Goal: Task Accomplishment & Management: Manage account settings

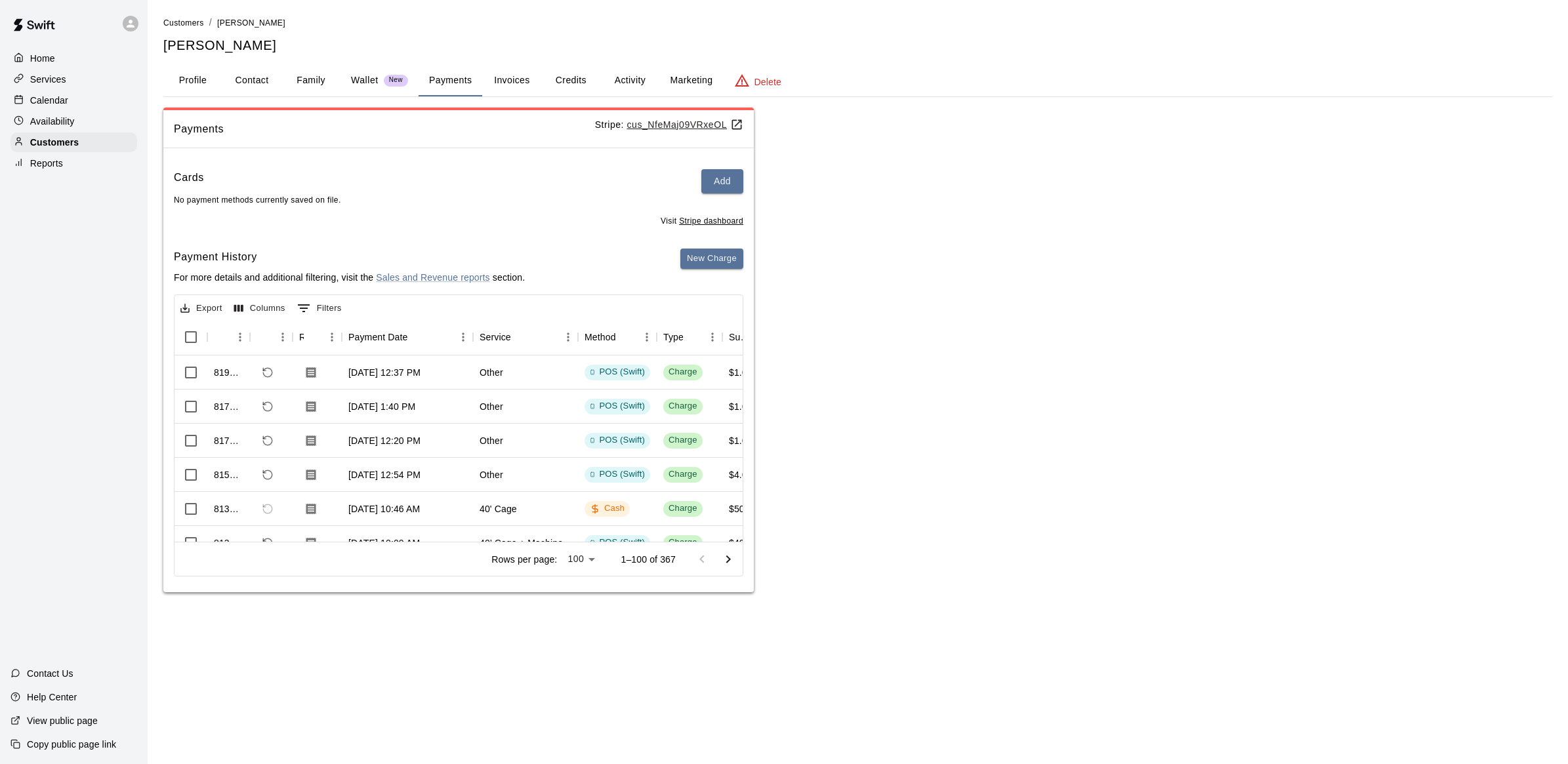
click at [922, 611] on main "Customers / Logan Gersbeck Logan Gersbeck Profile Contact Family Wallet New Pay…" at bounding box center [857, 309] width 1420 height 619
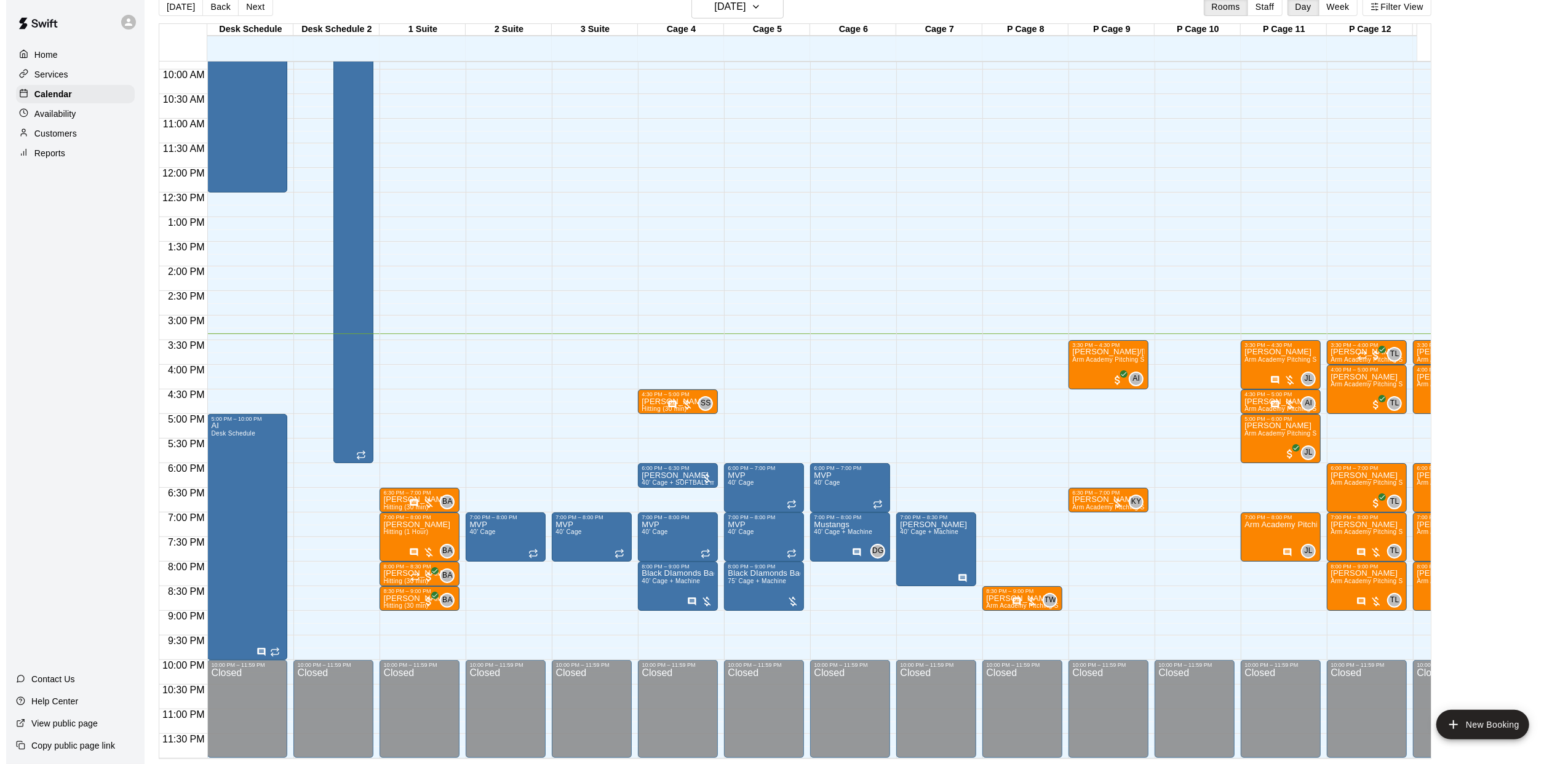
scroll to position [0, 28]
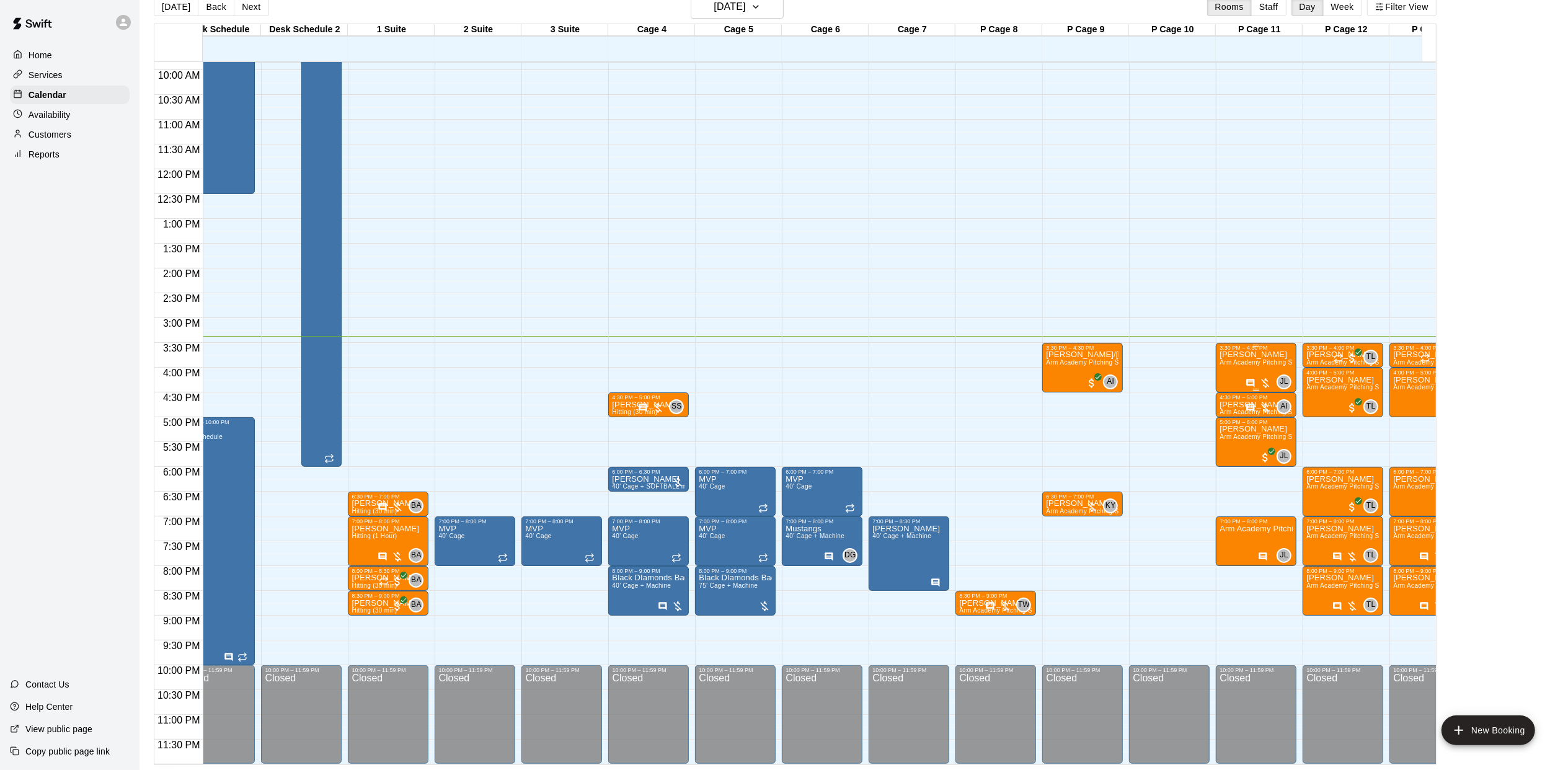
click at [1228, 359] on span "Arm Academy Pitching Session 1 Hour - Pitching" at bounding box center [1291, 362] width 144 height 7
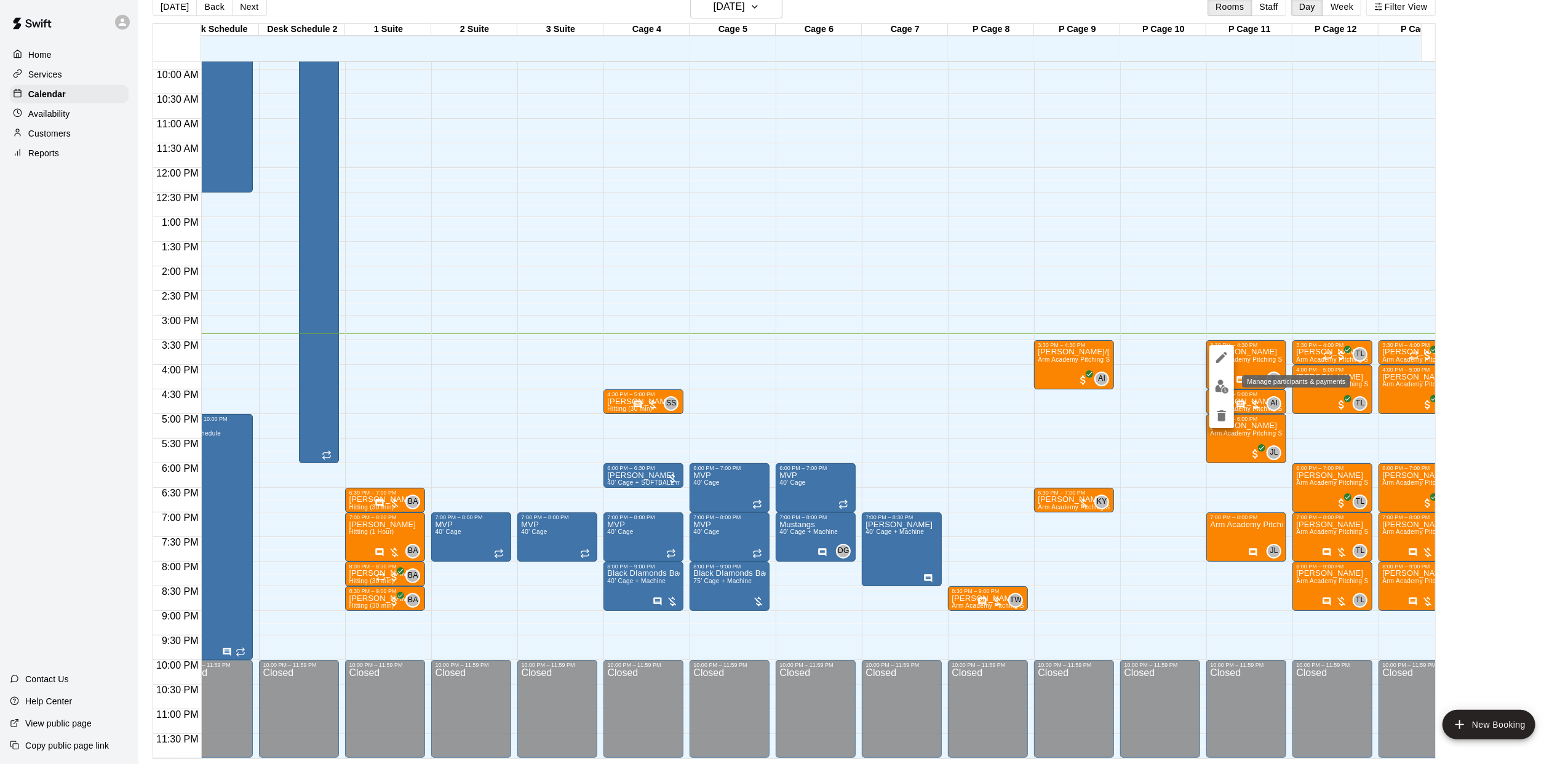
click at [1222, 382] on img "edit" at bounding box center [1222, 386] width 14 height 14
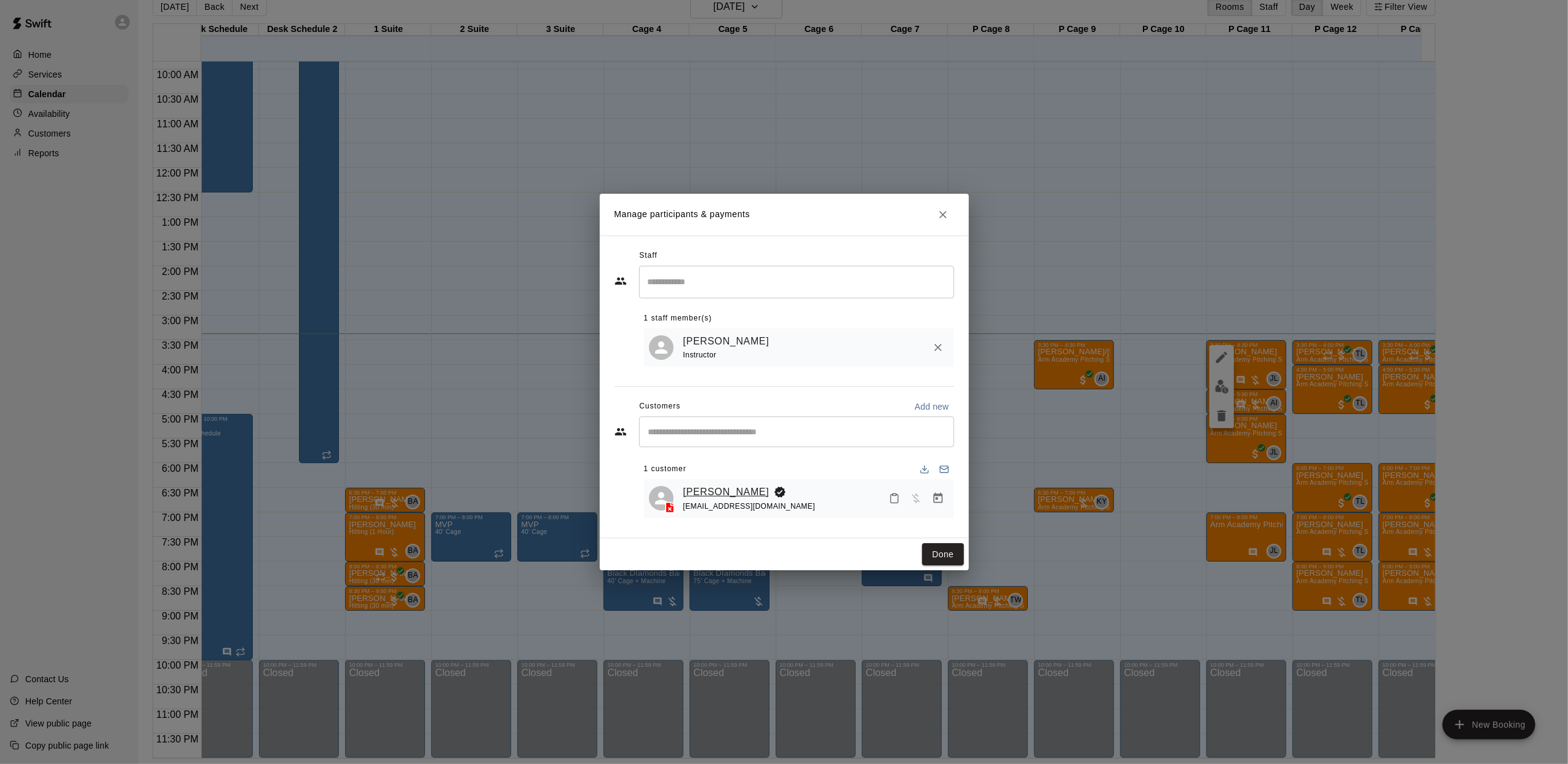
click at [704, 498] on link "[PERSON_NAME]" at bounding box center [727, 492] width 86 height 16
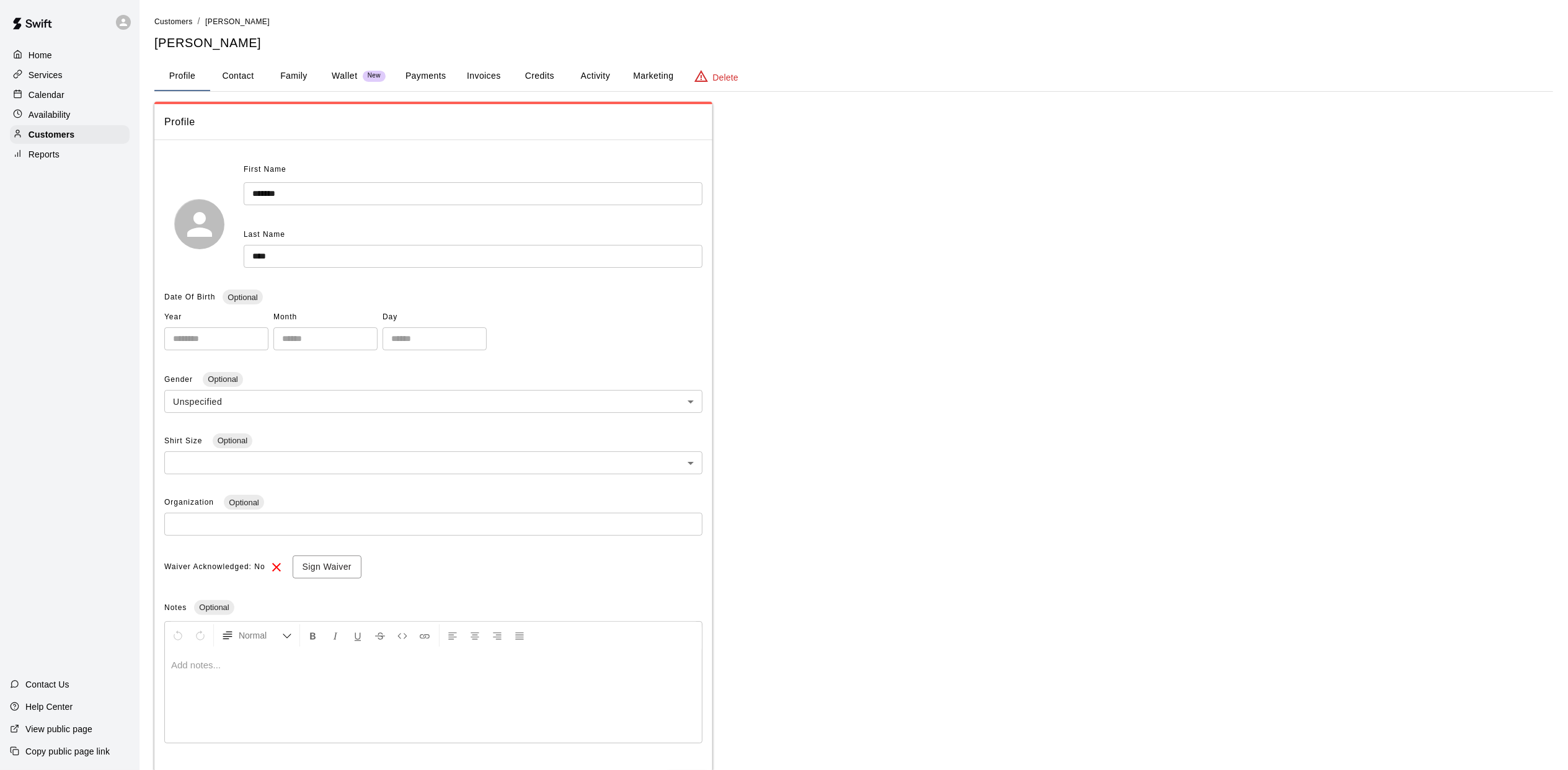
click at [589, 76] on button "Activity" at bounding box center [595, 76] width 56 height 30
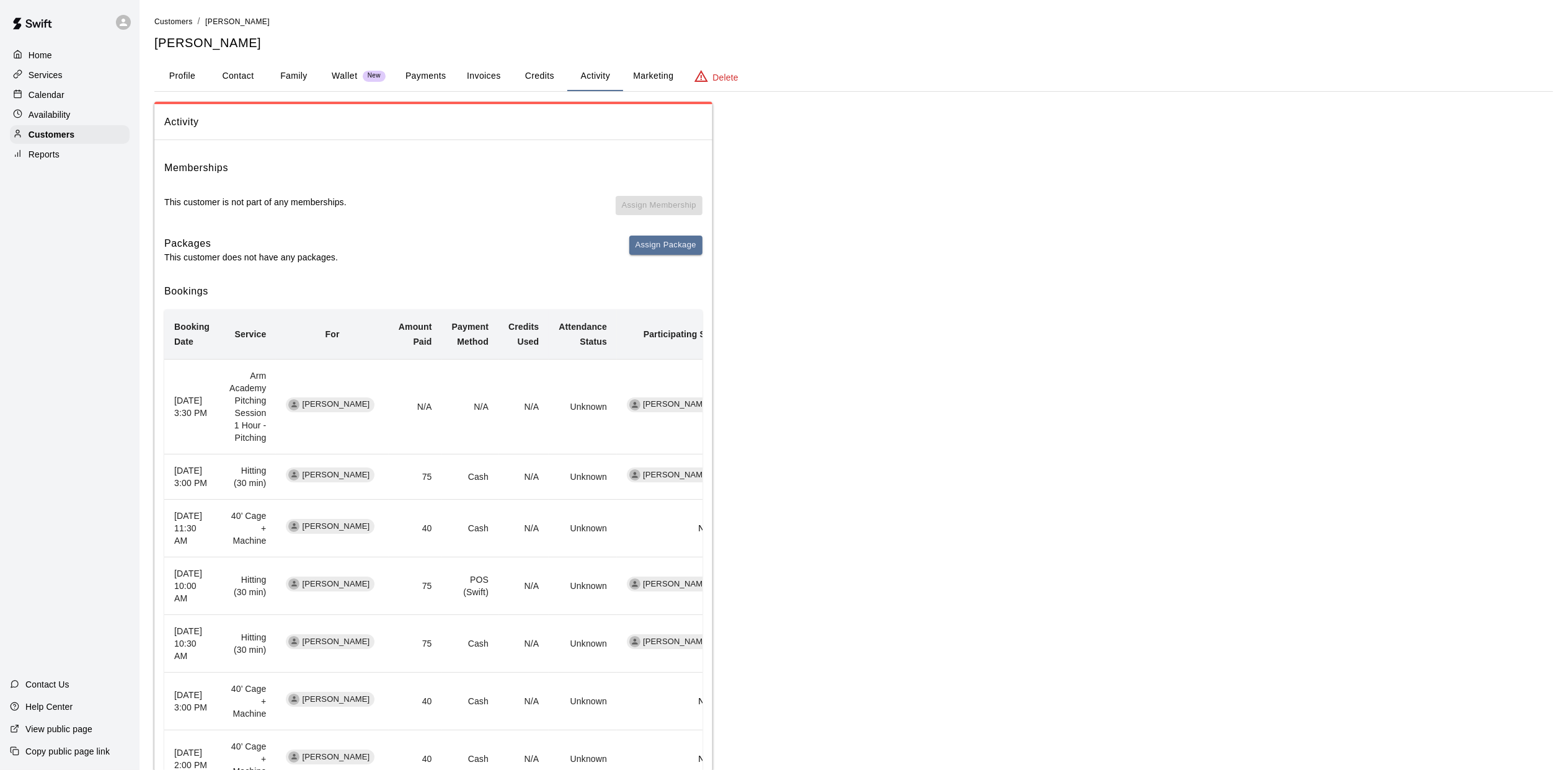
scroll to position [82, 0]
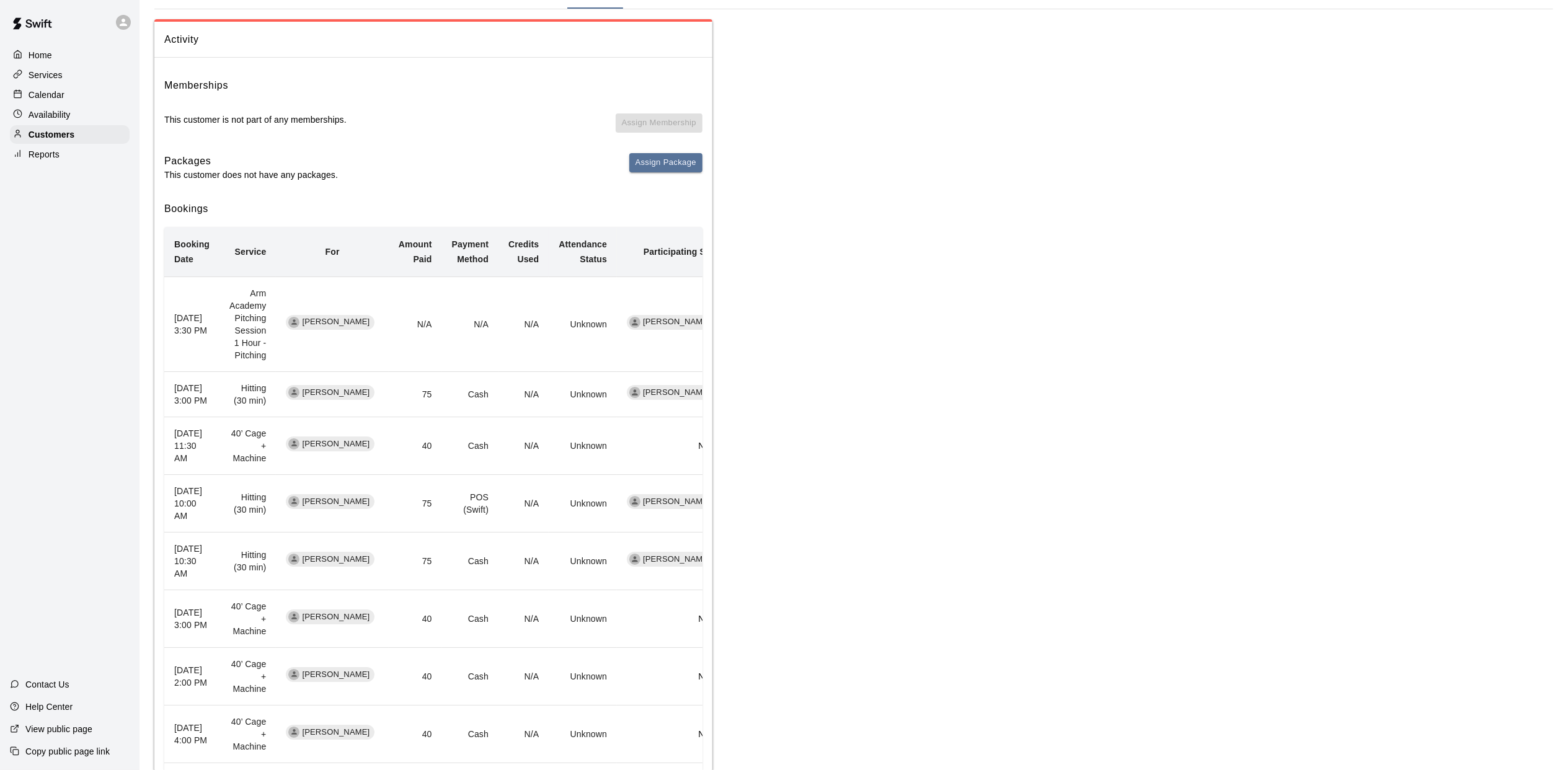
click at [43, 95] on p "Calendar" at bounding box center [46, 95] width 36 height 12
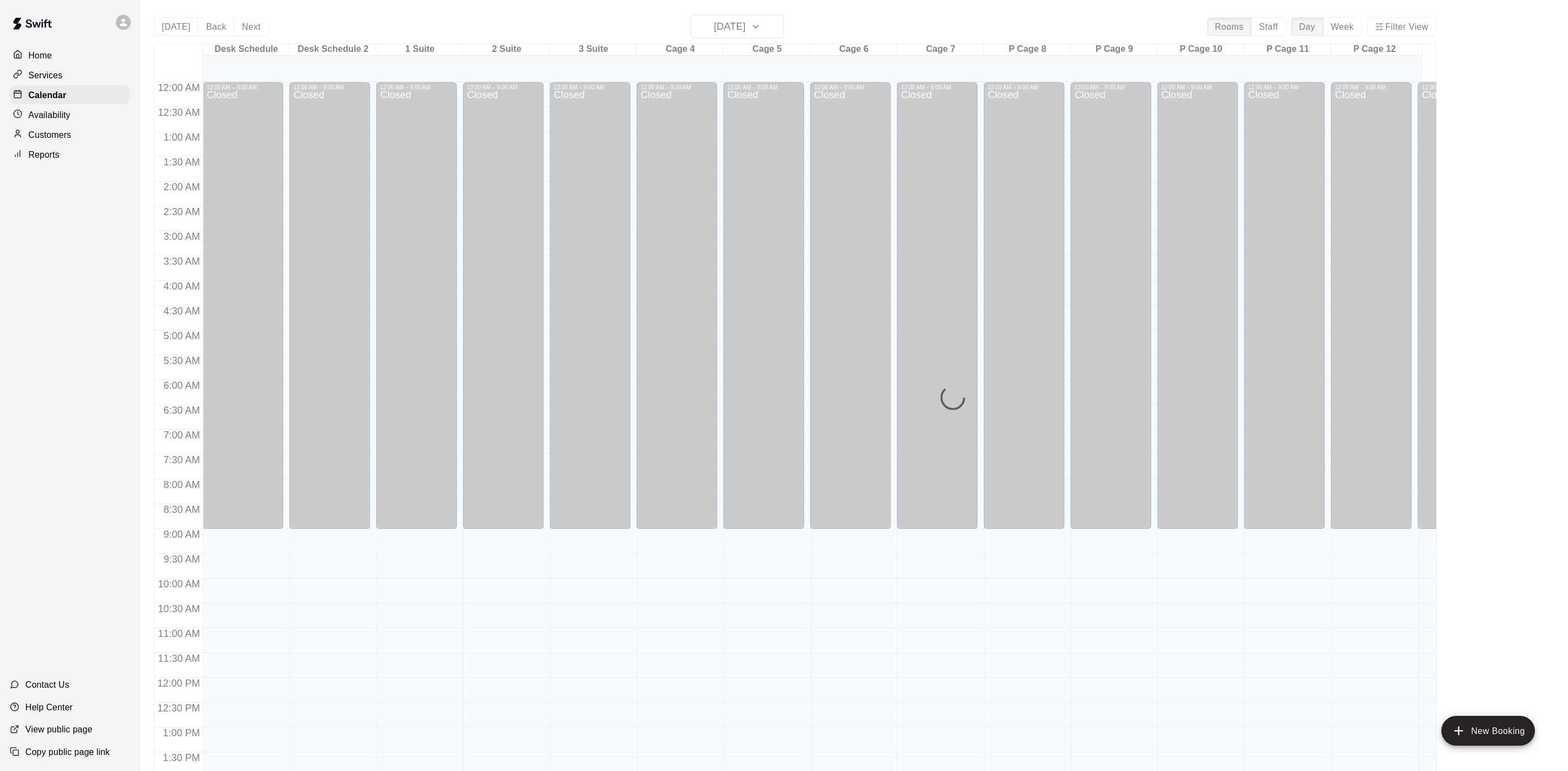
scroll to position [401, 0]
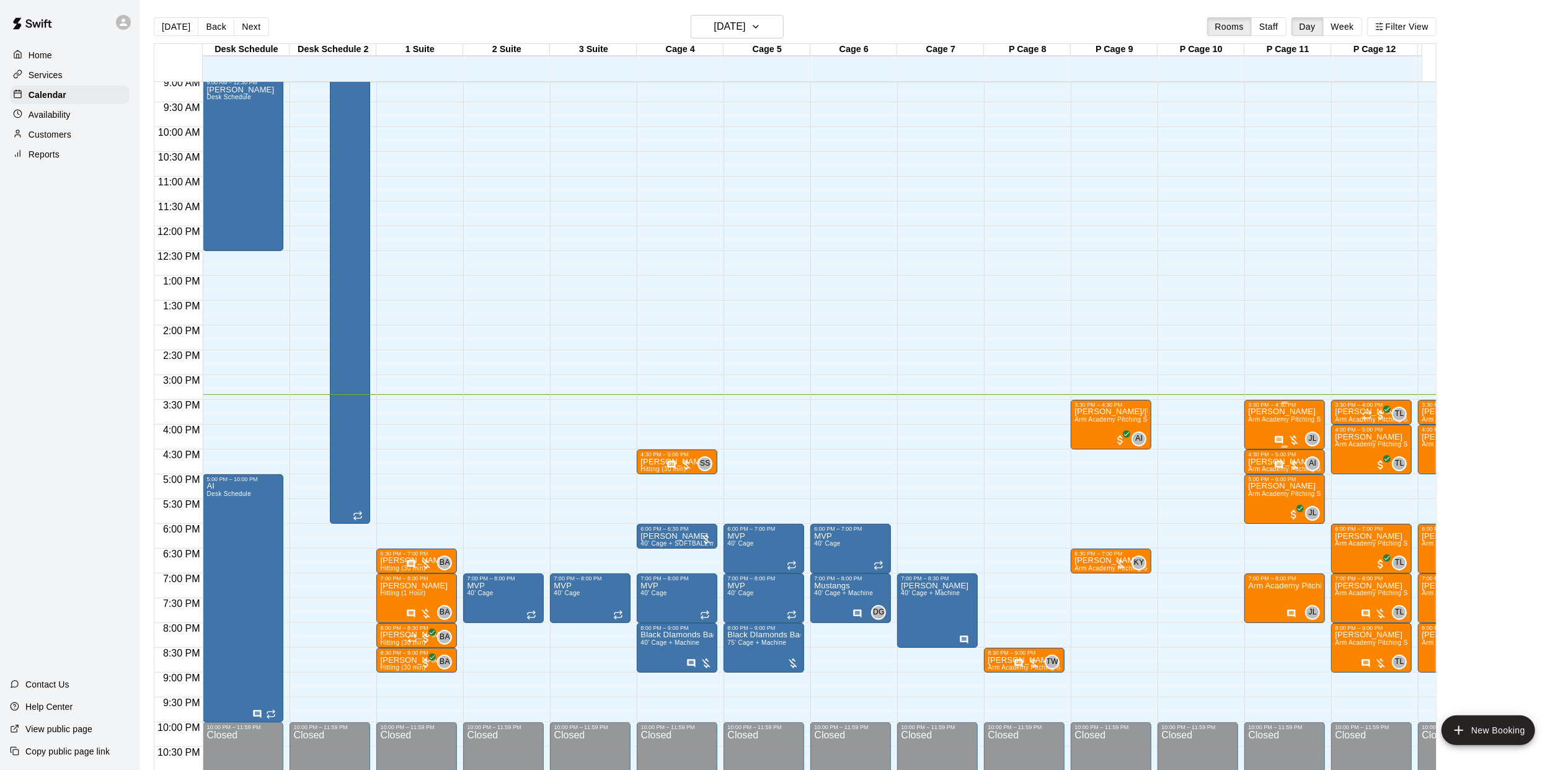
click at [1255, 423] on span "Arm Academy Pitching Session 1 Hour - Pitching" at bounding box center [1320, 419] width 144 height 7
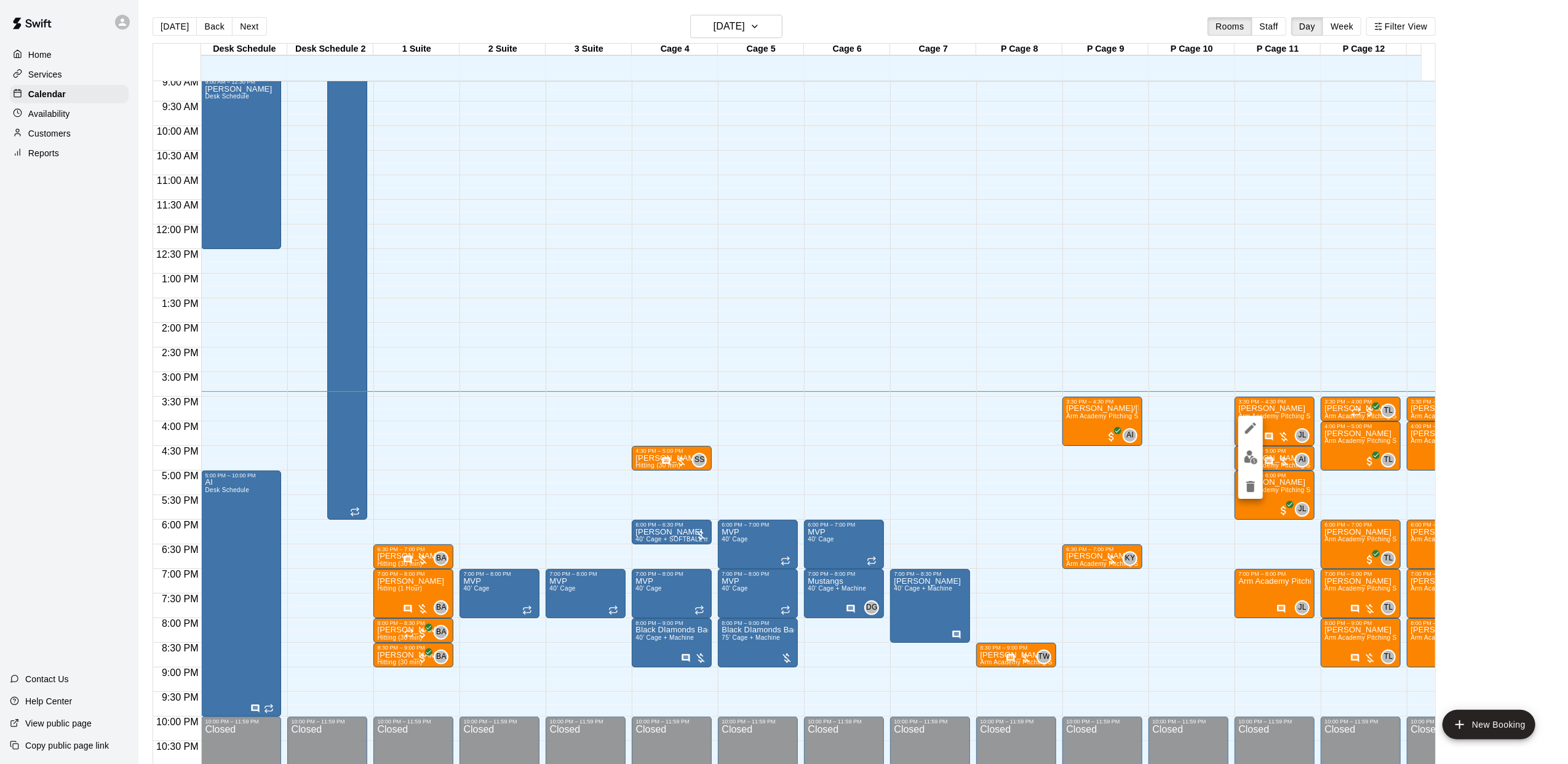
click at [1015, 391] on div at bounding box center [784, 382] width 1568 height 764
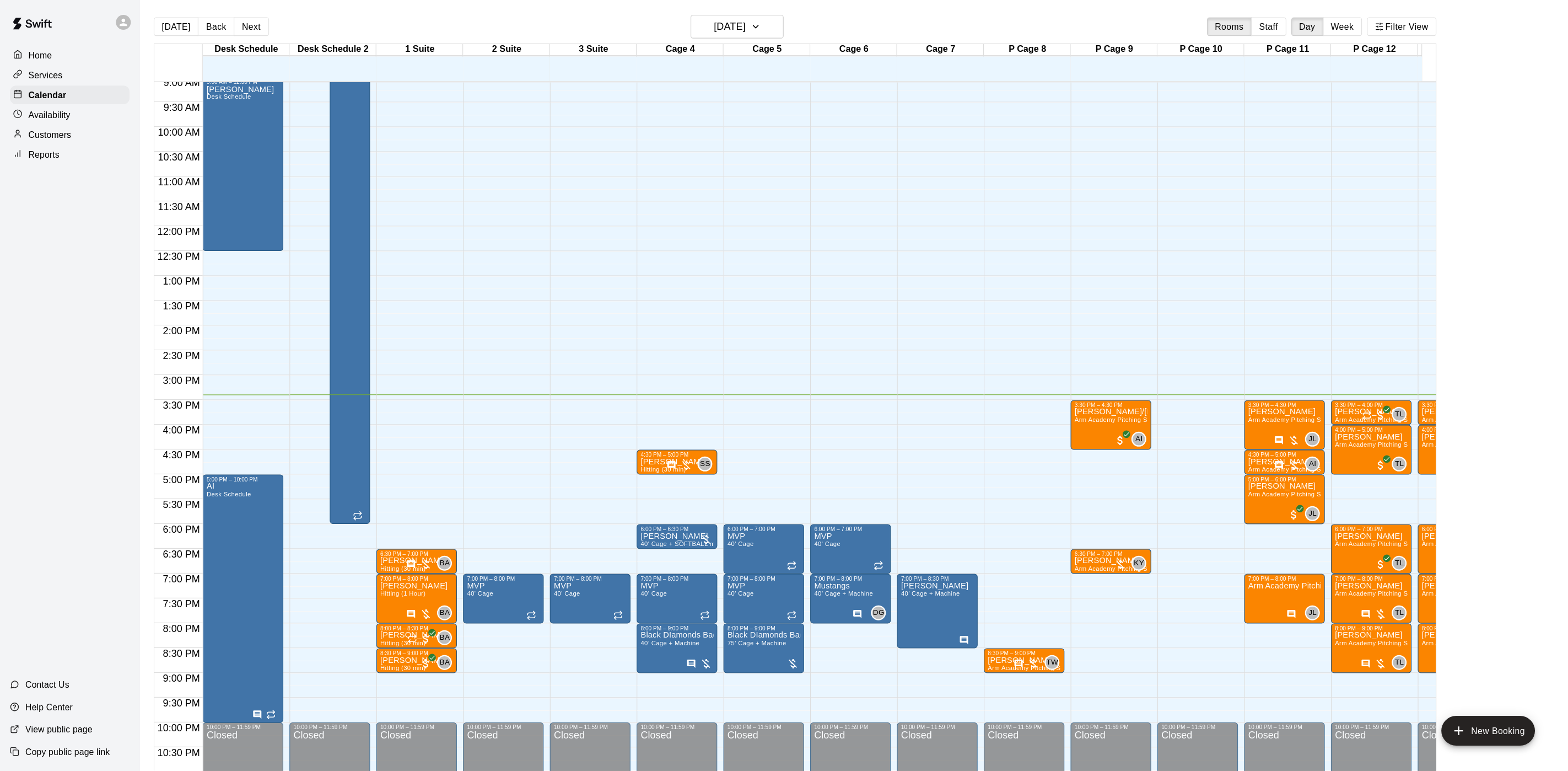
scroll to position [362, 0]
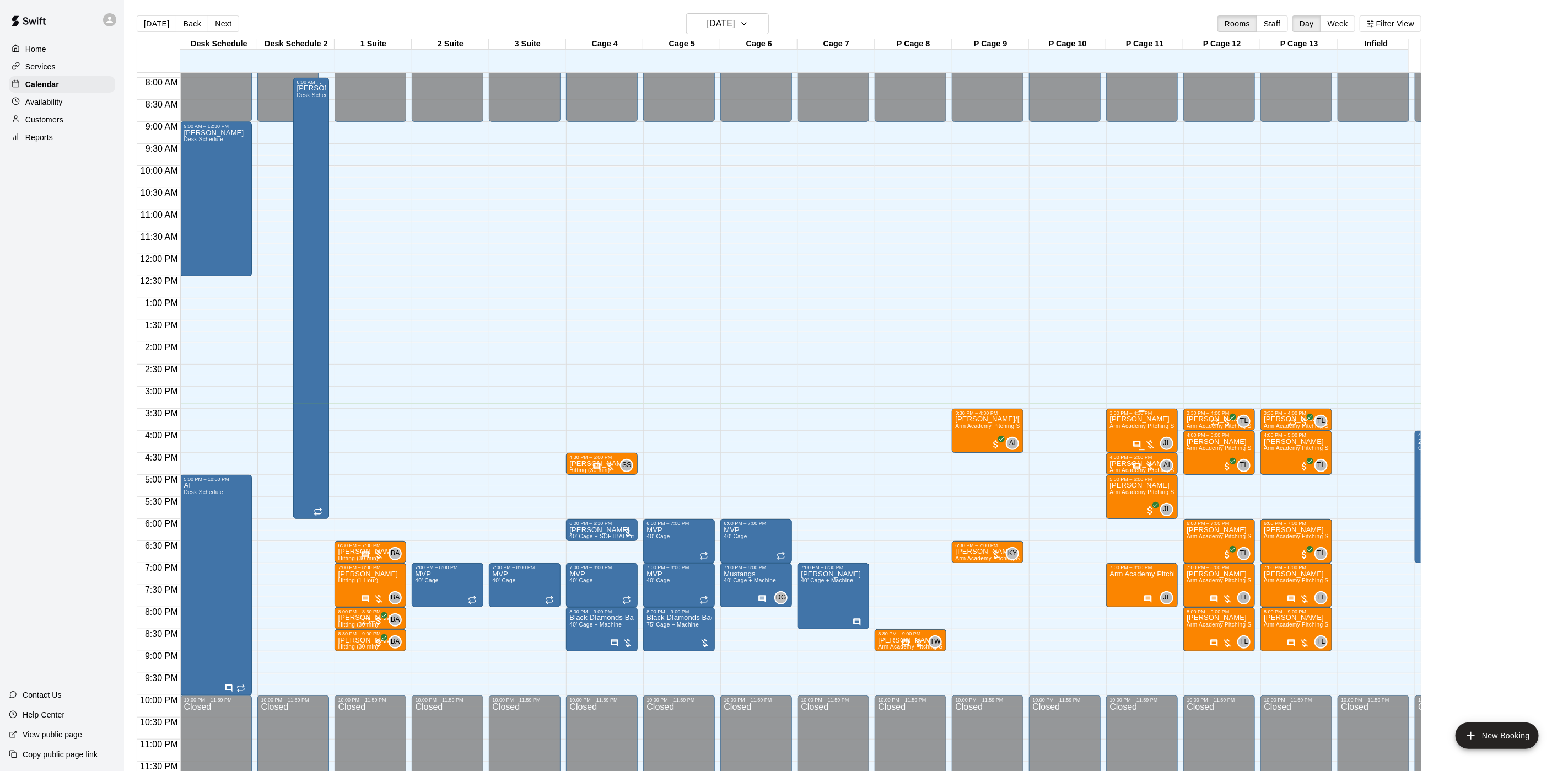
click at [1113, 423] on span "Arm Academy Pitching Session 1 Hour - Pitching" at bounding box center [1173, 426] width 128 height 6
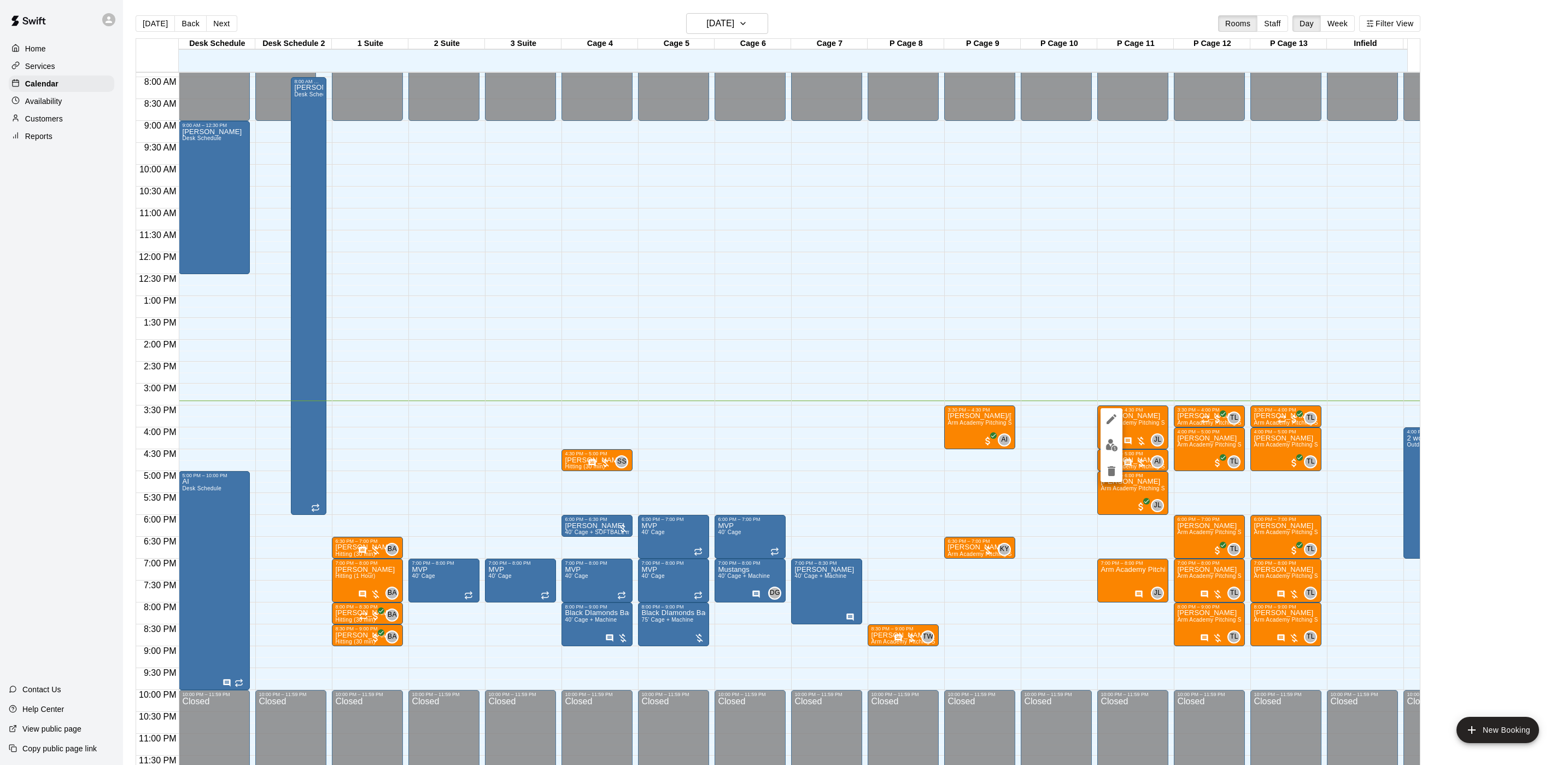
click at [1114, 433] on div at bounding box center [1111, 445] width 22 height 74
click at [1110, 438] on button "edit" at bounding box center [1111, 445] width 22 height 21
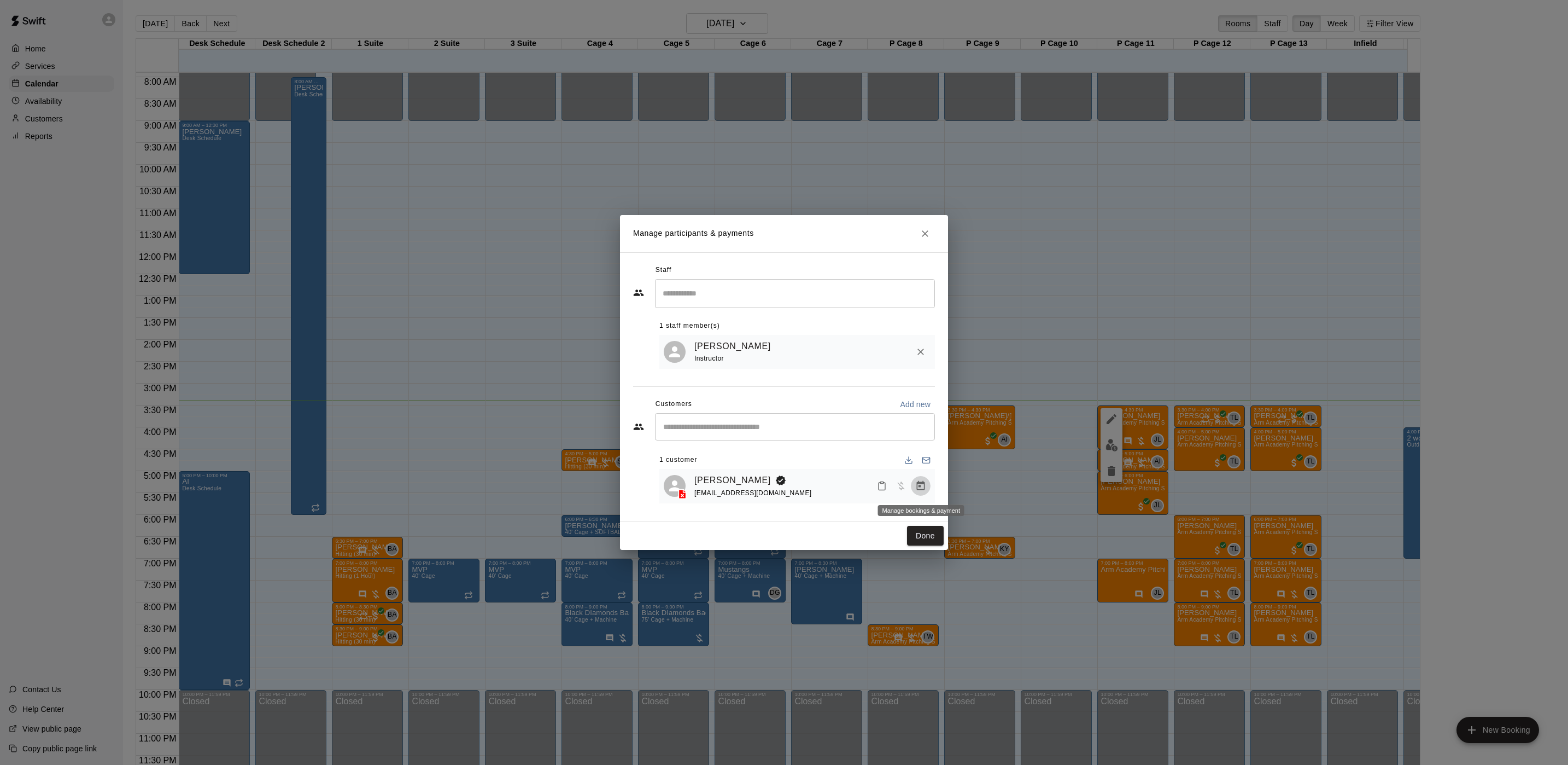
click at [923, 486] on icon "Manage bookings & payment" at bounding box center [921, 486] width 11 height 11
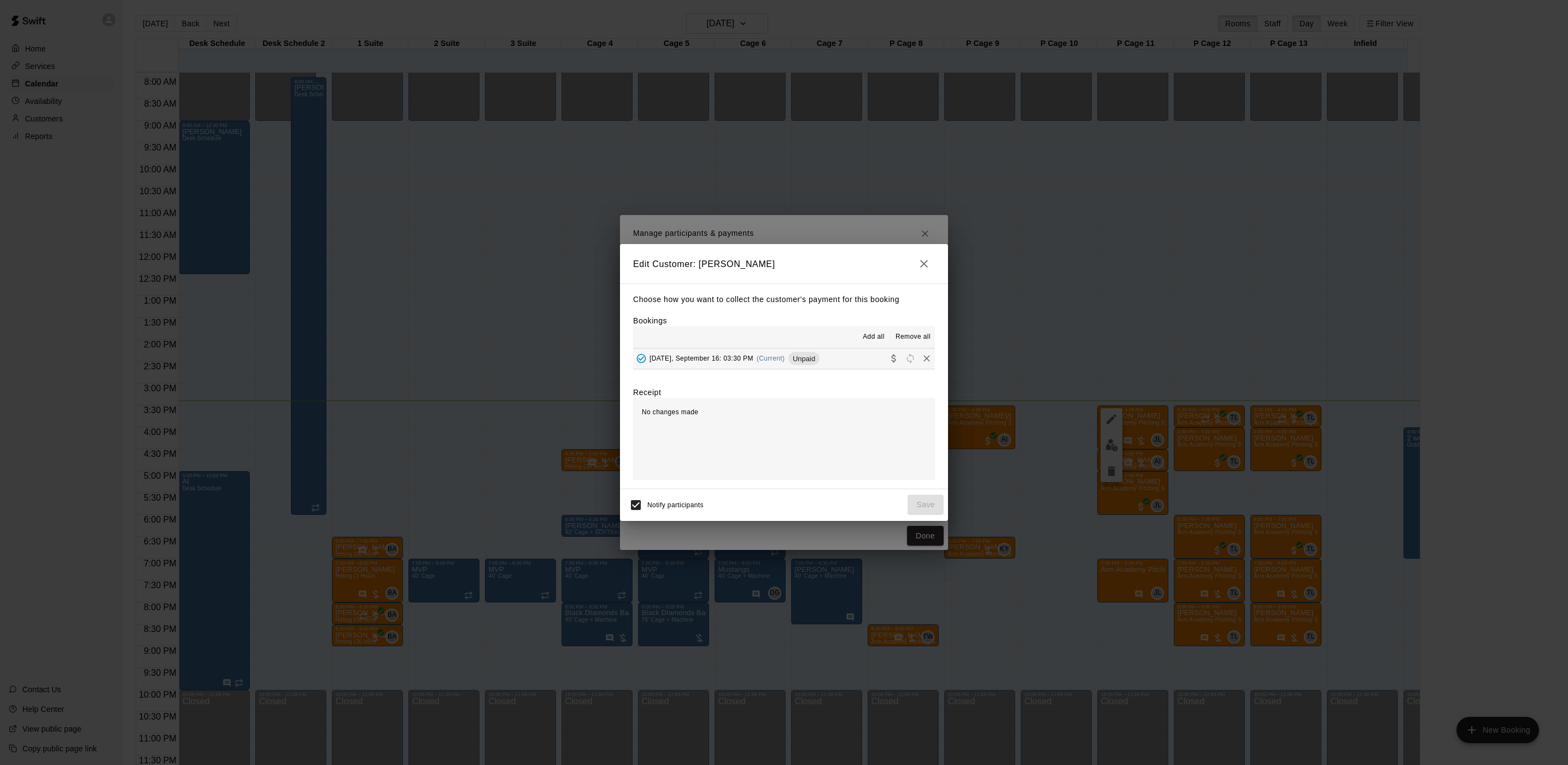
click at [756, 362] on div "Tuesday, September 16: 03:30 PM (Current) Unpaid" at bounding box center [726, 358] width 186 height 16
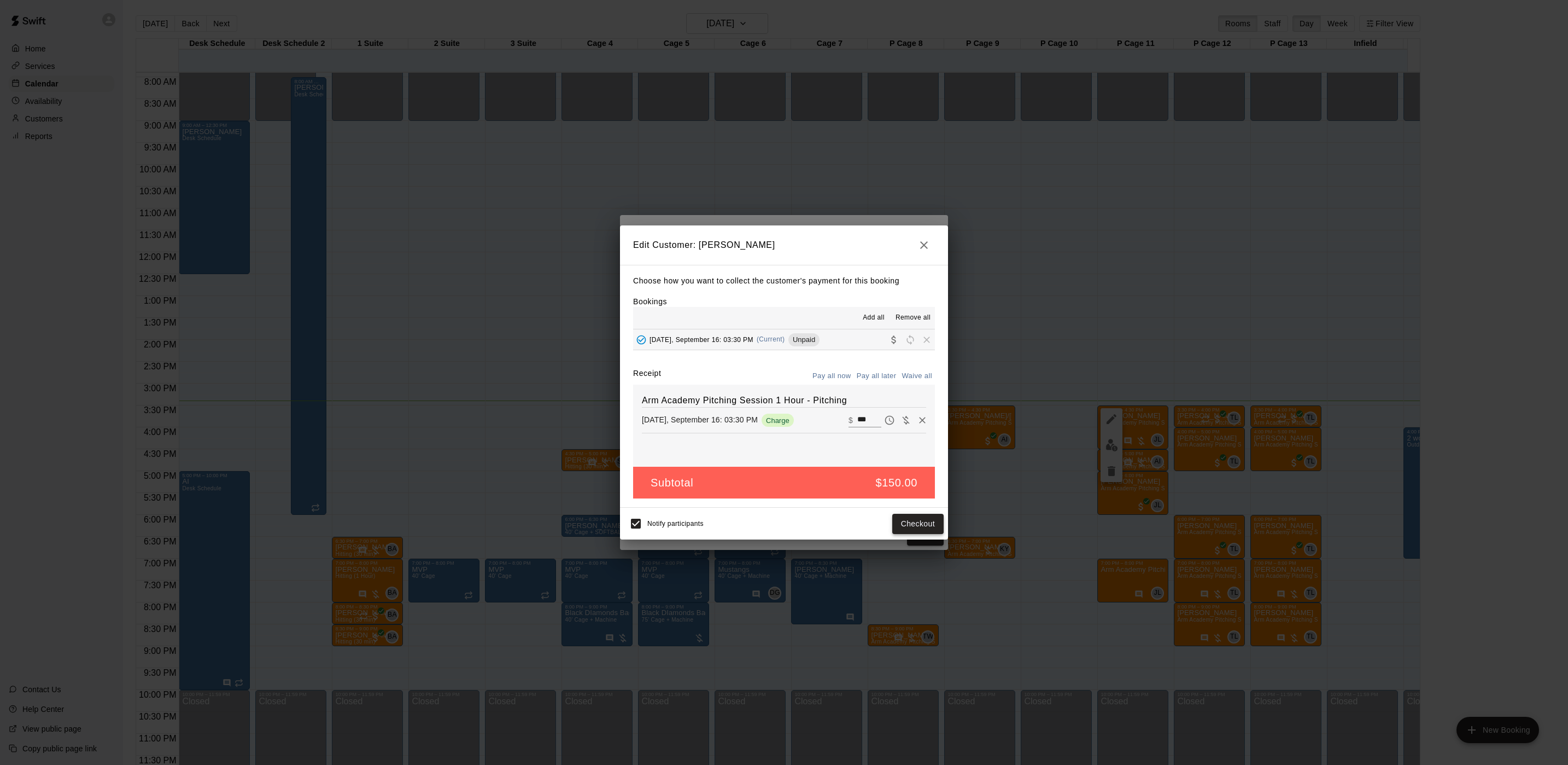
click at [906, 519] on button "Checkout" at bounding box center [918, 523] width 51 height 20
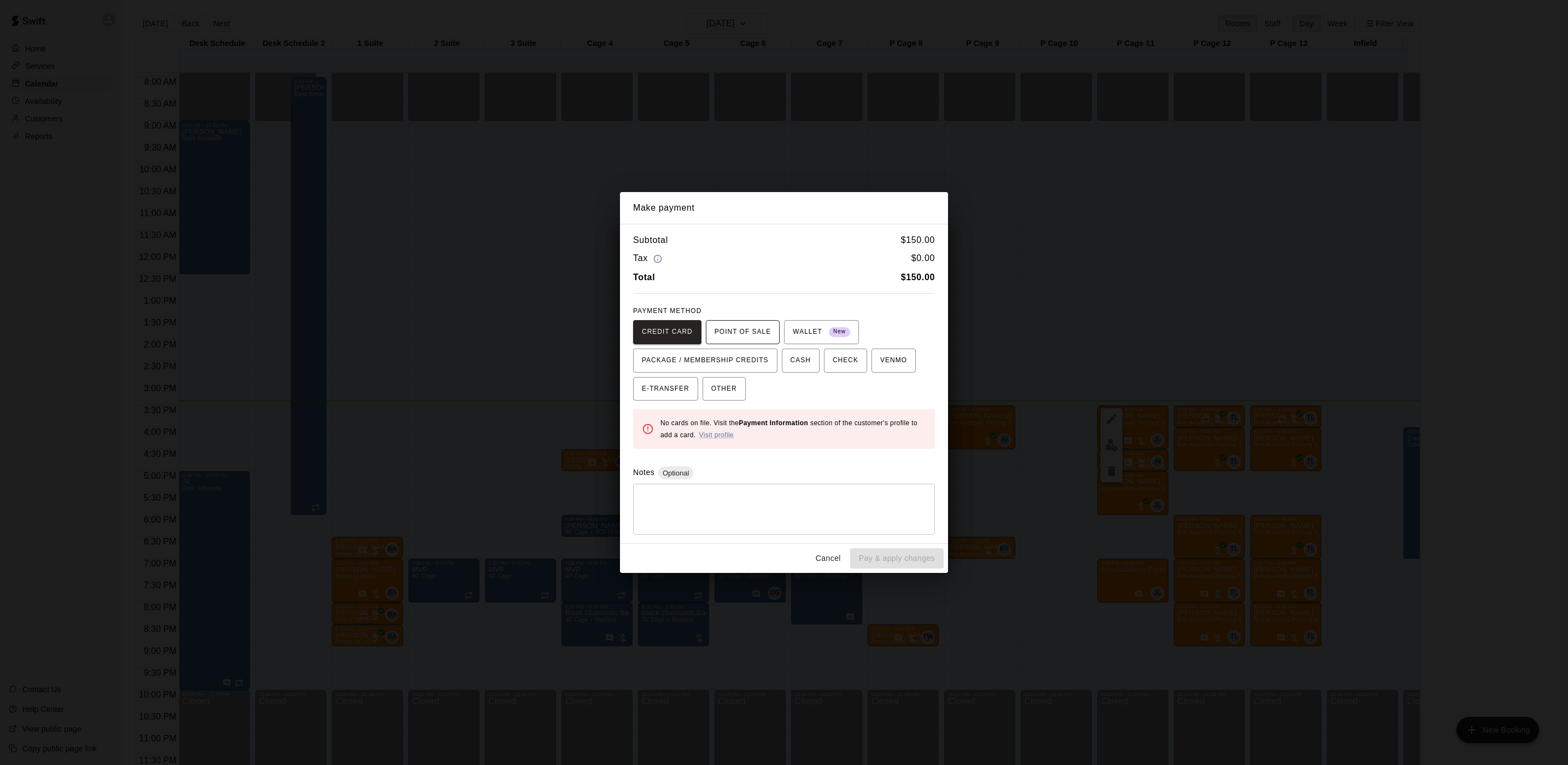
click at [730, 331] on span "POINT OF SALE" at bounding box center [743, 332] width 57 height 18
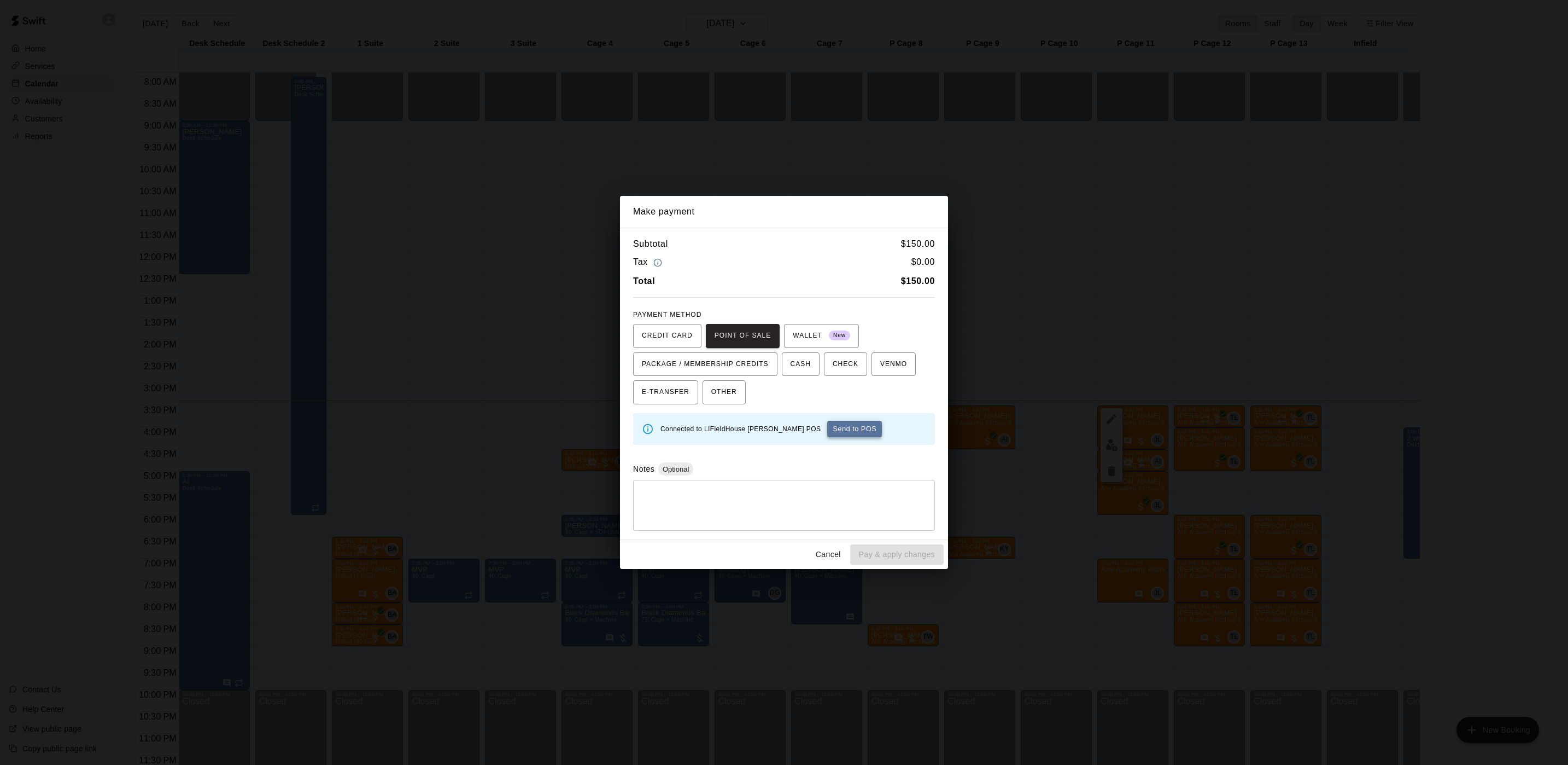
click at [827, 422] on button "Send to POS" at bounding box center [855, 429] width 55 height 16
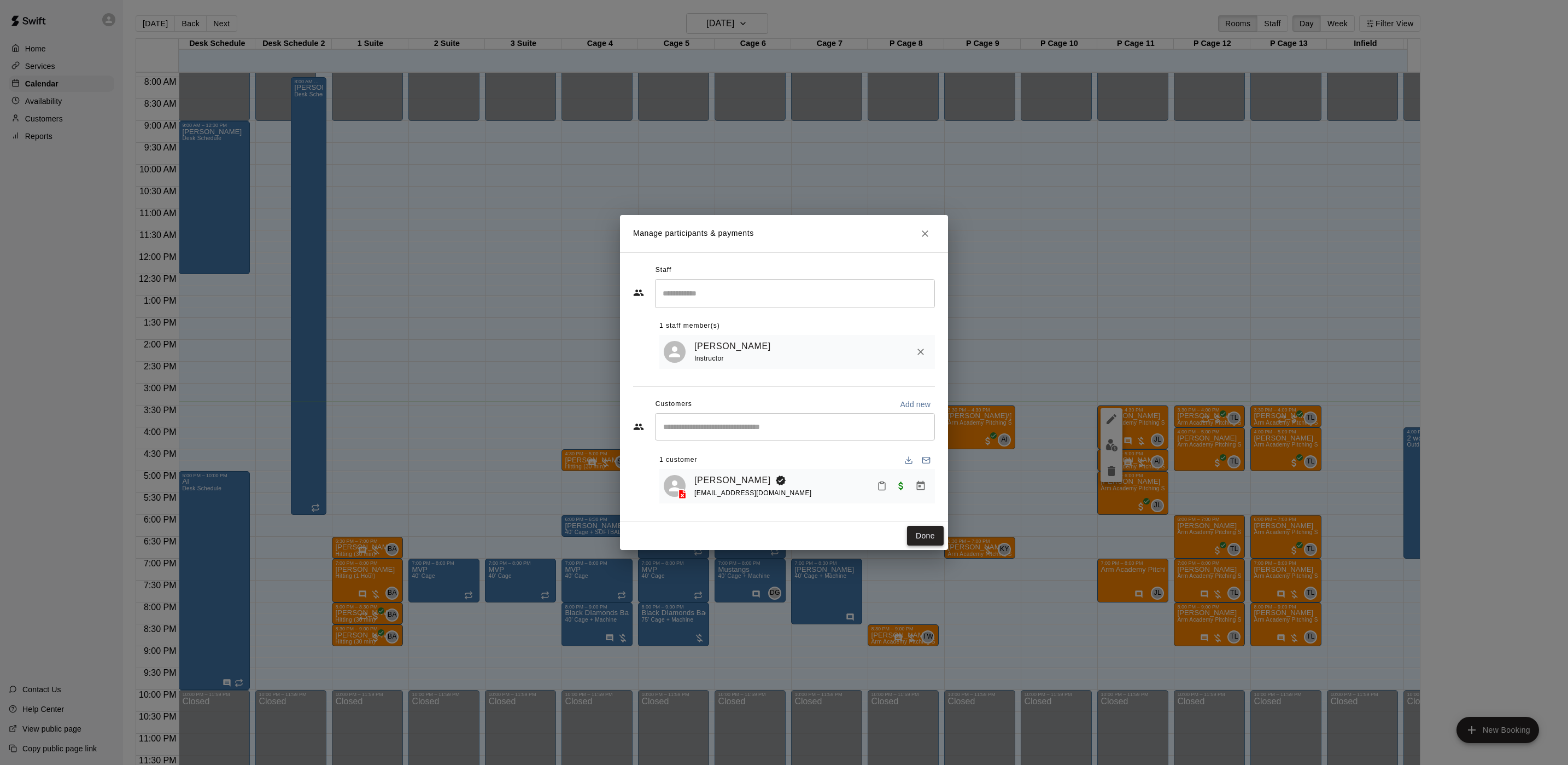
click at [922, 537] on button "Done" at bounding box center [925, 535] width 37 height 20
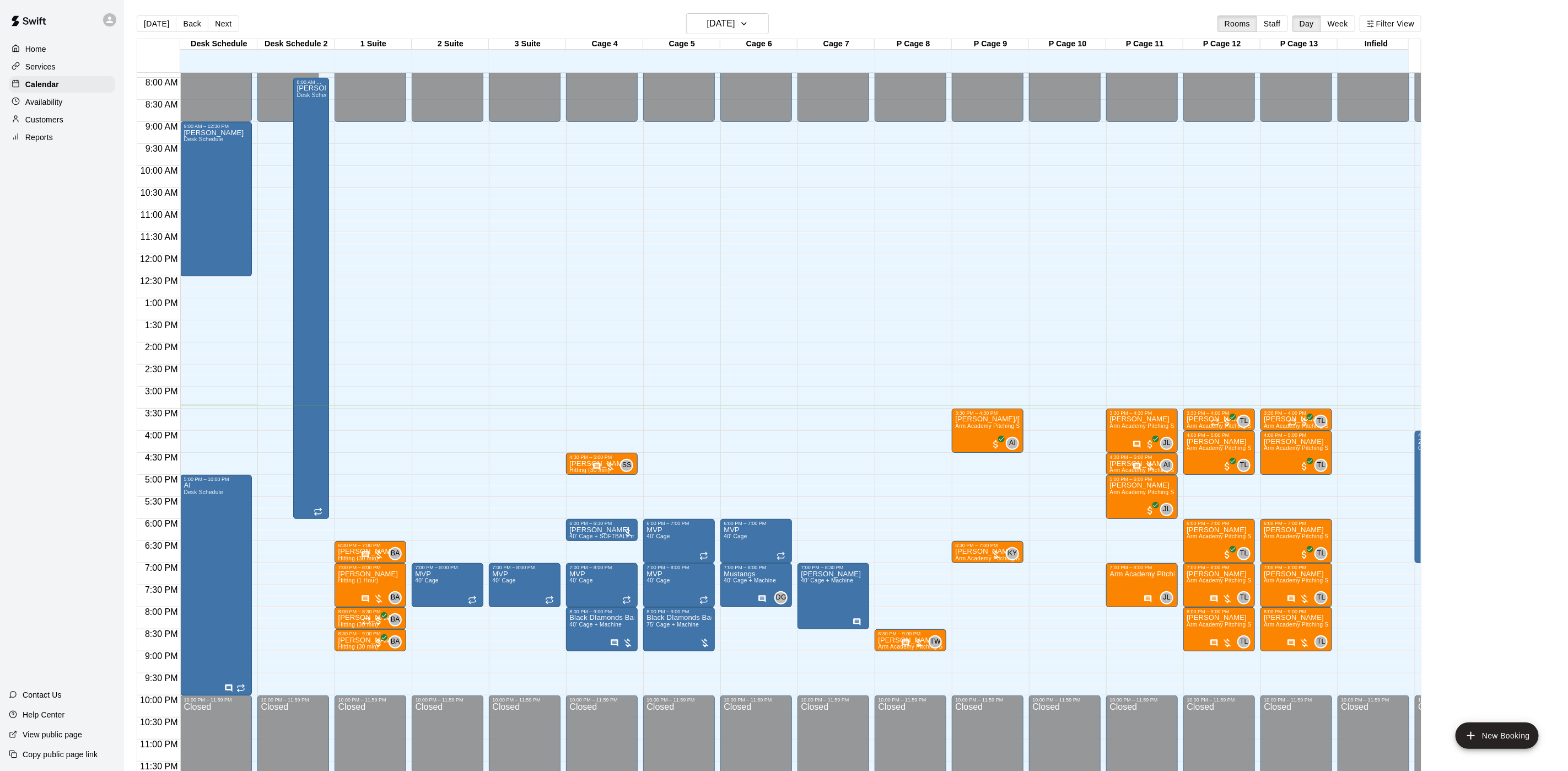
click at [57, 125] on p "Customers" at bounding box center [44, 120] width 38 height 11
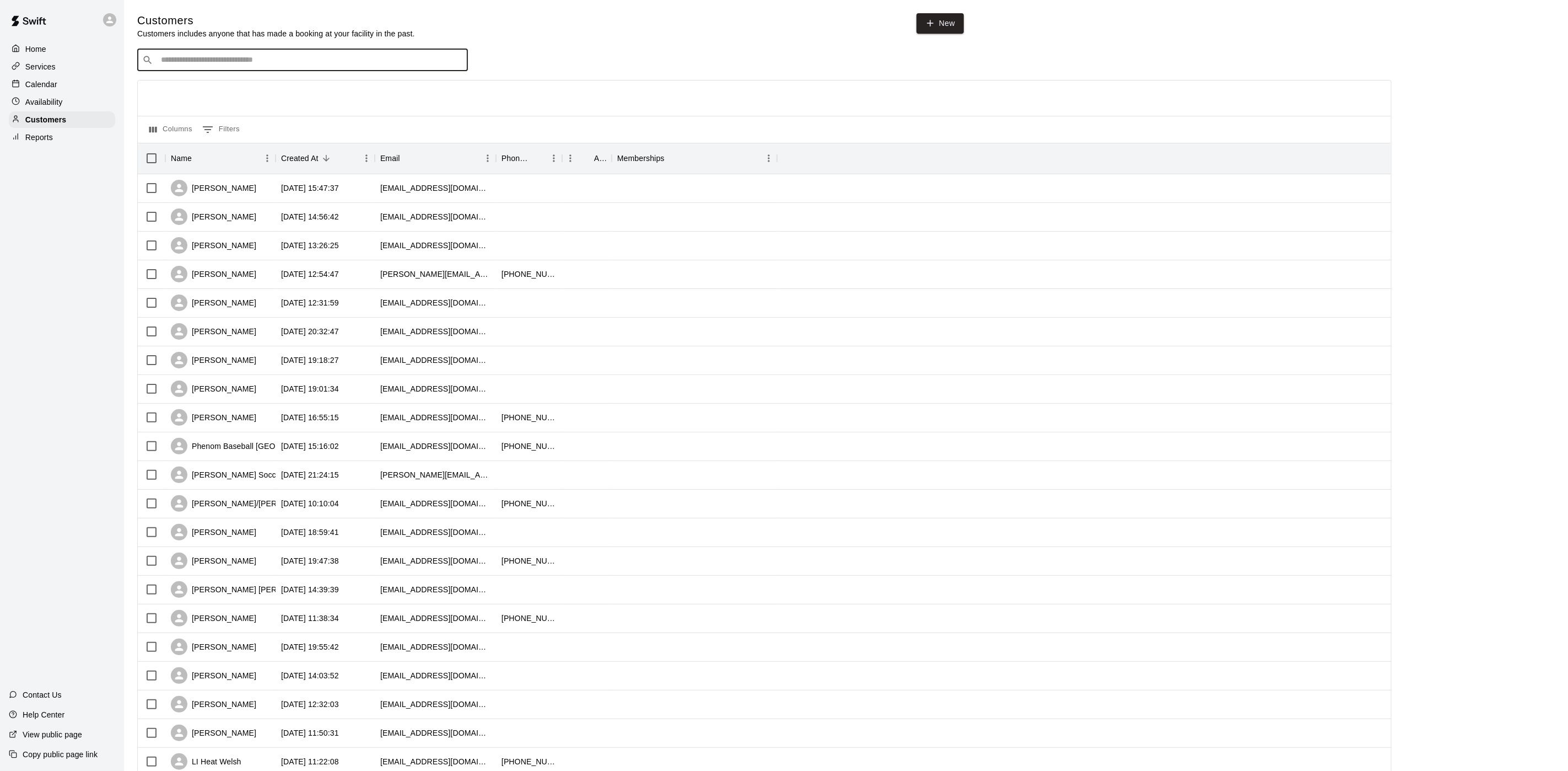
click at [288, 66] on input "Search customers by name or email" at bounding box center [311, 60] width 306 height 11
type input "*********"
click at [249, 84] on div "[PERSON_NAME]" at bounding box center [227, 85] width 118 height 12
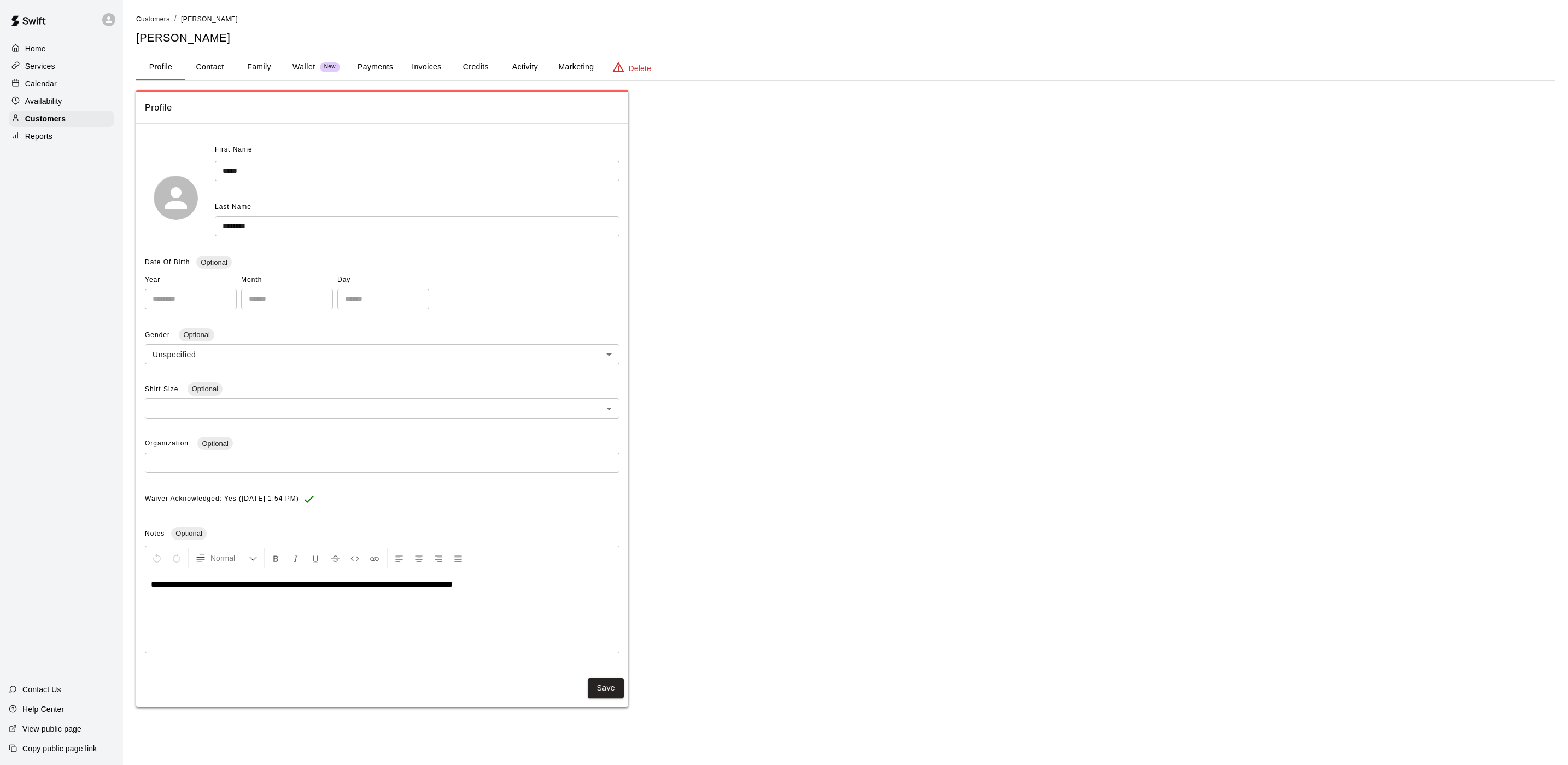
drag, startPoint x: 348, startPoint y: 68, endPoint x: 397, endPoint y: 72, distance: 49.2
click at [348, 68] on div "Profile Contact Family Wallet New Payments Invoices Credits Activity Marketing …" at bounding box center [845, 67] width 1419 height 26
click at [385, 68] on button "Payments" at bounding box center [375, 67] width 53 height 26
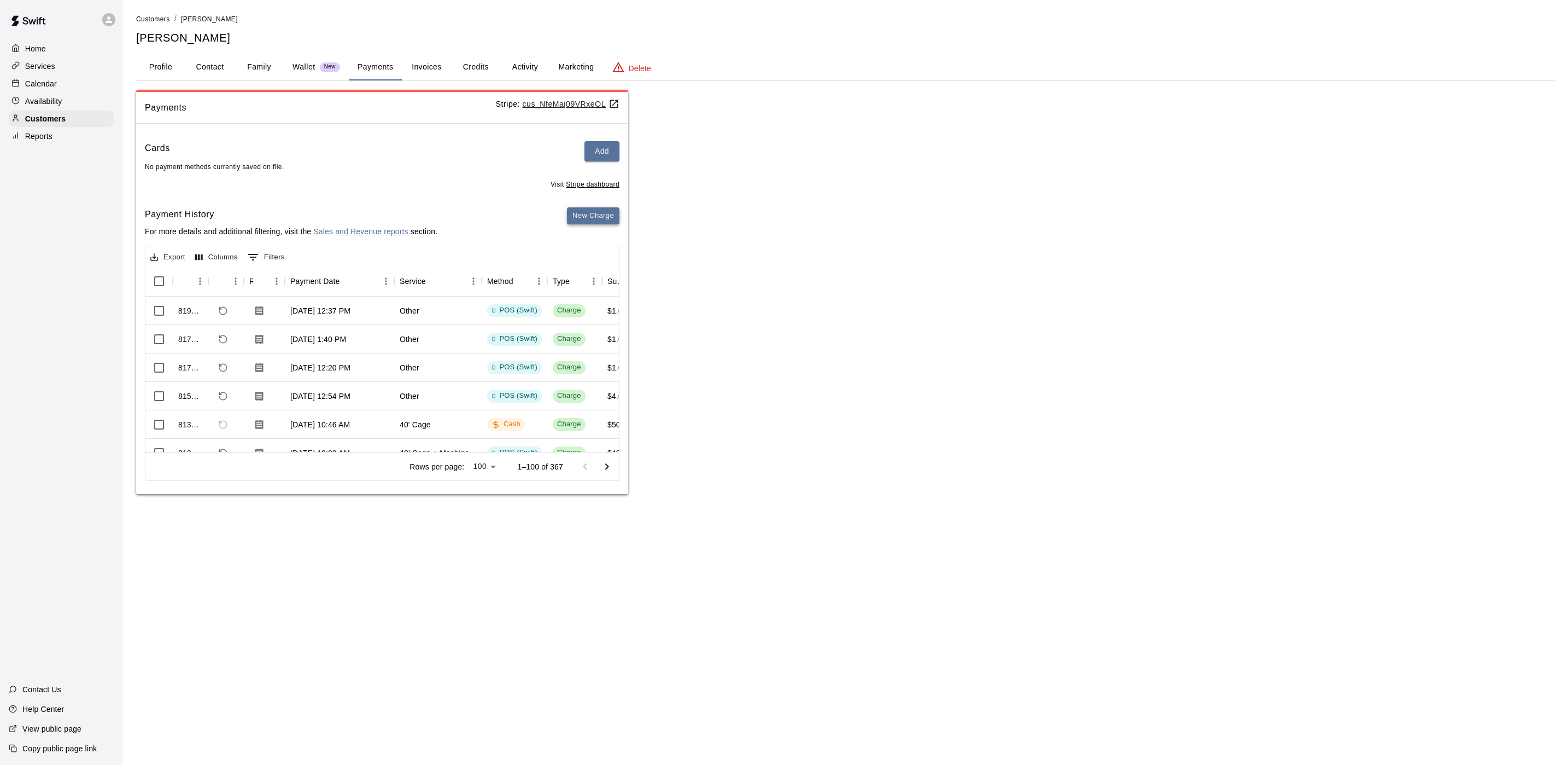
click at [593, 216] on button "New Charge" at bounding box center [593, 216] width 52 height 17
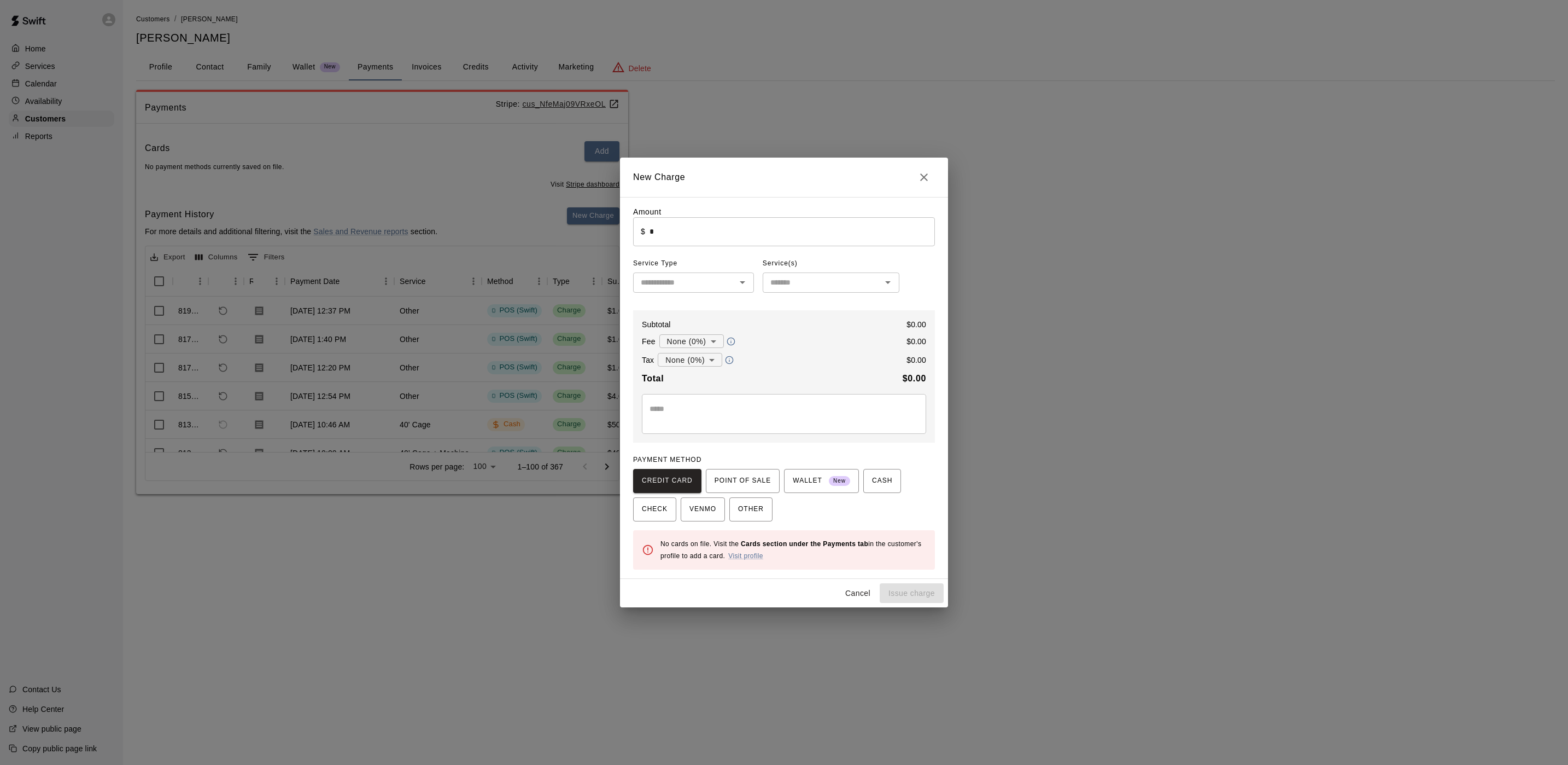
click at [676, 231] on input "*" at bounding box center [792, 232] width 285 height 29
click at [735, 478] on span "POINT OF SALE" at bounding box center [743, 481] width 57 height 18
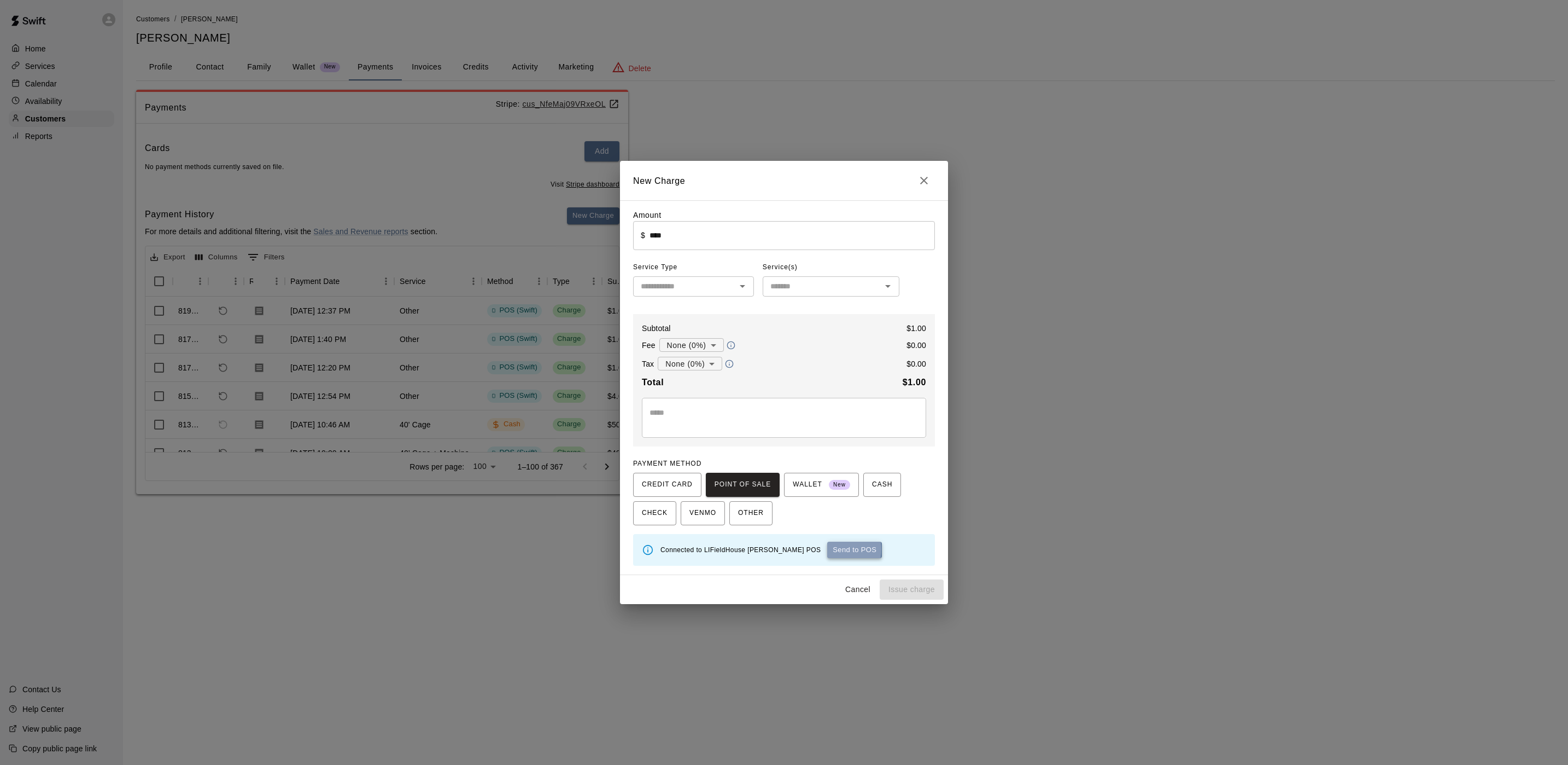
click at [827, 551] on button "Send to POS" at bounding box center [855, 549] width 55 height 16
type input "*"
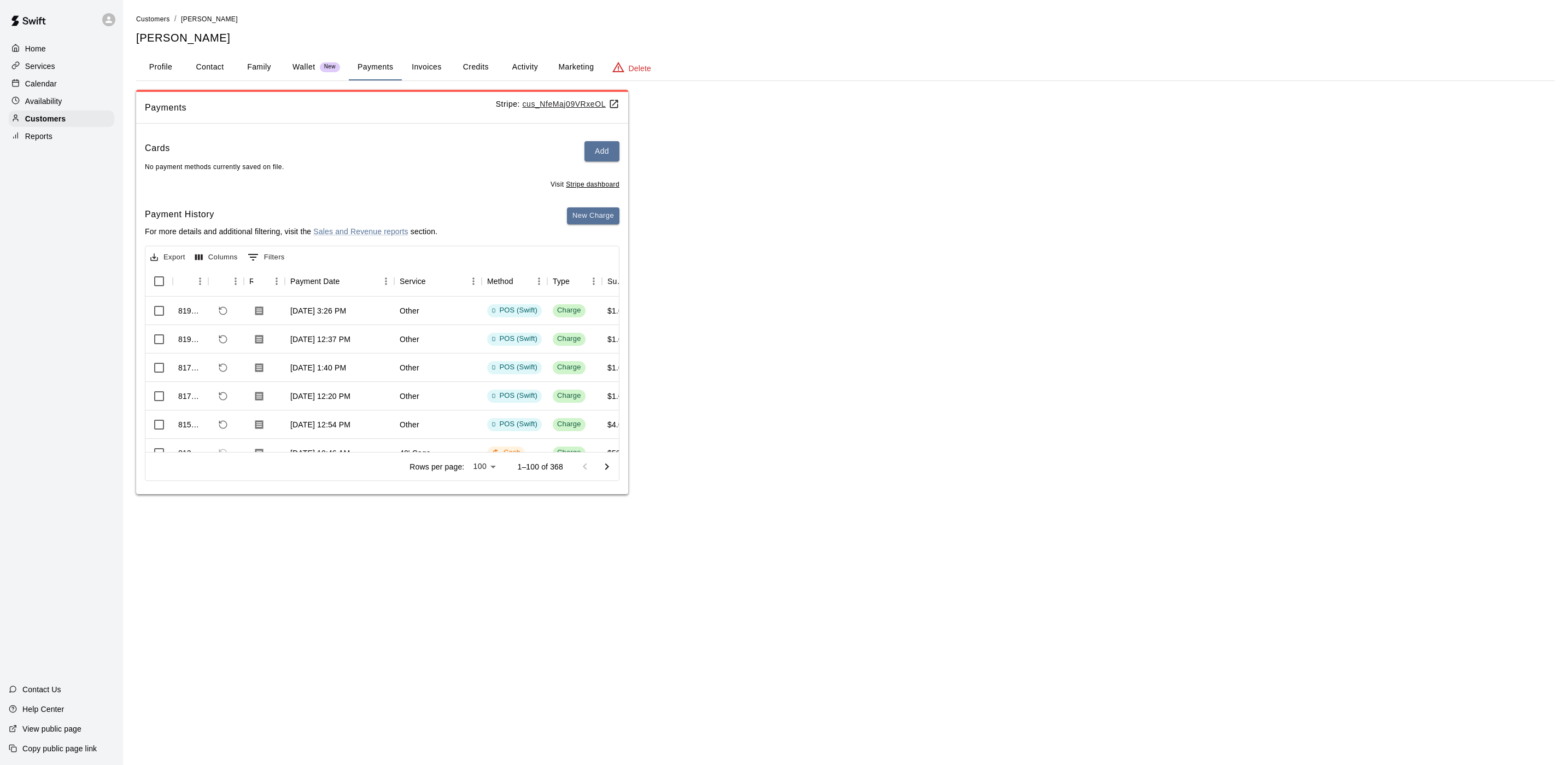
click at [66, 82] on div "Calendar" at bounding box center [61, 83] width 105 height 16
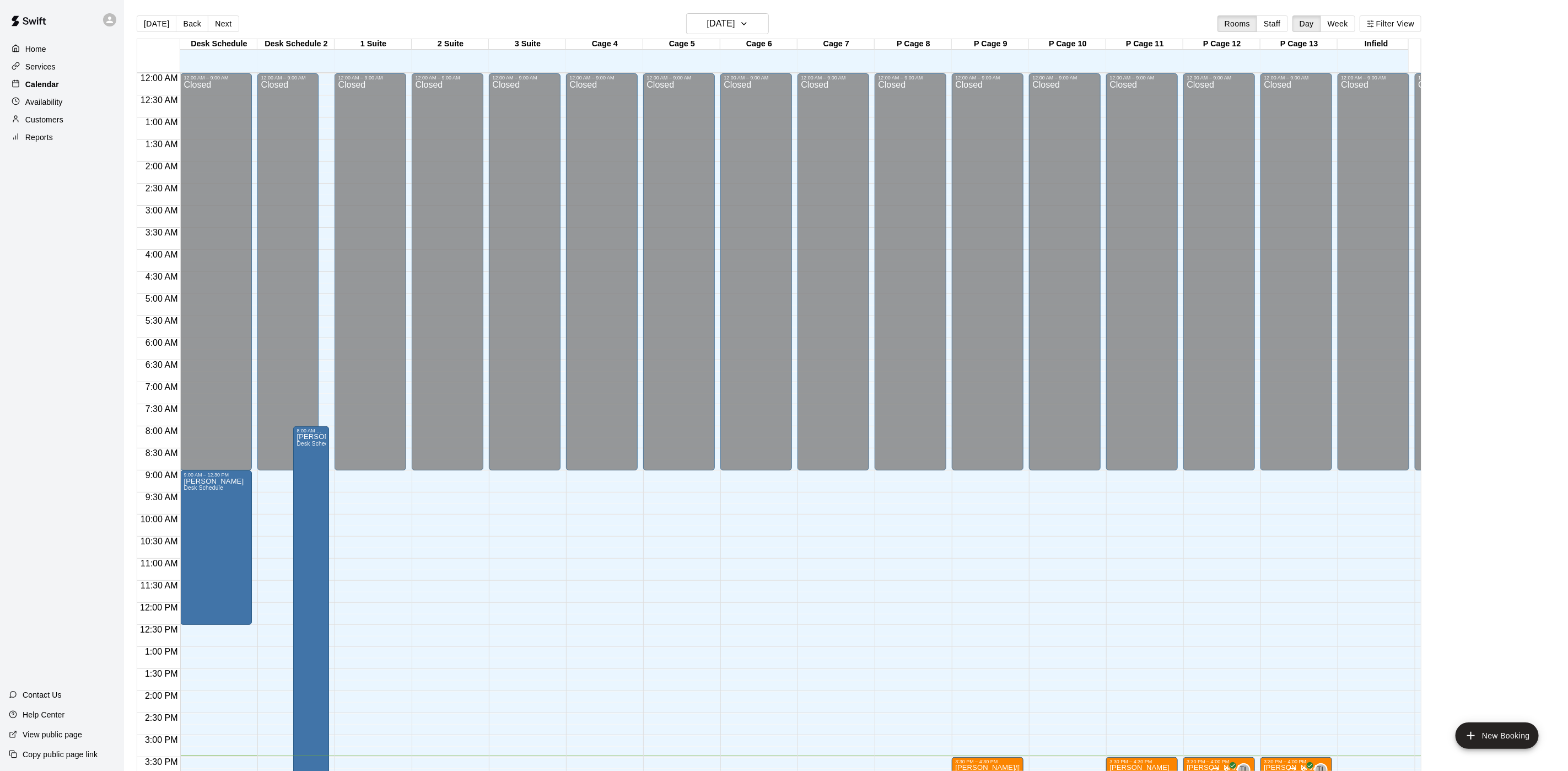
scroll to position [316, 0]
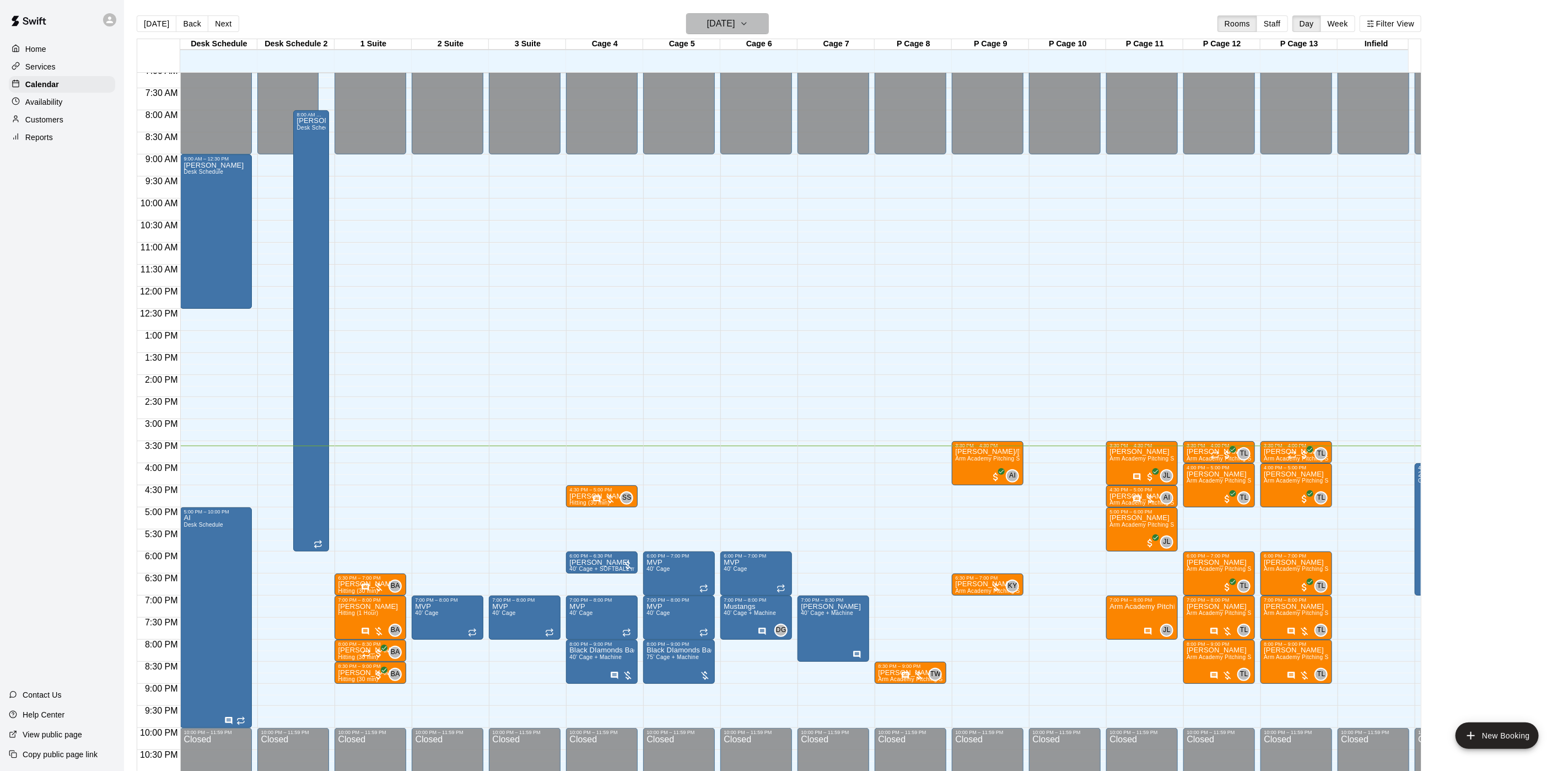
click at [732, 18] on h6 "[DATE]" at bounding box center [721, 23] width 28 height 15
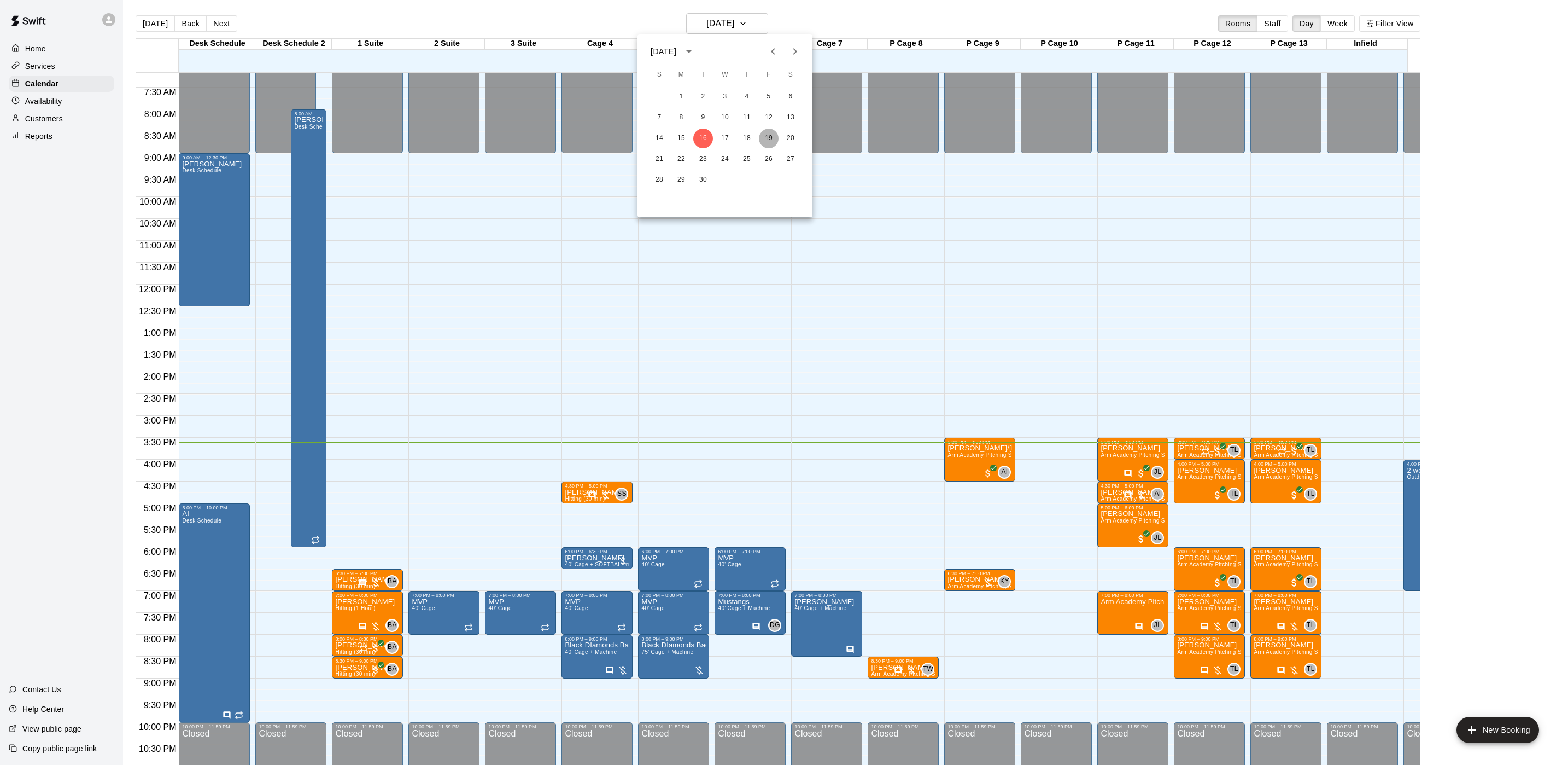
click at [772, 135] on button "19" at bounding box center [769, 138] width 19 height 19
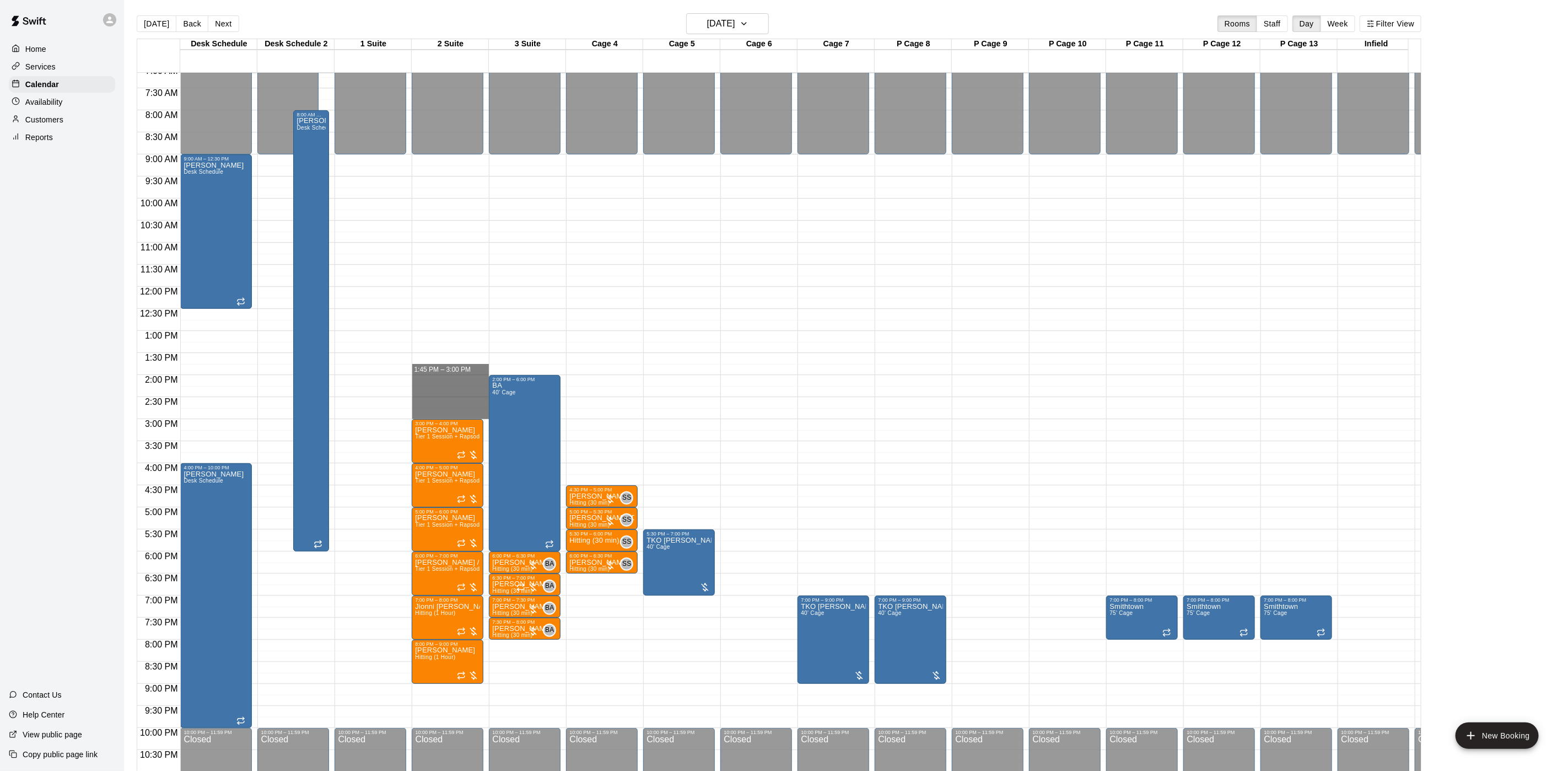
drag, startPoint x: 434, startPoint y: 374, endPoint x: 432, endPoint y: 413, distance: 39.1
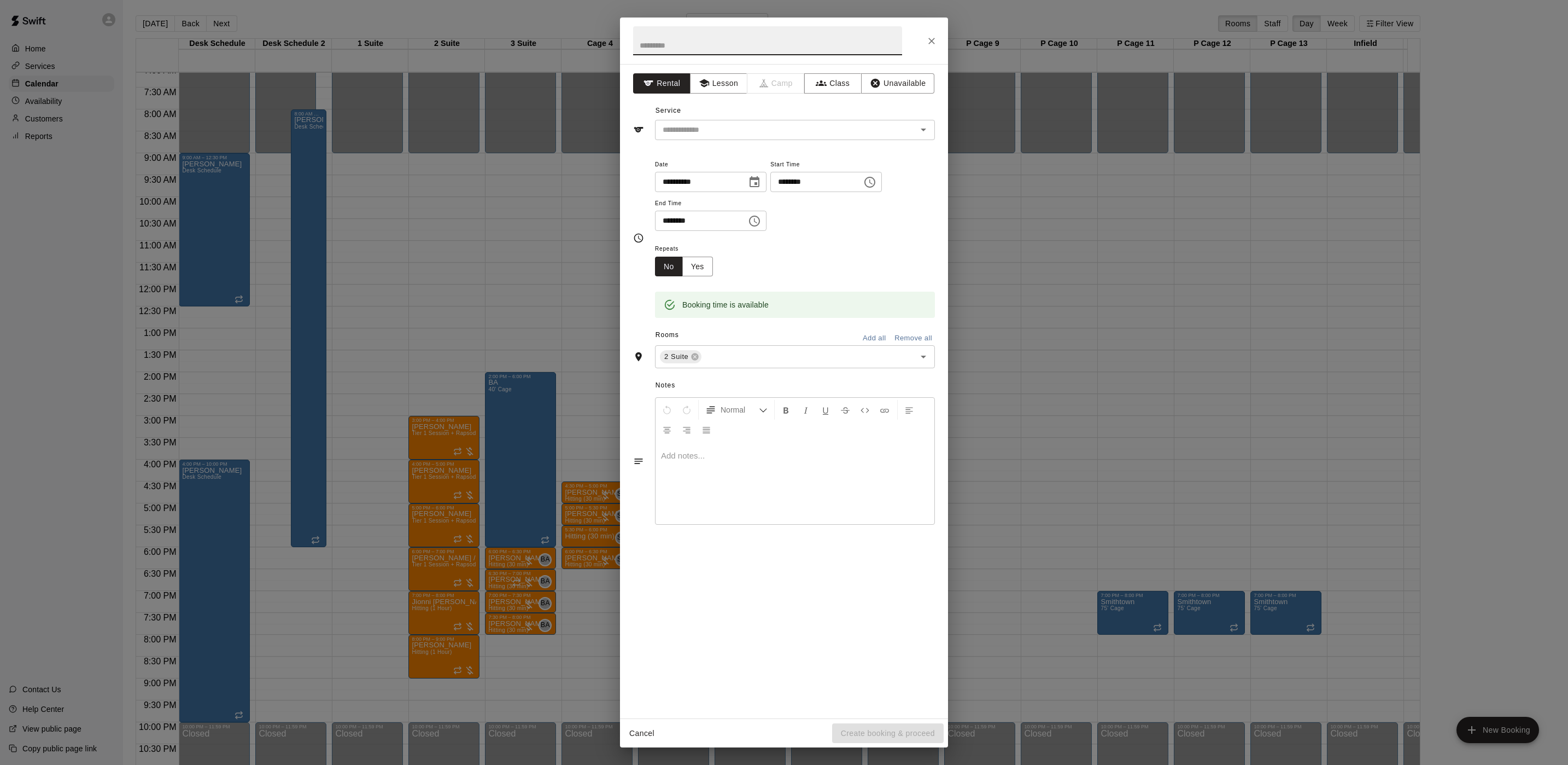
click at [792, 186] on input "********" at bounding box center [813, 182] width 84 height 20
type input "********"
click at [707, 91] on button "Lesson" at bounding box center [719, 83] width 57 height 20
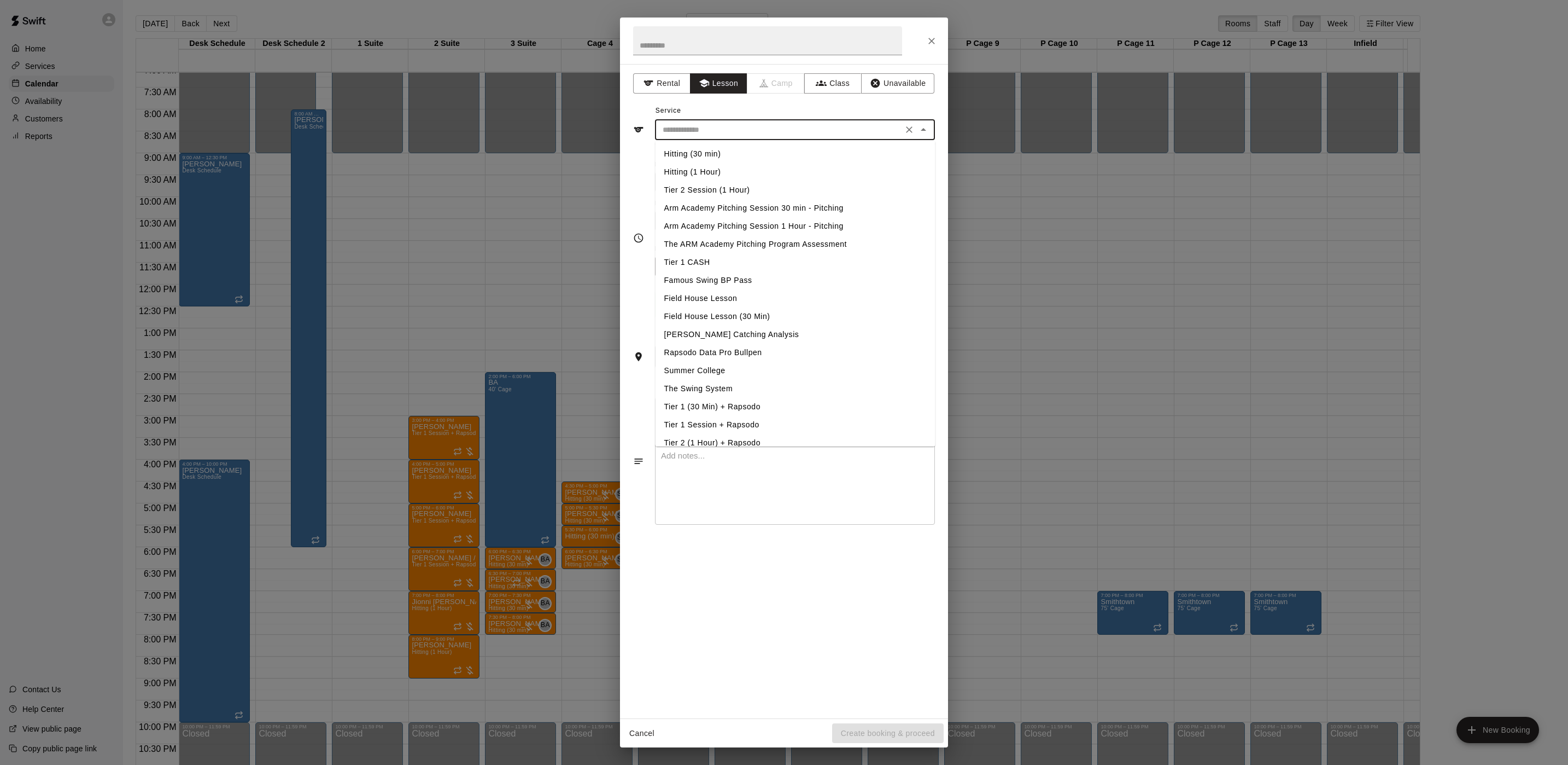
click at [686, 126] on input "text" at bounding box center [779, 130] width 241 height 13
click at [679, 164] on li "Hitting (1 Hour)" at bounding box center [796, 172] width 280 height 18
type input "**********"
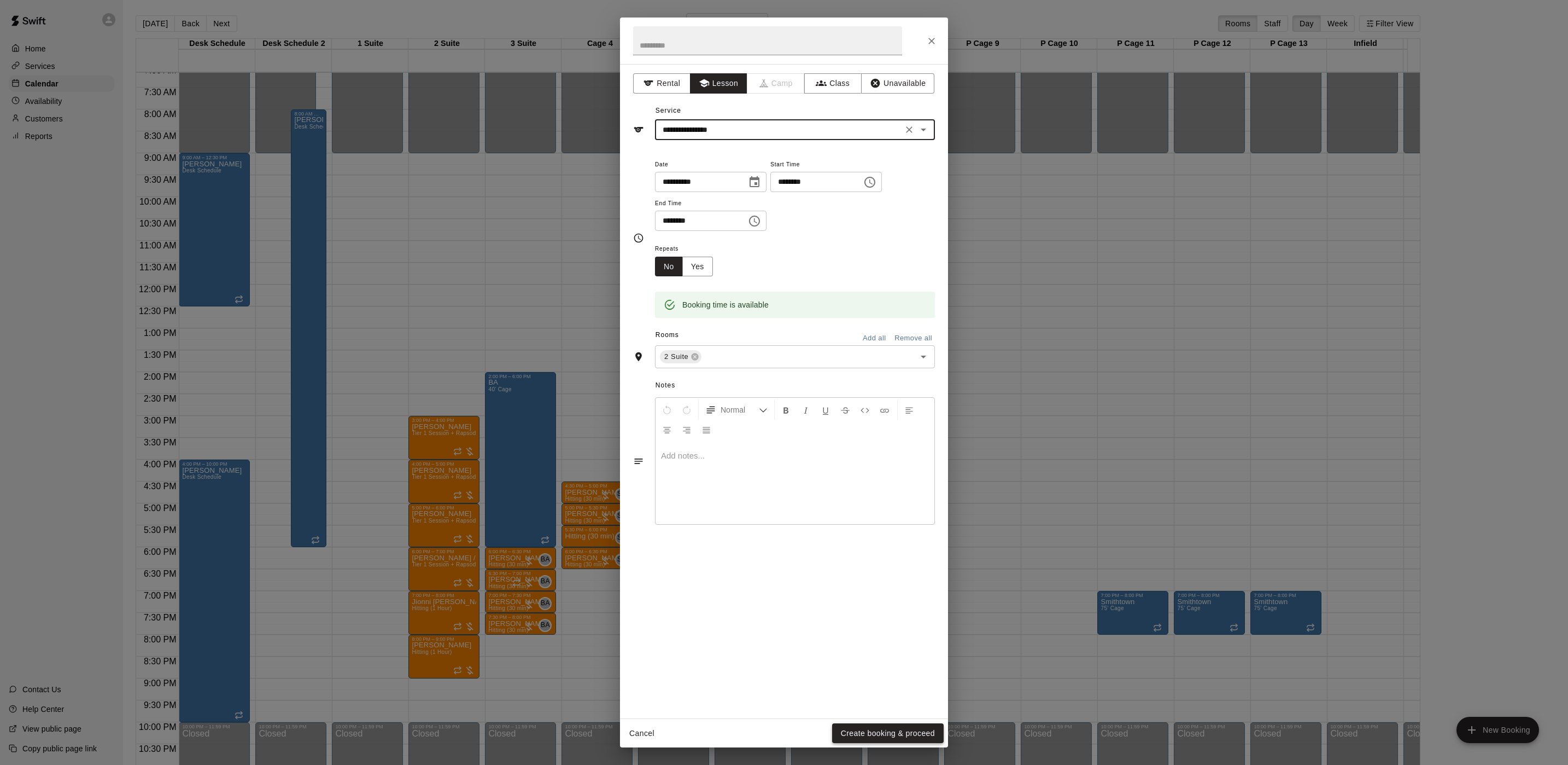
click at [856, 636] on button "Create booking & proceed" at bounding box center [887, 733] width 111 height 20
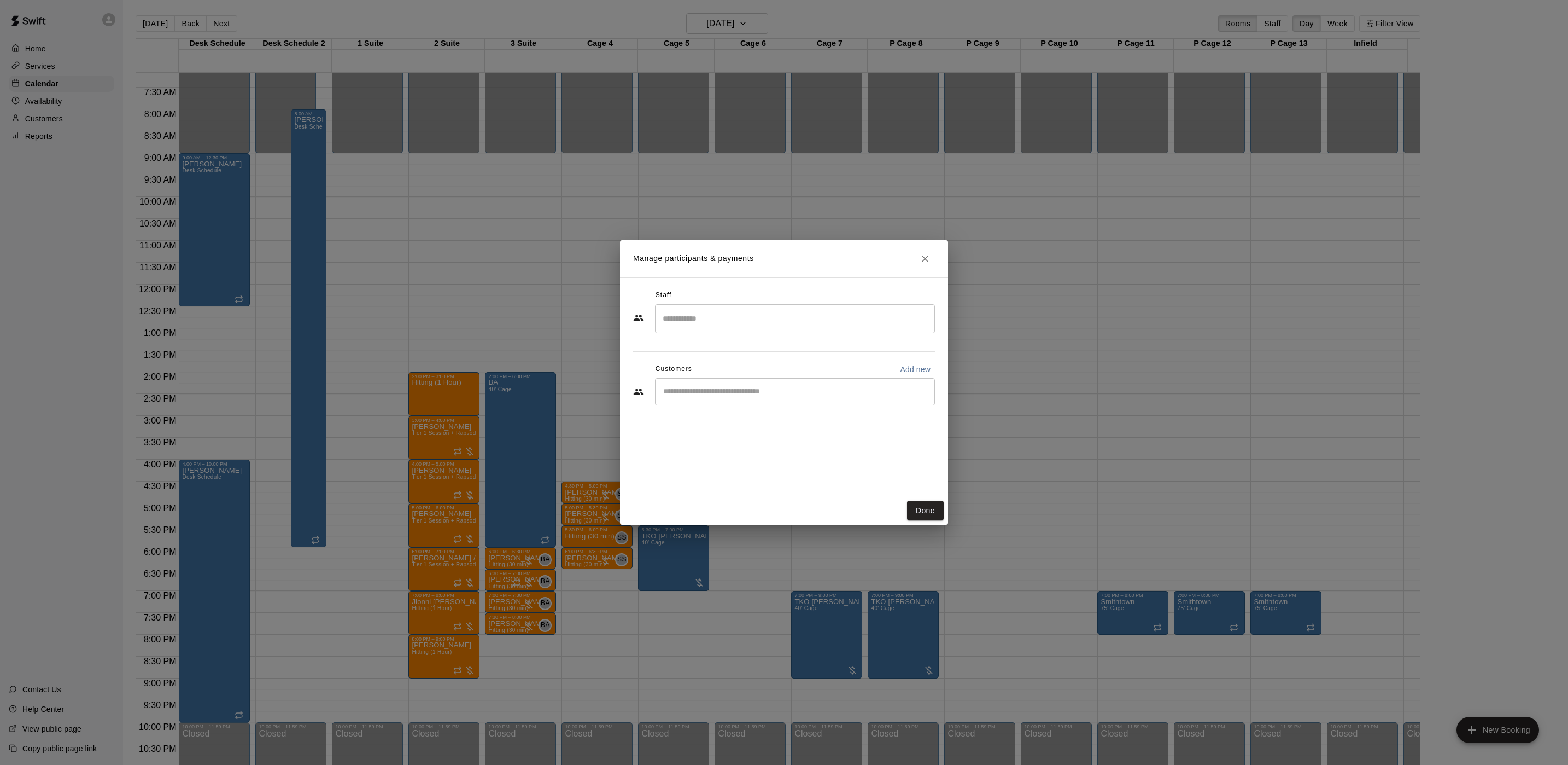
click at [735, 332] on div "​" at bounding box center [795, 319] width 280 height 29
type input "*"
click at [769, 287] on div "Staff" at bounding box center [784, 295] width 302 height 18
click at [722, 400] on div "​" at bounding box center [795, 392] width 280 height 27
type input "*******"
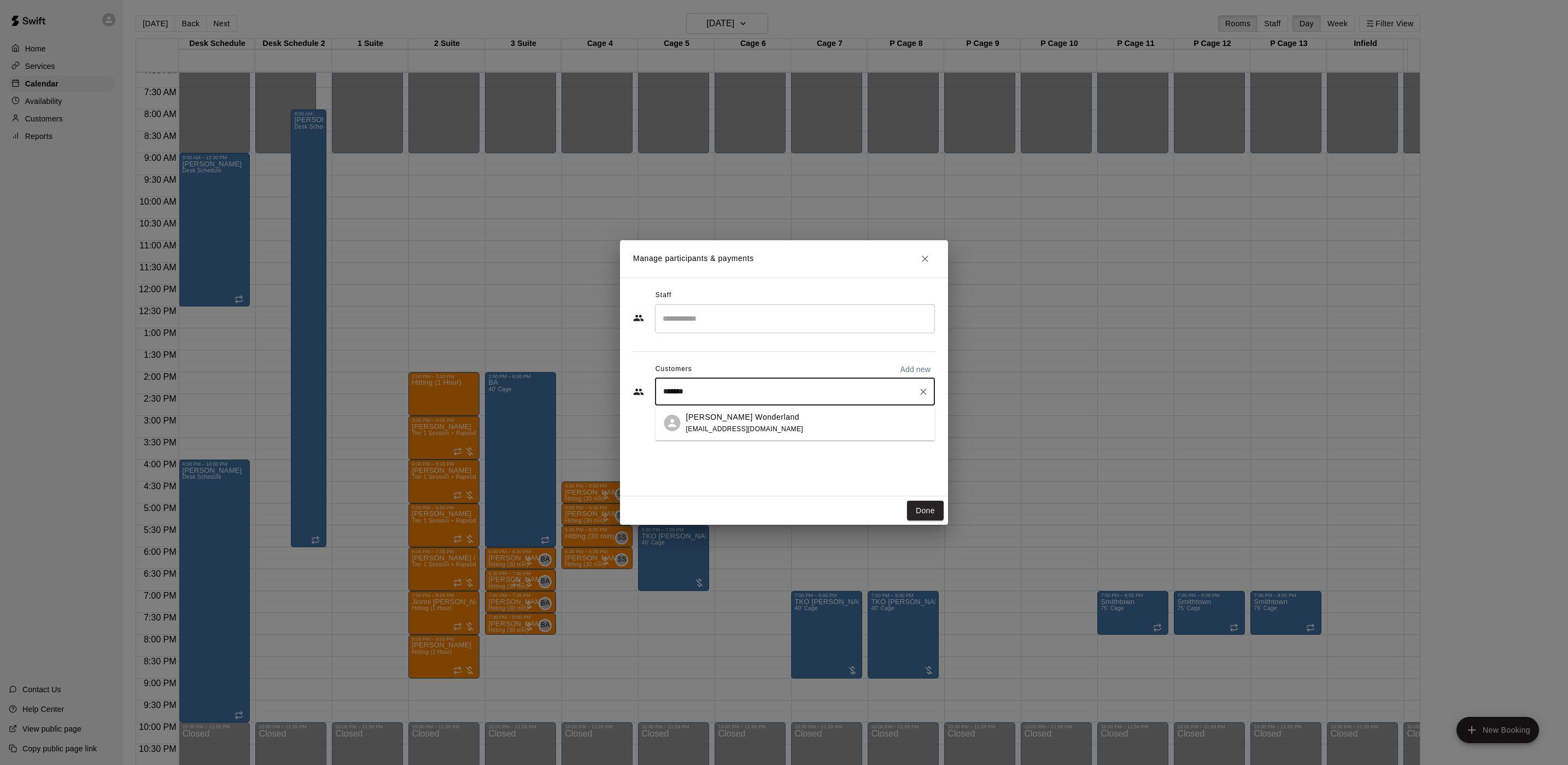
click at [705, 415] on p "Derek Wonderland" at bounding box center [743, 417] width 114 height 12
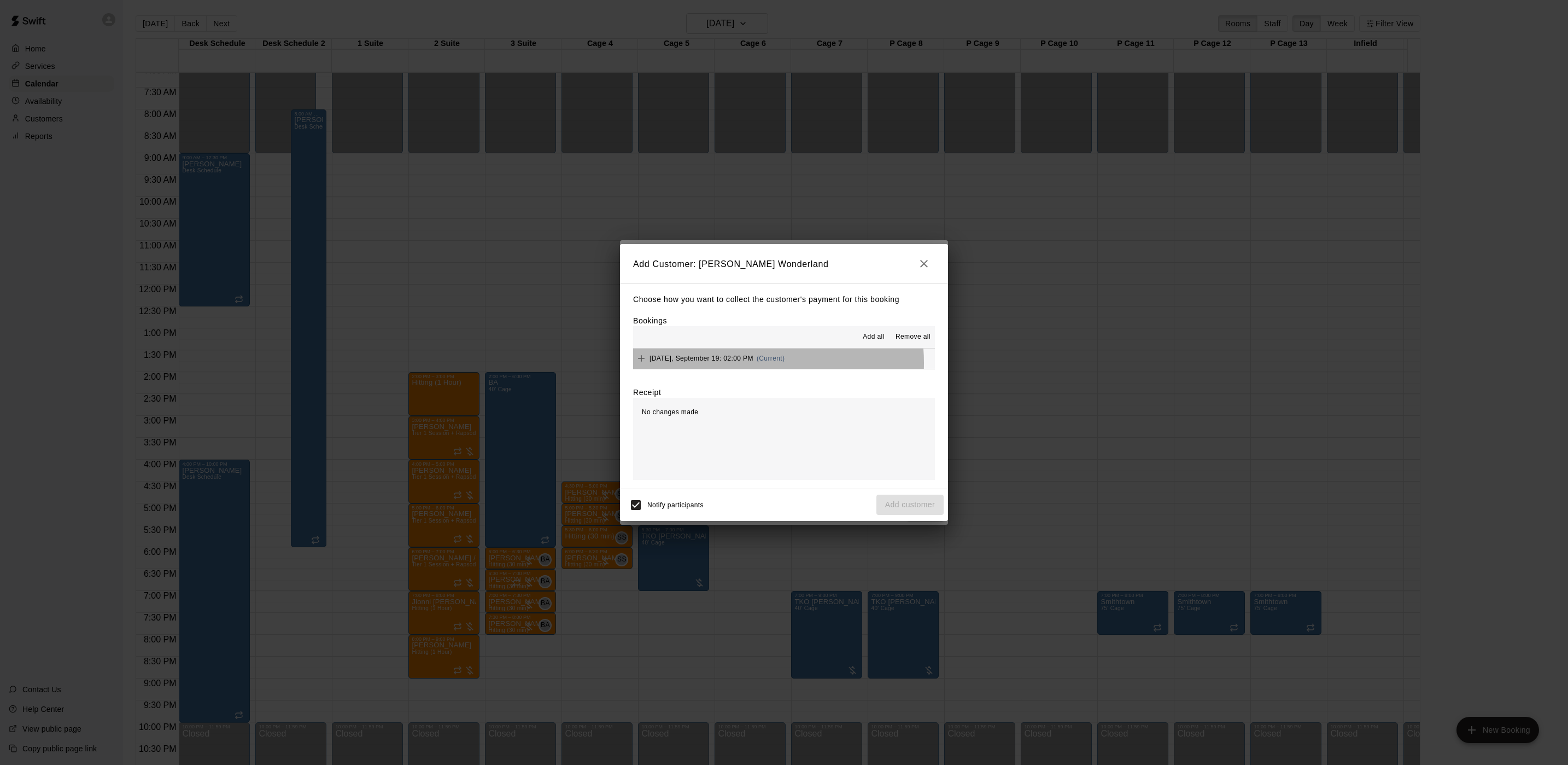
click at [751, 363] on div "Friday, September 19: 02:00 PM (Current)" at bounding box center [709, 358] width 152 height 16
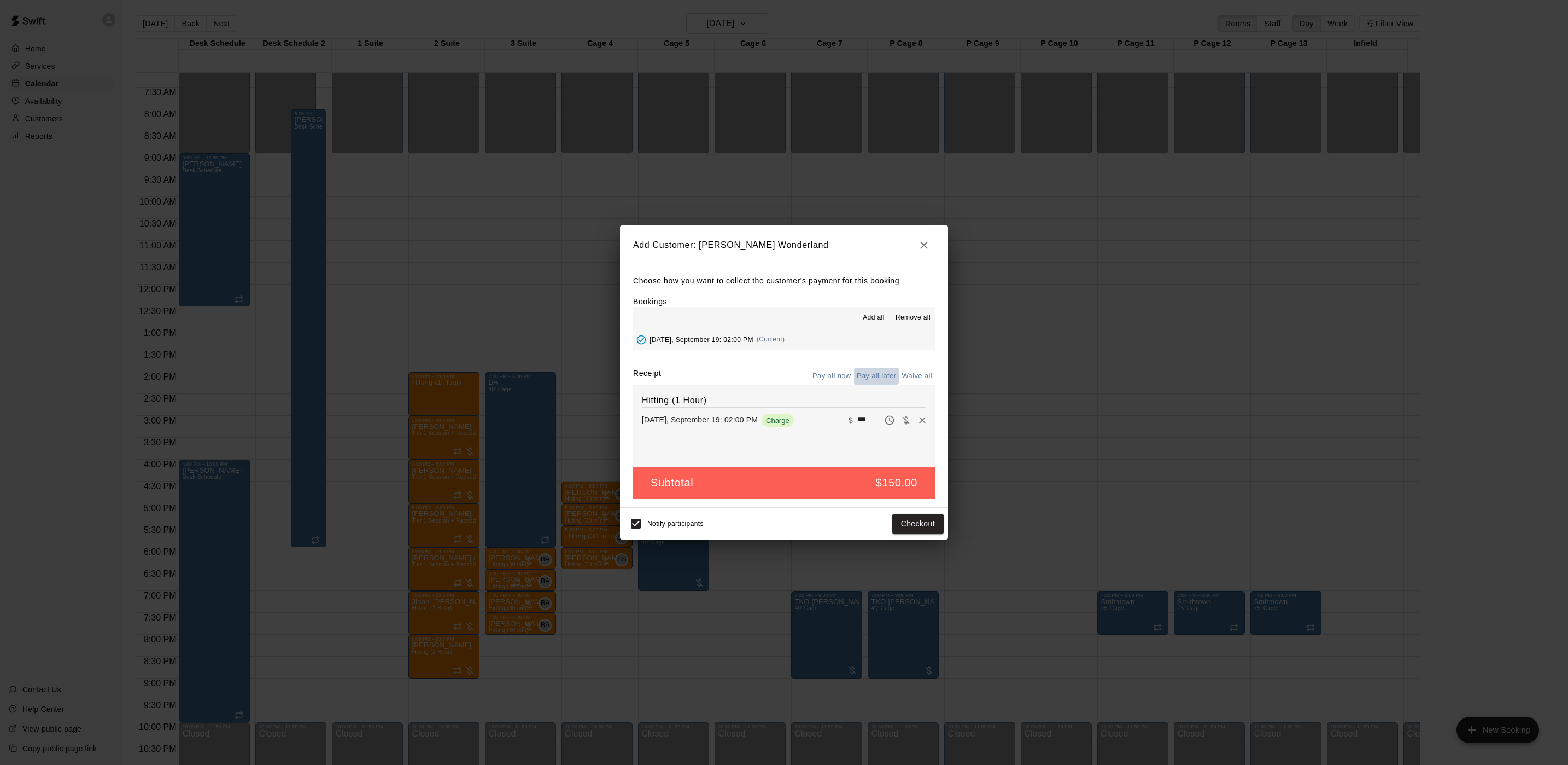
click at [872, 376] on button "Pay all later" at bounding box center [877, 376] width 46 height 17
click at [884, 521] on button "Add customer" at bounding box center [910, 523] width 67 height 20
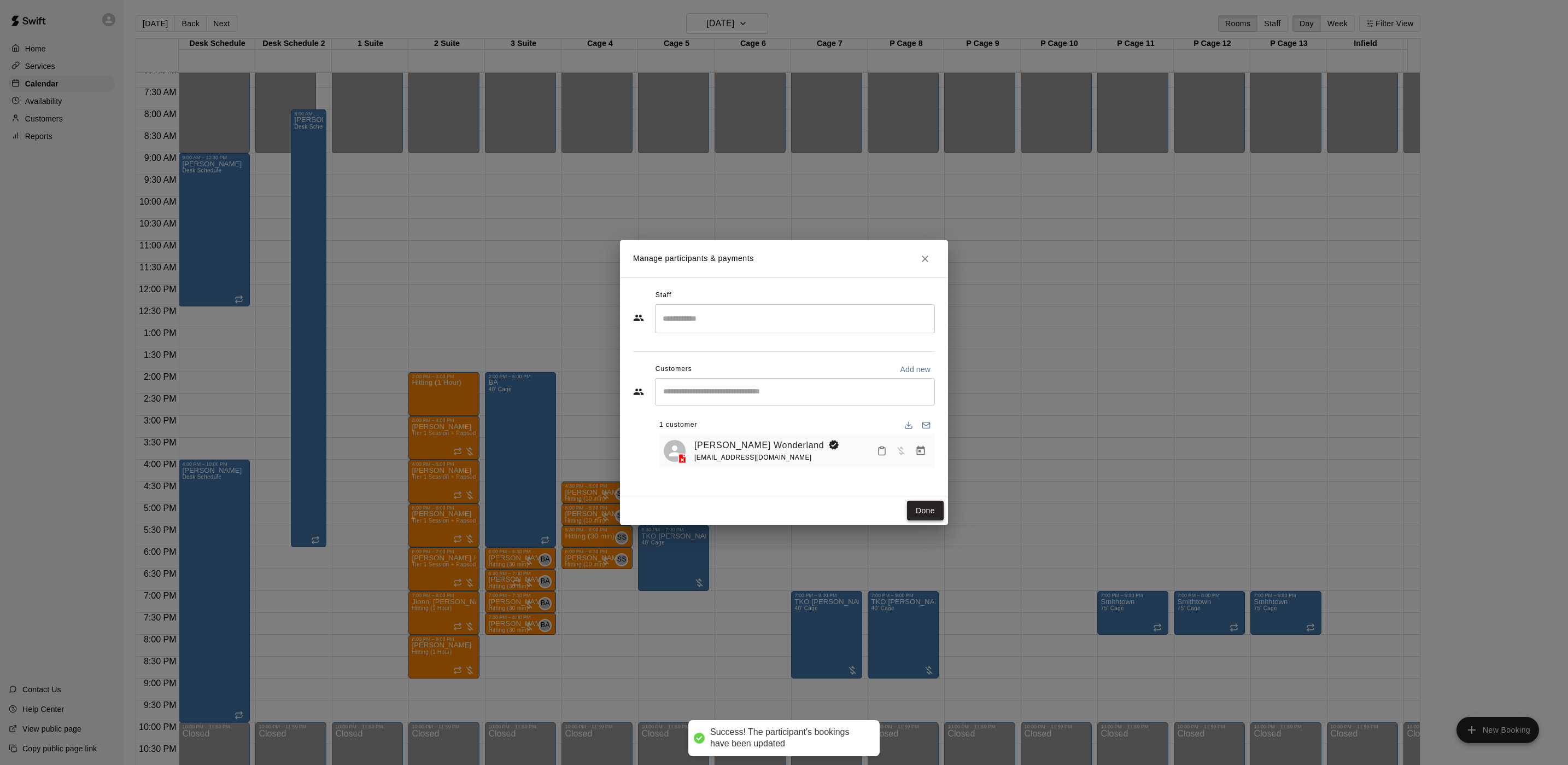
click at [926, 512] on button "Done" at bounding box center [925, 510] width 37 height 20
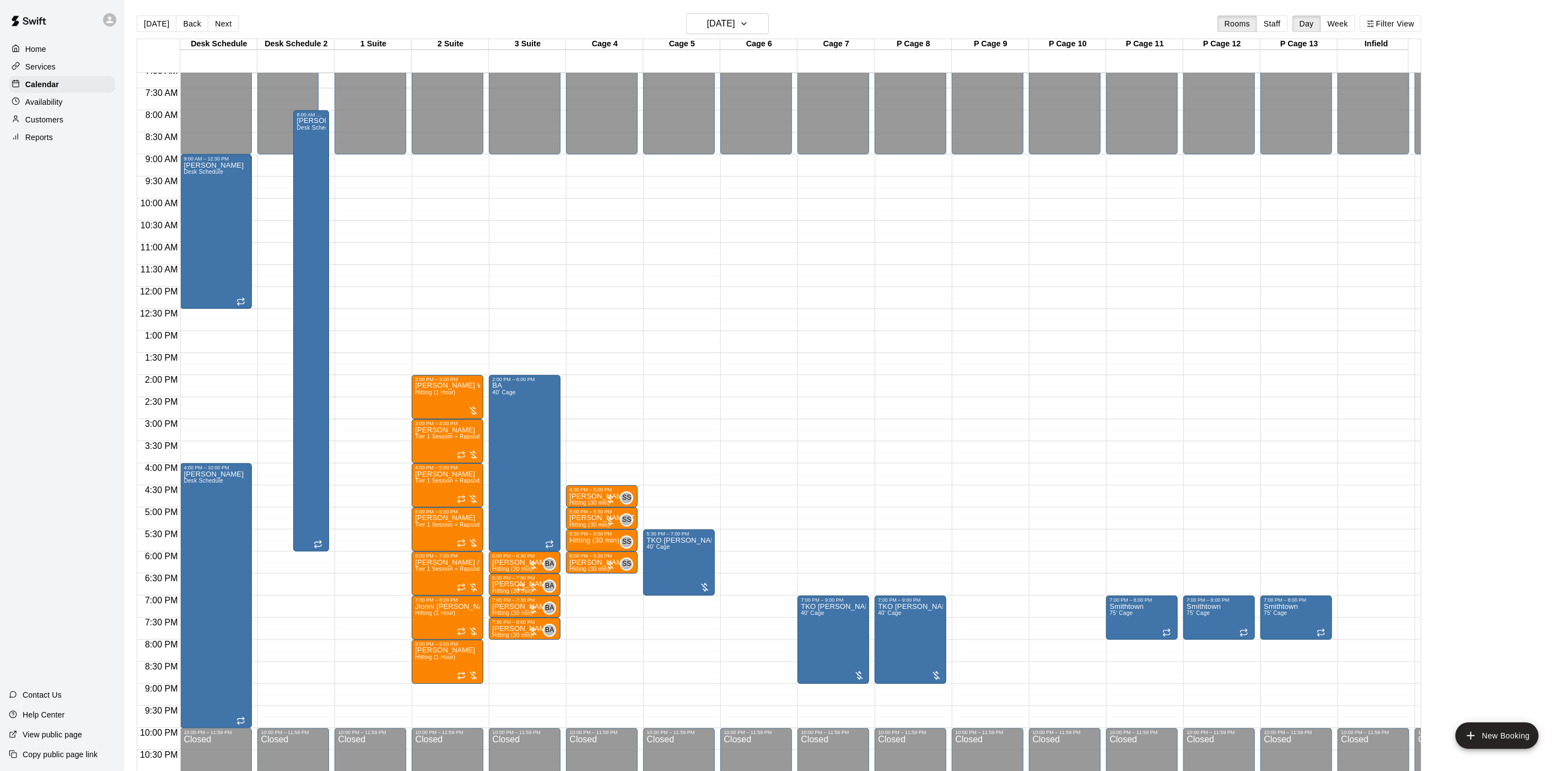
click at [1115, 344] on div "12:00 AM – 9:00 AM Closed 7:00 PM – 8:00 PM Smithtown 75' Cage 10:00 PM – 11:59…" at bounding box center [1142, 287] width 72 height 1059
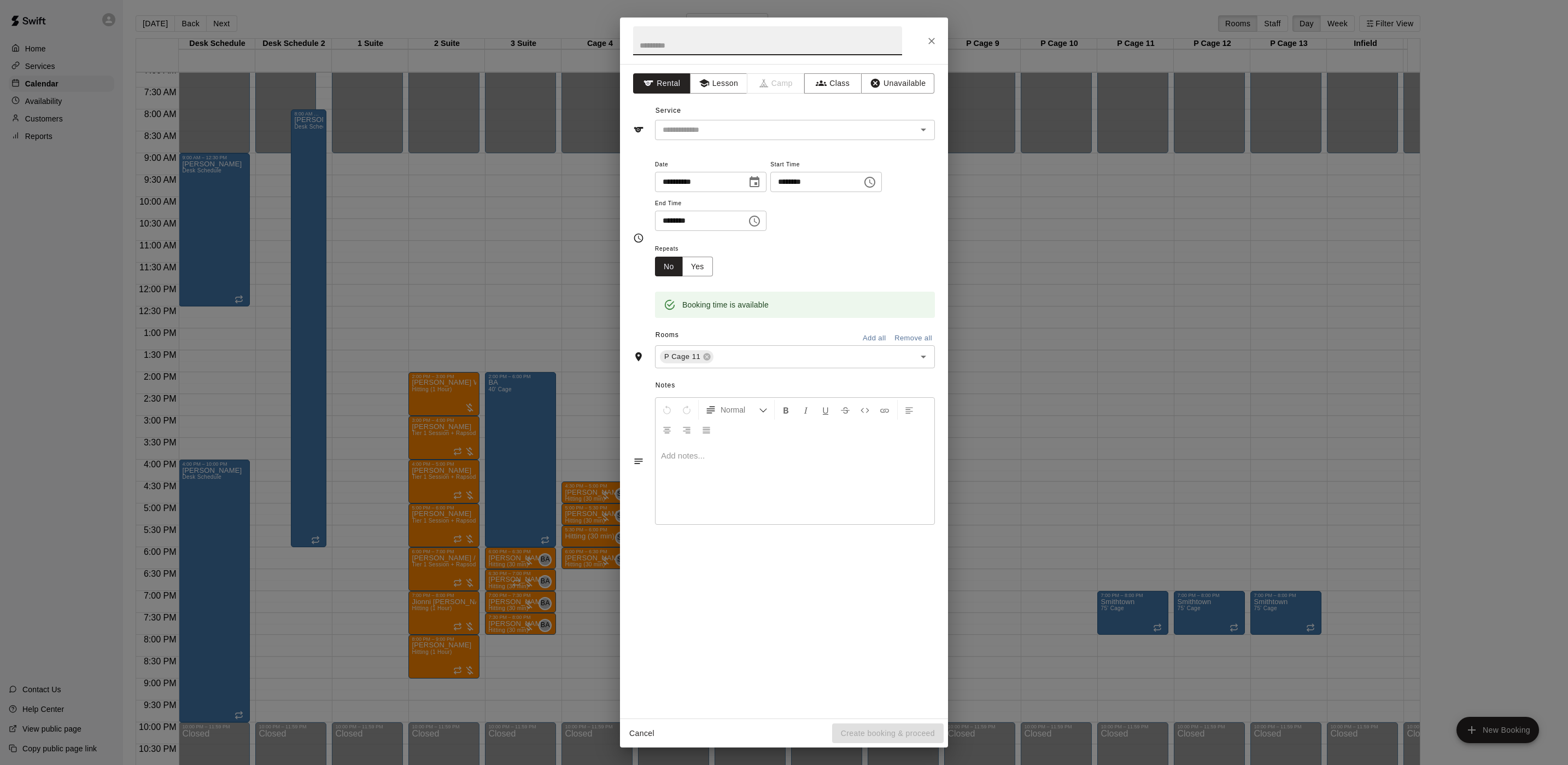
click at [477, 331] on div "**********" at bounding box center [784, 382] width 1568 height 765
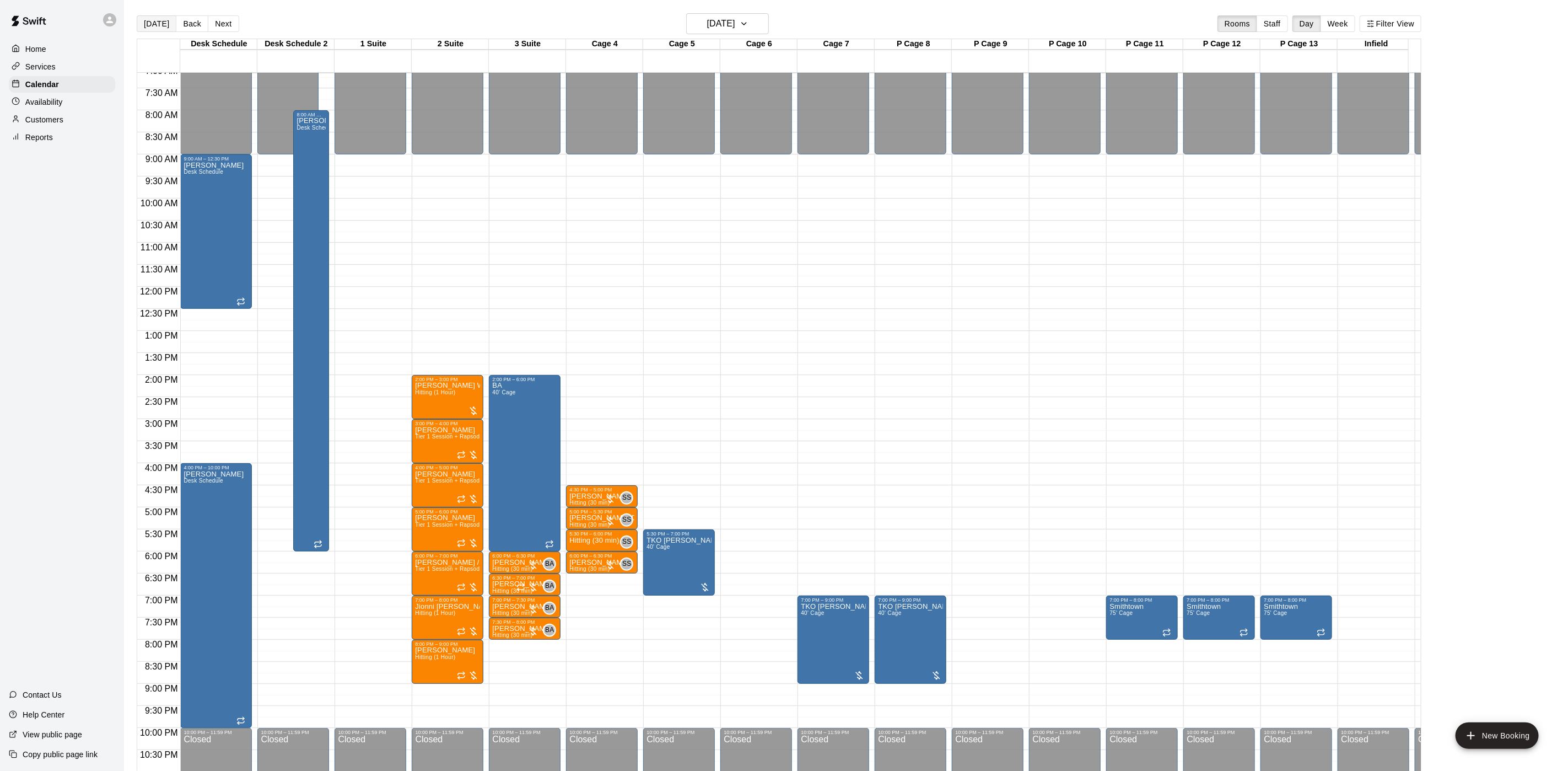
click at [139, 30] on button "[DATE]" at bounding box center [156, 23] width 40 height 17
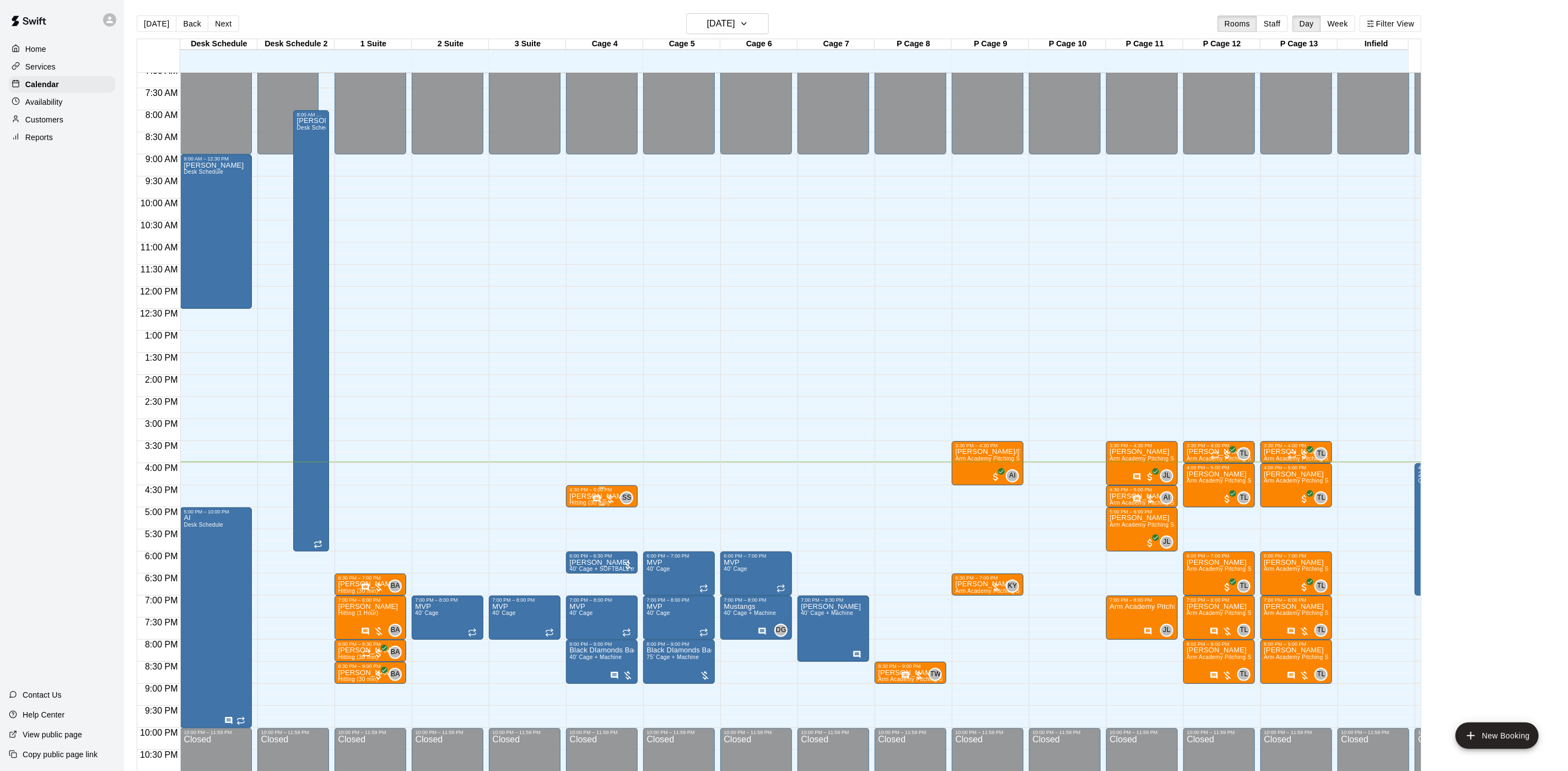
click at [589, 502] on span "Hitting (30 min)" at bounding box center [590, 503] width 41 height 6
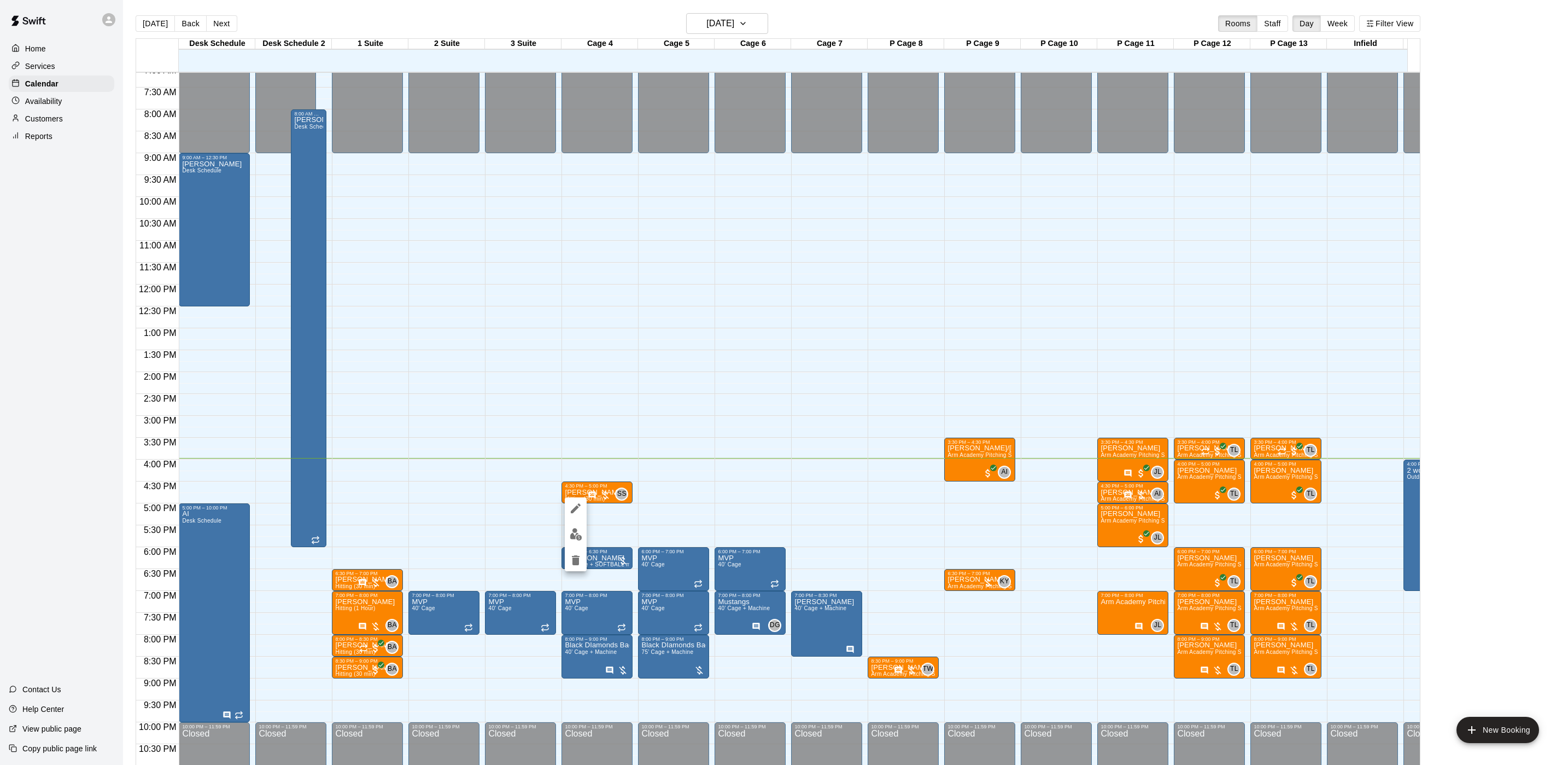
click at [576, 532] on img "edit" at bounding box center [576, 534] width 13 height 13
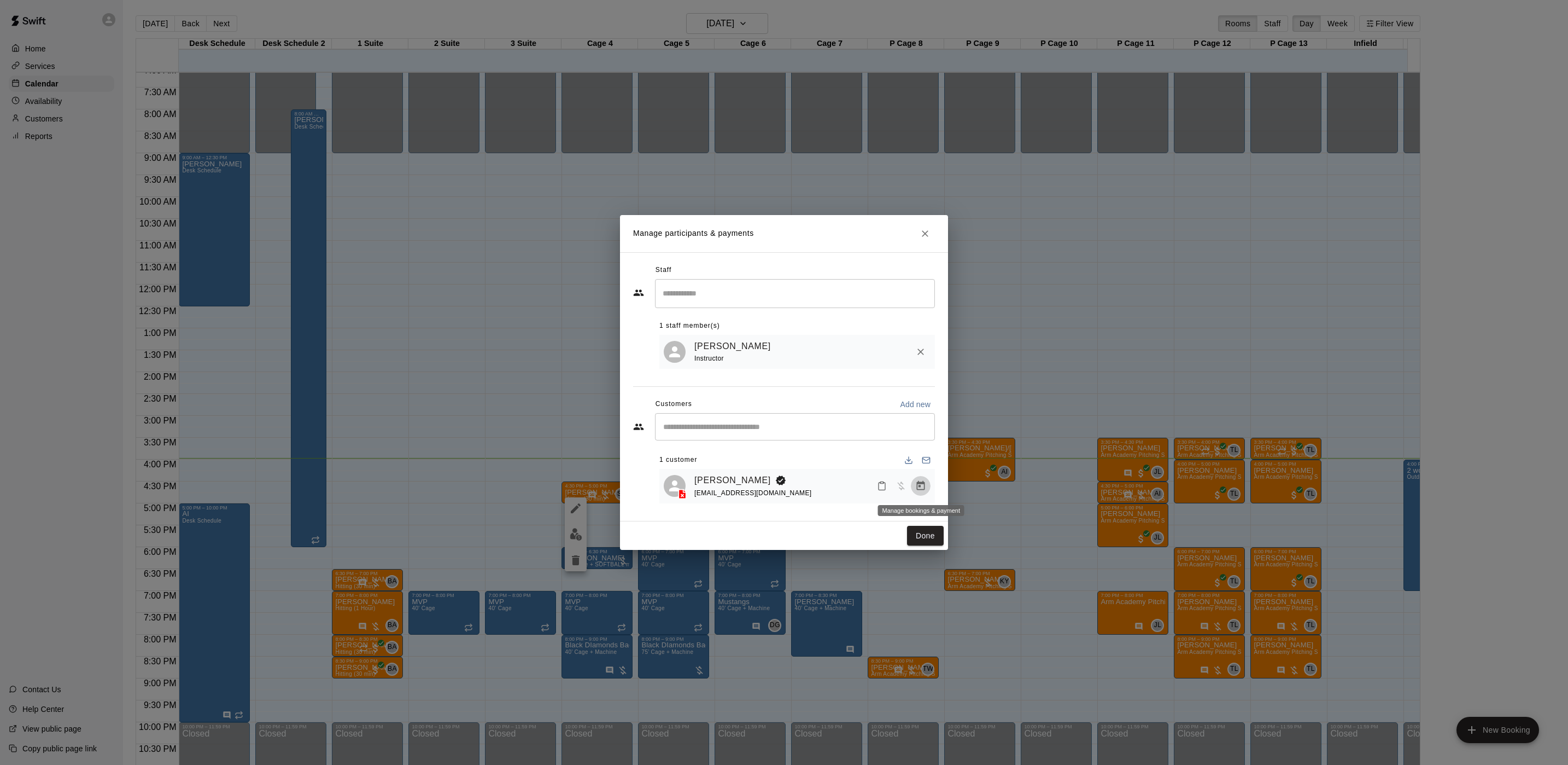
click at [926, 489] on button "Manage bookings & payment" at bounding box center [920, 485] width 19 height 19
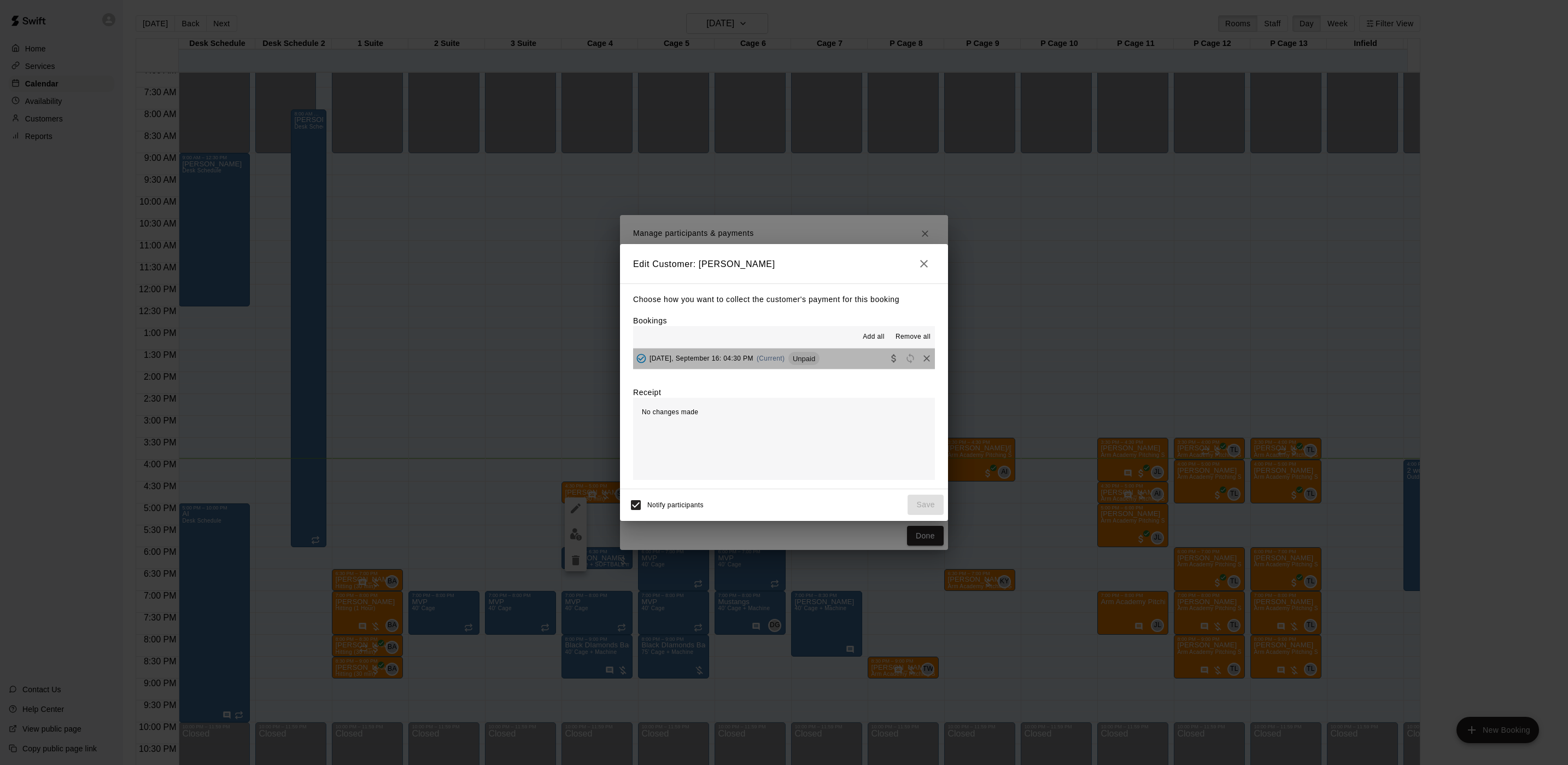
click at [804, 358] on span "Unpaid" at bounding box center [803, 358] width 31 height 8
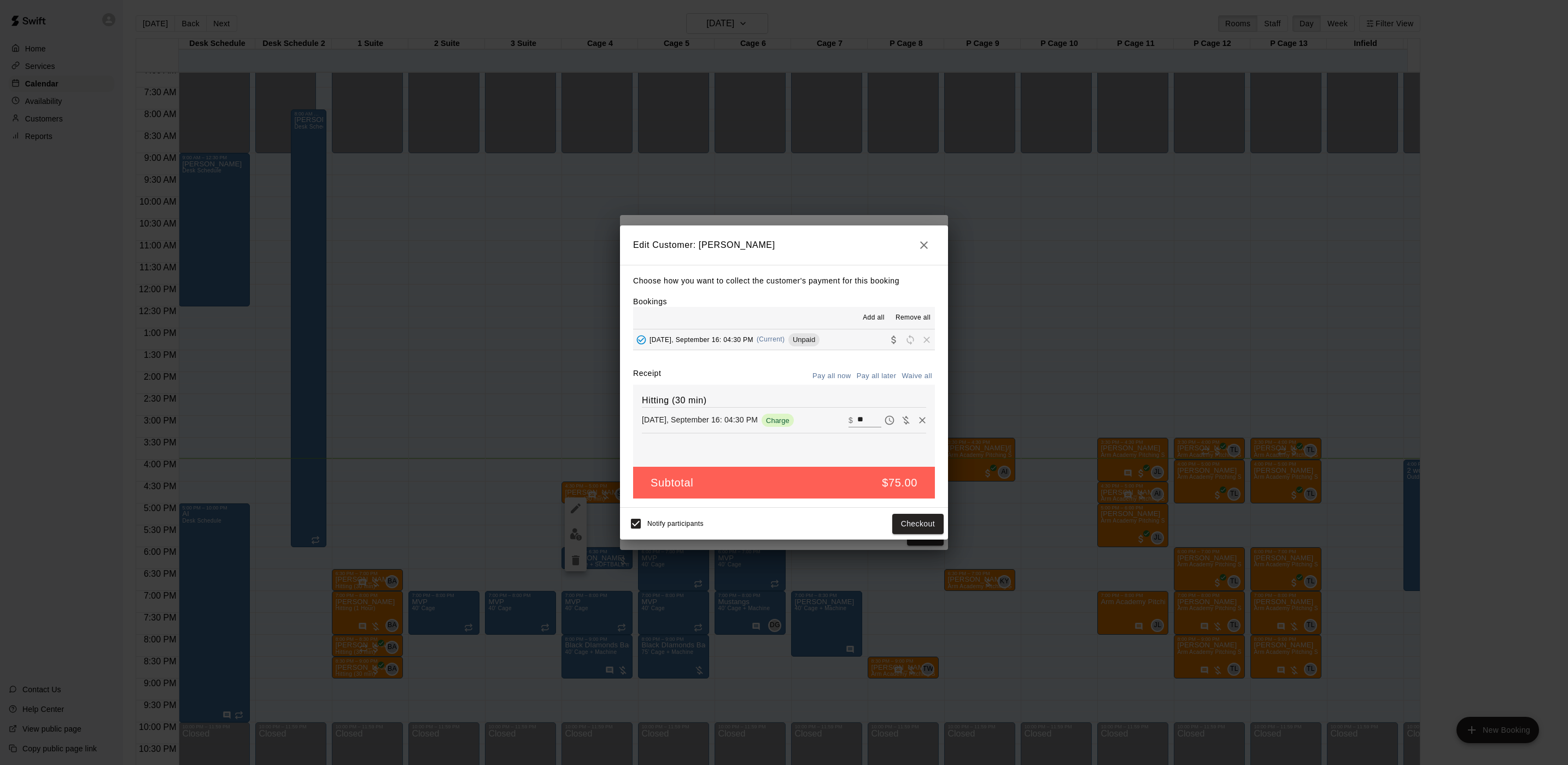
click at [1086, 339] on div "Edit Customer: Rob Barnett Choose how you want to collect the customer's paymen…" at bounding box center [784, 382] width 1568 height 765
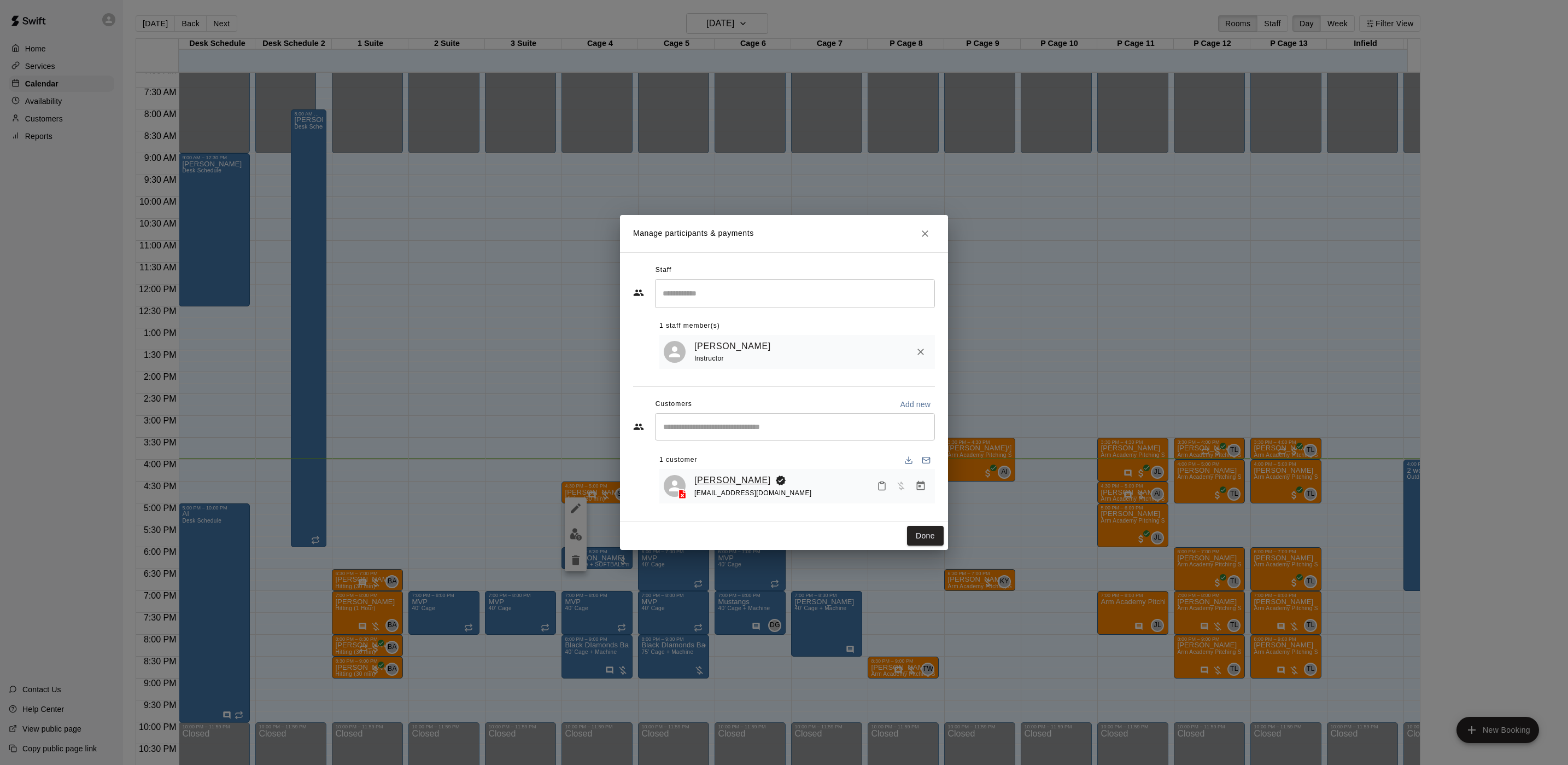
click at [740, 484] on link "[PERSON_NAME]" at bounding box center [733, 480] width 77 height 14
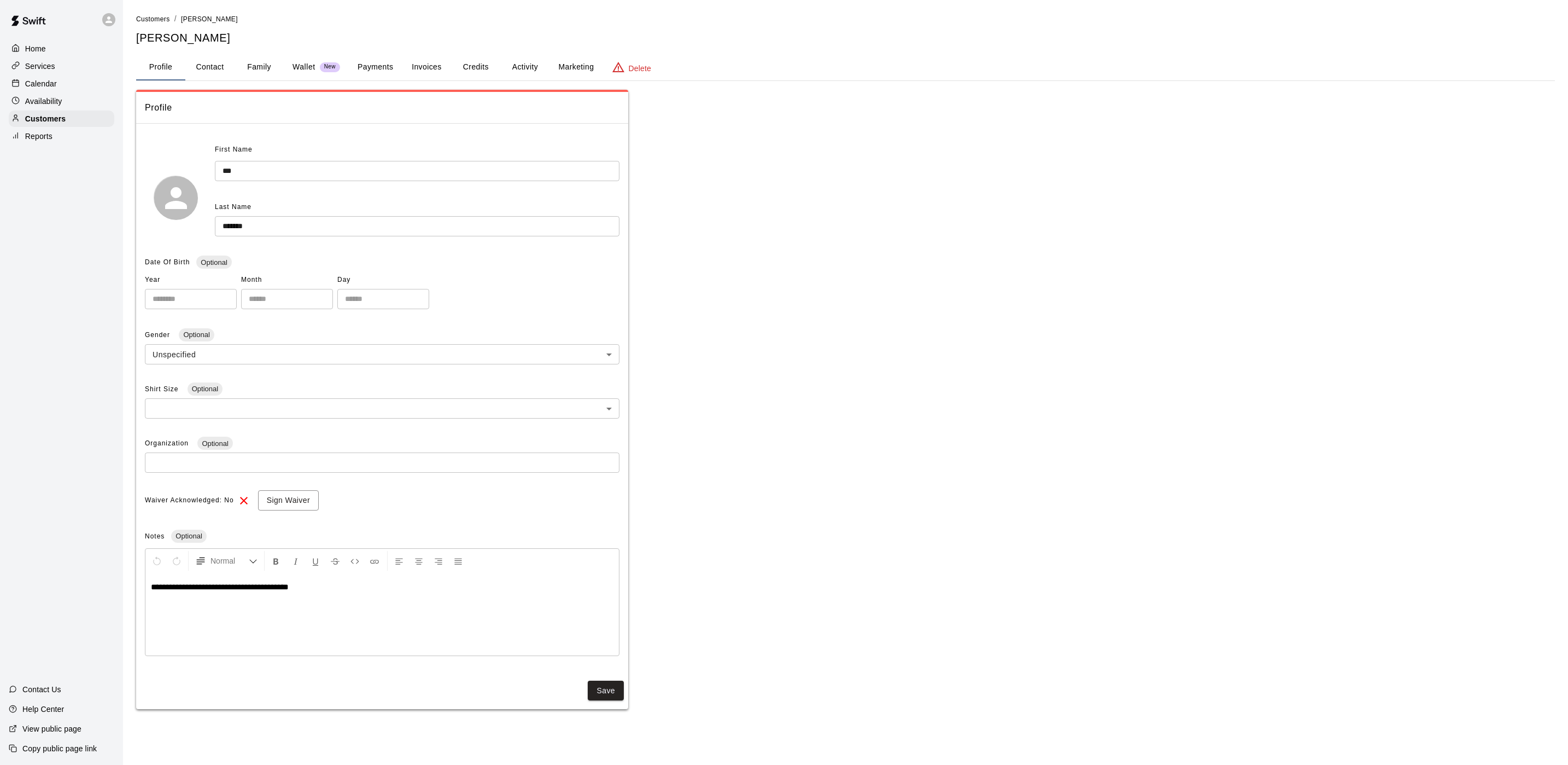
click at [513, 66] on button "Activity" at bounding box center [525, 67] width 49 height 26
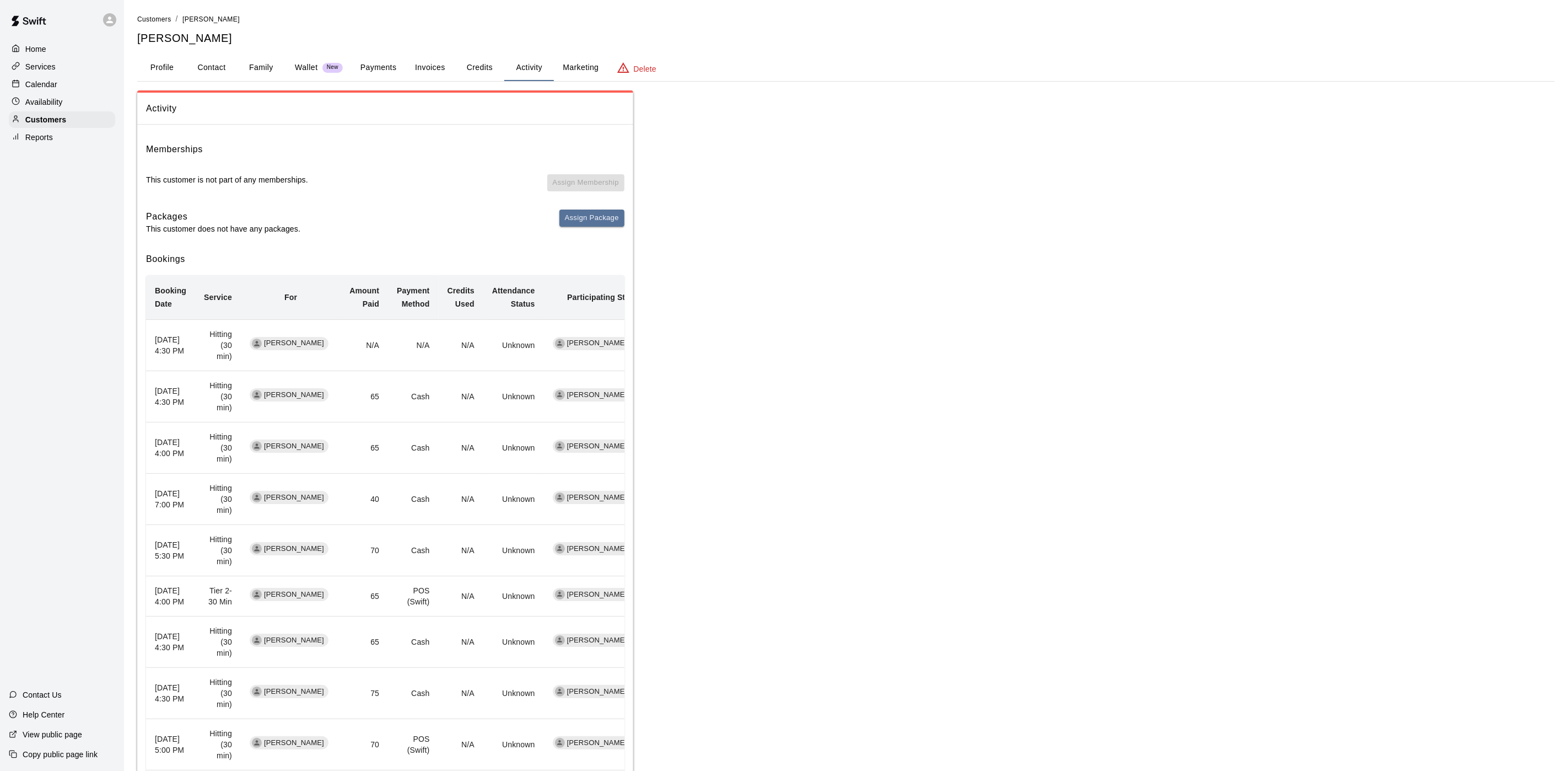
scroll to position [83, 0]
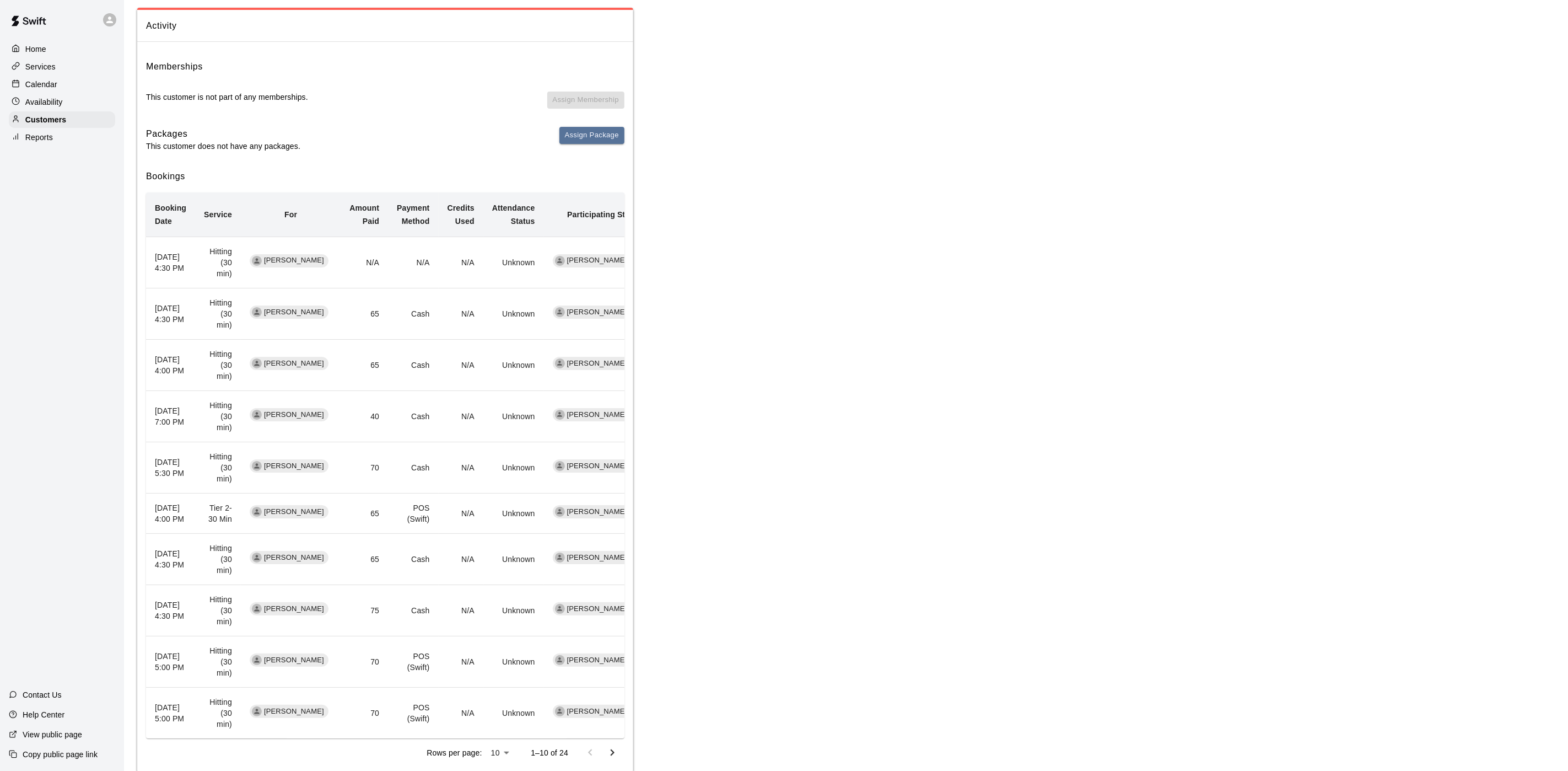
click at [19, 81] on div "Calendar" at bounding box center [61, 84] width 106 height 17
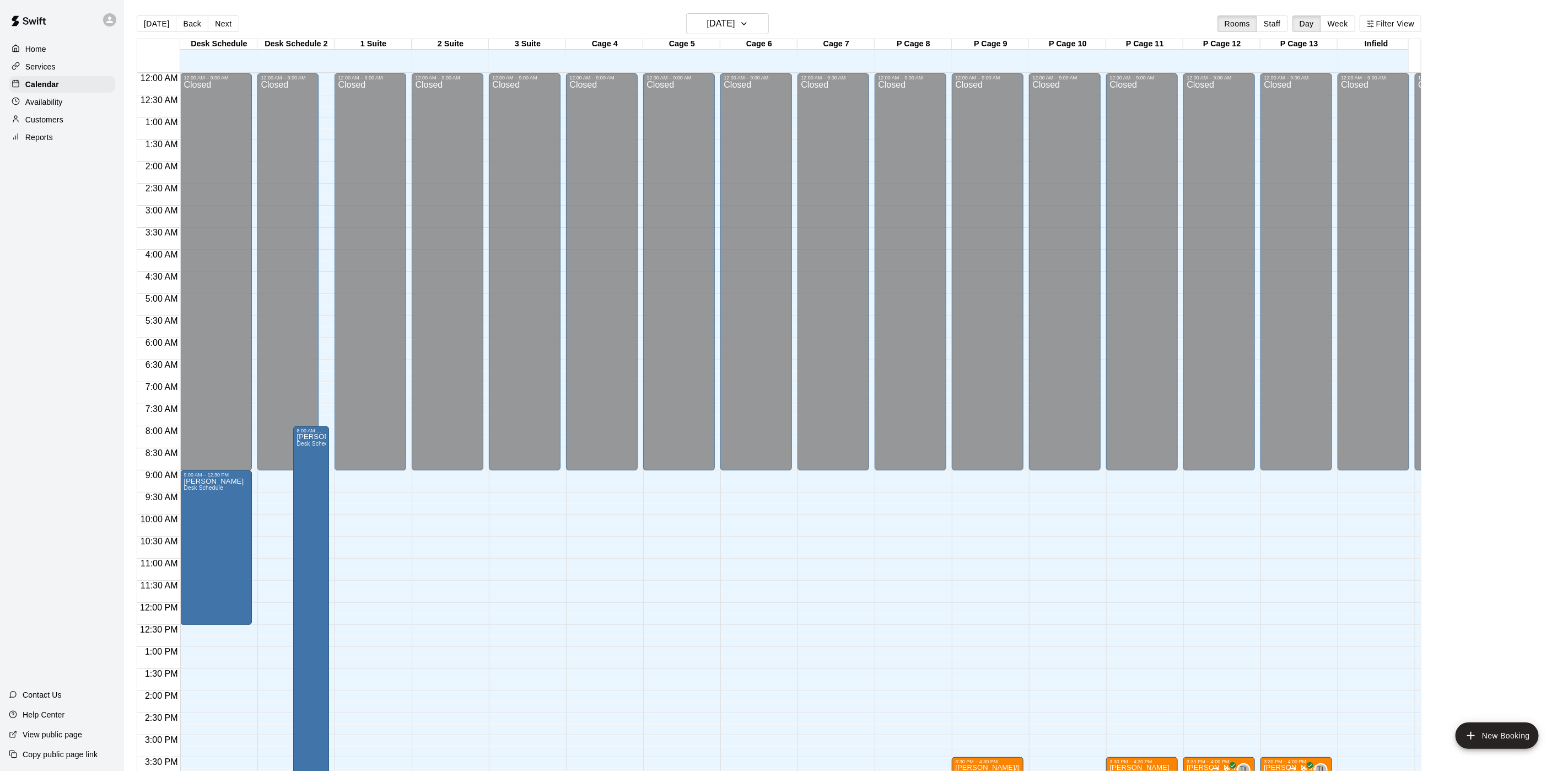
scroll to position [316, 0]
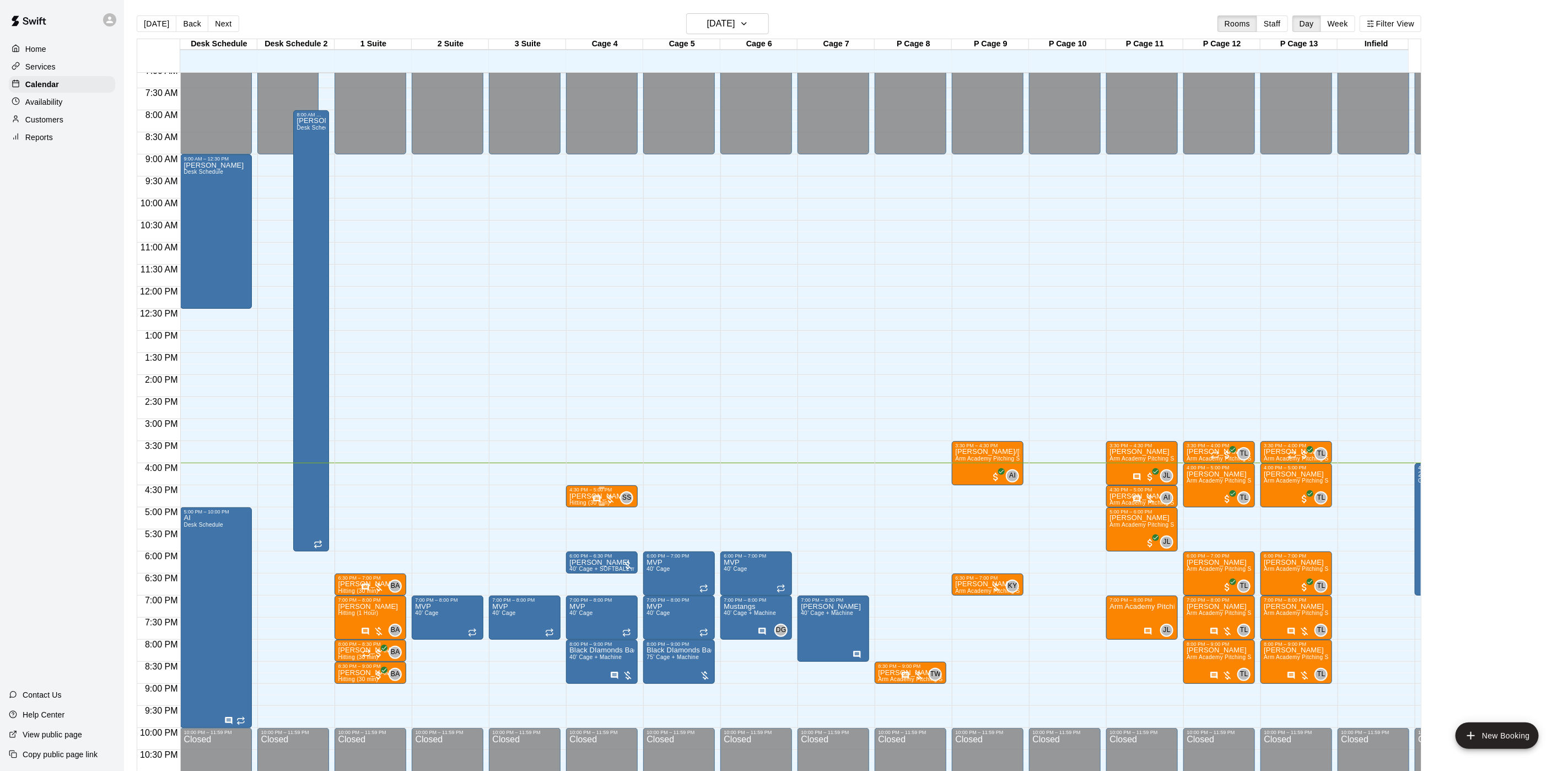
click at [593, 492] on div "SS 0" at bounding box center [613, 498] width 41 height 14
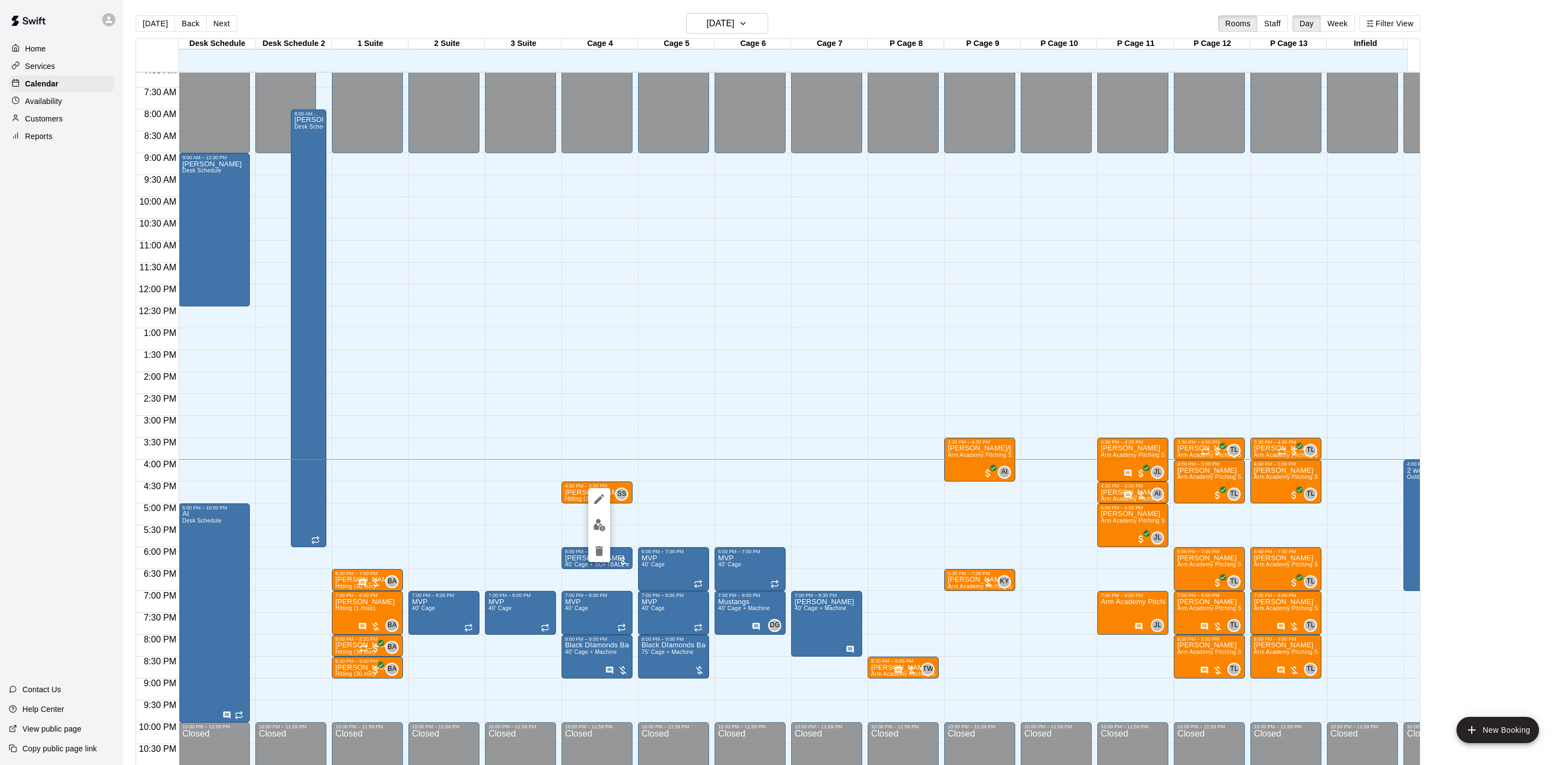
click at [594, 525] on img "edit" at bounding box center [600, 524] width 13 height 13
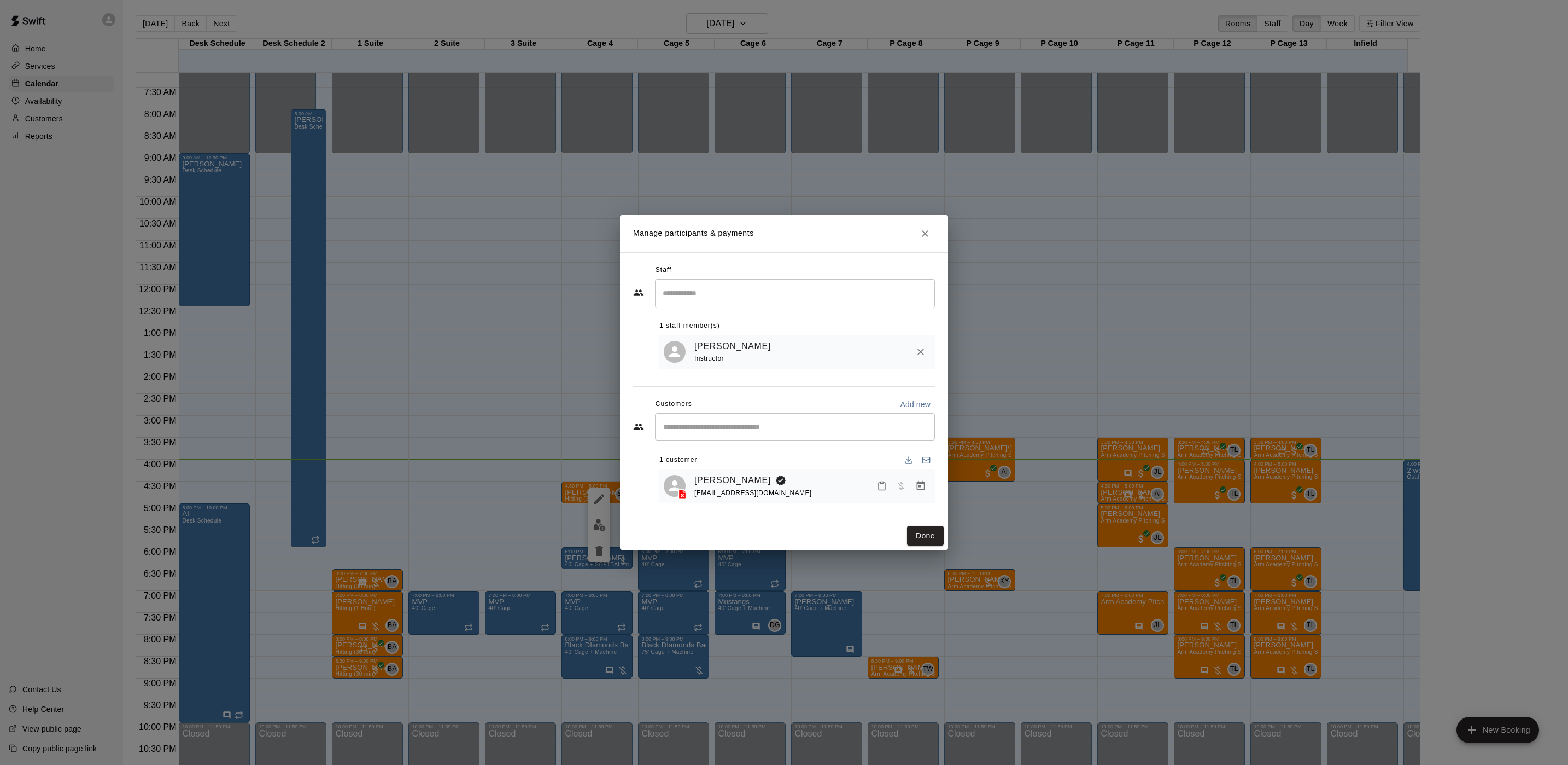
click at [932, 485] on div "Rob Barnett jillb72@optonline.net" at bounding box center [797, 486] width 276 height 35
click at [912, 491] on button "Manage bookings & payment" at bounding box center [920, 485] width 19 height 19
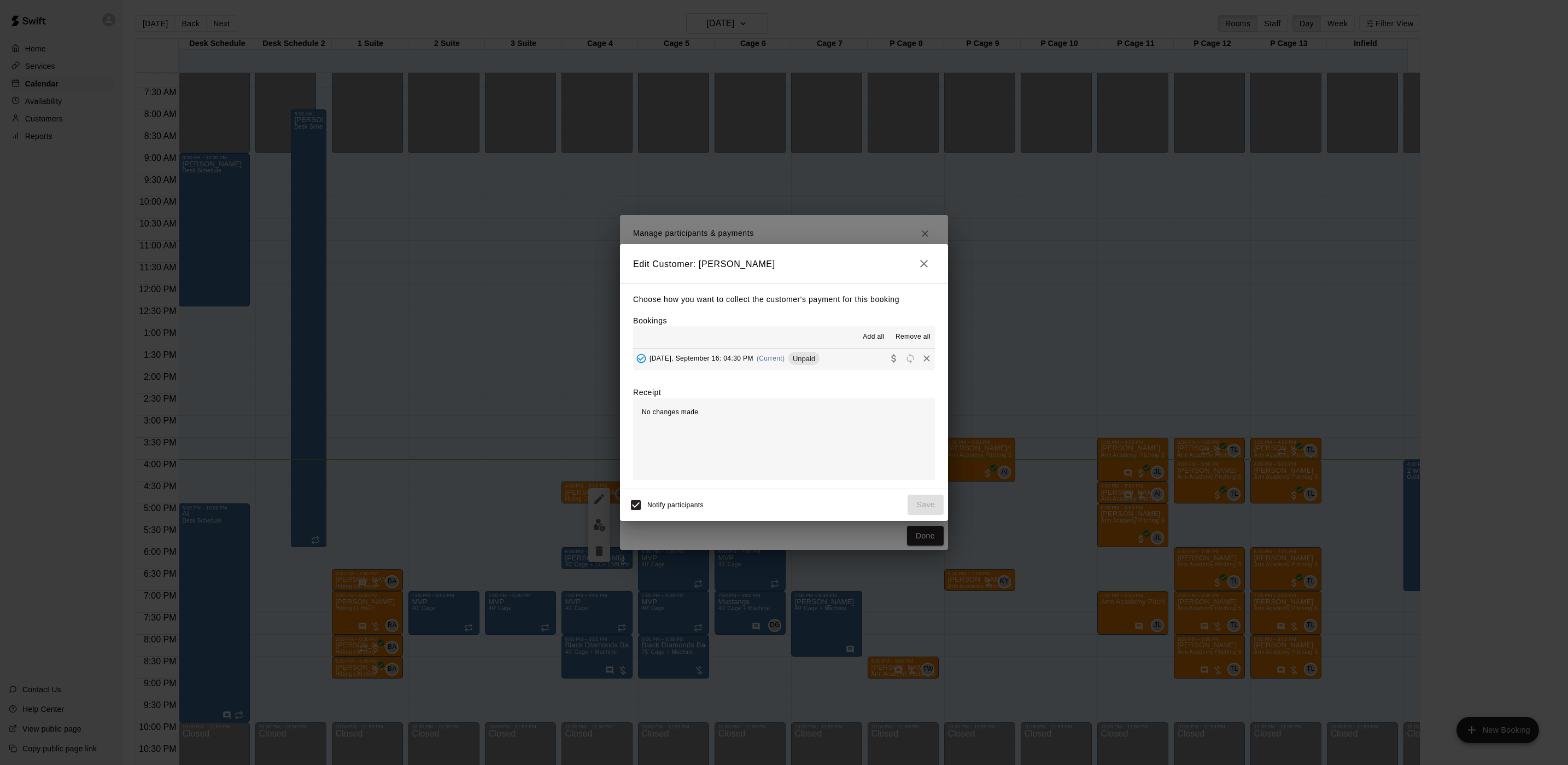
click at [737, 368] on button "Tuesday, September 16: 04:30 PM (Current) Unpaid" at bounding box center [784, 358] width 302 height 20
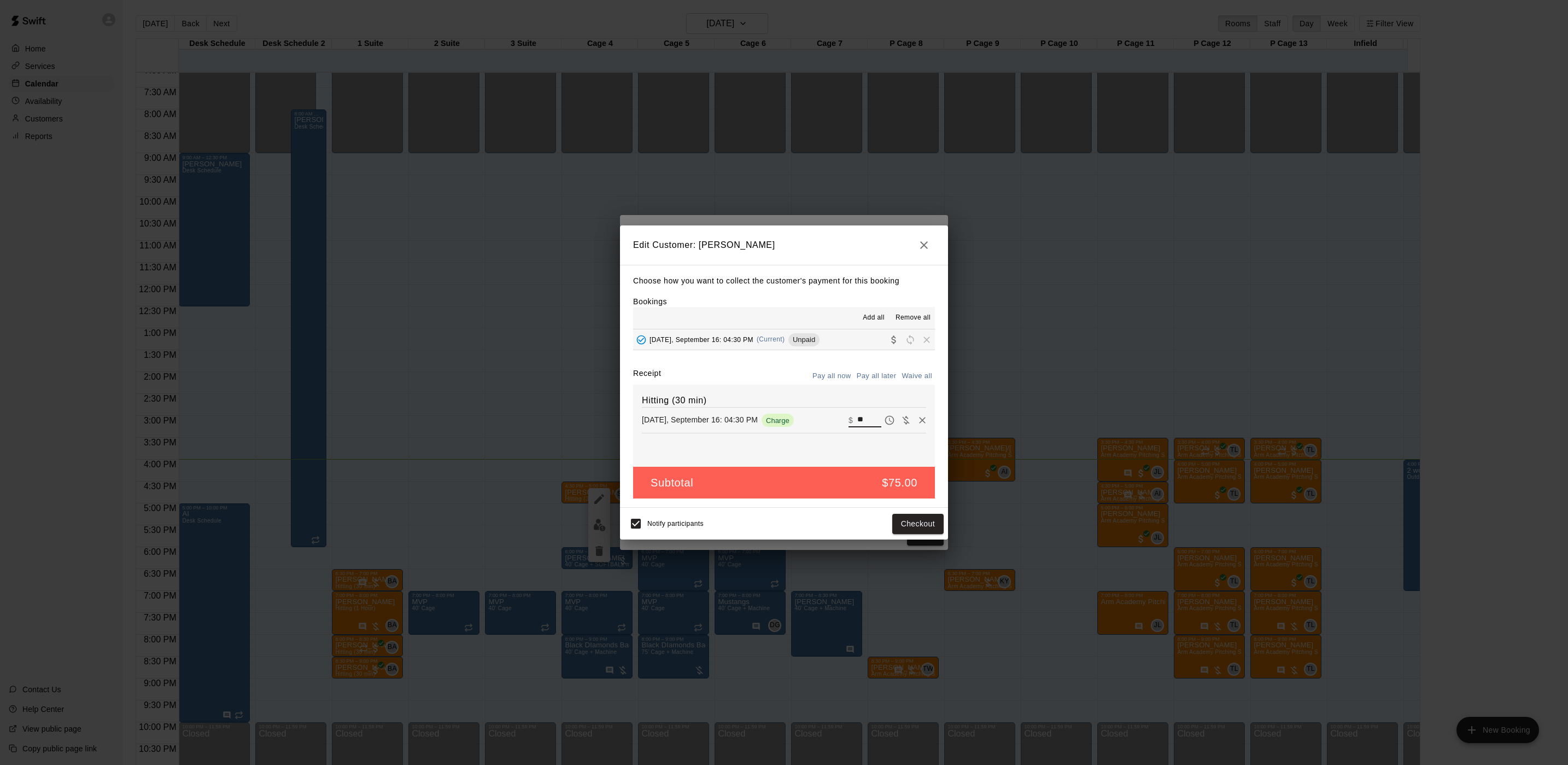
click at [858, 425] on input "**" at bounding box center [869, 420] width 24 height 14
type input "**"
click at [910, 517] on button "Checkout" at bounding box center [918, 523] width 51 height 20
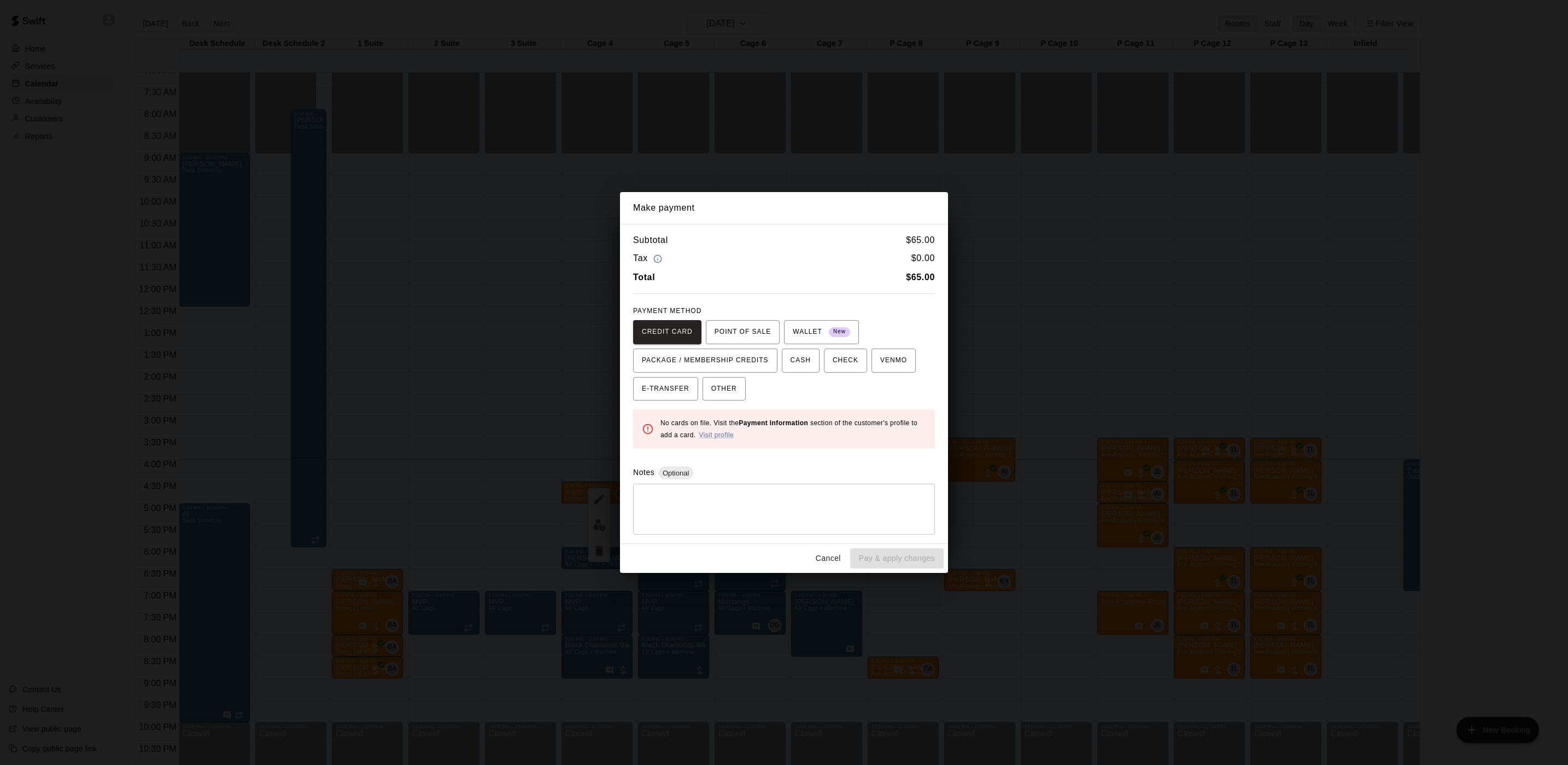
drag, startPoint x: 791, startPoint y: 370, endPoint x: 820, endPoint y: 397, distance: 39.6
click at [794, 368] on button "CASH" at bounding box center [800, 361] width 38 height 24
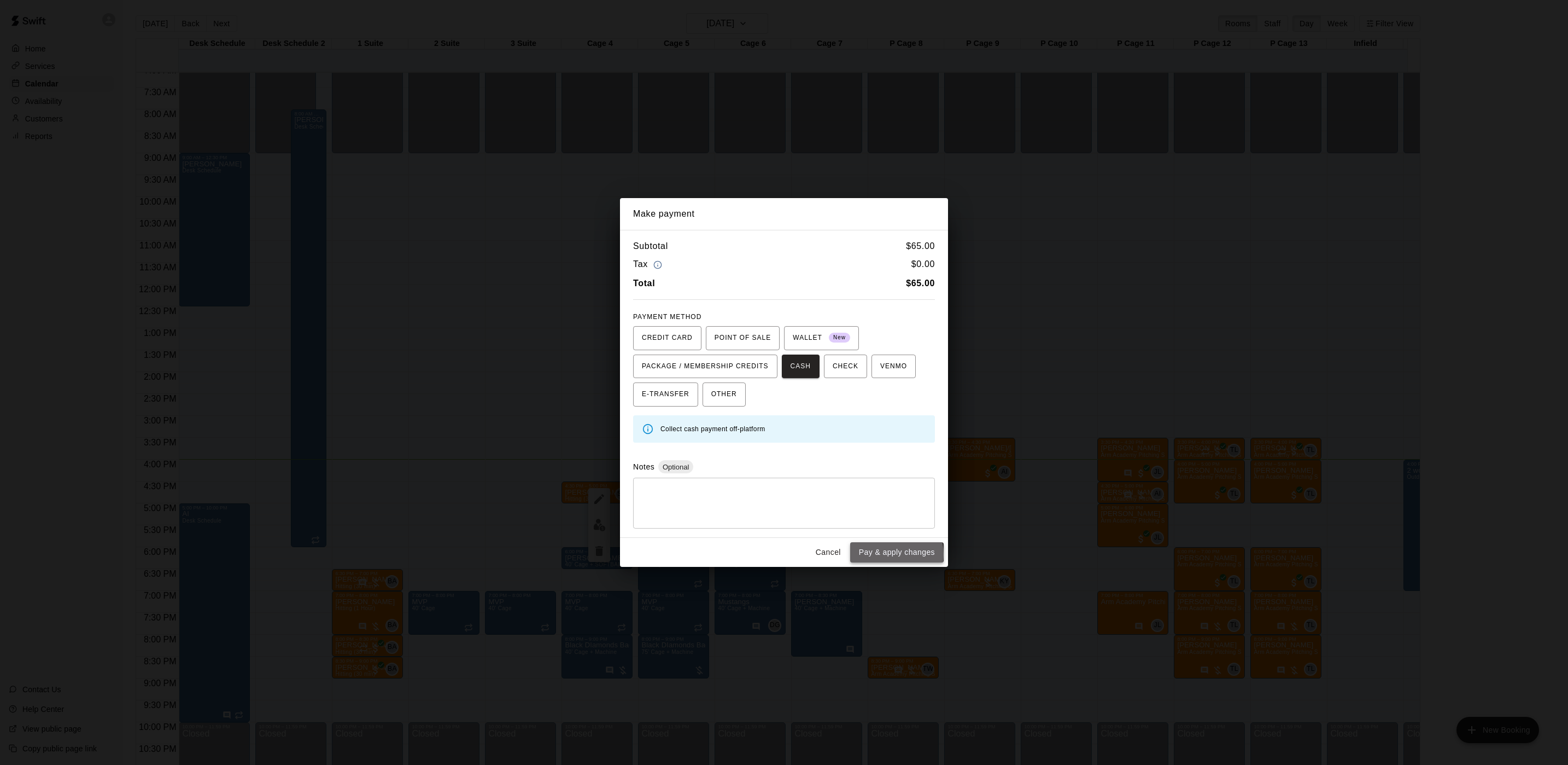
click at [894, 555] on button "Pay & apply changes" at bounding box center [897, 552] width 94 height 20
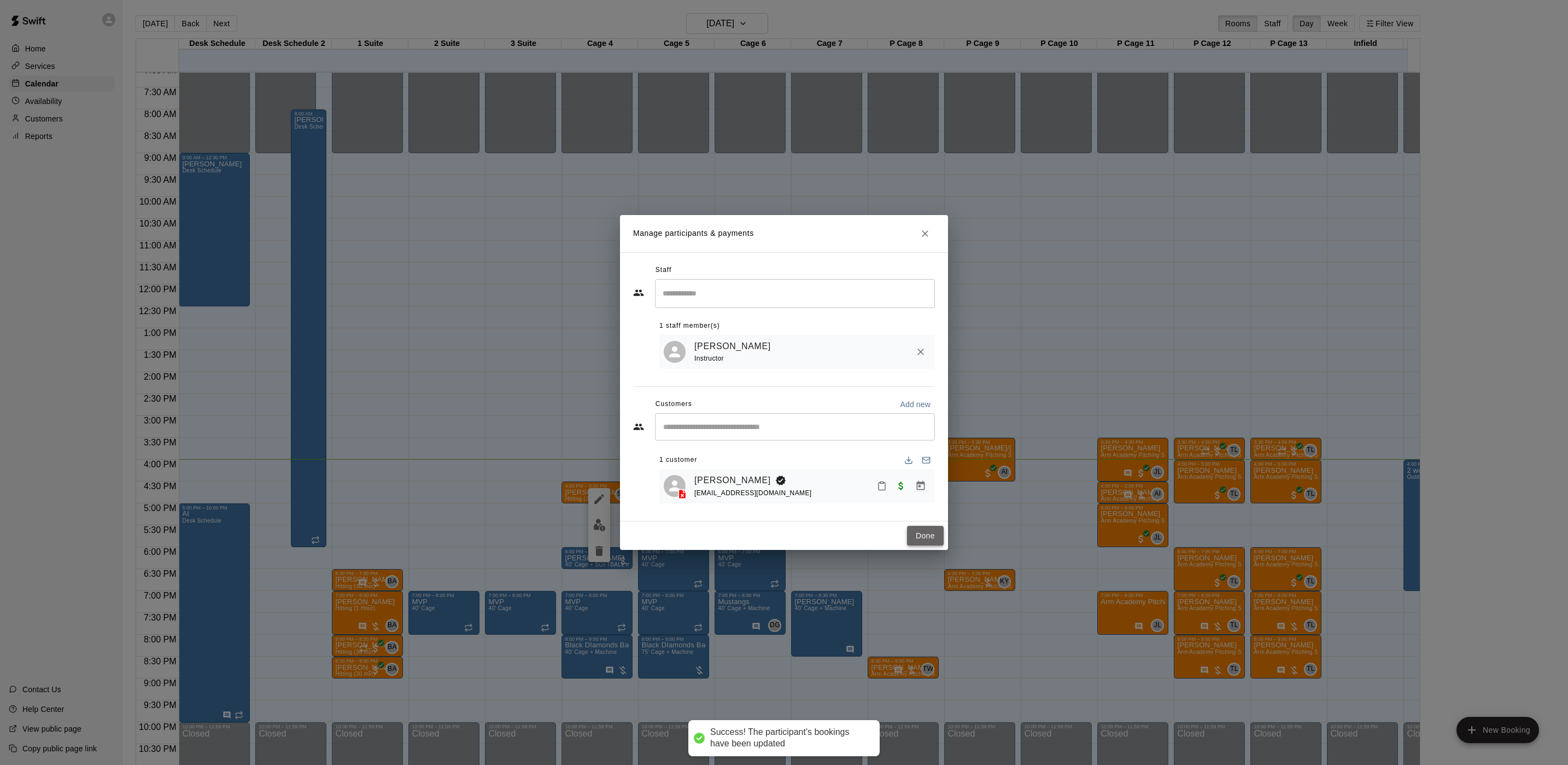
click at [936, 535] on button "Done" at bounding box center [925, 535] width 37 height 20
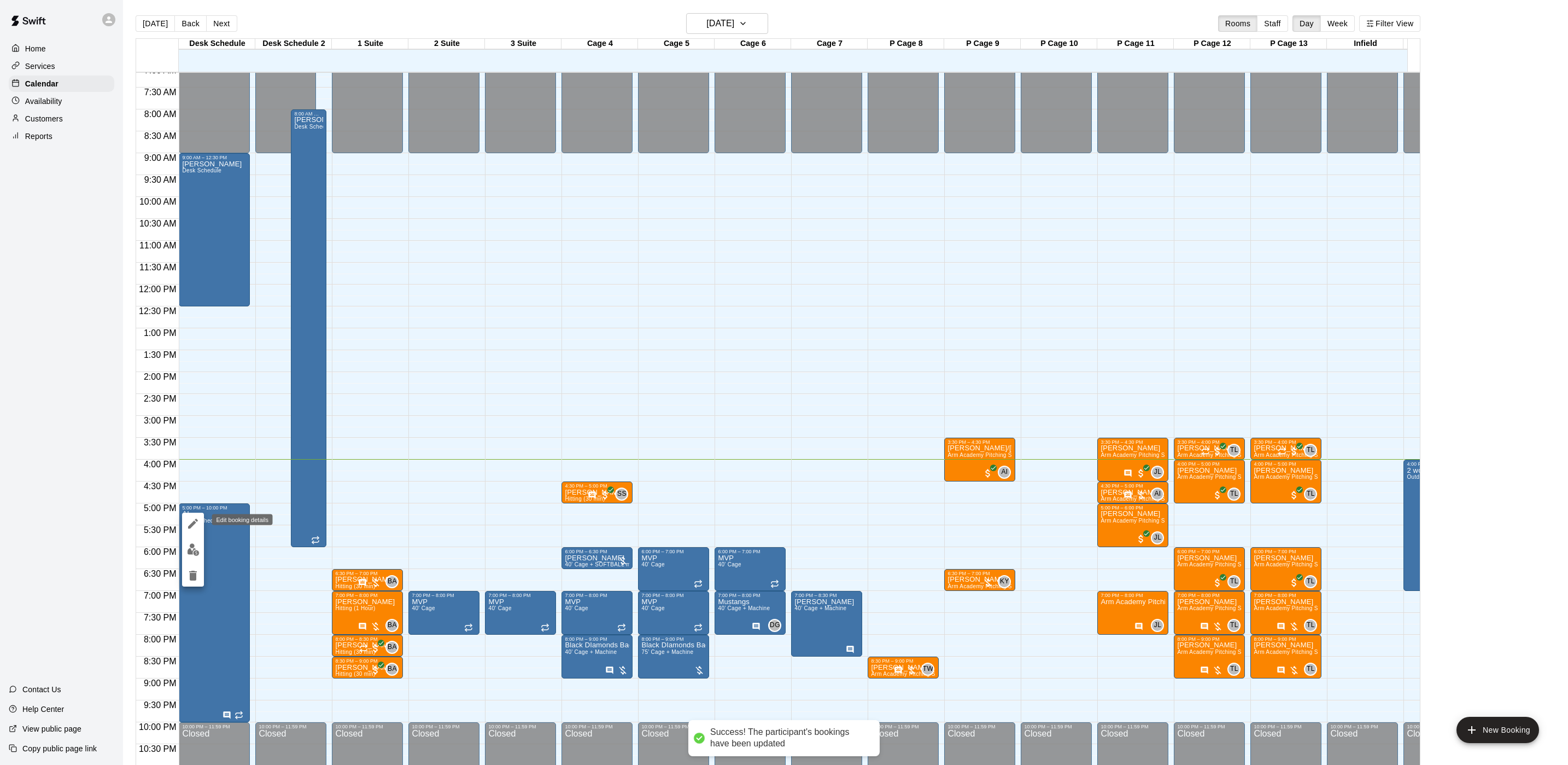
click at [187, 531] on button "edit" at bounding box center [193, 524] width 22 height 22
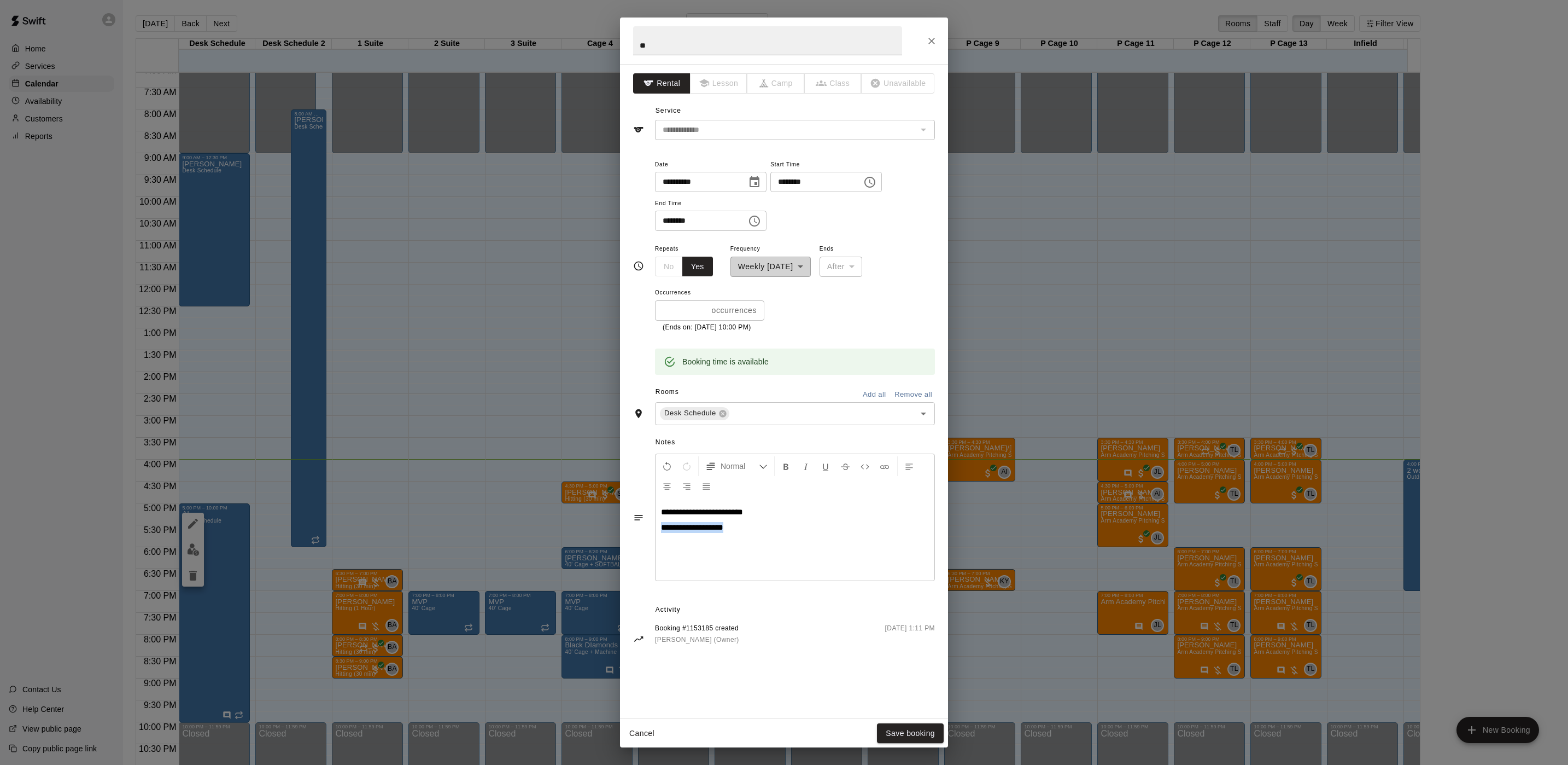
drag, startPoint x: 772, startPoint y: 535, endPoint x: 654, endPoint y: 532, distance: 118.0
click at [655, 532] on div "**********" at bounding box center [795, 517] width 280 height 127
click at [789, 465] on icon "Format Bold" at bounding box center [786, 467] width 10 height 10
click at [775, 540] on div "**********" at bounding box center [795, 539] width 279 height 82
click at [905, 636] on button "Save booking" at bounding box center [911, 733] width 67 height 20
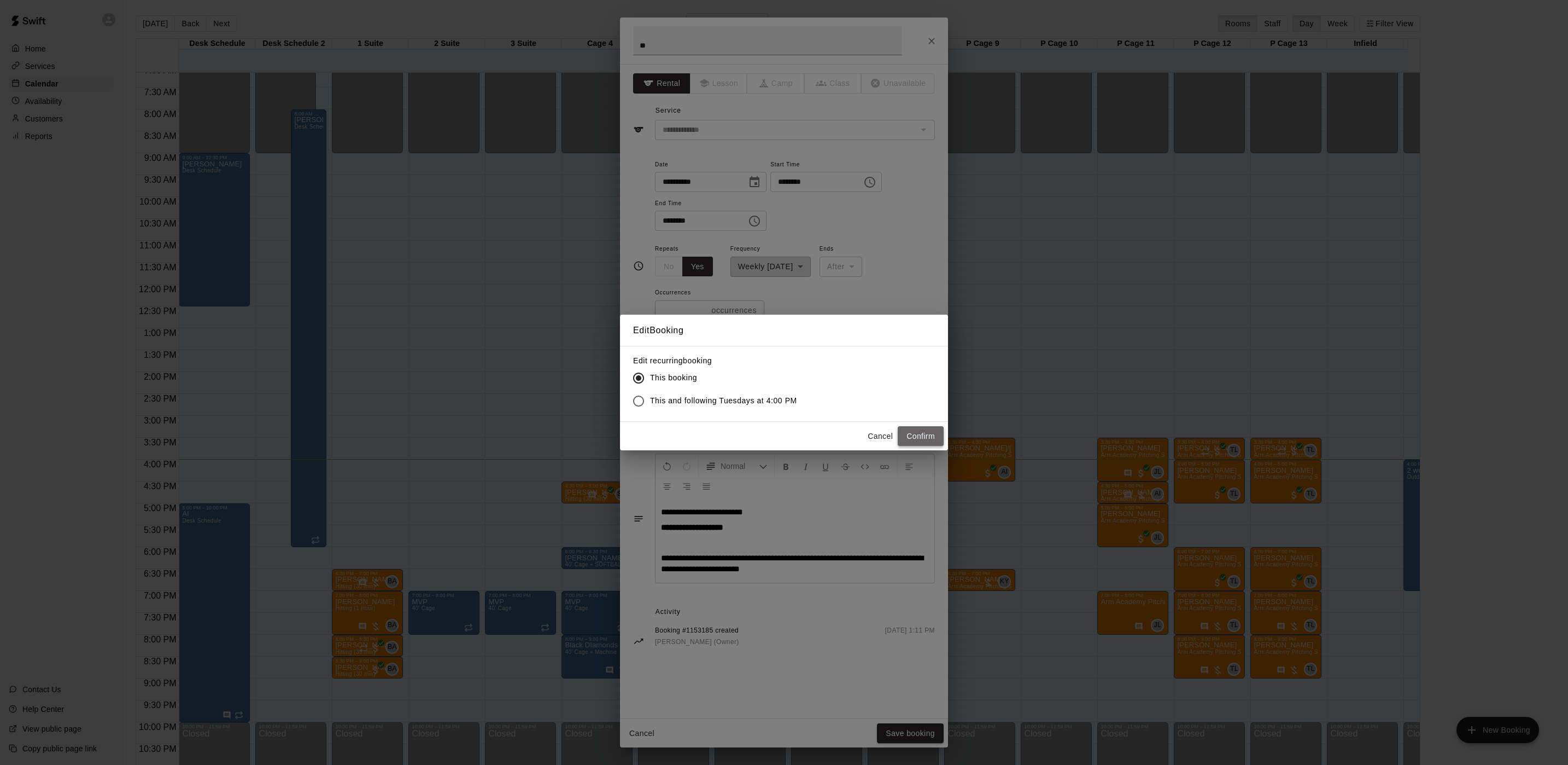
click at [928, 443] on button "Confirm" at bounding box center [920, 436] width 46 height 20
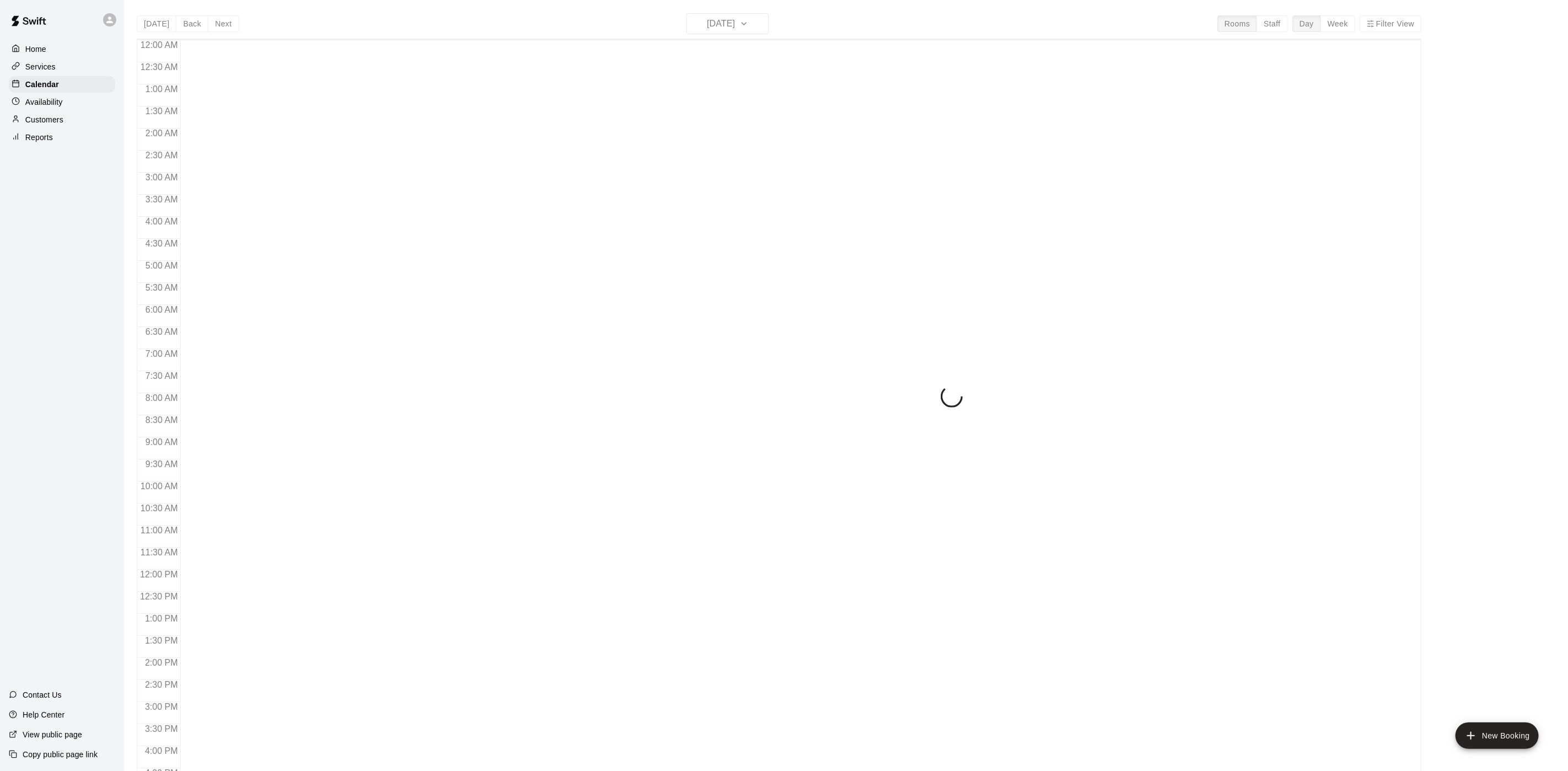
scroll to position [316, 0]
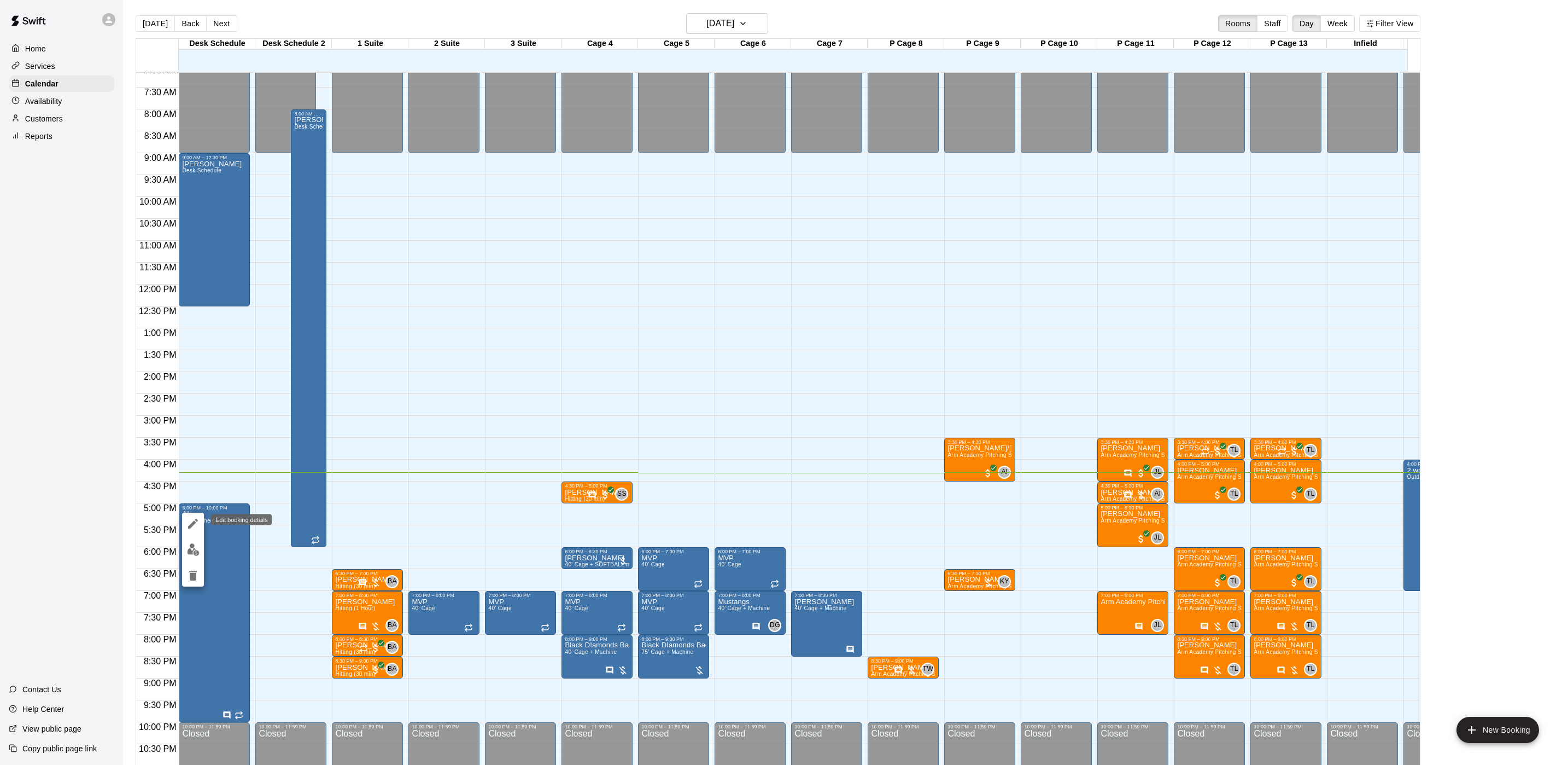
click at [192, 534] on button "edit" at bounding box center [193, 524] width 22 height 22
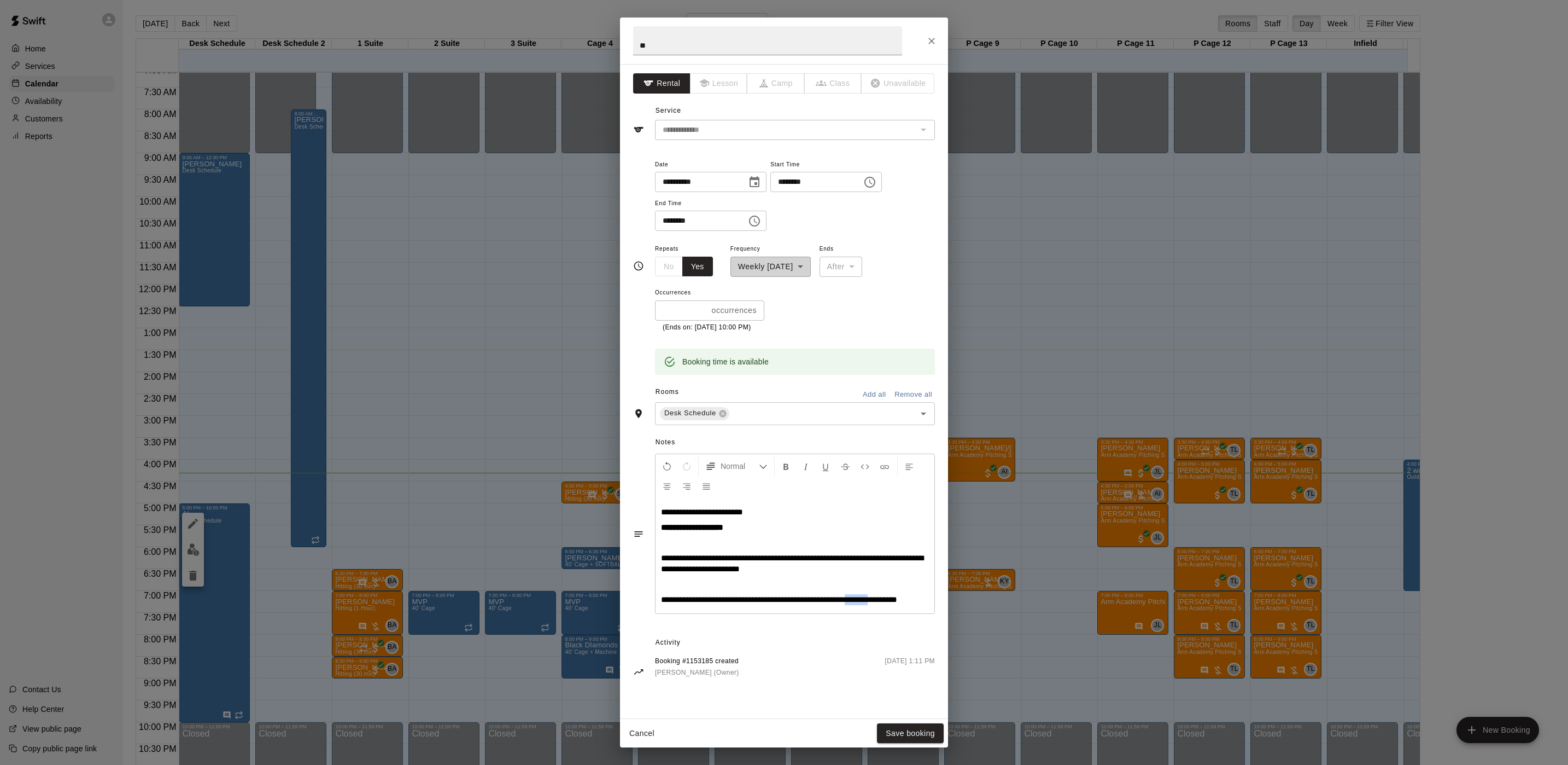
drag, startPoint x: 856, startPoint y: 599, endPoint x: 884, endPoint y: 599, distance: 28.0
click at [884, 599] on span "**********" at bounding box center [779, 599] width 236 height 8
click at [784, 464] on icon "Format Bold" at bounding box center [786, 467] width 10 height 10
click at [931, 727] on button "Save booking" at bounding box center [911, 733] width 67 height 20
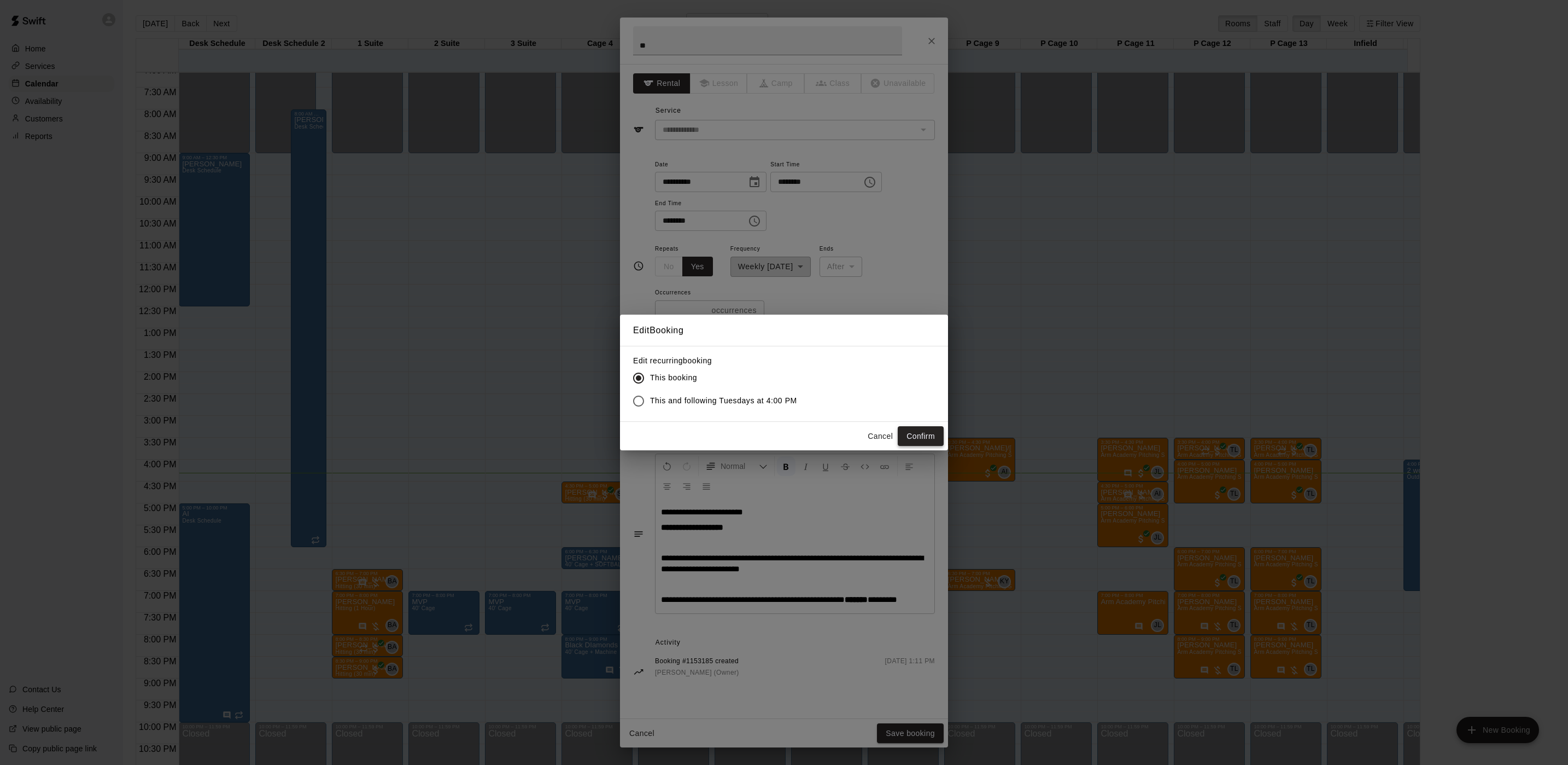
click at [929, 437] on button "Confirm" at bounding box center [920, 436] width 46 height 20
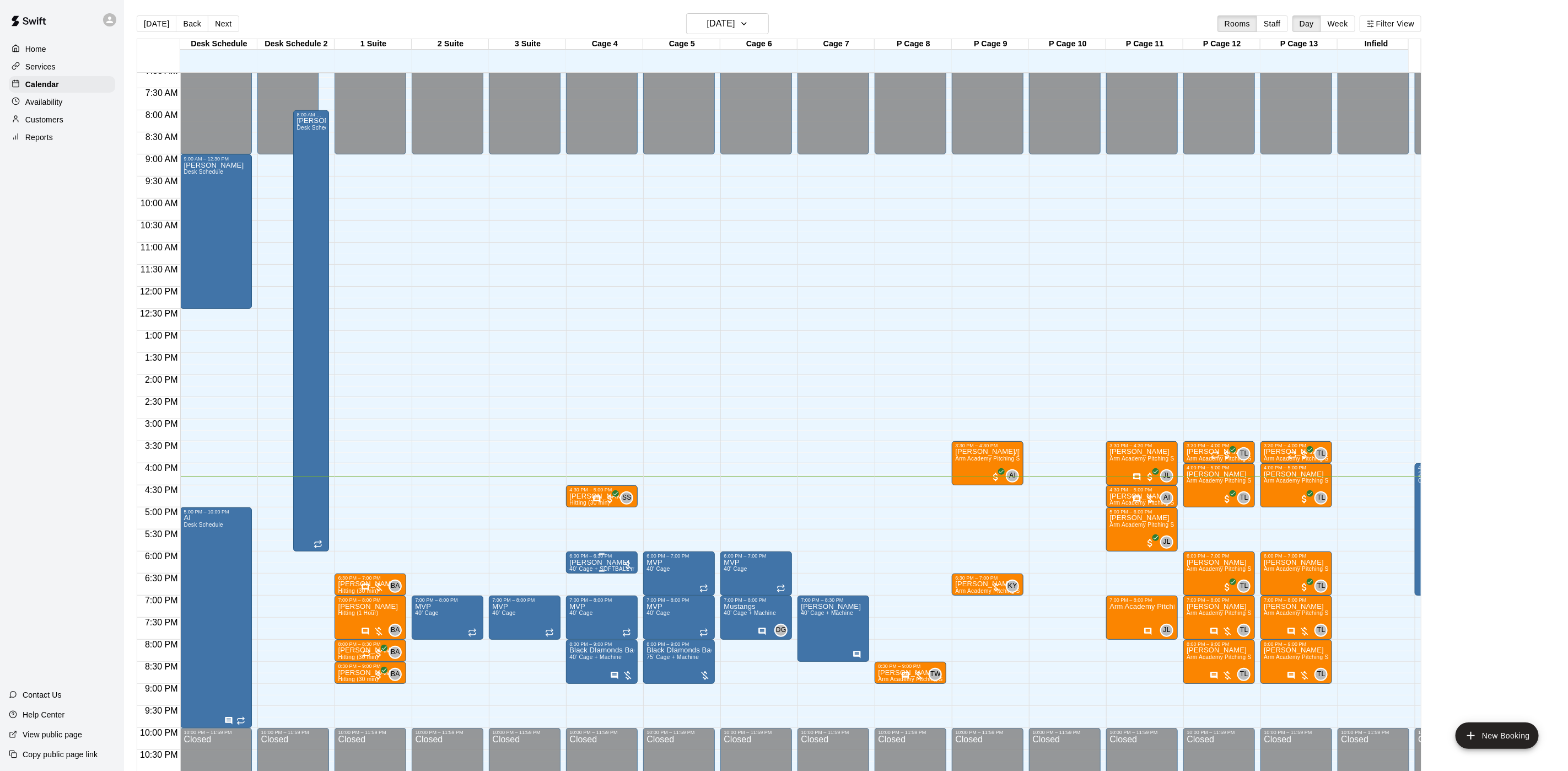
click at [582, 562] on p "[PERSON_NAME]" at bounding box center [602, 562] width 65 height 0
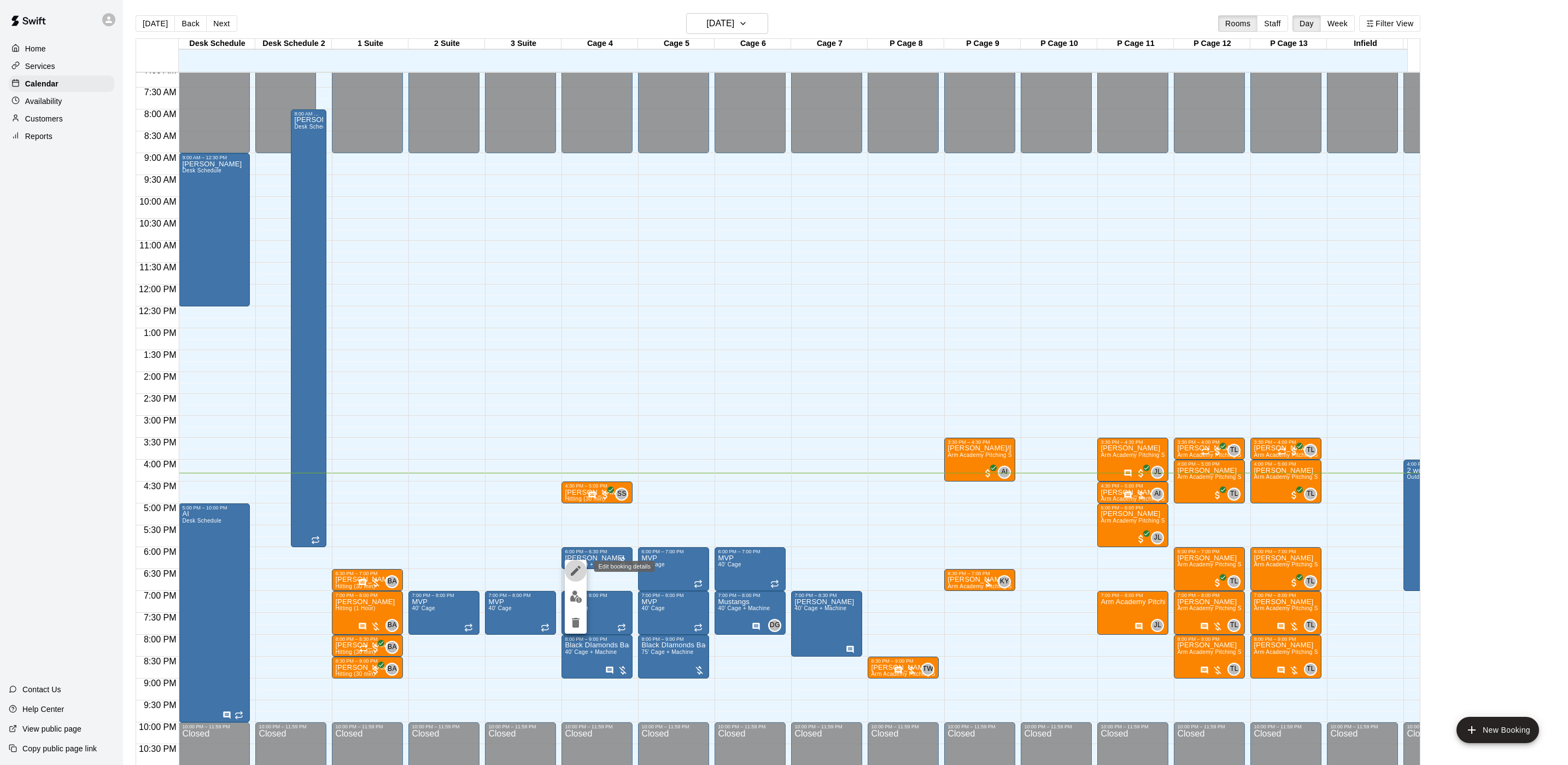
click at [572, 580] on button "edit" at bounding box center [576, 571] width 22 height 22
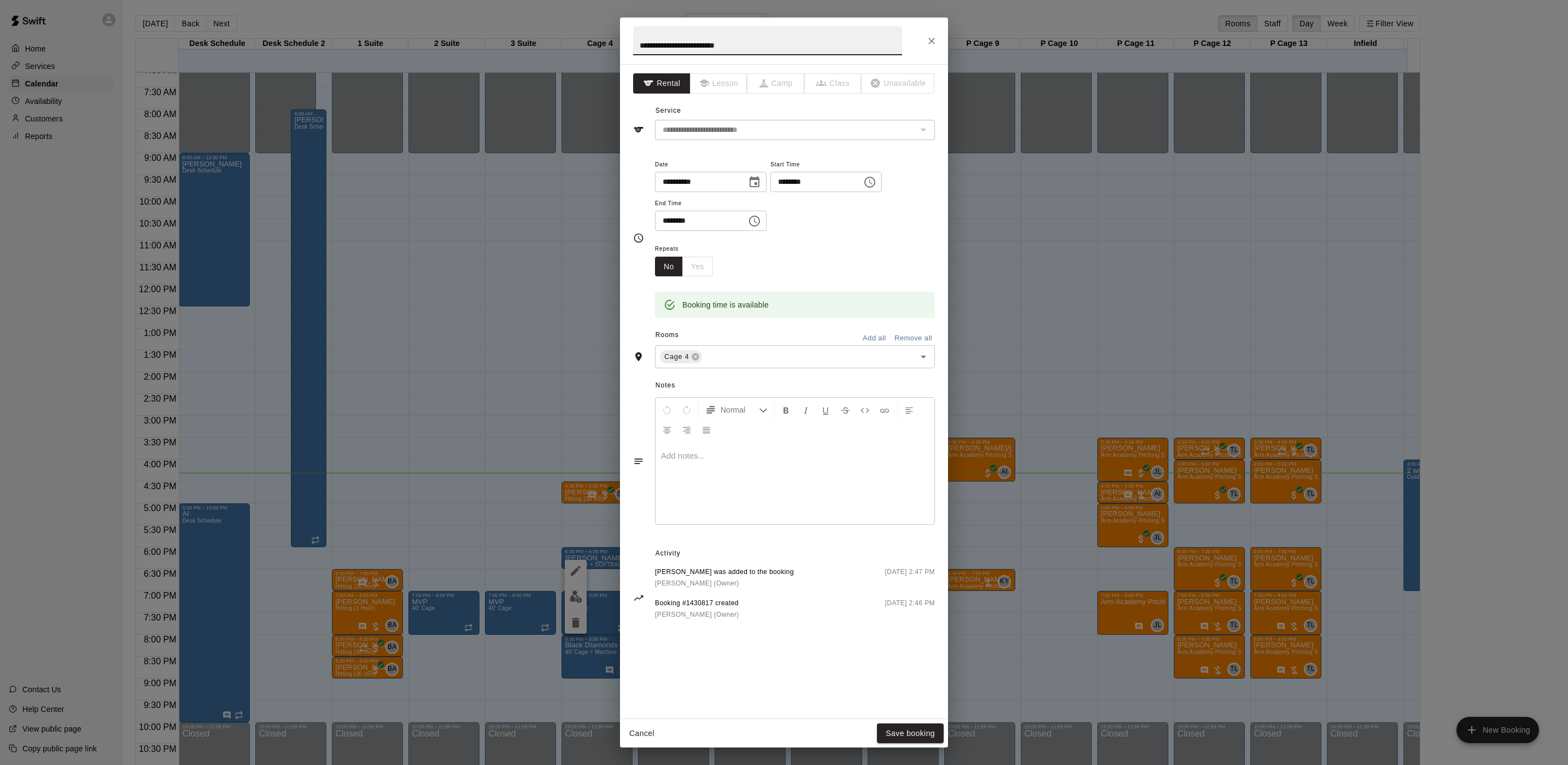
click at [772, 461] on p at bounding box center [795, 456] width 268 height 11
click at [919, 727] on button "Save booking" at bounding box center [911, 733] width 67 height 20
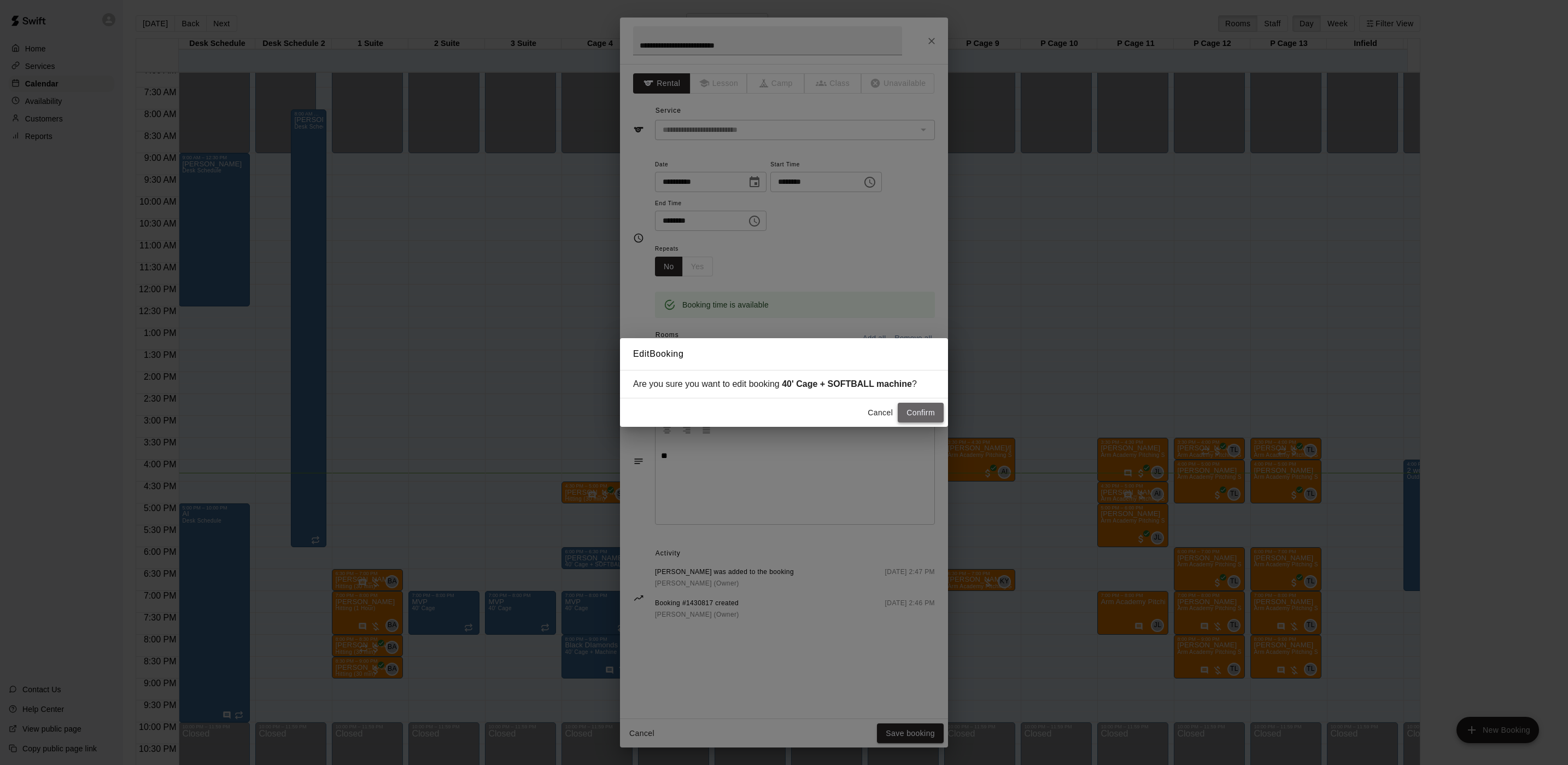
click at [912, 414] on button "Confirm" at bounding box center [920, 412] width 46 height 20
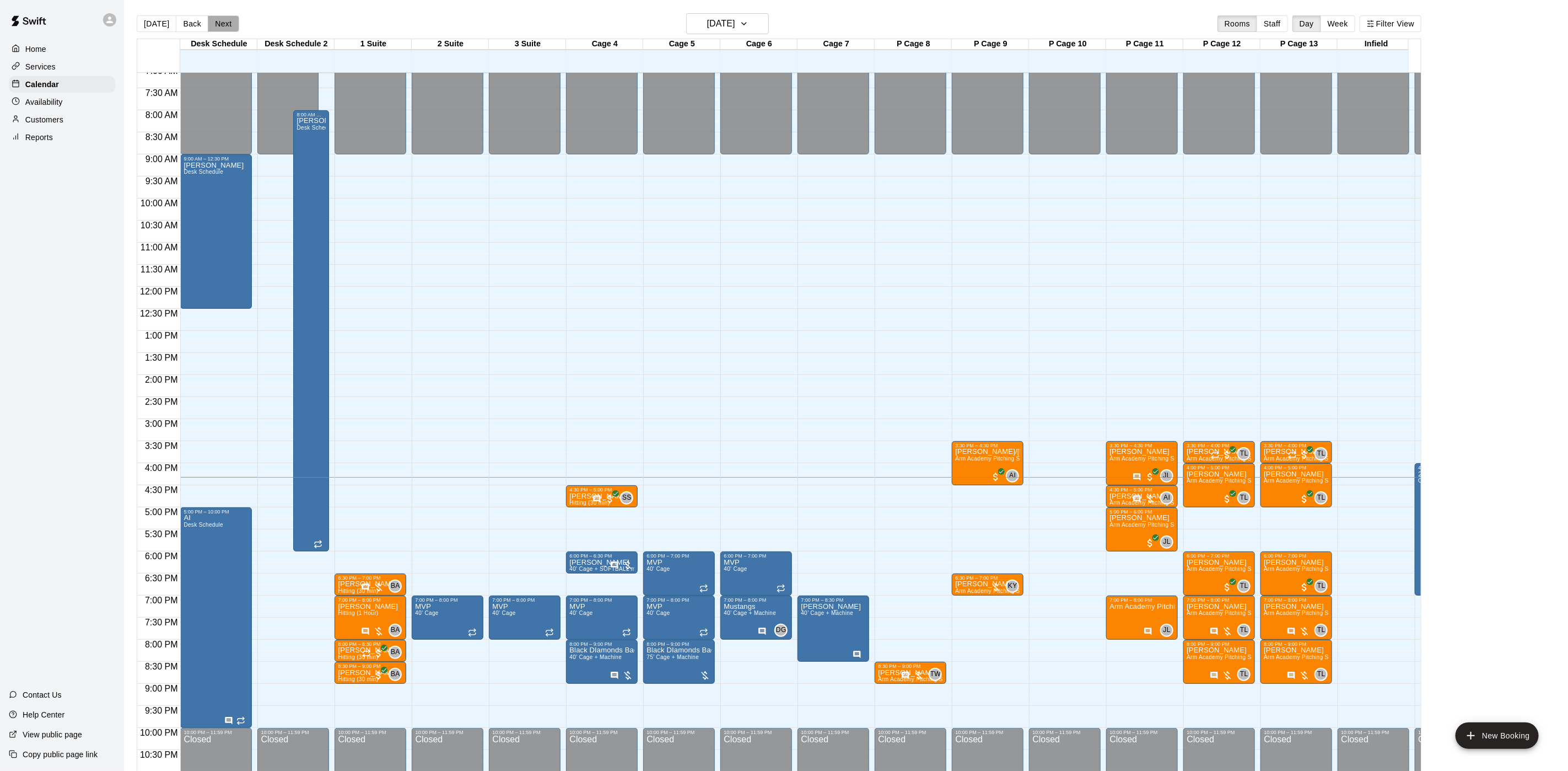
click at [219, 26] on button "Next" at bounding box center [223, 23] width 31 height 17
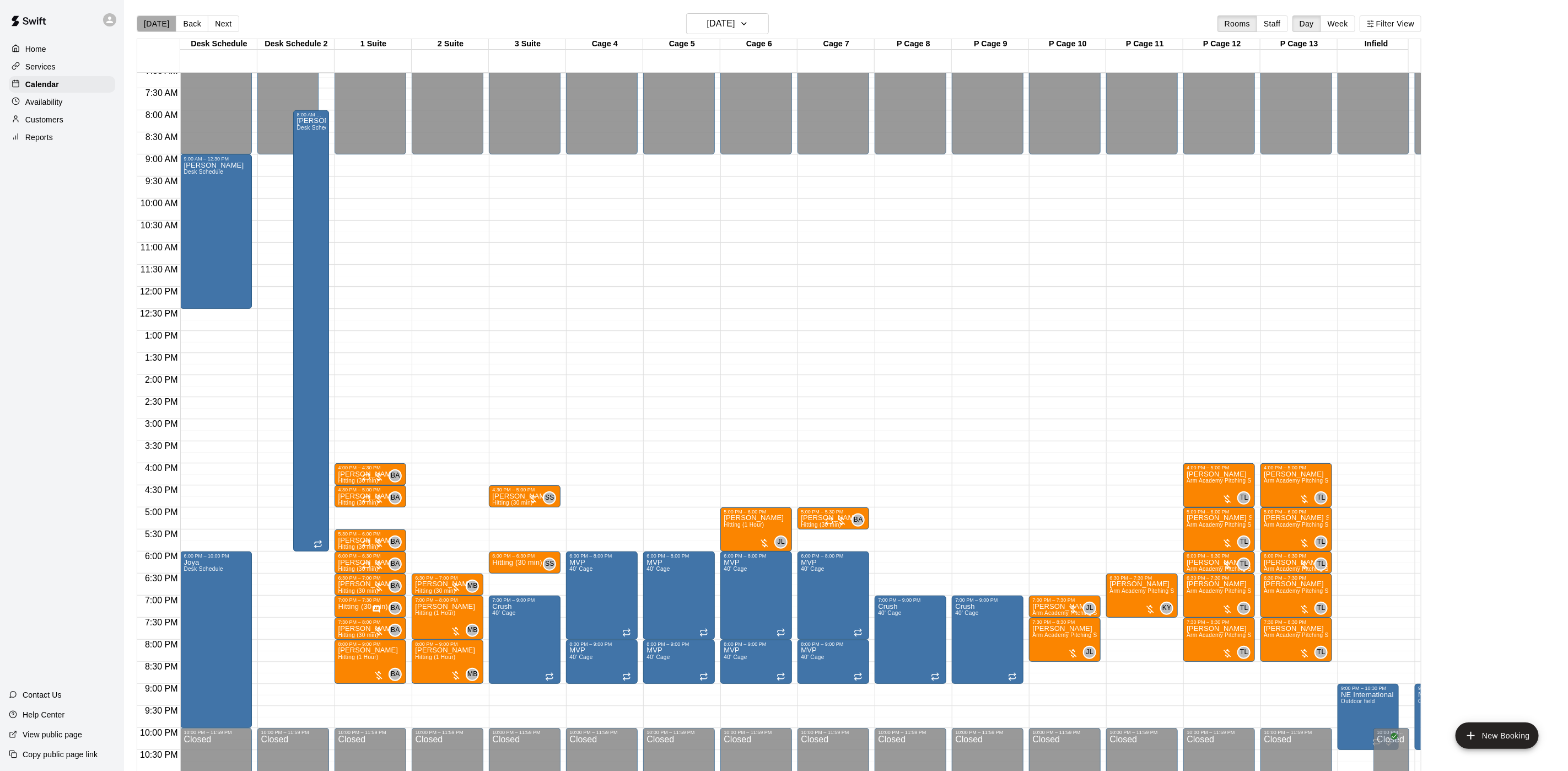
click at [161, 23] on button "[DATE]" at bounding box center [156, 23] width 40 height 17
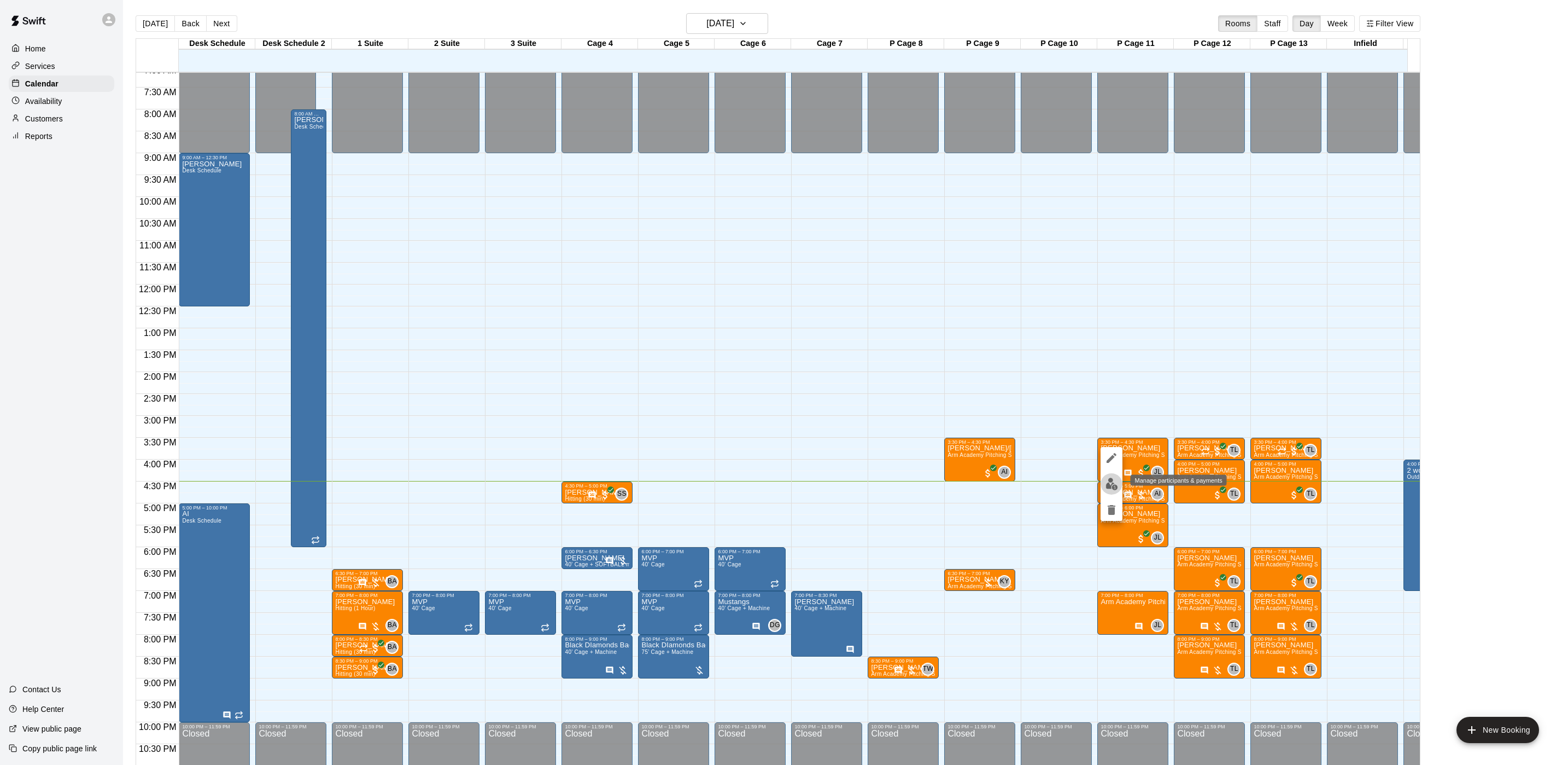
click at [1112, 490] on img "edit" at bounding box center [1111, 484] width 13 height 13
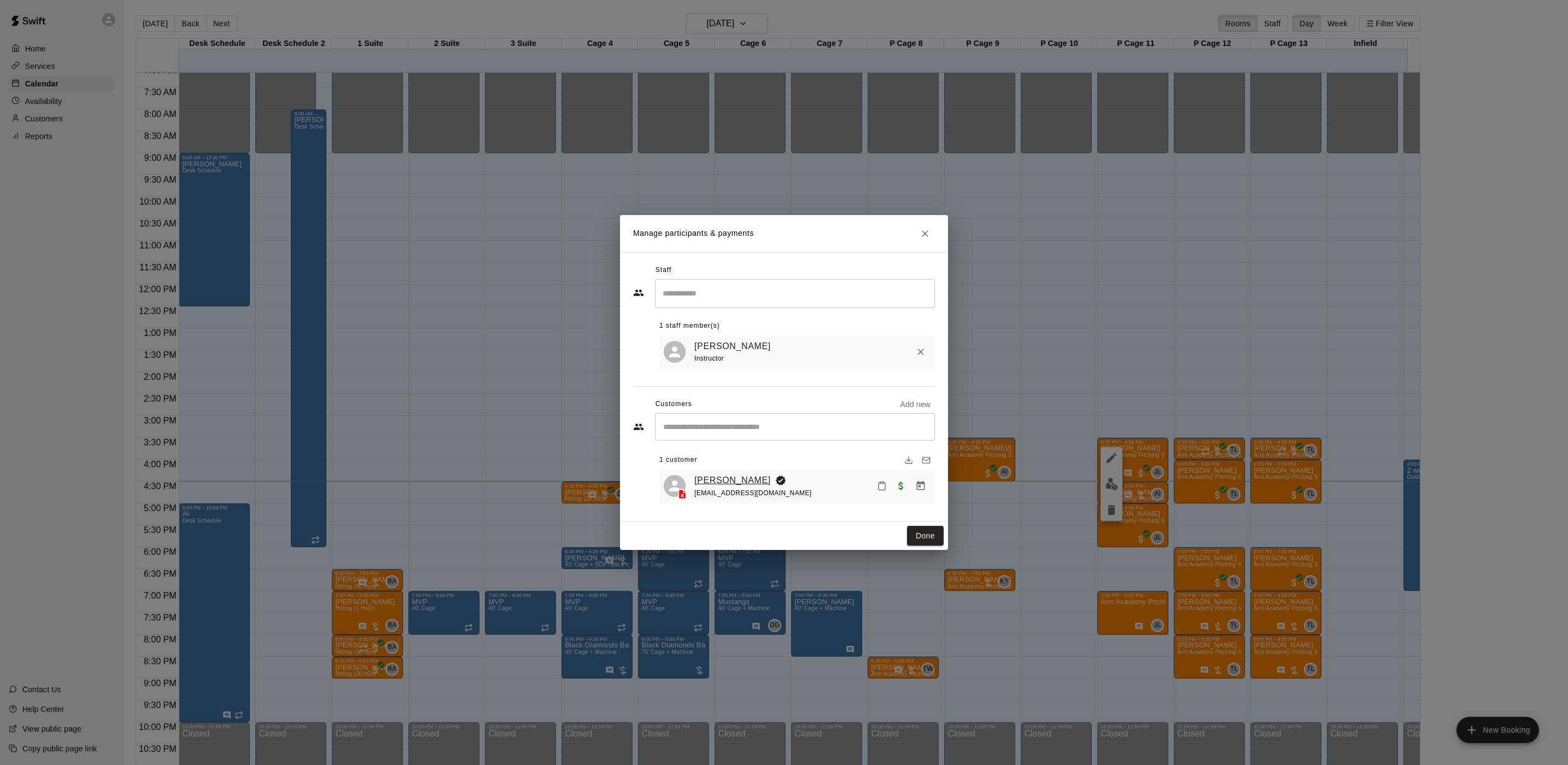
click at [726, 481] on link "[PERSON_NAME]" at bounding box center [733, 480] width 77 height 14
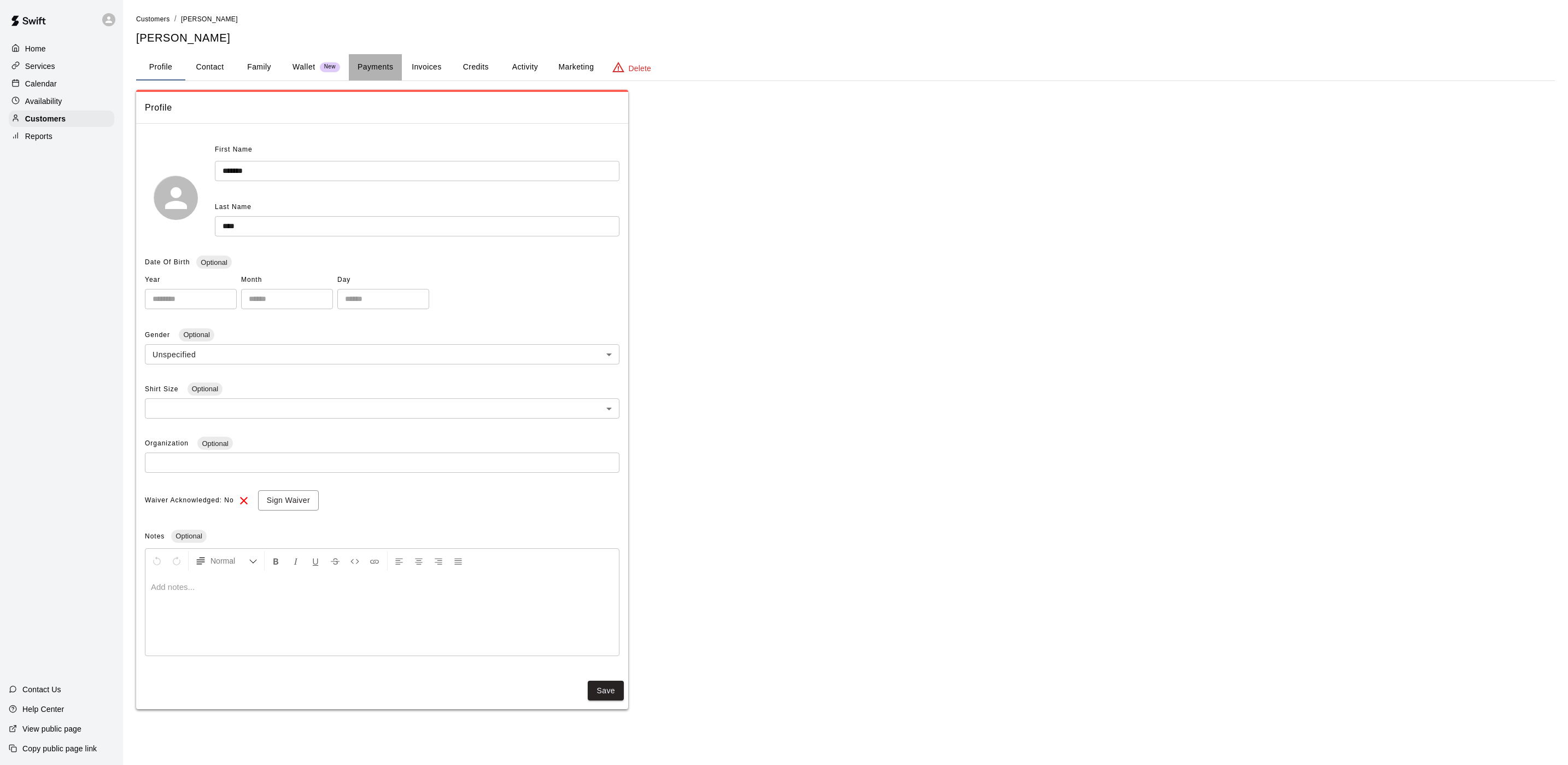
click at [365, 66] on button "Payments" at bounding box center [375, 67] width 53 height 26
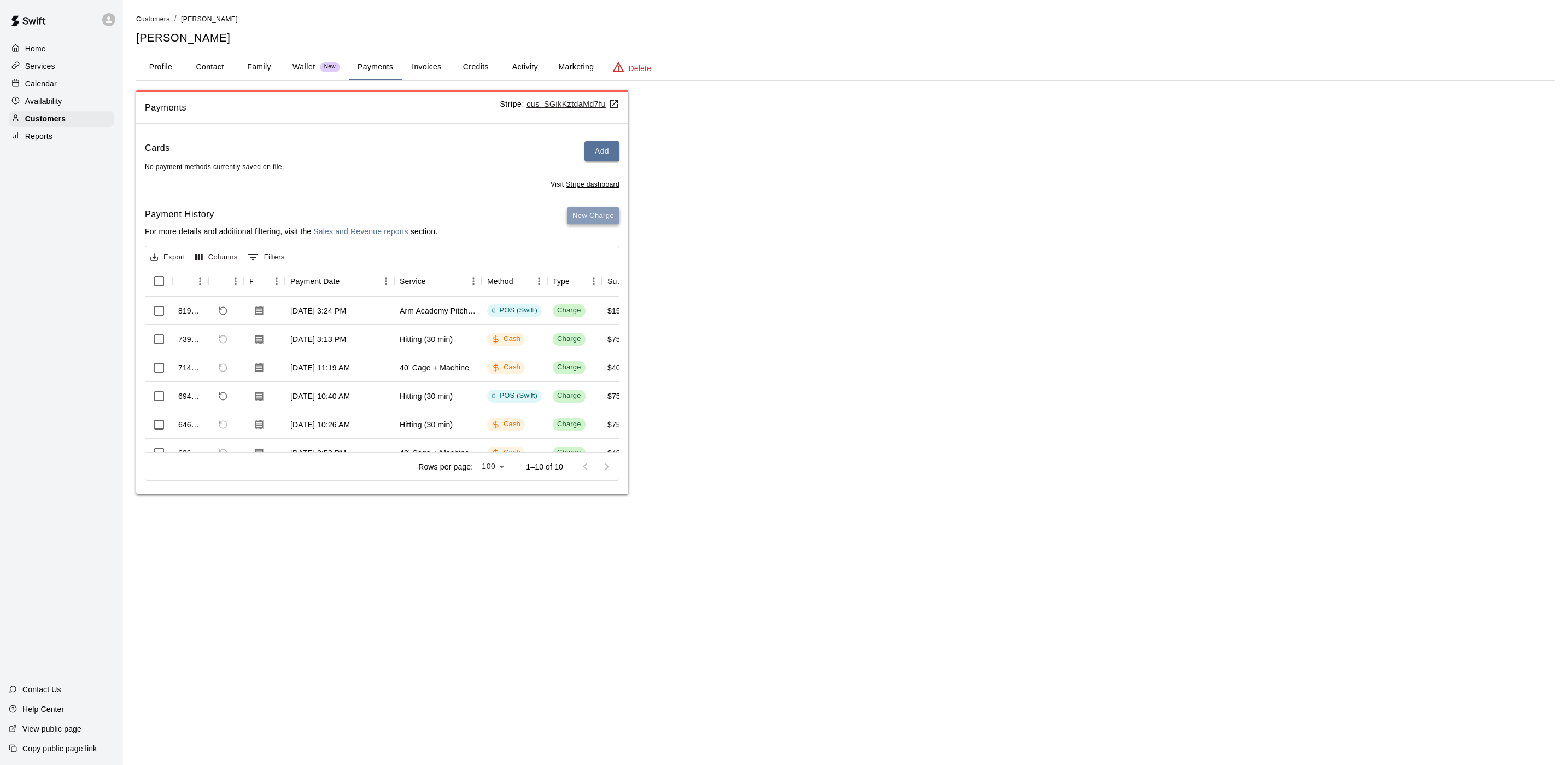
click at [594, 220] on button "New Charge" at bounding box center [593, 216] width 52 height 17
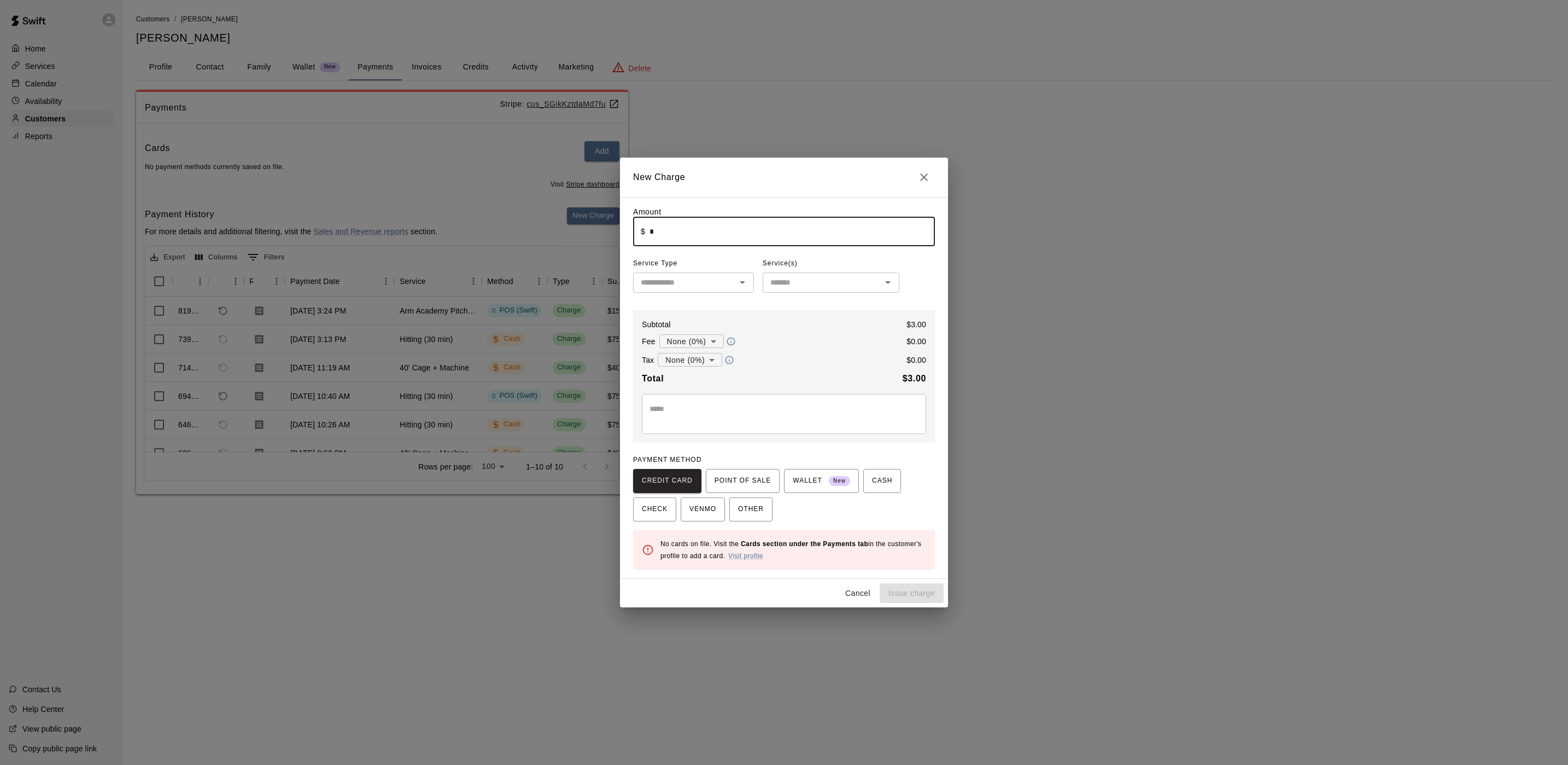
type input "****"
click at [742, 427] on div "* ​" at bounding box center [783, 414] width 284 height 40
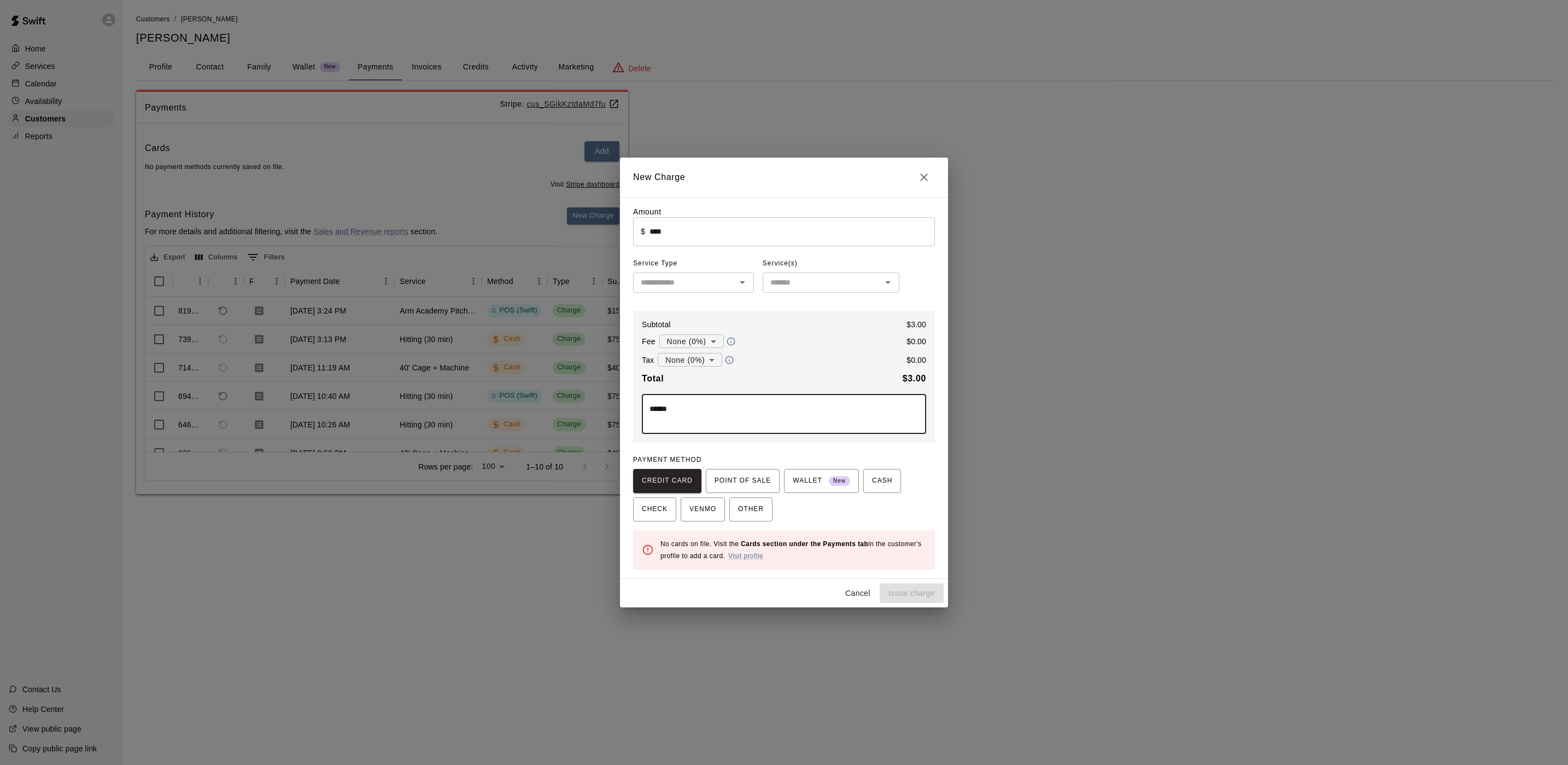
type textarea "*****"
click at [701, 233] on input "****" at bounding box center [792, 232] width 285 height 29
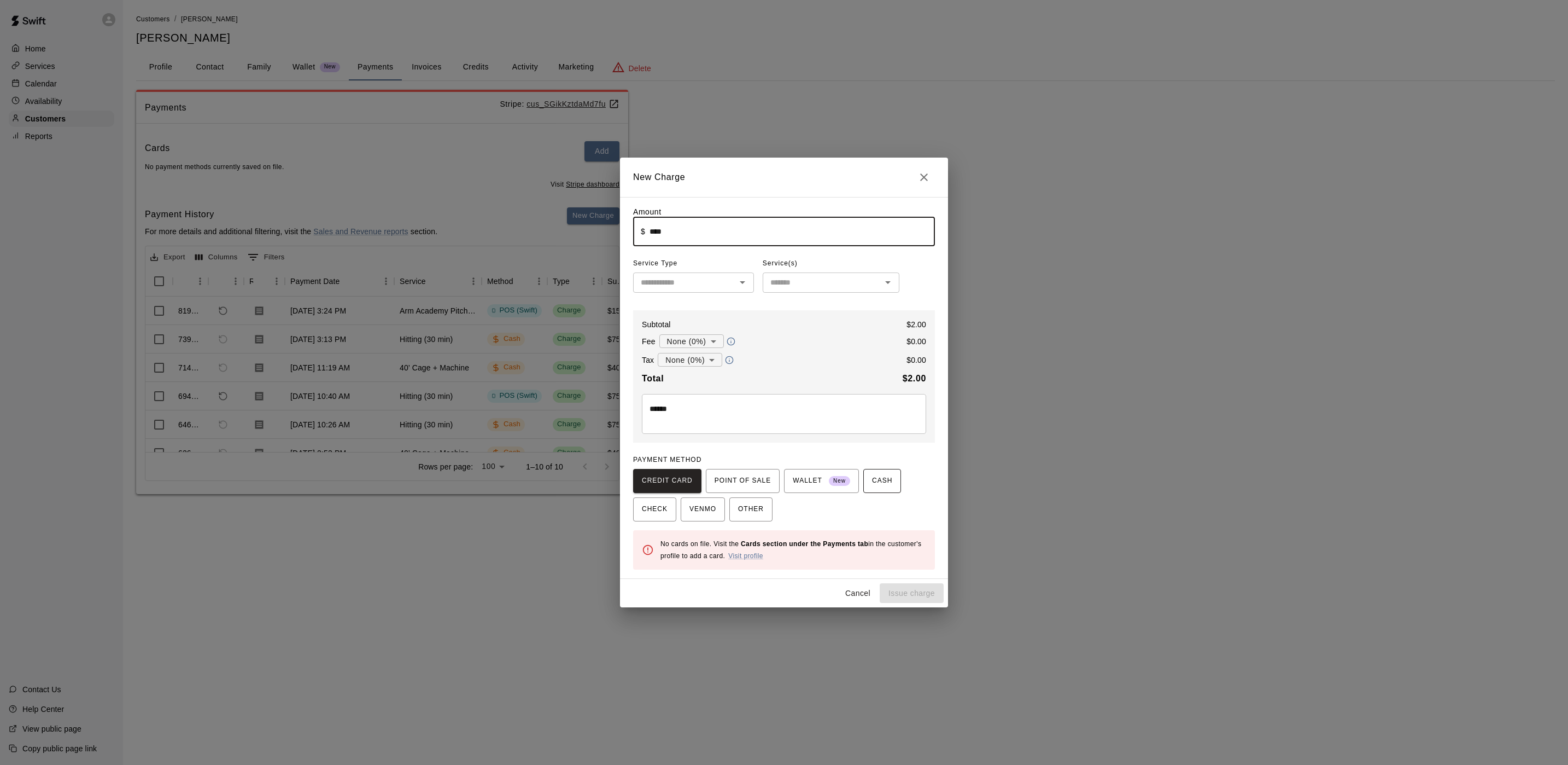
click at [873, 483] on span "CASH" at bounding box center [882, 481] width 20 height 18
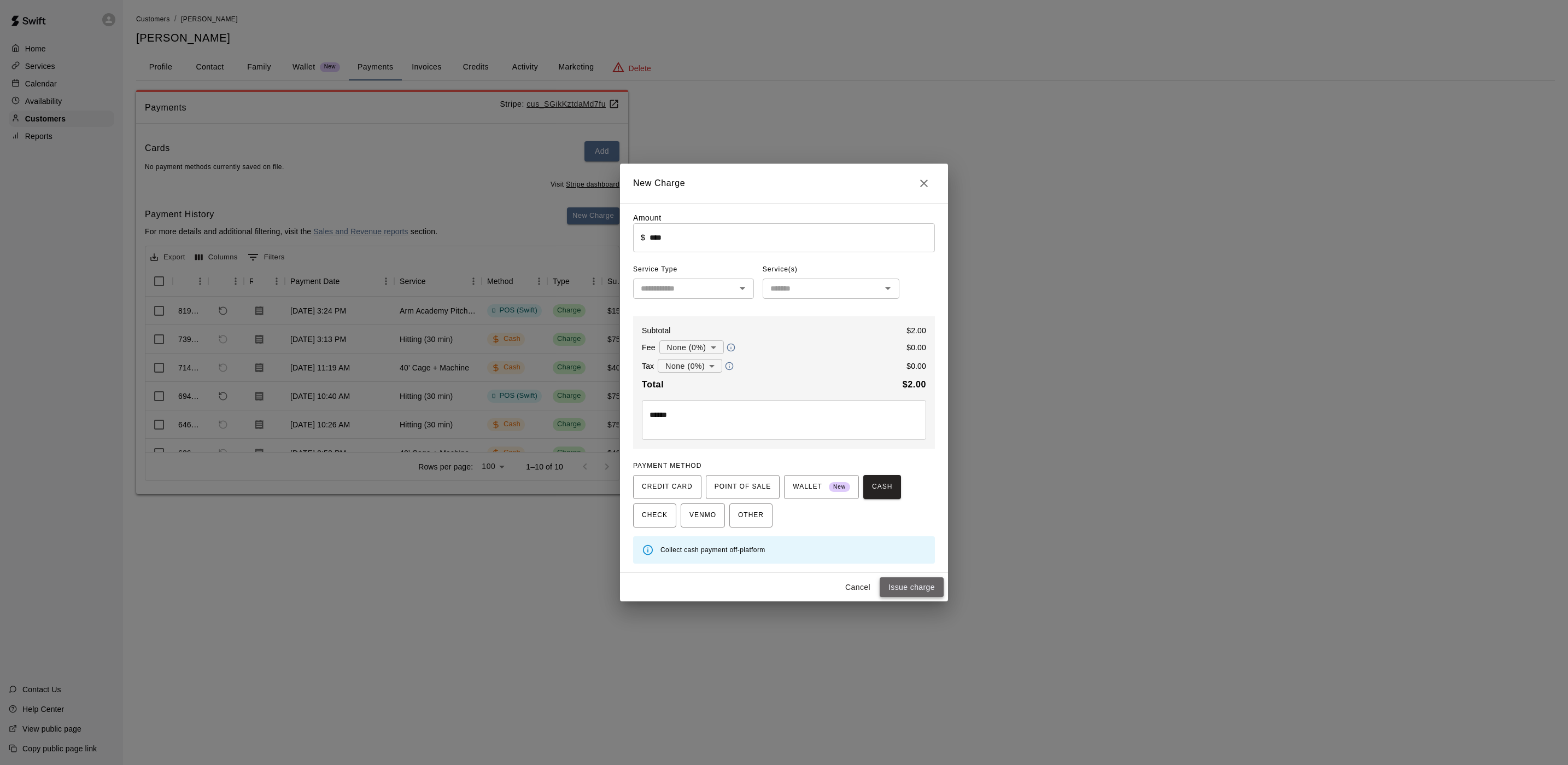
click at [910, 586] on button "Issue charge" at bounding box center [911, 587] width 64 height 20
type input "*"
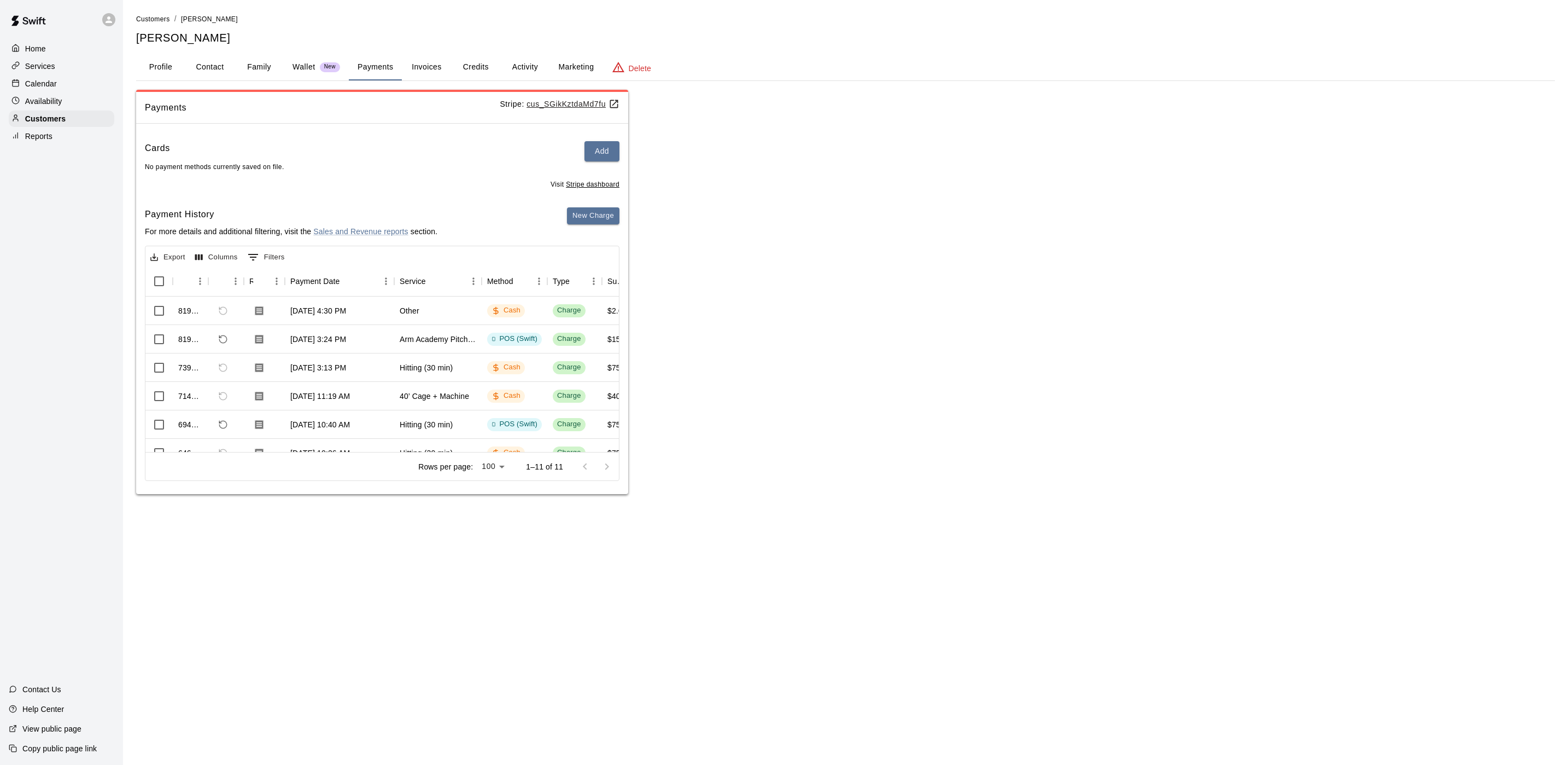
drag, startPoint x: 45, startPoint y: 86, endPoint x: 423, endPoint y: 5, distance: 386.6
click at [45, 86] on p "Calendar" at bounding box center [41, 83] width 32 height 11
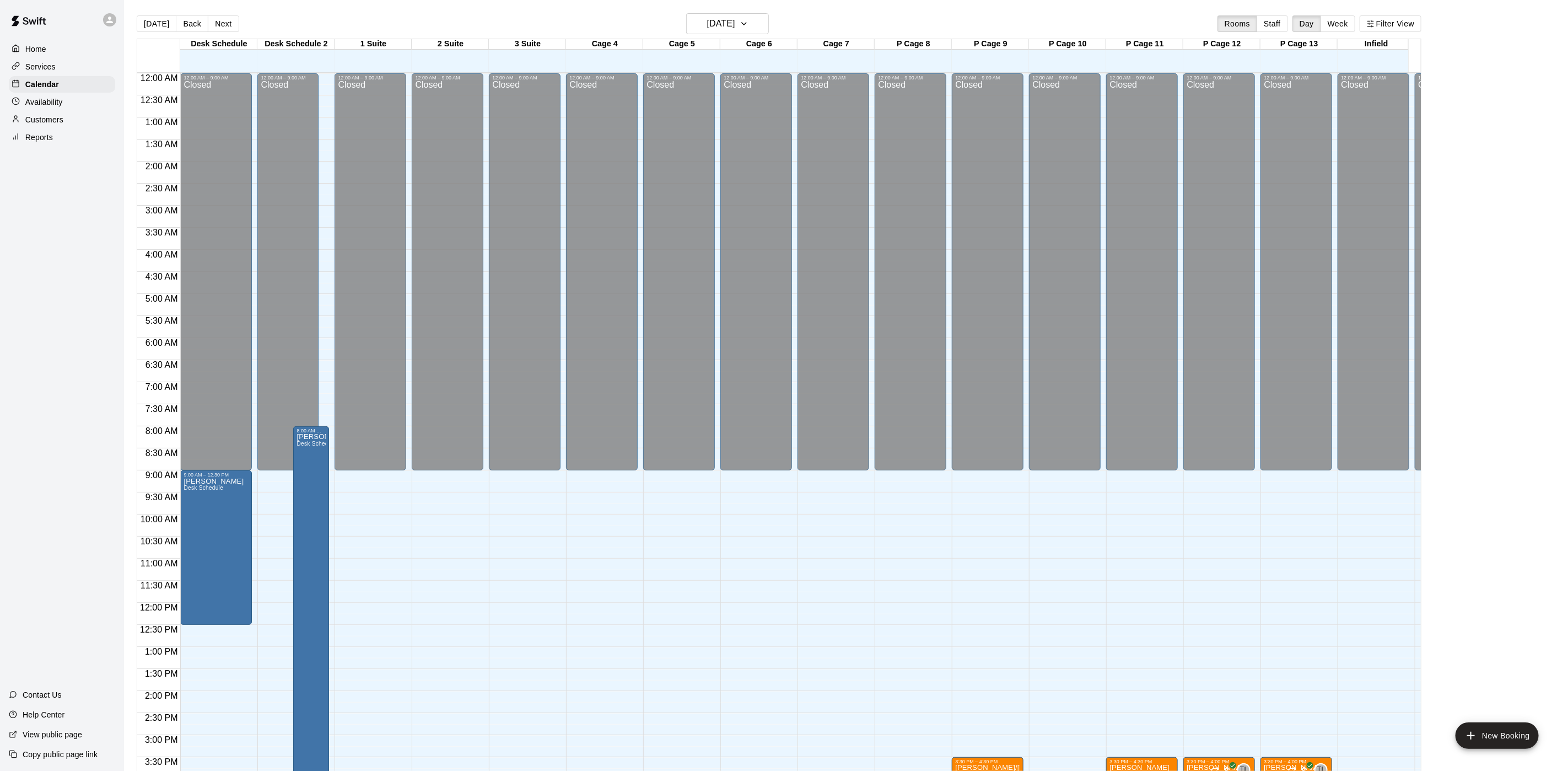
scroll to position [316, 0]
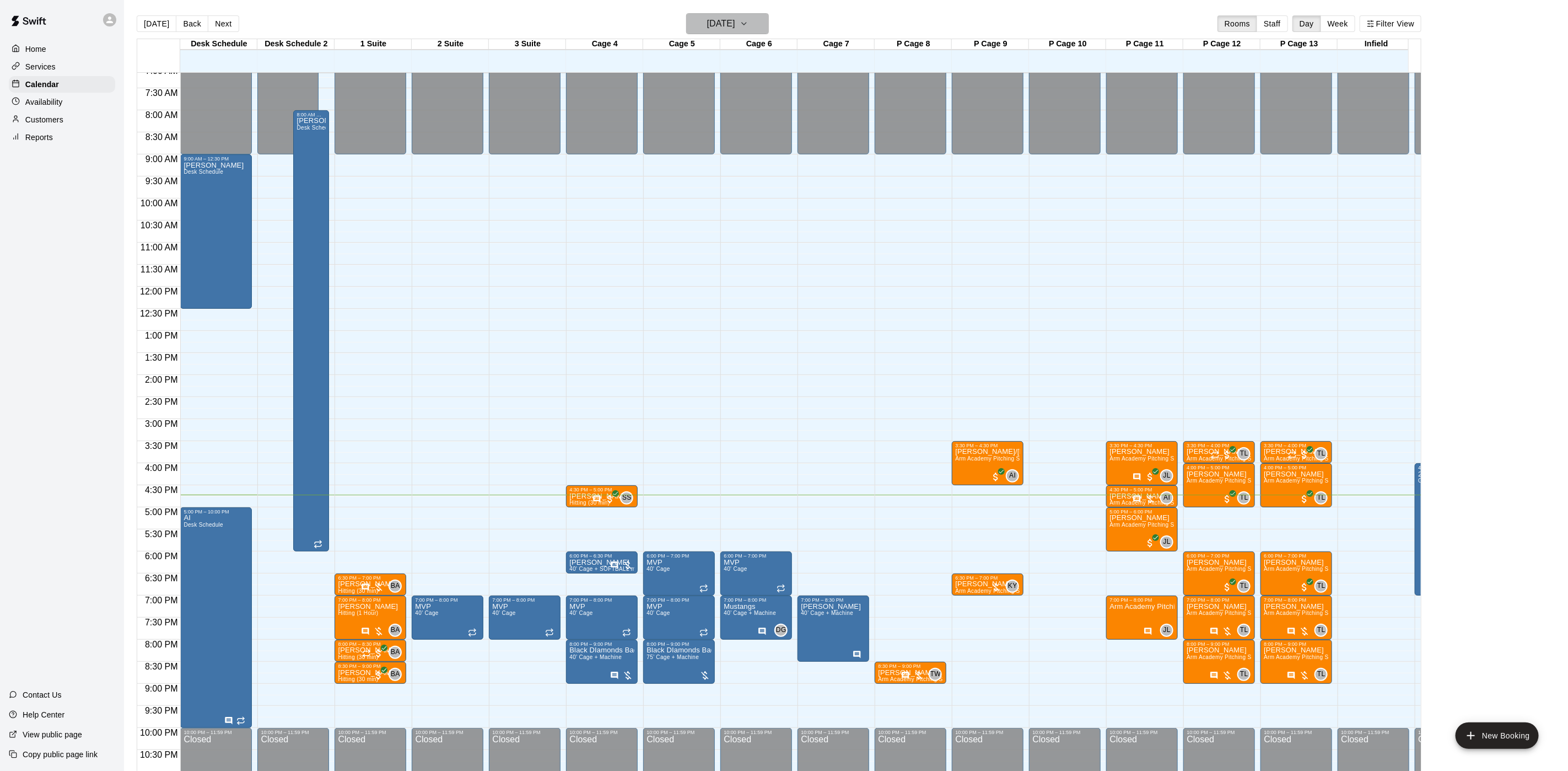
click at [761, 30] on button "[DATE]" at bounding box center [727, 24] width 83 height 21
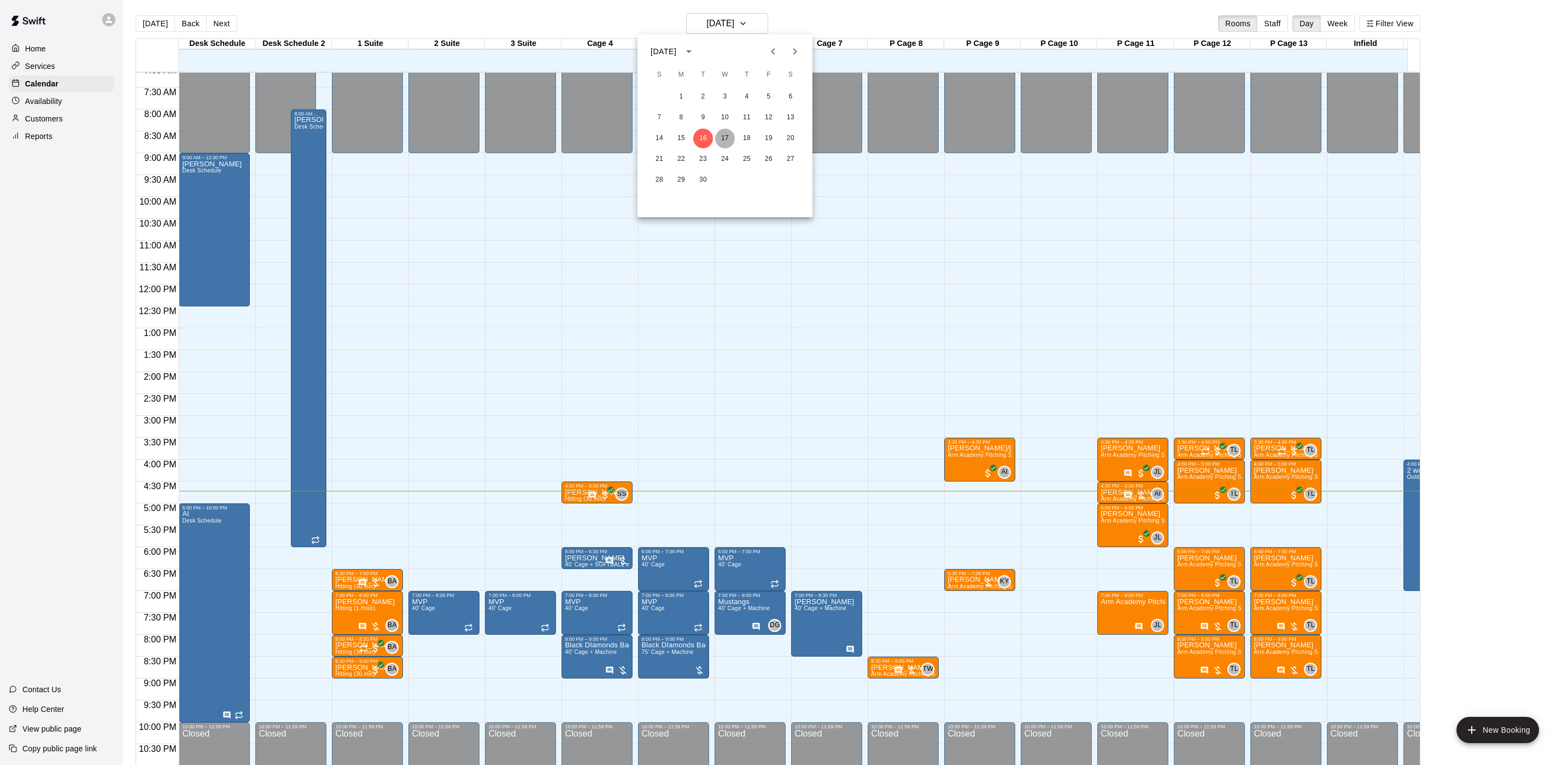
click at [723, 140] on button "17" at bounding box center [725, 138] width 19 height 19
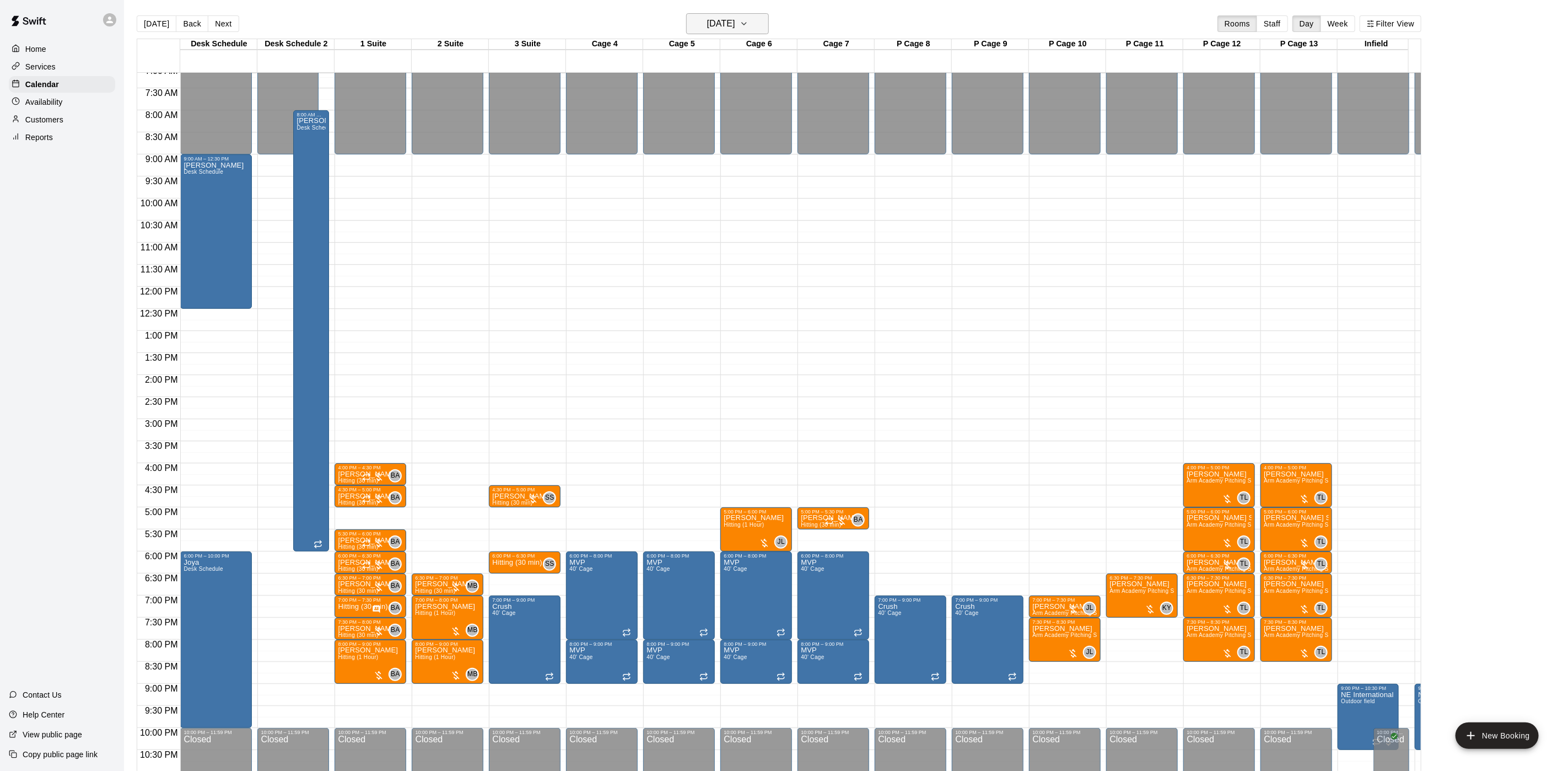
click at [716, 18] on h6 "[DATE]" at bounding box center [721, 23] width 28 height 15
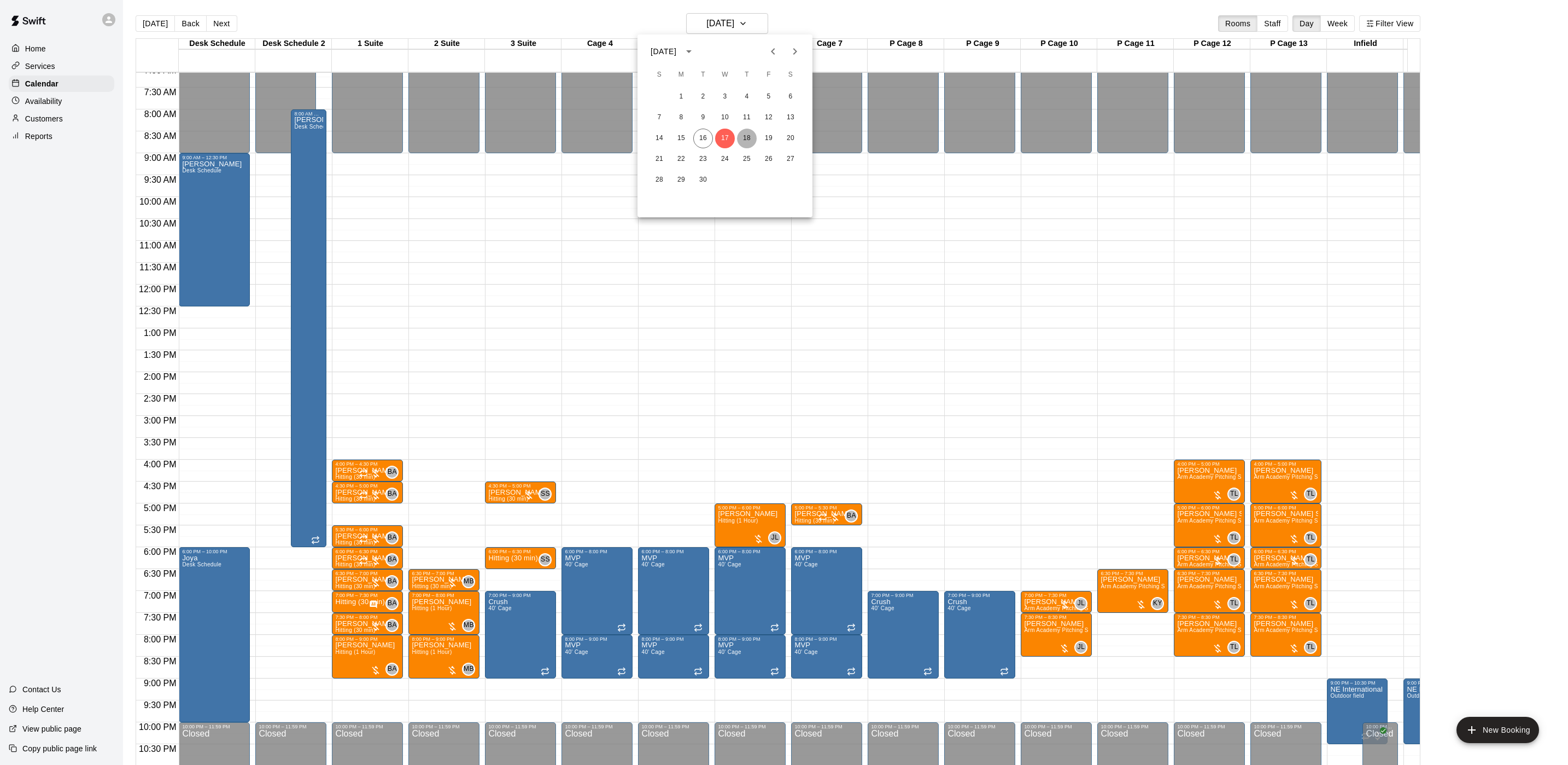
click at [749, 141] on button "18" at bounding box center [747, 138] width 19 height 19
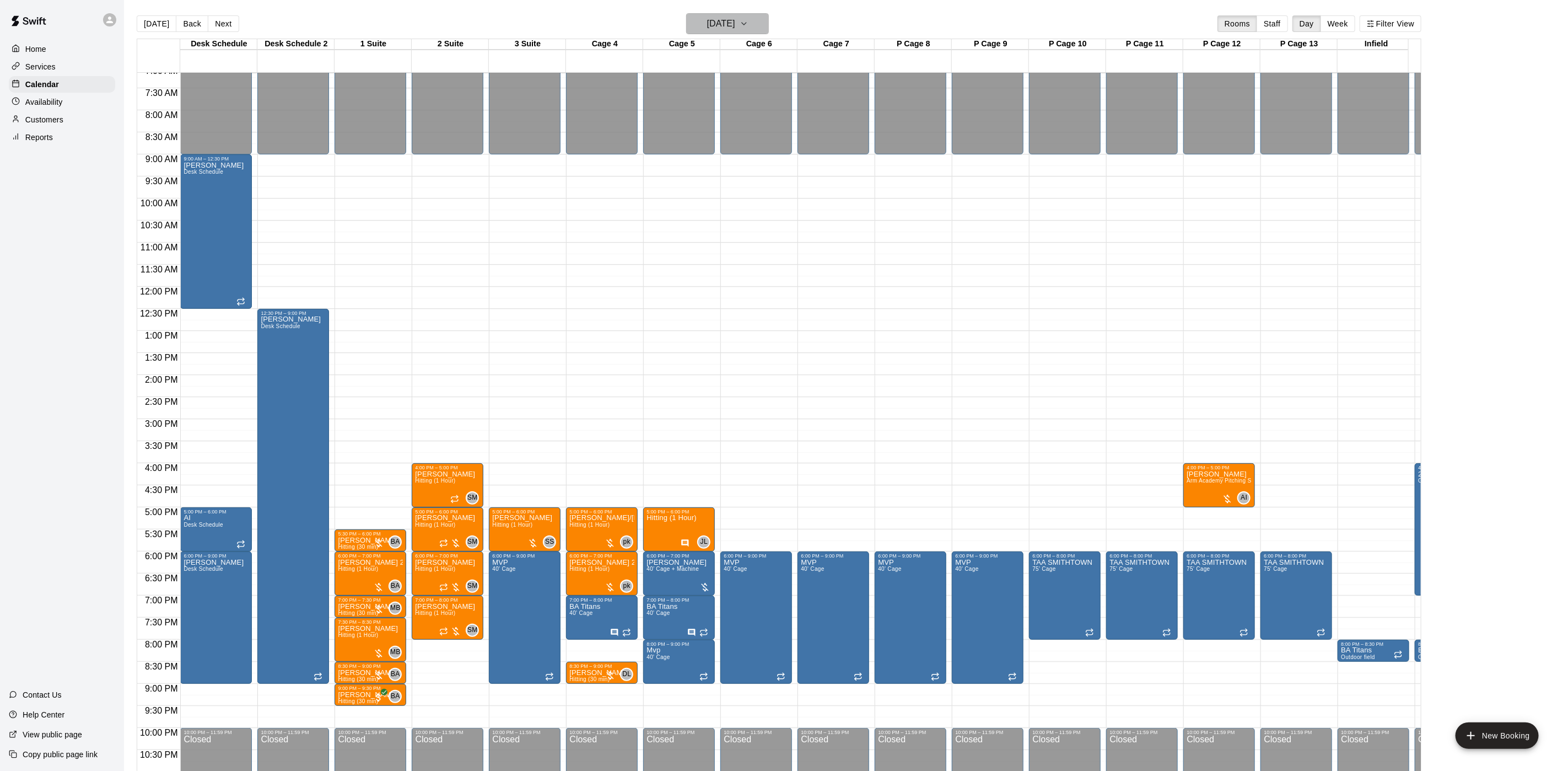
click at [707, 27] on h6 "[DATE]" at bounding box center [721, 23] width 28 height 15
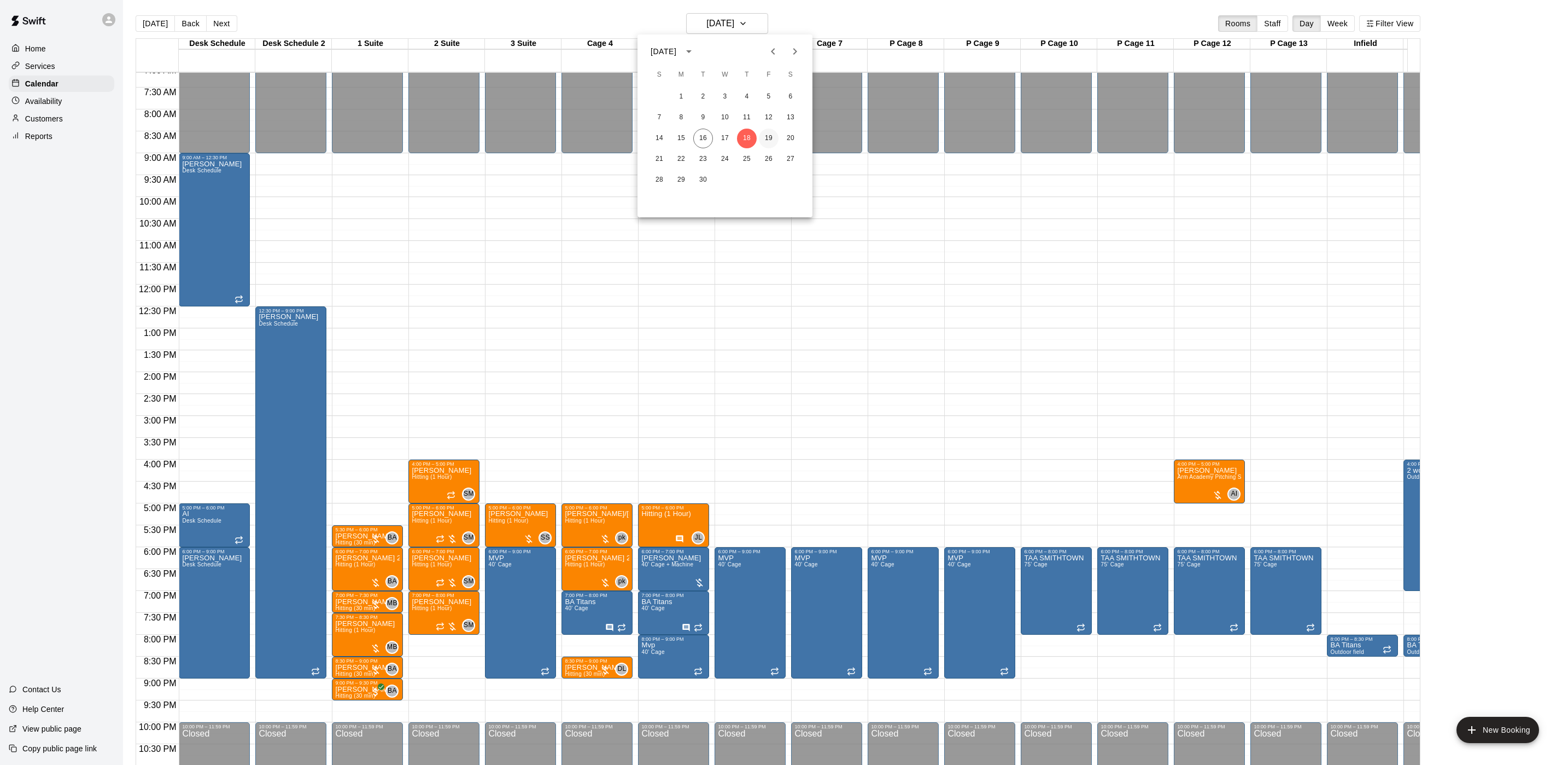
click at [770, 133] on button "19" at bounding box center [769, 138] width 19 height 19
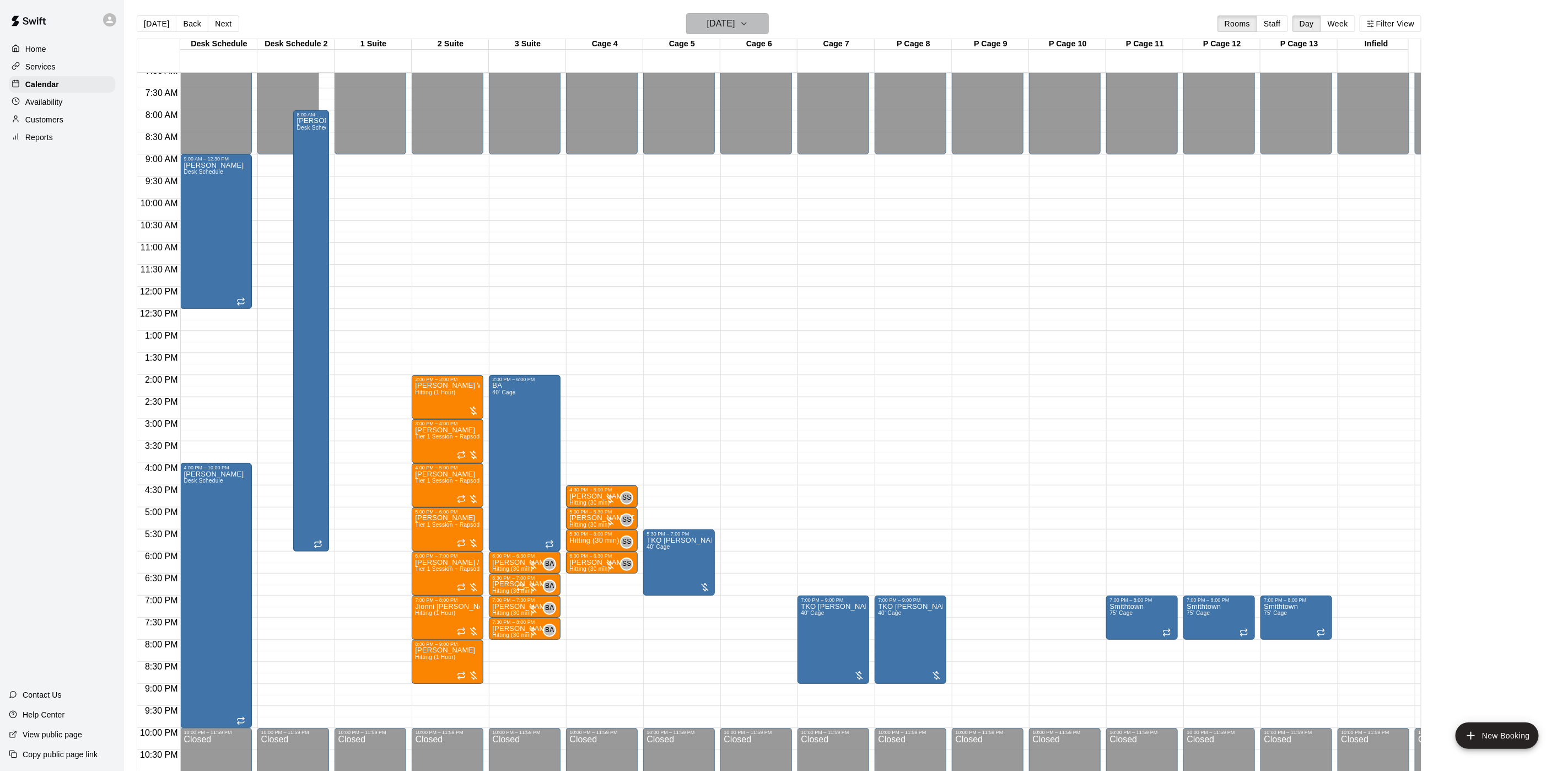
click at [730, 19] on h6 "[DATE]" at bounding box center [721, 23] width 28 height 15
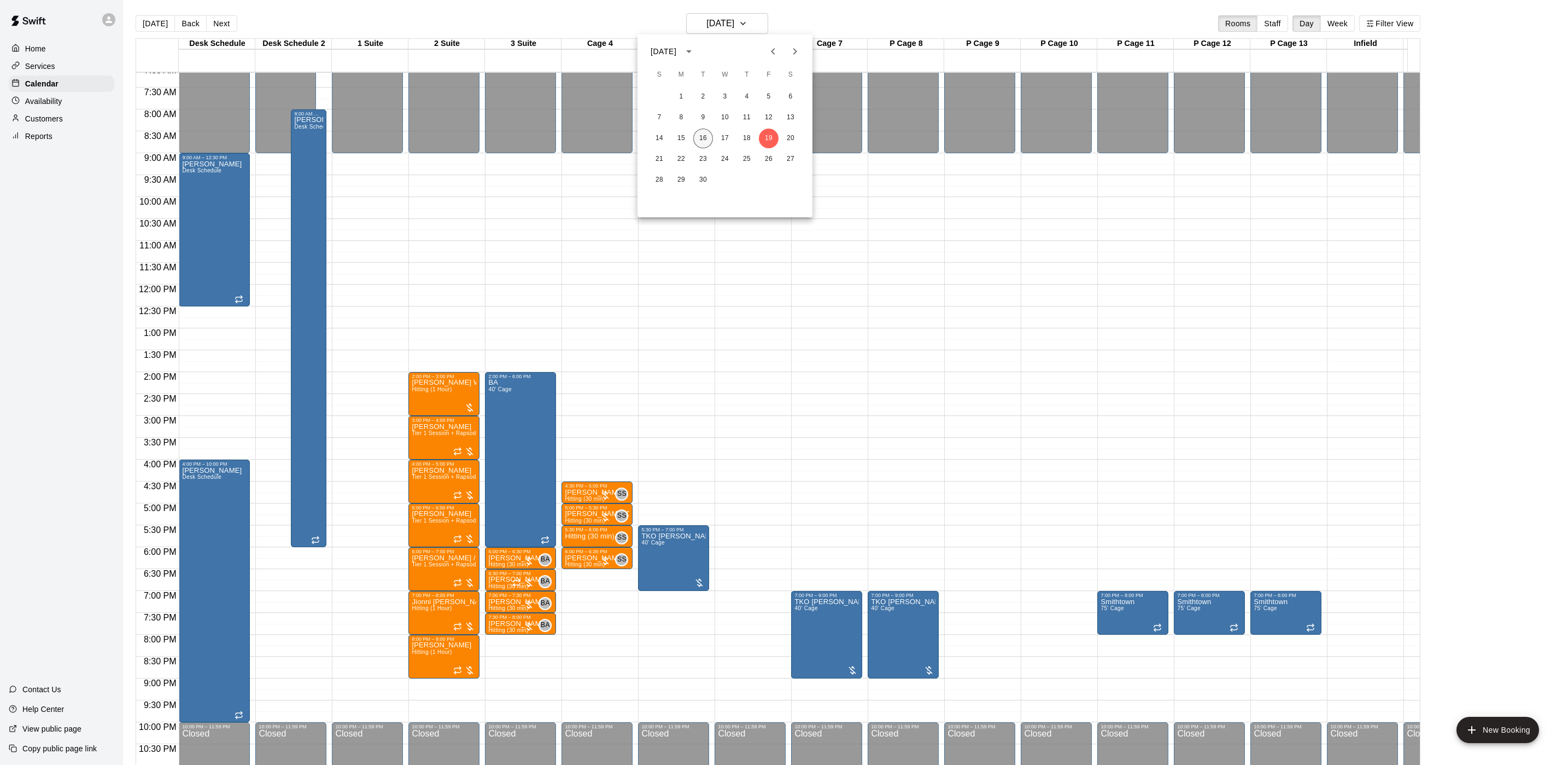
click at [706, 141] on button "16" at bounding box center [703, 138] width 19 height 19
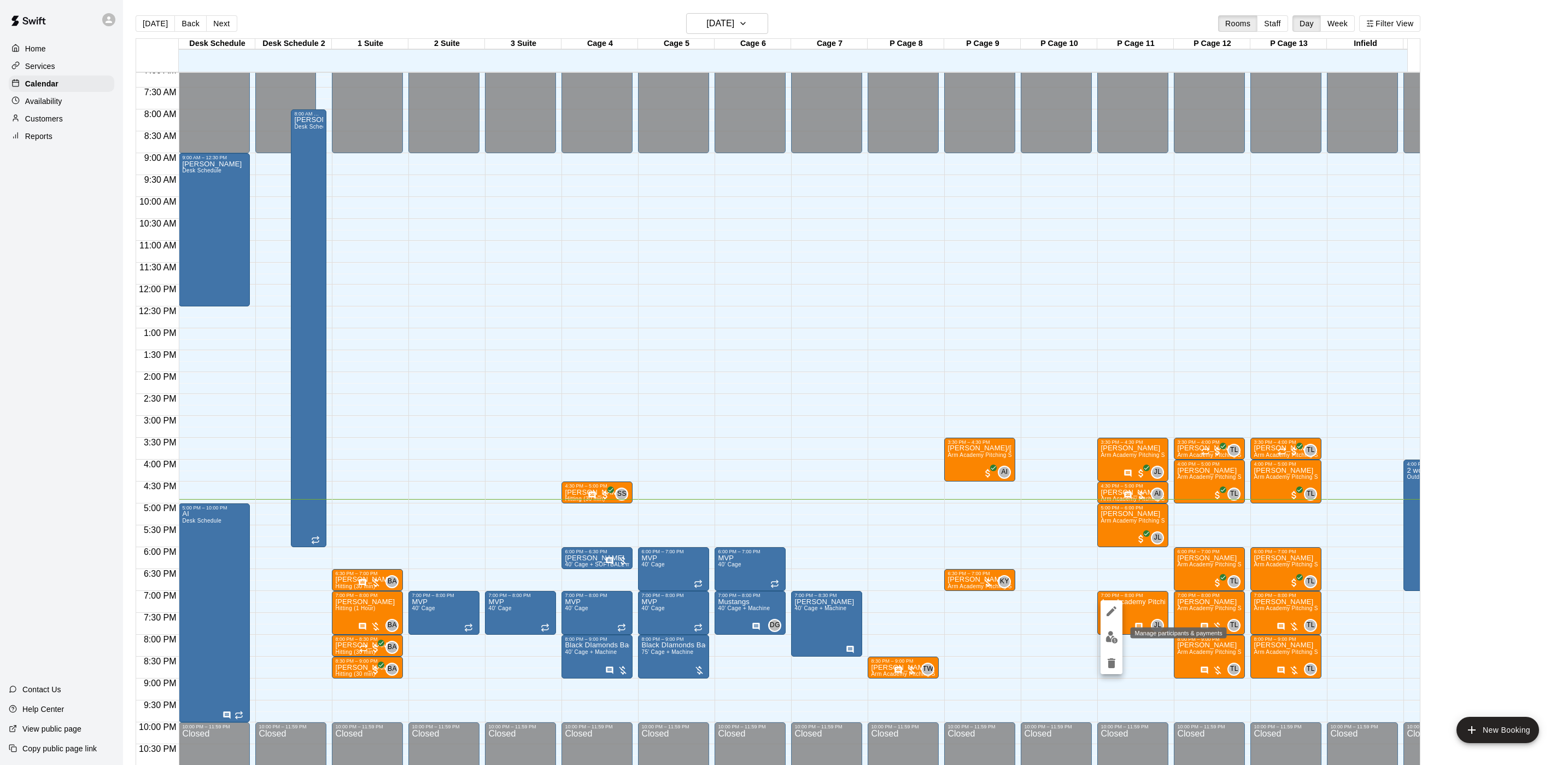
click at [1110, 635] on img "edit" at bounding box center [1111, 637] width 13 height 13
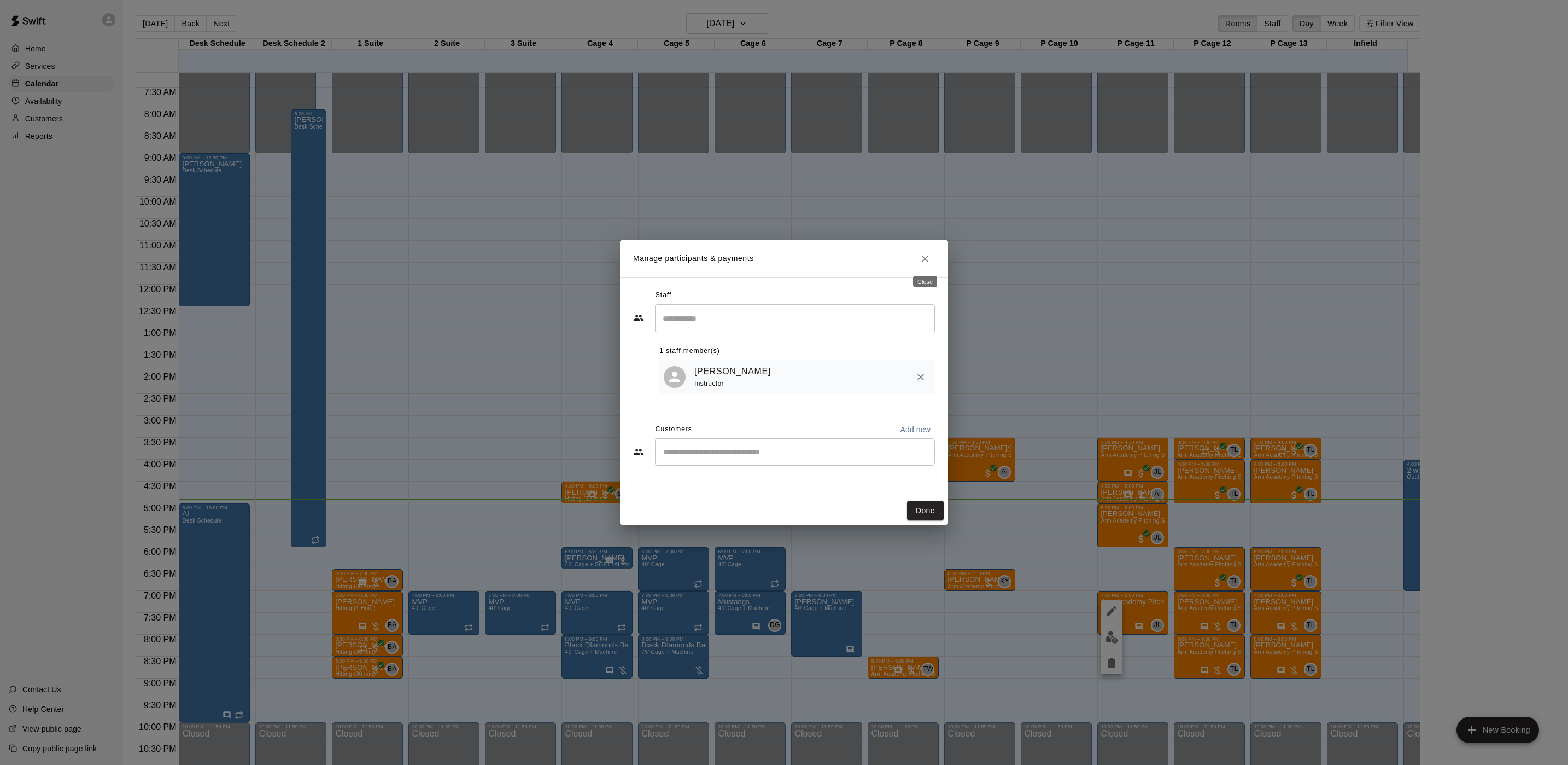
click at [926, 256] on icon "Close" at bounding box center [925, 259] width 11 height 11
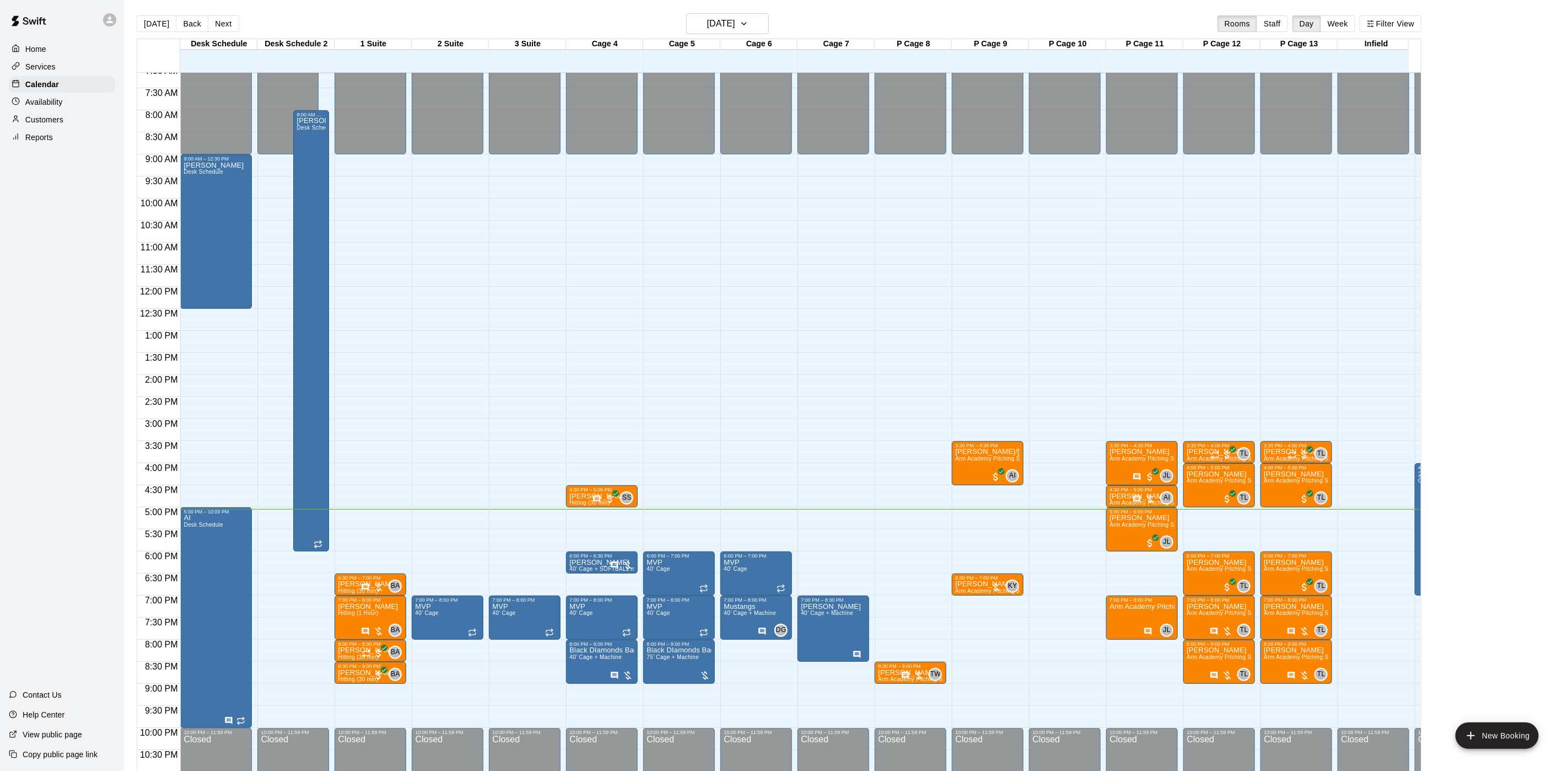
drag, startPoint x: 229, startPoint y: 22, endPoint x: 274, endPoint y: 18, distance: 45.2
click at [229, 22] on button "Next" at bounding box center [223, 23] width 31 height 17
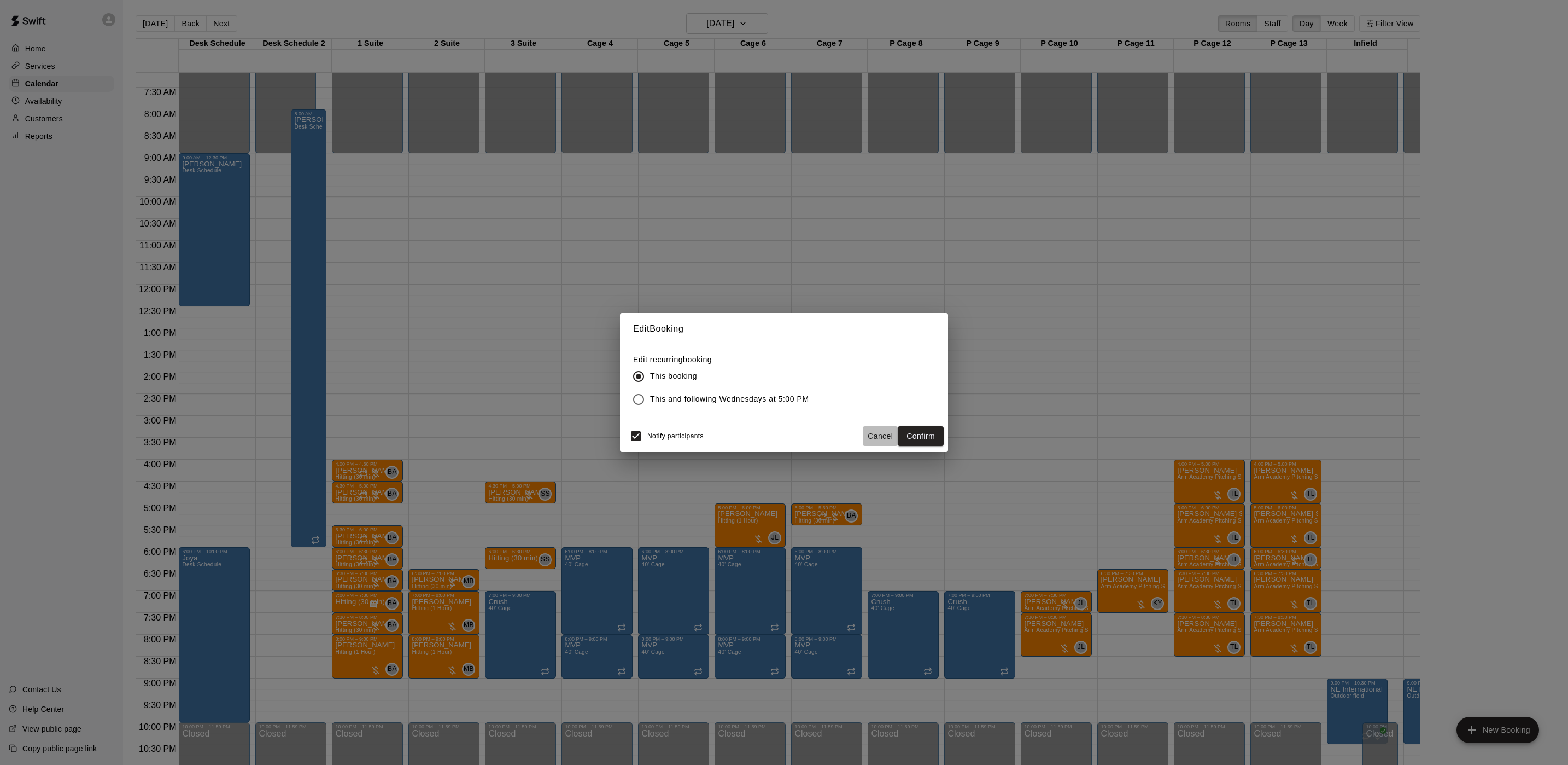
click at [888, 433] on button "Cancel" at bounding box center [880, 436] width 35 height 20
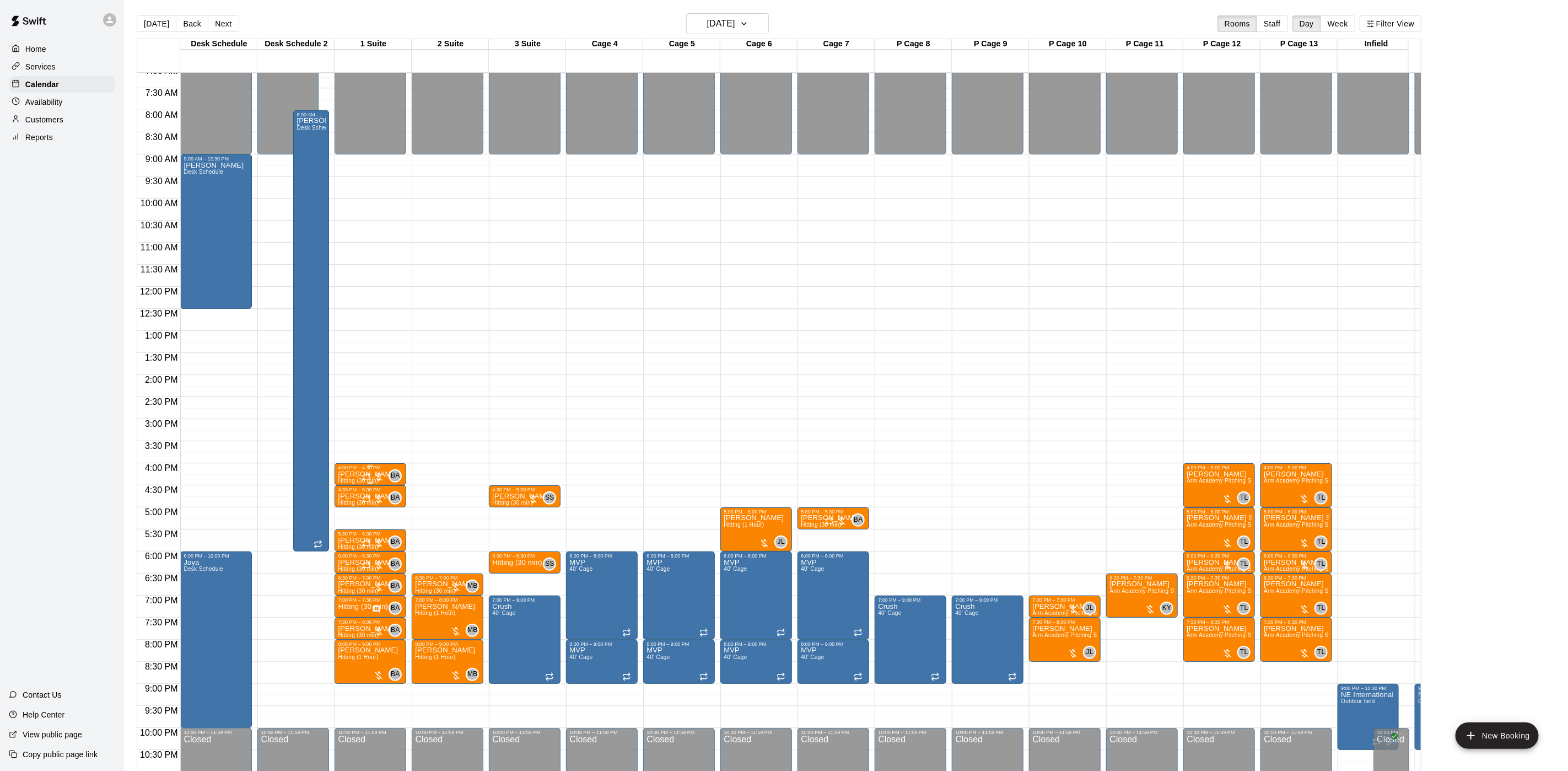
click at [360, 474] on p "[PERSON_NAME]" at bounding box center [368, 474] width 60 height 0
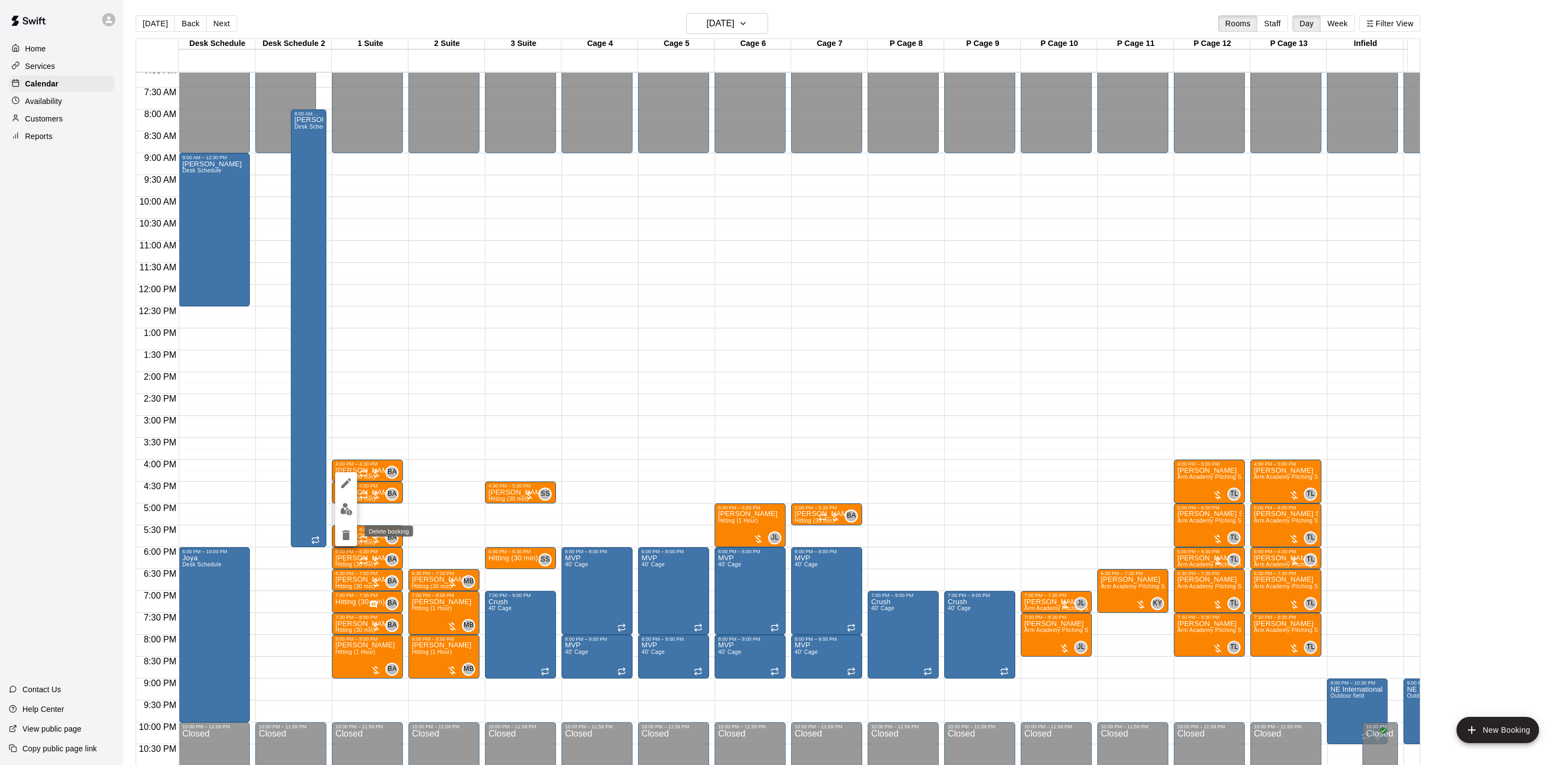
click at [348, 531] on icon "delete" at bounding box center [346, 535] width 8 height 10
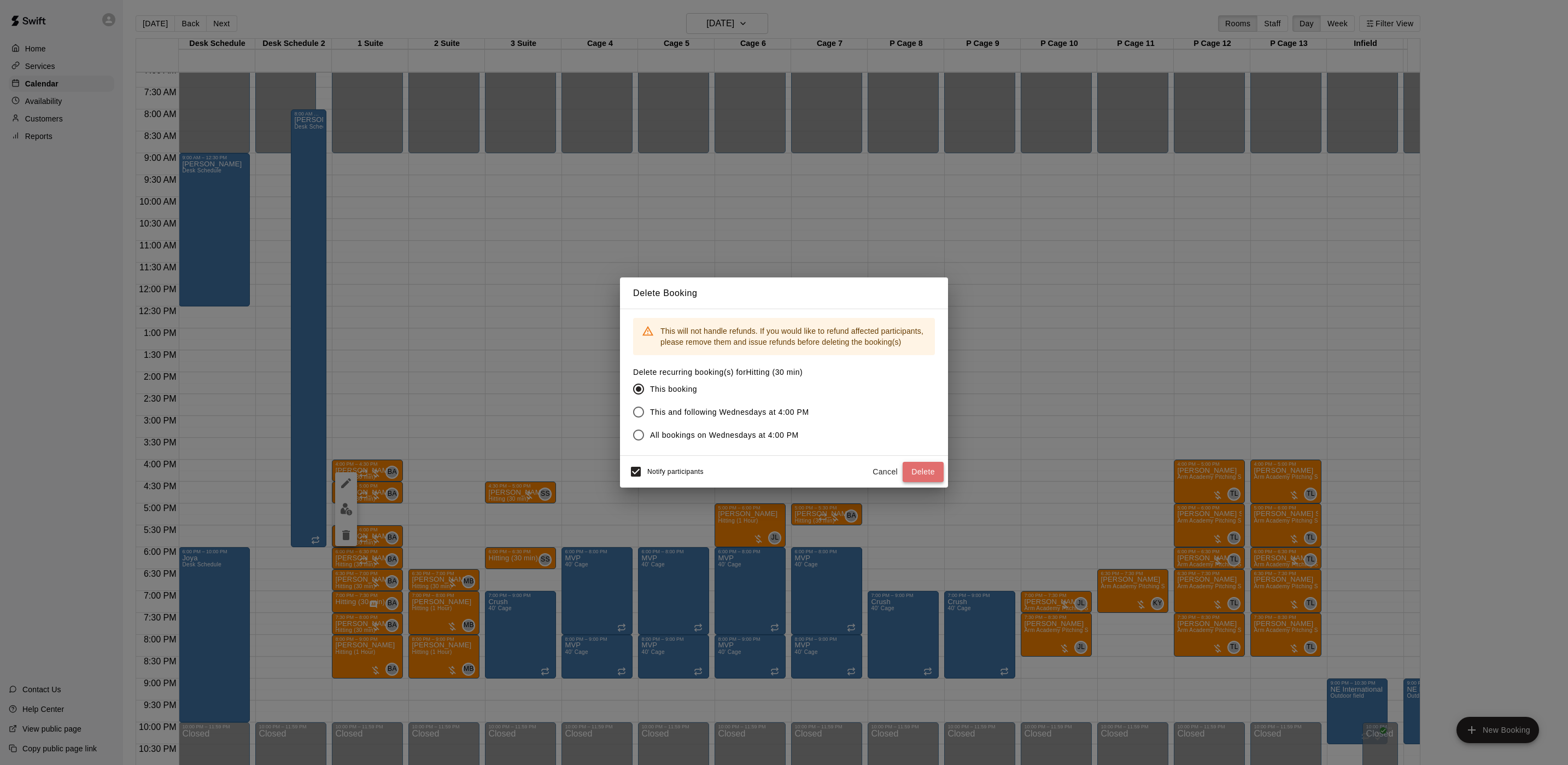
click at [940, 468] on button "Delete" at bounding box center [923, 471] width 41 height 20
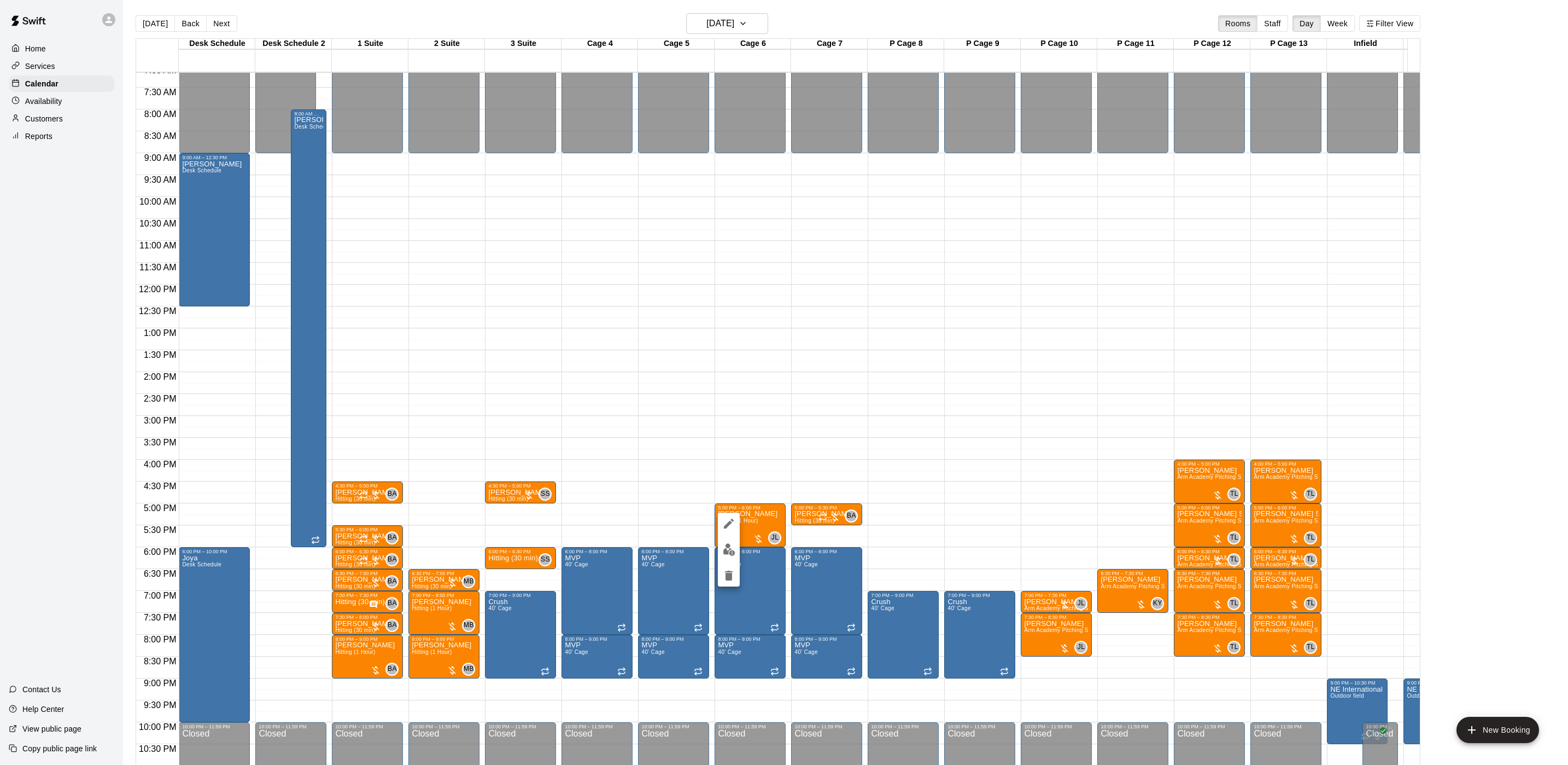
click at [814, 518] on div at bounding box center [784, 382] width 1568 height 765
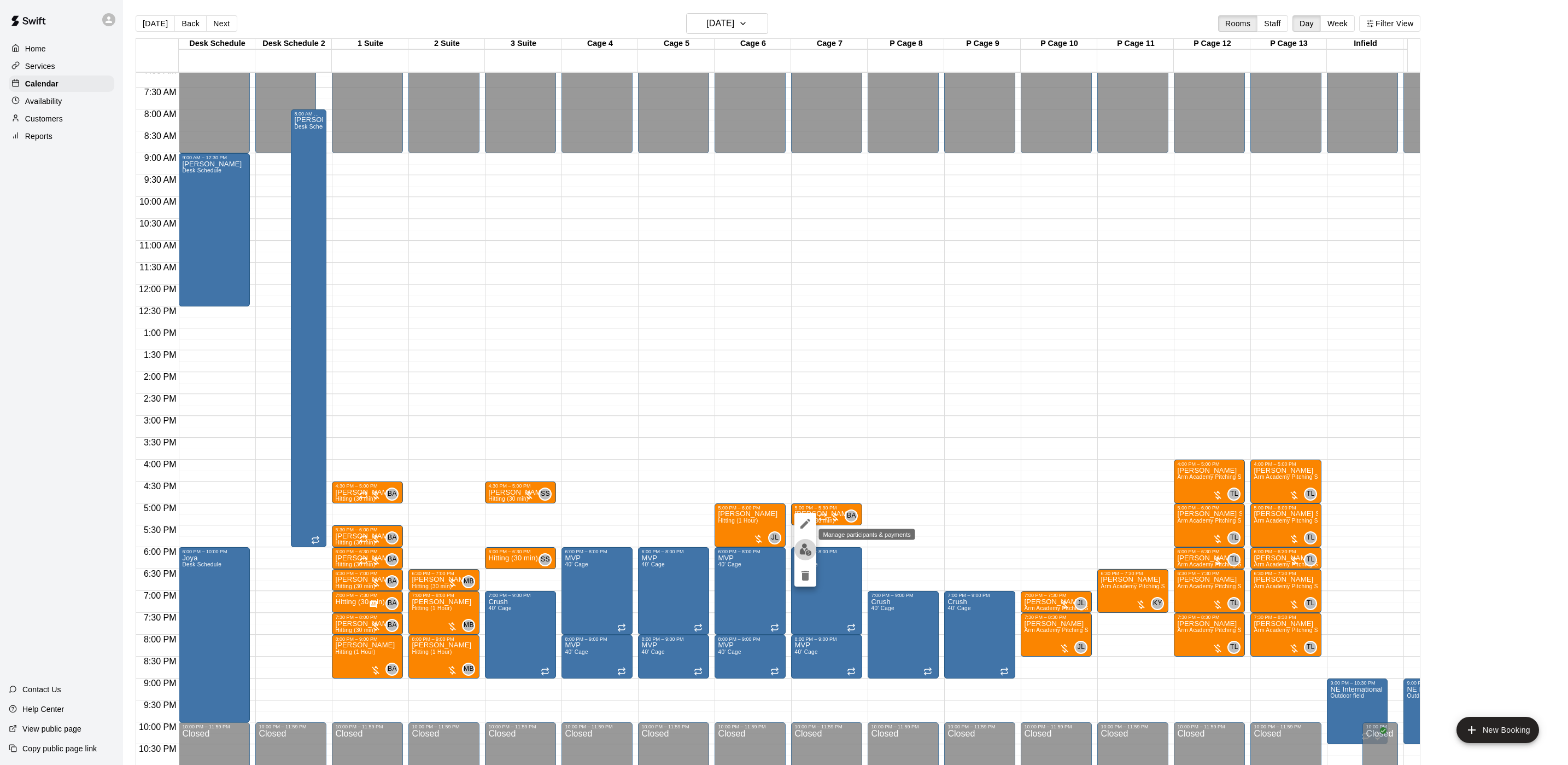
click at [804, 545] on img "edit" at bounding box center [805, 549] width 13 height 13
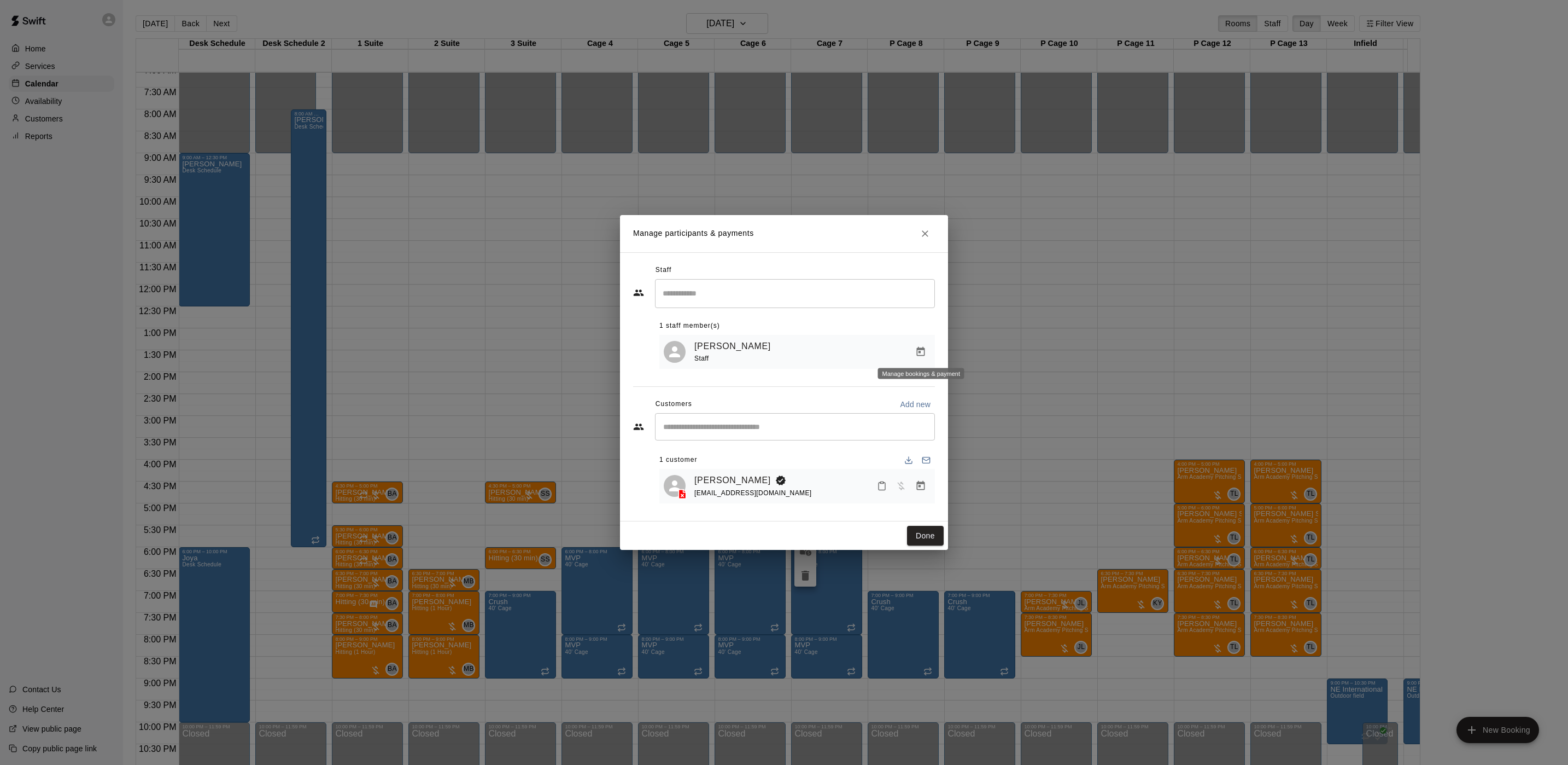
click at [919, 351] on icon "Manage bookings & payment" at bounding box center [920, 351] width 8 height 9
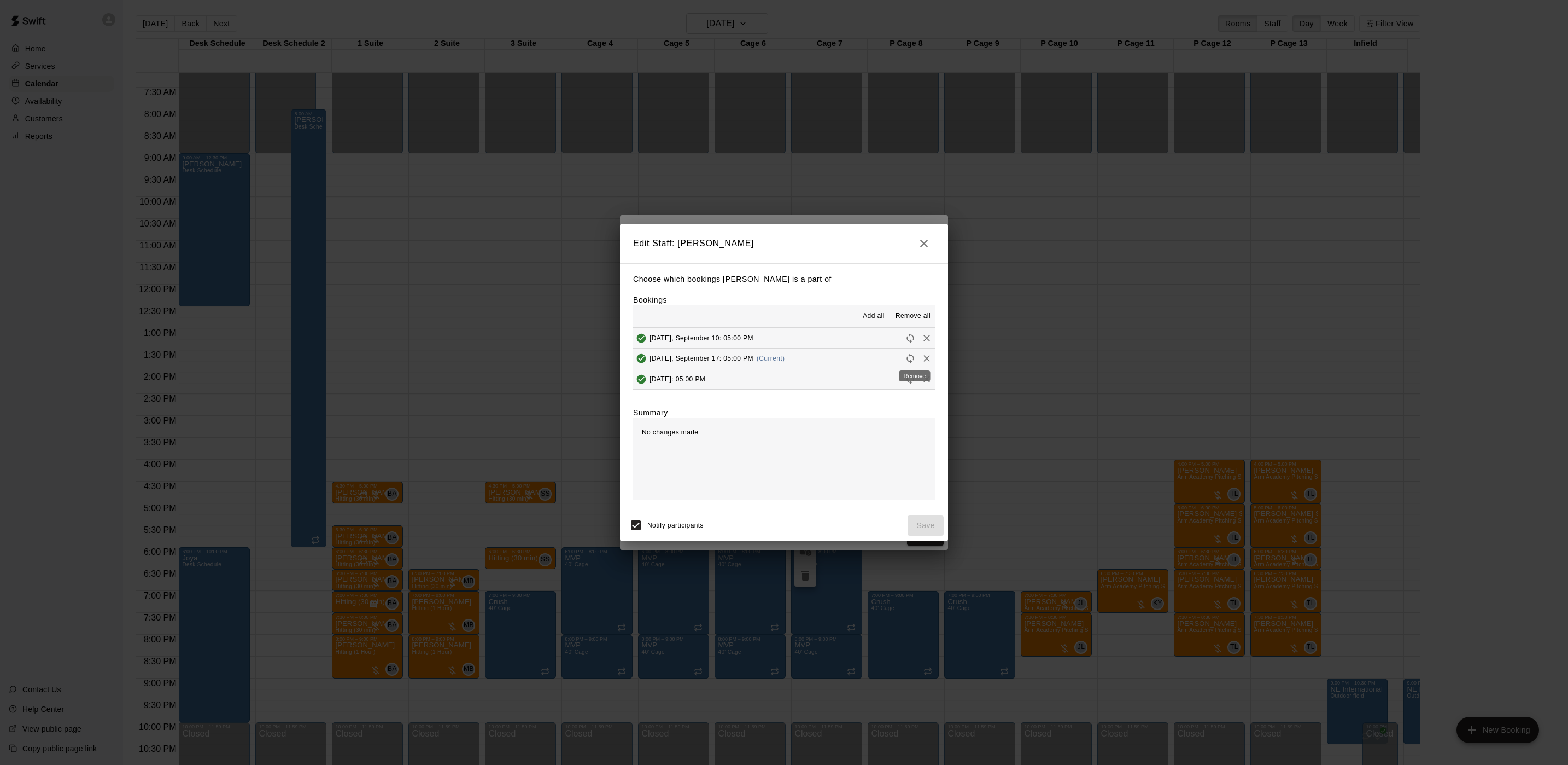
click at [923, 357] on icon "Remove" at bounding box center [926, 358] width 7 height 7
click at [929, 527] on button "Save" at bounding box center [925, 525] width 36 height 20
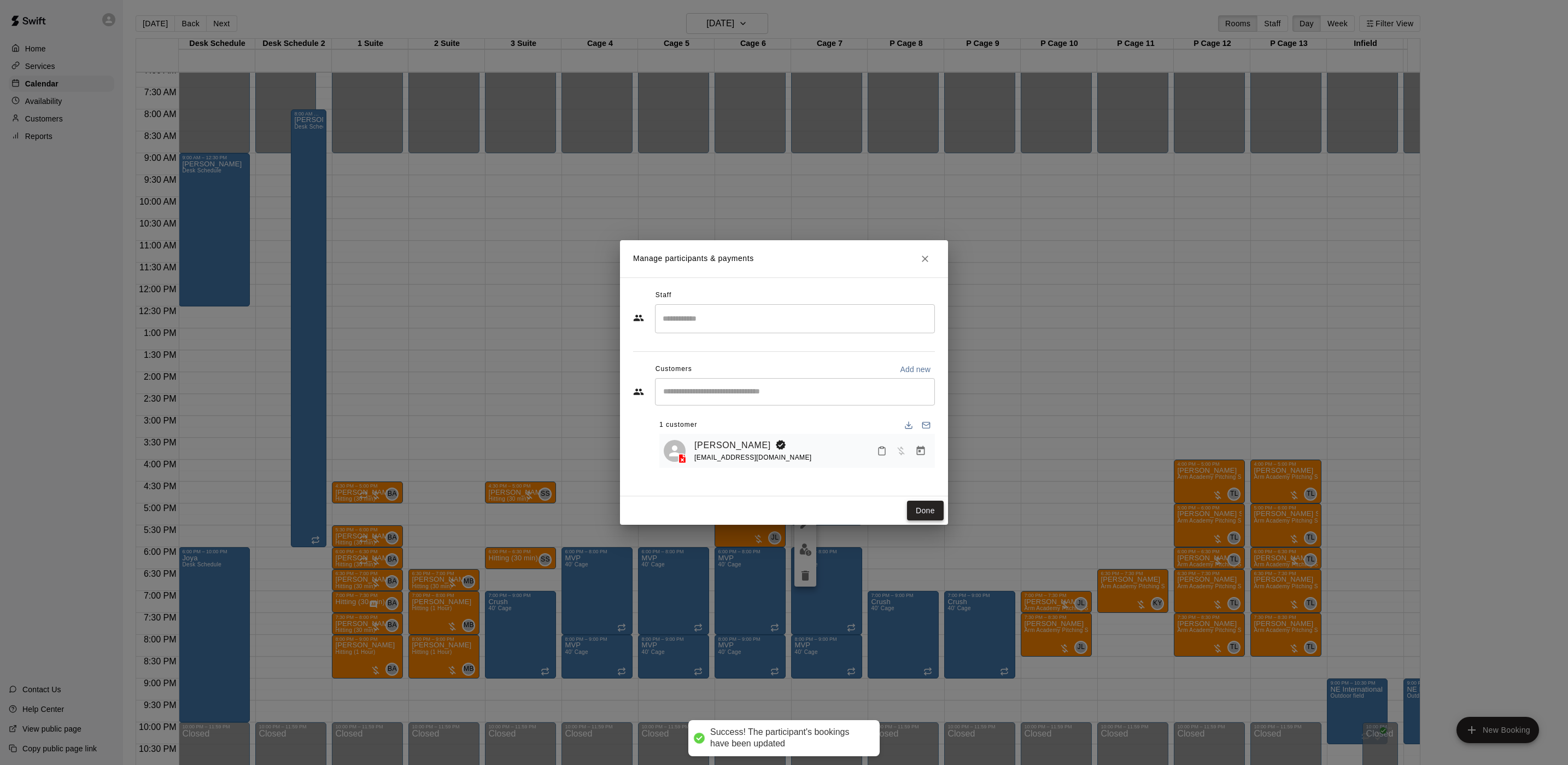
click at [926, 501] on button "Done" at bounding box center [925, 510] width 37 height 20
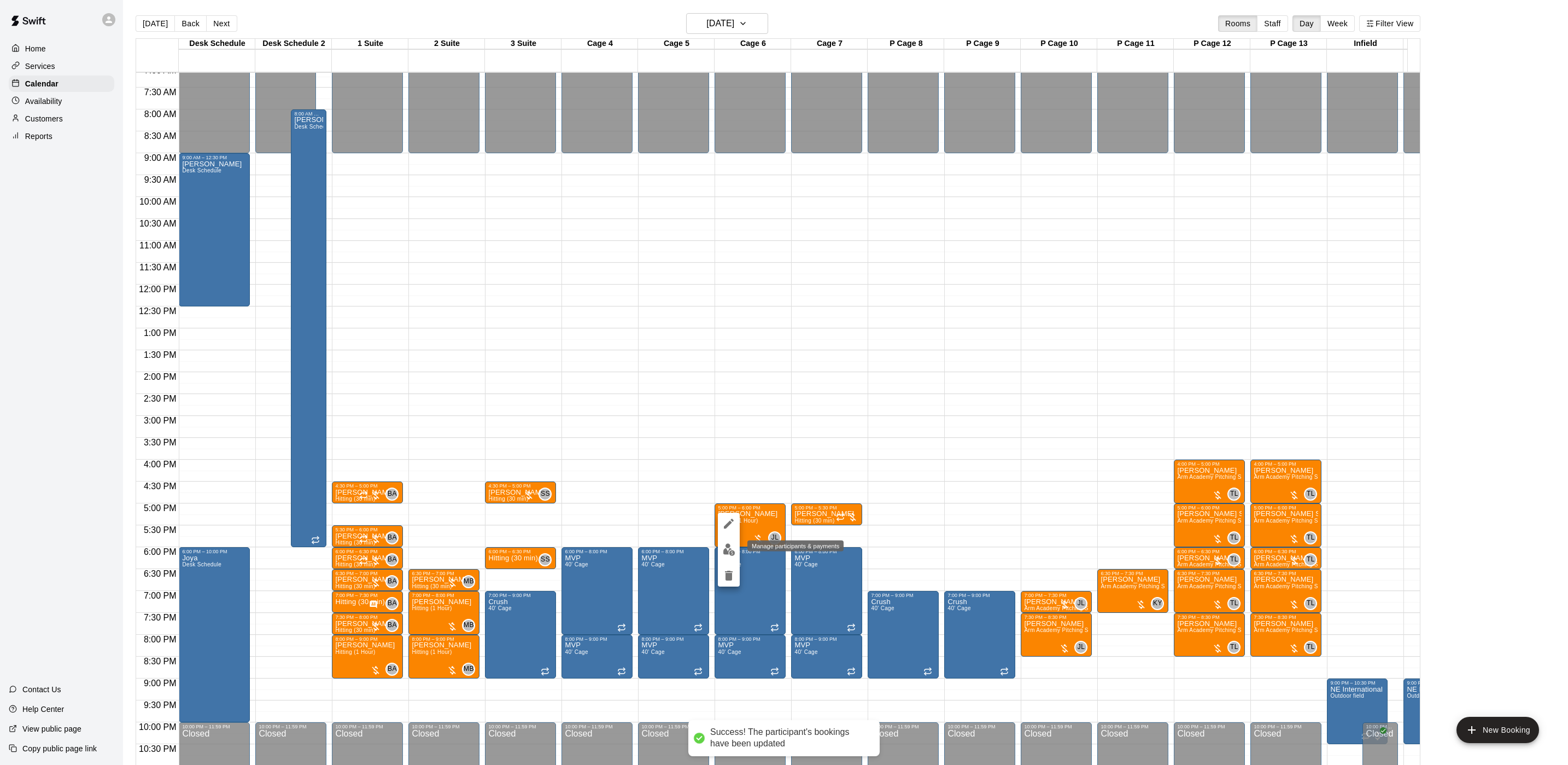
click at [733, 551] on img "edit" at bounding box center [729, 549] width 13 height 13
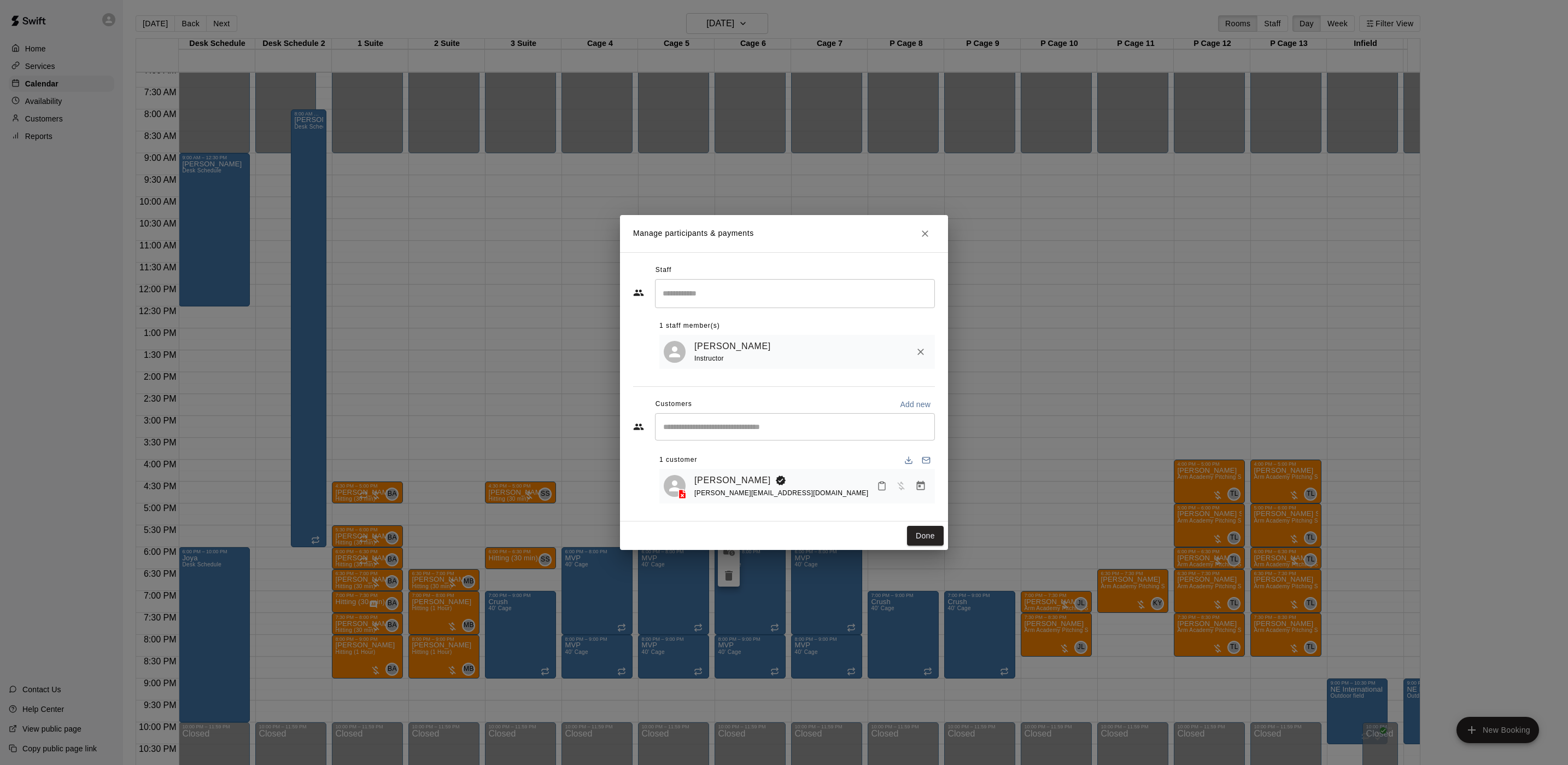
click at [748, 487] on div "michael@hlvventures.com" at bounding box center [782, 493] width 174 height 12
click at [748, 484] on link "[PERSON_NAME]" at bounding box center [733, 480] width 77 height 14
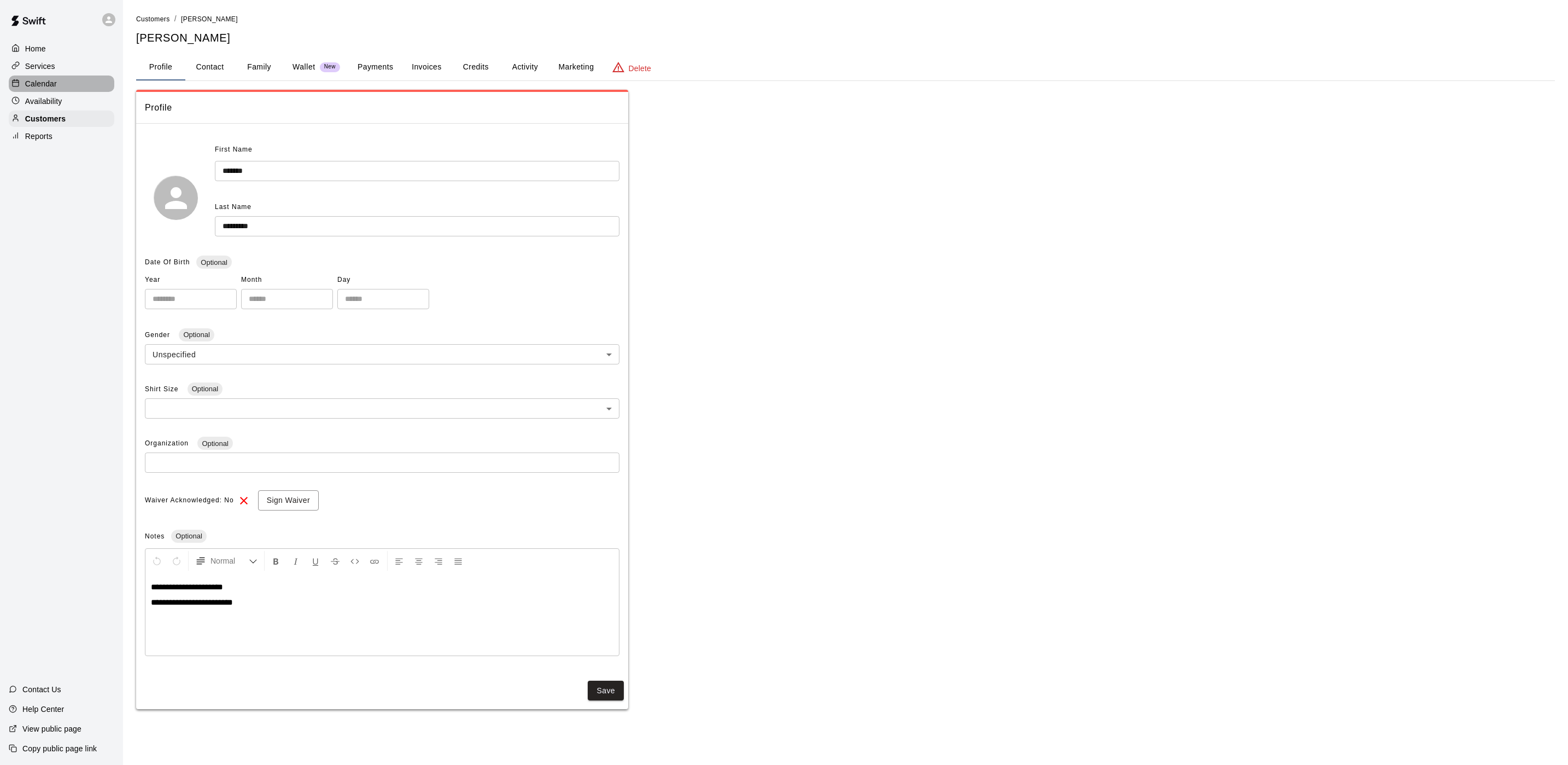
click at [46, 89] on p "Calendar" at bounding box center [41, 83] width 32 height 11
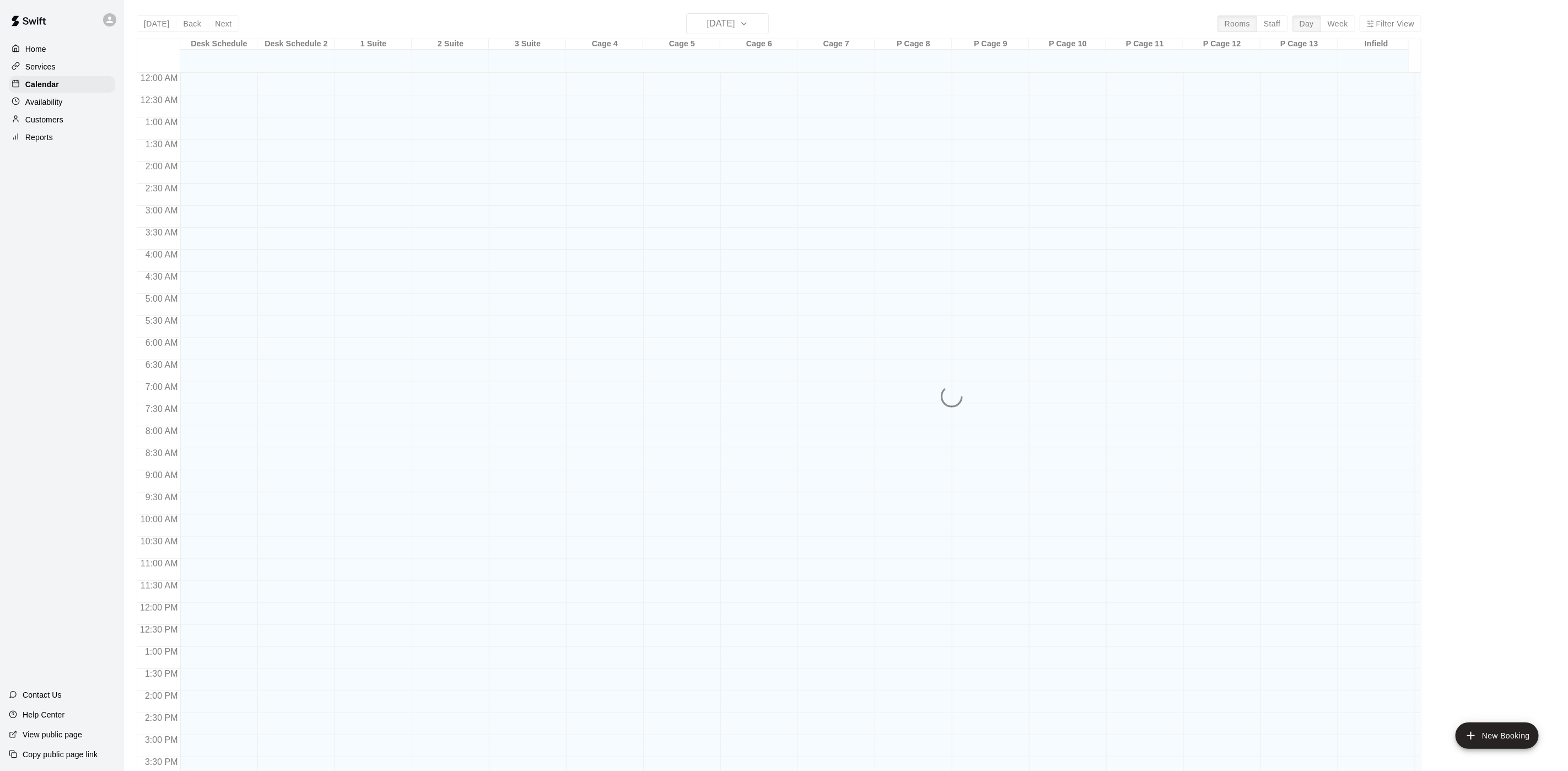
scroll to position [316, 0]
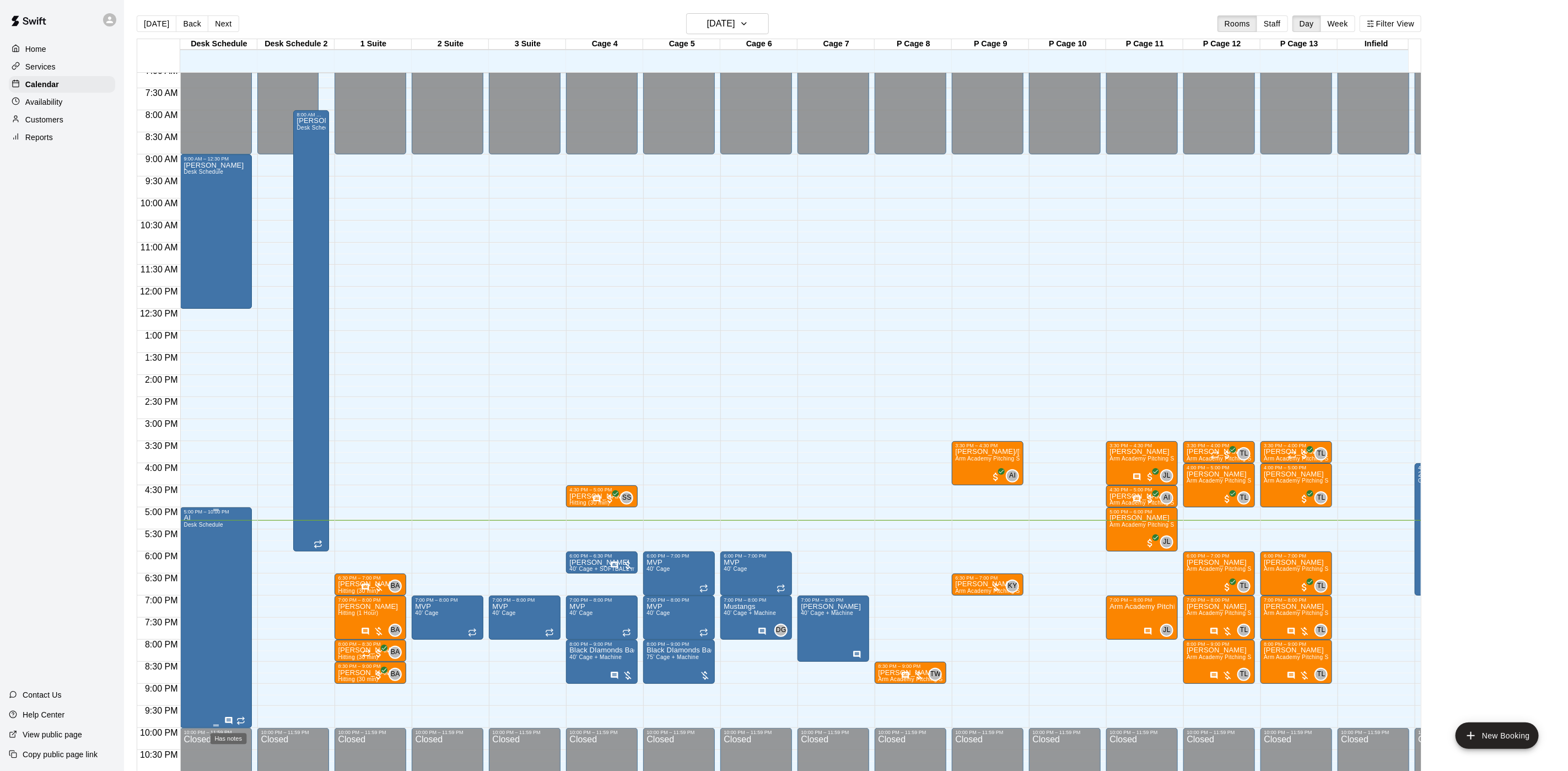
click at [230, 719] on icon "Has notes" at bounding box center [229, 721] width 9 height 9
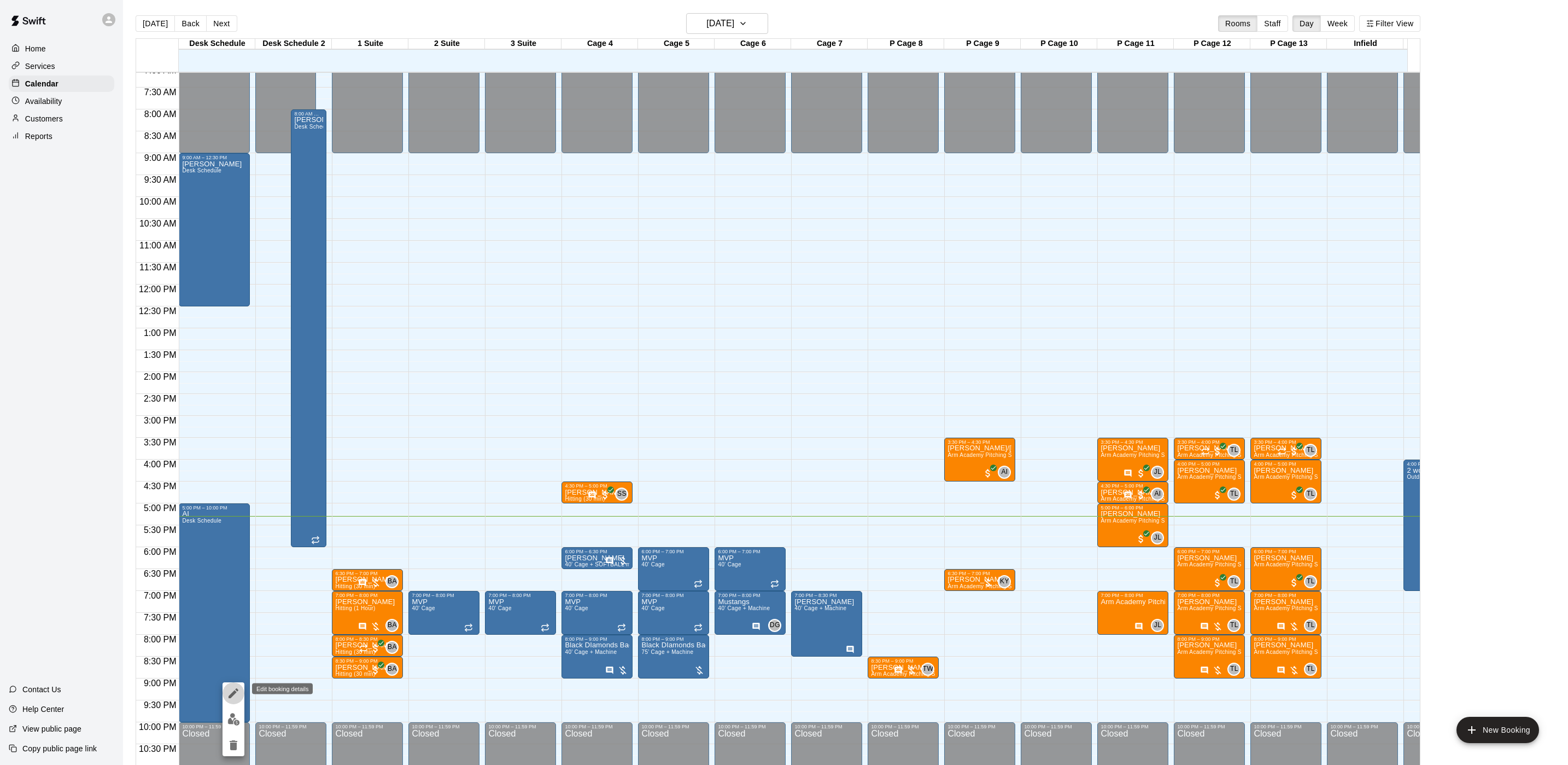
click at [235, 694] on icon "edit" at bounding box center [234, 693] width 13 height 13
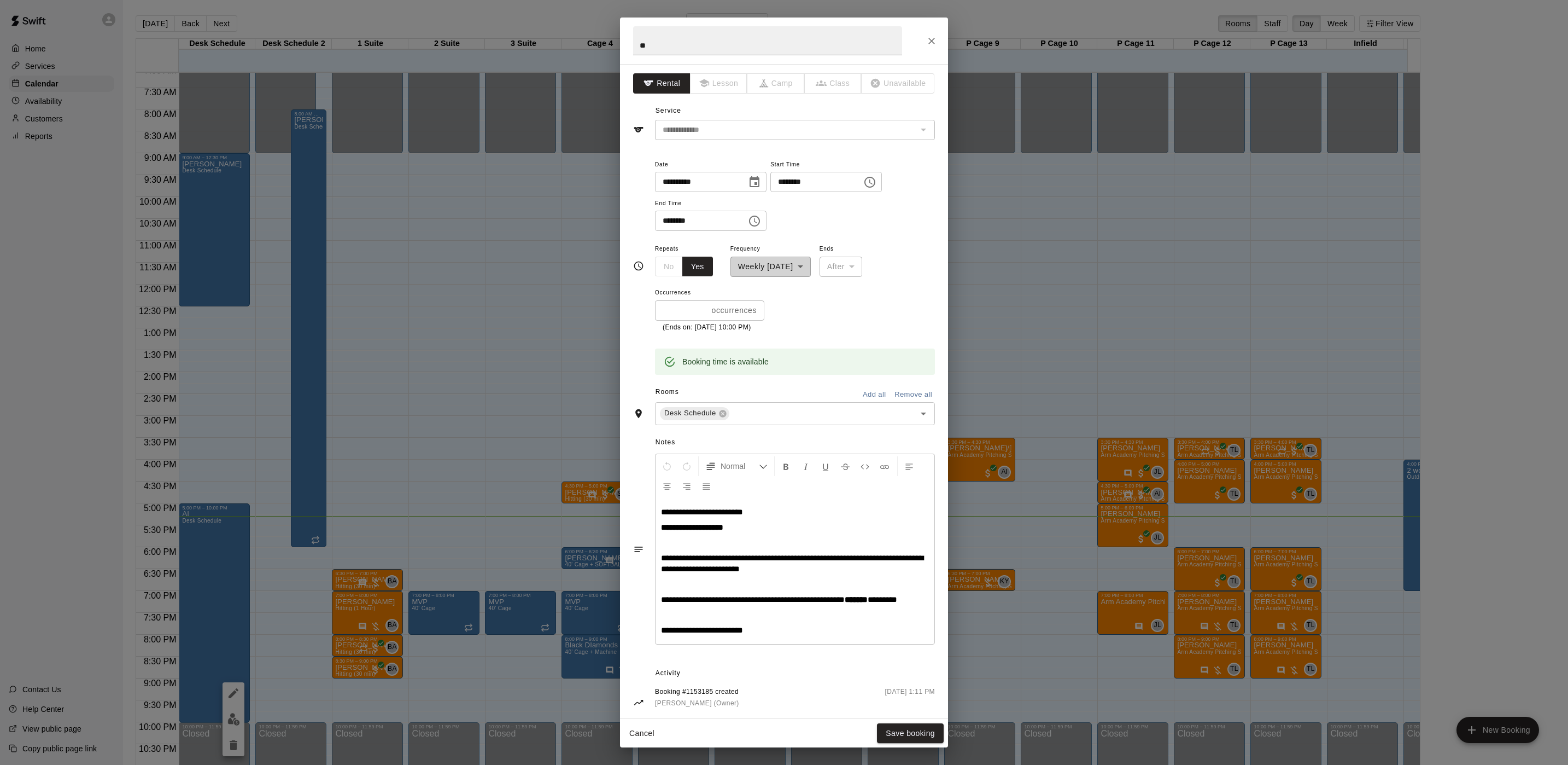
click at [384, 345] on div "**********" at bounding box center [784, 382] width 1568 height 765
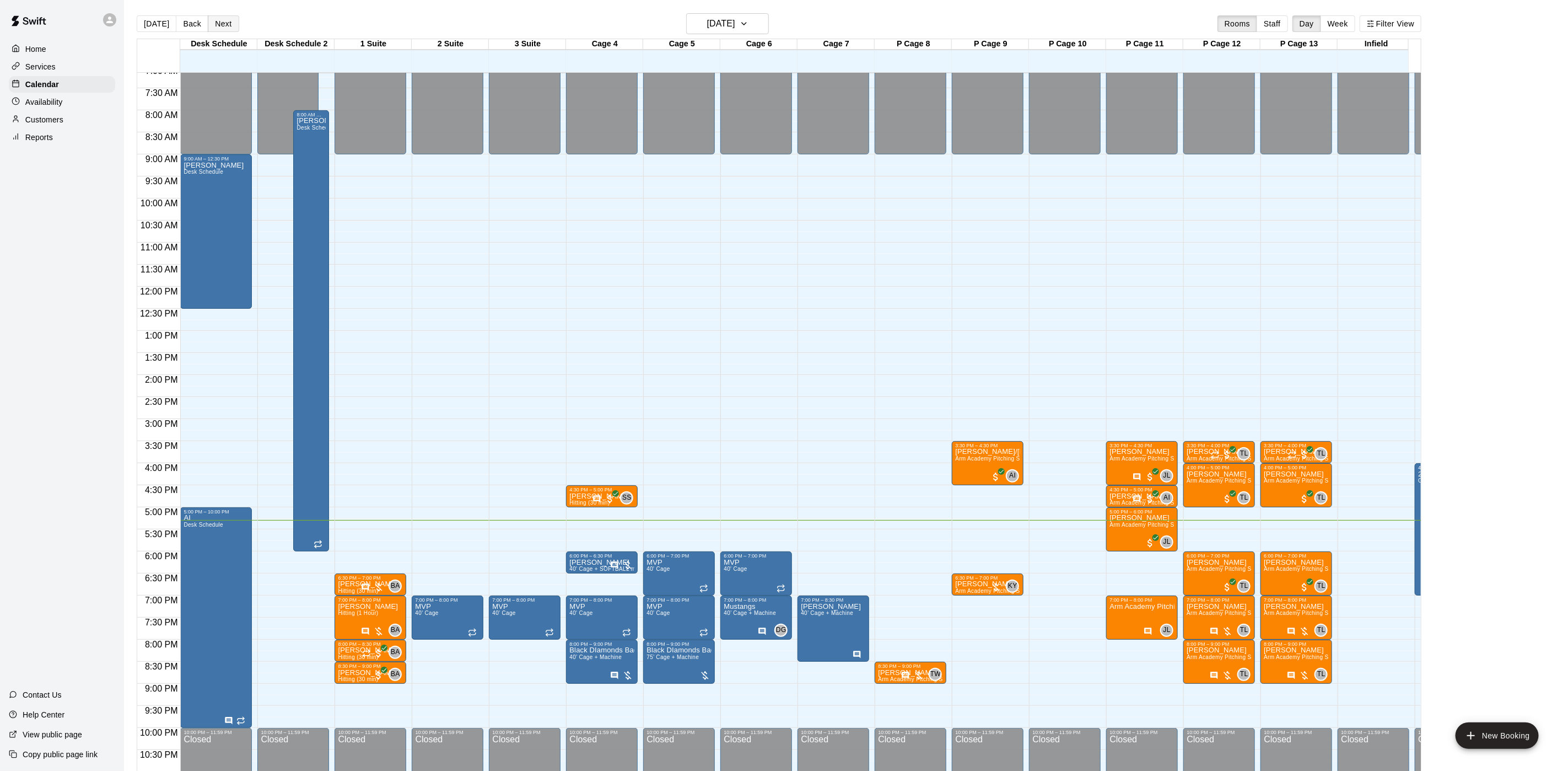
click at [225, 15] on button "Next" at bounding box center [223, 23] width 31 height 17
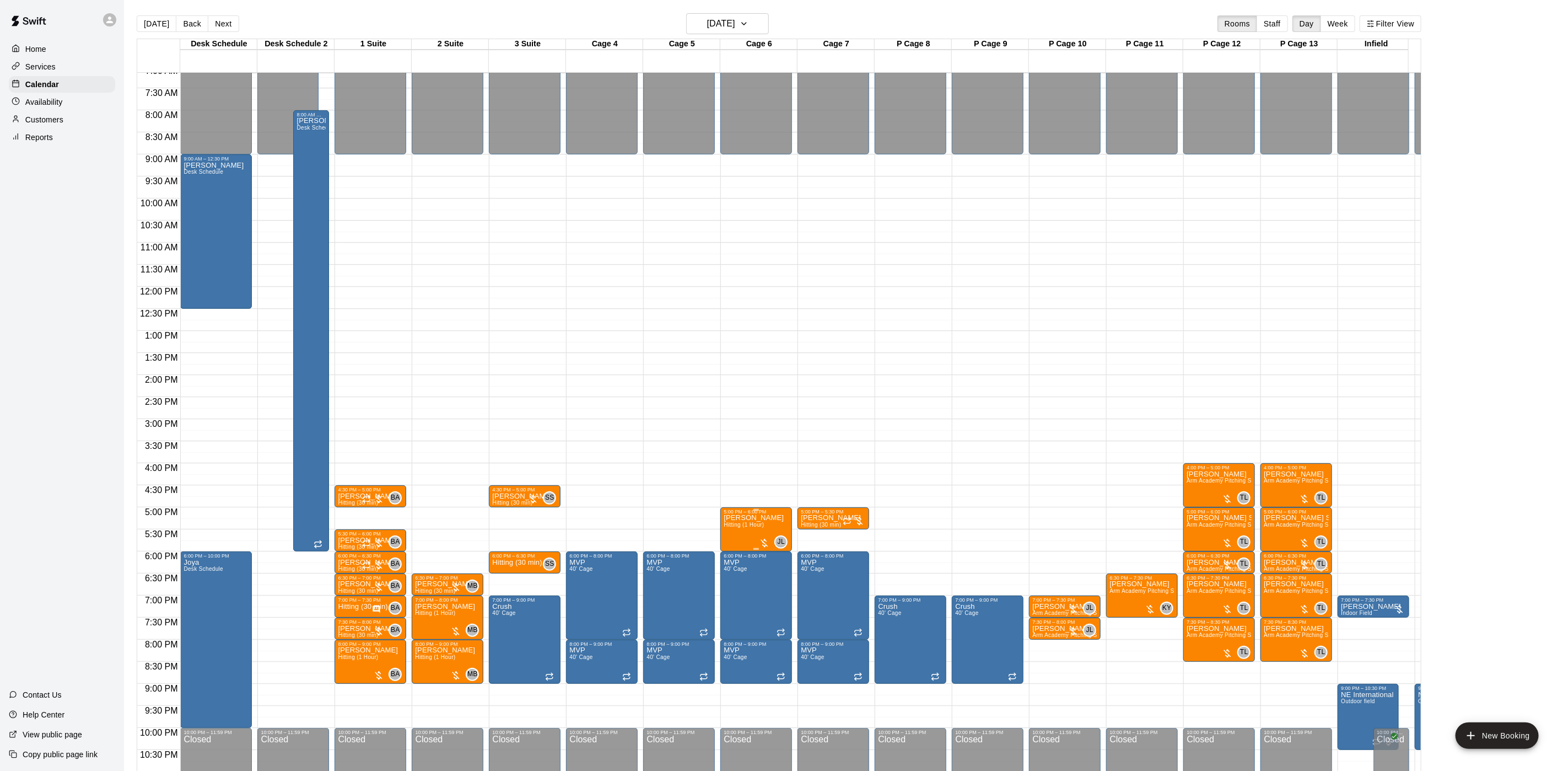
click at [756, 517] on p "[PERSON_NAME]" at bounding box center [754, 517] width 60 height 0
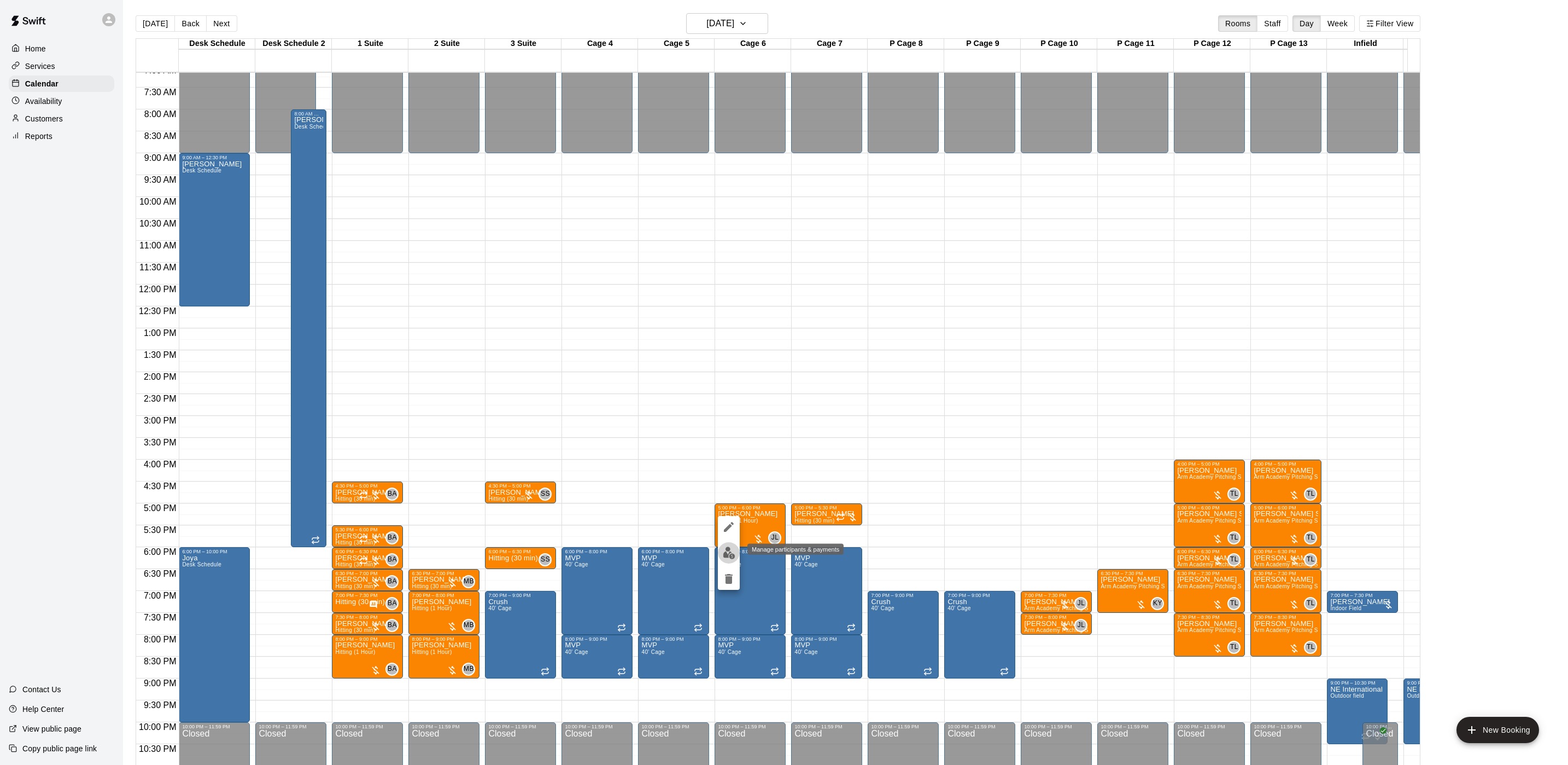
click at [733, 547] on img "edit" at bounding box center [729, 552] width 13 height 13
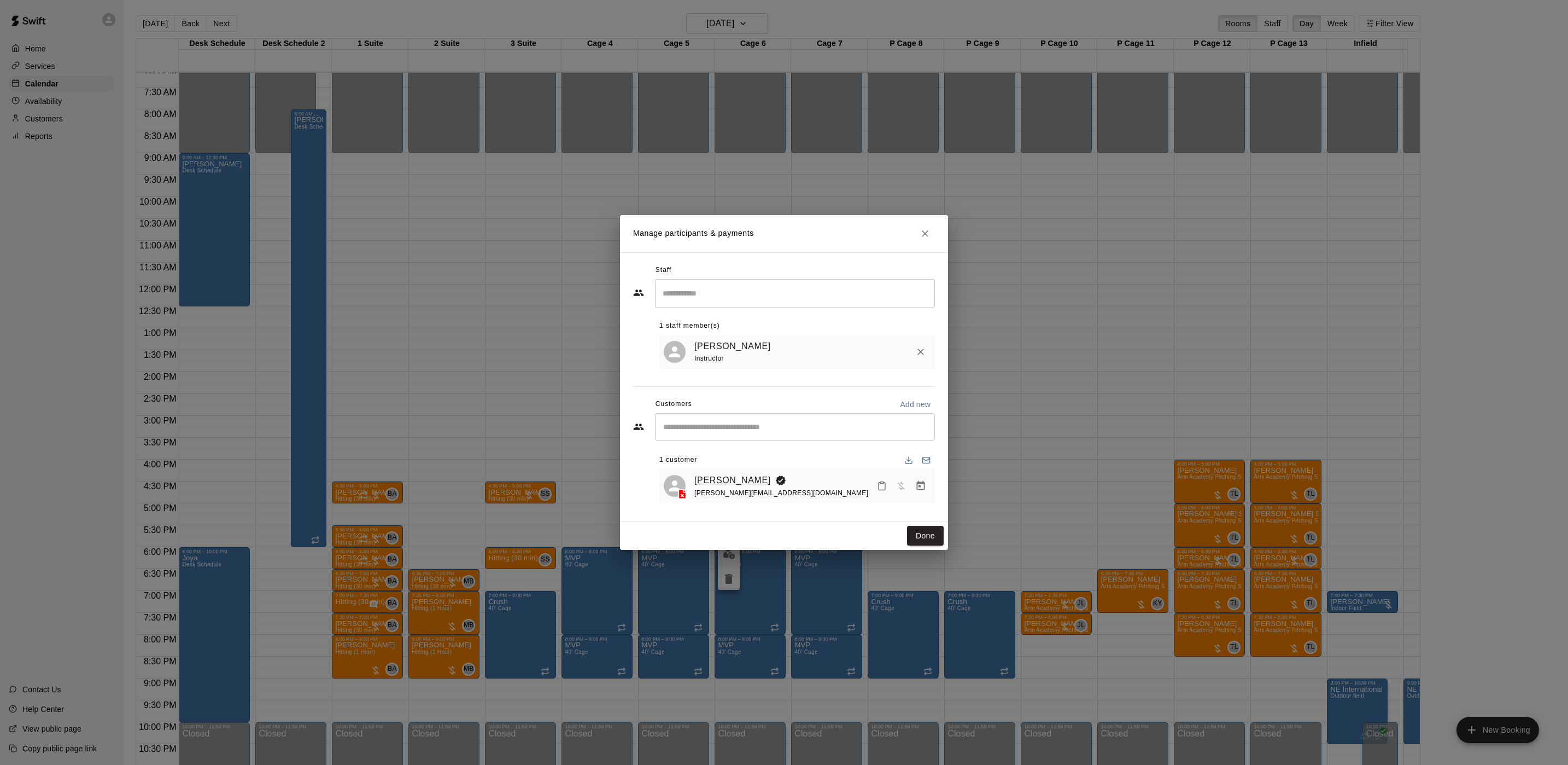
click at [726, 484] on link "[PERSON_NAME]" at bounding box center [733, 480] width 77 height 14
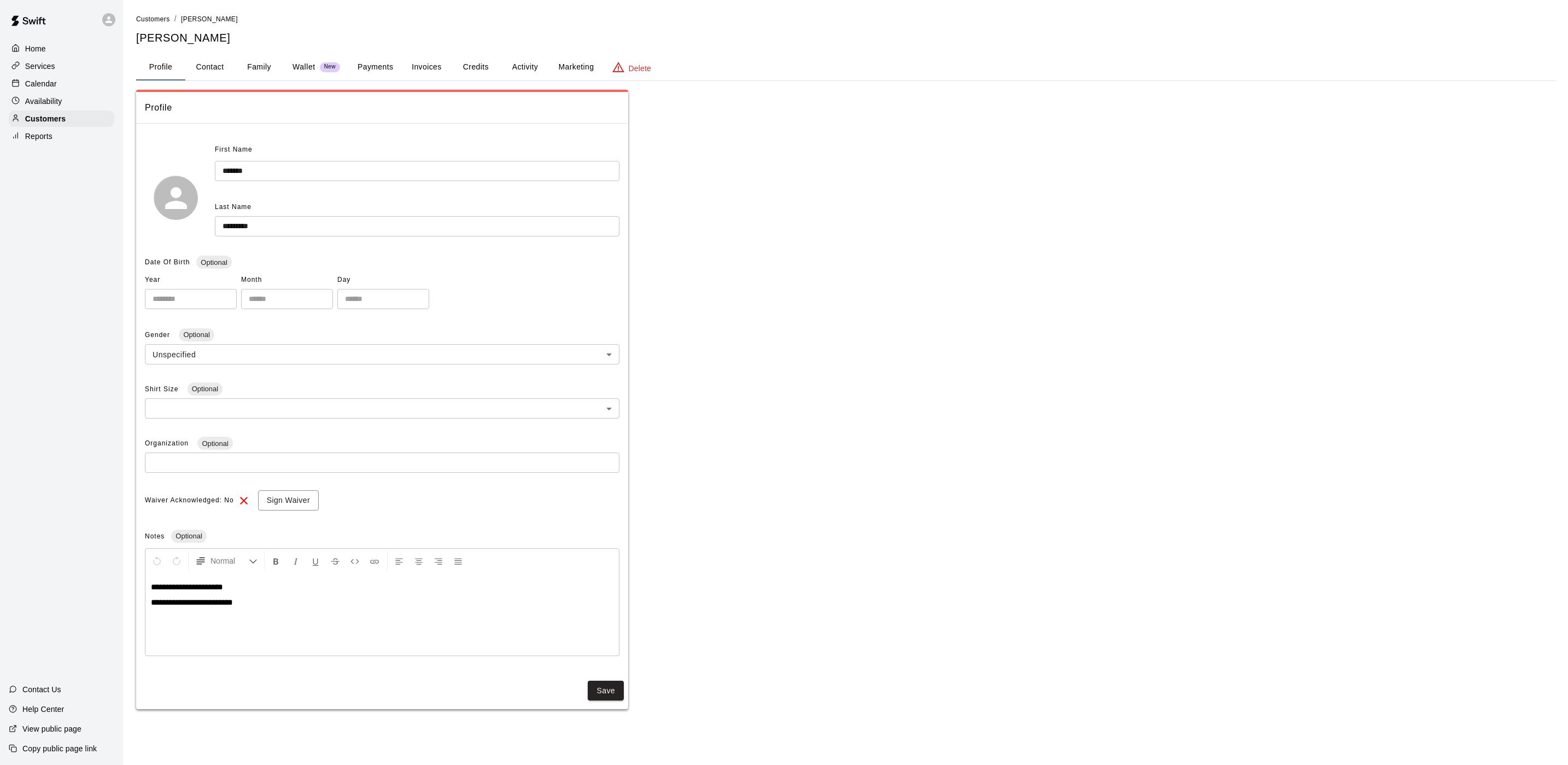
click at [196, 72] on button "Contact" at bounding box center [209, 67] width 49 height 26
select select "**"
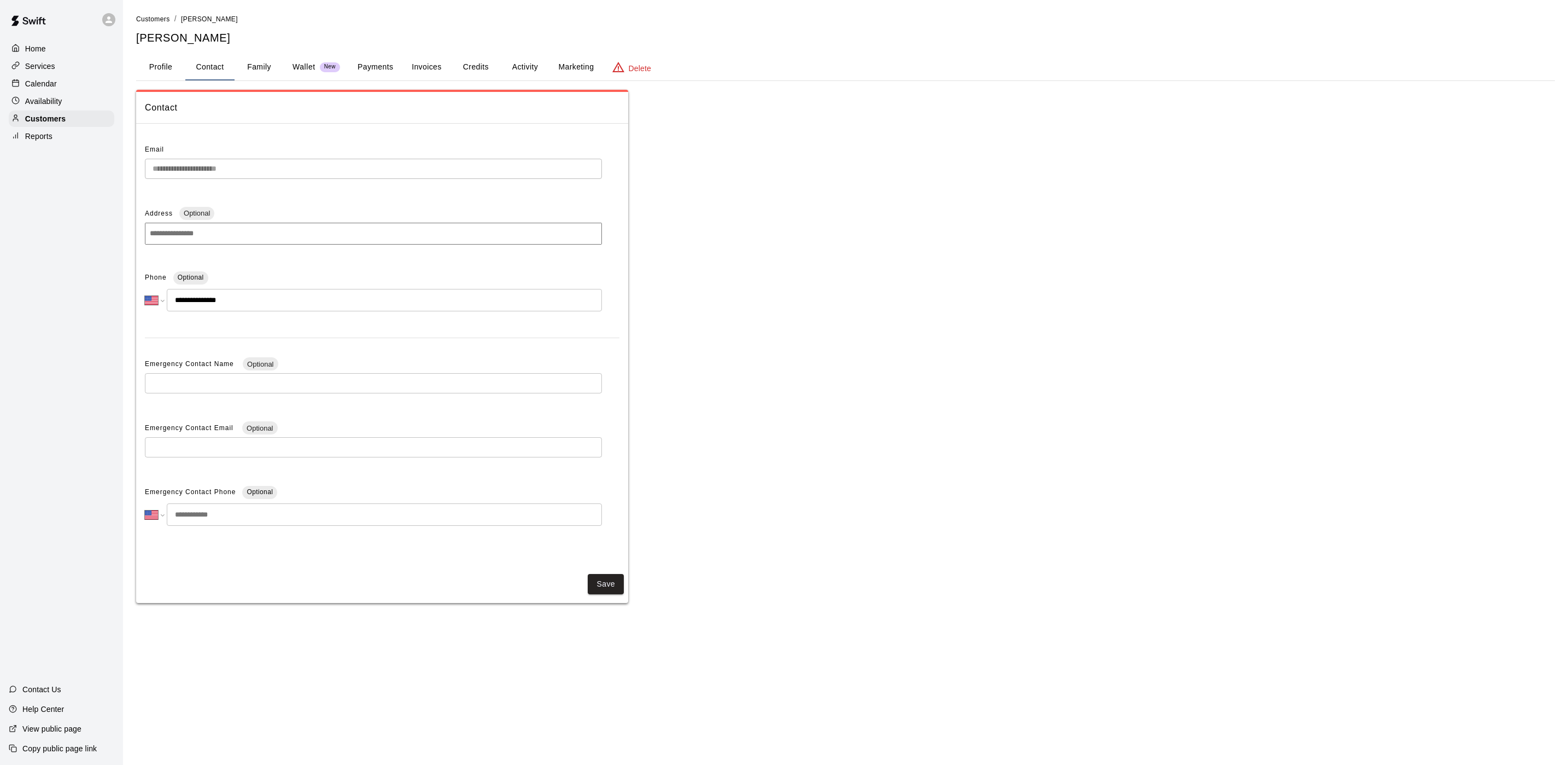
click at [57, 78] on div "Calendar" at bounding box center [61, 83] width 105 height 16
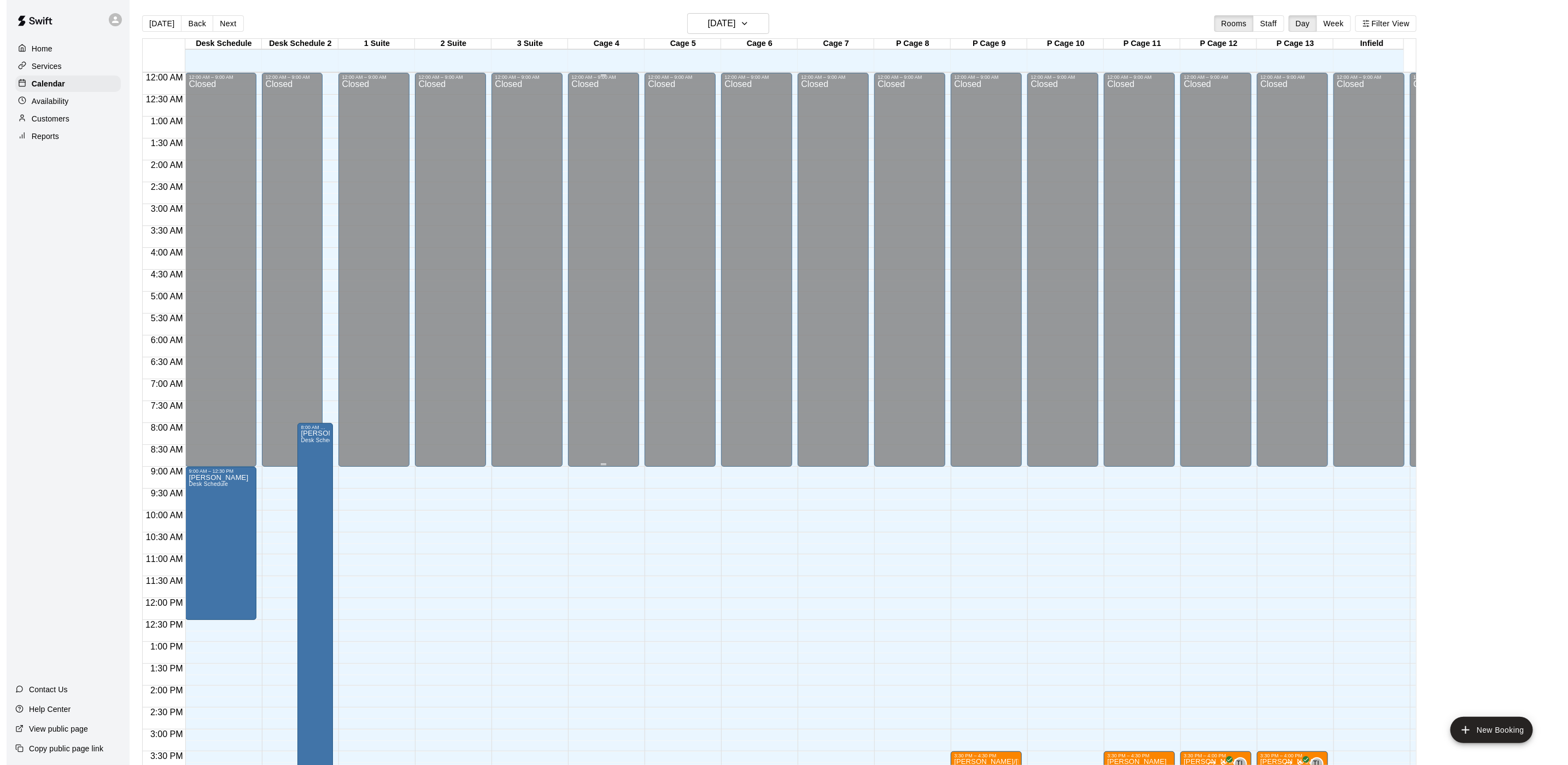
scroll to position [314, 0]
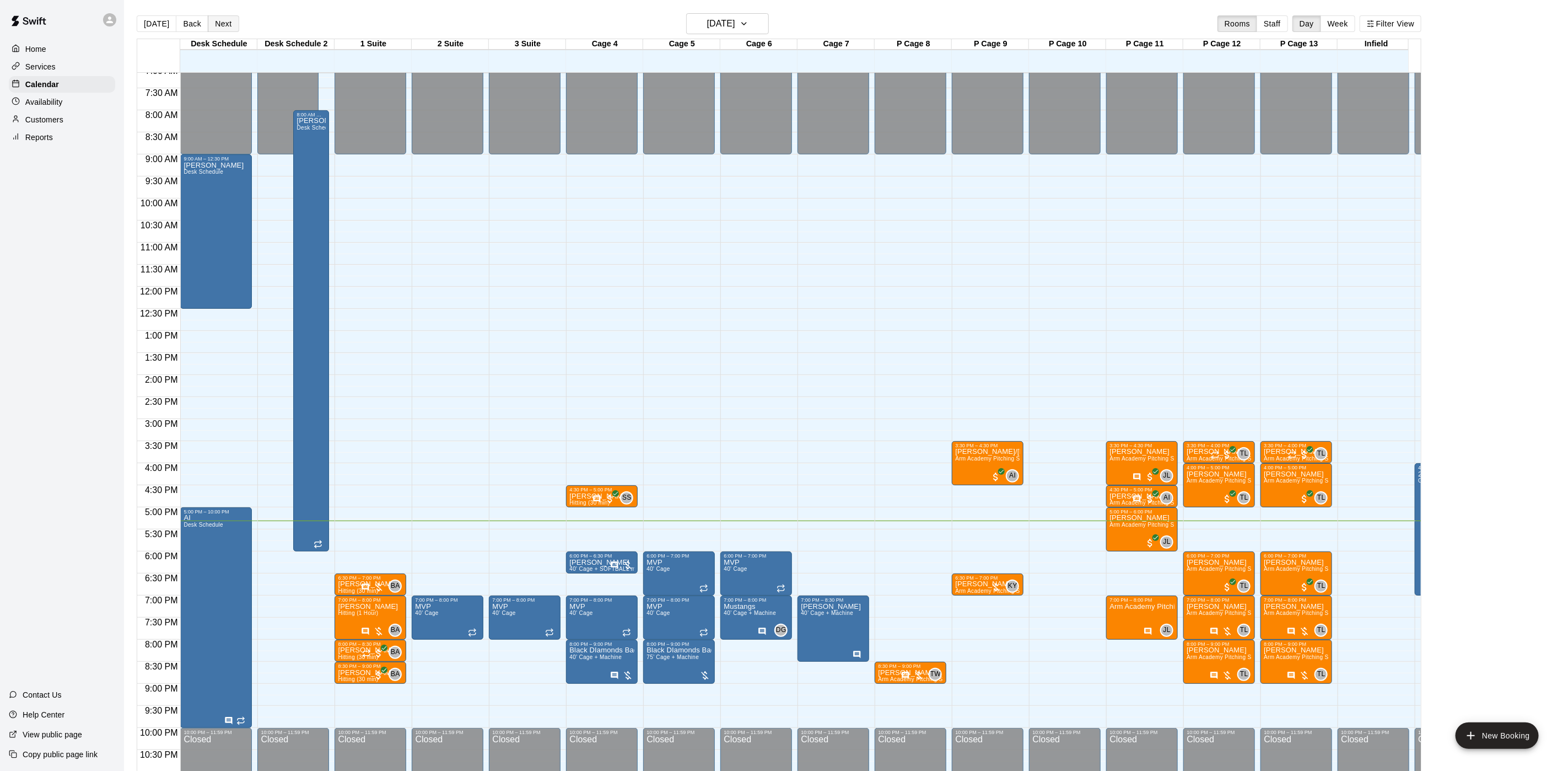
click at [228, 29] on button "Next" at bounding box center [223, 23] width 31 height 17
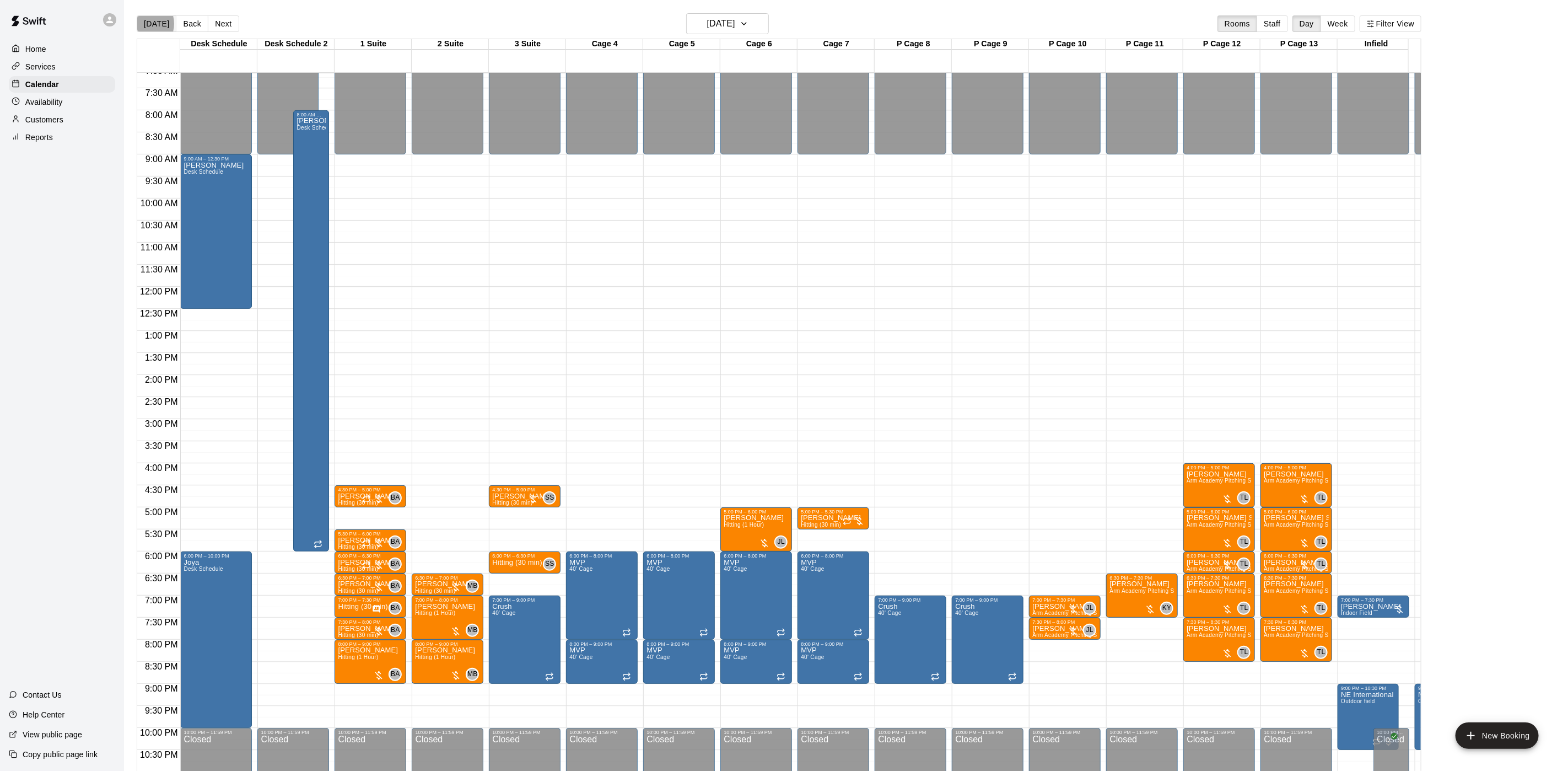
click at [143, 24] on button "[DATE]" at bounding box center [156, 23] width 40 height 17
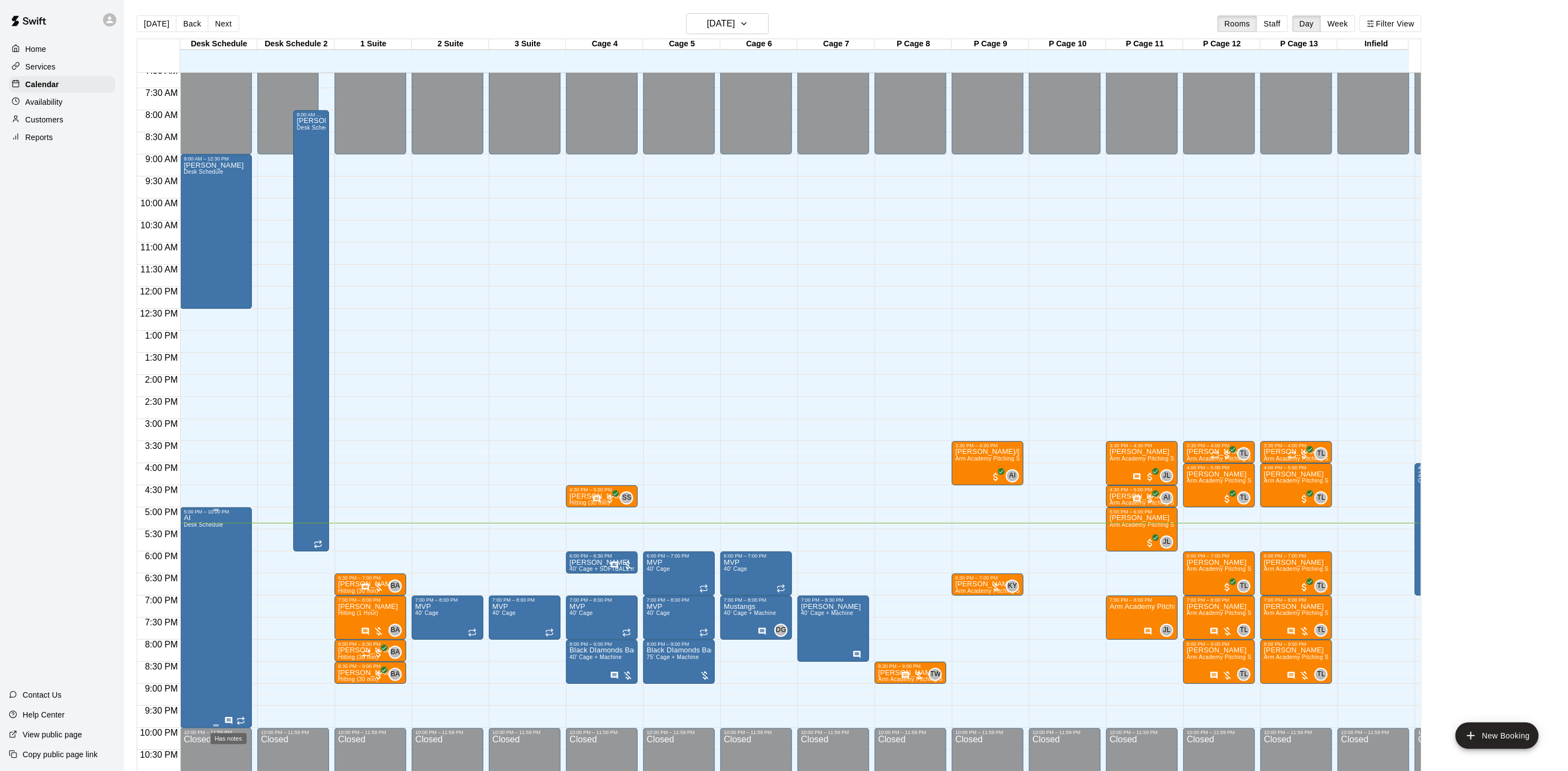
click at [230, 719] on icon "Has notes" at bounding box center [229, 721] width 9 height 9
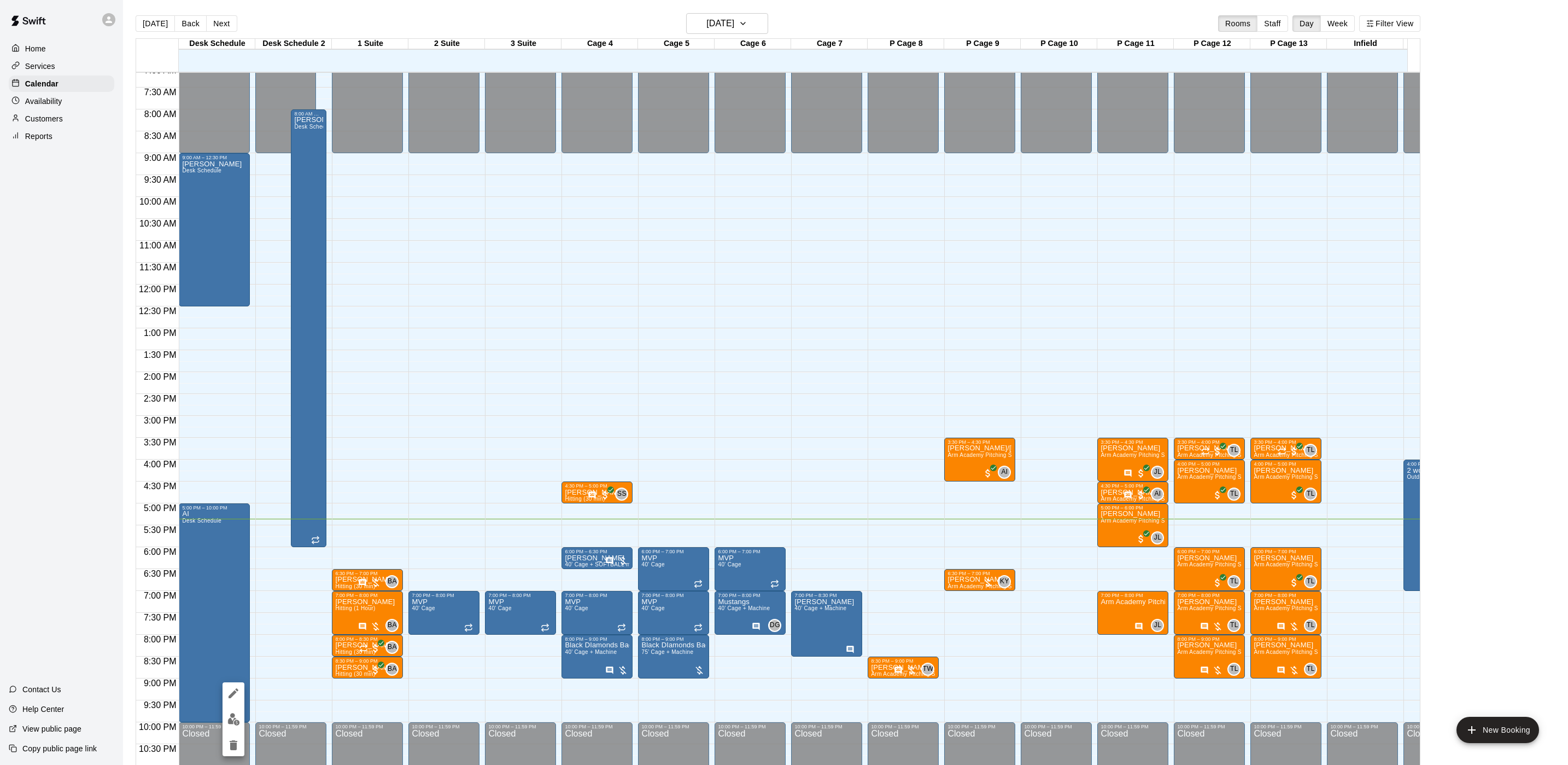
click at [225, 699] on button "edit" at bounding box center [234, 693] width 22 height 22
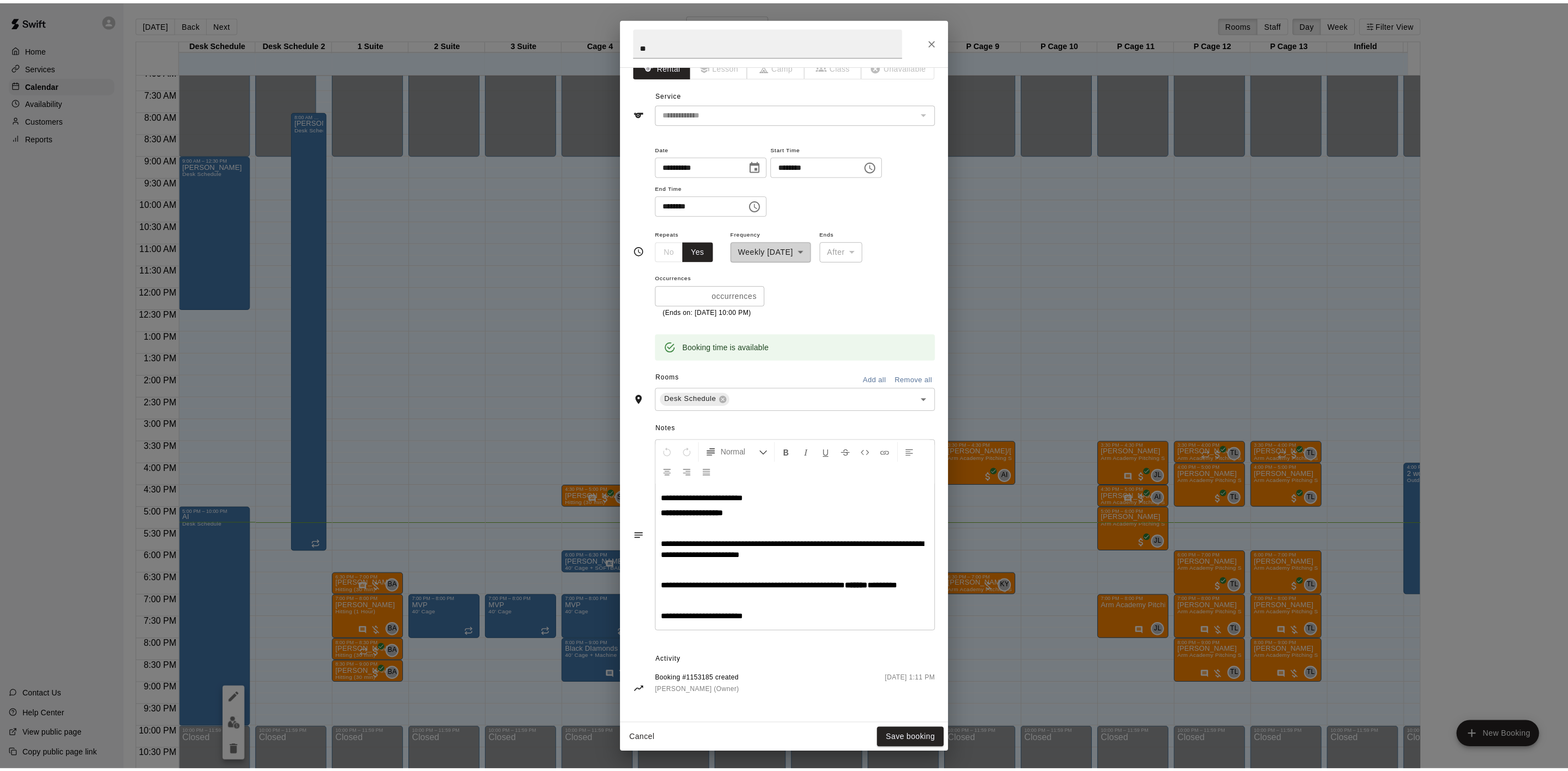
scroll to position [31, 0]
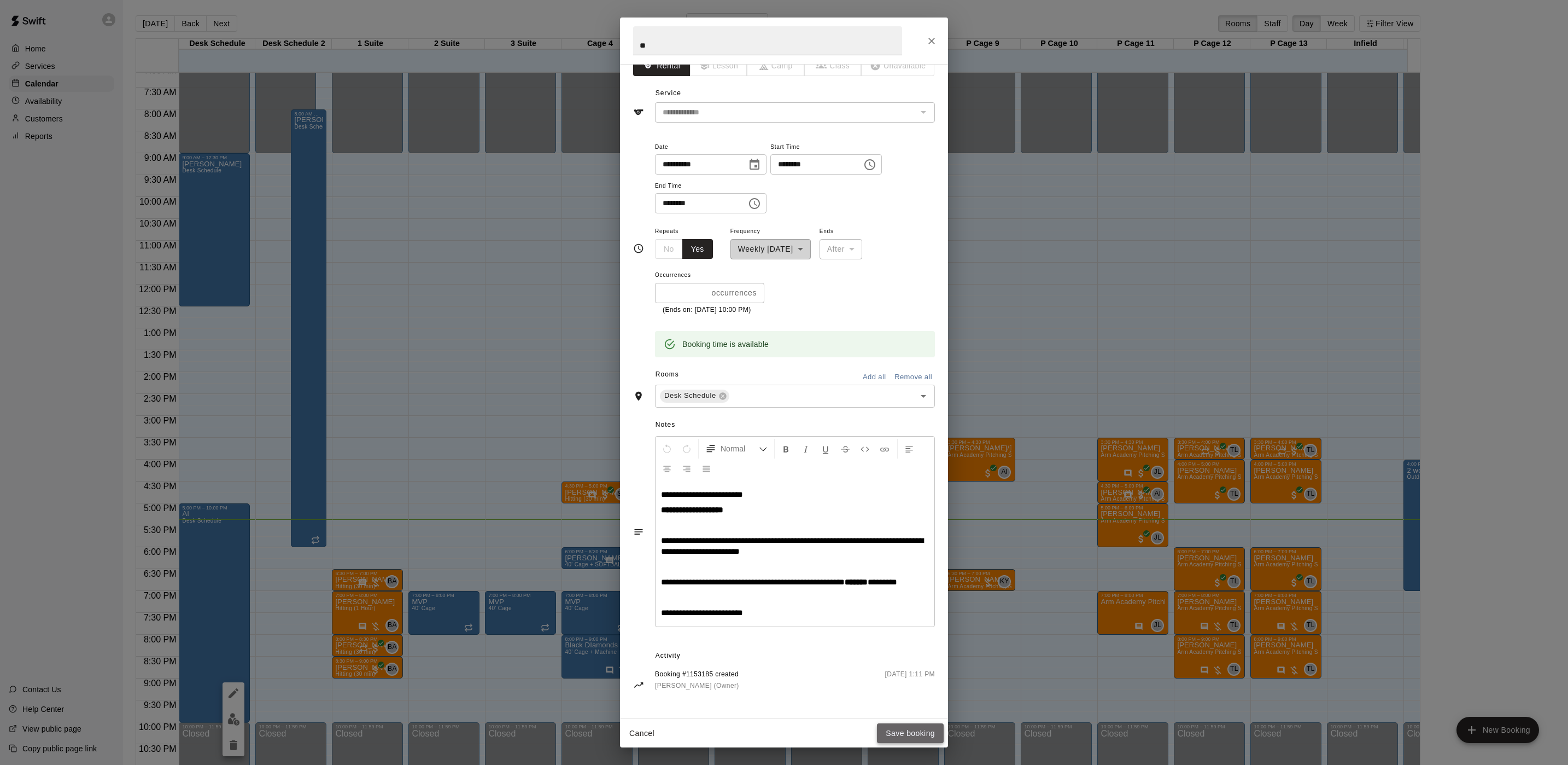
click at [925, 726] on button "Save booking" at bounding box center [911, 733] width 67 height 20
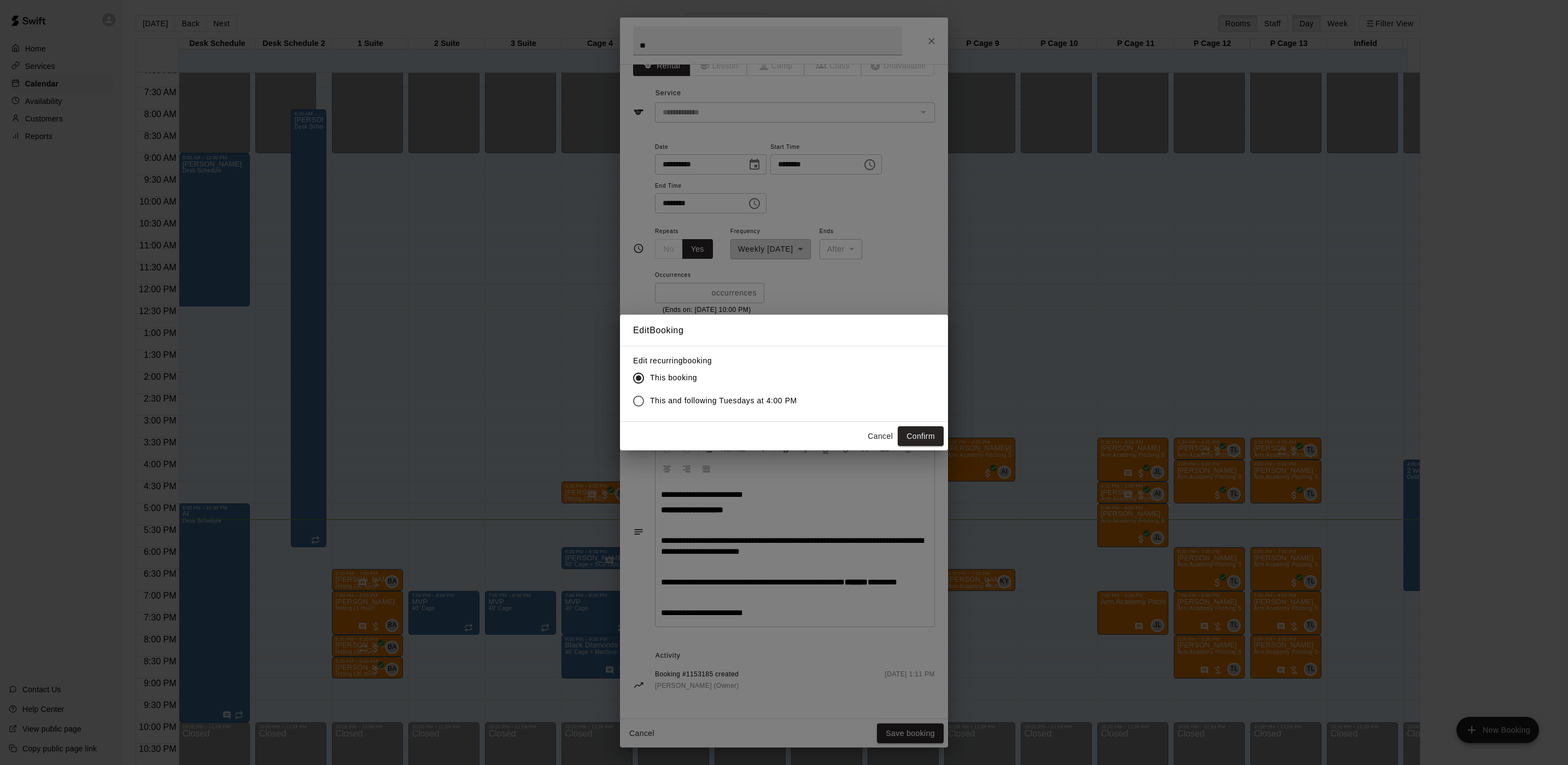
click at [735, 277] on div "Edit Booking Edit recurring booking This booking This and following Tuesdays at…" at bounding box center [784, 382] width 1568 height 765
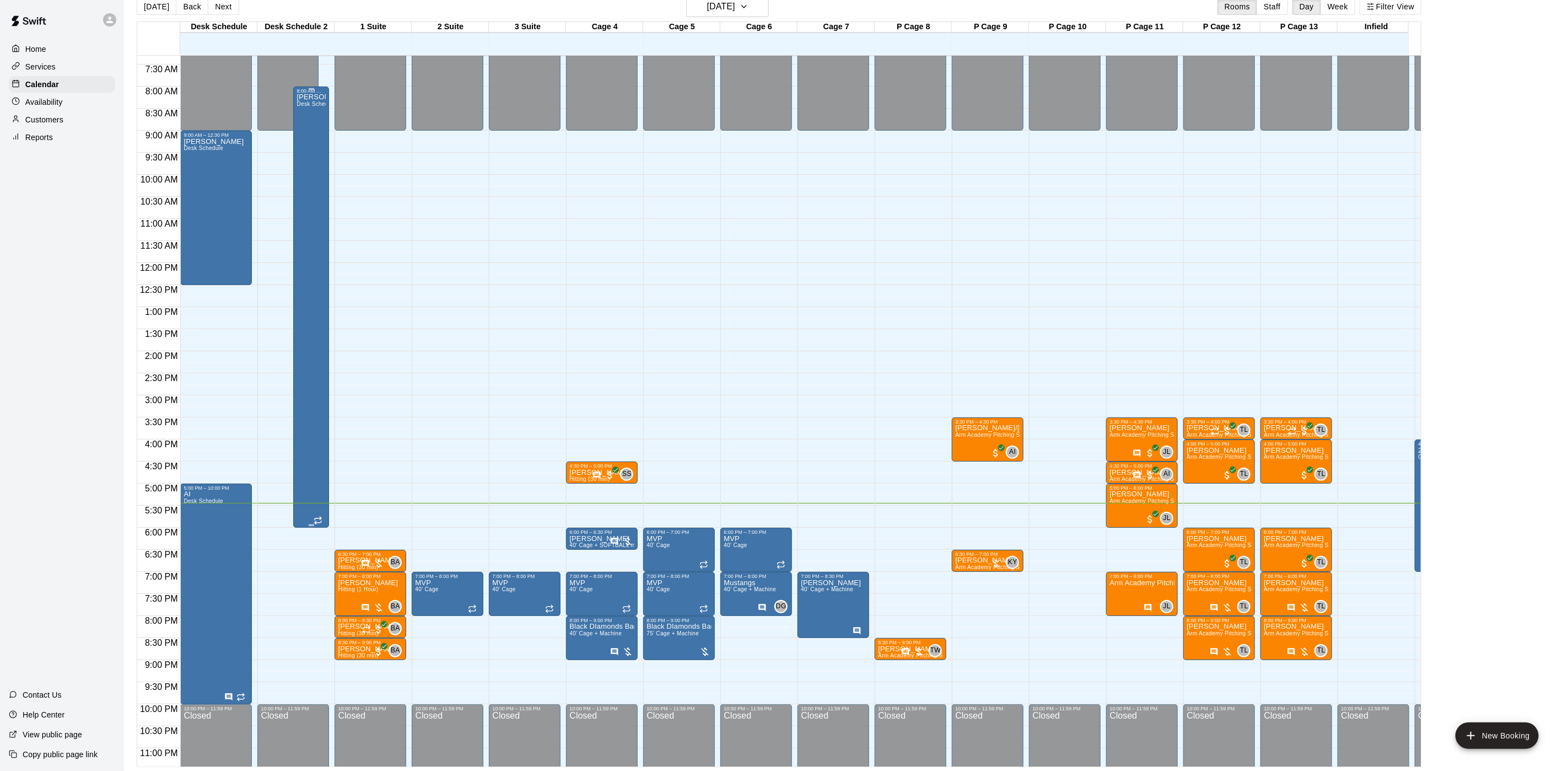
scroll to position [361, 0]
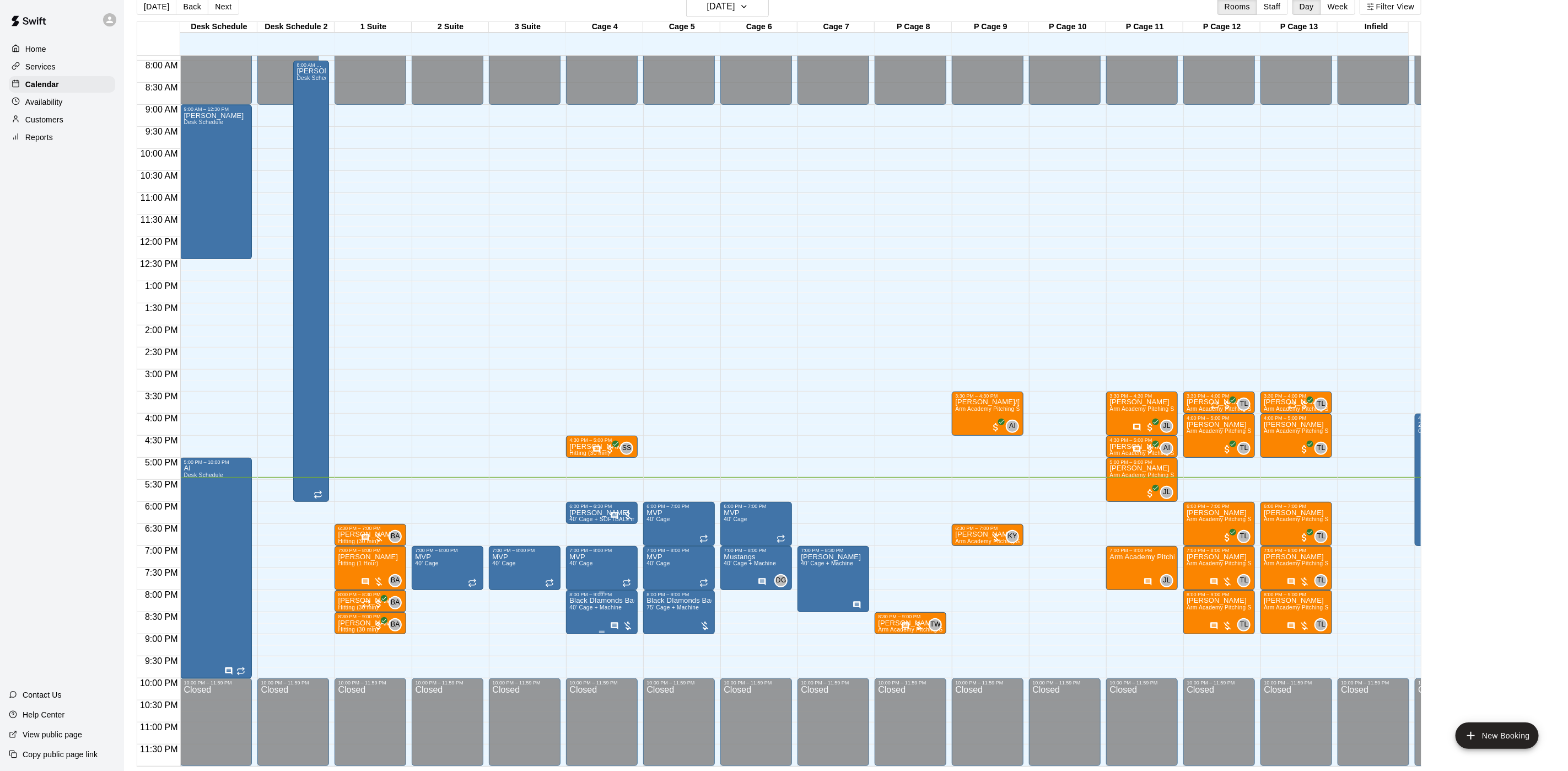
click at [615, 621] on icon "Has notes" at bounding box center [614, 626] width 9 height 9
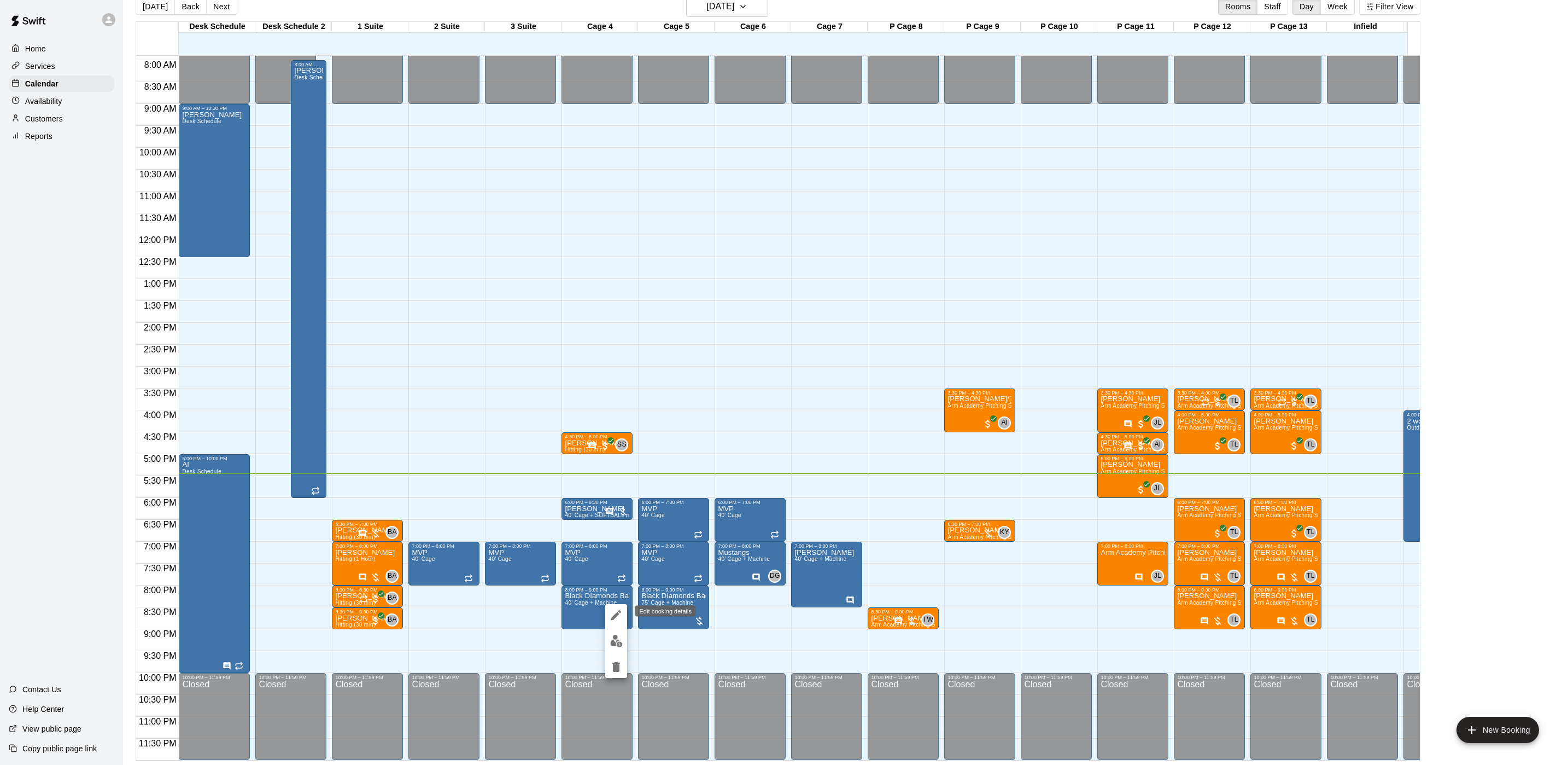
click at [612, 619] on icon "edit" at bounding box center [616, 615] width 10 height 10
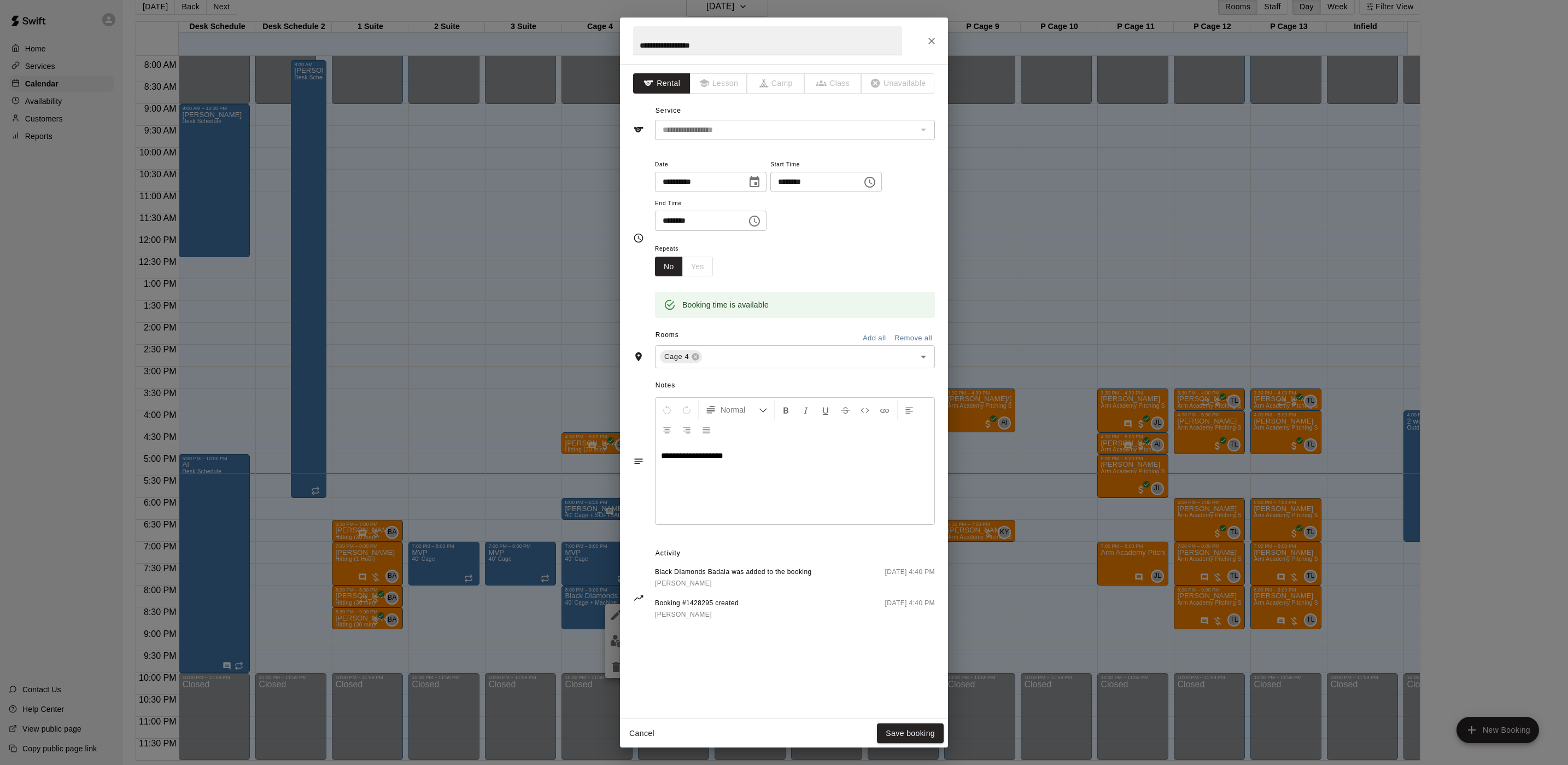
click at [457, 430] on div "**********" at bounding box center [784, 382] width 1568 height 765
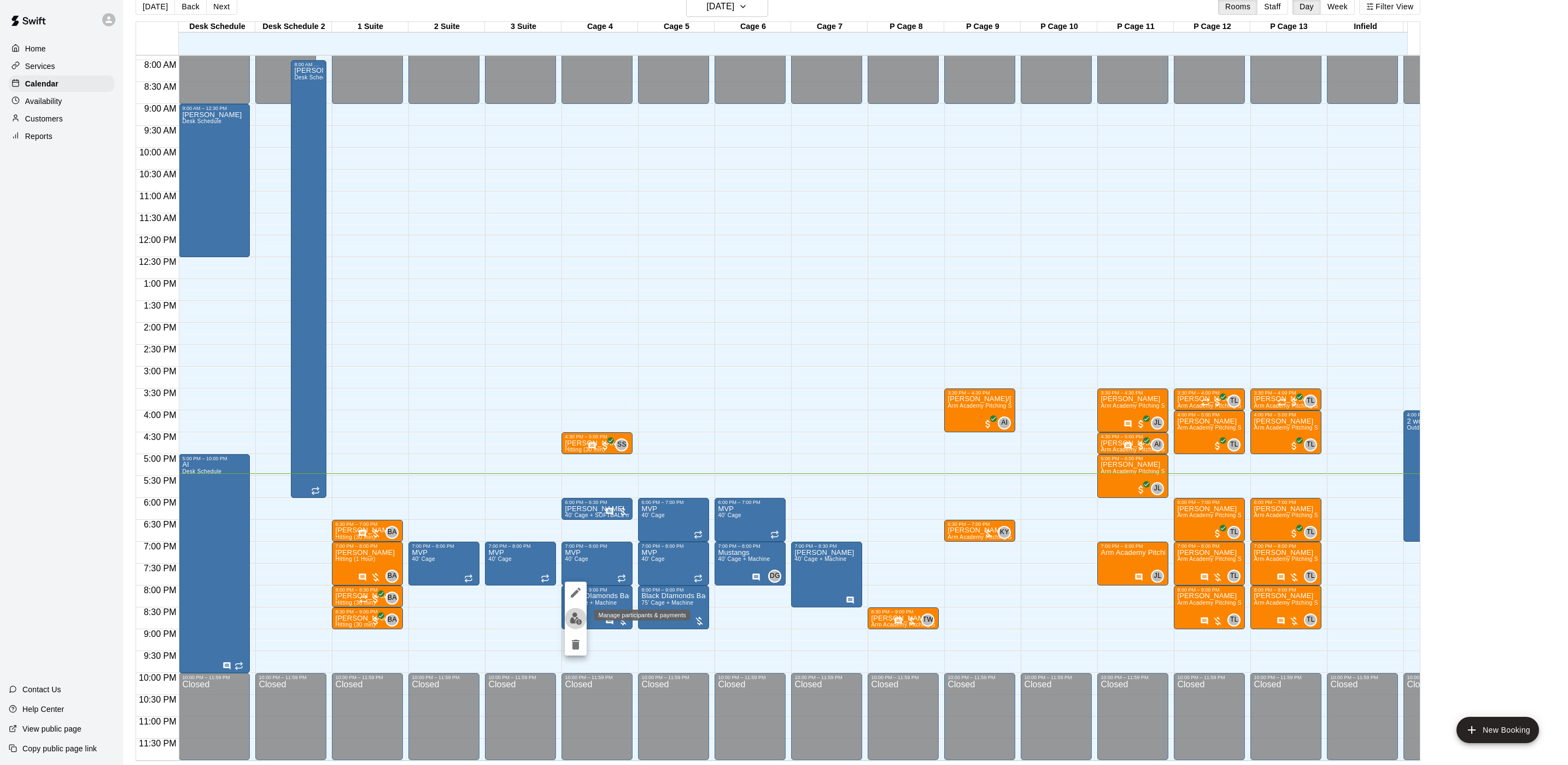
click at [572, 612] on img "edit" at bounding box center [576, 618] width 13 height 13
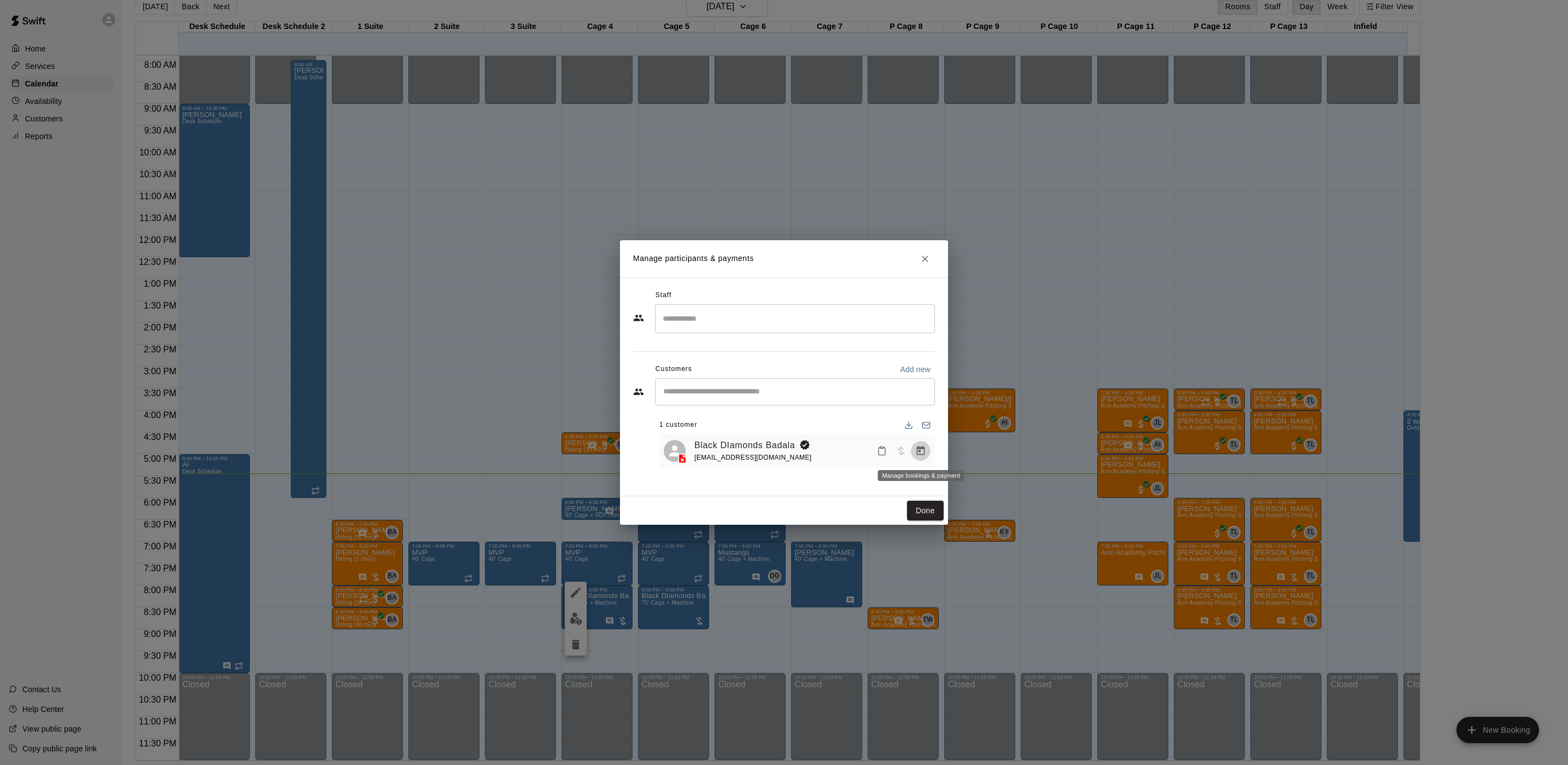
click at [926, 452] on icon "Manage bookings & payment" at bounding box center [921, 451] width 11 height 11
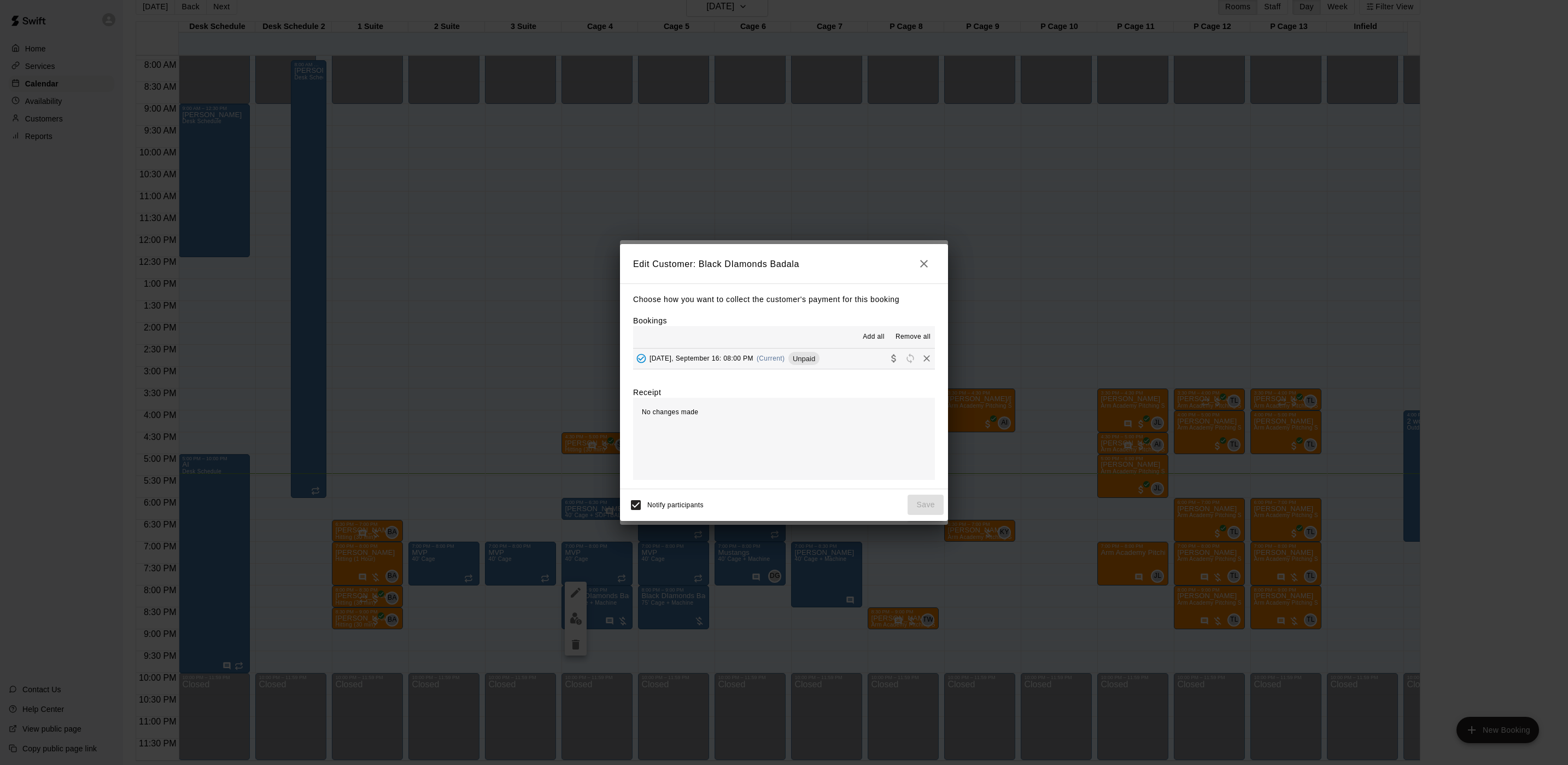
click at [744, 365] on div "Tuesday, September 16: 08:00 PM (Current) Unpaid" at bounding box center [726, 358] width 186 height 16
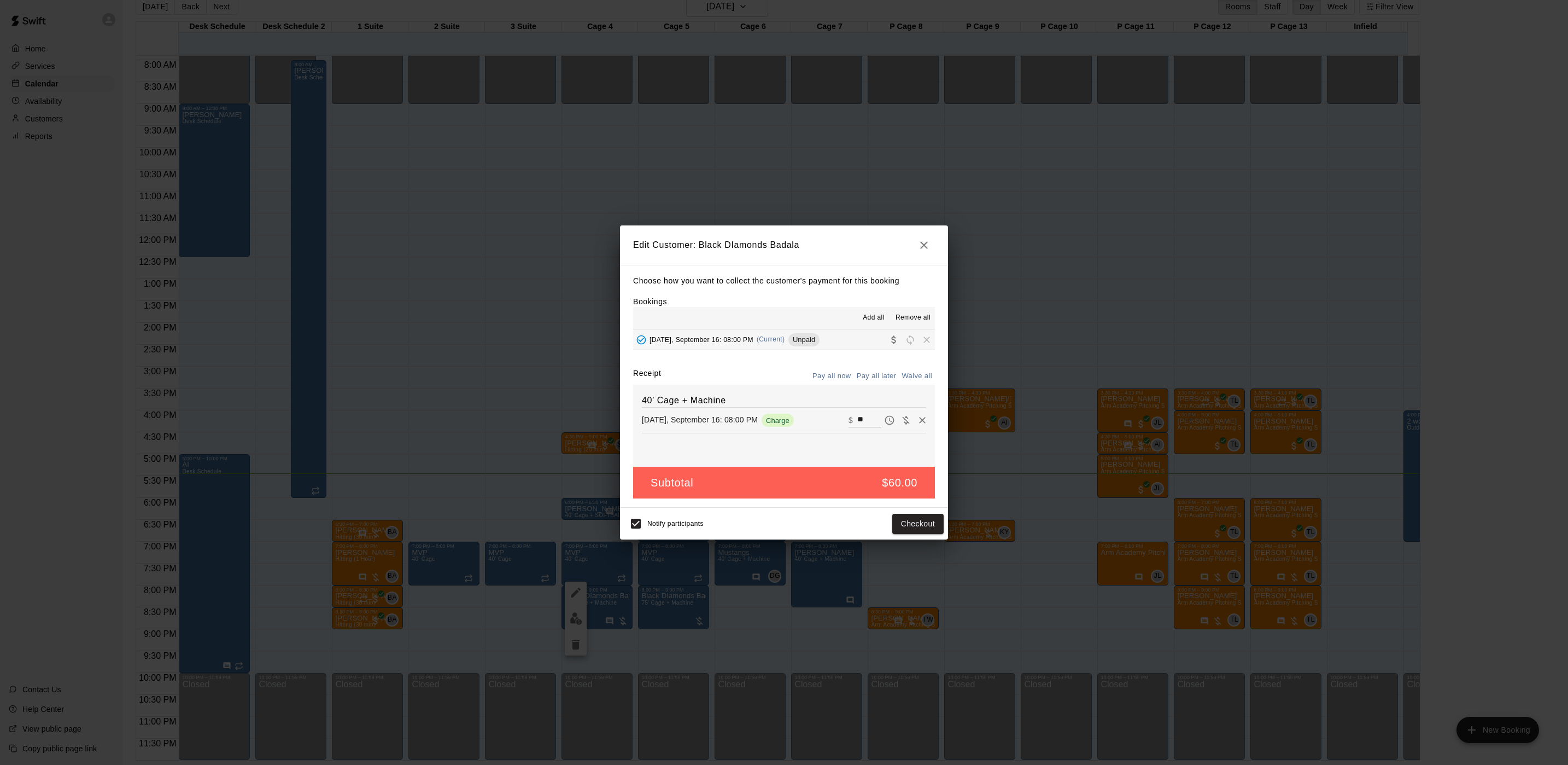
click at [857, 417] on input "**" at bounding box center [869, 420] width 24 height 14
click at [857, 416] on input "**" at bounding box center [869, 420] width 24 height 14
type input "***"
click at [914, 523] on button "Checkout" at bounding box center [918, 523] width 51 height 20
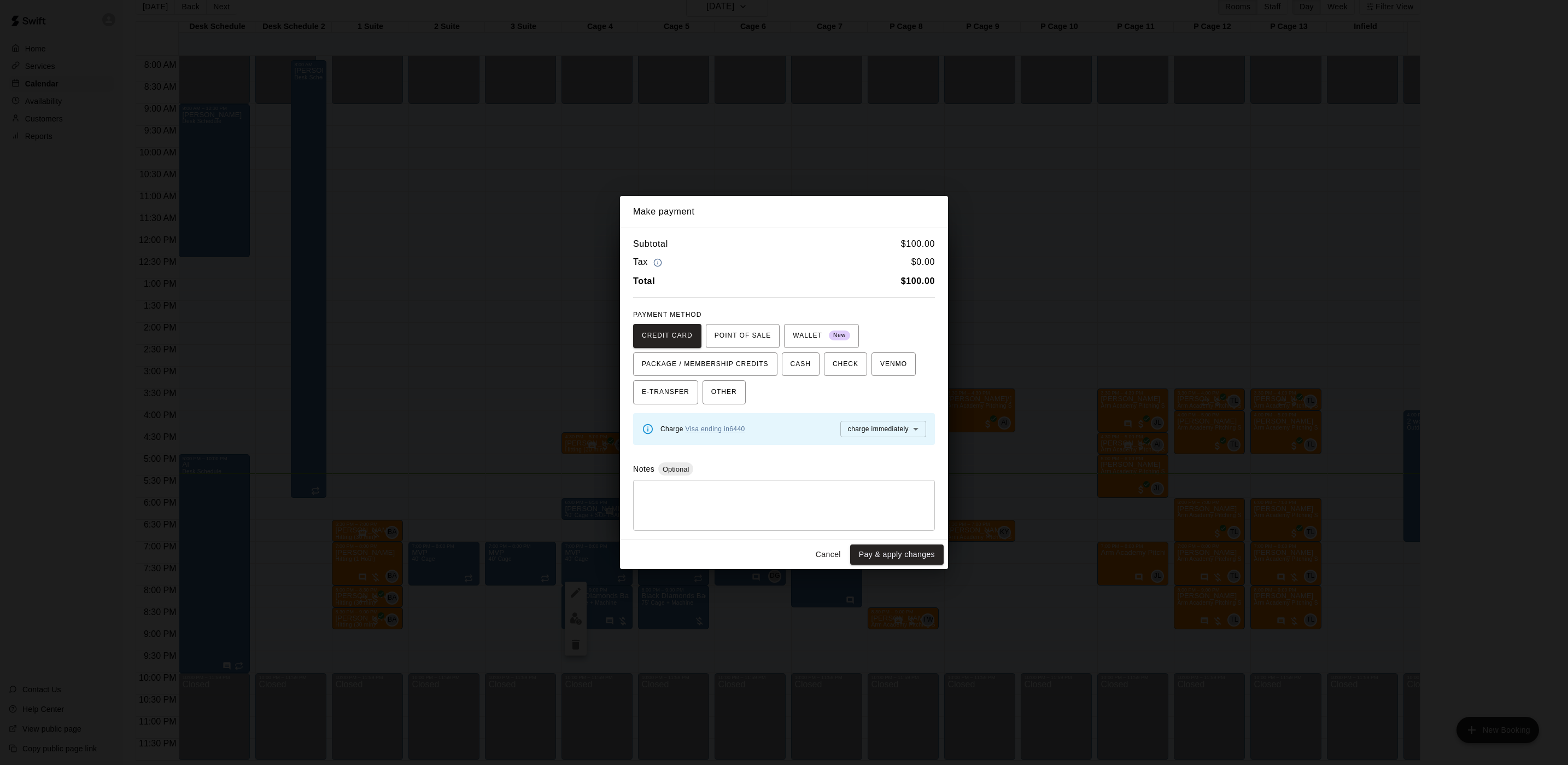
click at [450, 339] on div "Make payment Subtotal $ 100.00 Tax $ 0.00 Total $ 100.00 PAYMENT METHOD CREDIT …" at bounding box center [784, 382] width 1568 height 765
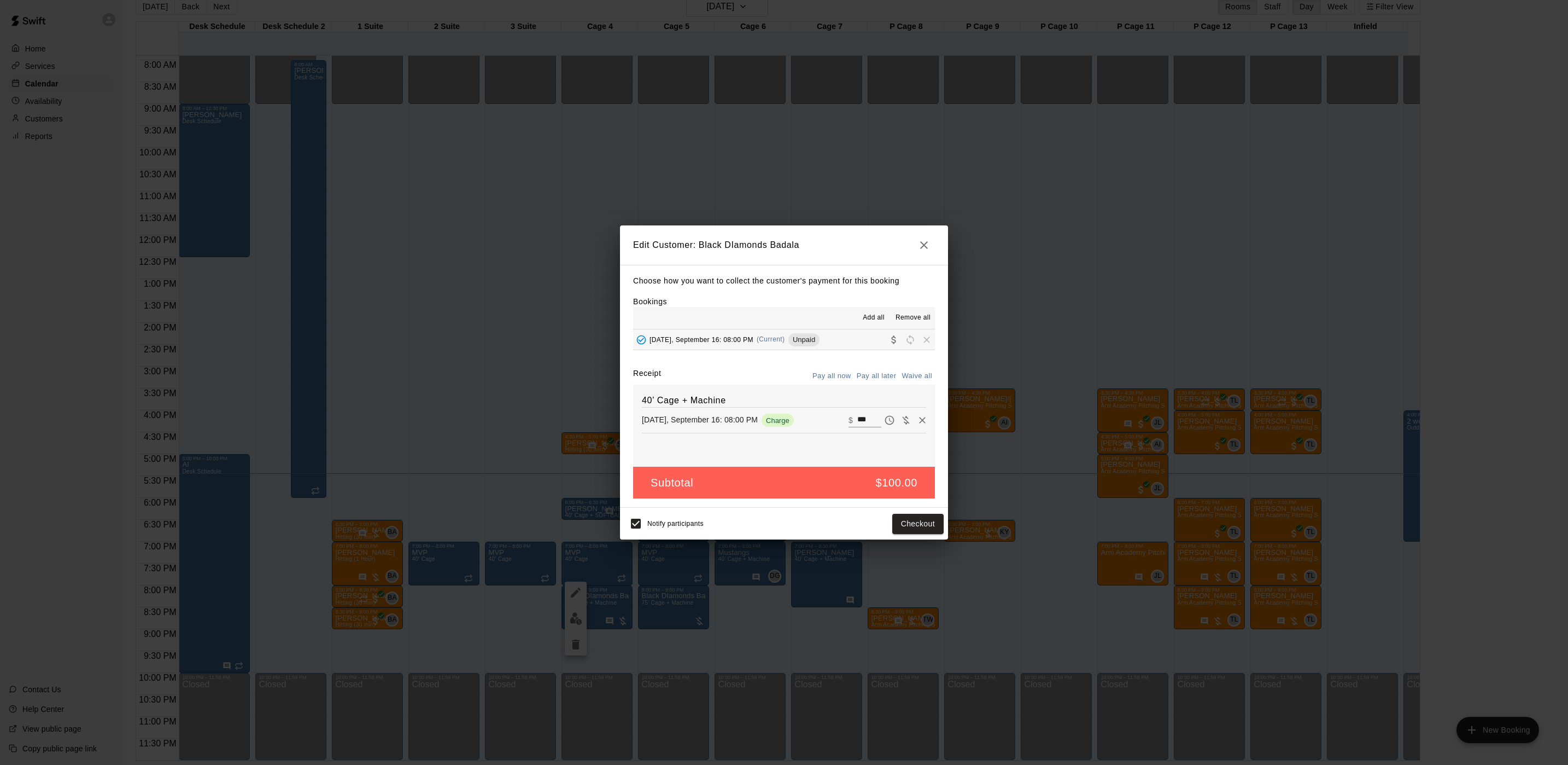
click at [450, 339] on div "Edit Customer: Black DIamonds Badala Choose how you want to collect the custome…" at bounding box center [784, 382] width 1568 height 765
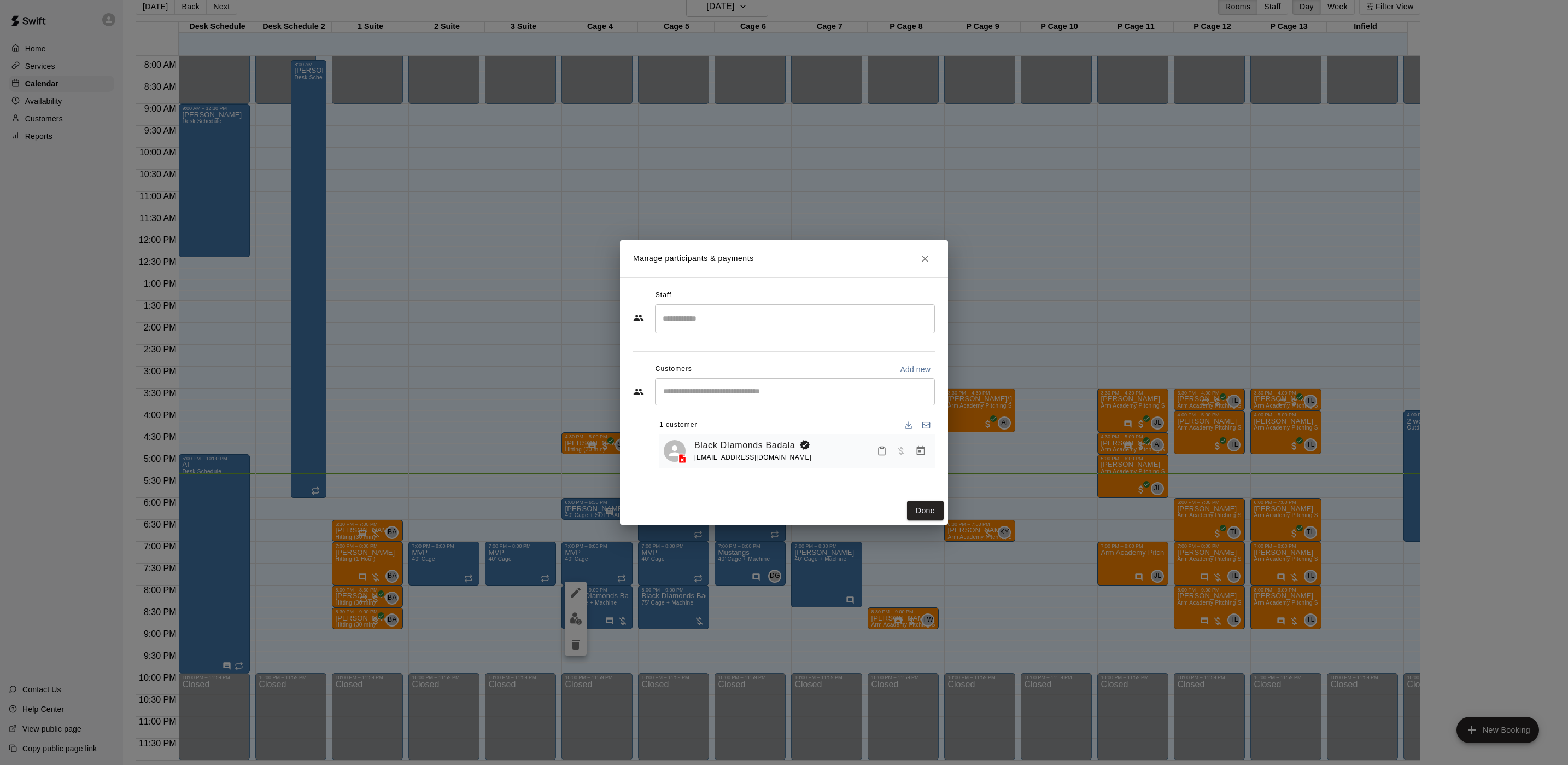
click at [456, 341] on div "Manage participants & payments Staff ​ Customers Add new ​ 1 customer Black DIa…" at bounding box center [784, 382] width 1568 height 765
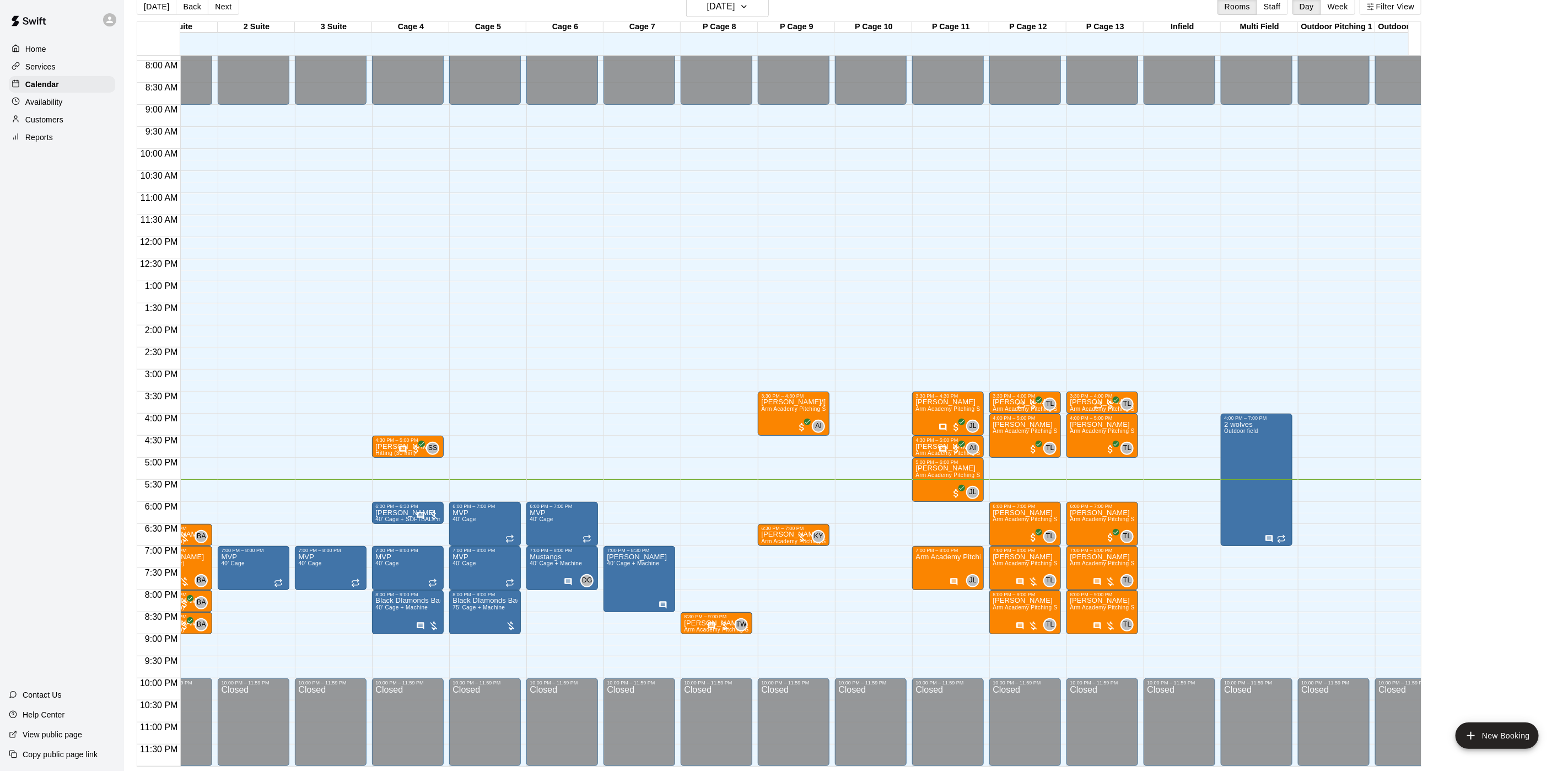
scroll to position [0, 0]
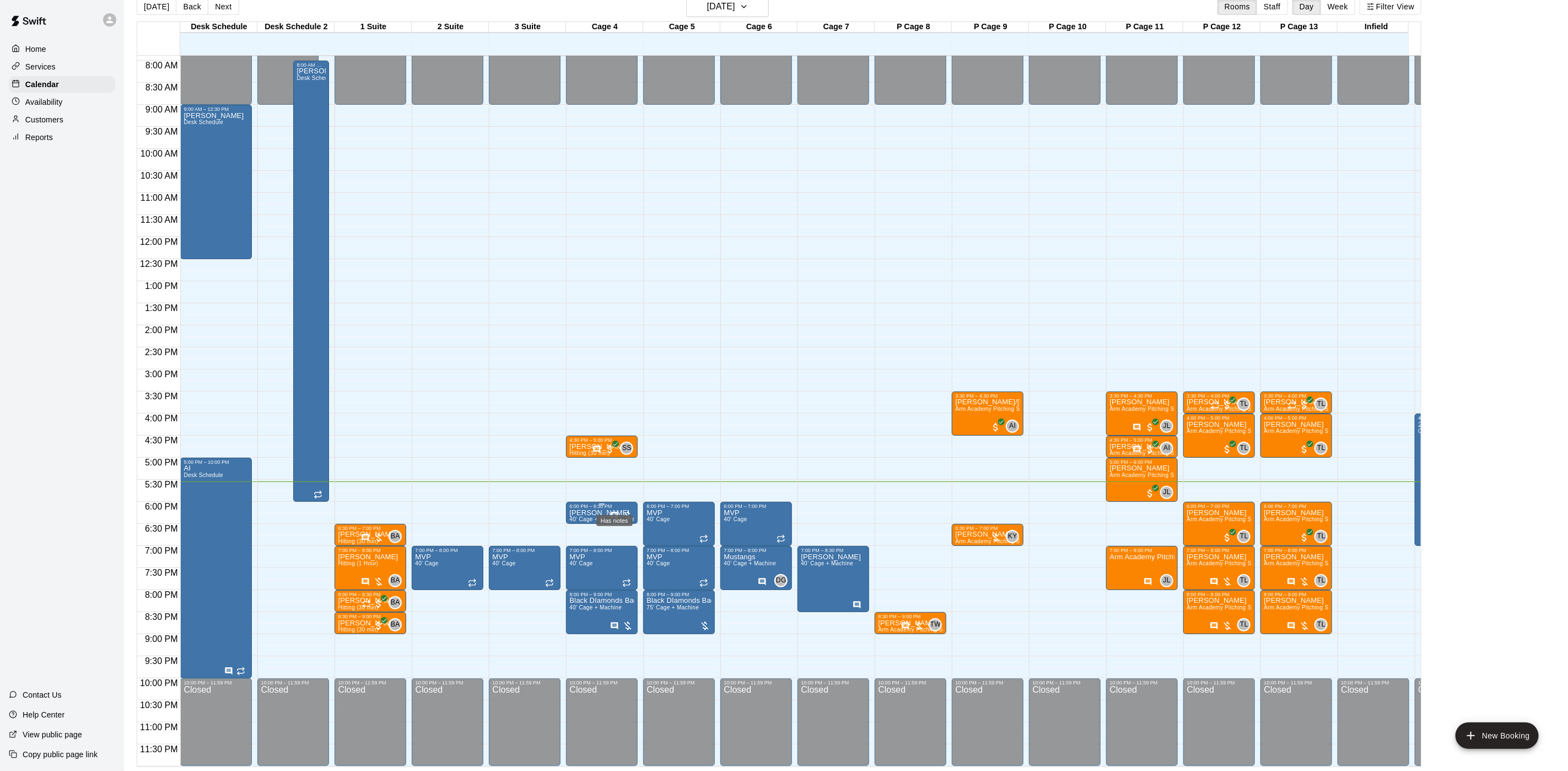
click at [615, 511] on icon "Has notes" at bounding box center [614, 516] width 9 height 9
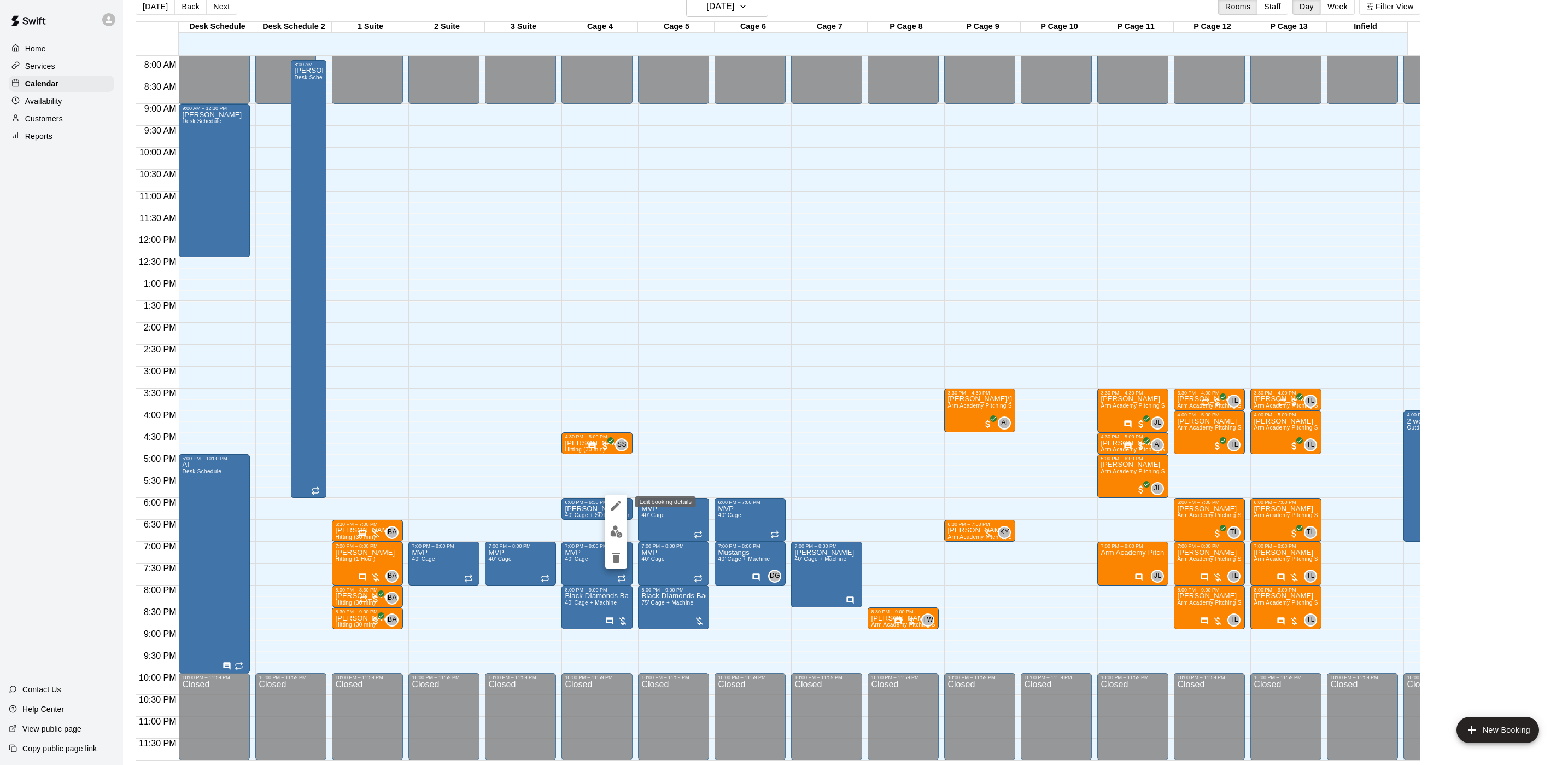
click at [609, 504] on button "edit" at bounding box center [616, 506] width 22 height 22
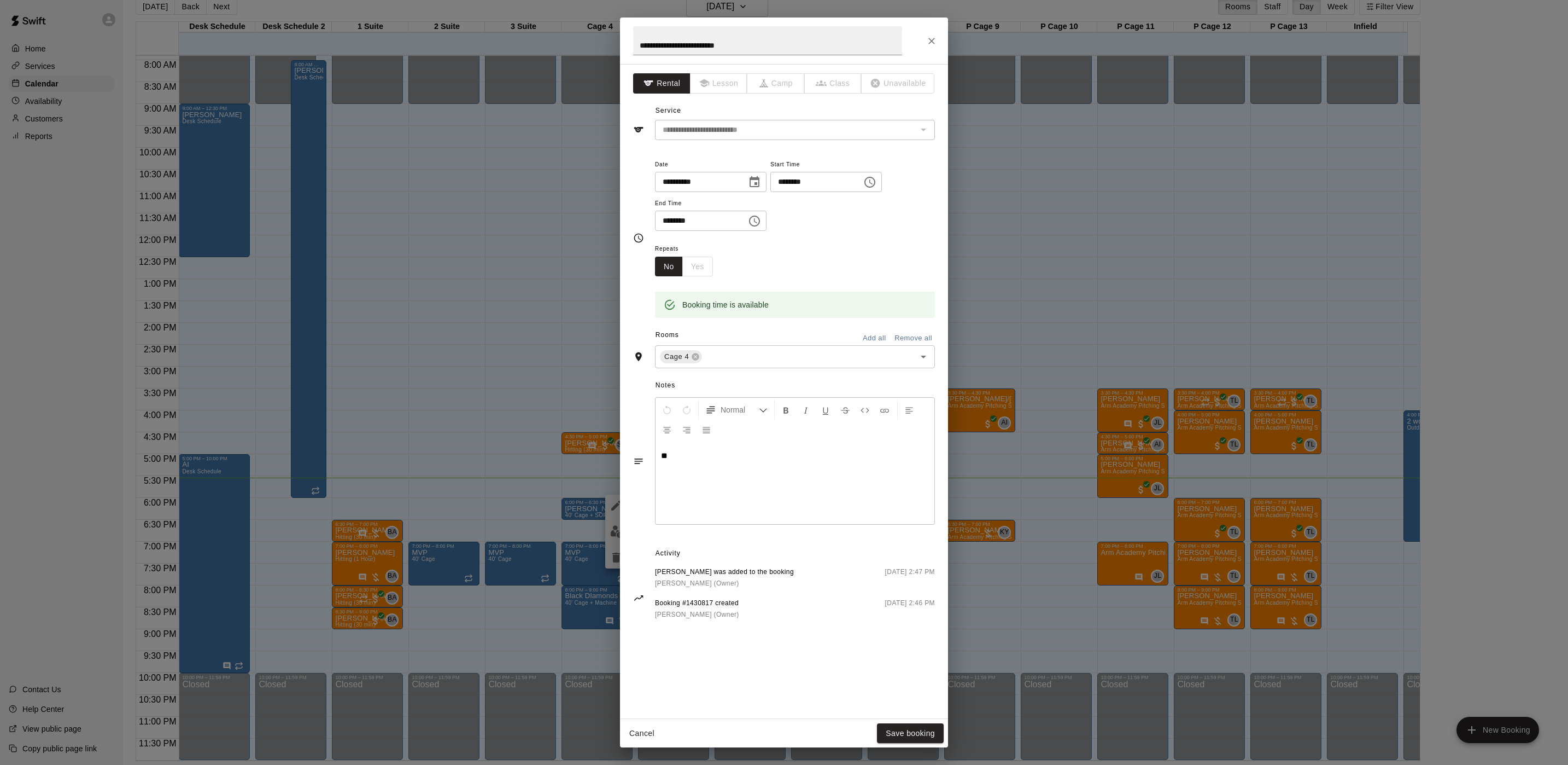
click at [522, 319] on div "**********" at bounding box center [784, 382] width 1568 height 765
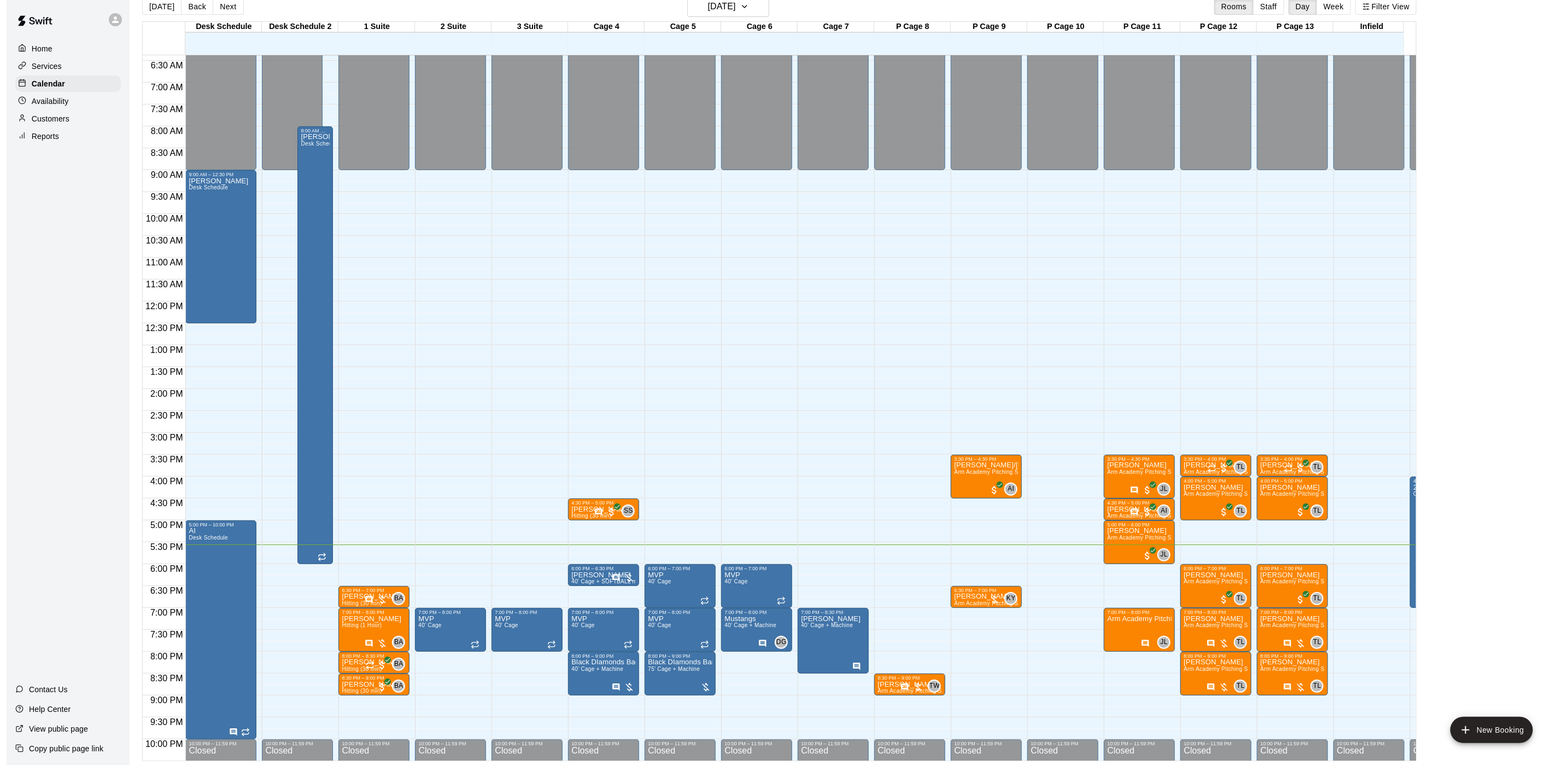
scroll to position [358, 0]
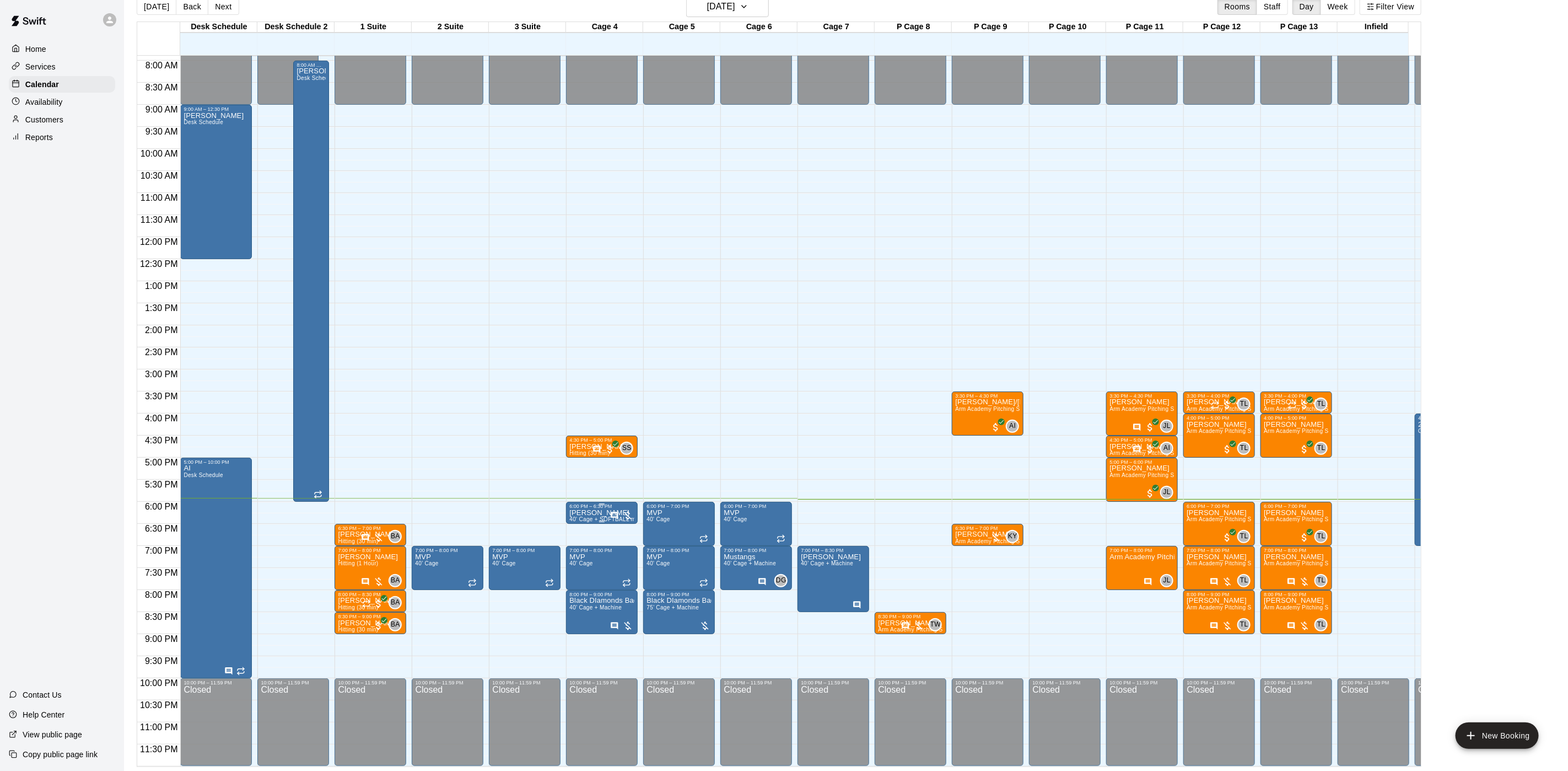
click at [576, 513] on p "[PERSON_NAME]" at bounding box center [602, 513] width 65 height 0
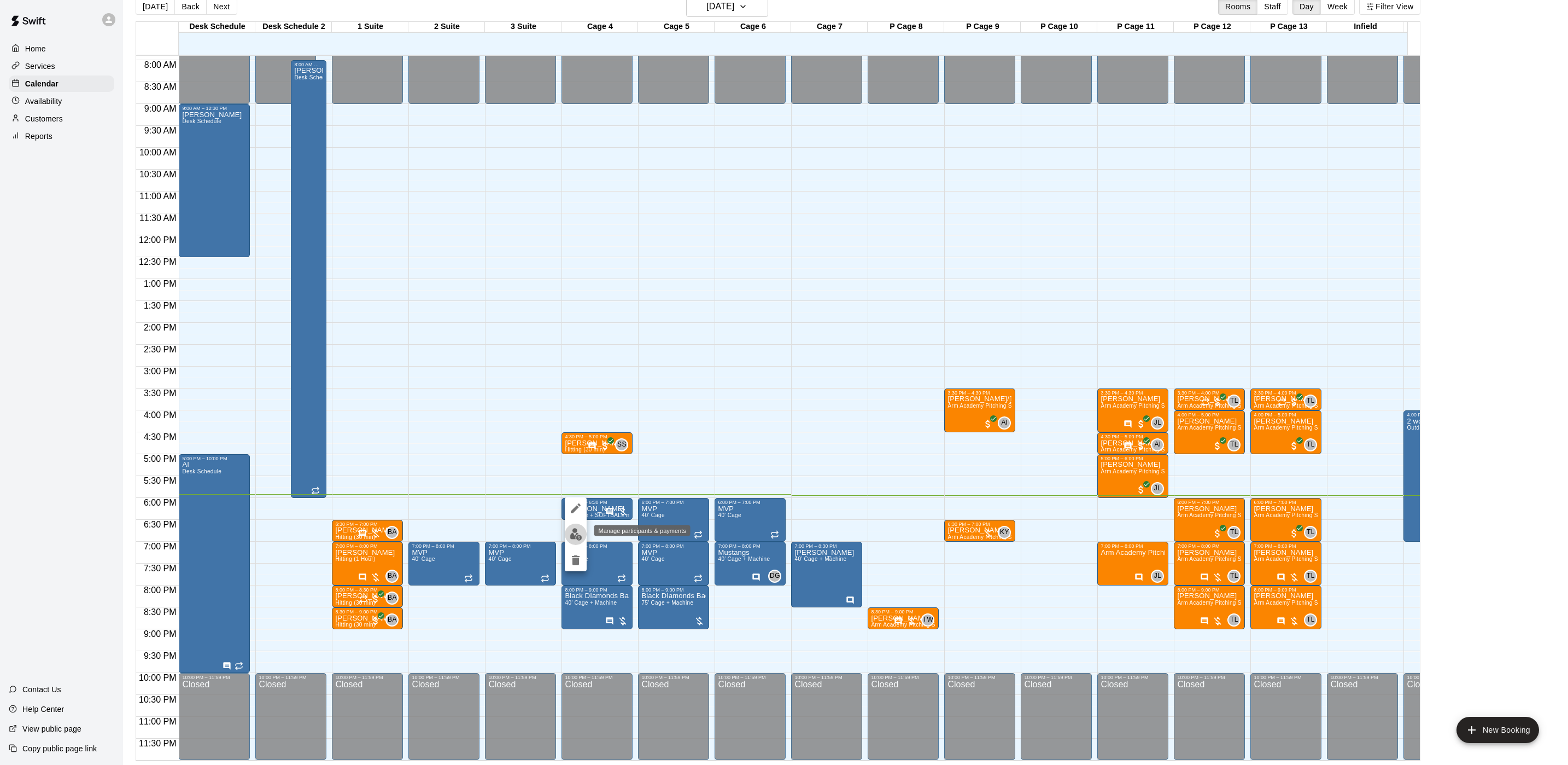
click at [572, 532] on img "edit" at bounding box center [576, 534] width 13 height 13
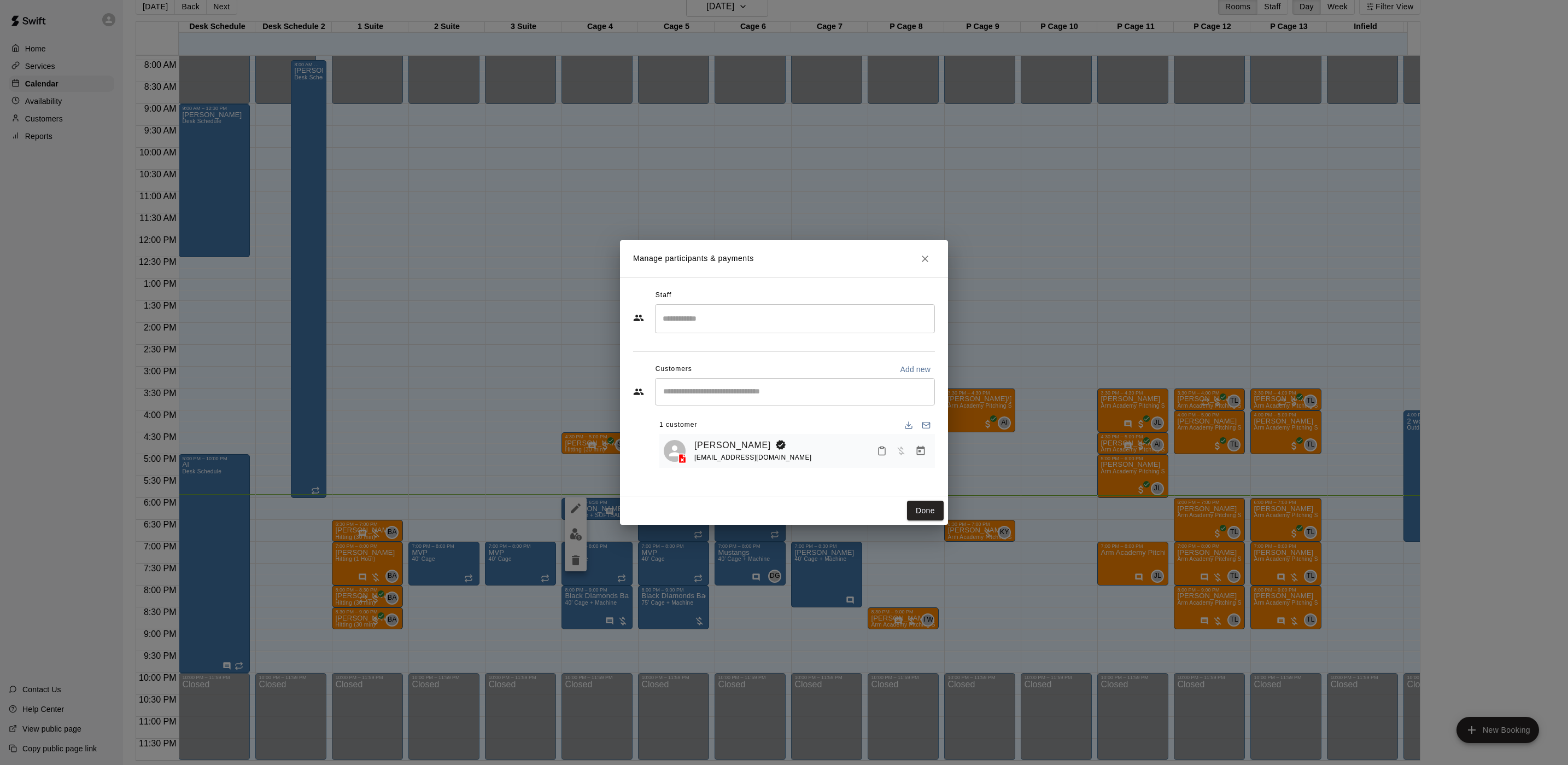
click at [919, 456] on icon "Manage bookings & payment" at bounding box center [921, 451] width 11 height 11
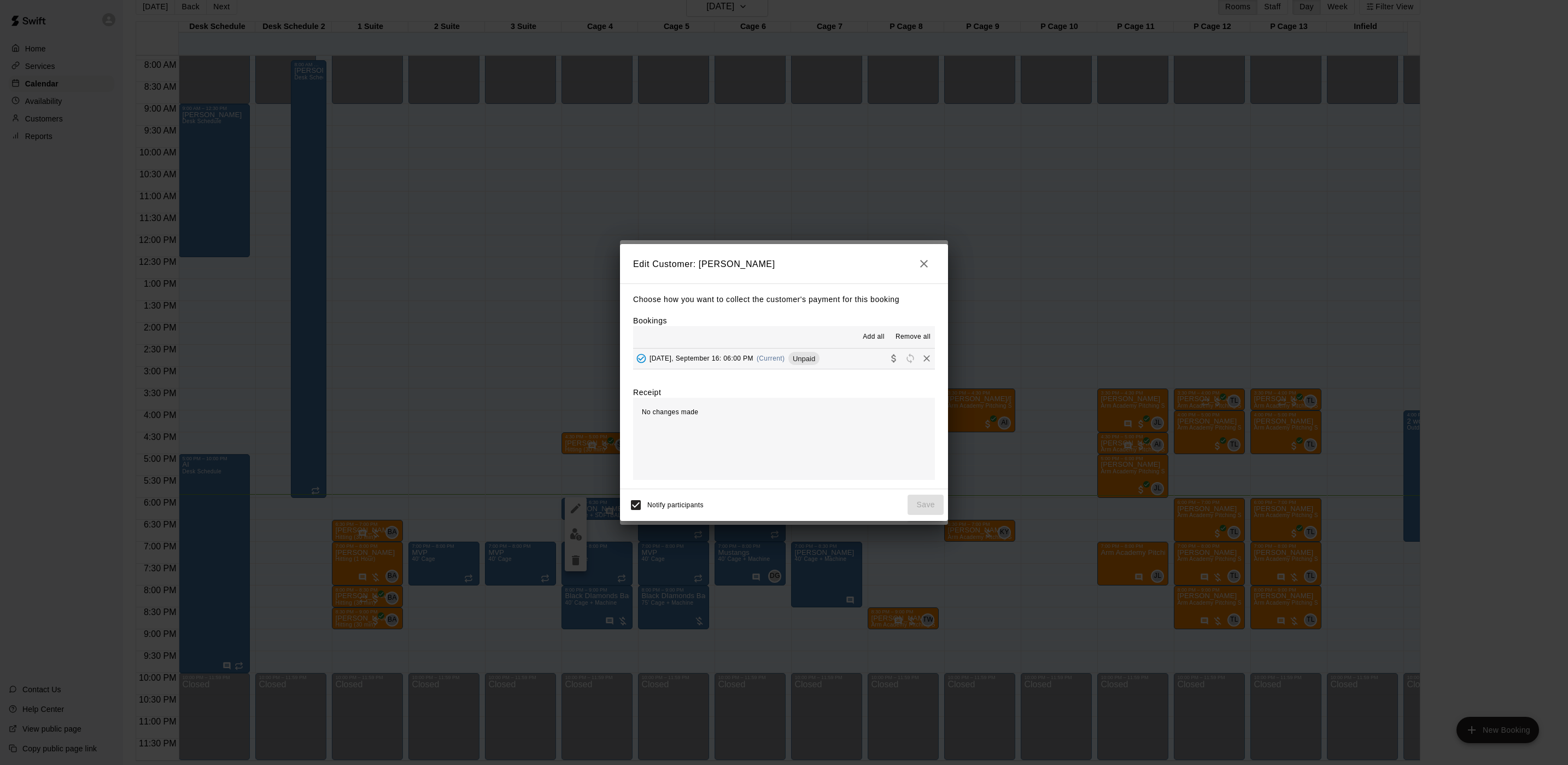
click at [760, 364] on div "Tuesday, September 16: 06:00 PM (Current) Unpaid" at bounding box center [726, 358] width 186 height 16
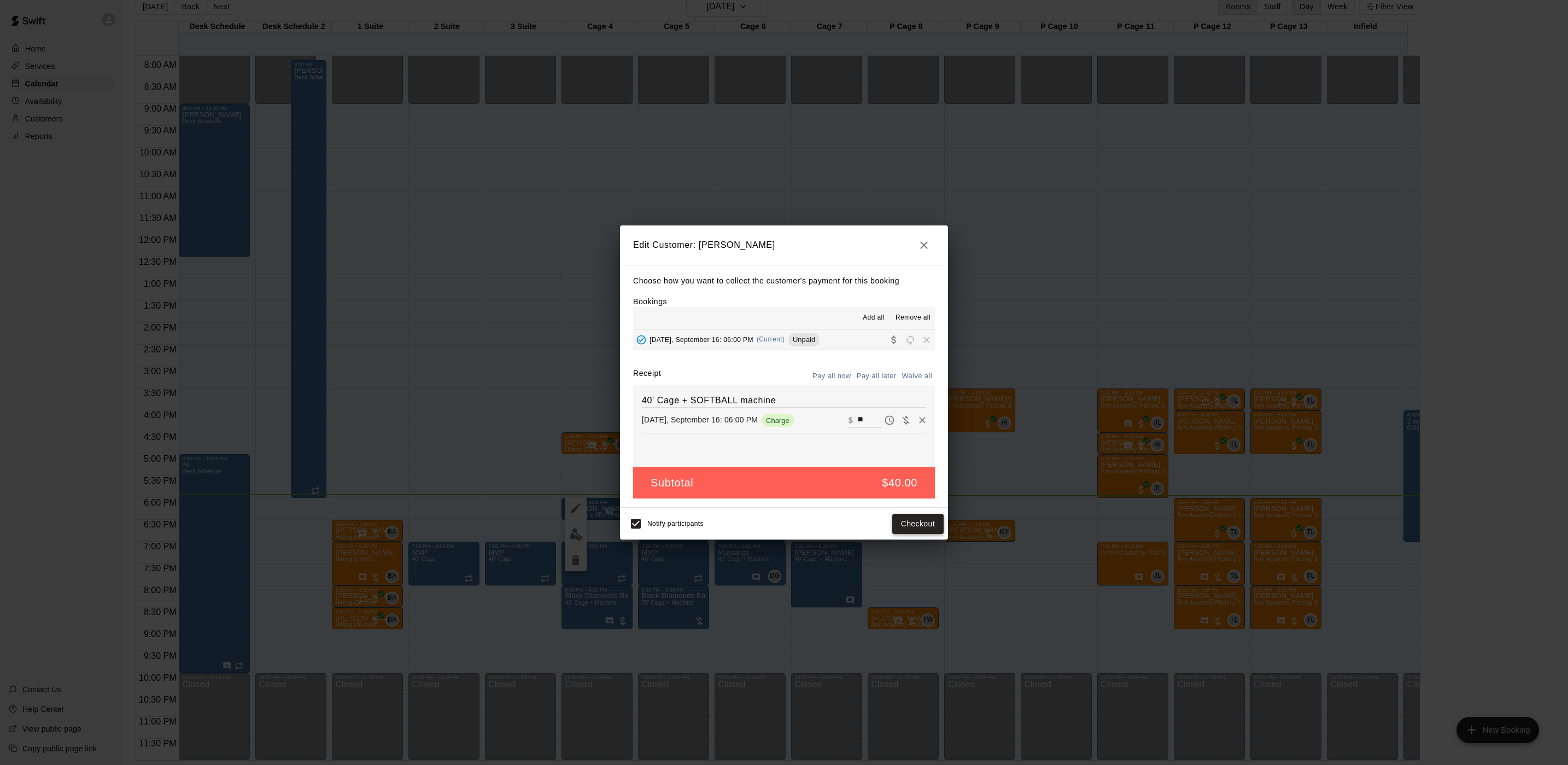
click at [915, 520] on button "Checkout" at bounding box center [918, 523] width 51 height 20
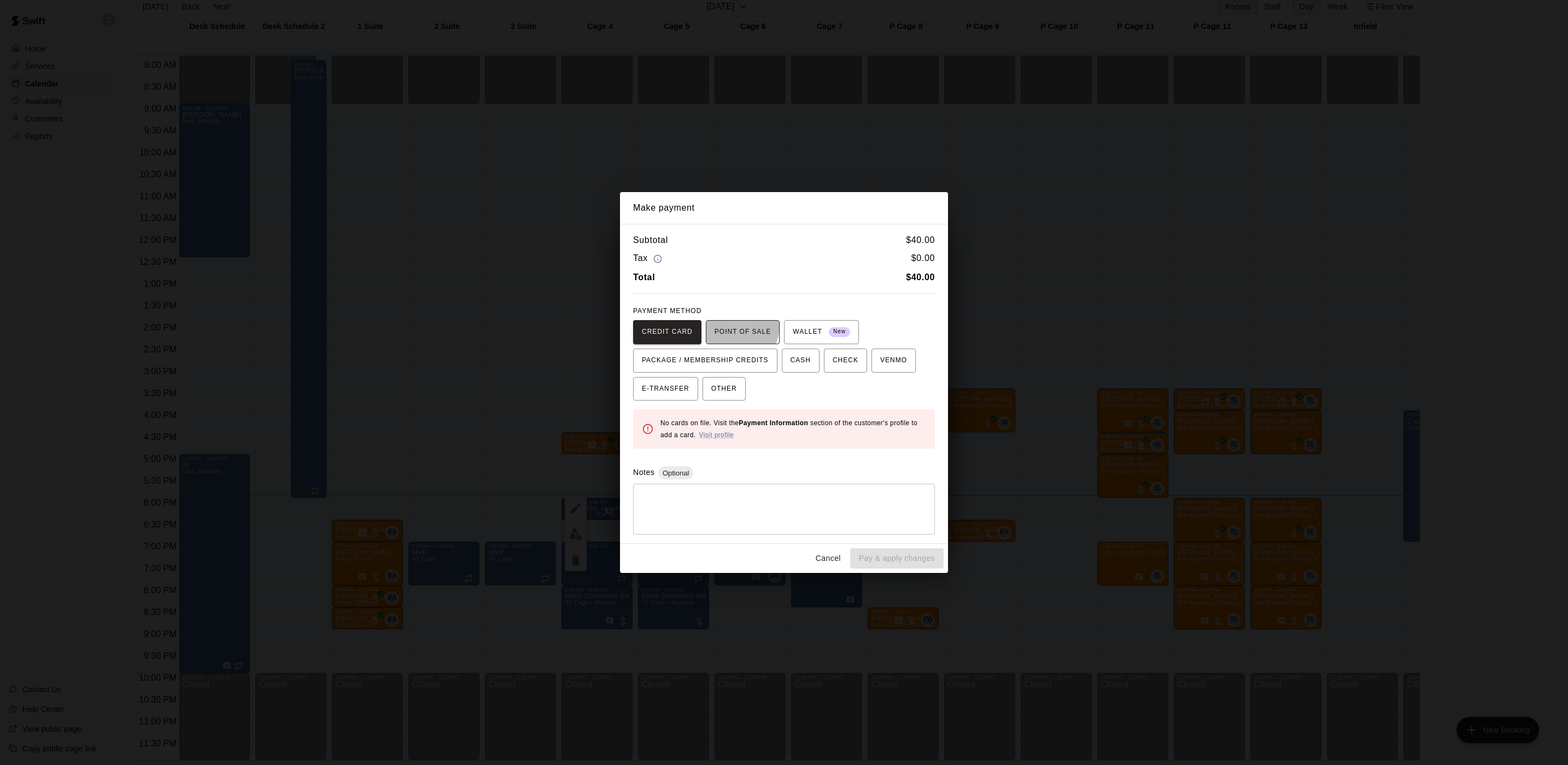
click at [730, 325] on span "POINT OF SALE" at bounding box center [743, 332] width 57 height 18
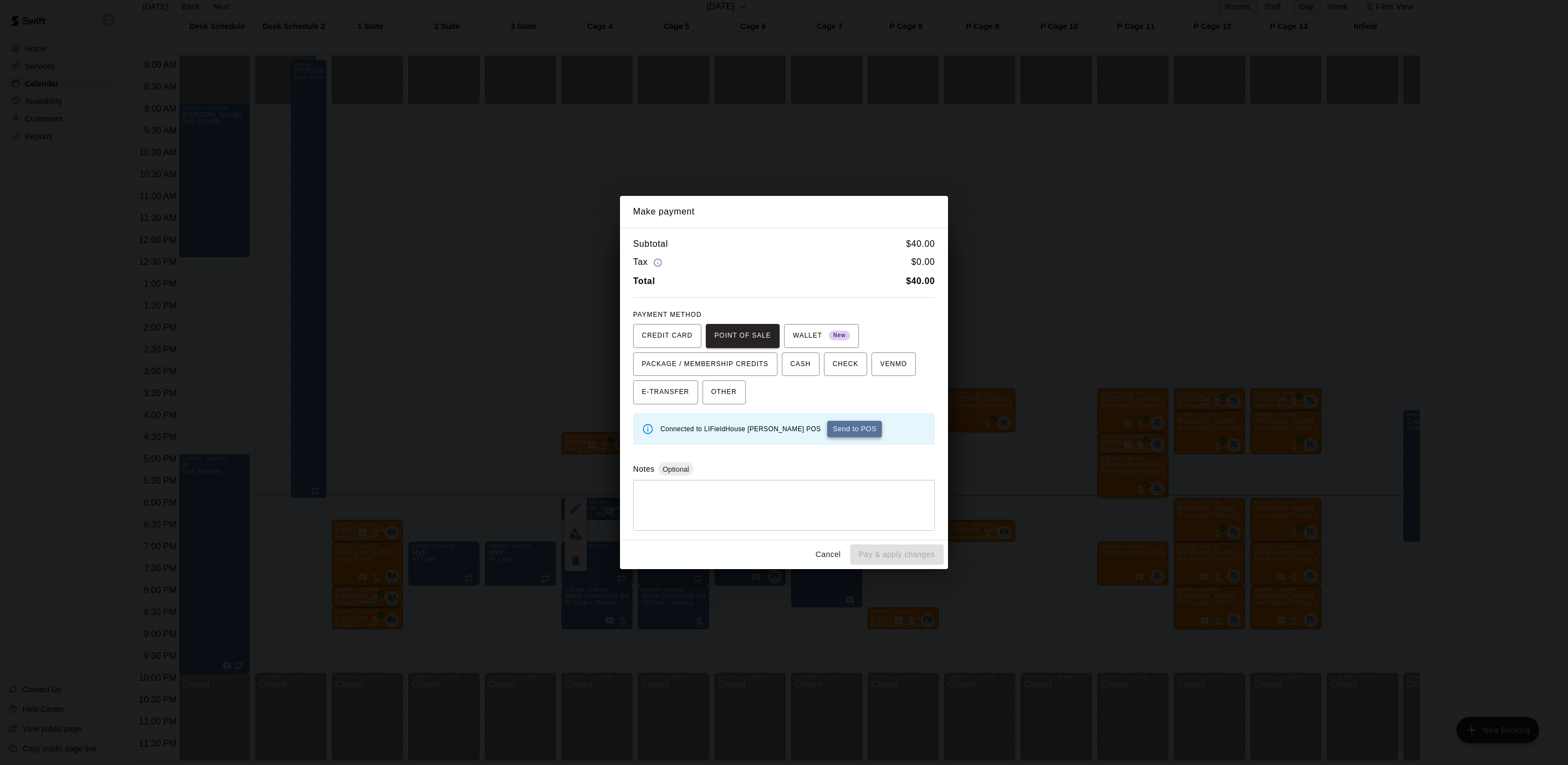
click at [827, 432] on button "Send to POS" at bounding box center [855, 429] width 55 height 16
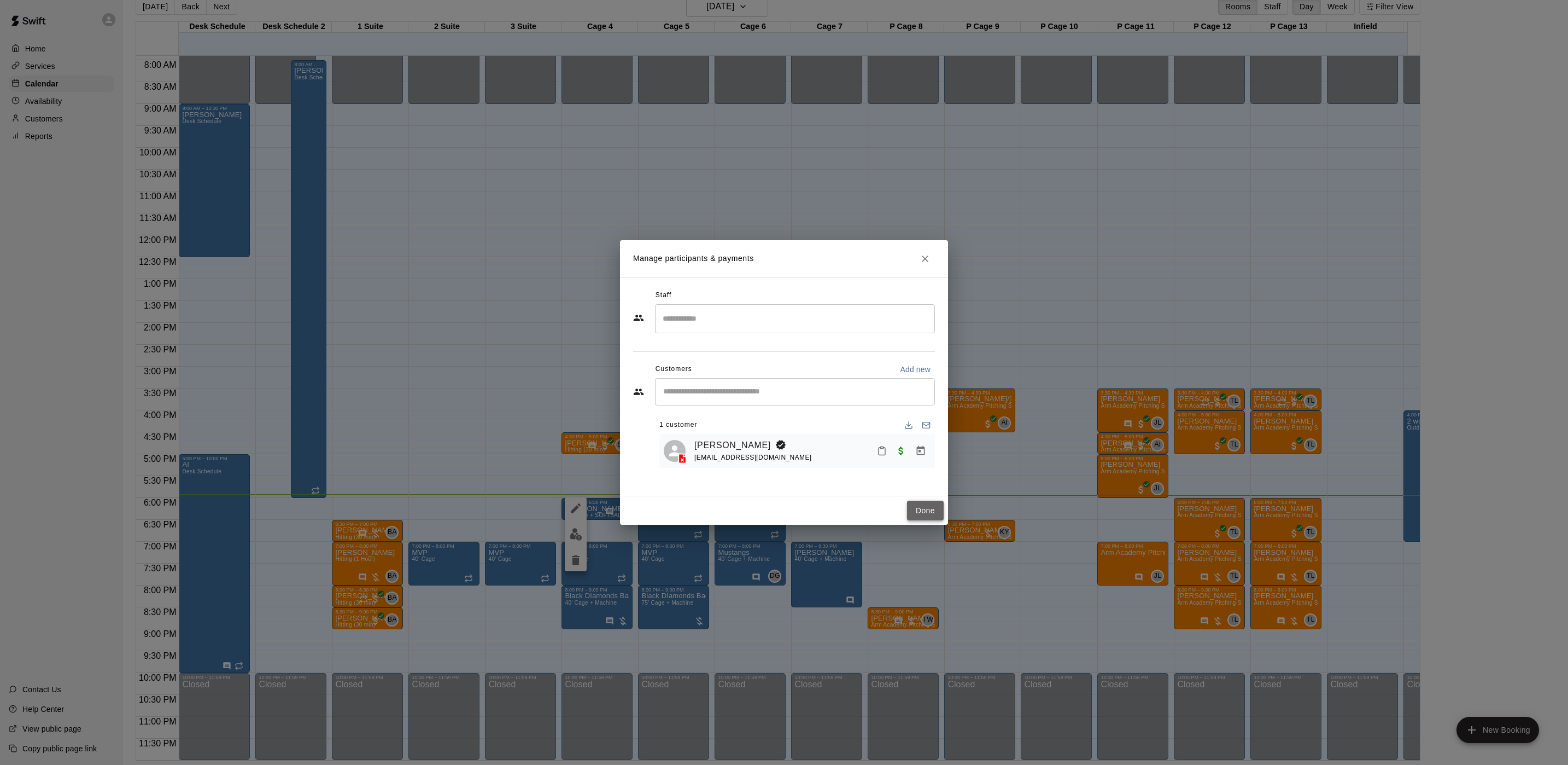
click at [917, 509] on button "Done" at bounding box center [925, 510] width 37 height 20
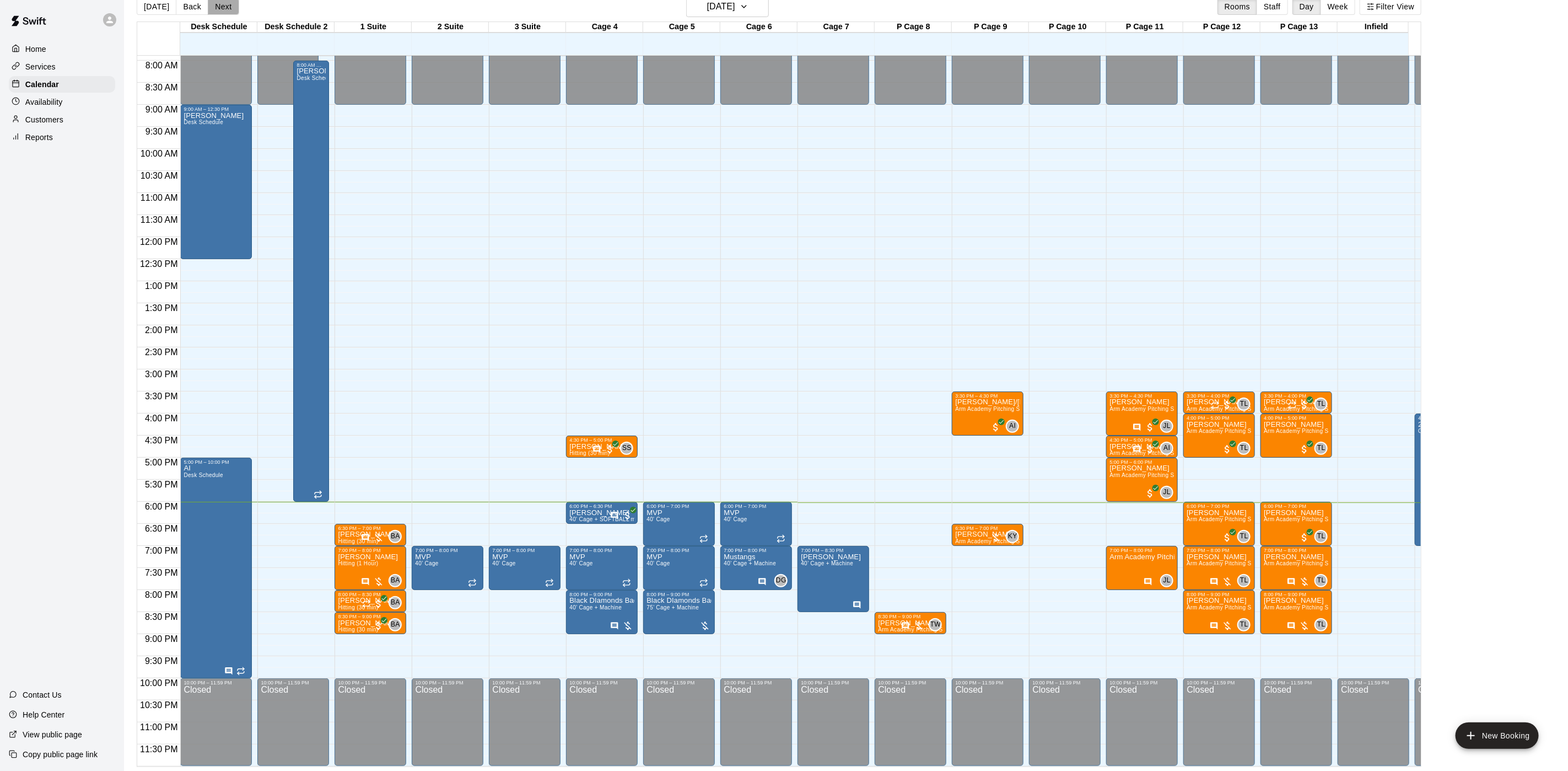
click at [222, 8] on button "Next" at bounding box center [223, 6] width 31 height 17
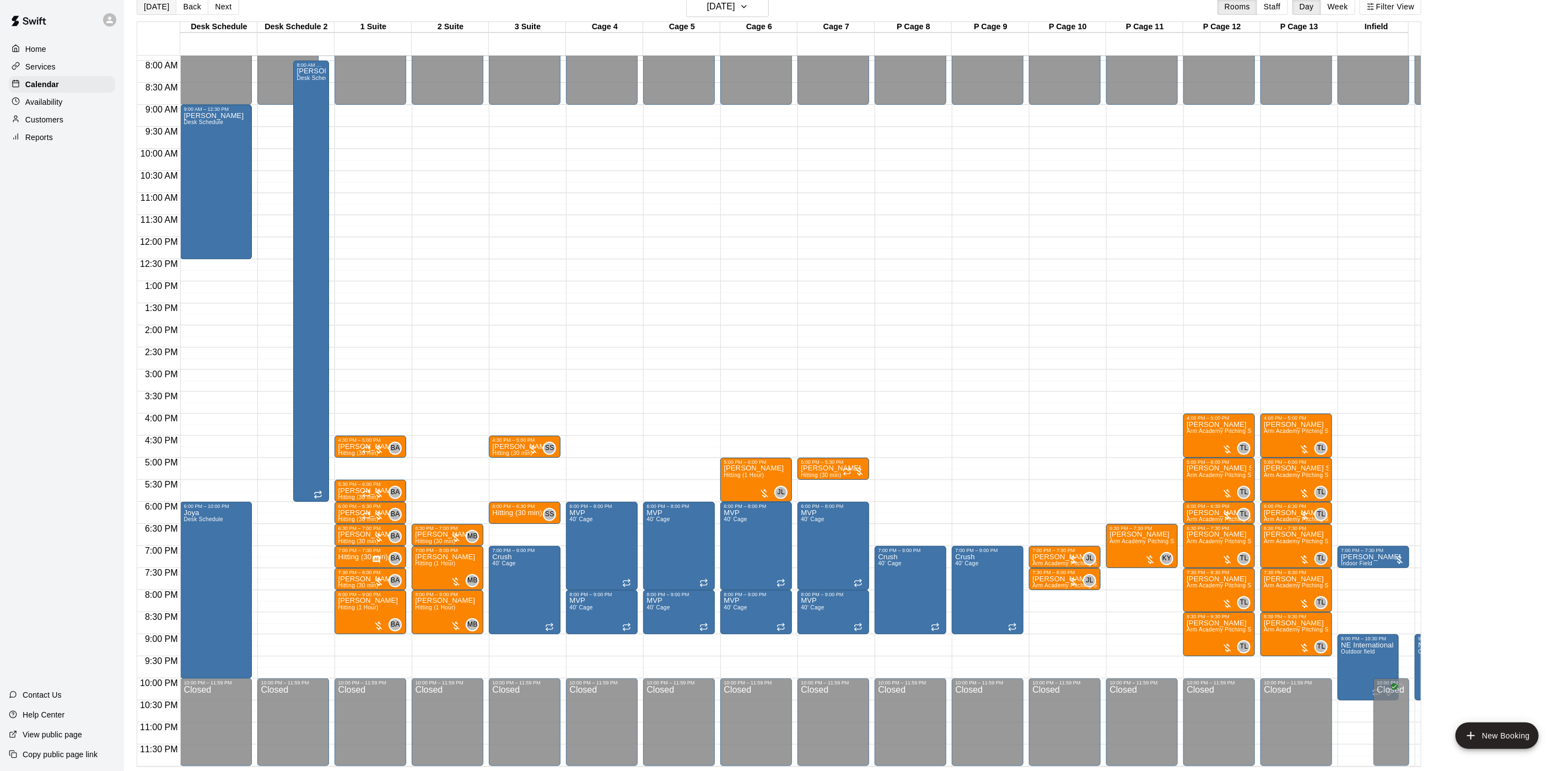
click at [152, 7] on button "[DATE]" at bounding box center [156, 6] width 40 height 17
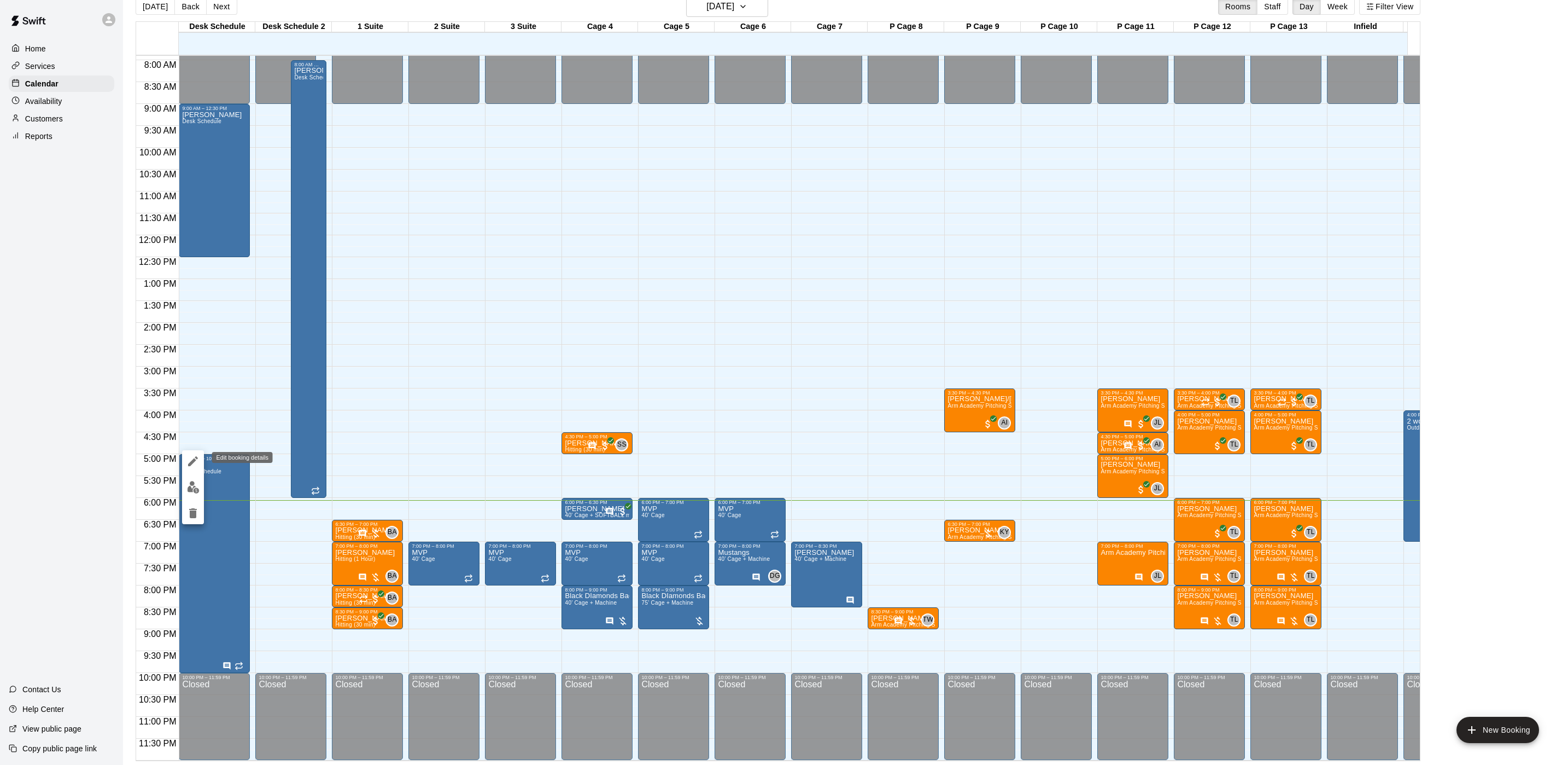
click at [194, 459] on icon "edit" at bounding box center [193, 461] width 10 height 10
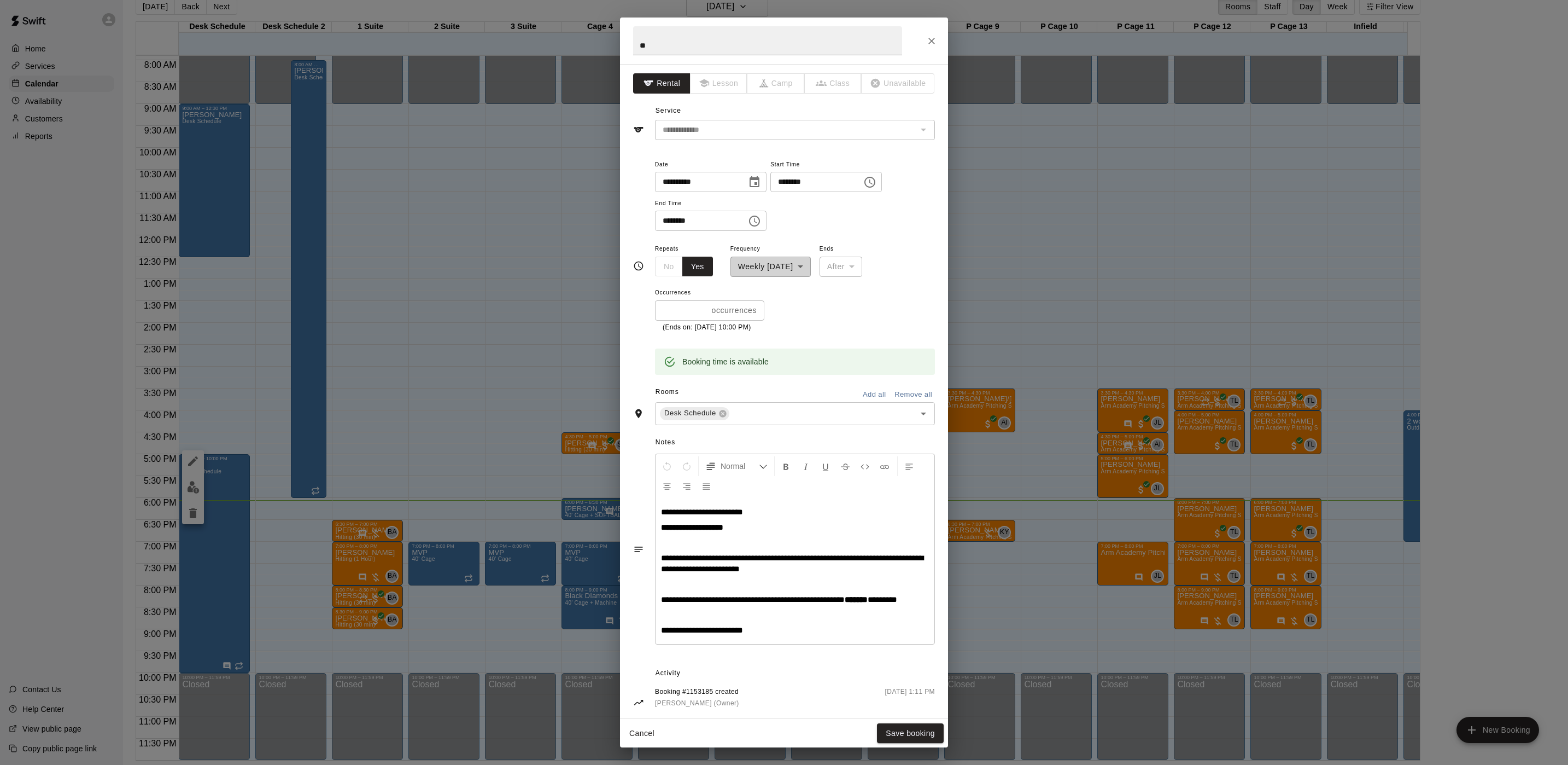
click at [527, 196] on div "**********" at bounding box center [784, 382] width 1568 height 765
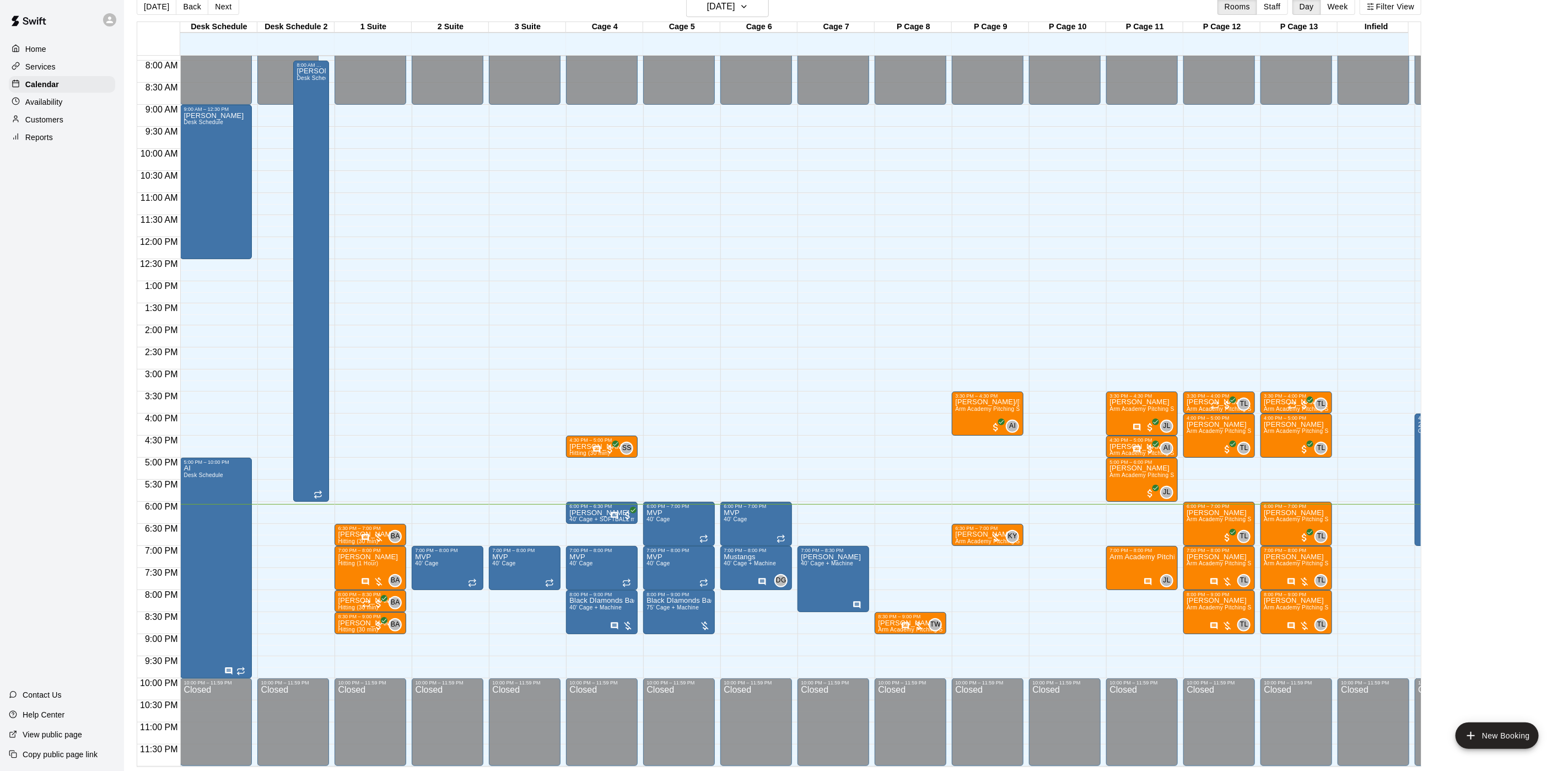
drag, startPoint x: 214, startPoint y: 7, endPoint x: 220, endPoint y: 12, distance: 7.8
click at [214, 7] on button "Next" at bounding box center [223, 6] width 31 height 17
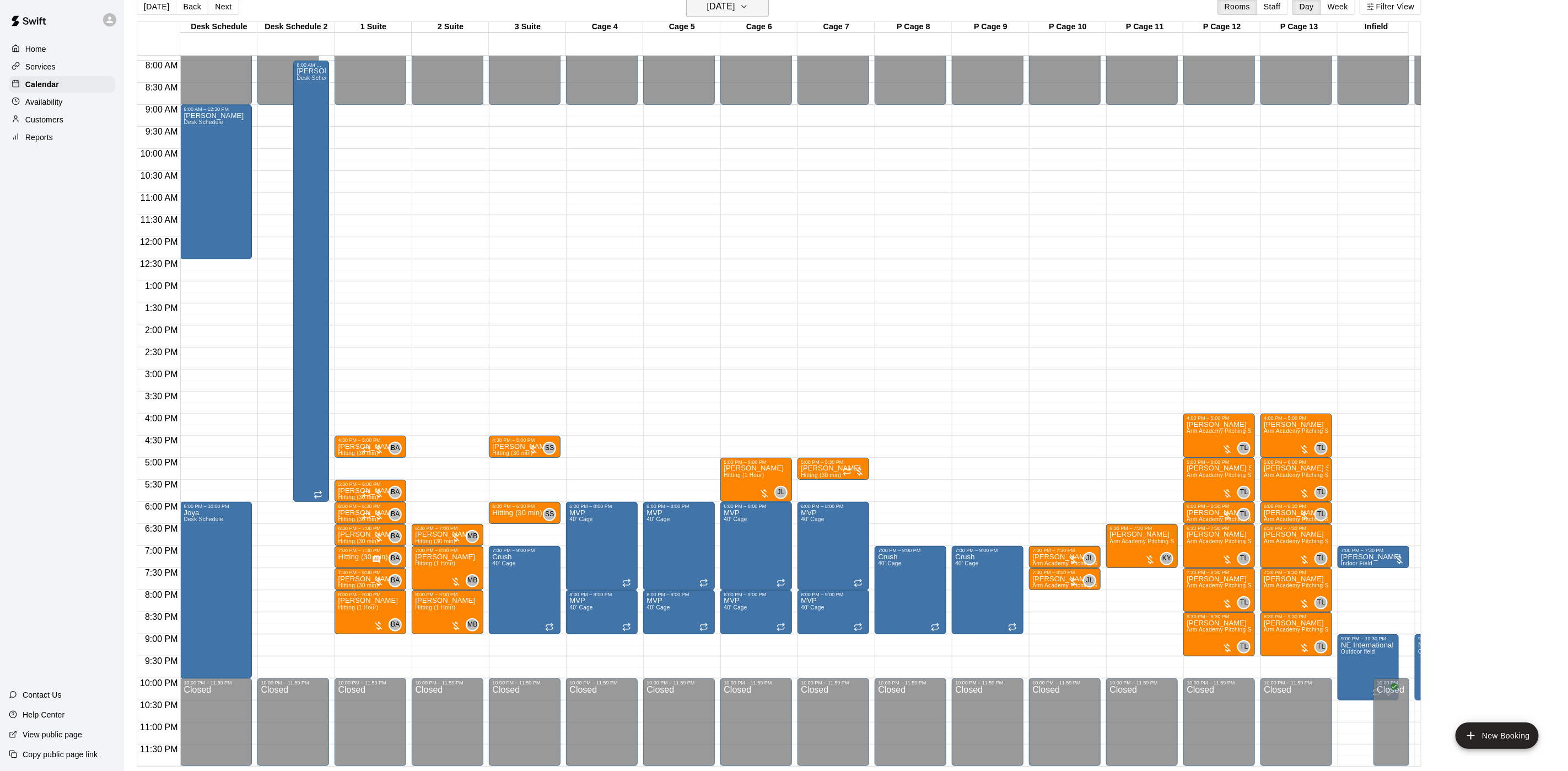
click at [730, 1] on h6 "[DATE]" at bounding box center [721, 6] width 28 height 15
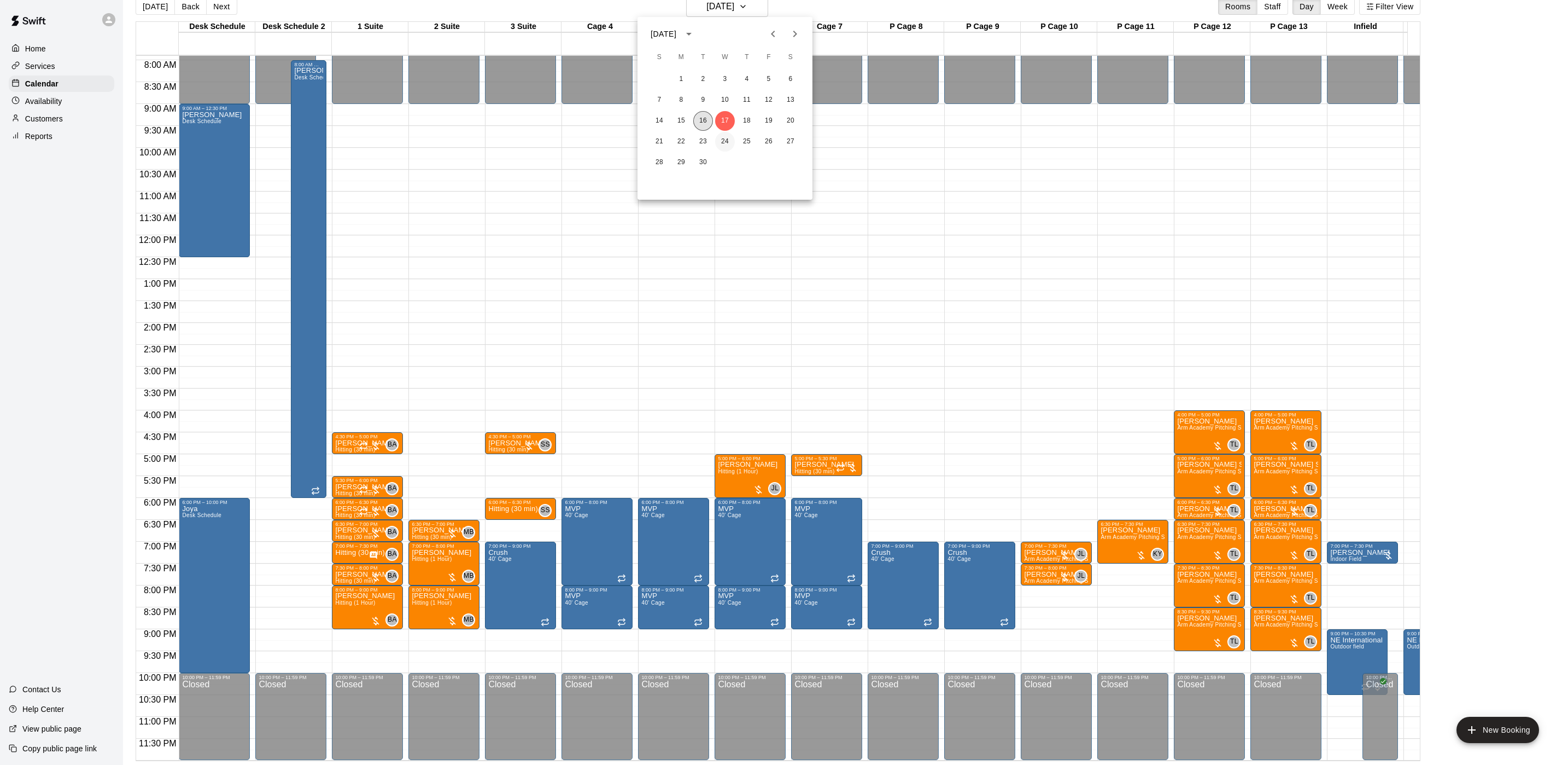
drag, startPoint x: 704, startPoint y: 123, endPoint x: 724, endPoint y: 144, distance: 29.0
click at [704, 123] on button "16" at bounding box center [703, 121] width 19 height 19
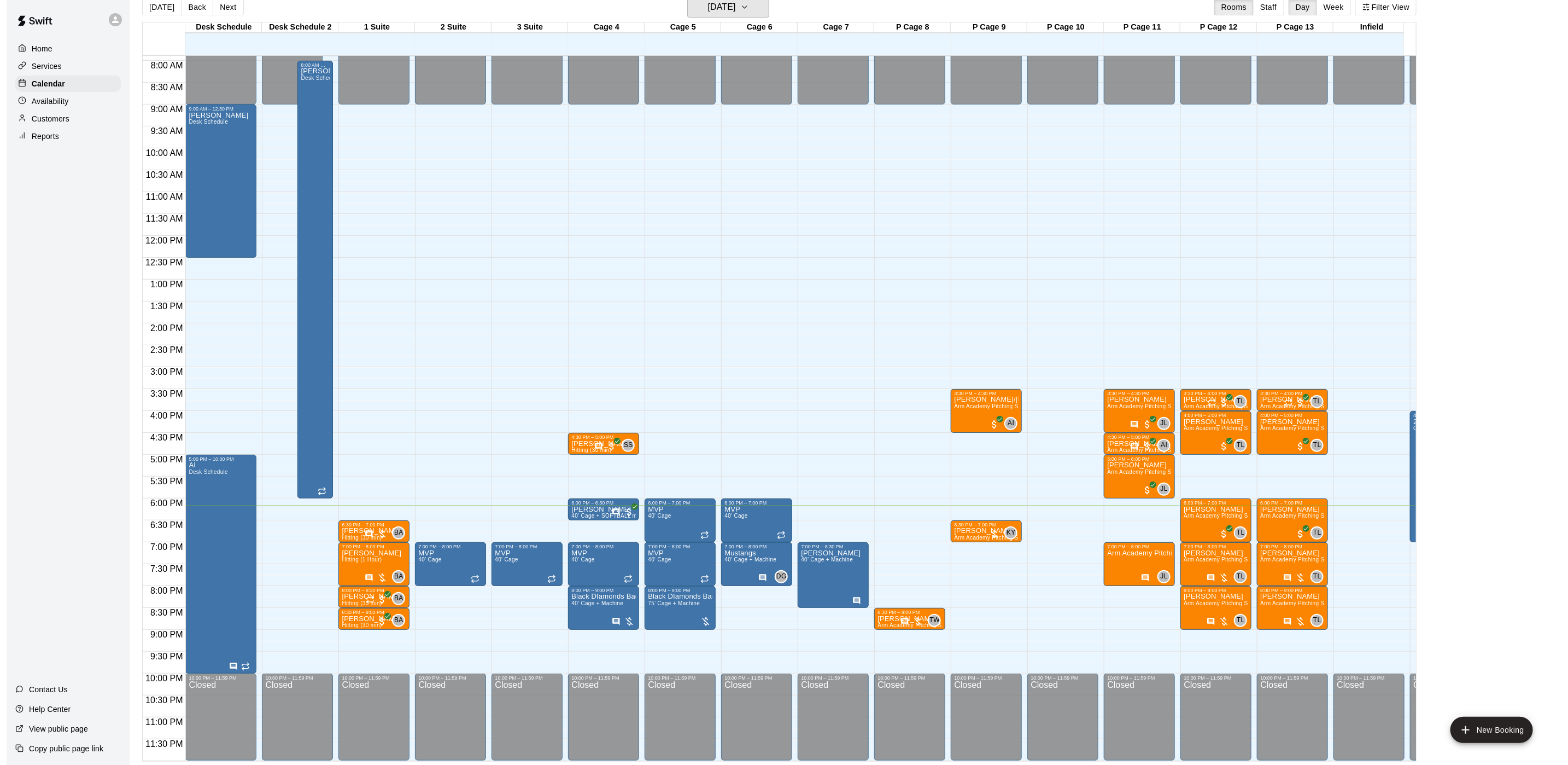
scroll to position [17, 0]
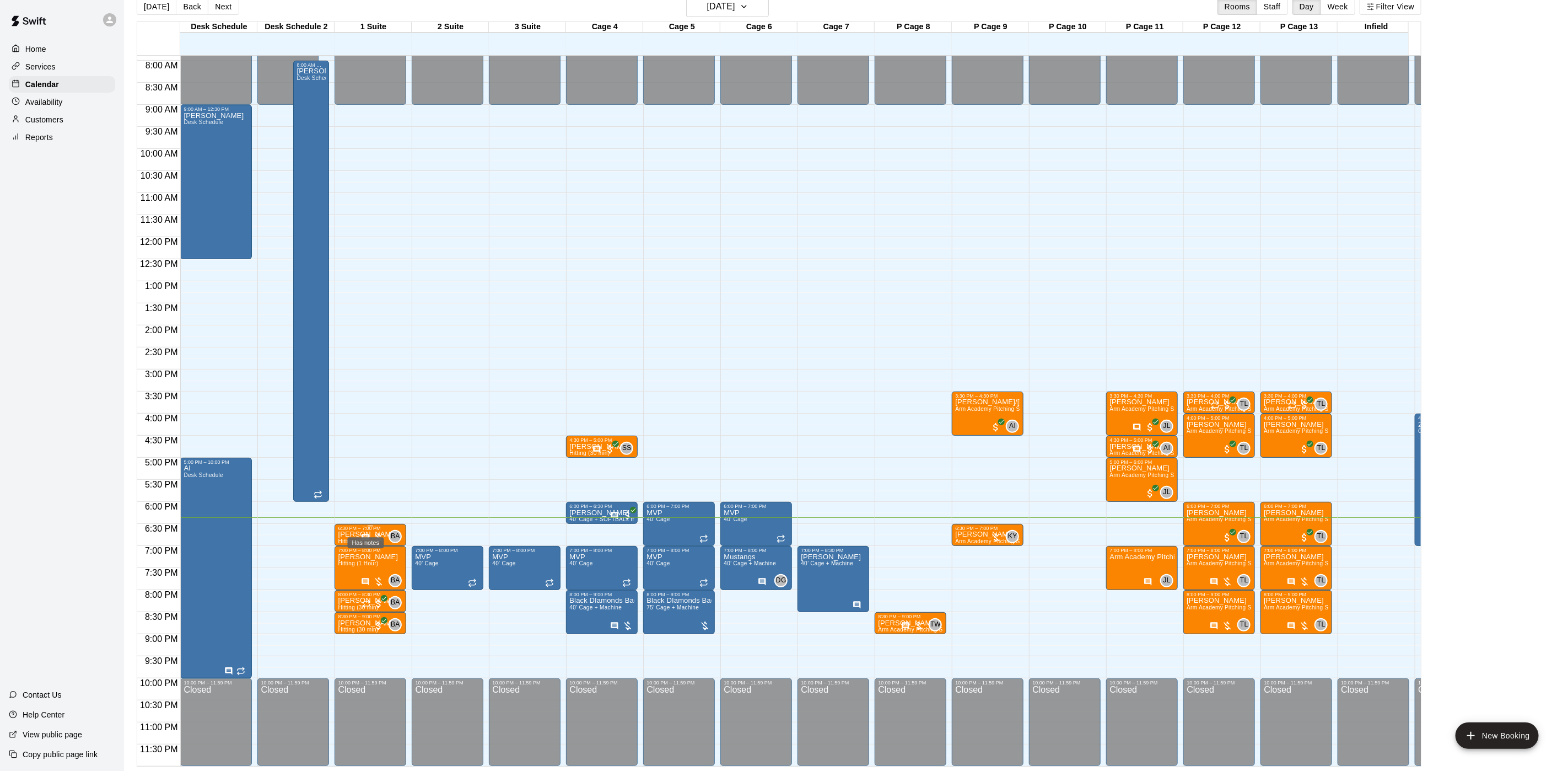
click at [367, 533] on icon "Has notes" at bounding box center [365, 538] width 9 height 9
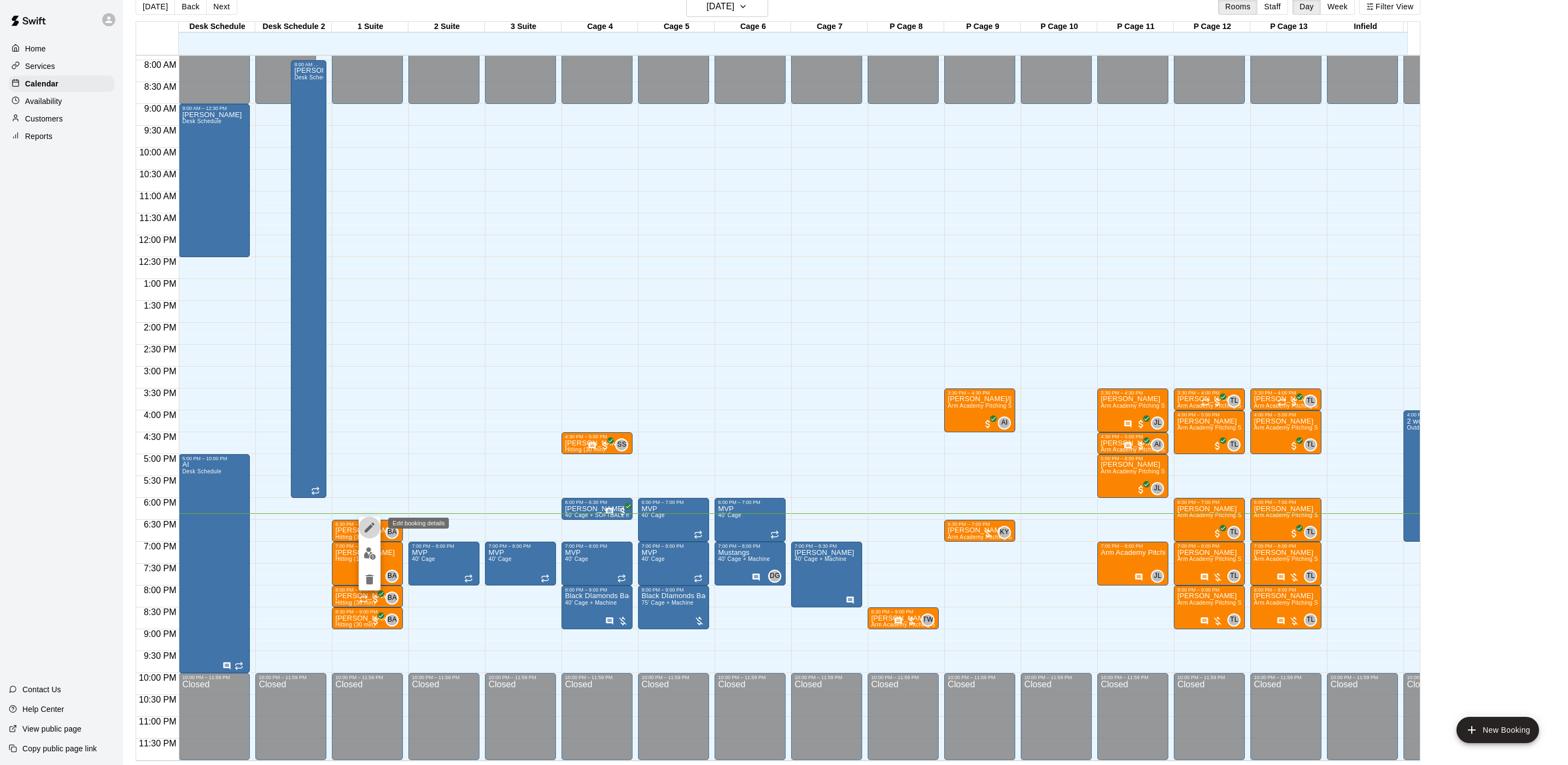
click at [362, 529] on button "edit" at bounding box center [369, 527] width 22 height 22
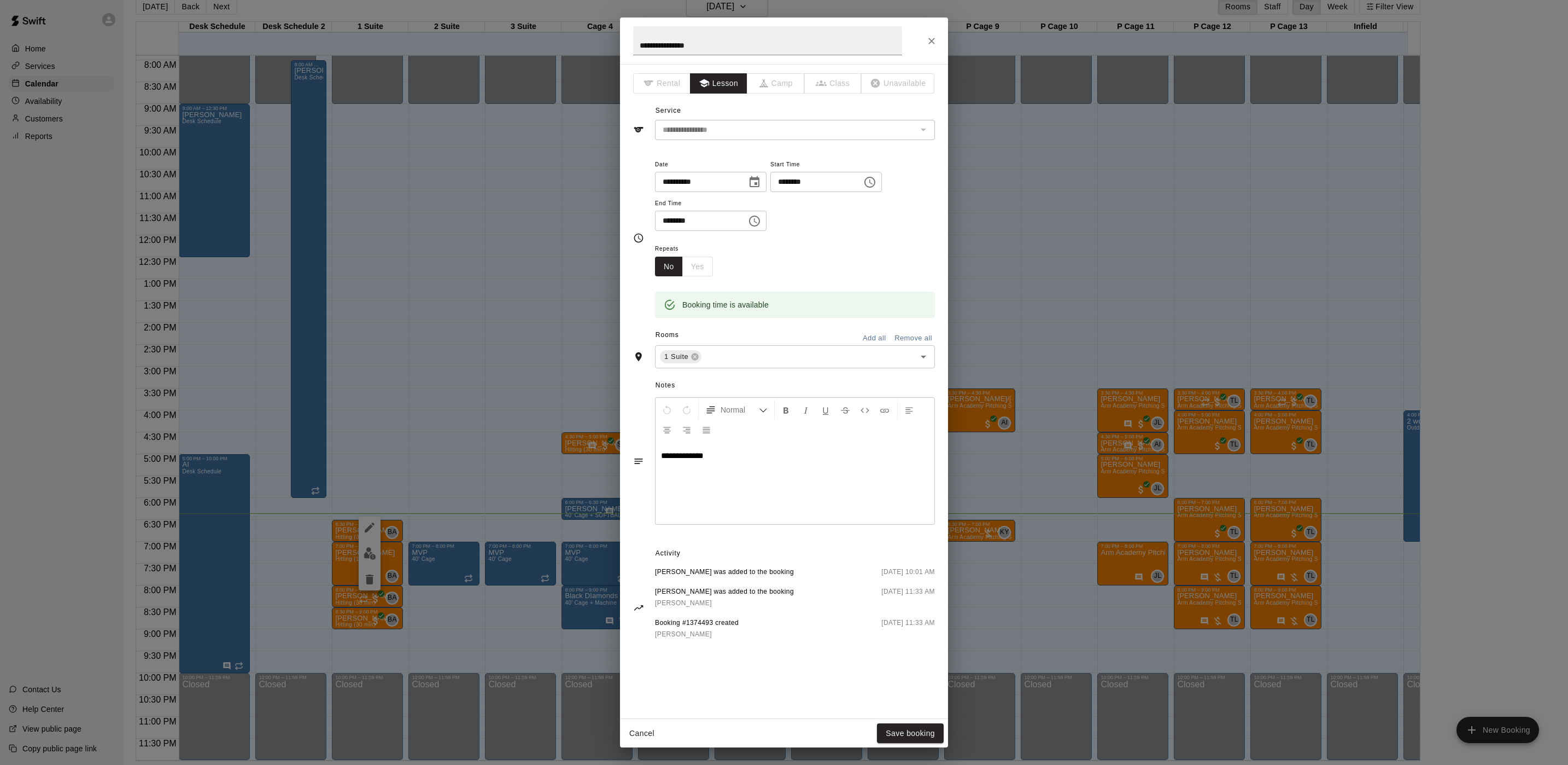
click at [399, 336] on div "**********" at bounding box center [784, 382] width 1568 height 765
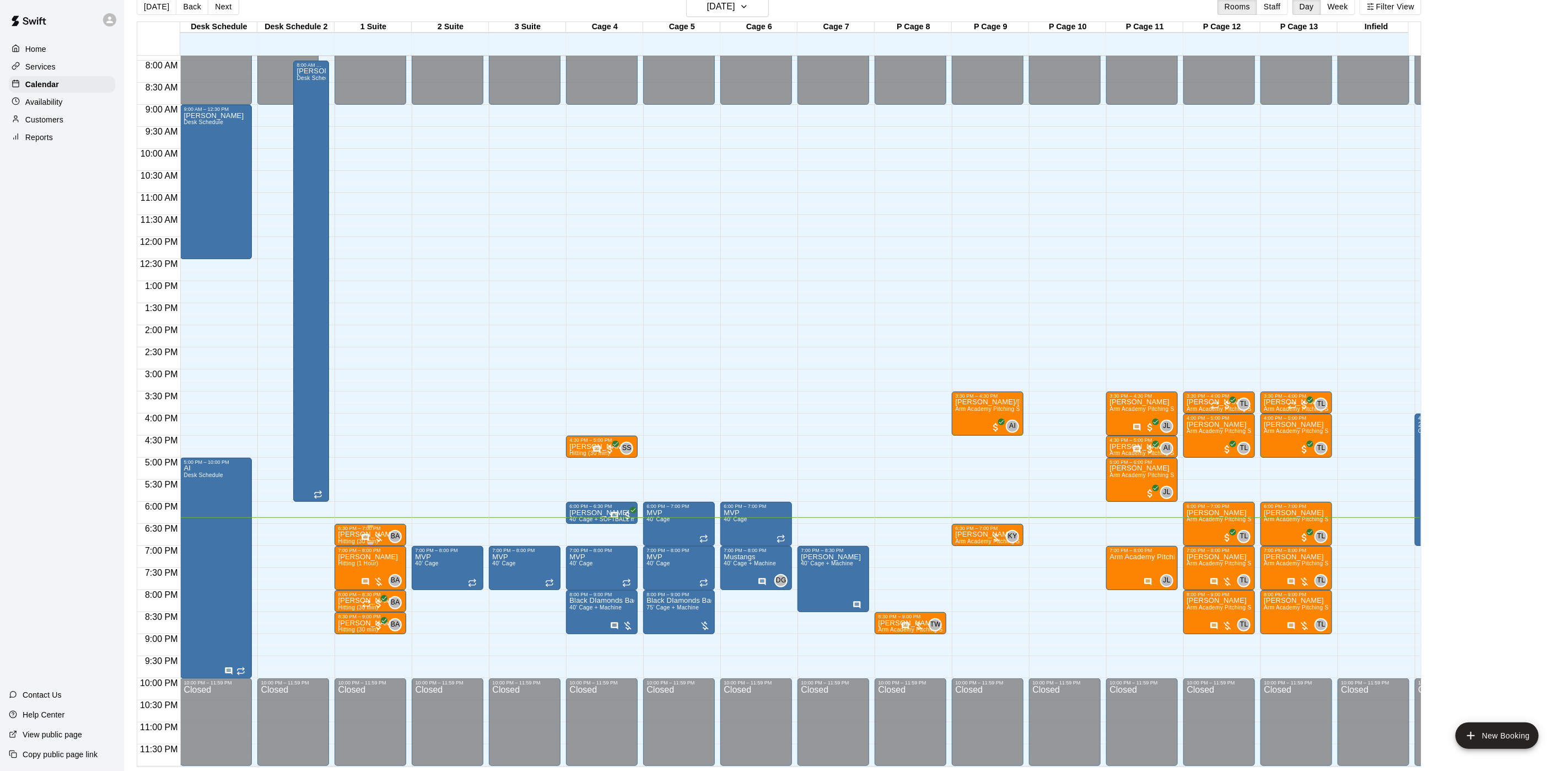
click at [346, 534] on p "[PERSON_NAME]" at bounding box center [368, 534] width 60 height 0
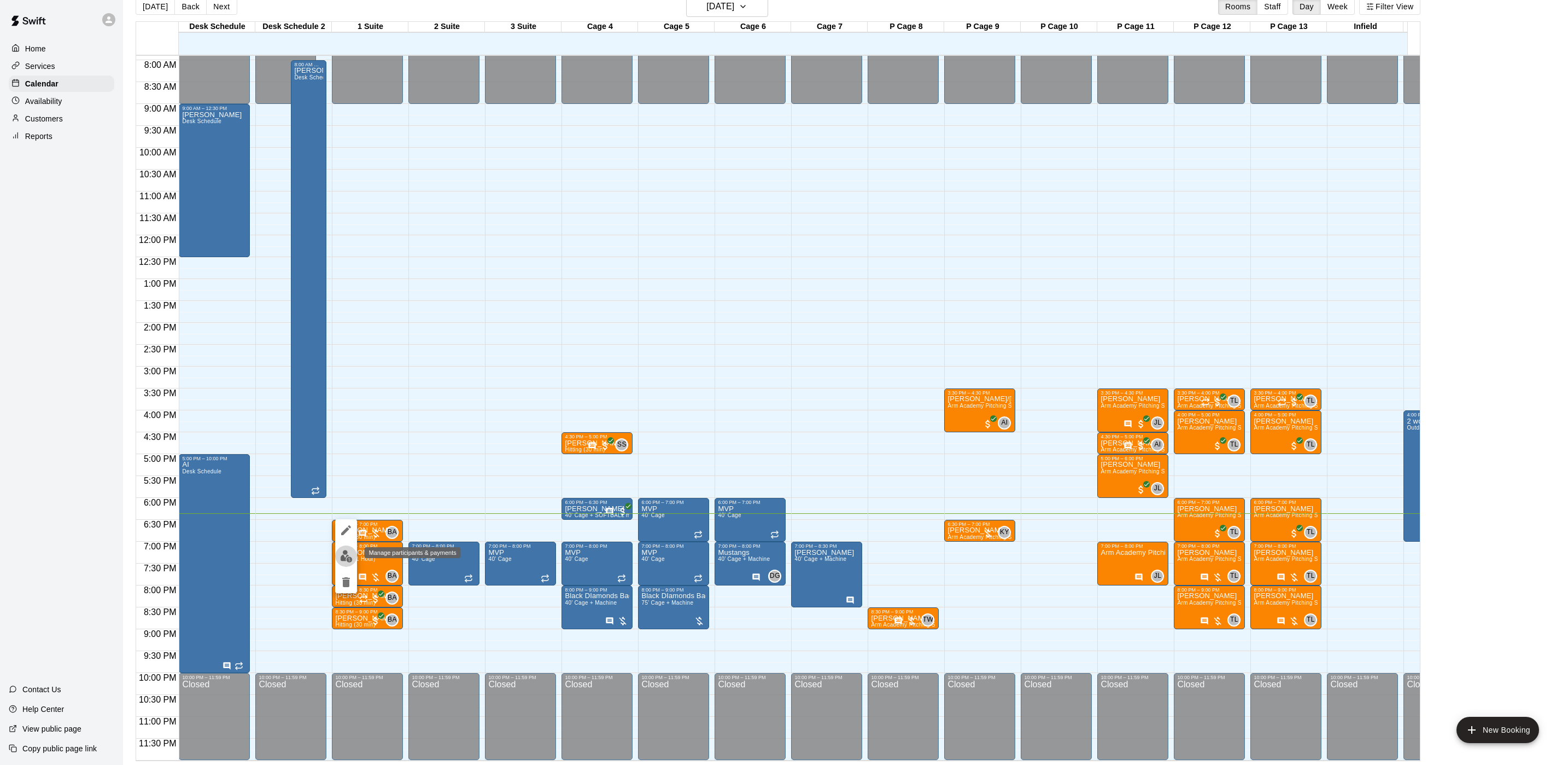
click at [338, 562] on button "edit" at bounding box center [346, 555] width 22 height 21
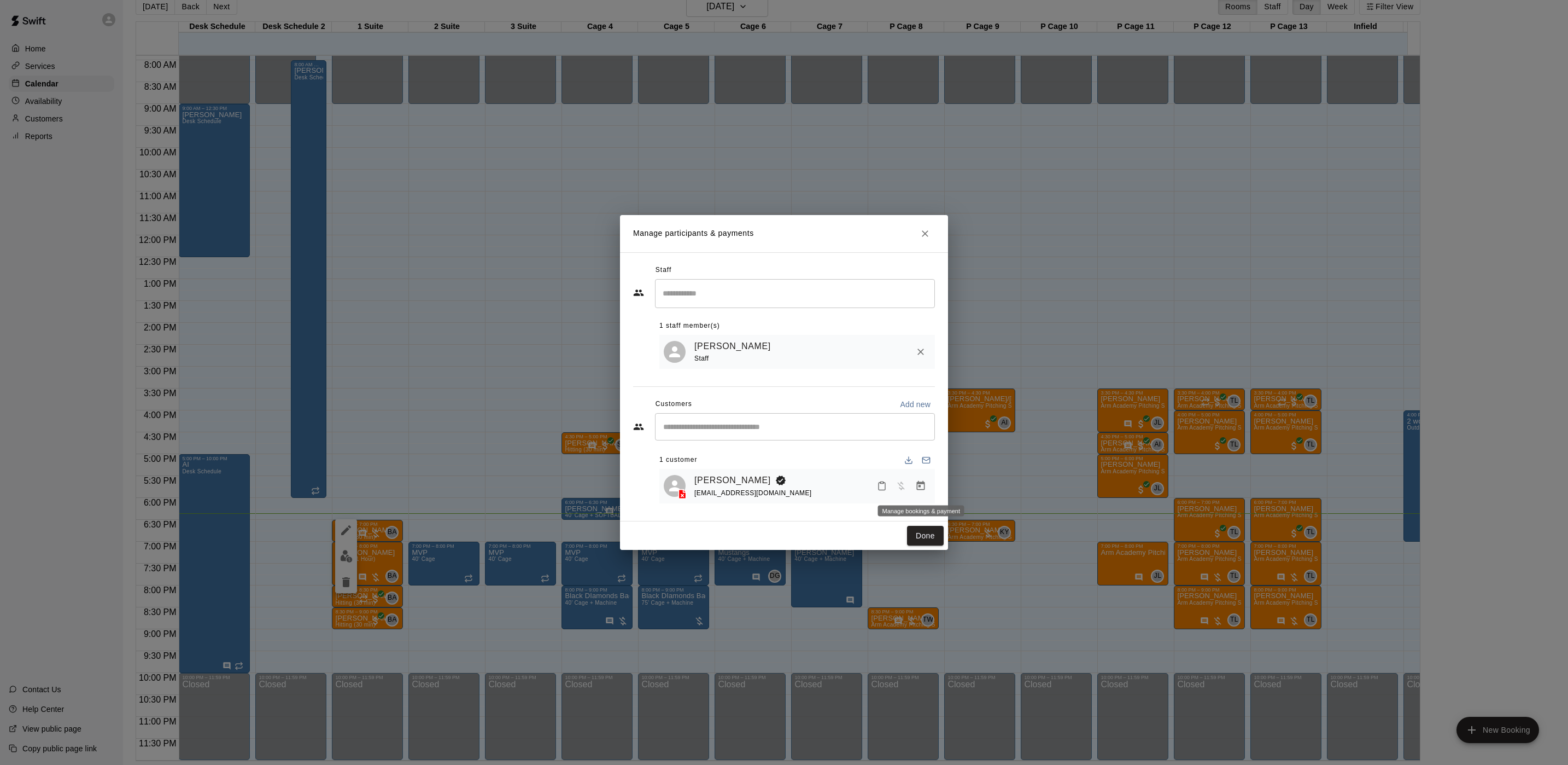
click at [919, 482] on icon "Manage bookings & payment" at bounding box center [921, 486] width 11 height 11
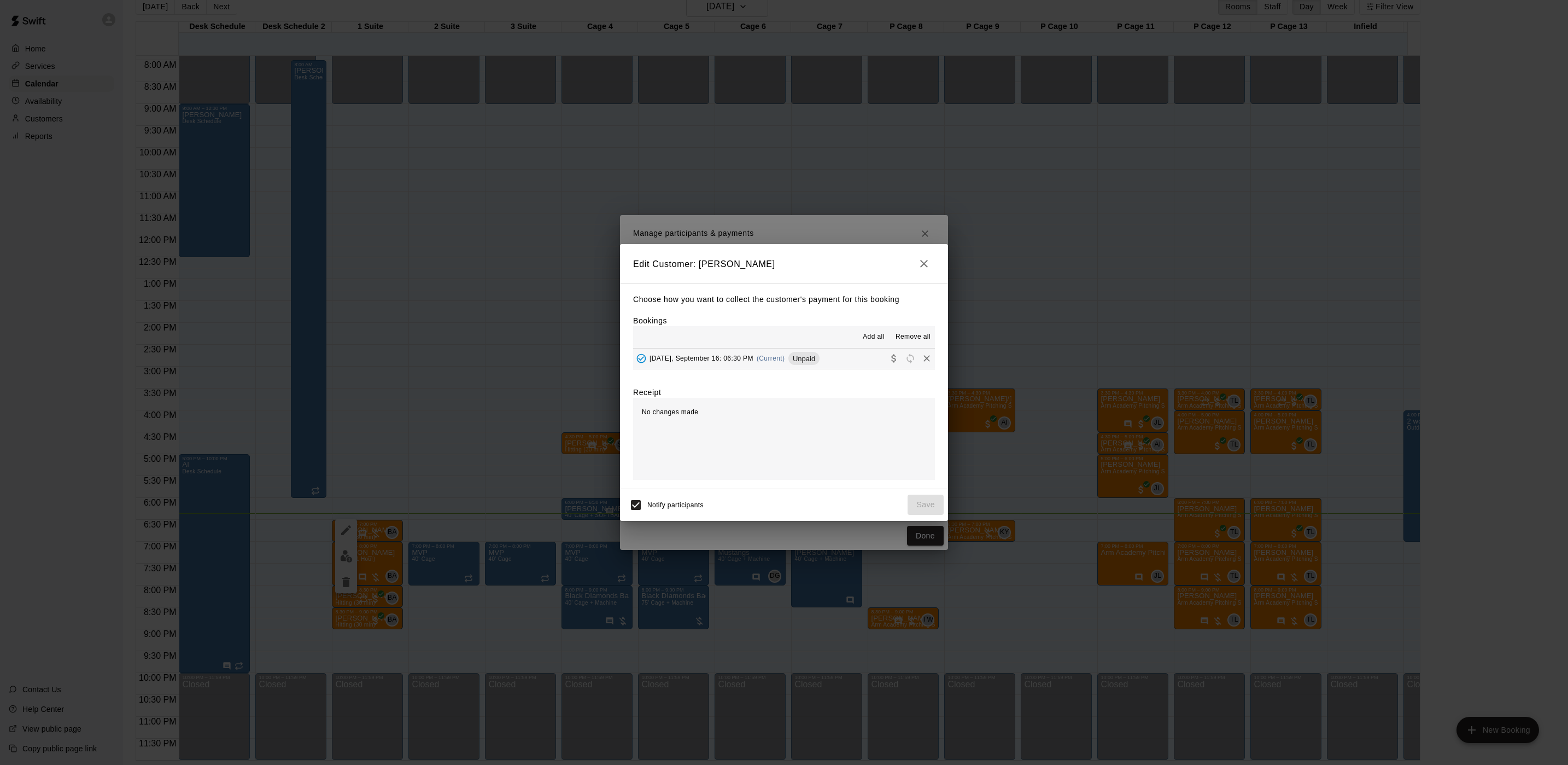
click at [693, 364] on div "Tuesday, September 16: 06:30 PM (Current) Unpaid" at bounding box center [726, 358] width 186 height 16
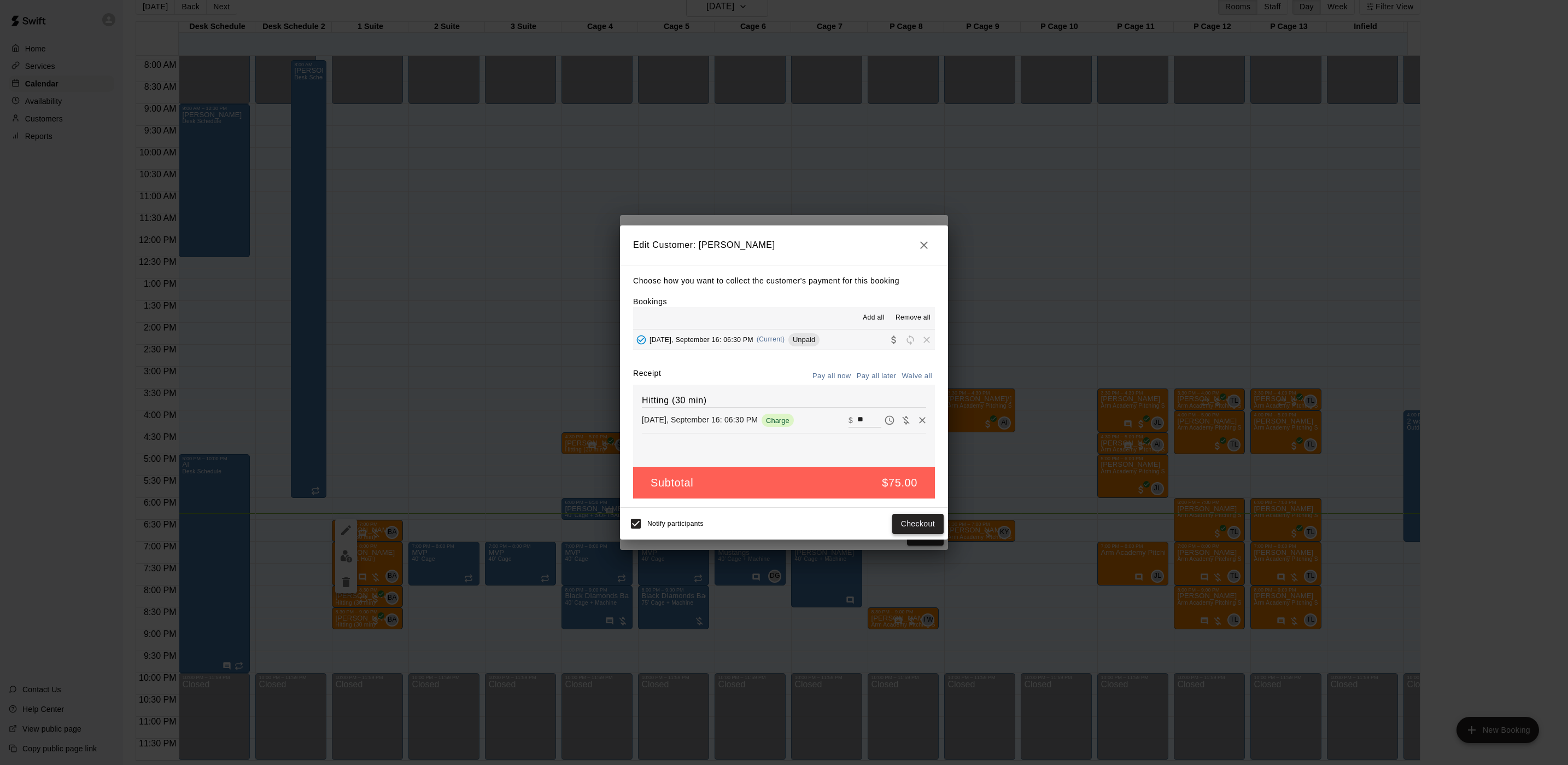
drag, startPoint x: 917, startPoint y: 535, endPoint x: 914, endPoint y: 527, distance: 8.5
click at [917, 534] on div "Notify participants Checkout" at bounding box center [784, 524] width 320 height 23
click at [911, 525] on button "Checkout" at bounding box center [918, 523] width 51 height 20
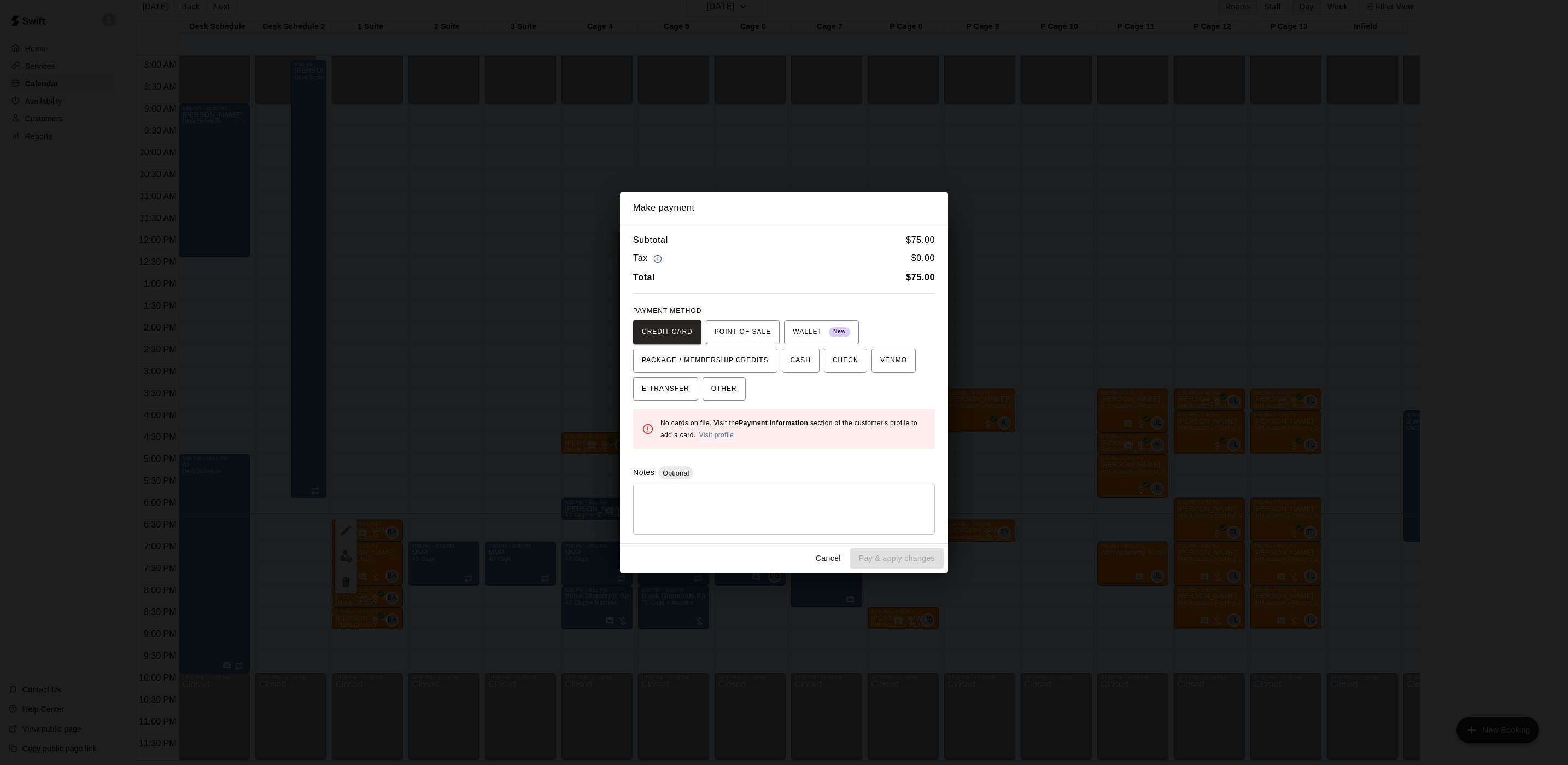
click at [757, 171] on div "Make payment Subtotal $ 75.00 Tax $ 0.00 Total $ 75.00 PAYMENT METHOD CREDIT CA…" at bounding box center [784, 382] width 1568 height 765
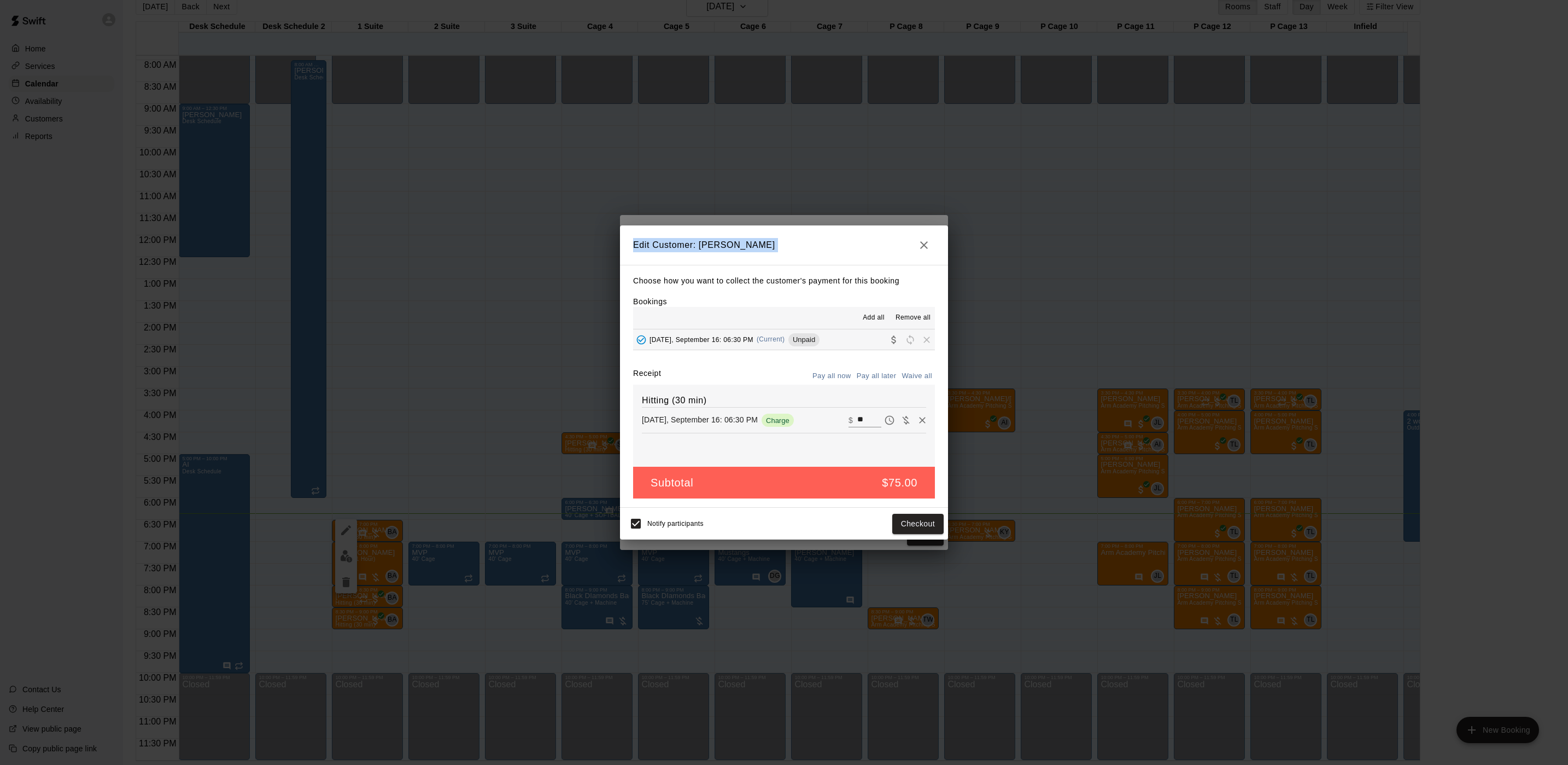
click at [757, 171] on div "Edit Customer: Jayden Behensky Choose how you want to collect the customer's pa…" at bounding box center [784, 382] width 1568 height 765
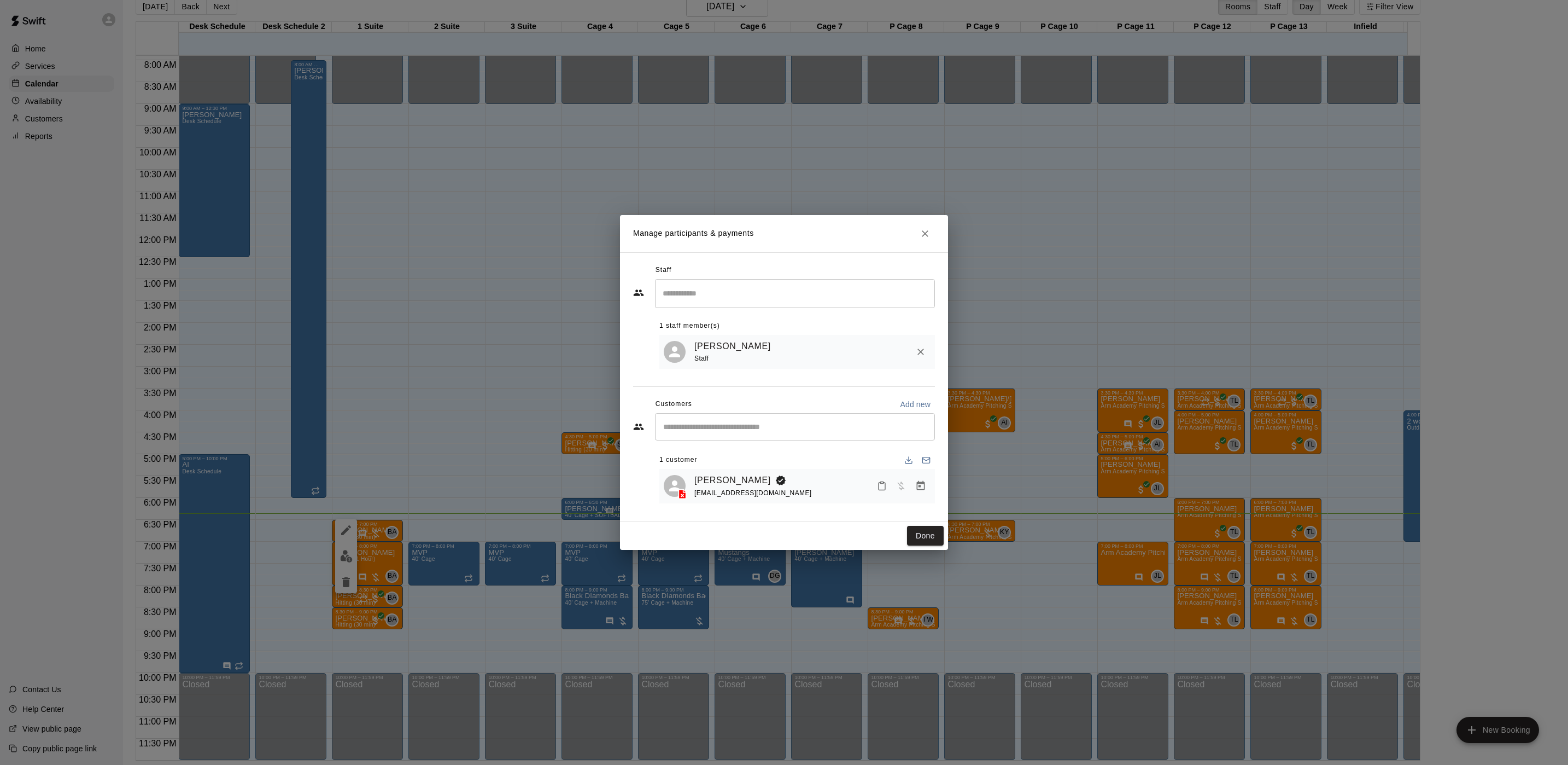
click at [757, 171] on div "Edit Participant Bookings Add all Remove all Tuesday, September 16: 06:30 PM (C…" at bounding box center [784, 382] width 1568 height 765
click at [558, 404] on div "Manage participants & payments Staff ​ 1 staff member(s) Brian Anderson Staff C…" at bounding box center [784, 382] width 1568 height 765
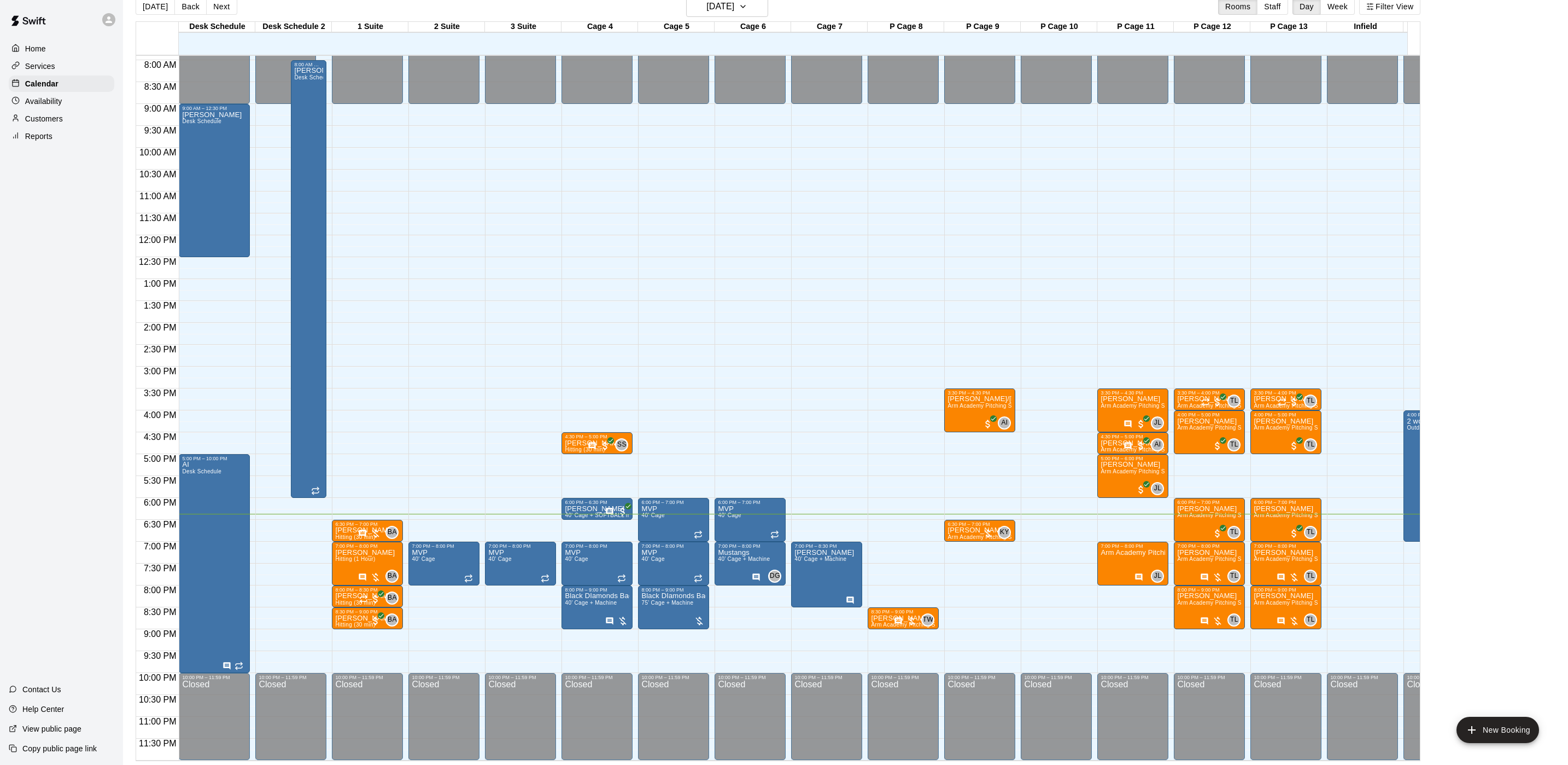
click at [458, 359] on div "Manage participants & payments Staff ​ 1 staff member(s) Brian Anderson Staff C…" at bounding box center [784, 382] width 1568 height 765
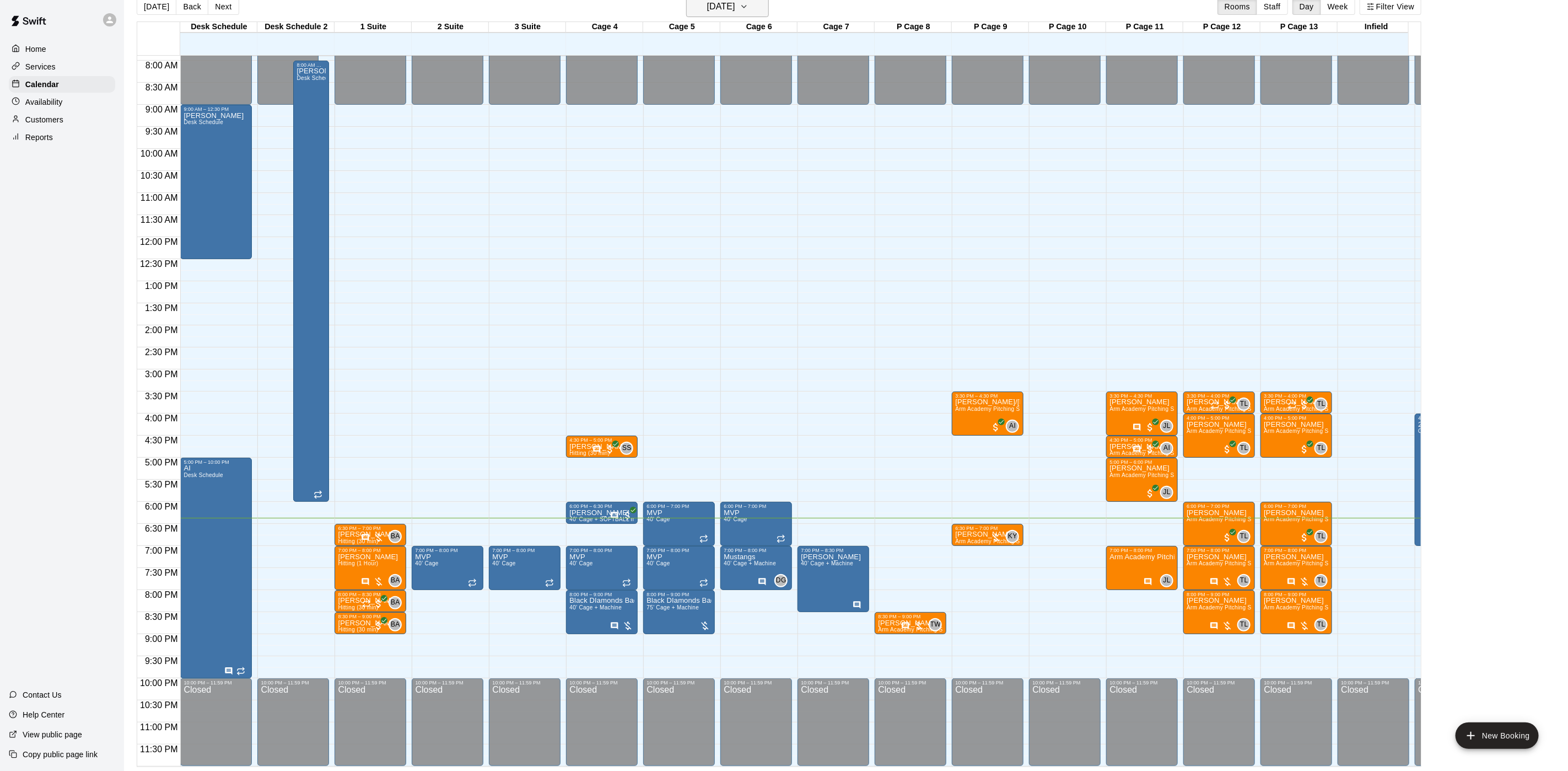
click at [733, 8] on h6 "[DATE]" at bounding box center [721, 6] width 28 height 15
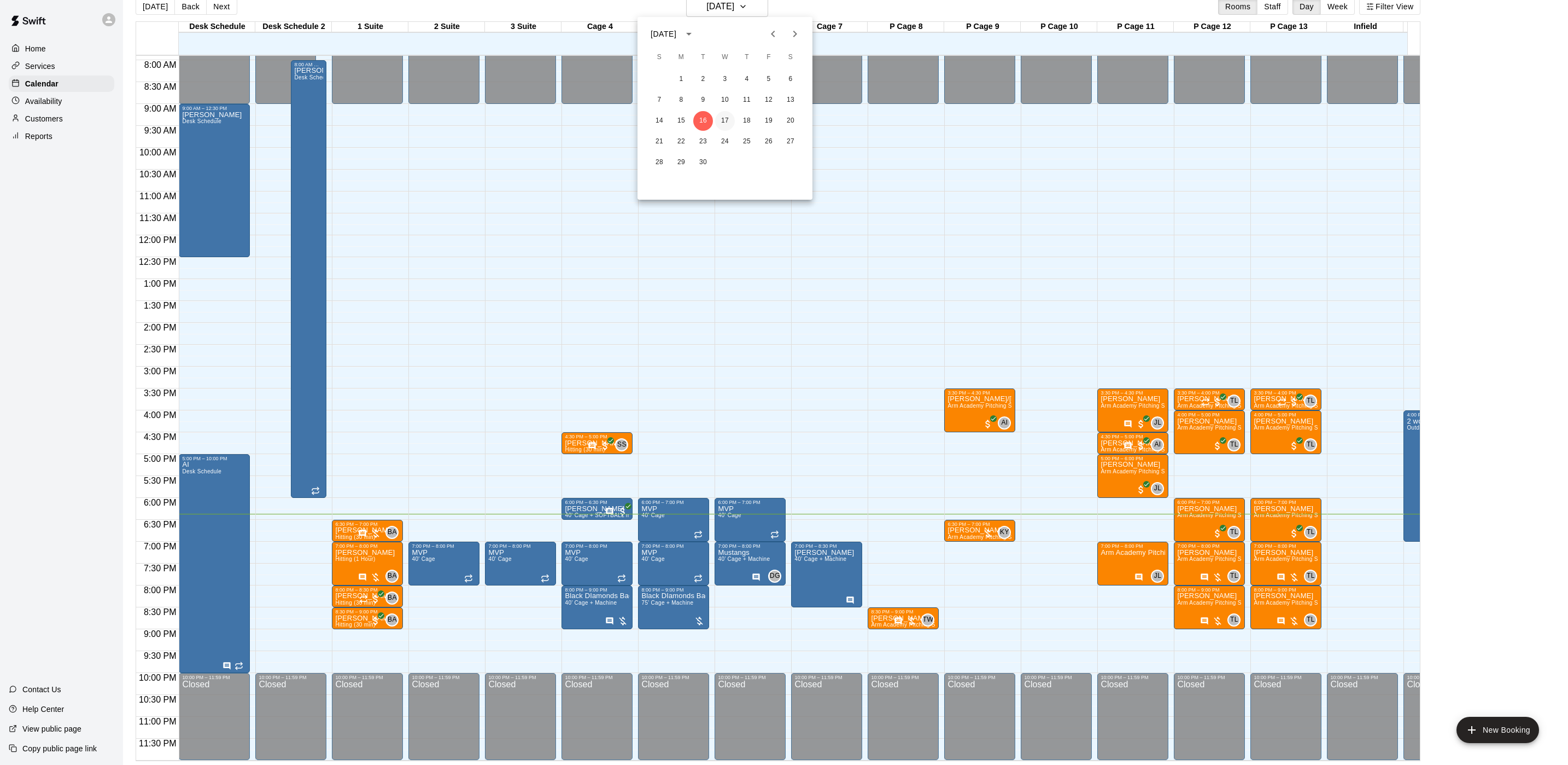
click at [724, 124] on button "17" at bounding box center [725, 121] width 19 height 19
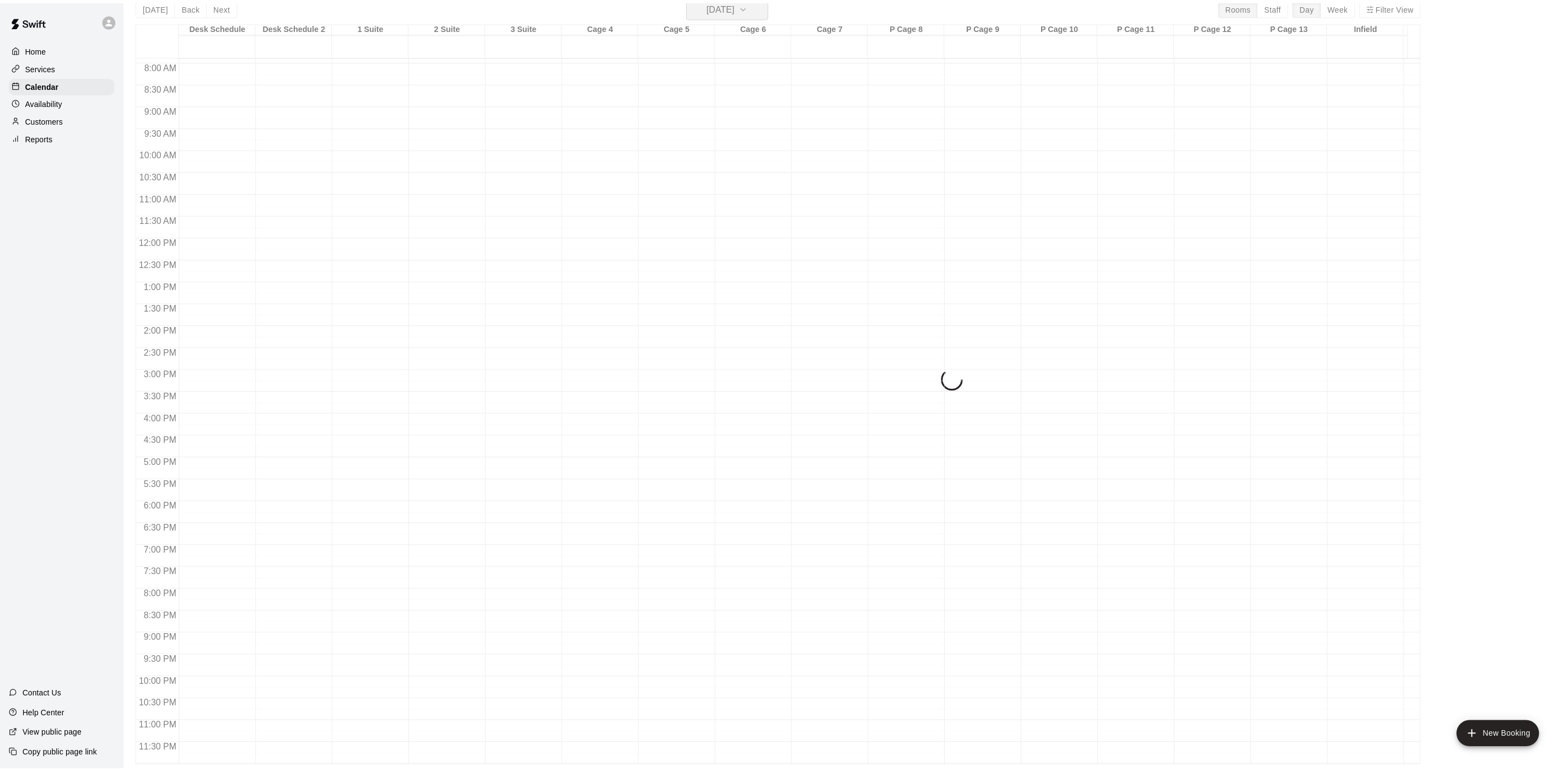
scroll to position [14, 0]
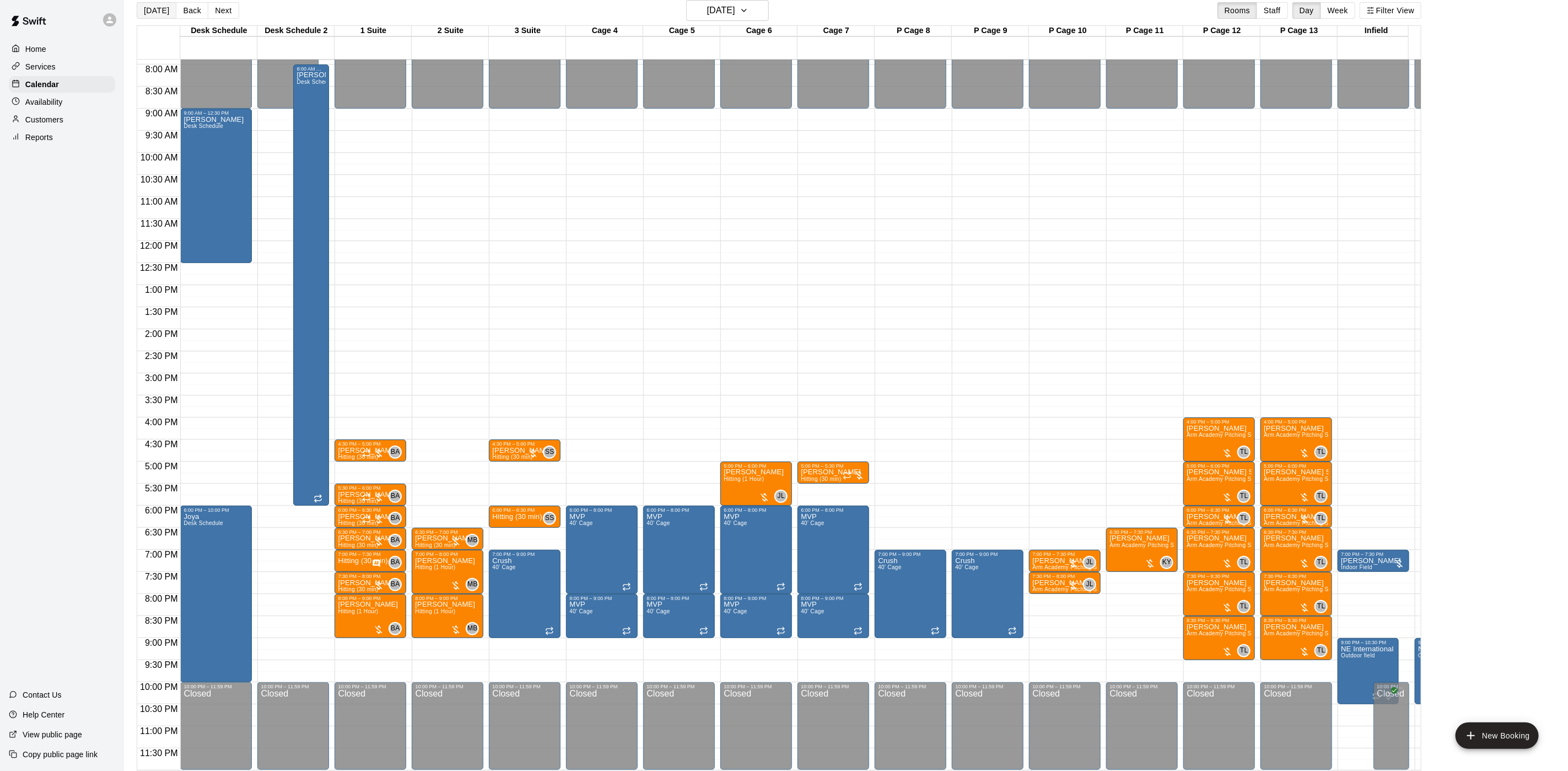
click at [151, 9] on button "[DATE]" at bounding box center [156, 10] width 40 height 17
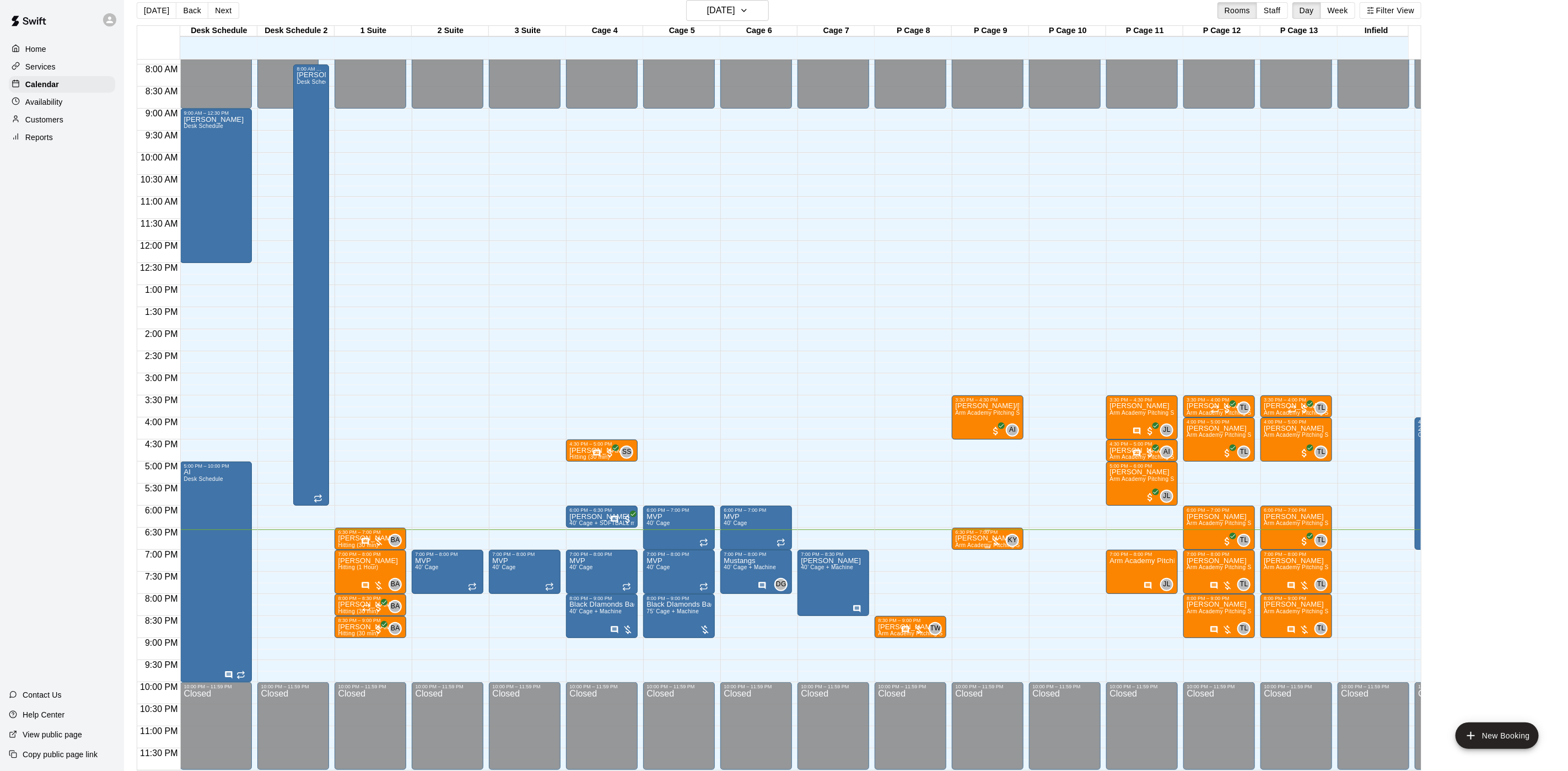
click at [983, 538] on p "[PERSON_NAME]" at bounding box center [988, 538] width 65 height 0
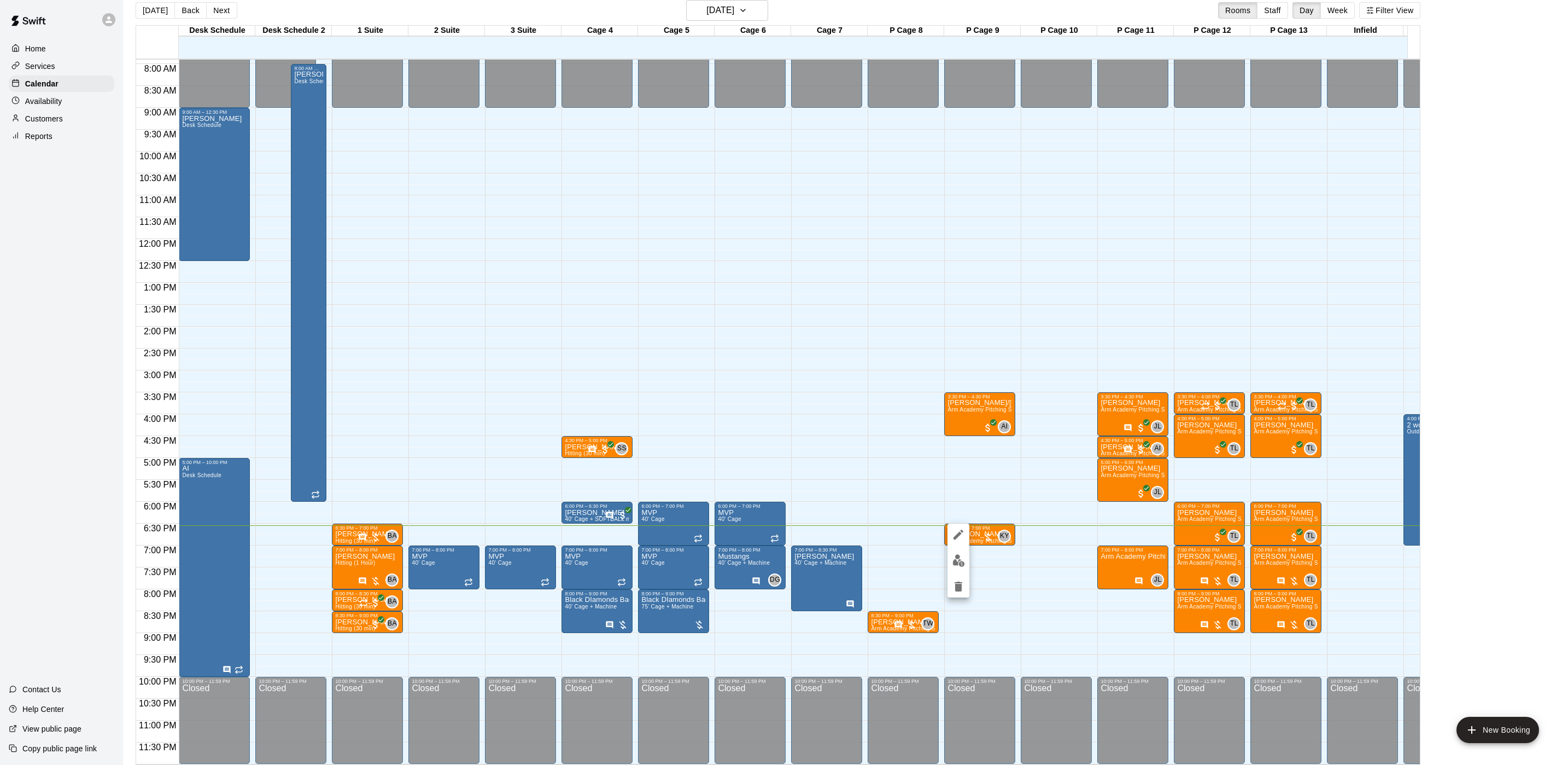
click at [959, 562] on img "edit" at bounding box center [959, 560] width 13 height 13
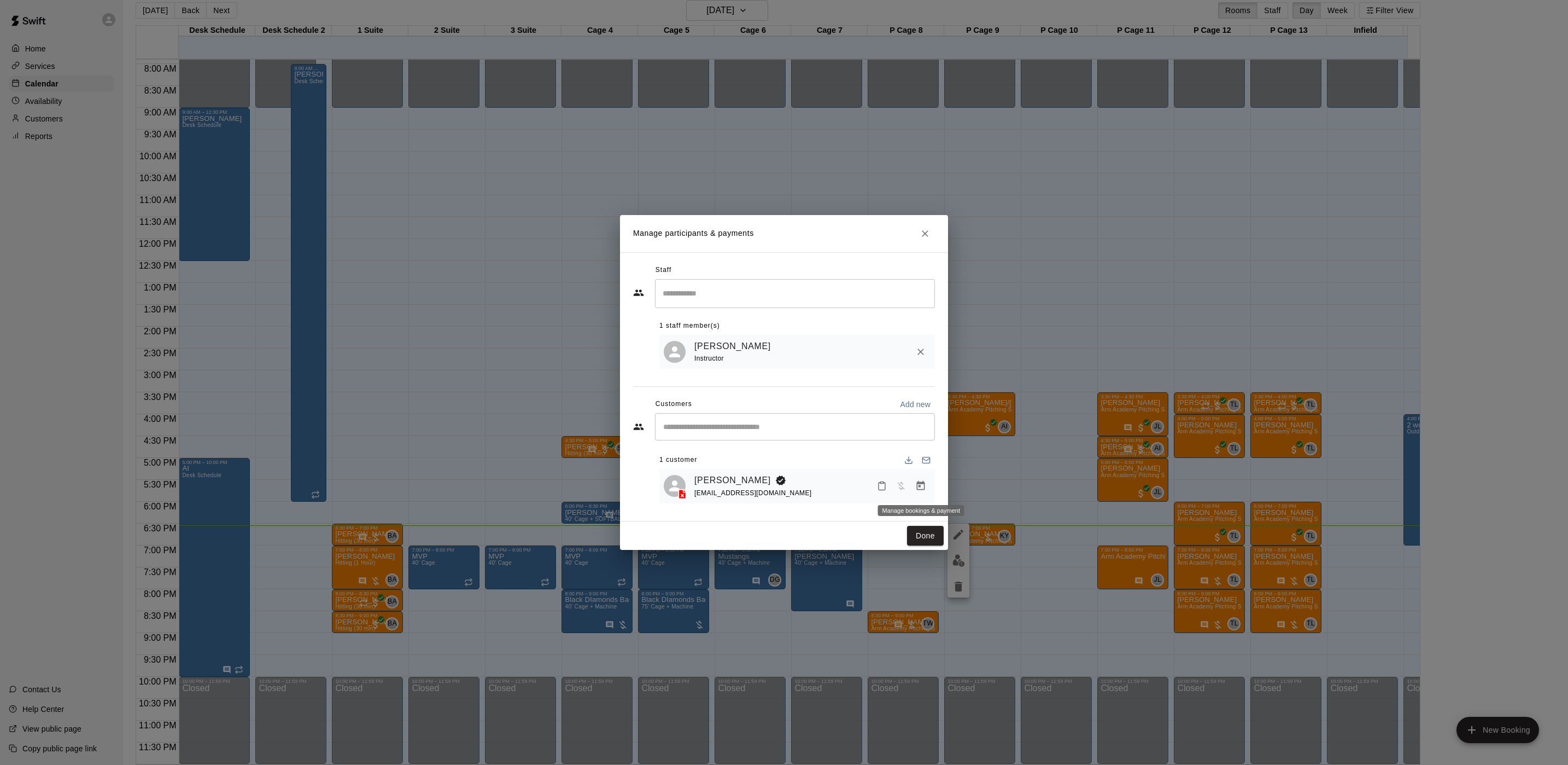
click at [921, 492] on icon "Manage bookings & payment" at bounding box center [921, 486] width 11 height 11
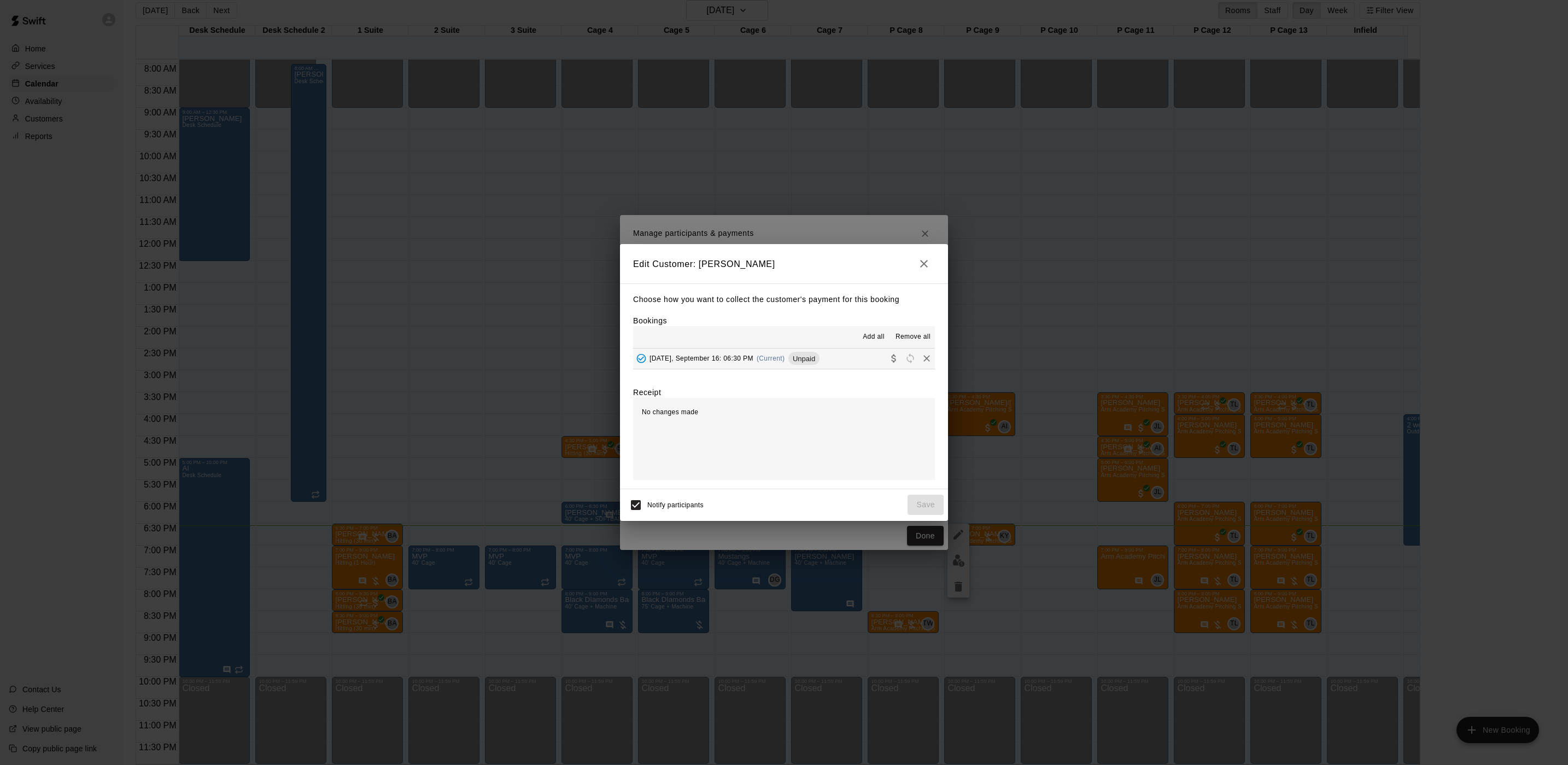
click at [727, 356] on span "Tuesday, September 16: 06:30 PM" at bounding box center [701, 358] width 104 height 8
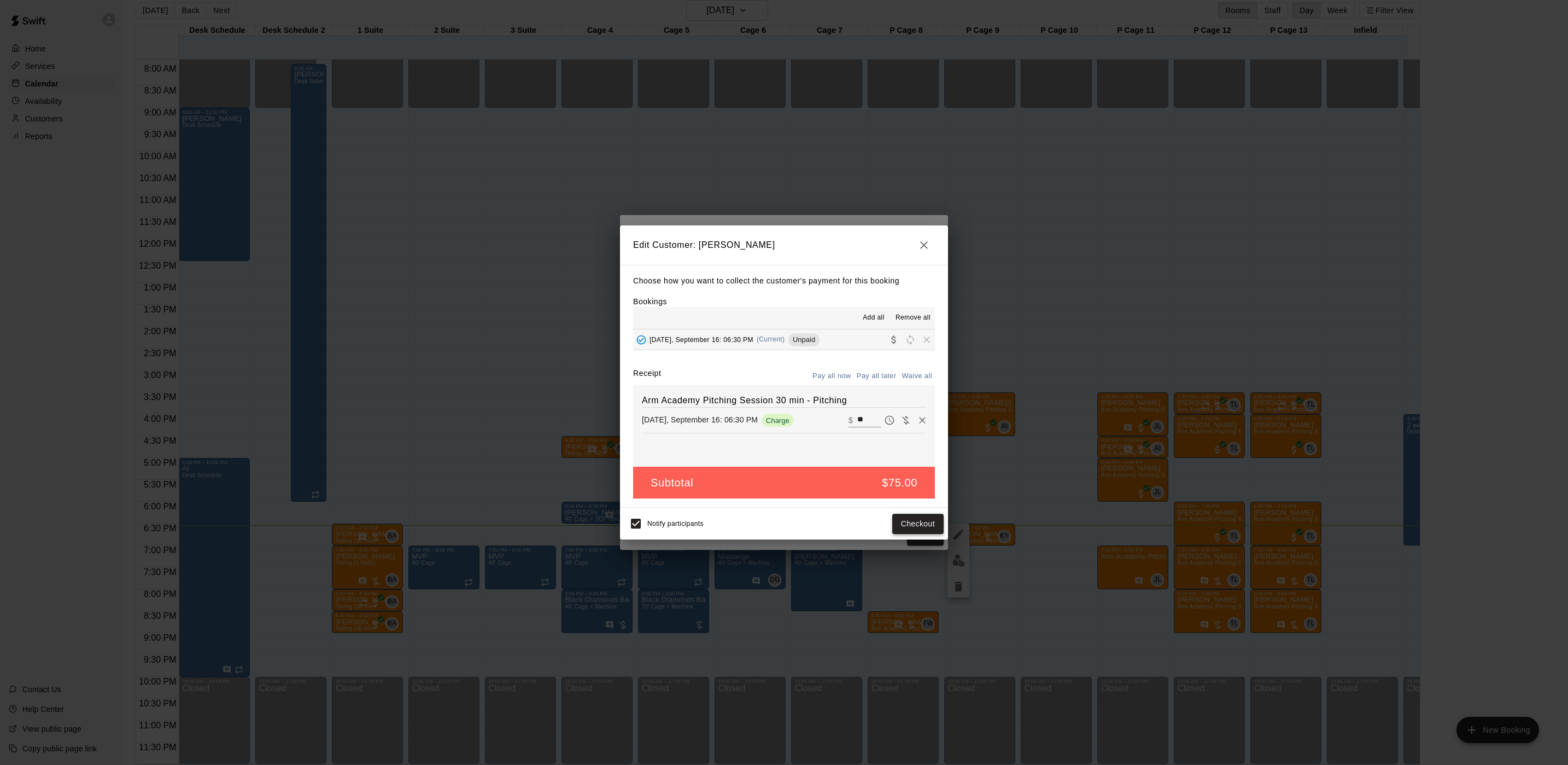
click at [915, 525] on button "Checkout" at bounding box center [918, 523] width 51 height 20
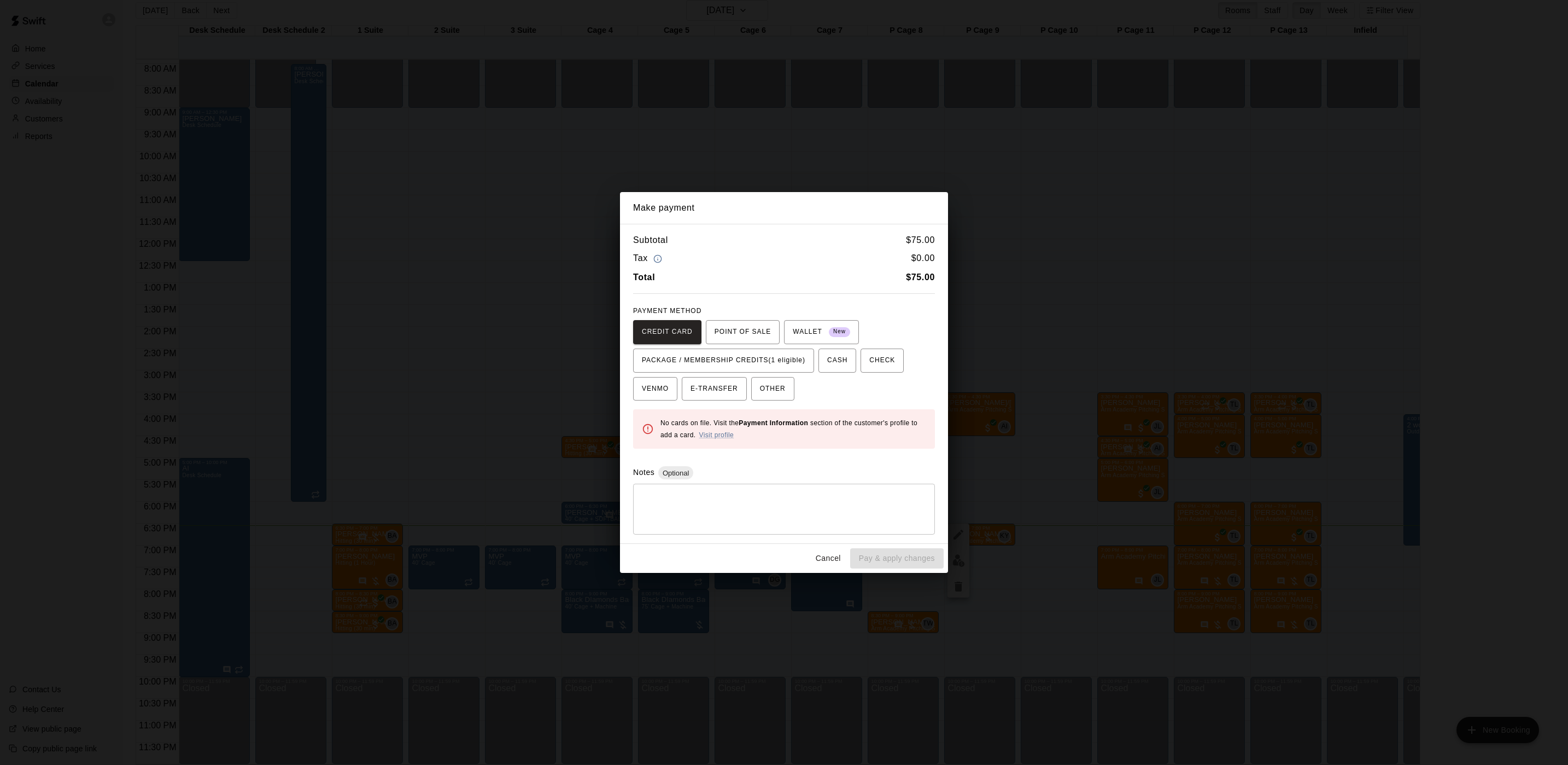
click at [529, 312] on div "Make payment Subtotal $ 75.00 Tax $ 0.00 Total $ 75.00 PAYMENT METHOD CREDIT CA…" at bounding box center [784, 382] width 1568 height 765
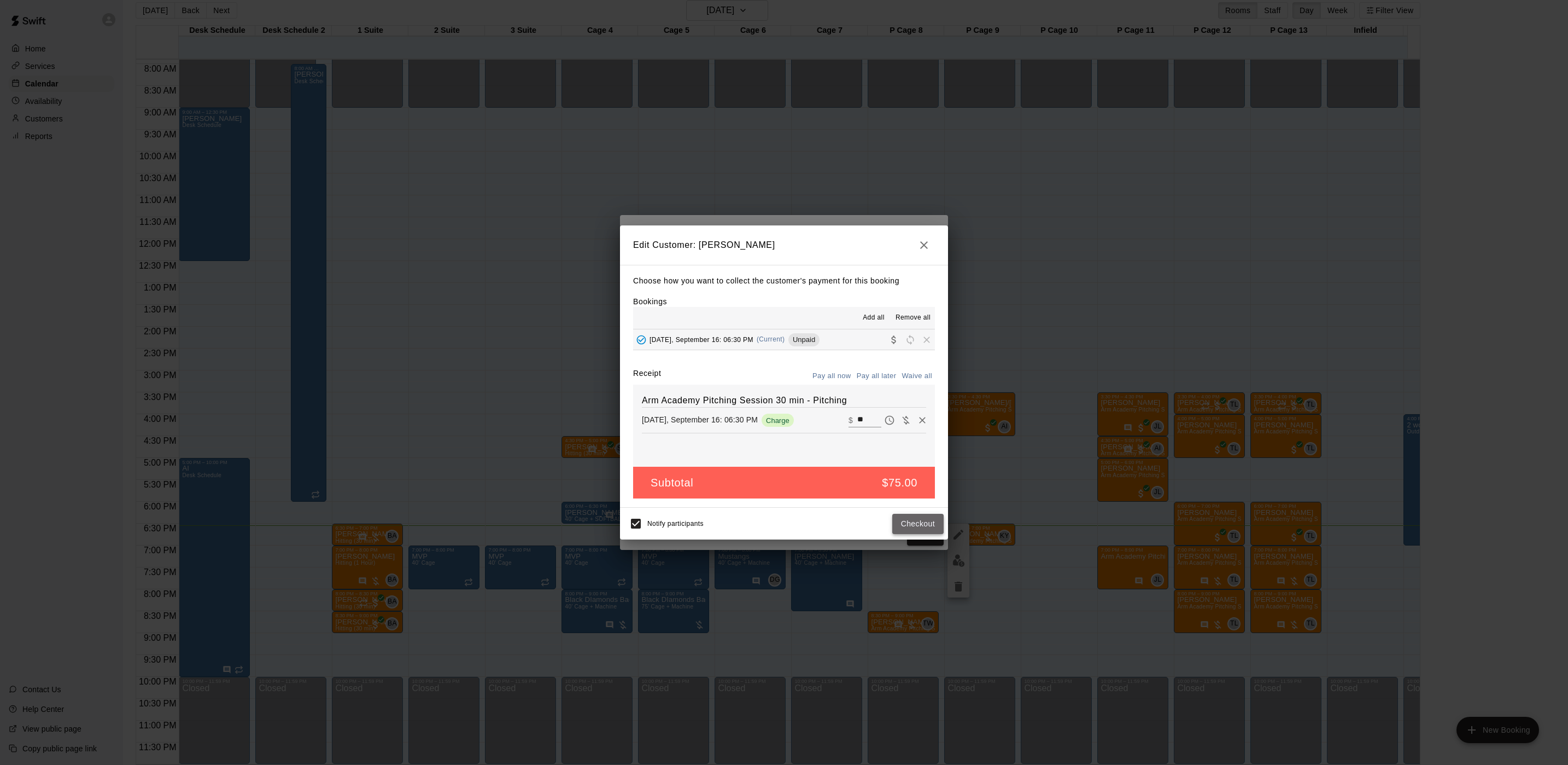
click at [914, 531] on button "Checkout" at bounding box center [918, 523] width 51 height 20
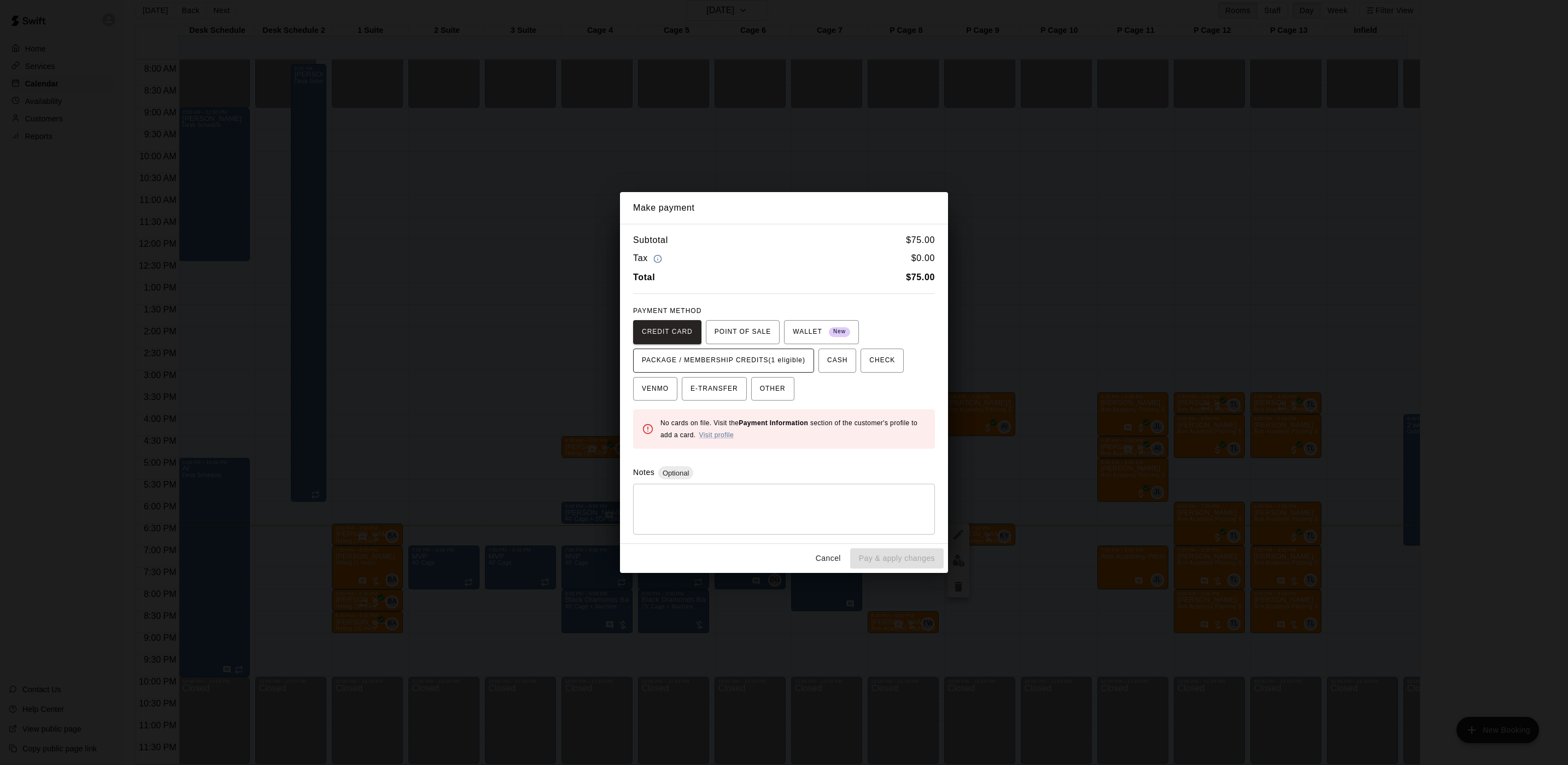
click at [721, 354] on span "PACKAGE / MEMBERSHIP CREDITS (1 eligible)" at bounding box center [723, 361] width 164 height 18
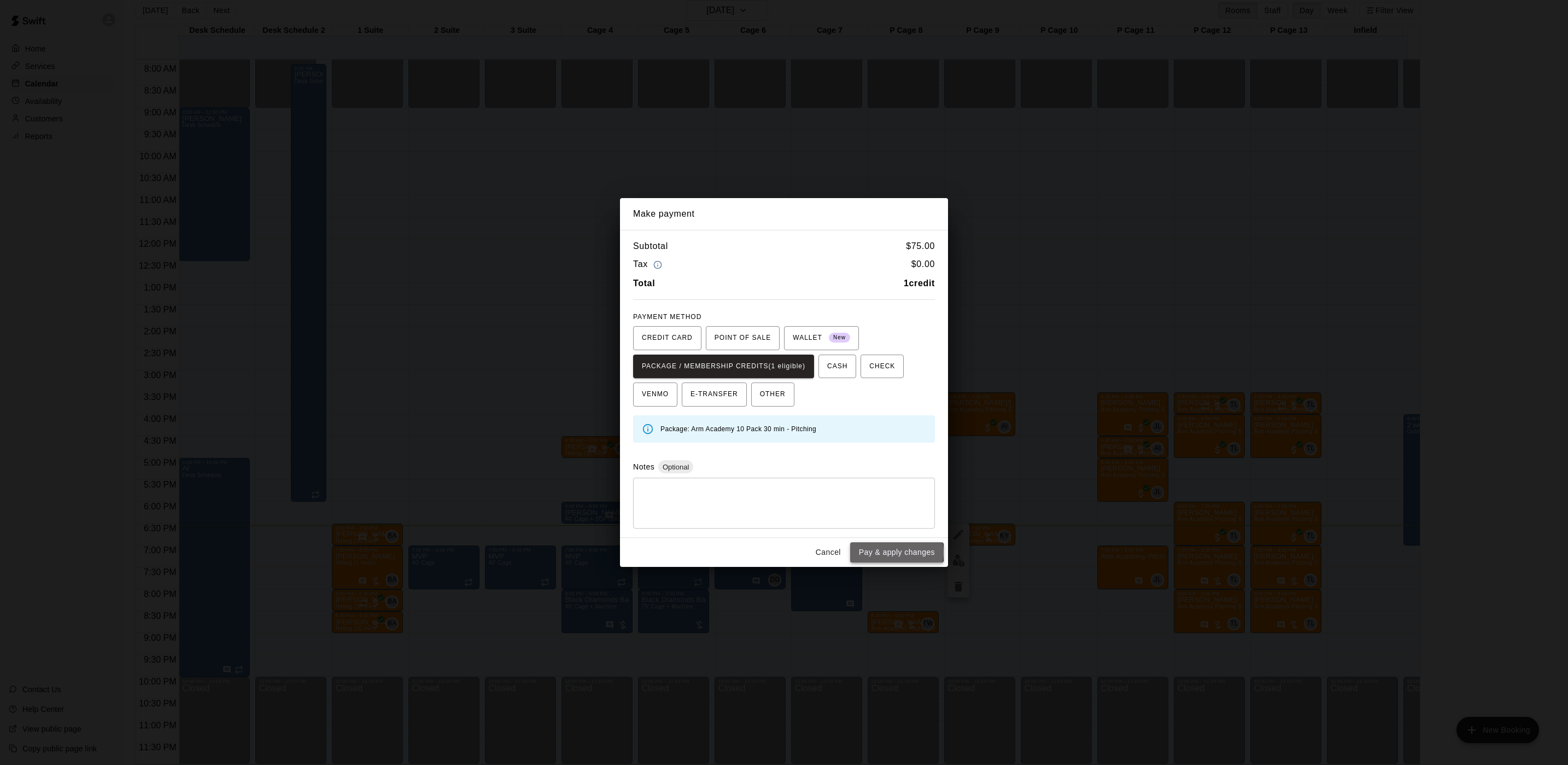
click at [896, 554] on button "Pay & apply changes" at bounding box center [897, 552] width 94 height 20
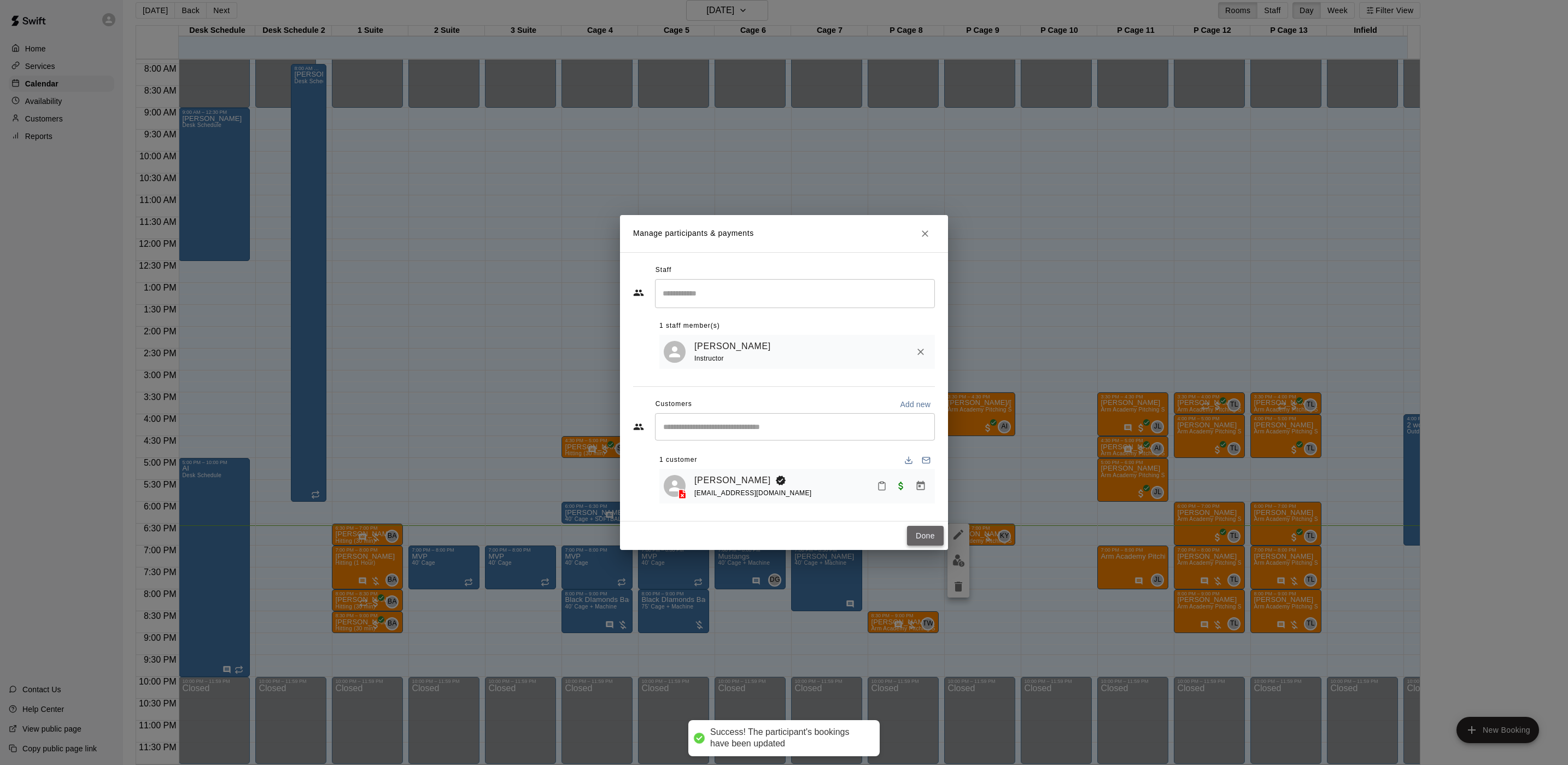
click at [931, 535] on button "Done" at bounding box center [925, 535] width 37 height 20
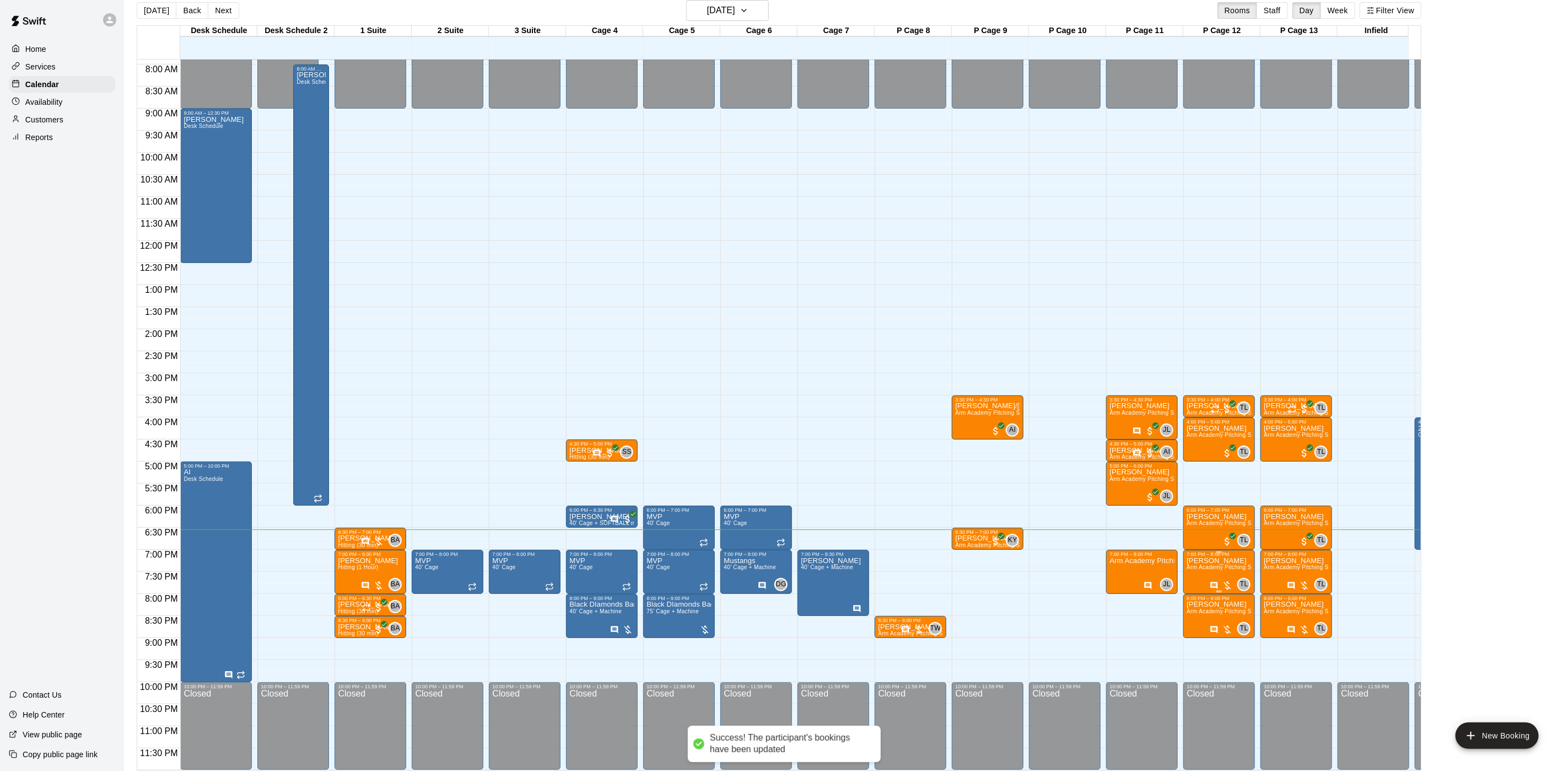
click at [1203, 560] on p "[PERSON_NAME]" at bounding box center [1219, 560] width 65 height 0
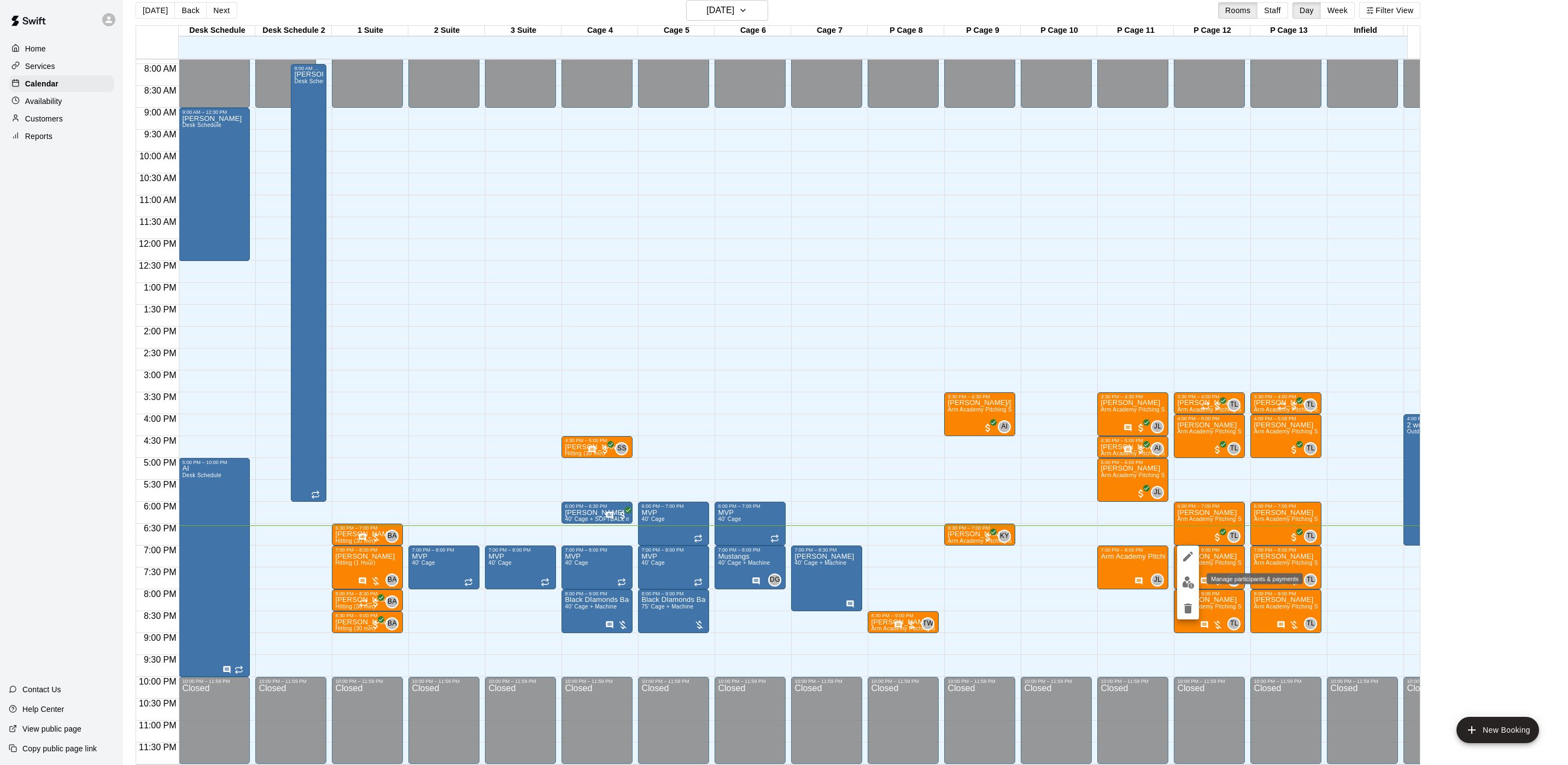
click at [1183, 578] on img "edit" at bounding box center [1188, 582] width 13 height 13
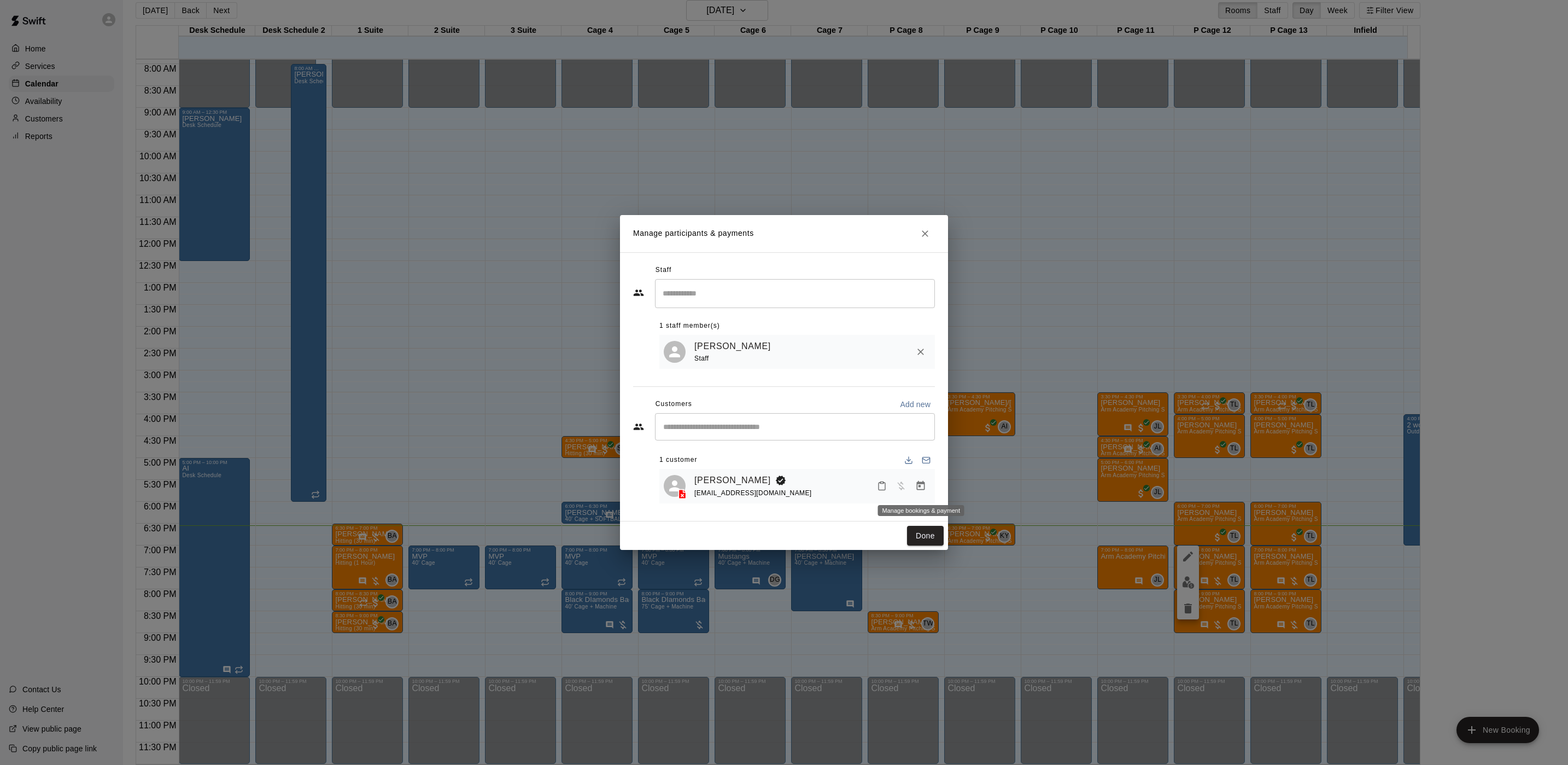
click at [924, 489] on icon "Manage bookings & payment" at bounding box center [920, 485] width 8 height 9
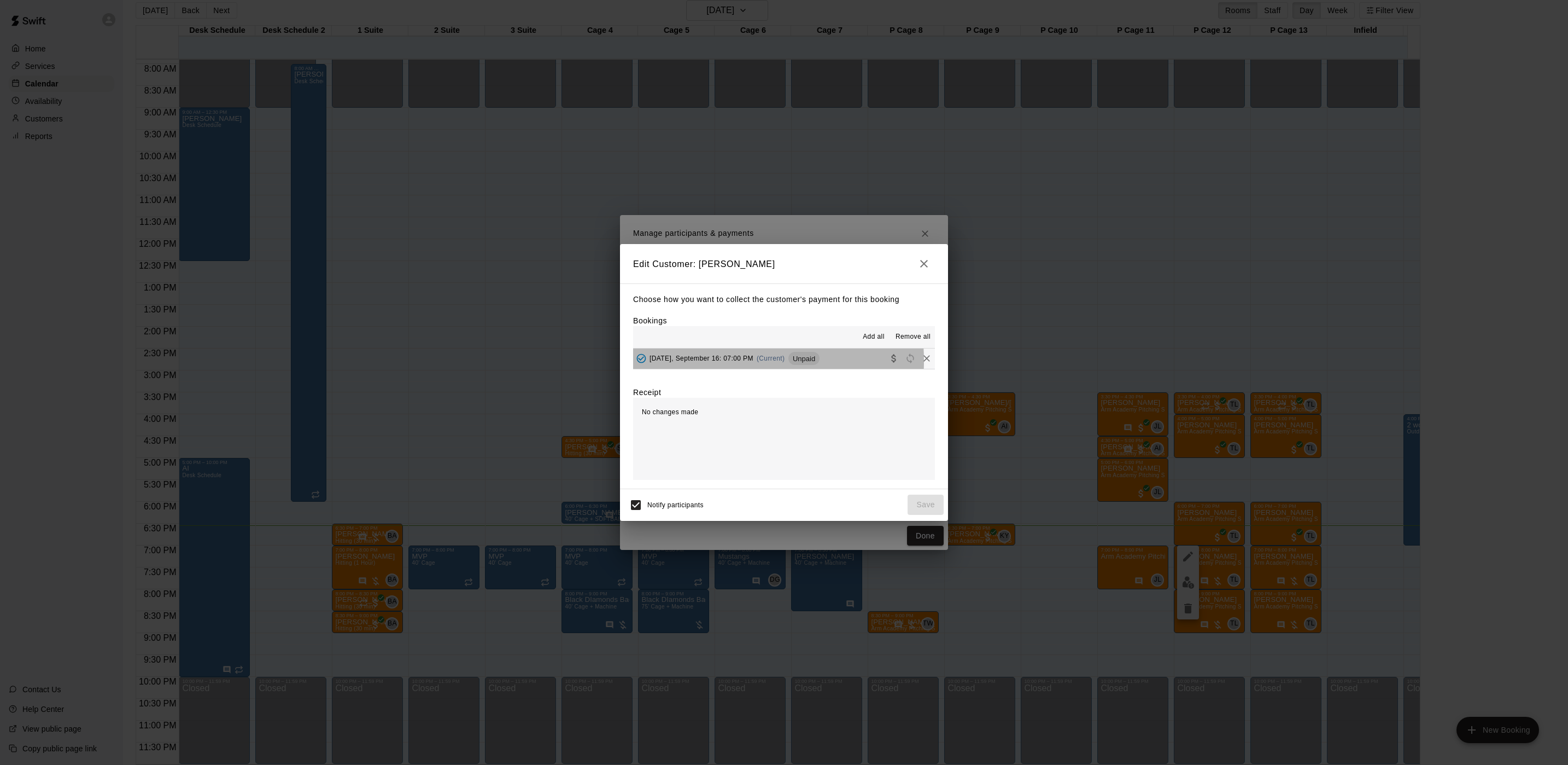
click at [725, 361] on span "[DATE], September 16: 07:00 PM" at bounding box center [701, 358] width 104 height 8
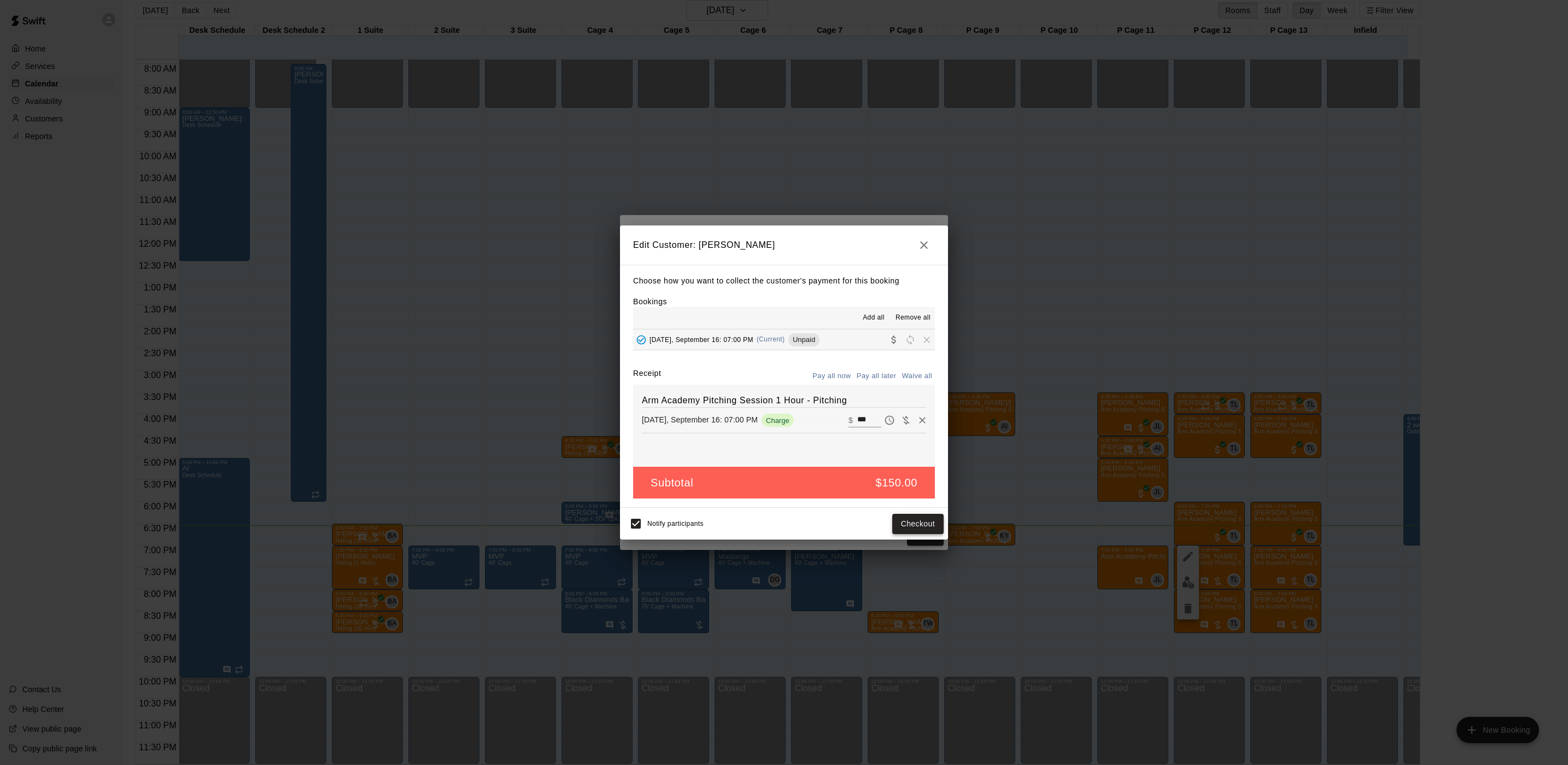
click at [904, 521] on button "Checkout" at bounding box center [918, 523] width 51 height 20
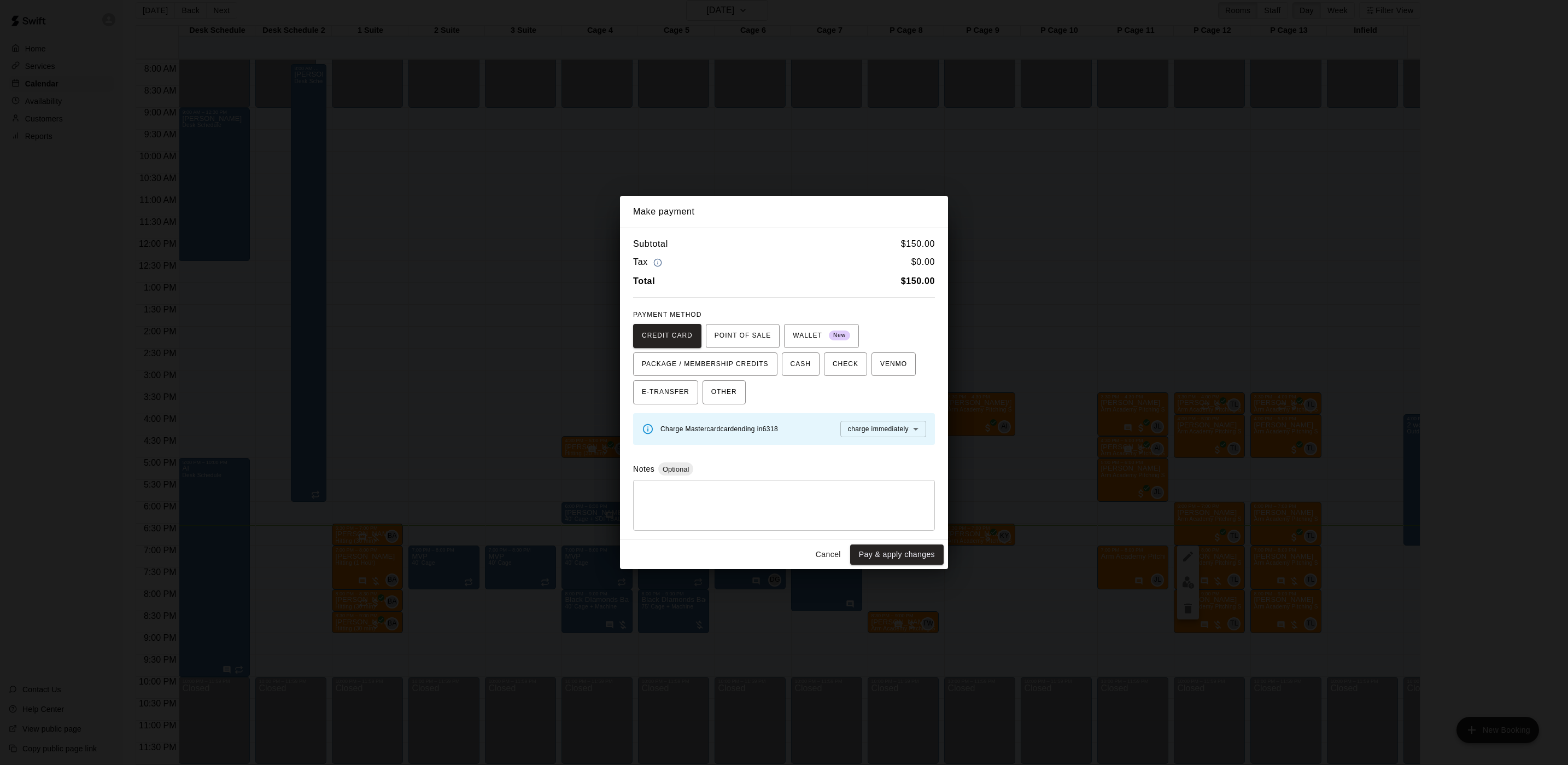
click at [686, 160] on div "Make payment Subtotal $ 150.00 Tax $ 0.00 Total $ 150.00 PAYMENT METHOD CREDIT …" at bounding box center [784, 382] width 1568 height 765
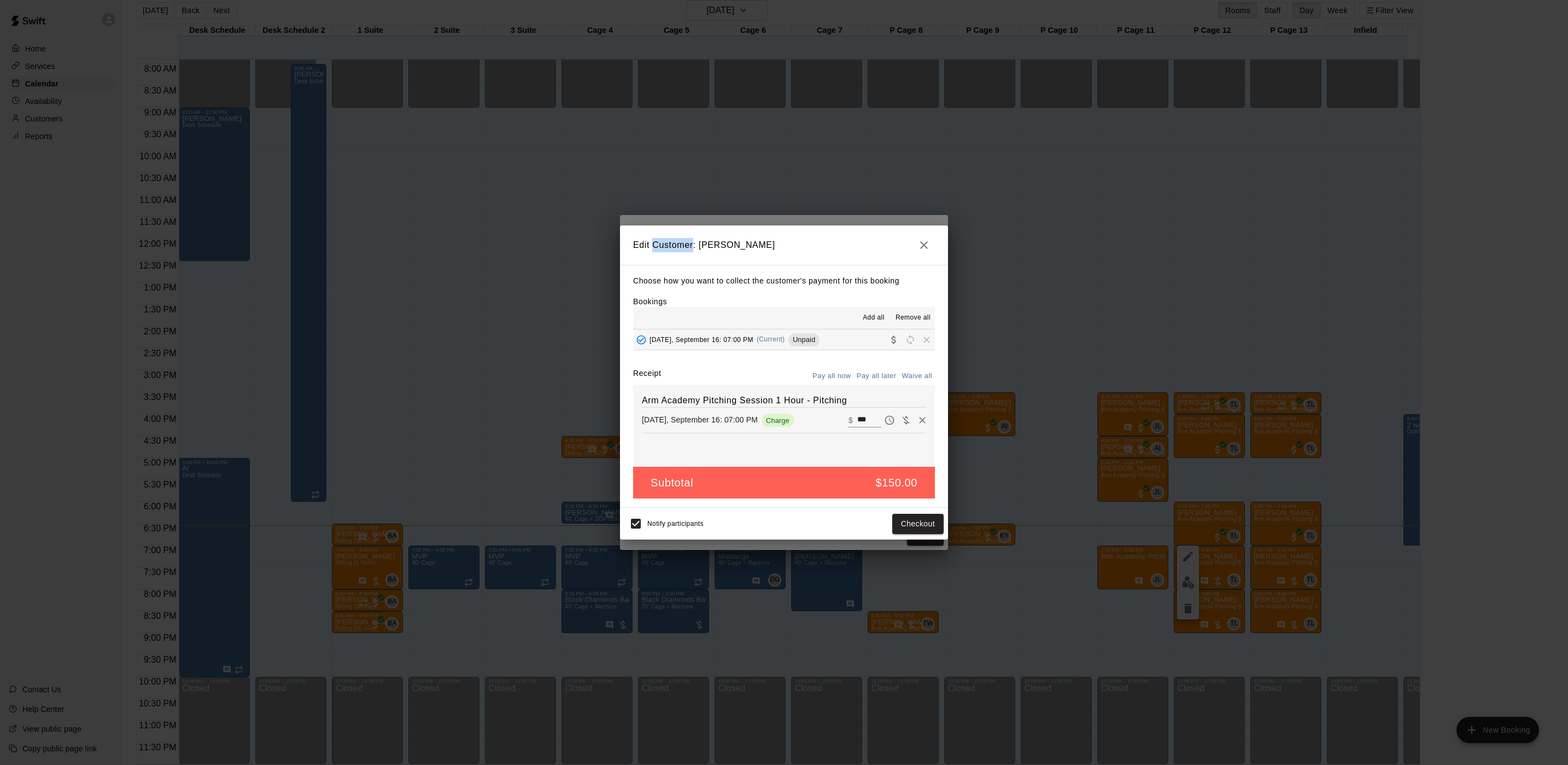
click at [686, 160] on div "Edit Customer: Haze Harkins Choose how you want to collect the customer's payme…" at bounding box center [784, 382] width 1568 height 765
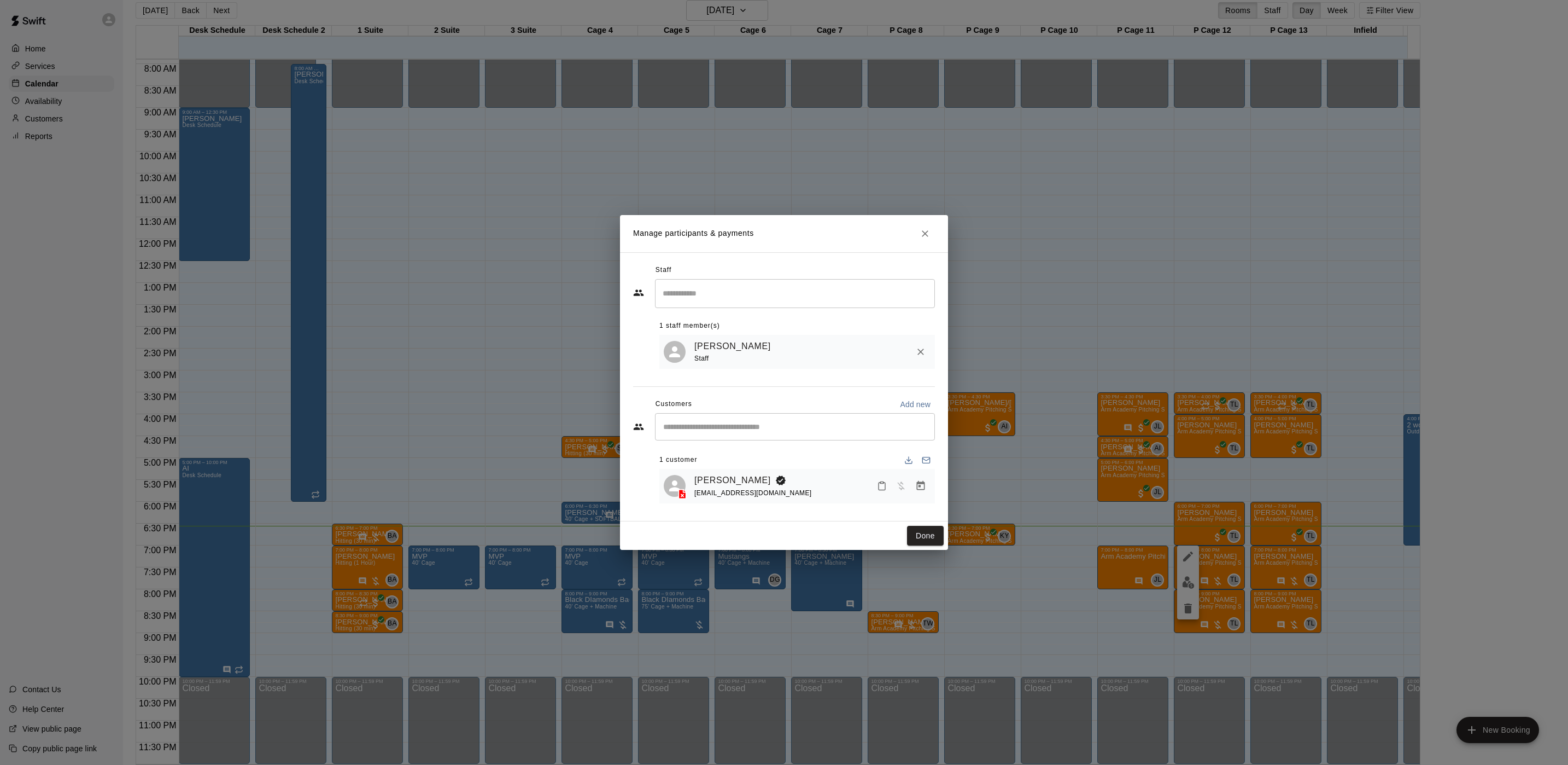
click at [686, 160] on div "Edit Participant Bookings Add all Remove all Tuesday, September 16: 07:00 PM (C…" at bounding box center [784, 382] width 1568 height 765
click at [686, 160] on div "Manage participants & payments Staff ​ 1 staff member(s) Tyler Levine Staff Cus…" at bounding box center [784, 382] width 1568 height 765
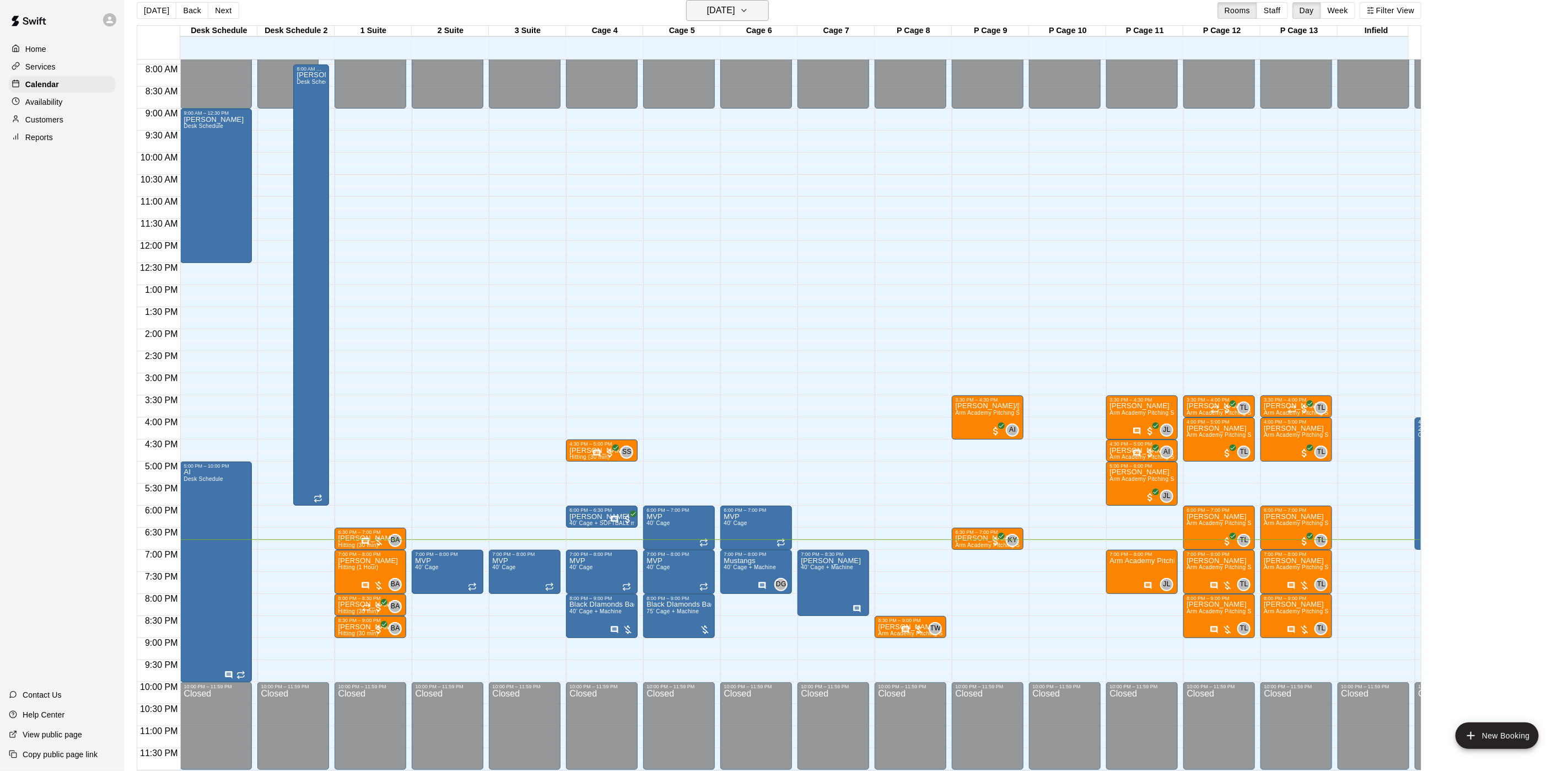
click at [707, 8] on h6 "[DATE]" at bounding box center [721, 10] width 28 height 15
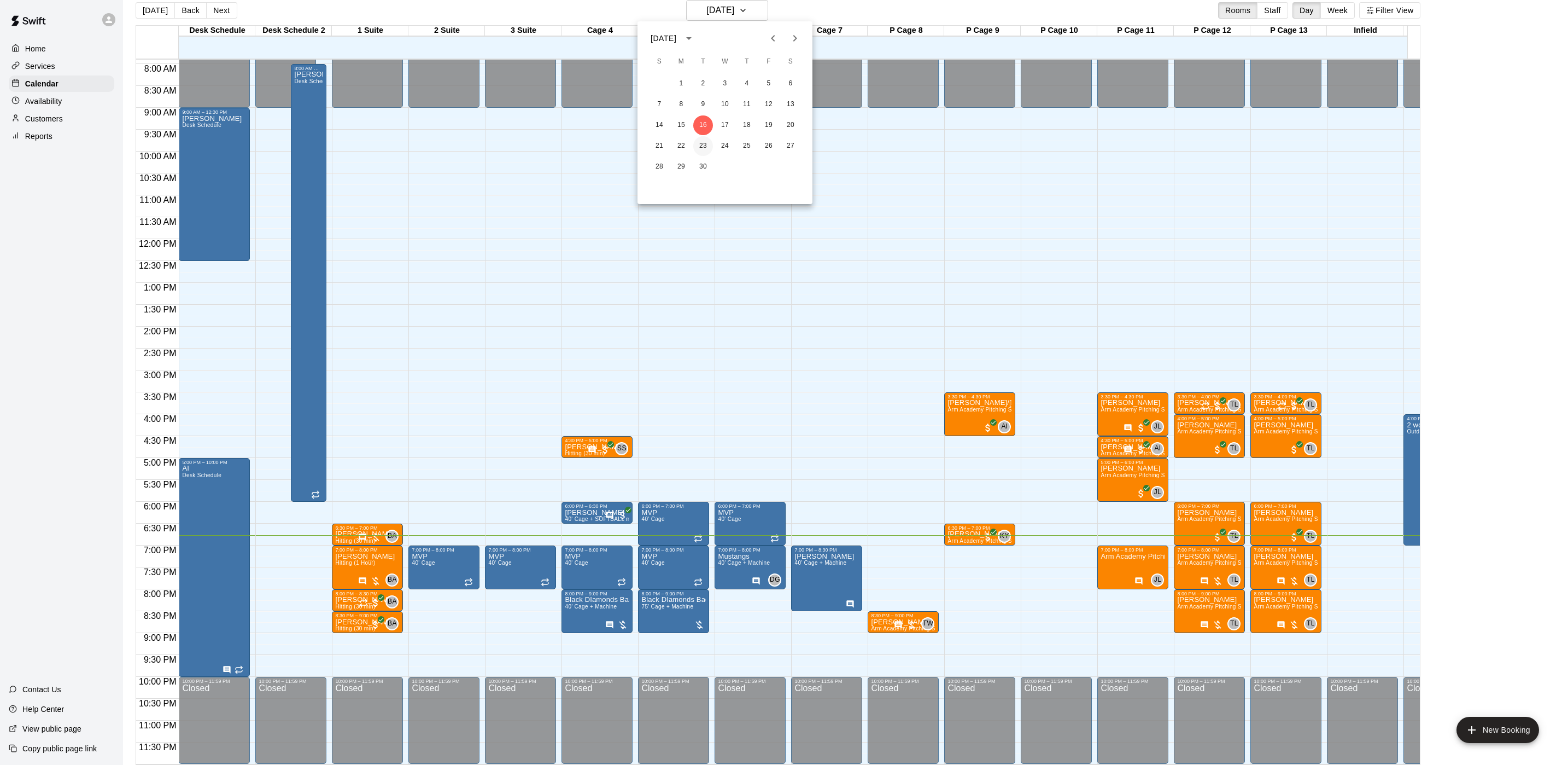
click at [698, 150] on button "23" at bounding box center [703, 146] width 19 height 19
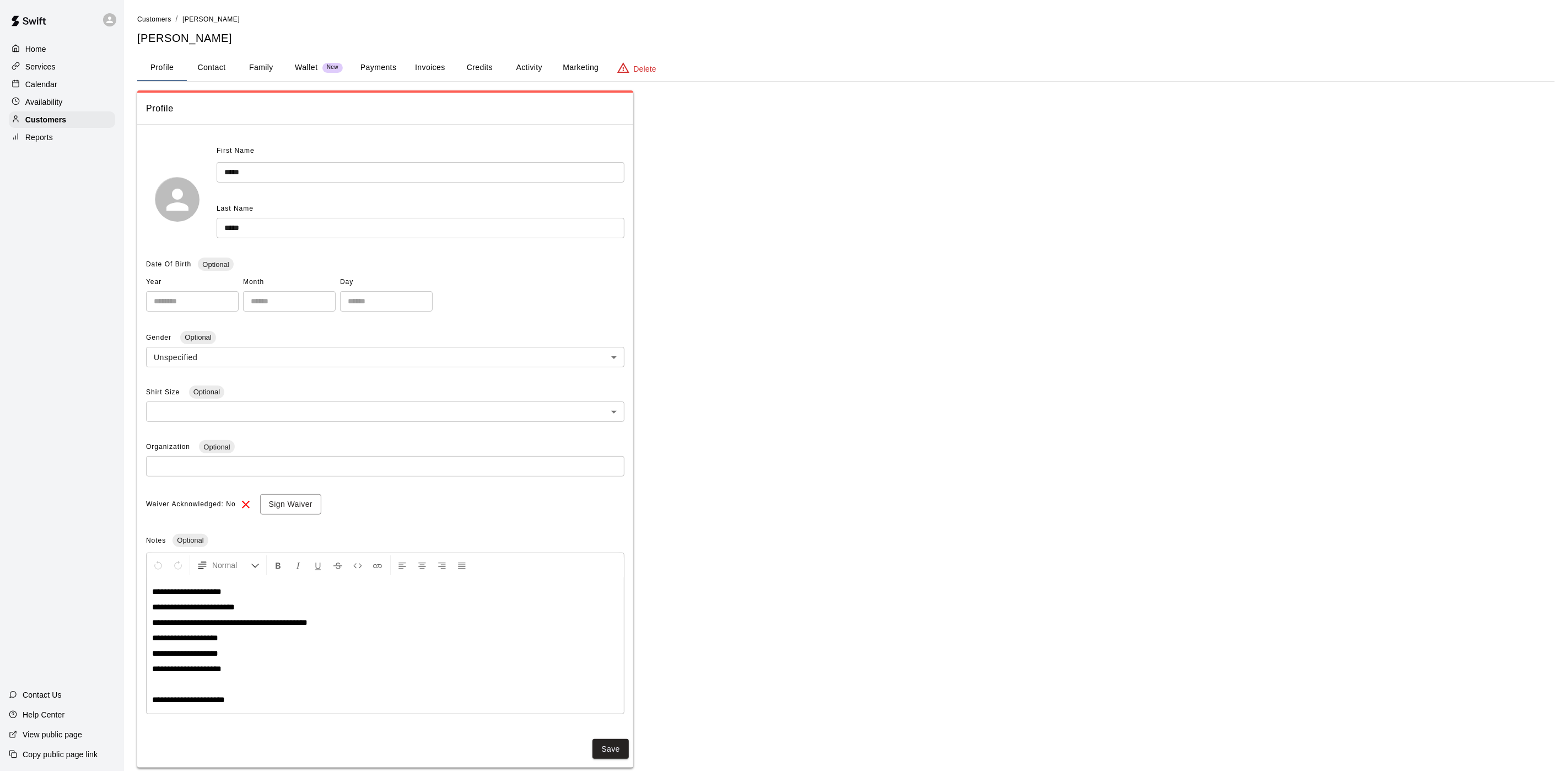
click at [67, 90] on div "Calendar" at bounding box center [61, 84] width 106 height 17
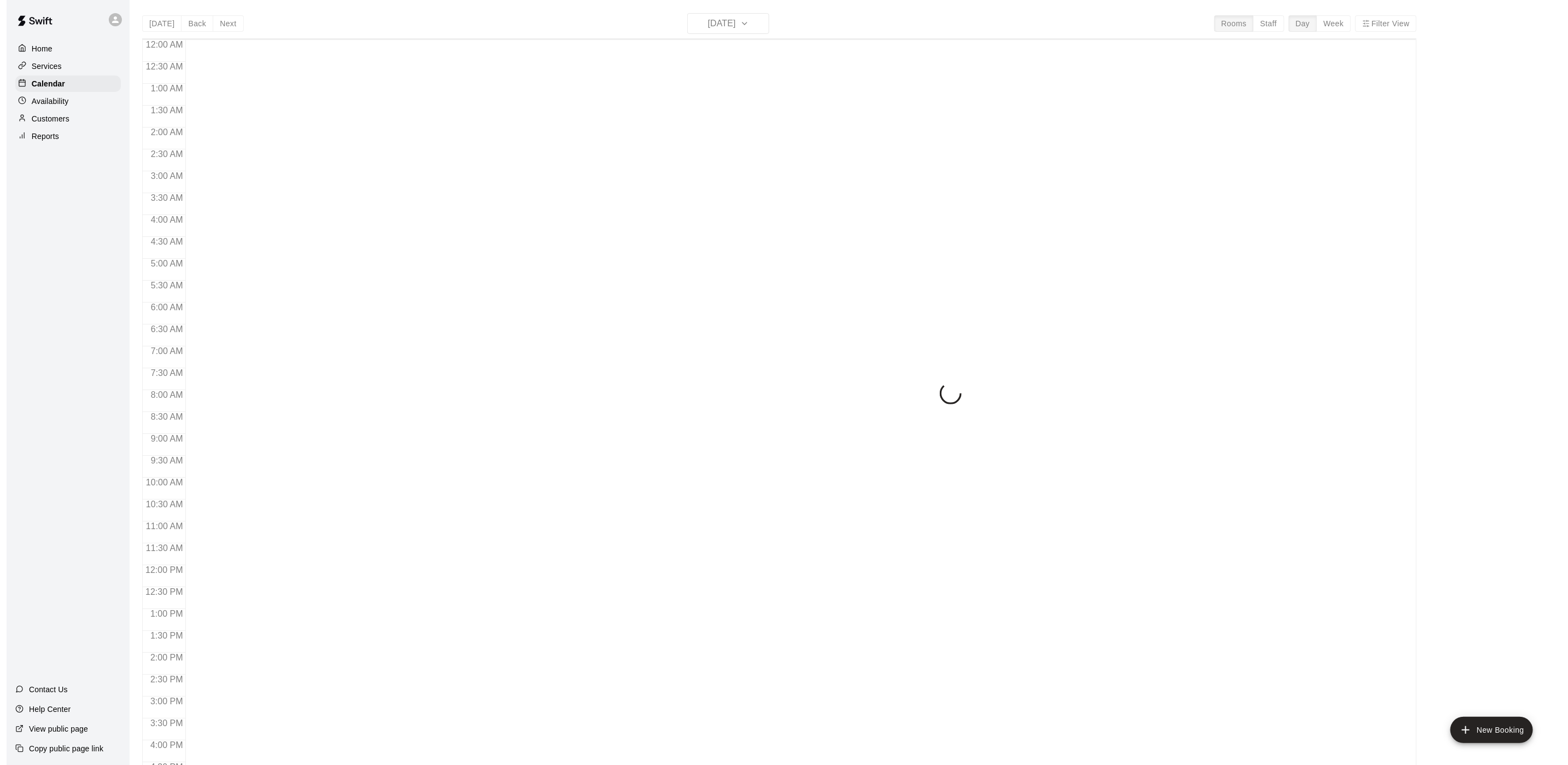
scroll to position [314, 0]
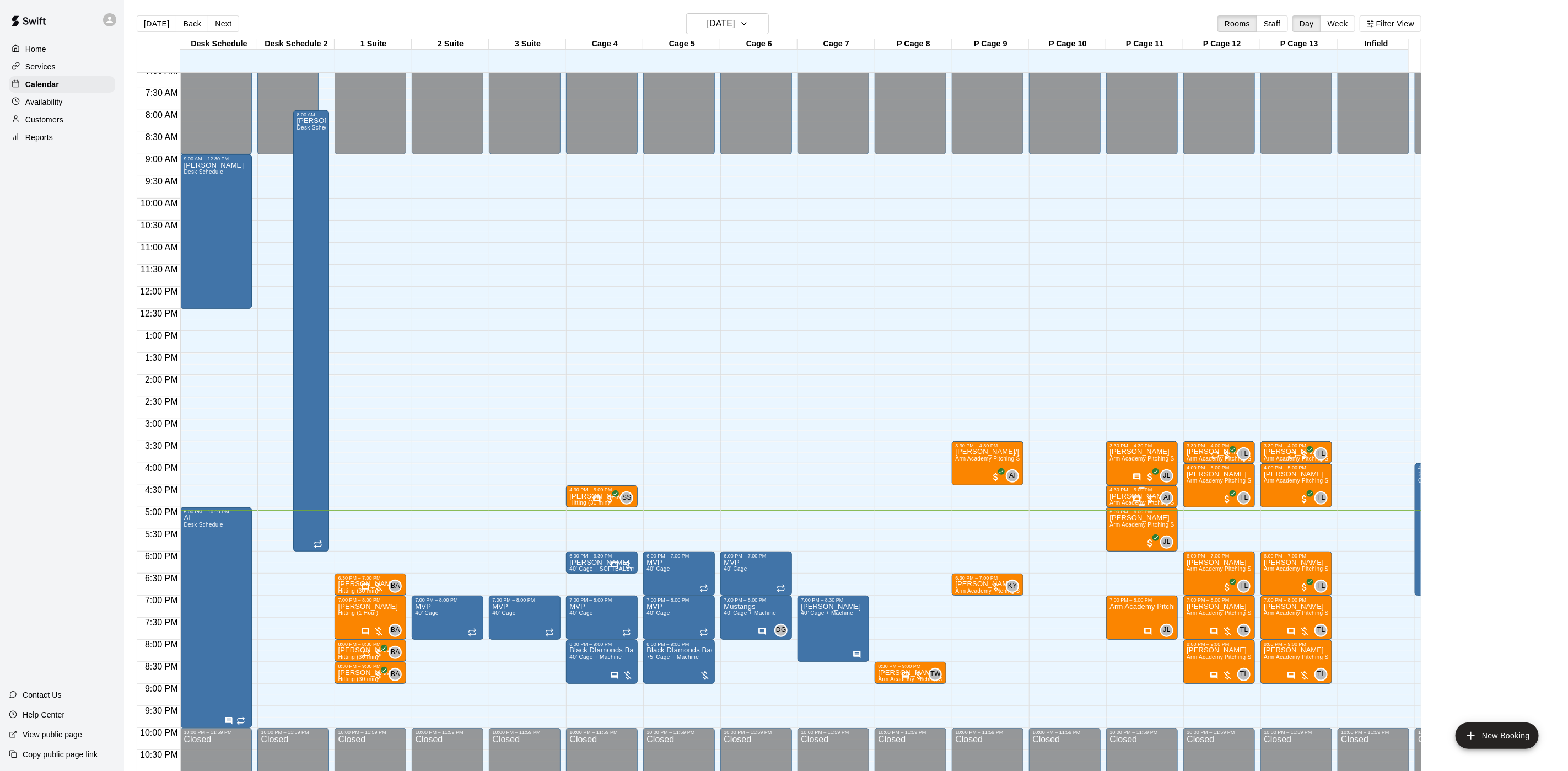
click at [1121, 496] on p "[PERSON_NAME]" at bounding box center [1142, 496] width 65 height 0
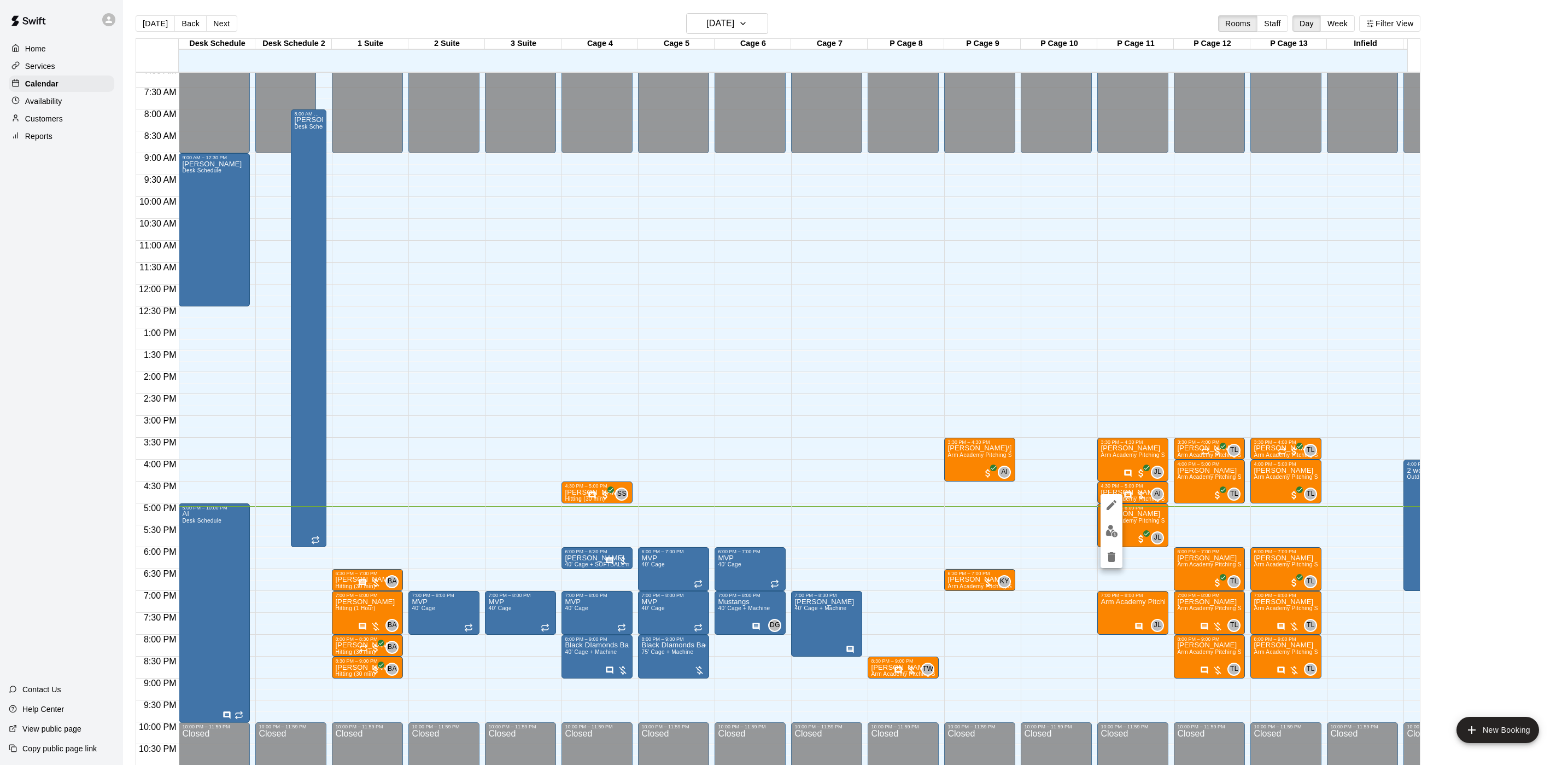
click at [1109, 530] on img "edit" at bounding box center [1111, 531] width 13 height 13
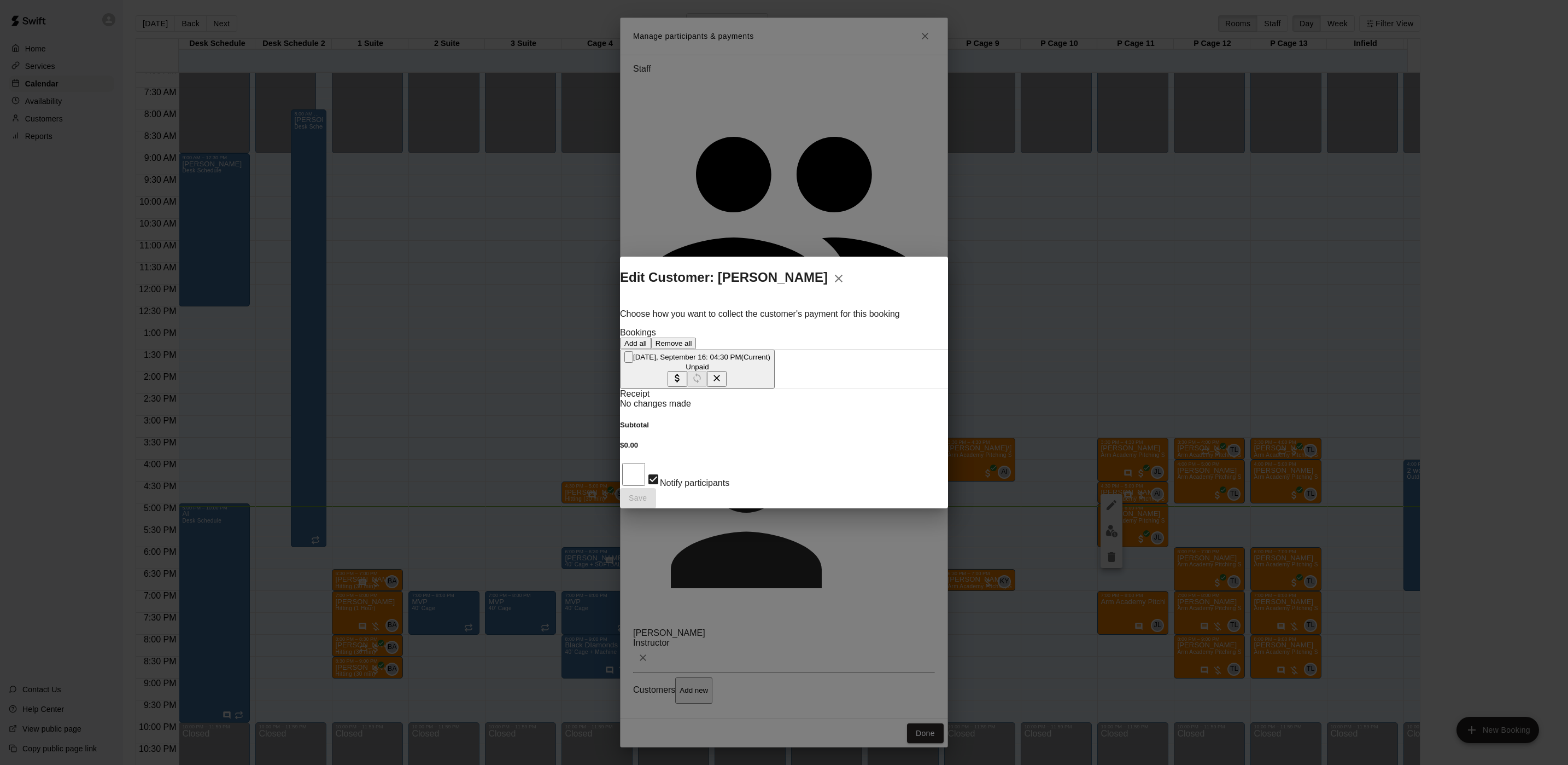
click at [768, 361] on span "(Current)" at bounding box center [756, 356] width 29 height 8
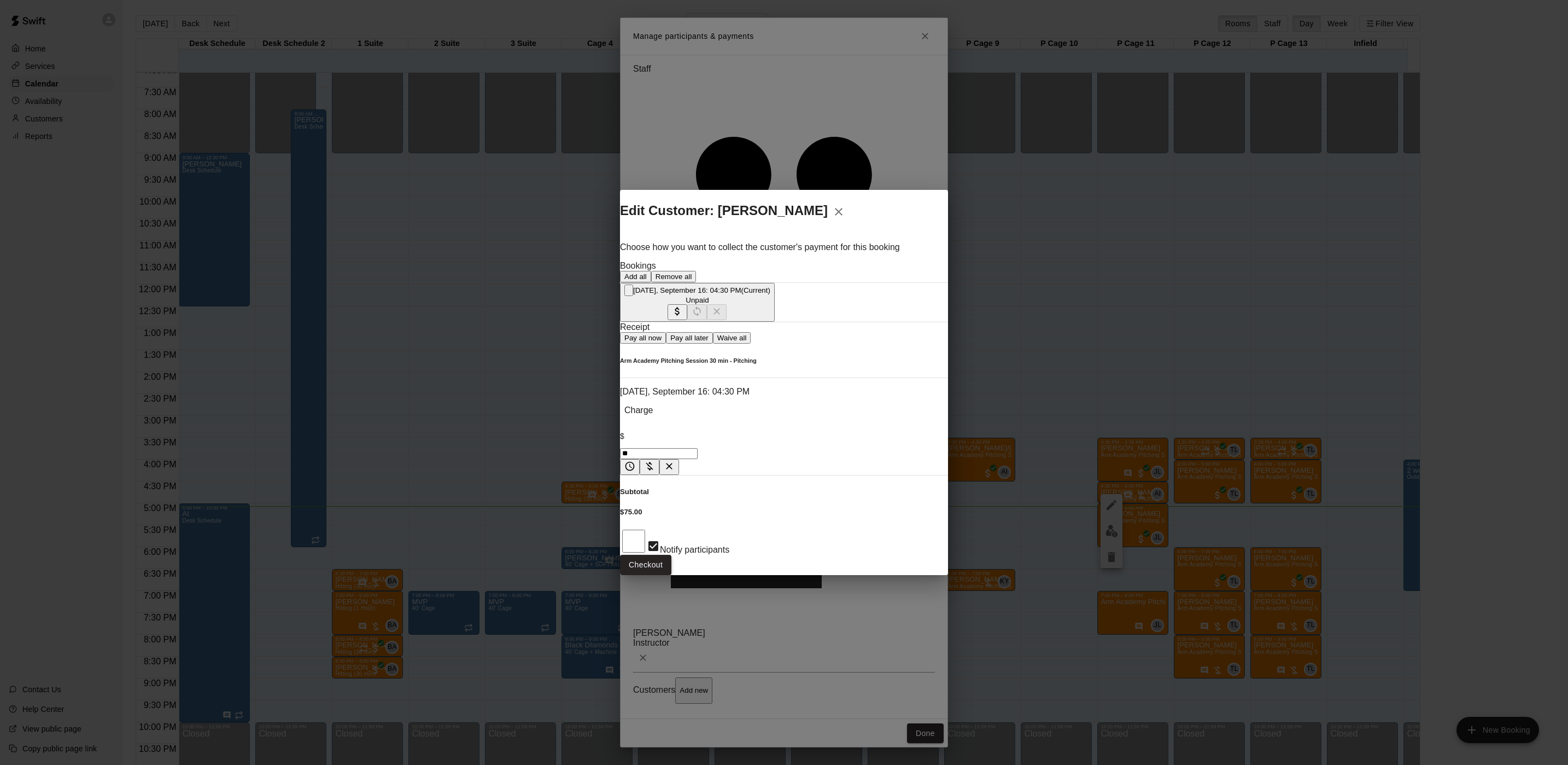
click at [671, 555] on button "Checkout" at bounding box center [646, 565] width 51 height 20
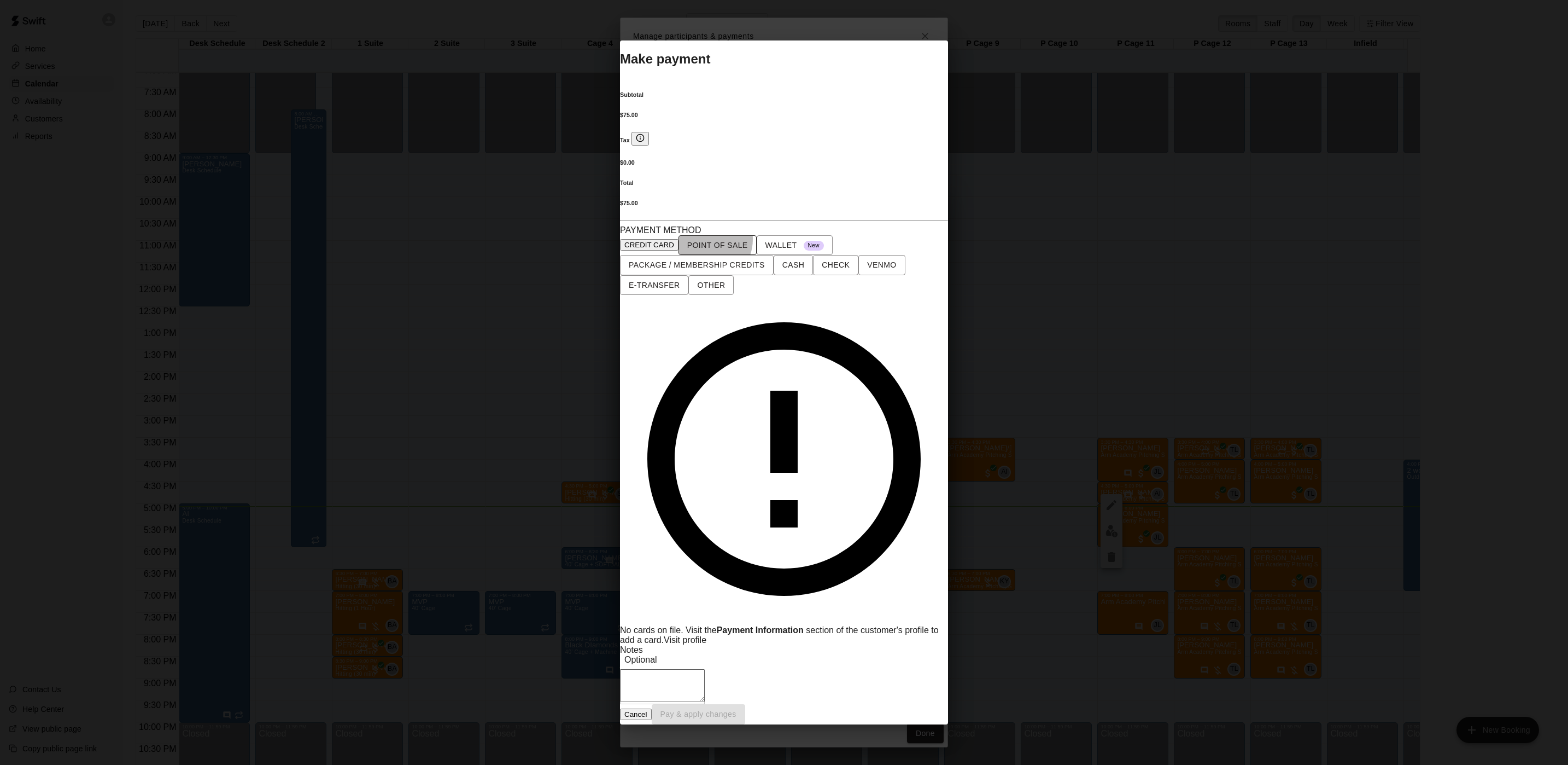
click at [727, 252] on span "POINT OF SALE" at bounding box center [718, 245] width 61 height 13
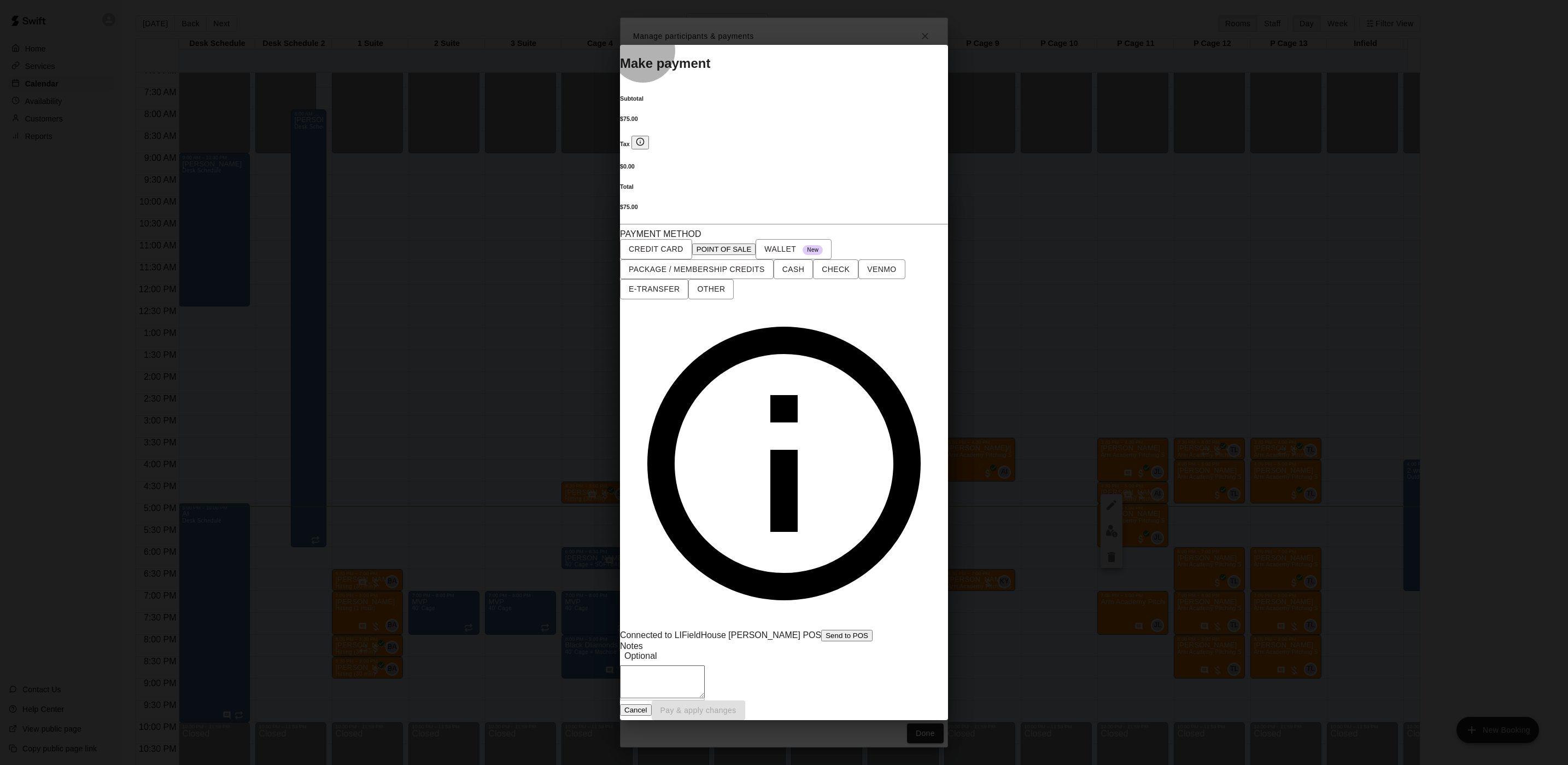
click at [821, 630] on button "Send to POS" at bounding box center [847, 635] width 51 height 12
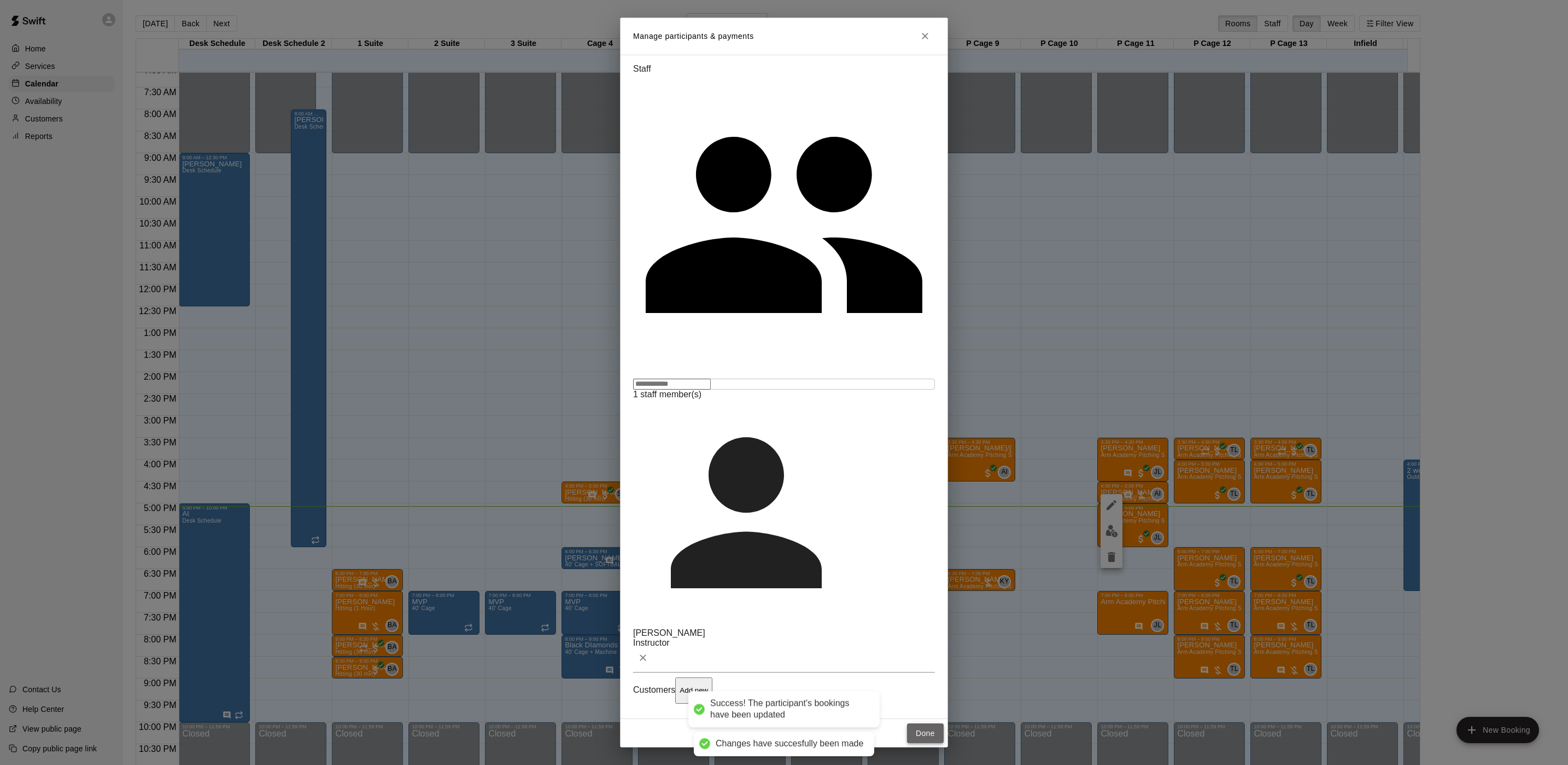
click at [917, 723] on button "Done" at bounding box center [925, 733] width 37 height 20
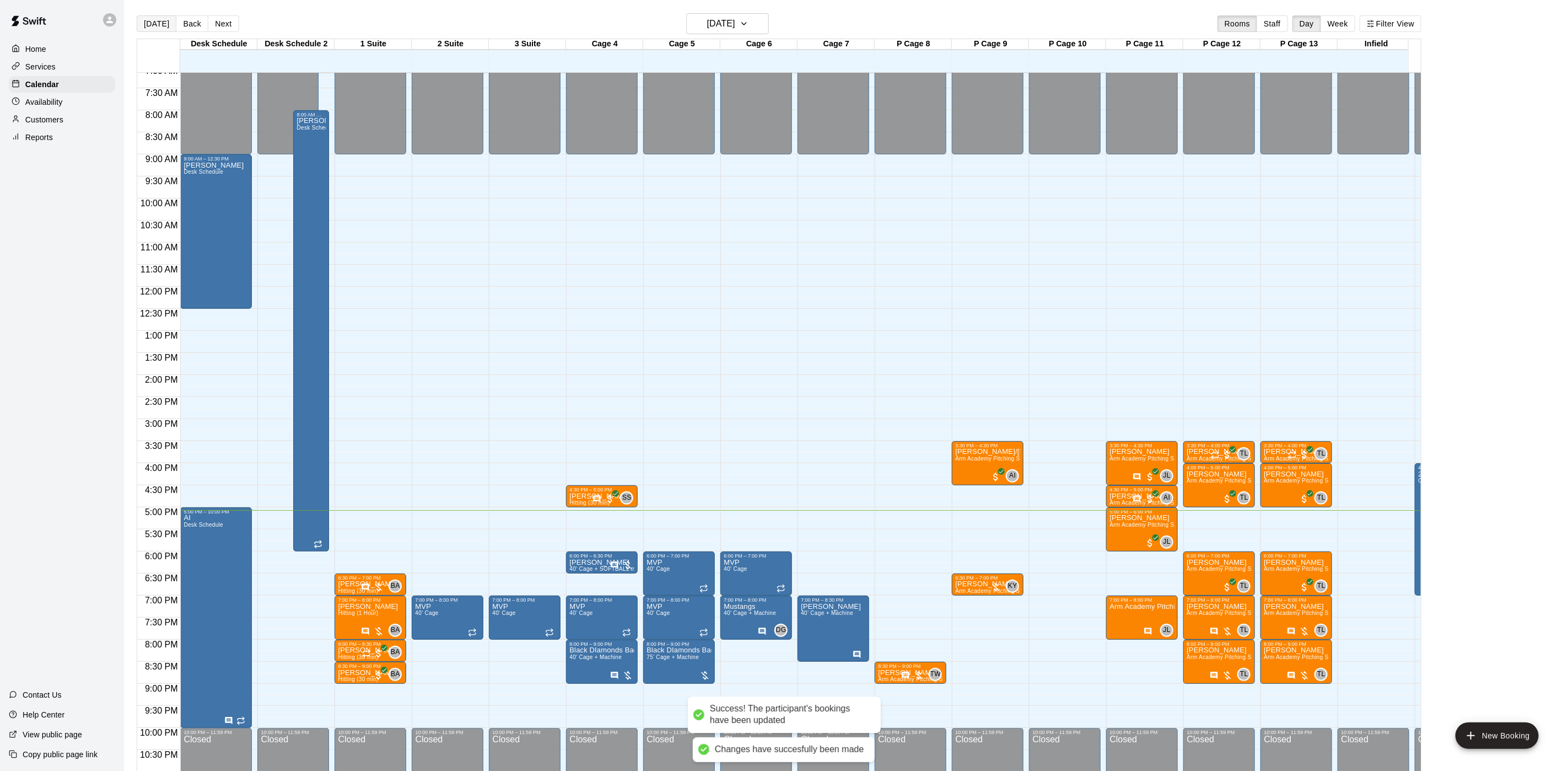
click at [137, 25] on button "[DATE]" at bounding box center [156, 23] width 40 height 17
click at [145, 24] on button "[DATE]" at bounding box center [156, 23] width 40 height 17
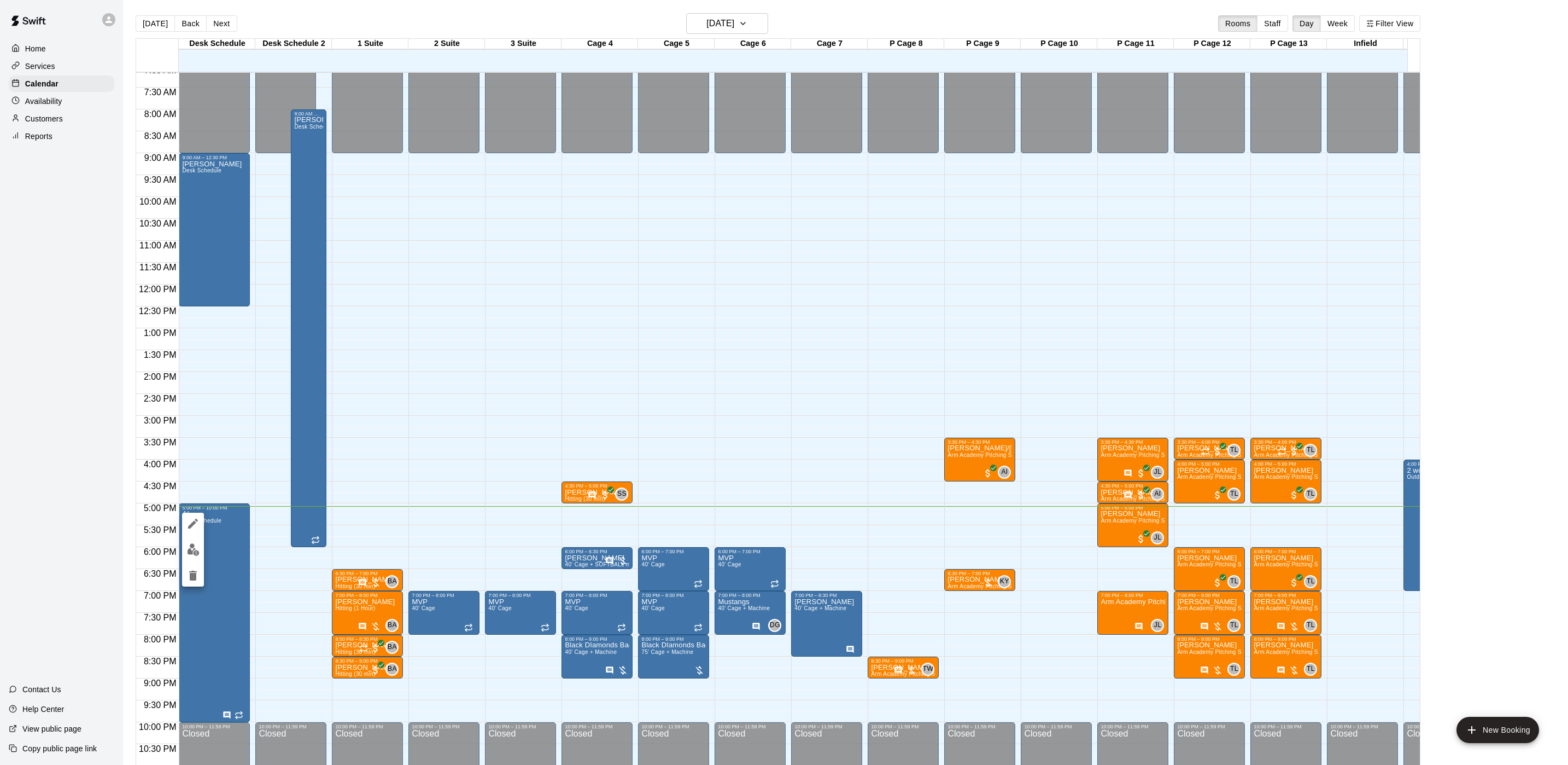
click at [192, 525] on icon "edit" at bounding box center [193, 523] width 10 height 10
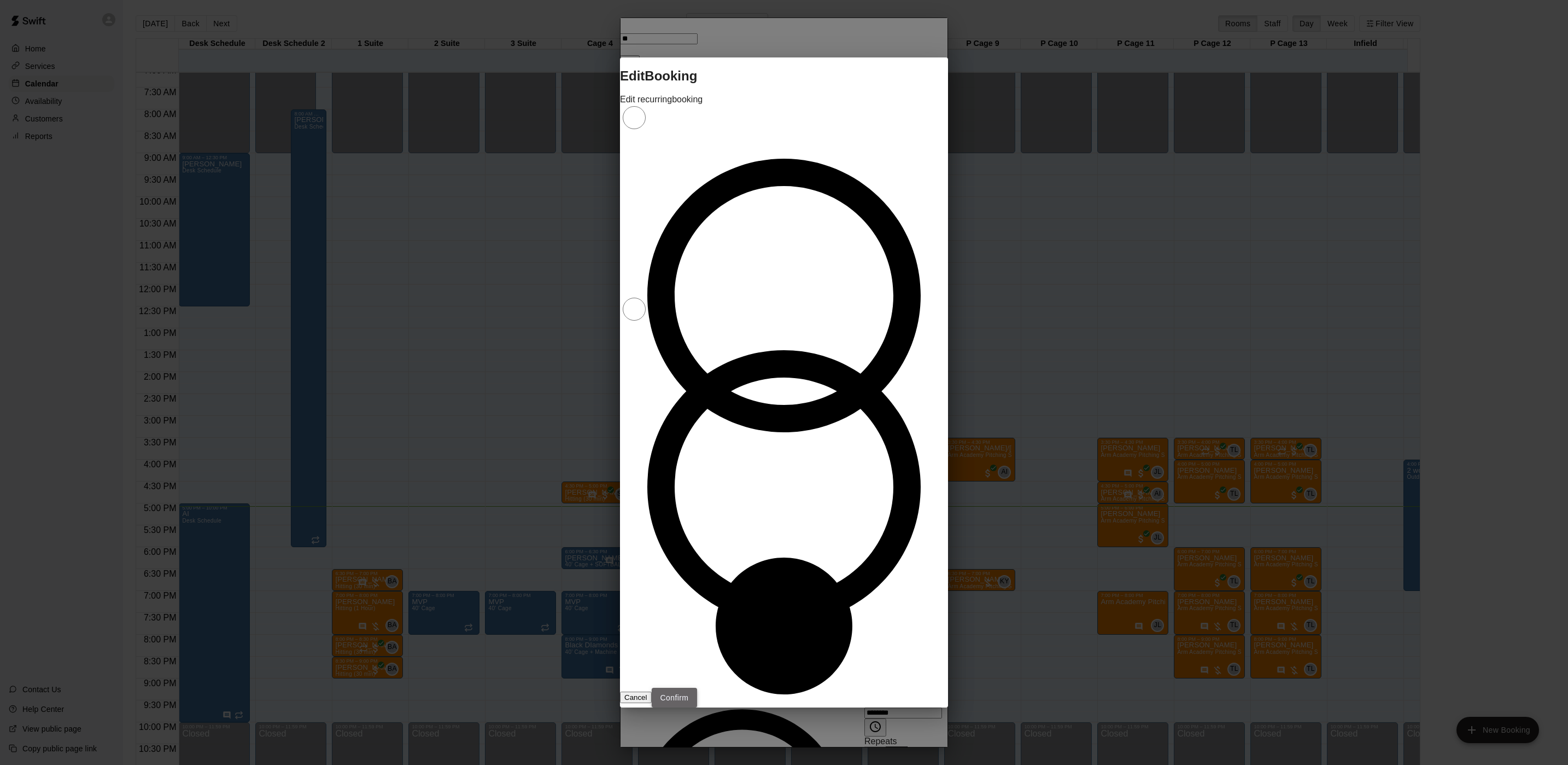
click at [698, 688] on button "Confirm" at bounding box center [674, 697] width 46 height 20
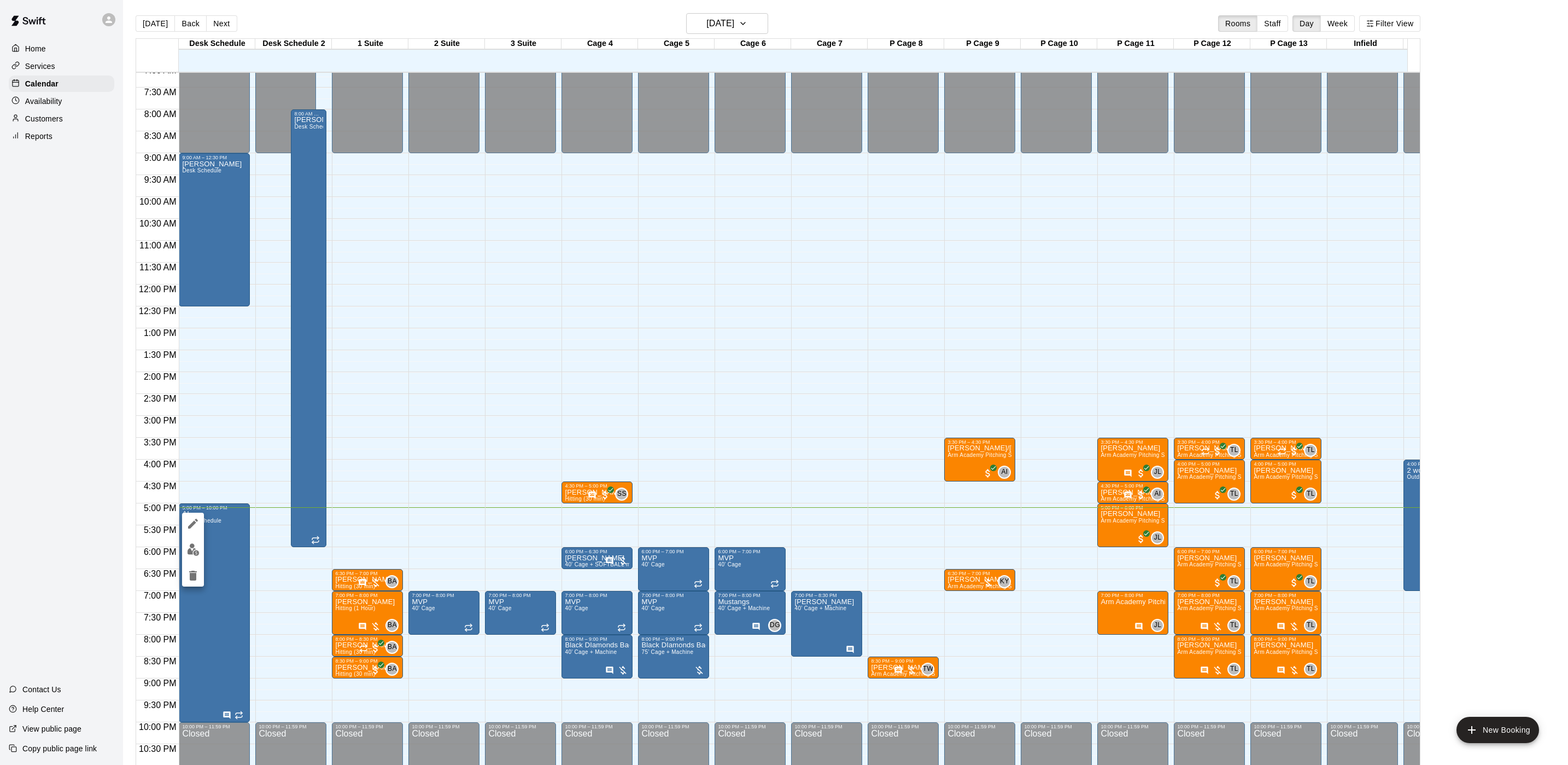
click at [251, 572] on div at bounding box center [784, 382] width 1568 height 765
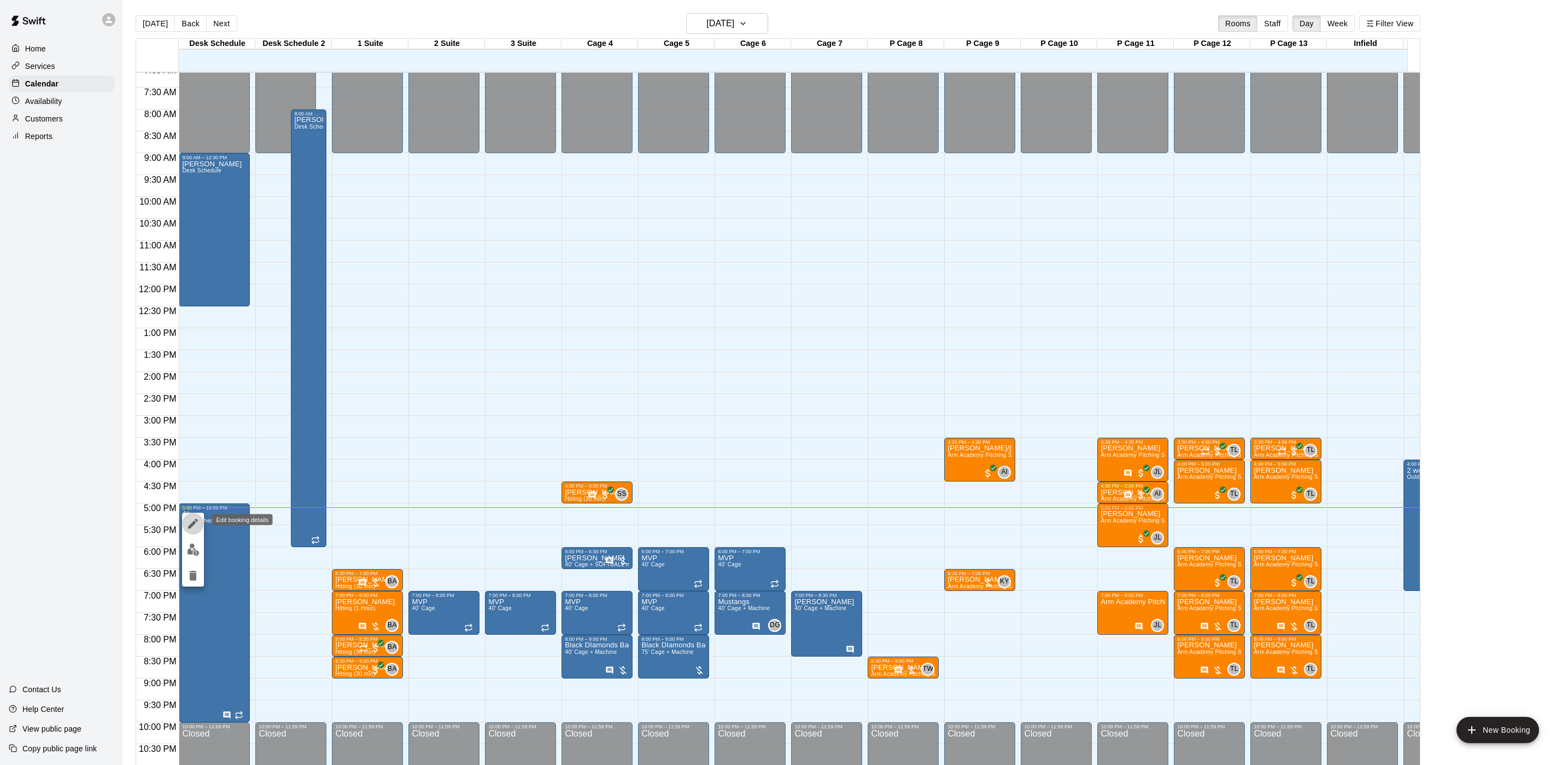
click at [192, 527] on icon "edit" at bounding box center [193, 524] width 13 height 13
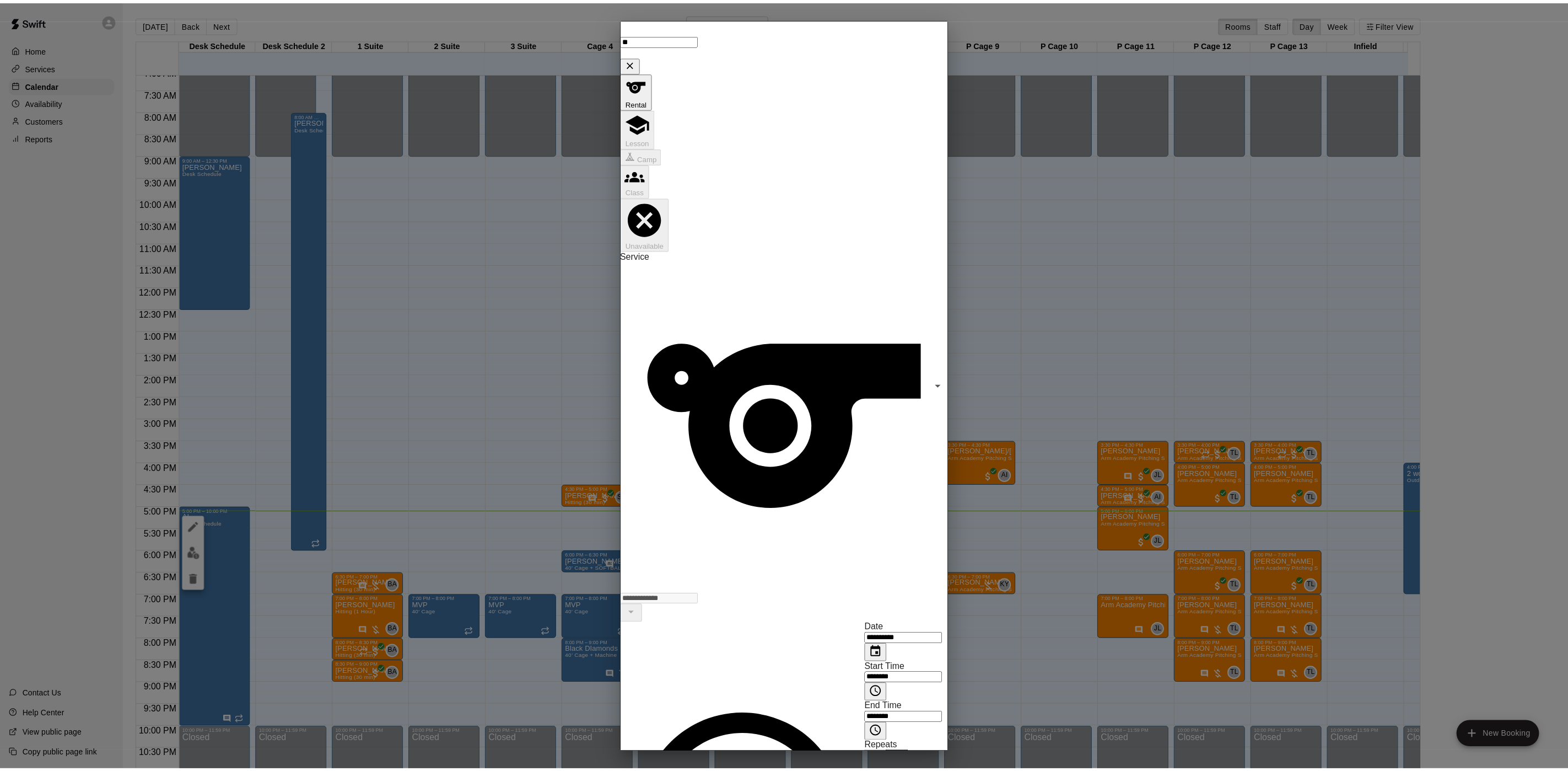
scroll to position [31, 0]
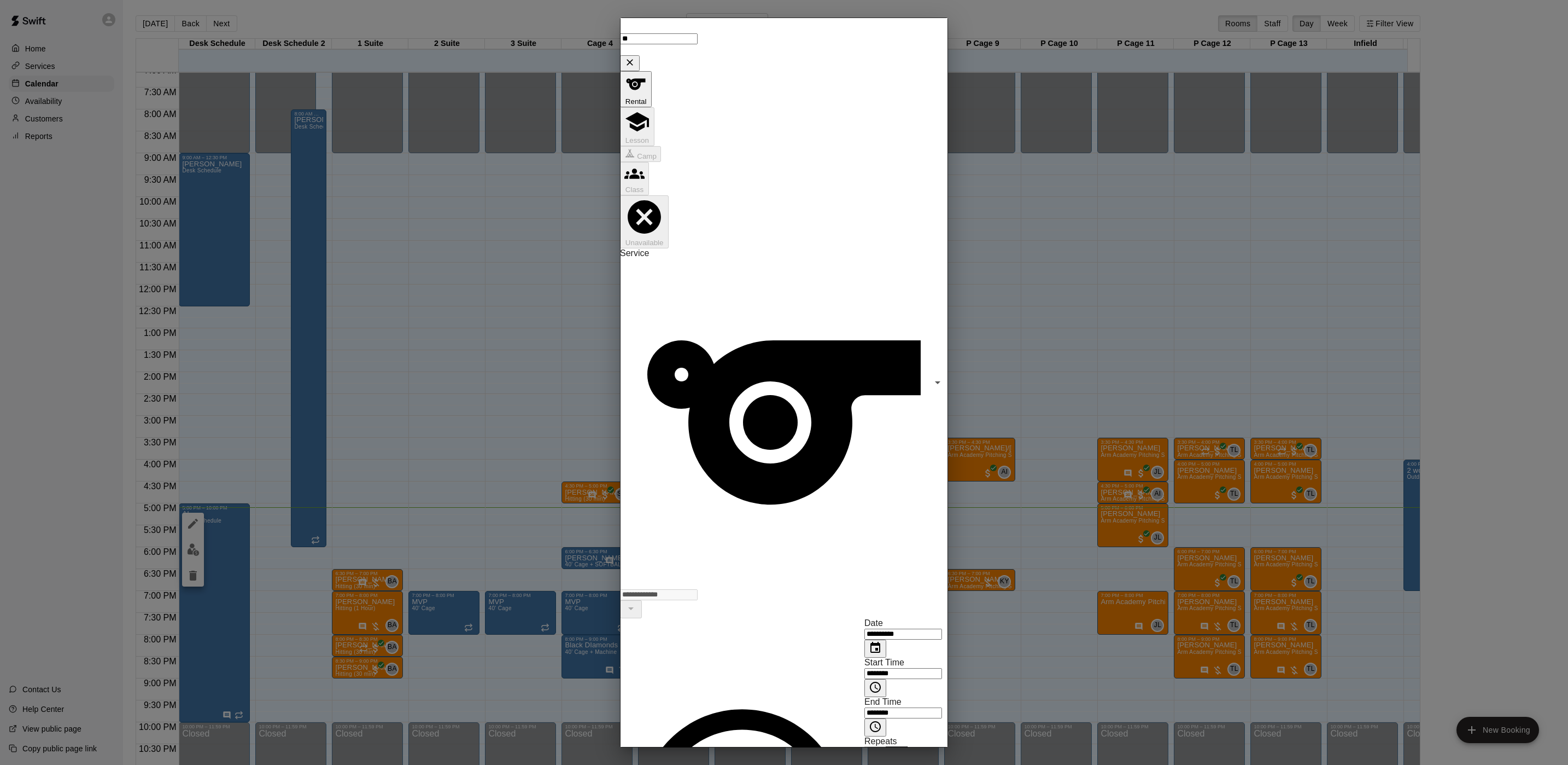
drag, startPoint x: 789, startPoint y: 482, endPoint x: 705, endPoint y: 490, distance: 84.4
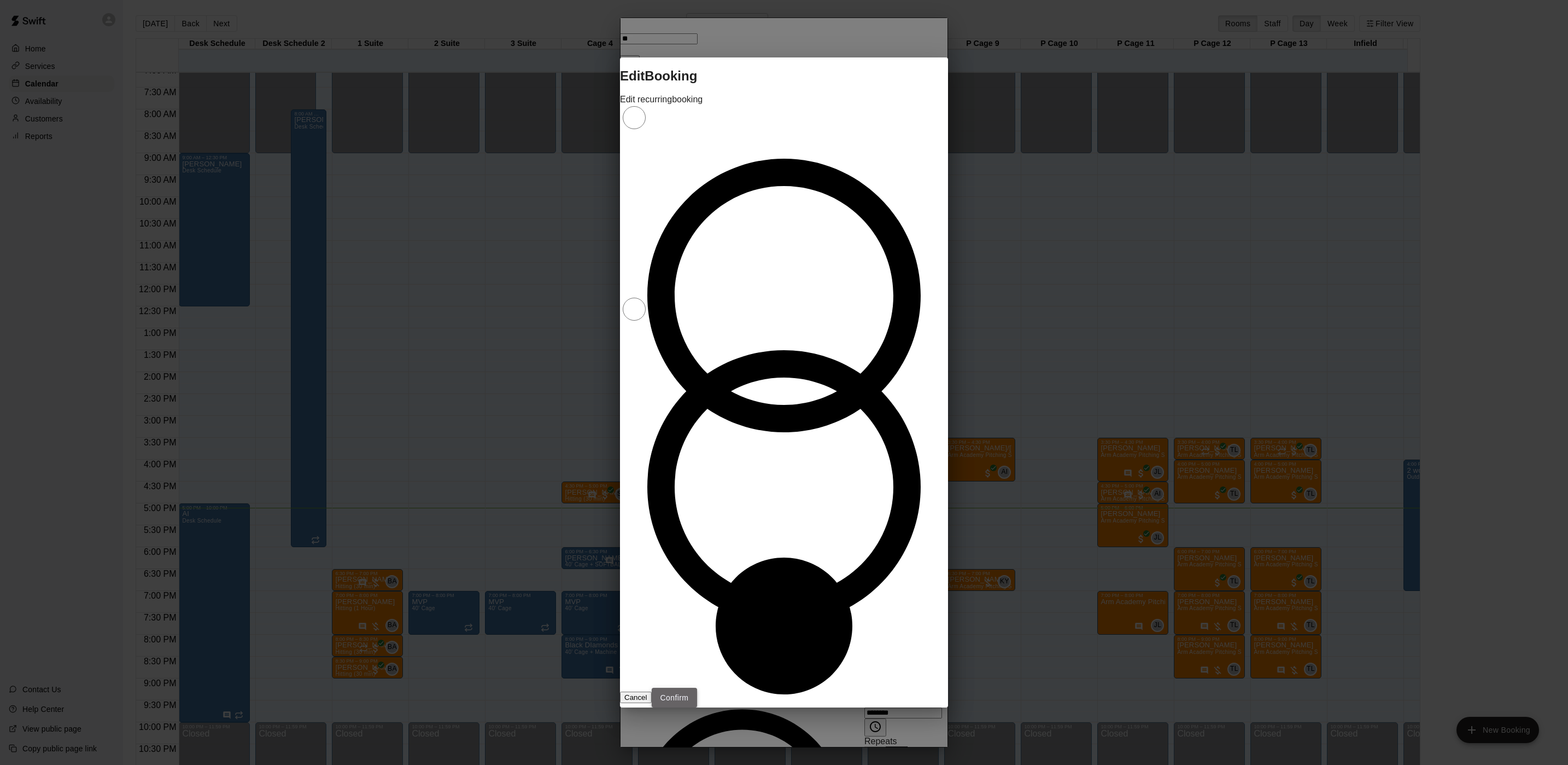
click at [698, 688] on button "Confirm" at bounding box center [674, 697] width 46 height 20
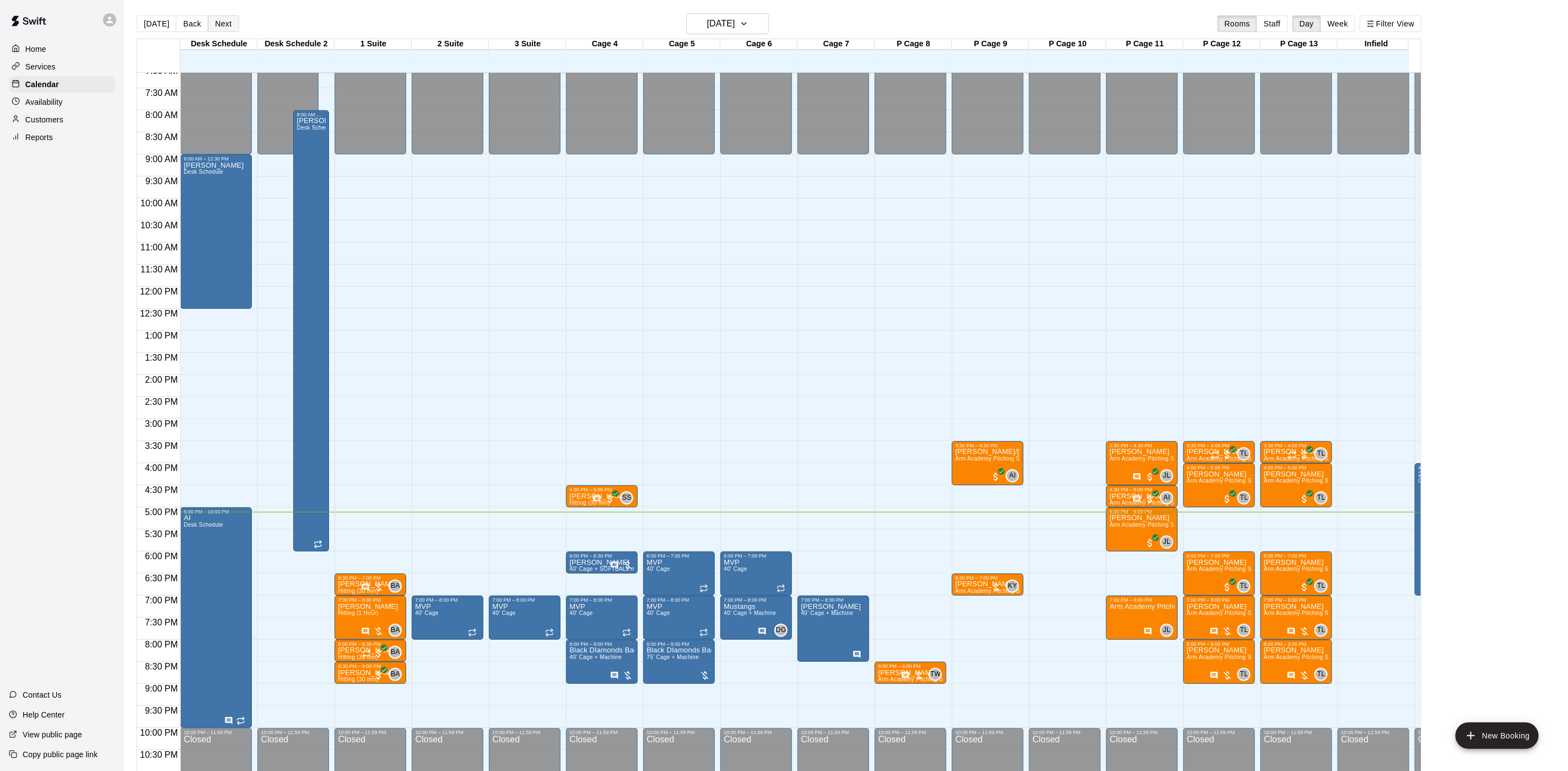
click at [231, 25] on button "Next" at bounding box center [223, 23] width 31 height 17
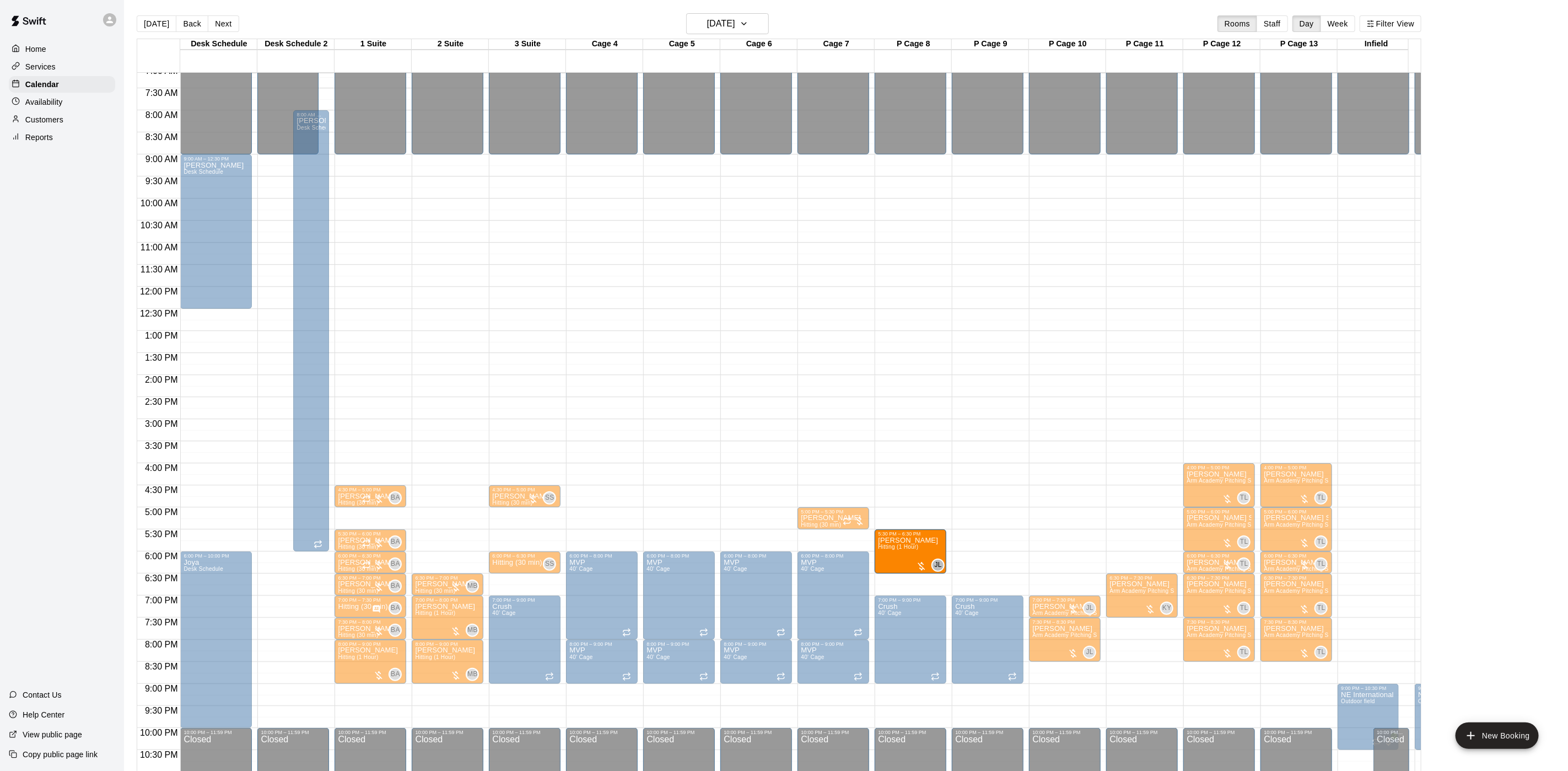
drag, startPoint x: 757, startPoint y: 532, endPoint x: 900, endPoint y: 561, distance: 145.9
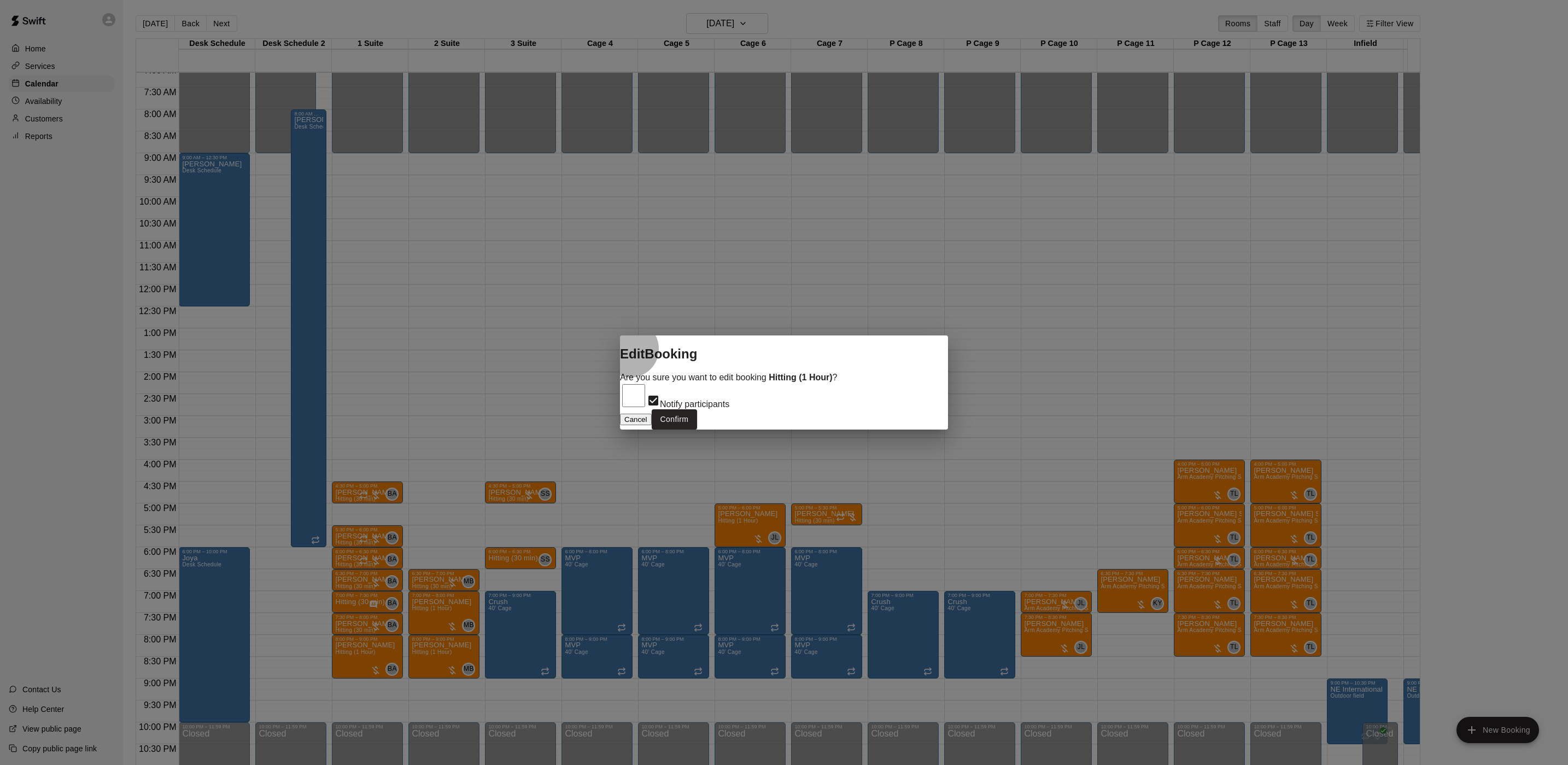
click at [652, 417] on button "Cancel" at bounding box center [636, 419] width 32 height 12
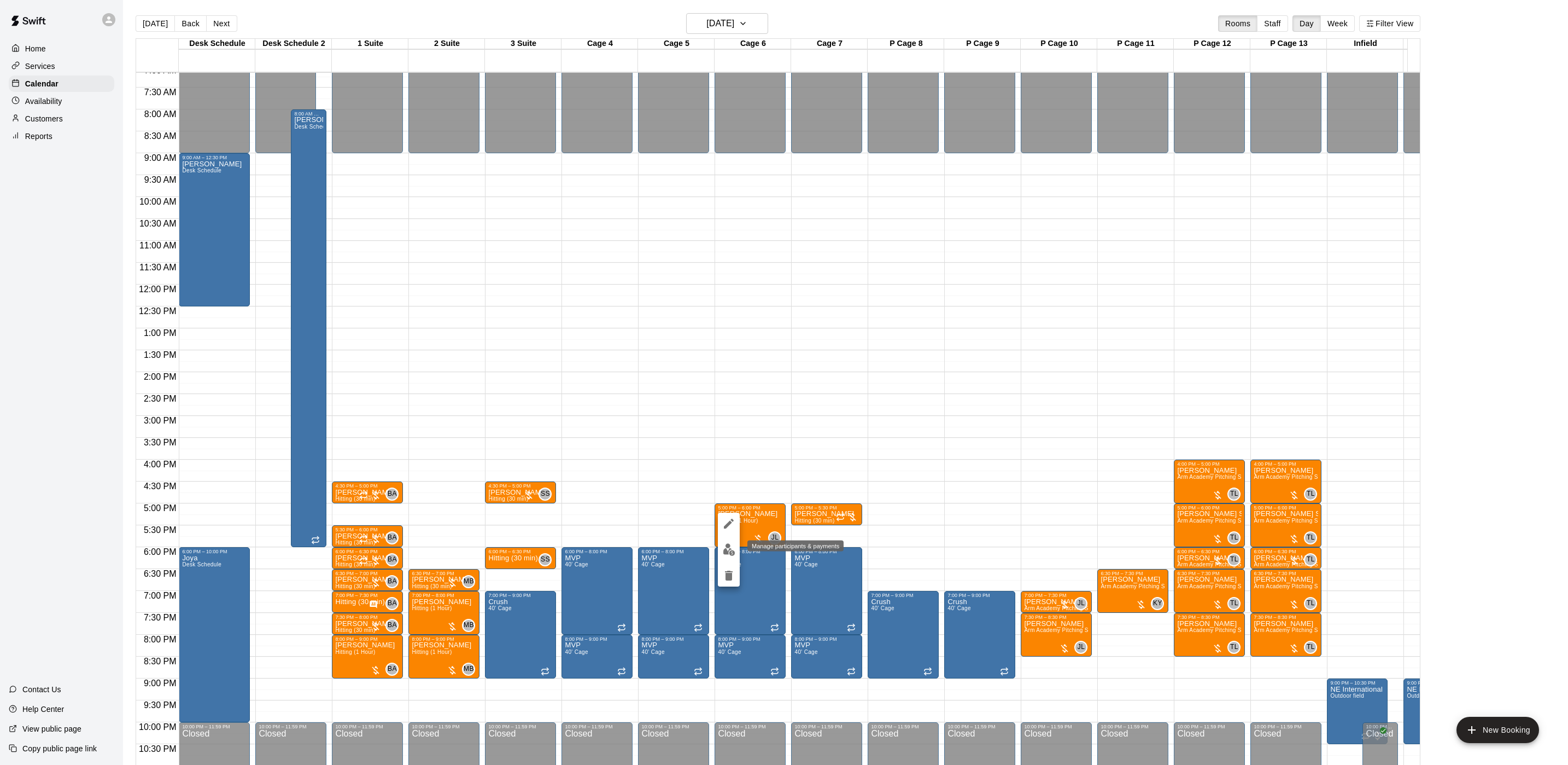
click at [730, 544] on img "edit" at bounding box center [729, 549] width 13 height 13
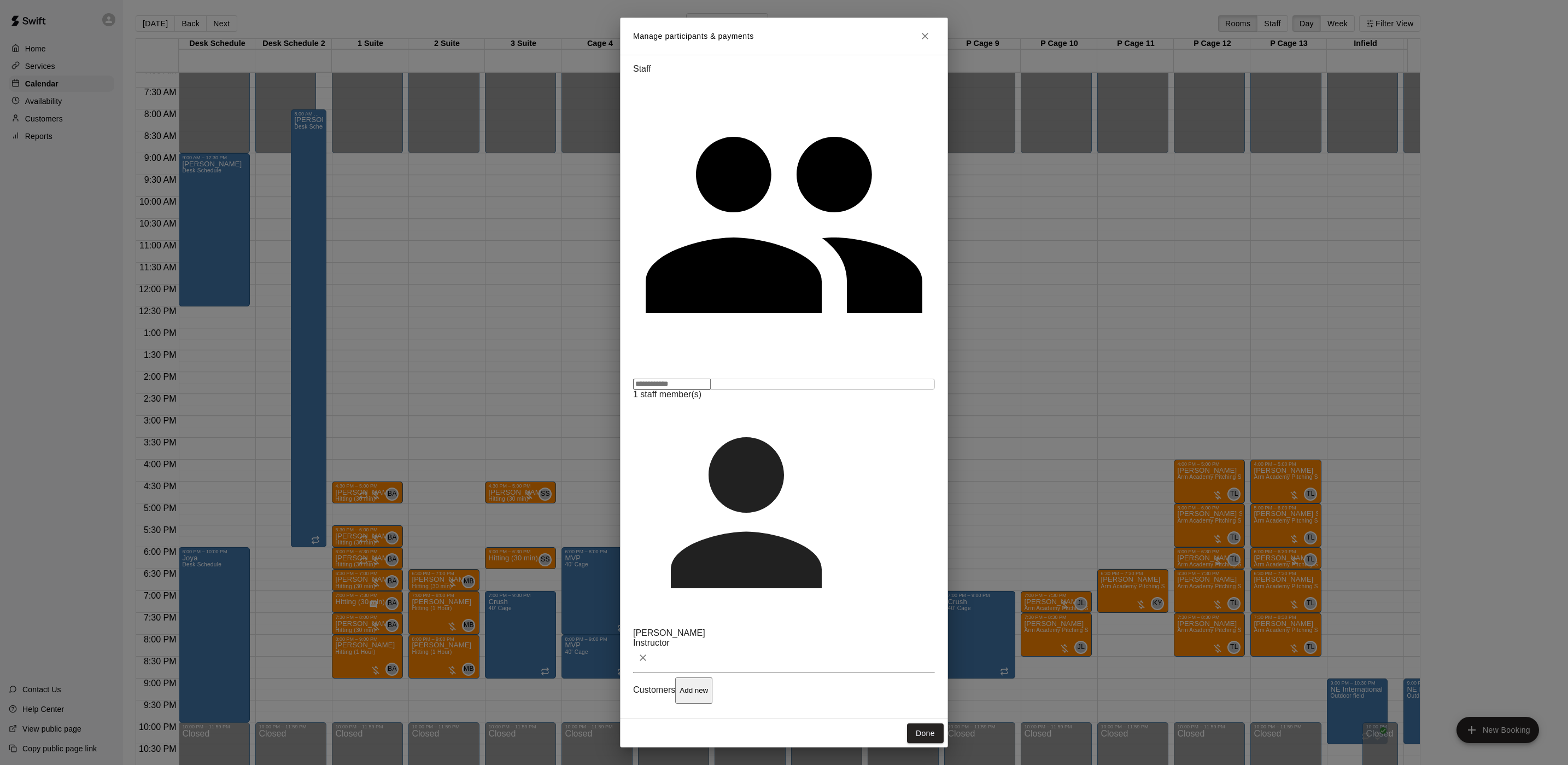
drag, startPoint x: 742, startPoint y: 487, endPoint x: 738, endPoint y: 481, distance: 7.2
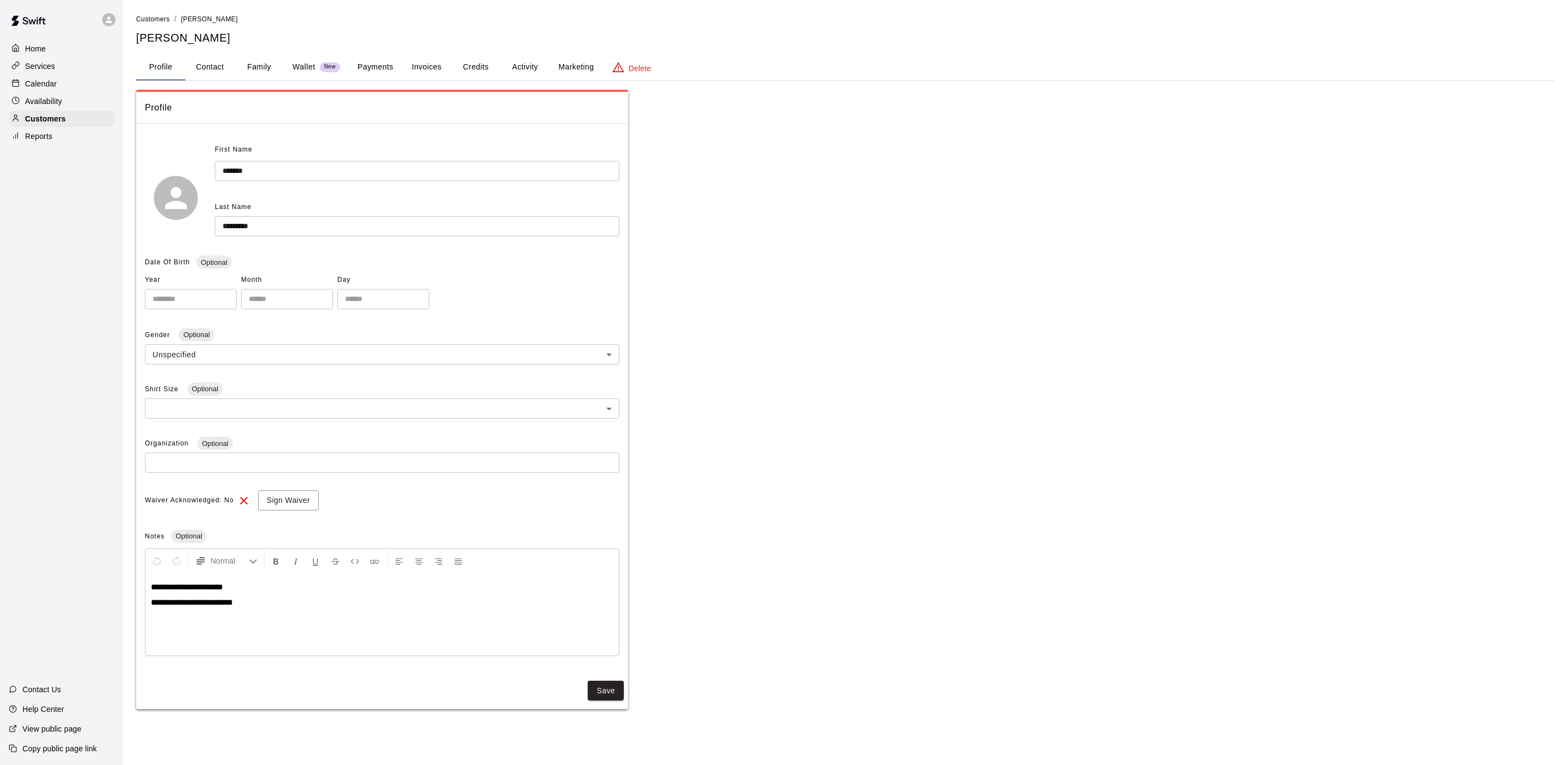
drag, startPoint x: 192, startPoint y: 60, endPoint x: 197, endPoint y: 69, distance: 10.3
click at [192, 66] on button "Contact" at bounding box center [209, 67] width 49 height 26
select select "**"
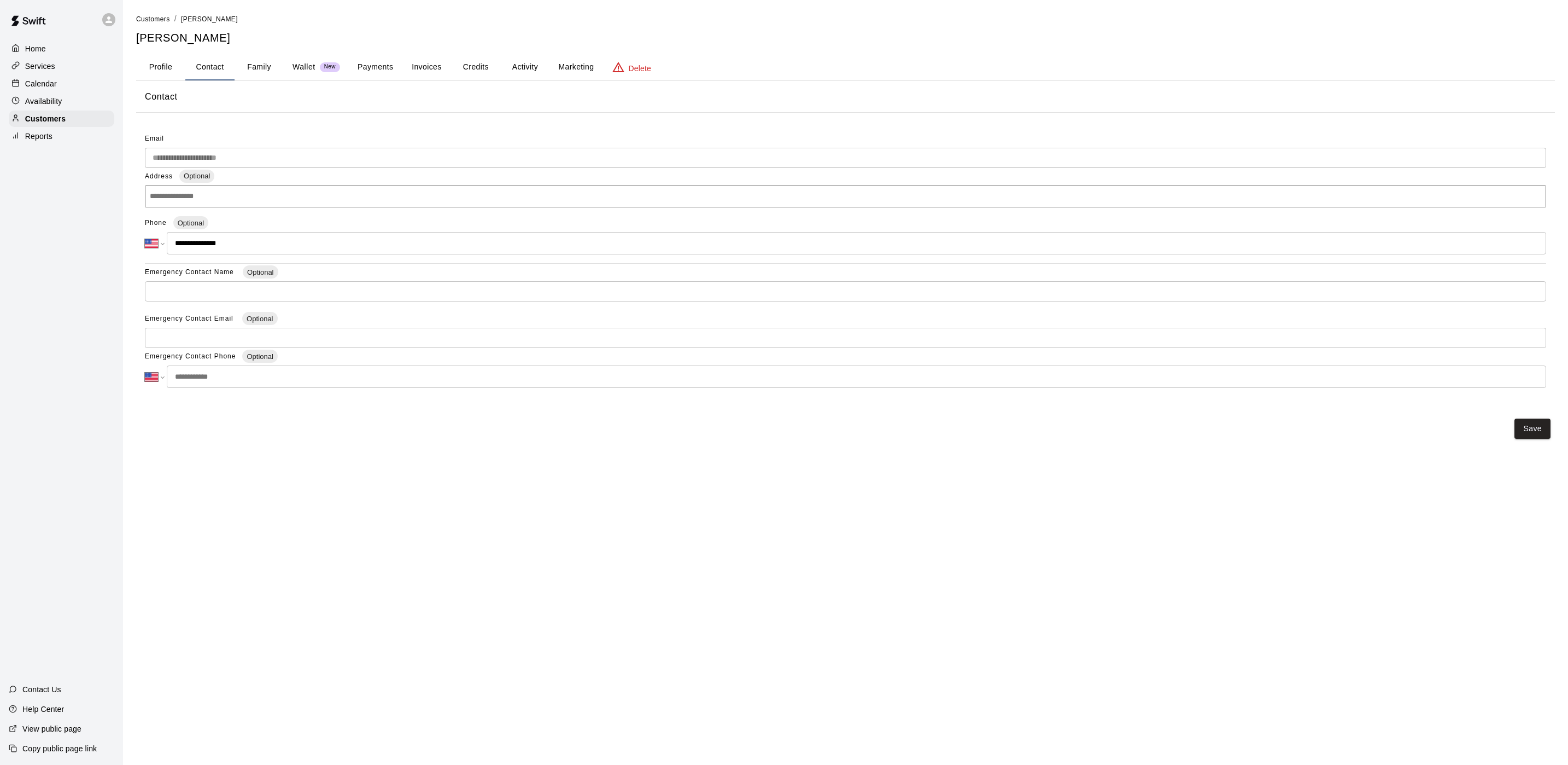
click at [63, 86] on div "Calendar" at bounding box center [61, 83] width 105 height 16
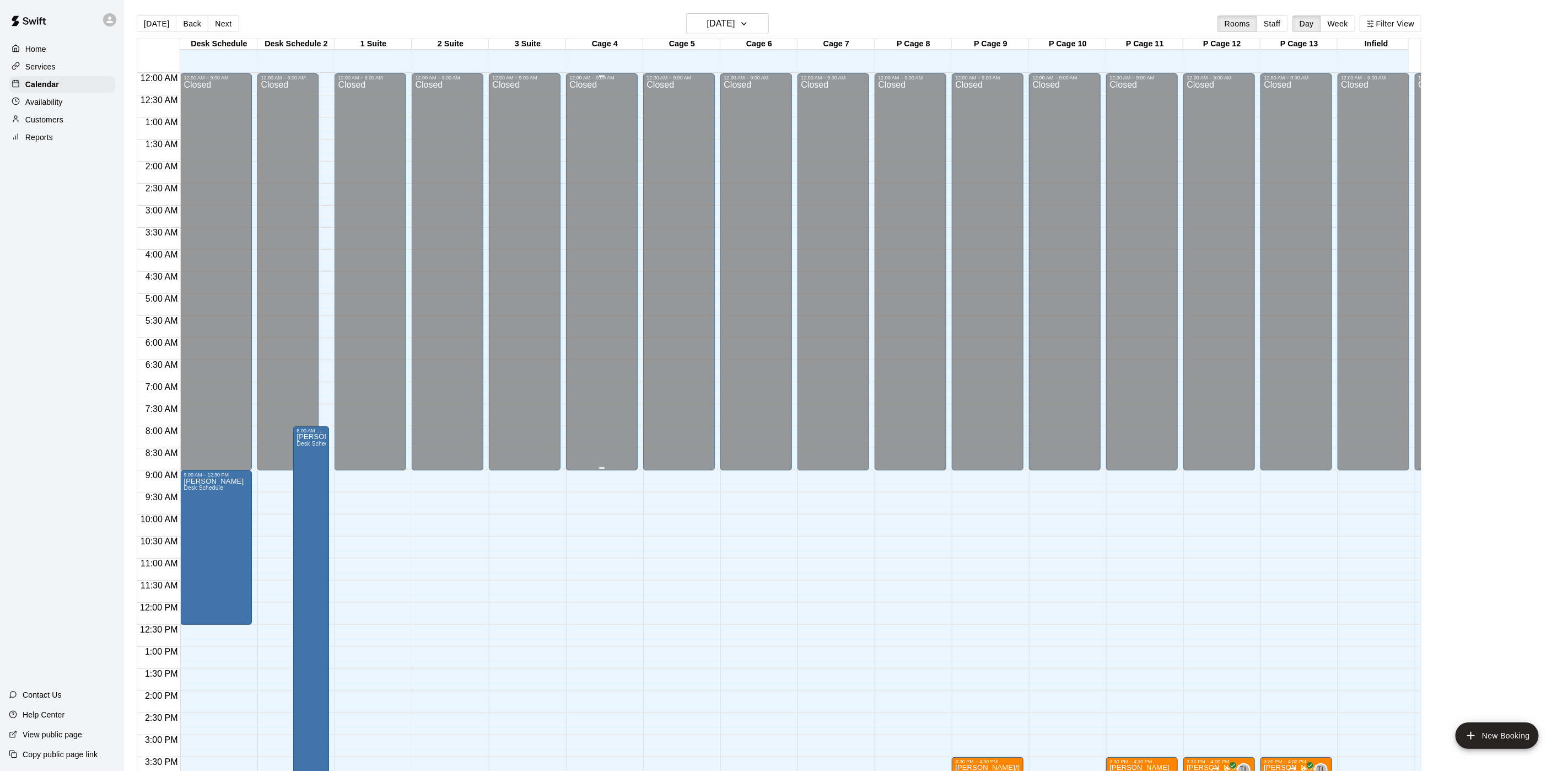
scroll to position [316, 0]
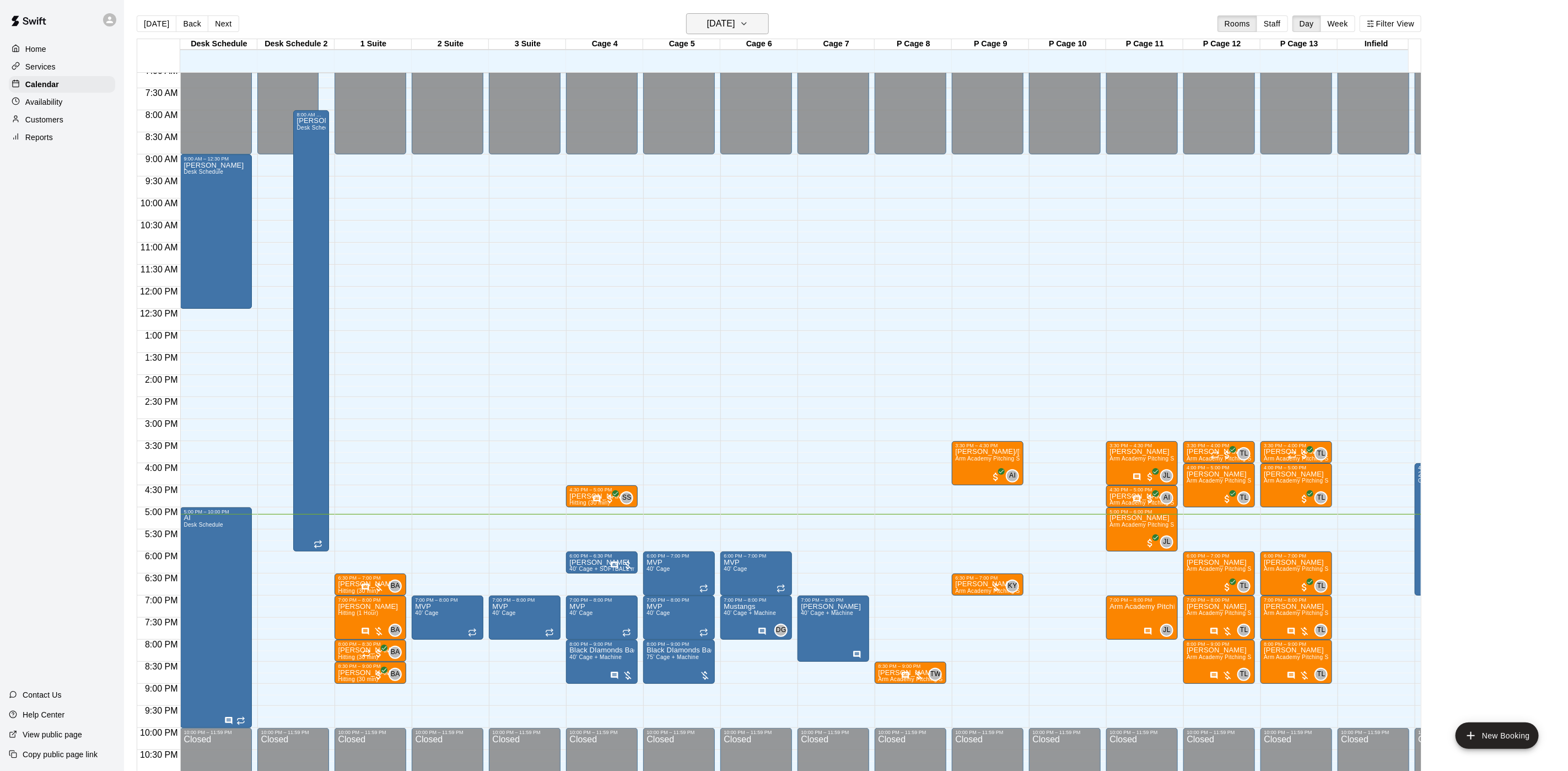
click at [707, 23] on h6 "[DATE]" at bounding box center [721, 23] width 28 height 15
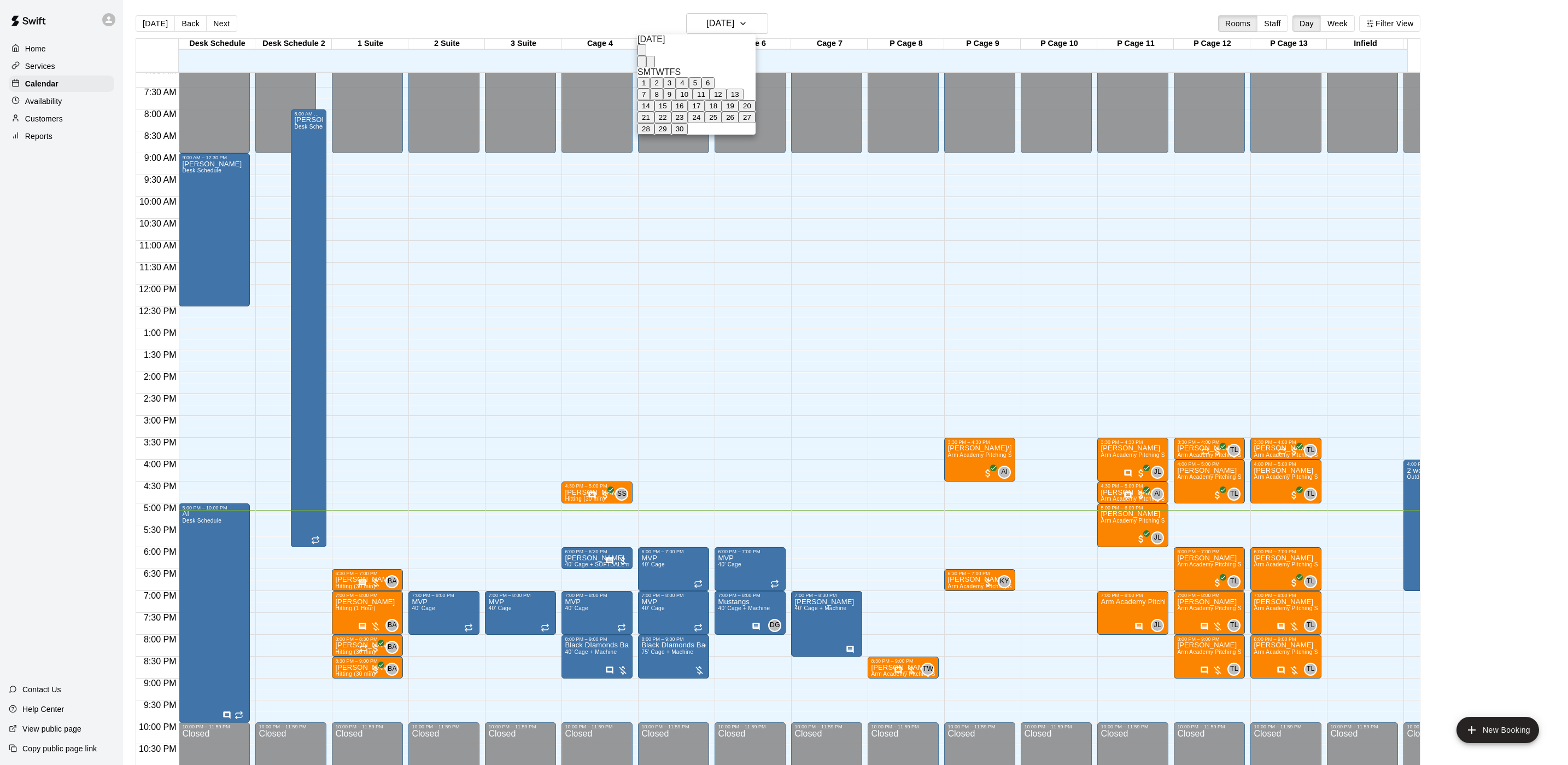
click at [688, 123] on button "23" at bounding box center [680, 117] width 17 height 12
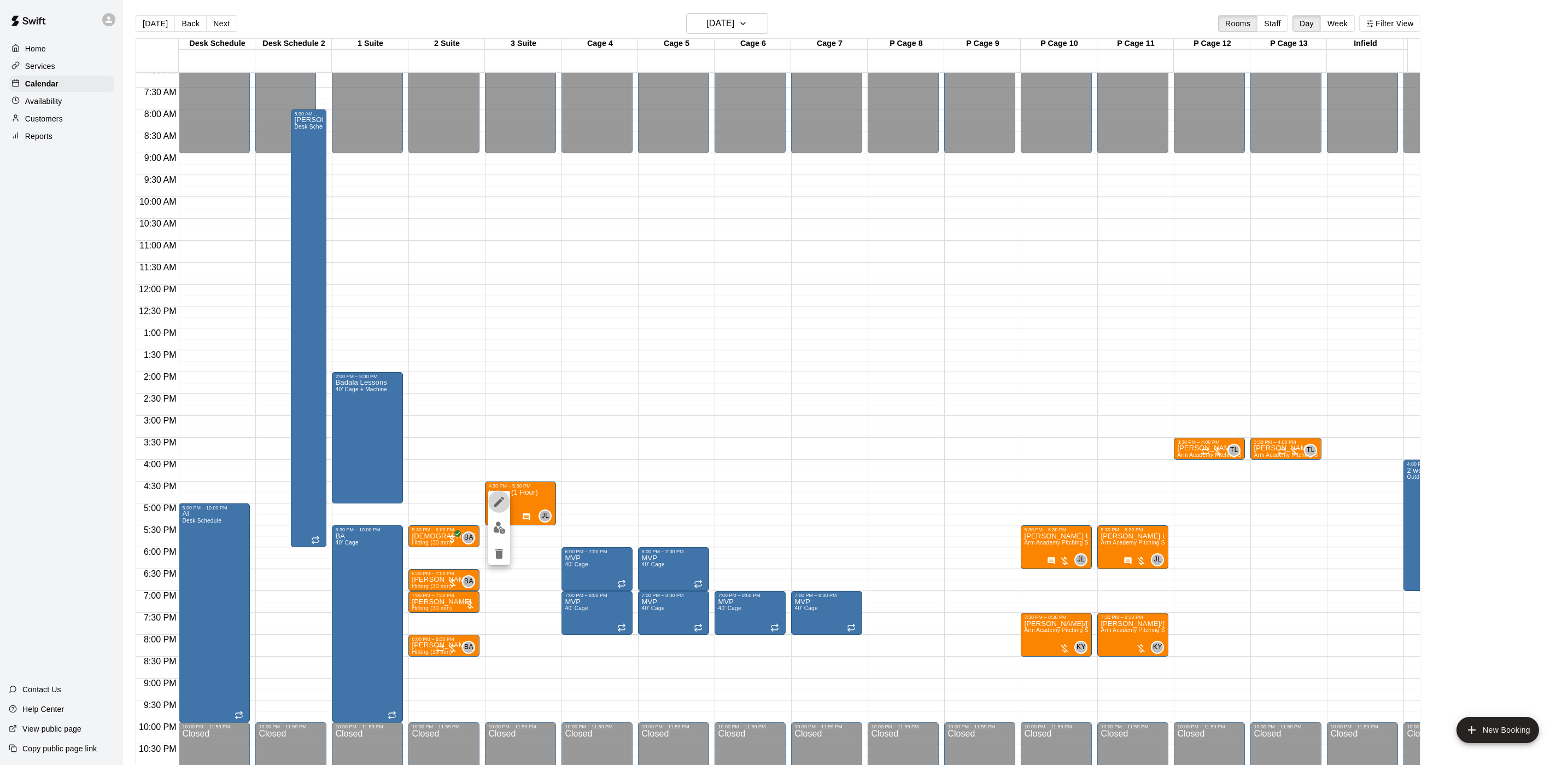
click at [499, 496] on icon "edit" at bounding box center [499, 502] width 13 height 13
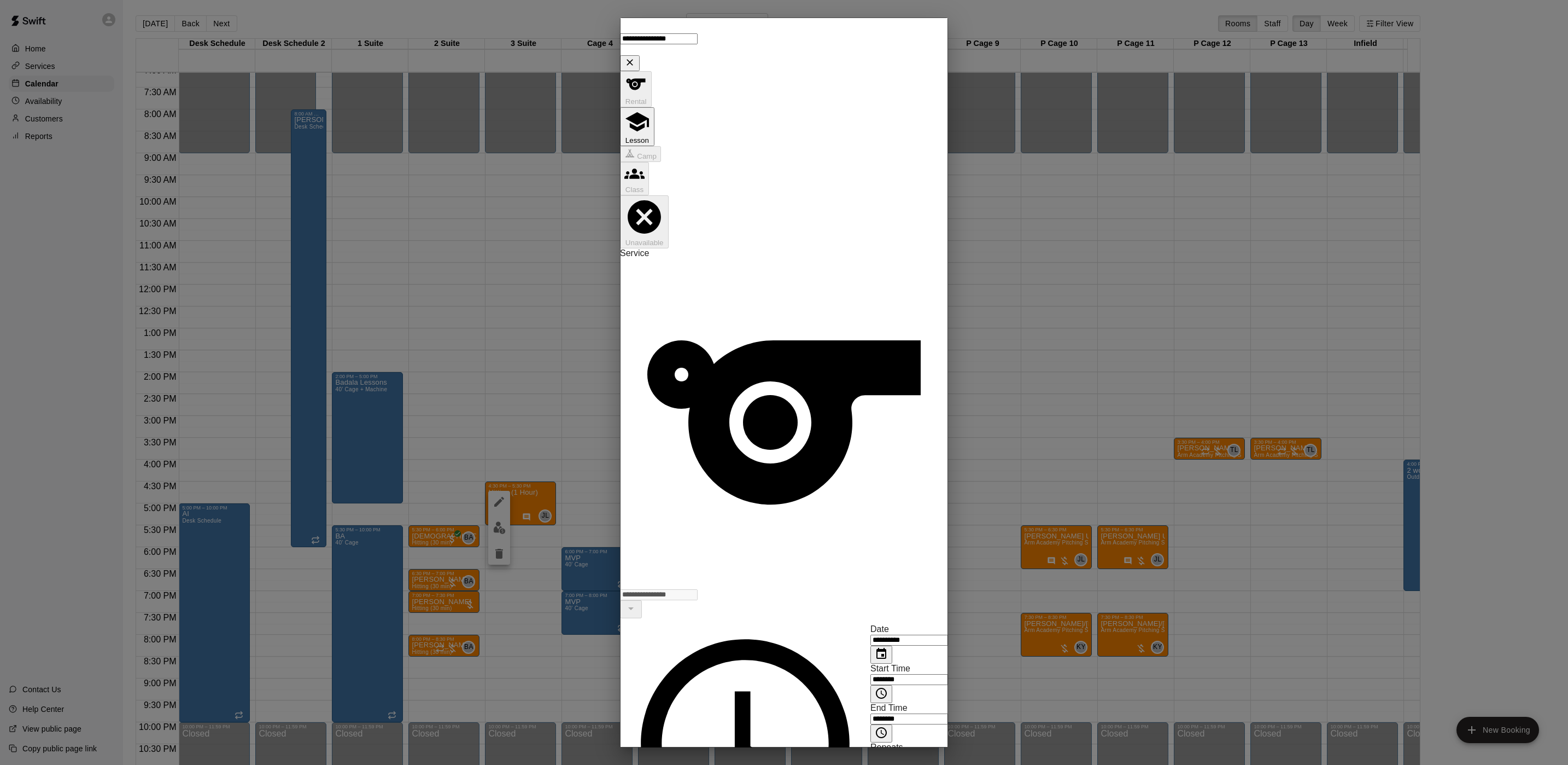
click at [401, 450] on div "**********" at bounding box center [784, 382] width 1568 height 765
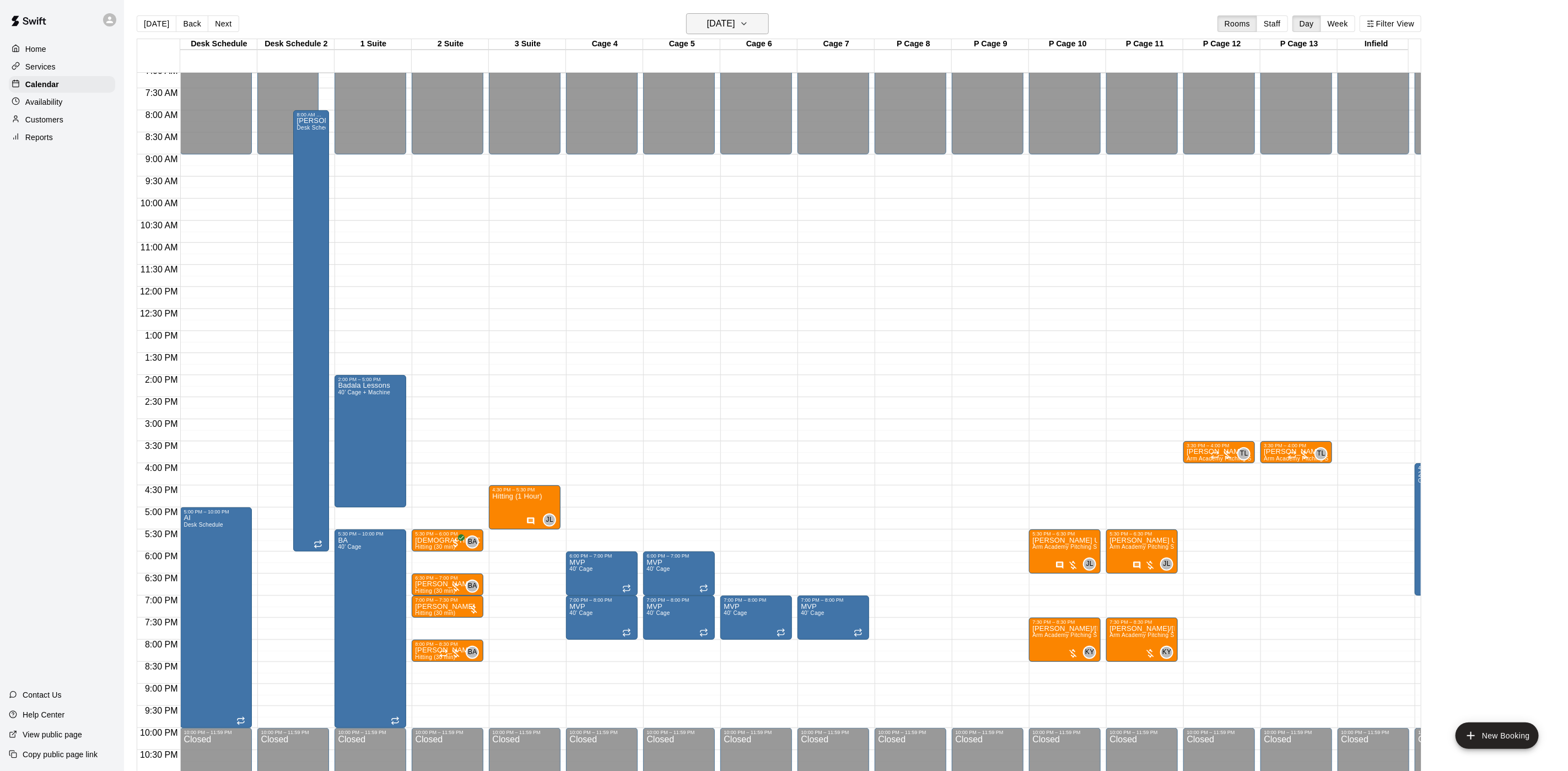
click at [718, 22] on h6 "[DATE]" at bounding box center [721, 23] width 28 height 15
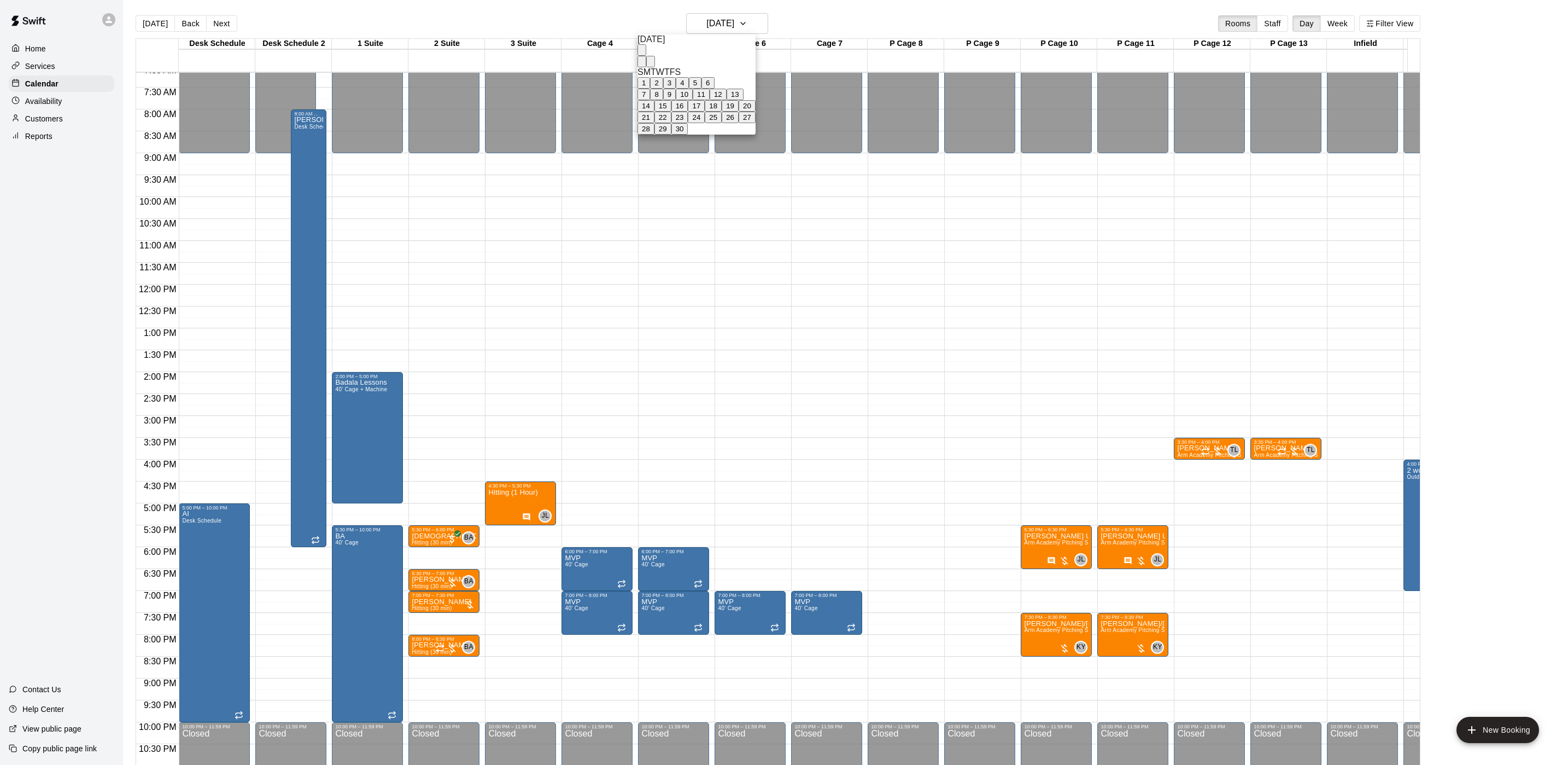
drag, startPoint x: 702, startPoint y: 169, endPoint x: 702, endPoint y: 189, distance: 20.0
click at [702, 135] on div "1 2 3 4 5 6 7 8 9 10 11 12 13 14 15 16 17 18 19 20 21 22 23 24 25 26 27 28 29 30" at bounding box center [696, 106] width 118 height 57
click at [688, 135] on button "30" at bounding box center [680, 129] width 17 height 12
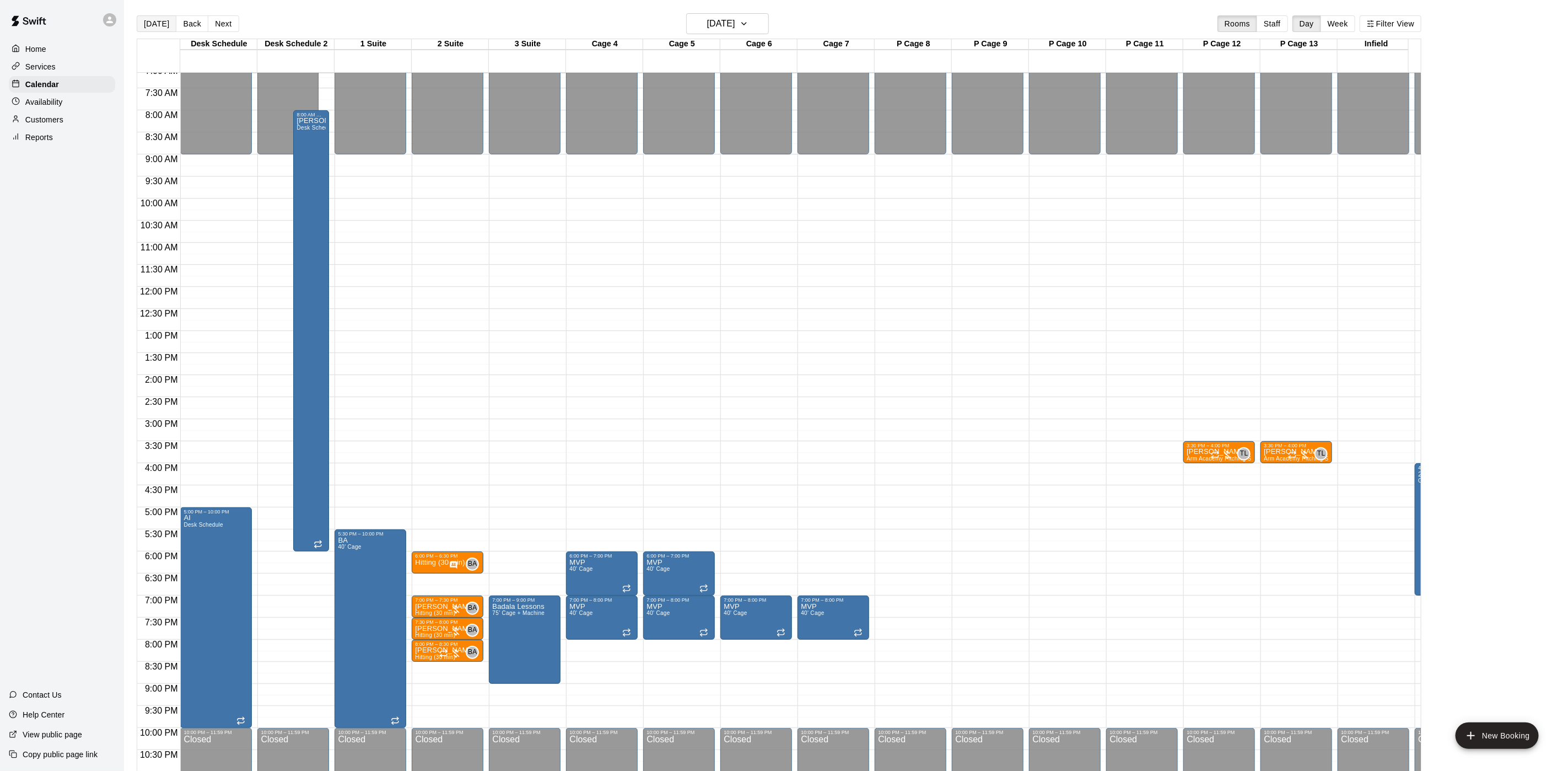
click at [149, 28] on button "[DATE]" at bounding box center [156, 23] width 40 height 17
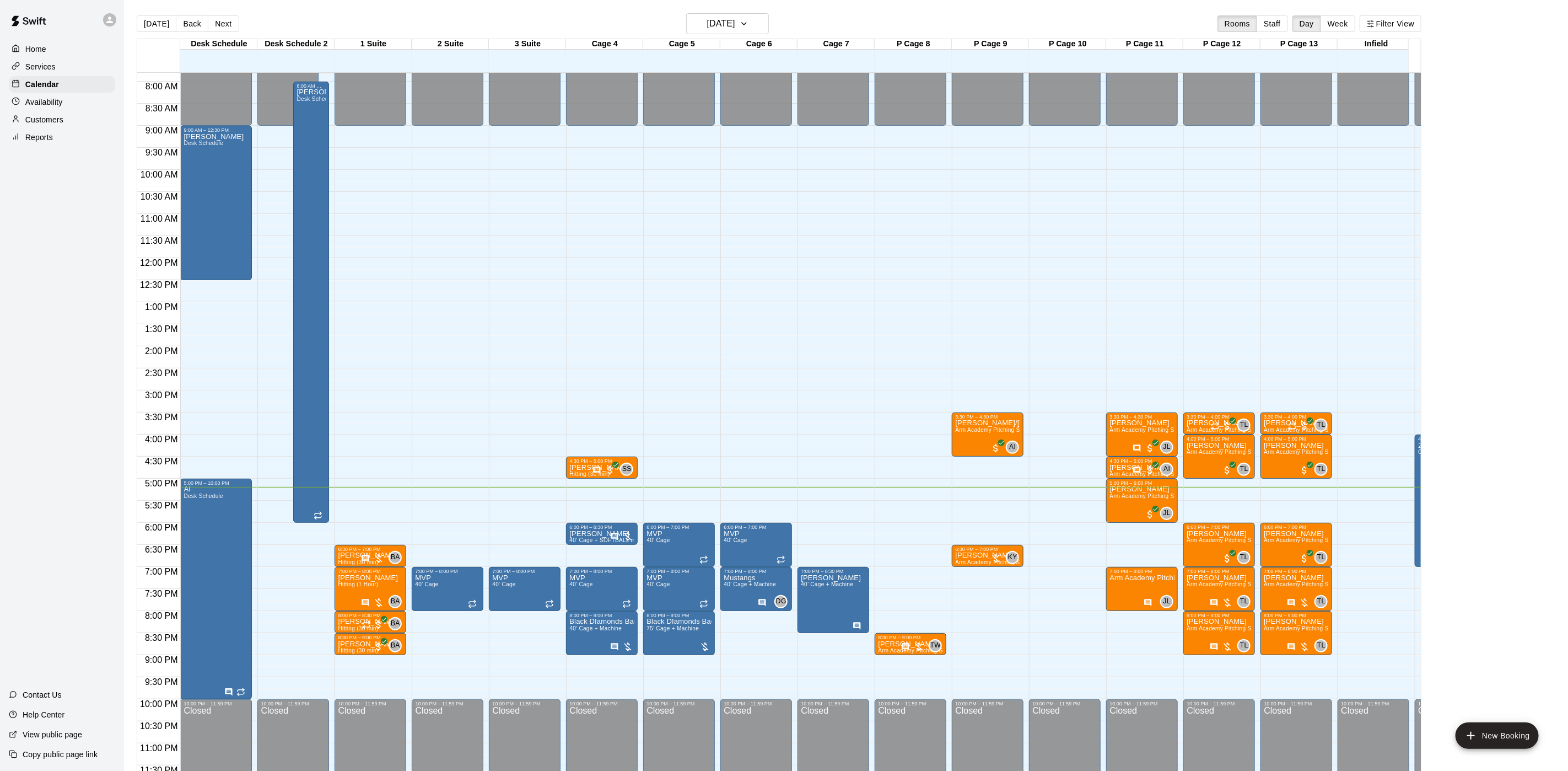
scroll to position [361, 0]
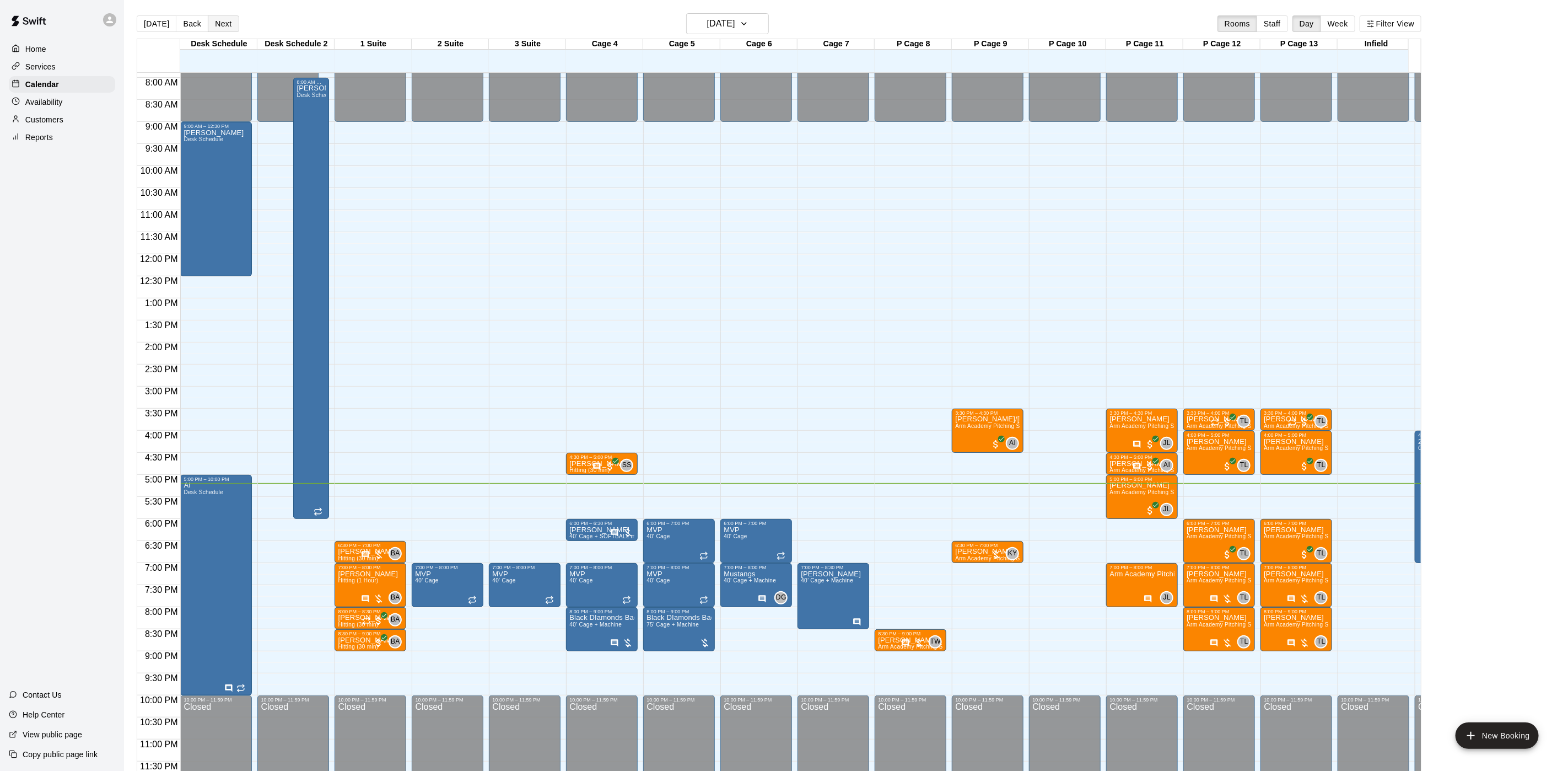
click at [224, 26] on button "Next" at bounding box center [223, 23] width 31 height 17
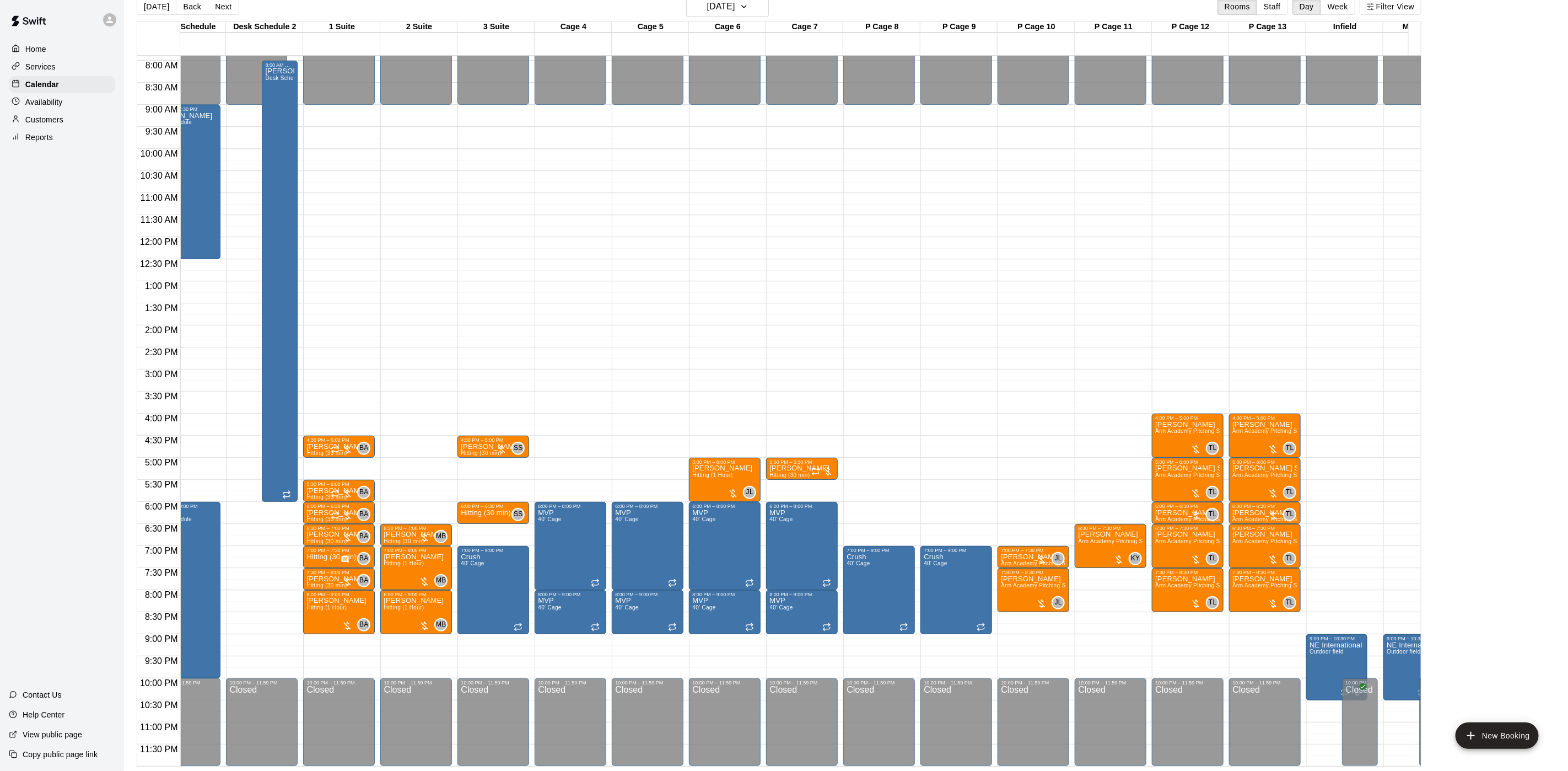
scroll to position [0, 36]
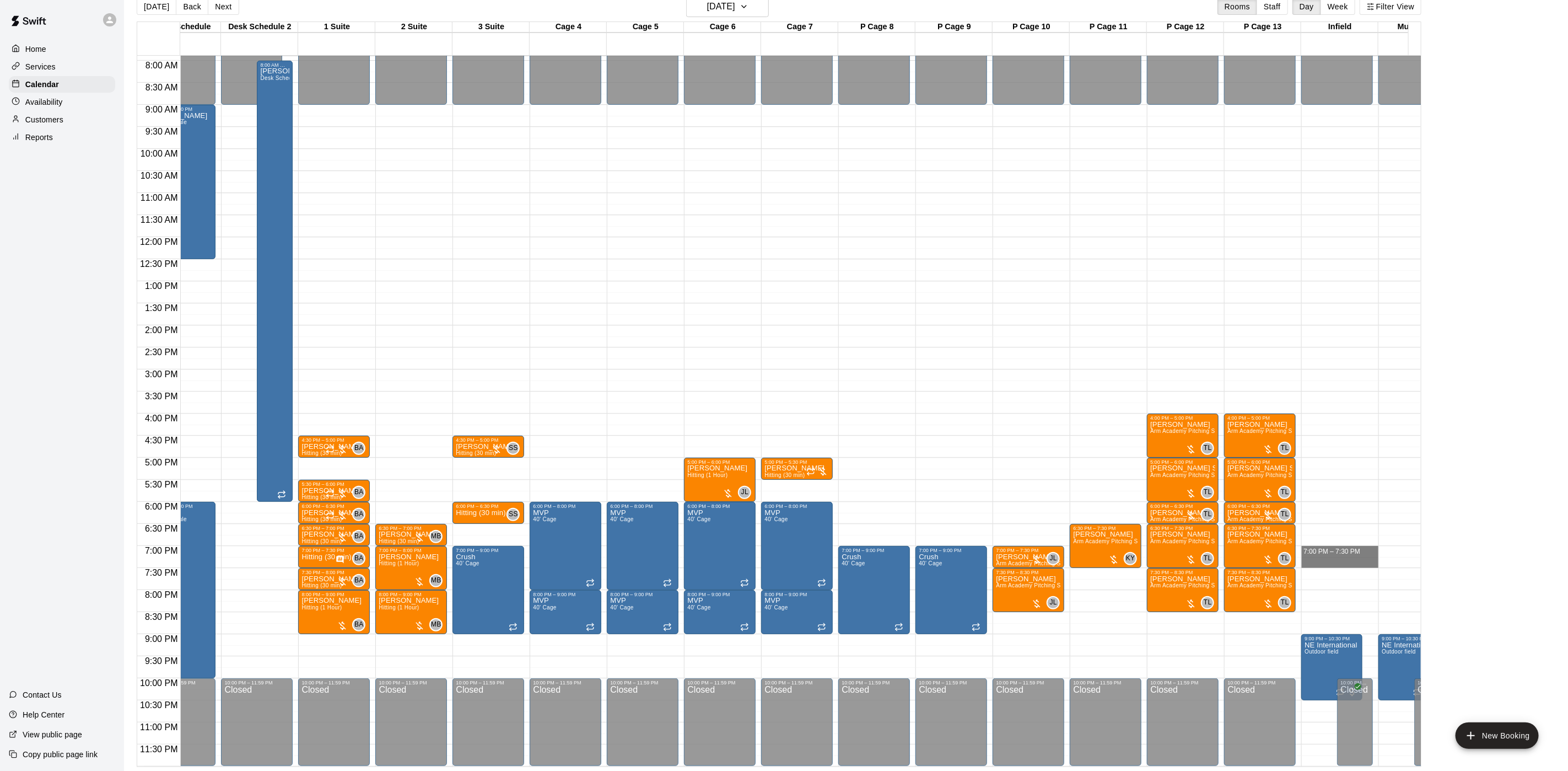
drag, startPoint x: 1317, startPoint y: 539, endPoint x: 1317, endPoint y: 546, distance: 7.0
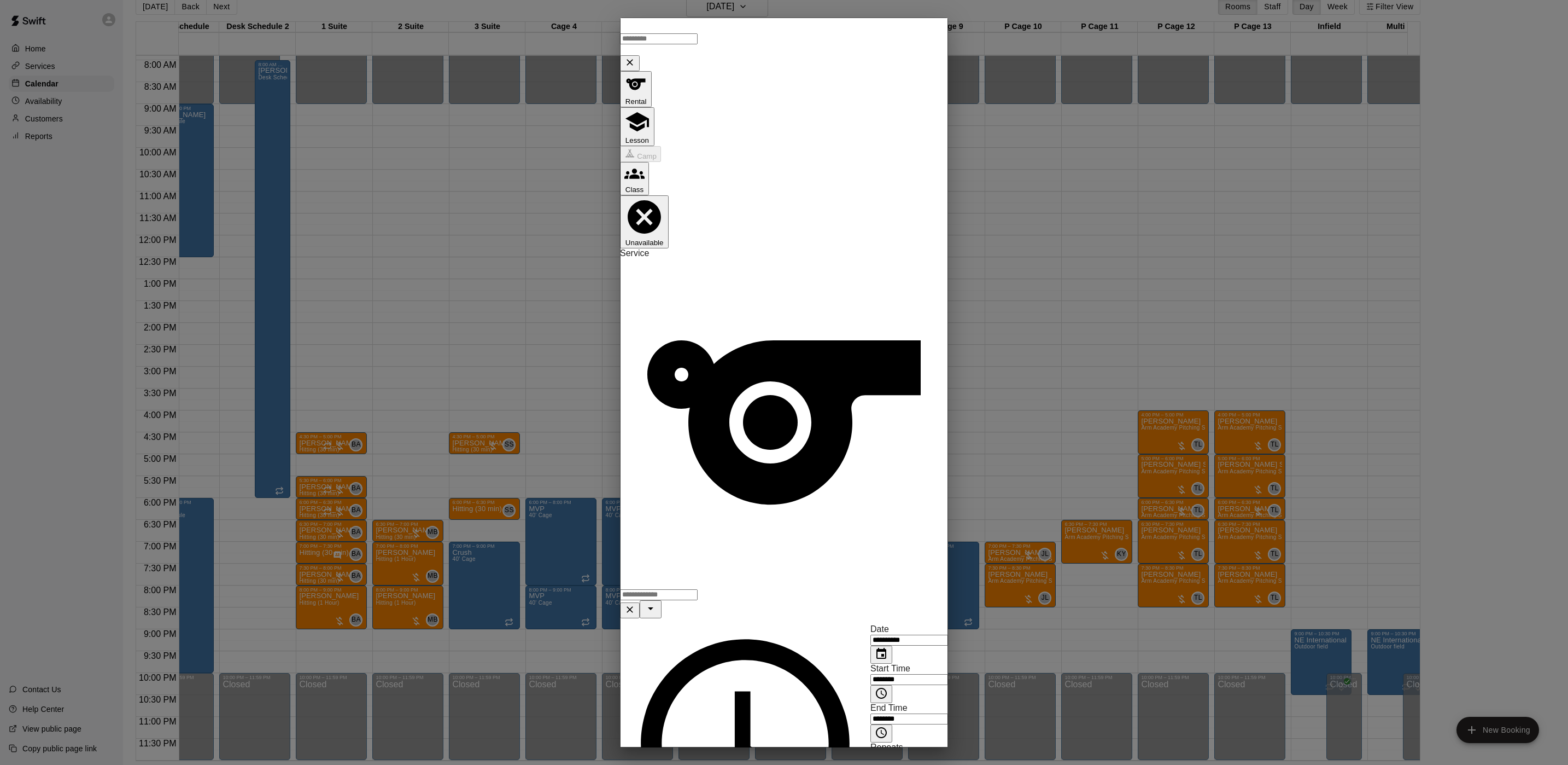
click at [713, 588] on div "​" at bounding box center [784, 603] width 328 height 30
click at [682, 218] on li "Indoor Field" at bounding box center [807, 213] width 258 height 10
type input "**********"
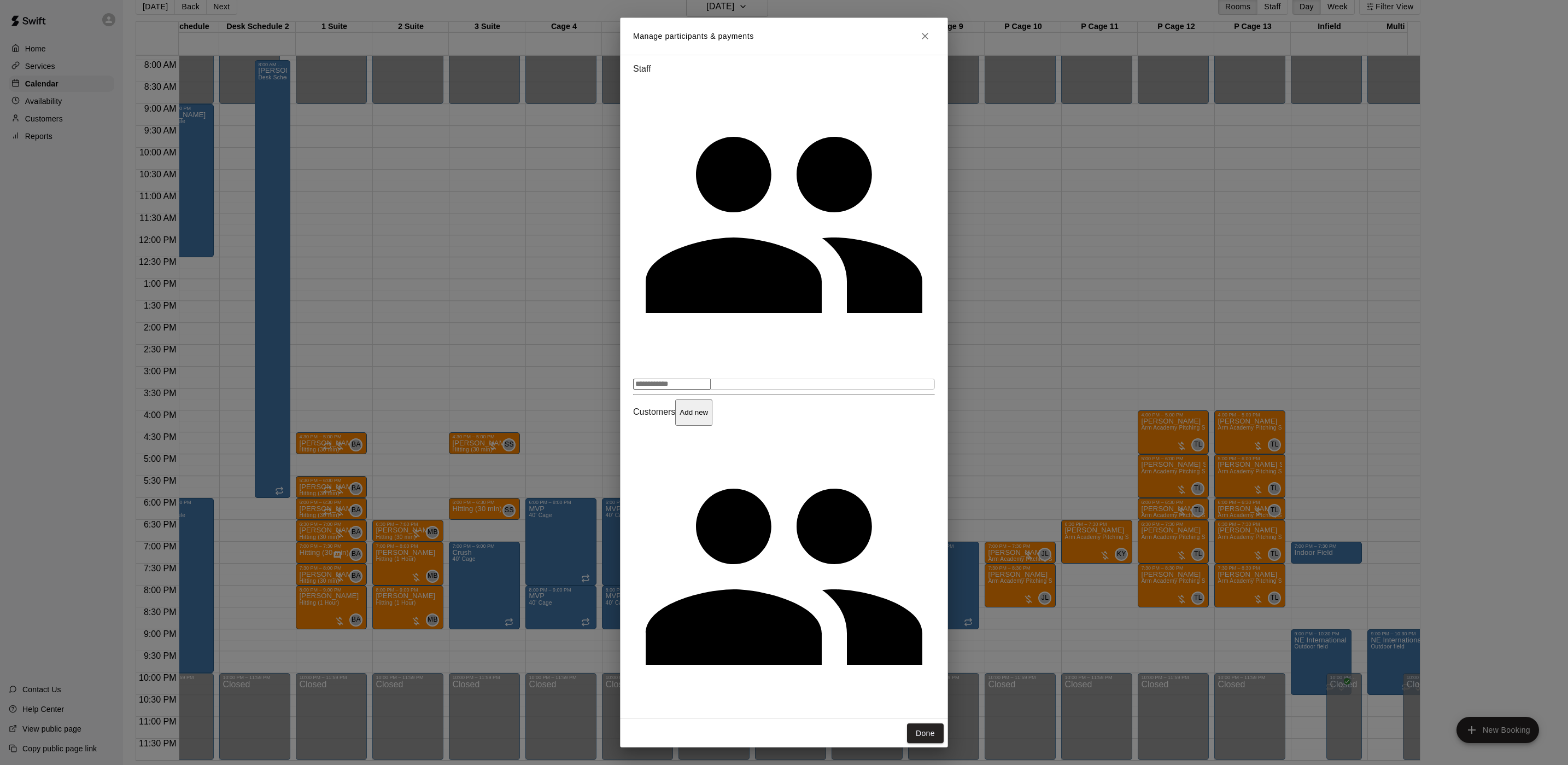
click at [711, 730] on input "Start typing to search customers..." at bounding box center [672, 736] width 78 height 11
type input "***"
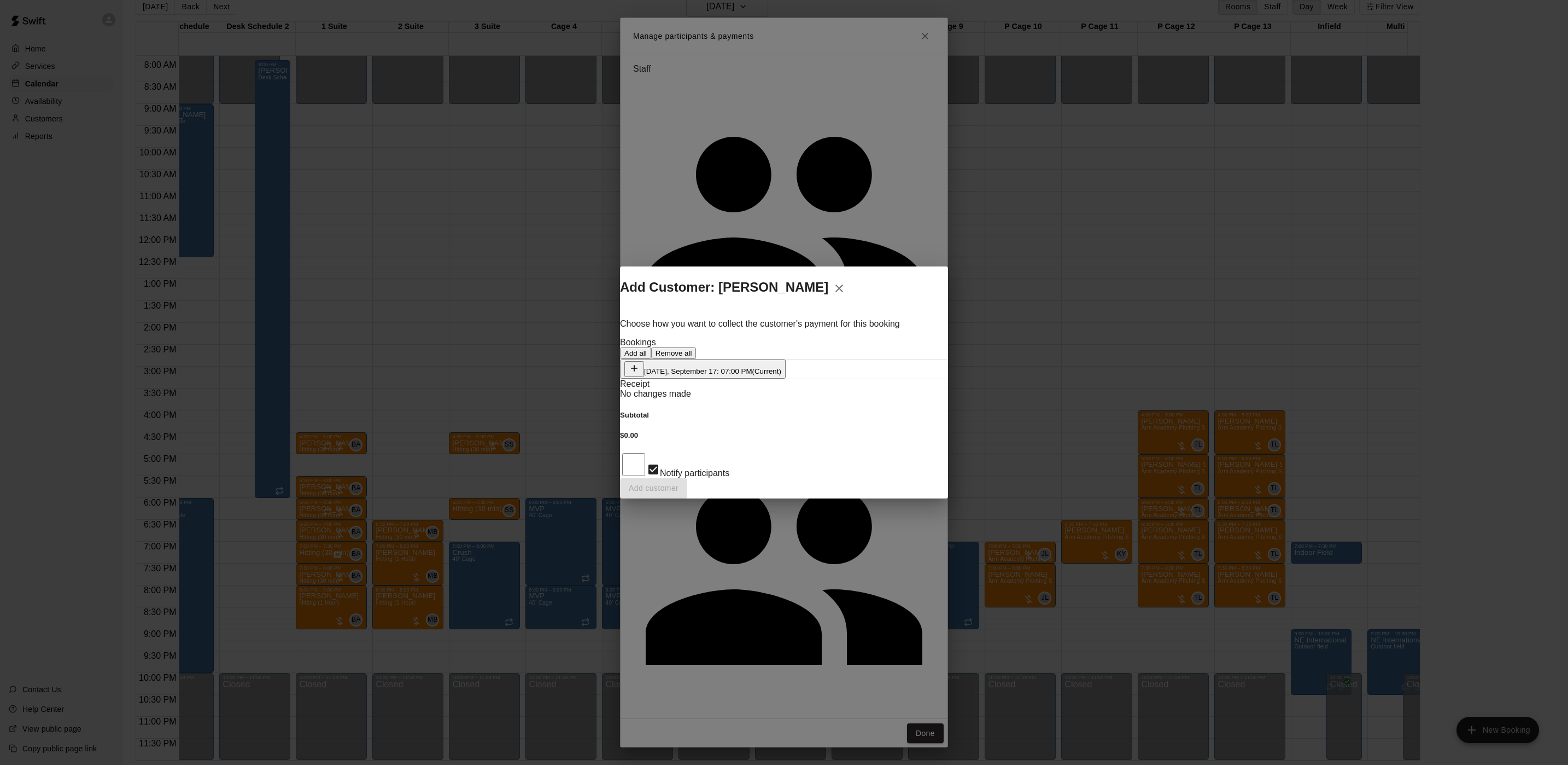
click at [716, 363] on div "Wednesday, September 17: 07:00 PM (Current)" at bounding box center [703, 369] width 157 height 16
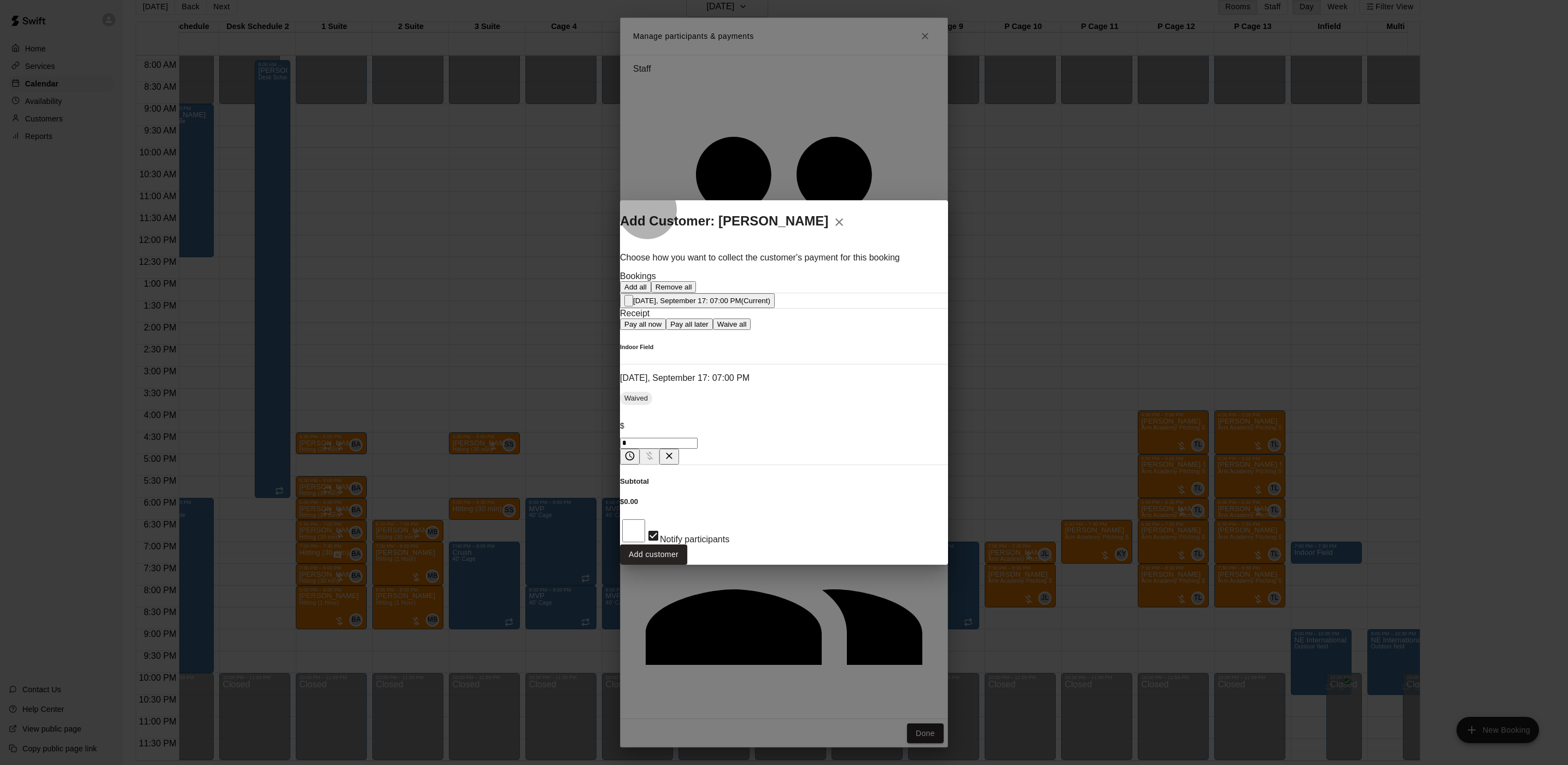
click at [713, 330] on button "Pay all later" at bounding box center [689, 324] width 47 height 12
click at [687, 545] on button "Add customer" at bounding box center [654, 554] width 67 height 20
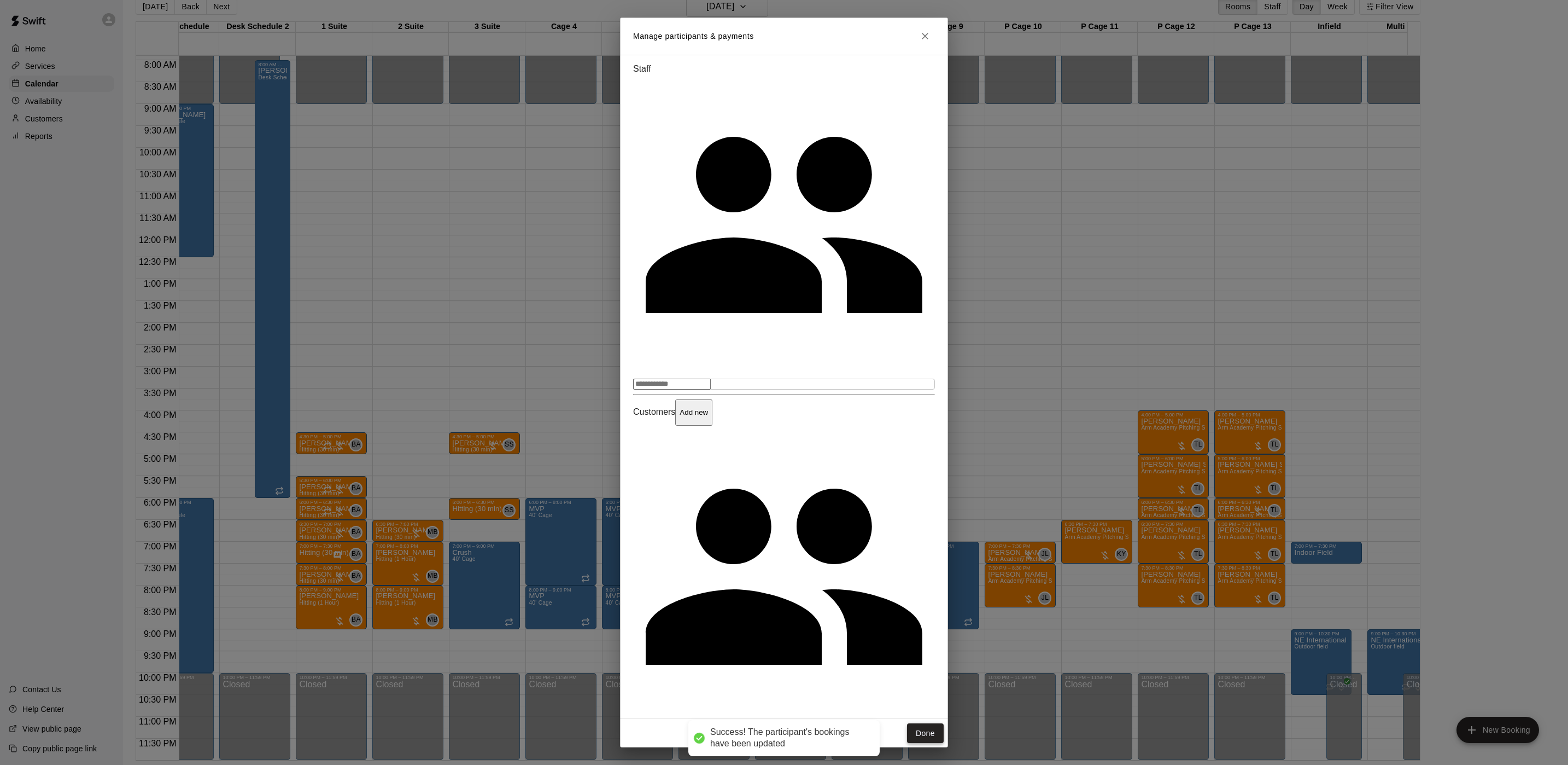
click at [930, 723] on button "Done" at bounding box center [925, 733] width 37 height 20
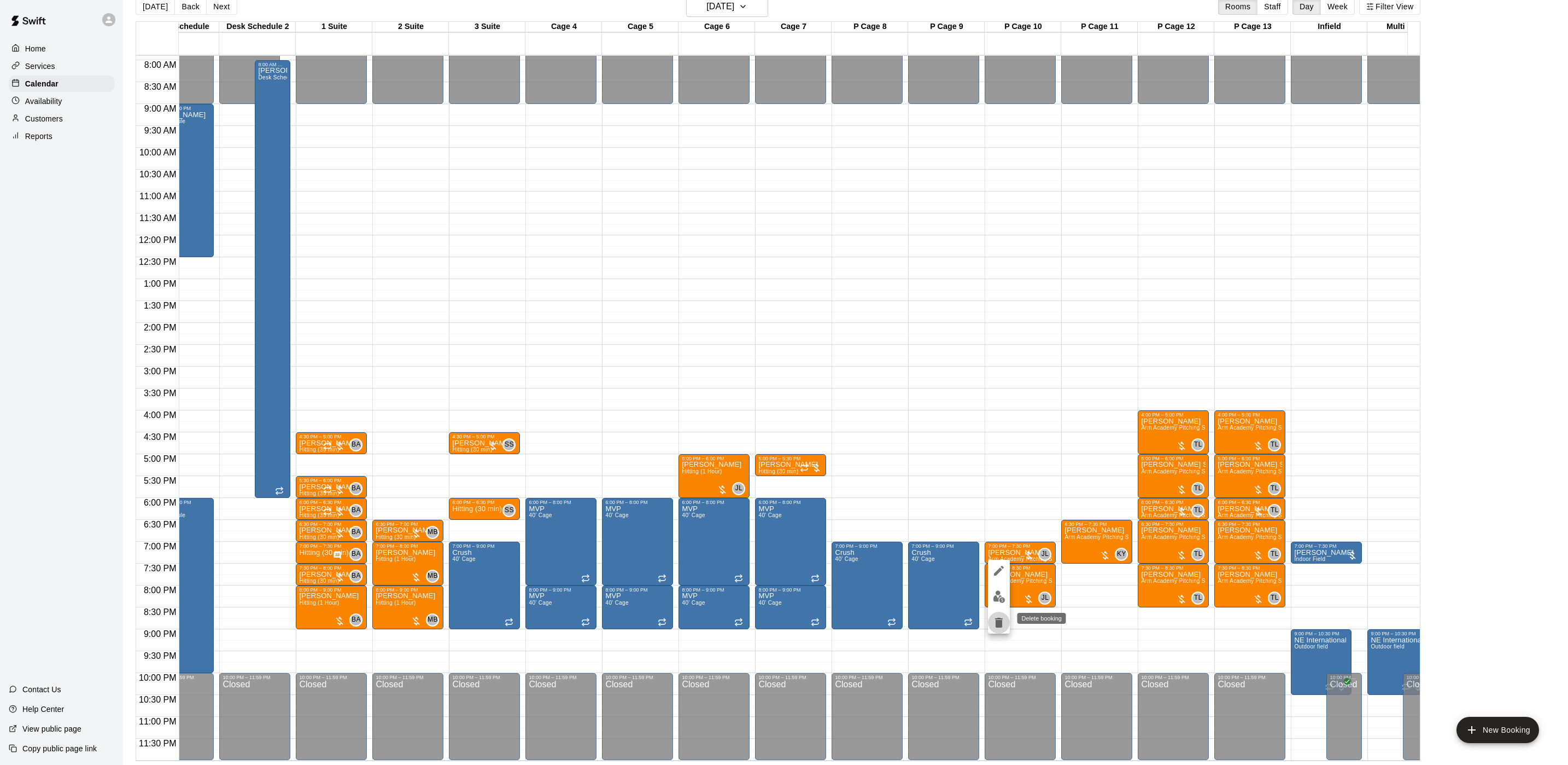
click at [1006, 618] on button "delete" at bounding box center [999, 622] width 22 height 22
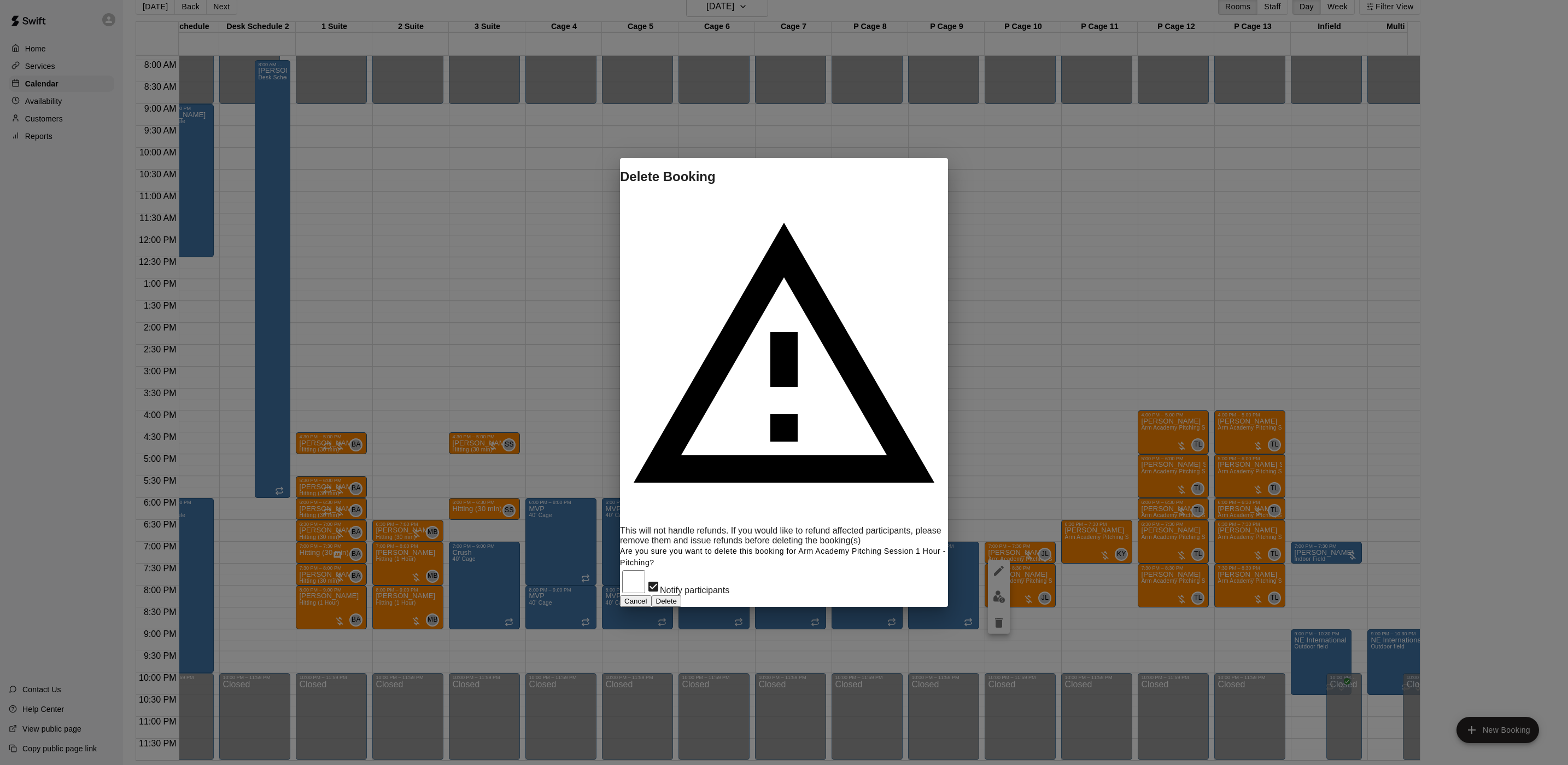
click at [682, 595] on button "Delete" at bounding box center [667, 601] width 30 height 12
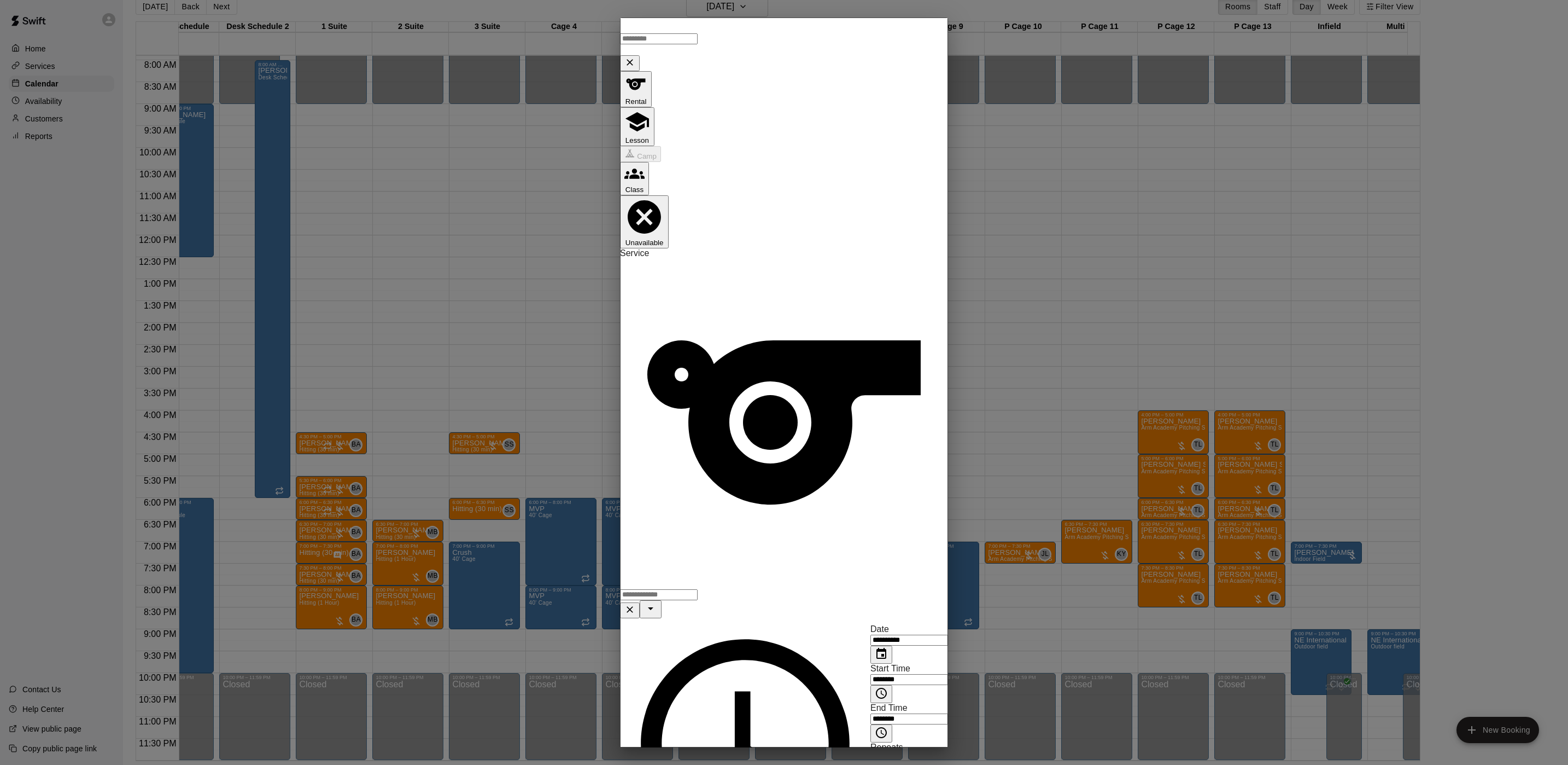
drag, startPoint x: 727, startPoint y: 72, endPoint x: 714, endPoint y: 82, distance: 16.4
click at [654, 107] on button "Lesson" at bounding box center [637, 127] width 35 height 39
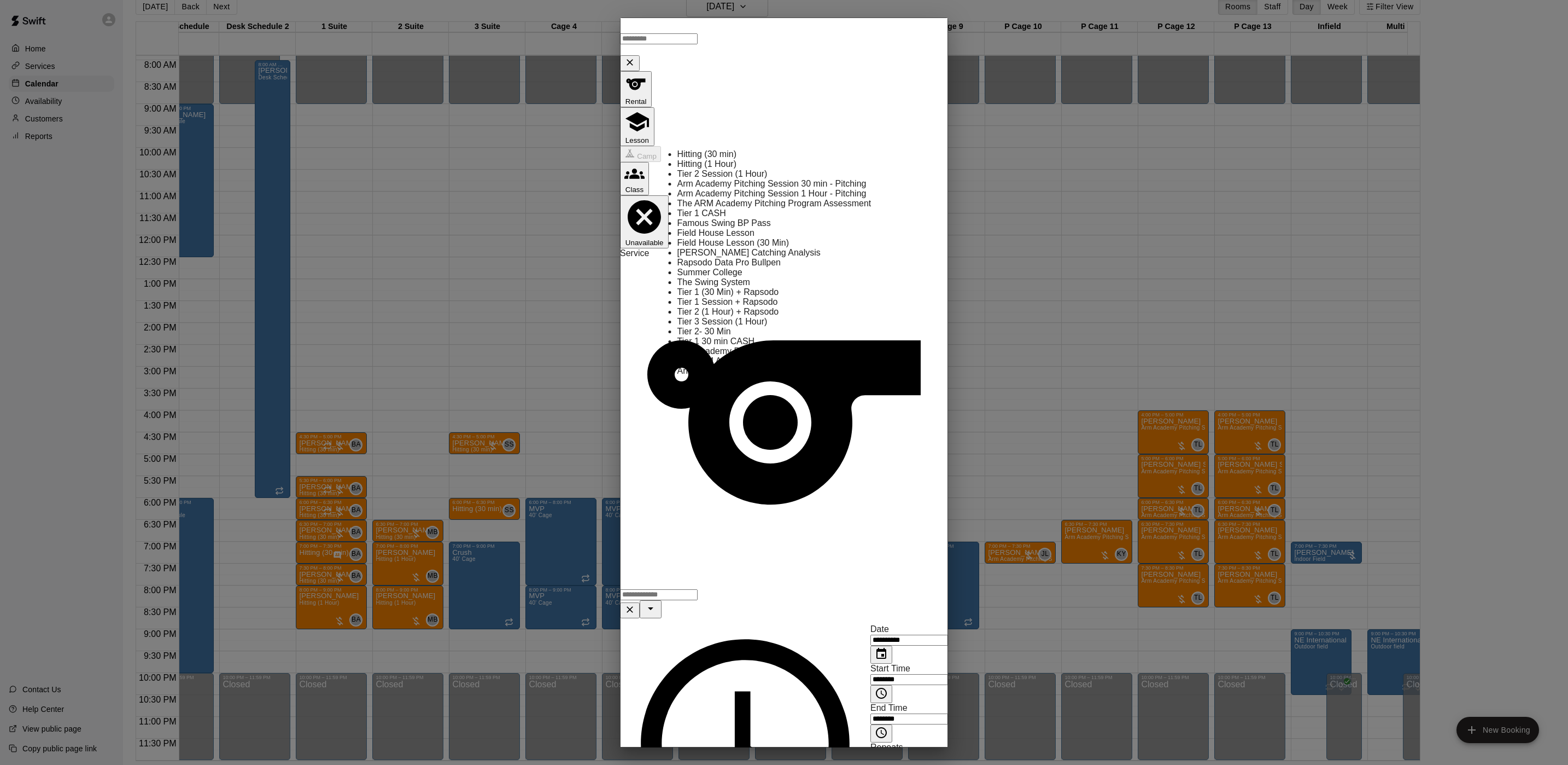
click at [696, 589] on input "text" at bounding box center [659, 594] width 78 height 11
click at [719, 179] on li "Tier 2 Session (1 Hour)" at bounding box center [807, 174] width 258 height 10
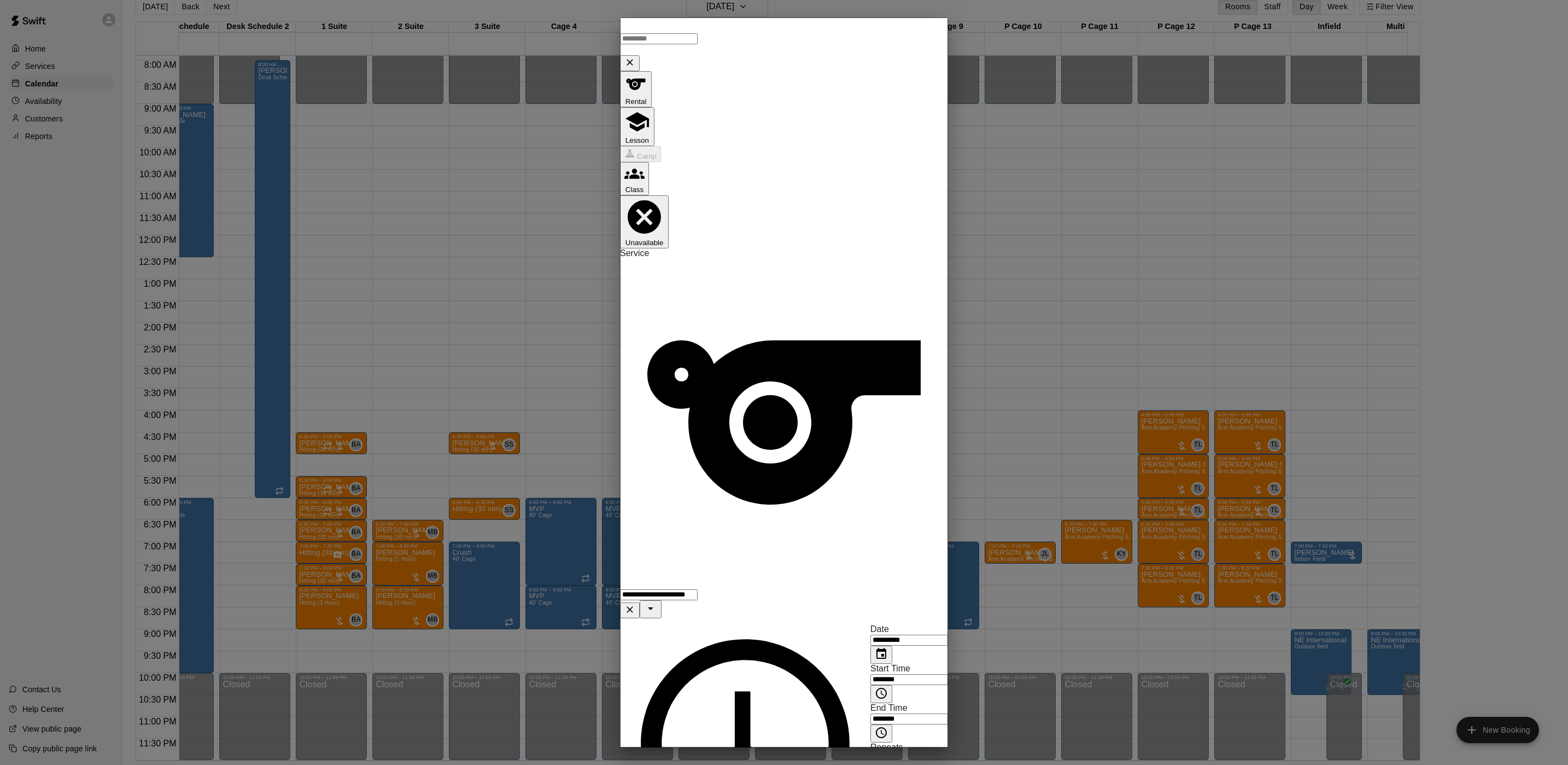
click at [786, 588] on div "**********" at bounding box center [784, 603] width 328 height 30
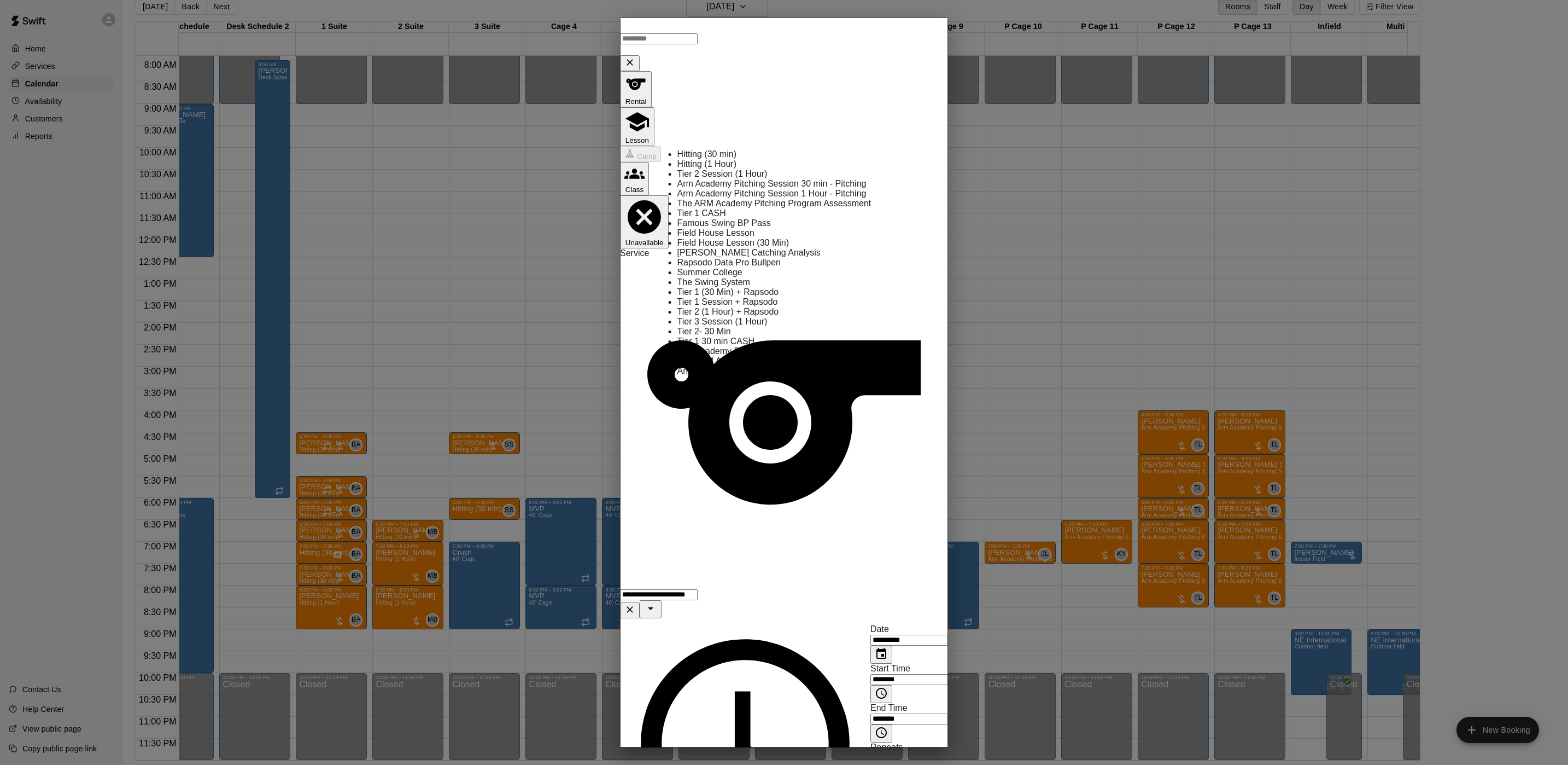
click at [766, 189] on li "Arm Academy Pitching Session 30 min - Pitching" at bounding box center [807, 184] width 258 height 10
type input "**********"
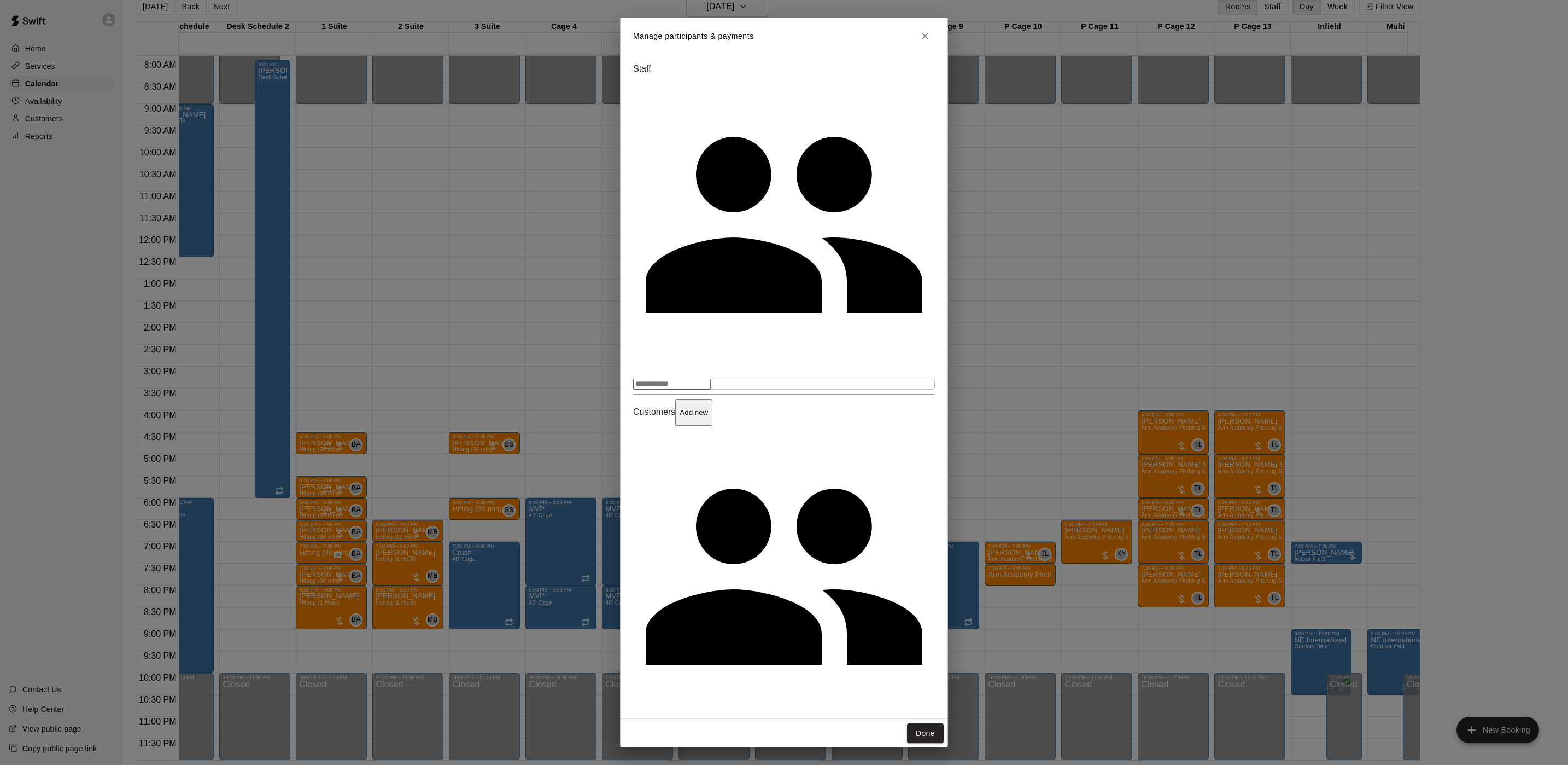
click at [655, 730] on div "​" at bounding box center [784, 735] width 302 height 12
type input "*********"
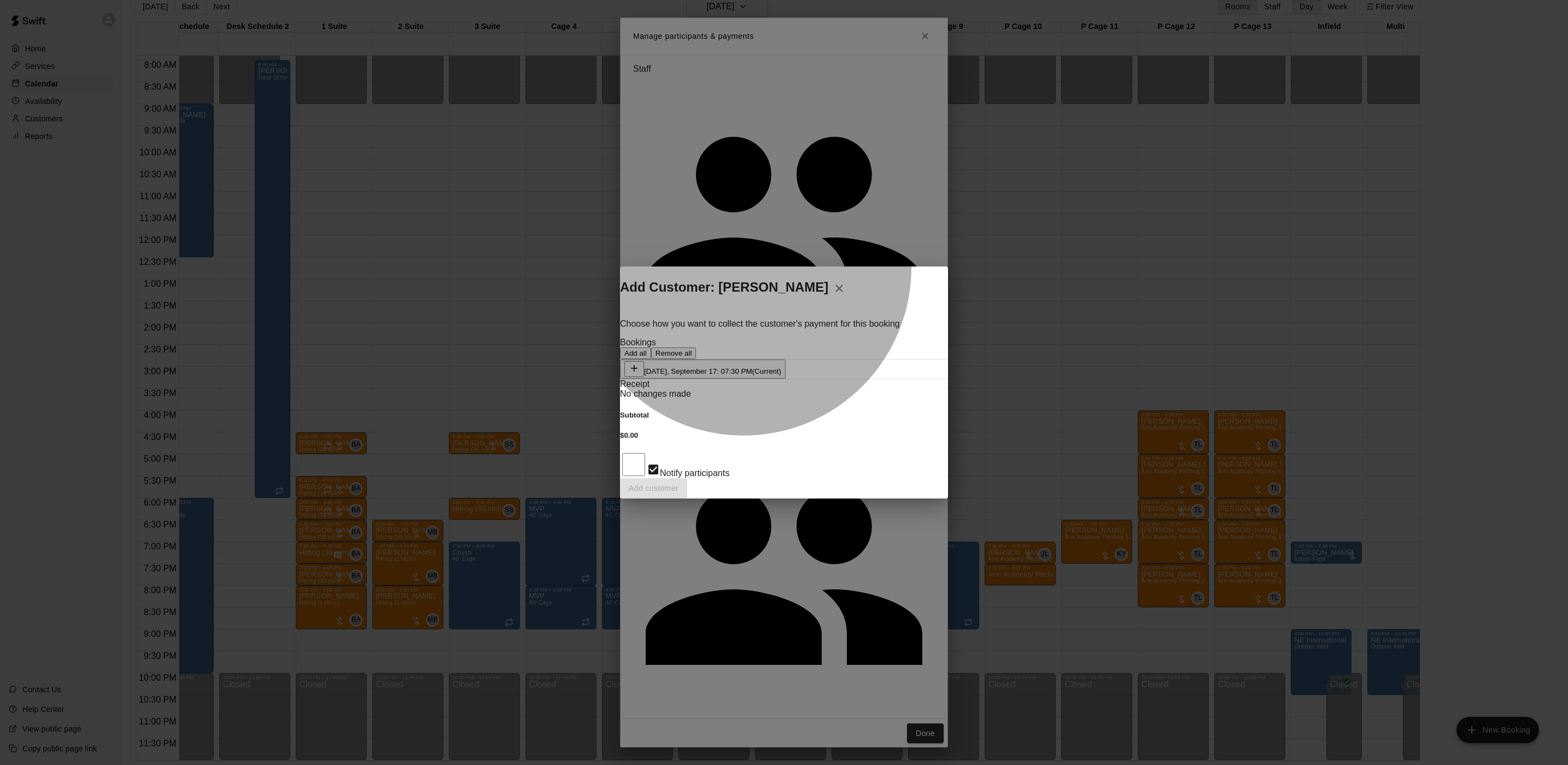
click at [757, 361] on div "Wednesday, September 17: 07:30 PM (Current)" at bounding box center [703, 369] width 157 height 16
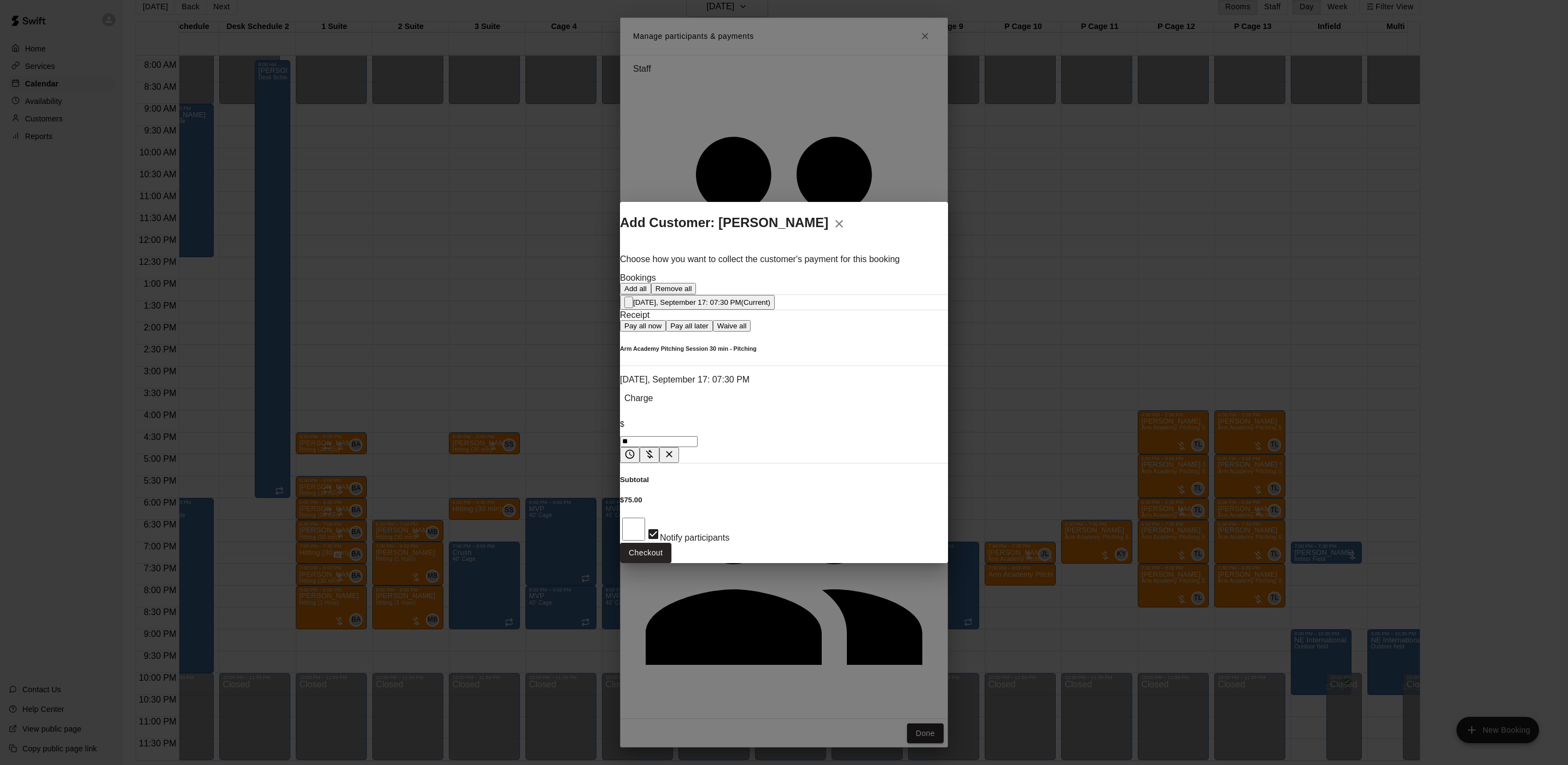
click at [713, 331] on button "Pay all later" at bounding box center [689, 325] width 47 height 12
click at [687, 543] on button "Add customer" at bounding box center [654, 552] width 67 height 20
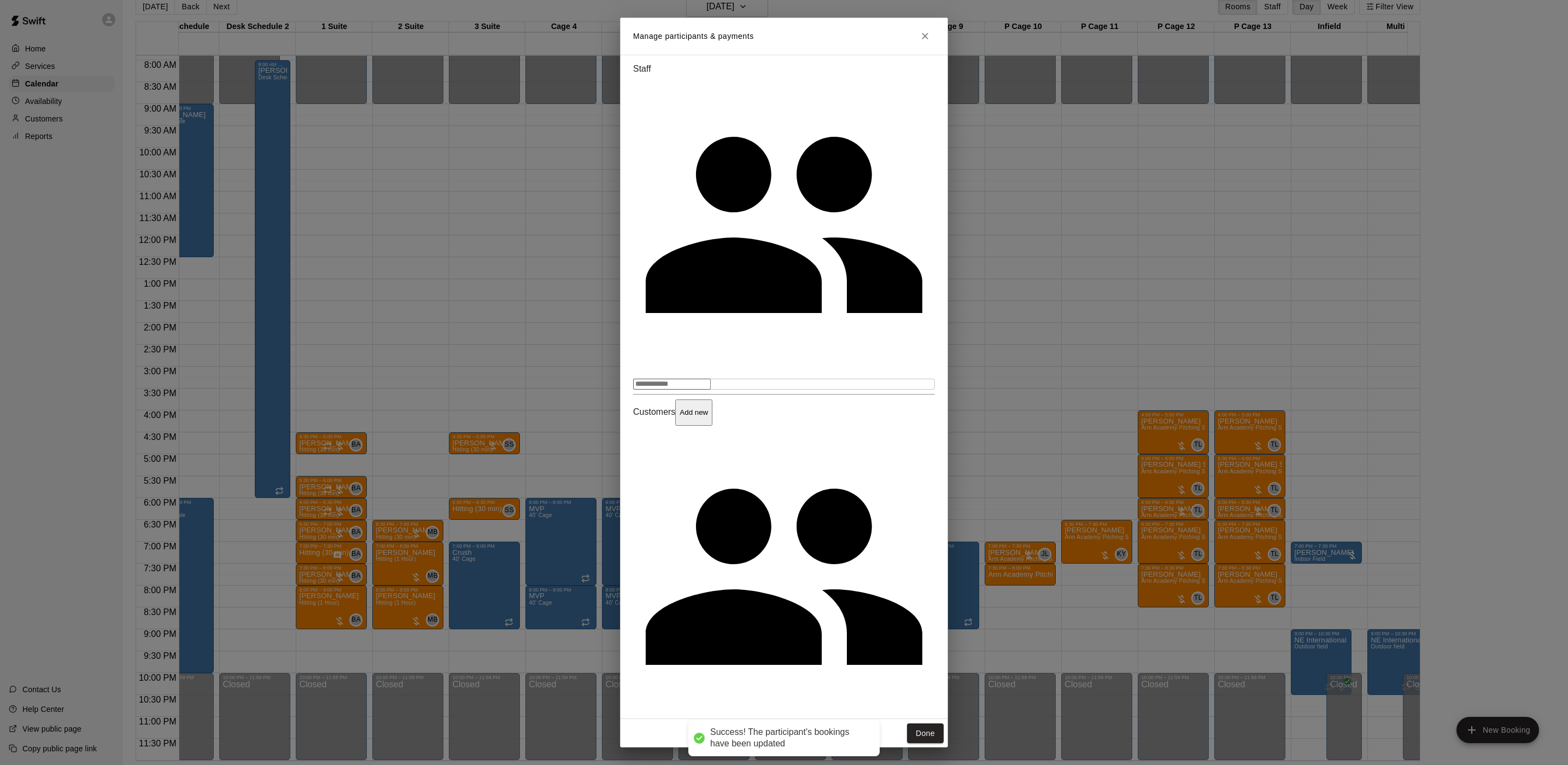
click at [711, 379] on input "Search staff" at bounding box center [672, 384] width 78 height 11
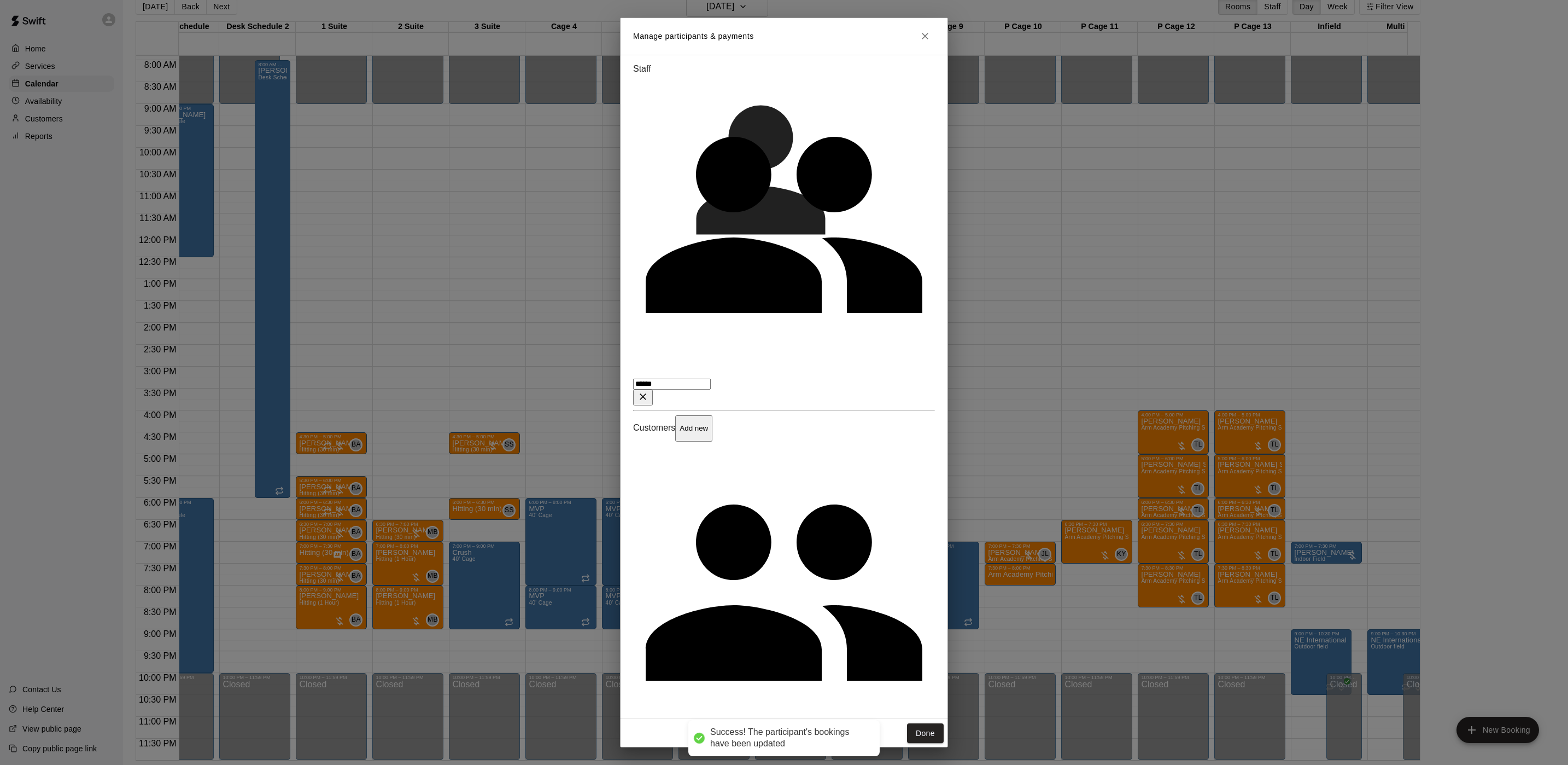
click at [819, 306] on div "[PERSON_NAME] Instructor" at bounding box center [793, 292] width 258 height 29
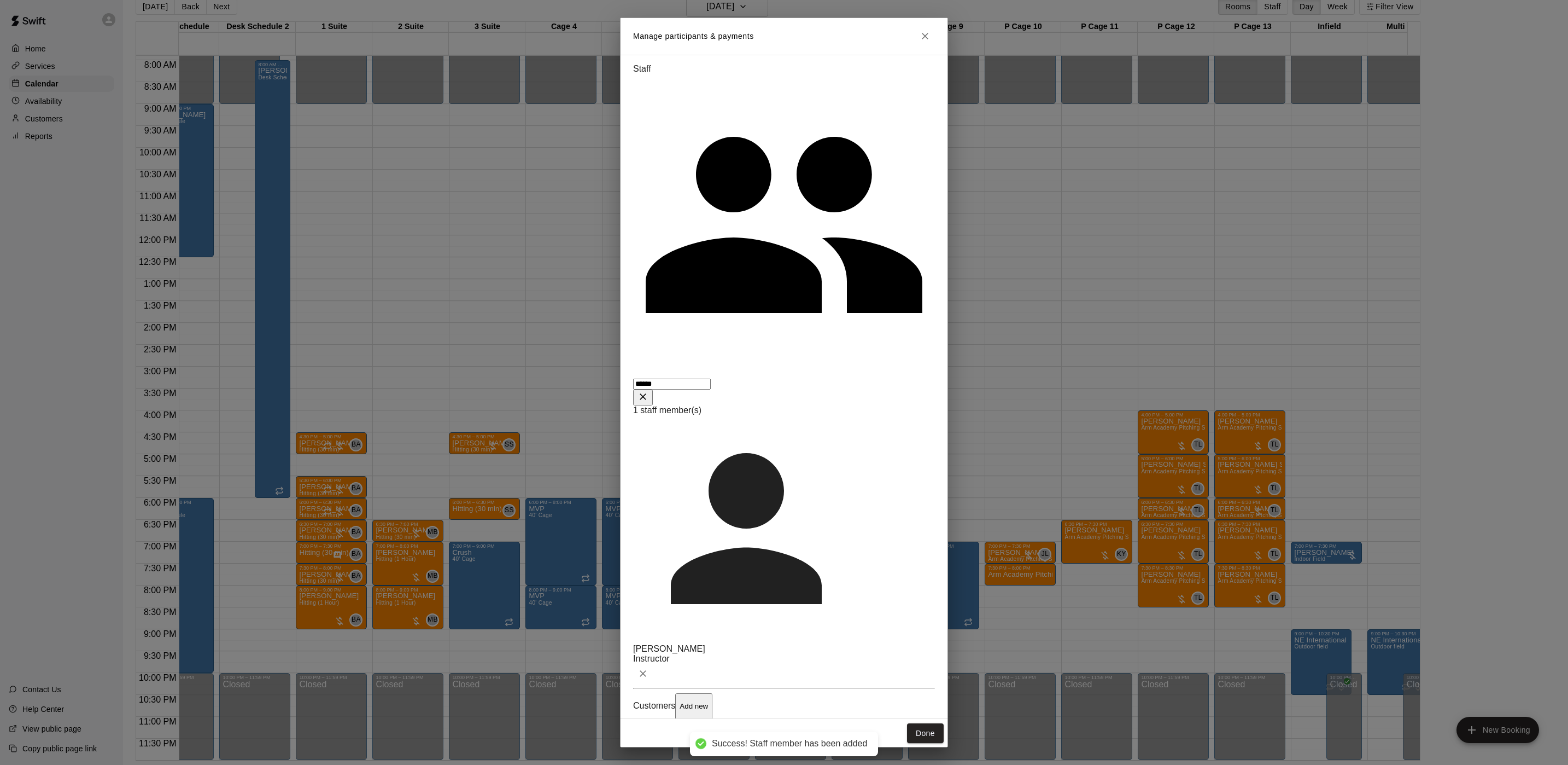
type input "******"
click at [945, 719] on div "Done" at bounding box center [784, 733] width 328 height 29
click at [932, 723] on button "Done" at bounding box center [925, 733] width 37 height 20
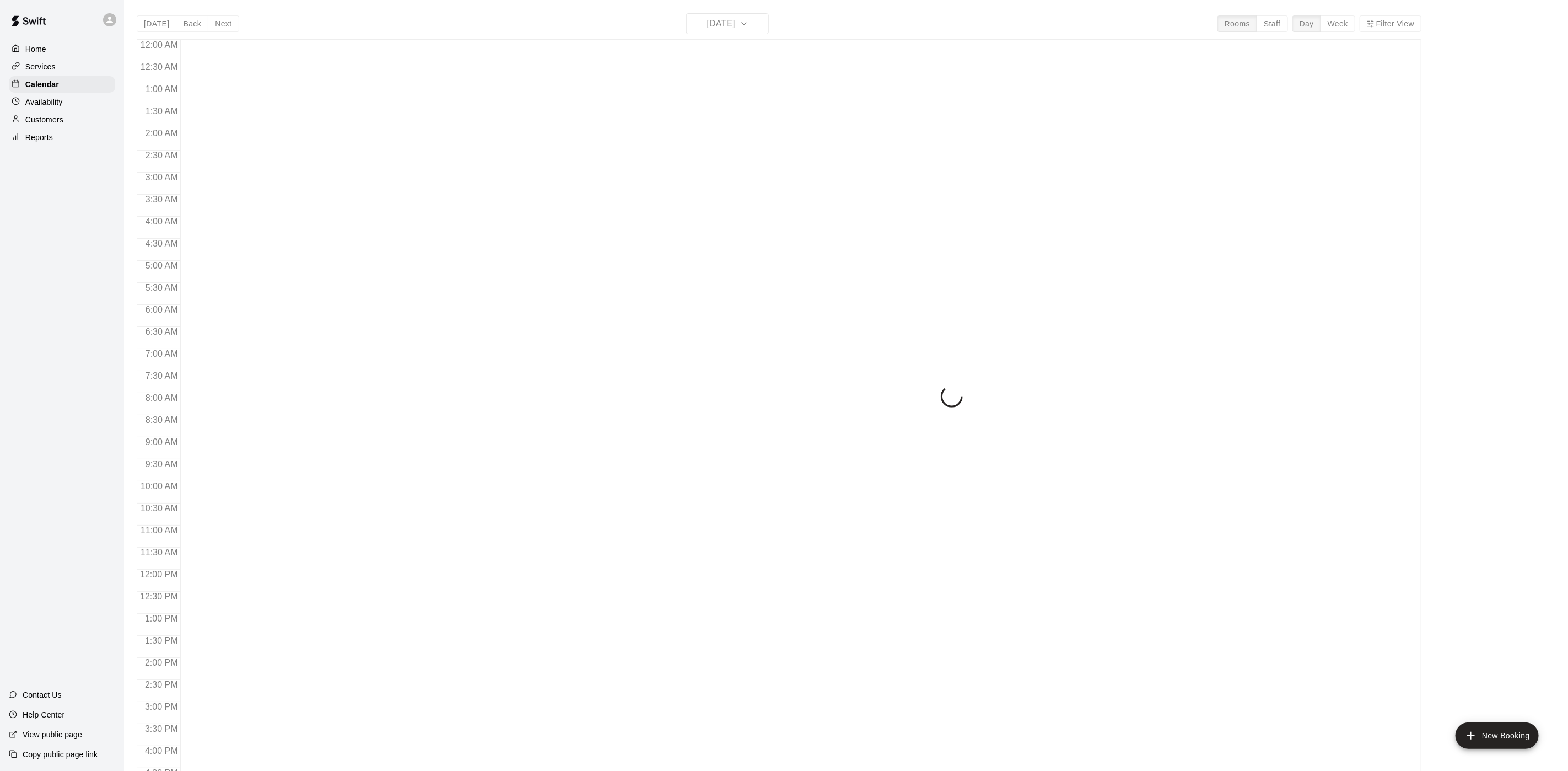
scroll to position [316, 0]
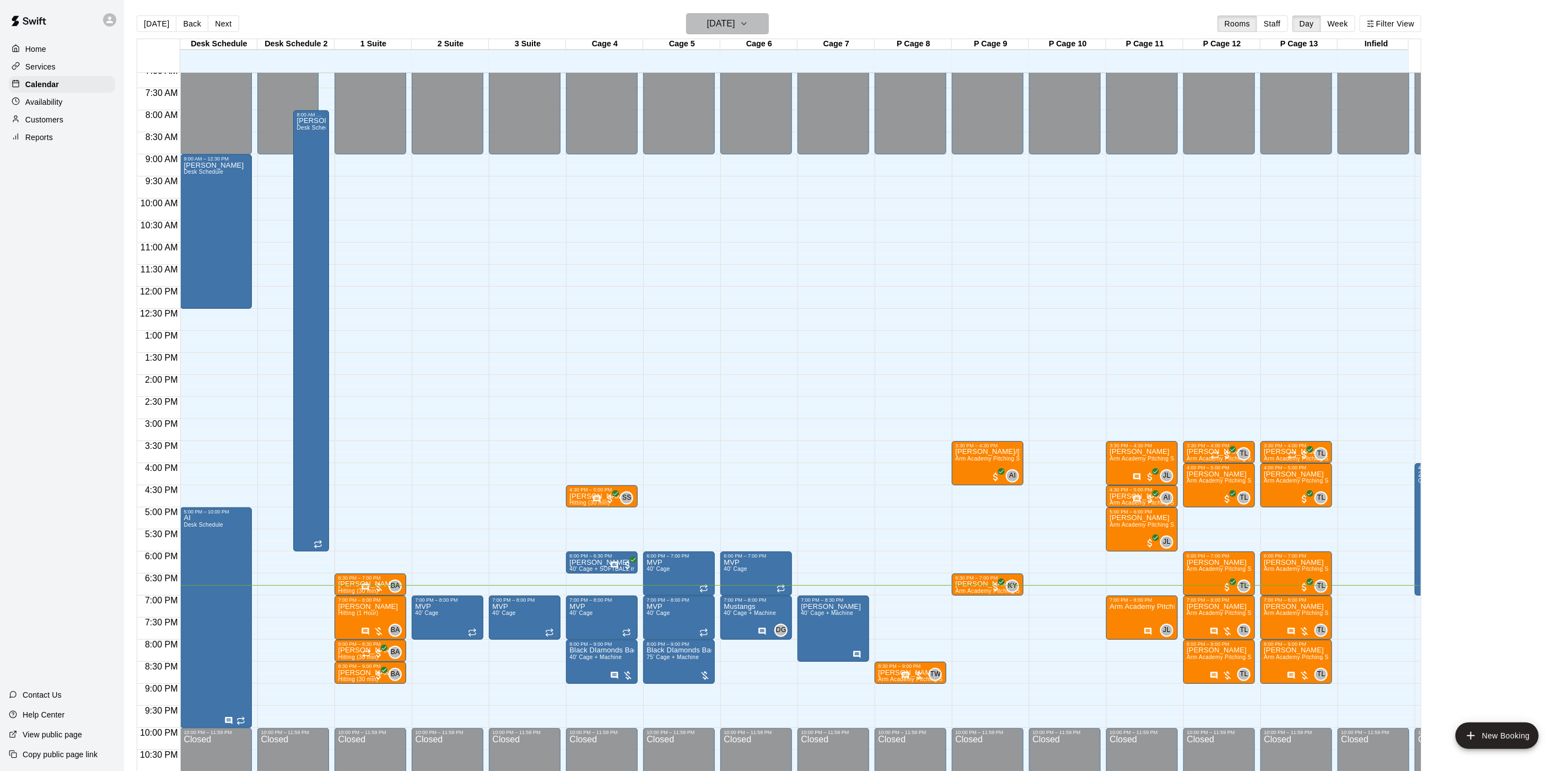
click at [735, 17] on h6 "[DATE]" at bounding box center [721, 23] width 28 height 15
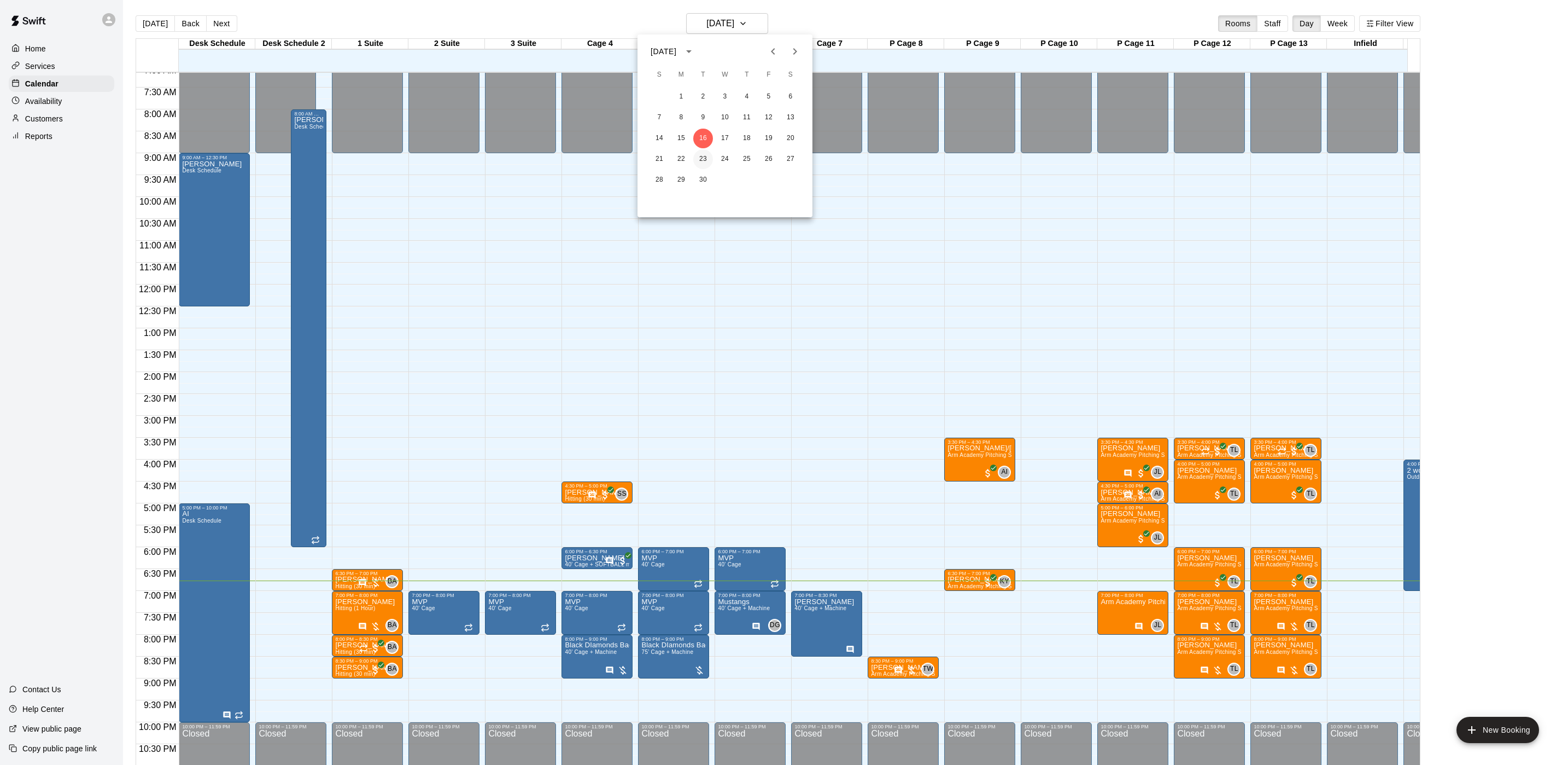
click at [699, 158] on button "23" at bounding box center [703, 159] width 19 height 19
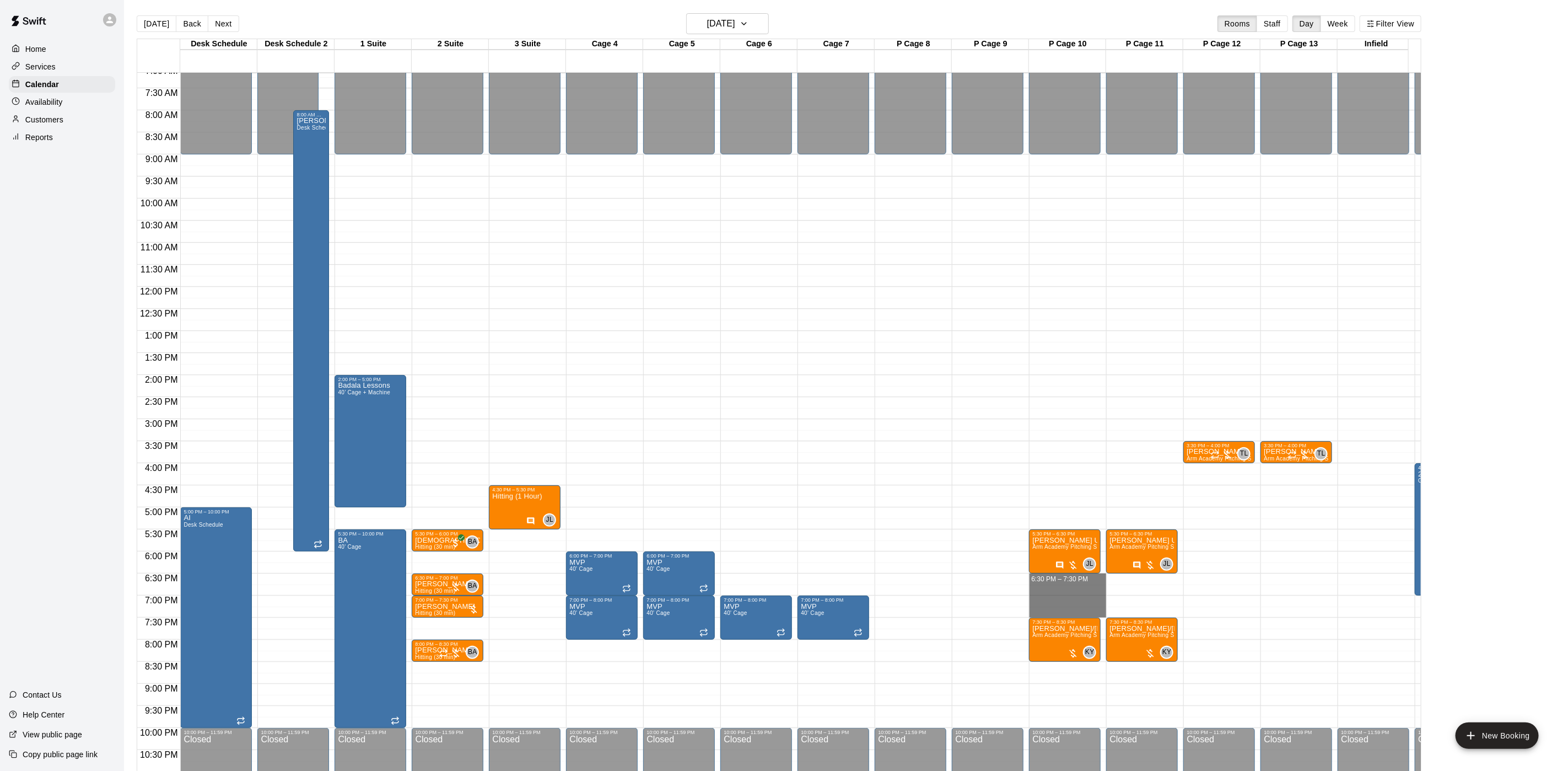
drag, startPoint x: 1055, startPoint y: 578, endPoint x: 1055, endPoint y: 612, distance: 34.0
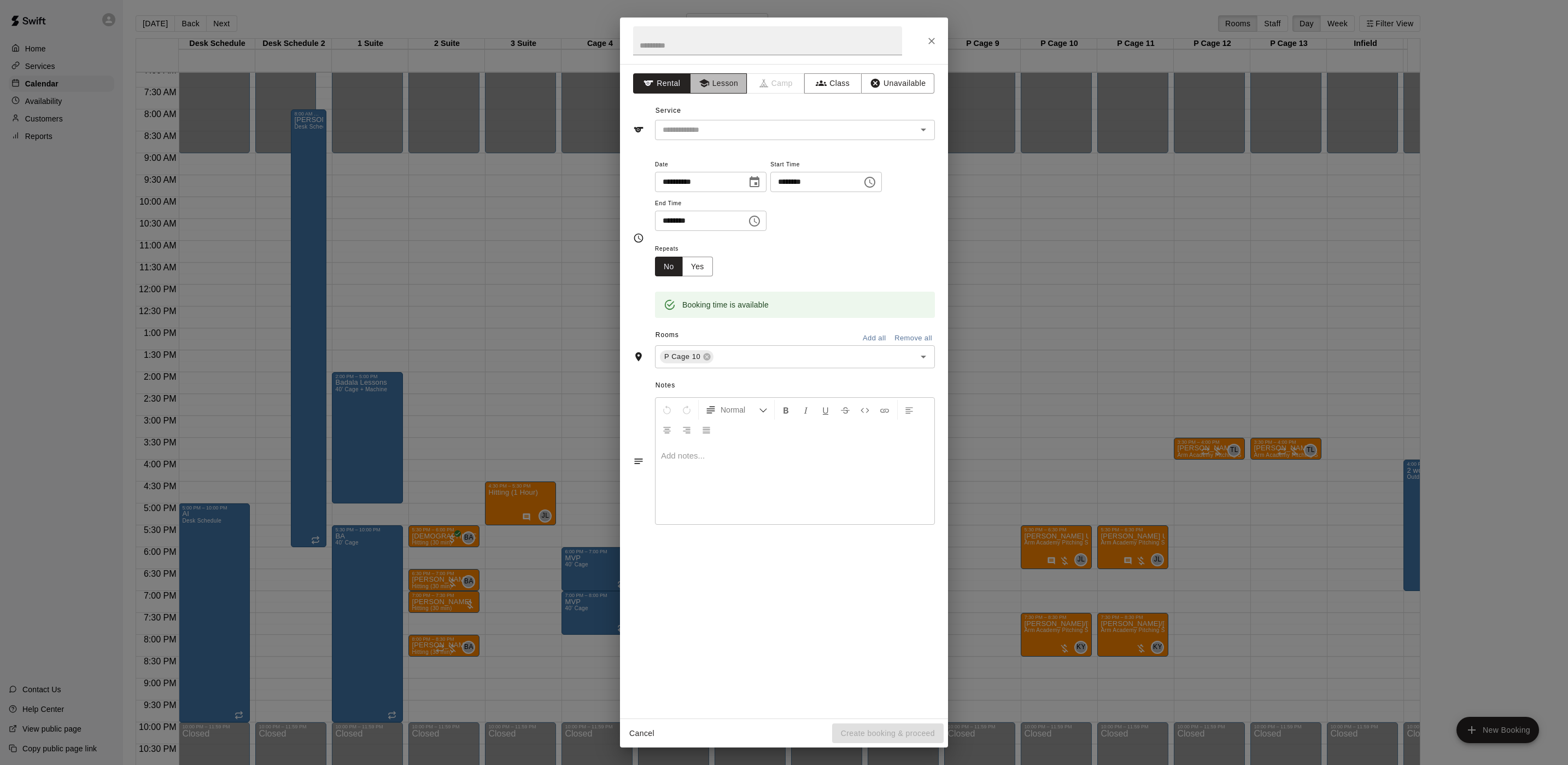
click at [706, 80] on icon "button" at bounding box center [704, 83] width 11 height 11
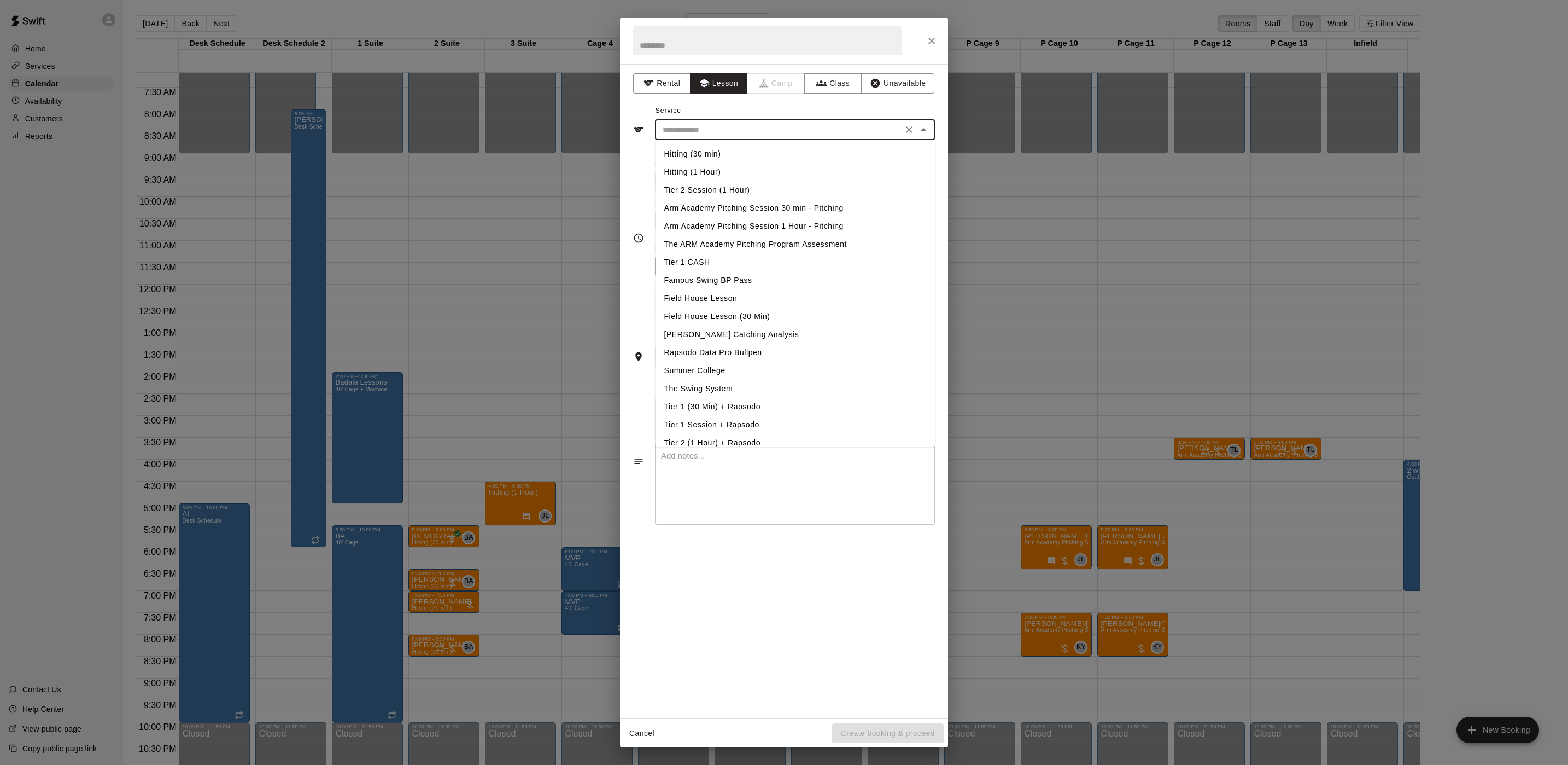
click at [712, 135] on input "text" at bounding box center [779, 130] width 241 height 13
click at [690, 223] on li "Arm Academy Pitching Session 1 Hour - Pitching" at bounding box center [796, 227] width 280 height 18
type input "**********"
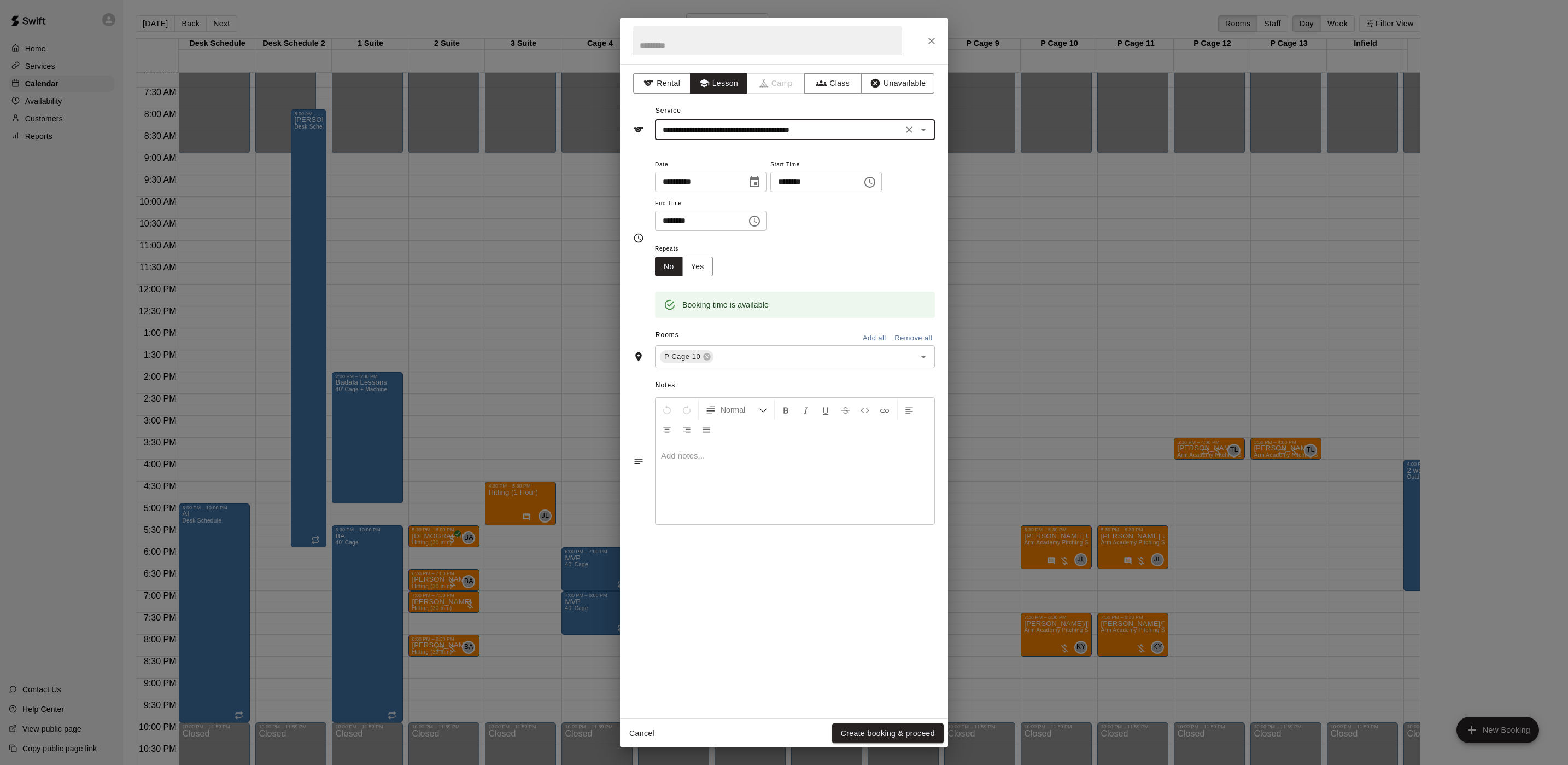
click at [873, 730] on button "Create booking & proceed" at bounding box center [887, 733] width 111 height 20
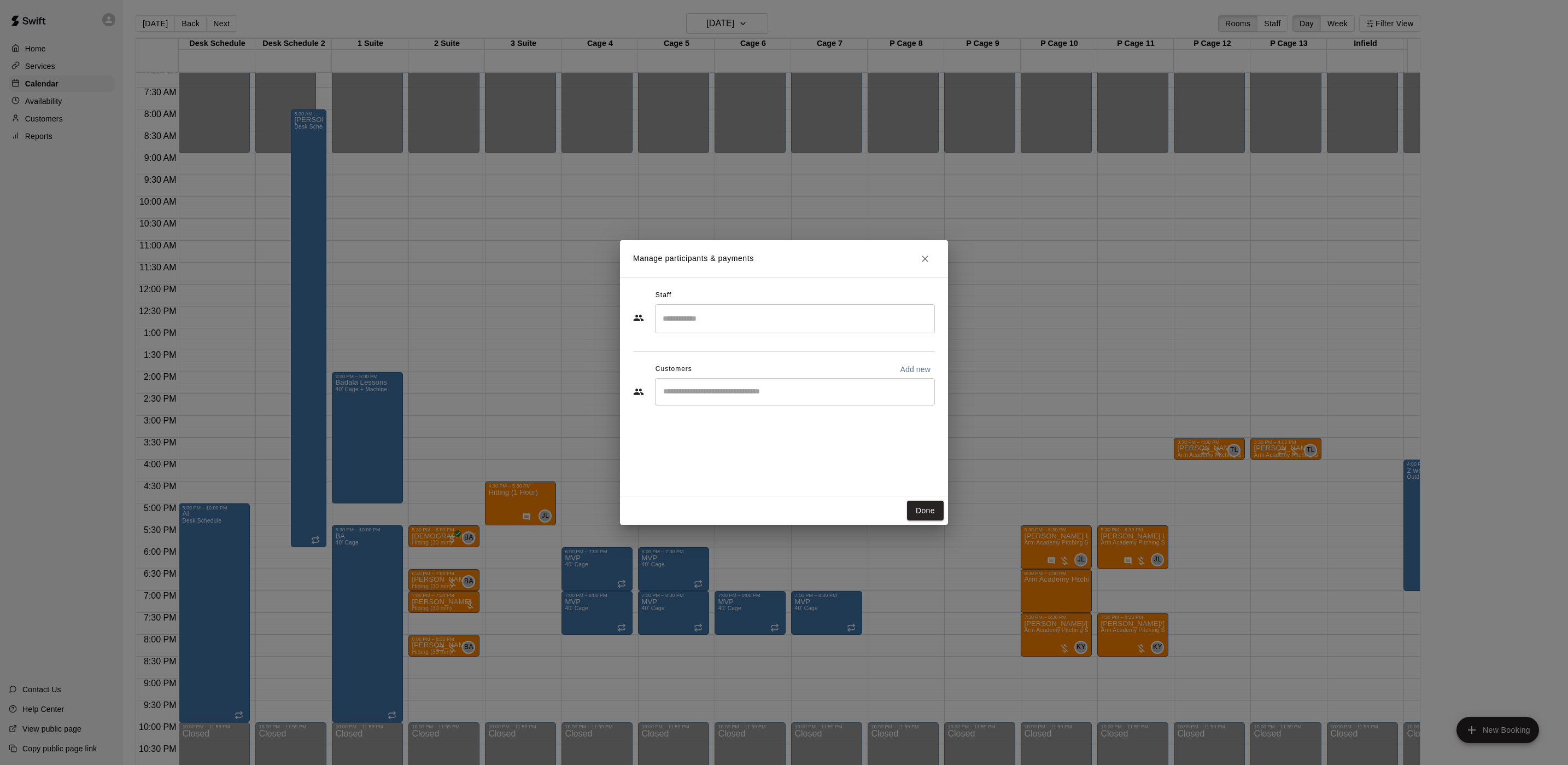
click at [758, 323] on input "Search staff" at bounding box center [795, 318] width 270 height 19
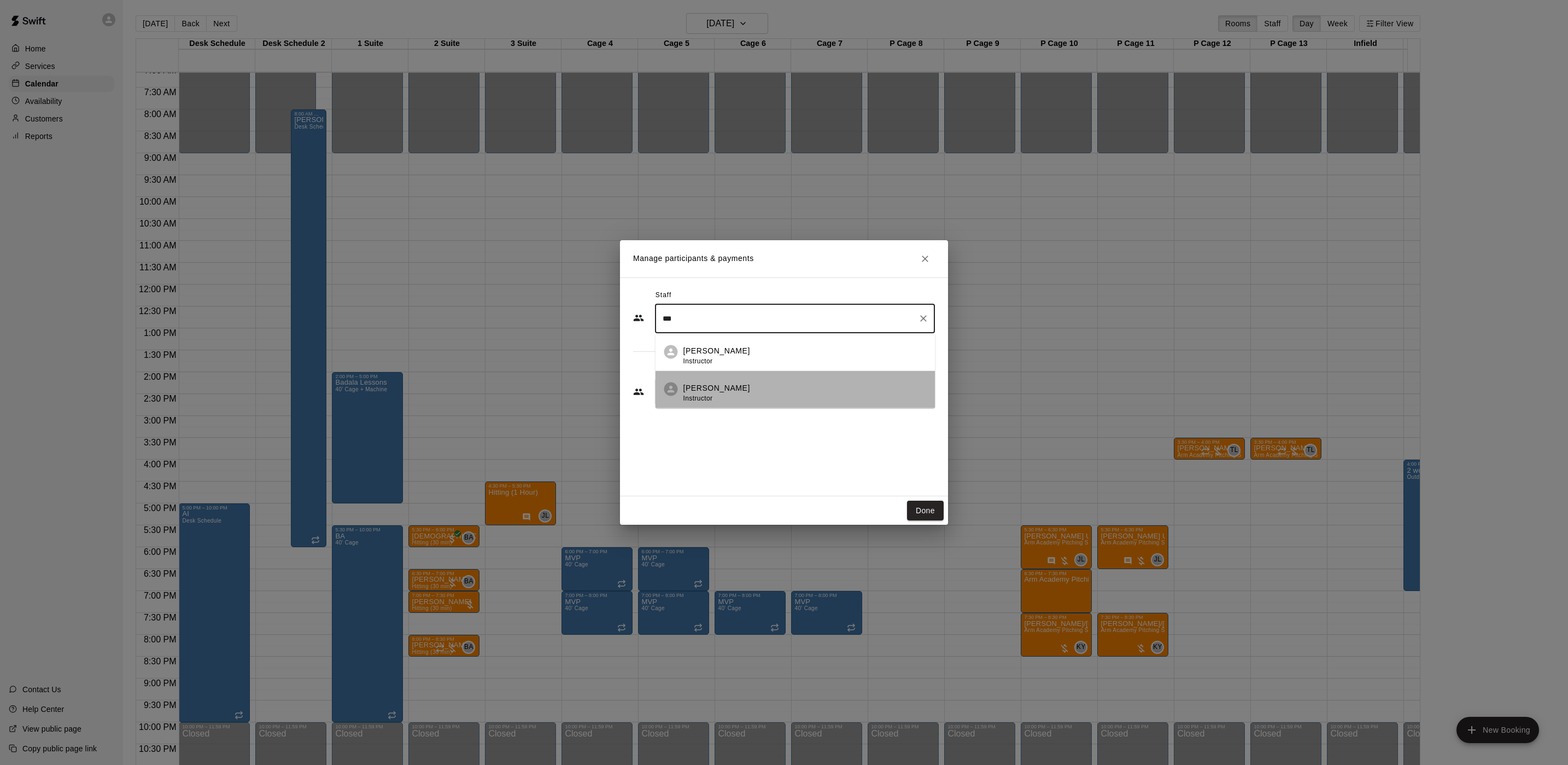
click at [757, 381] on li "[PERSON_NAME] Instructor" at bounding box center [796, 389] width 280 height 37
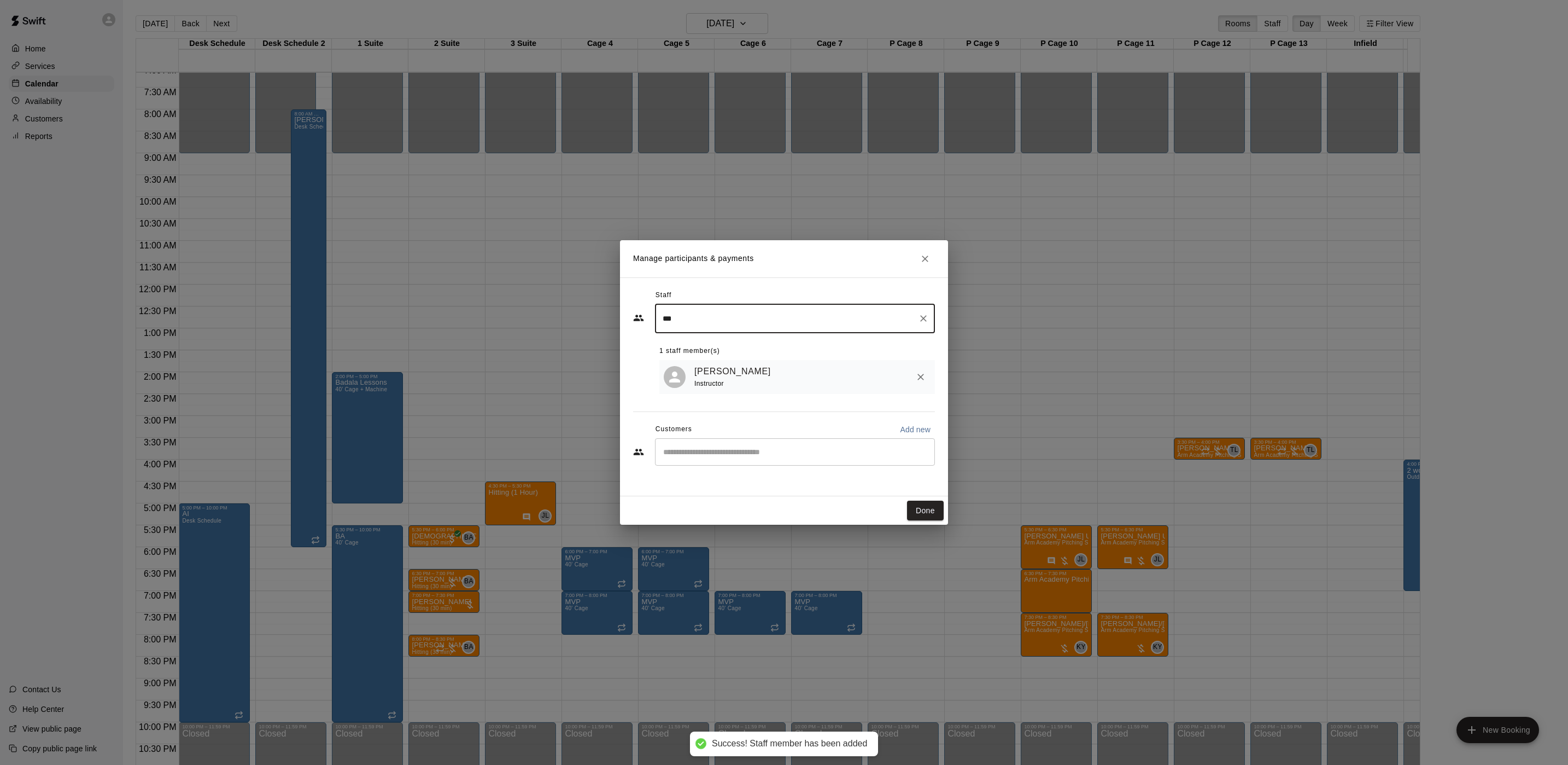
click at [733, 462] on div "​" at bounding box center [795, 451] width 280 height 27
type input "***"
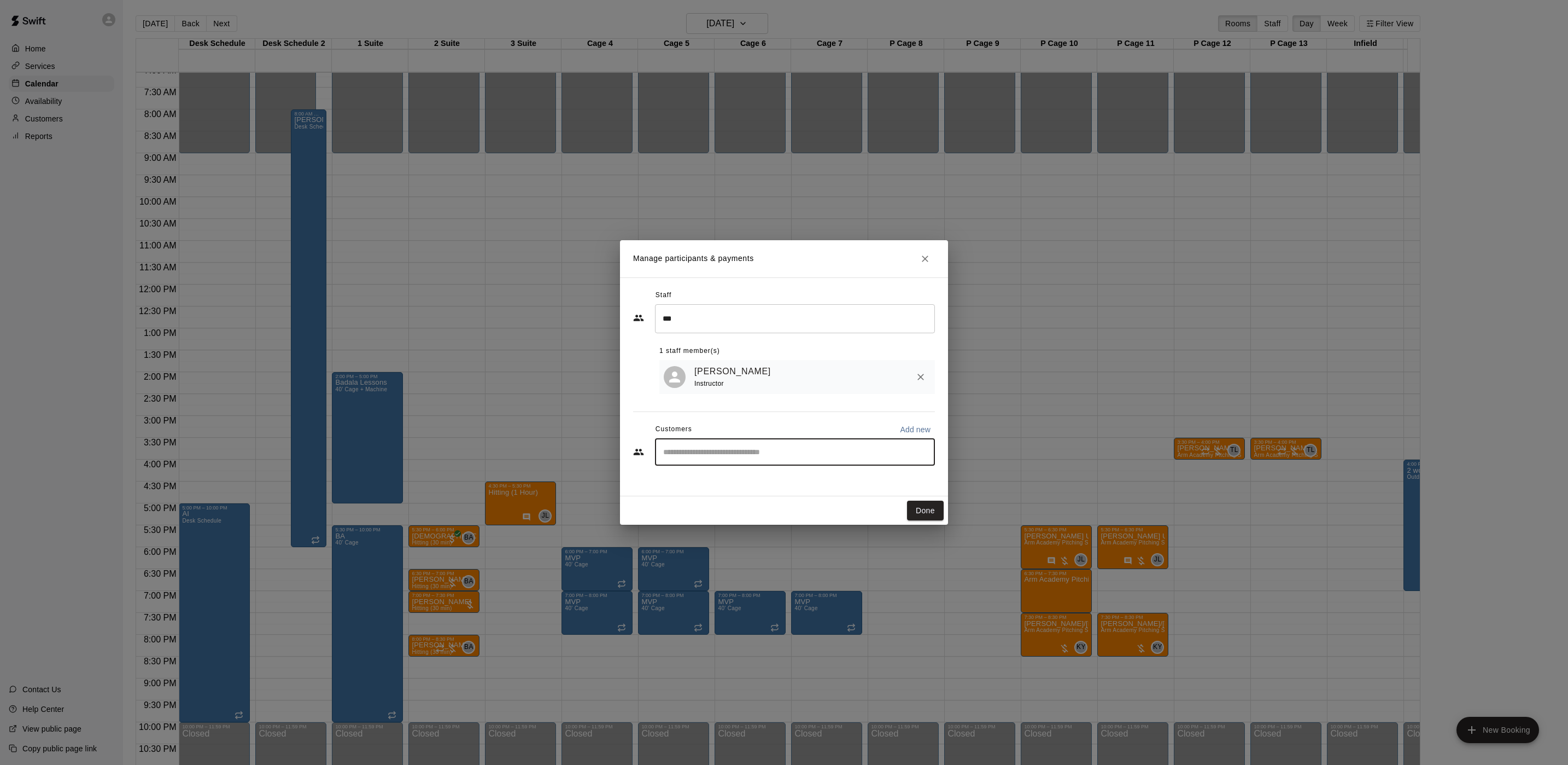
click at [897, 427] on button "Add new" at bounding box center [915, 429] width 40 height 18
select select "**"
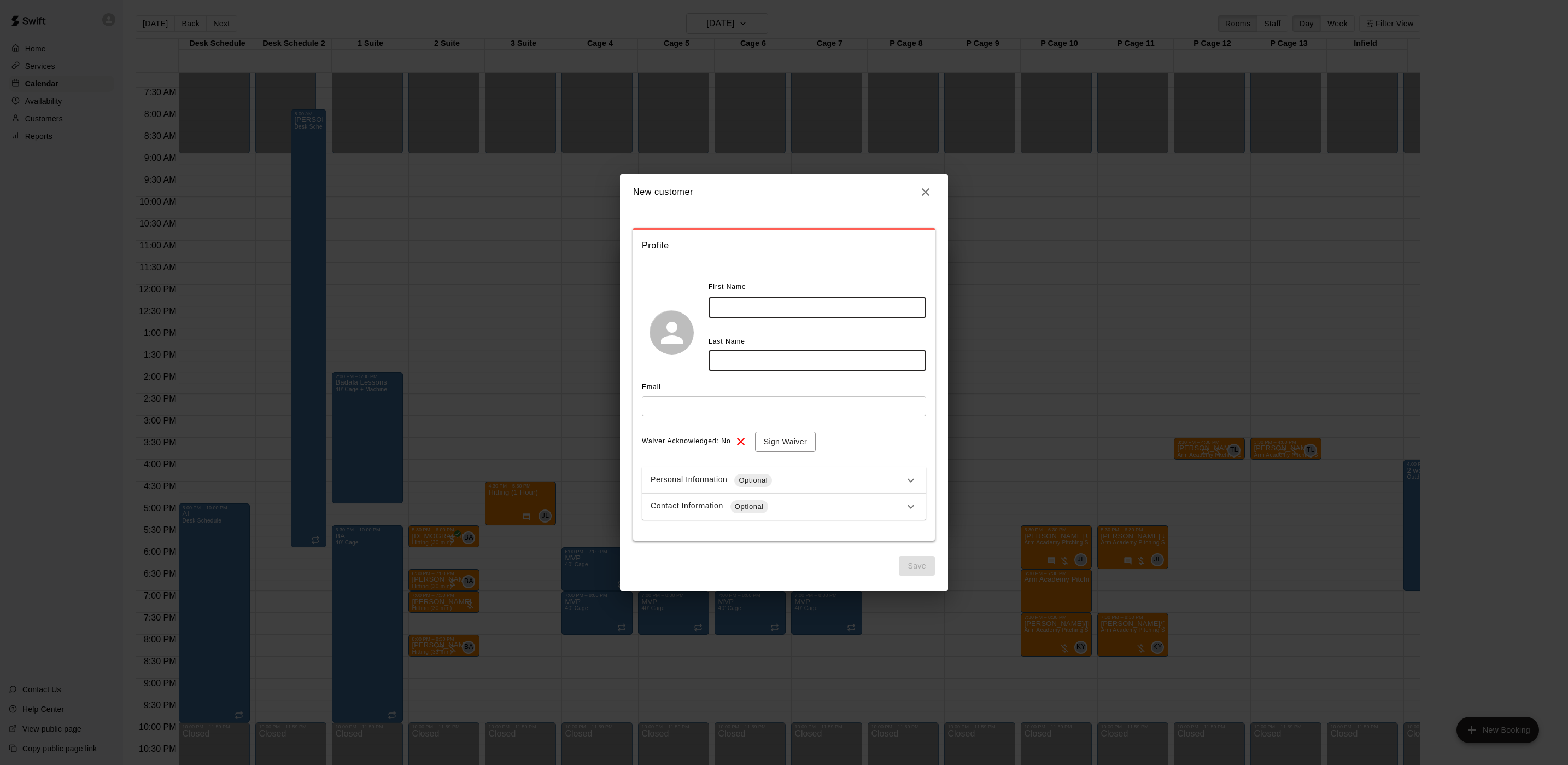
click at [776, 304] on input "text" at bounding box center [817, 308] width 217 height 20
type input "*******"
click at [786, 368] on input "text" at bounding box center [817, 361] width 217 height 20
type input "*********"
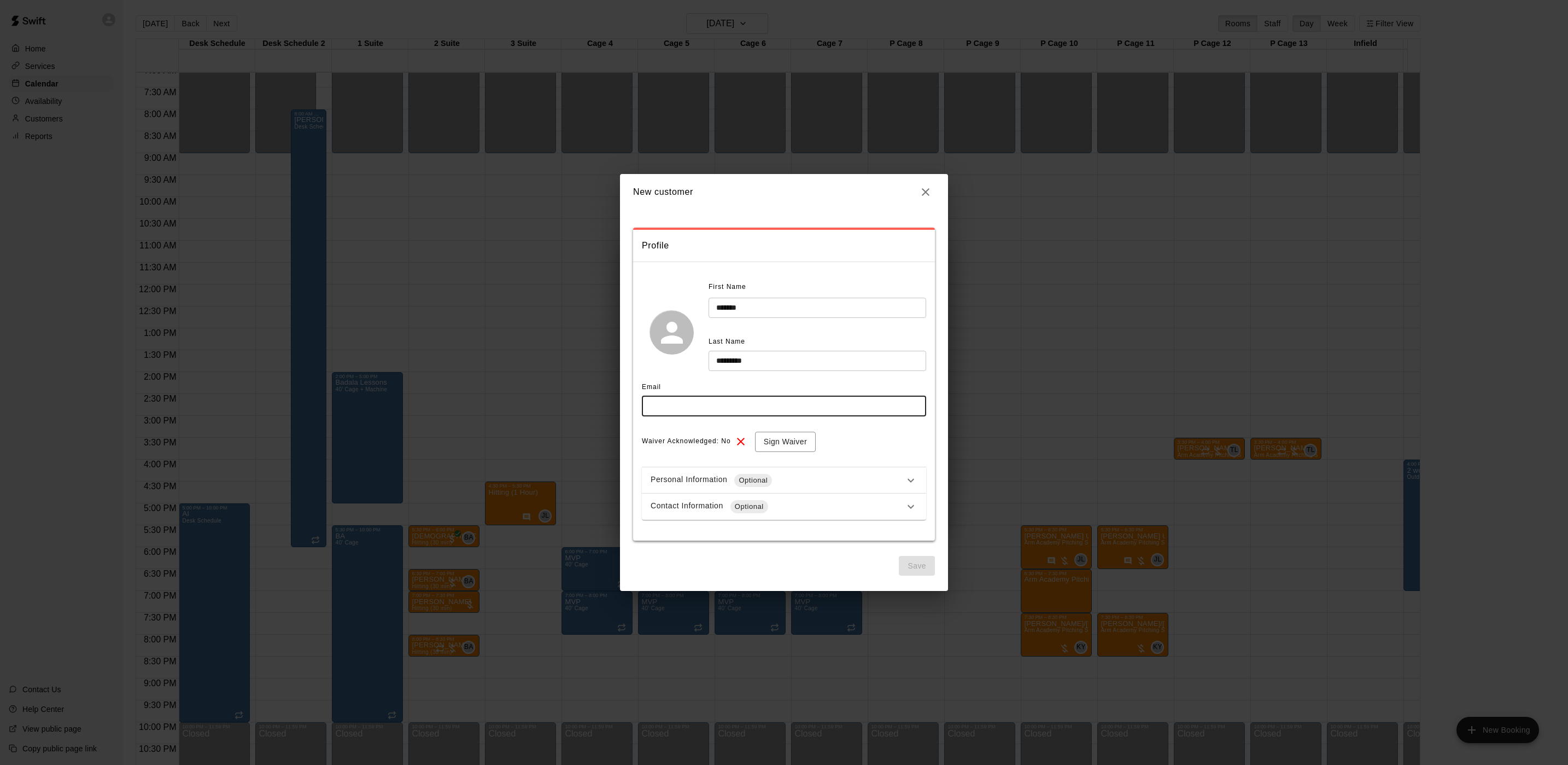
click at [758, 412] on input "text" at bounding box center [783, 406] width 284 height 20
type input "**********"
click at [926, 569] on button "Save" at bounding box center [917, 566] width 36 height 20
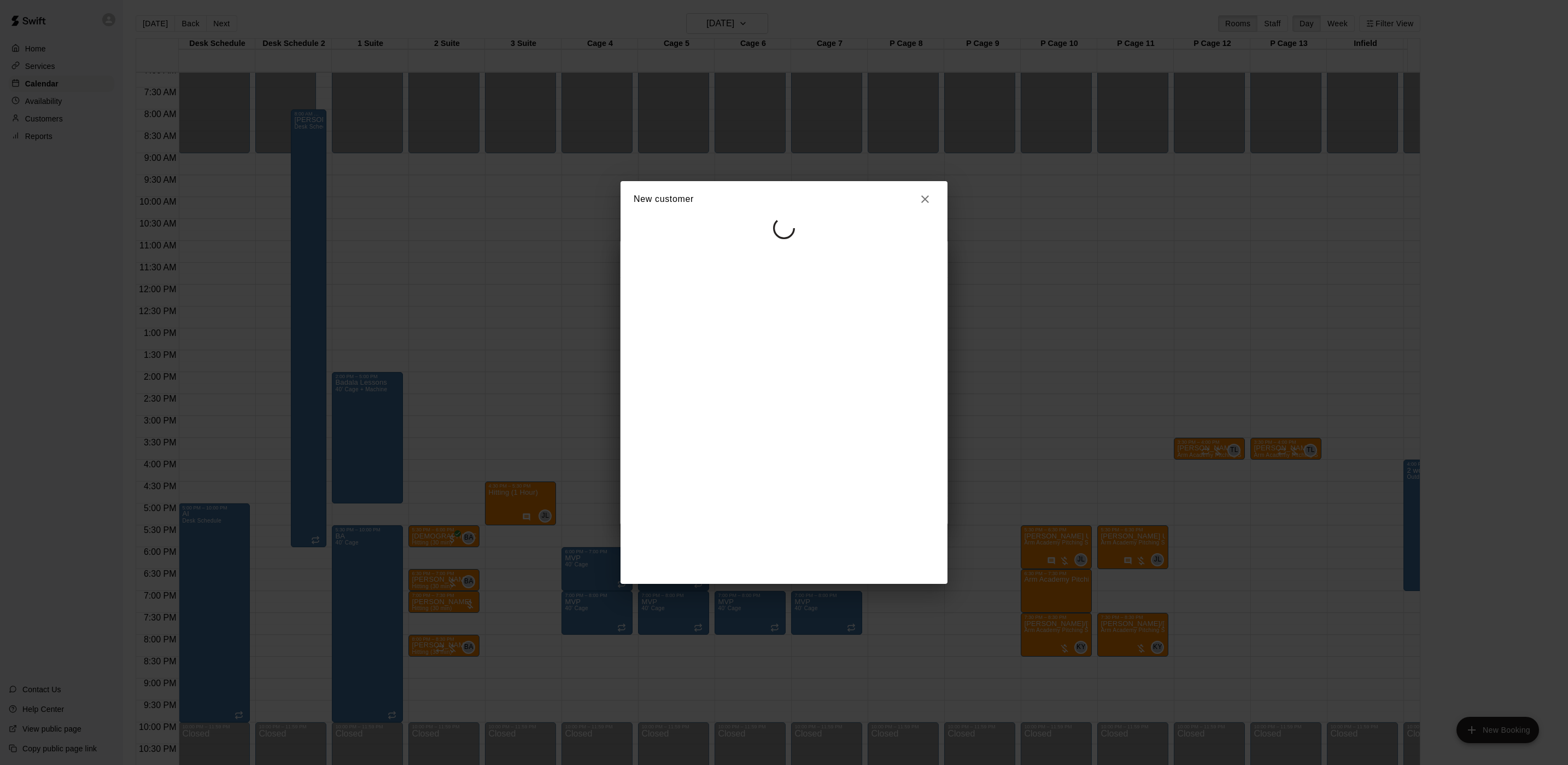
select select "**"
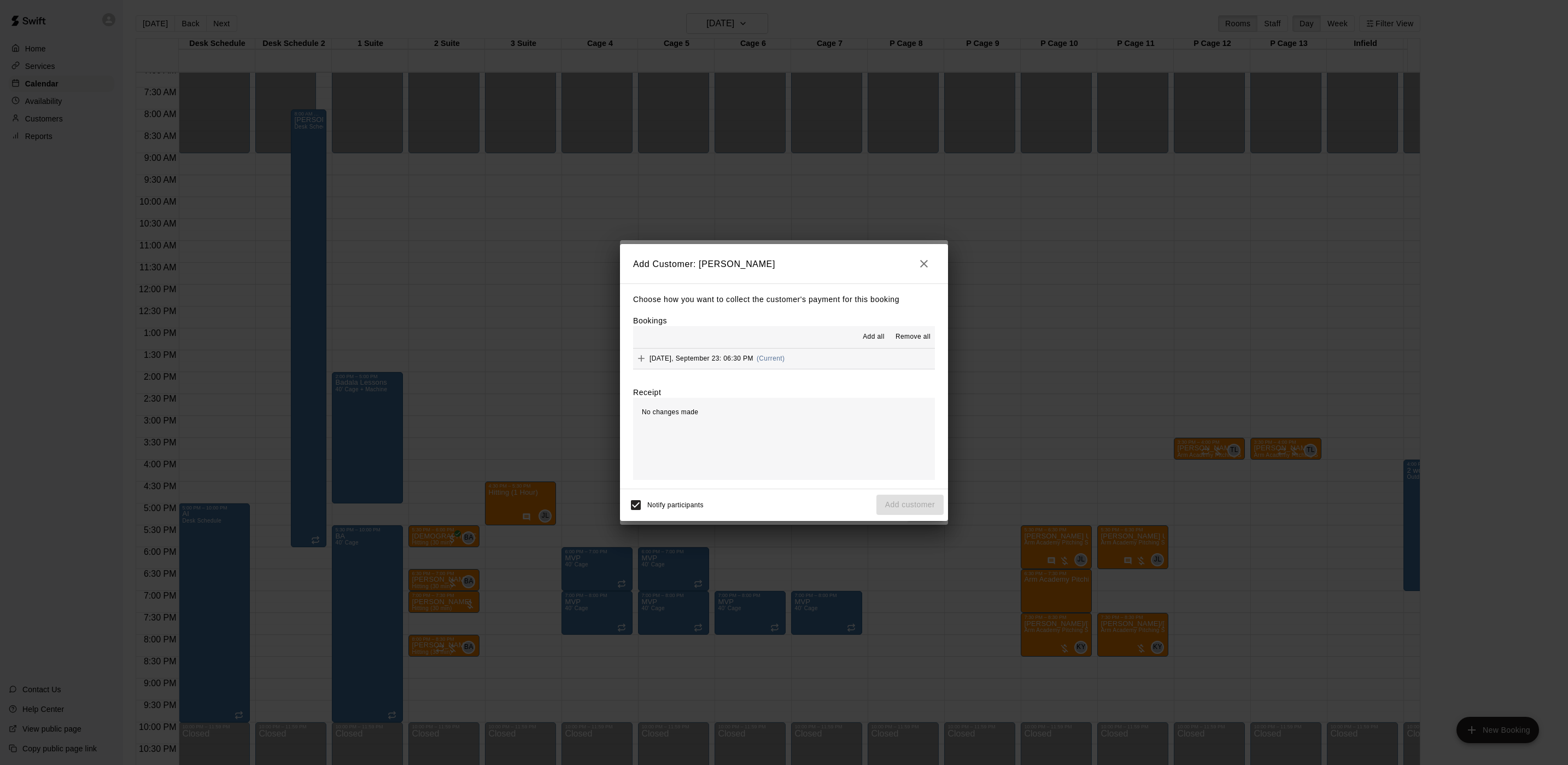
click at [748, 362] on span "[DATE], September 23: 06:30 PM" at bounding box center [701, 358] width 104 height 8
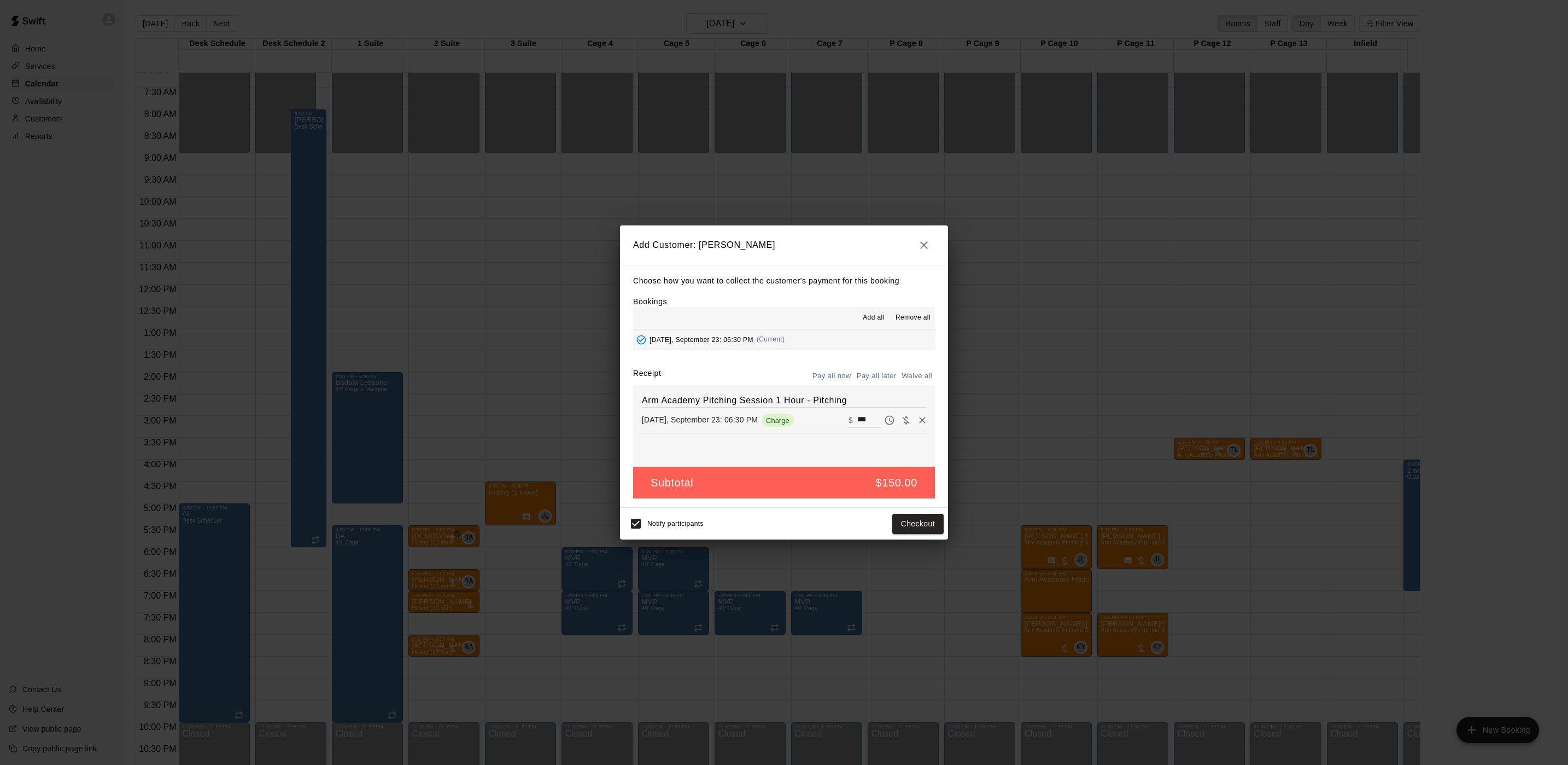
click at [875, 379] on button "Pay all later" at bounding box center [877, 376] width 46 height 17
click at [891, 529] on button "Add customer" at bounding box center [910, 523] width 67 height 20
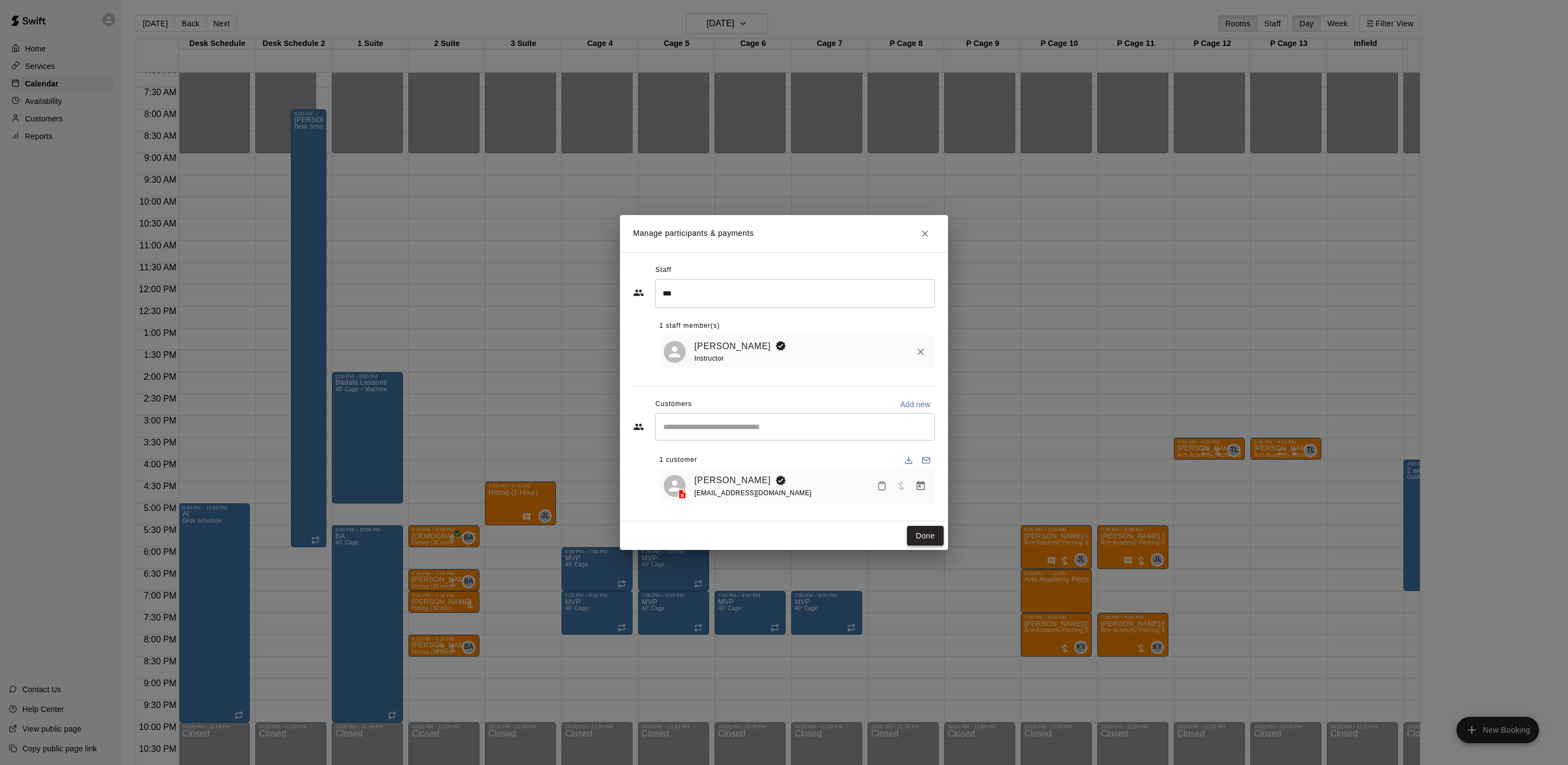
click at [936, 539] on button "Done" at bounding box center [925, 535] width 37 height 20
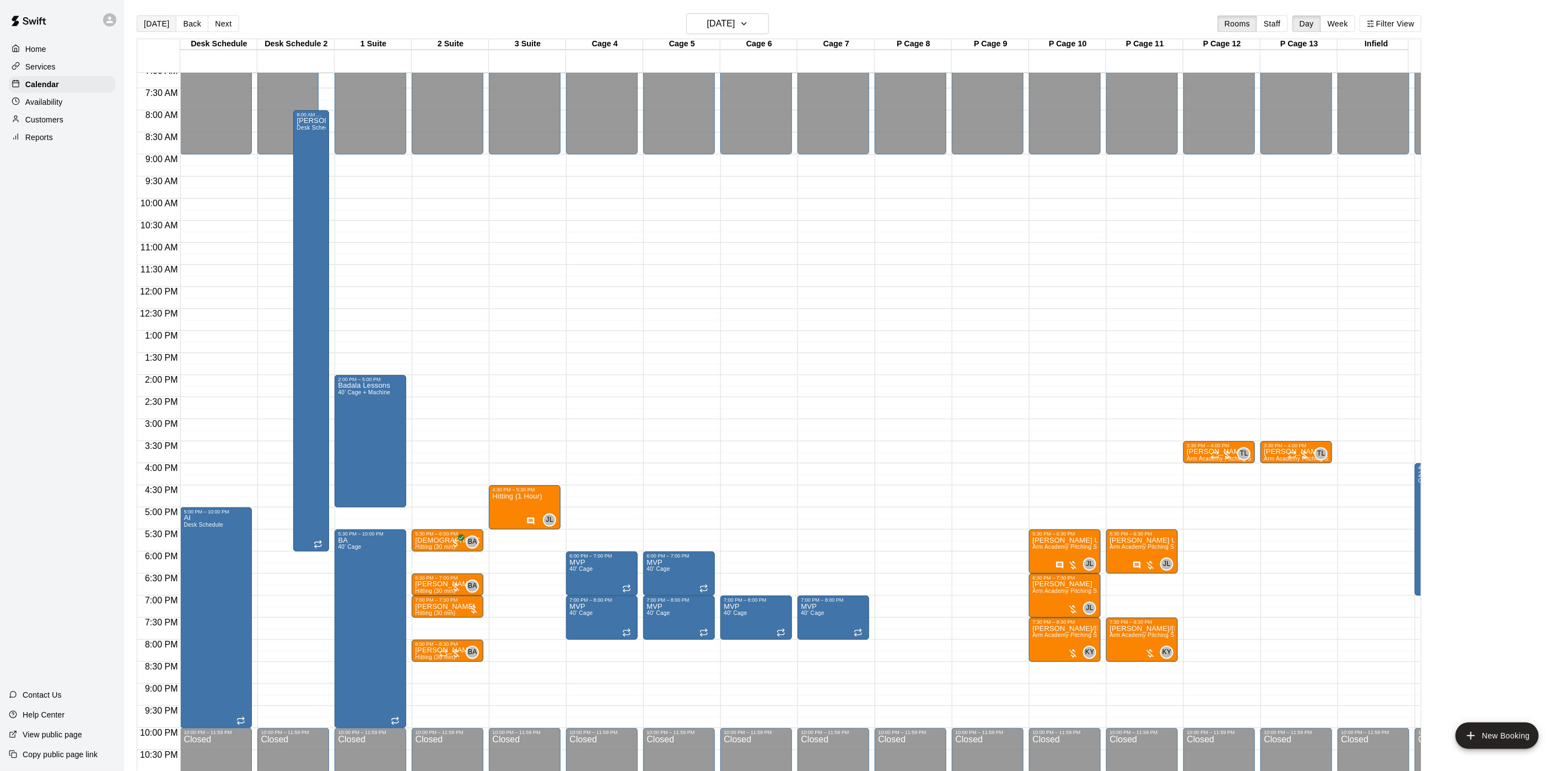
click at [147, 30] on button "[DATE]" at bounding box center [156, 23] width 40 height 17
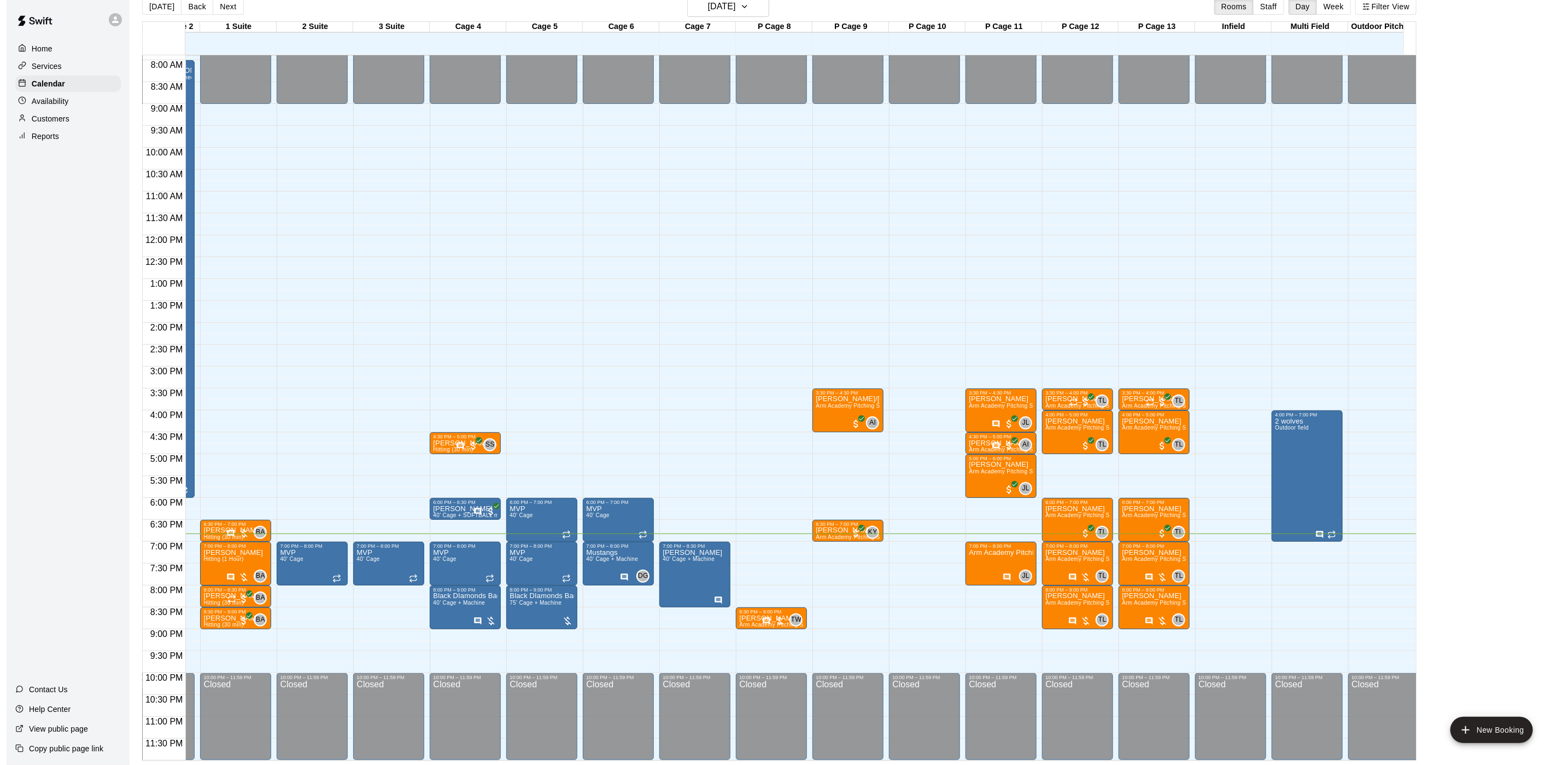
scroll to position [0, 0]
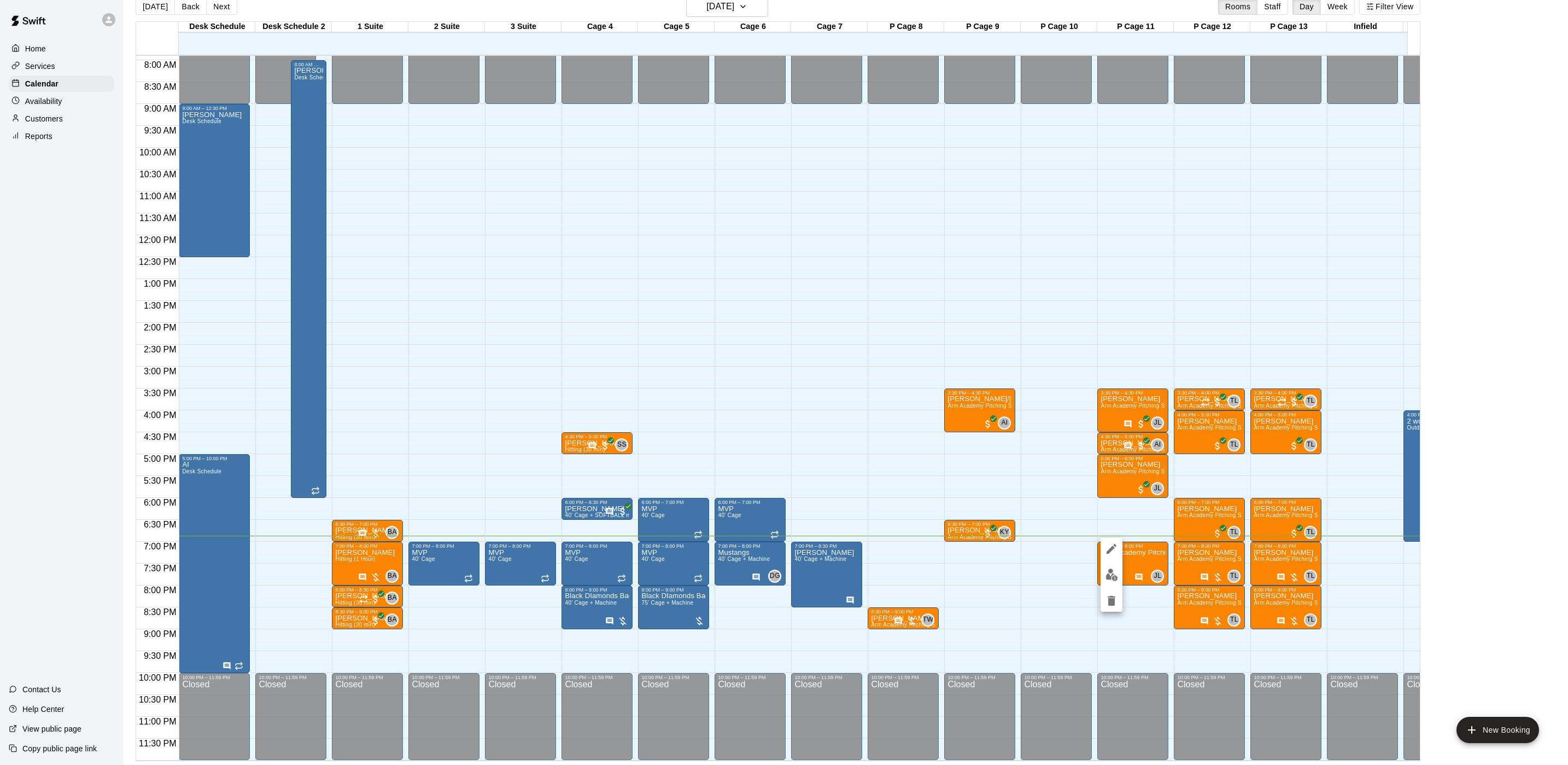
click at [1102, 581] on button "edit" at bounding box center [1111, 574] width 22 height 21
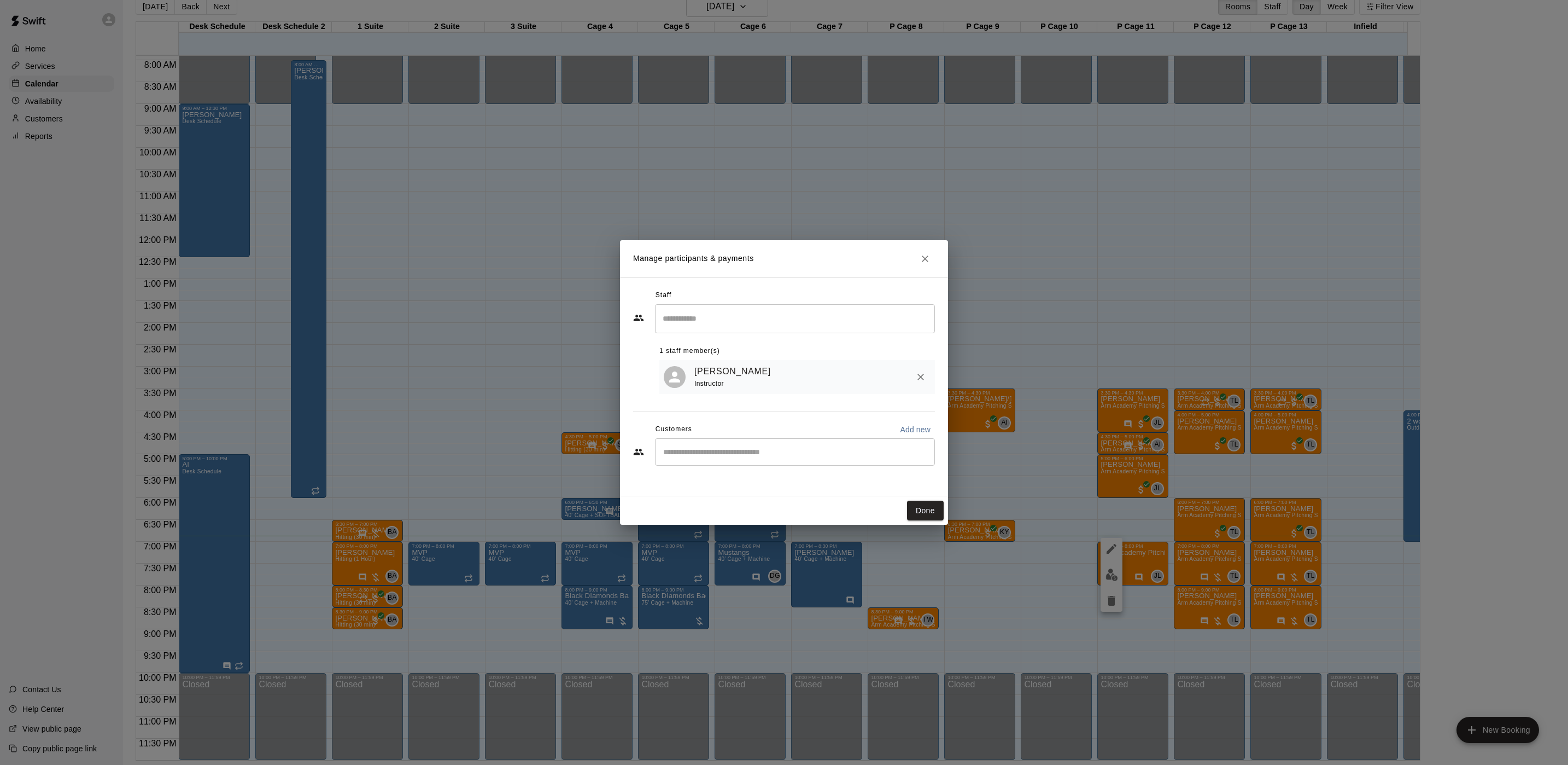
click at [779, 175] on div "Manage participants & payments Staff ​ 1 staff member(s) [PERSON_NAME] Instruct…" at bounding box center [784, 382] width 1568 height 765
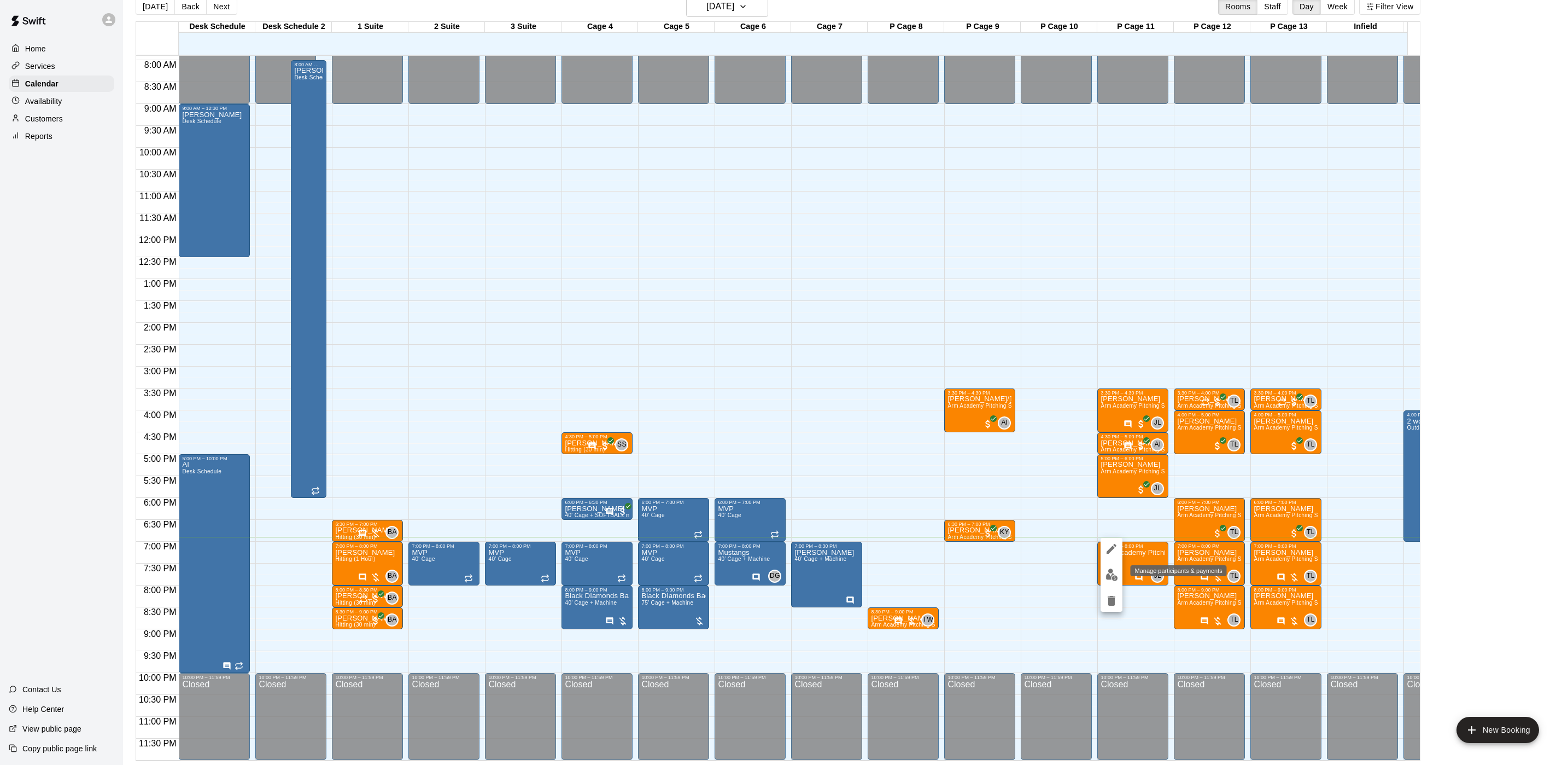
click at [1106, 577] on img "edit" at bounding box center [1111, 574] width 13 height 13
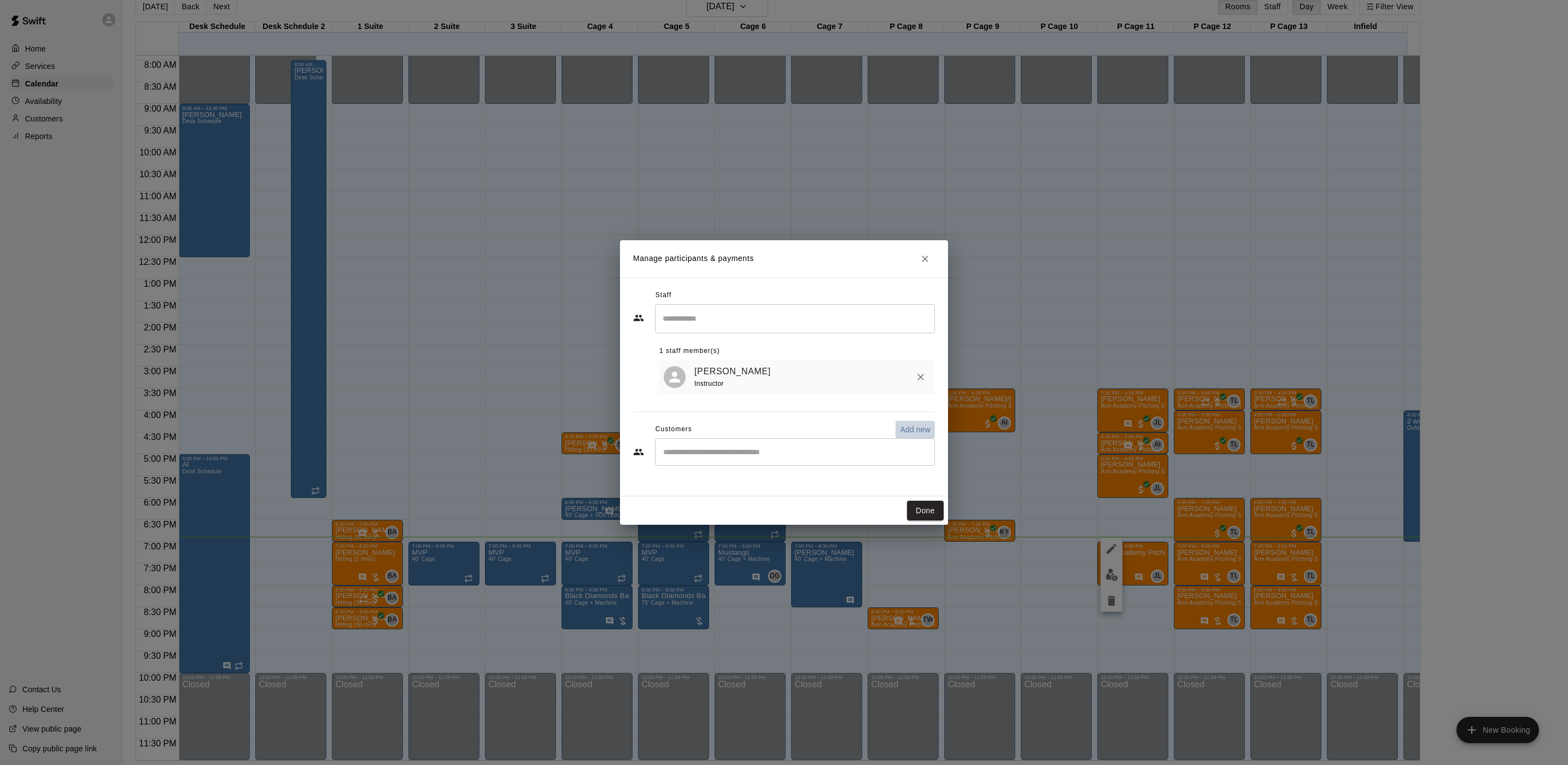
click at [922, 426] on p "Add new" at bounding box center [915, 429] width 30 height 11
select select "**"
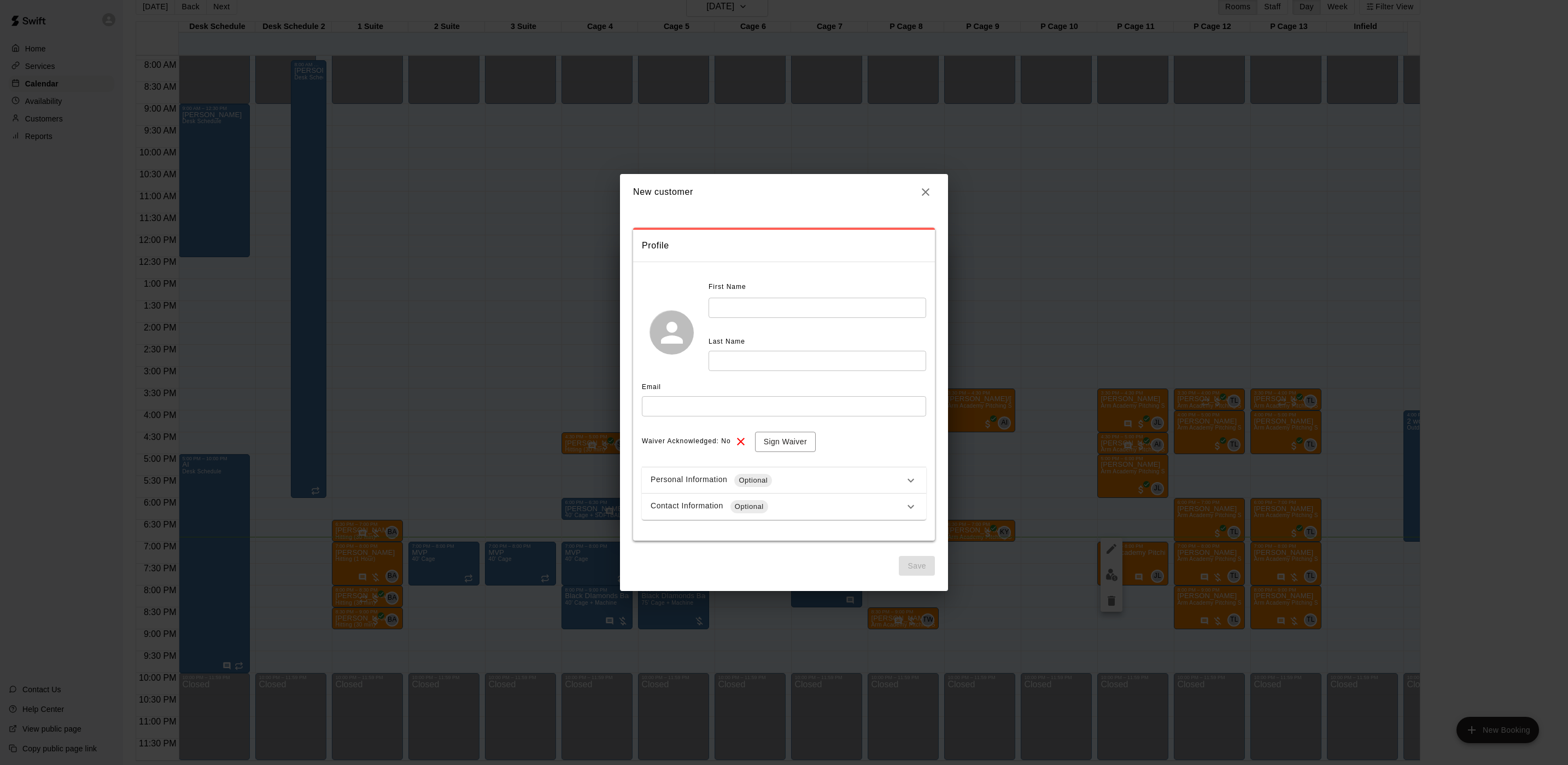
click at [732, 299] on input "text" at bounding box center [817, 308] width 217 height 20
type input "****"
click at [754, 366] on input "text" at bounding box center [817, 361] width 217 height 20
type input "*****"
click at [800, 411] on input "text" at bounding box center [783, 406] width 284 height 20
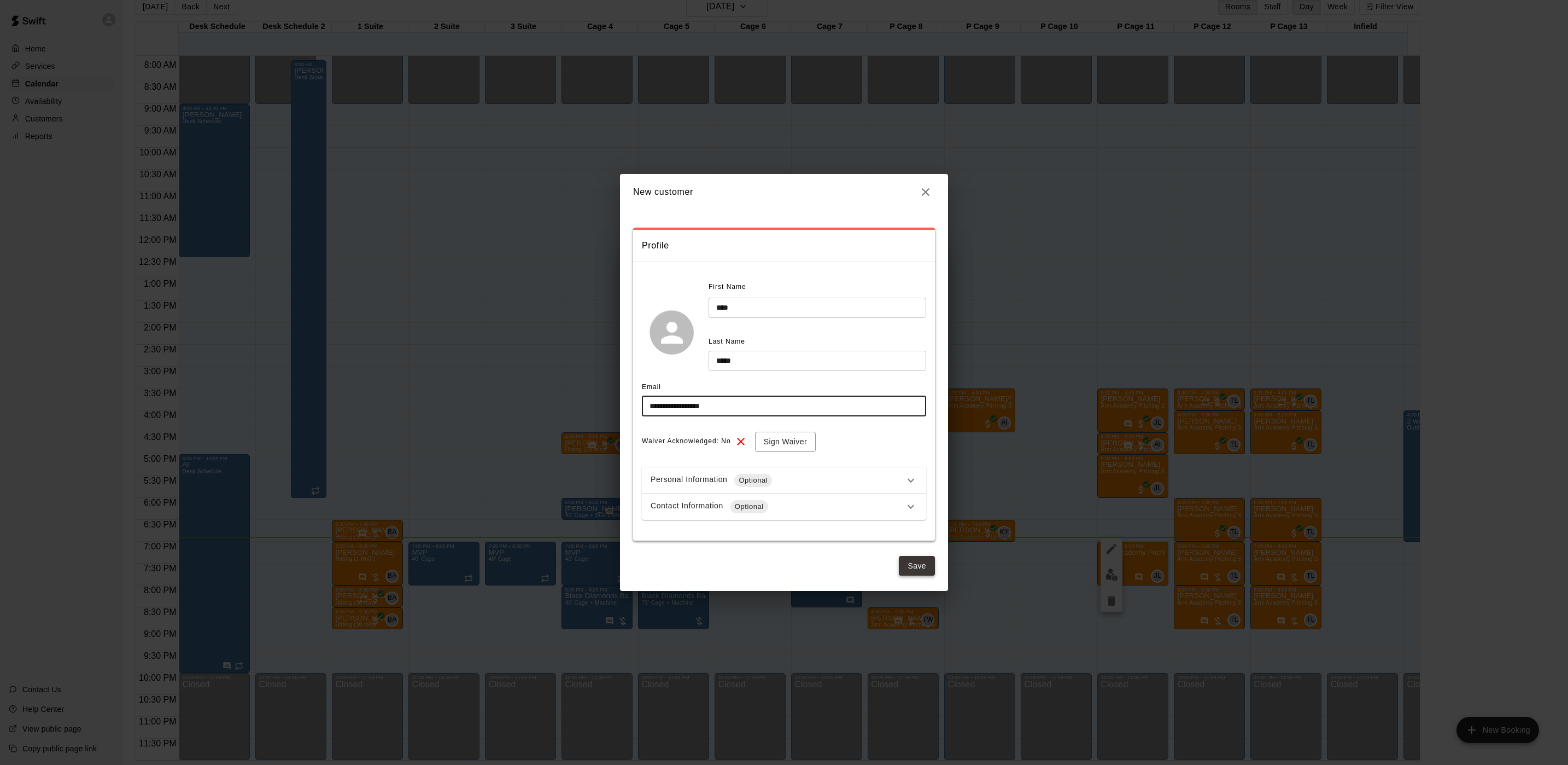
type input "**********"
click at [914, 566] on button "Save" at bounding box center [917, 566] width 36 height 20
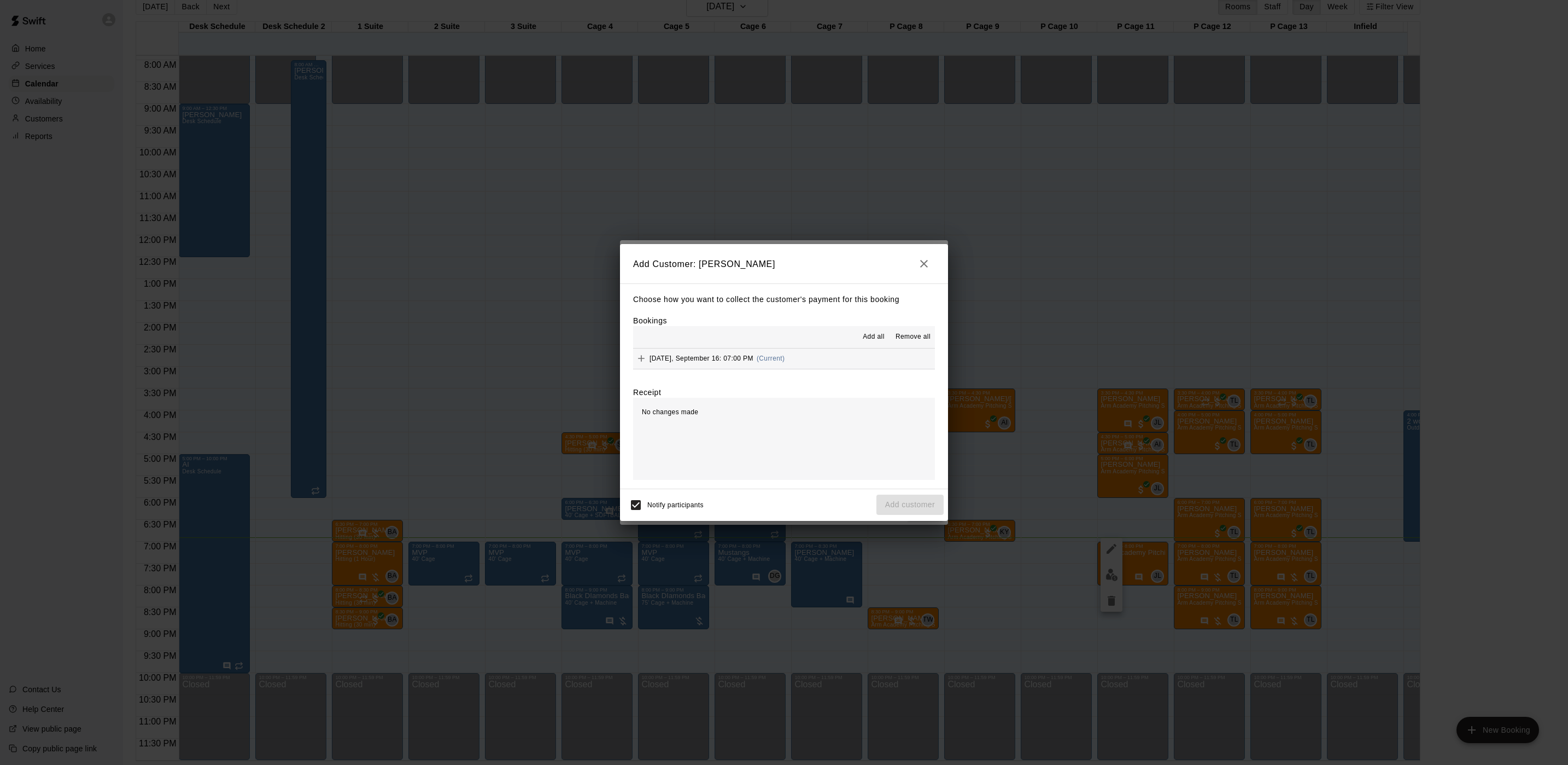
click at [746, 357] on span "[DATE], September 16: 07:00 PM" at bounding box center [701, 358] width 104 height 8
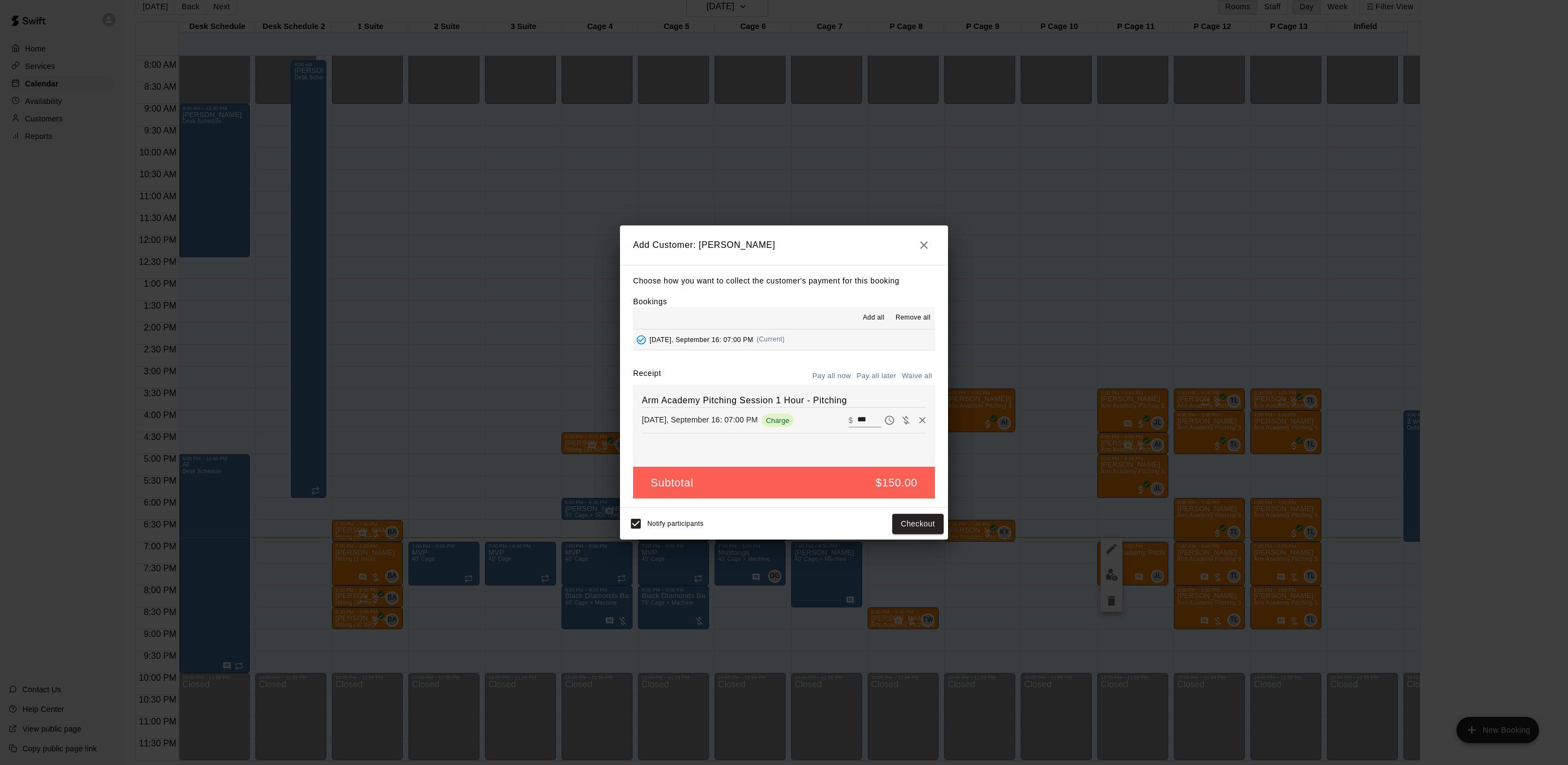
click at [878, 376] on button "Pay all later" at bounding box center [877, 376] width 46 height 17
click at [912, 520] on button "Add customer" at bounding box center [910, 523] width 67 height 20
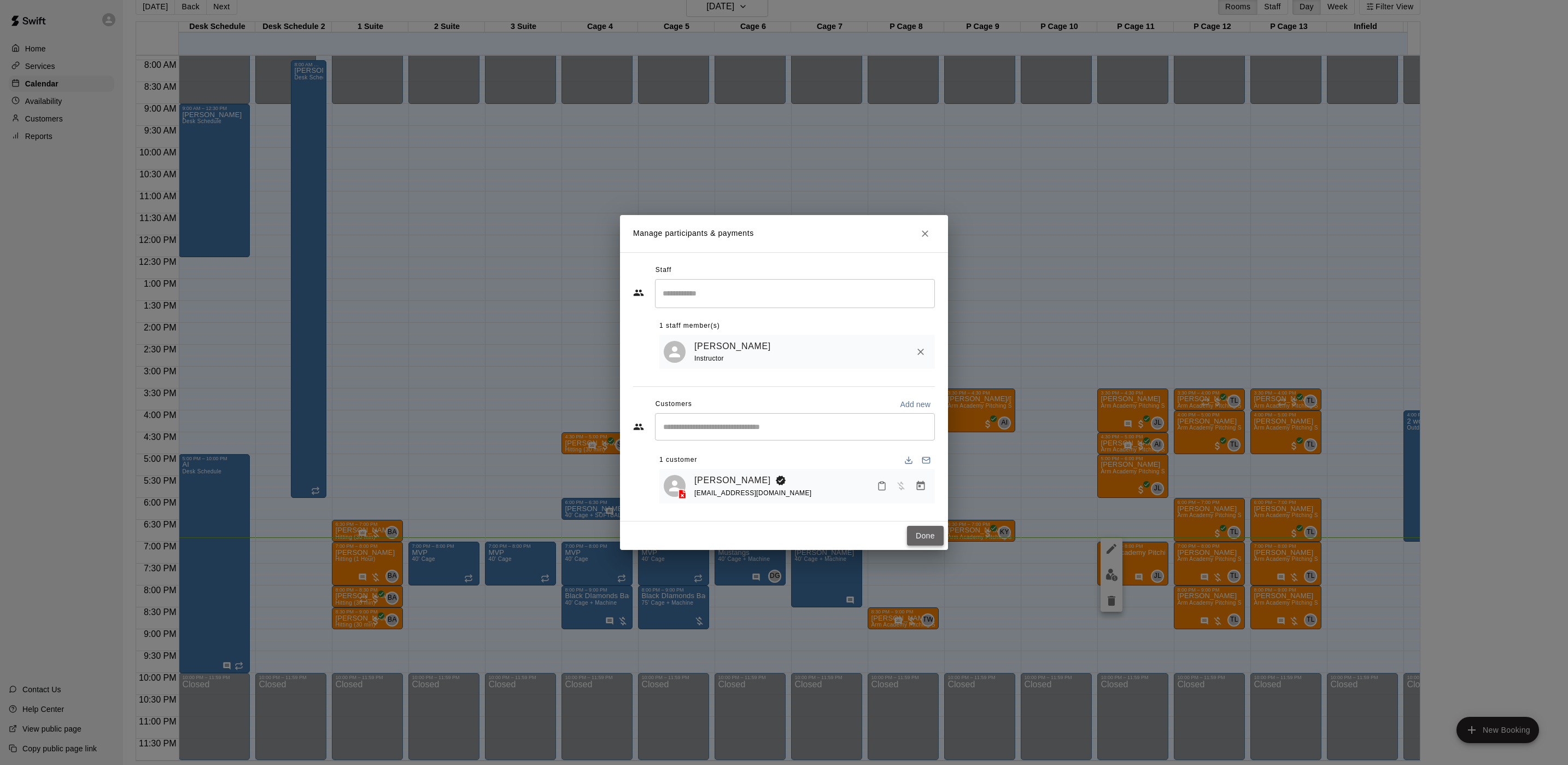
click at [937, 540] on button "Done" at bounding box center [925, 535] width 37 height 20
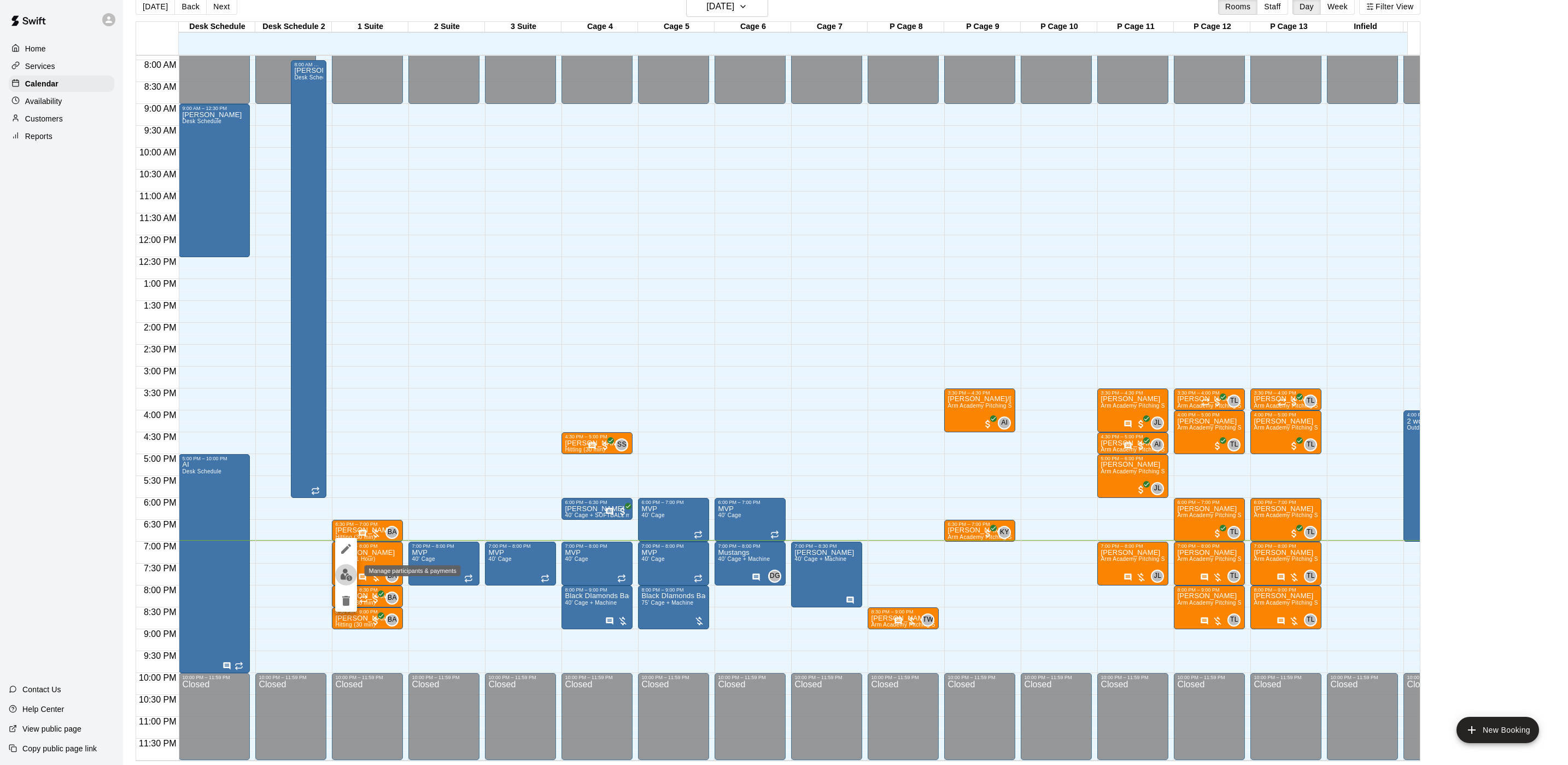
click at [341, 576] on img "edit" at bounding box center [346, 574] width 13 height 13
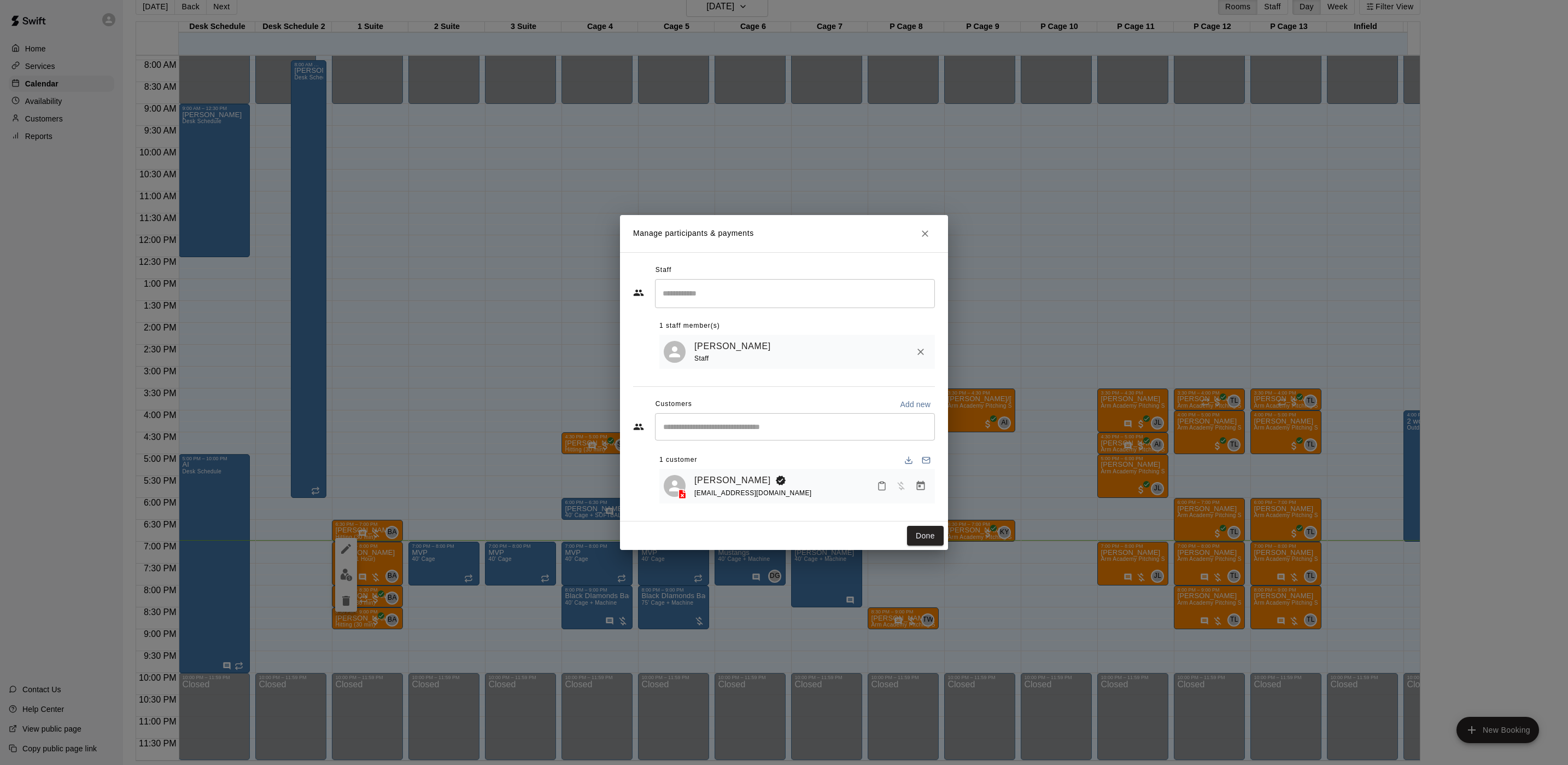
click at [934, 491] on div "[PERSON_NAME] [EMAIL_ADDRESS][DOMAIN_NAME]" at bounding box center [797, 486] width 276 height 35
click at [926, 490] on icon "Manage bookings & payment" at bounding box center [921, 486] width 11 height 11
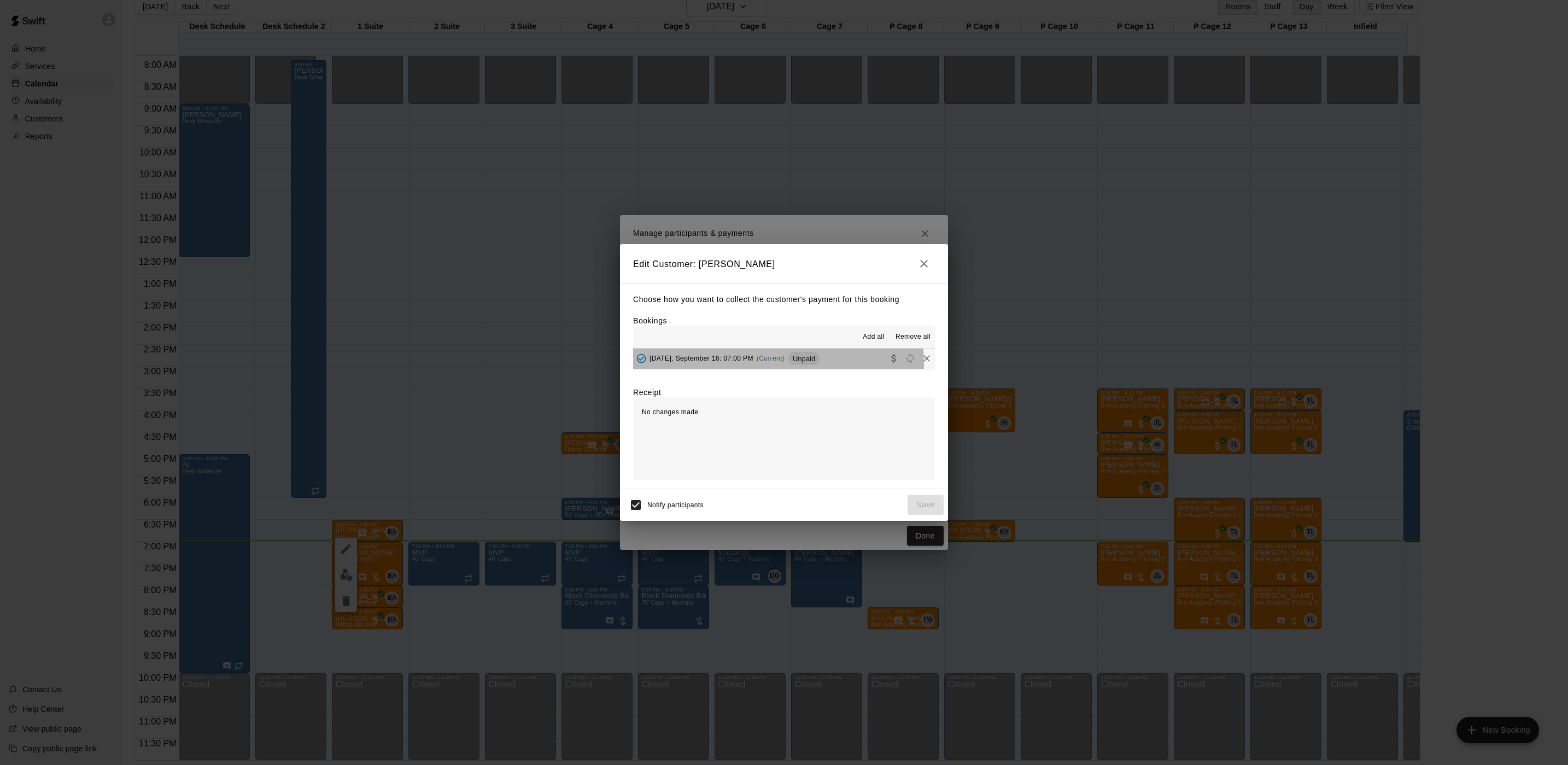
click at [769, 365] on div "[DATE], September 16: 07:00 PM (Current) Unpaid" at bounding box center [726, 358] width 186 height 16
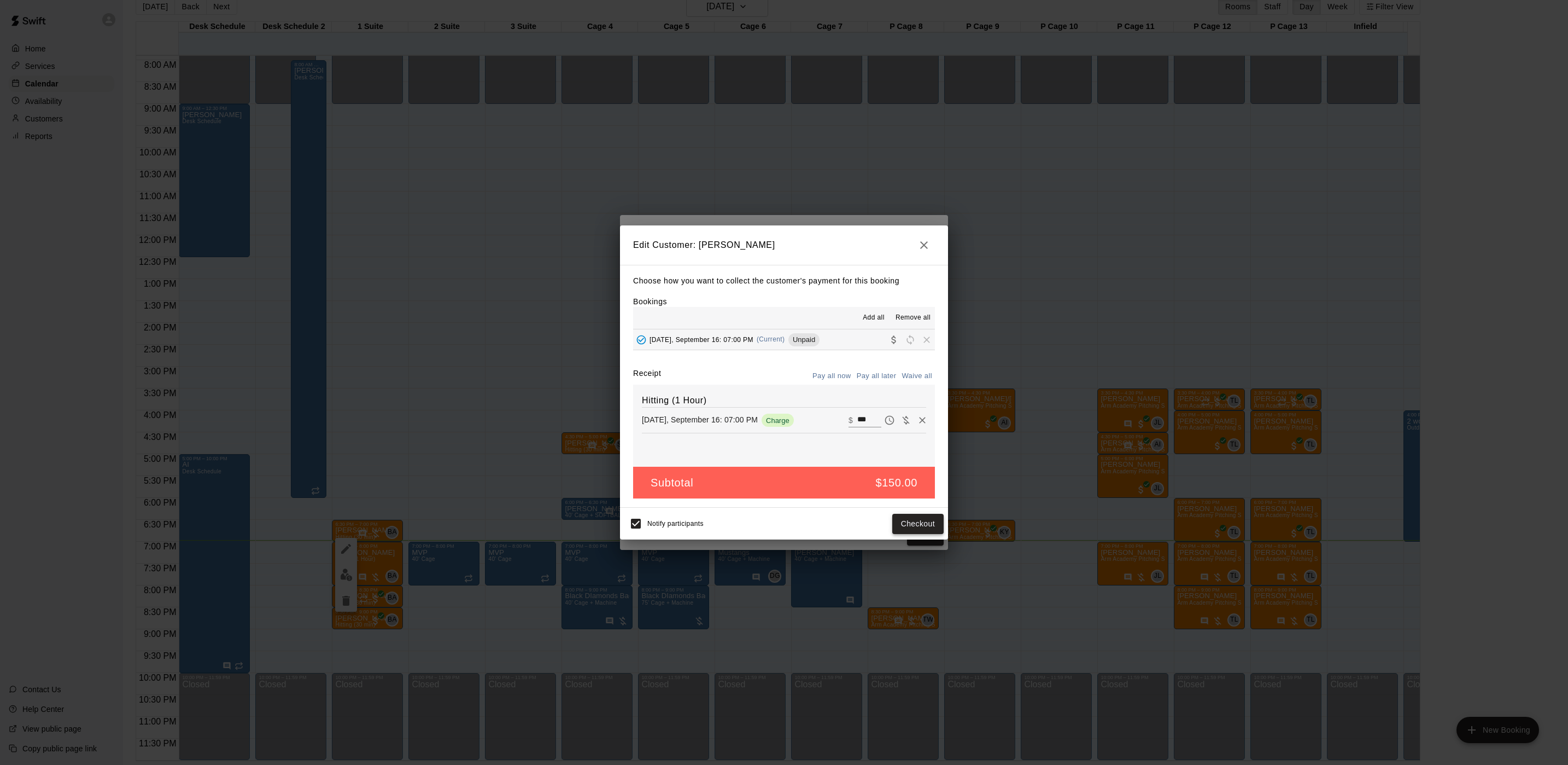
click at [923, 523] on button "Checkout" at bounding box center [918, 523] width 51 height 20
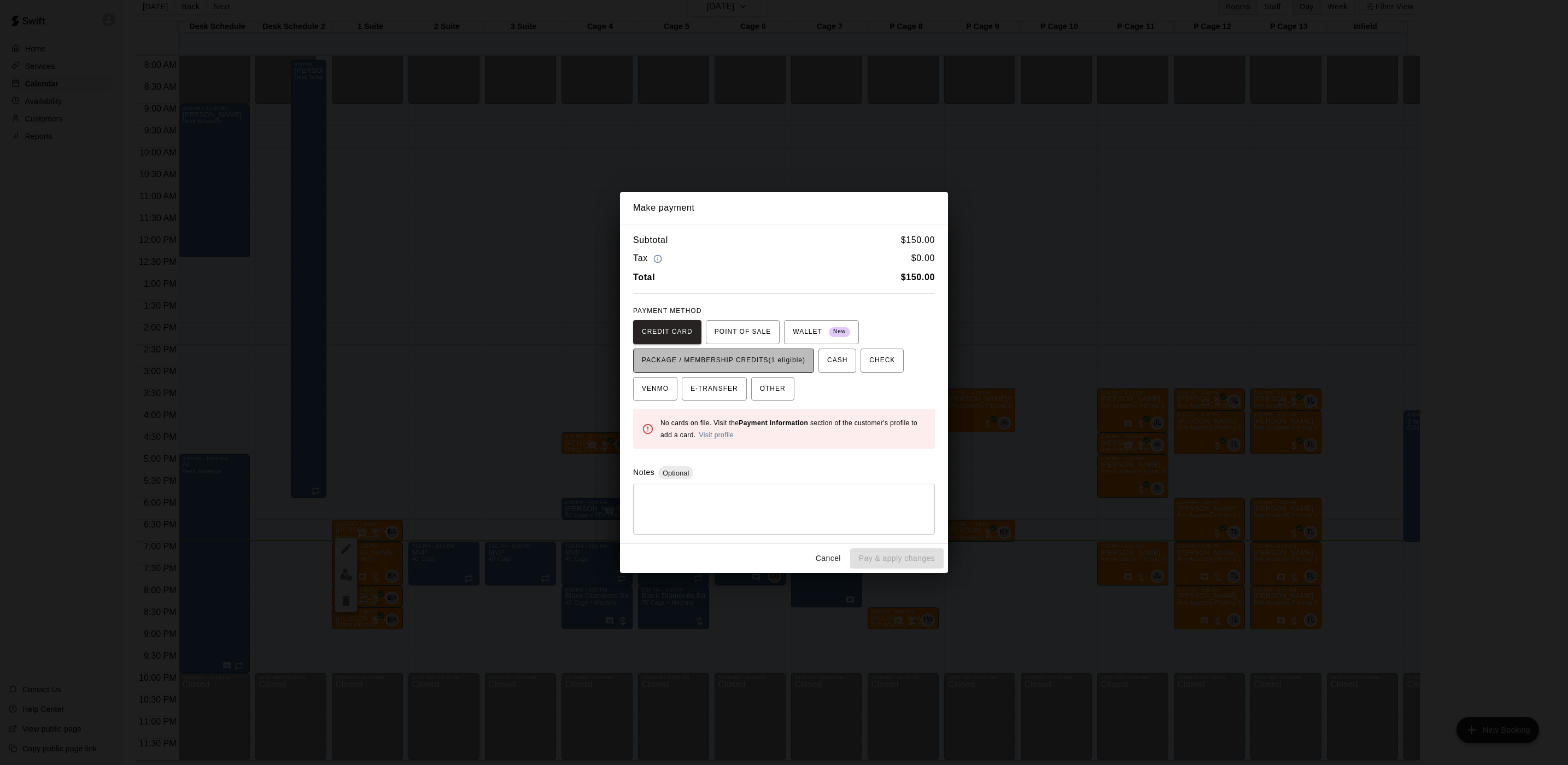
click at [776, 360] on span "PACKAGE / MEMBERSHIP CREDITS (1 eligible)" at bounding box center [723, 361] width 164 height 18
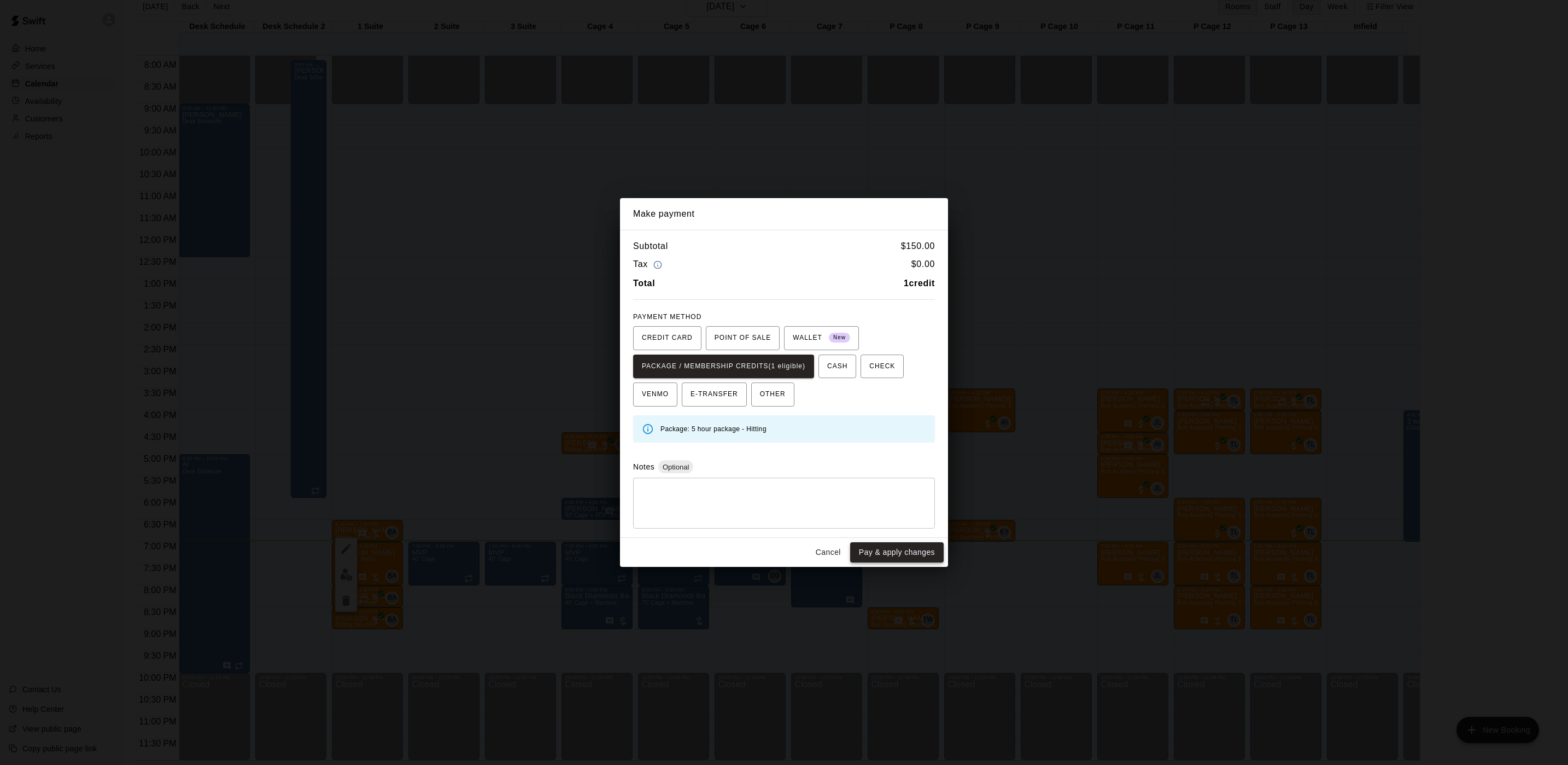
click at [914, 550] on button "Pay & apply changes" at bounding box center [897, 552] width 94 height 20
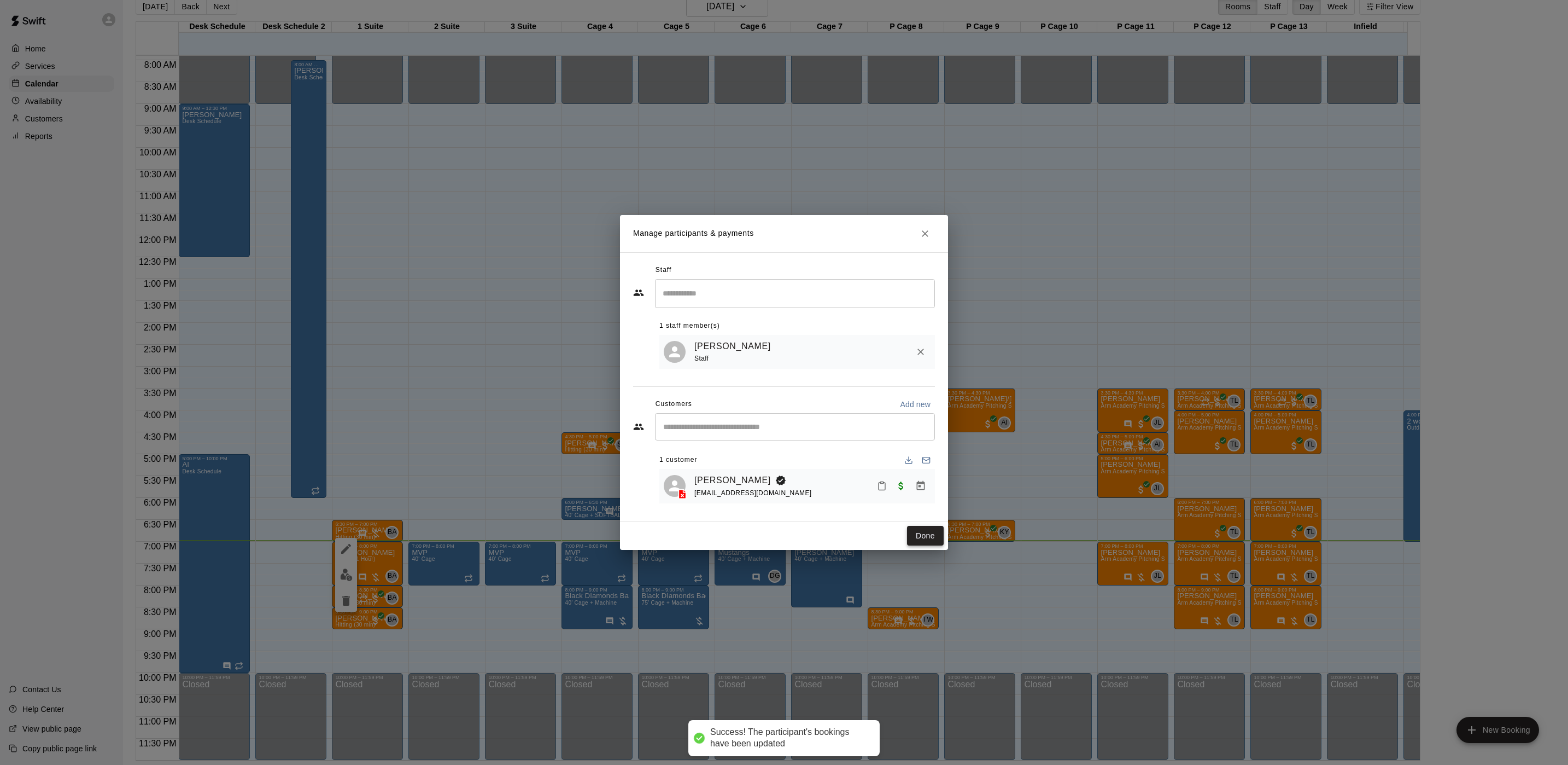
click at [917, 540] on button "Done" at bounding box center [925, 535] width 37 height 20
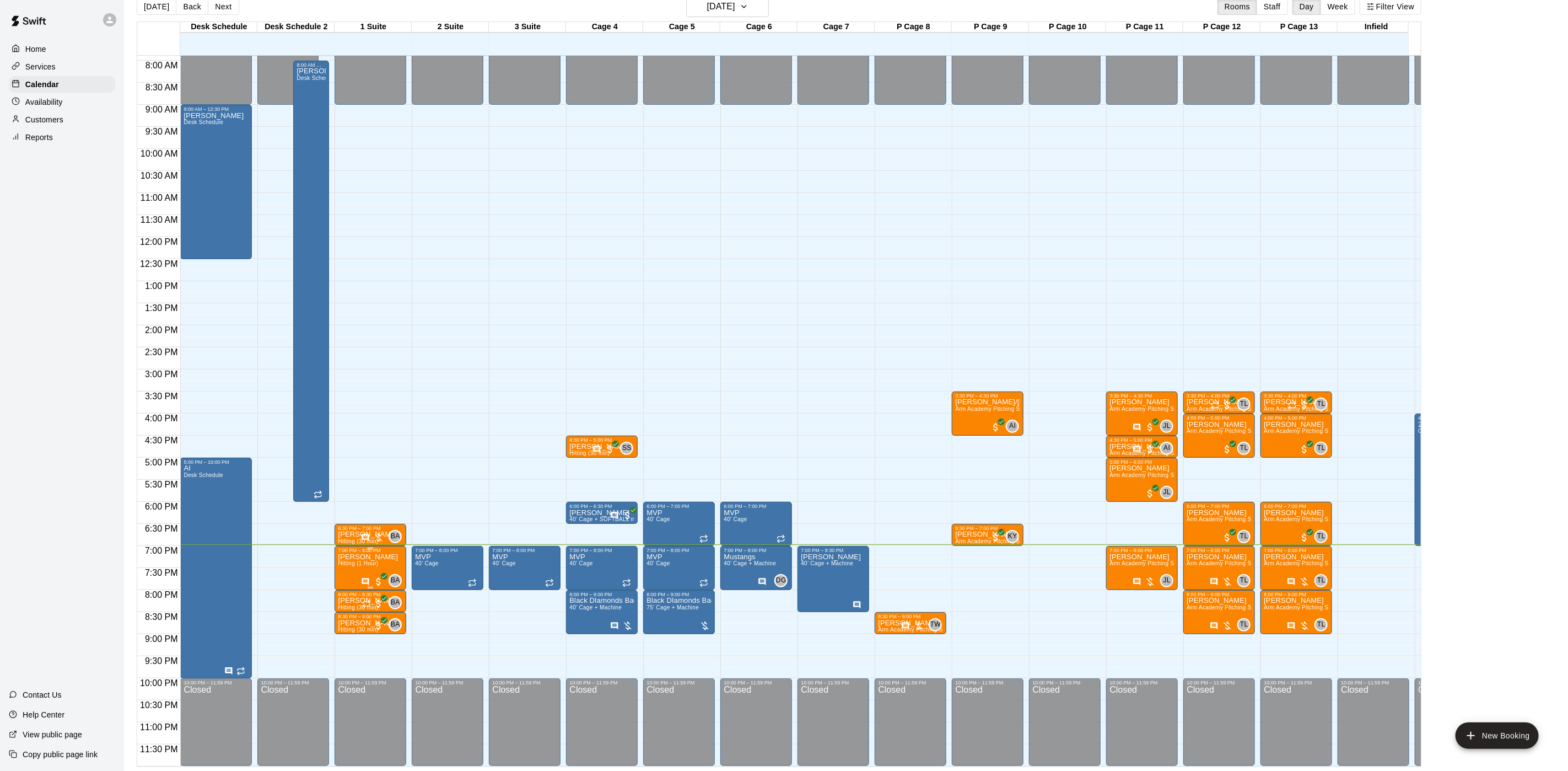
click at [364, 560] on span "Hitting (1 Hour)" at bounding box center [358, 564] width 41 height 6
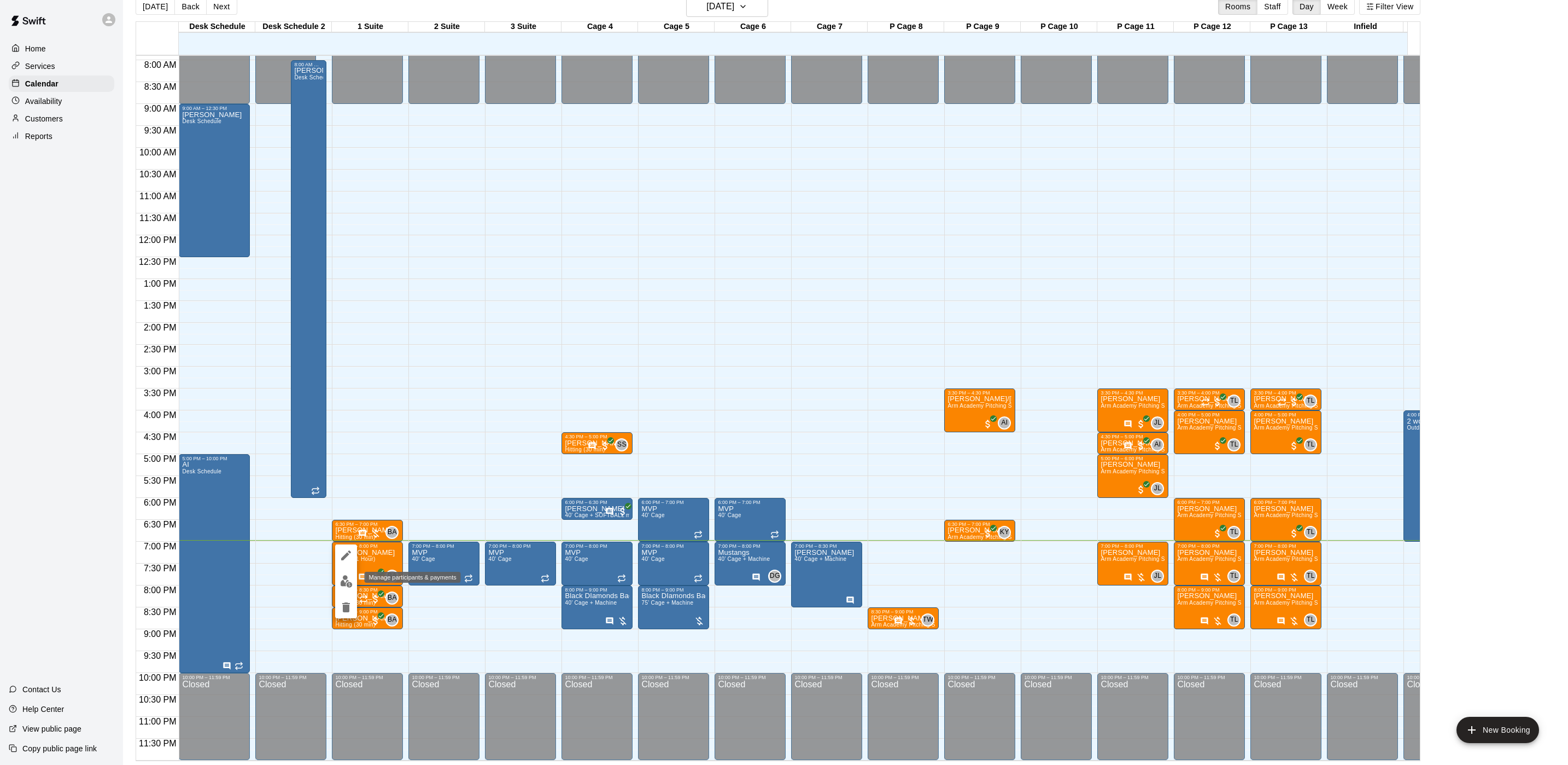
click at [351, 575] on img "edit" at bounding box center [346, 581] width 13 height 13
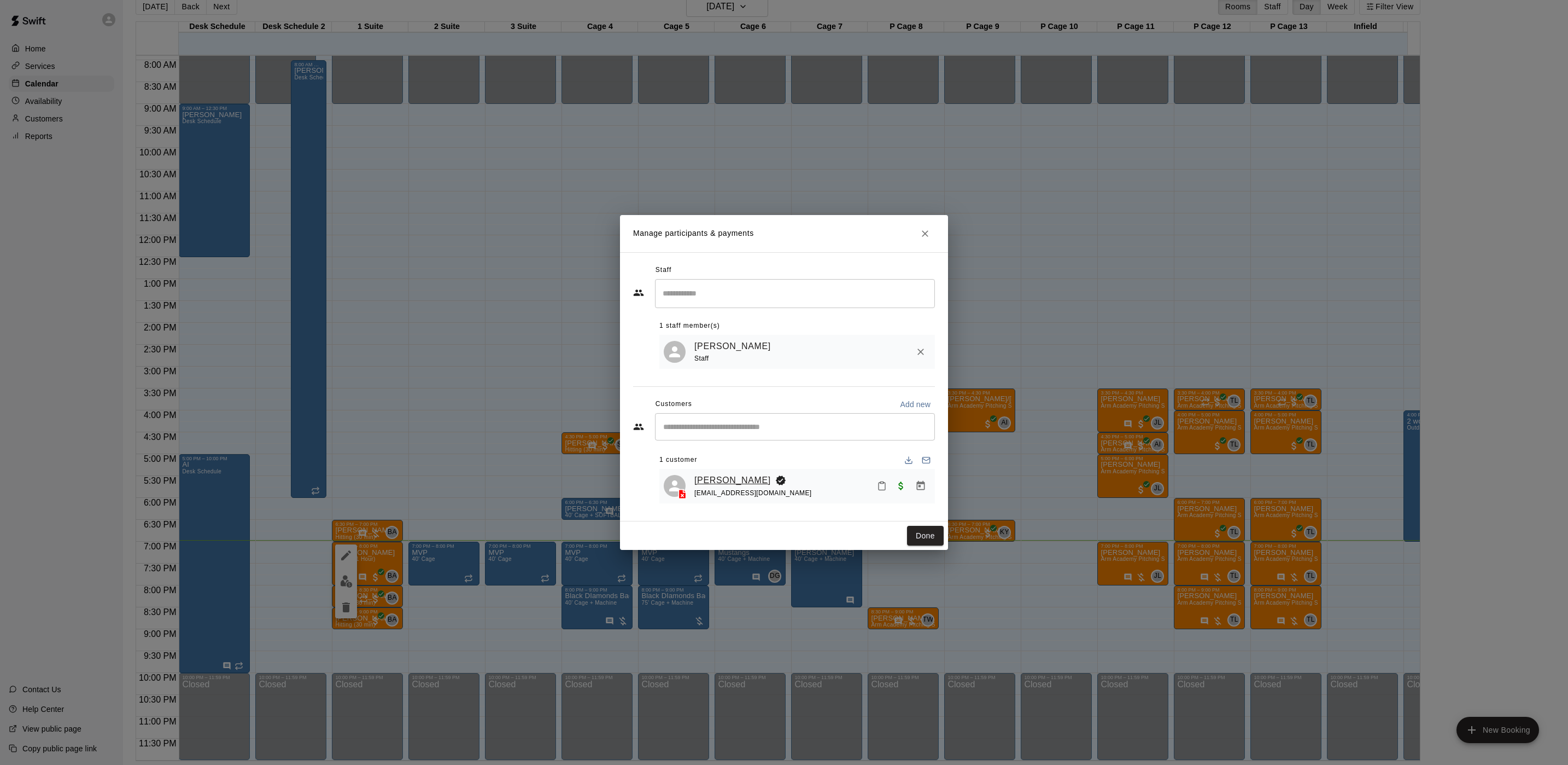
click at [735, 484] on link "[PERSON_NAME]" at bounding box center [733, 480] width 77 height 14
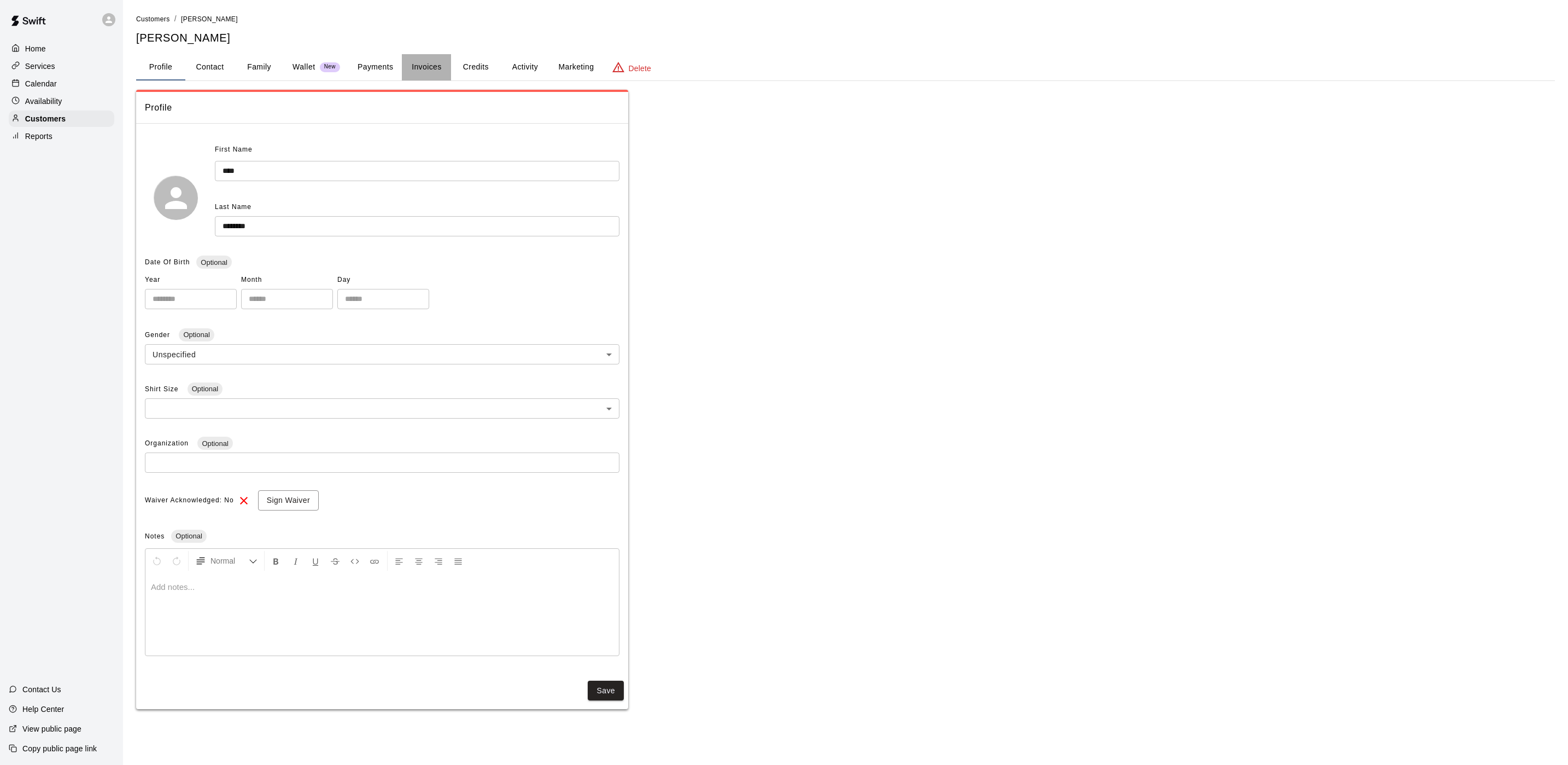
click at [424, 62] on button "Invoices" at bounding box center [426, 67] width 49 height 26
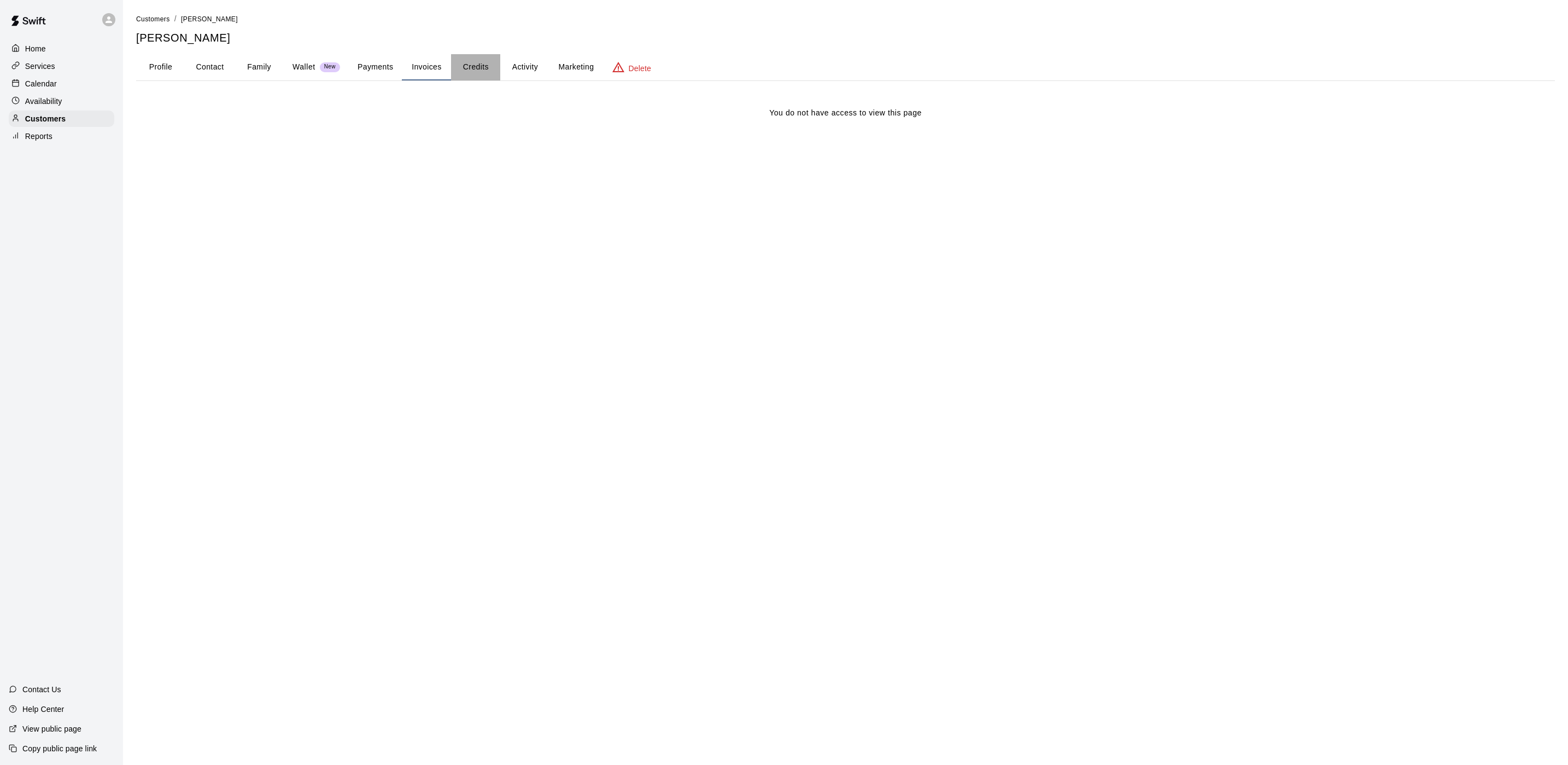
click at [471, 64] on button "Credits" at bounding box center [475, 67] width 49 height 26
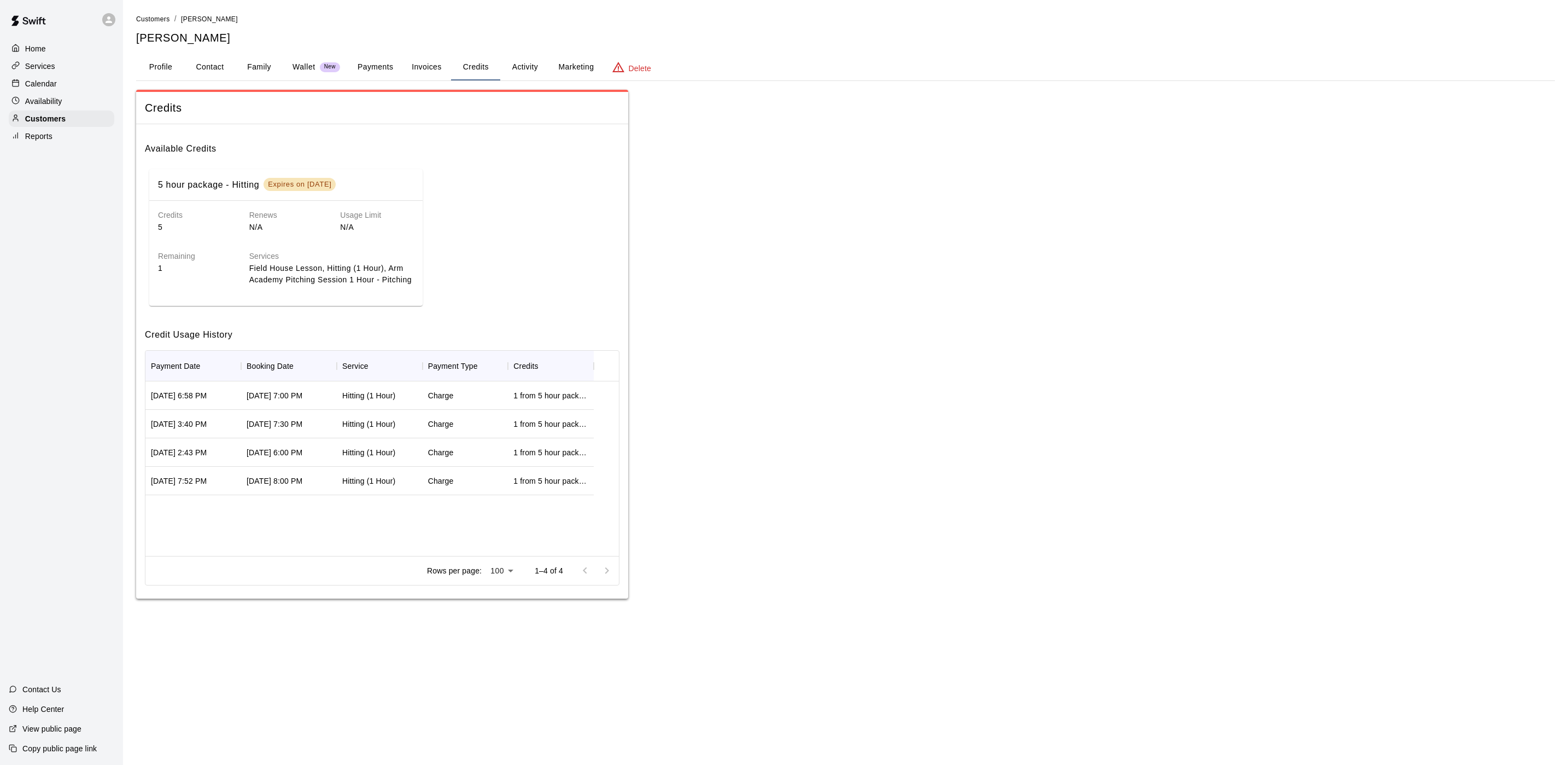
click at [74, 84] on div "Calendar" at bounding box center [61, 83] width 105 height 16
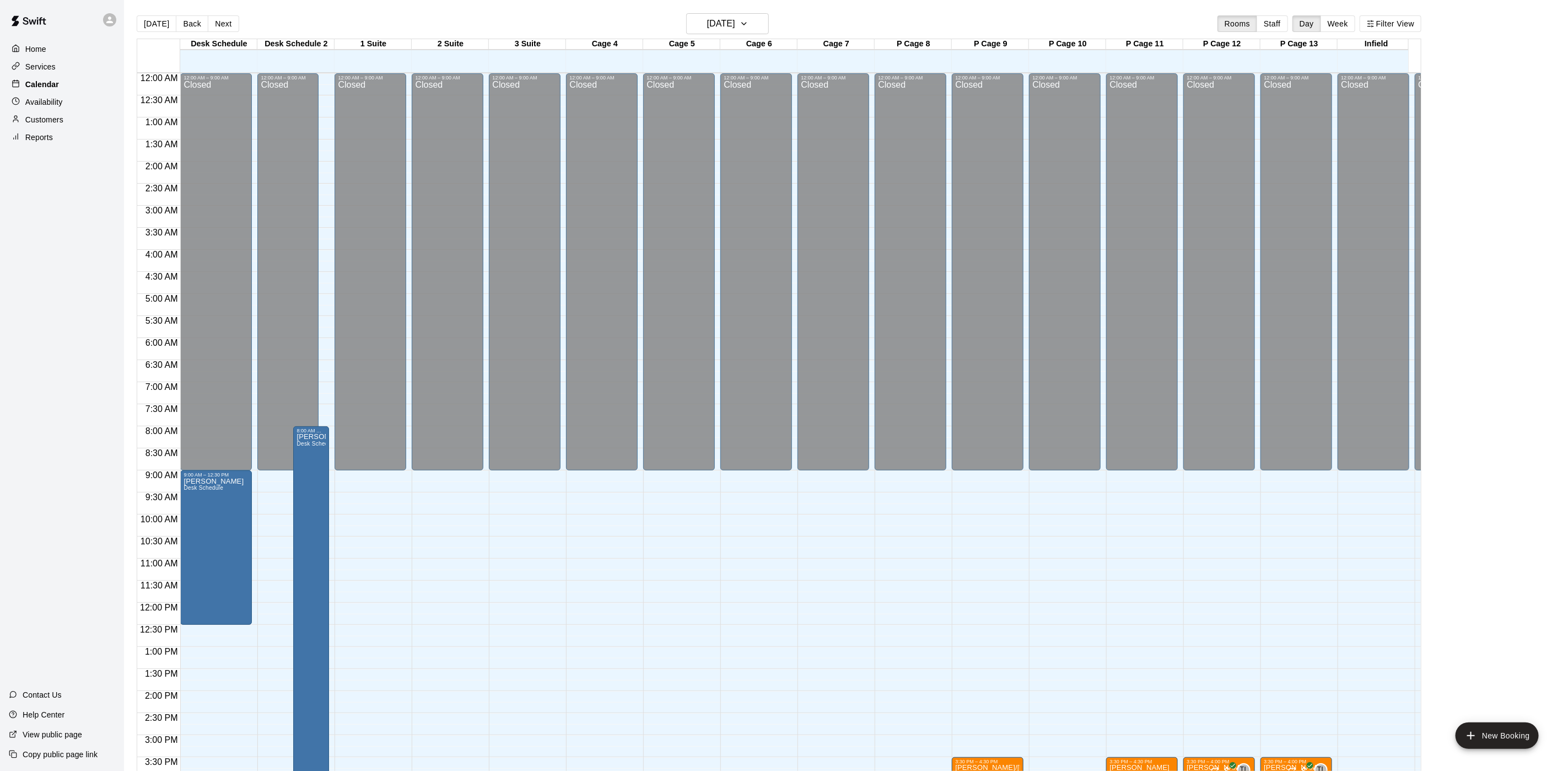
scroll to position [316, 0]
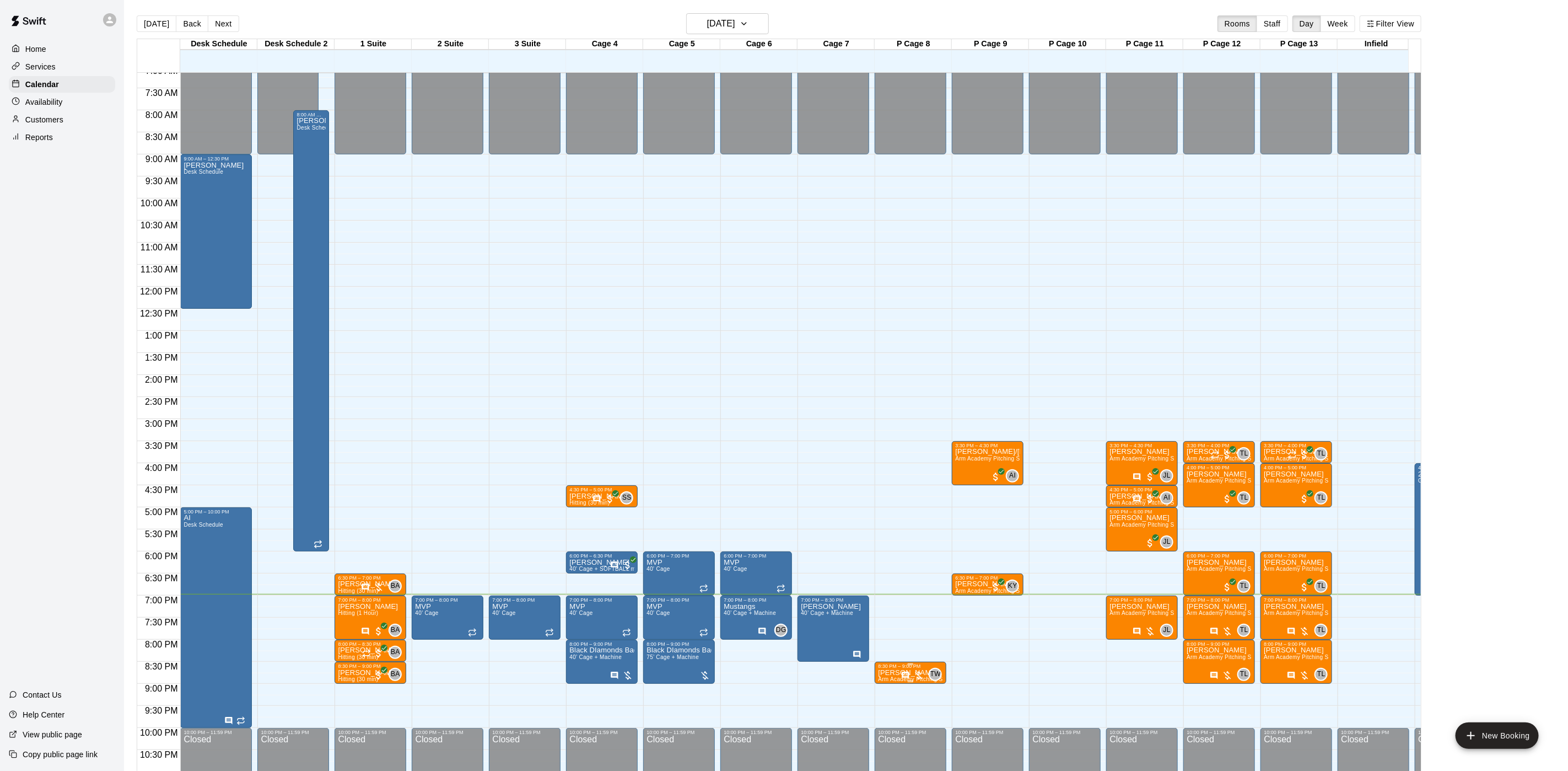
click at [914, 670] on div at bounding box center [913, 675] width 23 height 11
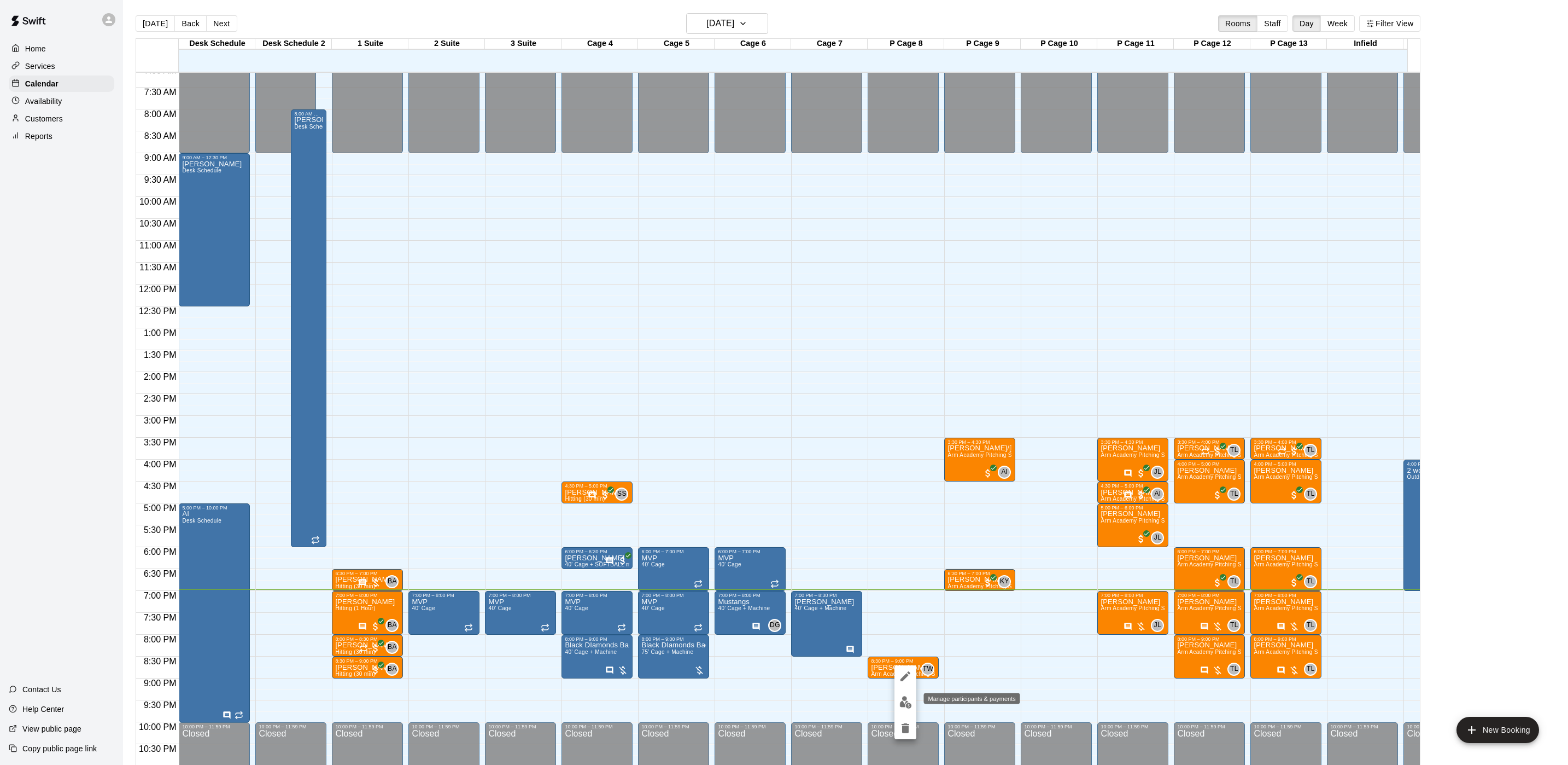
click at [902, 699] on img "edit" at bounding box center [906, 702] width 13 height 13
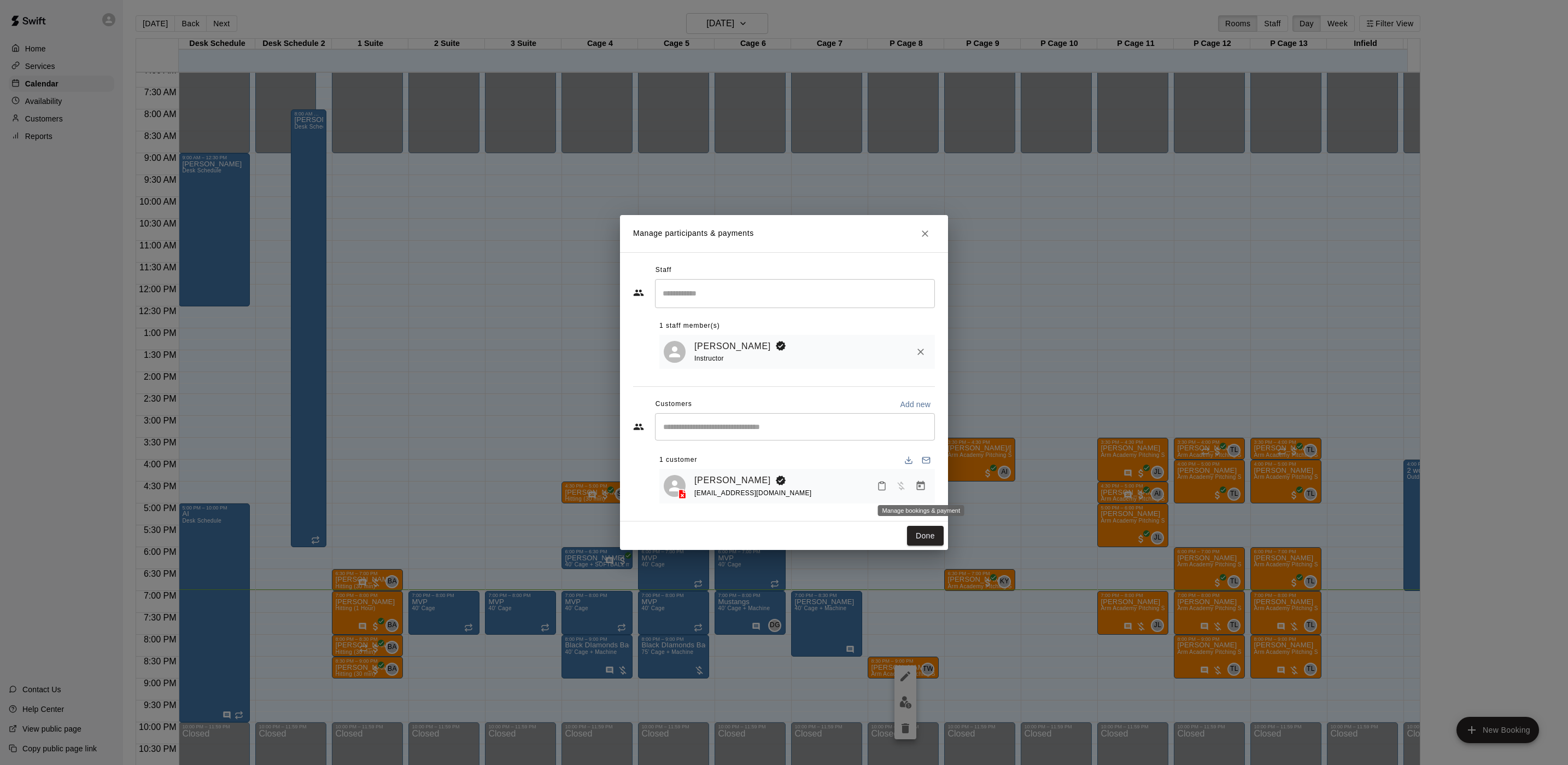
click at [922, 488] on icon "Manage bookings & payment" at bounding box center [921, 486] width 11 height 11
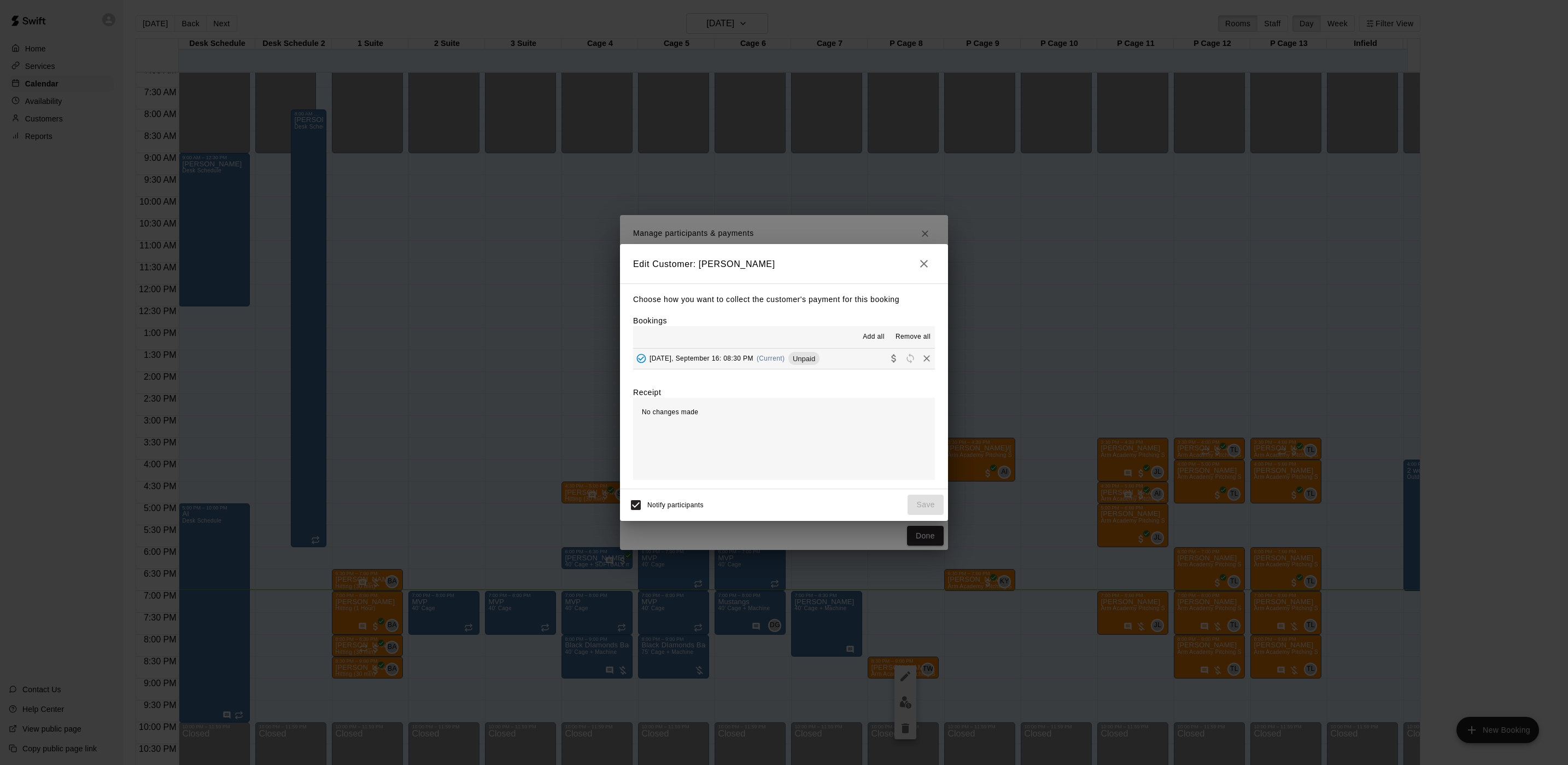
click at [750, 364] on div "[DATE], September 16: 08:30 PM (Current) Unpaid" at bounding box center [726, 358] width 186 height 16
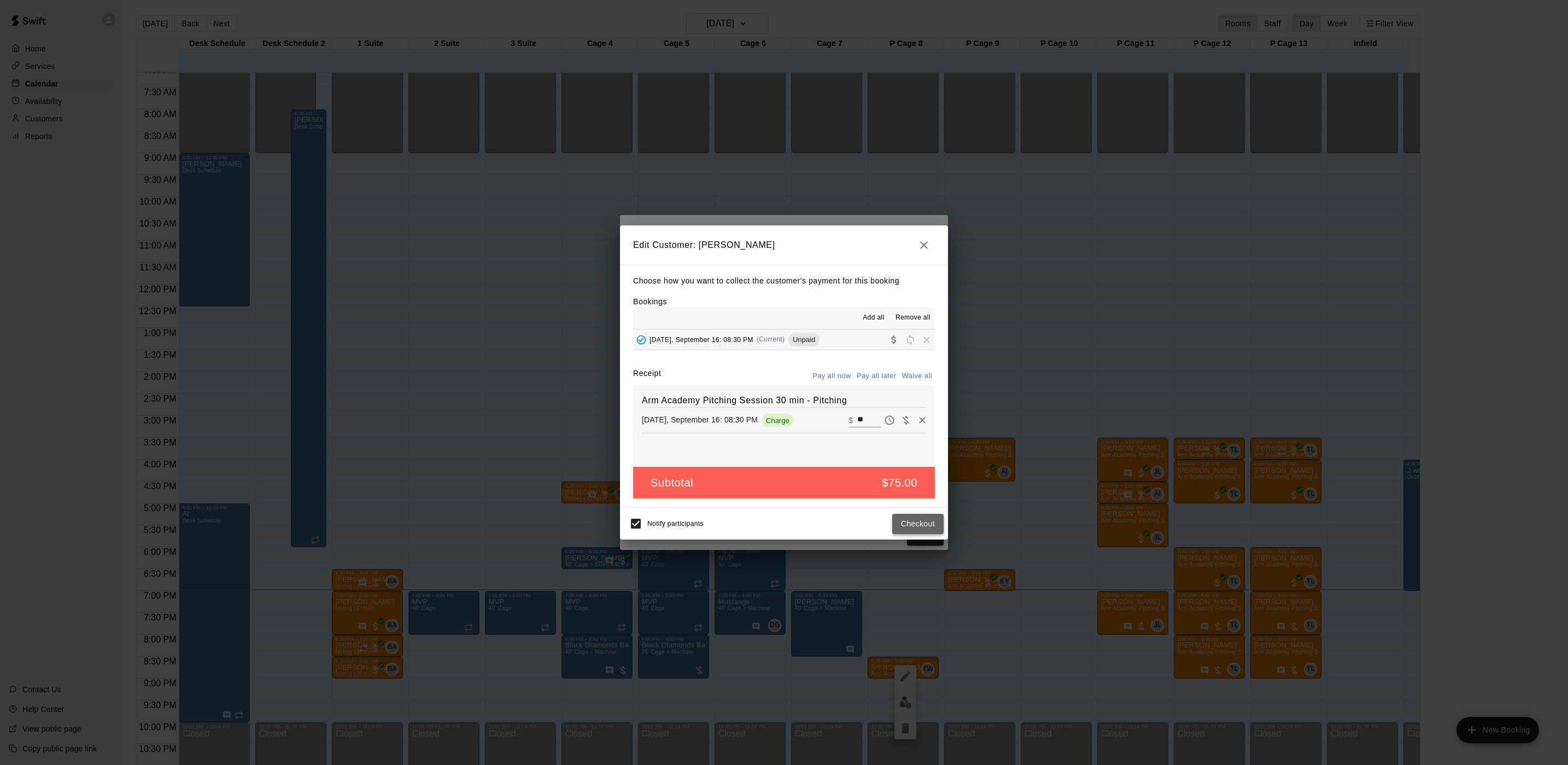
click at [901, 525] on button "Checkout" at bounding box center [918, 523] width 51 height 20
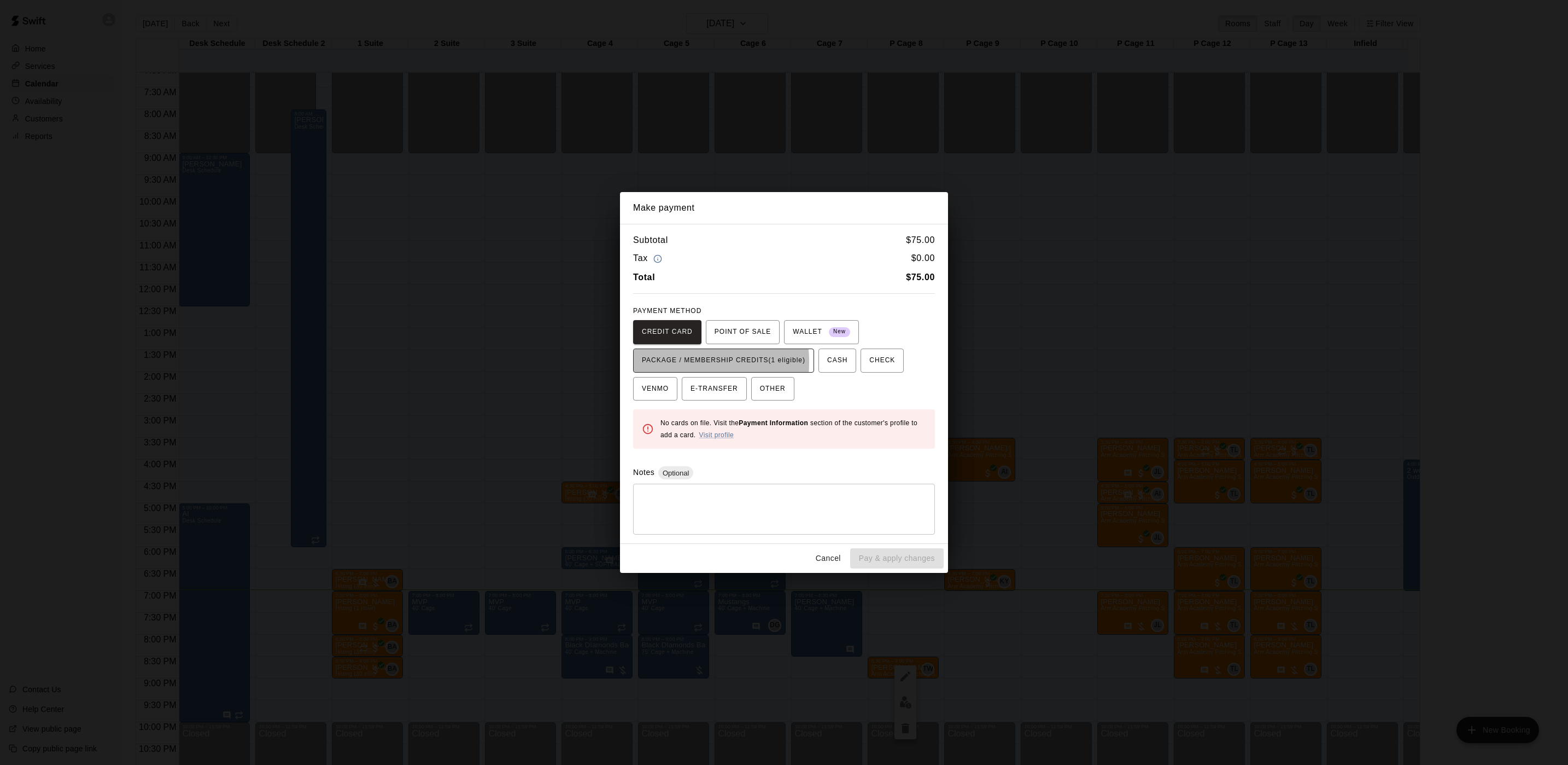
click at [656, 362] on span "PACKAGE / MEMBERSHIP CREDITS (1 eligible)" at bounding box center [723, 361] width 164 height 18
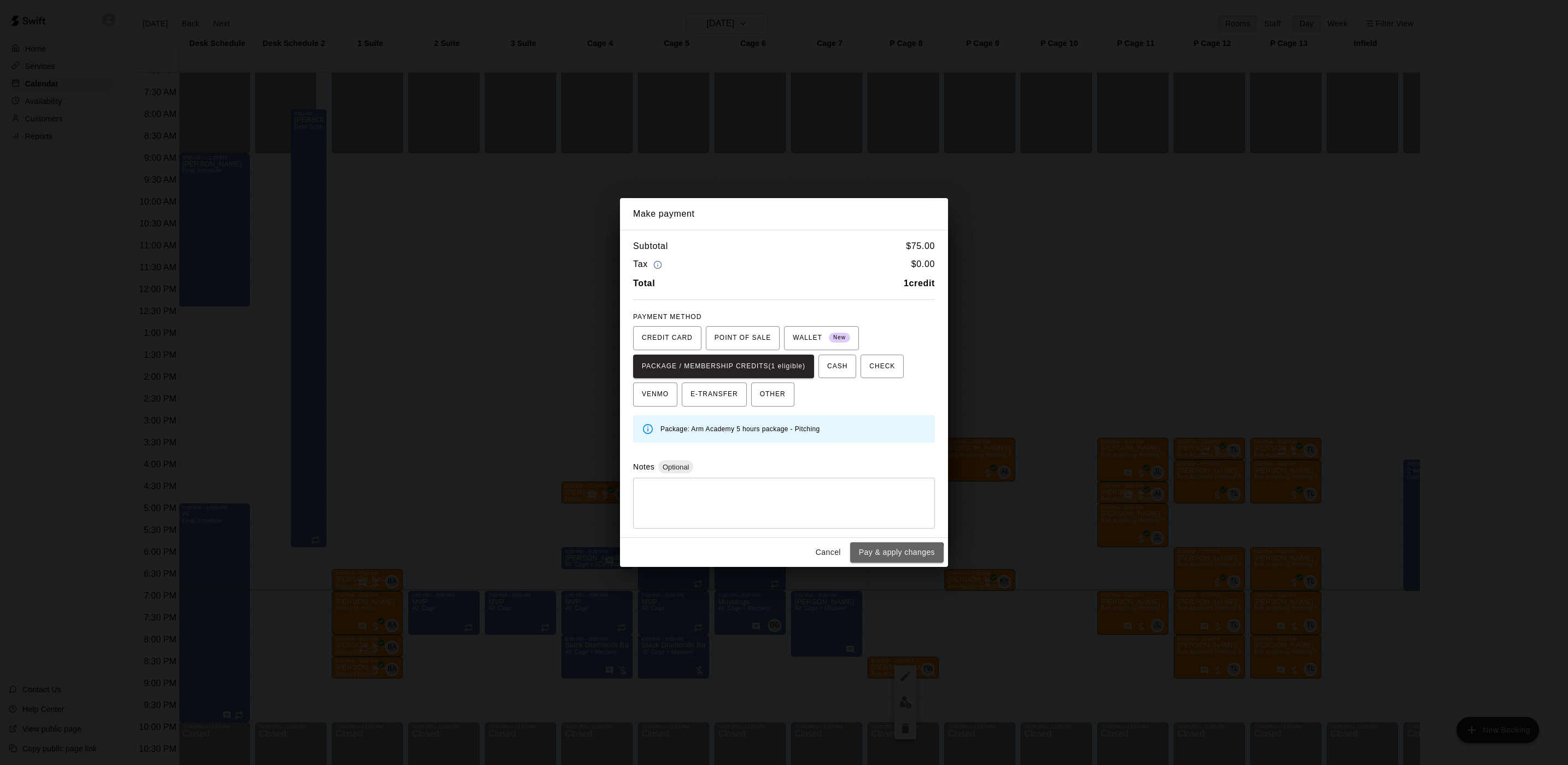
click at [873, 558] on button "Pay & apply changes" at bounding box center [897, 552] width 94 height 20
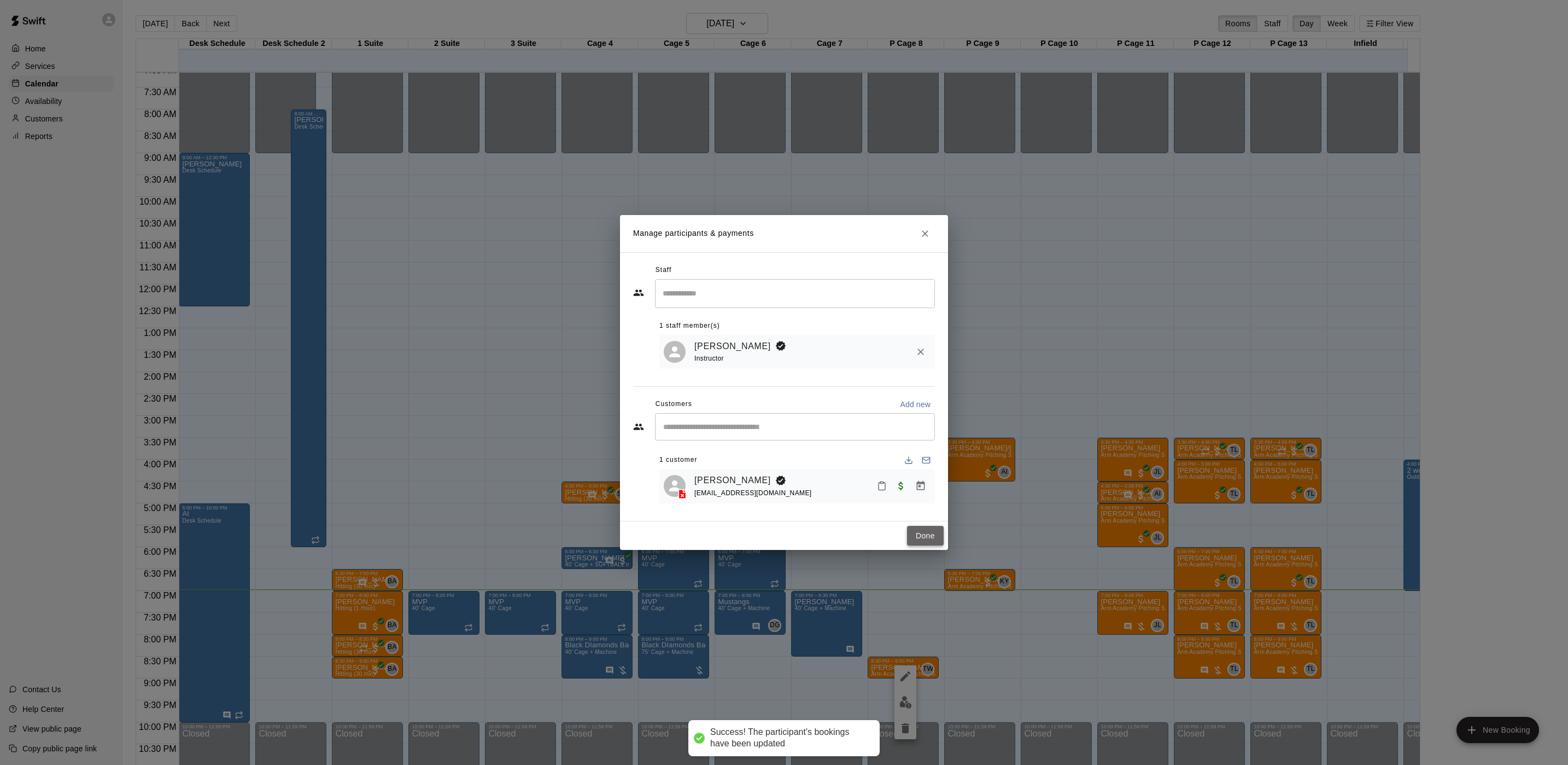
click at [925, 540] on button "Done" at bounding box center [925, 535] width 37 height 20
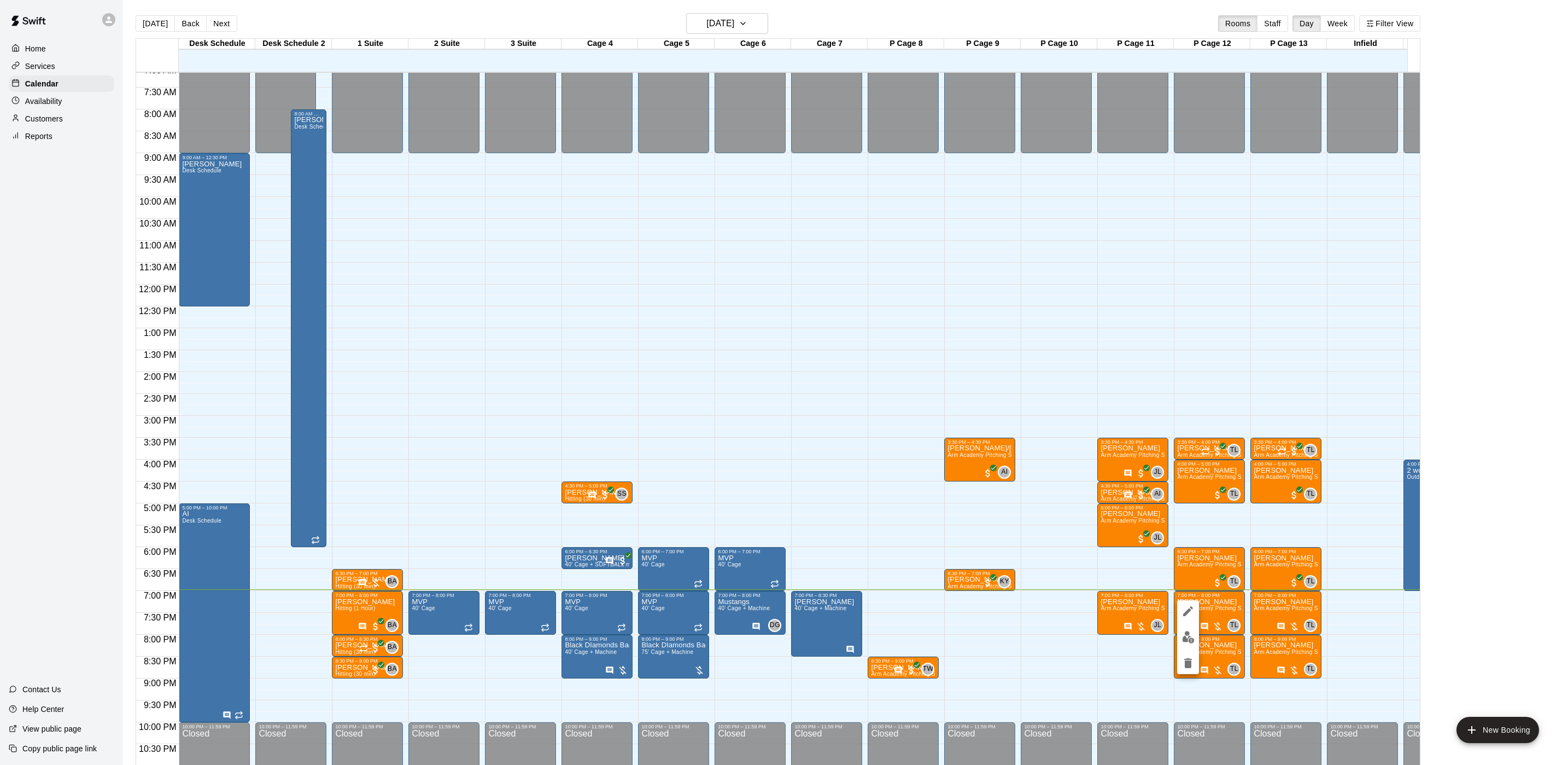
click at [1122, 370] on div at bounding box center [784, 382] width 1568 height 765
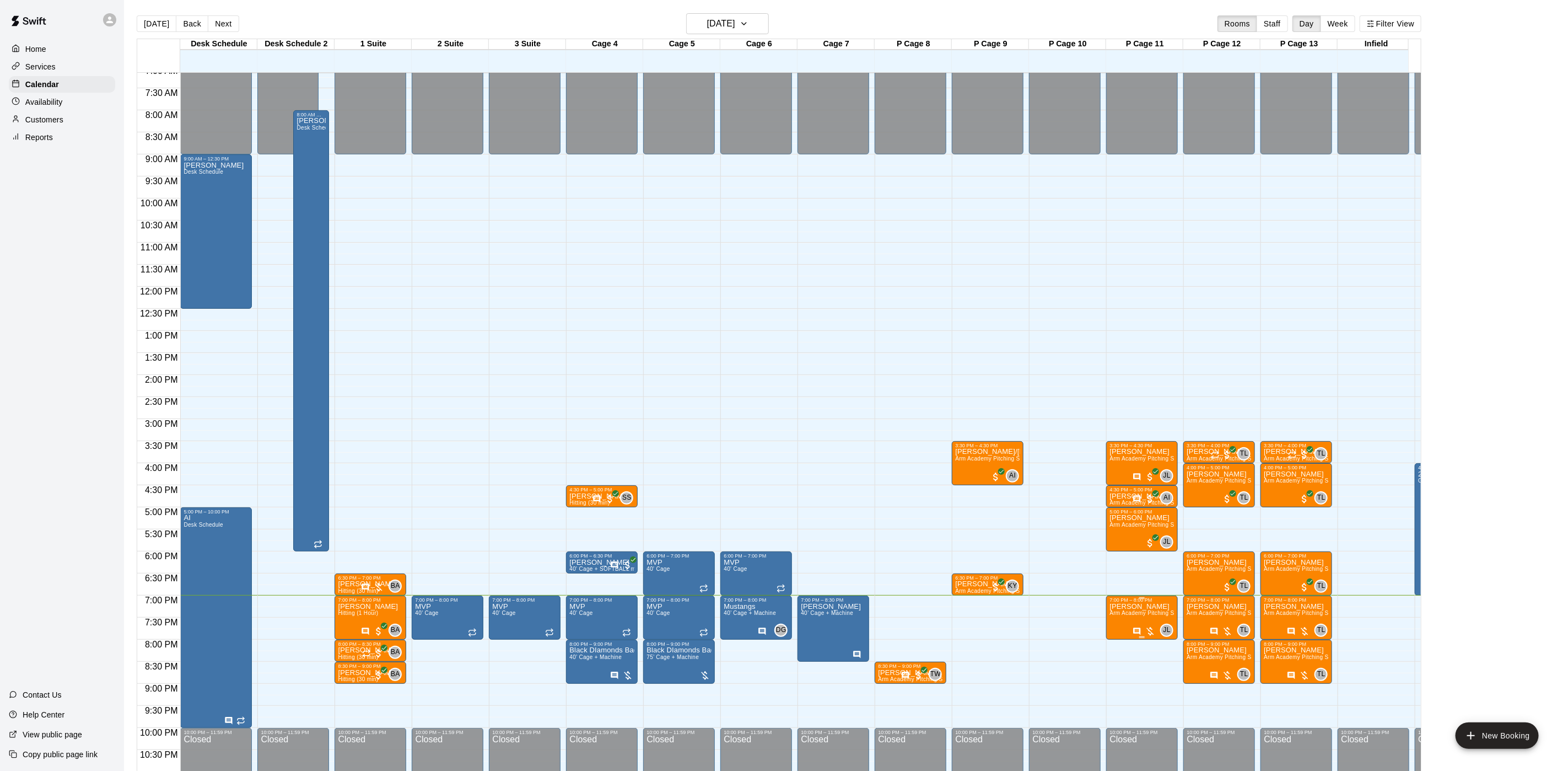
click at [1134, 614] on span "Arm Academy Pitching Session 1 Hour - Pitching" at bounding box center [1173, 613] width 128 height 6
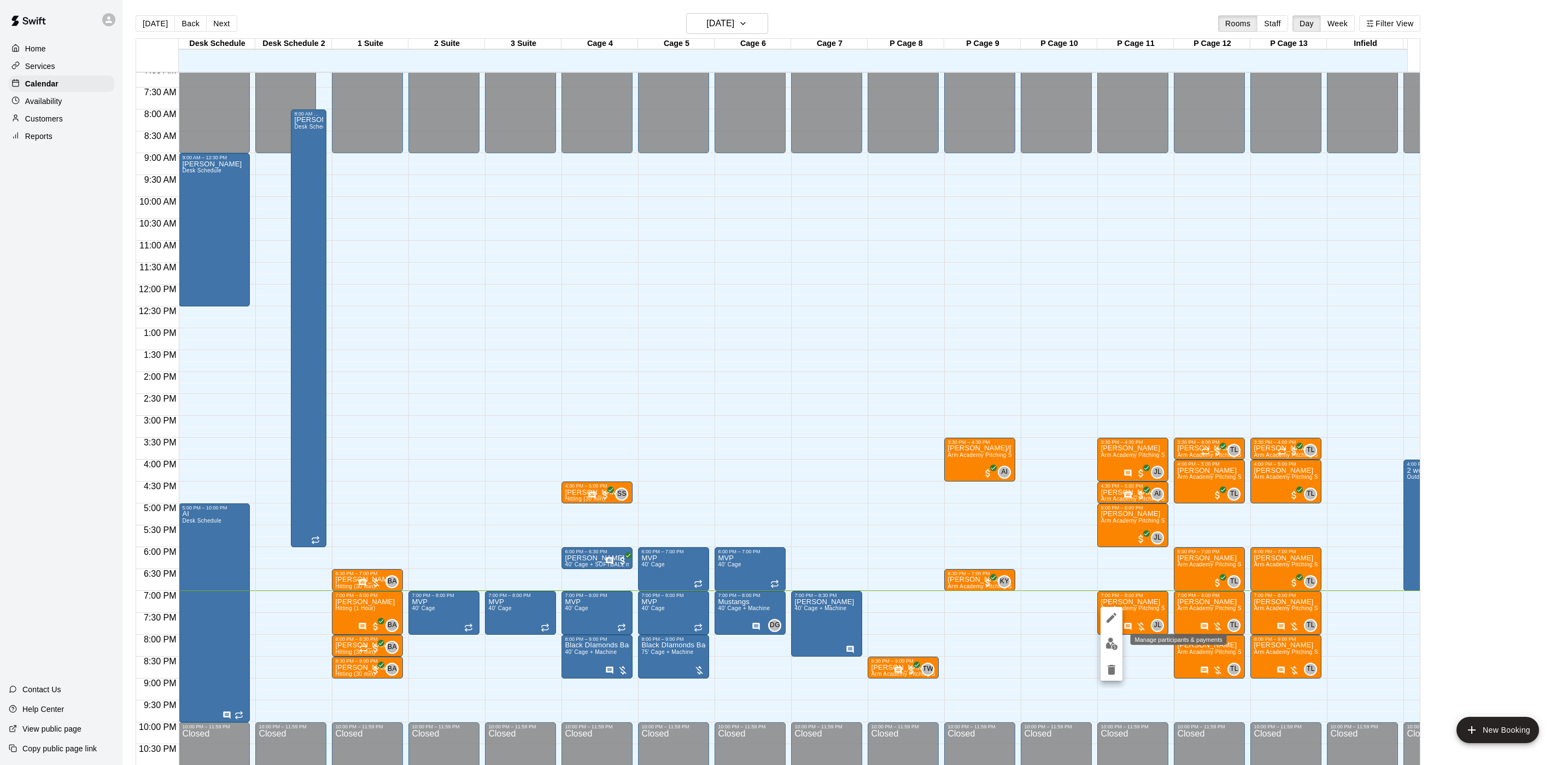
click at [1113, 642] on img "edit" at bounding box center [1111, 643] width 13 height 13
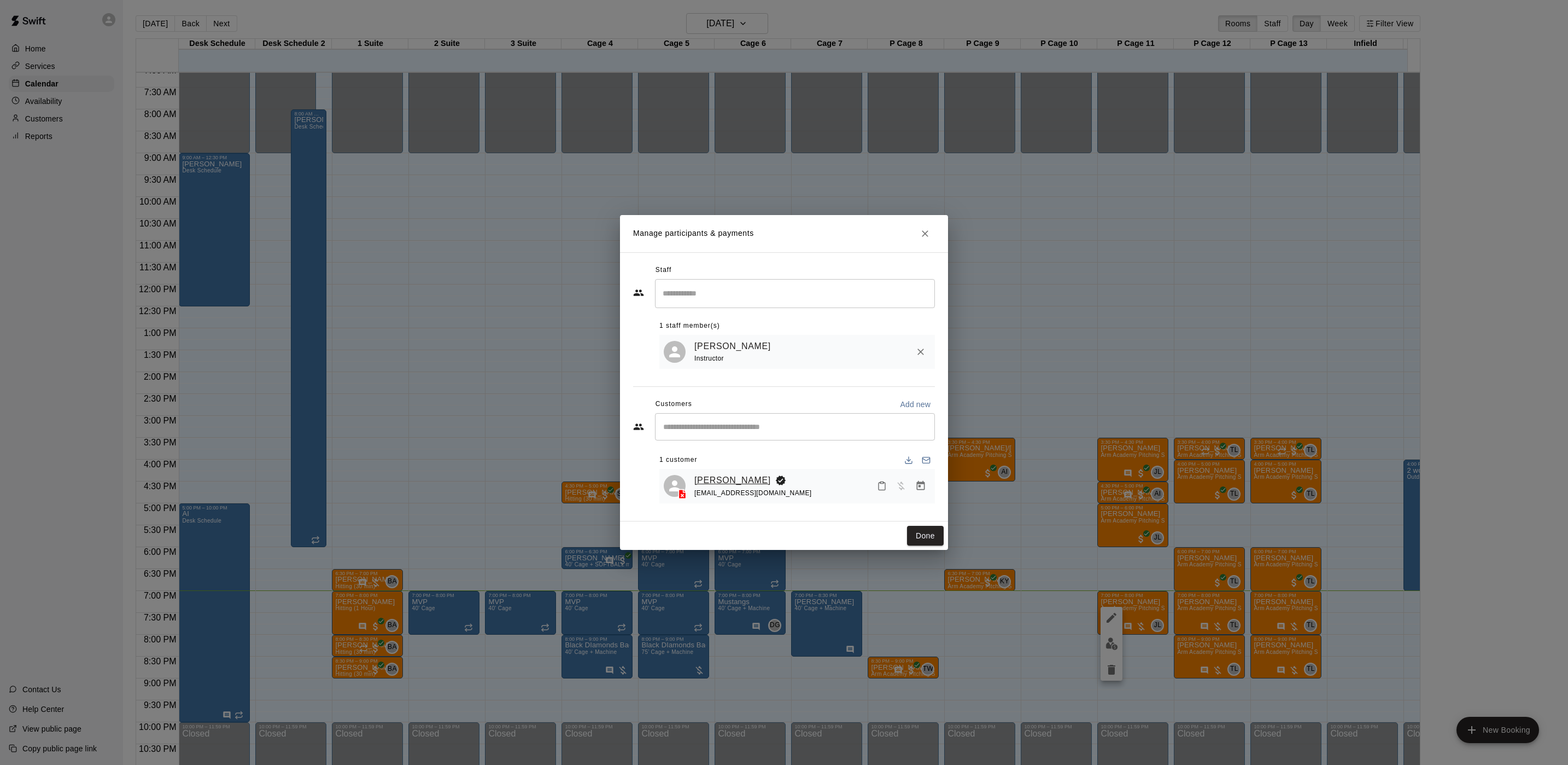
click at [716, 484] on link "[PERSON_NAME]" at bounding box center [733, 480] width 77 height 14
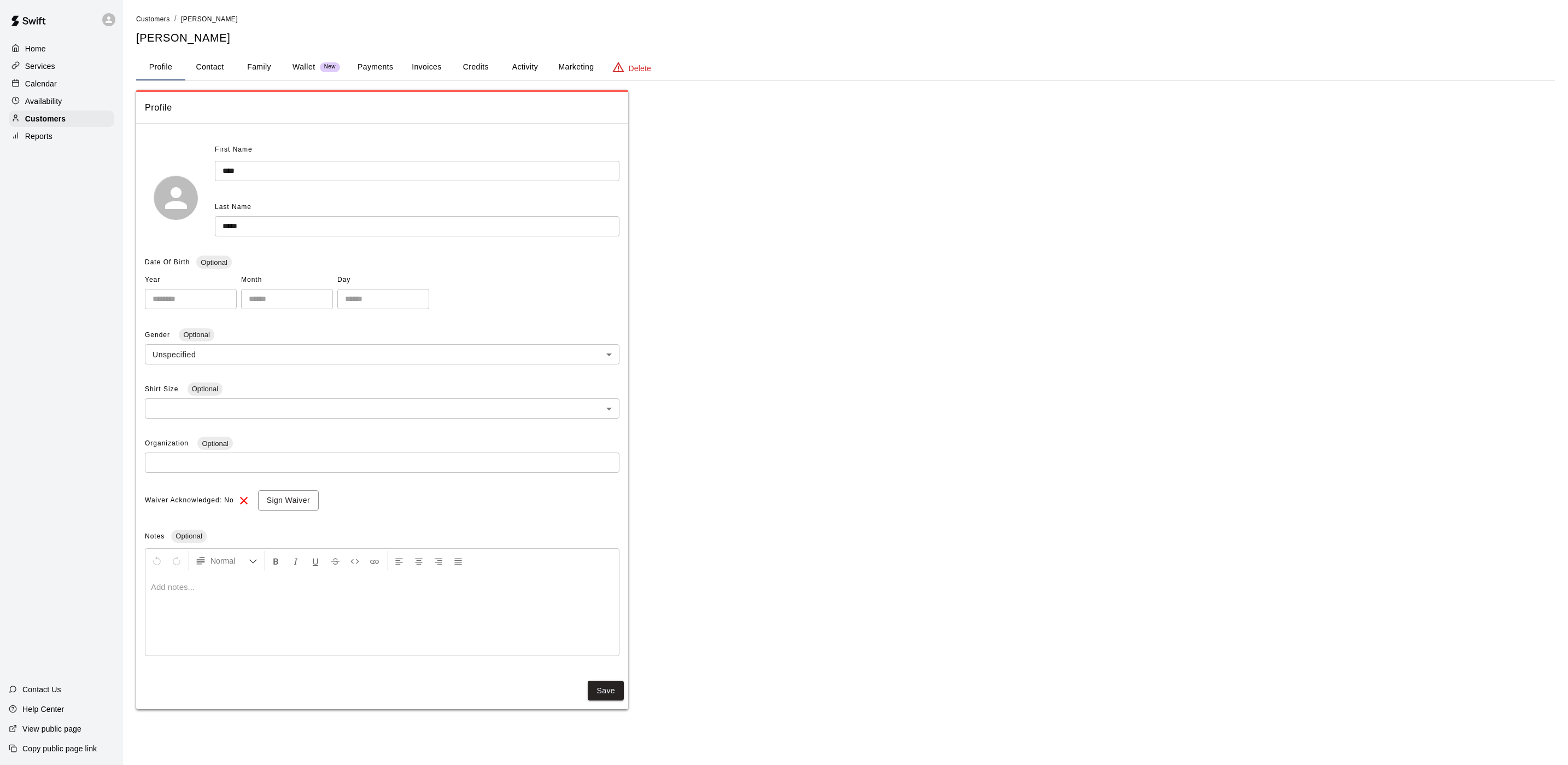
click at [219, 71] on button "Contact" at bounding box center [209, 67] width 49 height 26
select select "**"
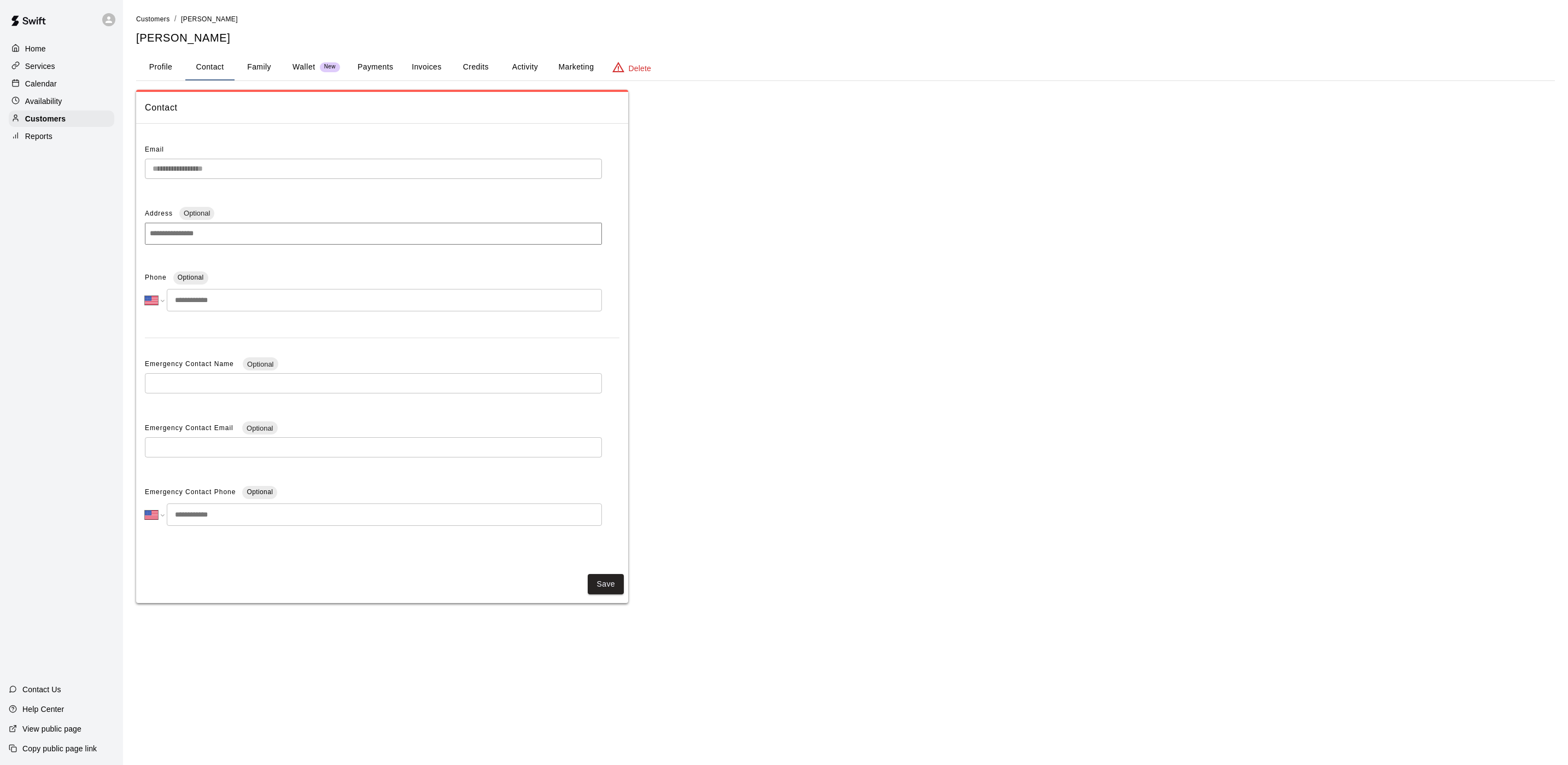
click at [164, 64] on button "Profile" at bounding box center [161, 67] width 49 height 26
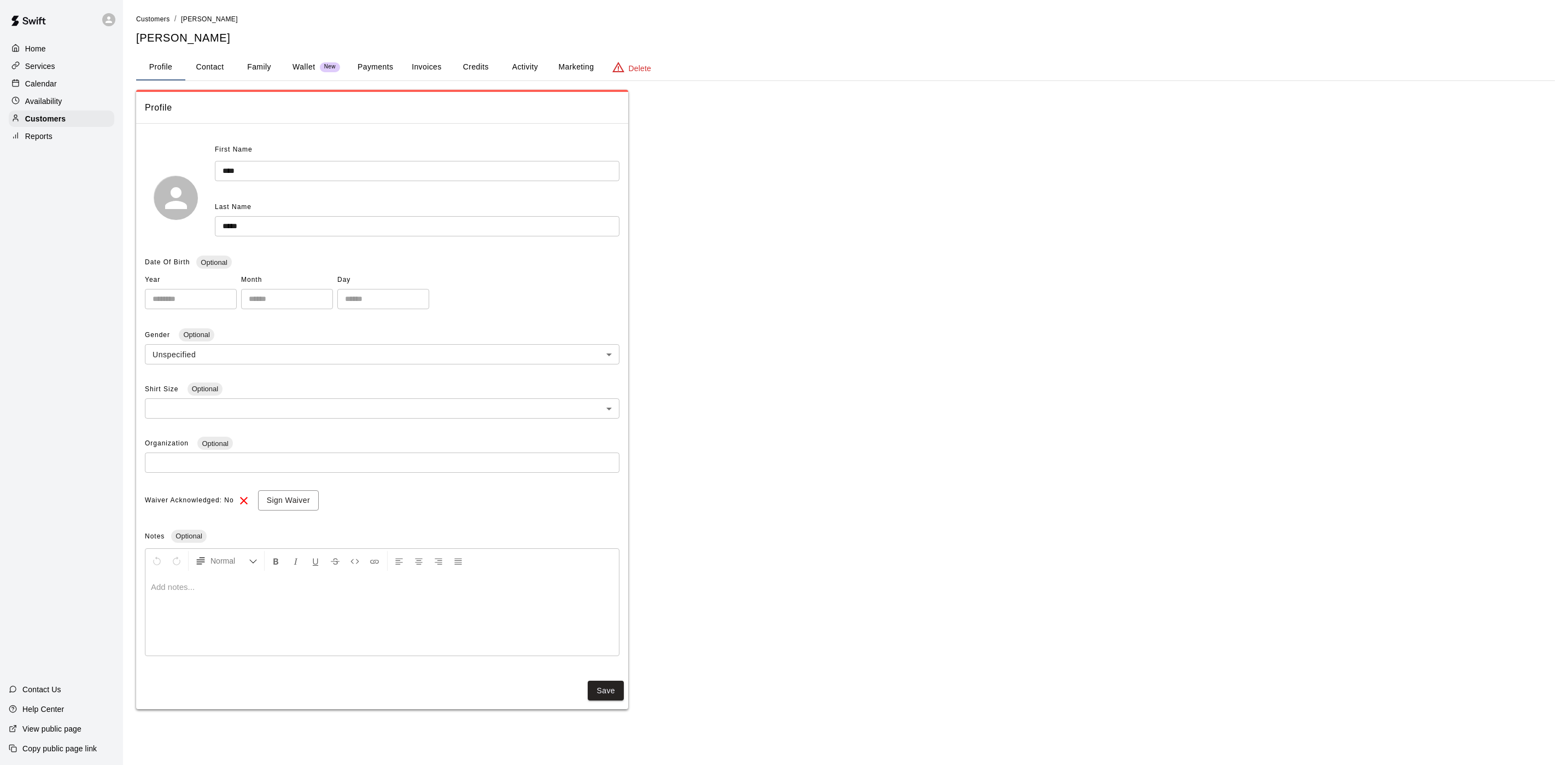
click at [226, 175] on input "****" at bounding box center [417, 171] width 405 height 20
type input "****"
click at [598, 686] on button "Save" at bounding box center [606, 693] width 36 height 20
click at [35, 89] on p "Calendar" at bounding box center [41, 83] width 32 height 11
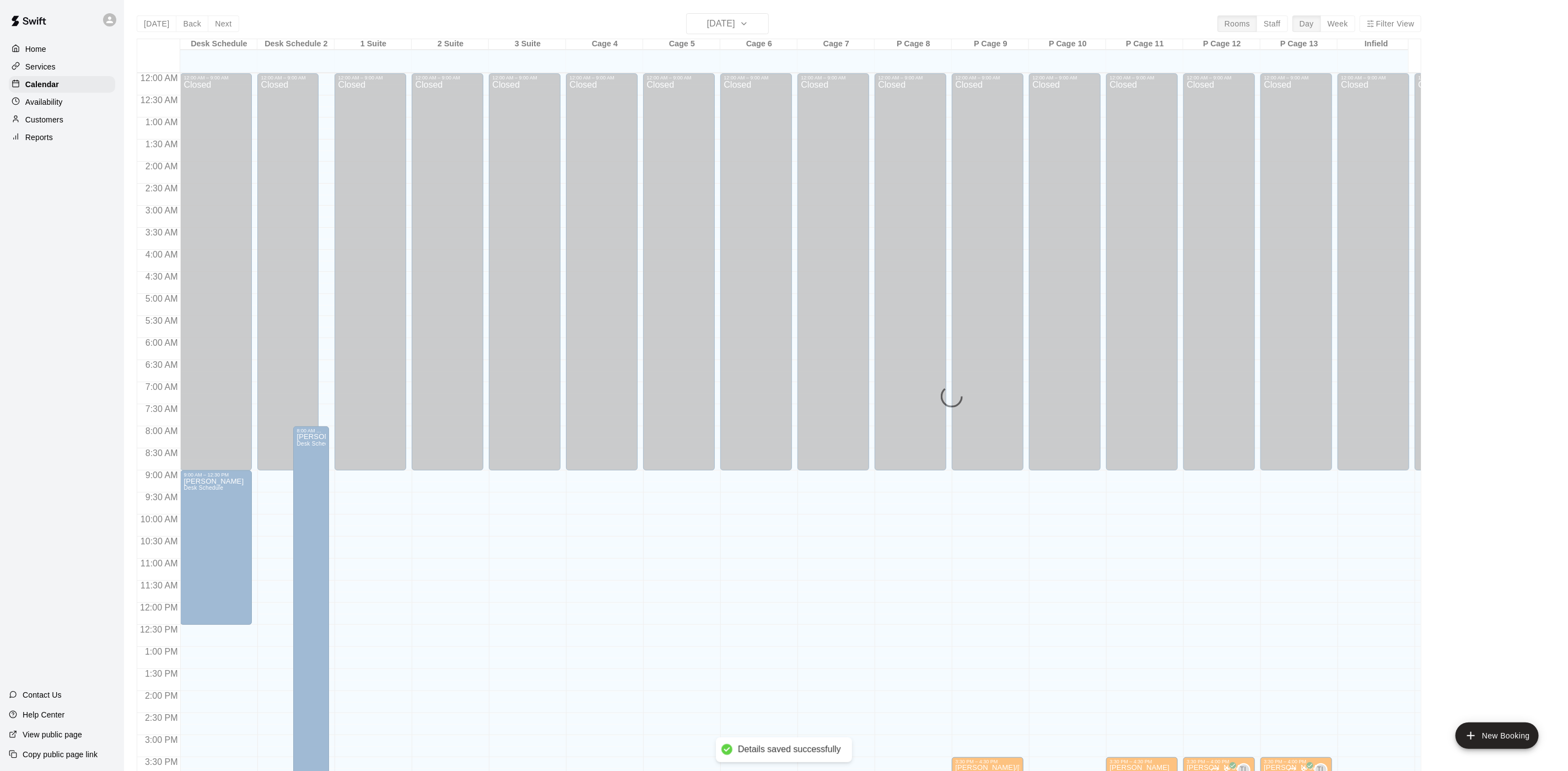
scroll to position [316, 0]
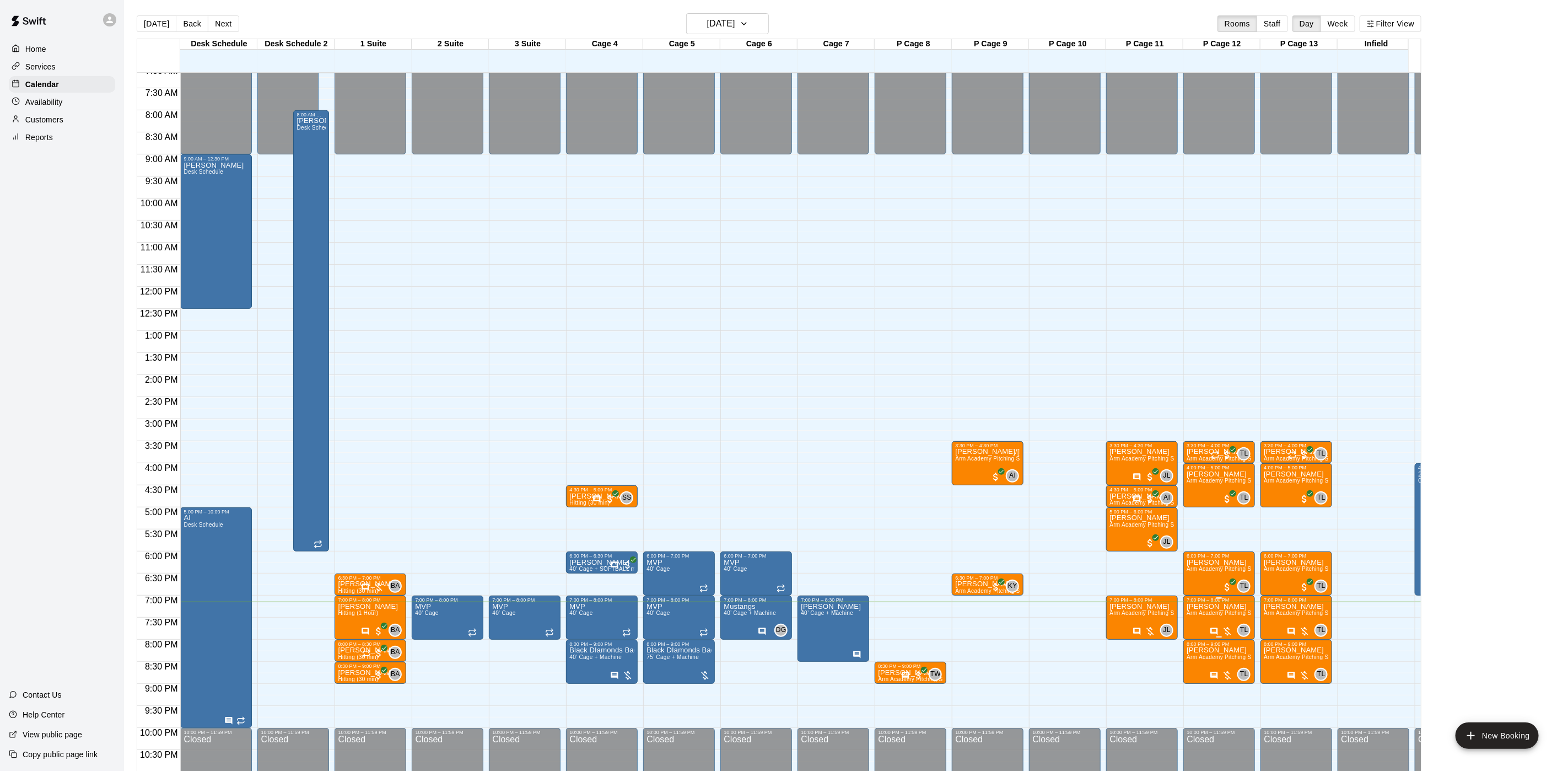
click at [1201, 616] on span "Arm Academy Pitching Session 1 Hour - Pitching" at bounding box center [1251, 613] width 128 height 6
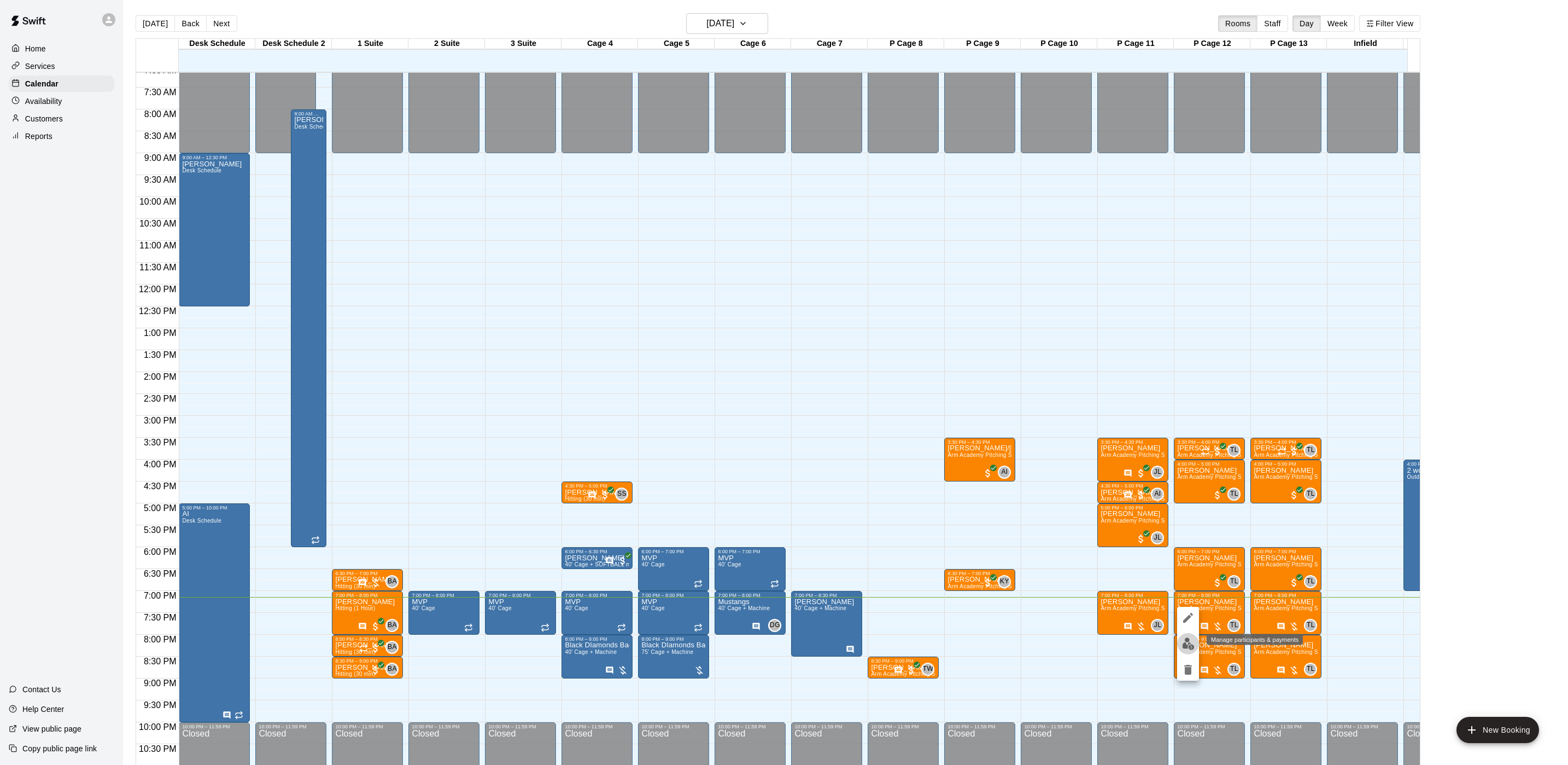
click at [1189, 647] on img "edit" at bounding box center [1188, 643] width 13 height 13
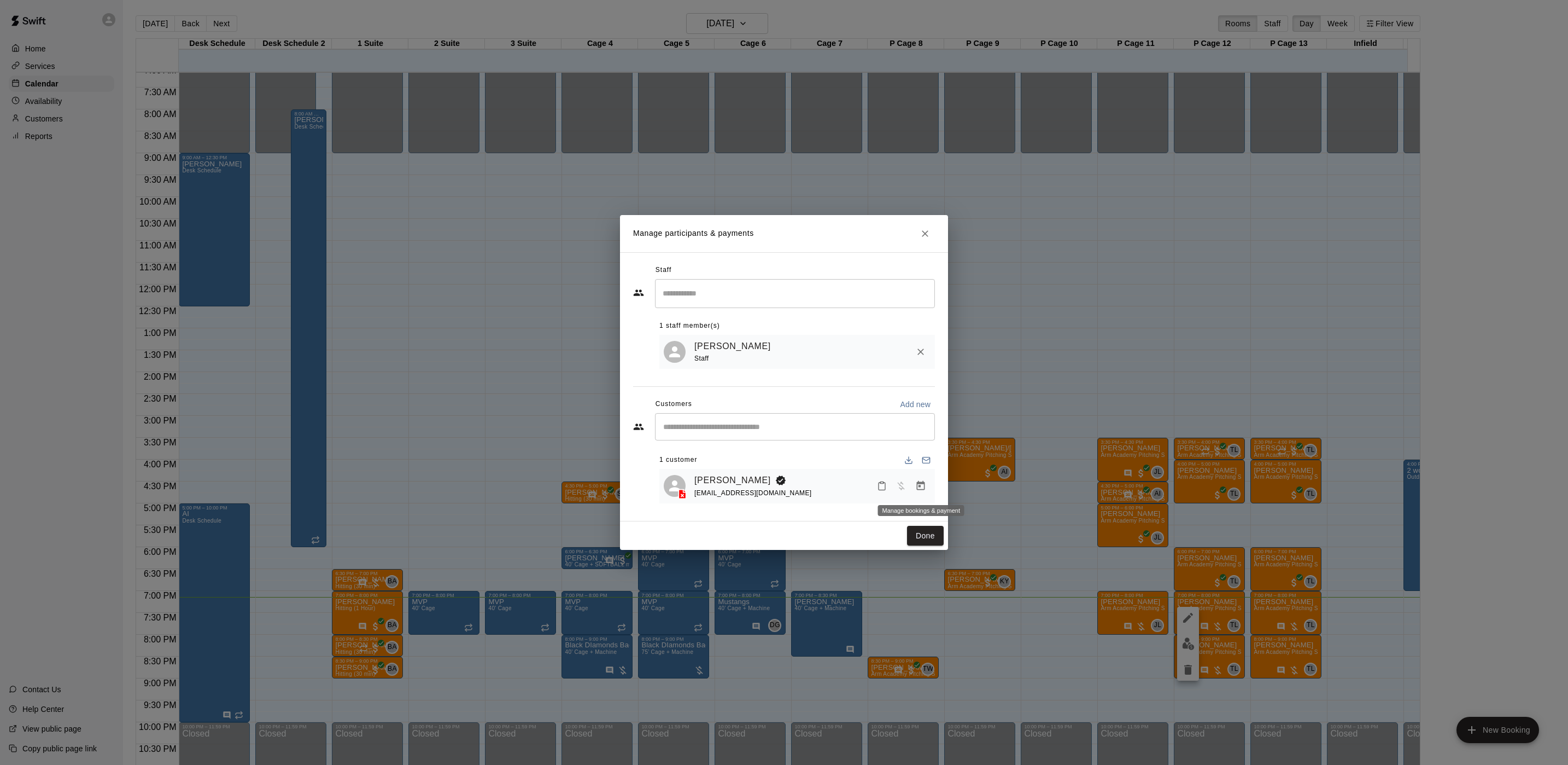
click at [919, 484] on icon "Manage bookings & payment" at bounding box center [920, 485] width 8 height 9
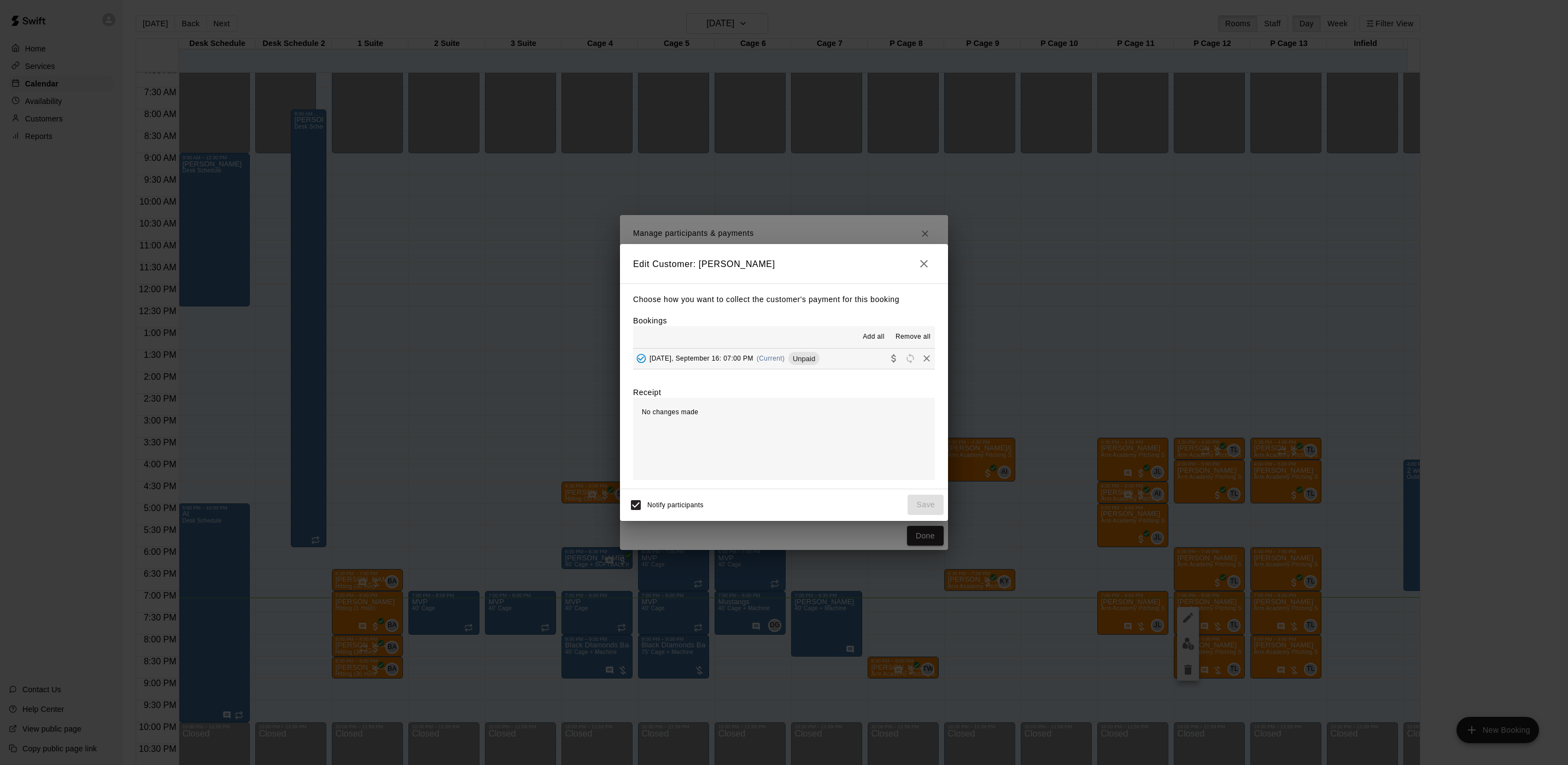
click at [740, 362] on span "[DATE], September 16: 07:00 PM" at bounding box center [701, 358] width 104 height 8
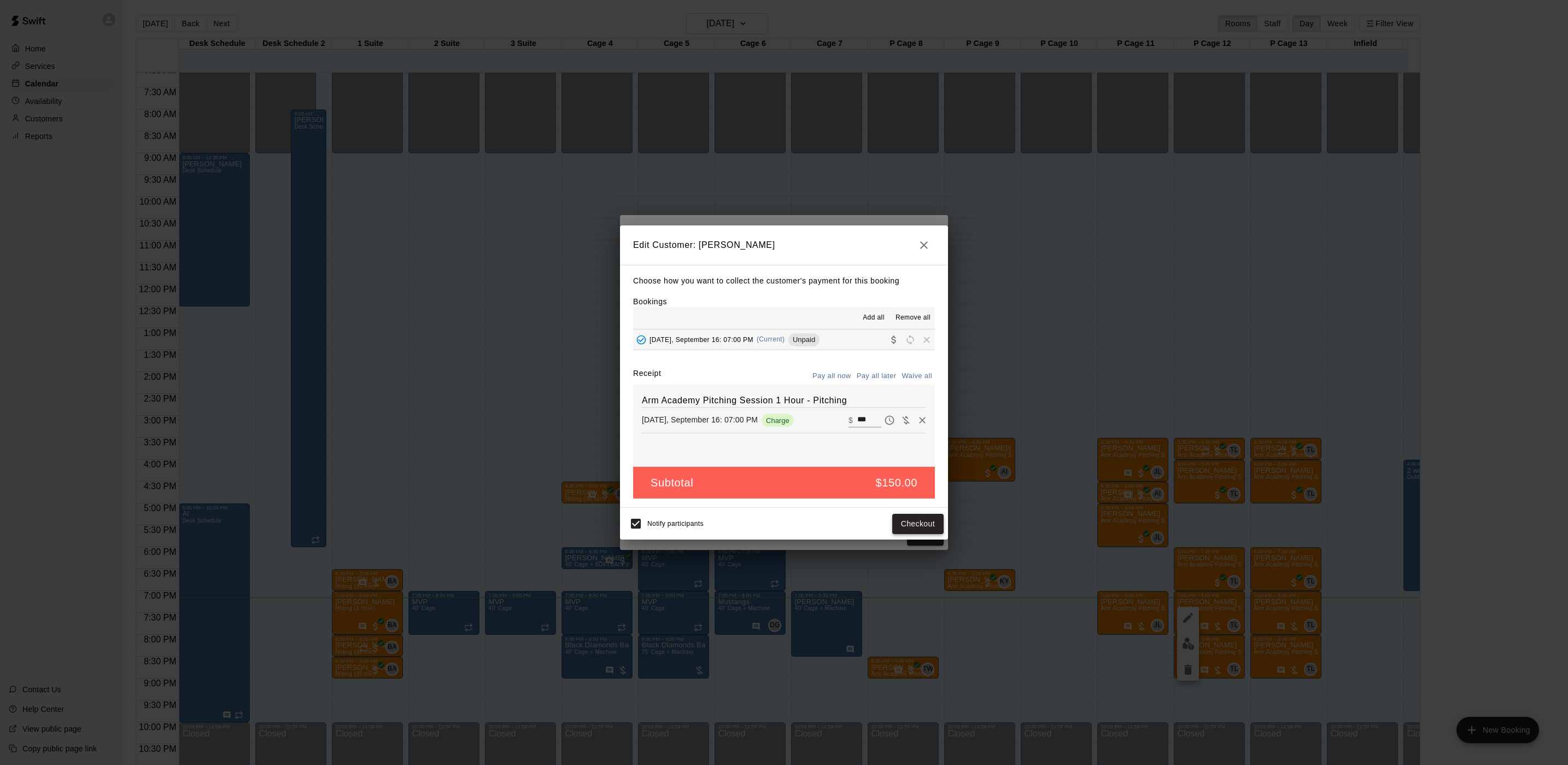
click at [934, 517] on button "Checkout" at bounding box center [918, 523] width 51 height 20
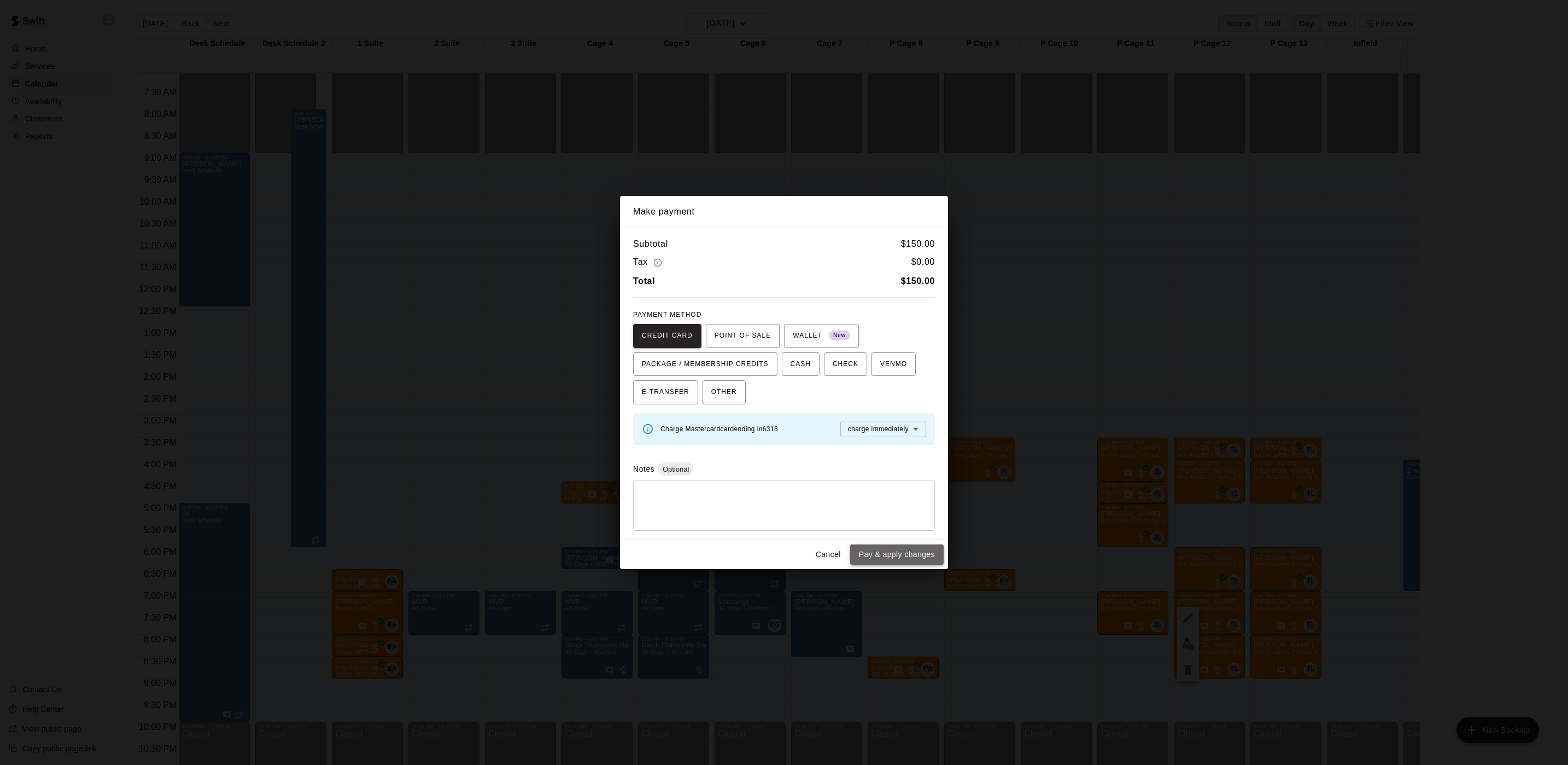
click at [911, 553] on button "Pay & apply changes" at bounding box center [897, 554] width 94 height 20
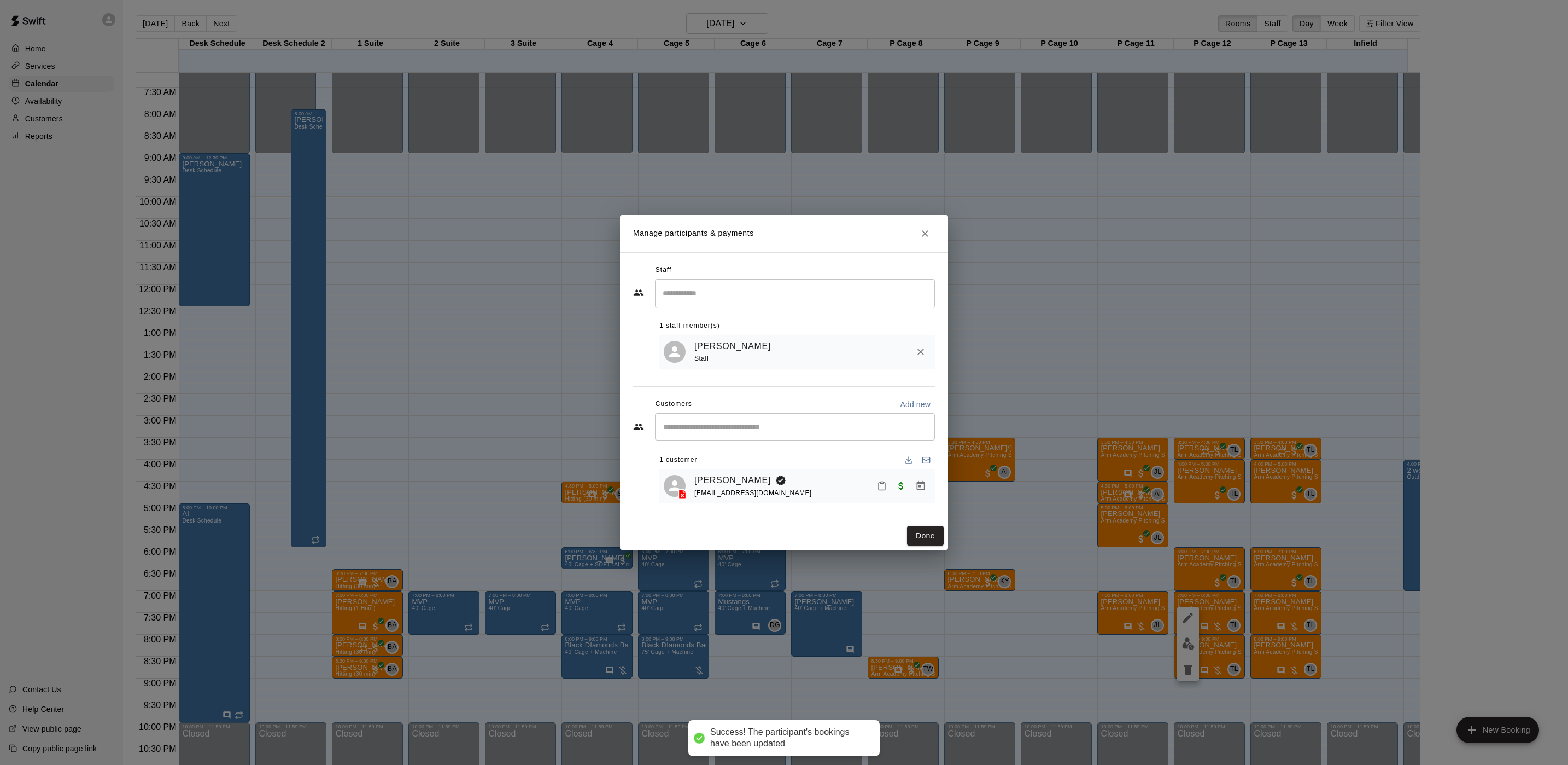
click at [919, 543] on button "Done" at bounding box center [925, 535] width 37 height 20
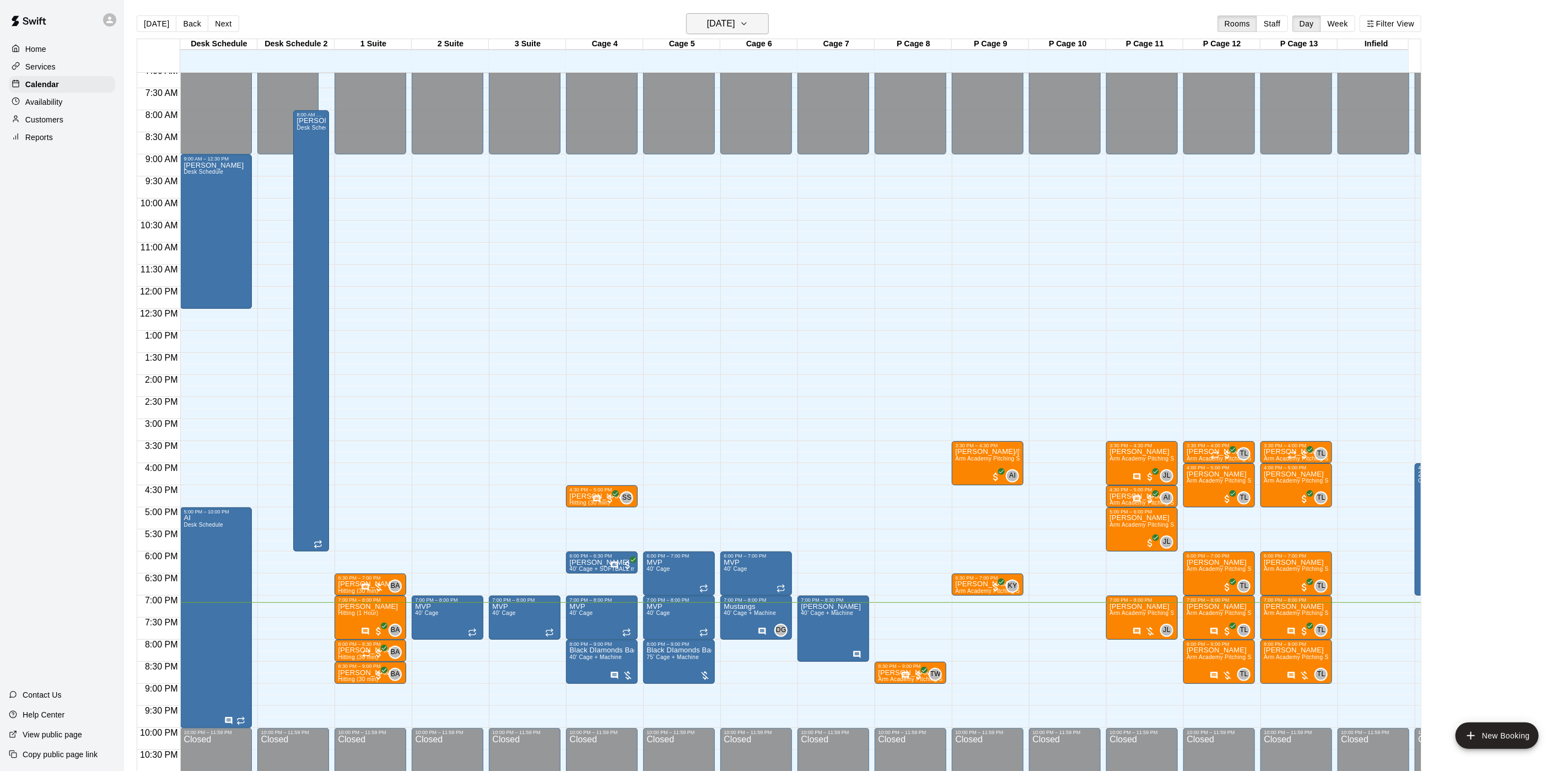
click at [735, 23] on h6 "[DATE]" at bounding box center [721, 23] width 28 height 15
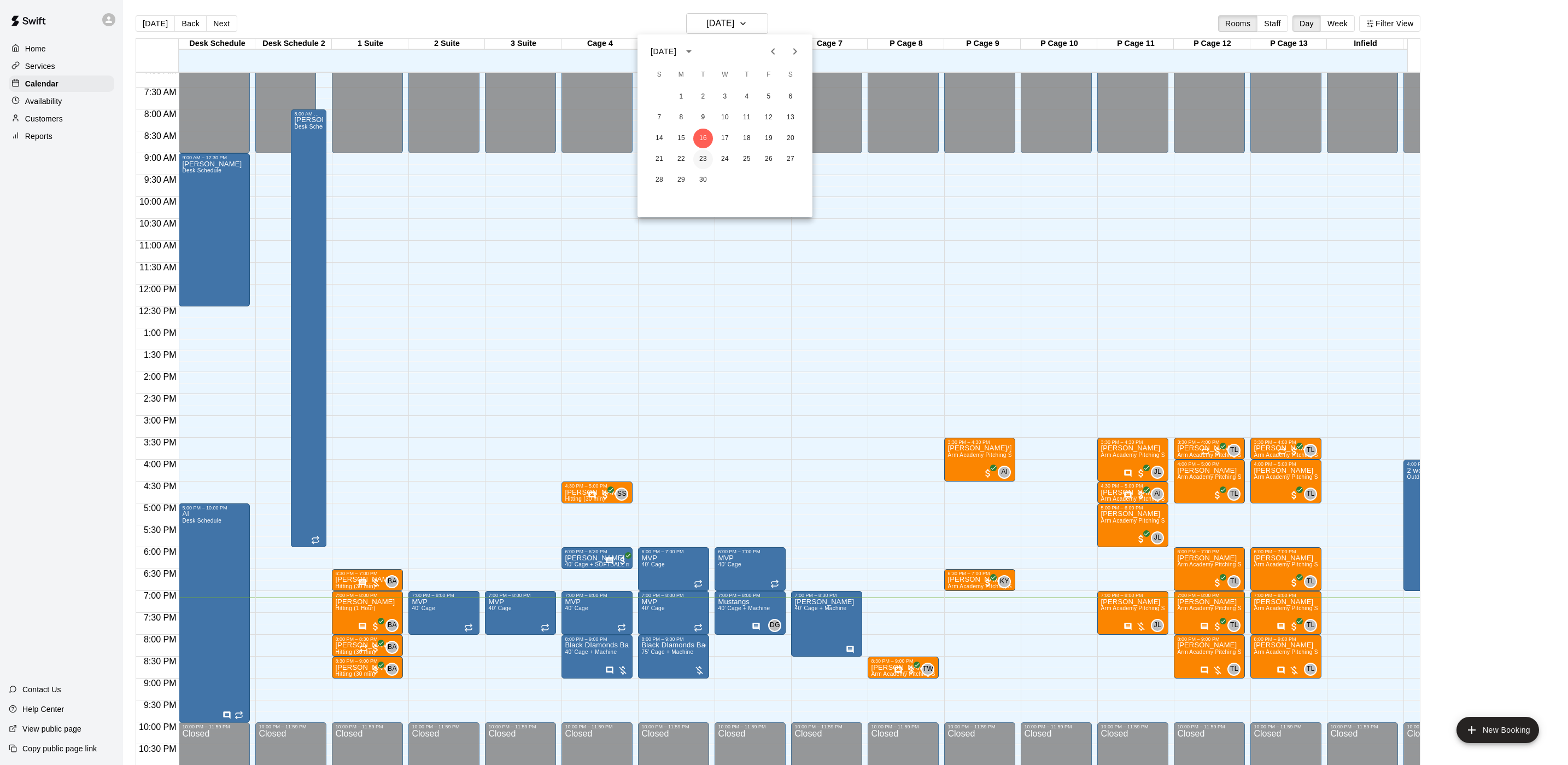
click at [707, 156] on button "23" at bounding box center [703, 159] width 19 height 19
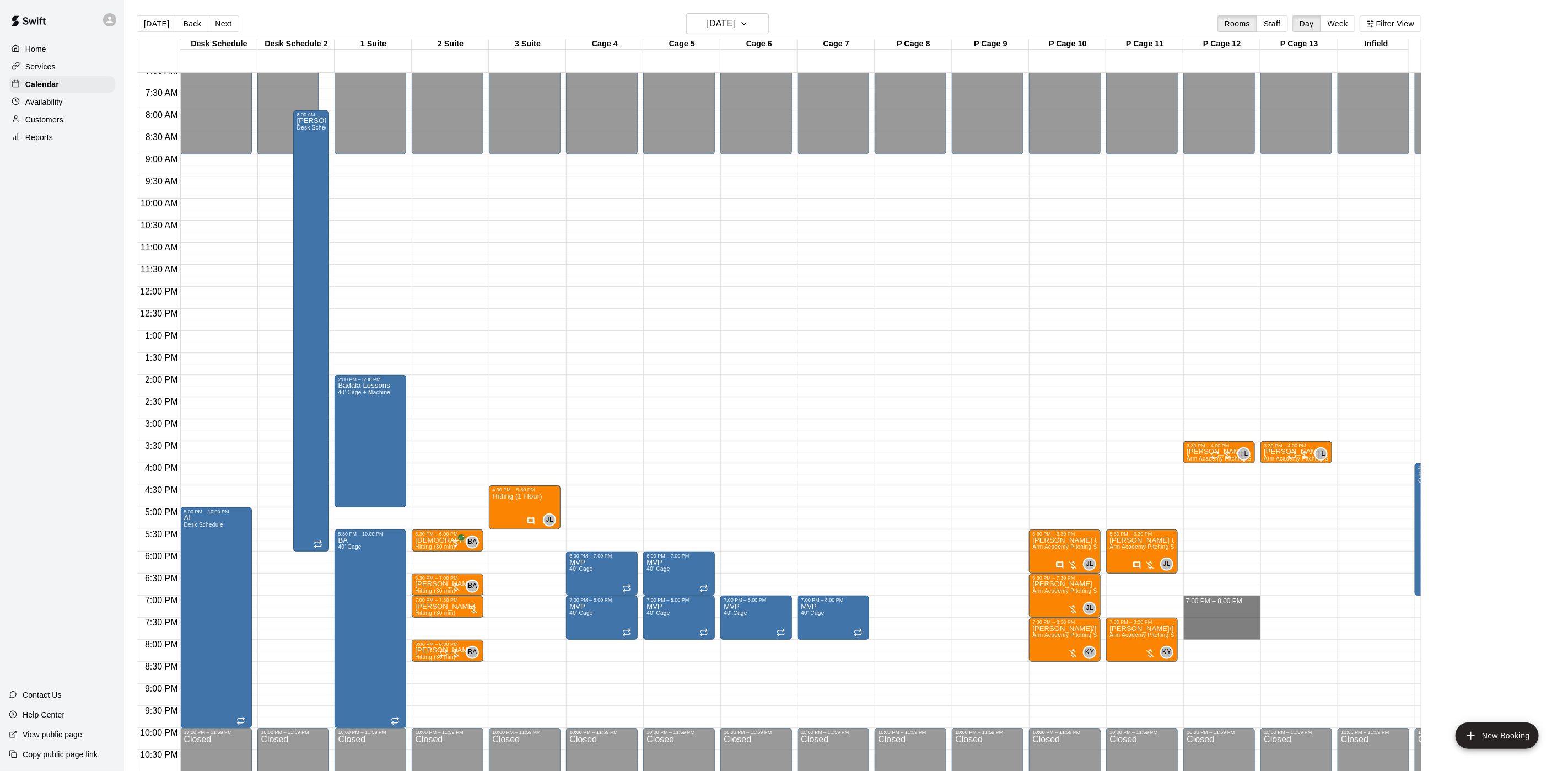
drag, startPoint x: 1224, startPoint y: 597, endPoint x: 1226, endPoint y: 632, distance: 35.1
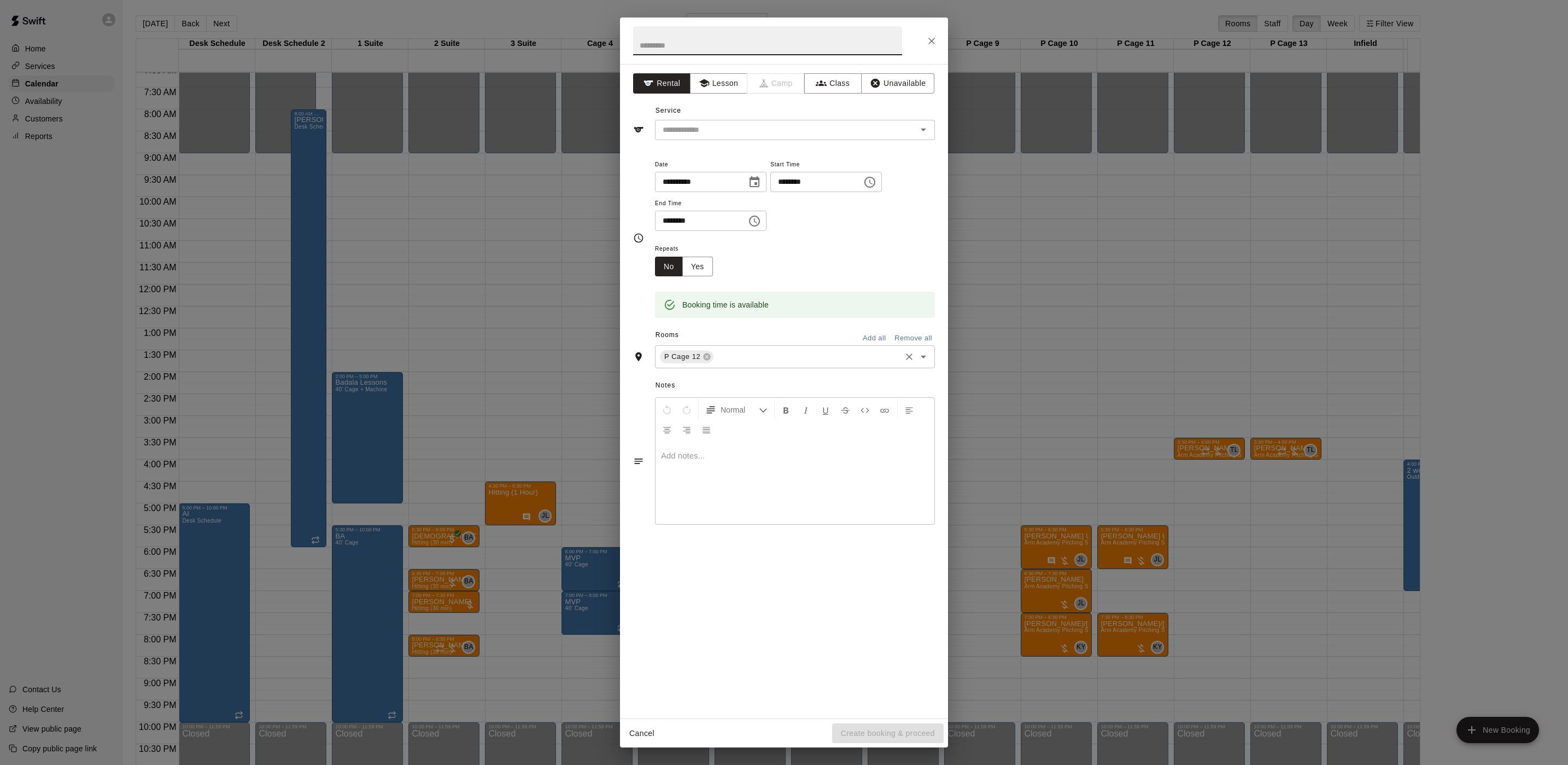
click at [741, 355] on input "text" at bounding box center [807, 357] width 184 height 13
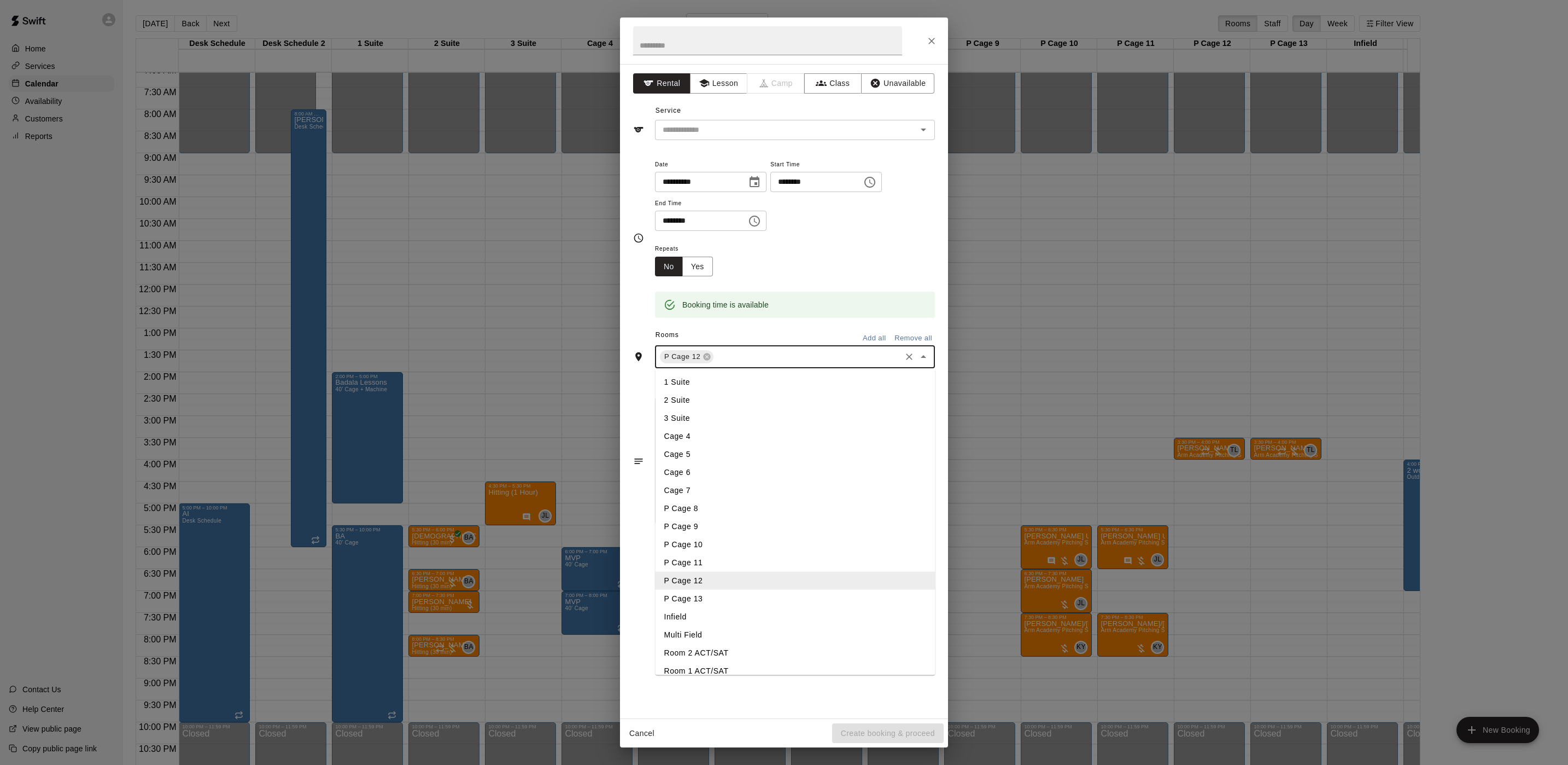
click at [674, 603] on li "P Cage 13" at bounding box center [796, 599] width 280 height 18
click at [713, 88] on button "Lesson" at bounding box center [719, 83] width 57 height 20
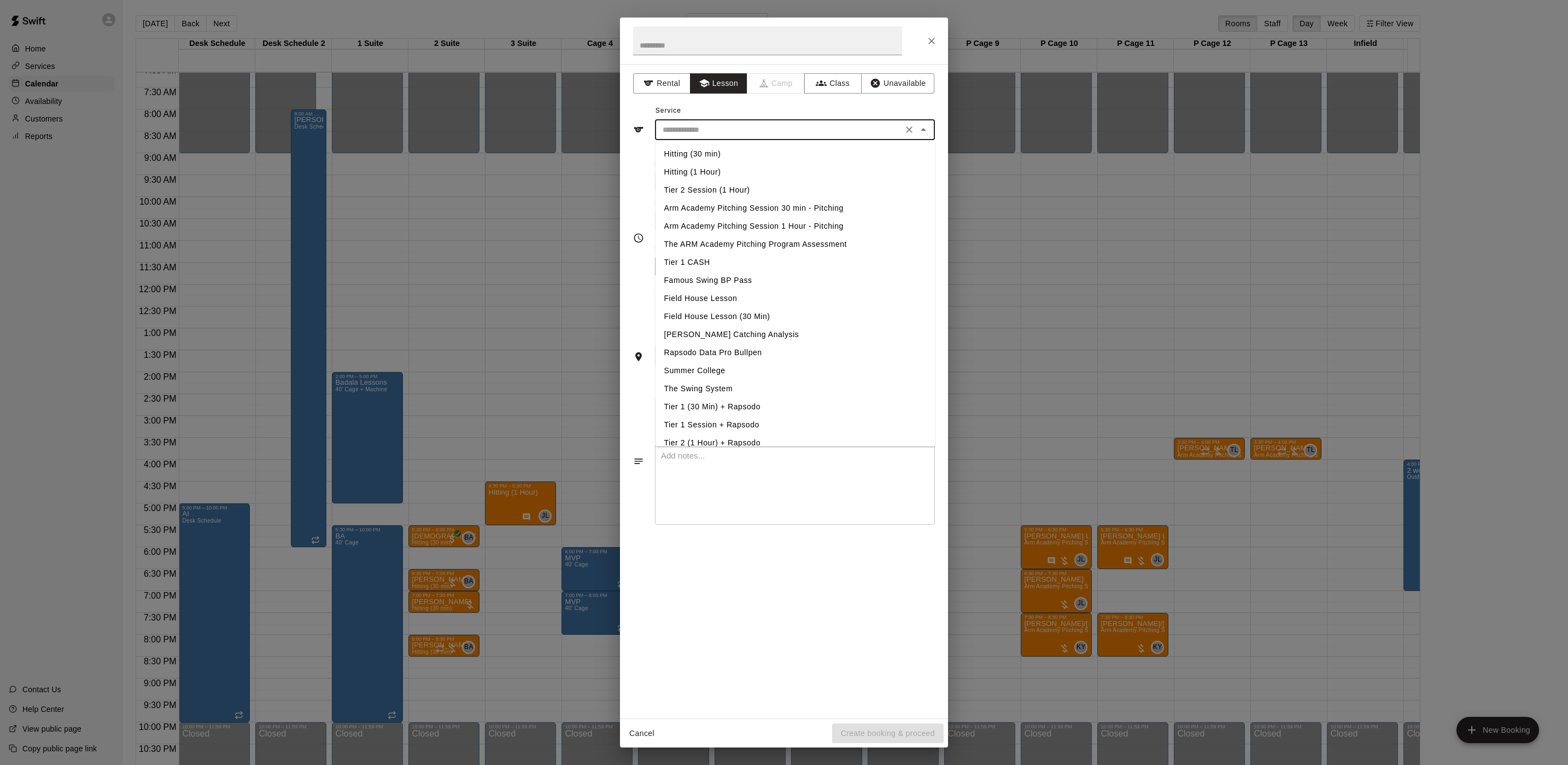
click at [704, 133] on input "text" at bounding box center [779, 130] width 241 height 13
click at [712, 223] on li "Arm Academy Pitching Session 1 Hour - Pitching" at bounding box center [796, 227] width 280 height 18
type input "**********"
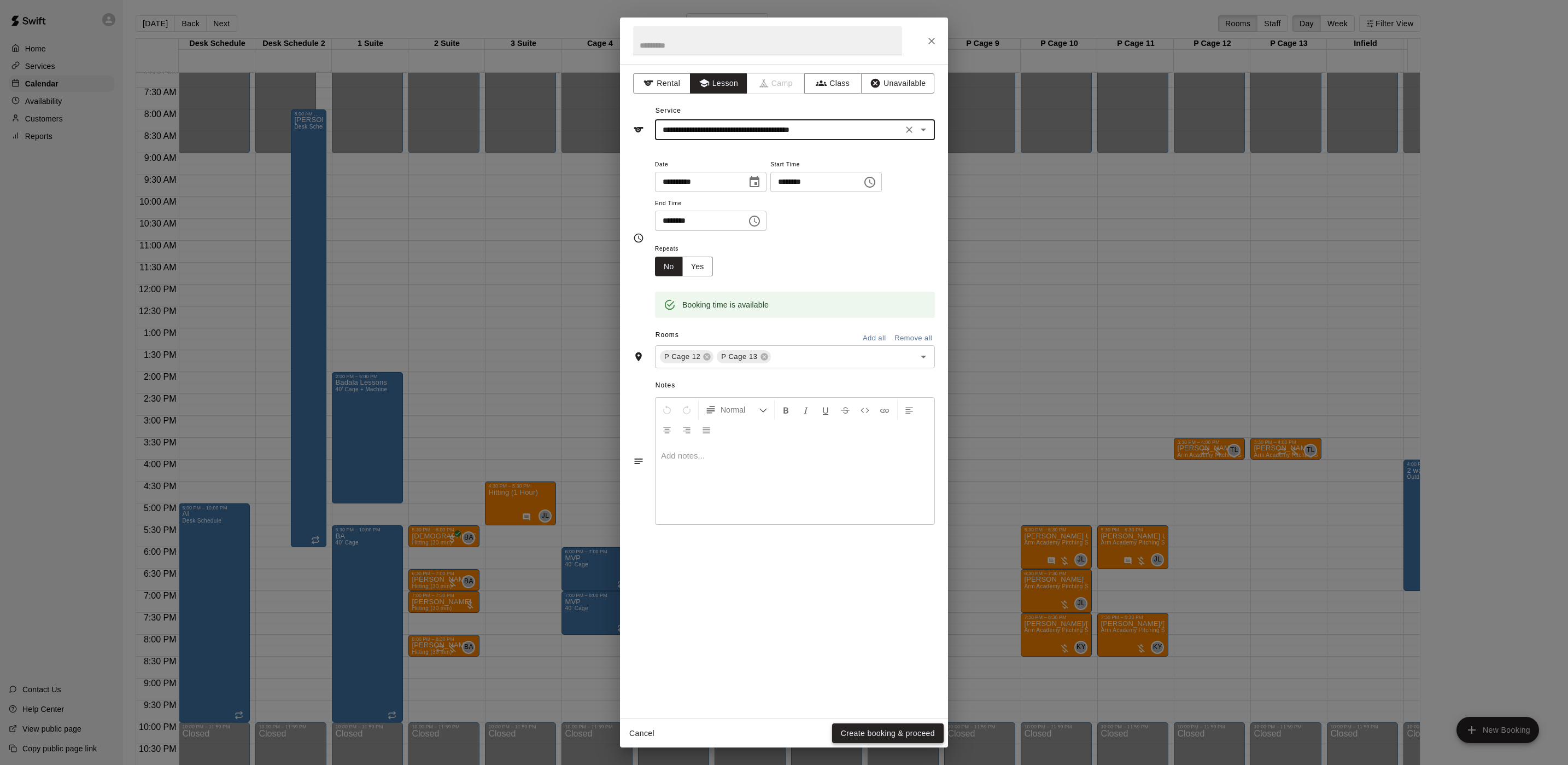
click at [843, 727] on button "Create booking & proceed" at bounding box center [887, 733] width 111 height 20
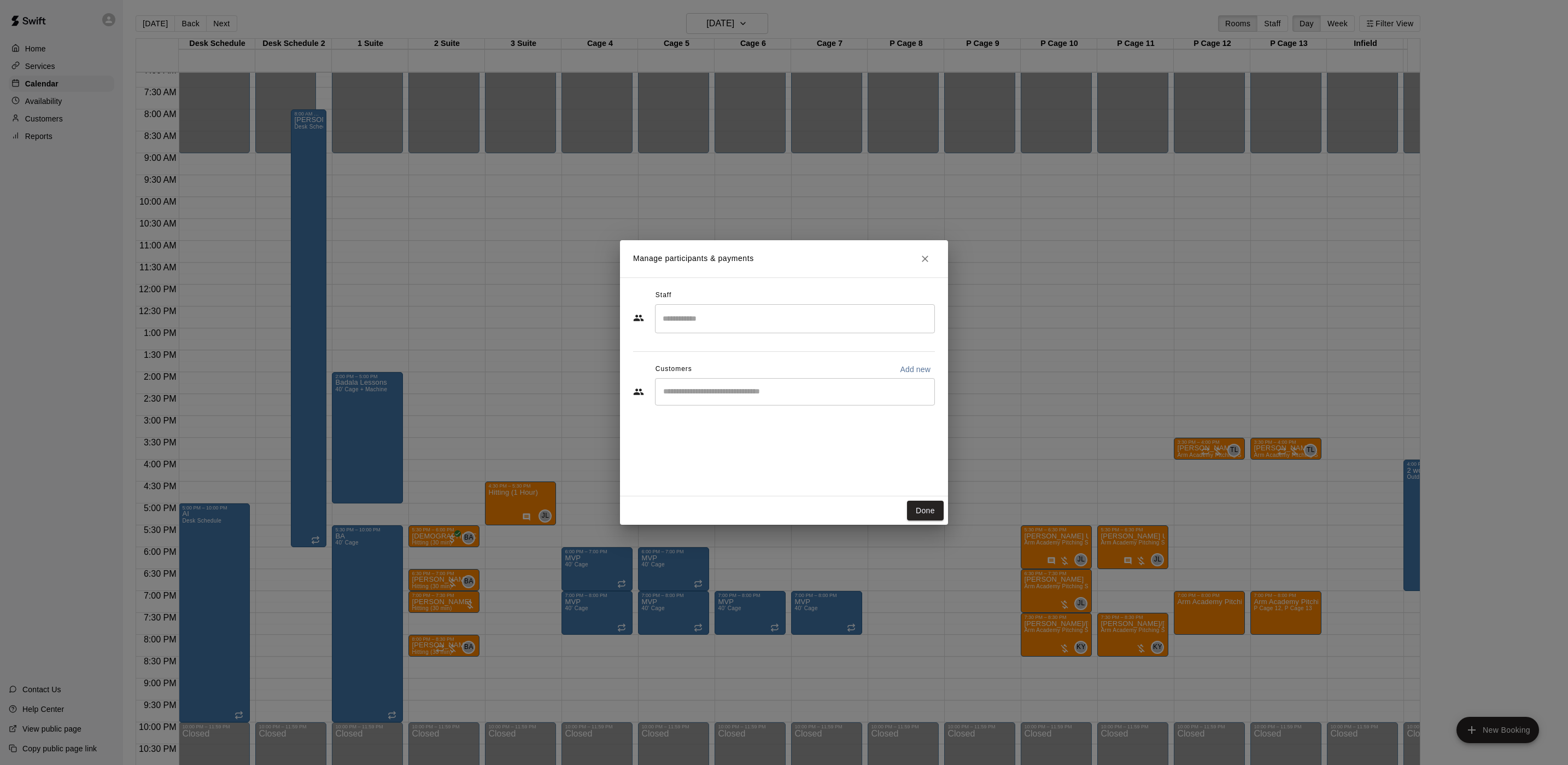
click at [737, 317] on input "Search staff" at bounding box center [795, 318] width 270 height 19
click at [775, 353] on div "Tyler Levine Staff" at bounding box center [805, 356] width 243 height 21
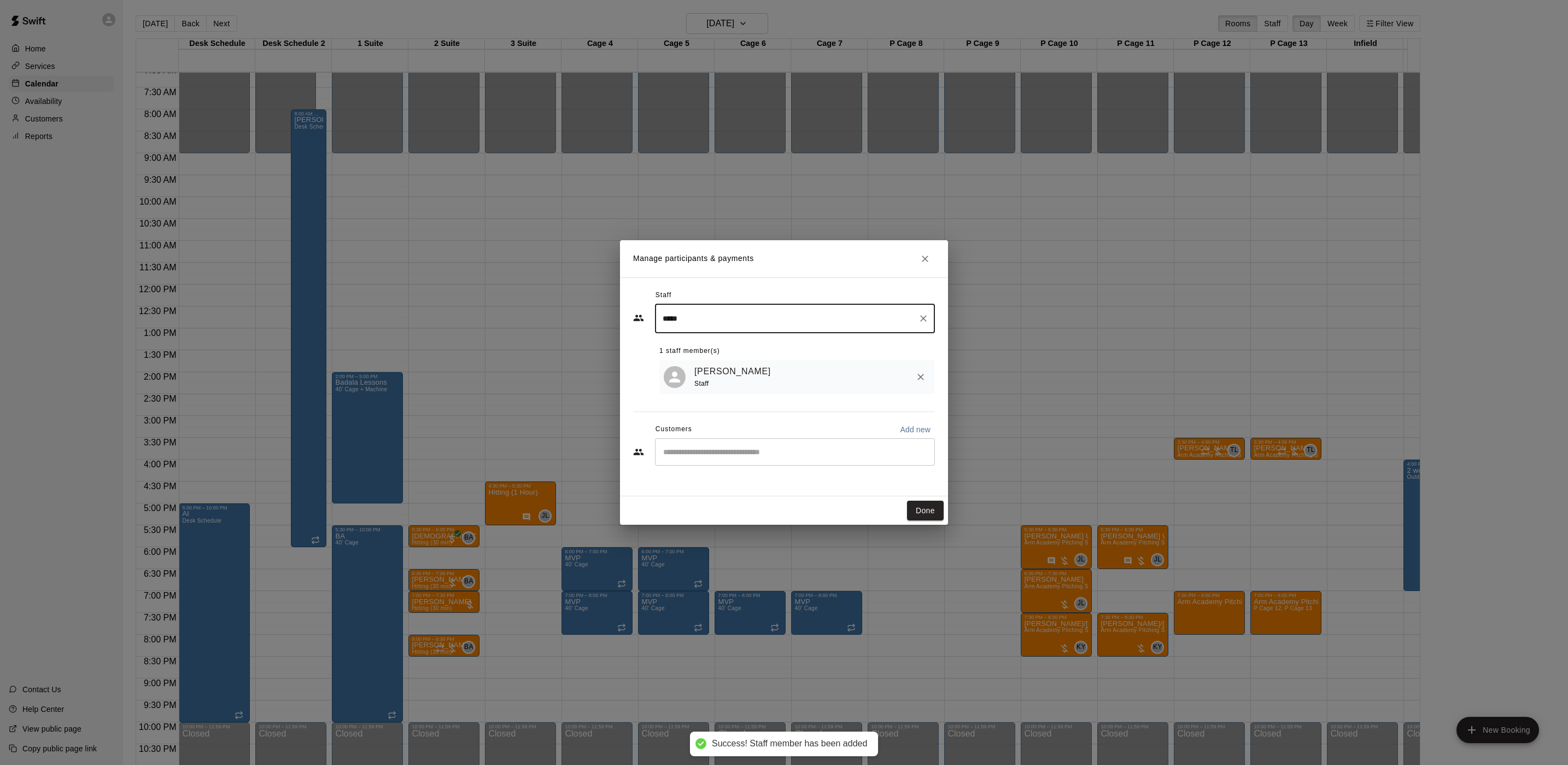
click at [751, 465] on div "​" at bounding box center [795, 451] width 280 height 27
type input "*****"
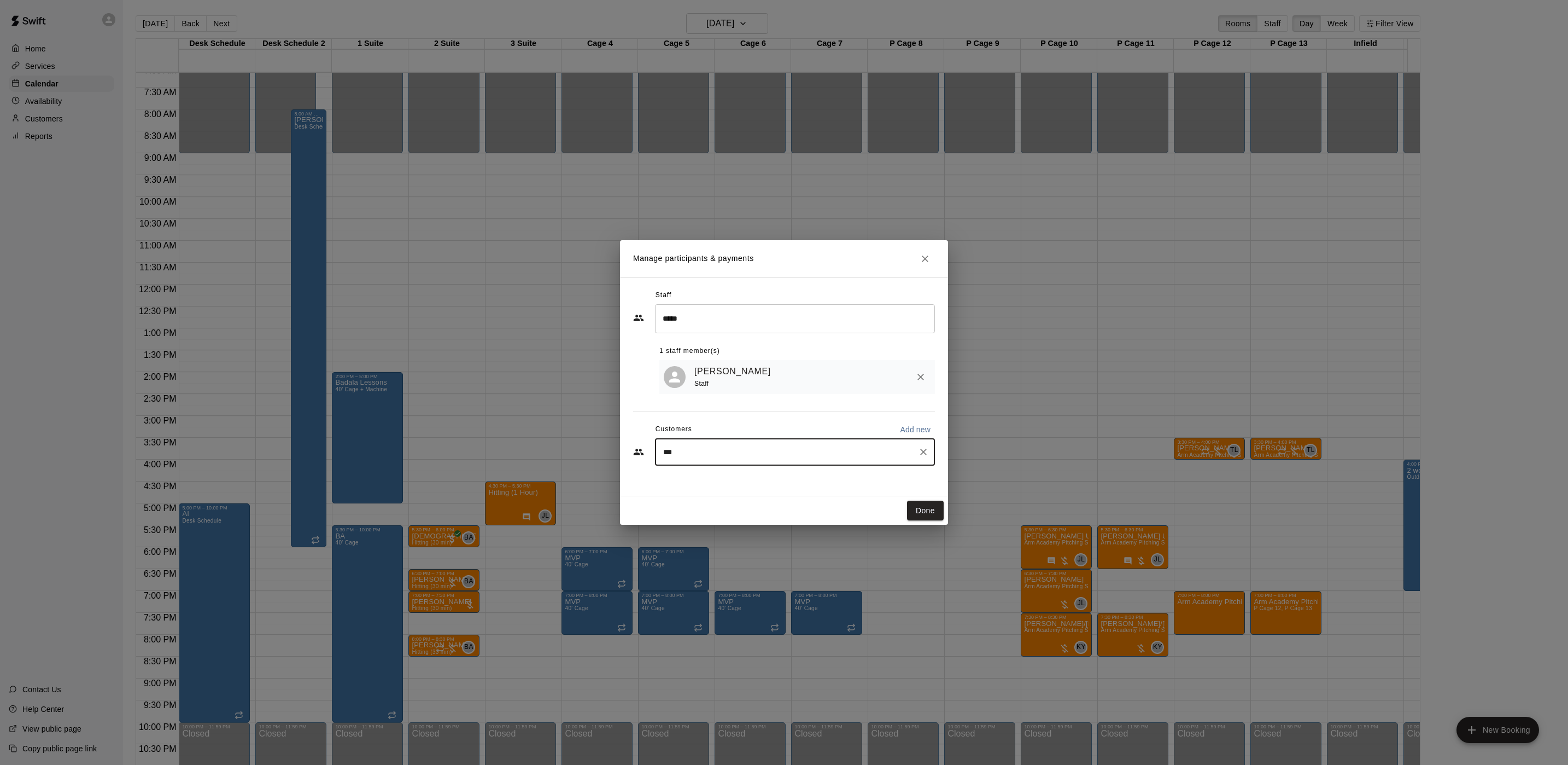
type input "****"
click at [725, 481] on p "[PERSON_NAME]" at bounding box center [719, 479] width 67 height 12
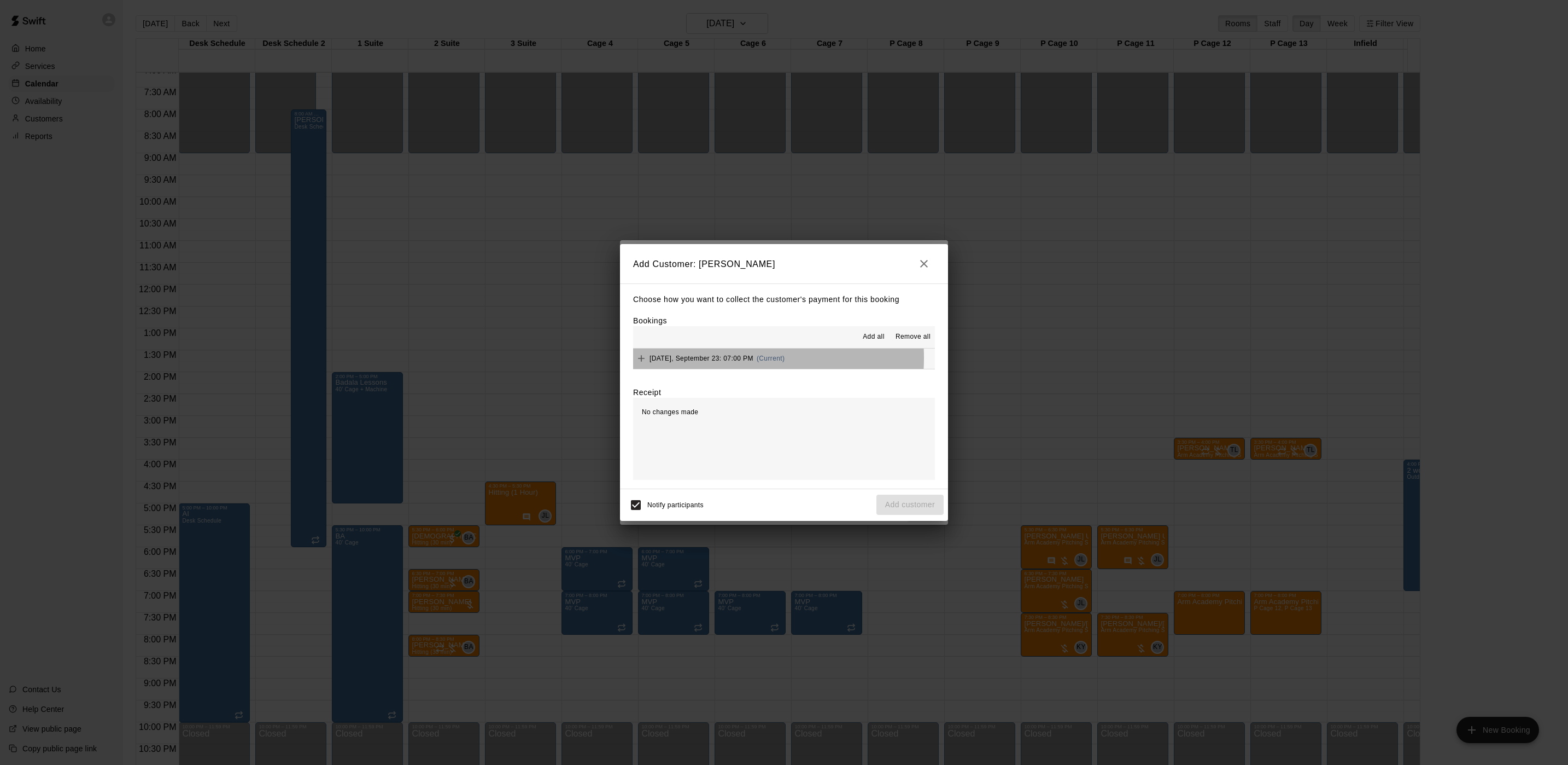
click at [707, 359] on span "Tuesday, September 23: 07:00 PM" at bounding box center [701, 358] width 104 height 8
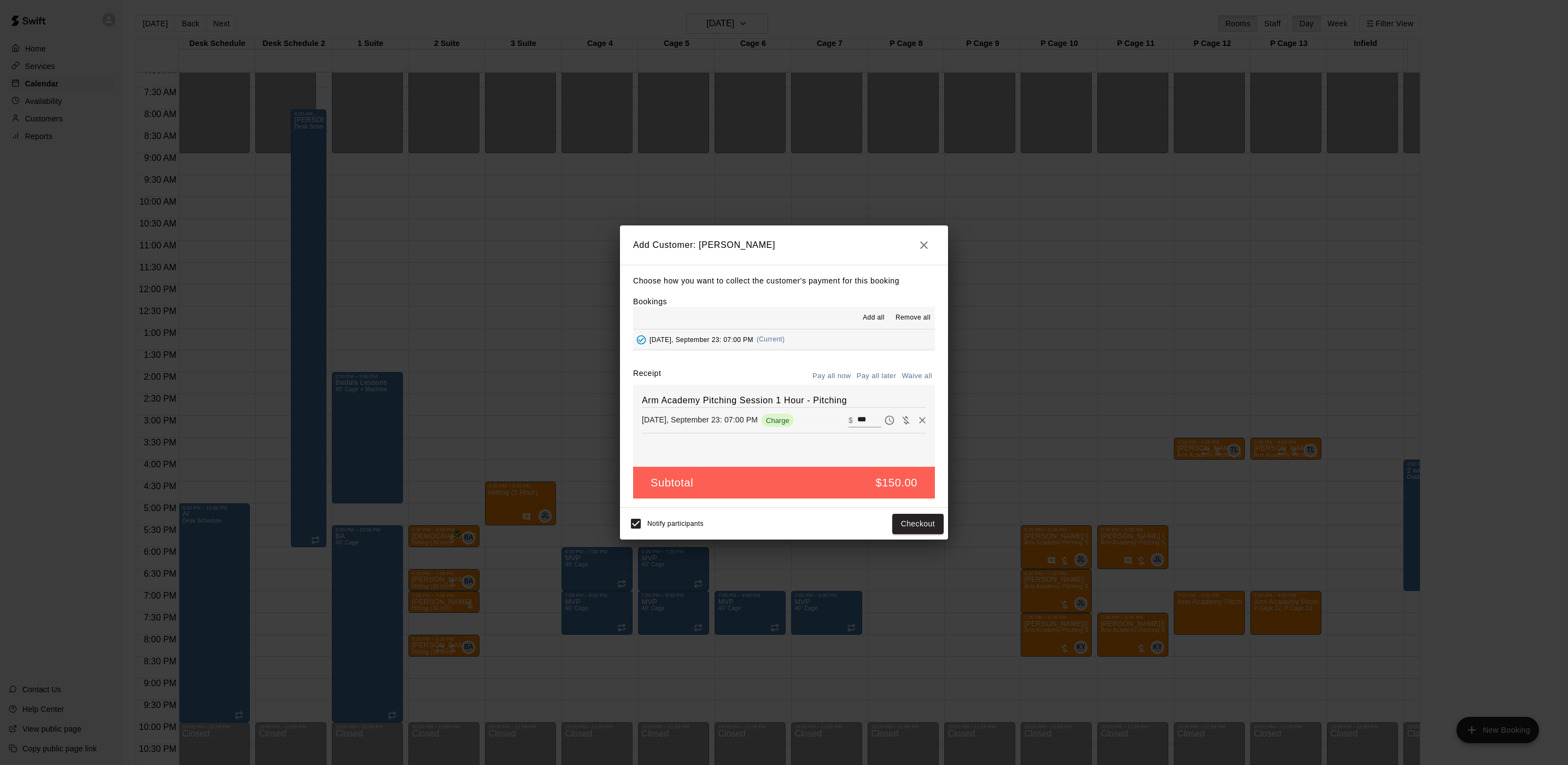
click at [864, 375] on button "Pay all later" at bounding box center [877, 376] width 46 height 17
click at [903, 518] on button "Add customer" at bounding box center [910, 523] width 67 height 20
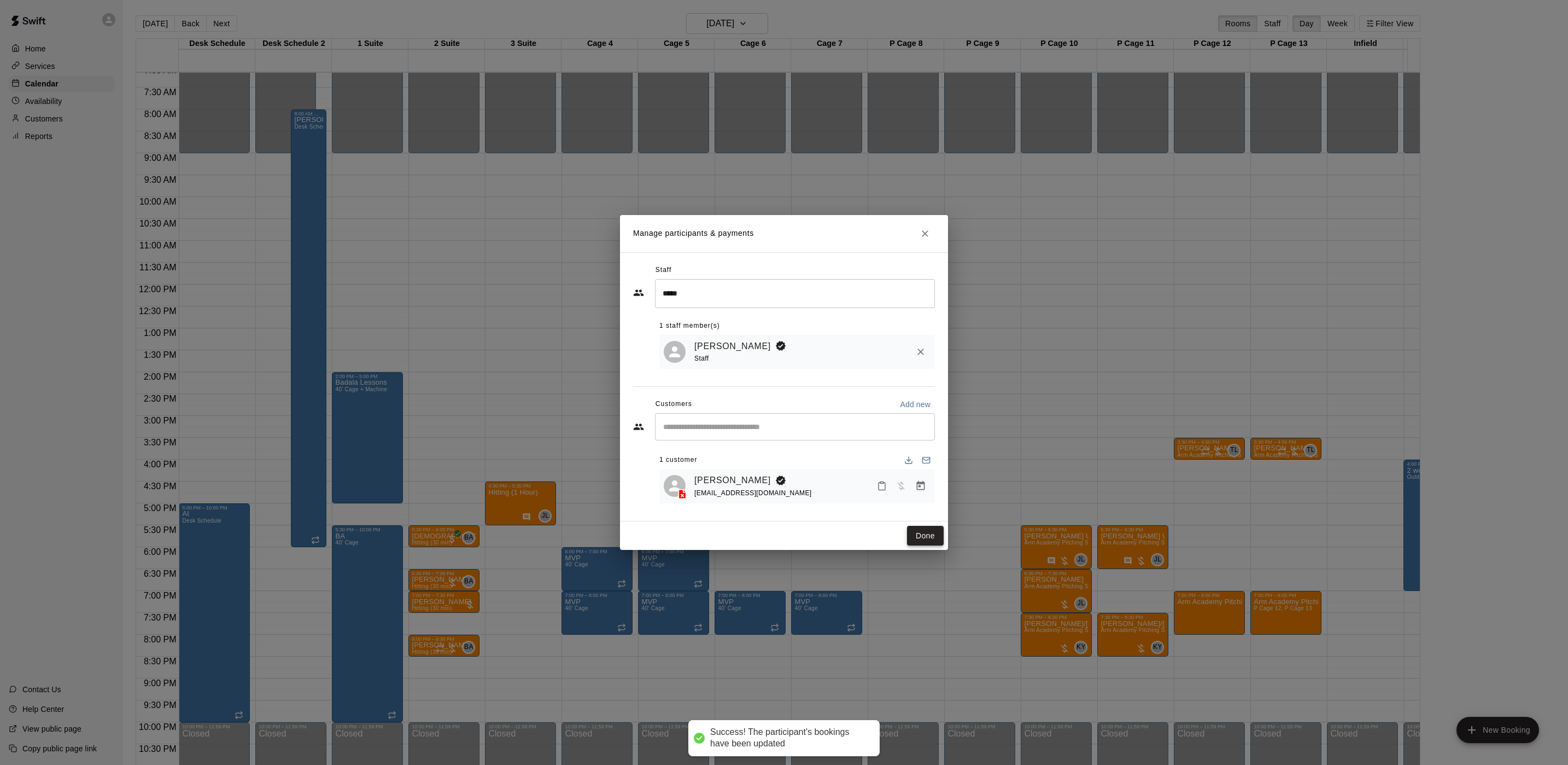
click at [922, 544] on button "Done" at bounding box center [925, 535] width 37 height 20
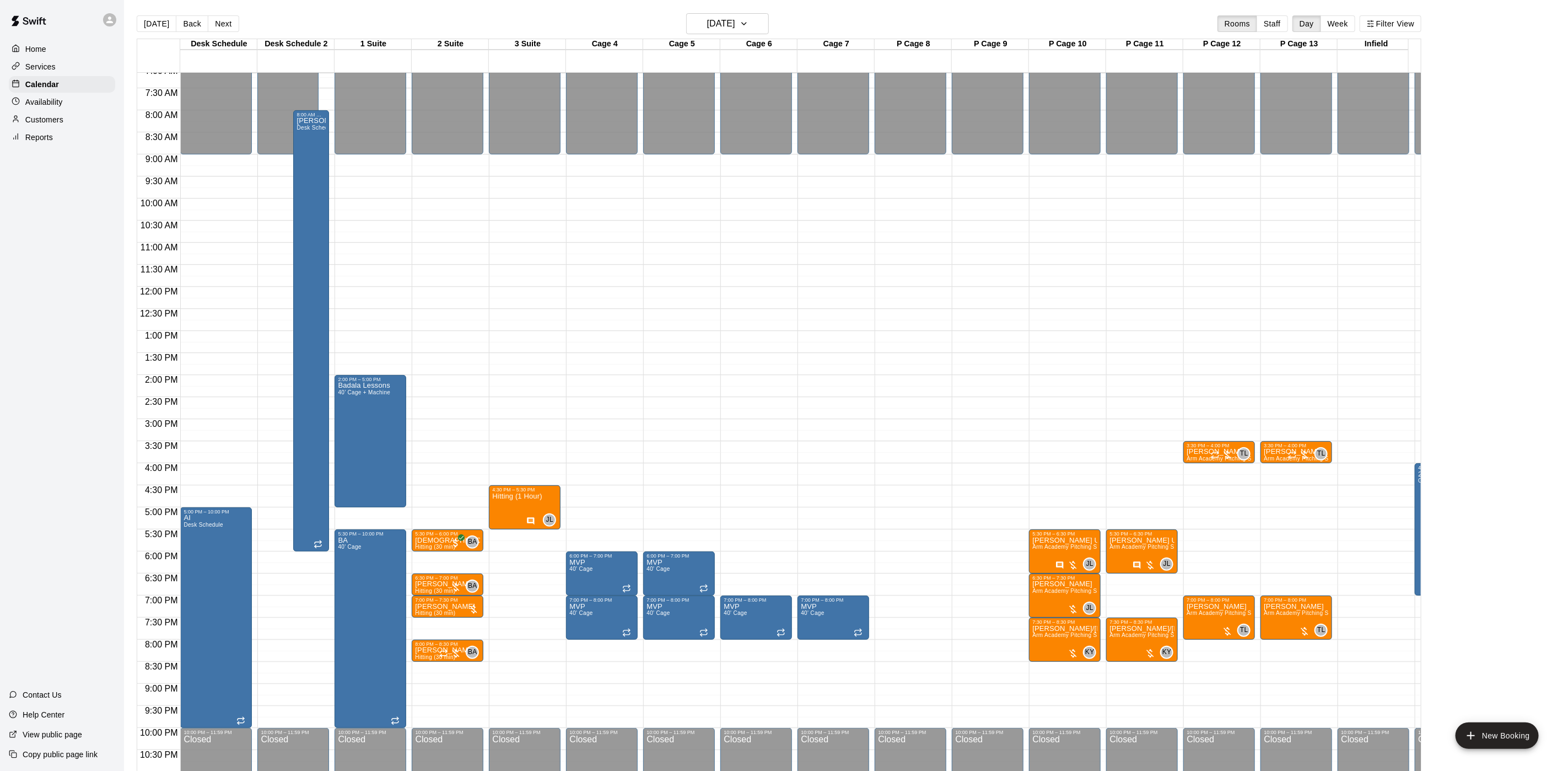
drag, startPoint x: 156, startPoint y: 24, endPoint x: 658, endPoint y: 60, distance: 503.3
click at [156, 24] on button "[DATE]" at bounding box center [156, 23] width 40 height 17
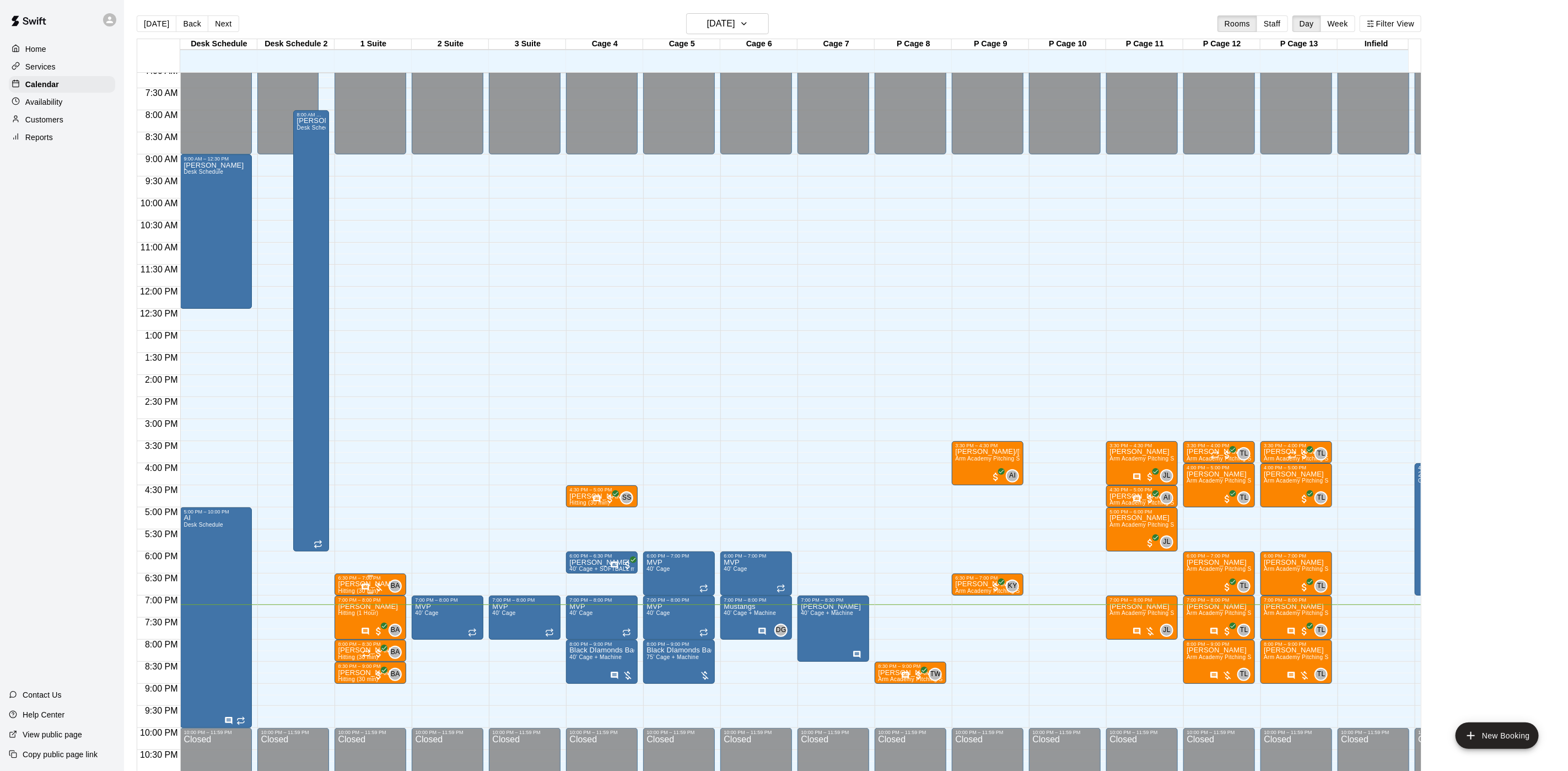
click at [377, 587] on div at bounding box center [373, 587] width 23 height 11
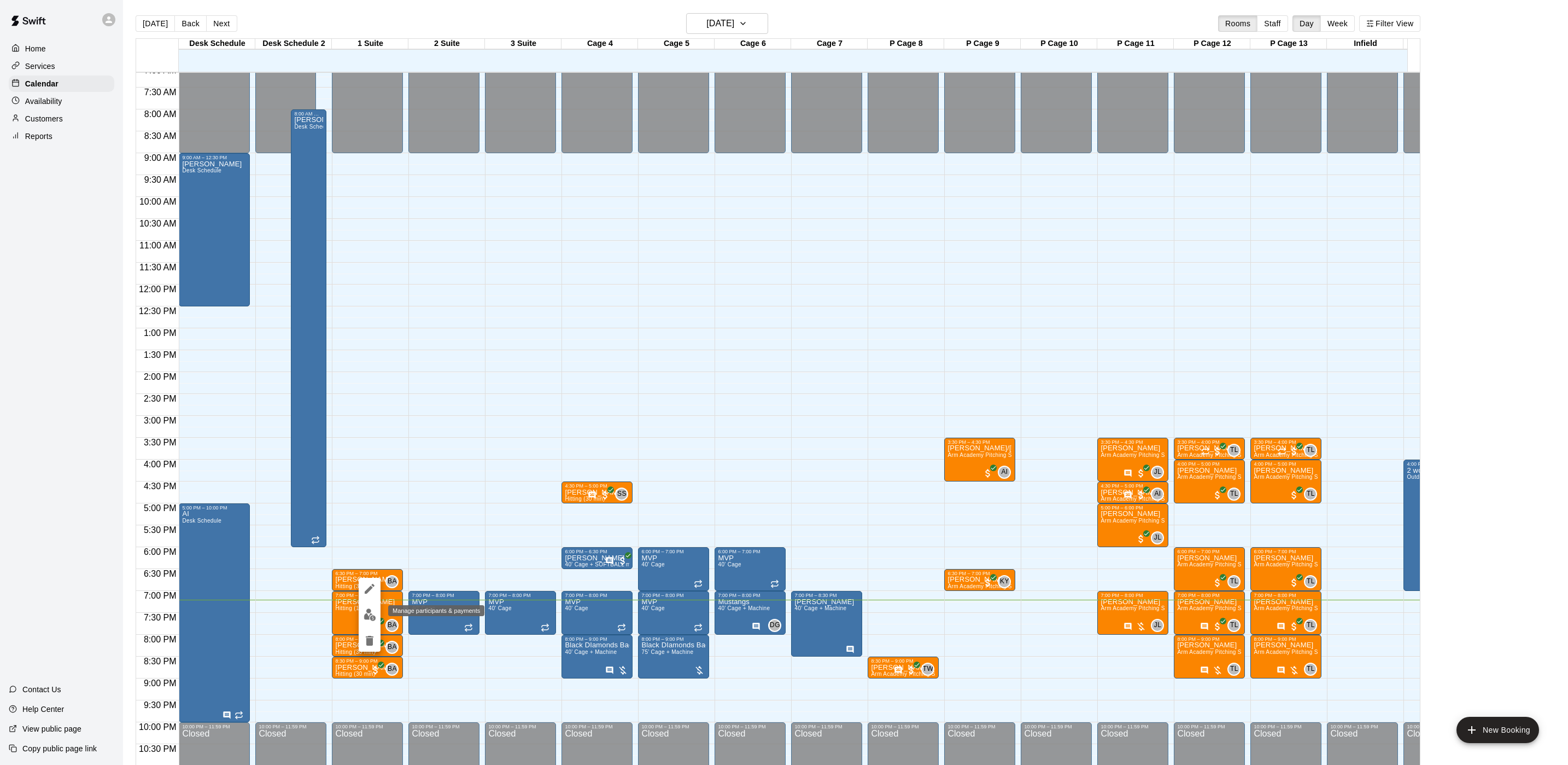
click at [363, 612] on img "edit" at bounding box center [369, 615] width 13 height 13
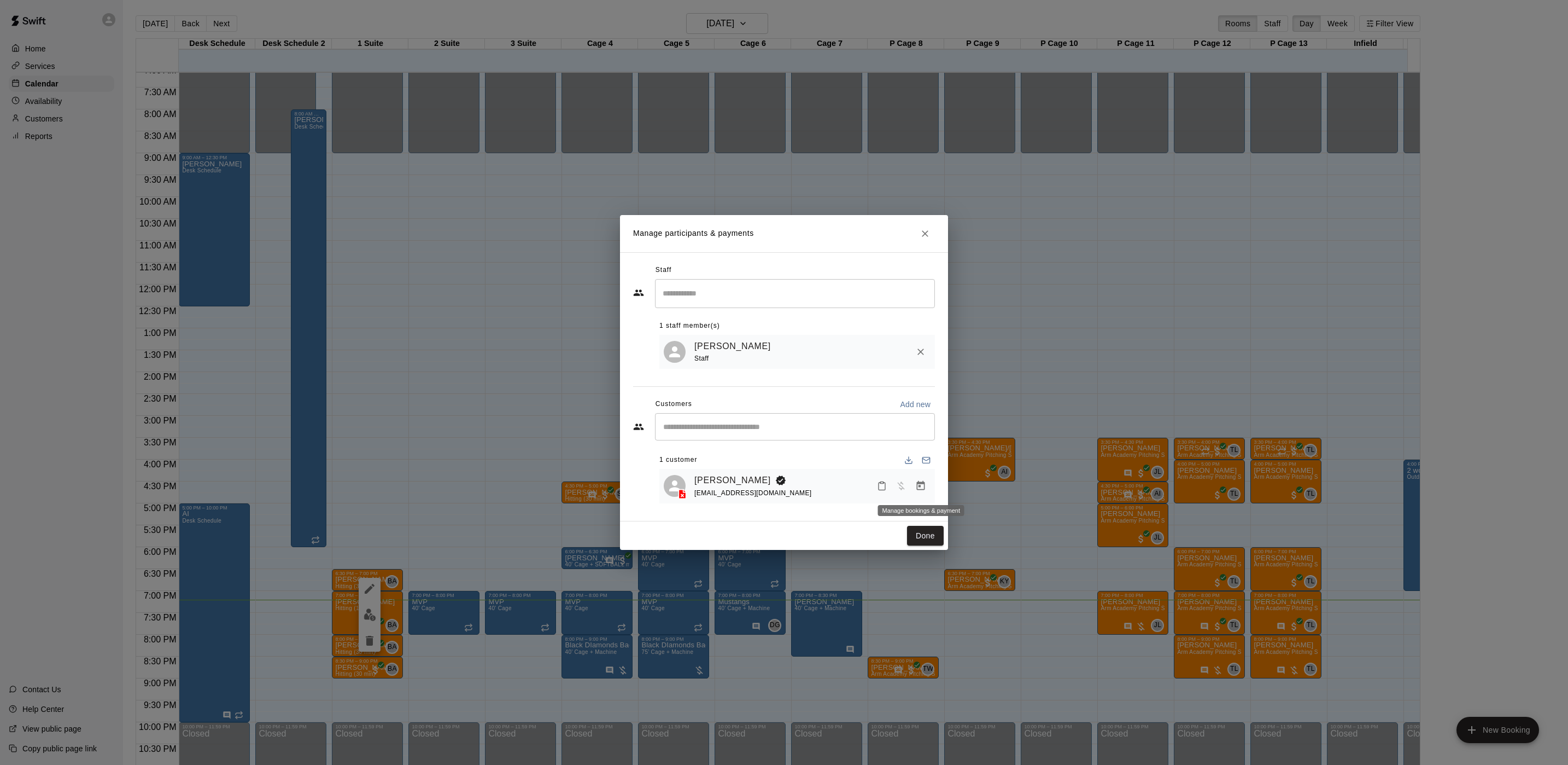
click at [920, 482] on icon "Manage bookings & payment" at bounding box center [921, 486] width 11 height 11
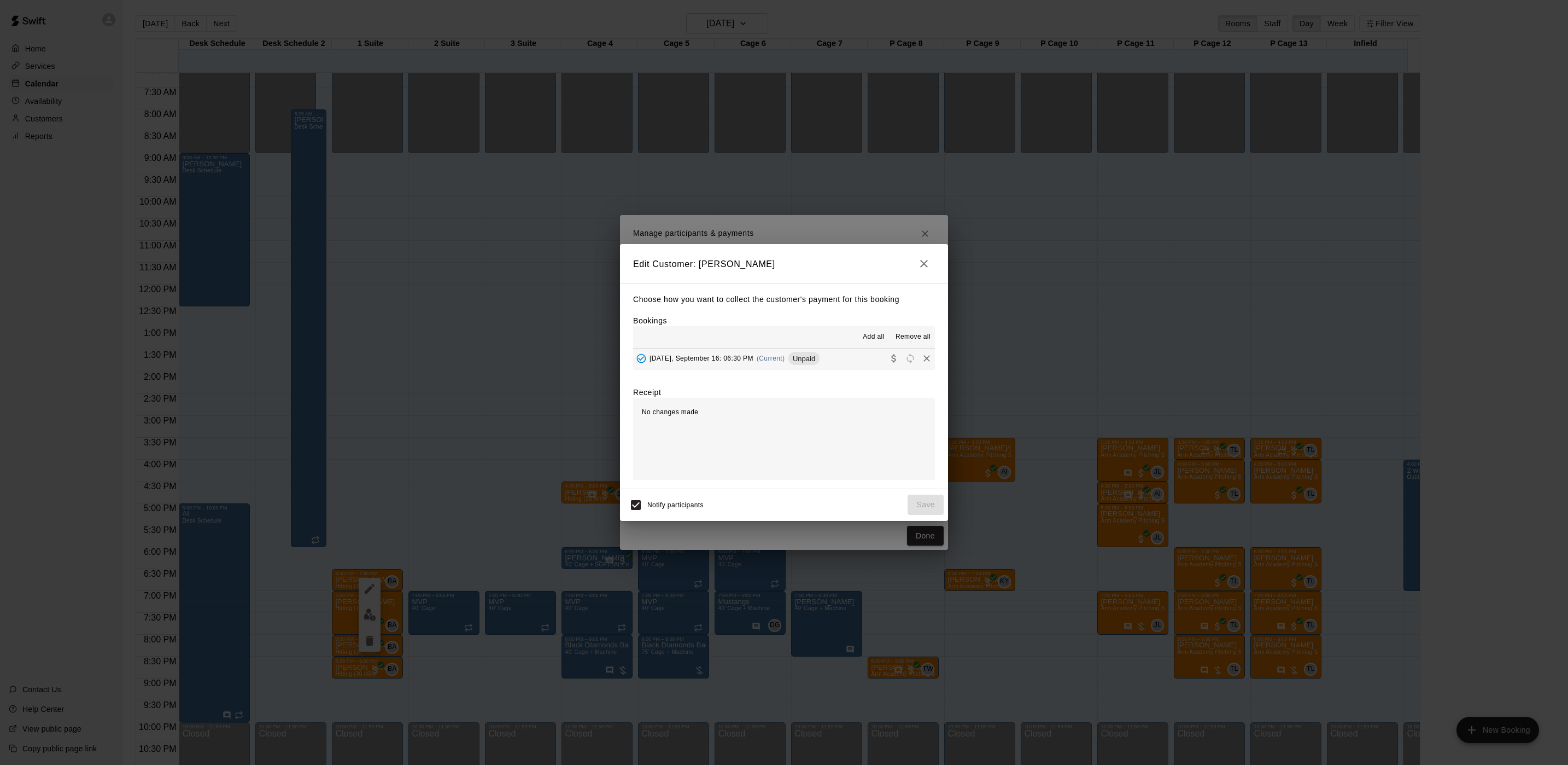
click at [723, 359] on span "Tuesday, September 16: 06:30 PM" at bounding box center [701, 358] width 104 height 8
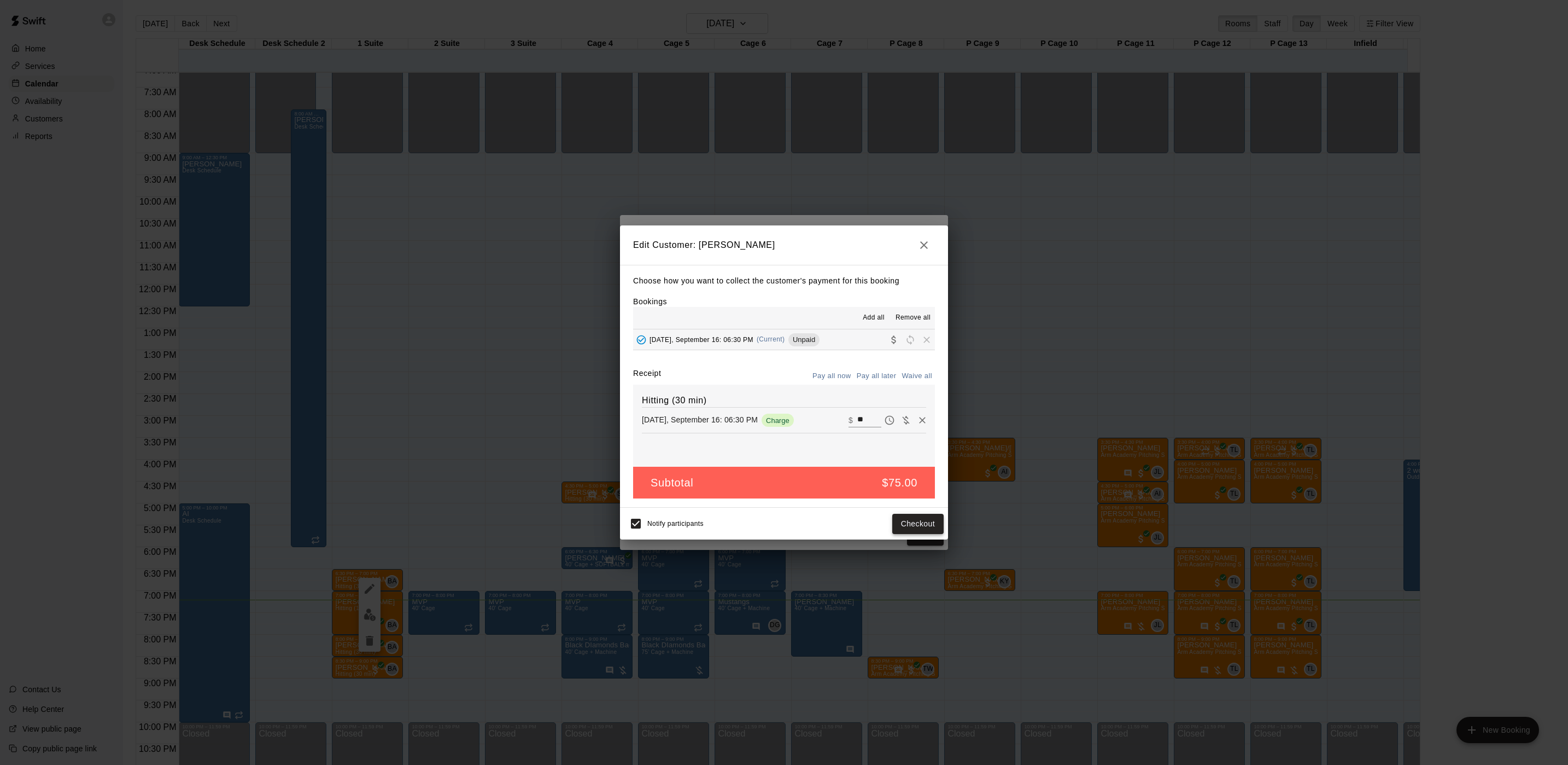
click at [917, 527] on button "Checkout" at bounding box center [918, 523] width 51 height 20
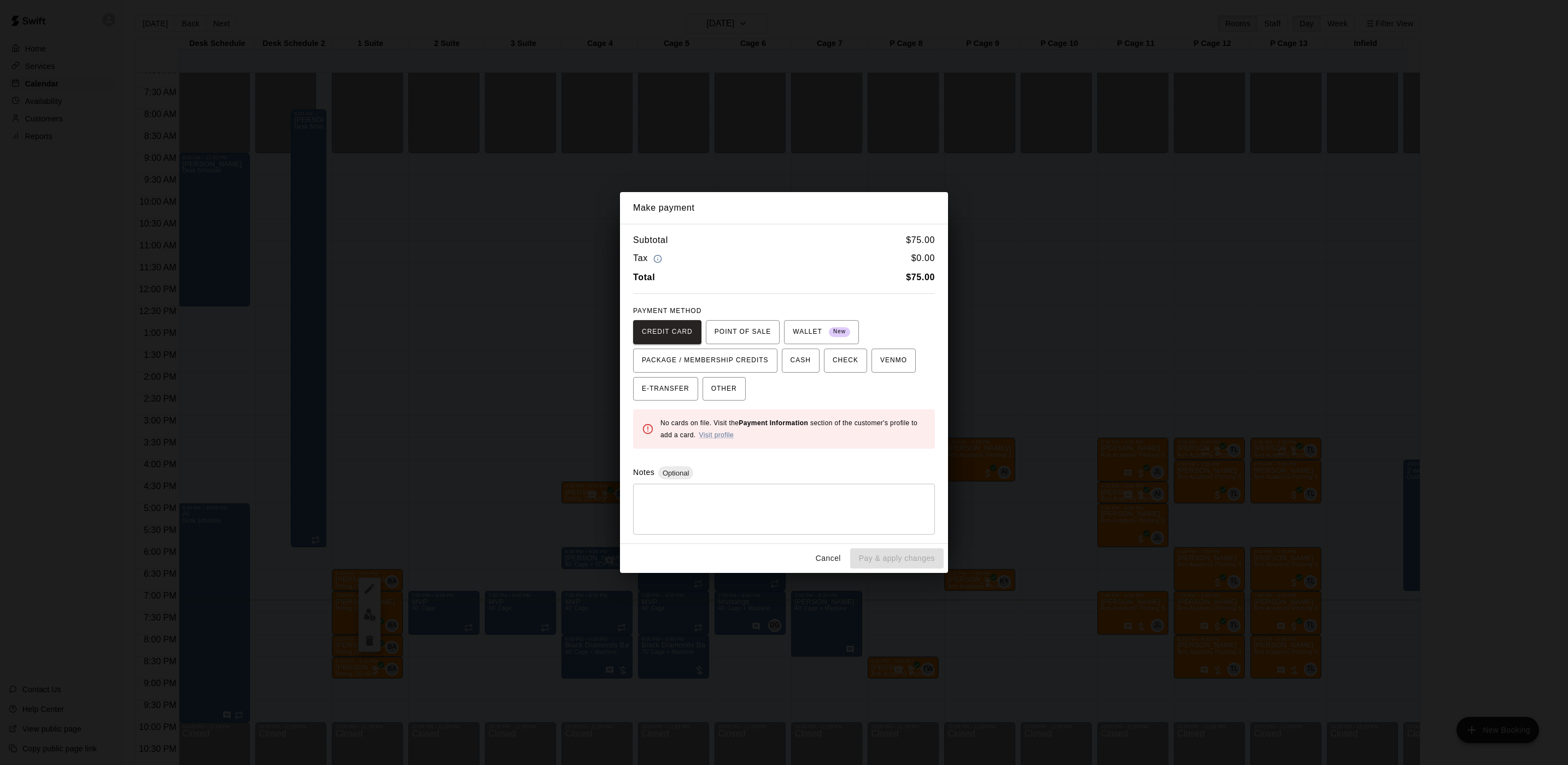
click at [468, 362] on div "Make payment Subtotal $ 75.00 Tax $ 0.00 Total $ 75.00 PAYMENT METHOD CREDIT CA…" at bounding box center [784, 382] width 1568 height 765
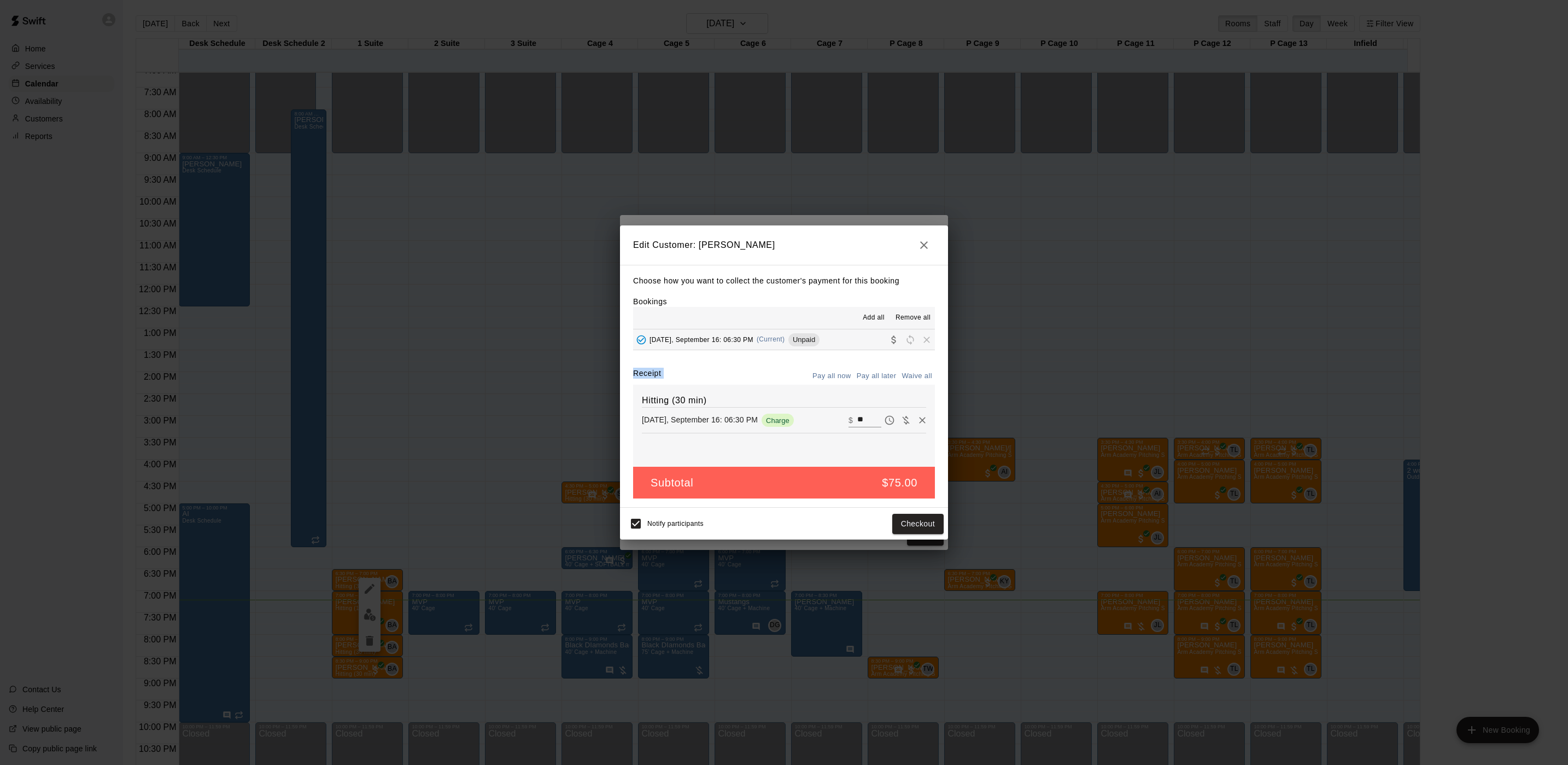
click at [468, 362] on div "Edit Customer: Jayden Behensky Choose how you want to collect the customer's pa…" at bounding box center [784, 382] width 1568 height 765
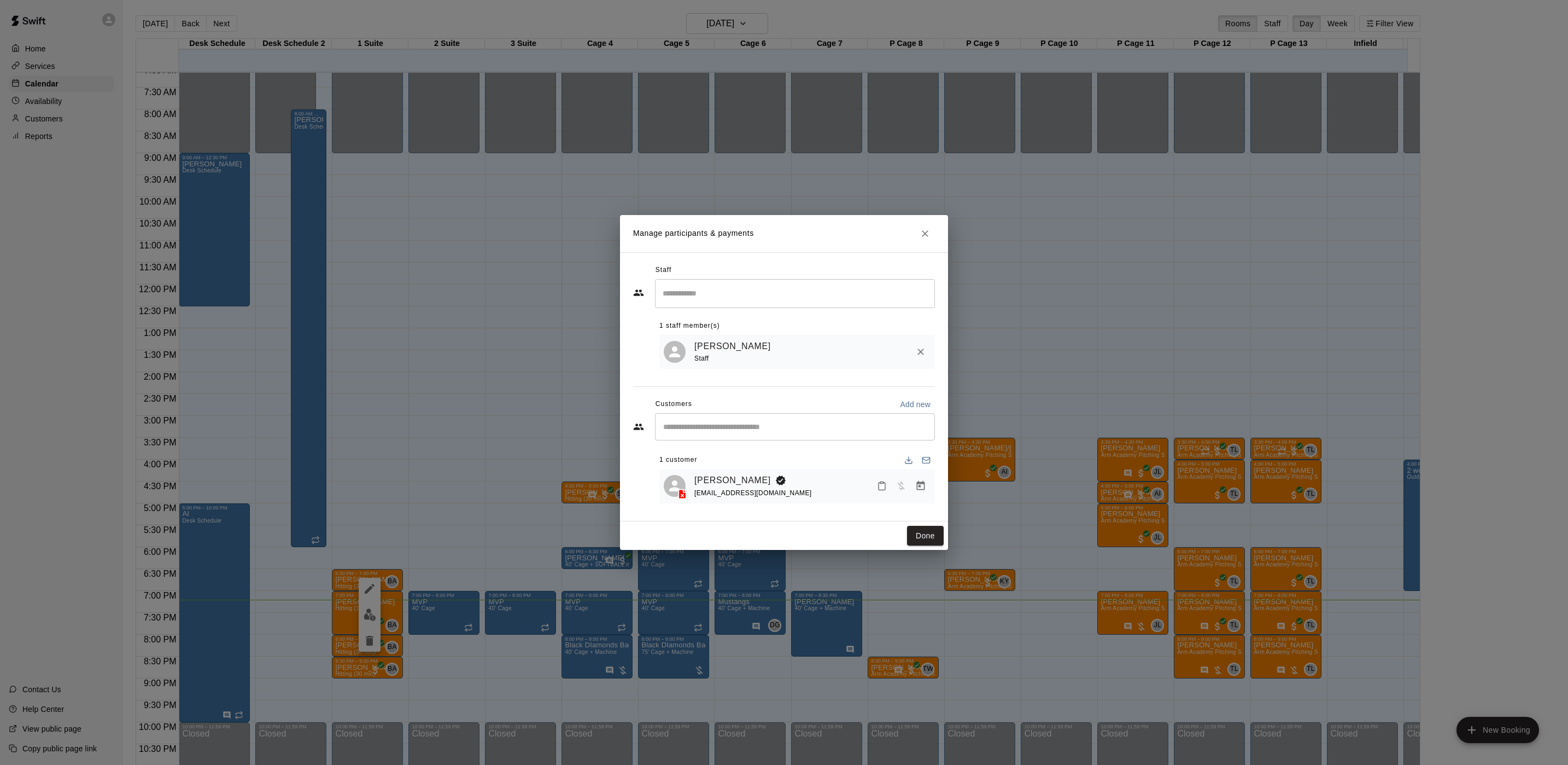
click at [522, 362] on div "Manage participants & payments Staff ​ 1 staff member(s) Brian Anderson Staff C…" at bounding box center [784, 382] width 1568 height 765
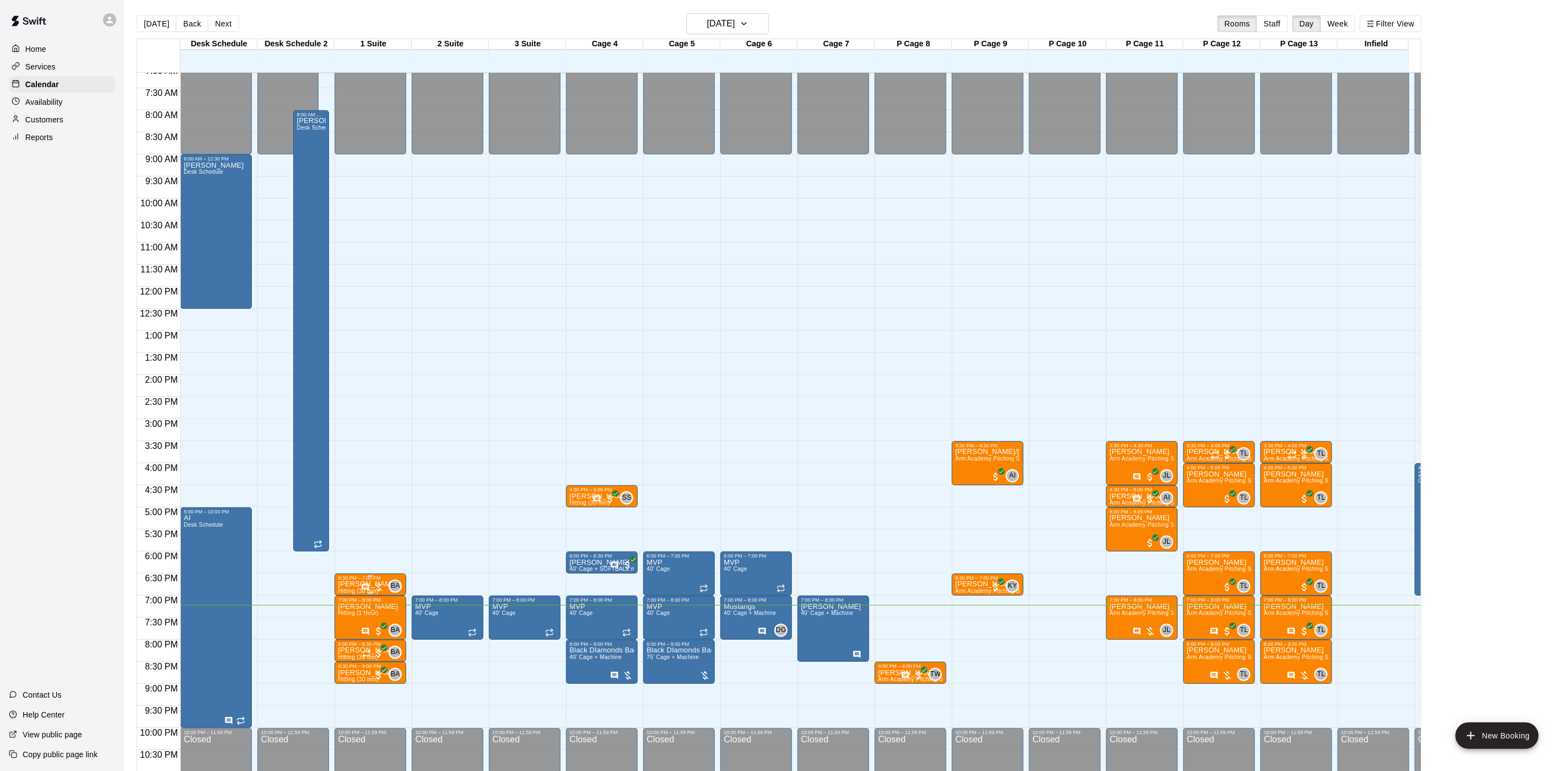
click at [374, 581] on div "BA 0" at bounding box center [381, 586] width 41 height 14
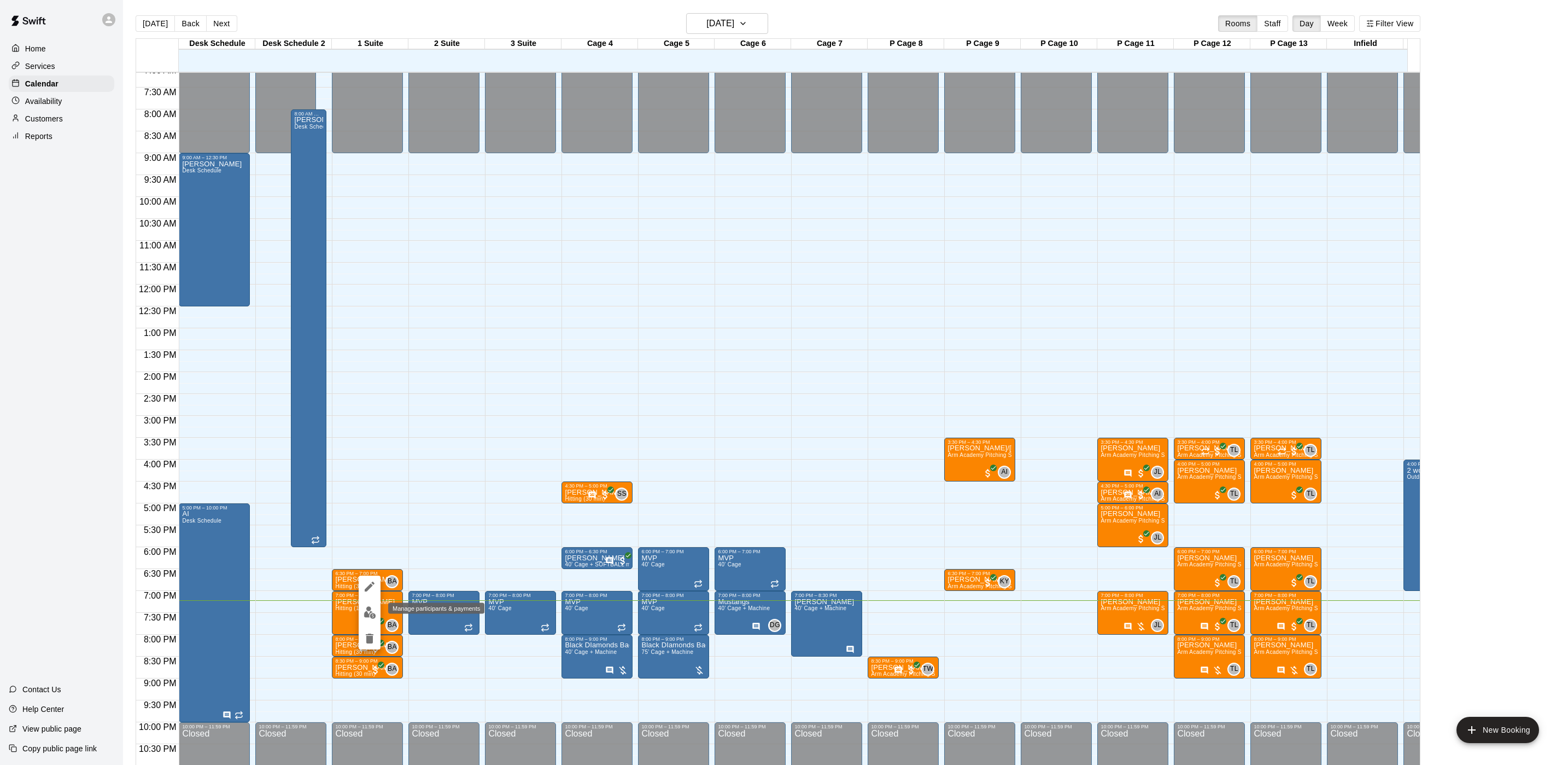
click at [365, 611] on img "edit" at bounding box center [369, 612] width 13 height 13
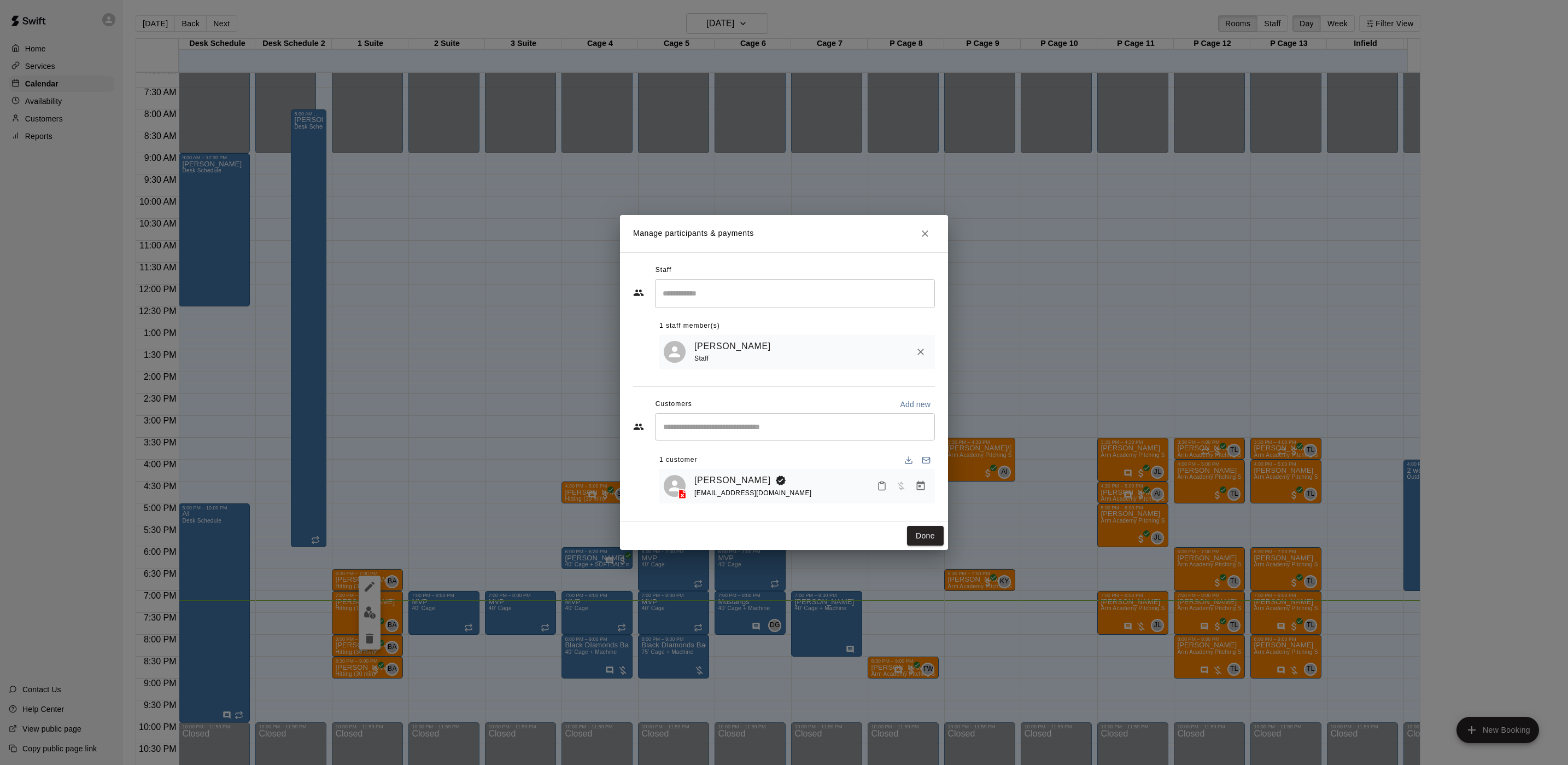
click at [583, 397] on div "Manage participants & payments Staff ​ 1 staff member(s) Brian Anderson Staff C…" at bounding box center [784, 382] width 1568 height 765
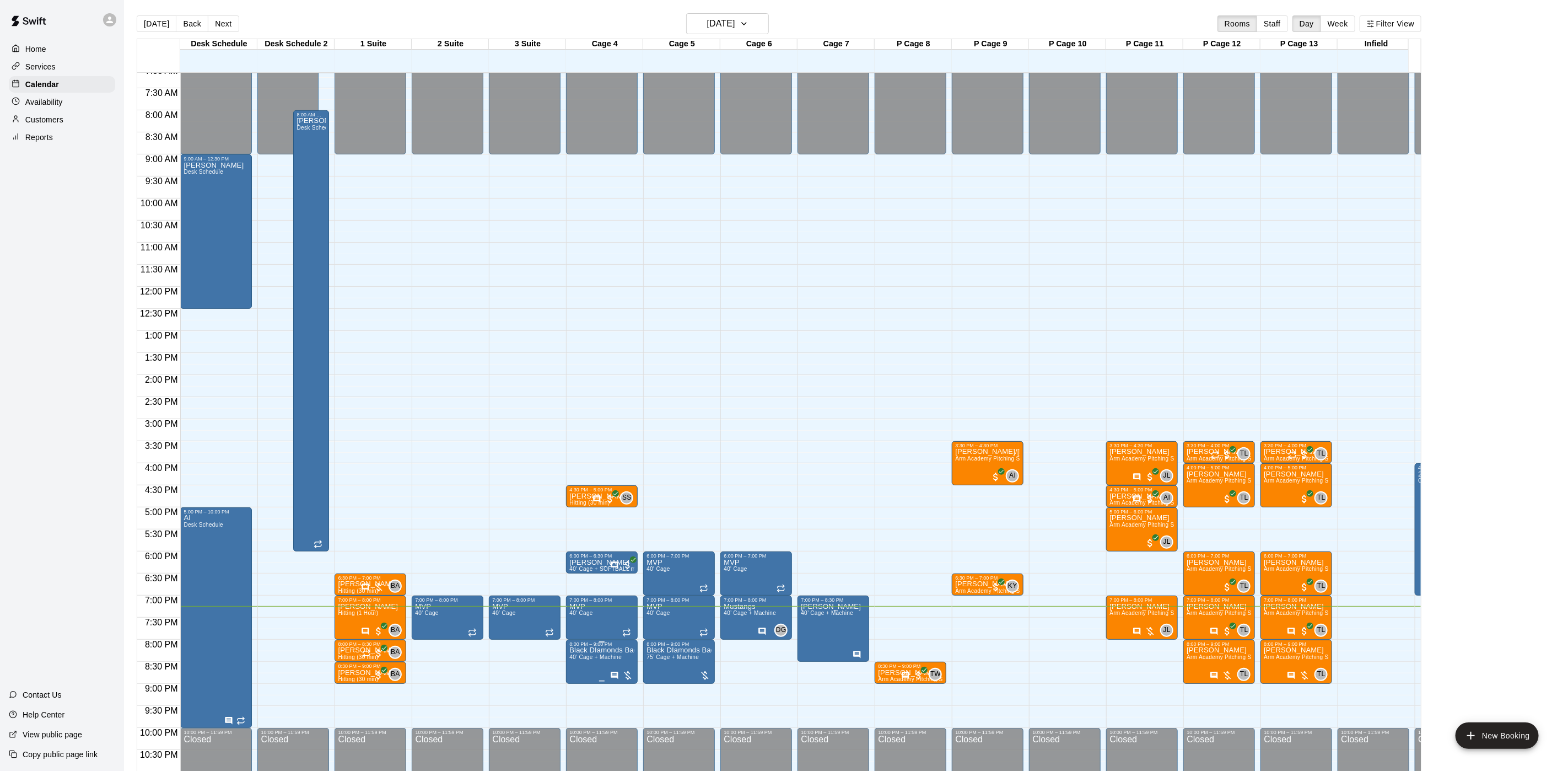
click at [582, 660] on span "40’ Cage + Machine" at bounding box center [595, 657] width 52 height 6
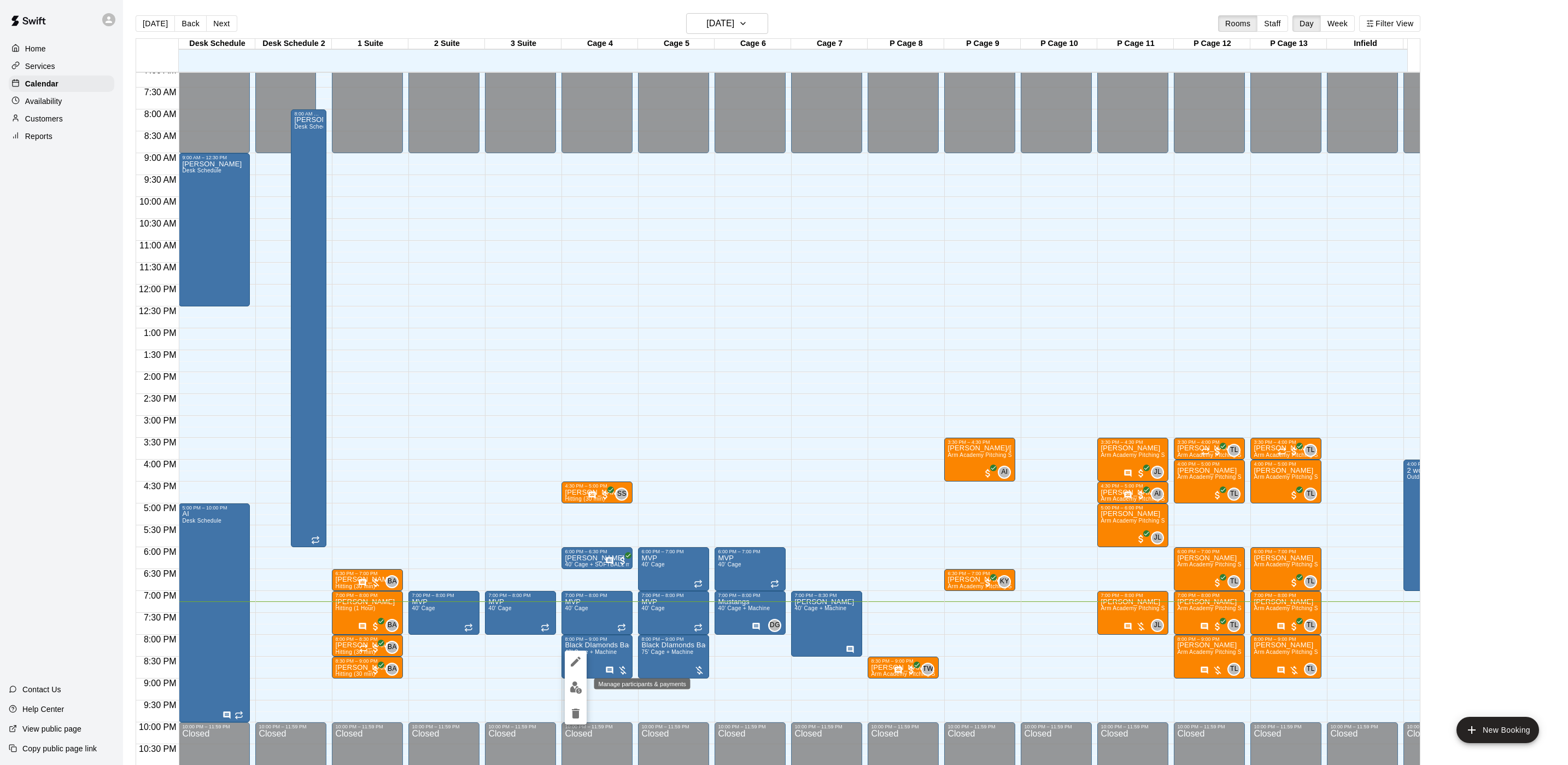
click at [577, 693] on img "edit" at bounding box center [576, 687] width 13 height 13
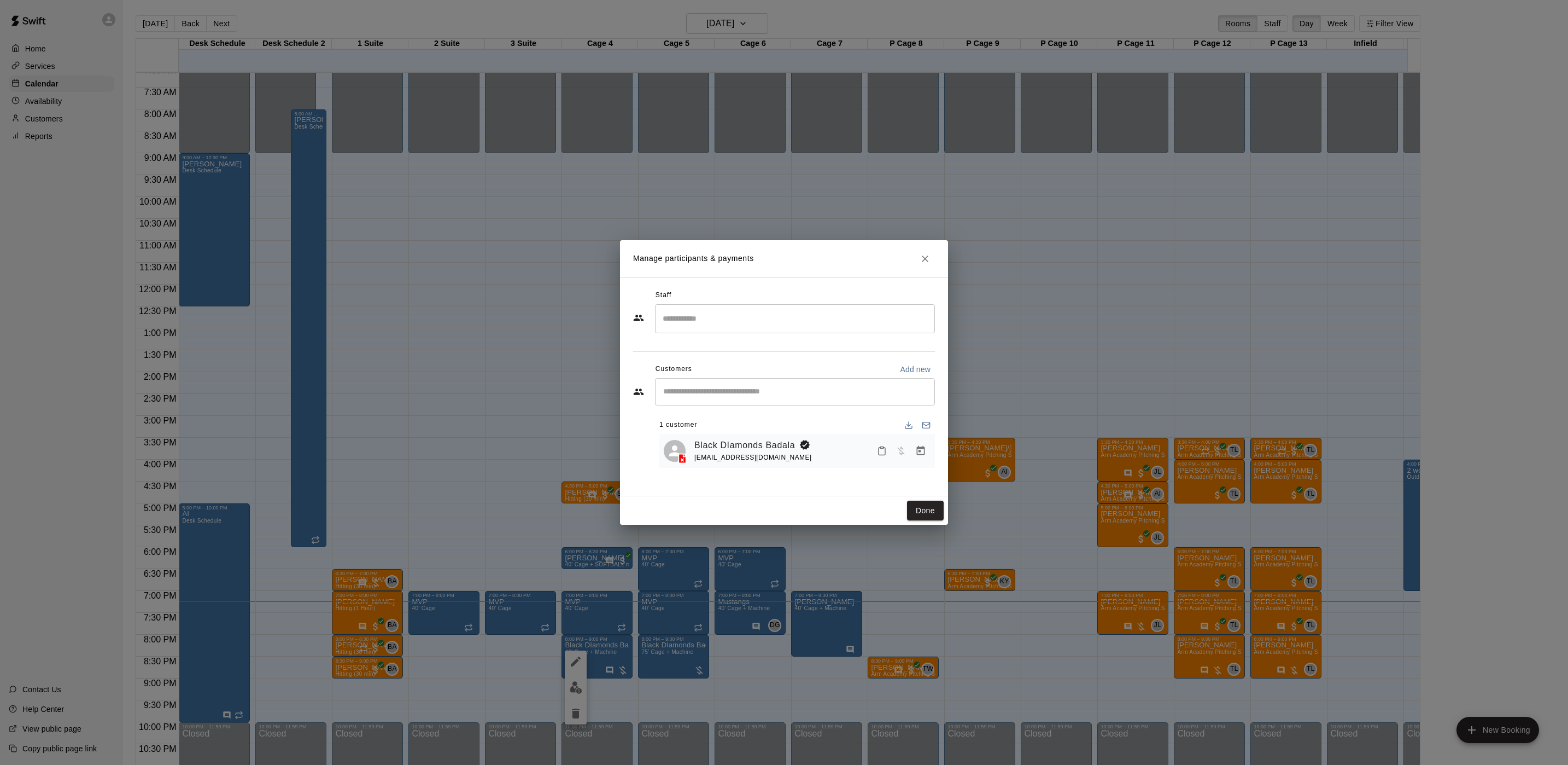
click at [919, 454] on icon "Manage bookings & payment" at bounding box center [921, 451] width 11 height 11
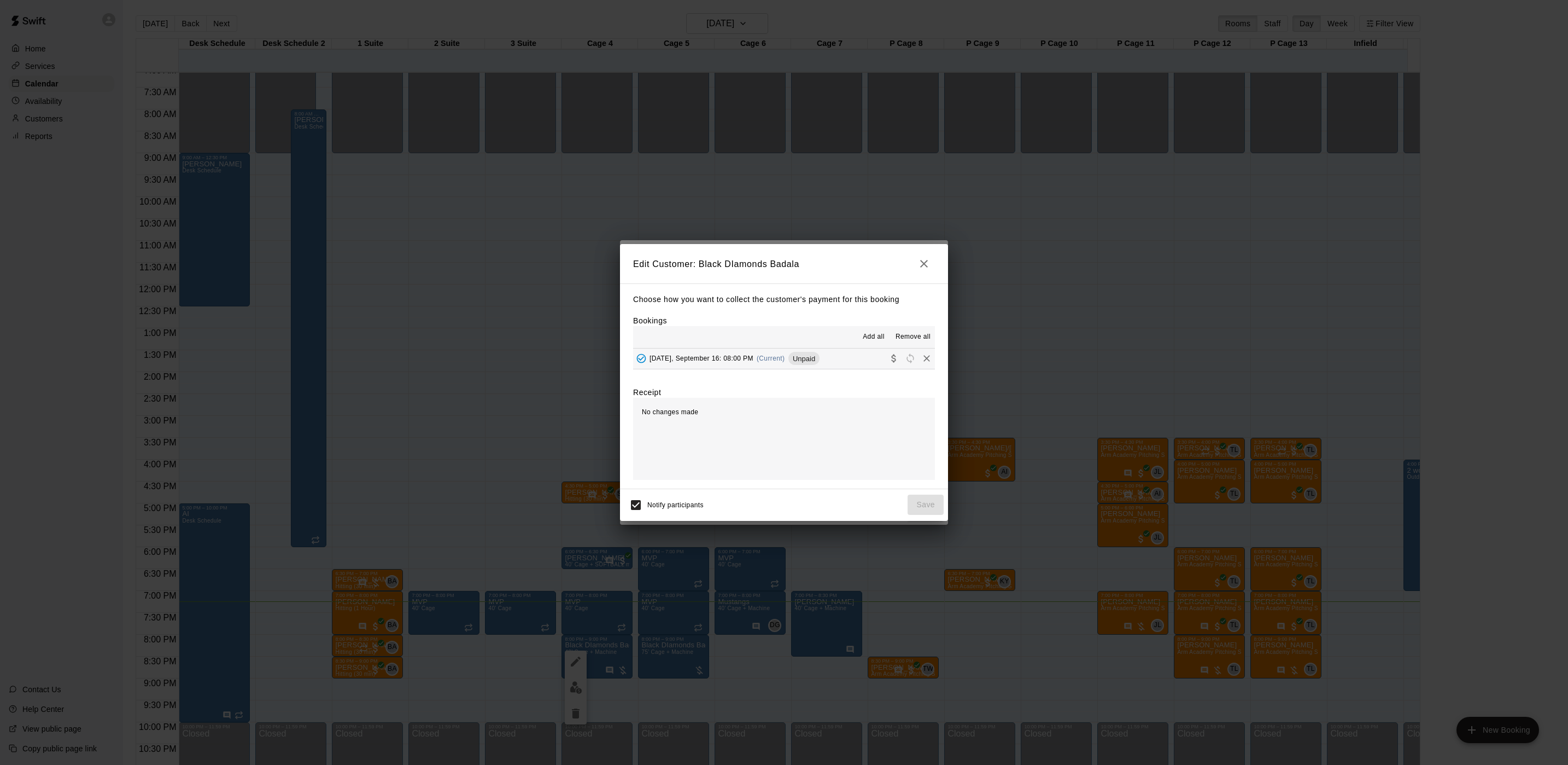
click at [723, 361] on span "Tuesday, September 16: 08:00 PM" at bounding box center [701, 358] width 104 height 8
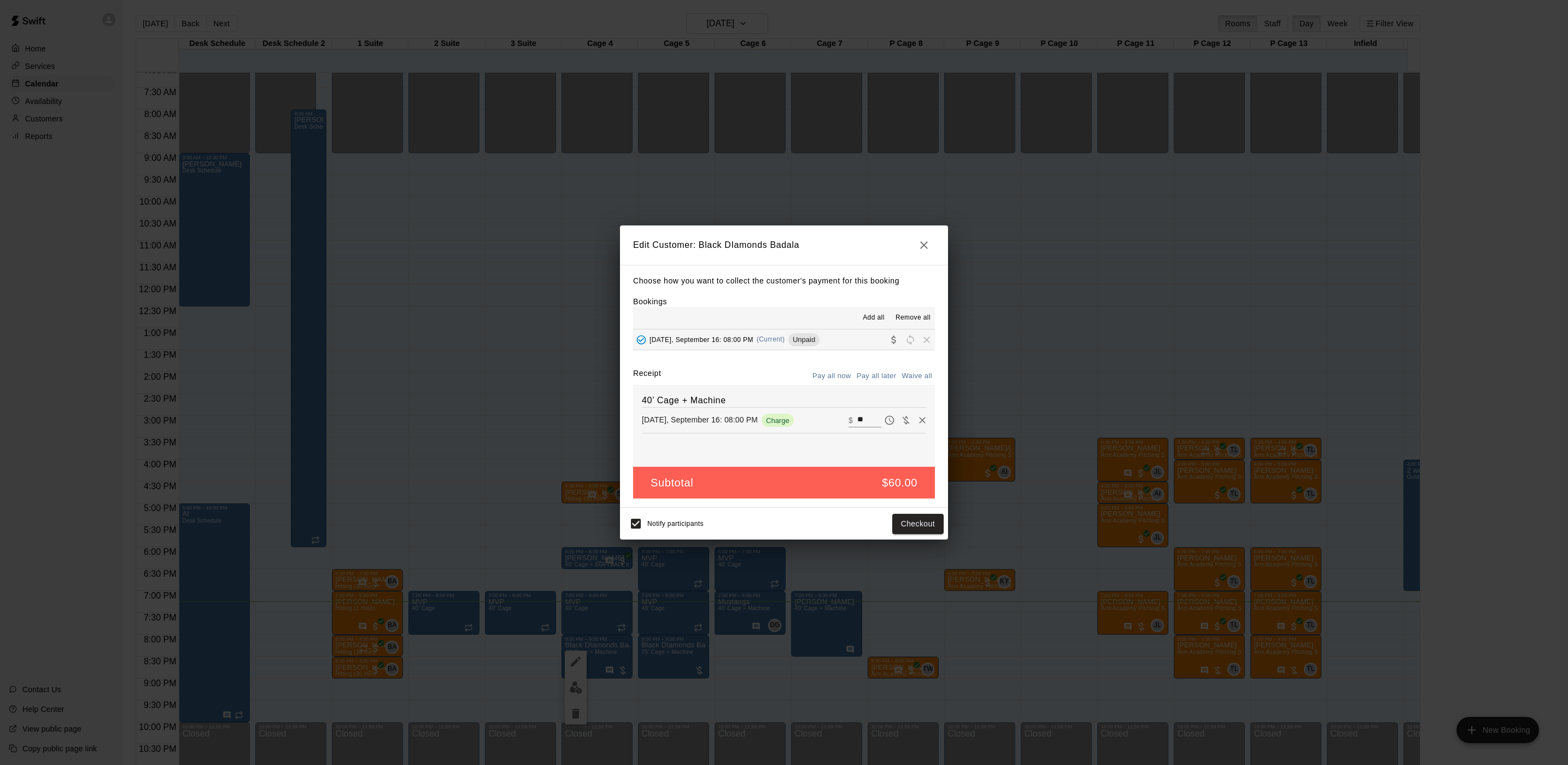
click at [857, 422] on input "**" at bounding box center [869, 420] width 24 height 14
drag, startPoint x: 848, startPoint y: 422, endPoint x: 839, endPoint y: 422, distance: 9.0
click at [857, 422] on input "**" at bounding box center [869, 420] width 24 height 14
type input "***"
click at [914, 513] on div "Notify participants Checkout" at bounding box center [784, 524] width 320 height 23
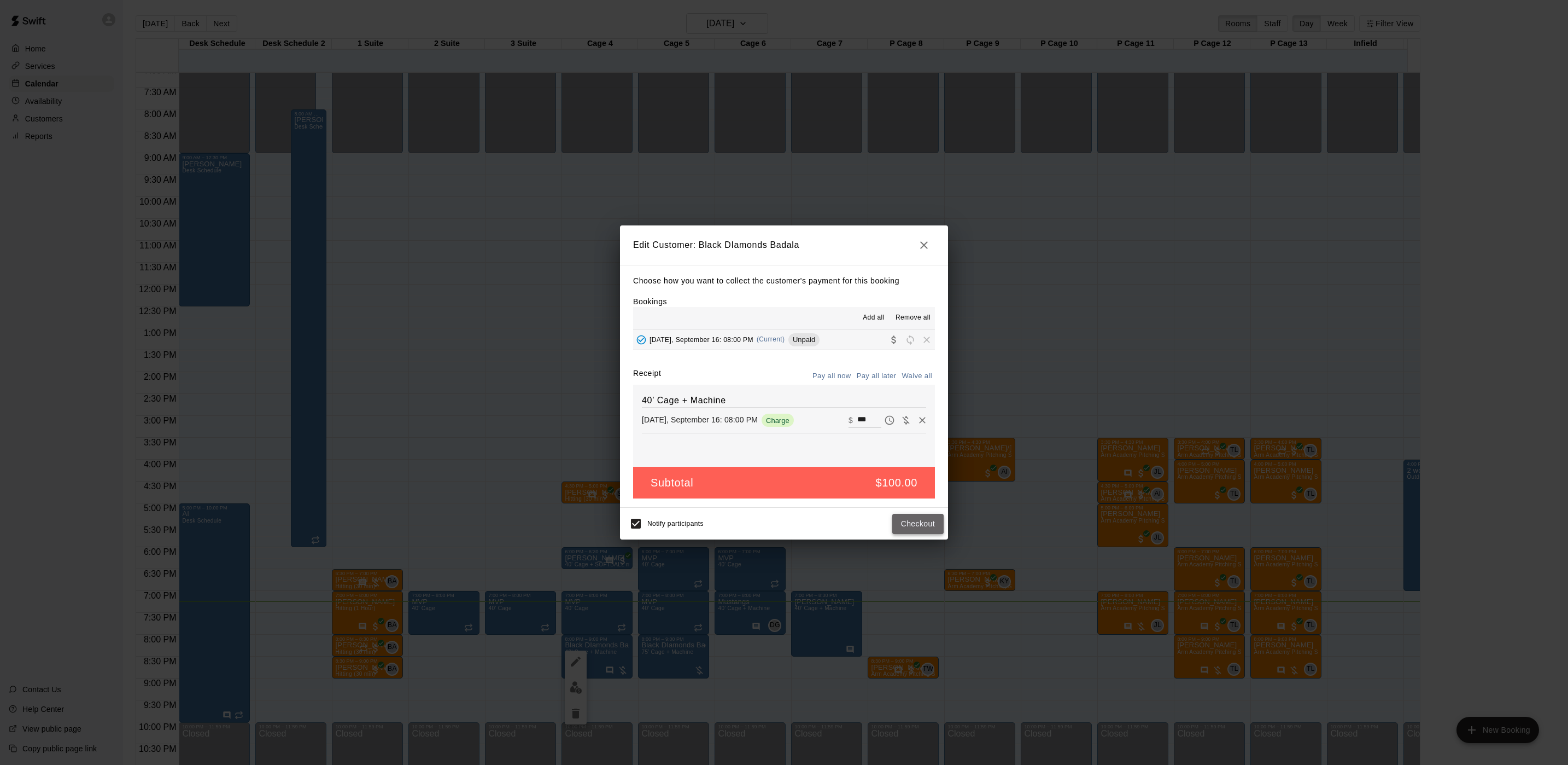
click at [914, 517] on button "Checkout" at bounding box center [918, 523] width 51 height 20
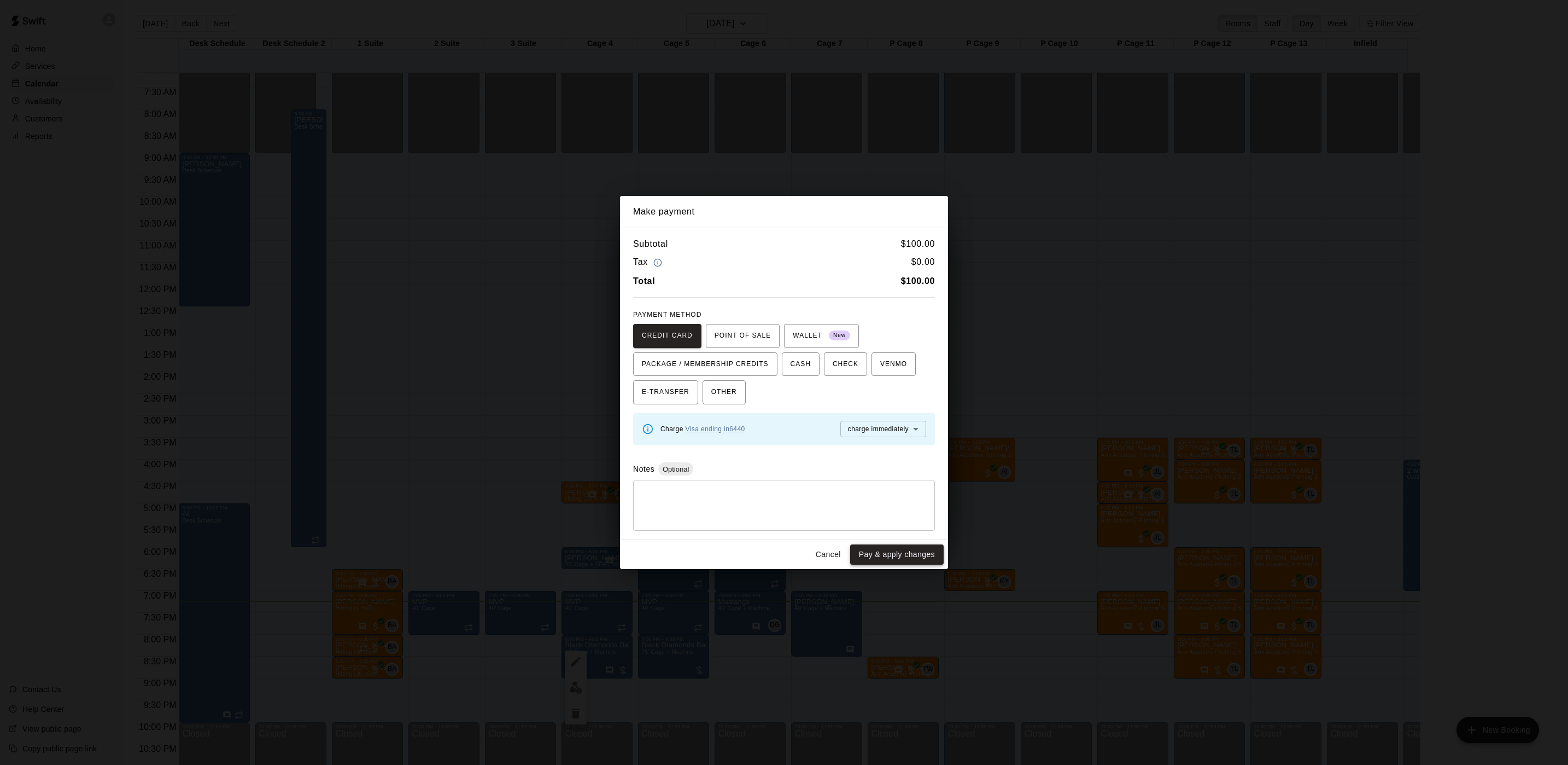
click at [888, 555] on button "Pay & apply changes" at bounding box center [897, 554] width 94 height 20
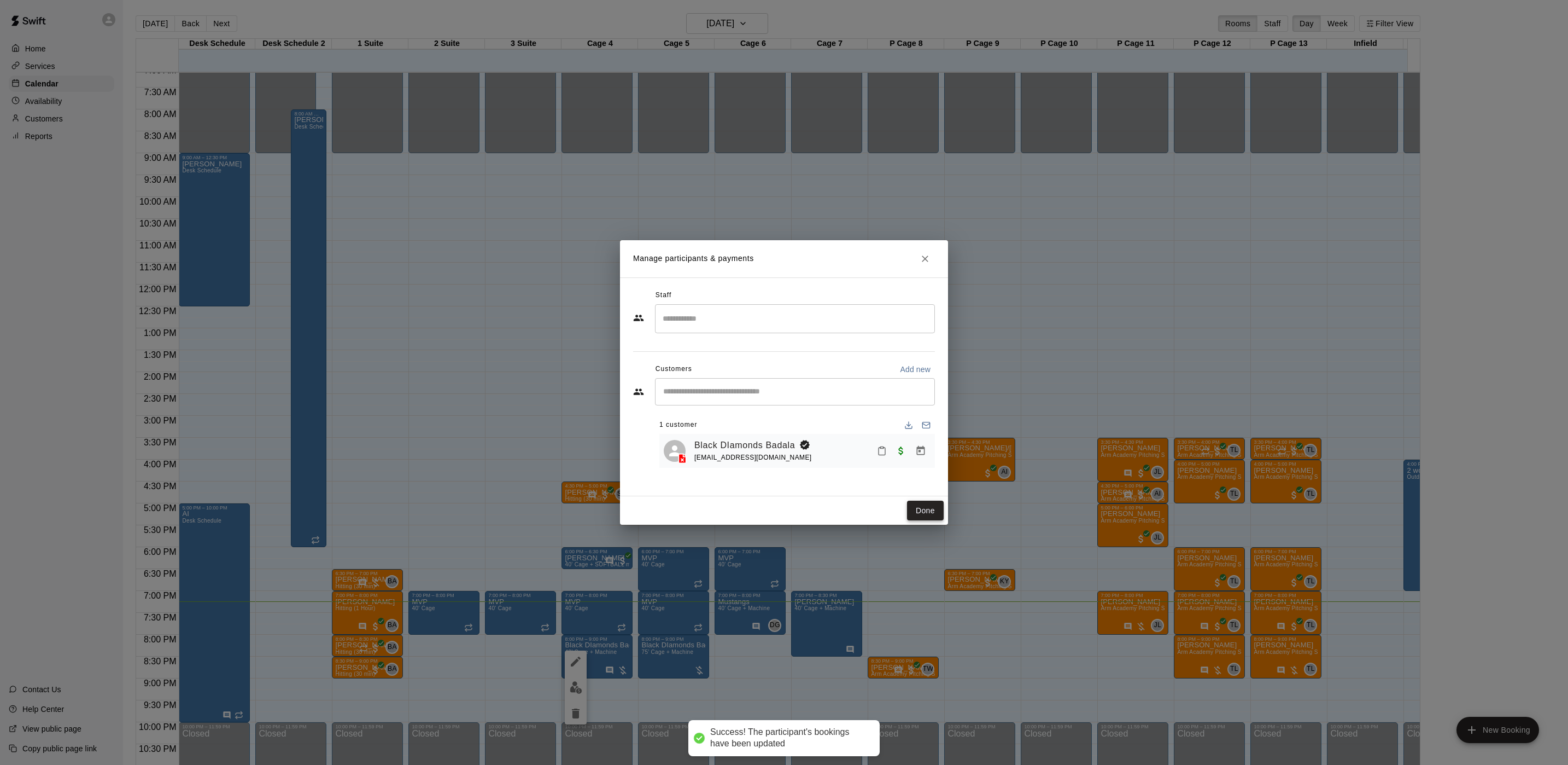
click at [922, 513] on button "Done" at bounding box center [925, 510] width 37 height 20
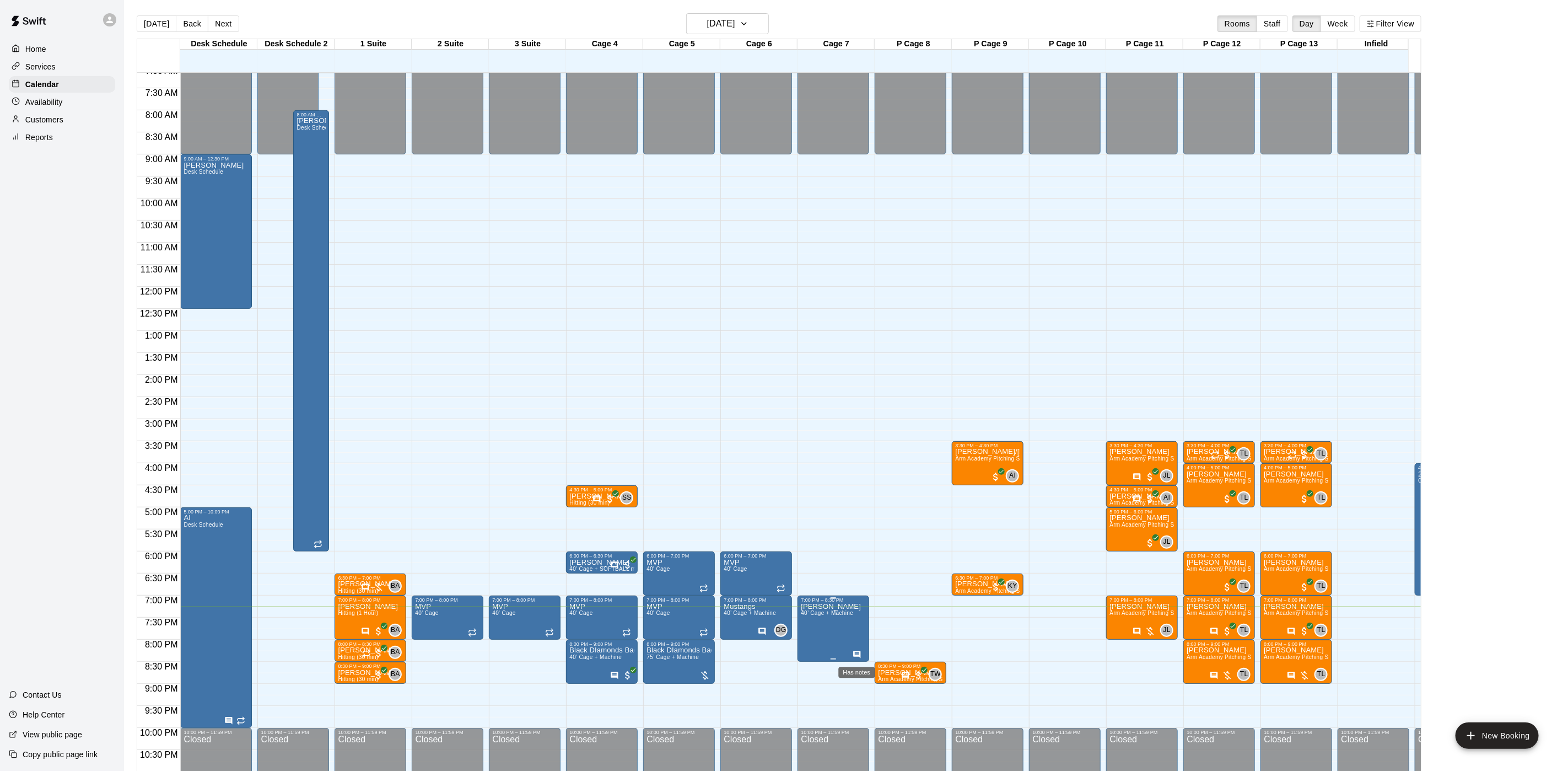
click at [855, 654] on icon "Has notes" at bounding box center [857, 654] width 9 height 9
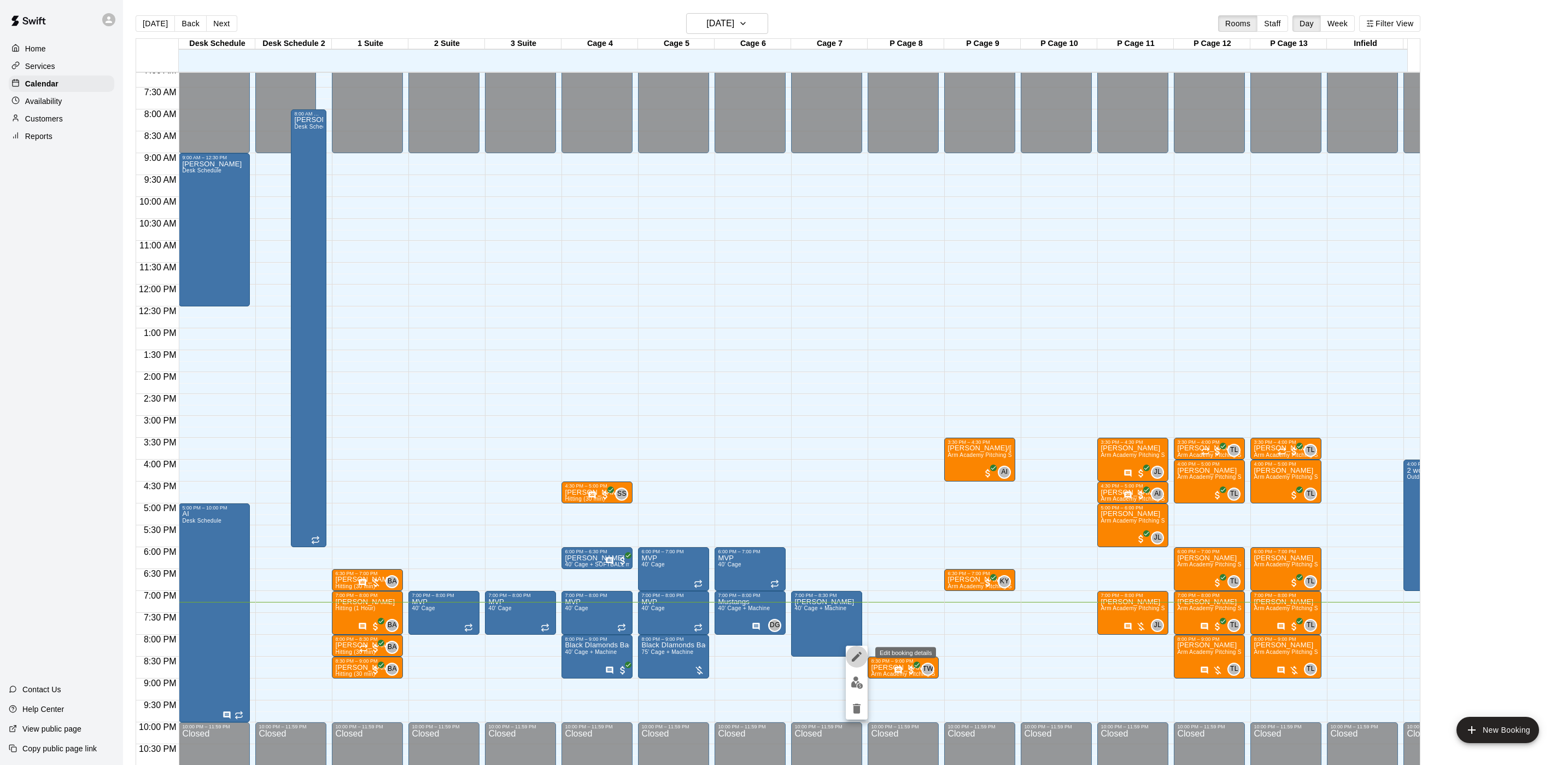
click at [860, 653] on icon "edit" at bounding box center [856, 657] width 10 height 10
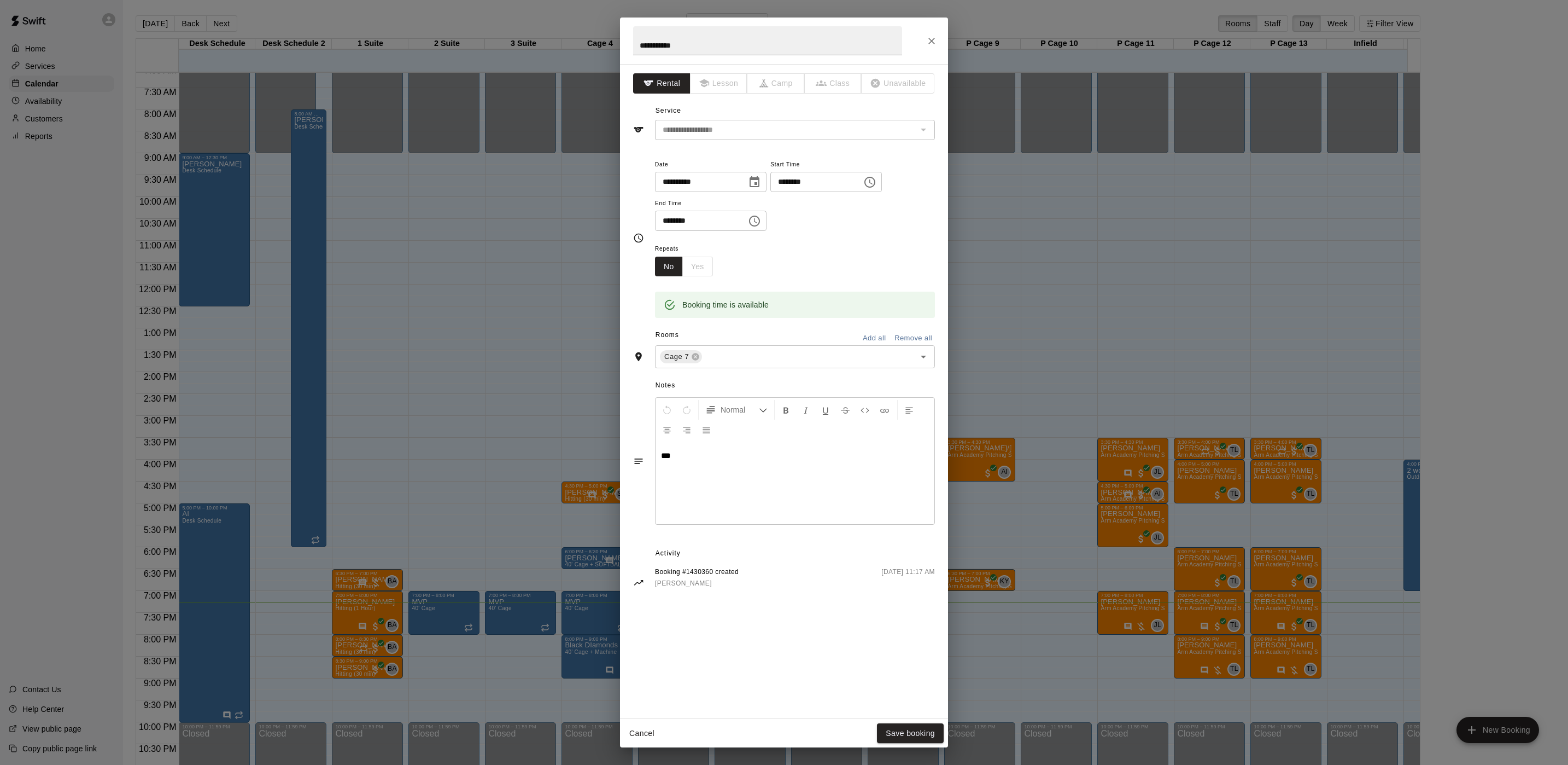
click at [455, 291] on div "**********" at bounding box center [784, 382] width 1568 height 765
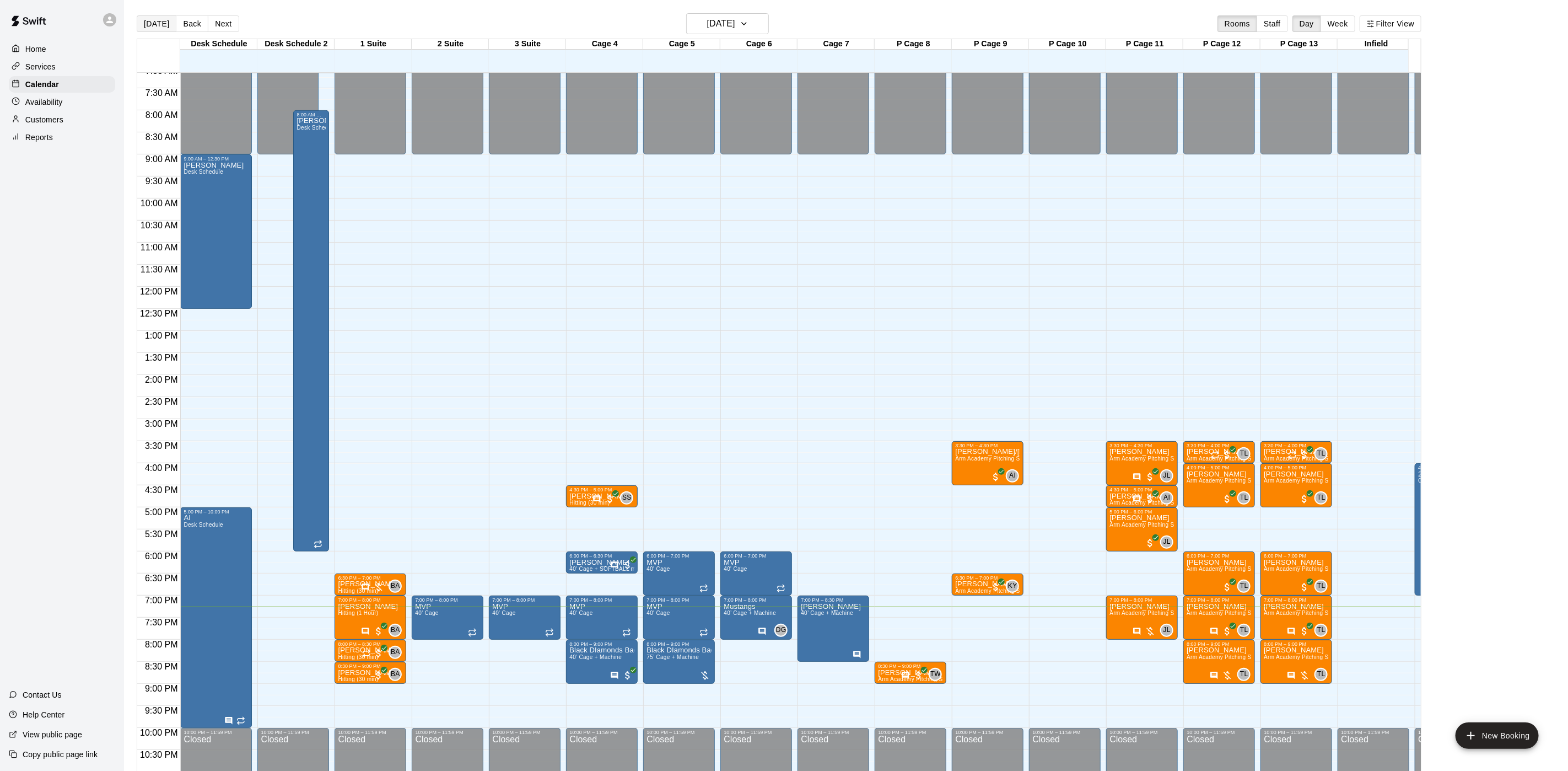
drag, startPoint x: 158, startPoint y: 20, endPoint x: 171, endPoint y: 19, distance: 13.0
click at [158, 20] on button "[DATE]" at bounding box center [156, 23] width 40 height 17
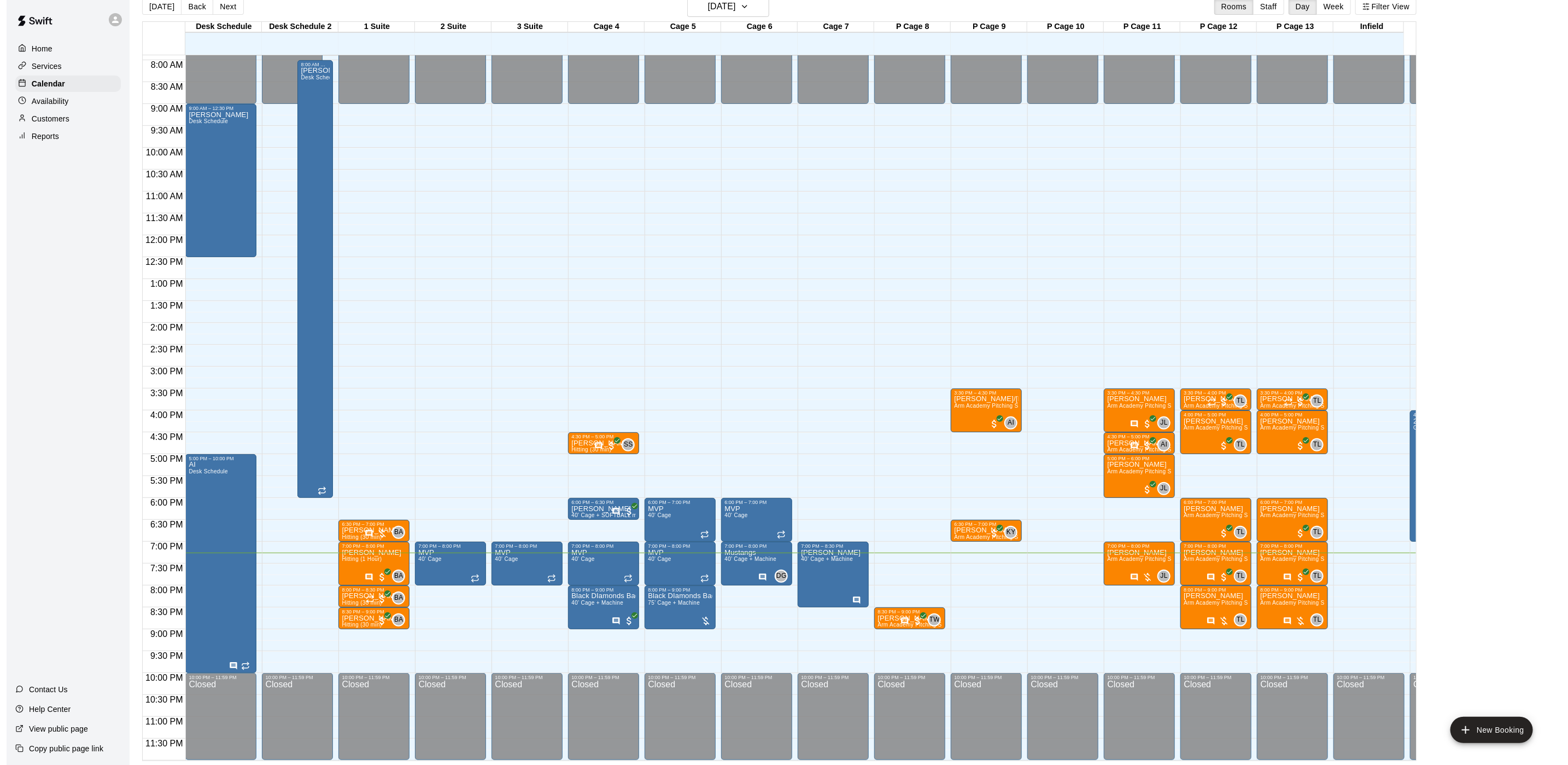
scroll to position [358, 0]
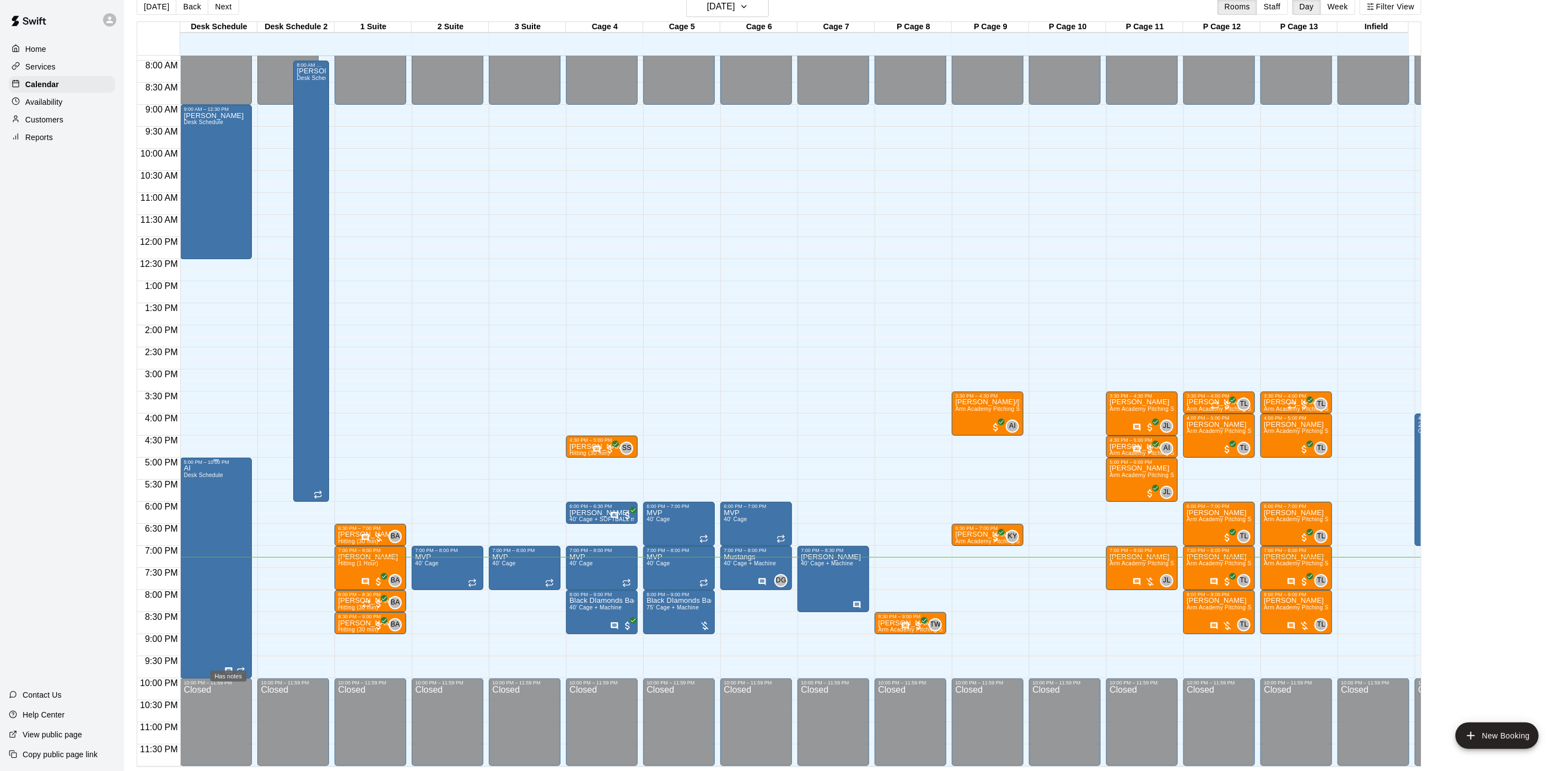
click at [230, 667] on icon "Has notes" at bounding box center [229, 671] width 7 height 7
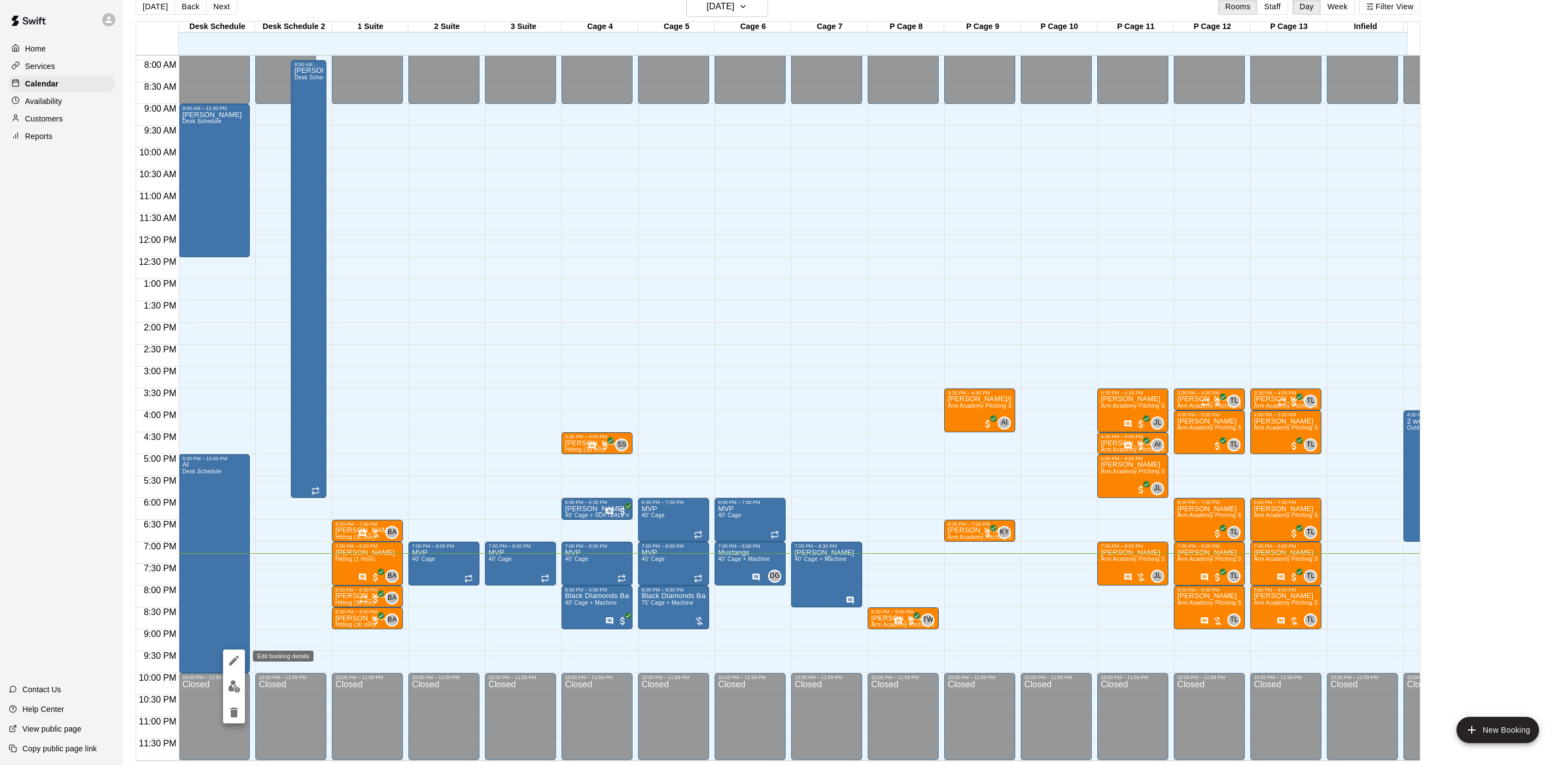
click at [231, 660] on icon "edit" at bounding box center [234, 660] width 13 height 13
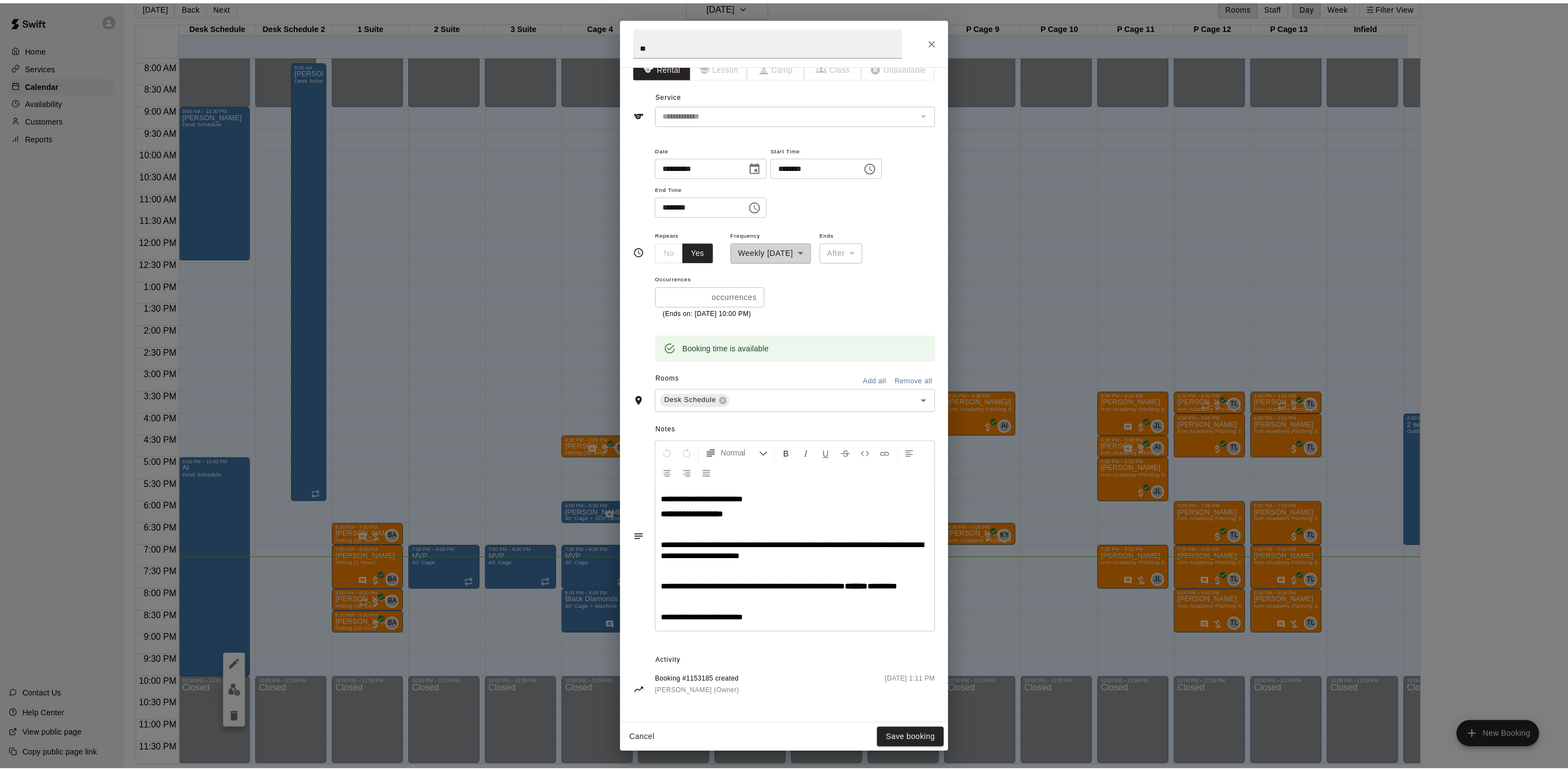
scroll to position [31, 0]
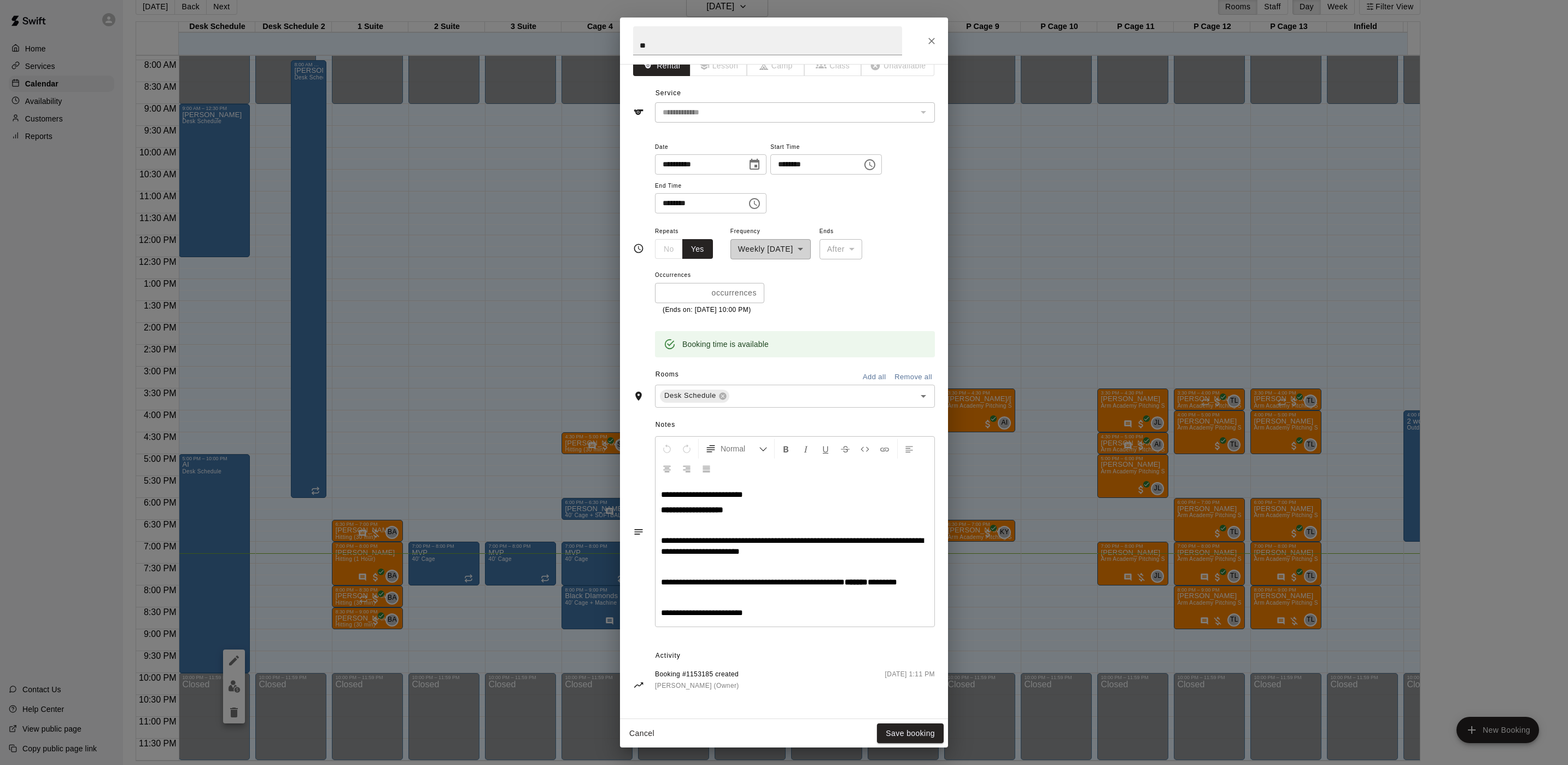
click at [405, 320] on div "**********" at bounding box center [784, 382] width 1568 height 765
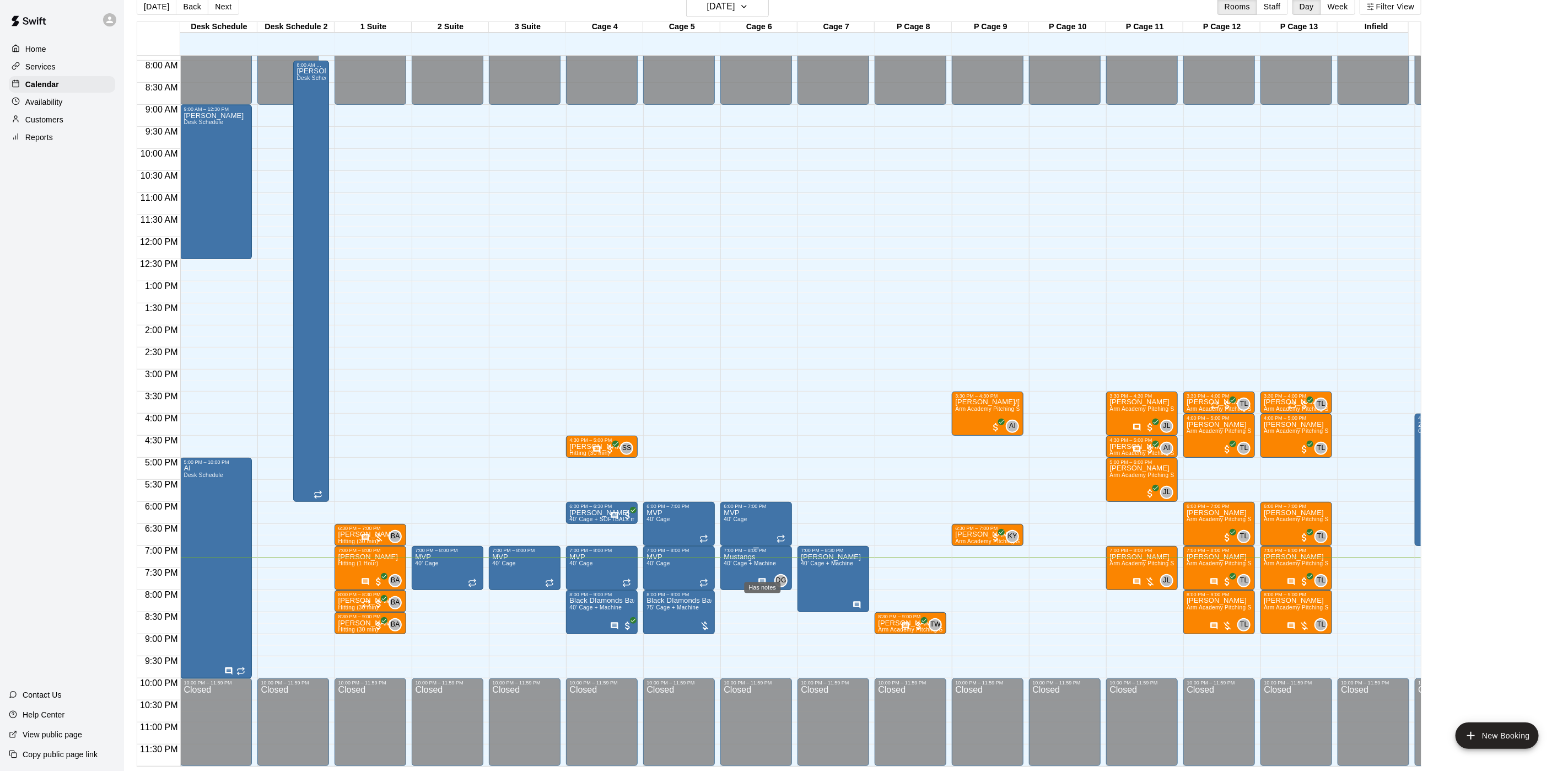
click at [762, 578] on icon "Has notes" at bounding box center [763, 581] width 7 height 7
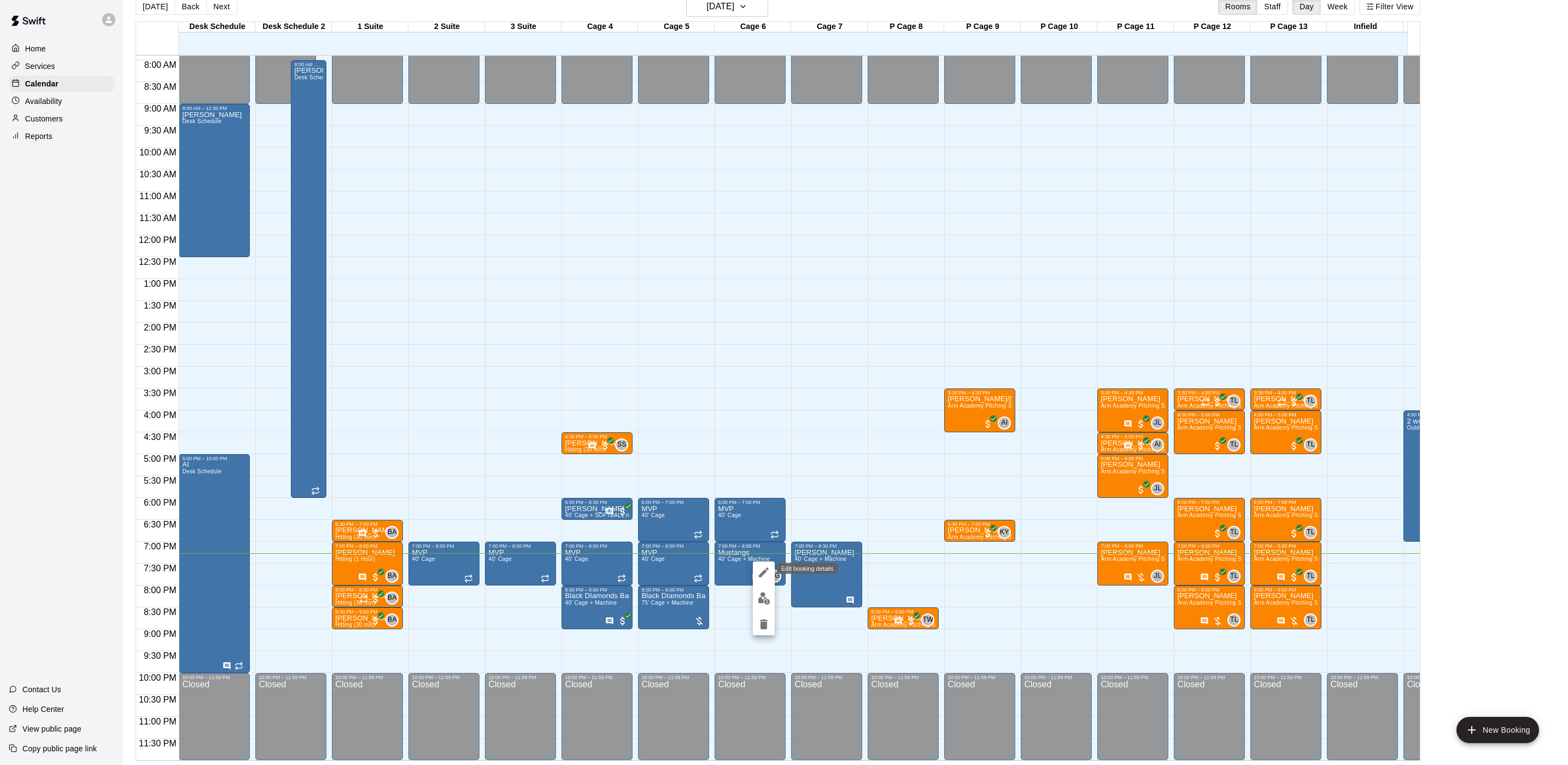
click at [757, 577] on icon "edit" at bounding box center [764, 573] width 13 height 13
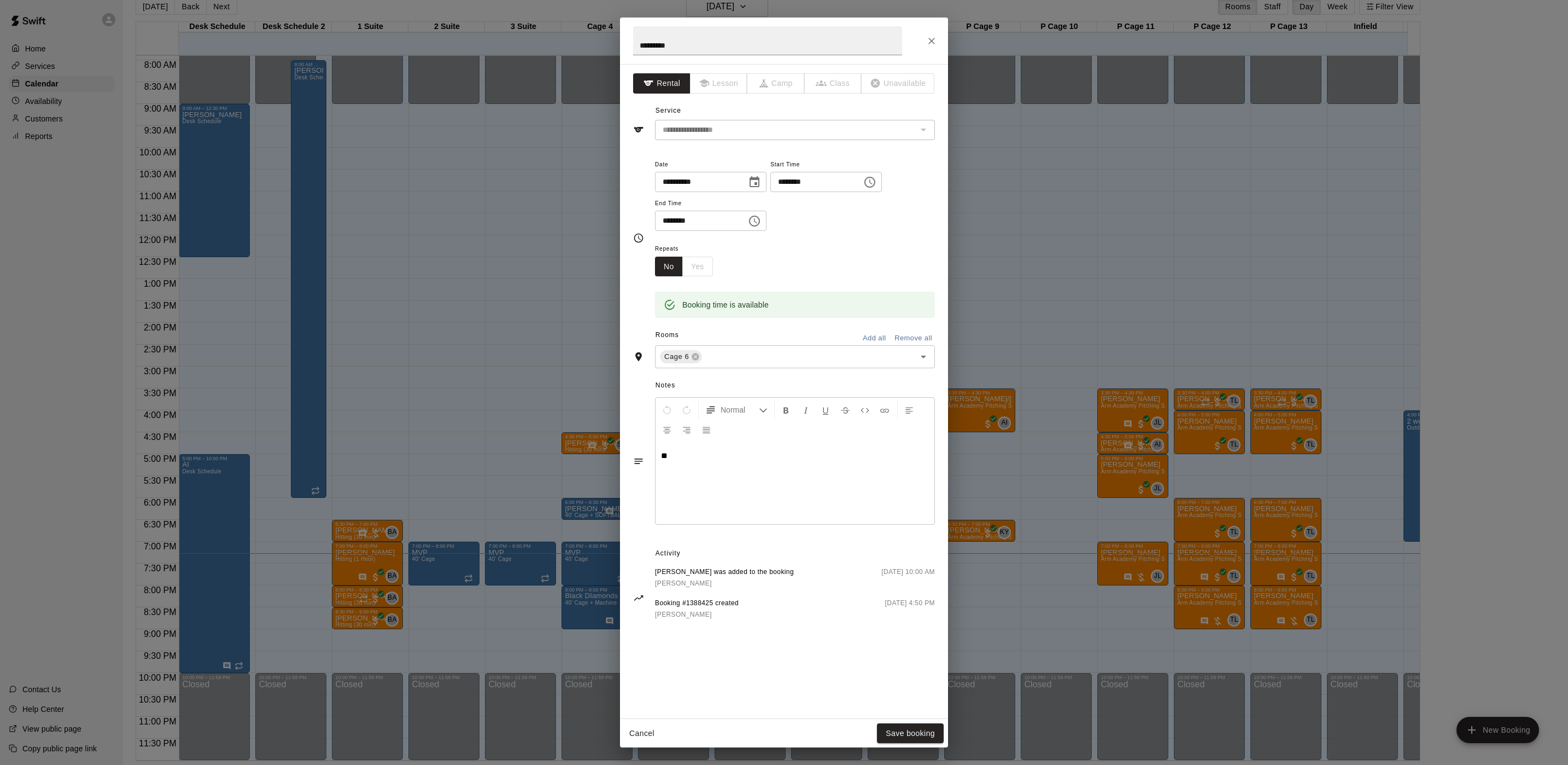
click at [545, 409] on div "**********" at bounding box center [784, 382] width 1568 height 765
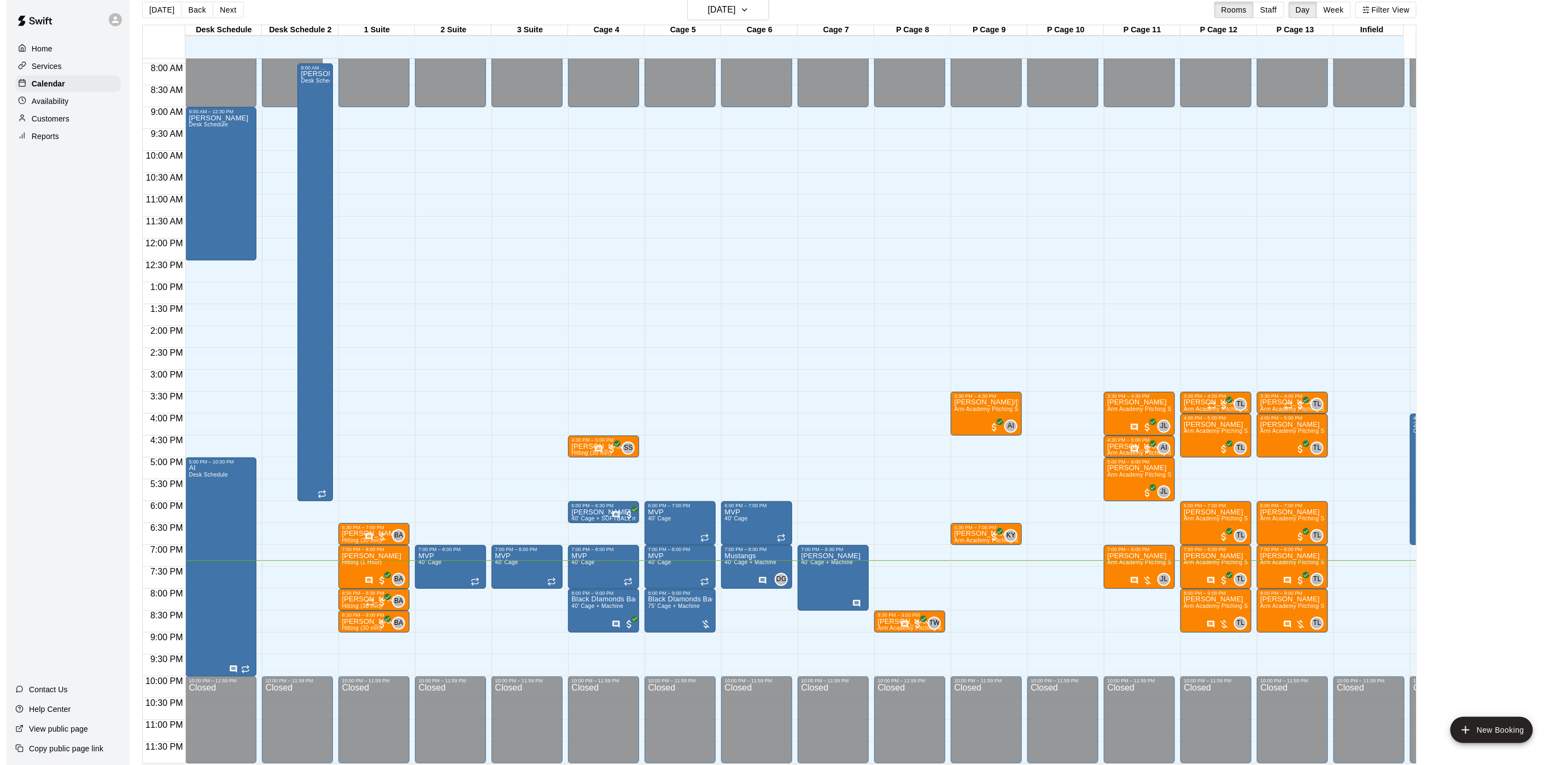
scroll to position [17, 0]
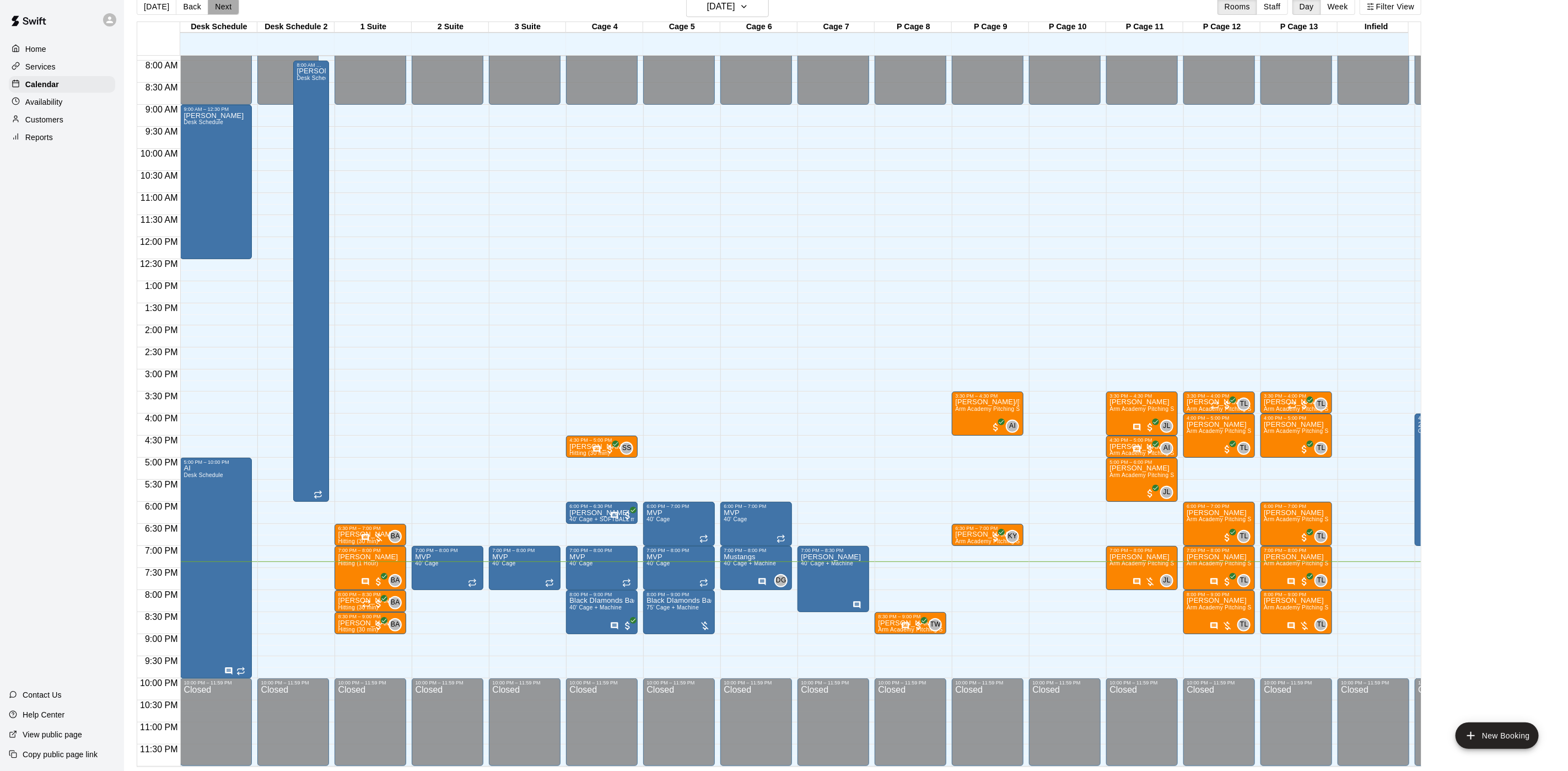
click at [227, 3] on button "Next" at bounding box center [223, 6] width 31 height 17
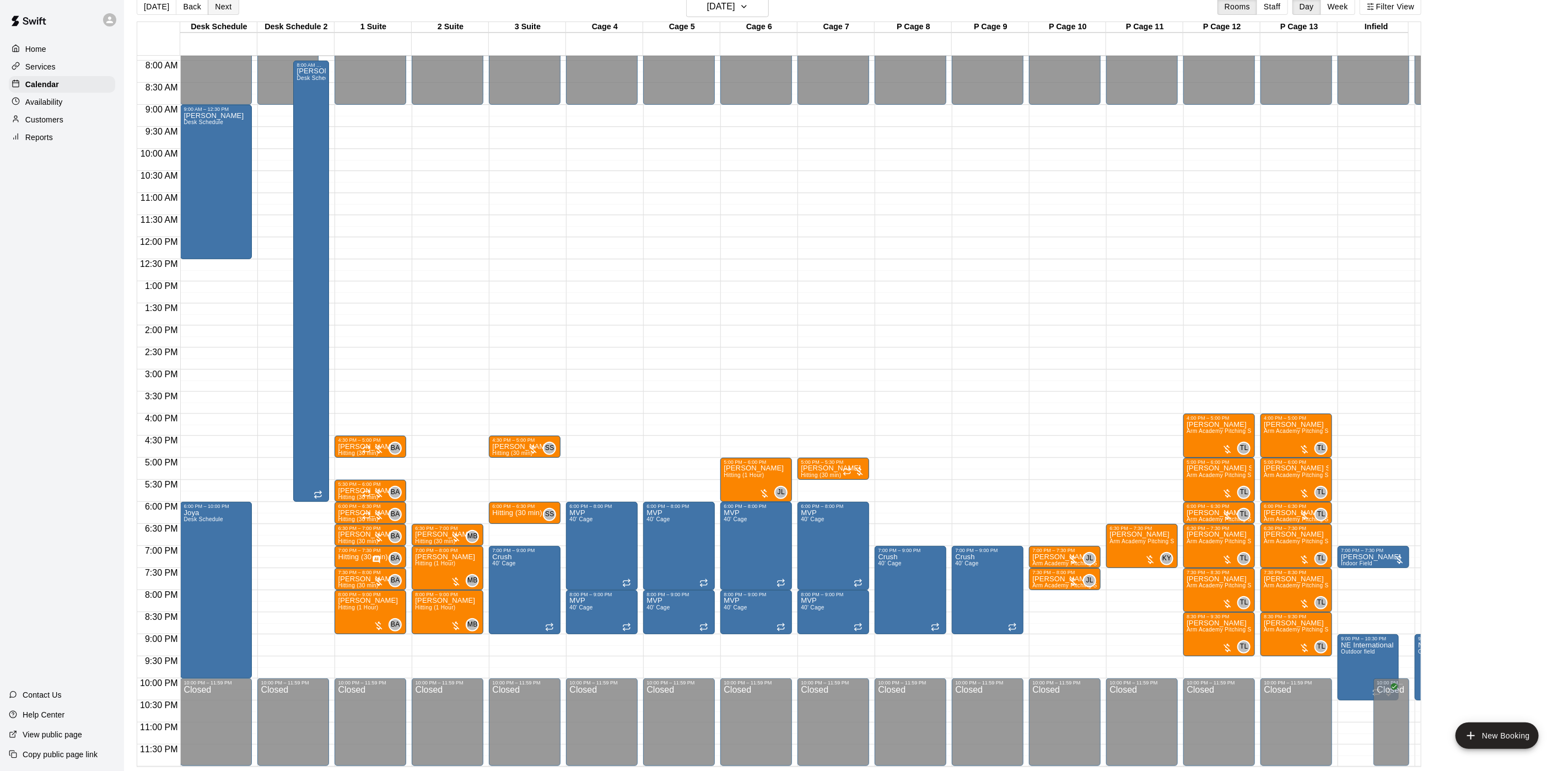
click at [208, 9] on button "Next" at bounding box center [223, 6] width 31 height 17
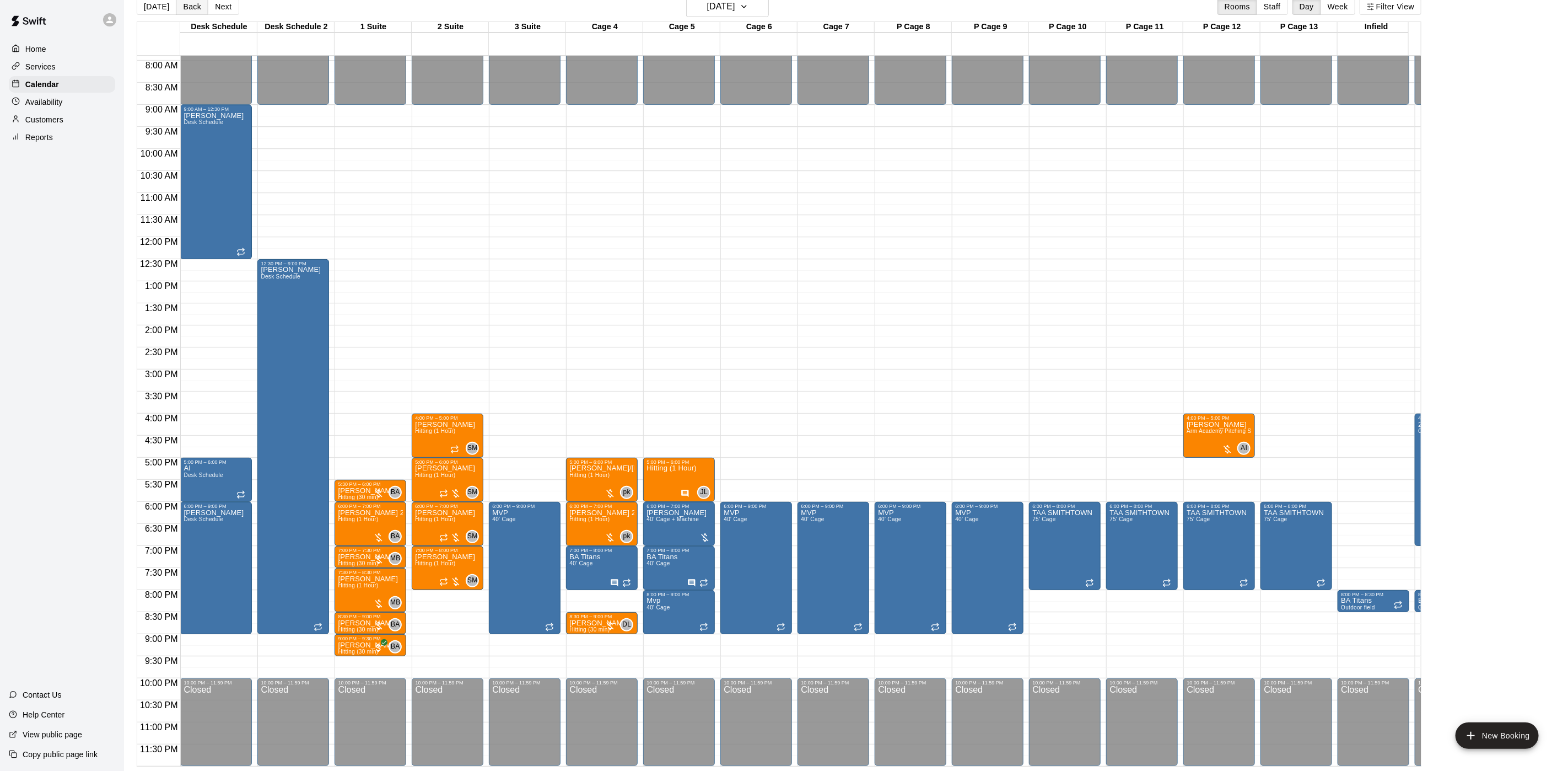
click at [183, 8] on button "Back" at bounding box center [192, 6] width 33 height 17
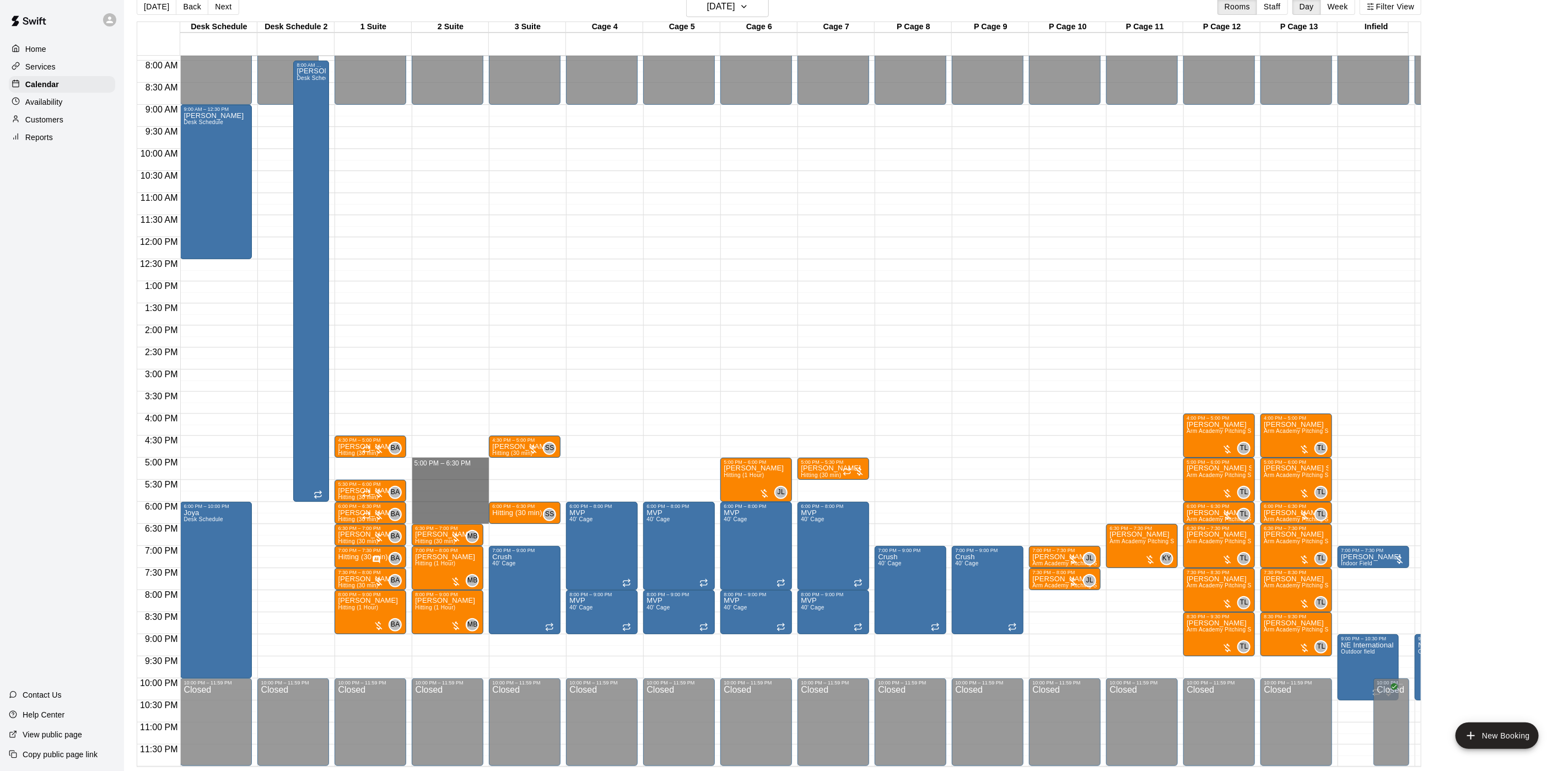
drag, startPoint x: 439, startPoint y: 448, endPoint x: 440, endPoint y: 505, distance: 57.0
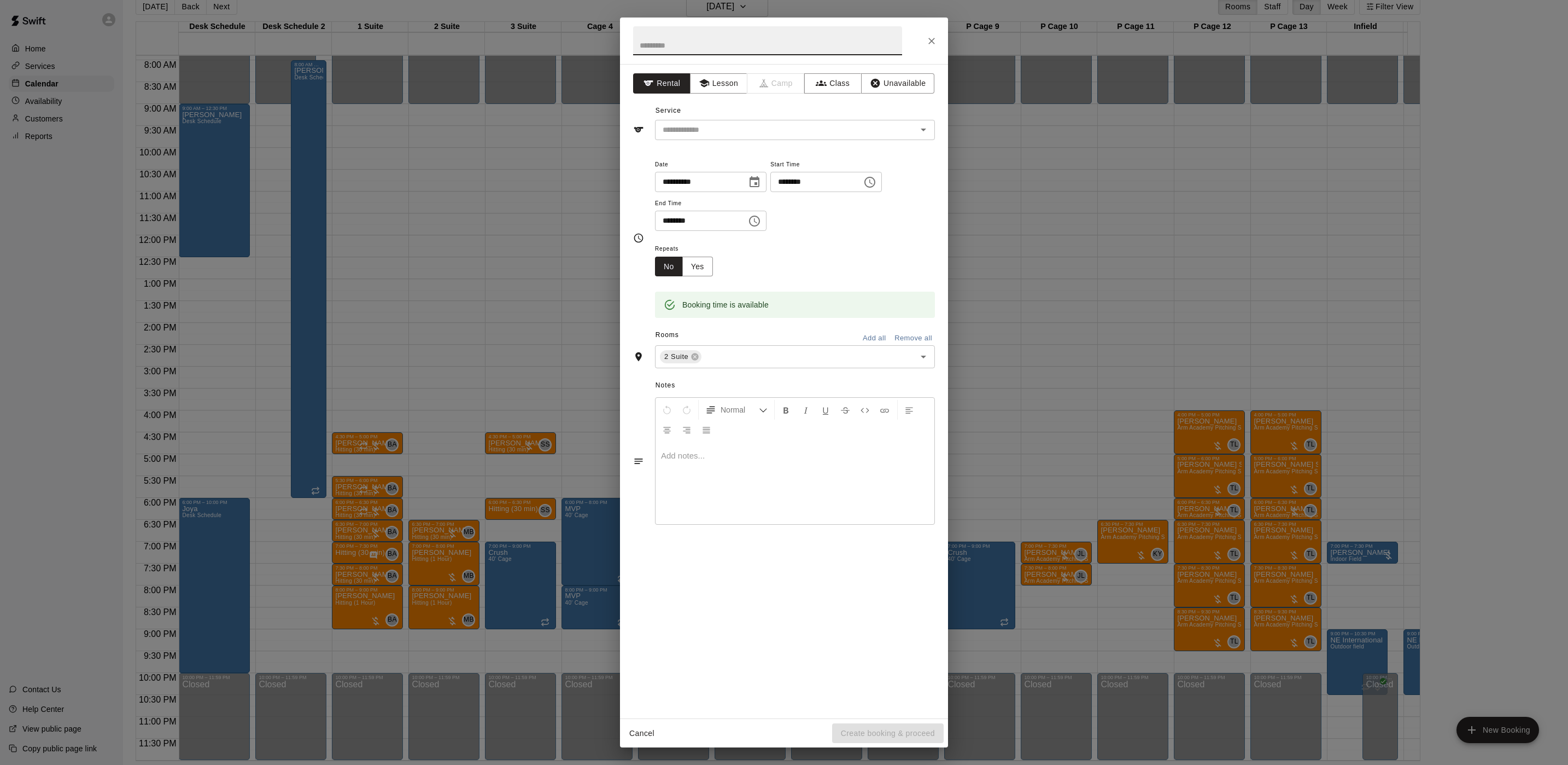
click at [382, 216] on div "**********" at bounding box center [784, 382] width 1568 height 765
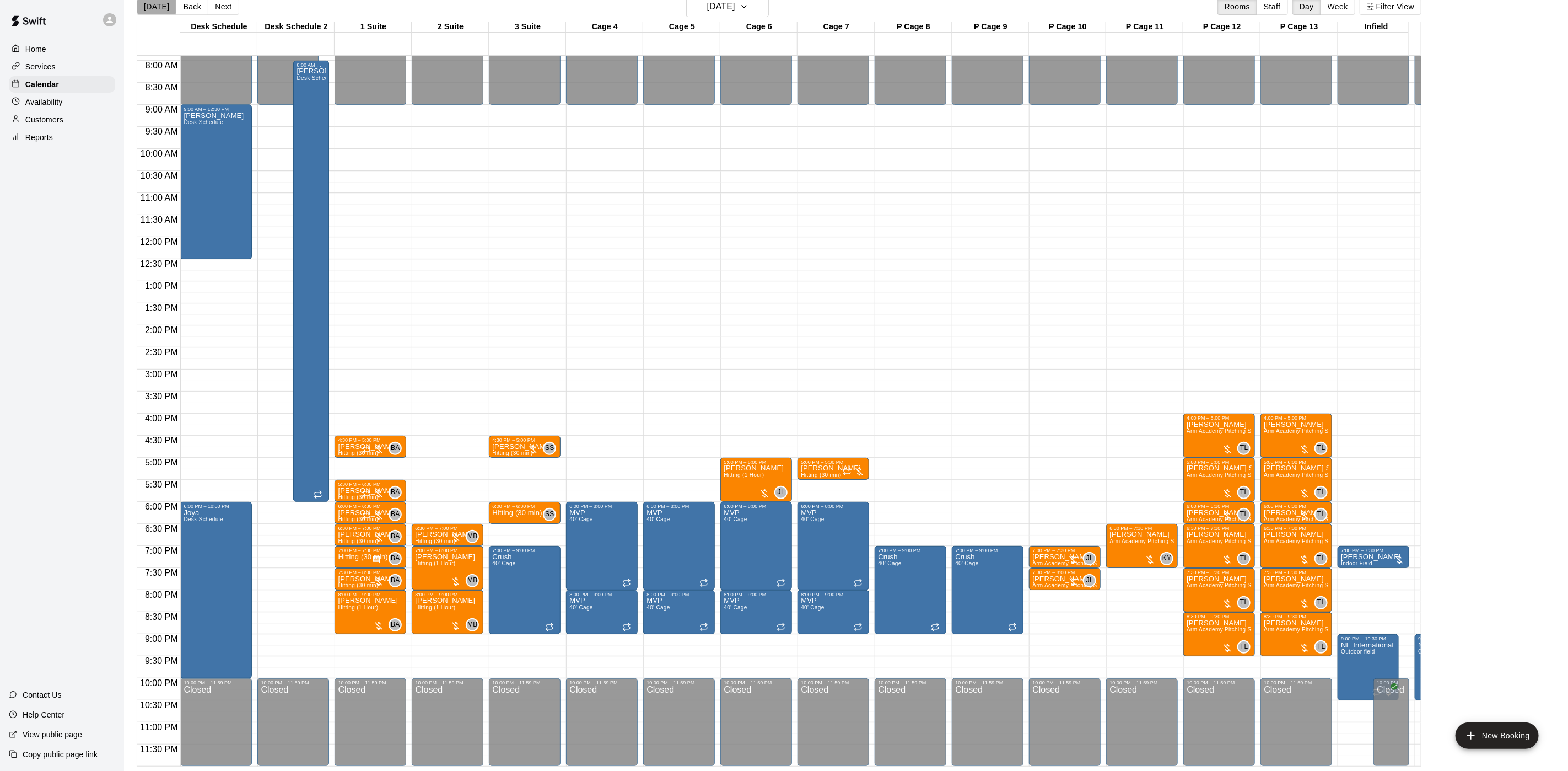
click at [156, 7] on button "[DATE]" at bounding box center [156, 6] width 40 height 17
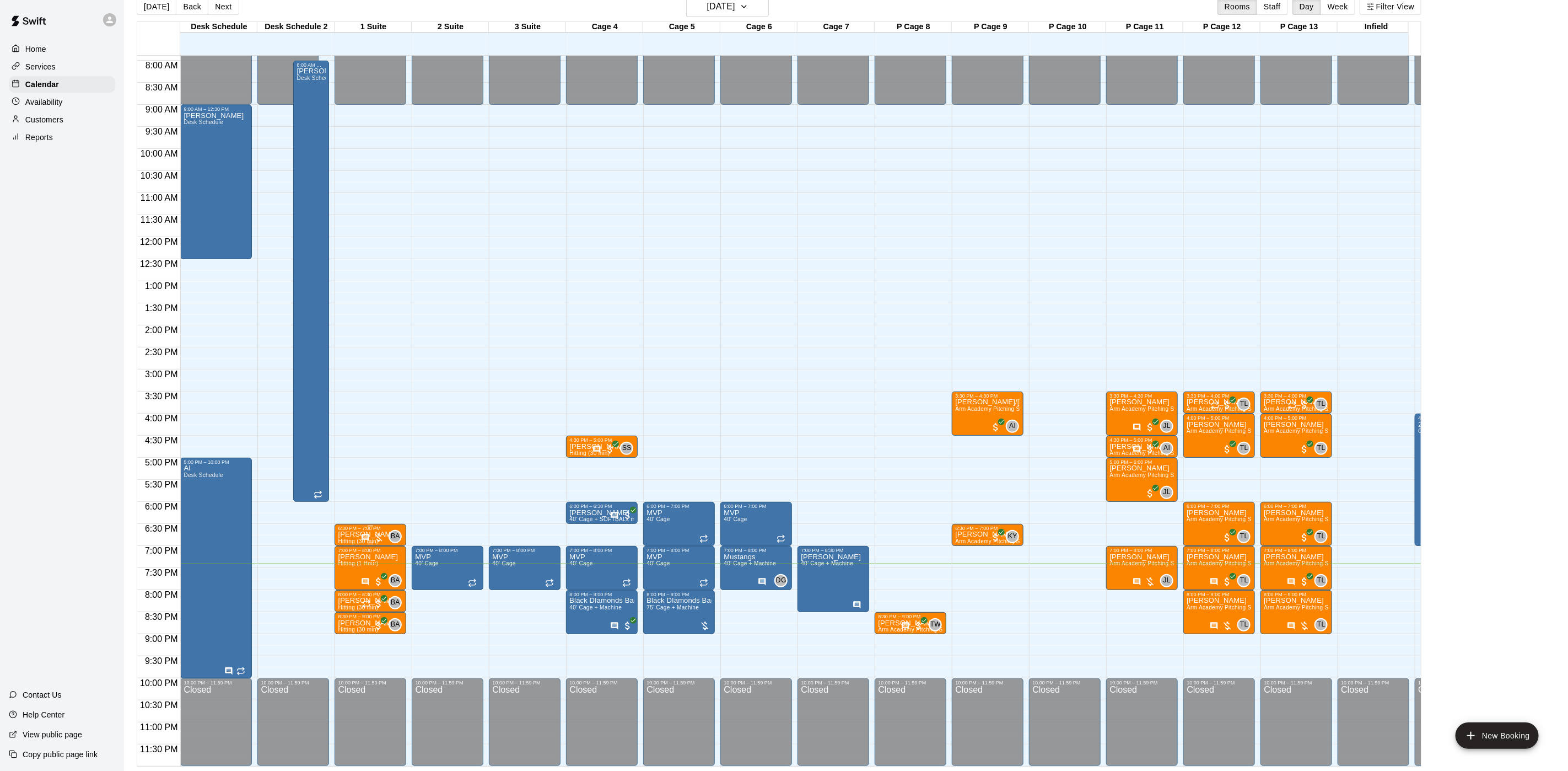
click at [350, 534] on p "[PERSON_NAME]" at bounding box center [368, 534] width 60 height 0
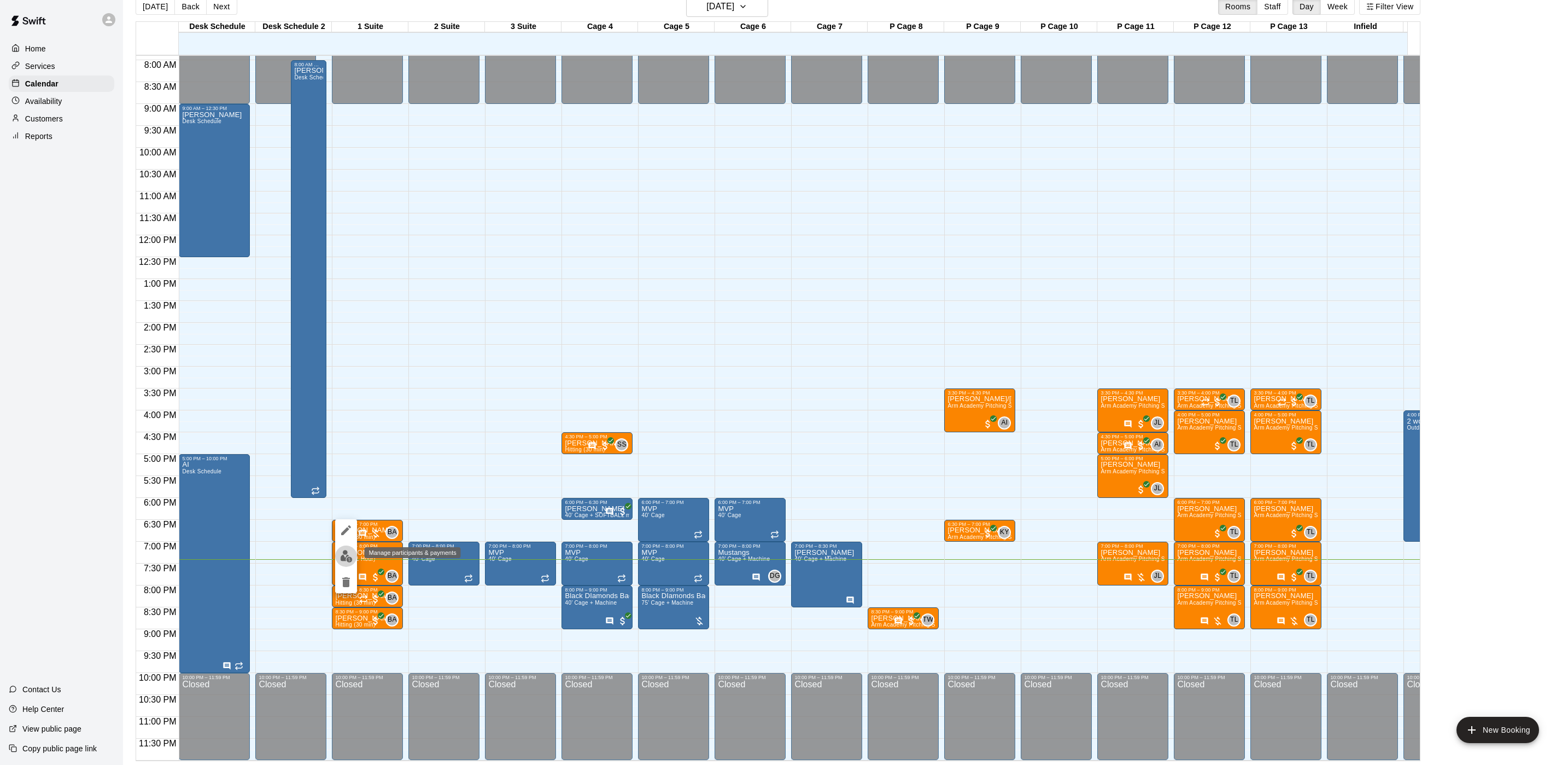
click at [343, 563] on button "edit" at bounding box center [346, 555] width 22 height 21
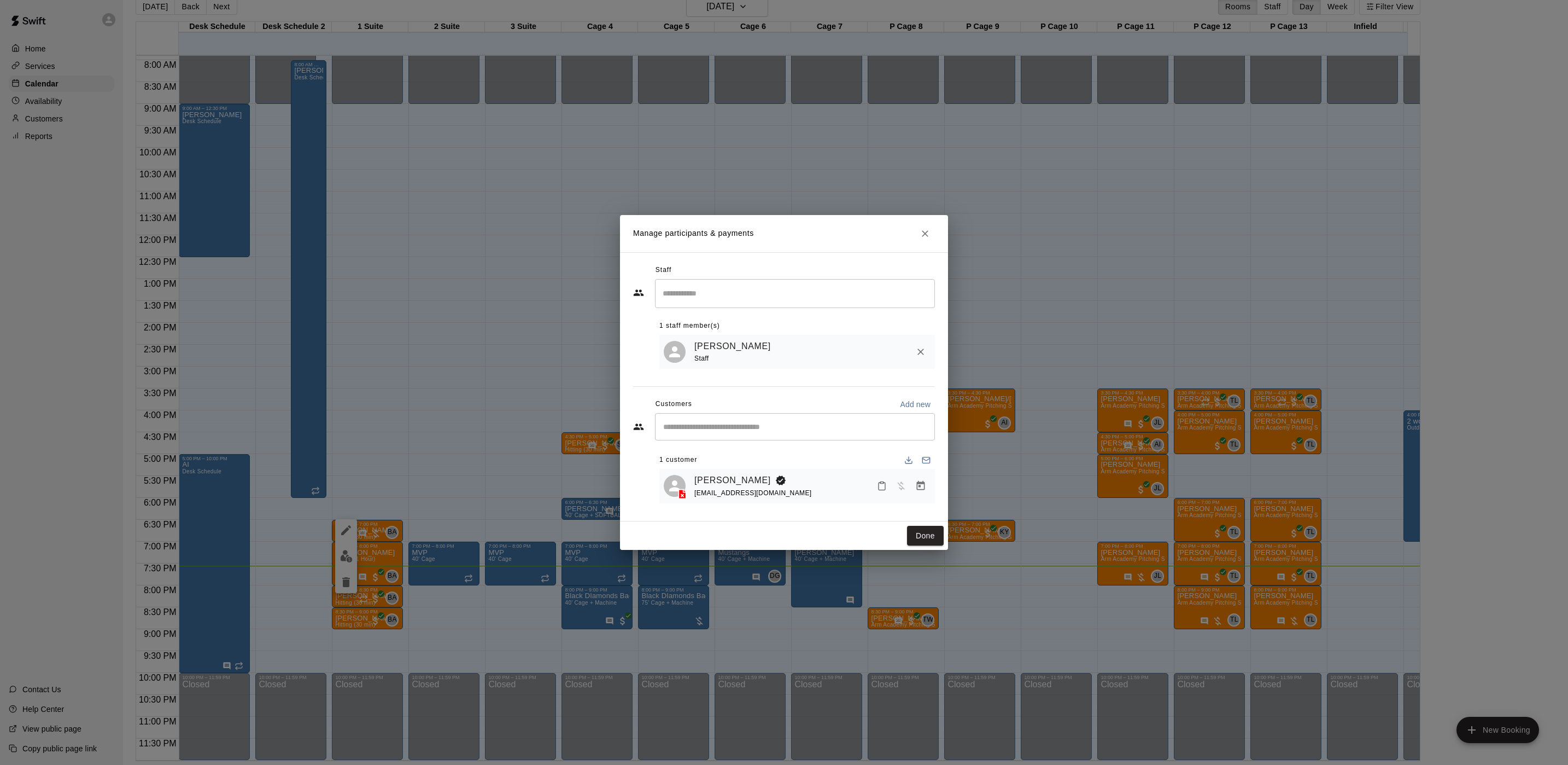
click at [446, 361] on div "Manage participants & payments Staff ​ 1 staff member(s) Brian Anderson Staff C…" at bounding box center [784, 382] width 1568 height 765
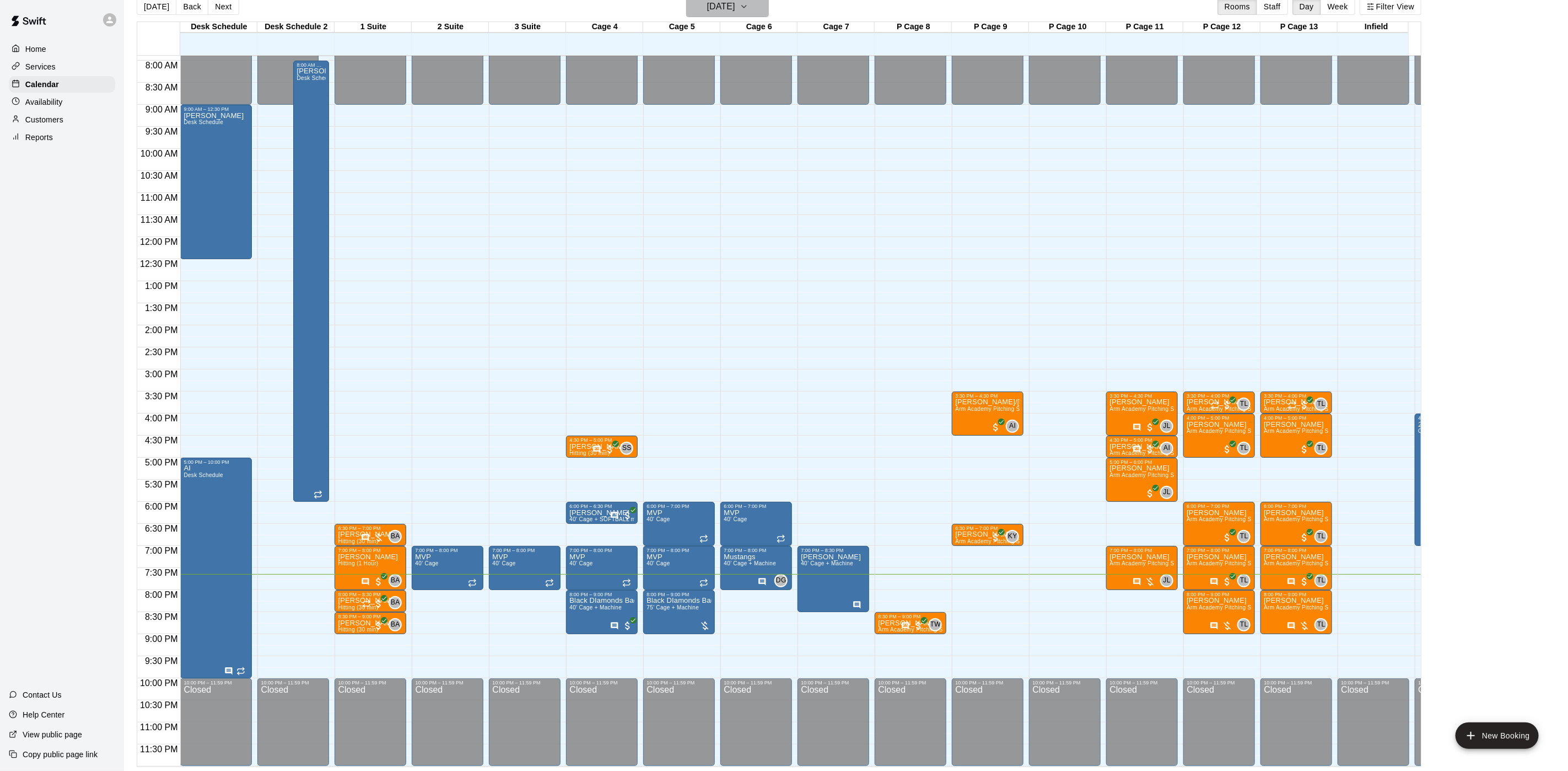
click at [735, 1] on h6 "[DATE]" at bounding box center [721, 6] width 28 height 15
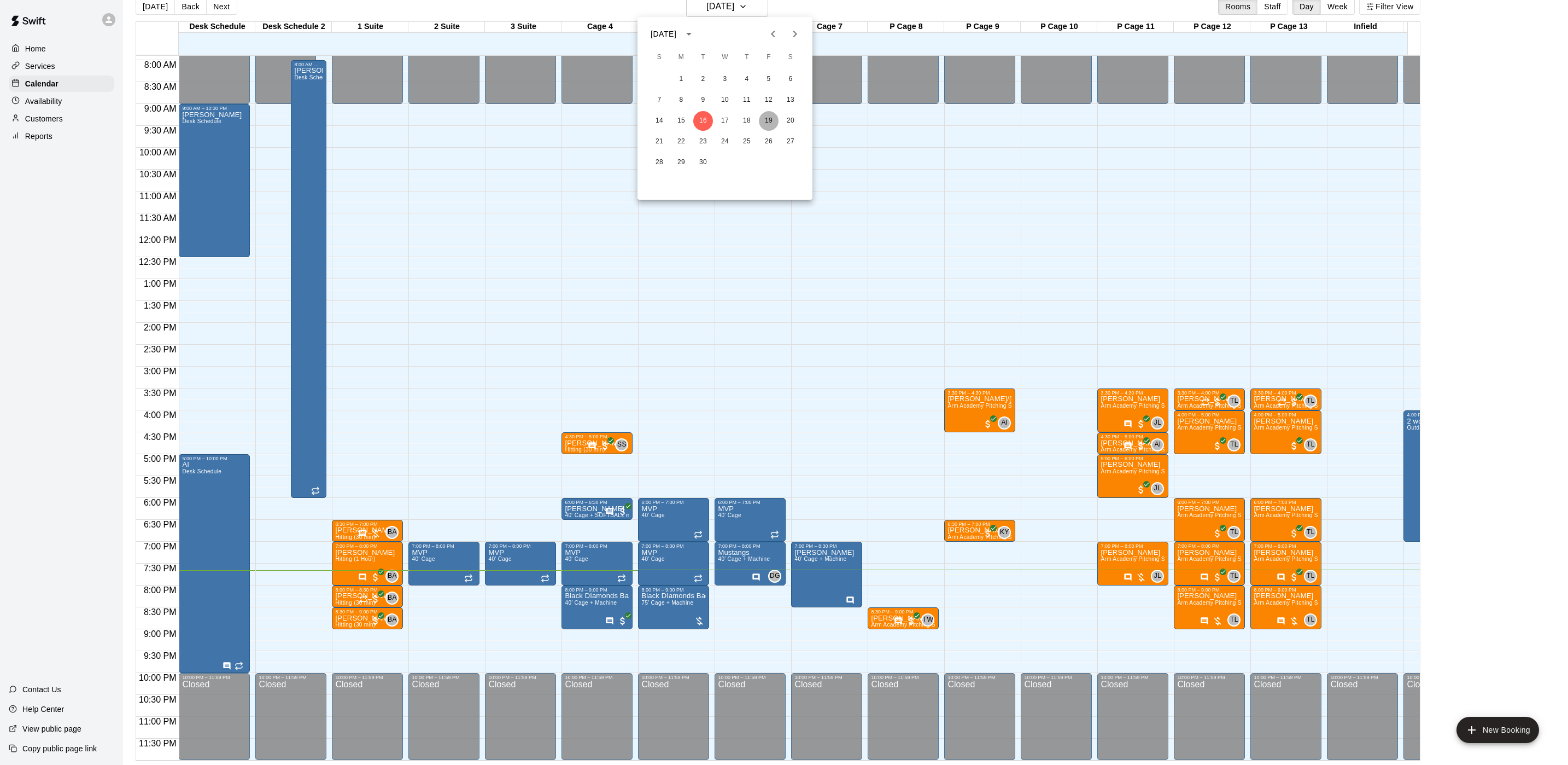
click at [763, 117] on button "19" at bounding box center [769, 121] width 19 height 19
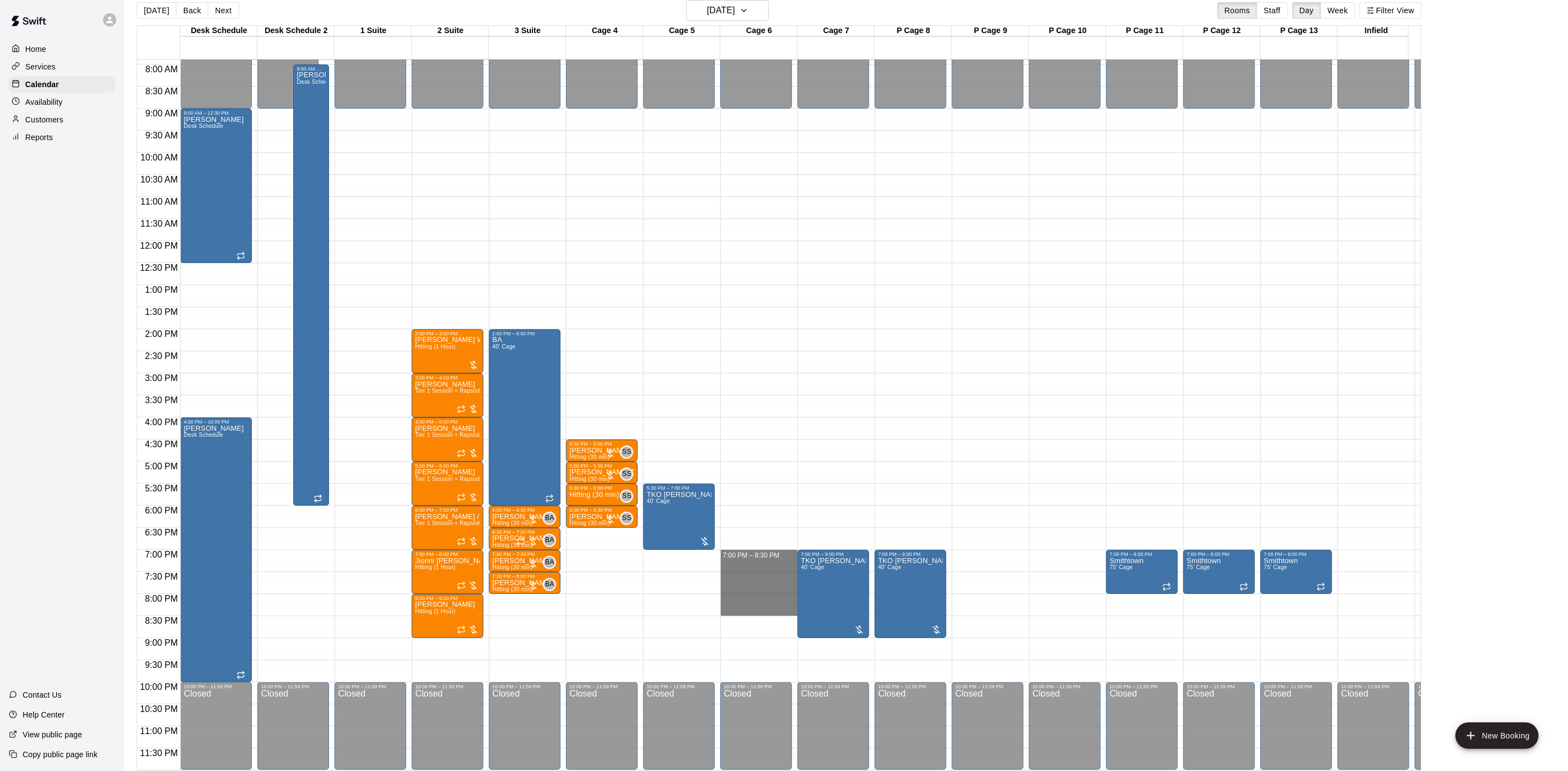
drag, startPoint x: 779, startPoint y: 539, endPoint x: 779, endPoint y: 602, distance: 63.0
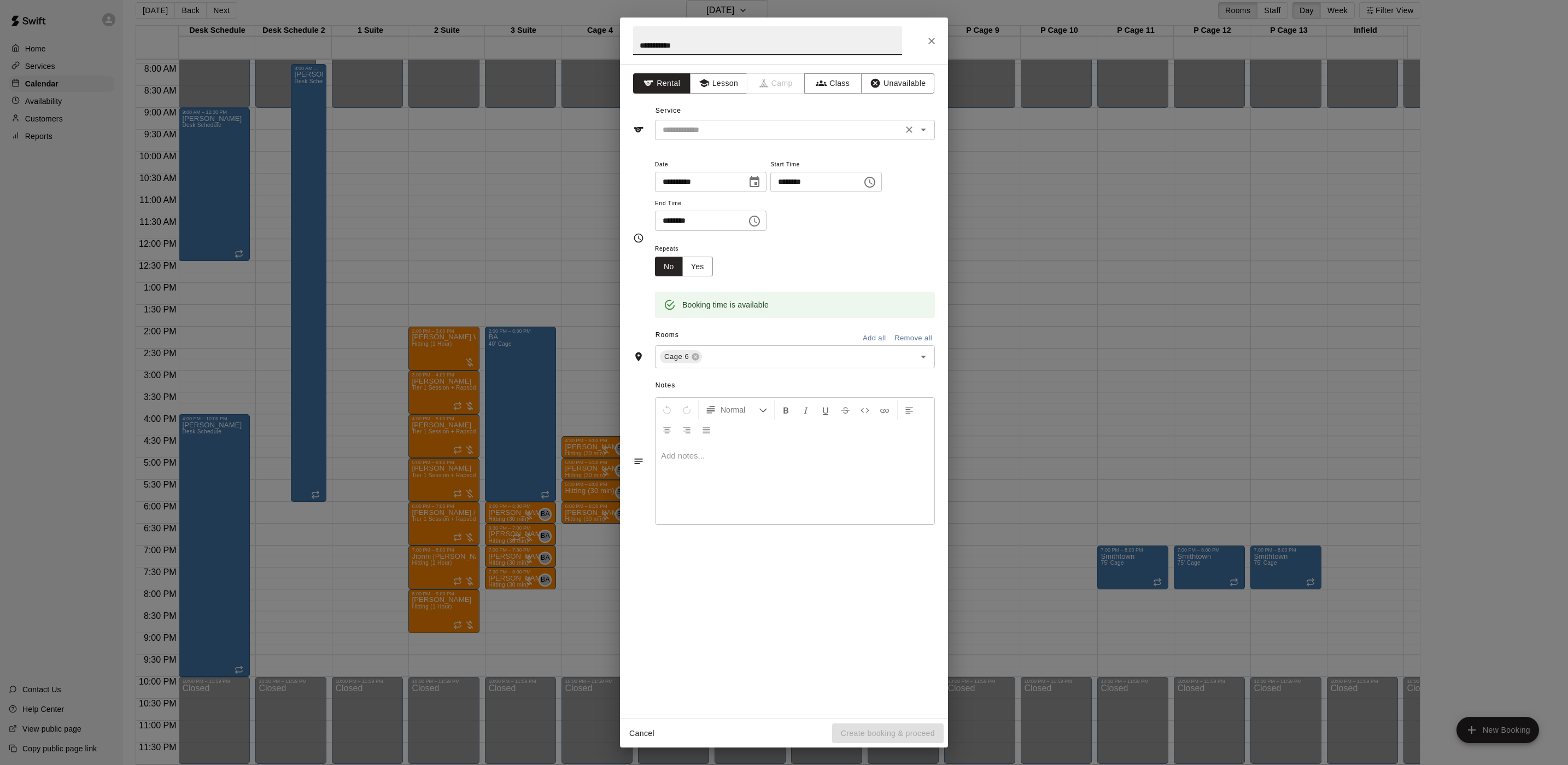
type input "**********"
click at [726, 133] on input "text" at bounding box center [779, 130] width 241 height 13
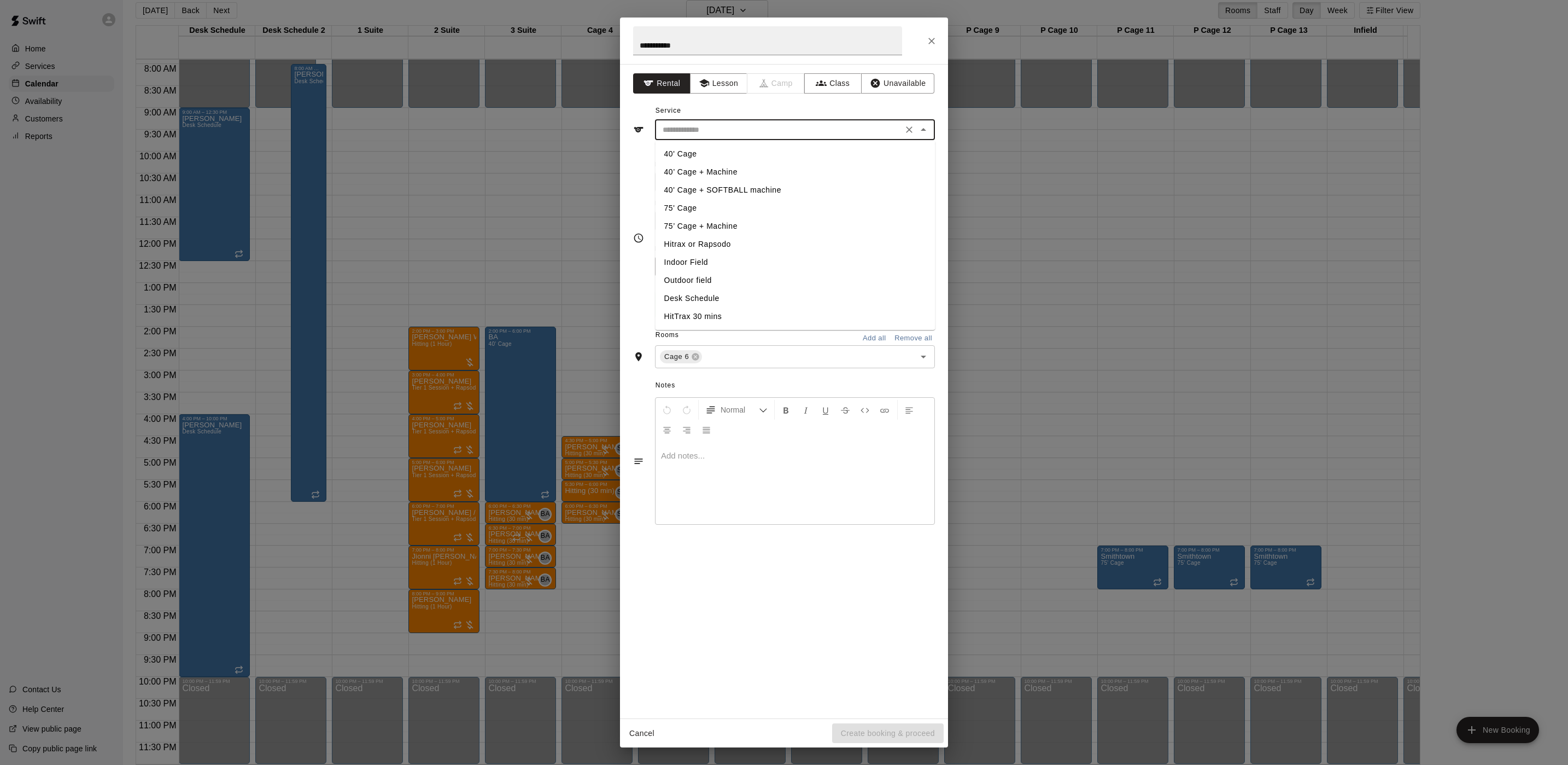
click at [697, 171] on li "40’ Cage + Machine" at bounding box center [796, 172] width 280 height 18
type input "**********"
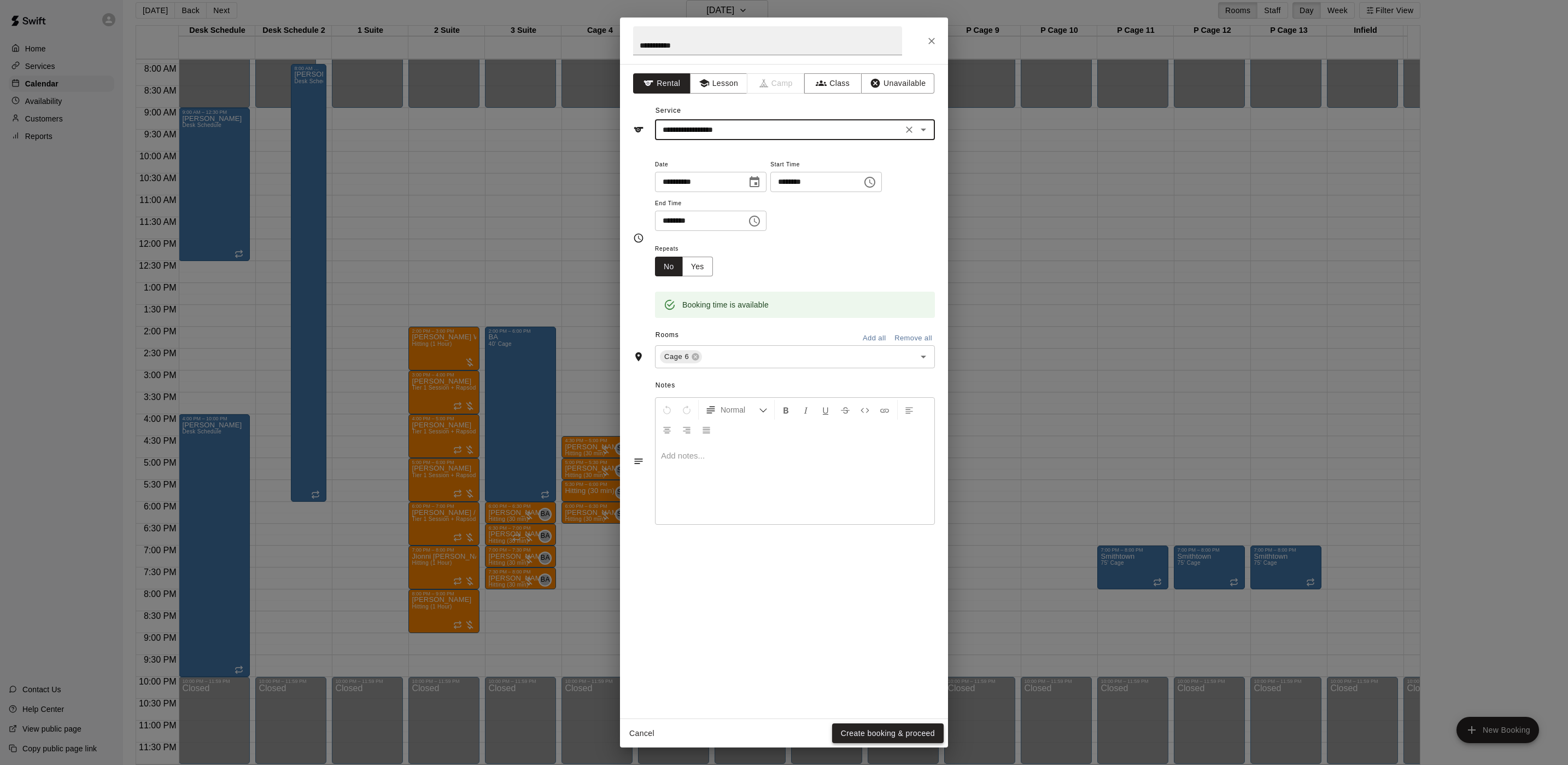
click at [898, 731] on button "Create booking & proceed" at bounding box center [887, 733] width 111 height 20
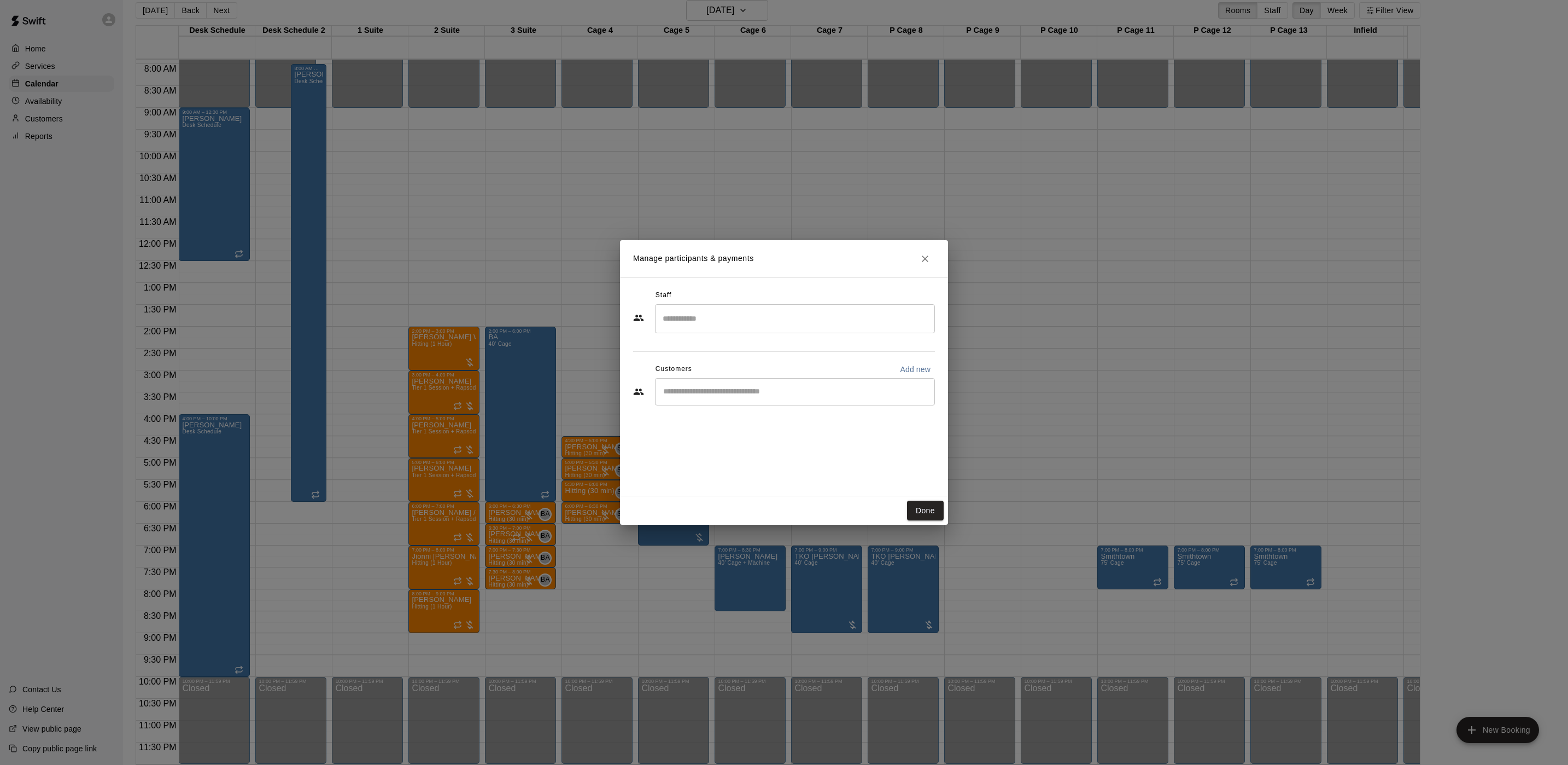
click at [732, 388] on input "Start typing to search customers..." at bounding box center [795, 392] width 270 height 11
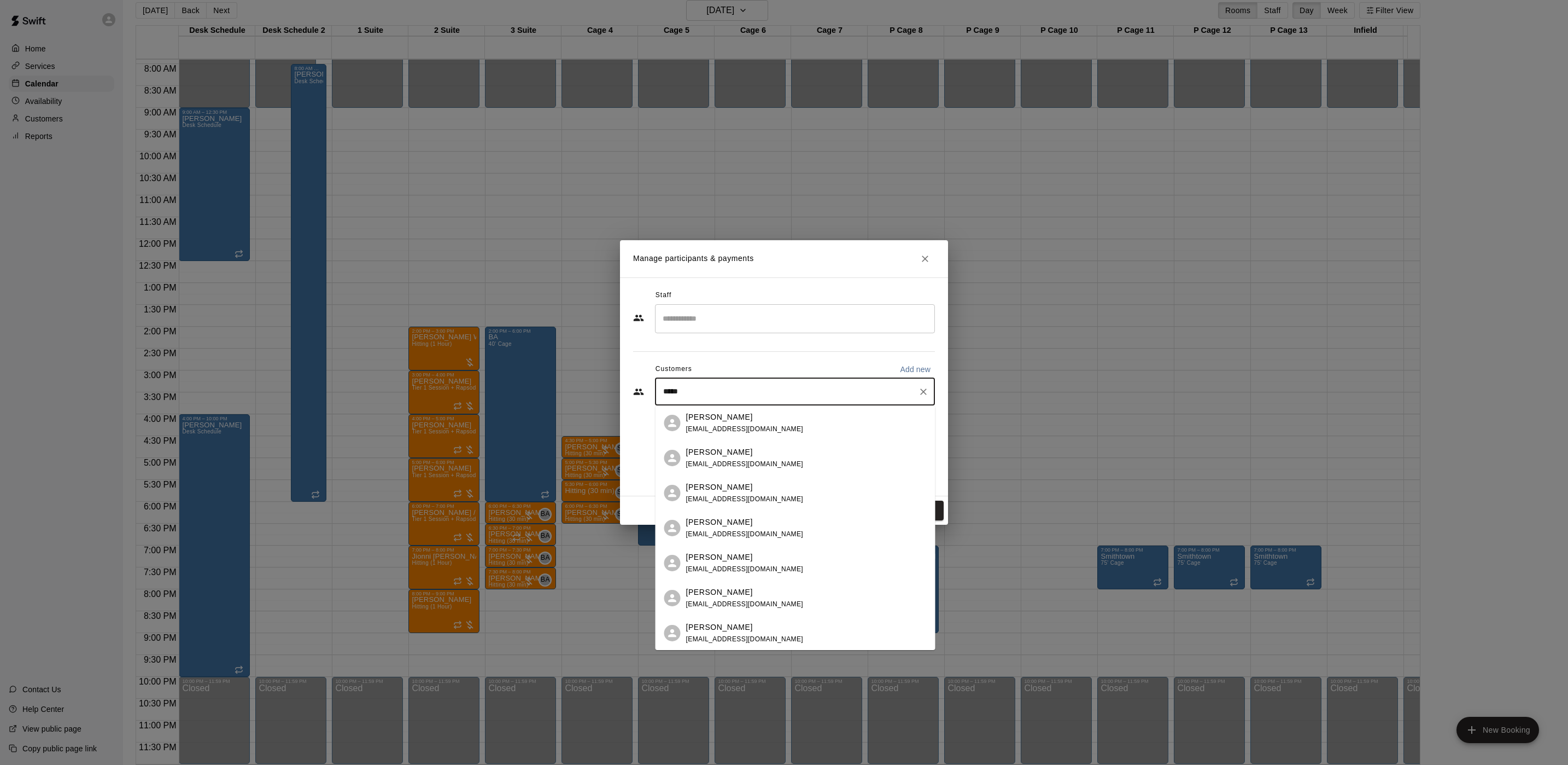
type input "*****"
click at [775, 527] on div "Manny Gomez mgprodevelopment@gmail.com" at bounding box center [744, 528] width 117 height 24
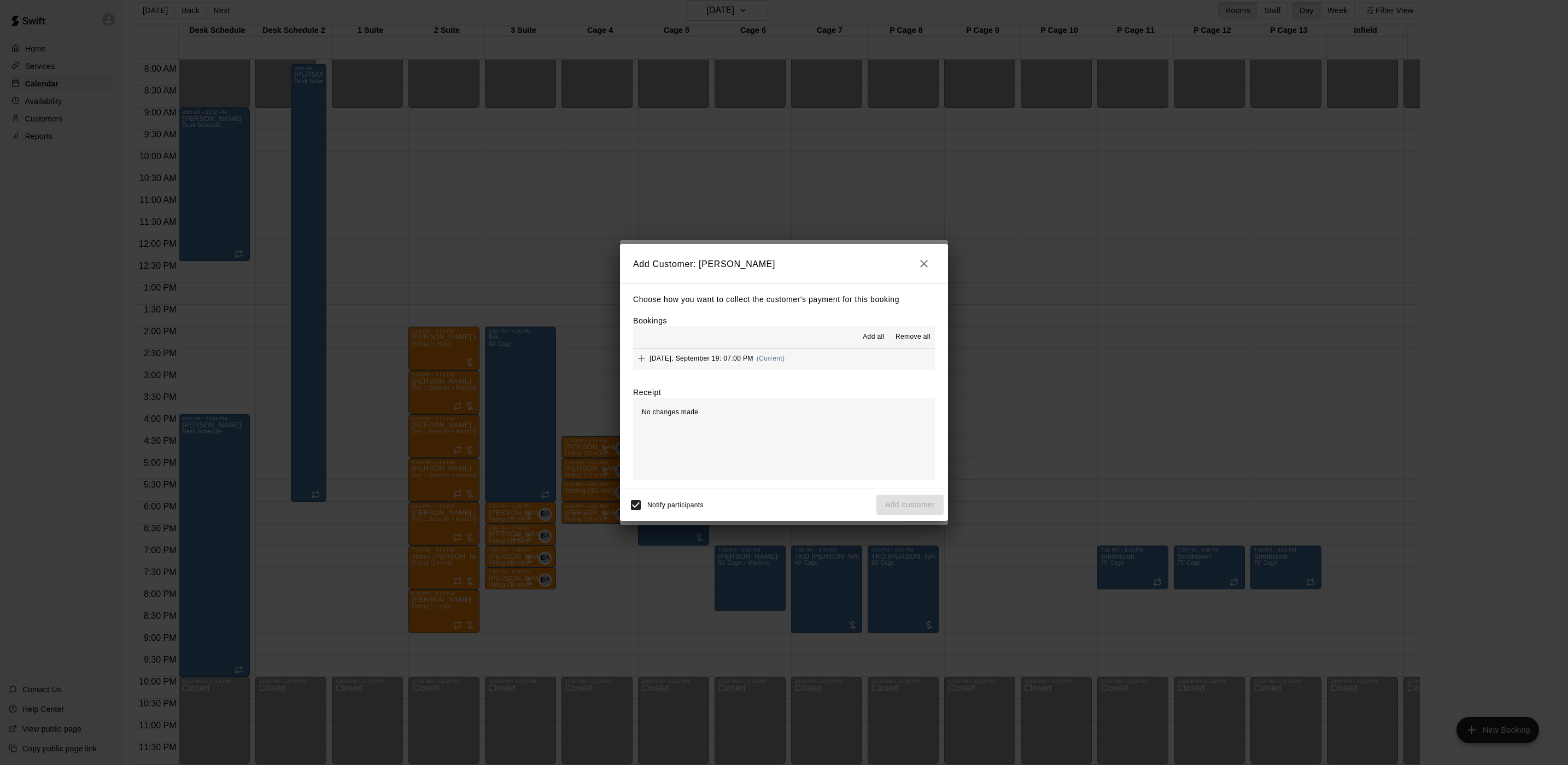
click at [740, 358] on span "Friday, September 19: 07:00 PM" at bounding box center [701, 358] width 104 height 8
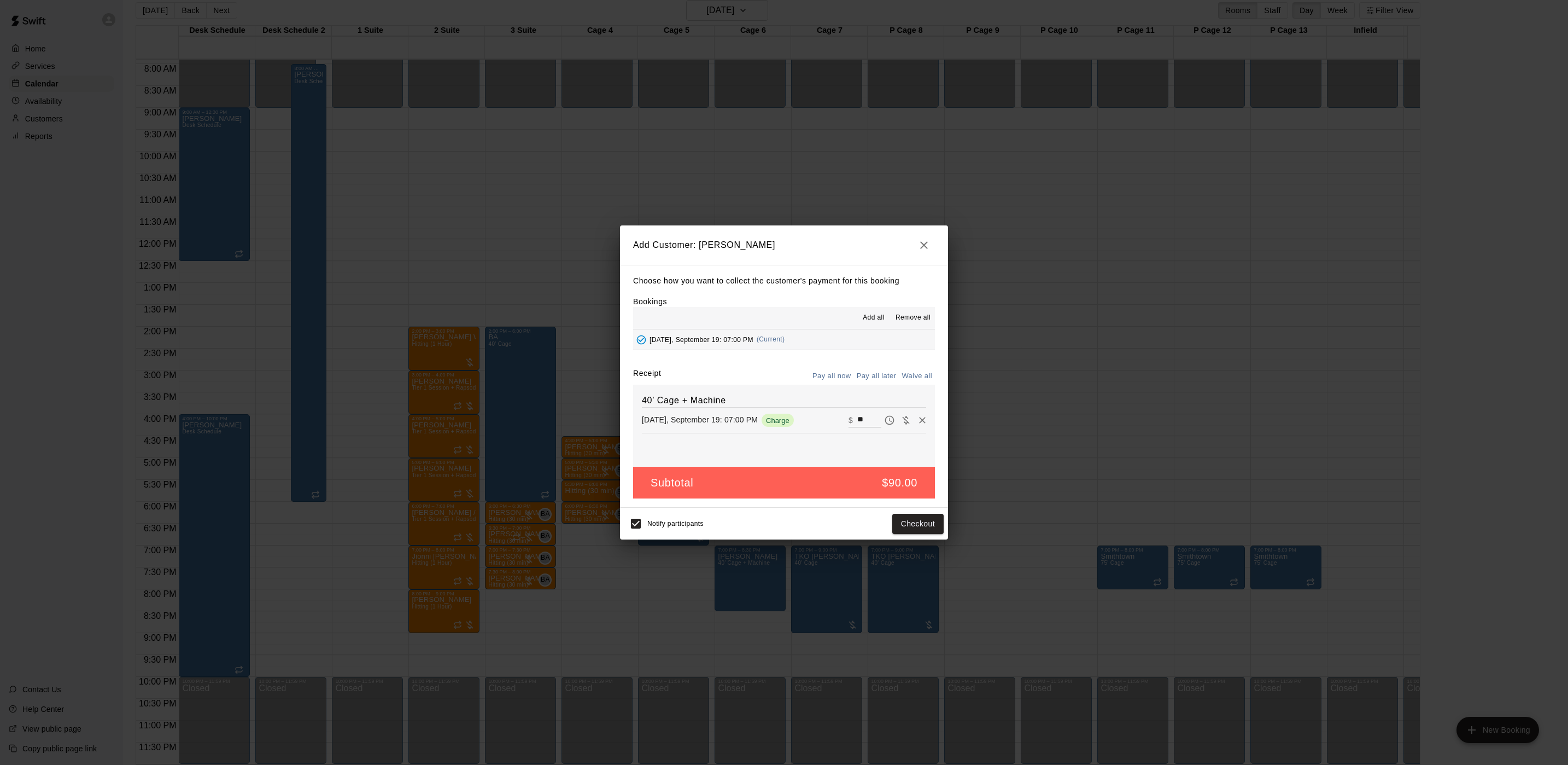
click at [877, 372] on button "Pay all later" at bounding box center [877, 376] width 46 height 17
click at [909, 524] on button "Add customer" at bounding box center [910, 523] width 67 height 20
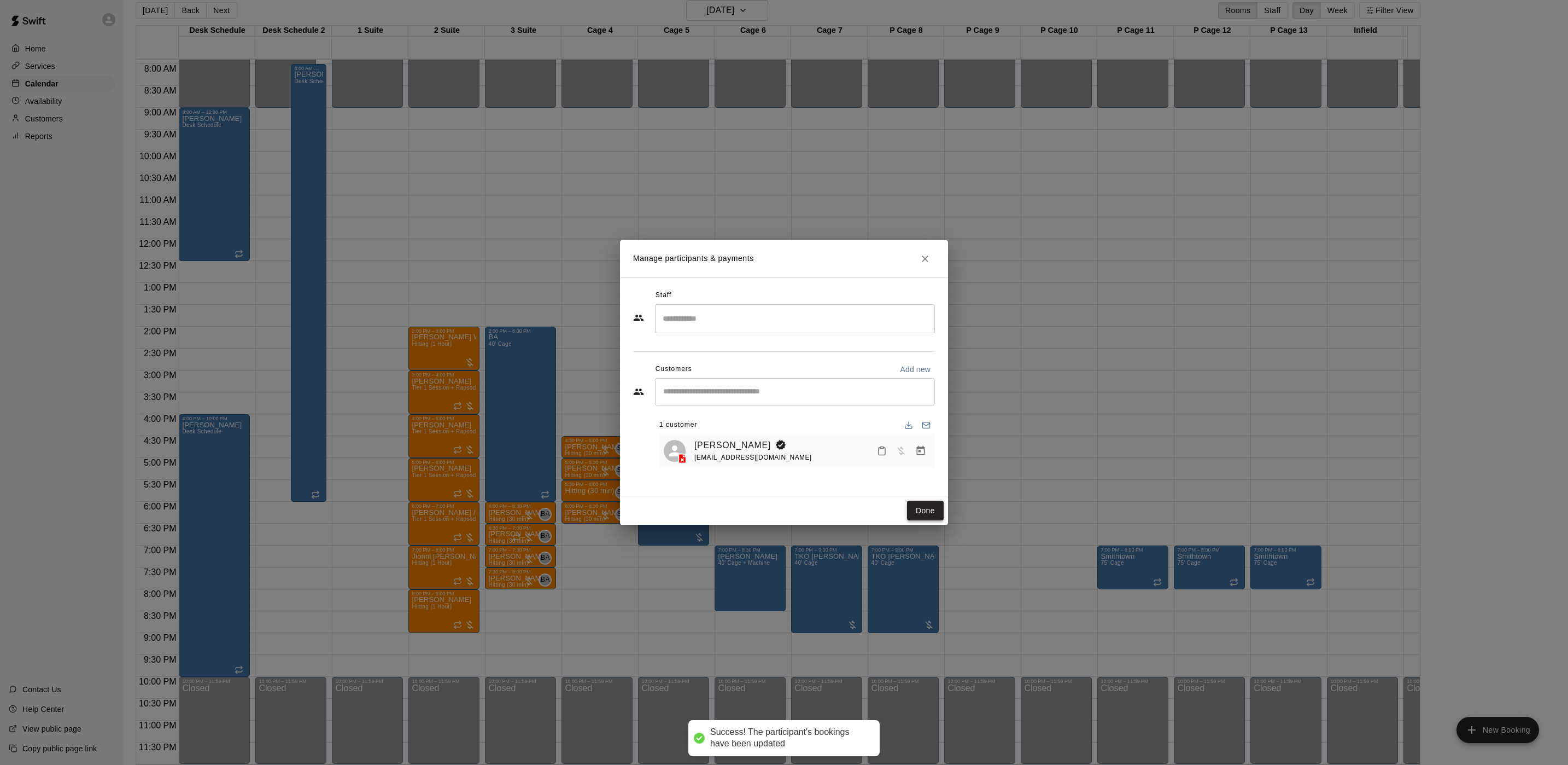
click at [932, 509] on button "Done" at bounding box center [925, 510] width 37 height 20
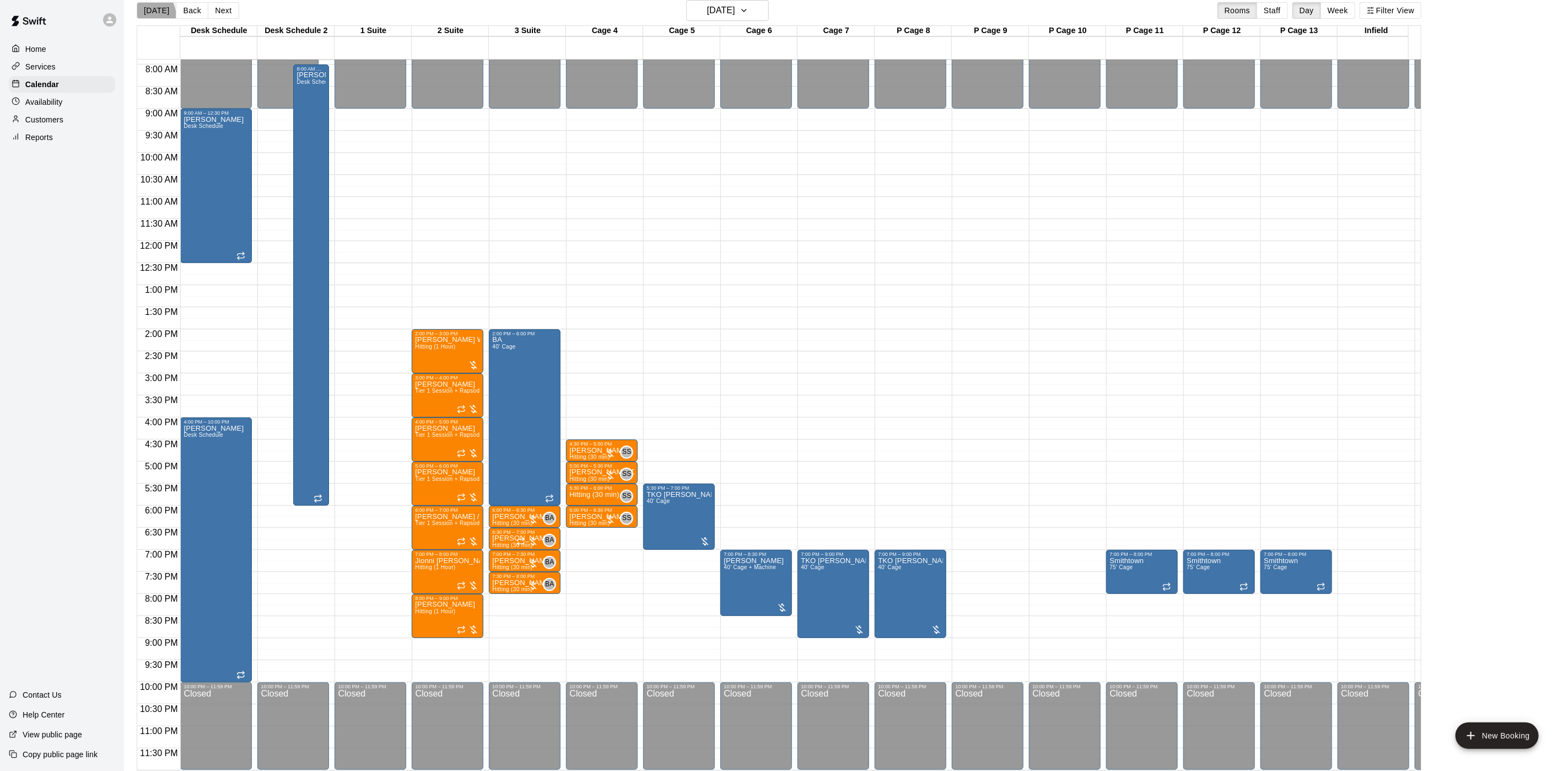
click at [145, 17] on button "[DATE]" at bounding box center [156, 10] width 40 height 17
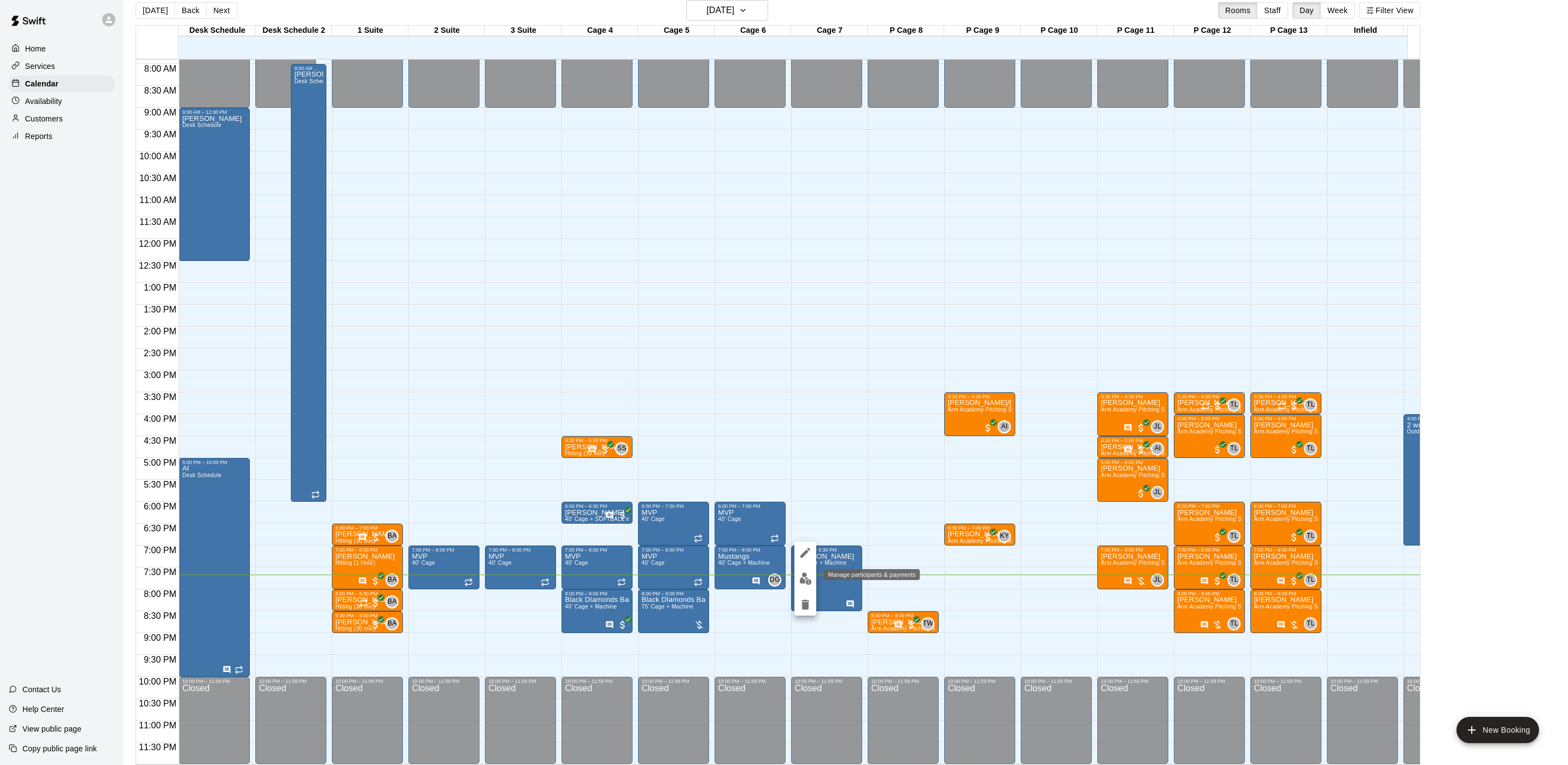
click at [803, 584] on img "edit" at bounding box center [805, 579] width 13 height 13
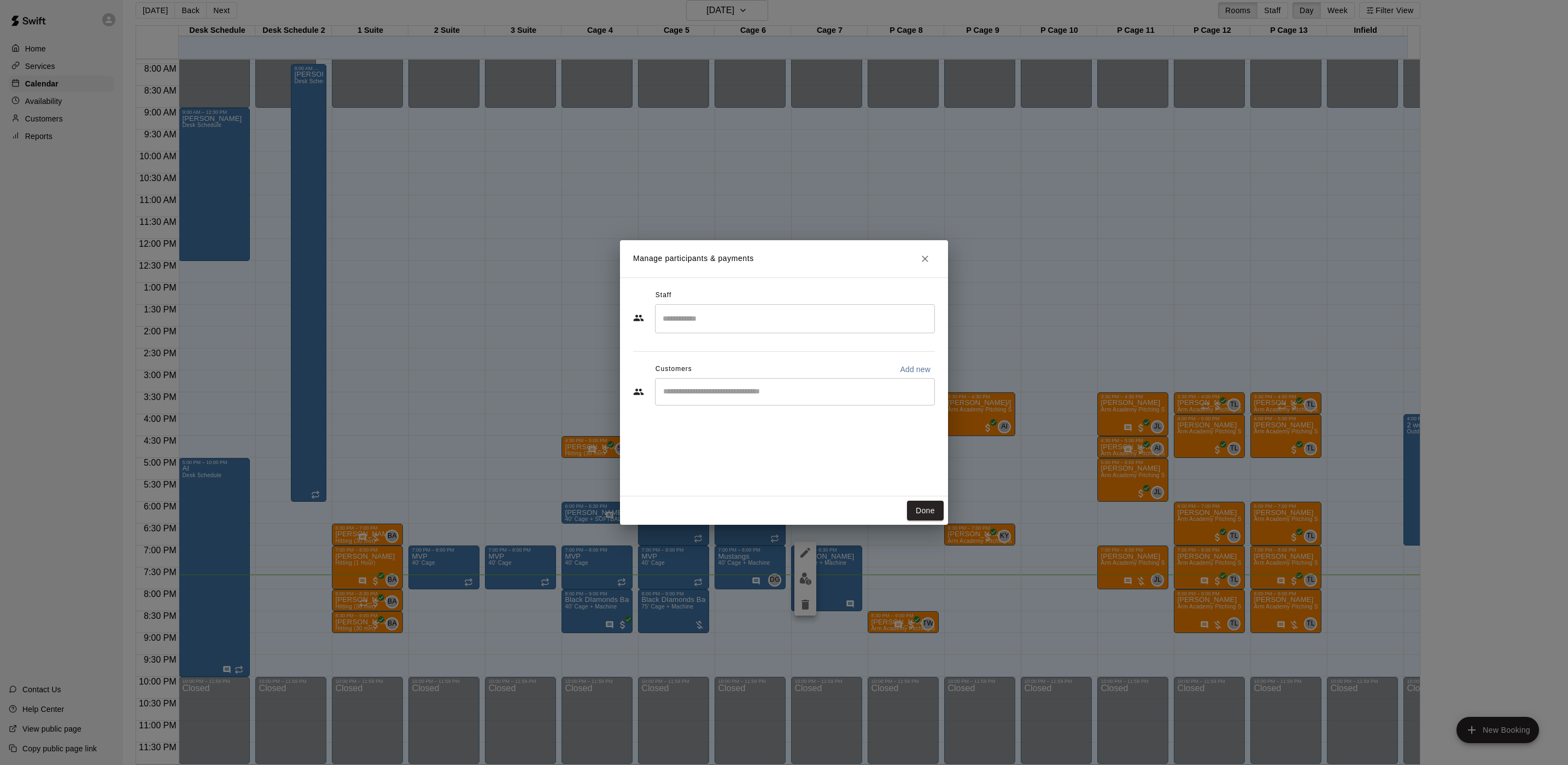
click at [810, 203] on div "Manage participants & payments Staff ​ Customers Add new ​ Done" at bounding box center [784, 382] width 1568 height 765
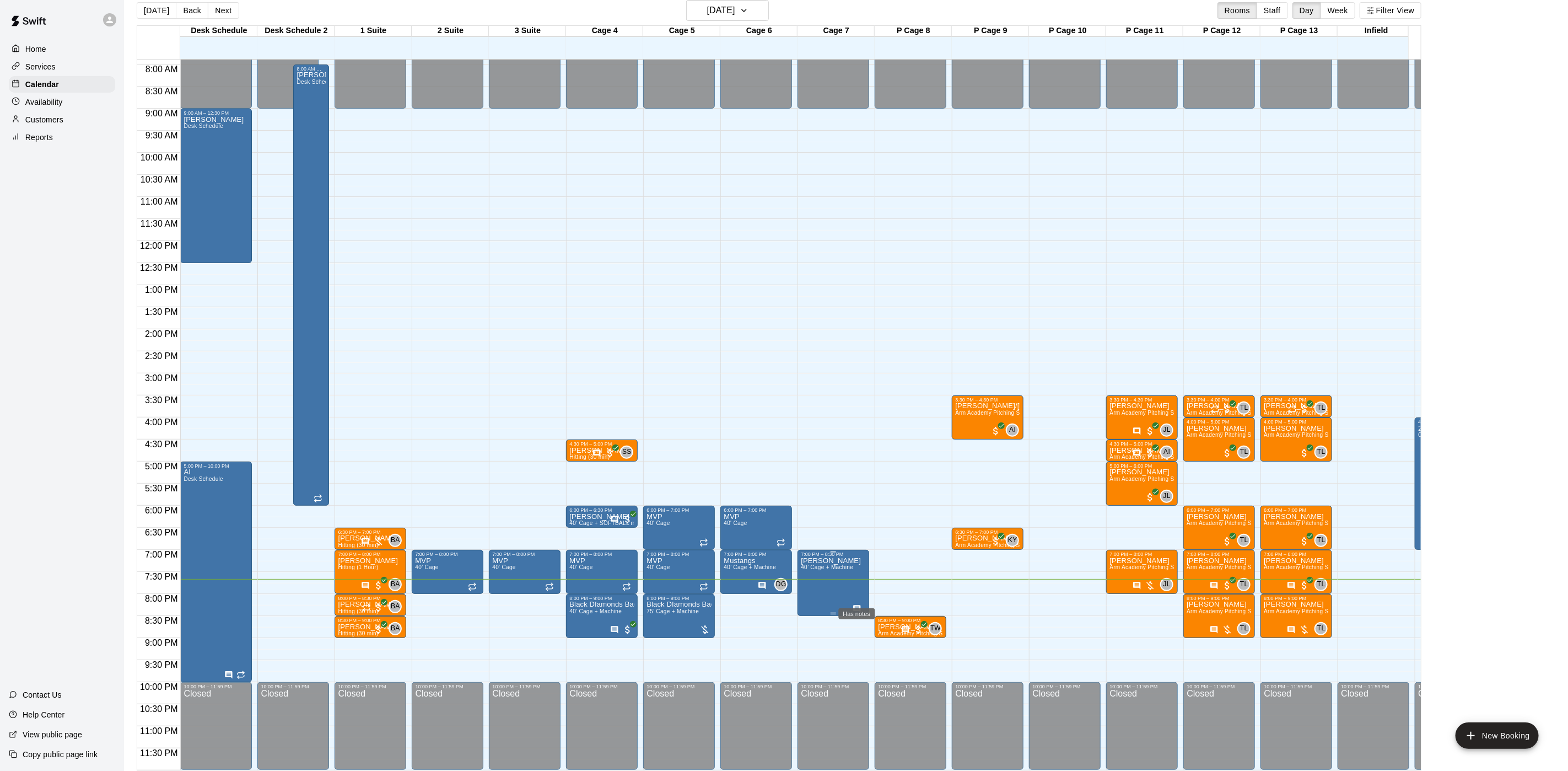
click at [855, 605] on icon "Has notes" at bounding box center [857, 608] width 7 height 7
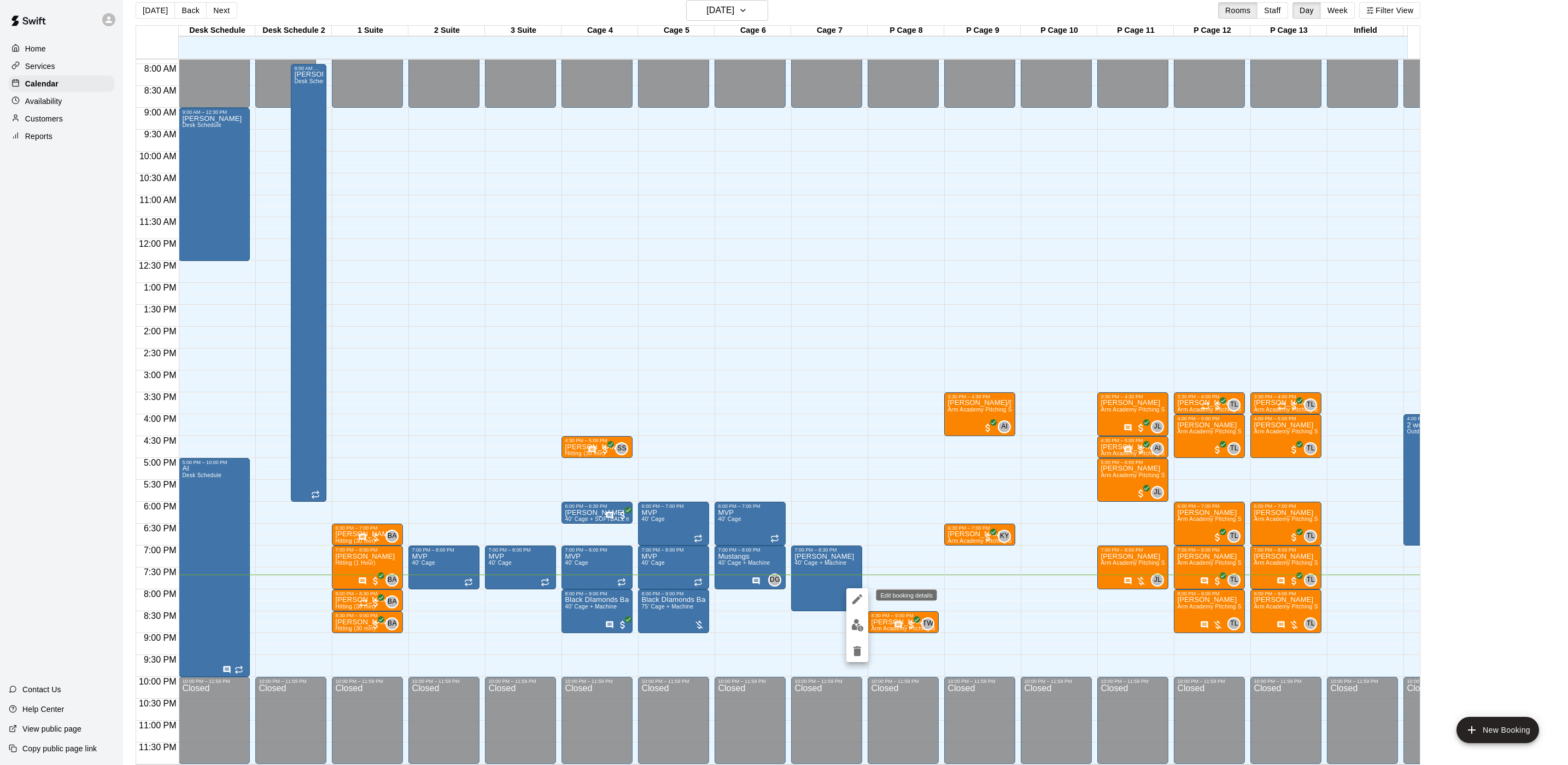
click at [851, 593] on icon "edit" at bounding box center [858, 599] width 13 height 13
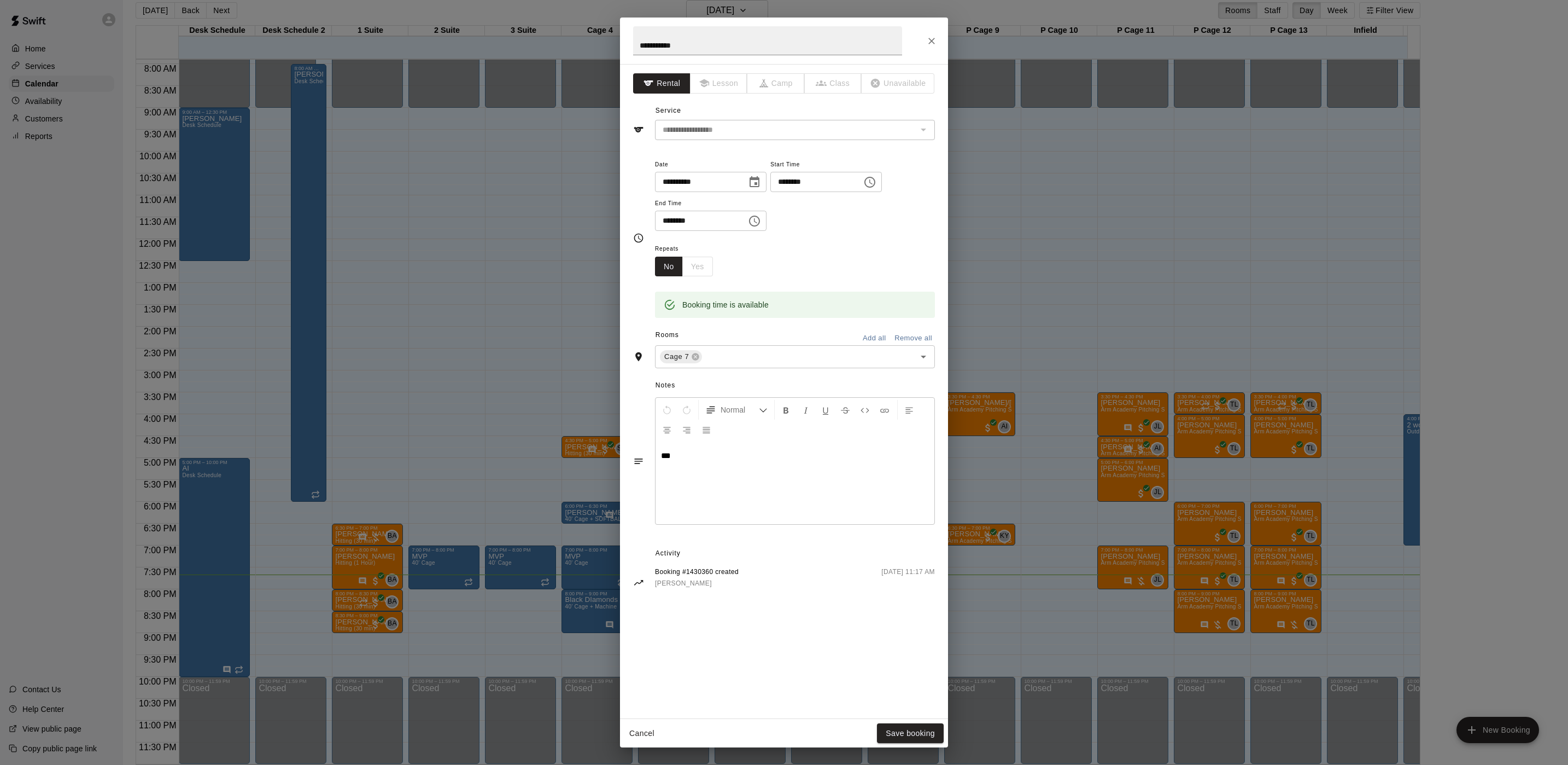
click at [558, 275] on div "**********" at bounding box center [784, 382] width 1568 height 765
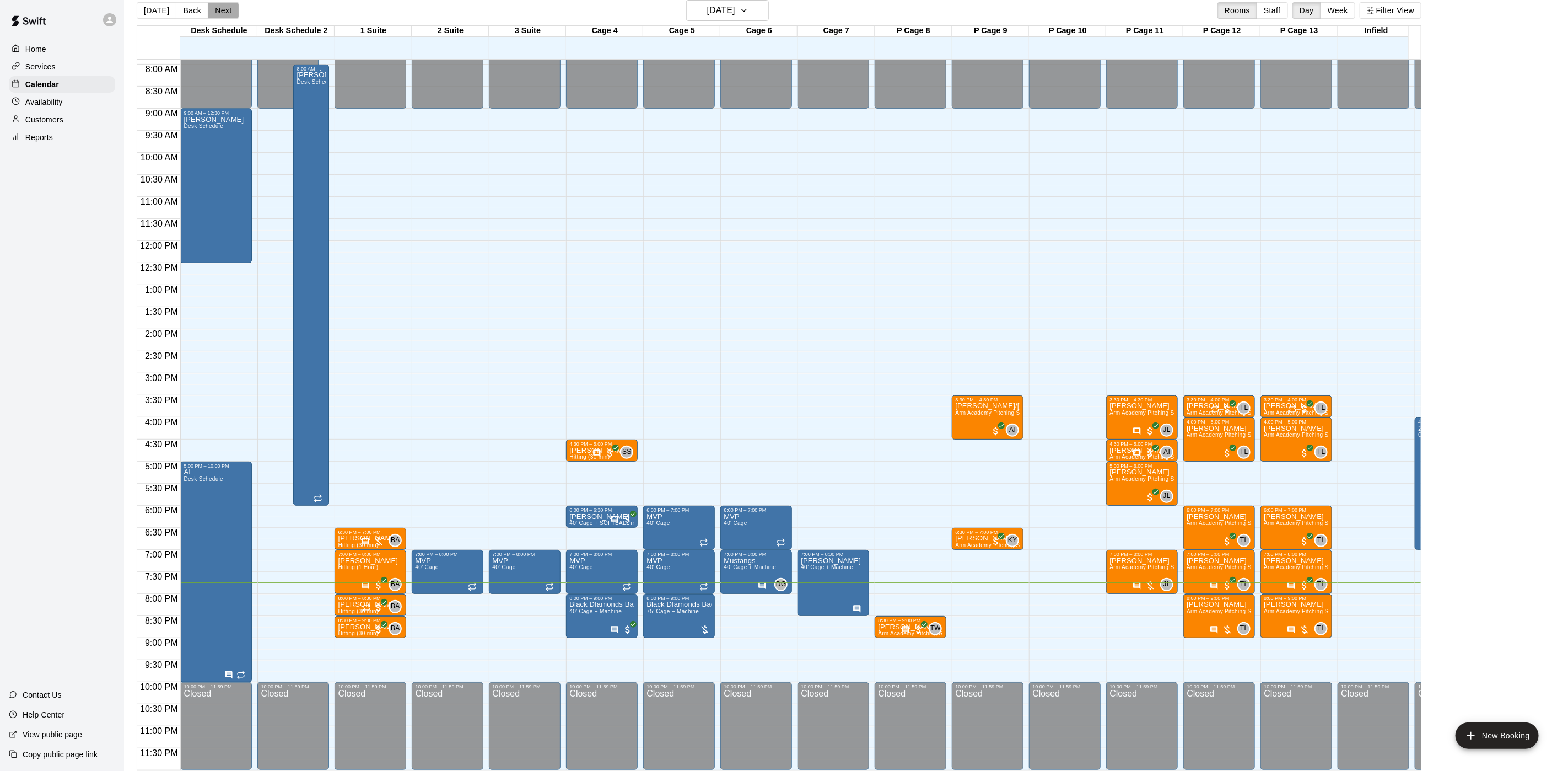
click at [215, 7] on button "Next" at bounding box center [223, 10] width 31 height 17
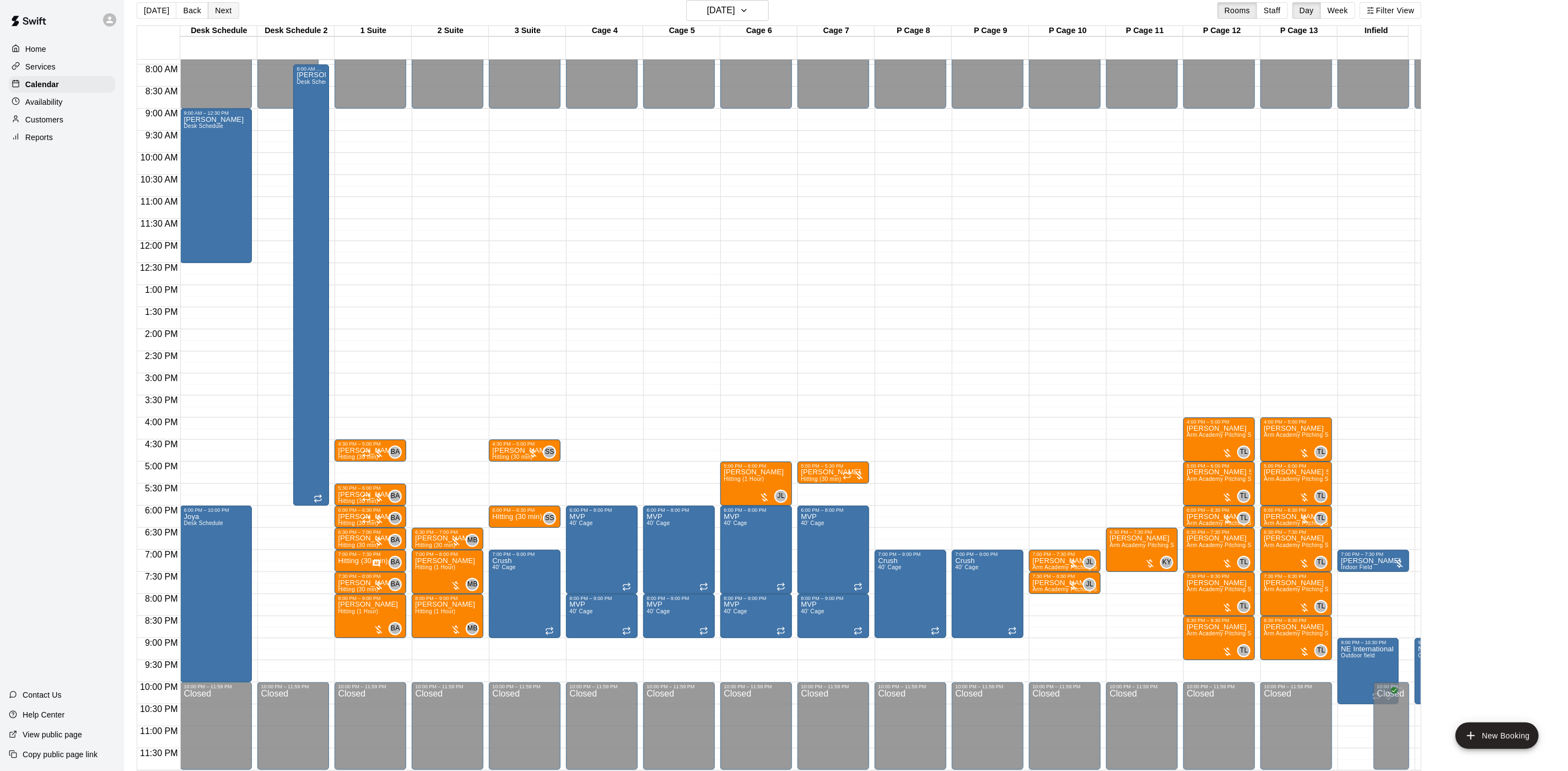
click at [217, 3] on button "Next" at bounding box center [223, 10] width 31 height 17
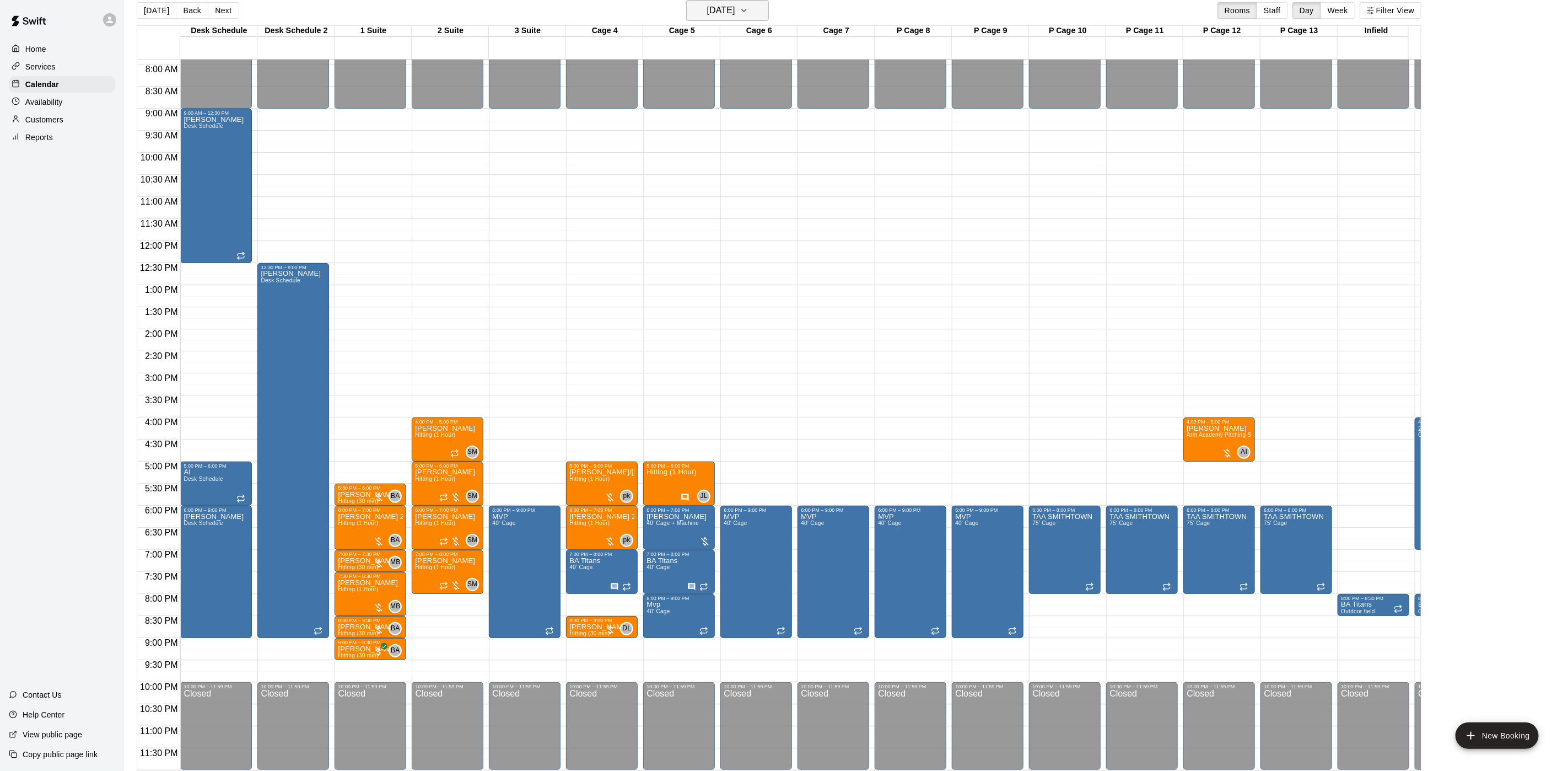
click at [760, 4] on button "Thursday Sep 18" at bounding box center [727, 10] width 83 height 21
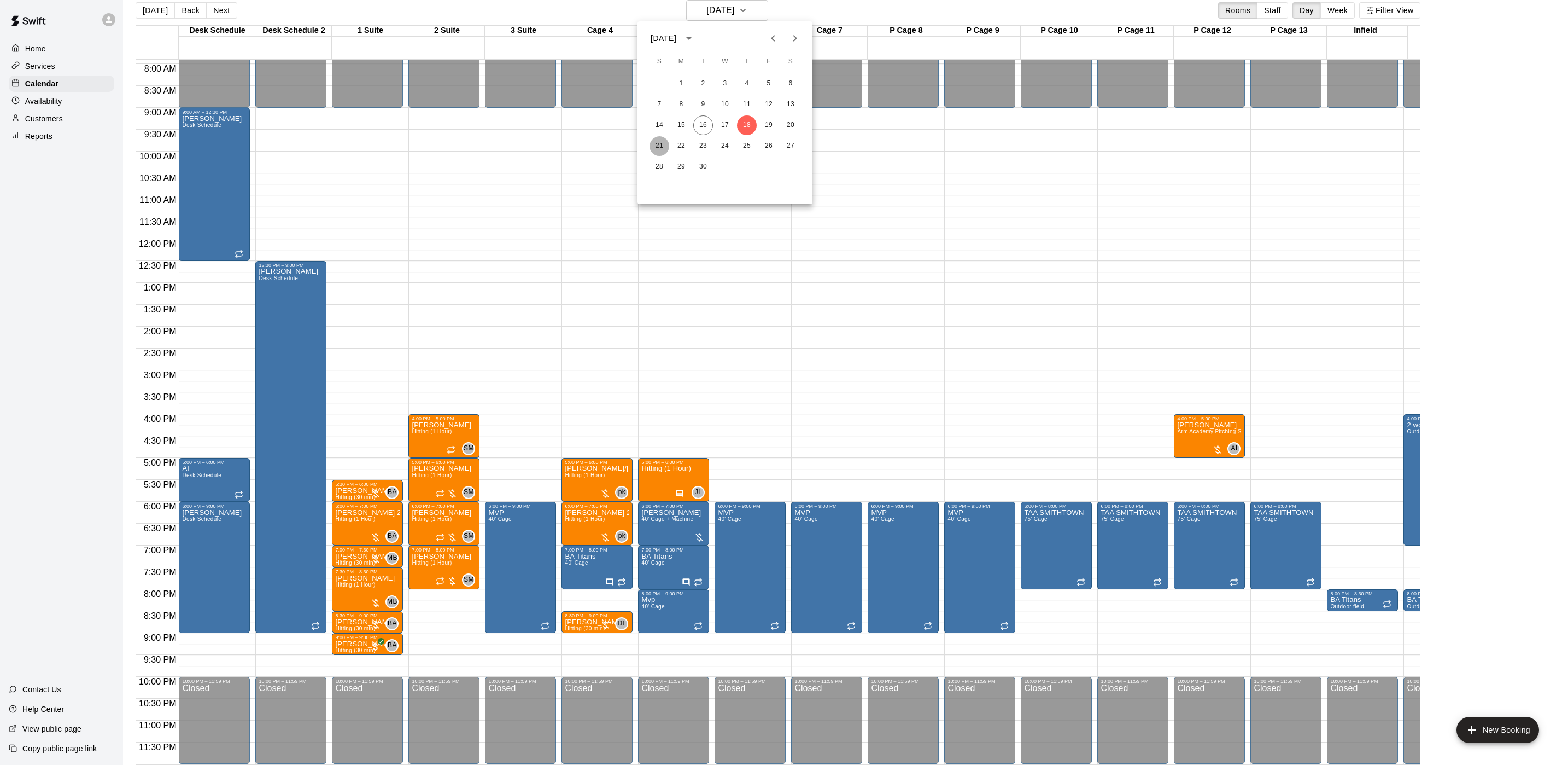
click at [651, 143] on button "21" at bounding box center [659, 146] width 19 height 19
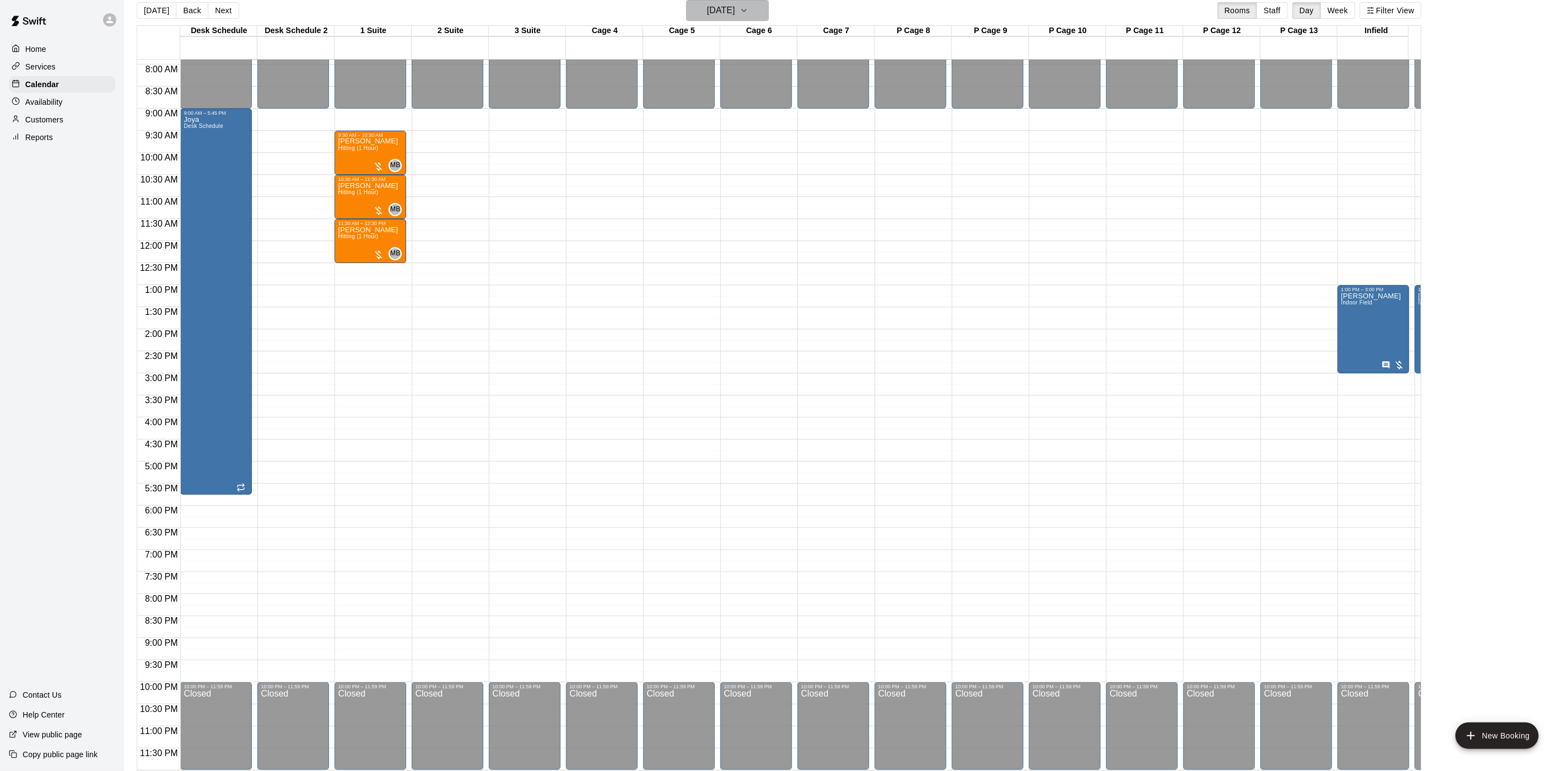
click at [733, 12] on h6 "Sunday Sep 21" at bounding box center [721, 10] width 28 height 15
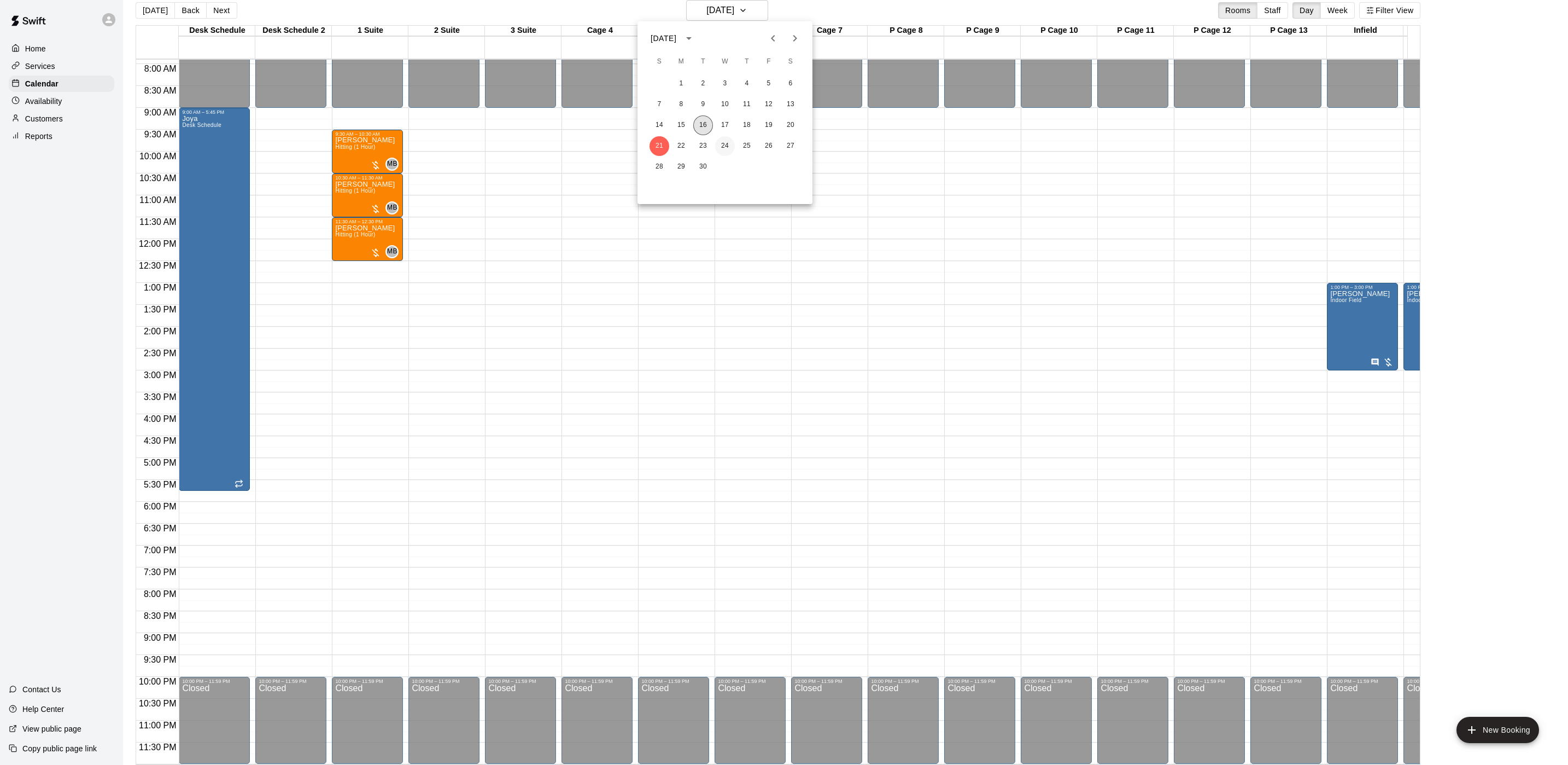
click at [704, 125] on button "16" at bounding box center [703, 125] width 19 height 19
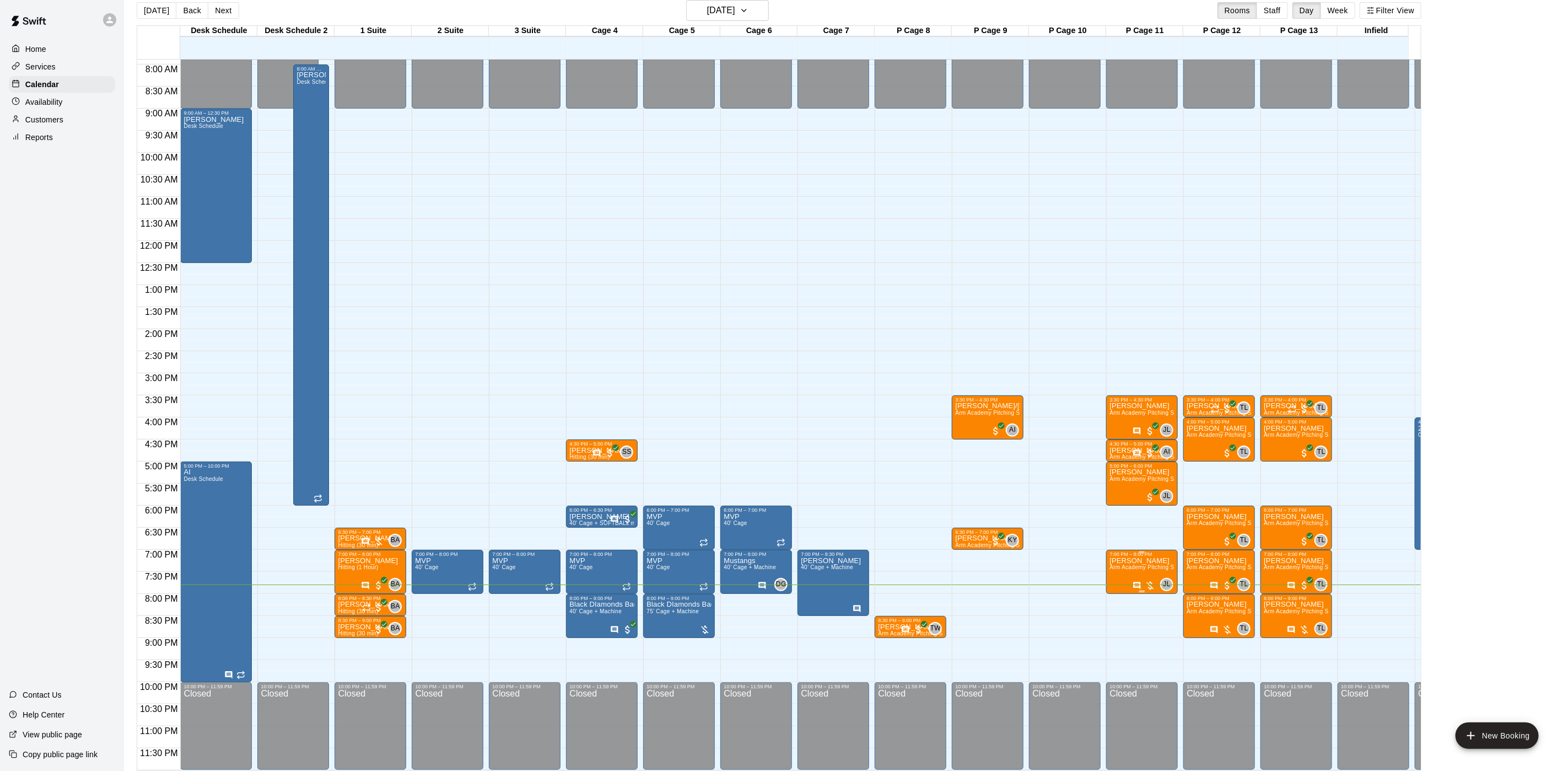
click at [1130, 564] on span "Arm Academy Pitching Session 1 Hour - Pitching" at bounding box center [1173, 567] width 128 height 6
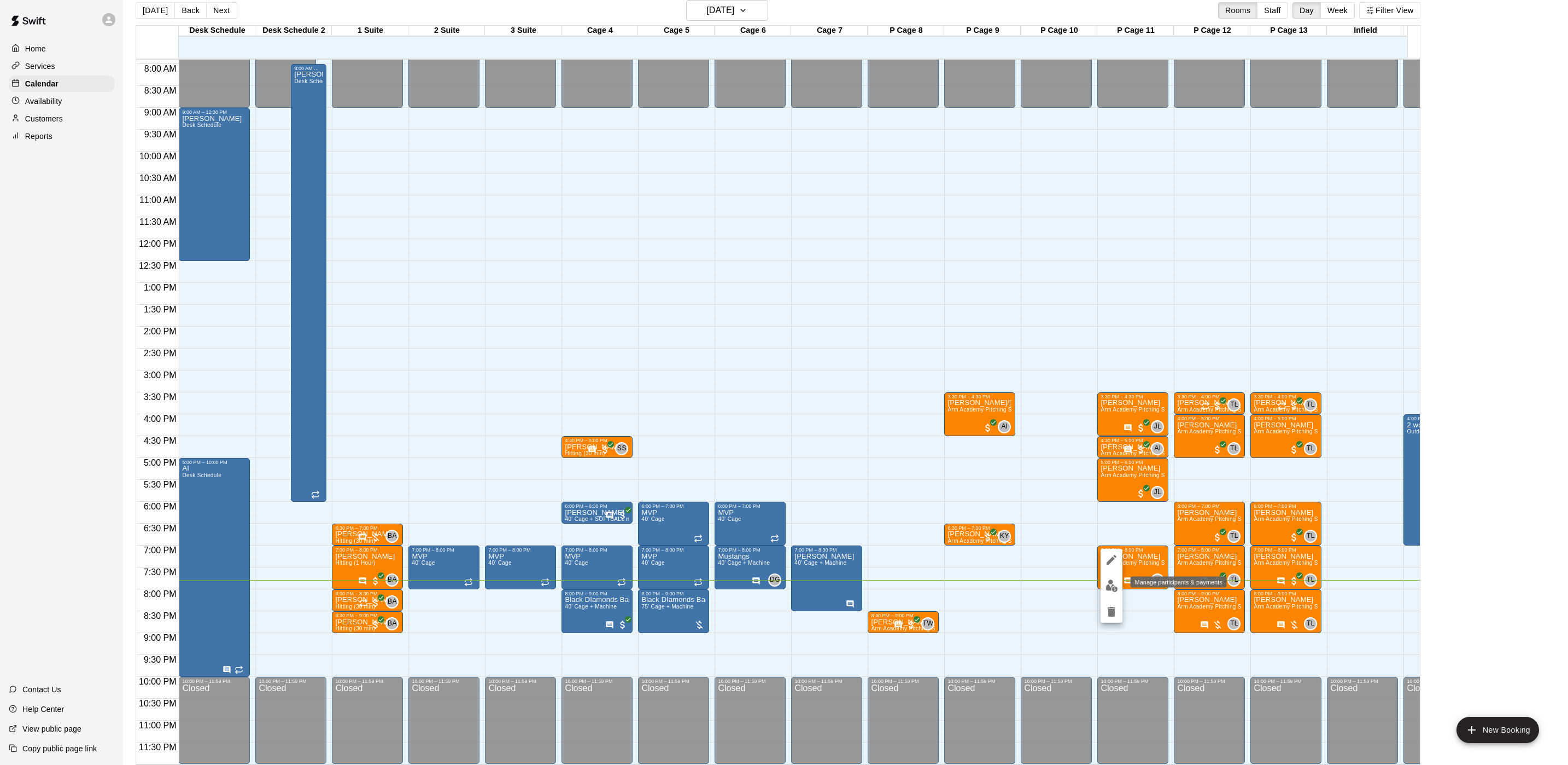
click at [1114, 579] on img "edit" at bounding box center [1111, 585] width 13 height 13
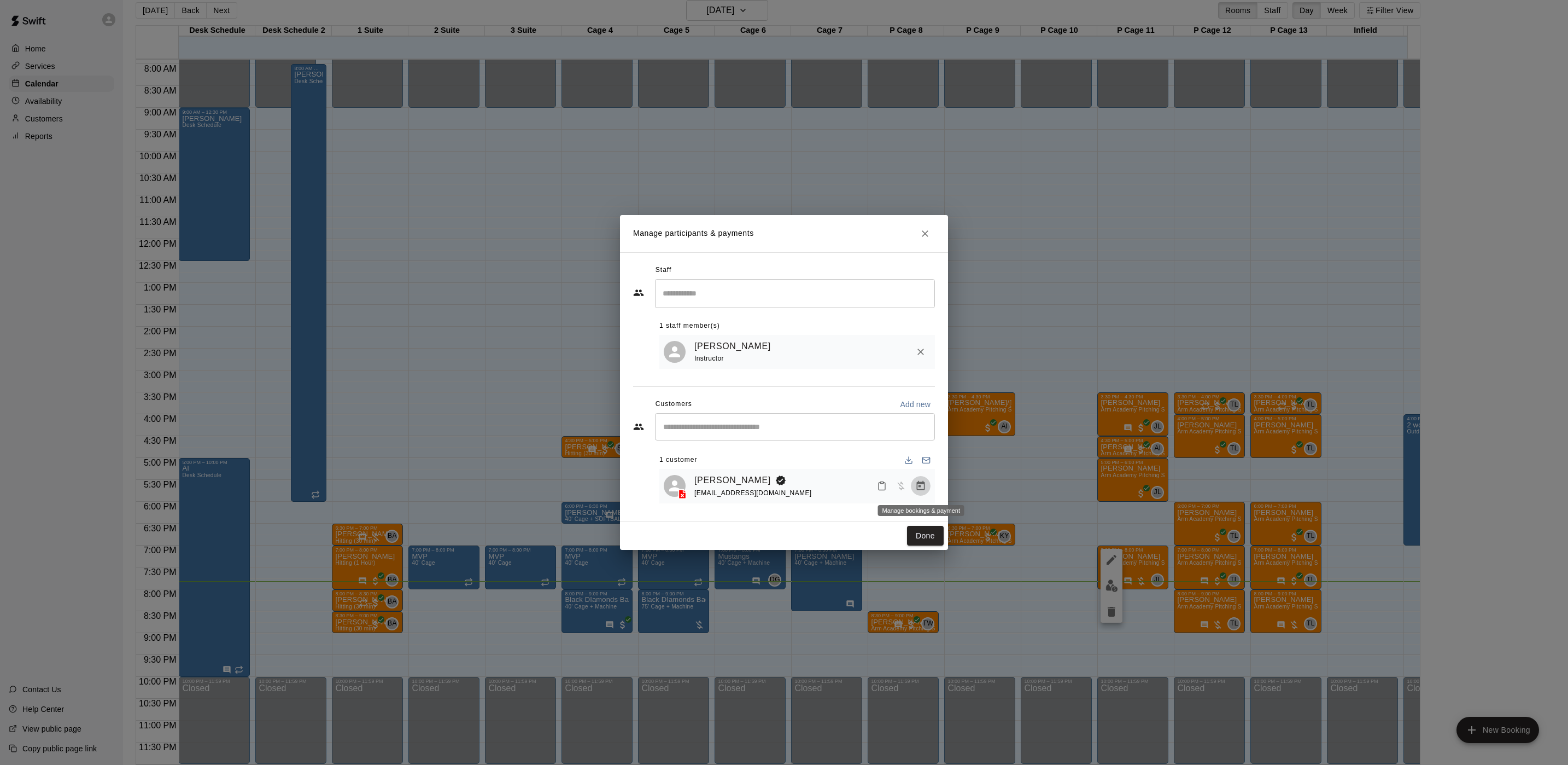
click at [920, 483] on icon "Manage bookings & payment" at bounding box center [920, 485] width 8 height 9
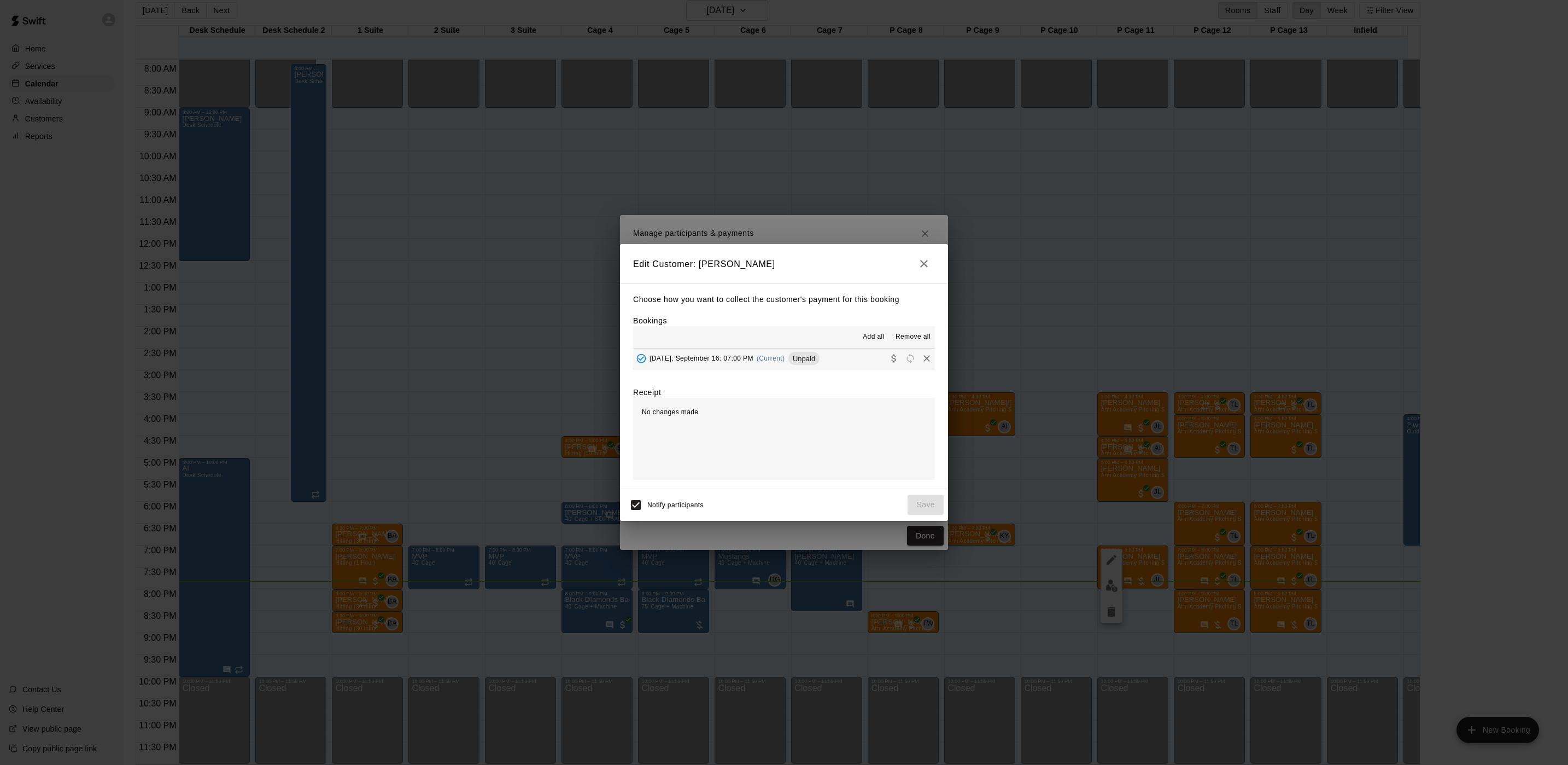
click at [723, 354] on span "[DATE], September 16: 07:00 PM" at bounding box center [701, 358] width 104 height 8
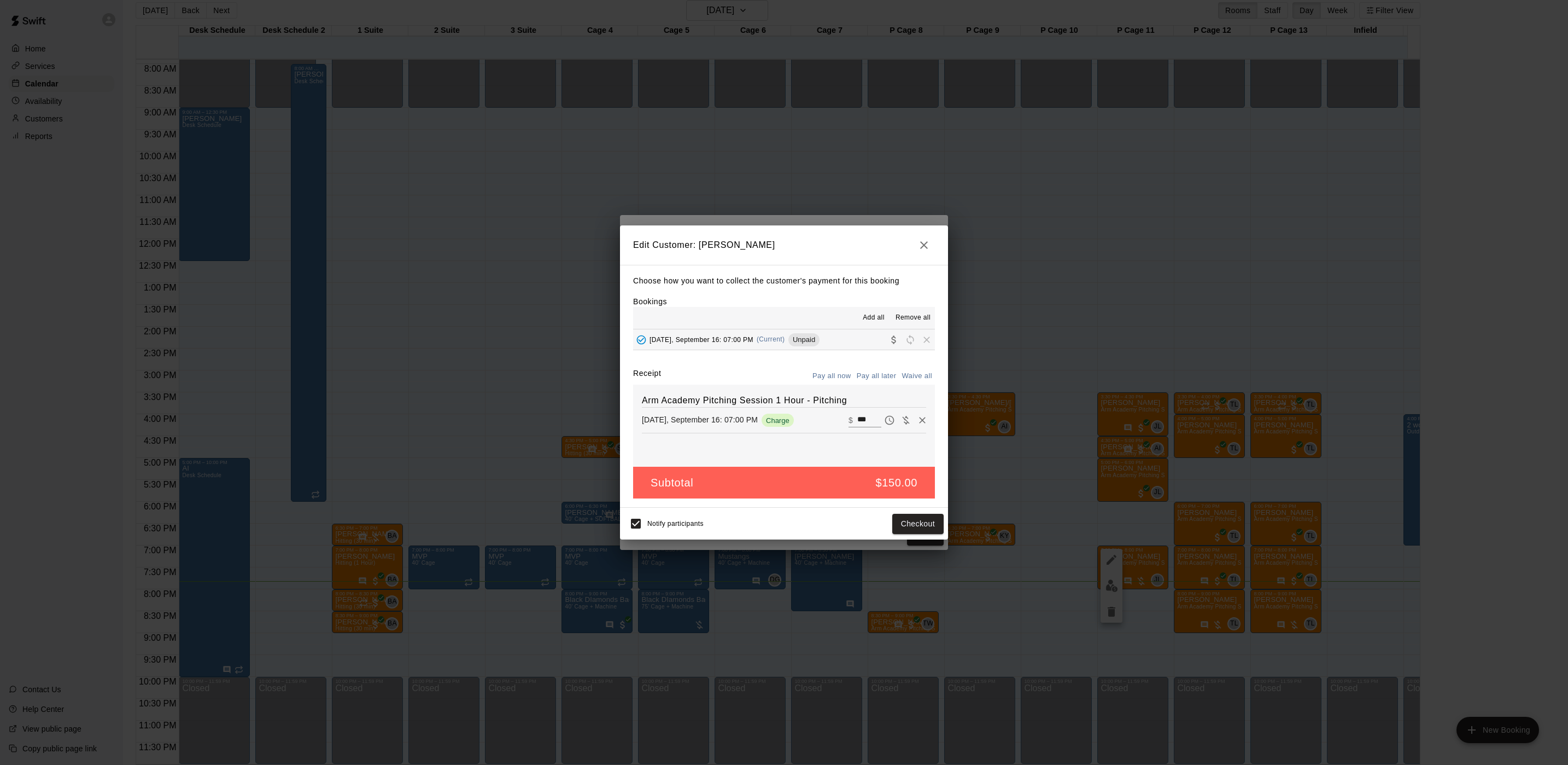
click at [746, 178] on div "Edit Customer: Arie Black Choose how you want to collect the customer's payment…" at bounding box center [784, 382] width 1568 height 765
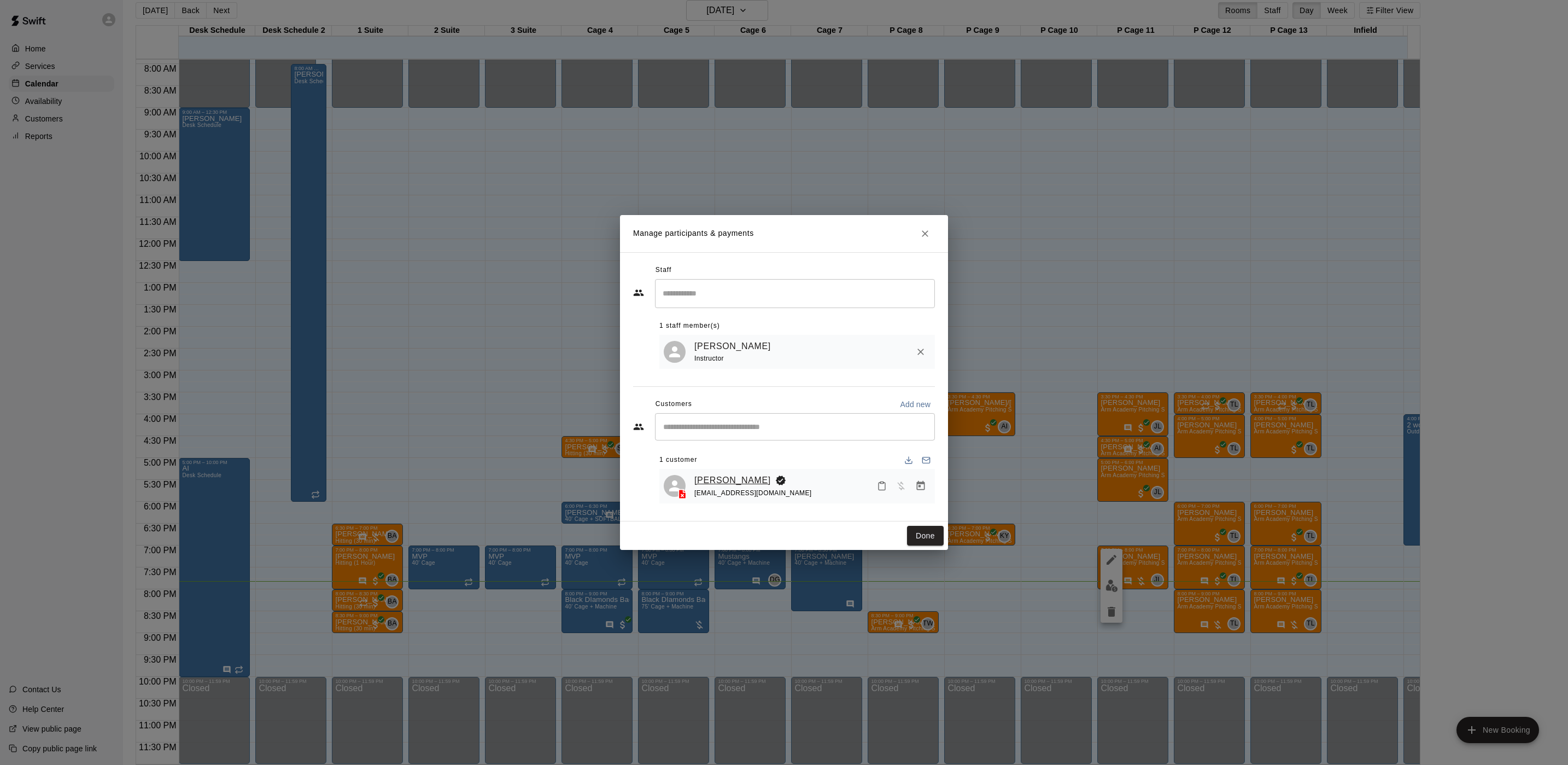
click at [712, 481] on link "[PERSON_NAME]" at bounding box center [733, 480] width 77 height 14
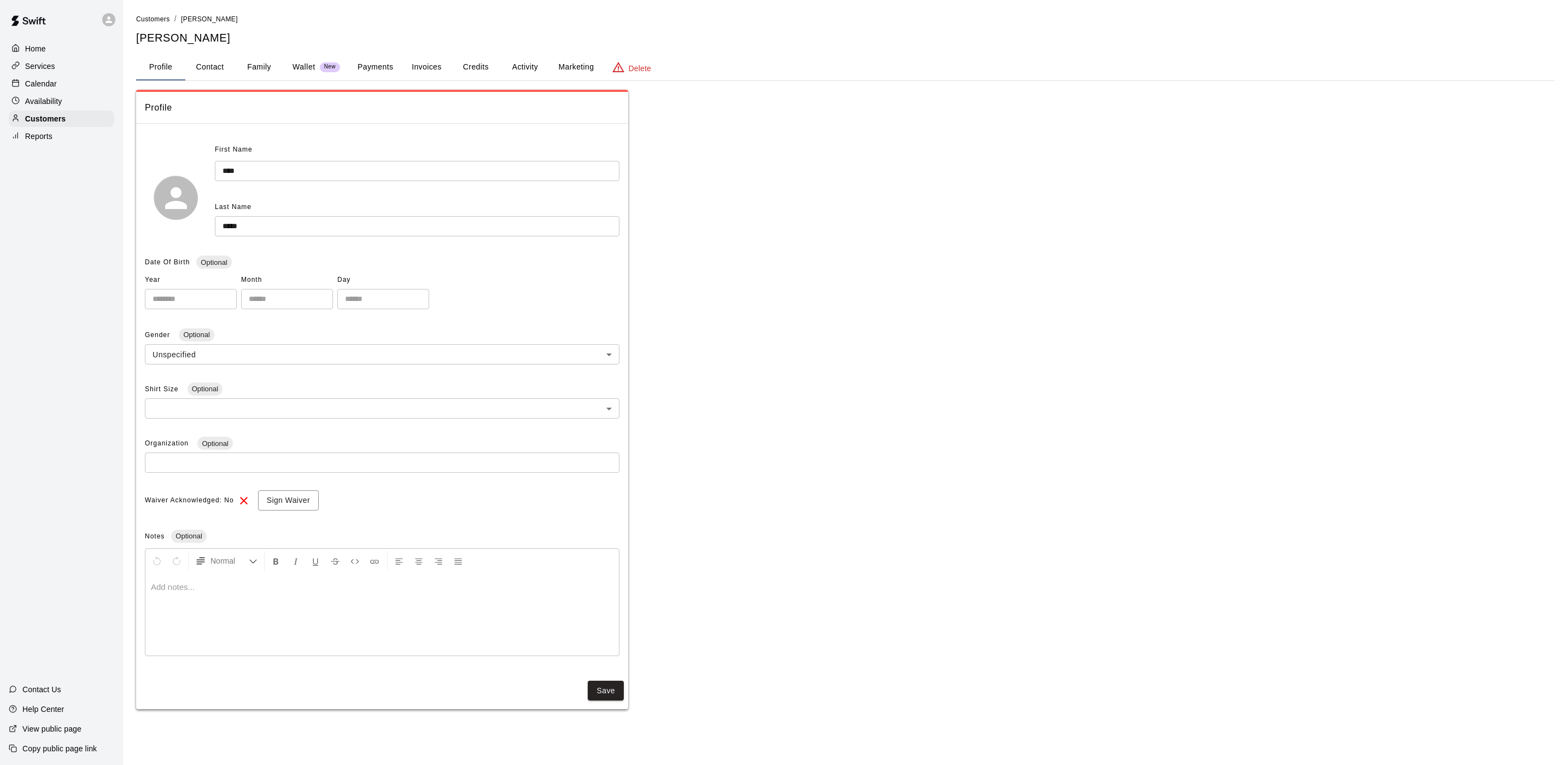
click at [486, 76] on button "Credits" at bounding box center [475, 67] width 49 height 26
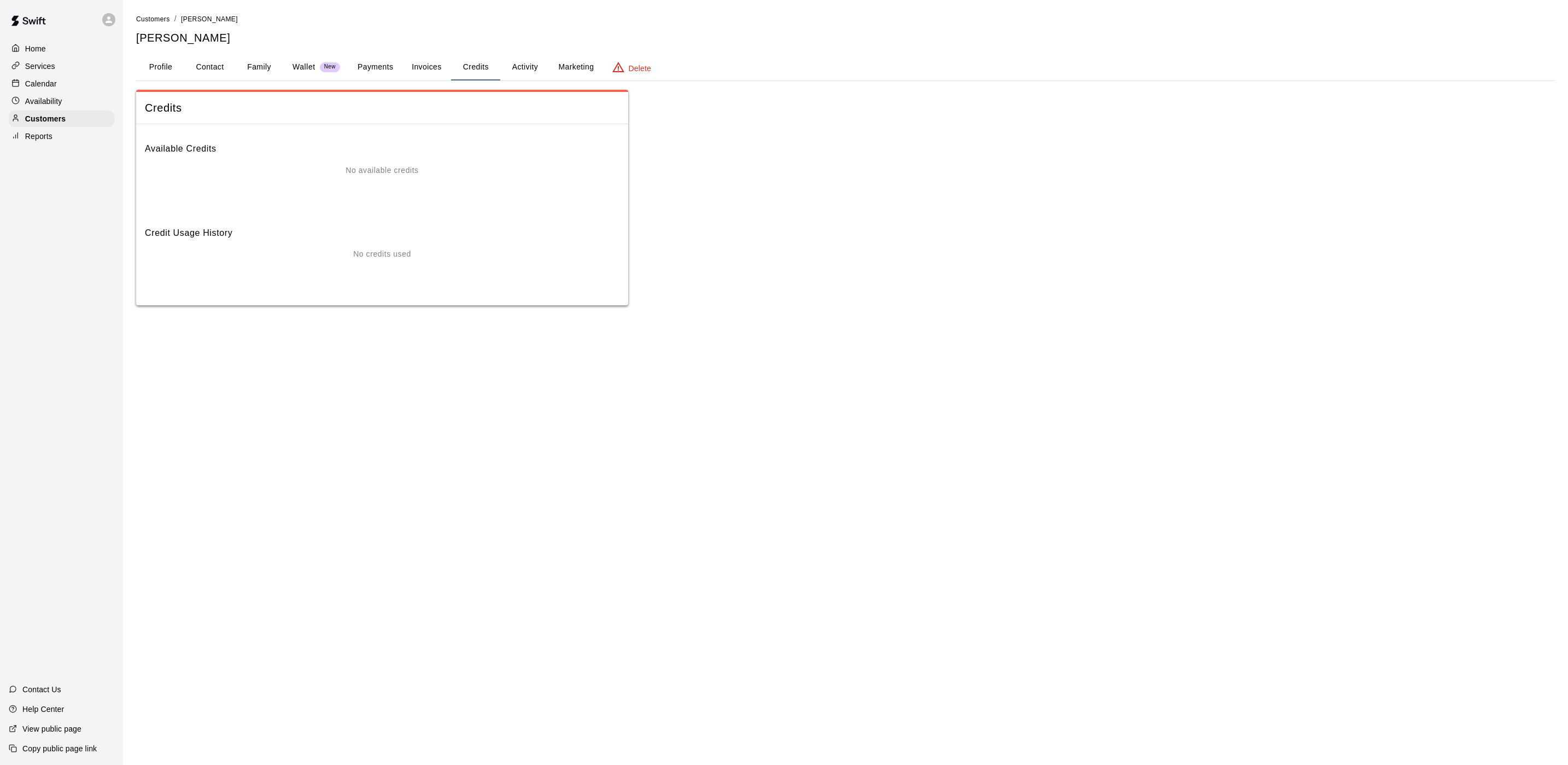
click at [518, 61] on button "Activity" at bounding box center [525, 67] width 49 height 26
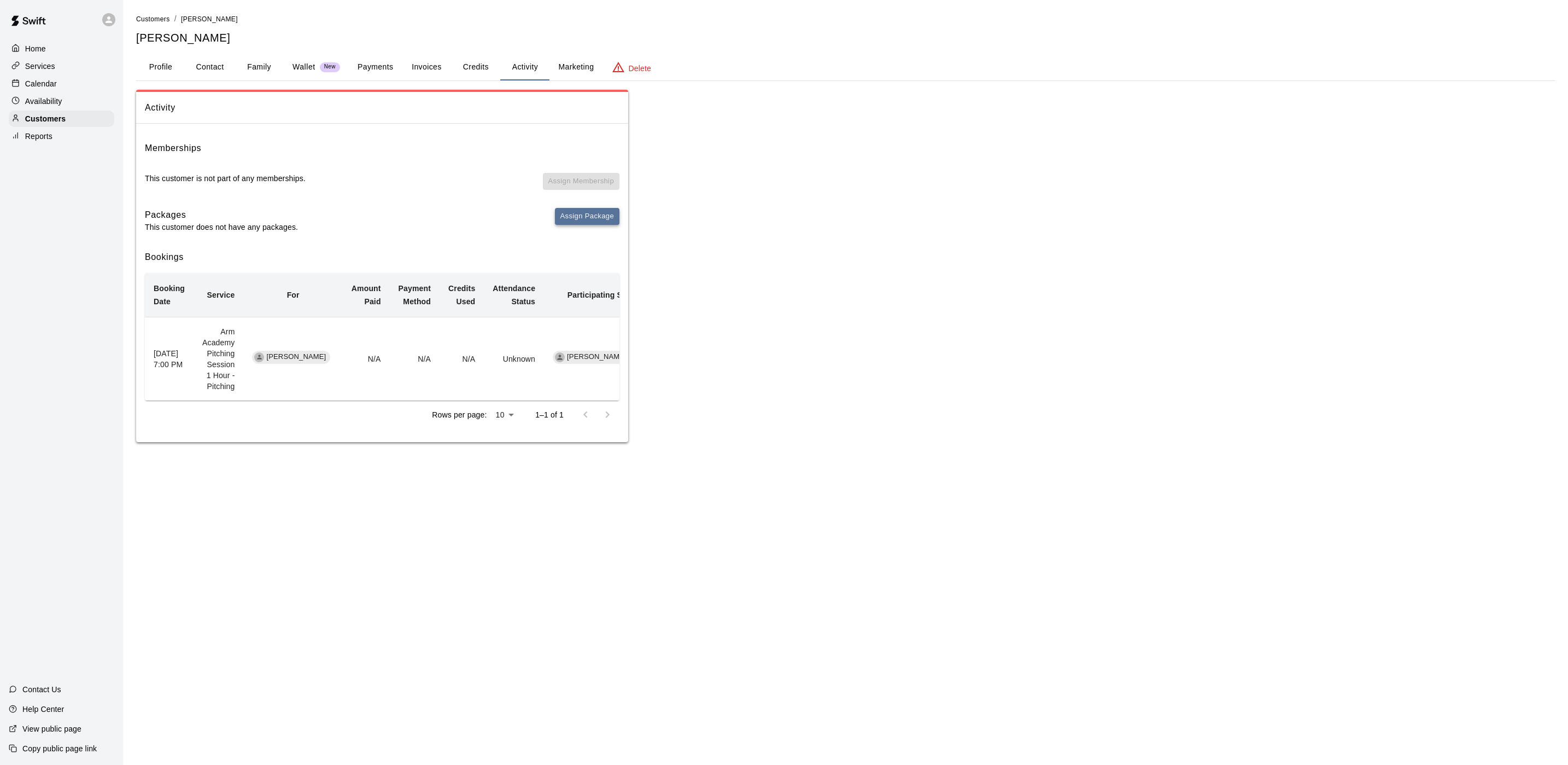
click at [579, 212] on button "Assign Package" at bounding box center [587, 216] width 65 height 17
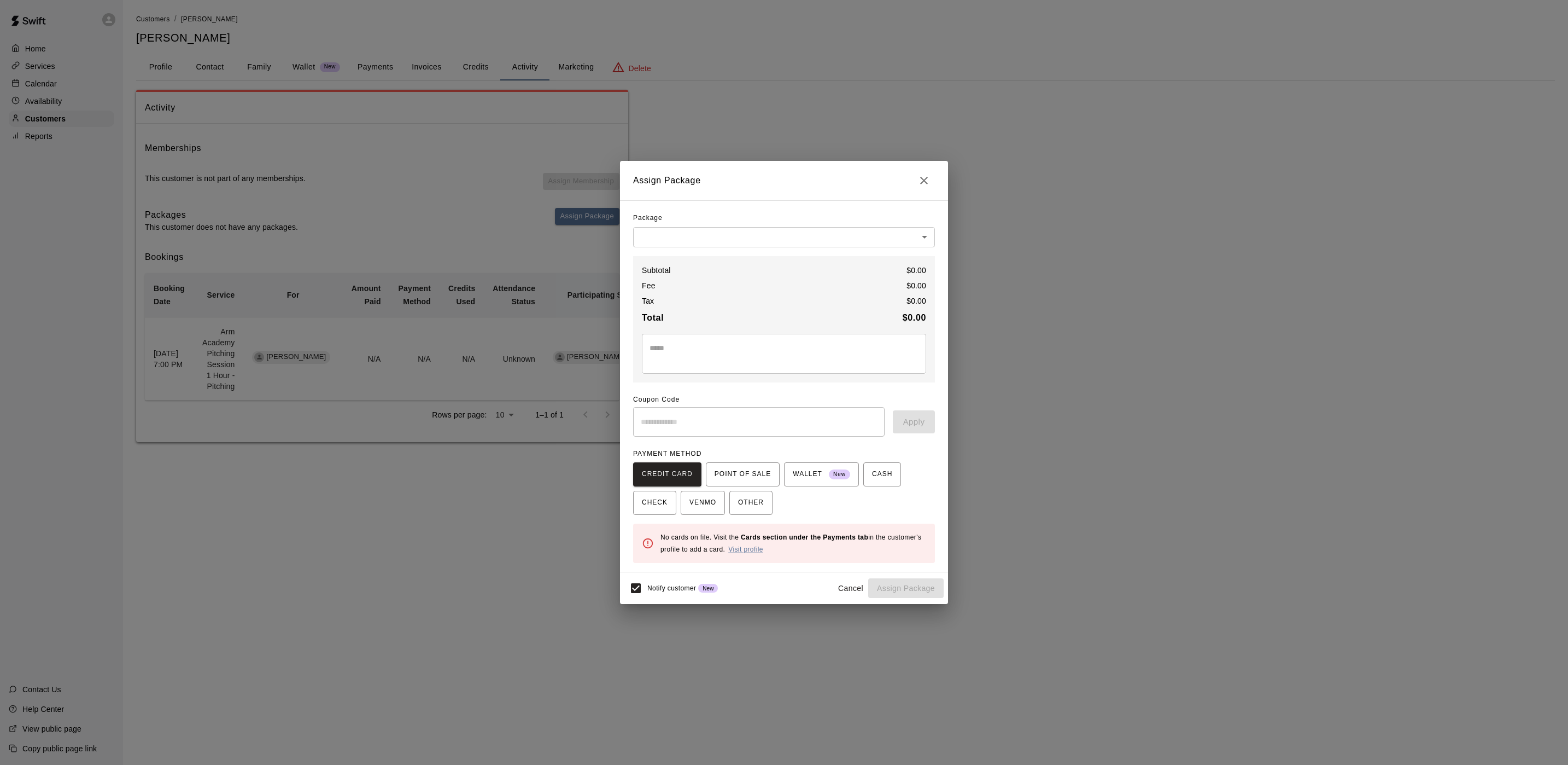
click at [733, 234] on body "Home Services Calendar Availability Customers Reports Contact Us Help Center Vi…" at bounding box center [784, 232] width 1568 height 464
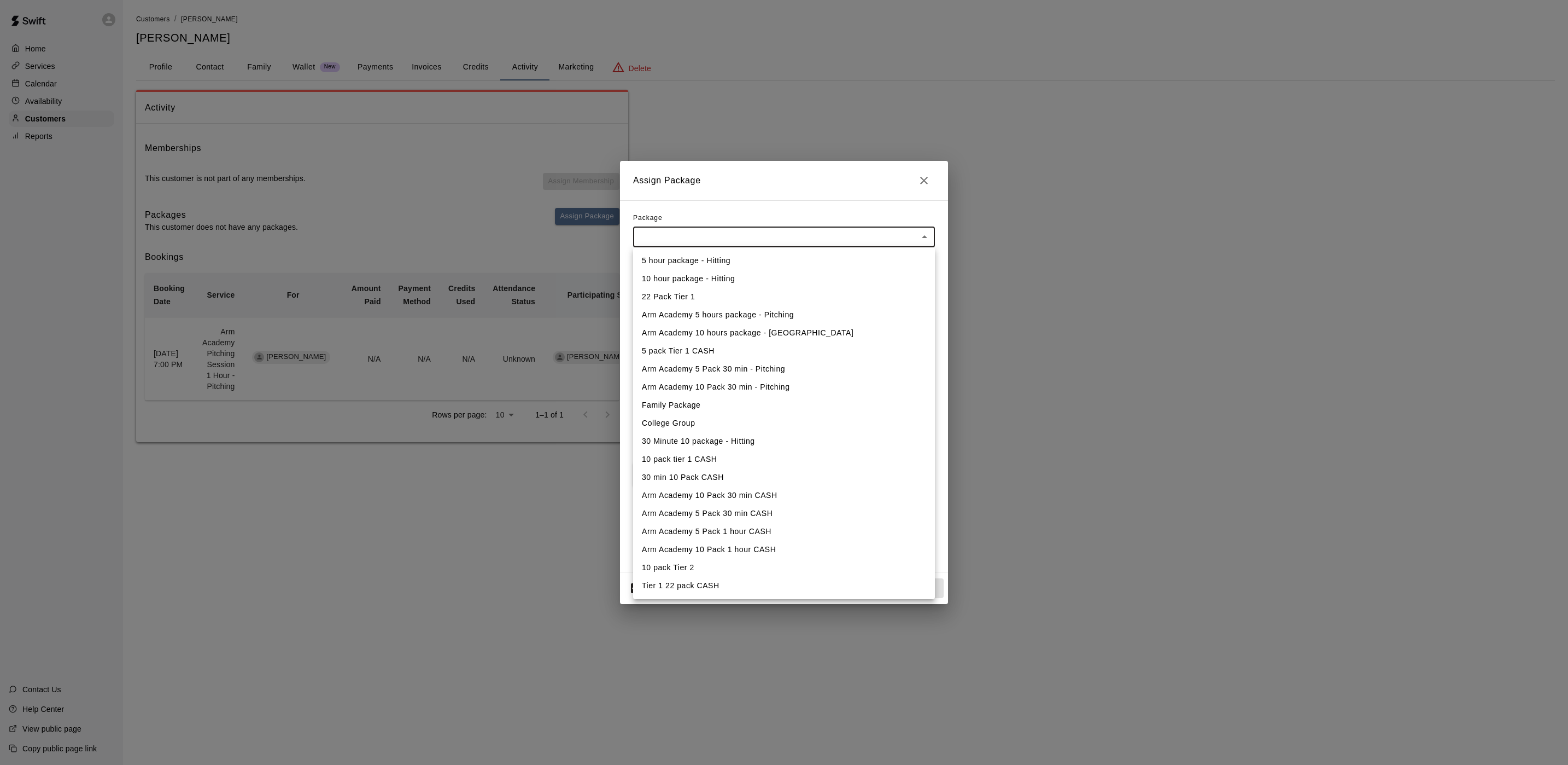
click at [674, 329] on li "Arm Academy 10 hours package - Pitching" at bounding box center [784, 333] width 302 height 18
type input "**********"
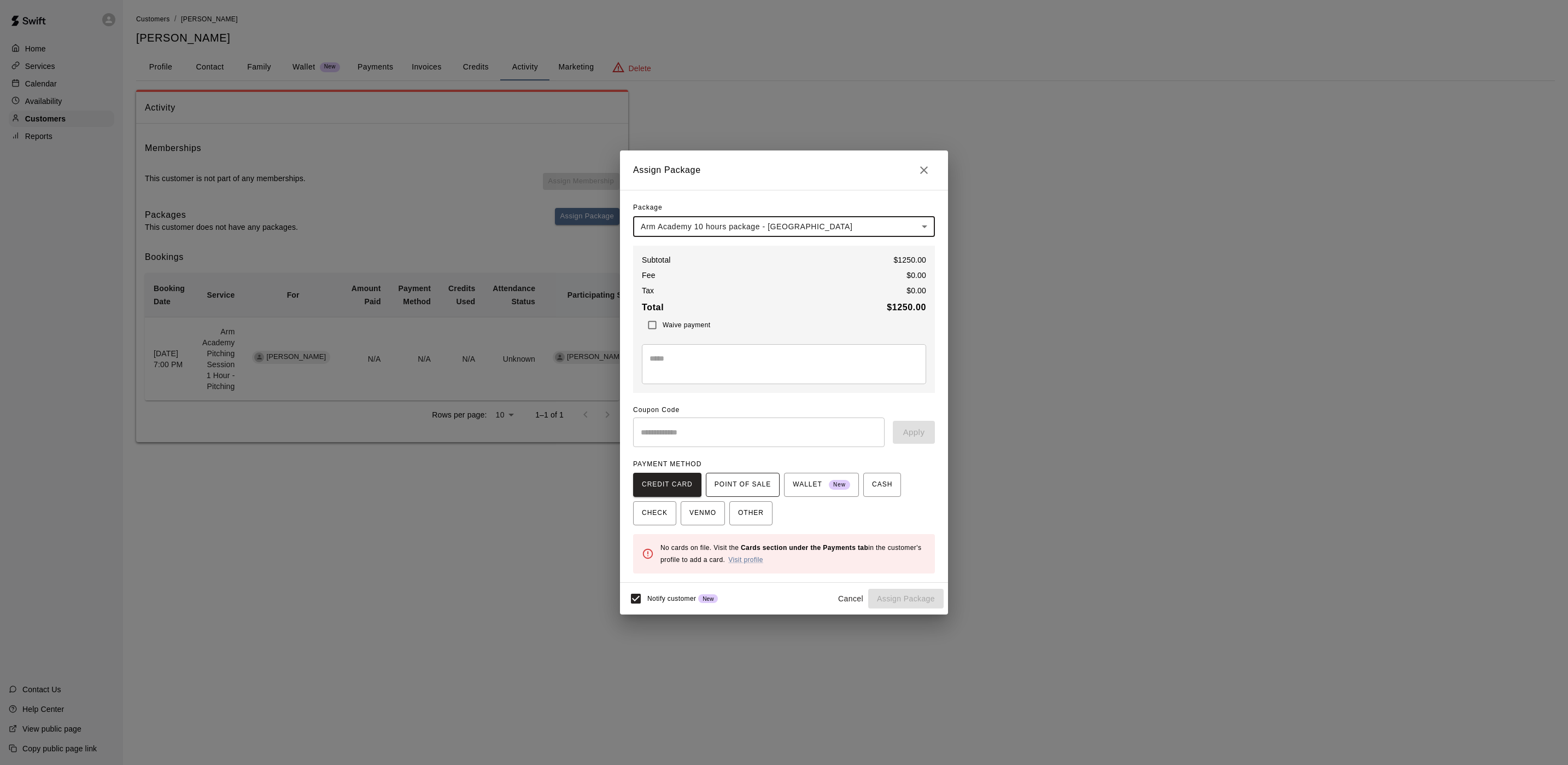
click at [746, 484] on span "POINT OF SALE" at bounding box center [743, 484] width 57 height 18
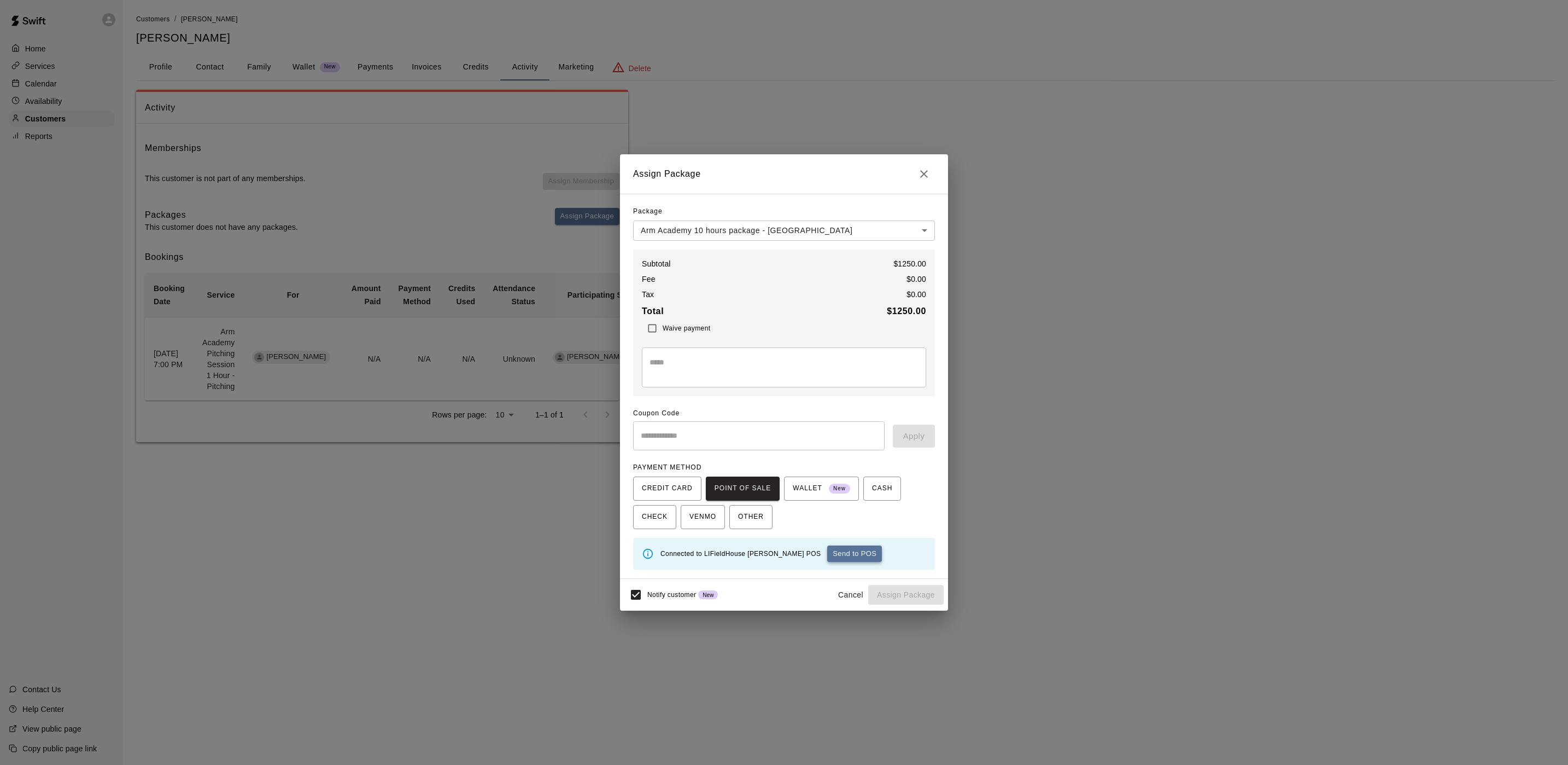
click at [827, 555] on button "Send to POS" at bounding box center [855, 553] width 55 height 16
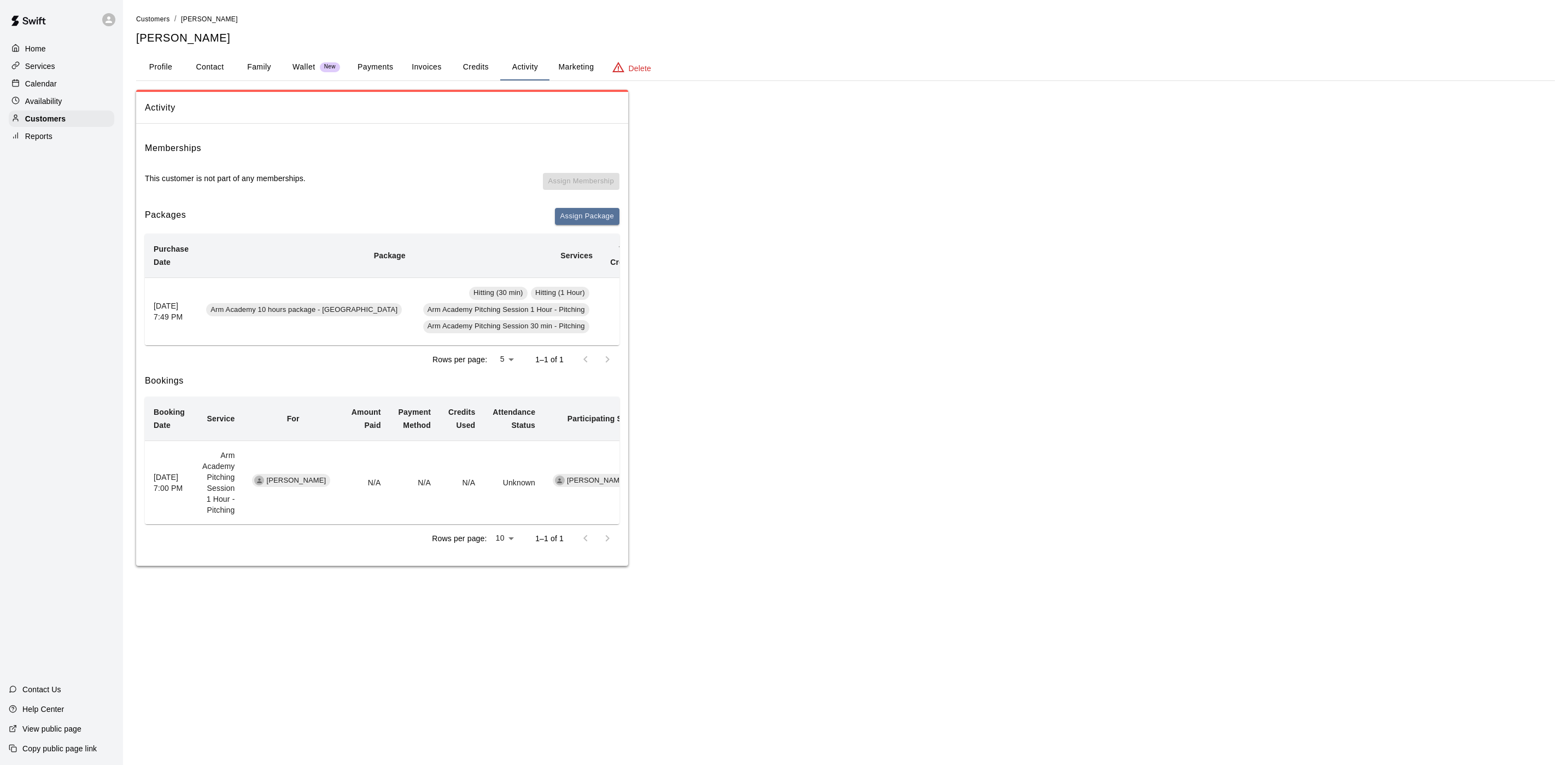
click at [59, 89] on div "Calendar" at bounding box center [61, 83] width 105 height 16
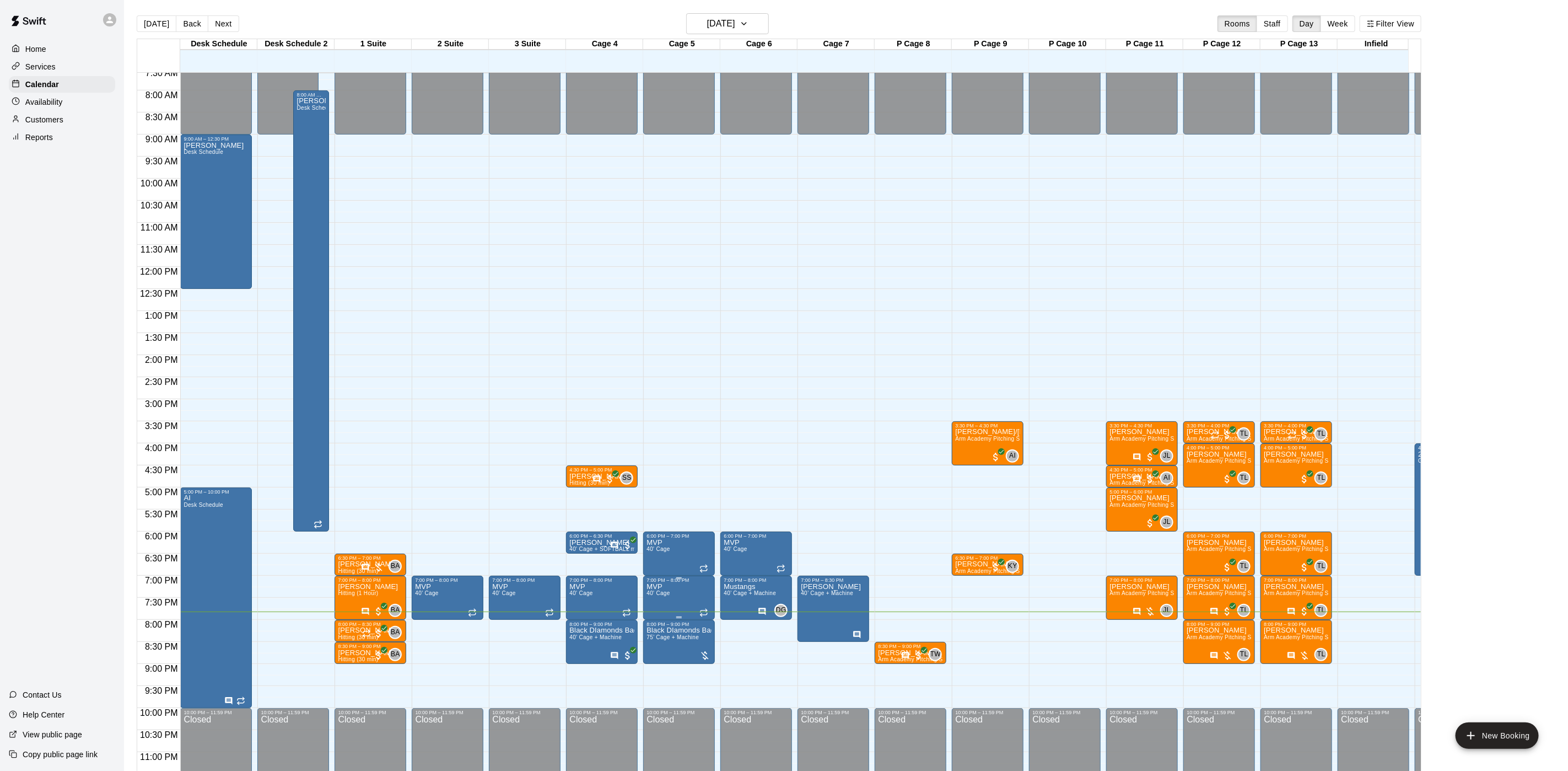
scroll to position [361, 0]
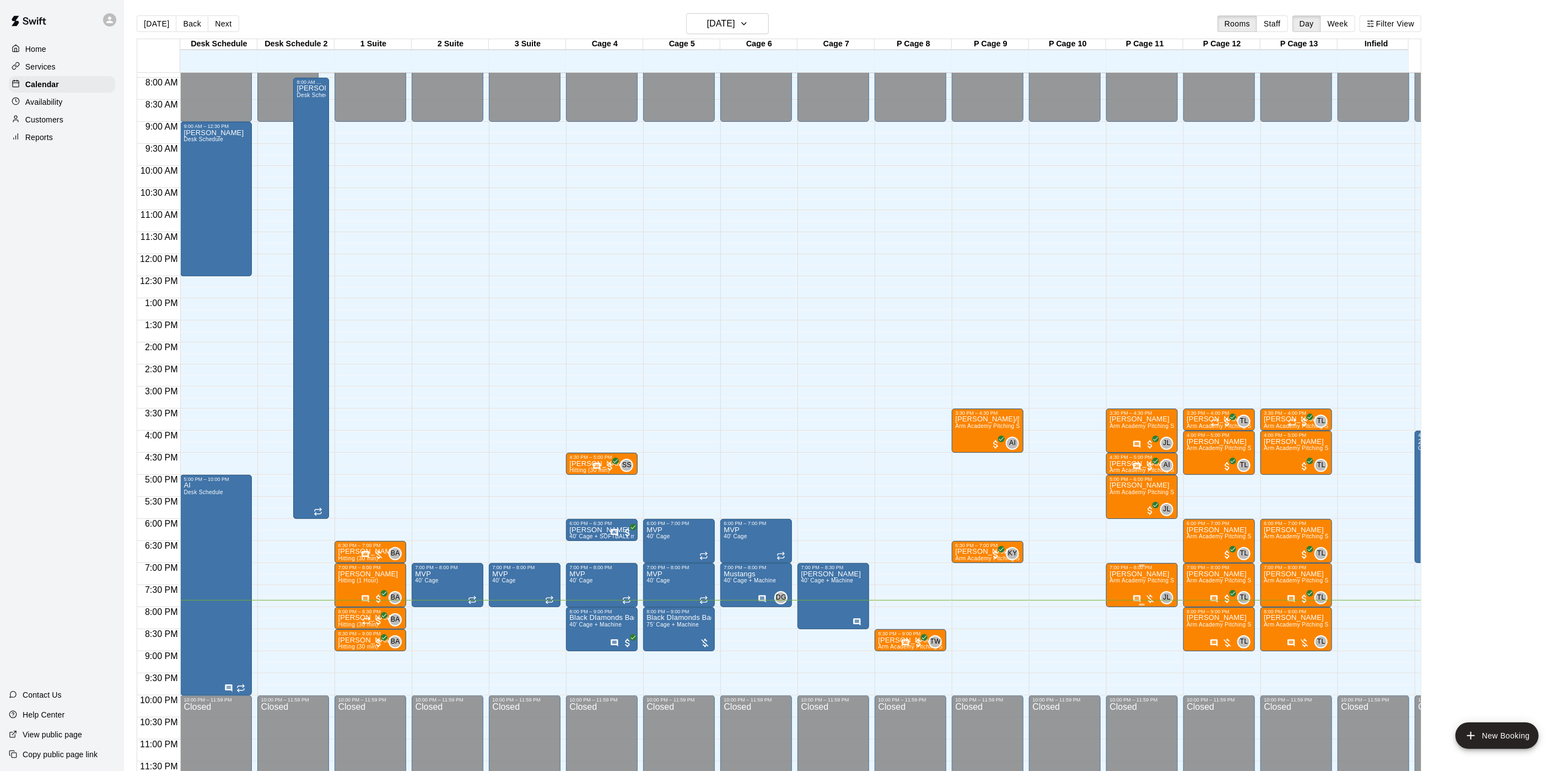
click at [1145, 577] on span "Arm Academy Pitching Session 1 Hour - Pitching" at bounding box center [1173, 580] width 128 height 6
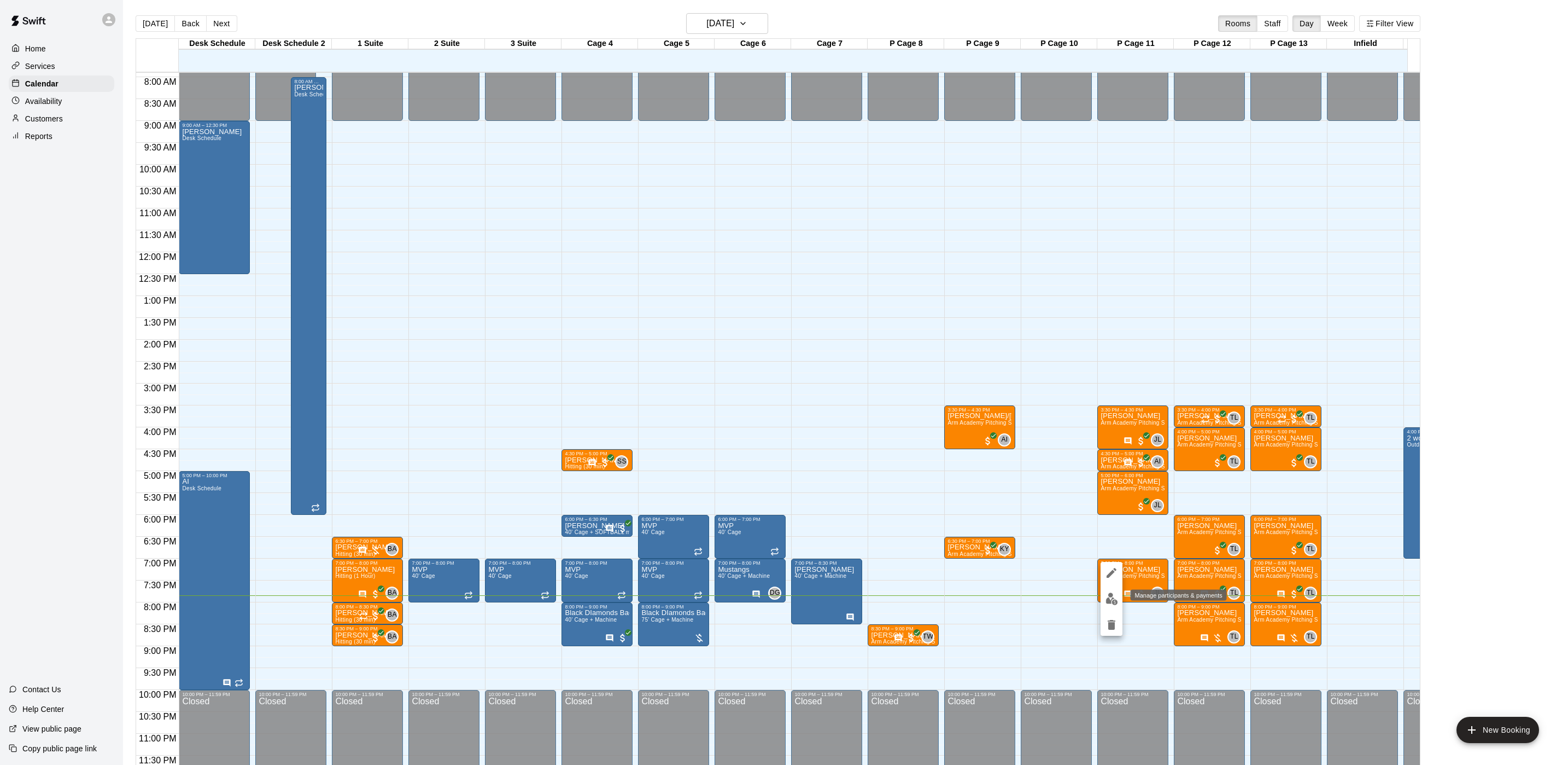
click at [1117, 601] on img "edit" at bounding box center [1111, 599] width 13 height 13
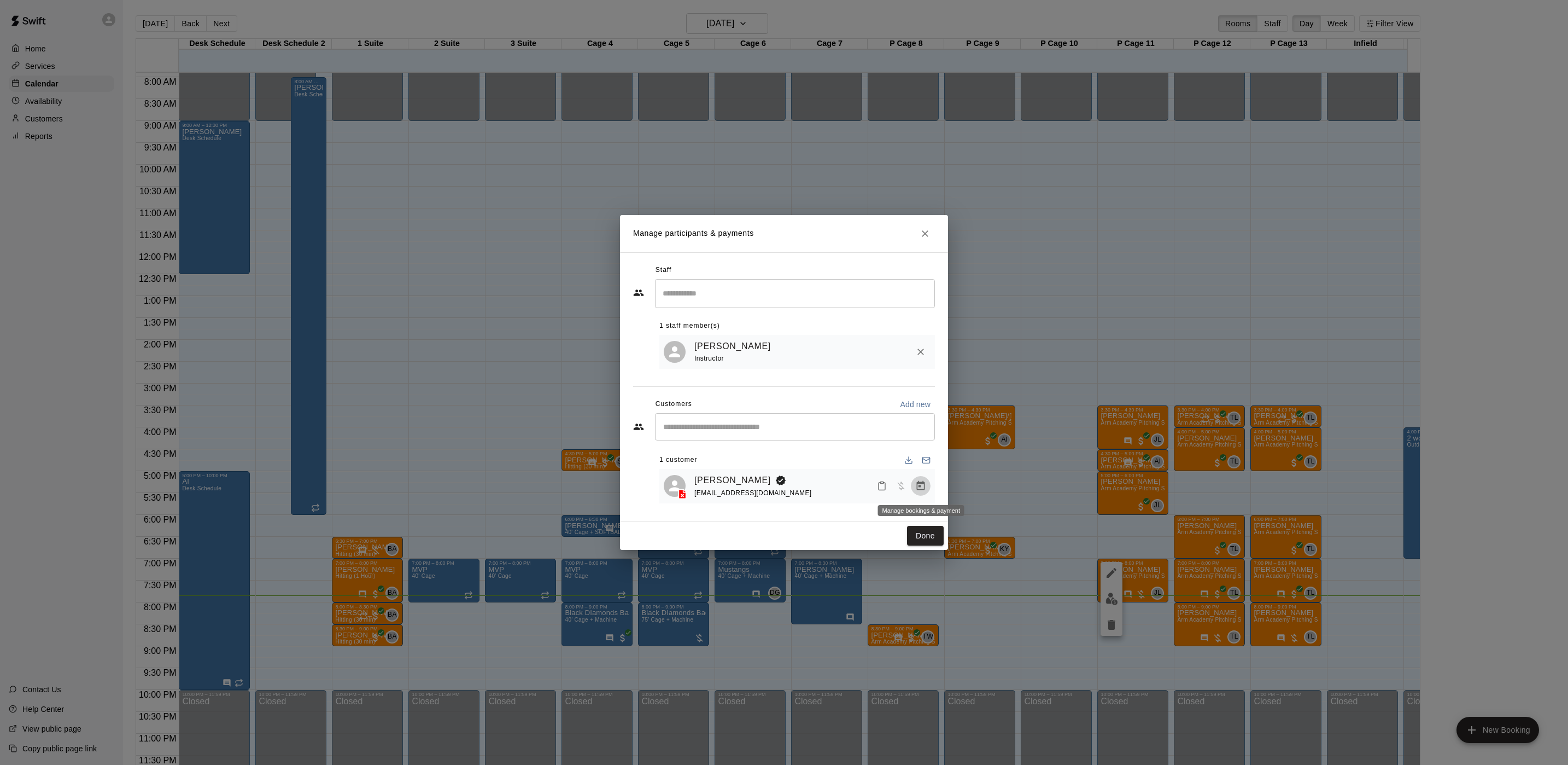
click at [923, 488] on icon "Manage bookings & payment" at bounding box center [921, 486] width 11 height 11
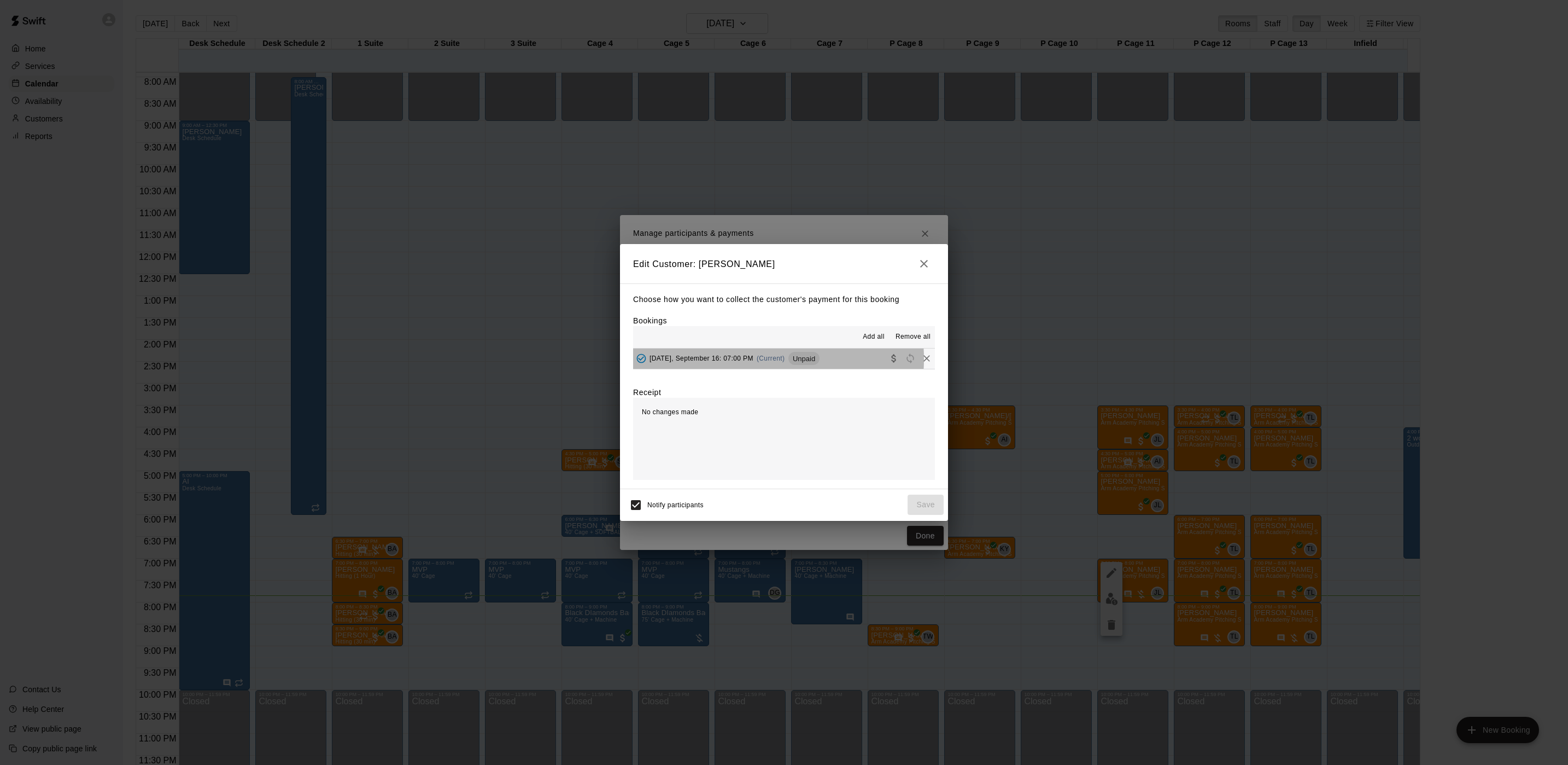
click at [754, 359] on span "[DATE], September 16: 07:00 PM" at bounding box center [701, 358] width 104 height 8
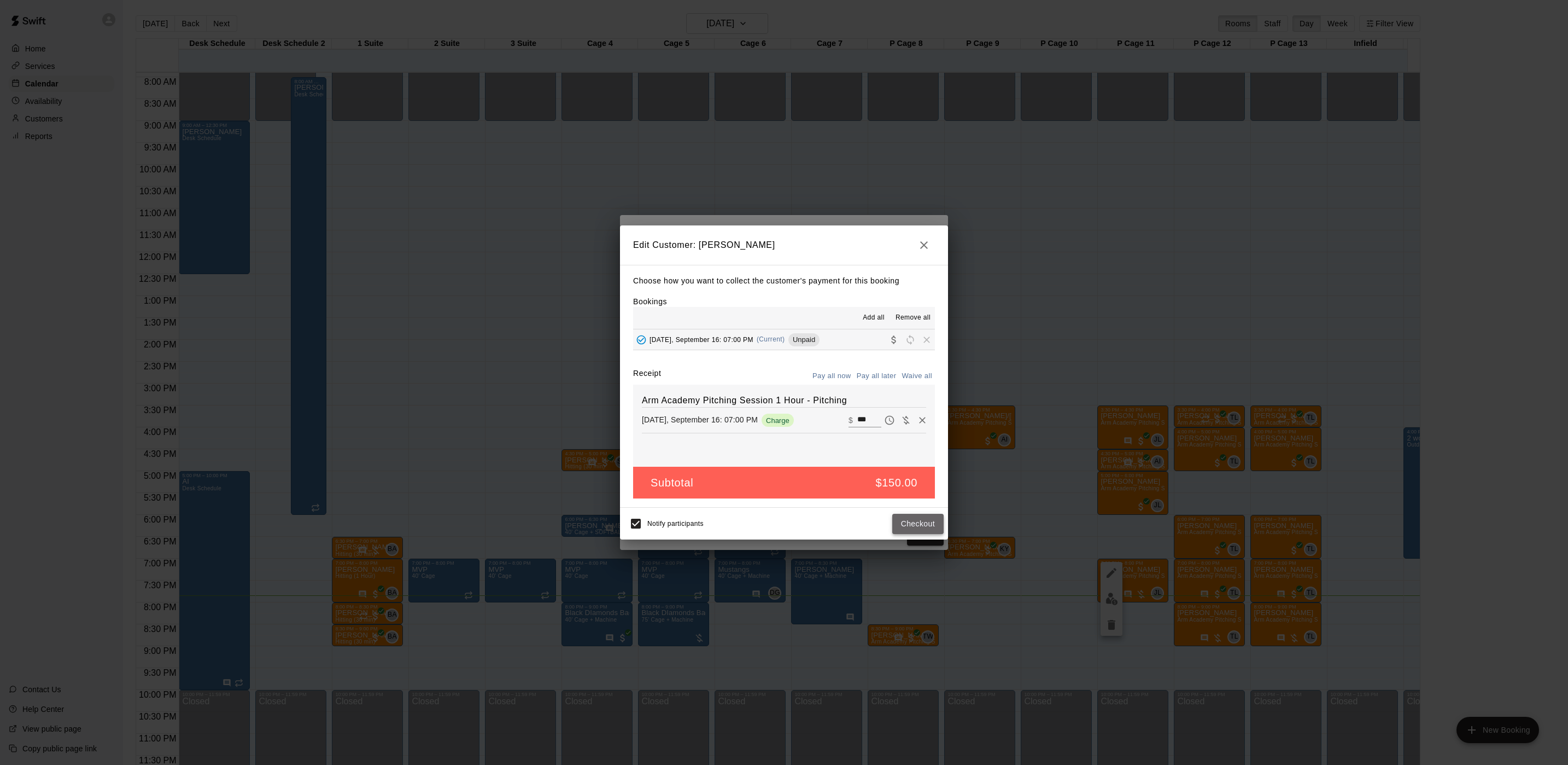
click at [922, 527] on button "Checkout" at bounding box center [918, 523] width 51 height 20
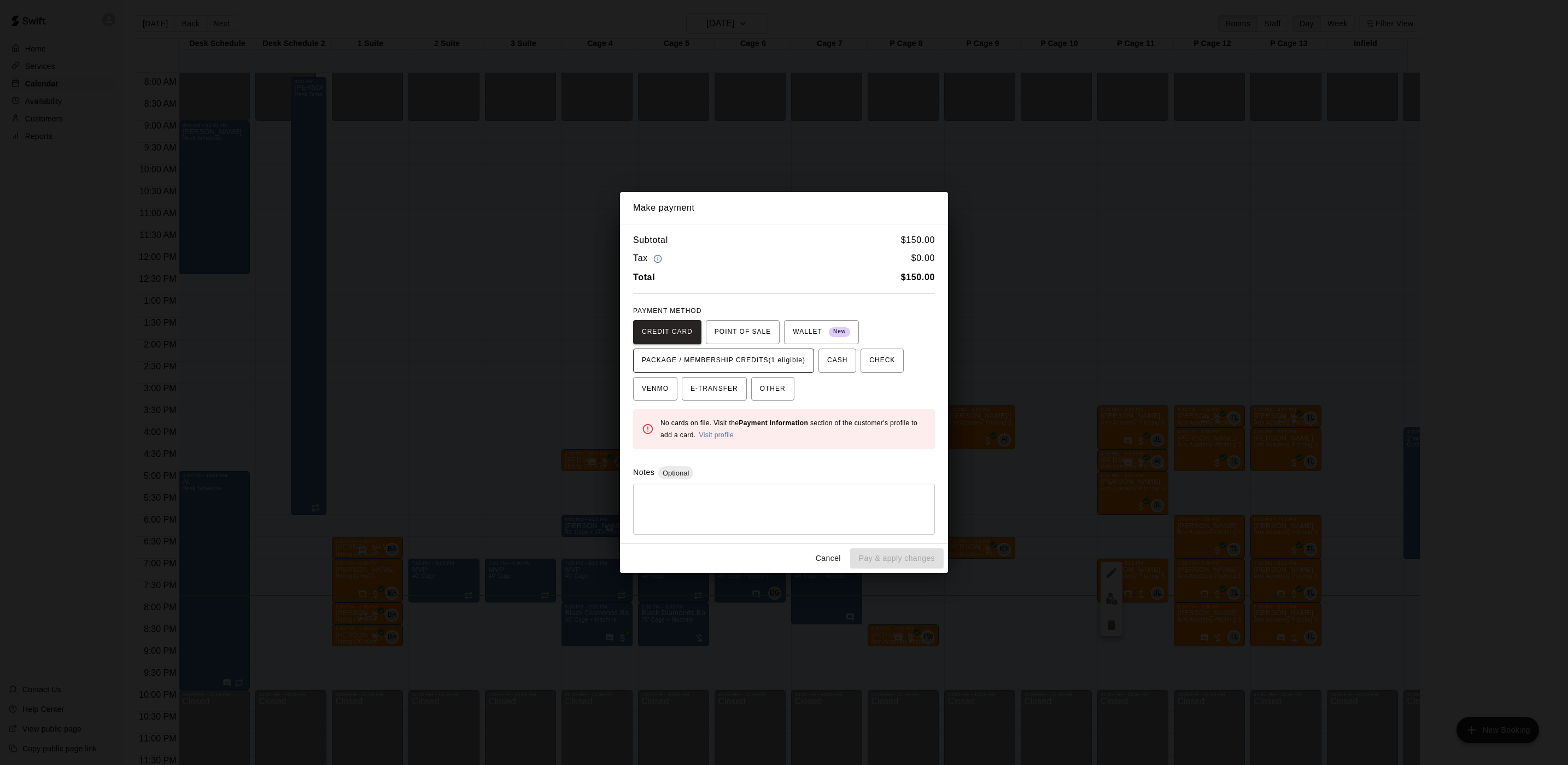
click at [746, 357] on span "PACKAGE / MEMBERSHIP CREDITS (1 eligible)" at bounding box center [723, 361] width 164 height 18
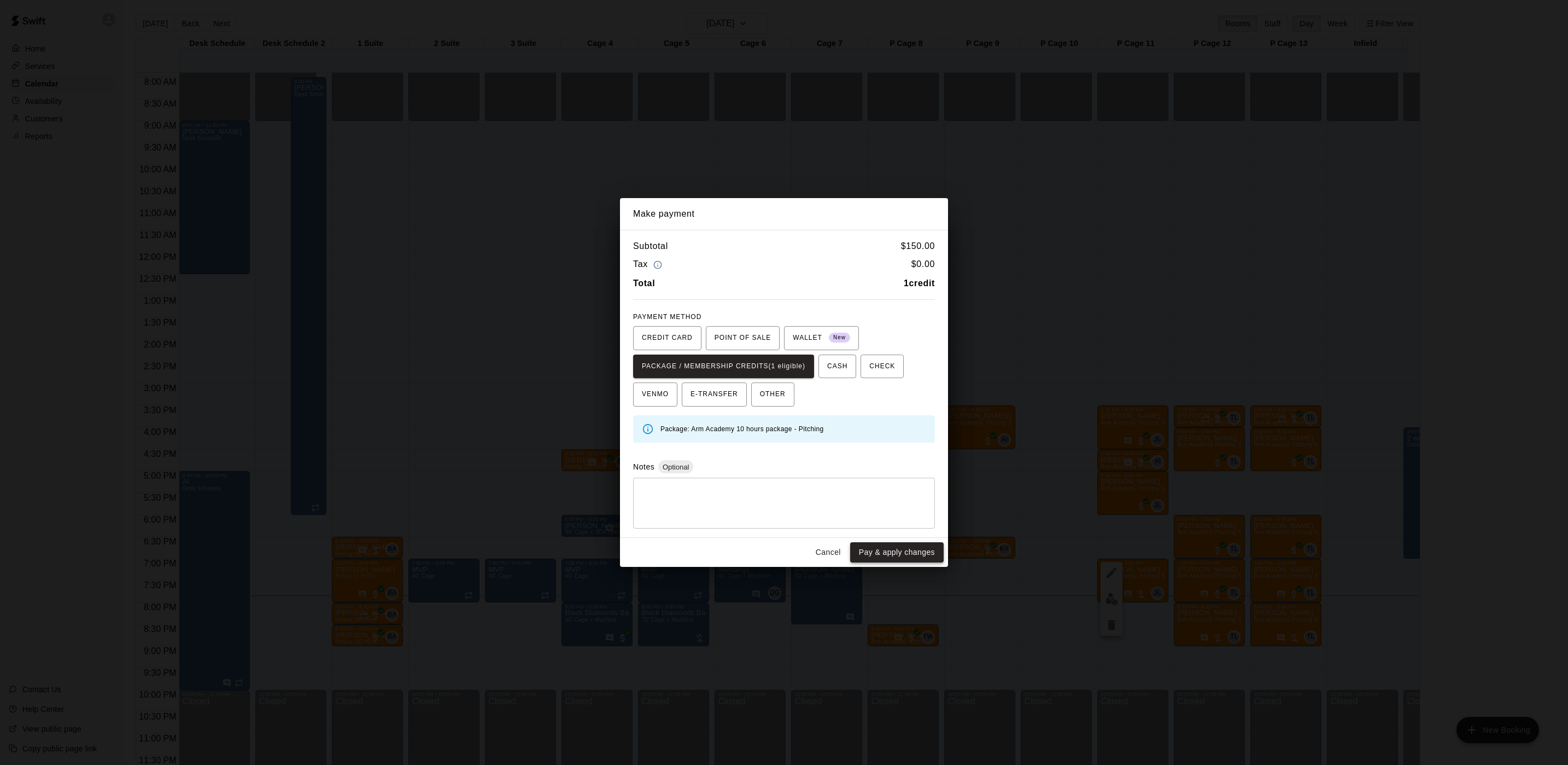
click at [894, 555] on button "Pay & apply changes" at bounding box center [897, 552] width 94 height 20
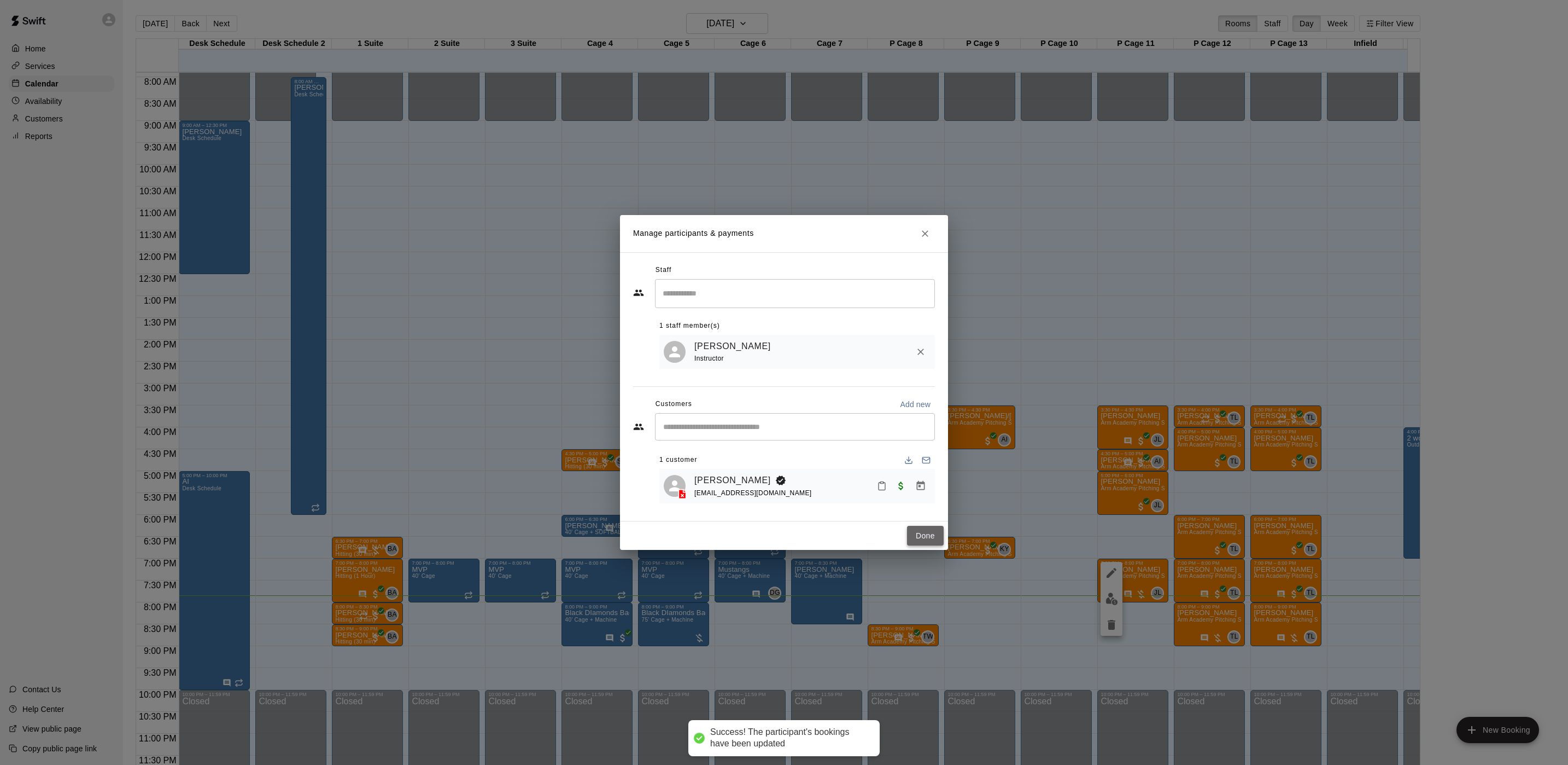
click at [917, 529] on button "Done" at bounding box center [925, 535] width 37 height 20
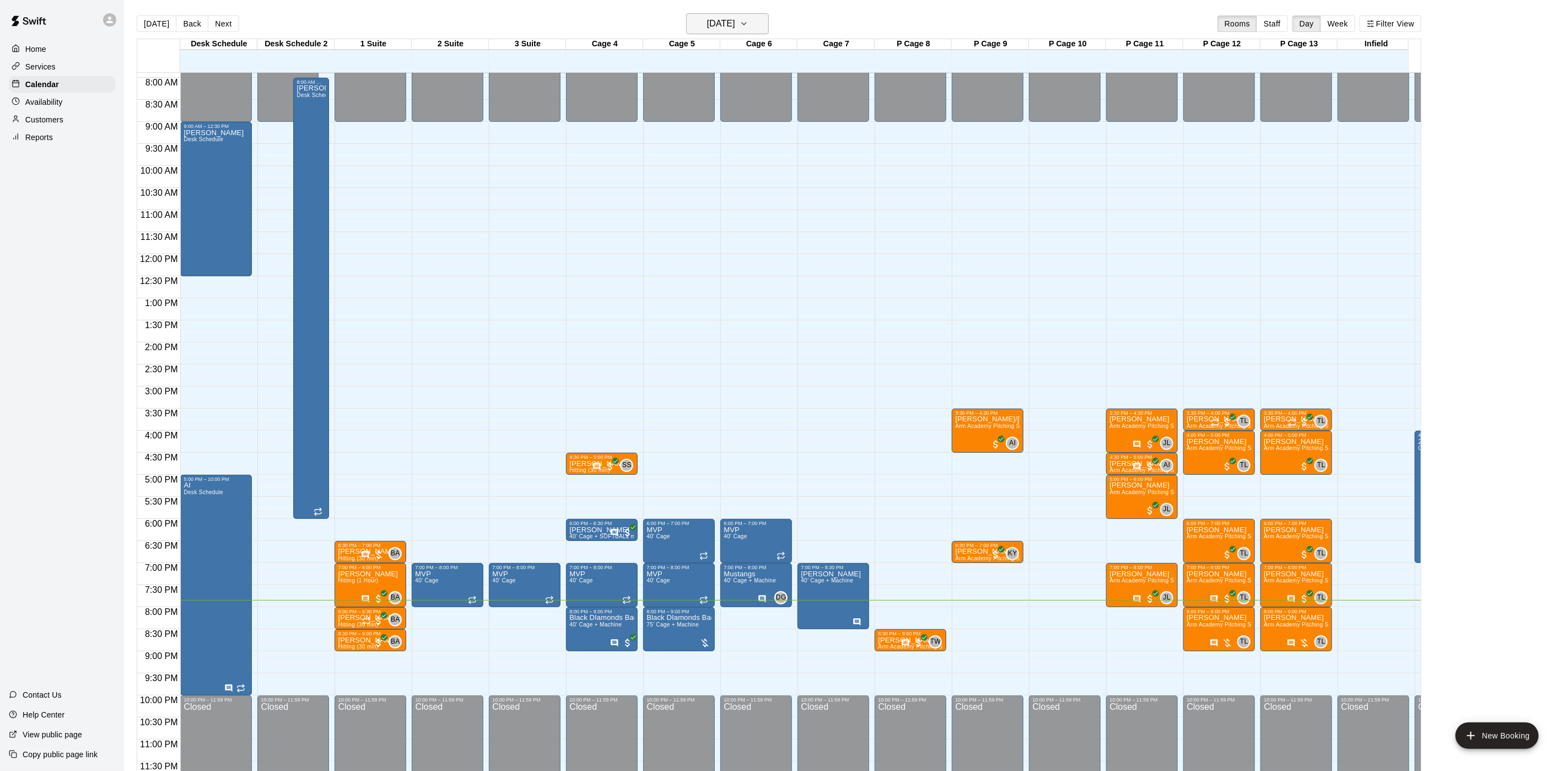
click at [707, 26] on h6 "[DATE]" at bounding box center [721, 23] width 28 height 15
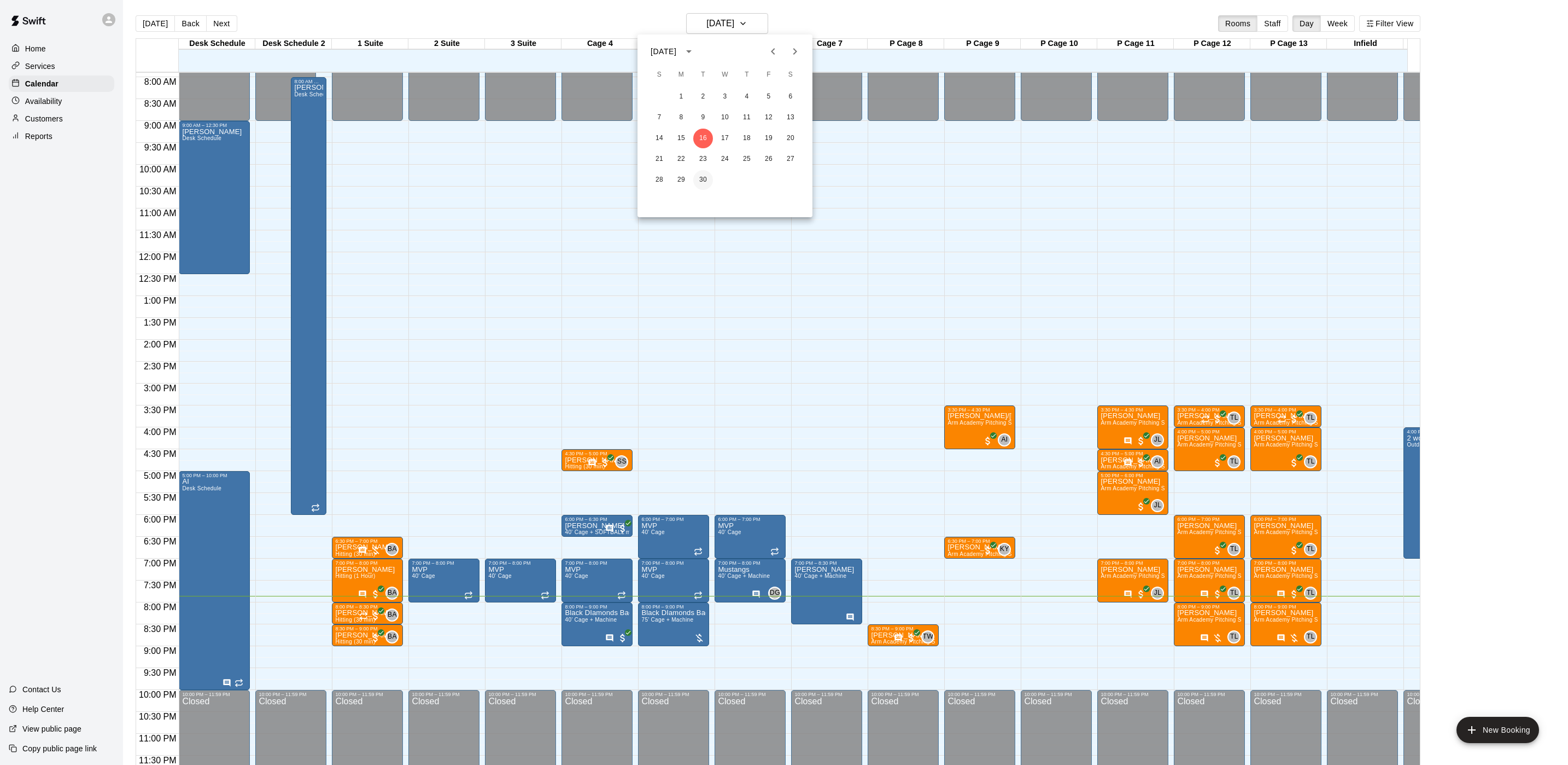
click at [699, 183] on button "30" at bounding box center [703, 180] width 19 height 19
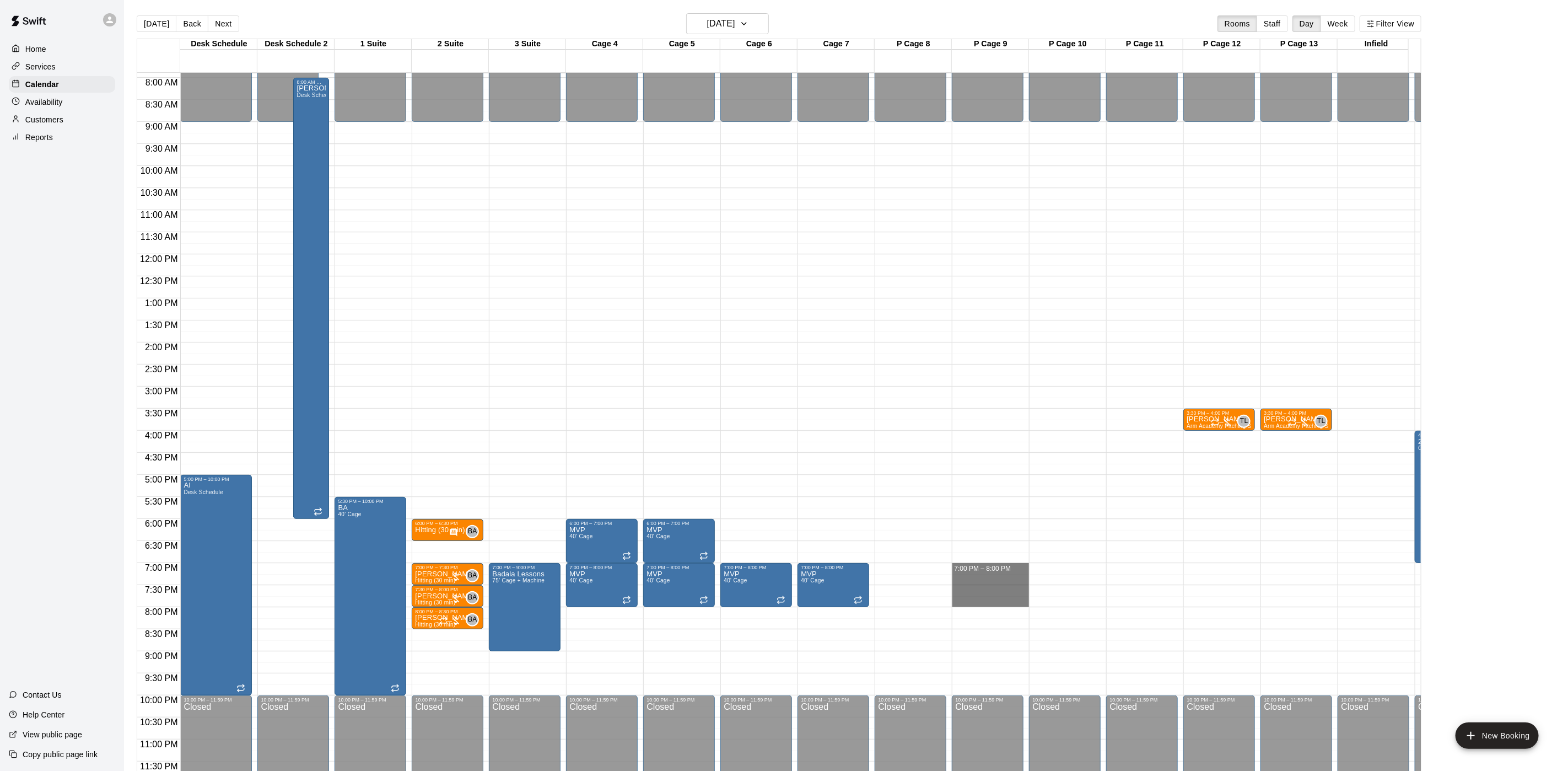
drag, startPoint x: 991, startPoint y: 554, endPoint x: 986, endPoint y: 587, distance: 33.4
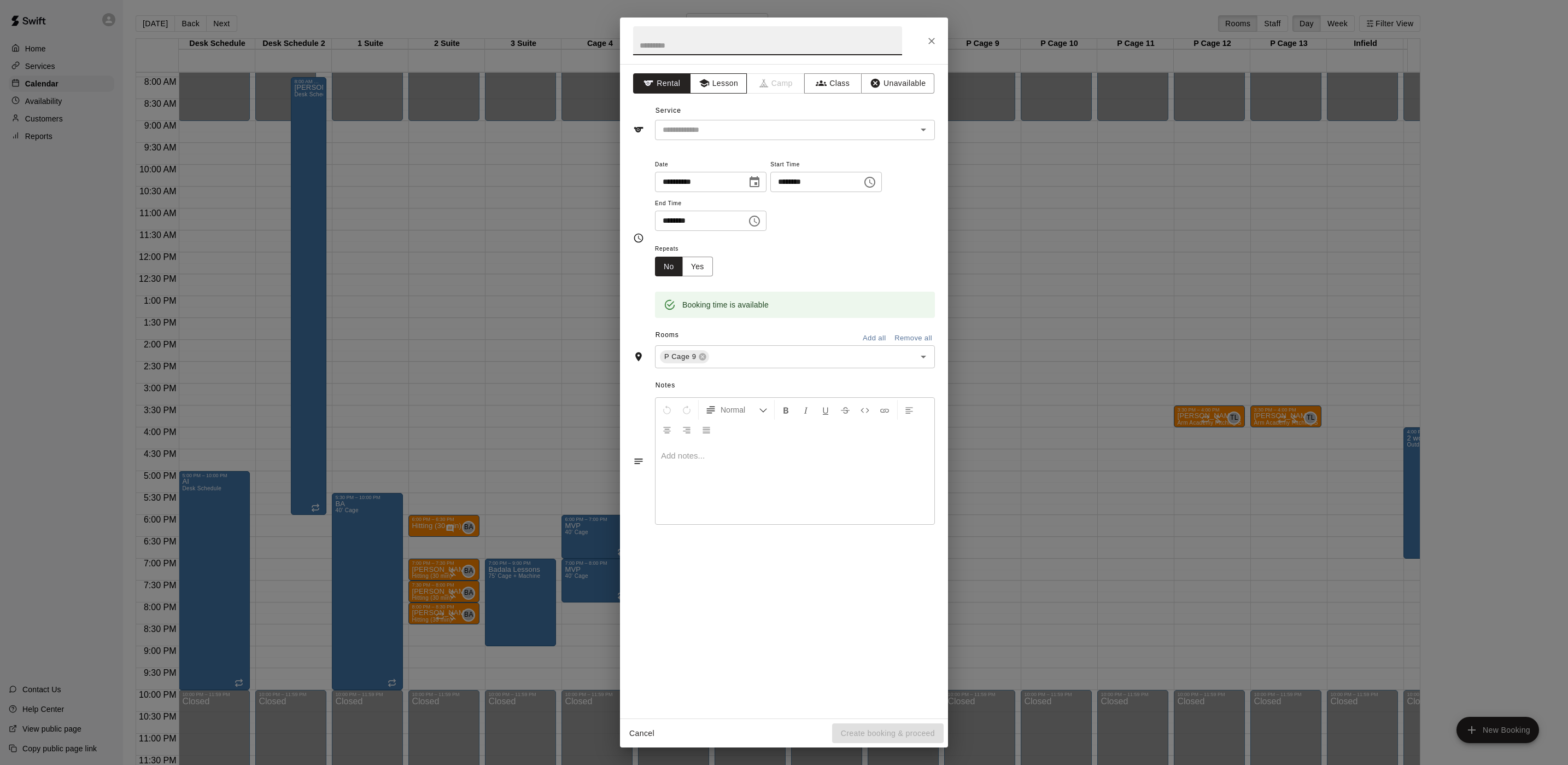
click at [723, 77] on button "Lesson" at bounding box center [719, 83] width 57 height 20
click at [730, 129] on input "text" at bounding box center [779, 130] width 241 height 13
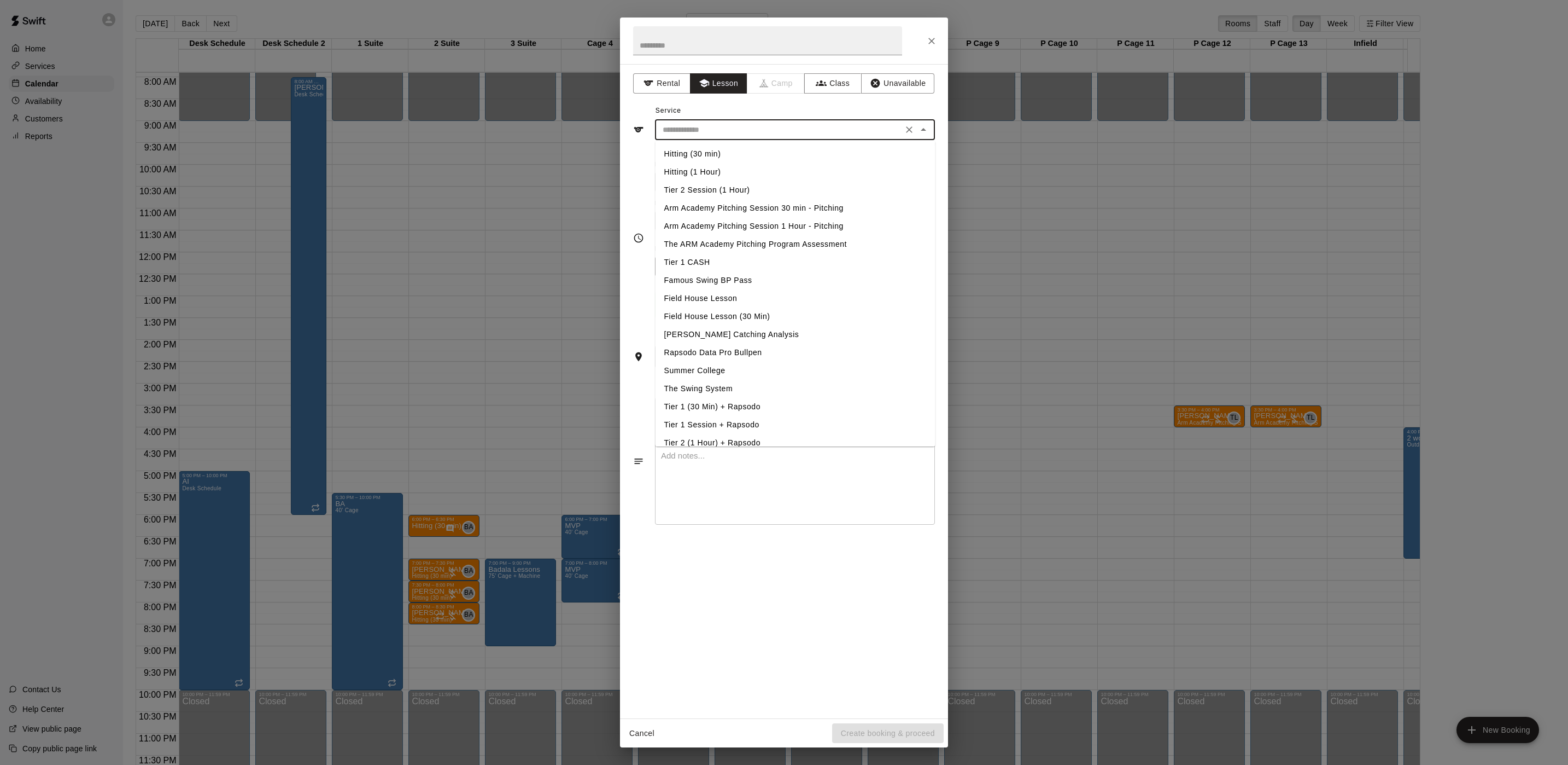
click at [709, 225] on li "Arm Academy Pitching Session 1 Hour - Pitching" at bounding box center [796, 227] width 280 height 18
type input "**********"
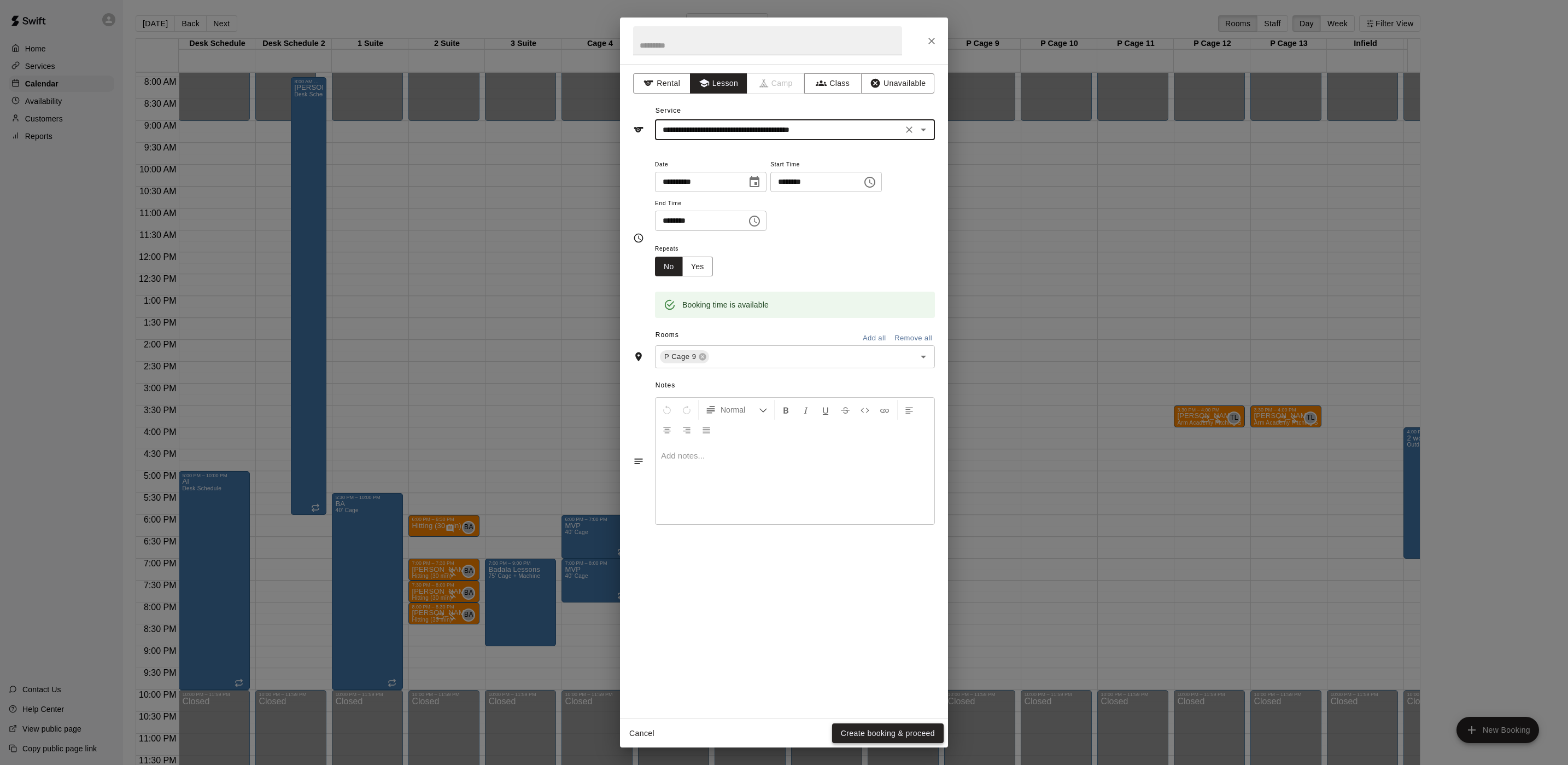
click at [861, 724] on button "Create booking & proceed" at bounding box center [887, 733] width 111 height 20
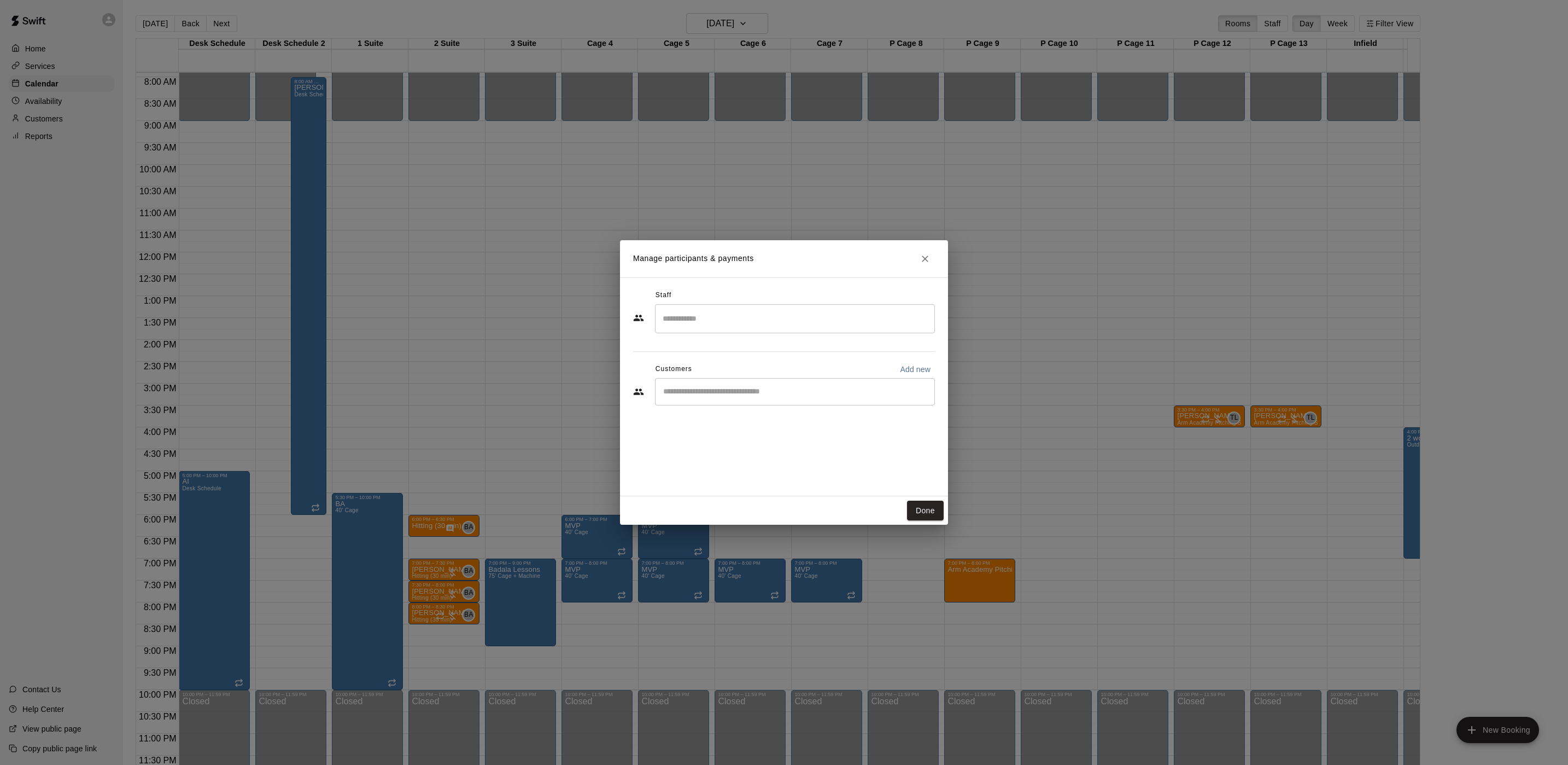
click at [702, 319] on input "Search staff" at bounding box center [795, 318] width 270 height 19
click at [723, 384] on p "Johnnie Larossa" at bounding box center [717, 388] width 67 height 12
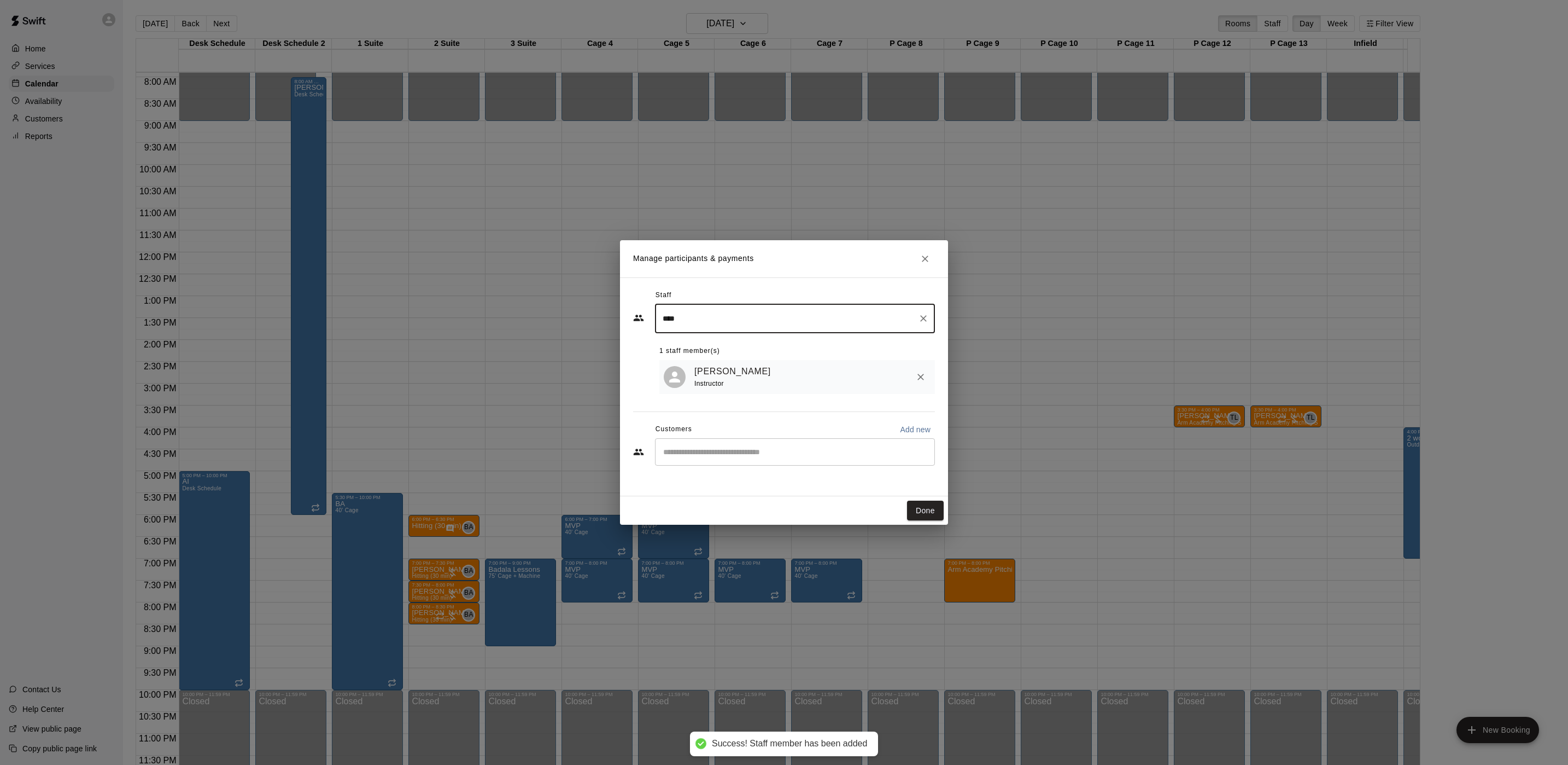
type input "****"
click at [706, 451] on input "Start typing to search customers..." at bounding box center [795, 452] width 270 height 11
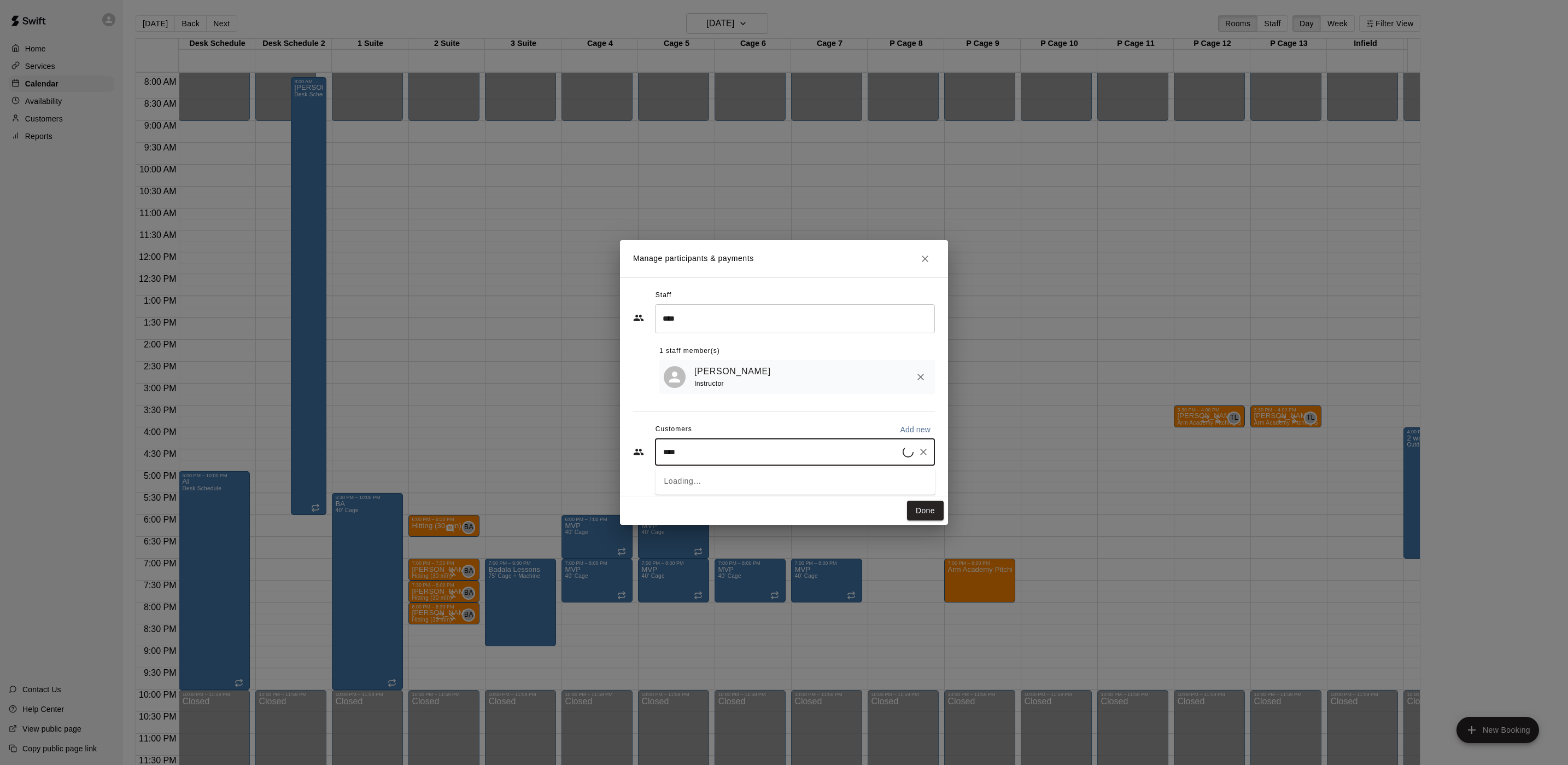
type input "*****"
click at [717, 475] on p "[PERSON_NAME]" at bounding box center [719, 479] width 67 height 12
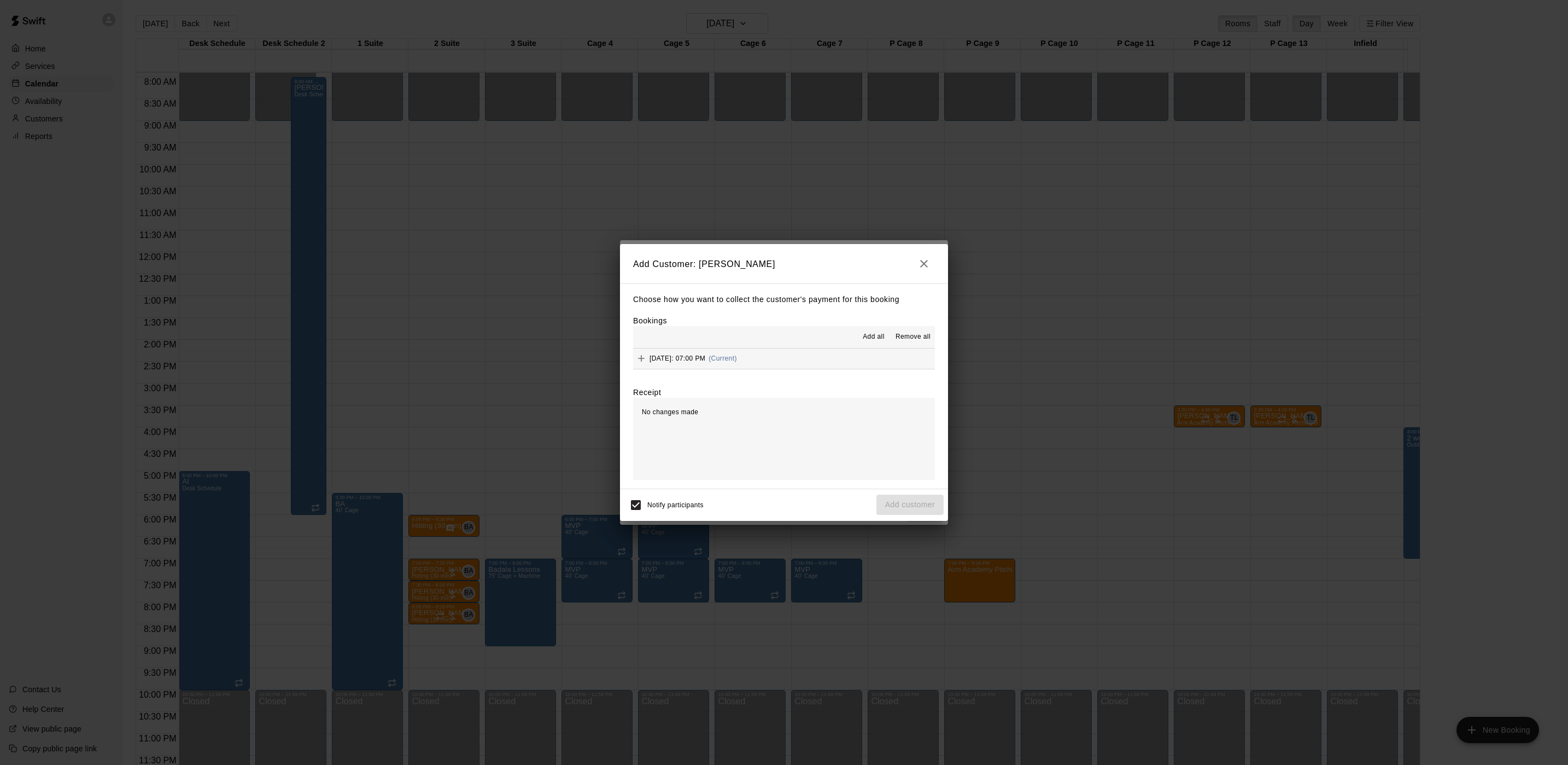
click at [732, 363] on div "Tuesday, September 30: 07:00 PM (Current)" at bounding box center [685, 358] width 104 height 16
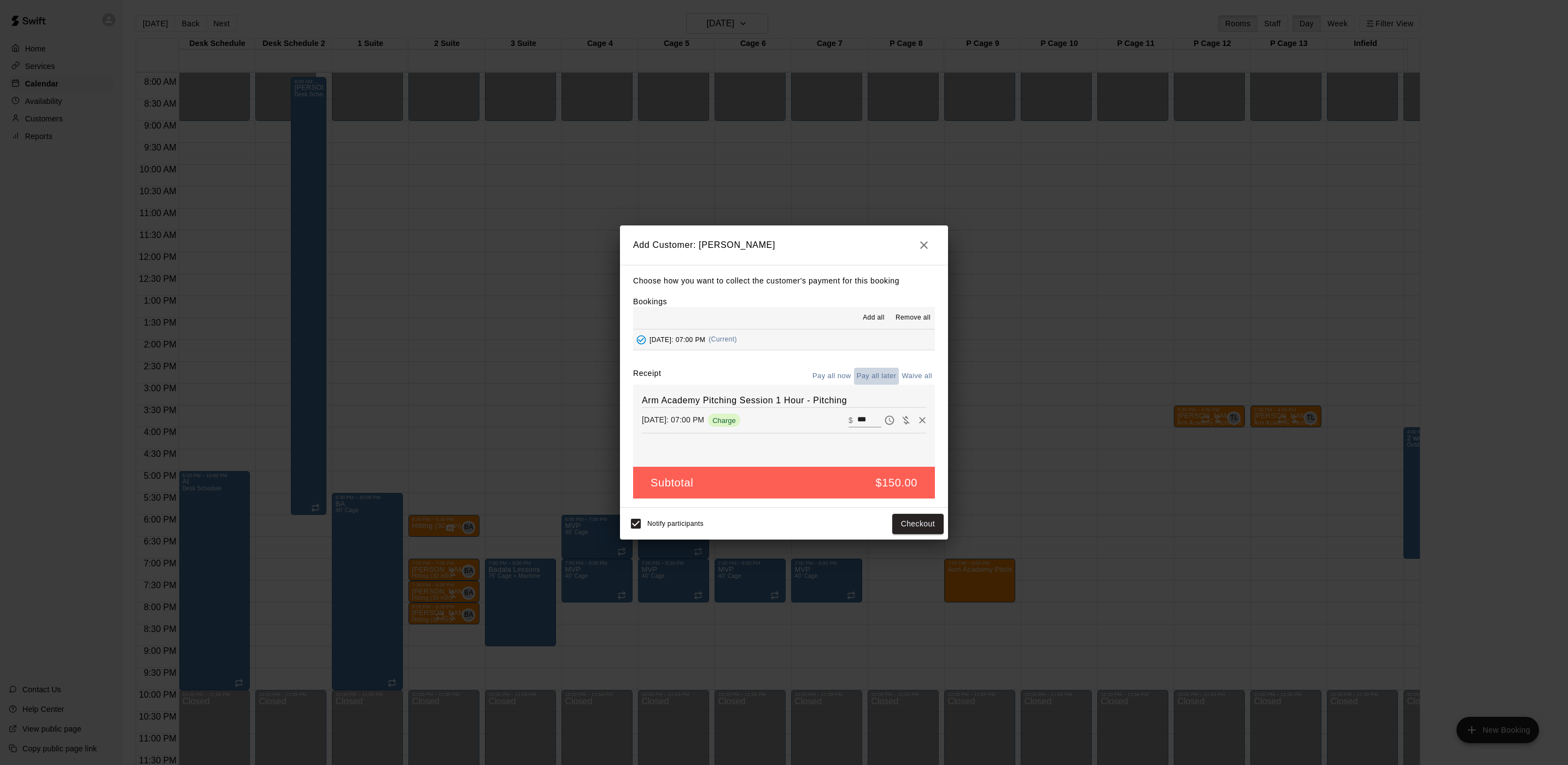
click at [884, 376] on button "Pay all later" at bounding box center [877, 376] width 46 height 17
click at [897, 525] on button "Add customer" at bounding box center [910, 523] width 67 height 20
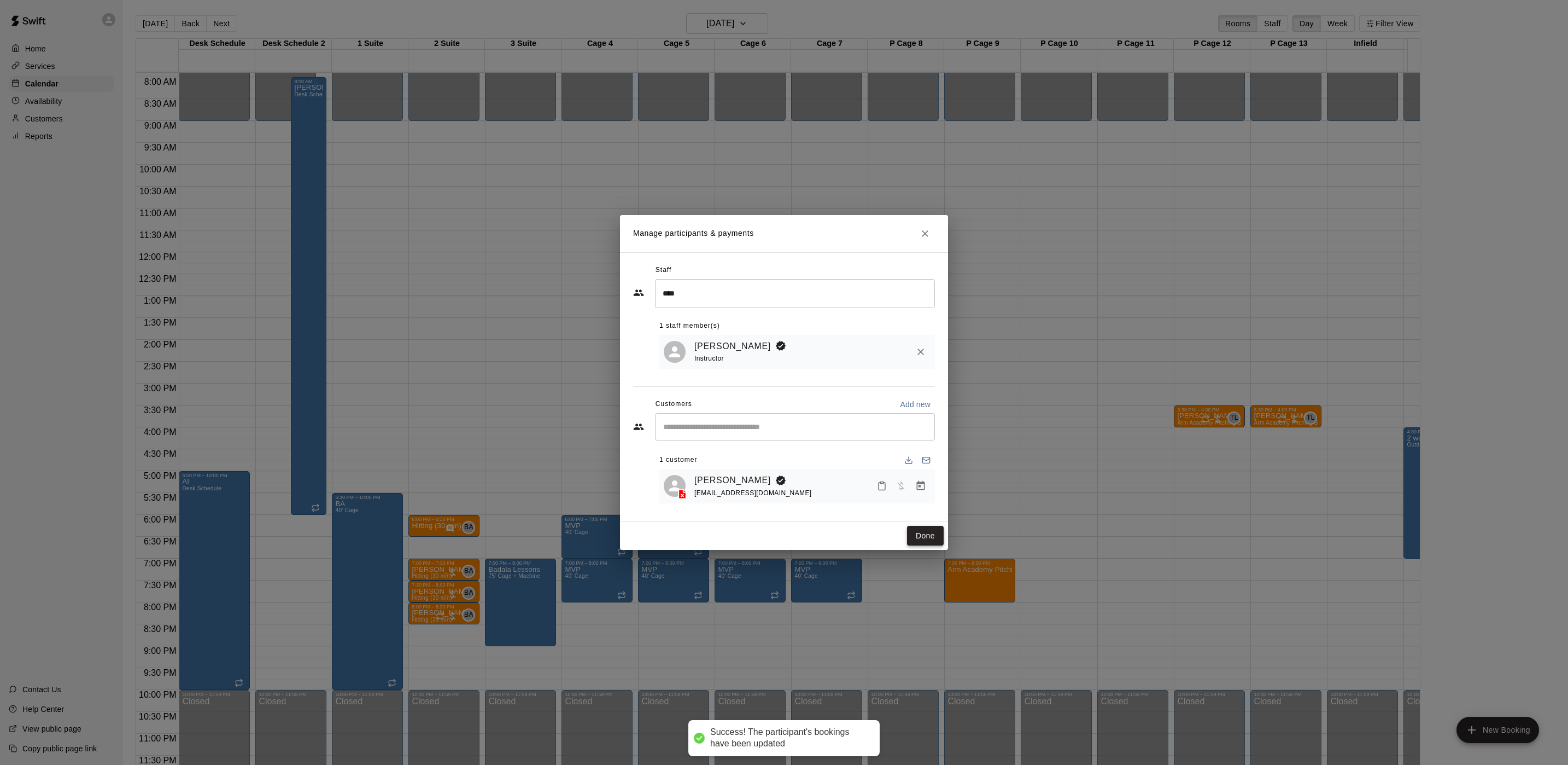
click at [919, 535] on button "Done" at bounding box center [925, 535] width 37 height 20
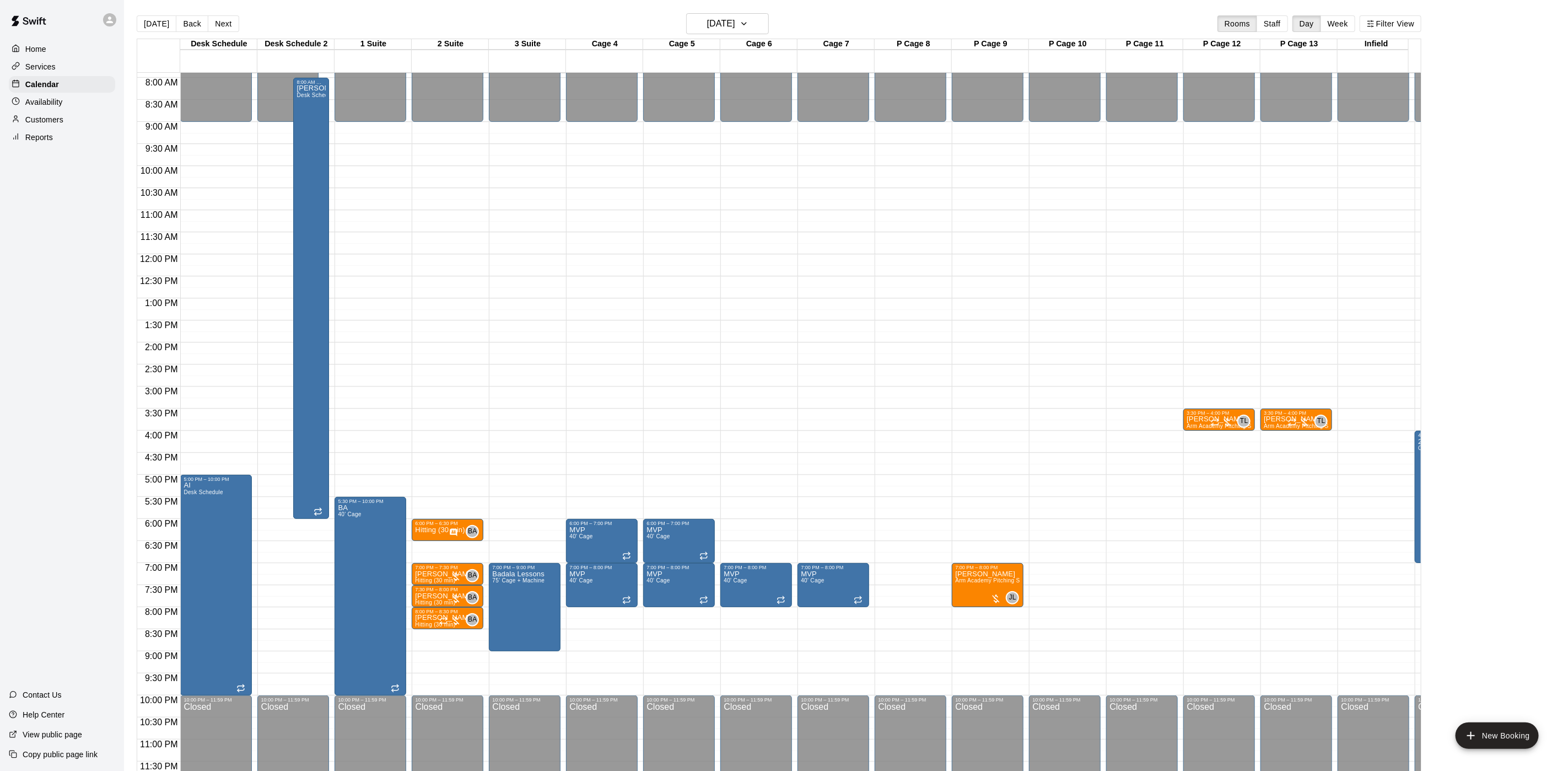
click at [746, 10] on main "Today Back Next Tuesday Sep 30 Rooms Staff Day Week Filter View Desk Schedule 3…" at bounding box center [846, 394] width 1444 height 788
click at [735, 20] on h6 "Tuesday Sep 30" at bounding box center [721, 23] width 28 height 15
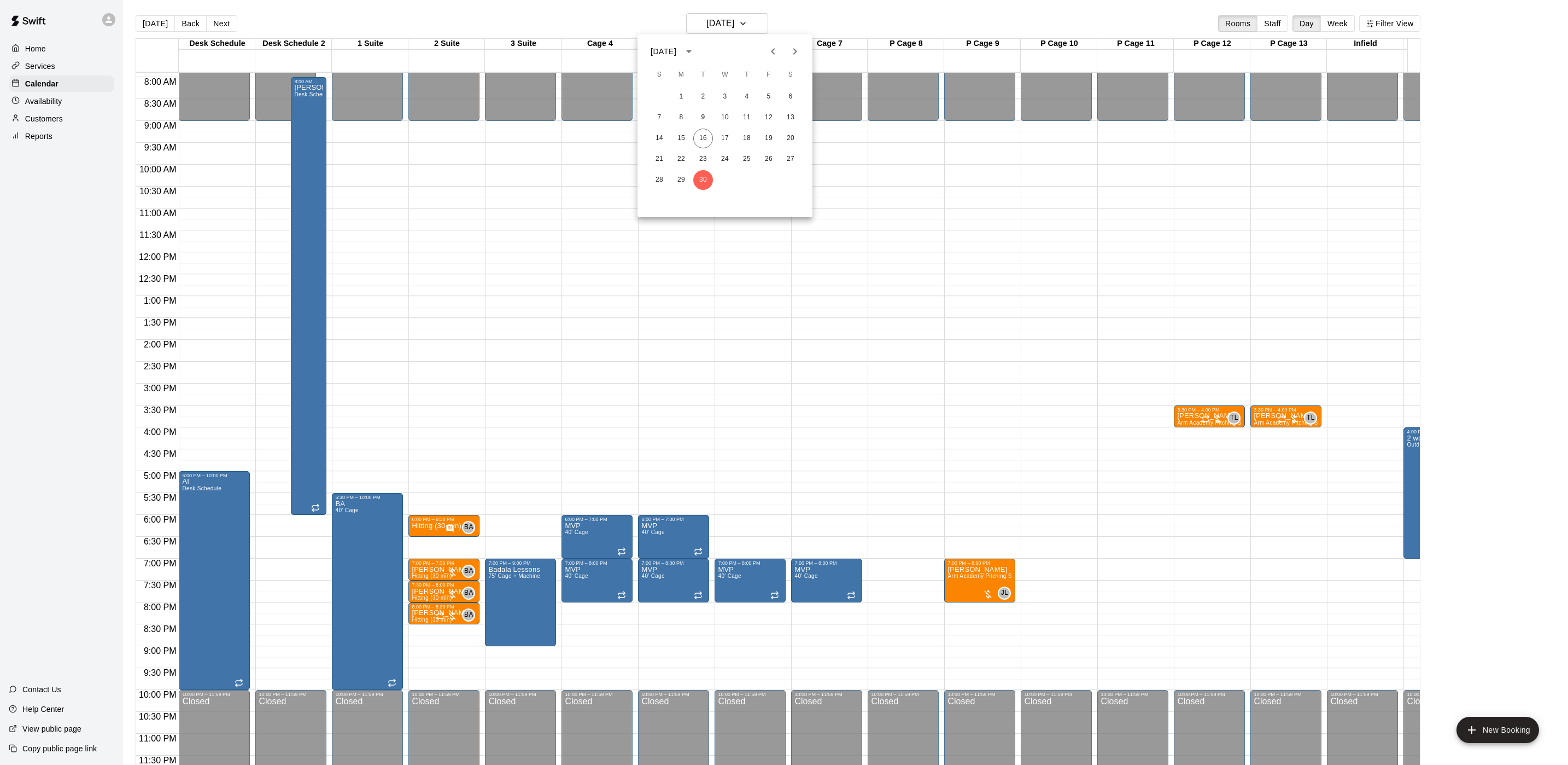
click at [791, 55] on icon "Next month" at bounding box center [795, 52] width 13 height 13
click at [774, 54] on icon "Previous month" at bounding box center [772, 51] width 4 height 7
click at [791, 50] on icon "Next month" at bounding box center [795, 52] width 13 height 13
click at [751, 156] on button "23" at bounding box center [747, 159] width 19 height 19
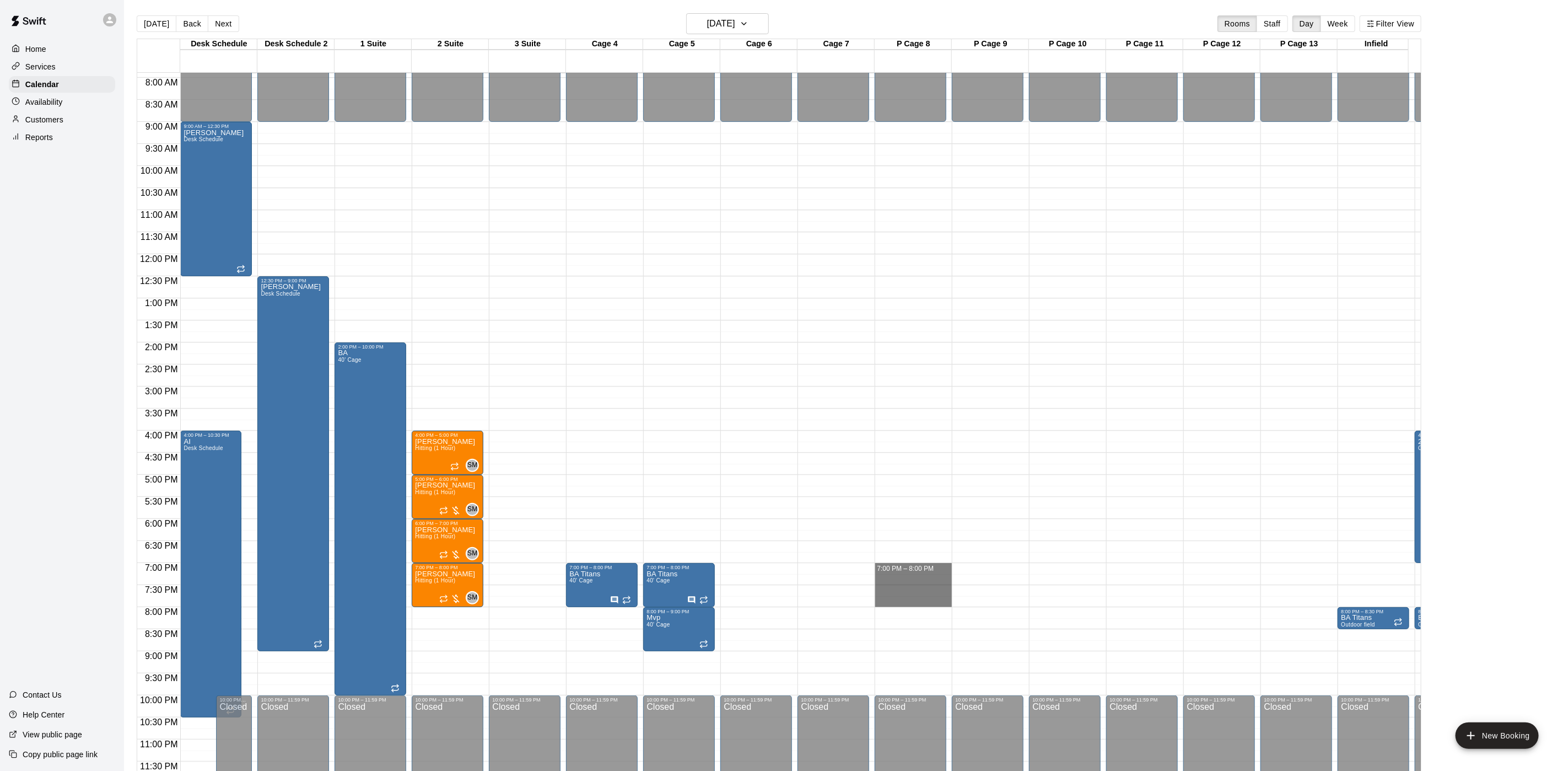
drag, startPoint x: 915, startPoint y: 553, endPoint x: 914, endPoint y: 593, distance: 40.0
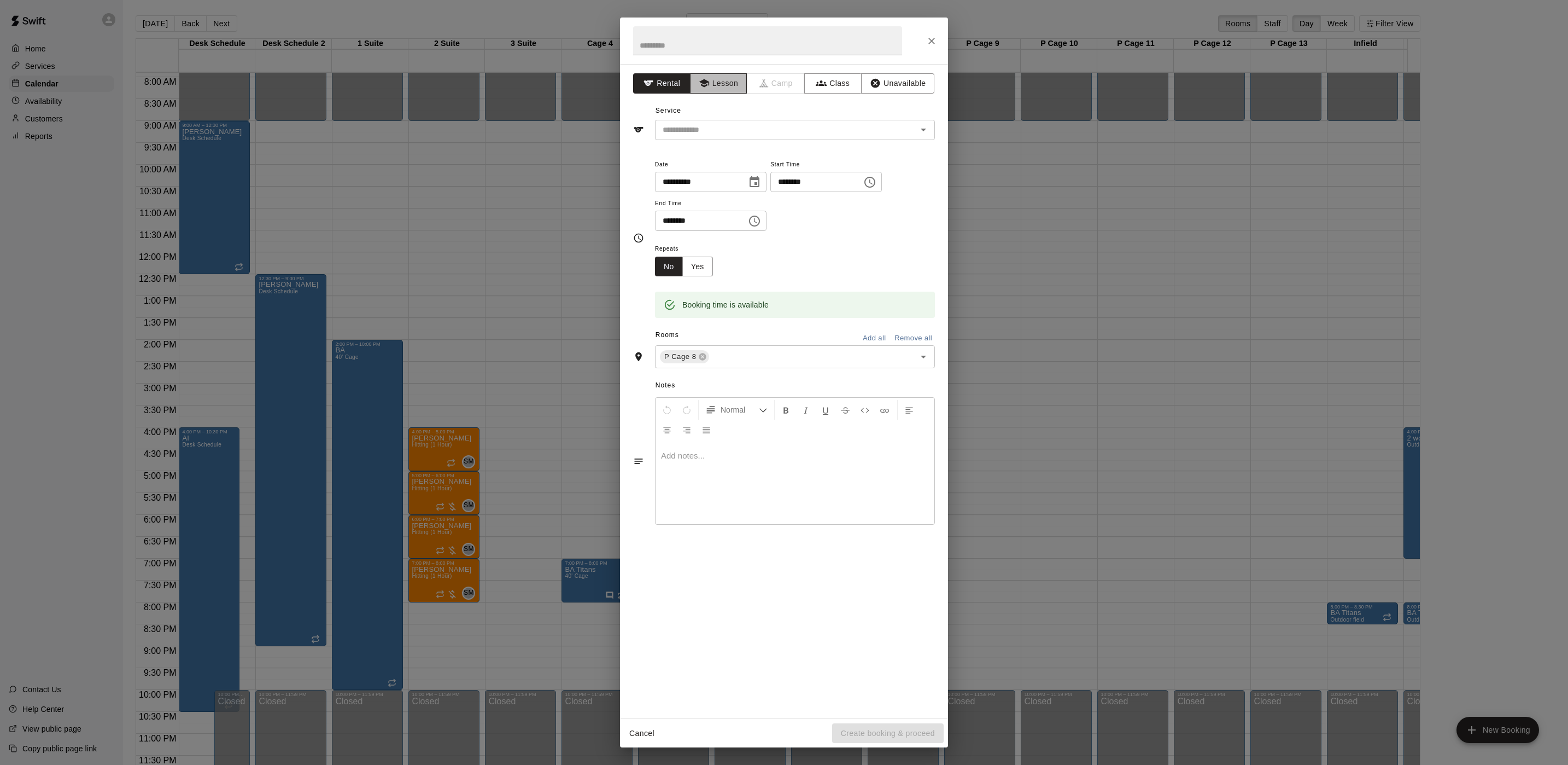
click at [728, 91] on button "Lesson" at bounding box center [719, 83] width 57 height 20
click at [726, 139] on div "​" at bounding box center [795, 130] width 280 height 20
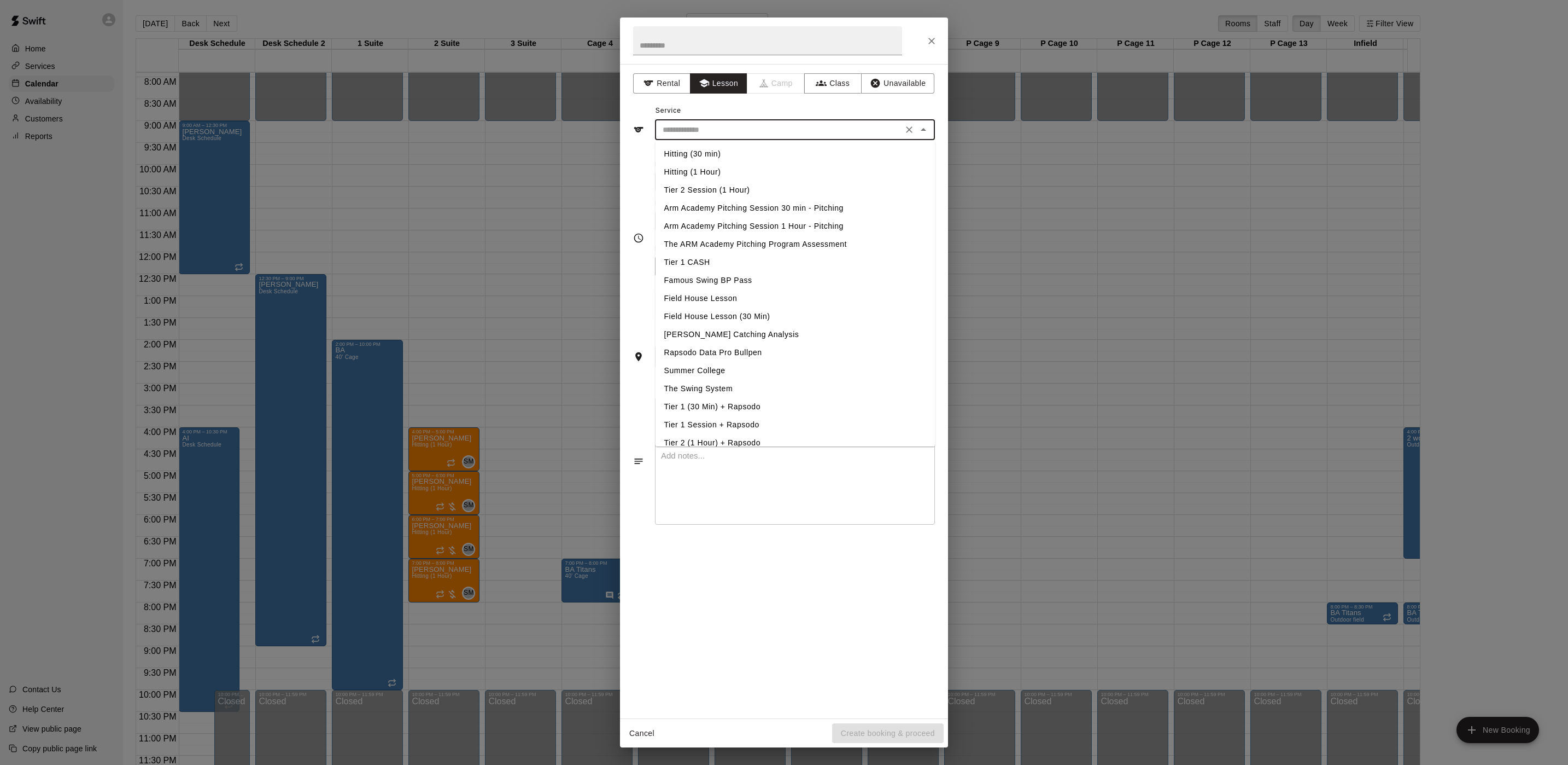
click at [717, 224] on li "Arm Academy Pitching Session 1 Hour - Pitching" at bounding box center [796, 227] width 280 height 18
type input "**********"
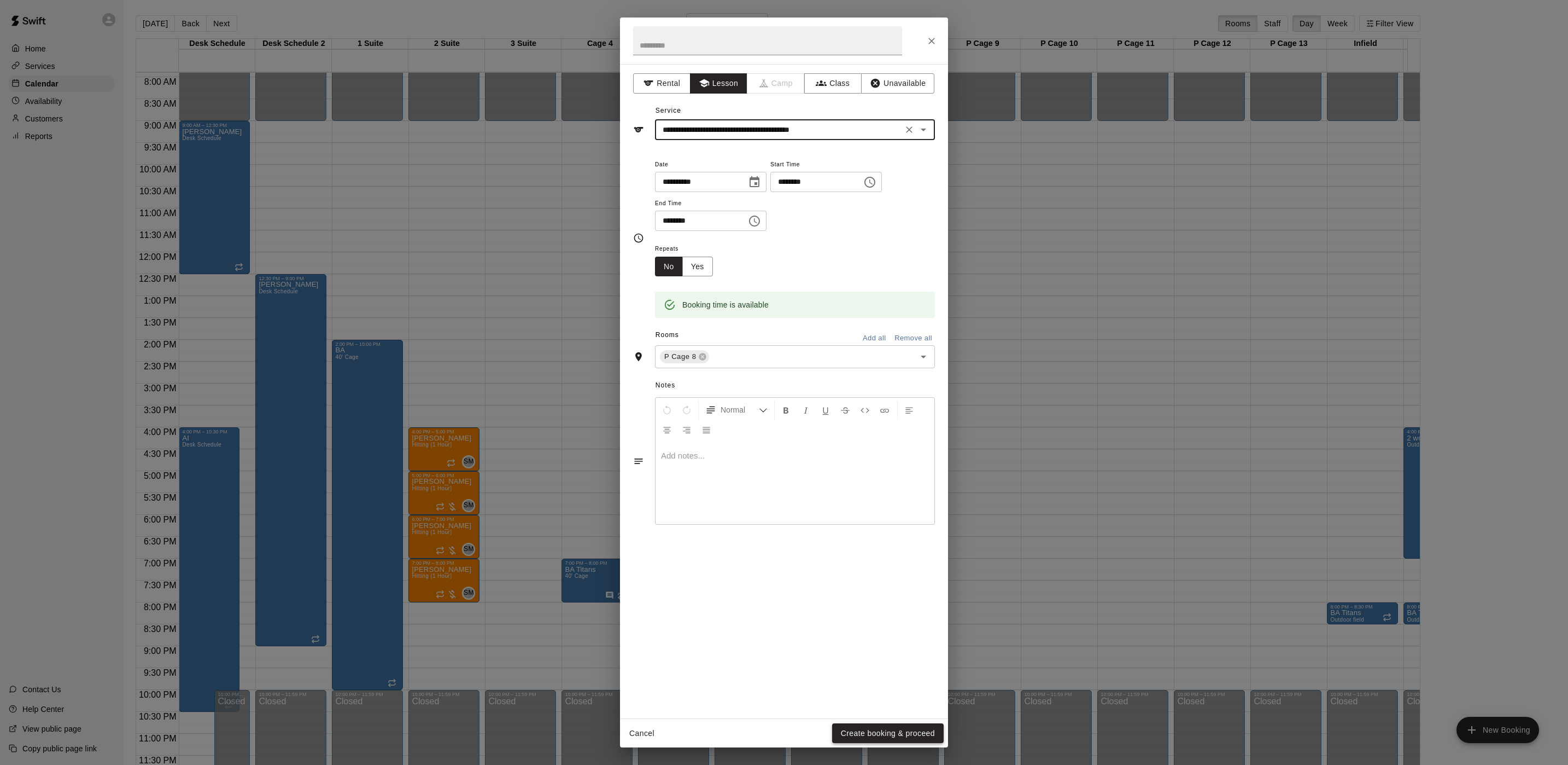
click at [886, 737] on button "Create booking & proceed" at bounding box center [887, 733] width 111 height 20
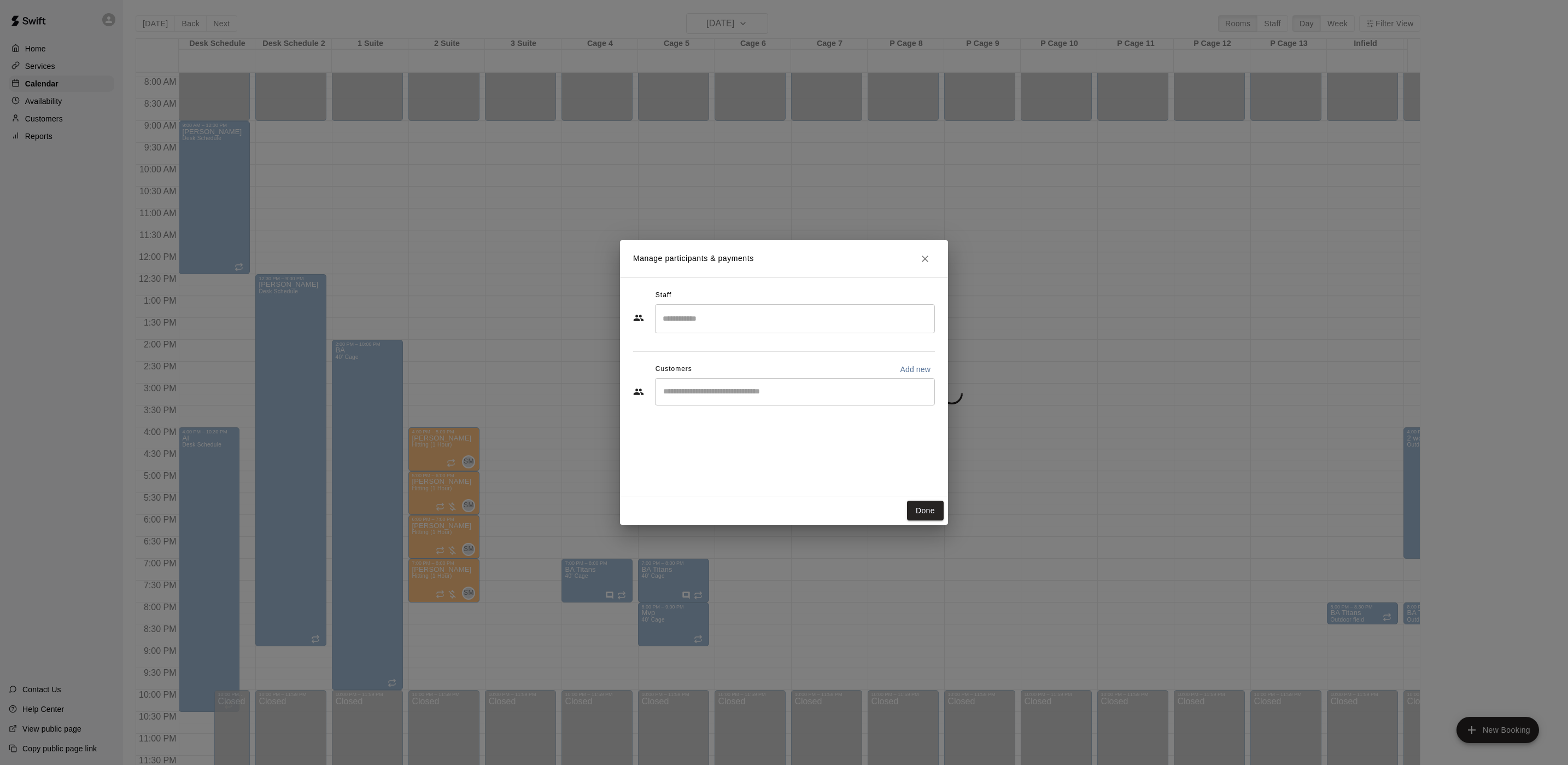
click at [724, 325] on input "Search staff" at bounding box center [795, 318] width 270 height 19
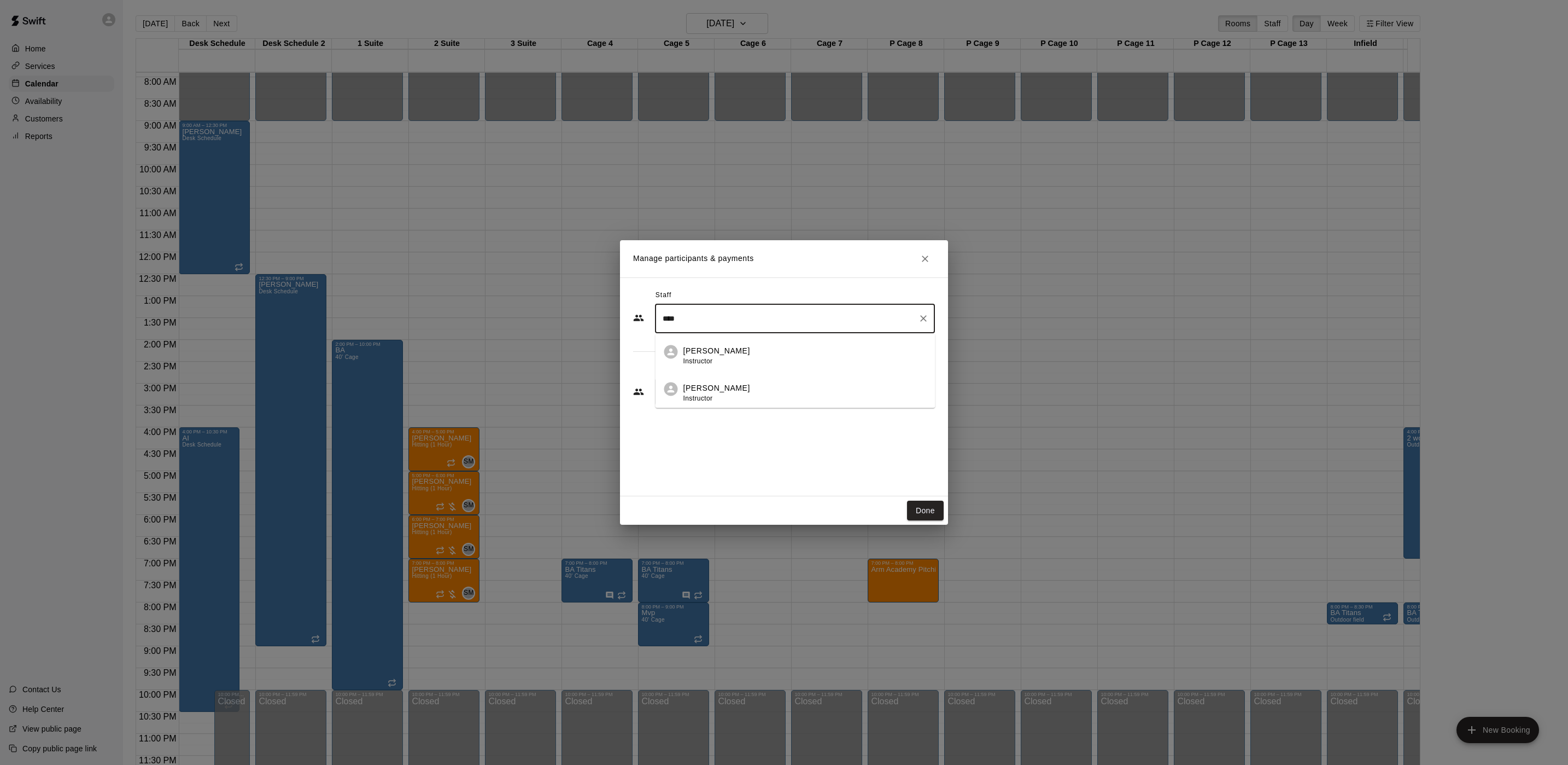
click at [735, 396] on div "Johnnie Larossa Instructor" at bounding box center [717, 393] width 67 height 21
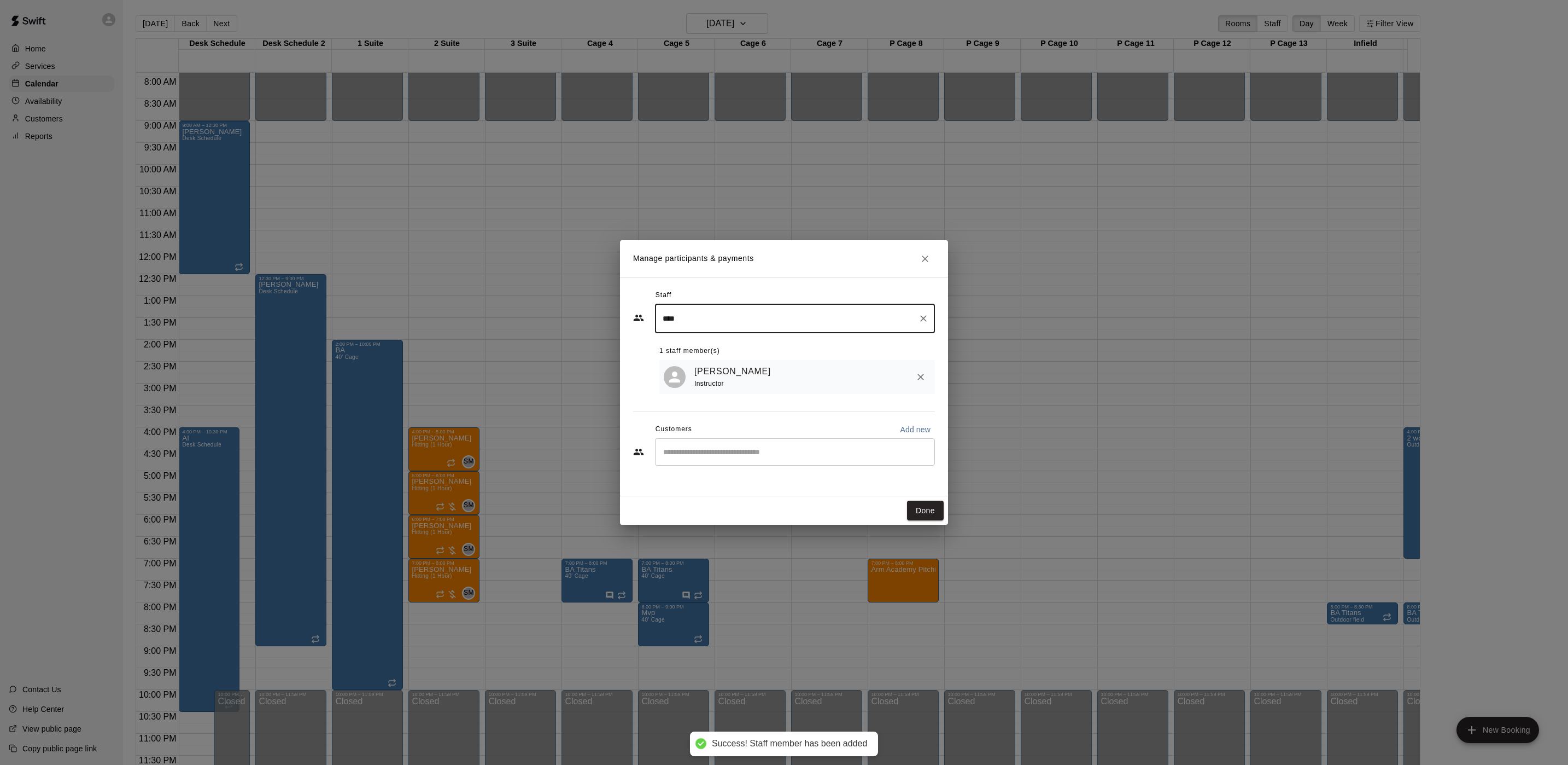
click at [732, 463] on div "​" at bounding box center [795, 451] width 280 height 27
type input "****"
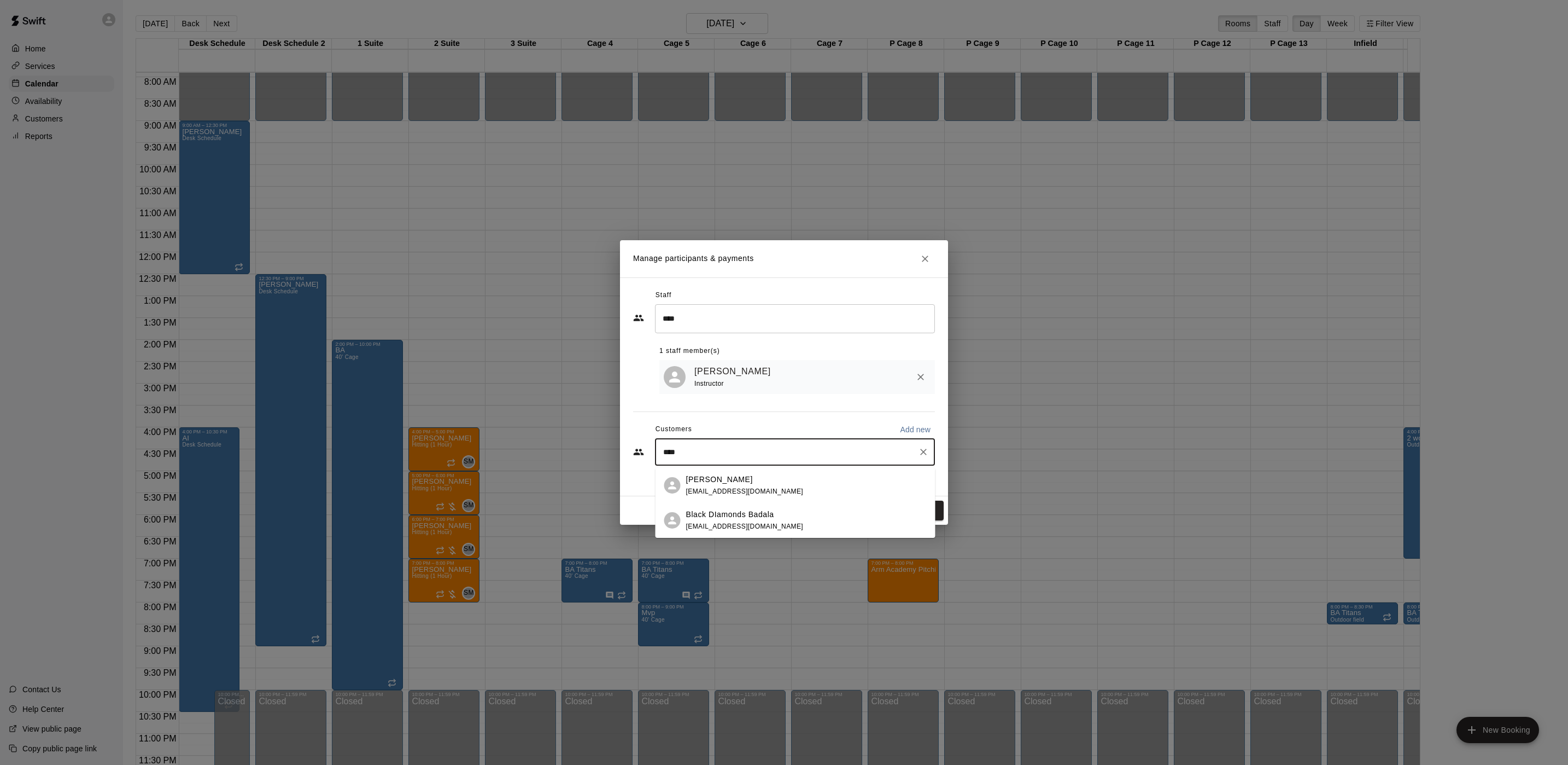
type input "*****"
click at [733, 485] on div "Arie Black mnmblack@gmail.com" at bounding box center [744, 485] width 117 height 24
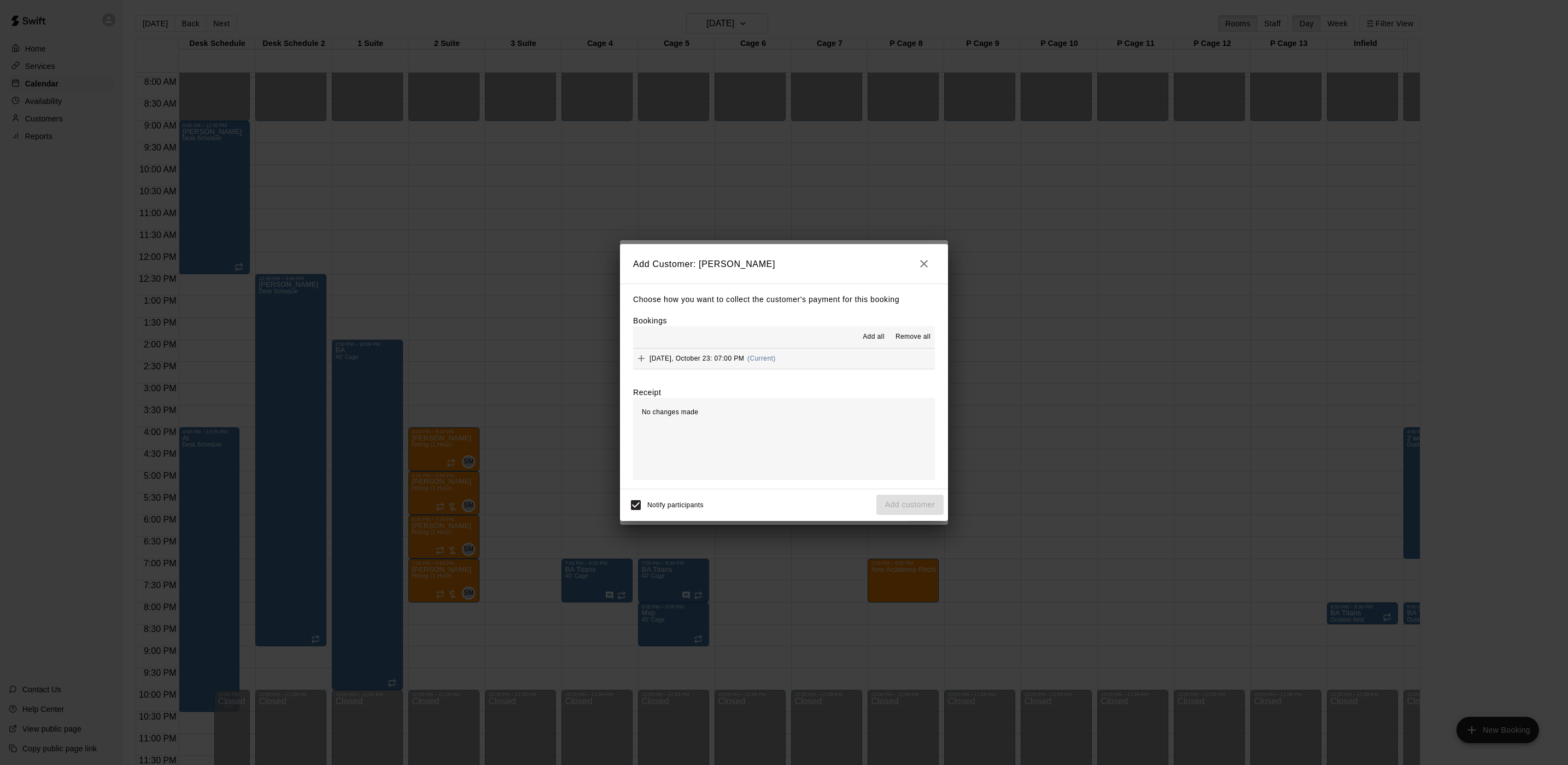
click at [747, 365] on div "Thursday, October 23: 07:00 PM (Current)" at bounding box center [704, 358] width 142 height 16
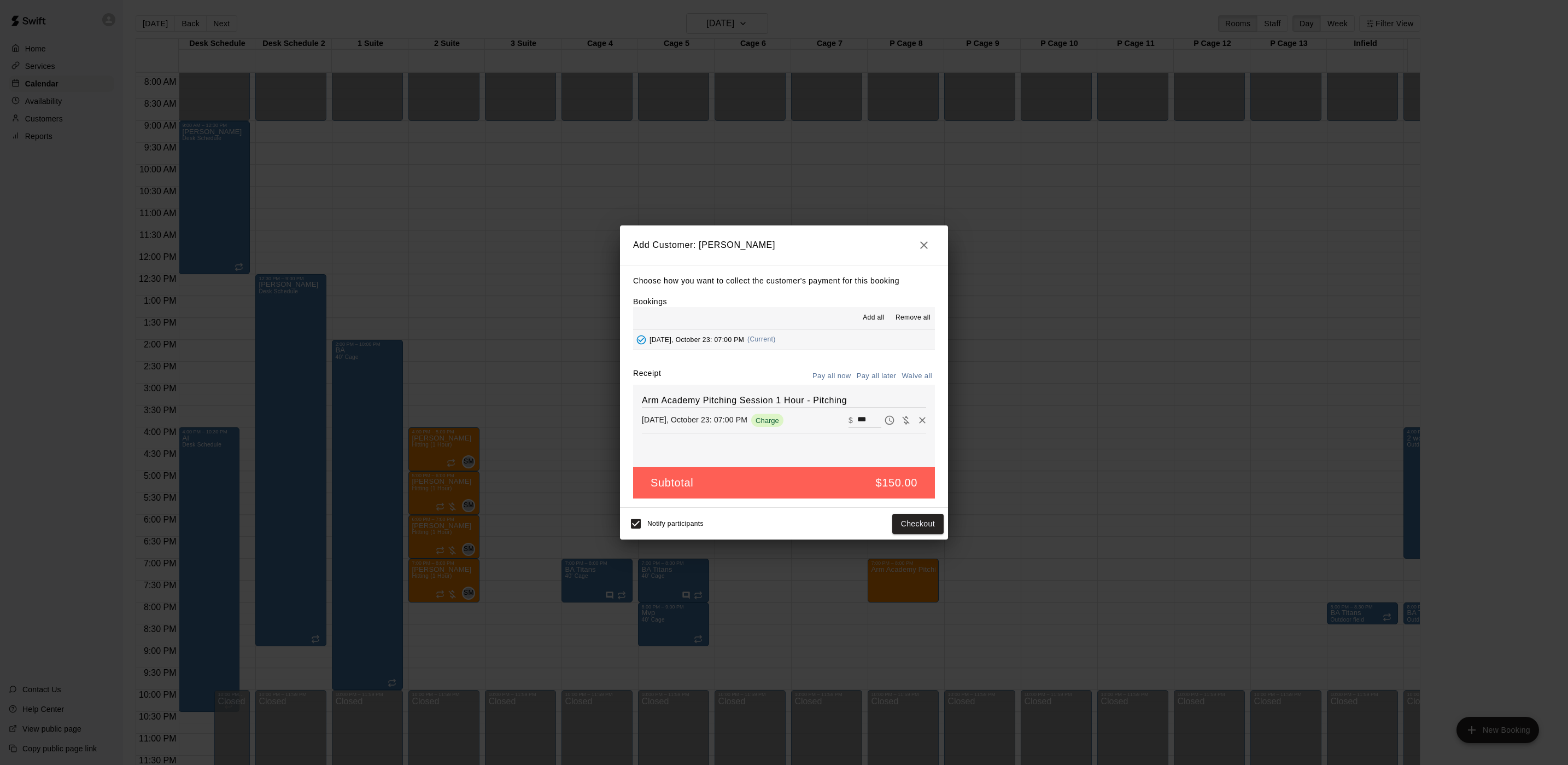
click at [881, 372] on button "Pay all later" at bounding box center [877, 376] width 46 height 17
click at [889, 534] on button "Add customer" at bounding box center [910, 523] width 67 height 20
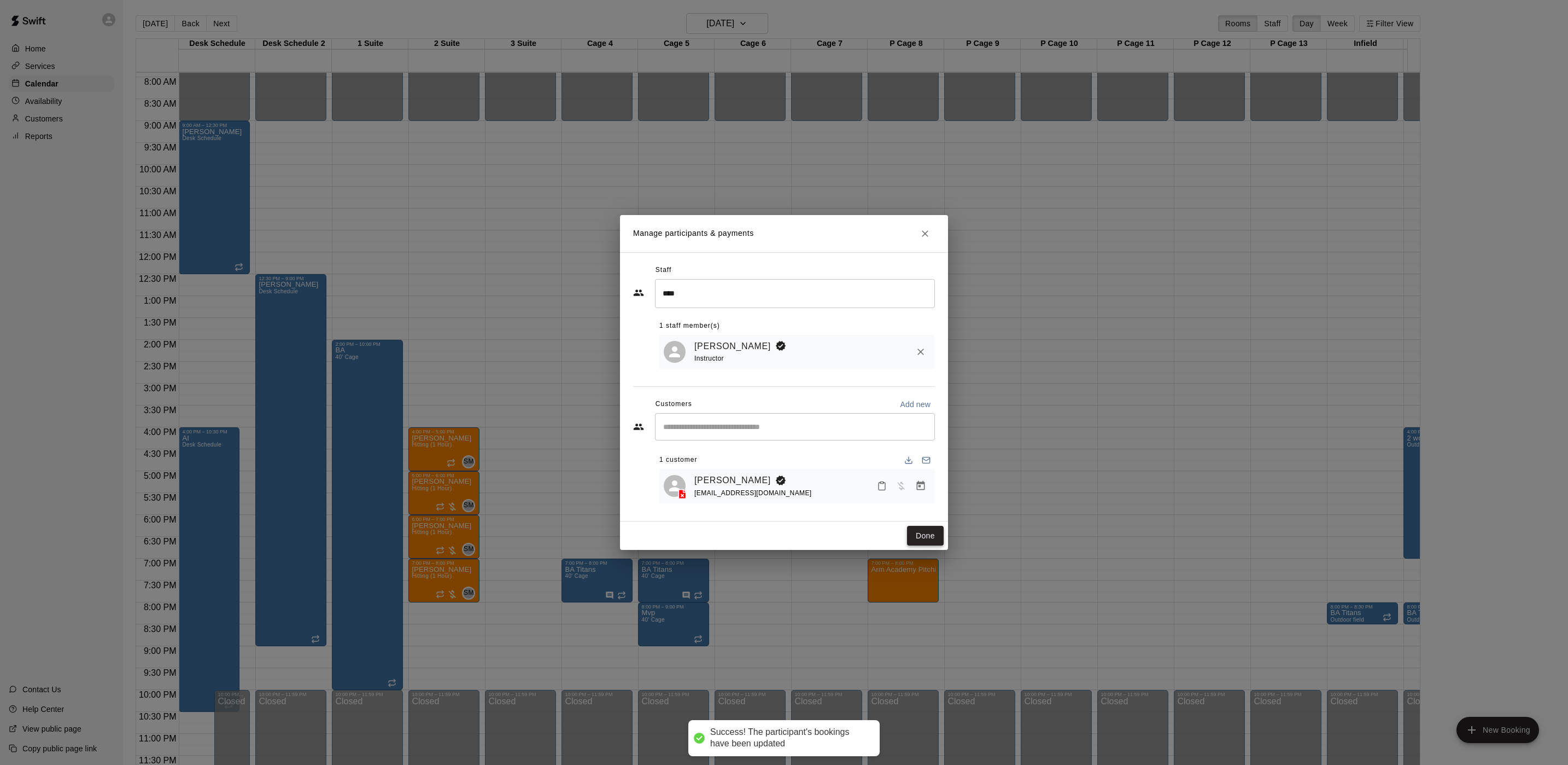
click at [919, 534] on button "Done" at bounding box center [925, 535] width 37 height 20
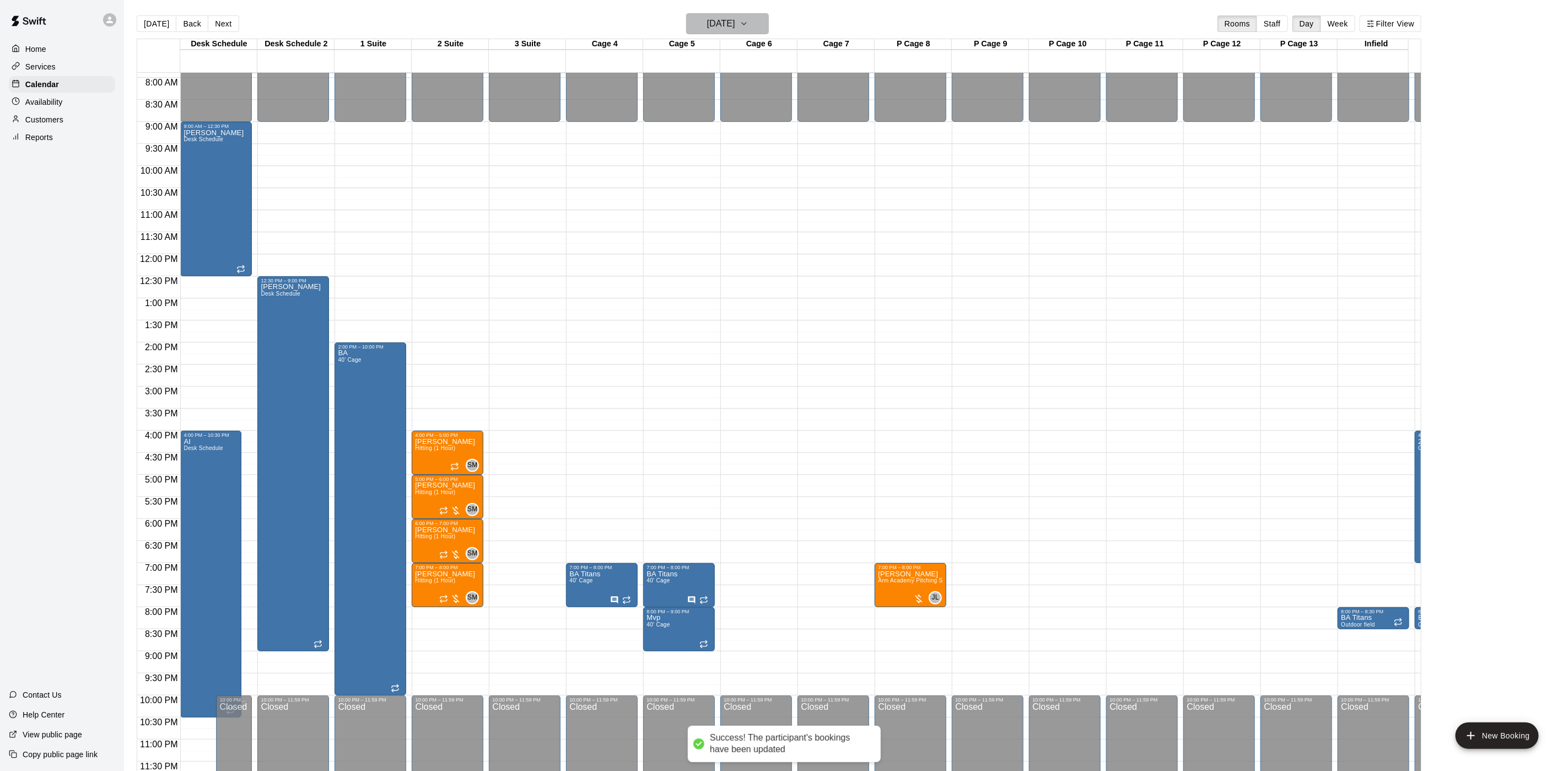
click at [735, 26] on h6 "Thursday Oct 23" at bounding box center [721, 23] width 28 height 15
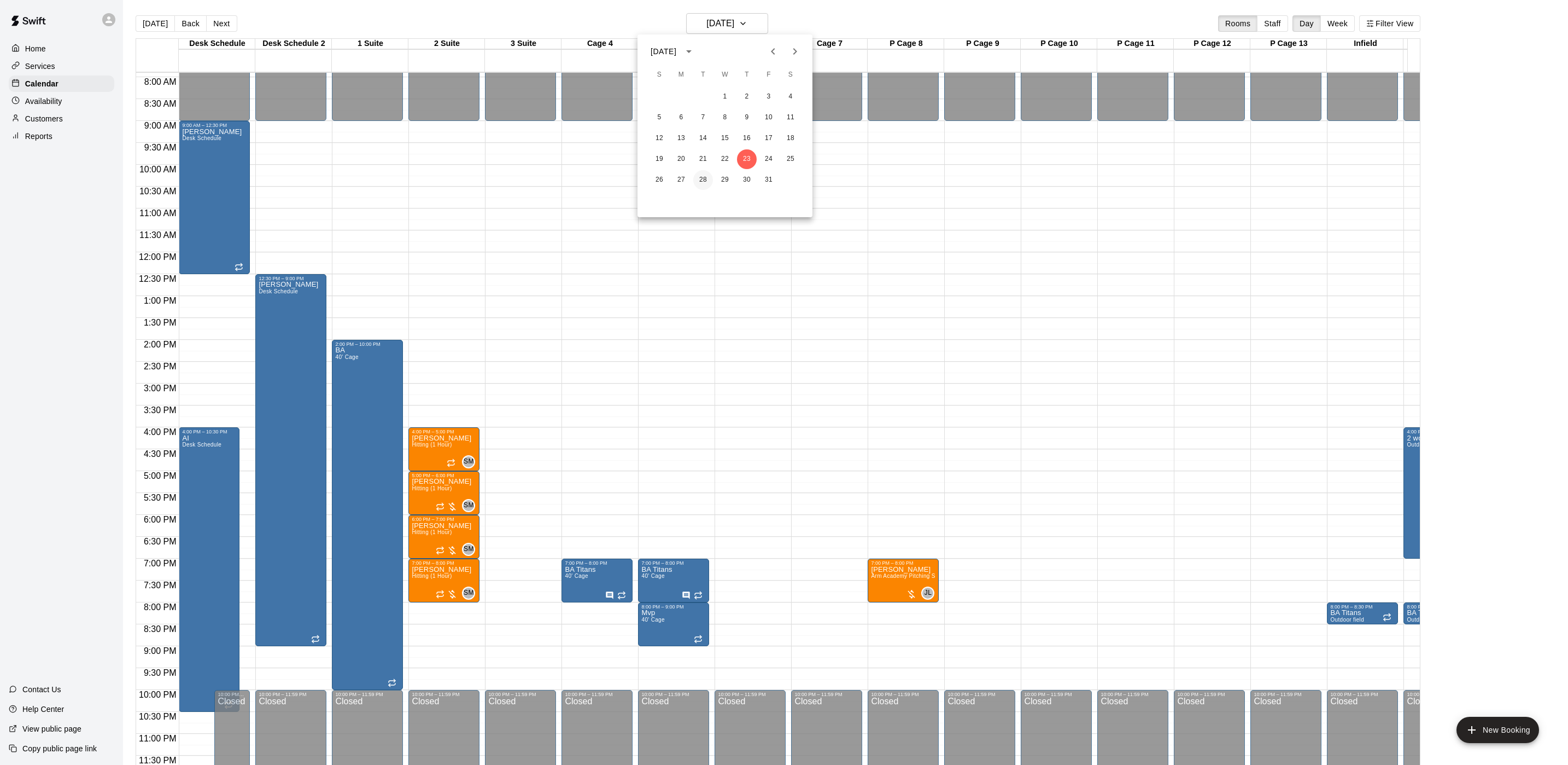
click at [709, 181] on button "28" at bounding box center [703, 180] width 19 height 19
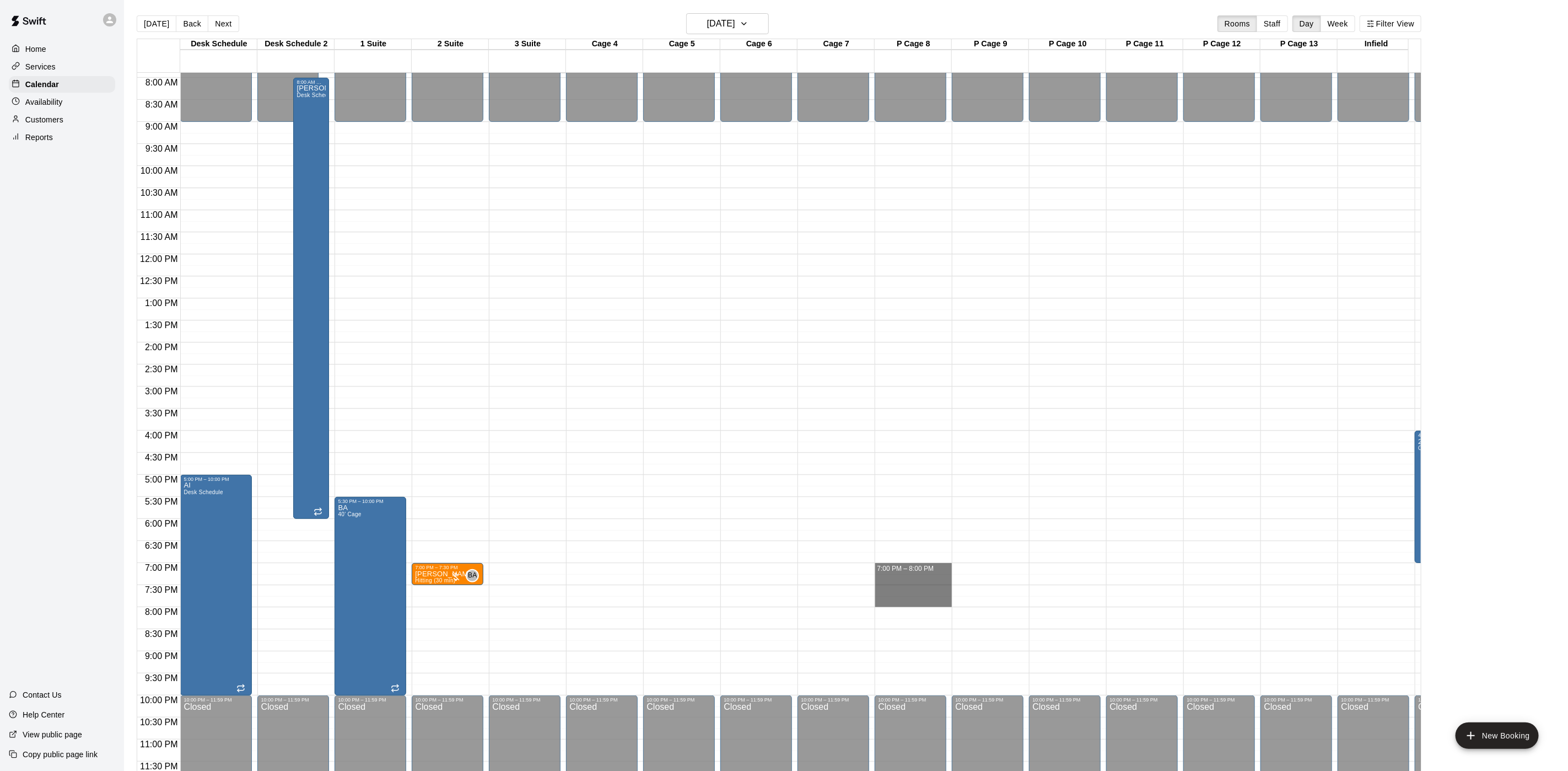
drag, startPoint x: 900, startPoint y: 554, endPoint x: 900, endPoint y: 589, distance: 35.0
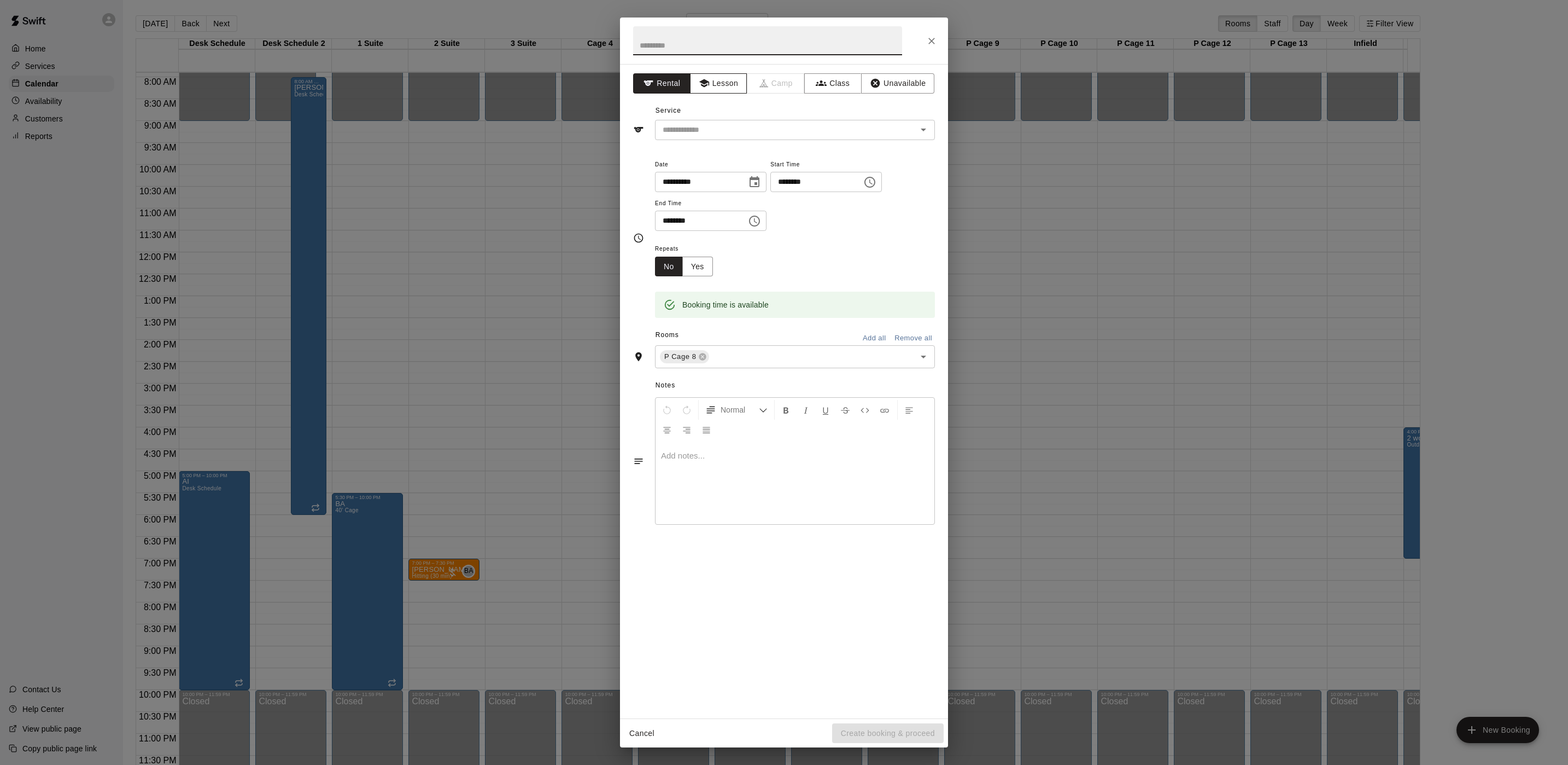
click at [713, 80] on button "Lesson" at bounding box center [719, 83] width 57 height 20
click at [709, 135] on input "text" at bounding box center [779, 130] width 241 height 13
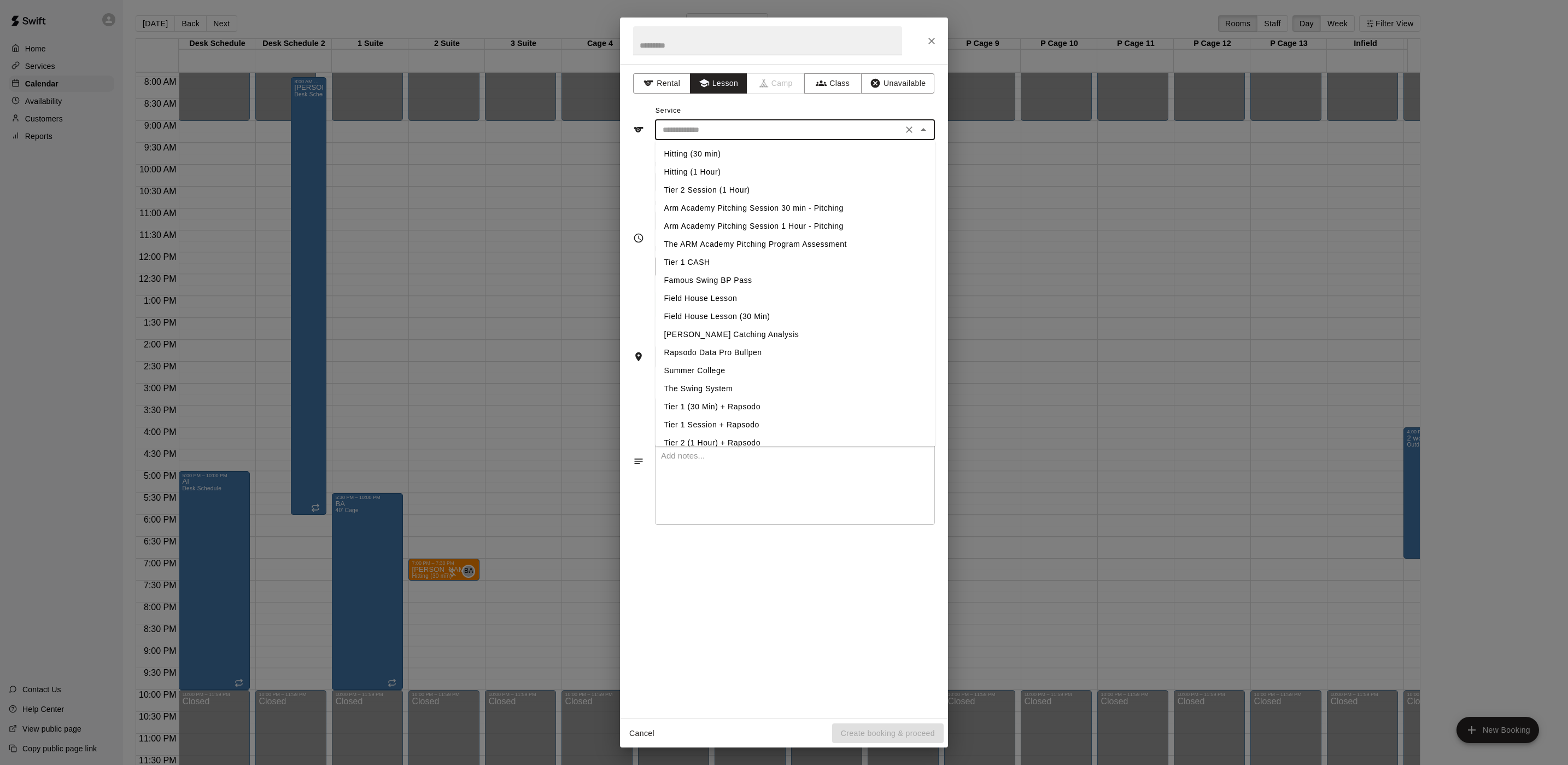
click at [695, 222] on li "Arm Academy Pitching Session 1 Hour - Pitching" at bounding box center [796, 227] width 280 height 18
type input "**********"
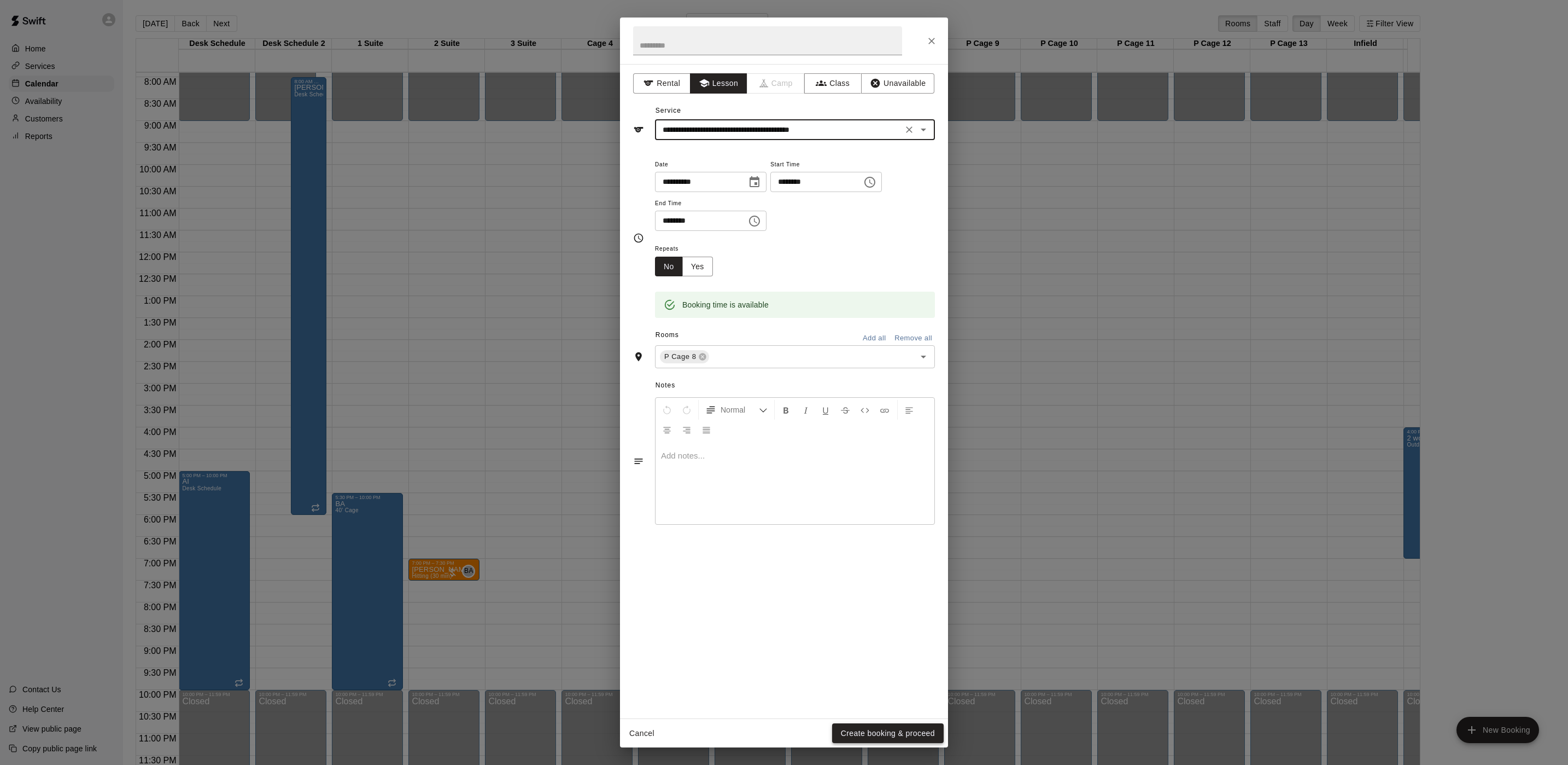
click at [878, 732] on button "Create booking & proceed" at bounding box center [887, 733] width 111 height 20
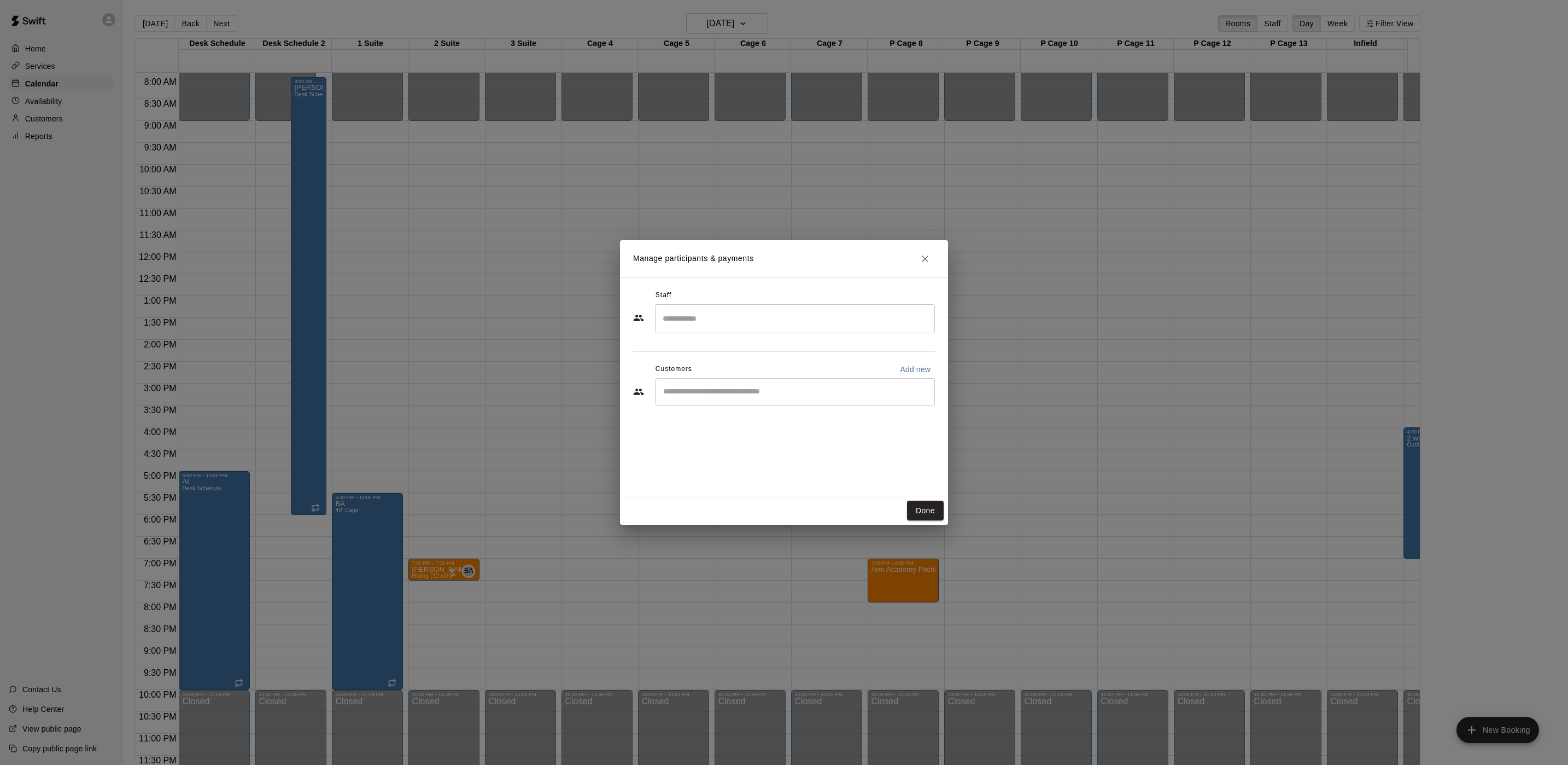
click at [695, 316] on input "Search staff" at bounding box center [795, 318] width 270 height 19
click at [702, 401] on span "Instructor" at bounding box center [698, 398] width 30 height 8
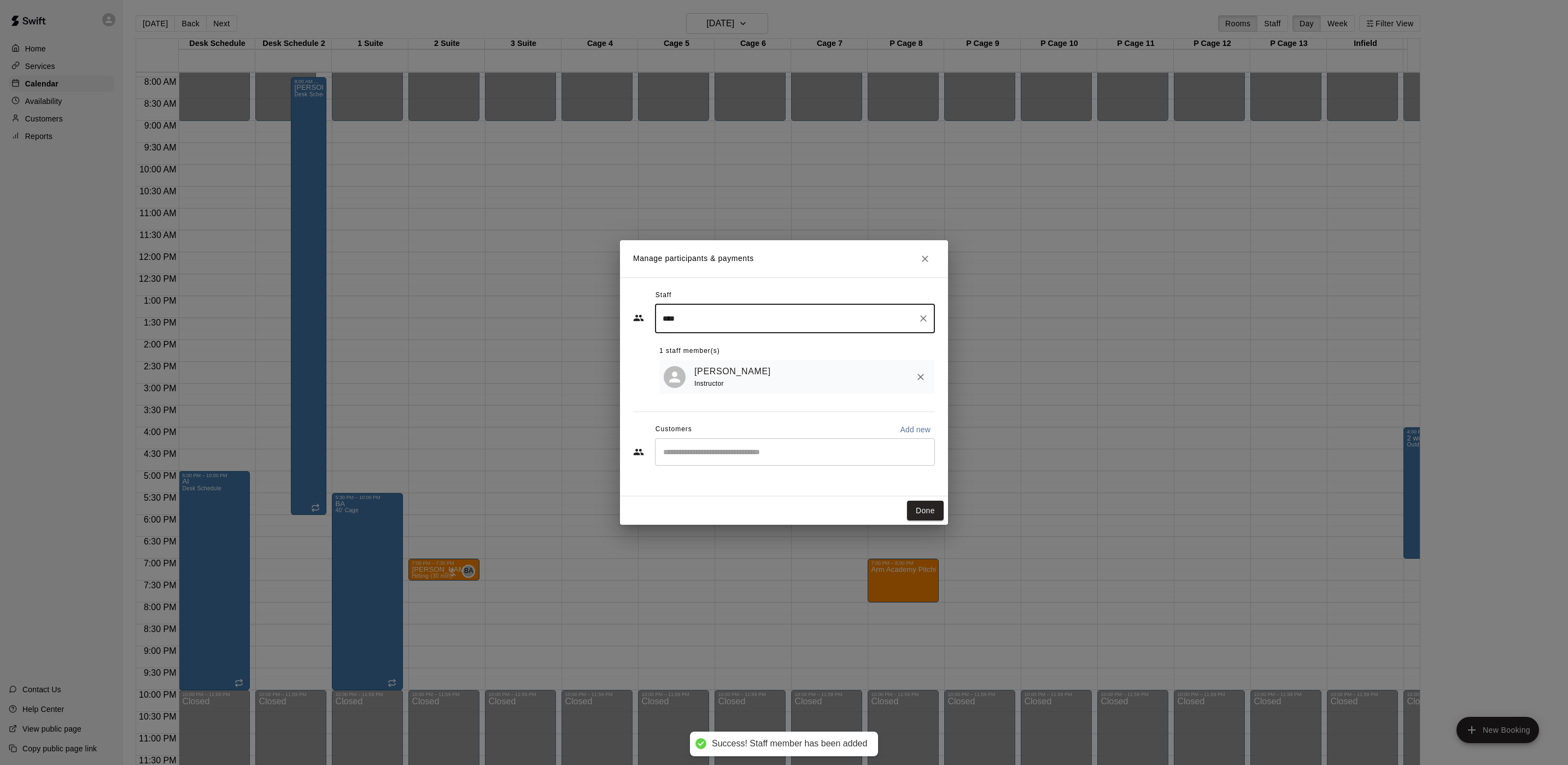
click at [724, 461] on div "​" at bounding box center [795, 451] width 280 height 27
type input "****"
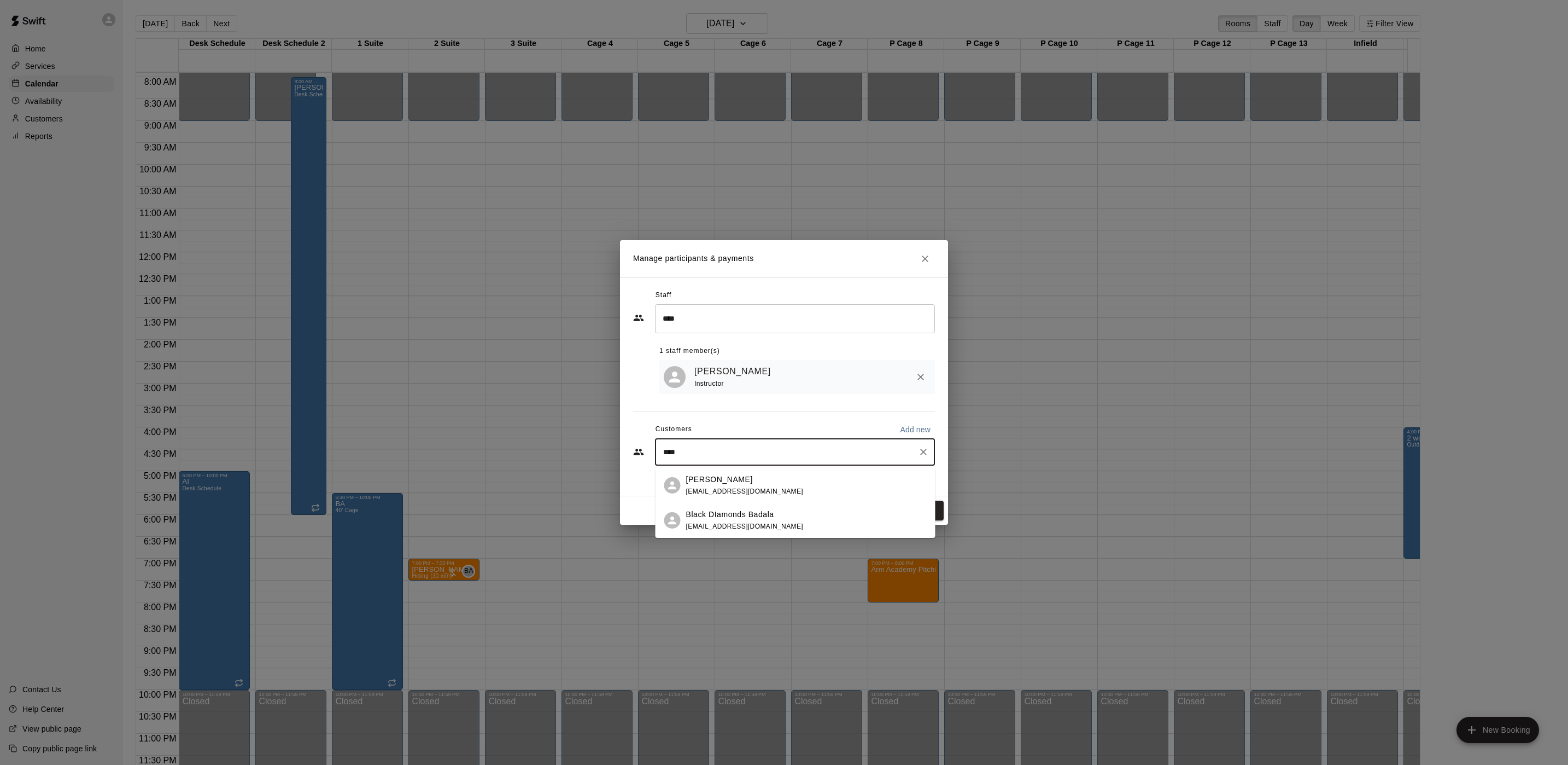
type input "*****"
click at [727, 478] on div "[PERSON_NAME]" at bounding box center [744, 479] width 117 height 12
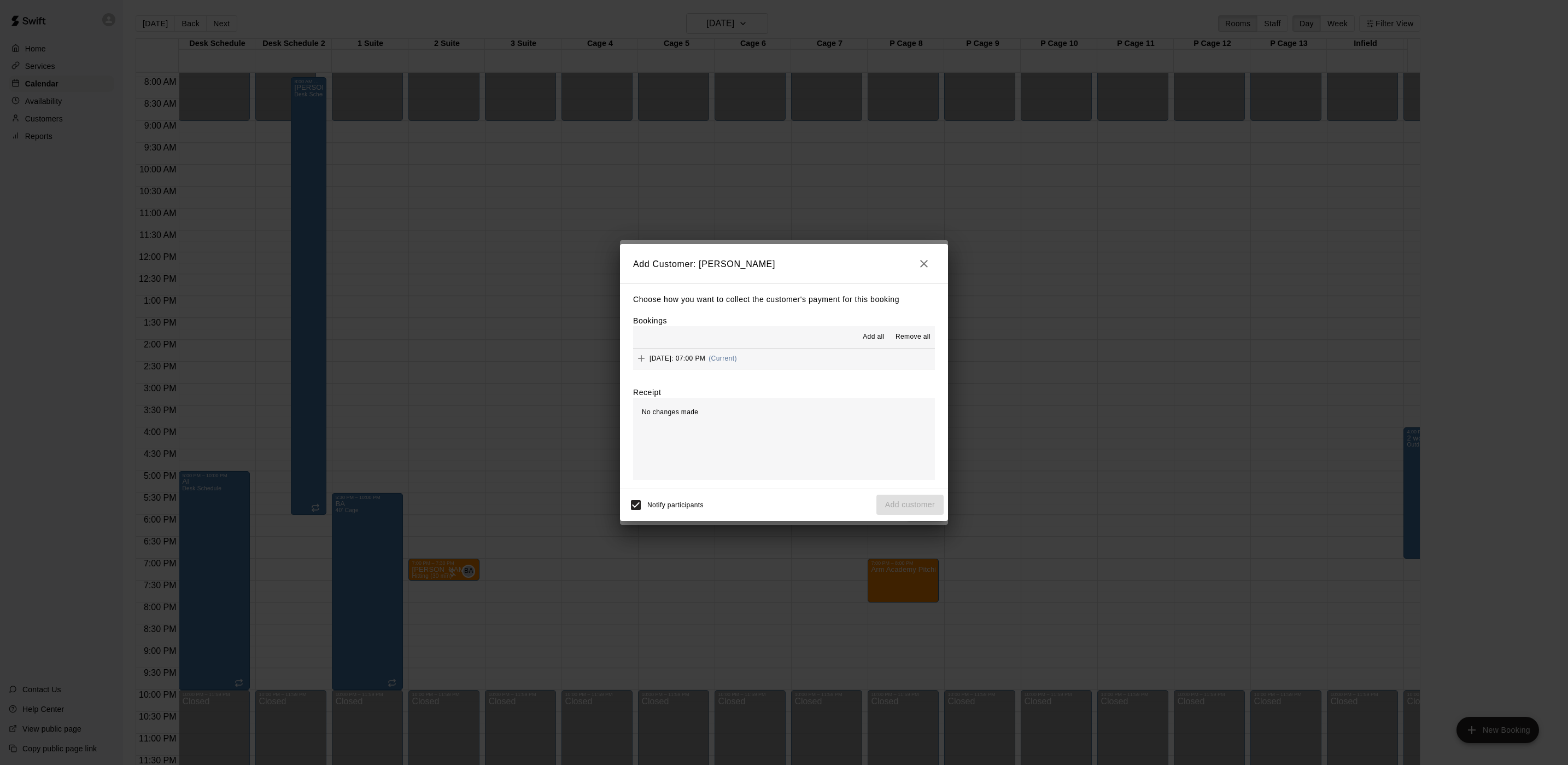
click at [714, 353] on div "Tuesday, October 28: 07:00 PM (Current)" at bounding box center [685, 358] width 104 height 16
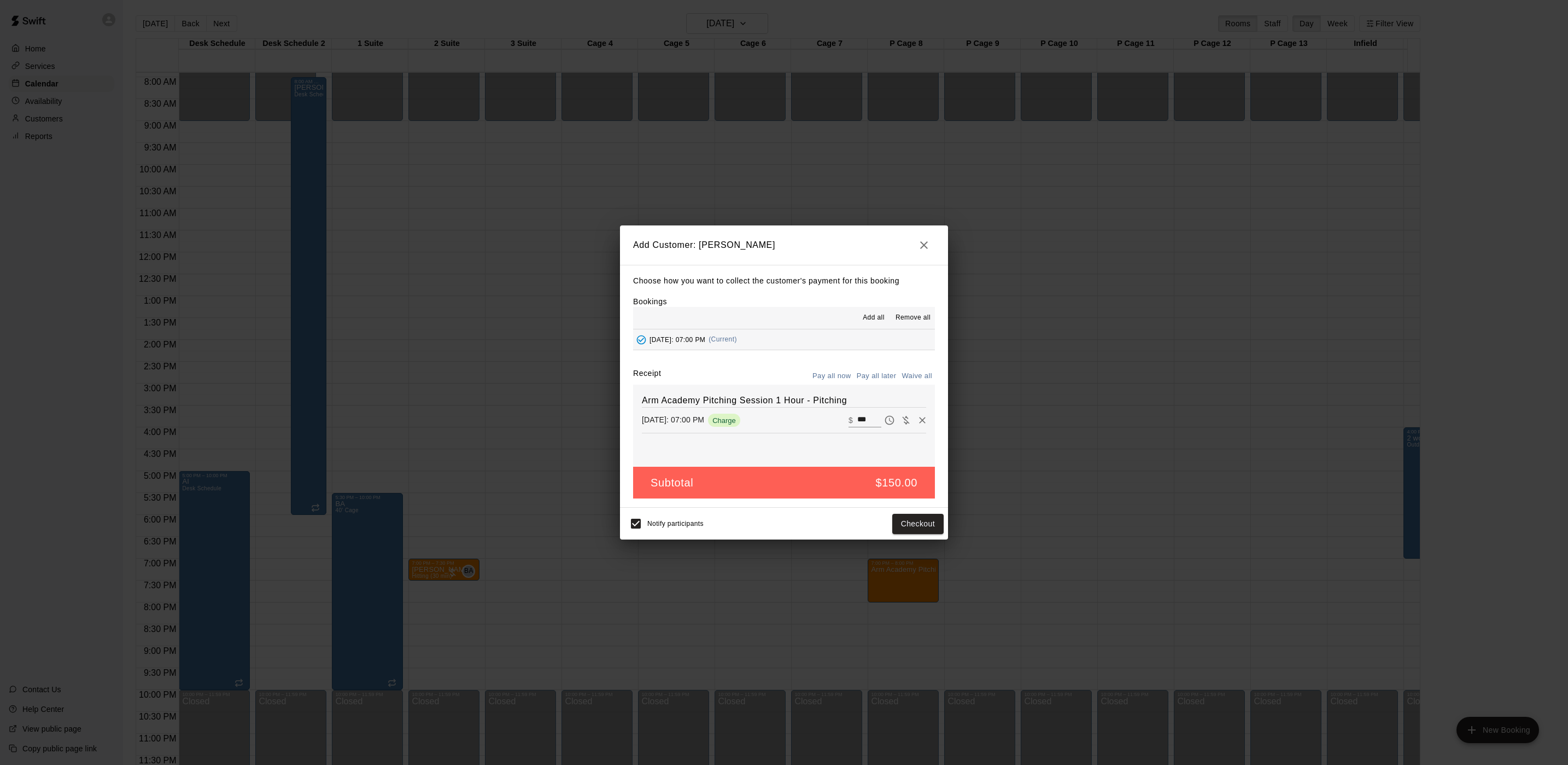
click at [862, 371] on button "Pay all later" at bounding box center [877, 376] width 46 height 17
click at [896, 531] on button "Add customer" at bounding box center [910, 523] width 67 height 20
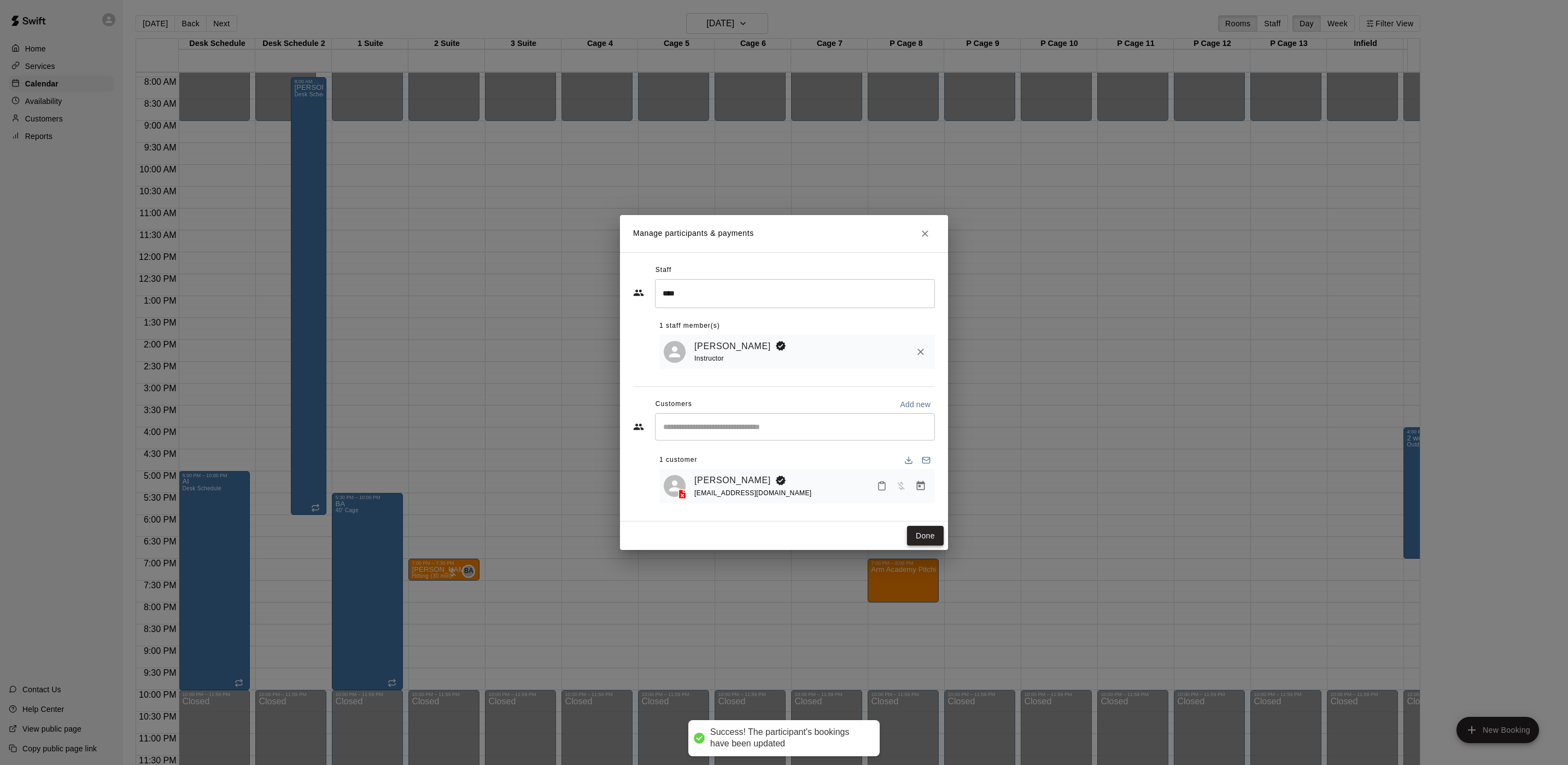
click at [926, 532] on button "Done" at bounding box center [925, 535] width 37 height 20
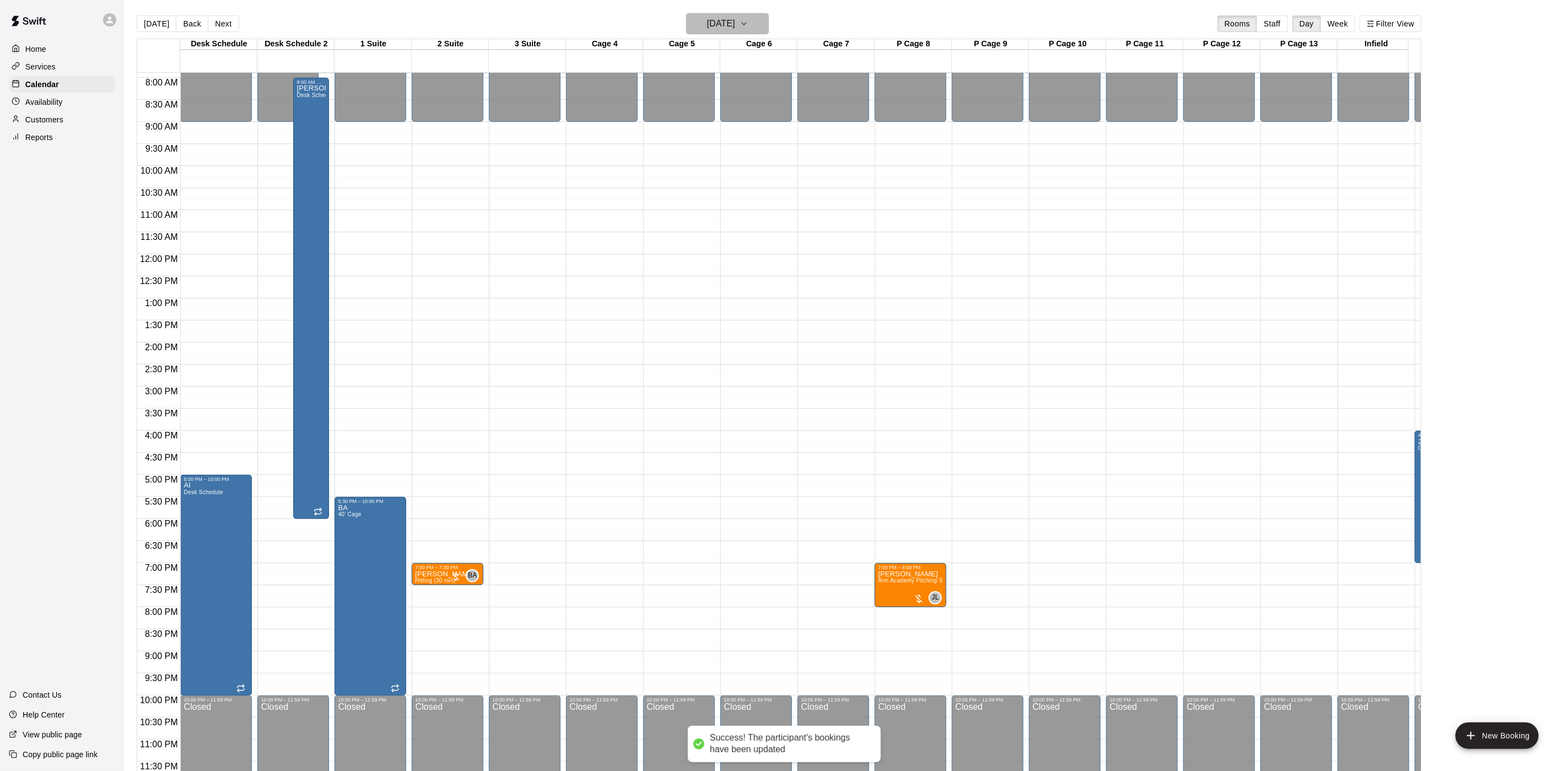
click at [707, 25] on h6 "Tuesday Oct 28" at bounding box center [721, 23] width 28 height 15
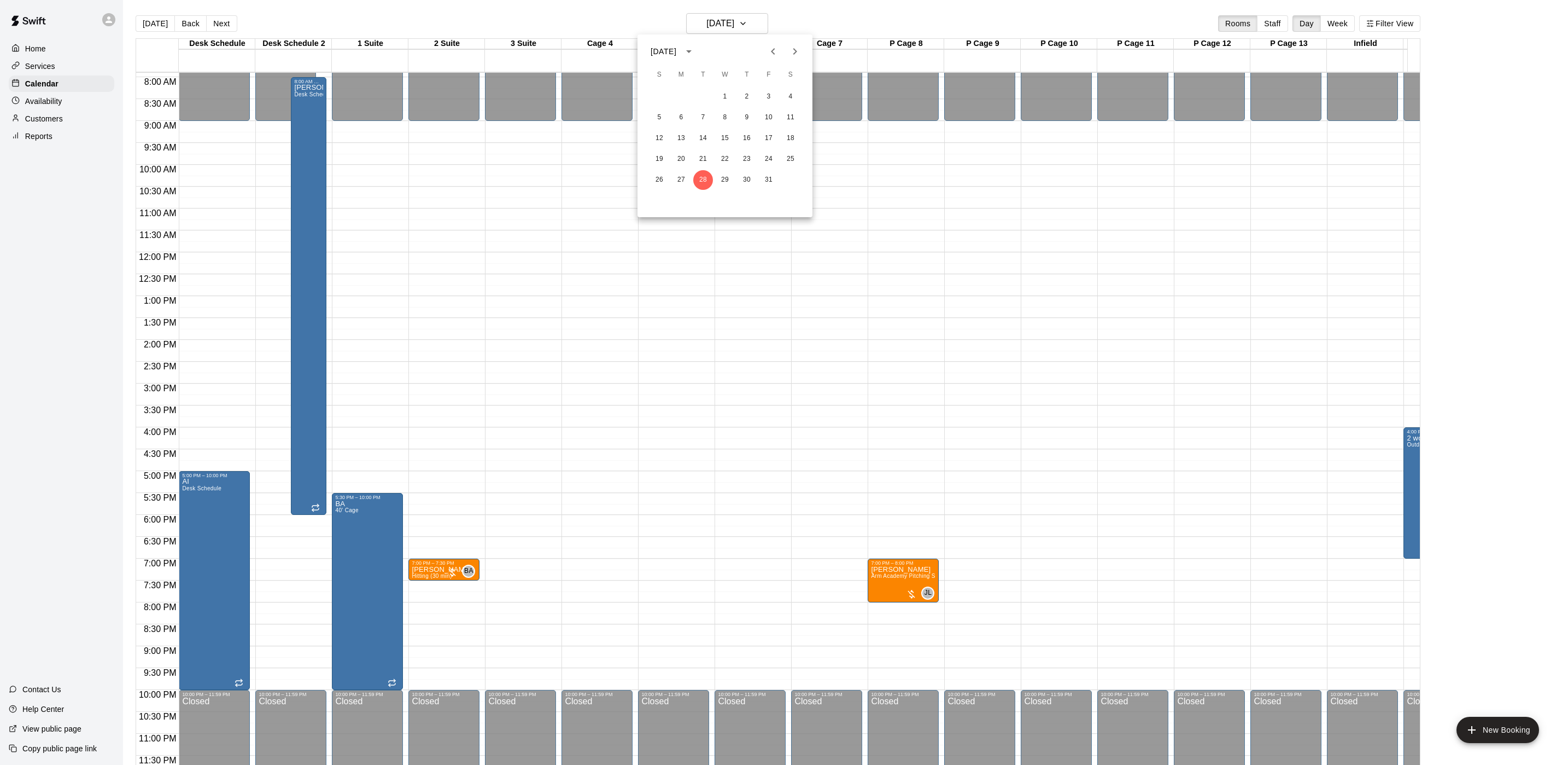
click at [796, 53] on icon "Next month" at bounding box center [795, 52] width 13 height 13
click at [701, 23] on div at bounding box center [784, 382] width 1568 height 765
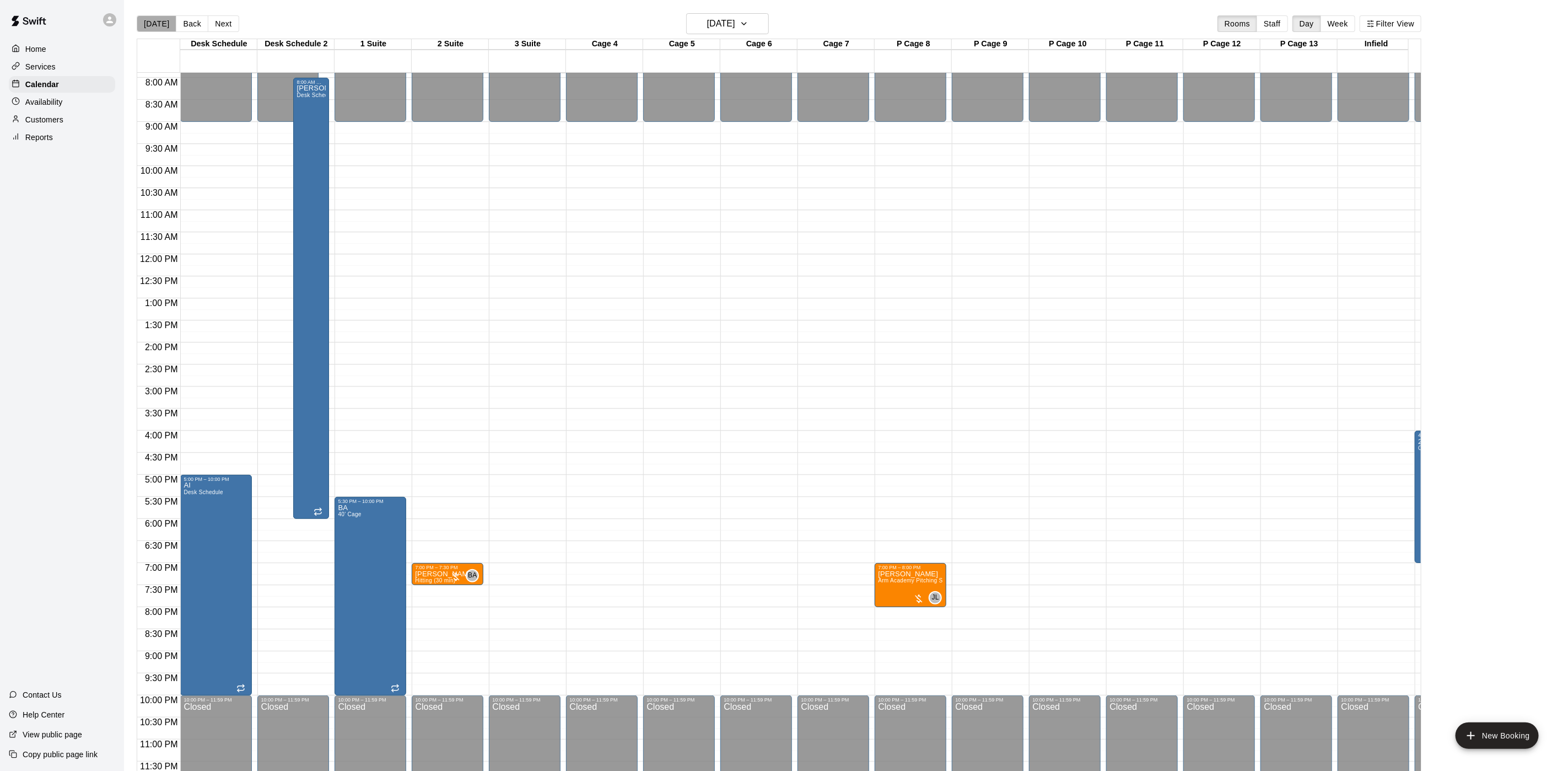
click at [161, 29] on button "[DATE]" at bounding box center [156, 23] width 40 height 17
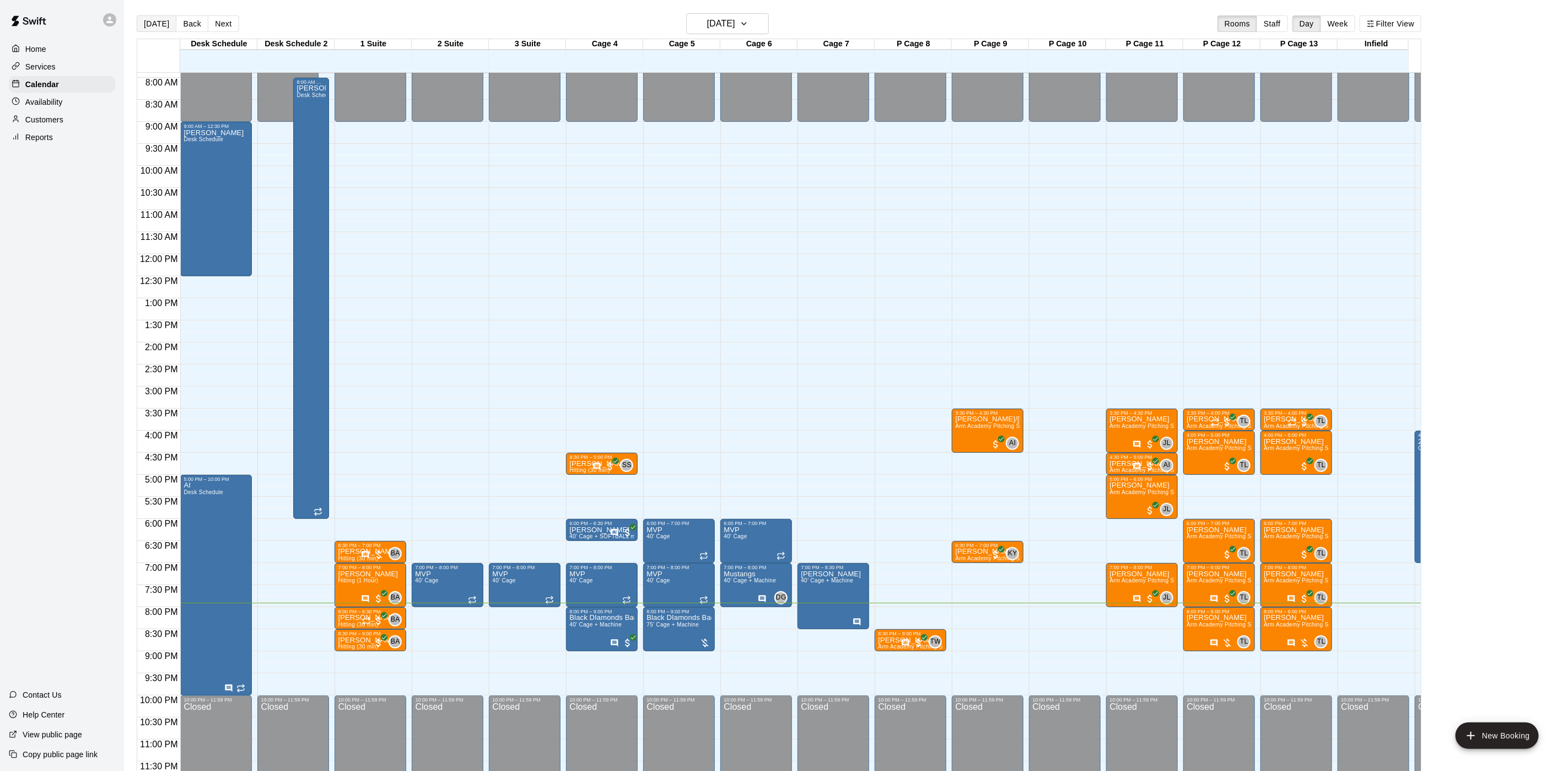
click at [152, 28] on button "[DATE]" at bounding box center [156, 23] width 40 height 17
click at [1209, 621] on span "Arm Academy Pitching Session 1 Hour - Pitching" at bounding box center [1251, 624] width 128 height 6
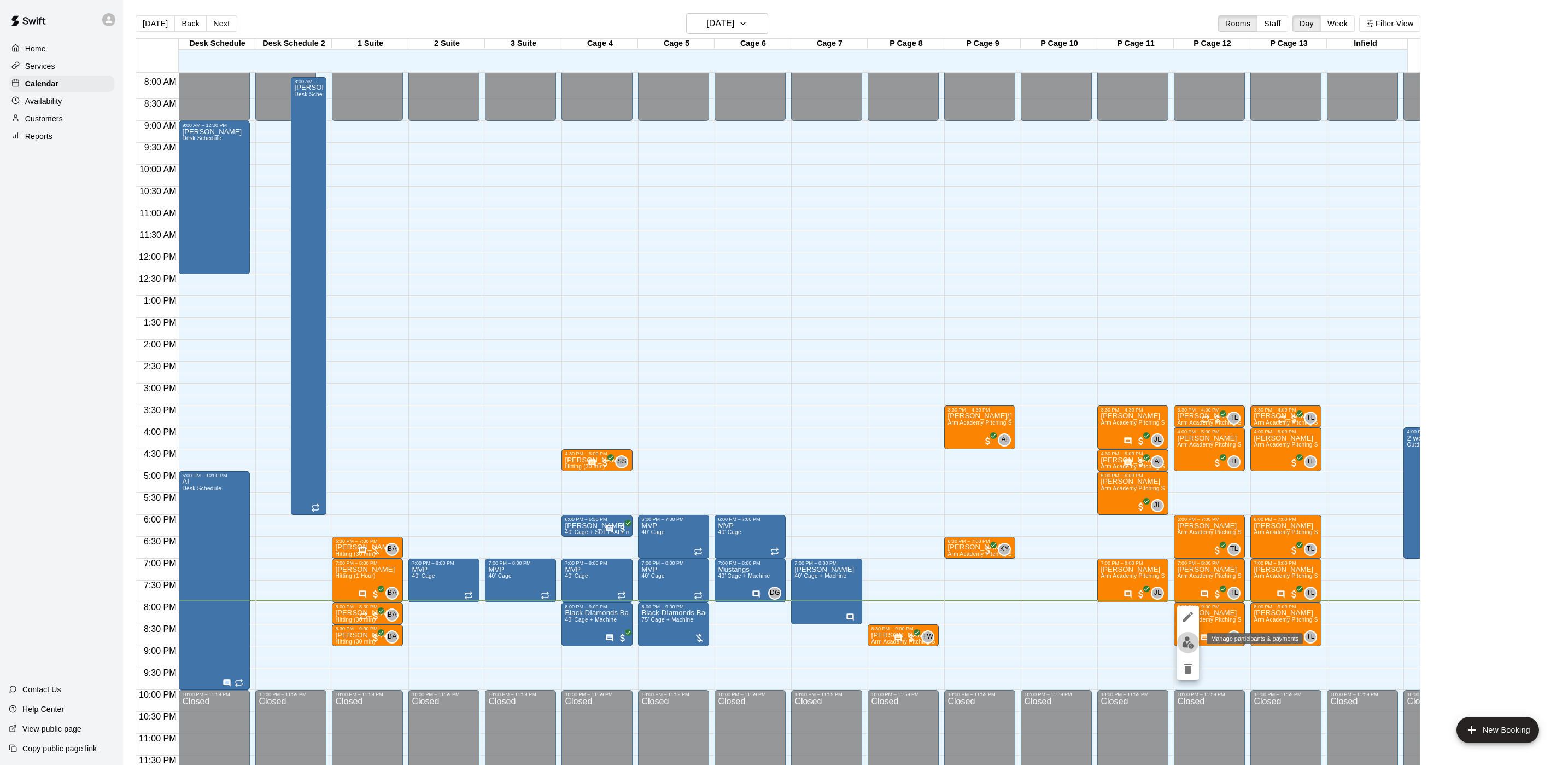
click at [1191, 642] on img "edit" at bounding box center [1188, 643] width 13 height 13
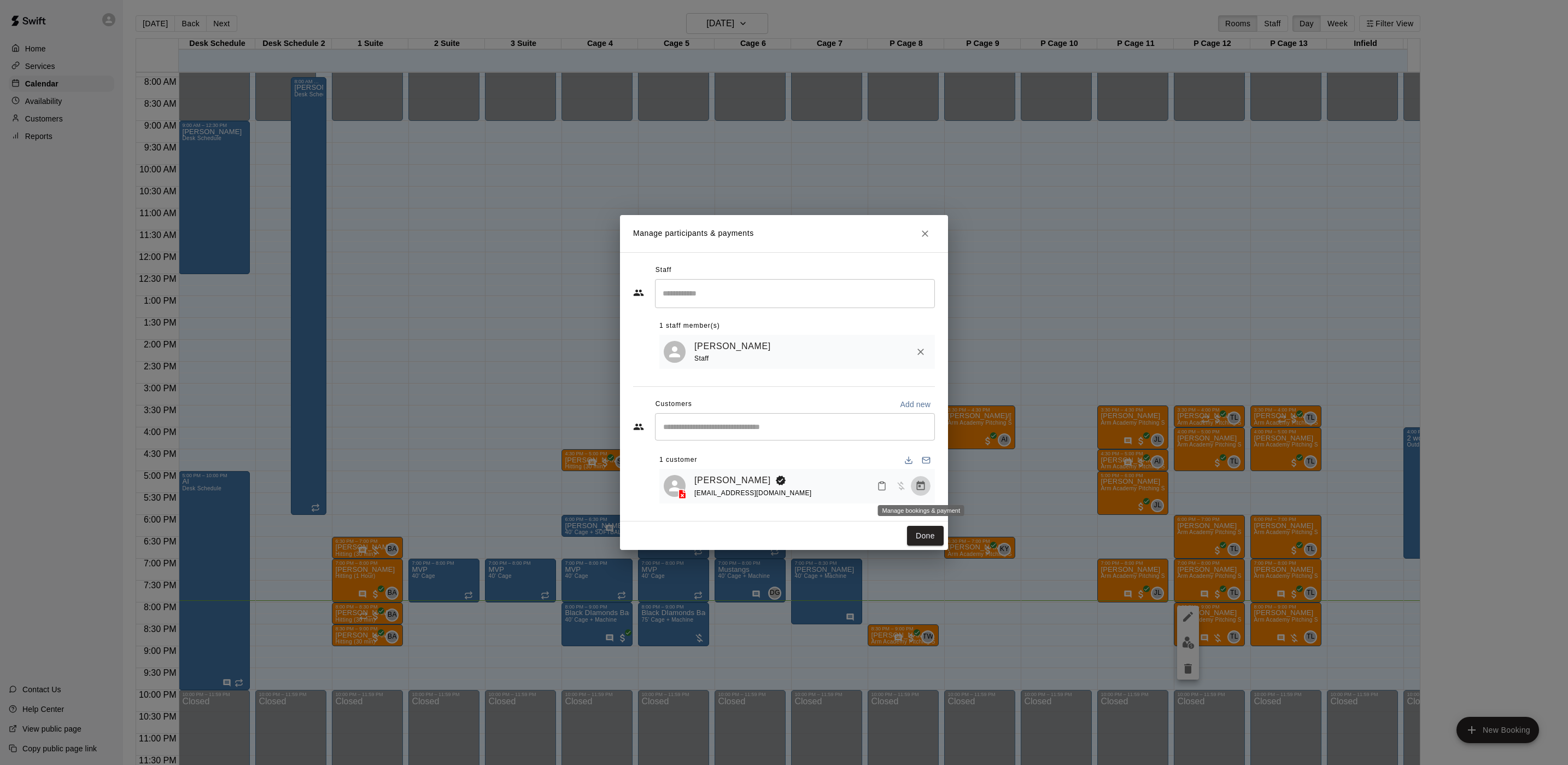
click at [922, 491] on icon "Manage bookings & payment" at bounding box center [921, 486] width 11 height 11
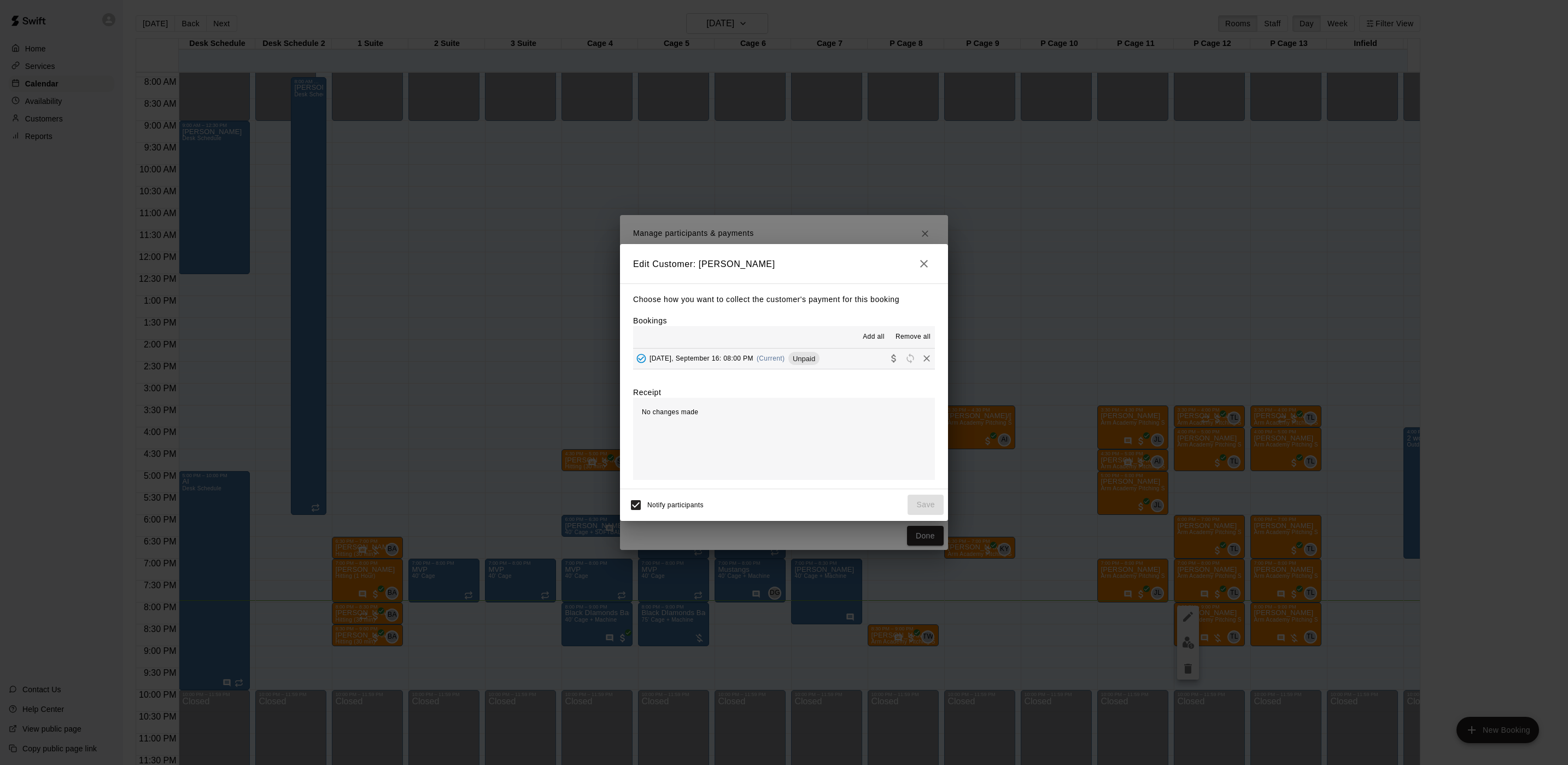
click at [737, 358] on span "Tuesday, September 16: 08:00 PM" at bounding box center [701, 358] width 104 height 8
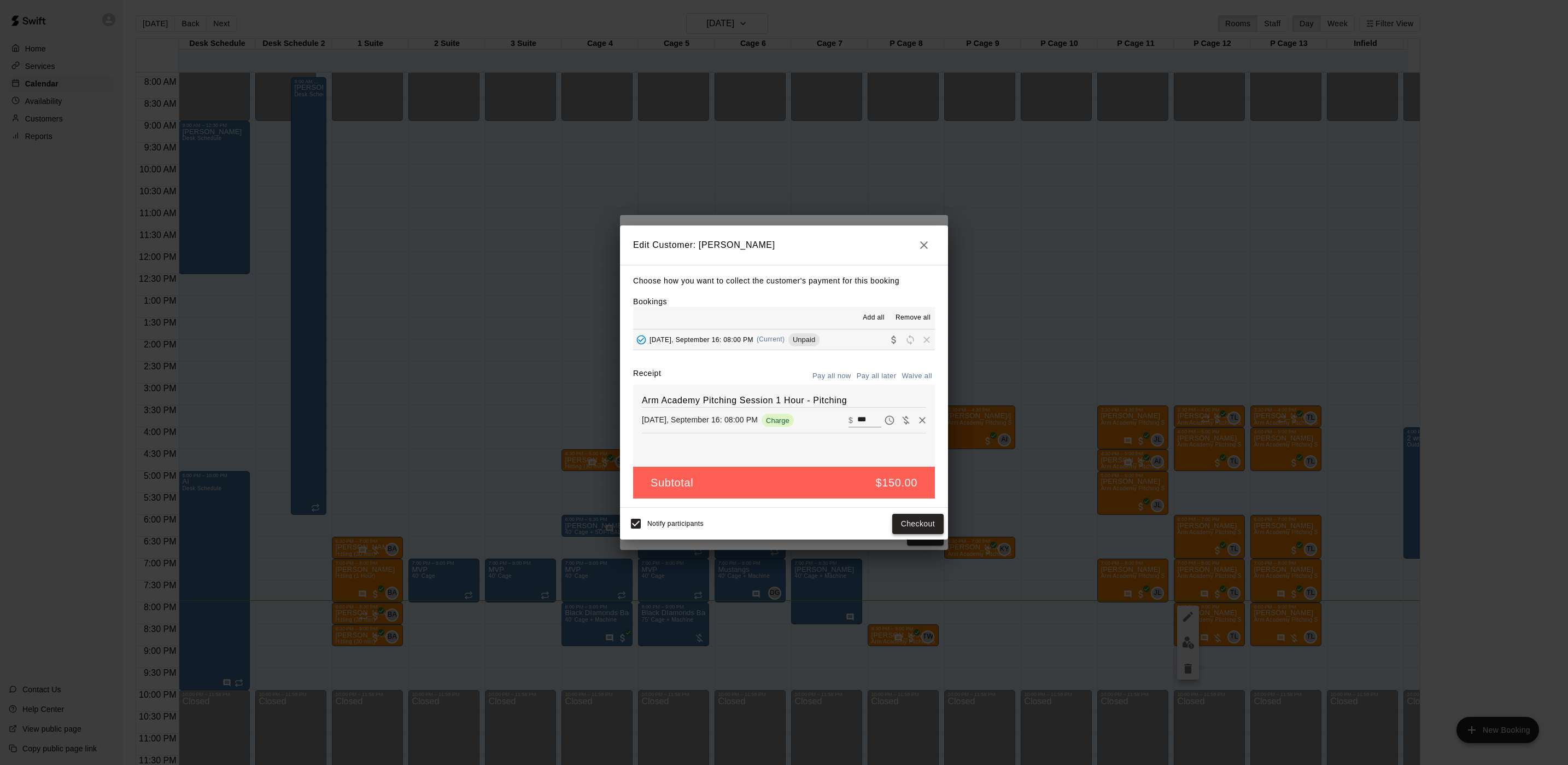
click at [907, 519] on button "Checkout" at bounding box center [918, 523] width 51 height 20
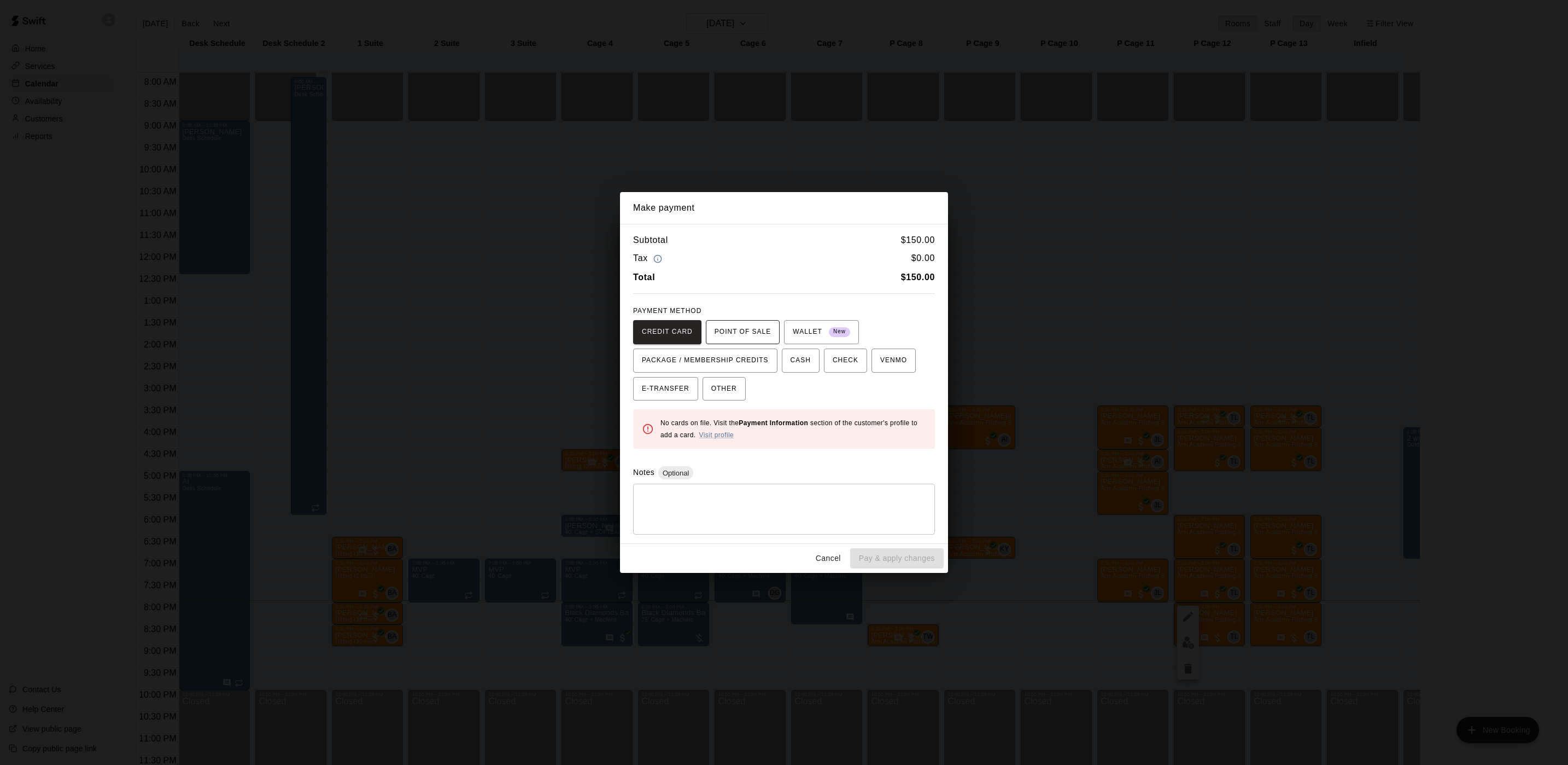
click at [720, 334] on span "POINT OF SALE" at bounding box center [743, 332] width 57 height 18
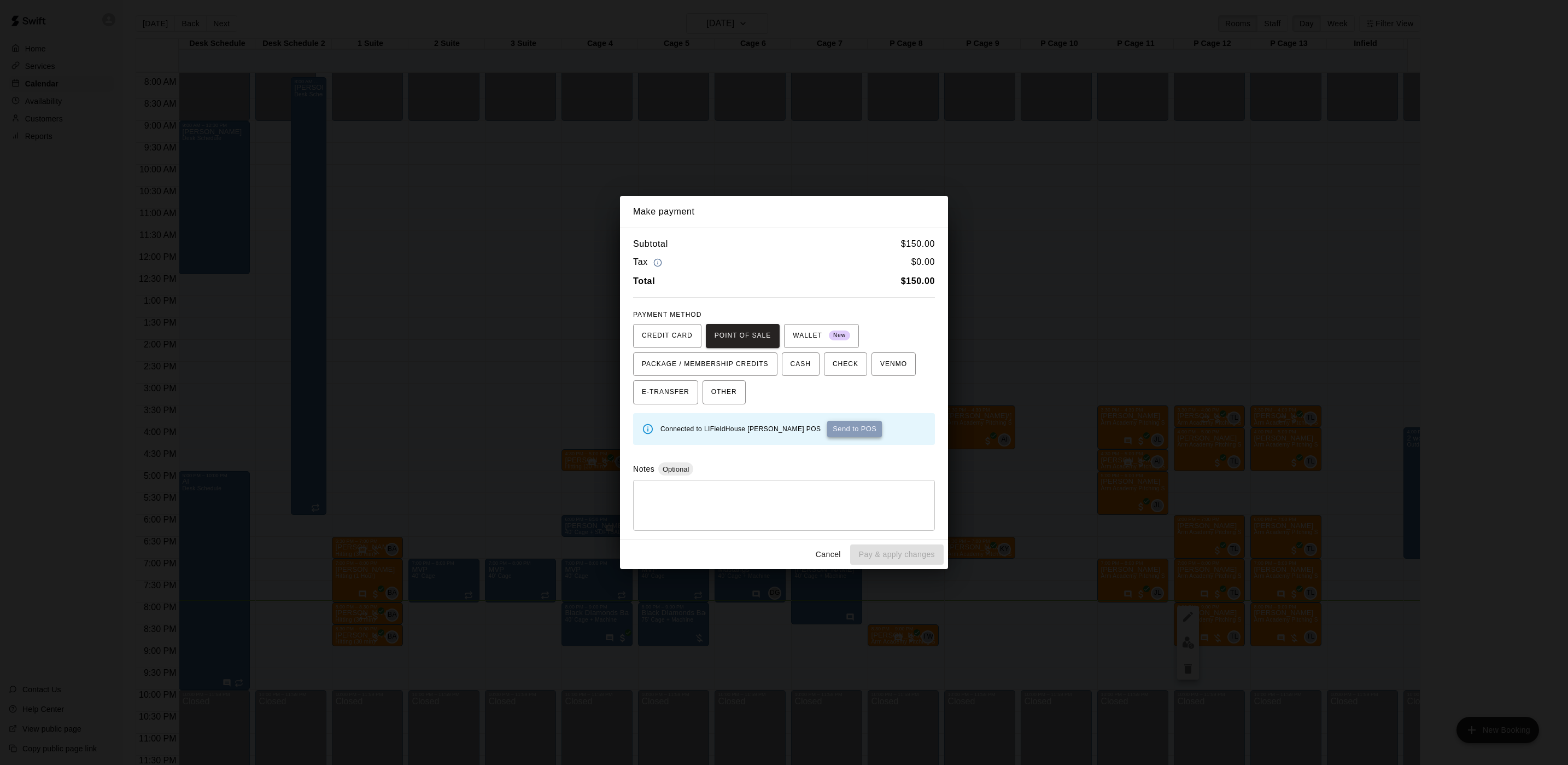
click at [827, 432] on button "Send to POS" at bounding box center [855, 429] width 55 height 16
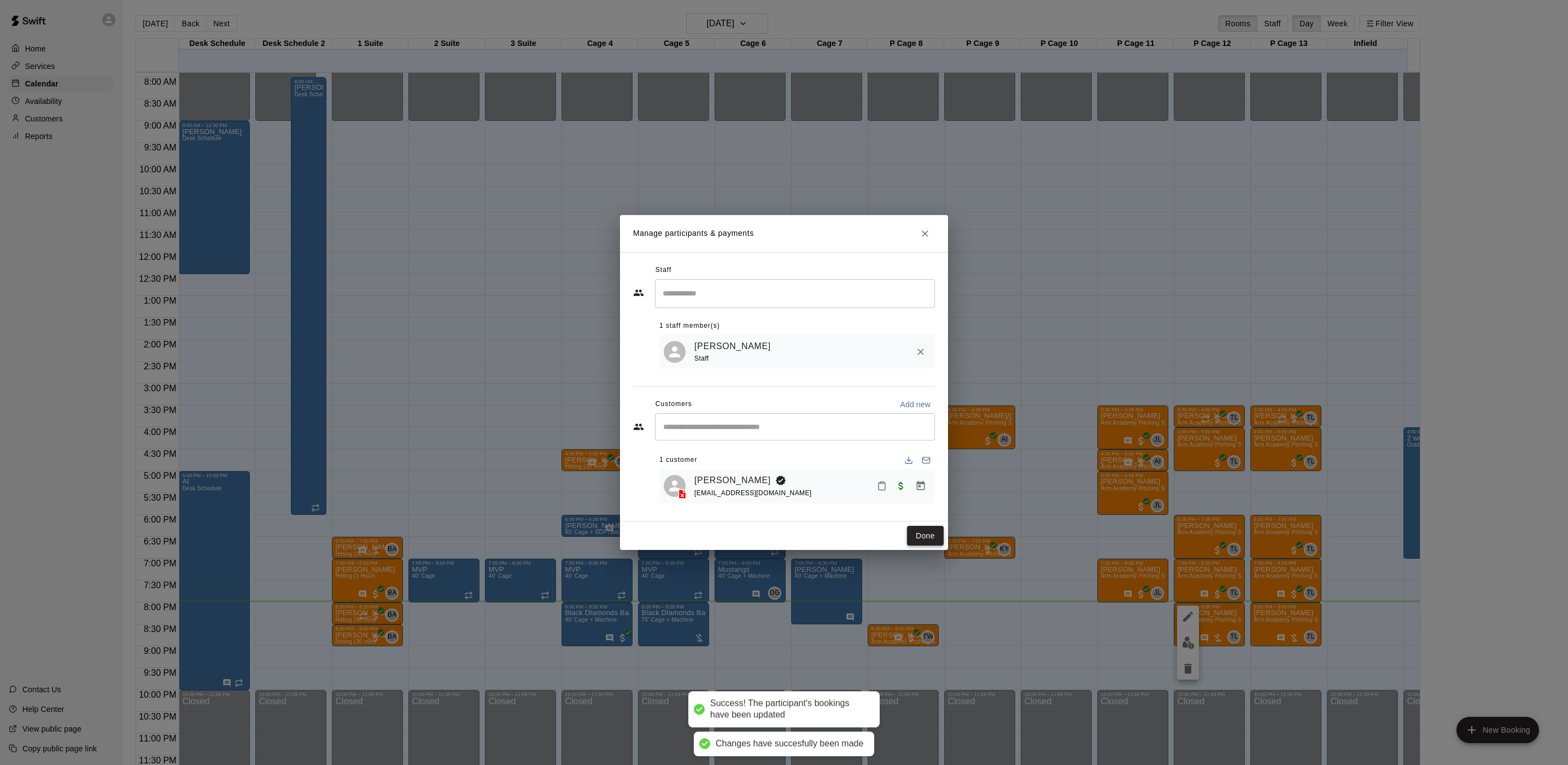
click at [921, 540] on button "Done" at bounding box center [925, 535] width 37 height 20
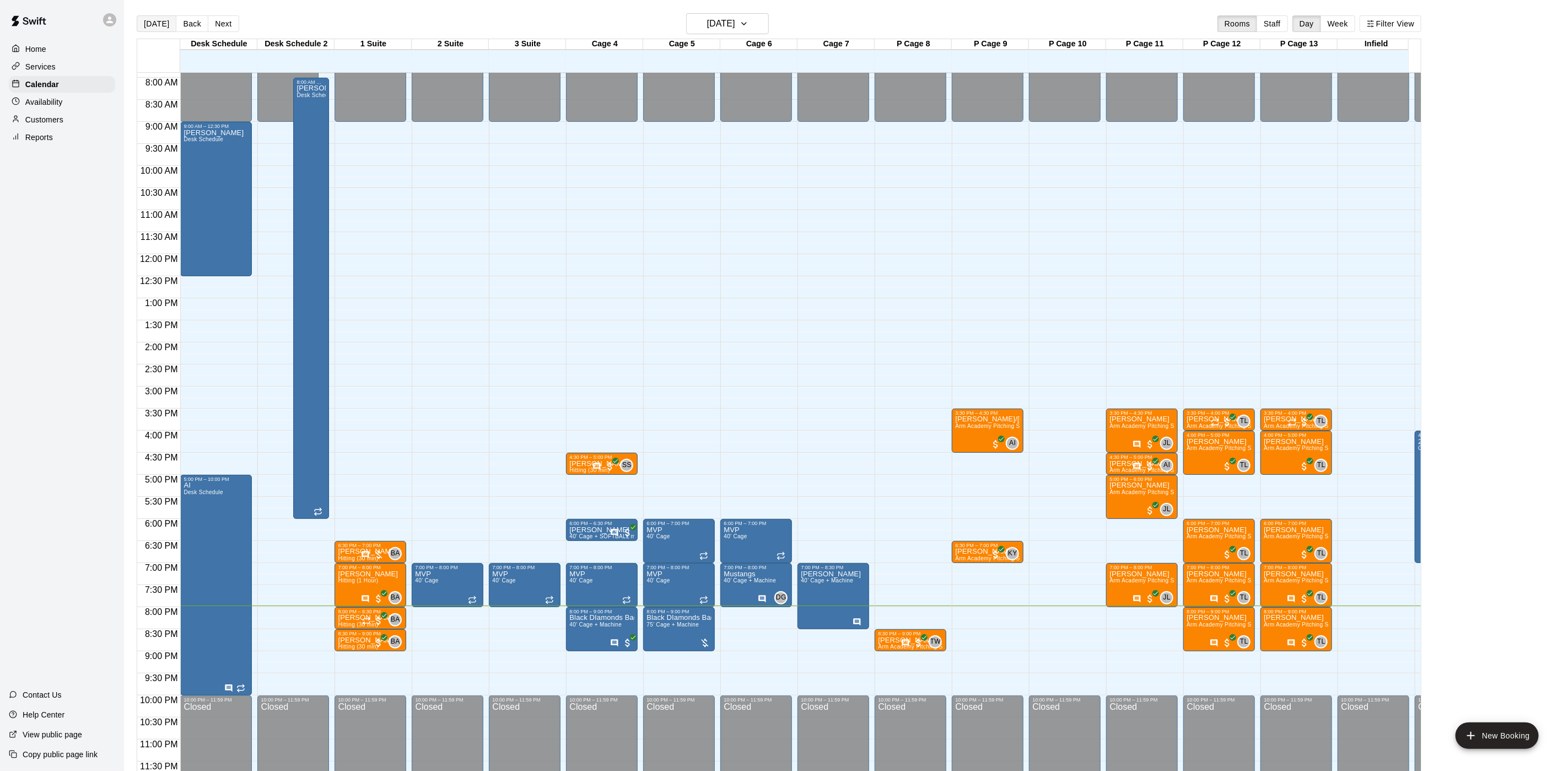
click at [160, 32] on button "[DATE]" at bounding box center [156, 23] width 40 height 17
click at [708, 17] on h6 "[DATE]" at bounding box center [721, 23] width 28 height 15
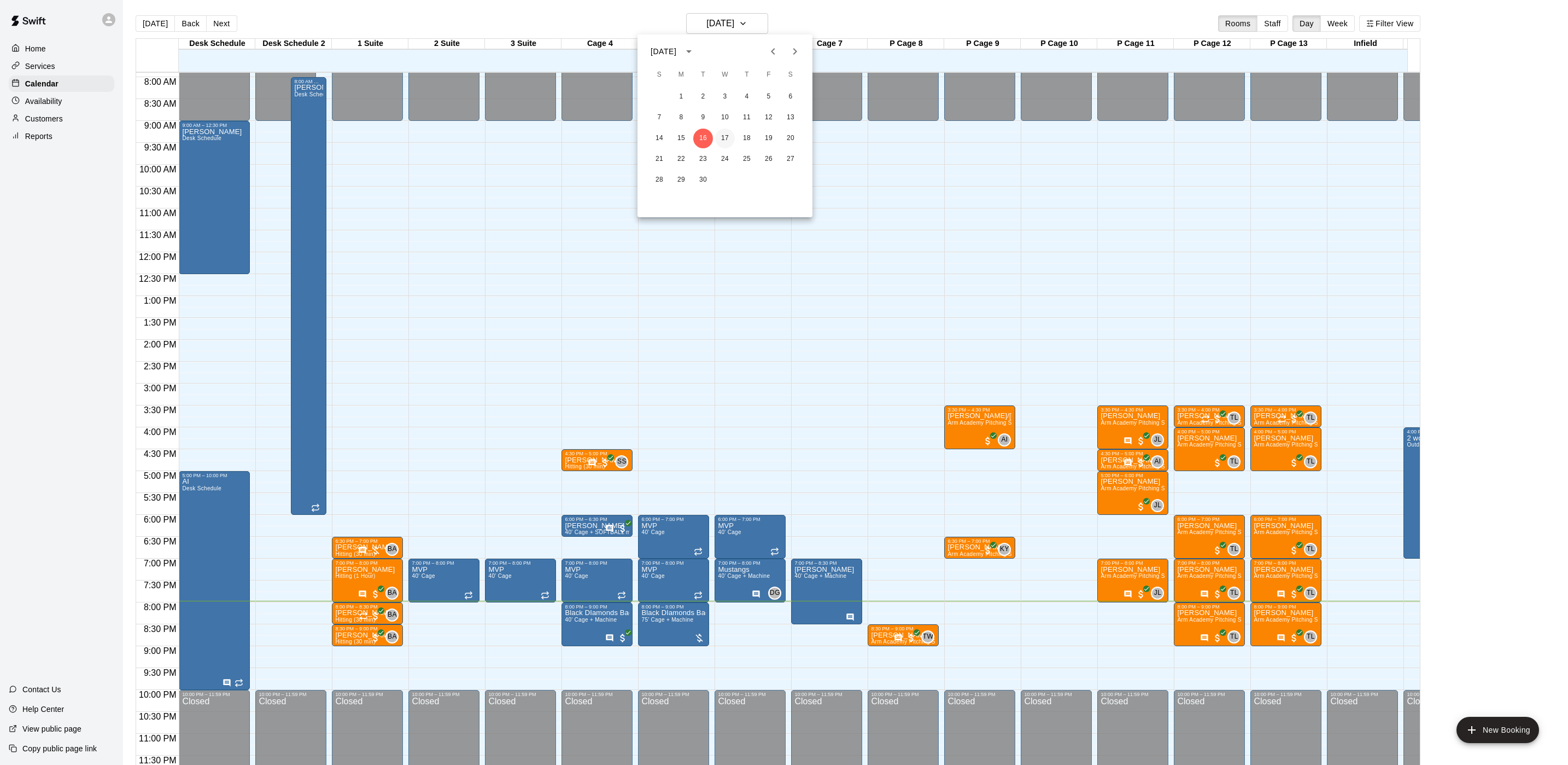
click at [730, 140] on button "17" at bounding box center [725, 138] width 19 height 19
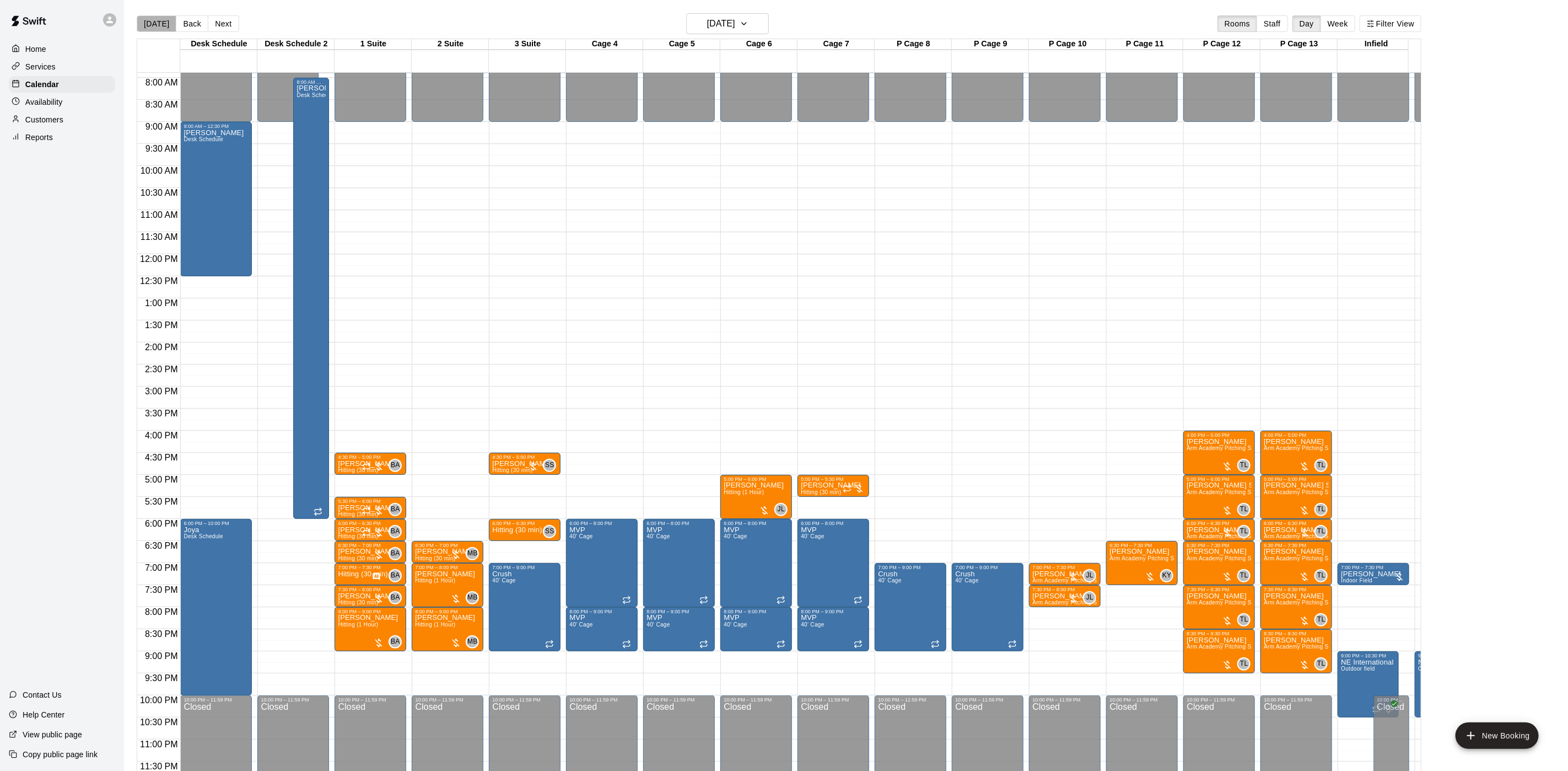
drag, startPoint x: 162, startPoint y: 20, endPoint x: 390, endPoint y: 2, distance: 228.7
click at [162, 20] on button "[DATE]" at bounding box center [156, 23] width 40 height 17
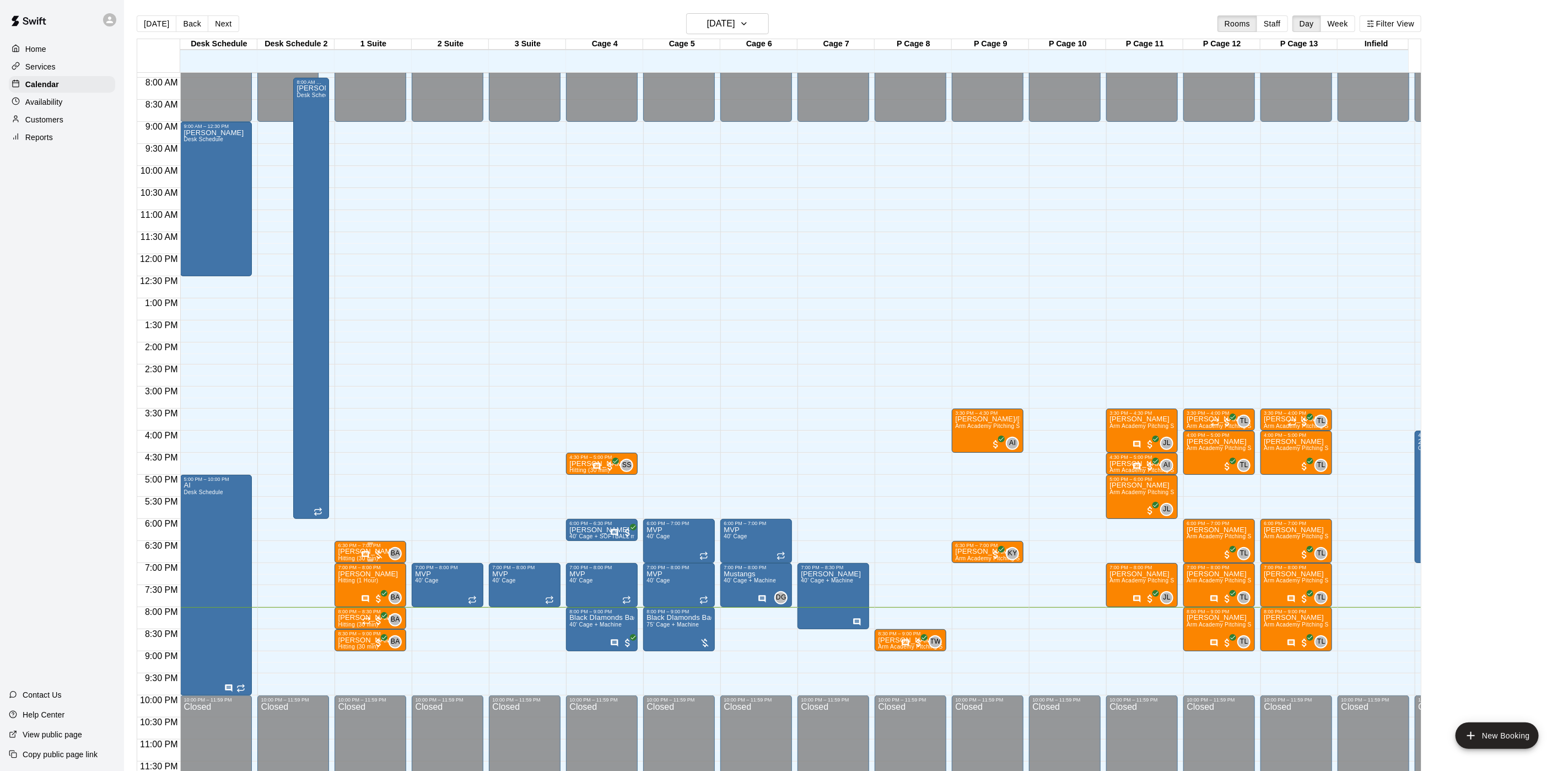
click at [352, 555] on span "Hitting (30 min)" at bounding box center [358, 558] width 41 height 6
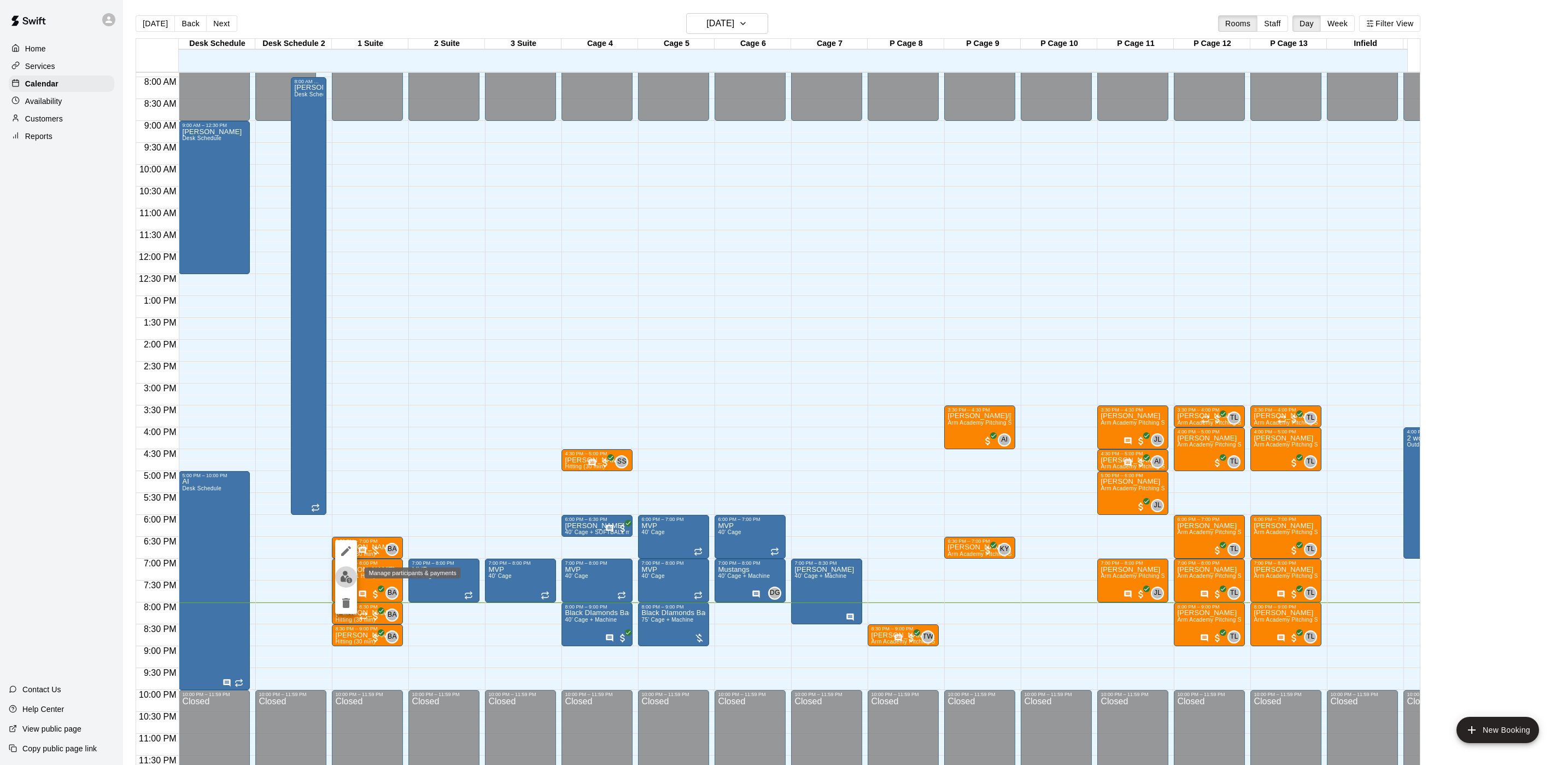
click at [346, 571] on img "edit" at bounding box center [346, 577] width 13 height 13
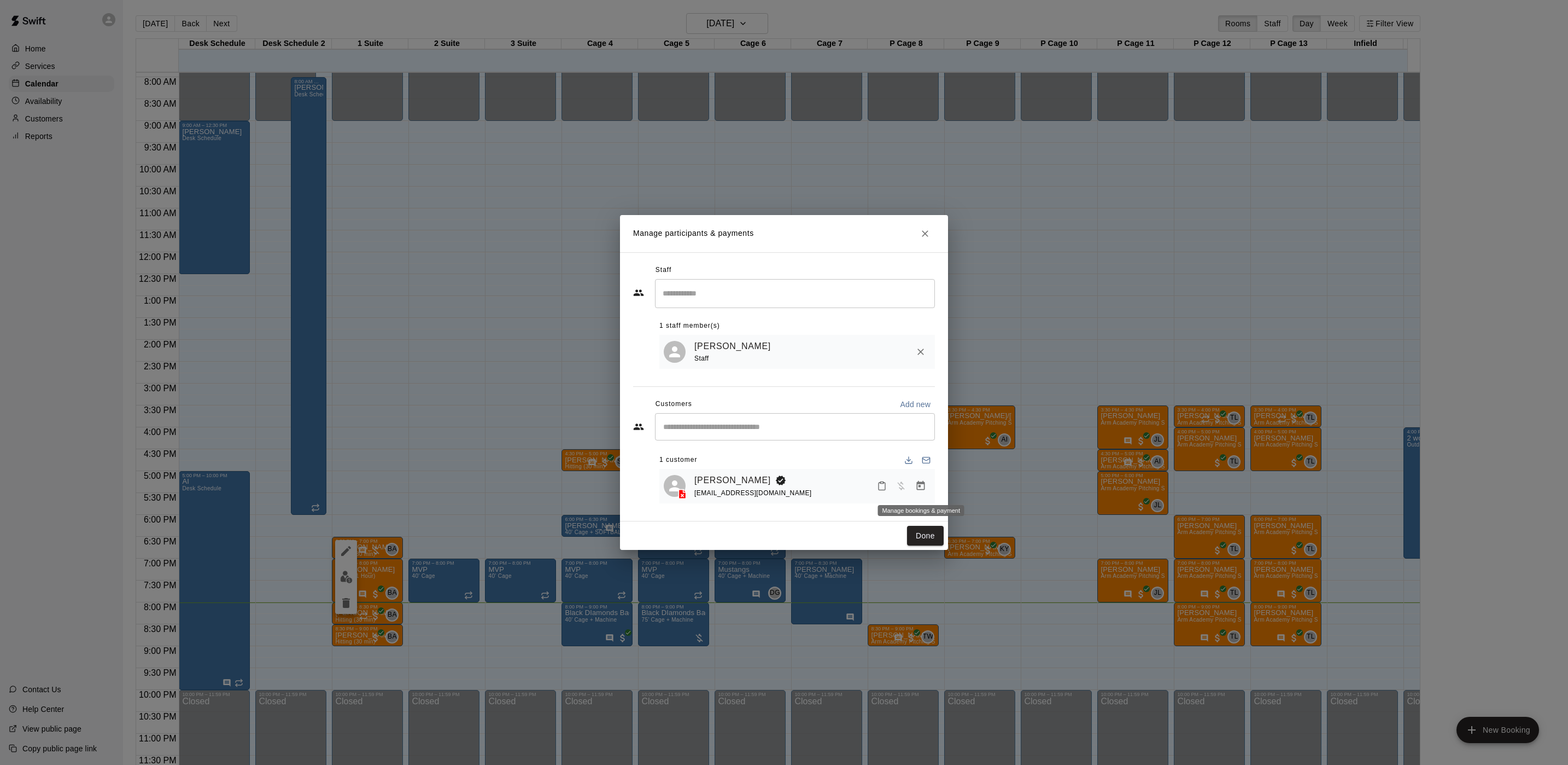
click at [919, 485] on icon "Manage bookings & payment" at bounding box center [920, 485] width 8 height 9
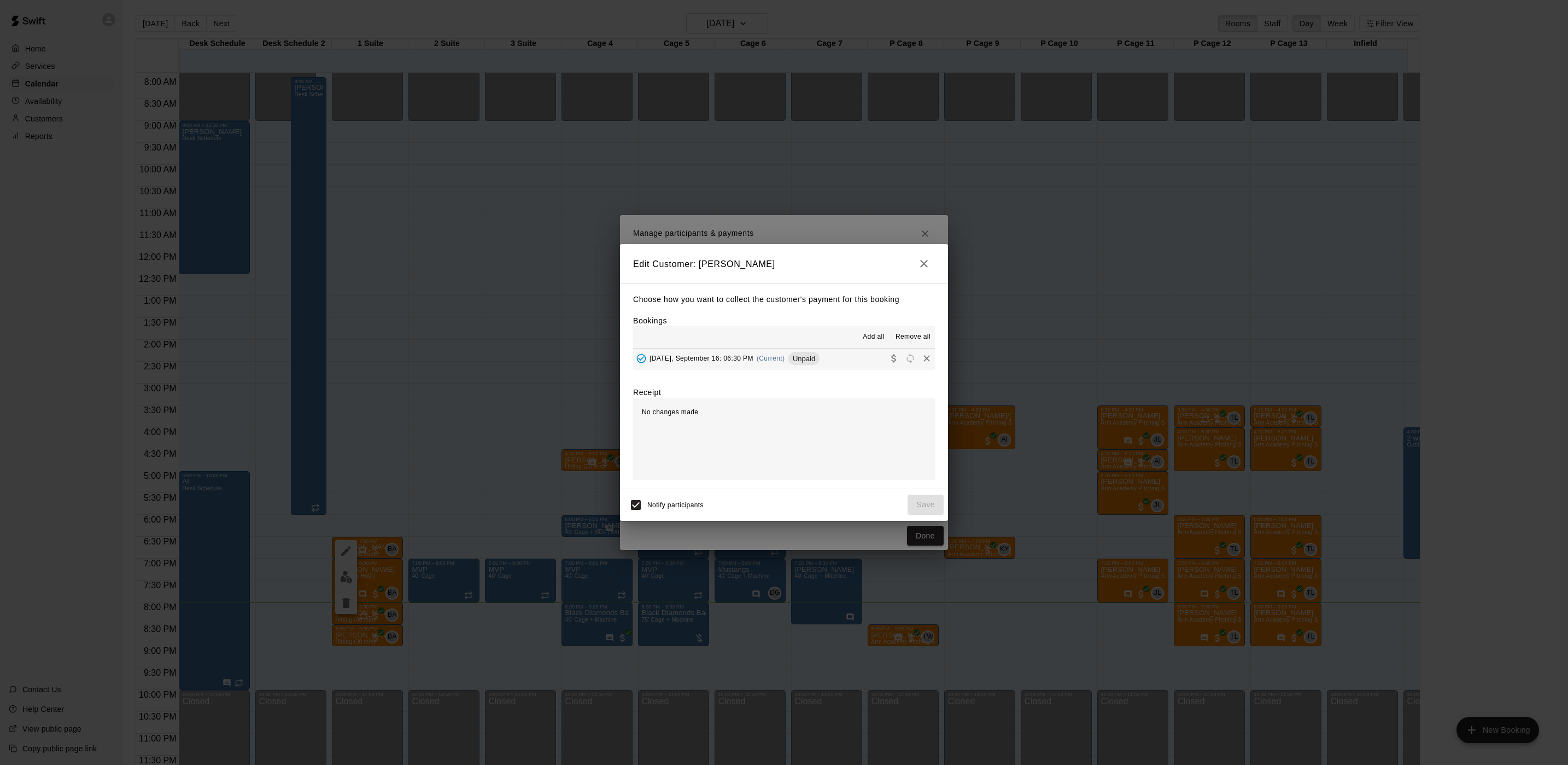
click at [712, 358] on div "Tuesday, September 16: 06:30 PM (Current) Unpaid" at bounding box center [726, 358] width 186 height 16
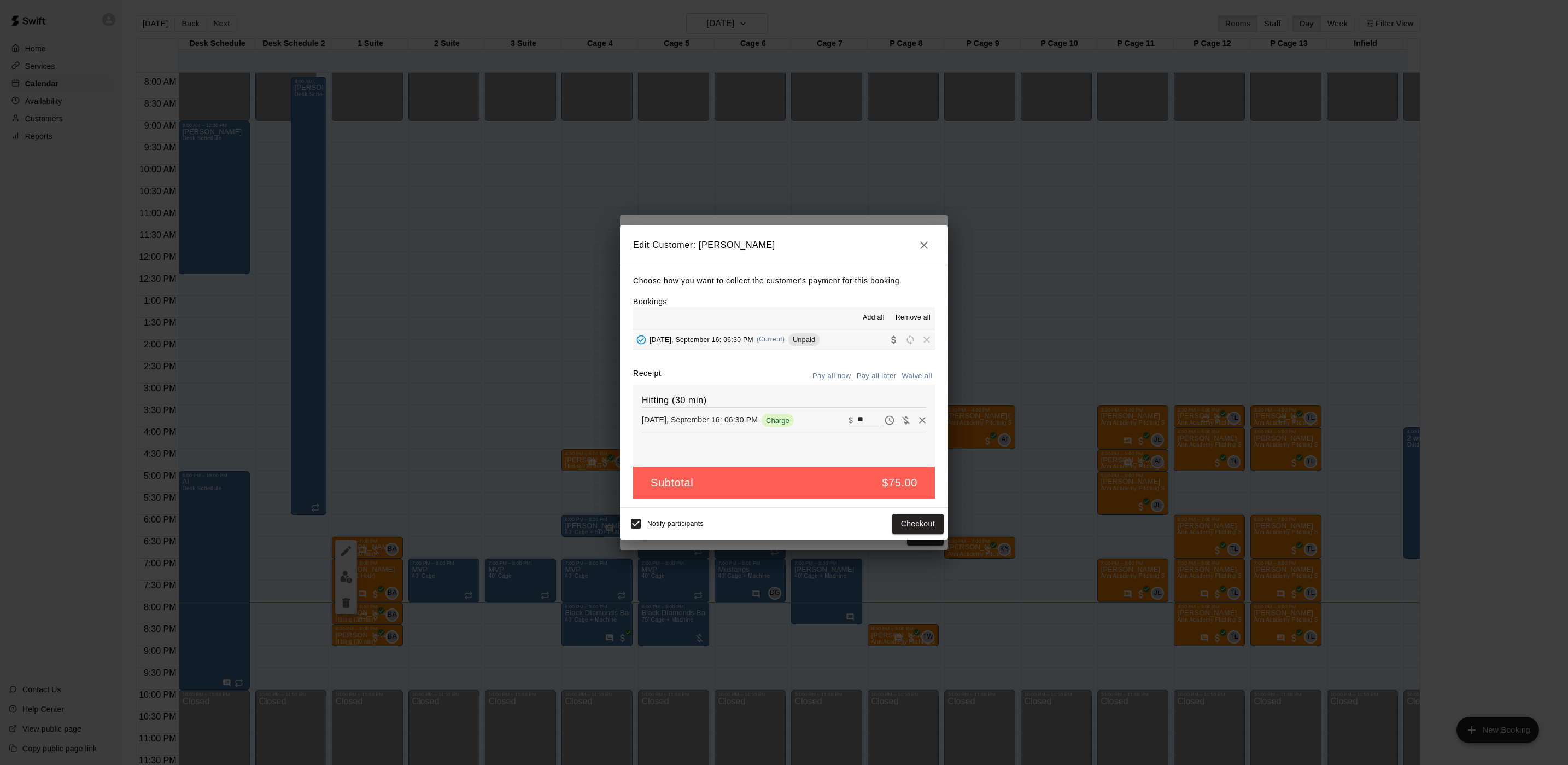
click at [794, 205] on div "Edit Customer: Jayden Behensky Choose how you want to collect the customer's pa…" at bounding box center [784, 382] width 1568 height 765
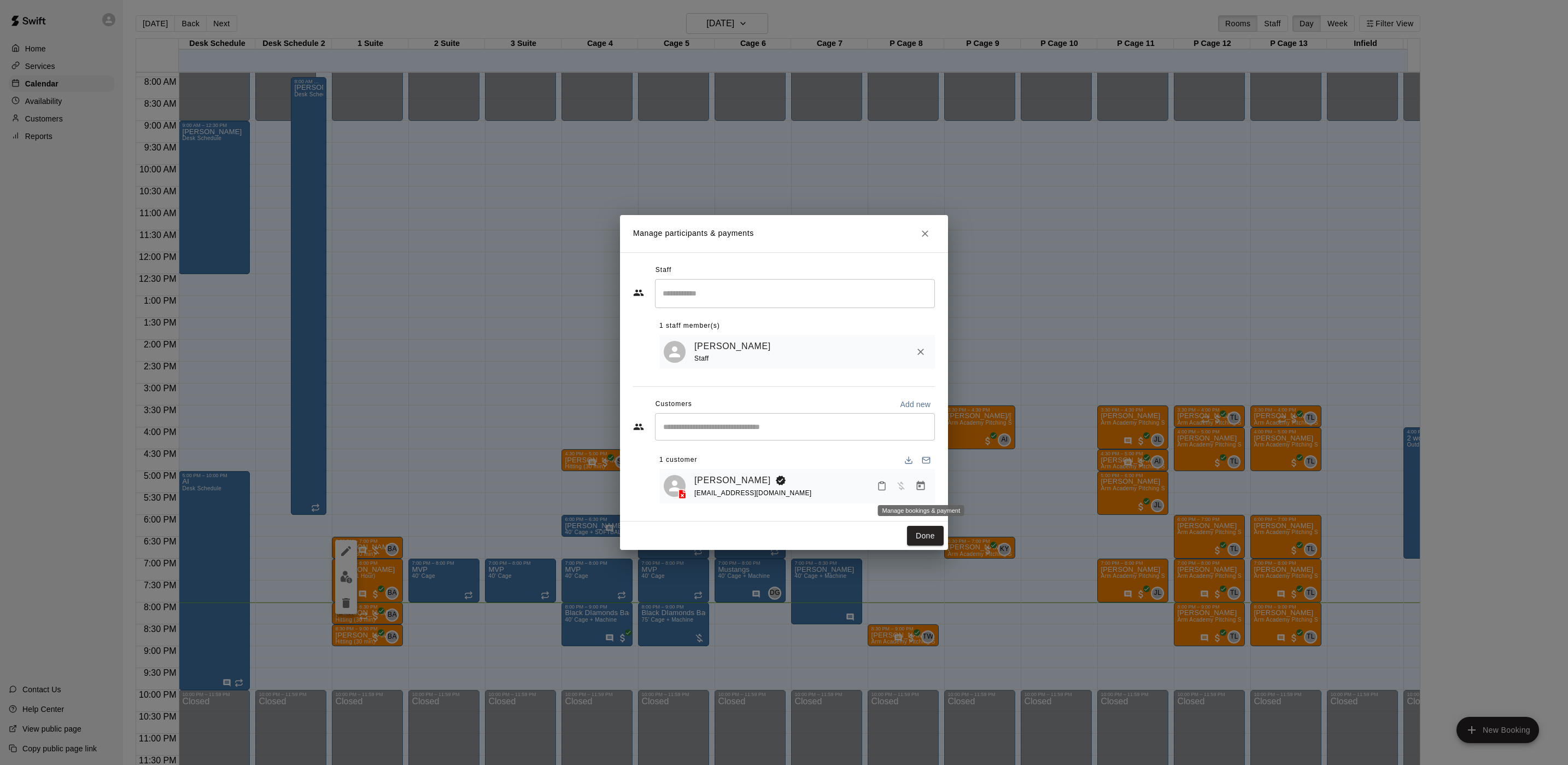
click at [921, 486] on icon "Manage bookings & payment" at bounding box center [921, 486] width 11 height 11
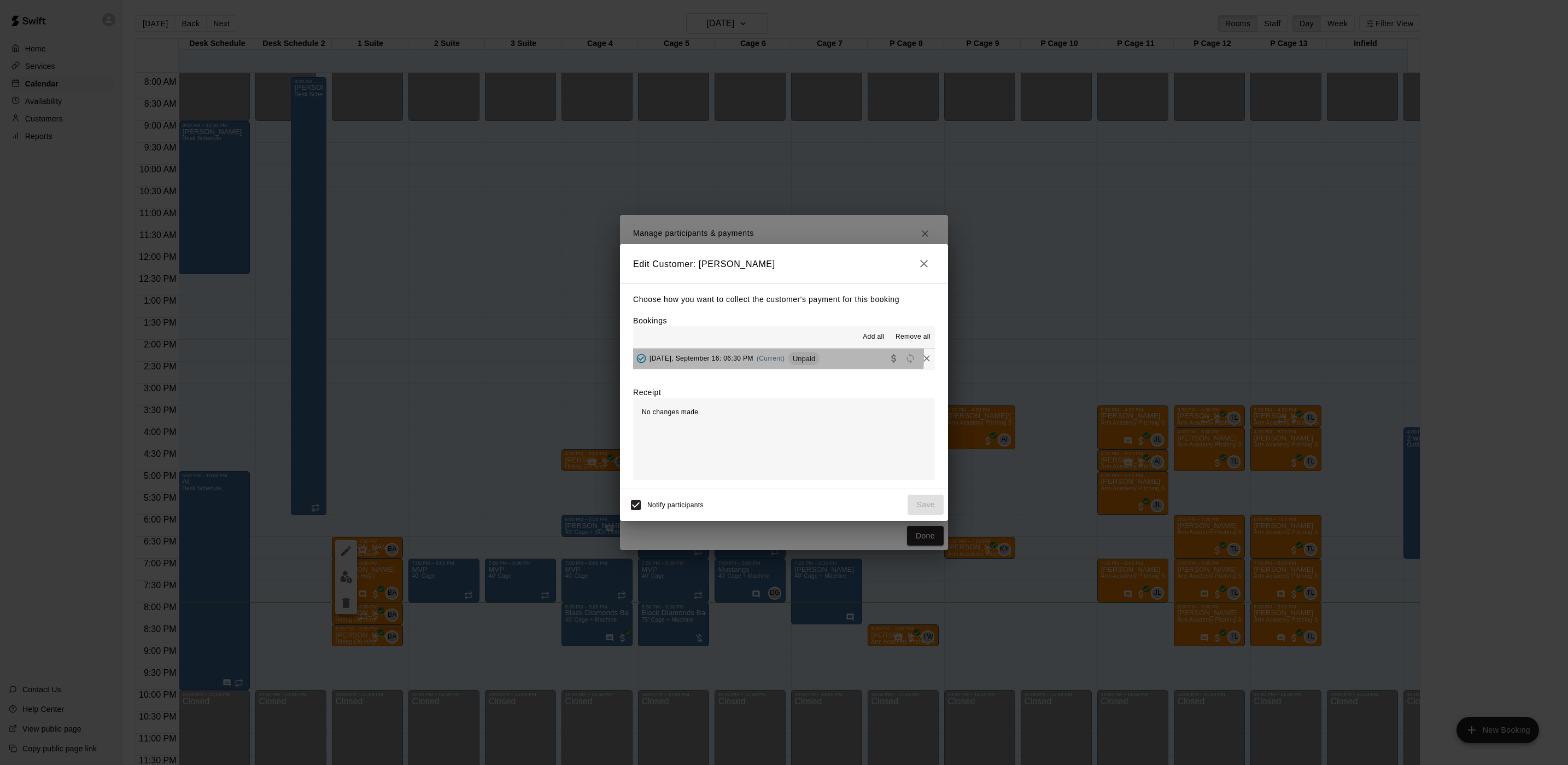
click at [709, 355] on span "Tuesday, September 16: 06:30 PM" at bounding box center [701, 358] width 104 height 8
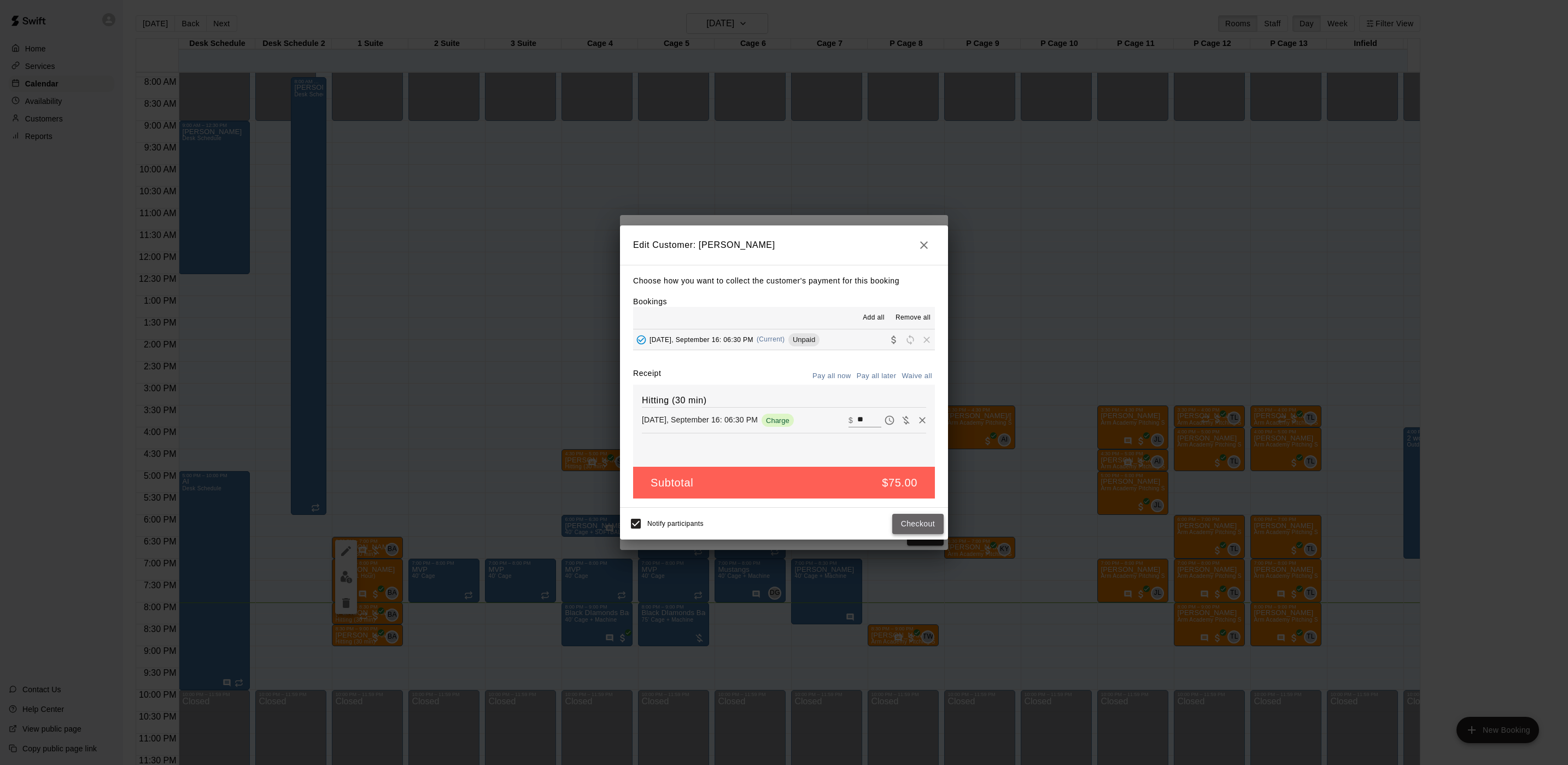
click at [922, 530] on button "Checkout" at bounding box center [918, 523] width 51 height 20
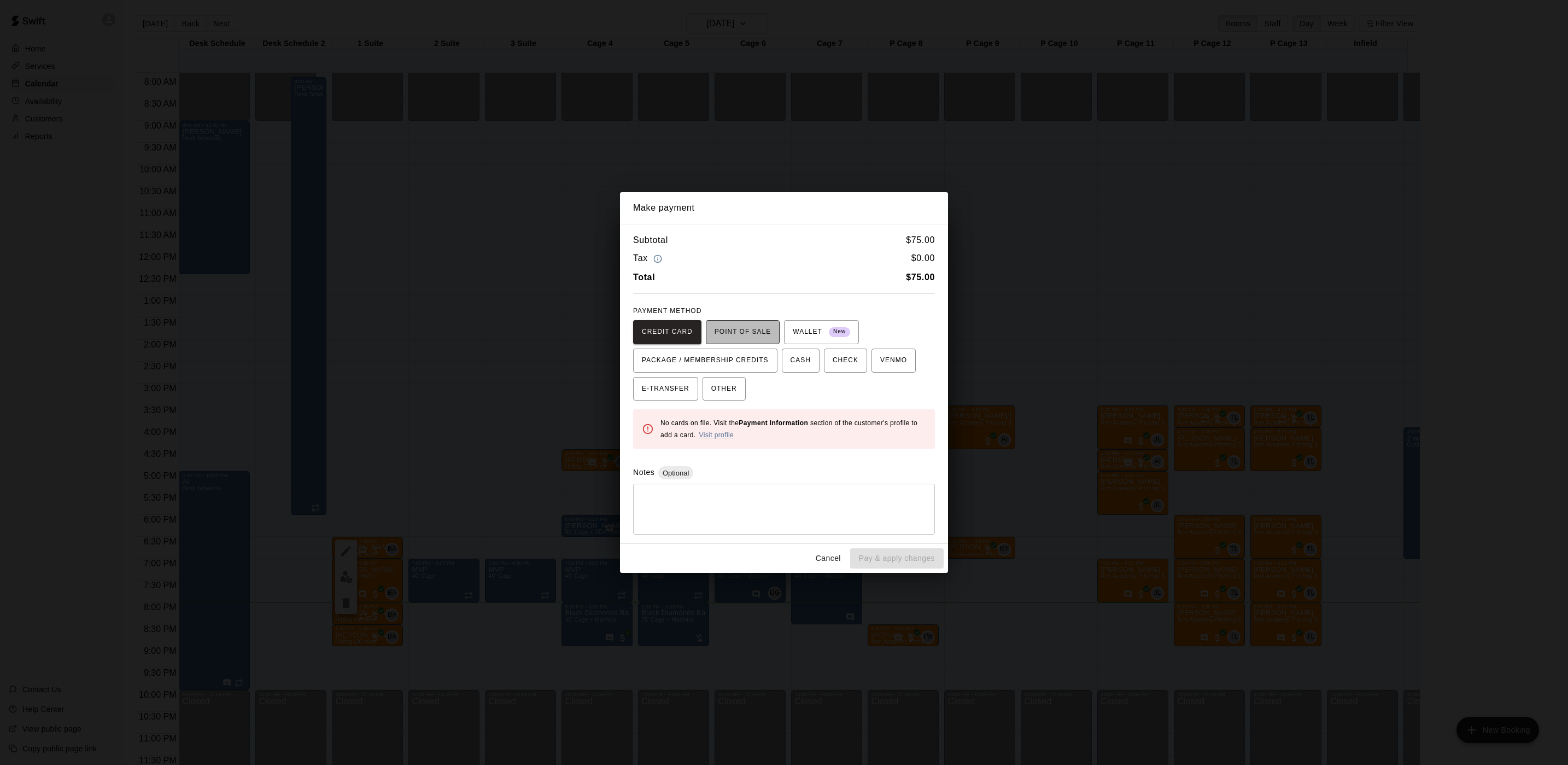
click at [749, 336] on span "POINT OF SALE" at bounding box center [743, 332] width 57 height 18
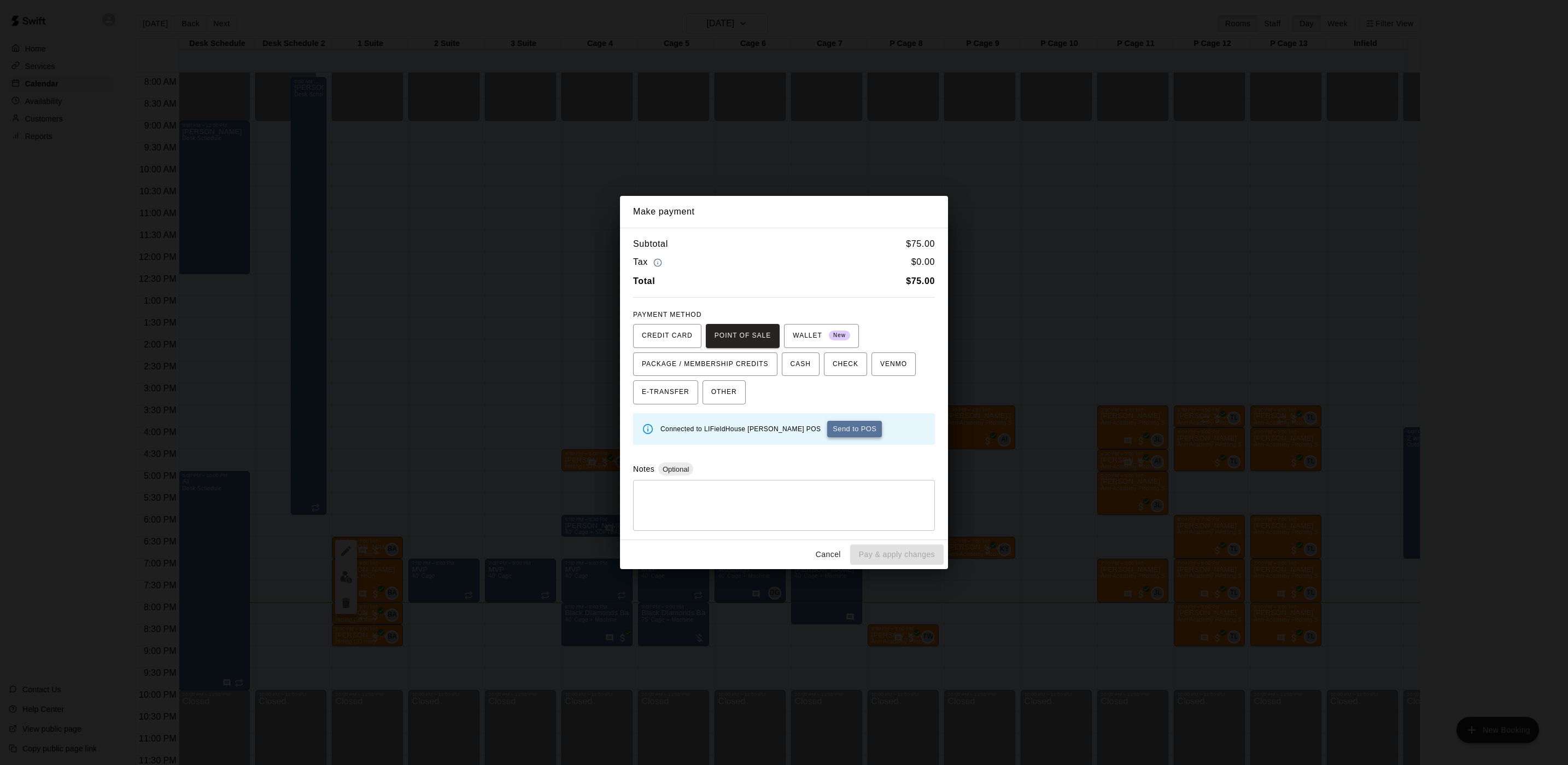
click at [827, 437] on button "Send to POS" at bounding box center [855, 429] width 55 height 16
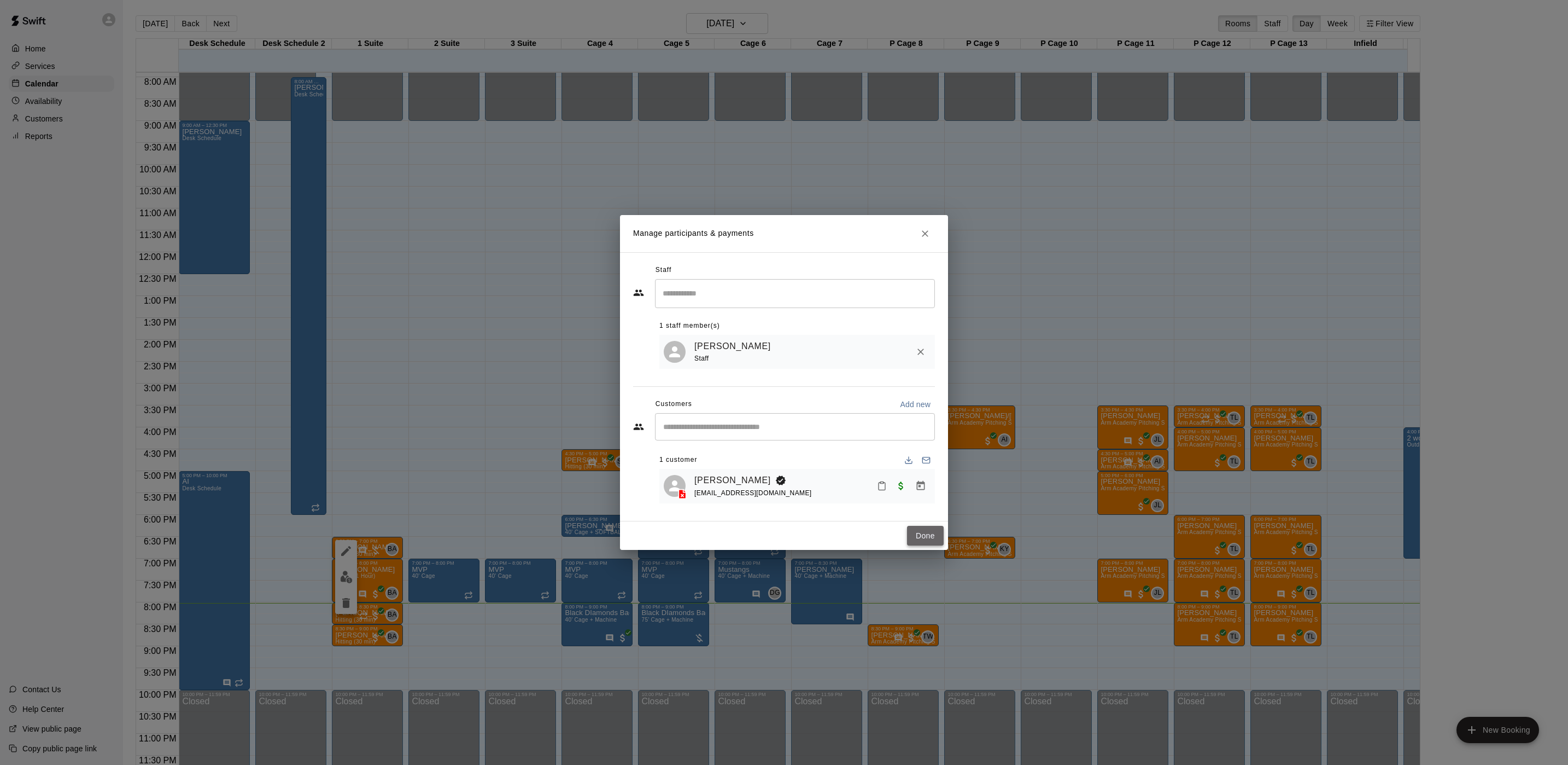
click at [917, 542] on button "Done" at bounding box center [925, 535] width 37 height 20
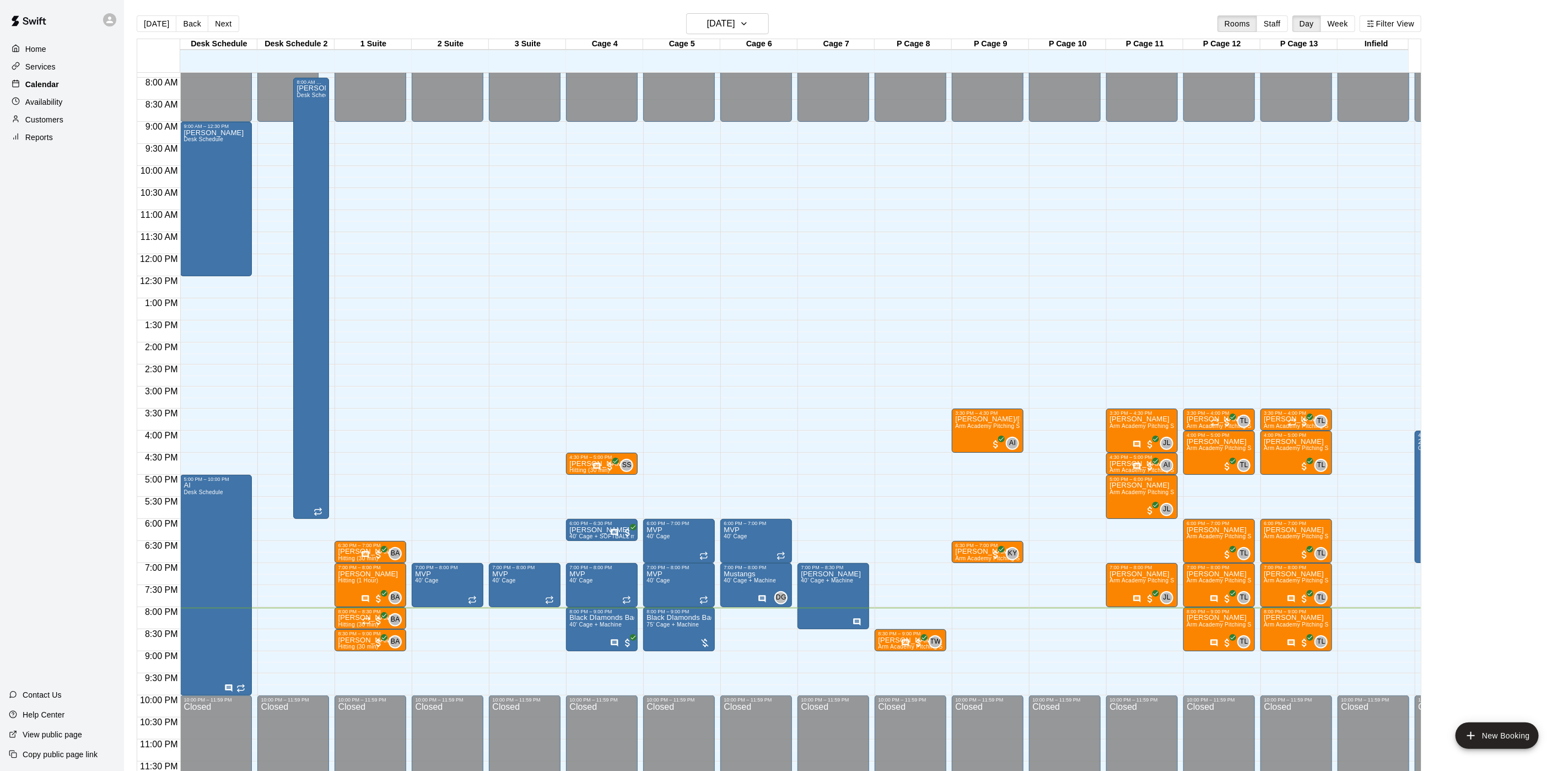
click at [62, 85] on div "Calendar" at bounding box center [61, 84] width 106 height 17
click at [733, 26] on h6 "[DATE]" at bounding box center [721, 23] width 28 height 15
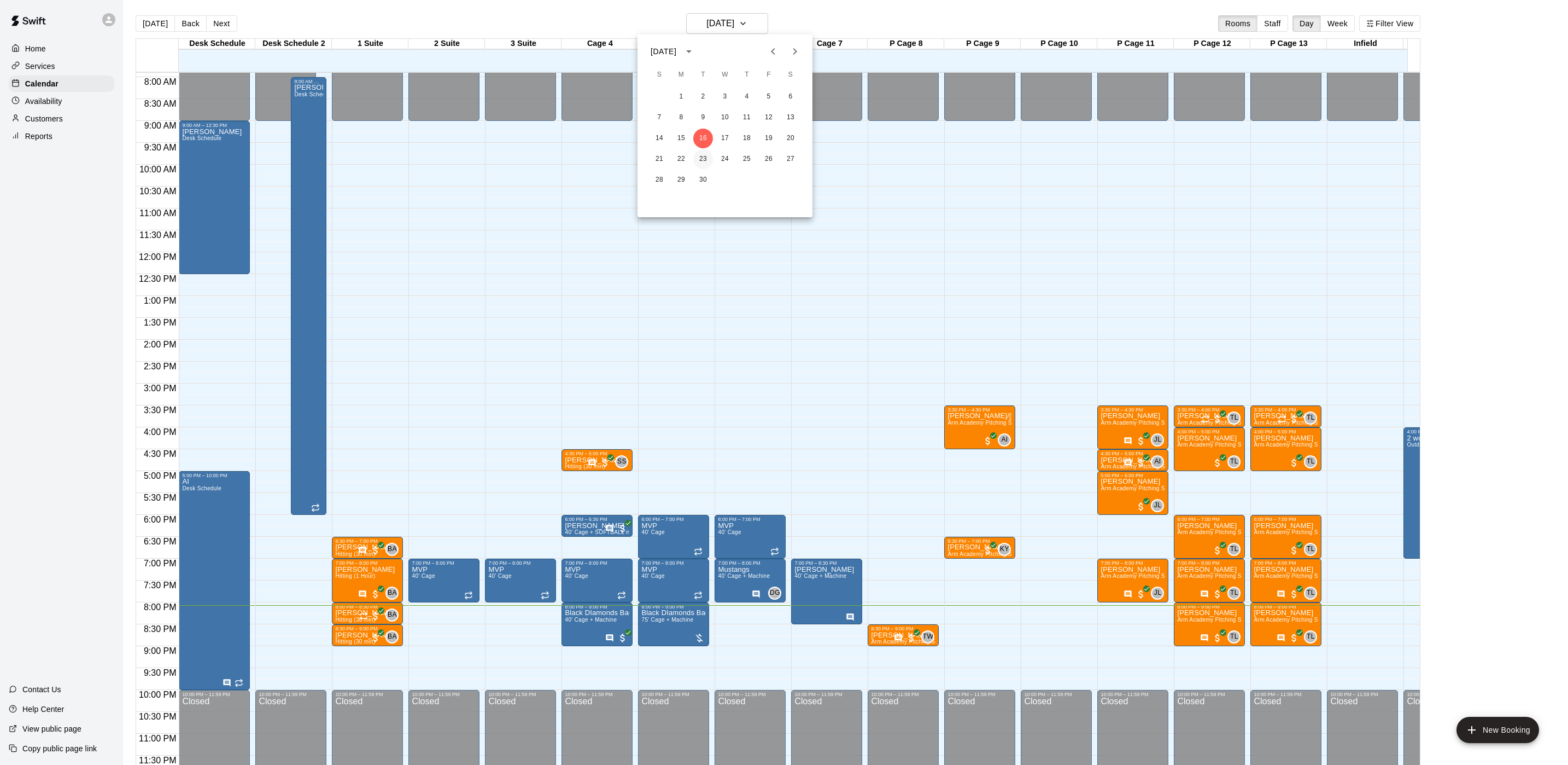
drag, startPoint x: 702, startPoint y: 158, endPoint x: 589, endPoint y: 218, distance: 127.9
click at [704, 157] on button "23" at bounding box center [703, 159] width 19 height 19
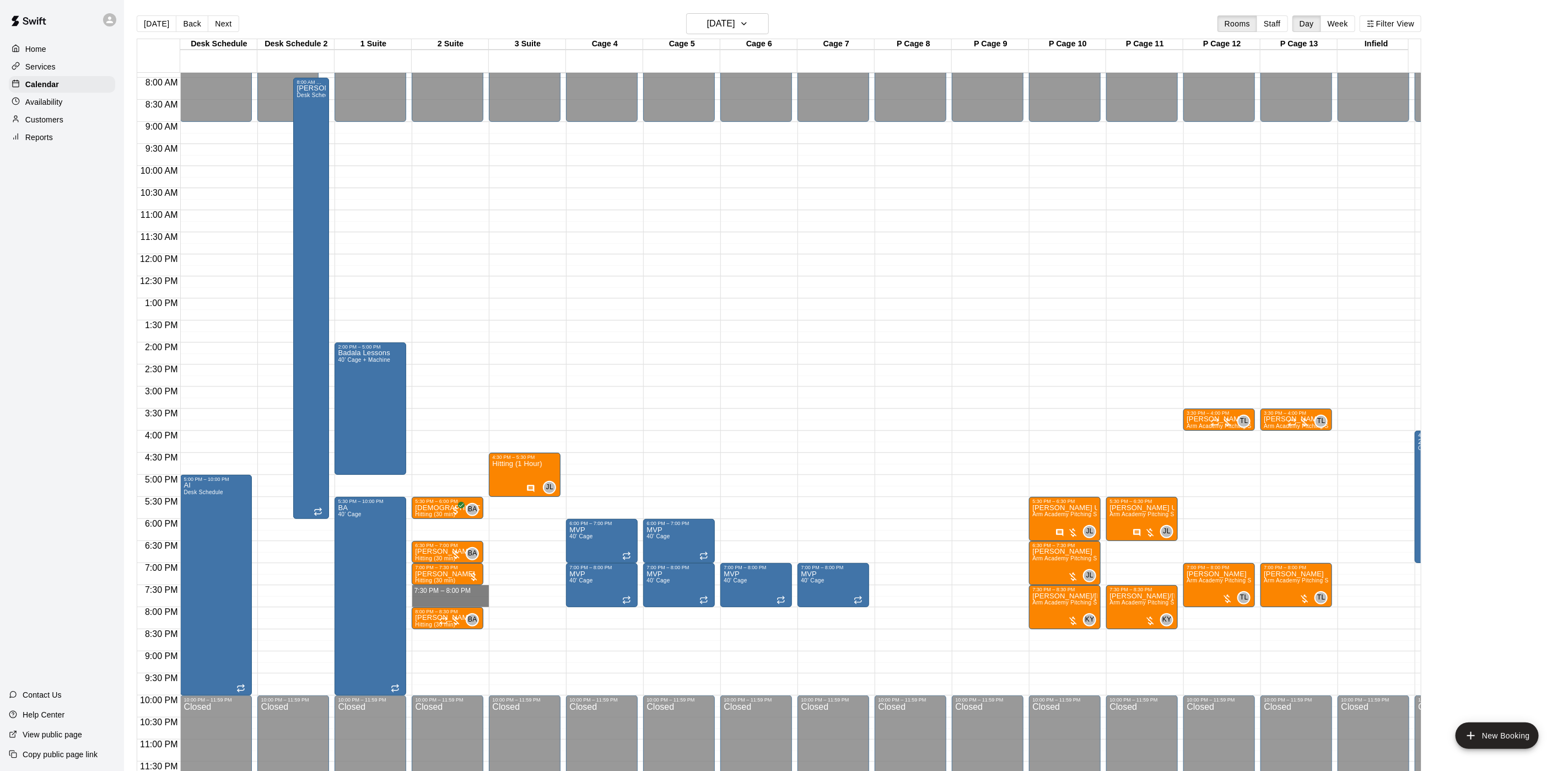
drag, startPoint x: 441, startPoint y: 576, endPoint x: 441, endPoint y: 586, distance: 10.0
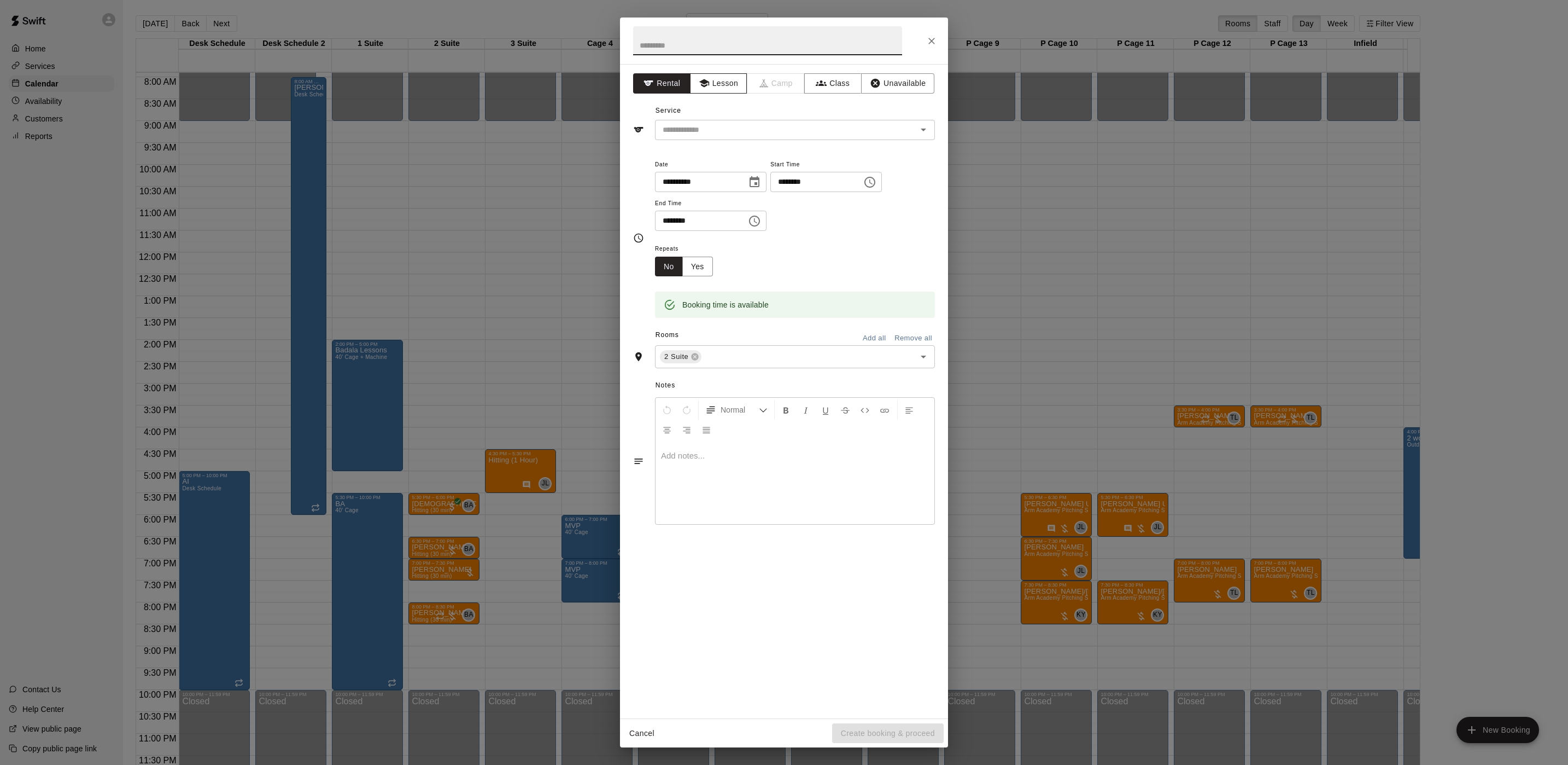
click at [724, 91] on button "Lesson" at bounding box center [719, 83] width 57 height 20
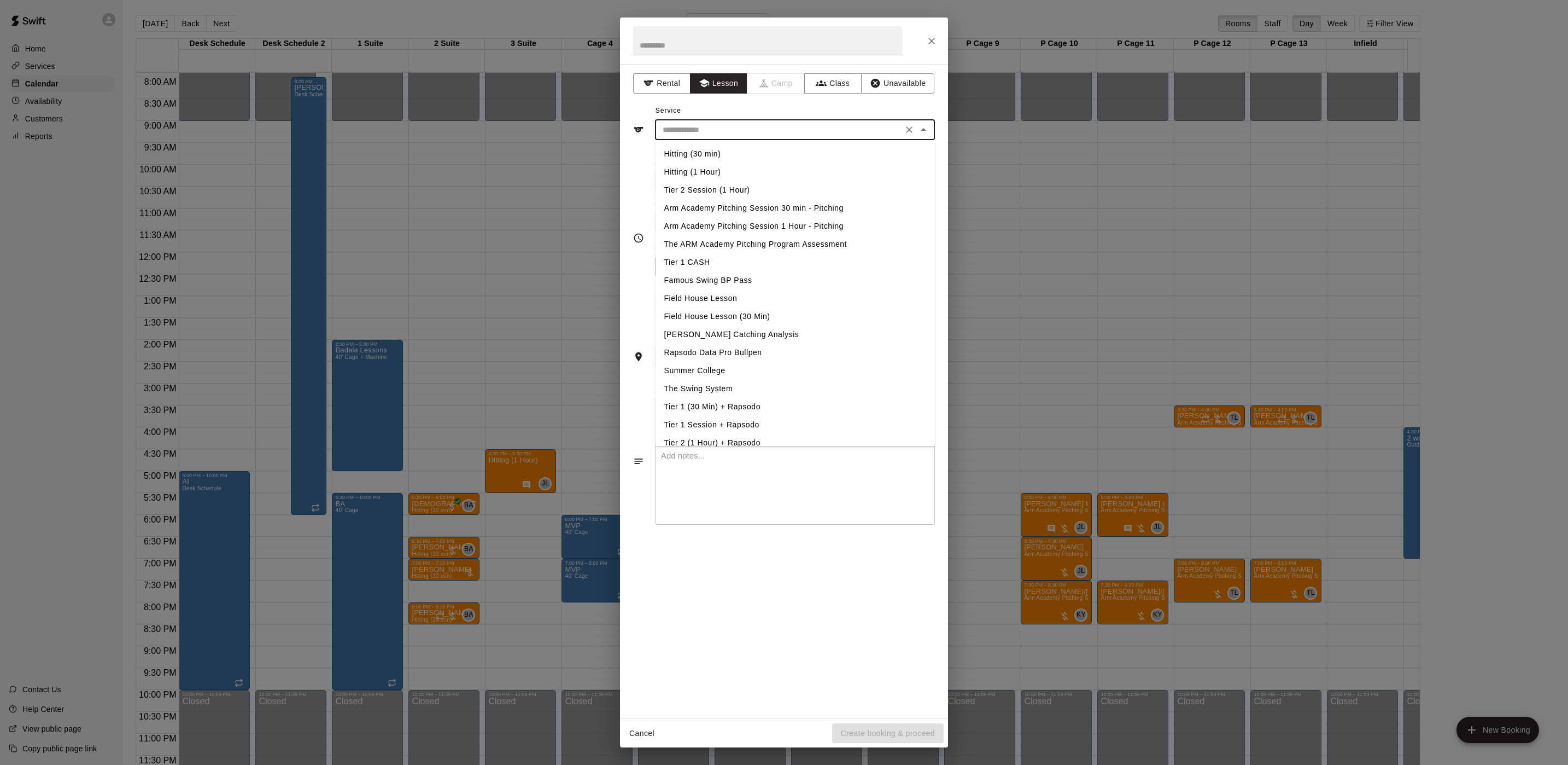
click at [718, 133] on input "text" at bounding box center [779, 130] width 241 height 13
click at [692, 145] on li "Hitting (30 min)" at bounding box center [796, 154] width 280 height 18
type input "**********"
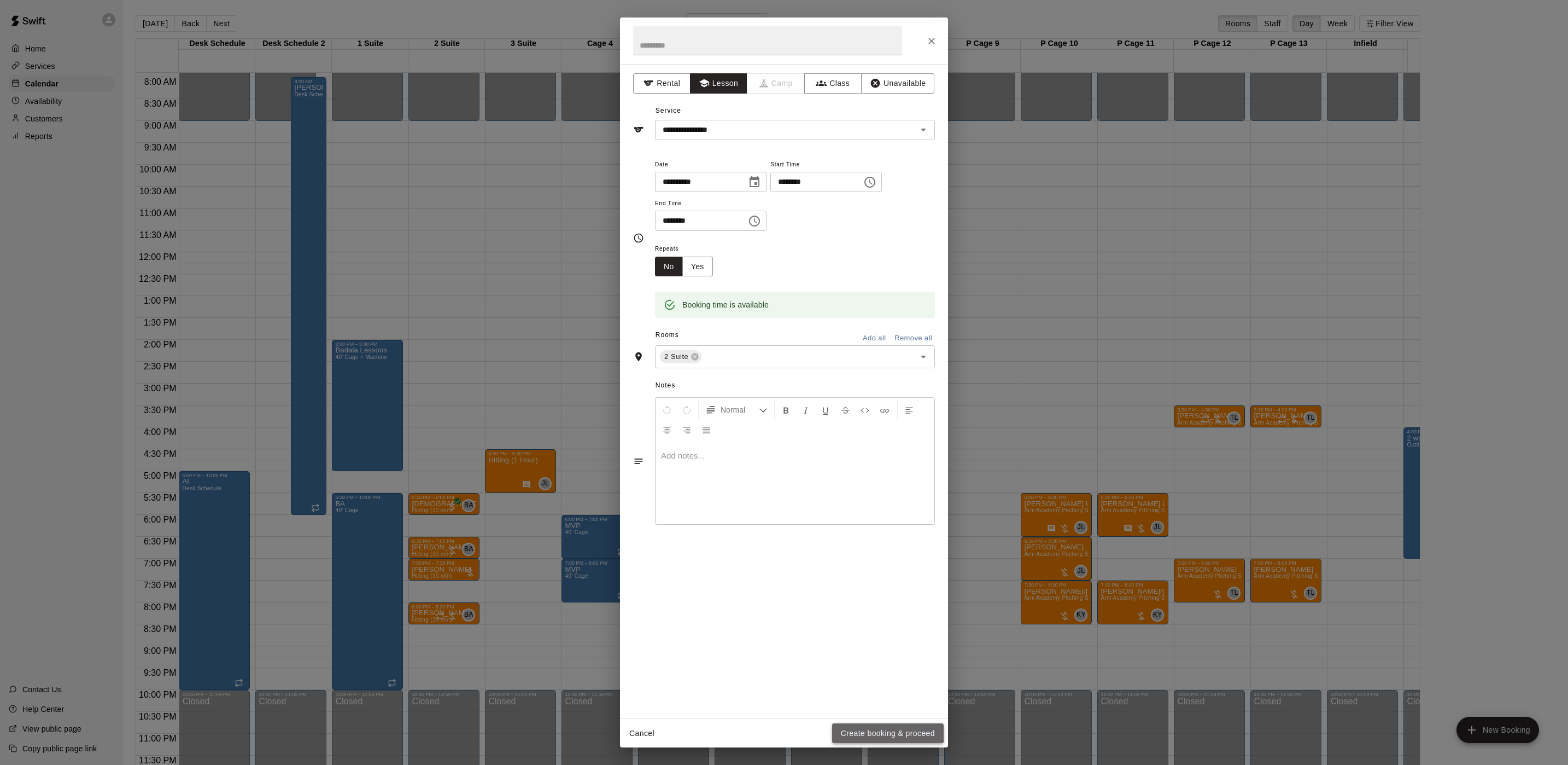
click at [856, 729] on button "Create booking & proceed" at bounding box center [887, 733] width 111 height 20
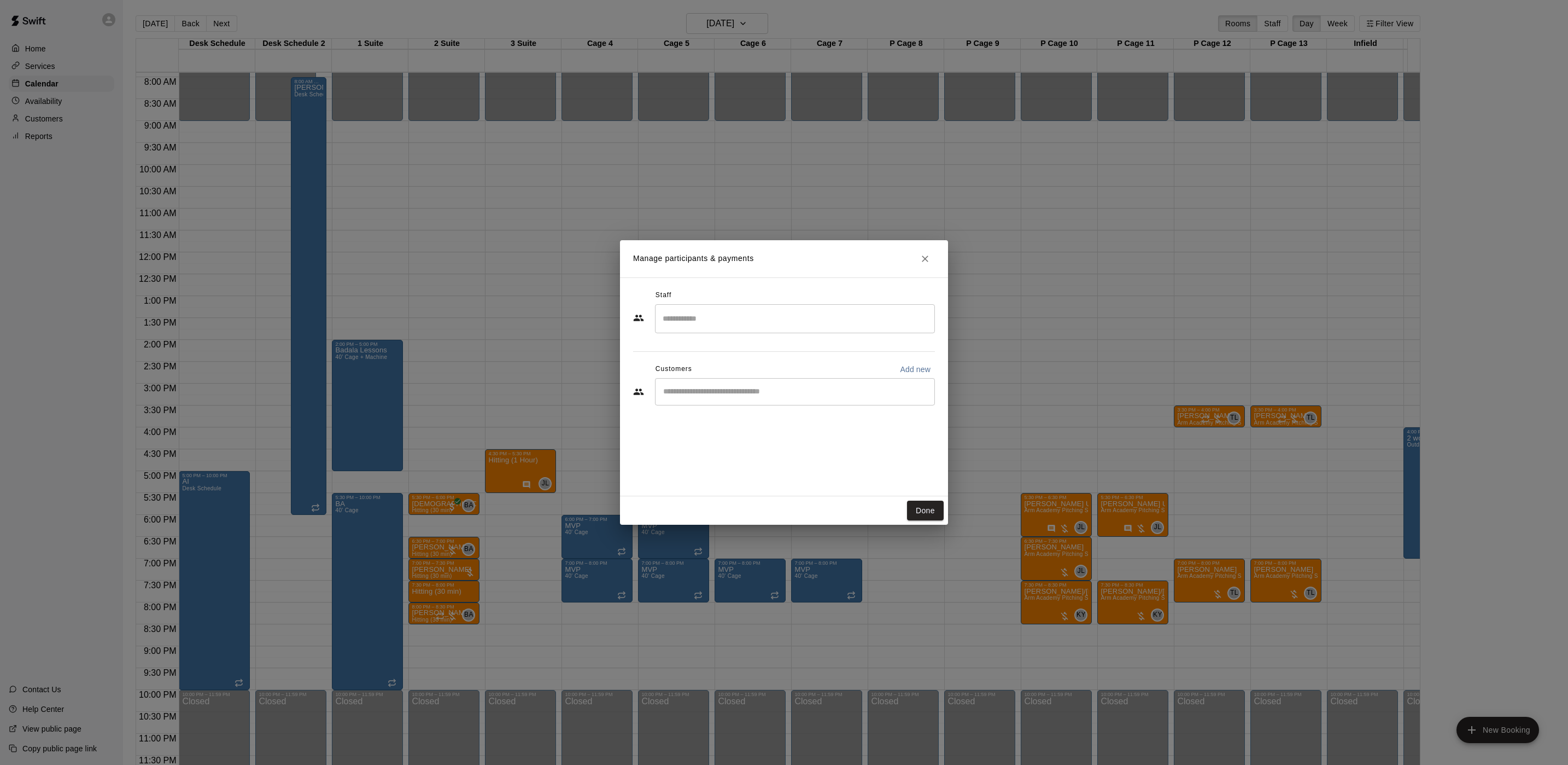
click at [738, 326] on input "Search staff" at bounding box center [795, 318] width 270 height 19
click at [727, 361] on div "Brian Anderson Staff" at bounding box center [717, 356] width 67 height 21
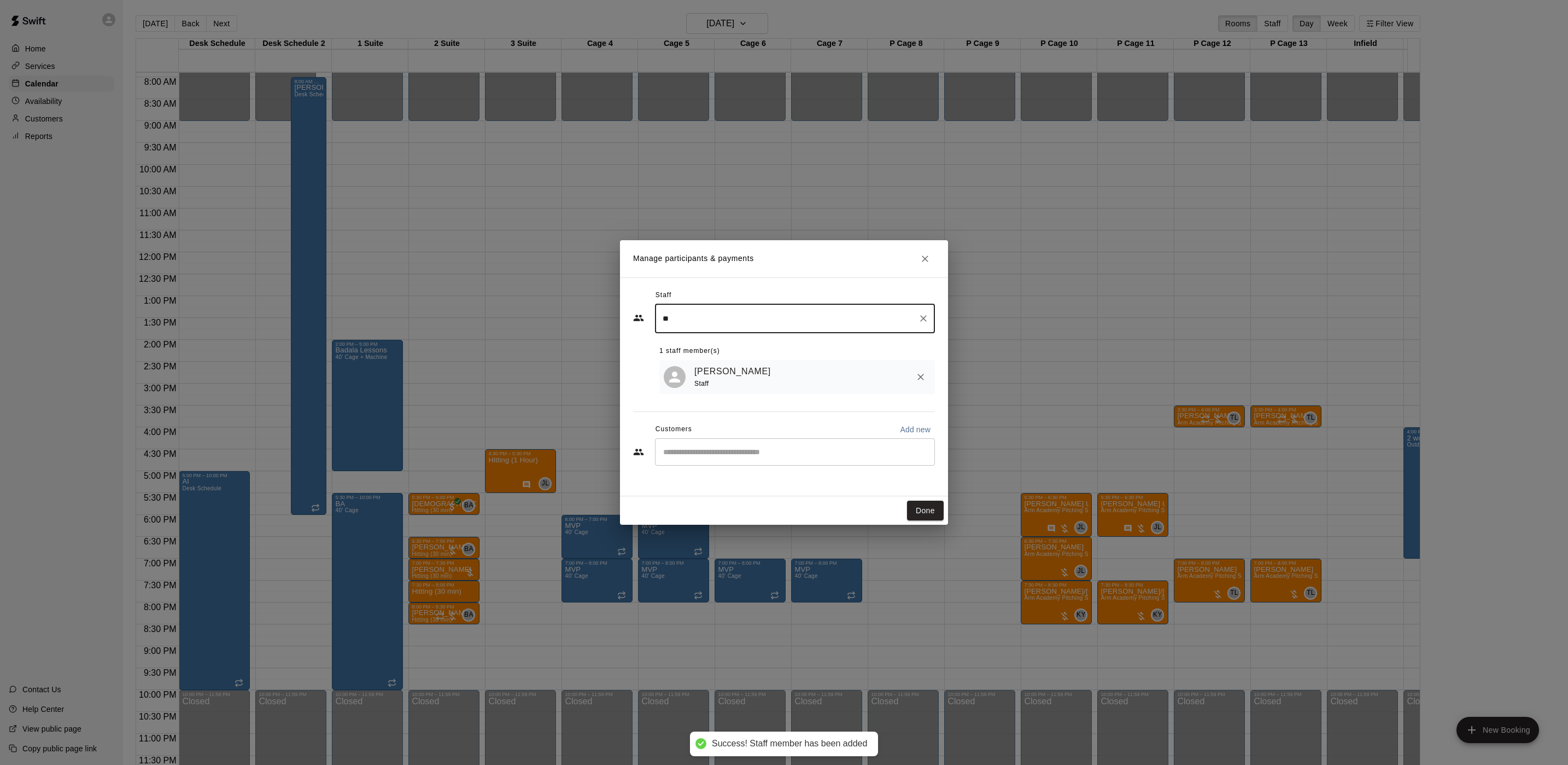
type input "**"
click at [721, 453] on input "Start typing to search customers..." at bounding box center [795, 452] width 270 height 11
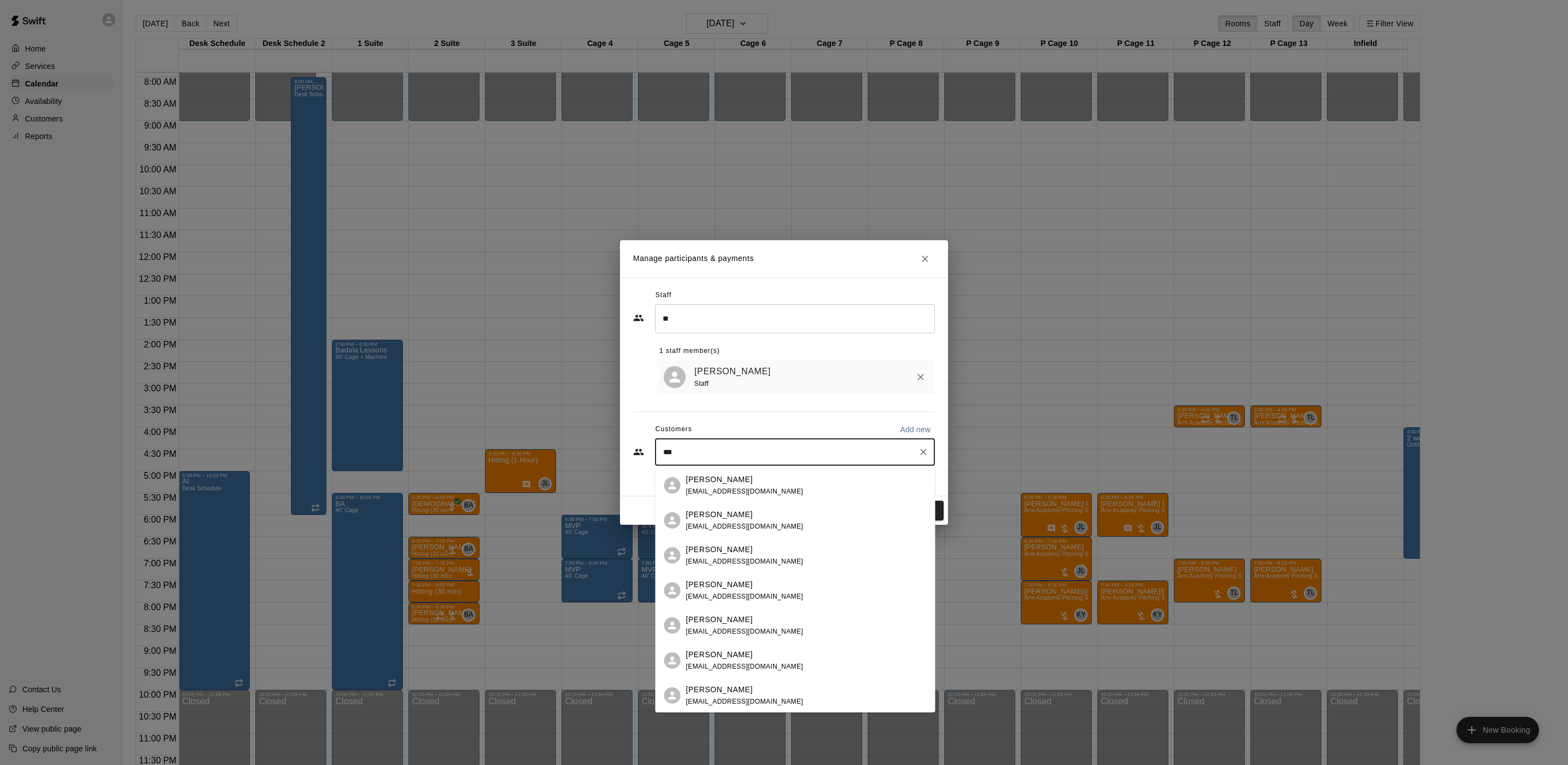
type input "****"
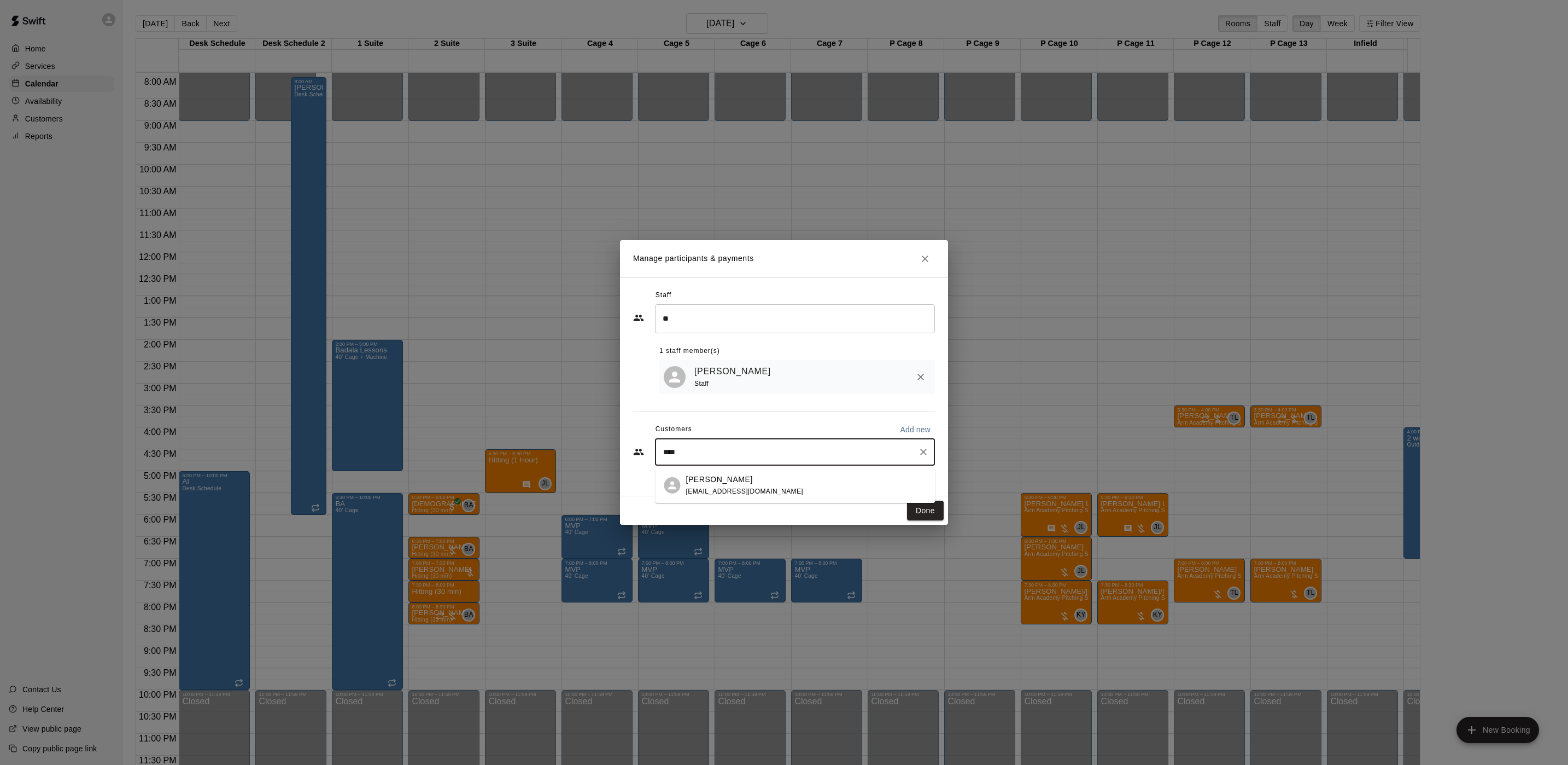
click at [805, 491] on div "John Melendez jmelen89@gmail.com" at bounding box center [806, 485] width 240 height 24
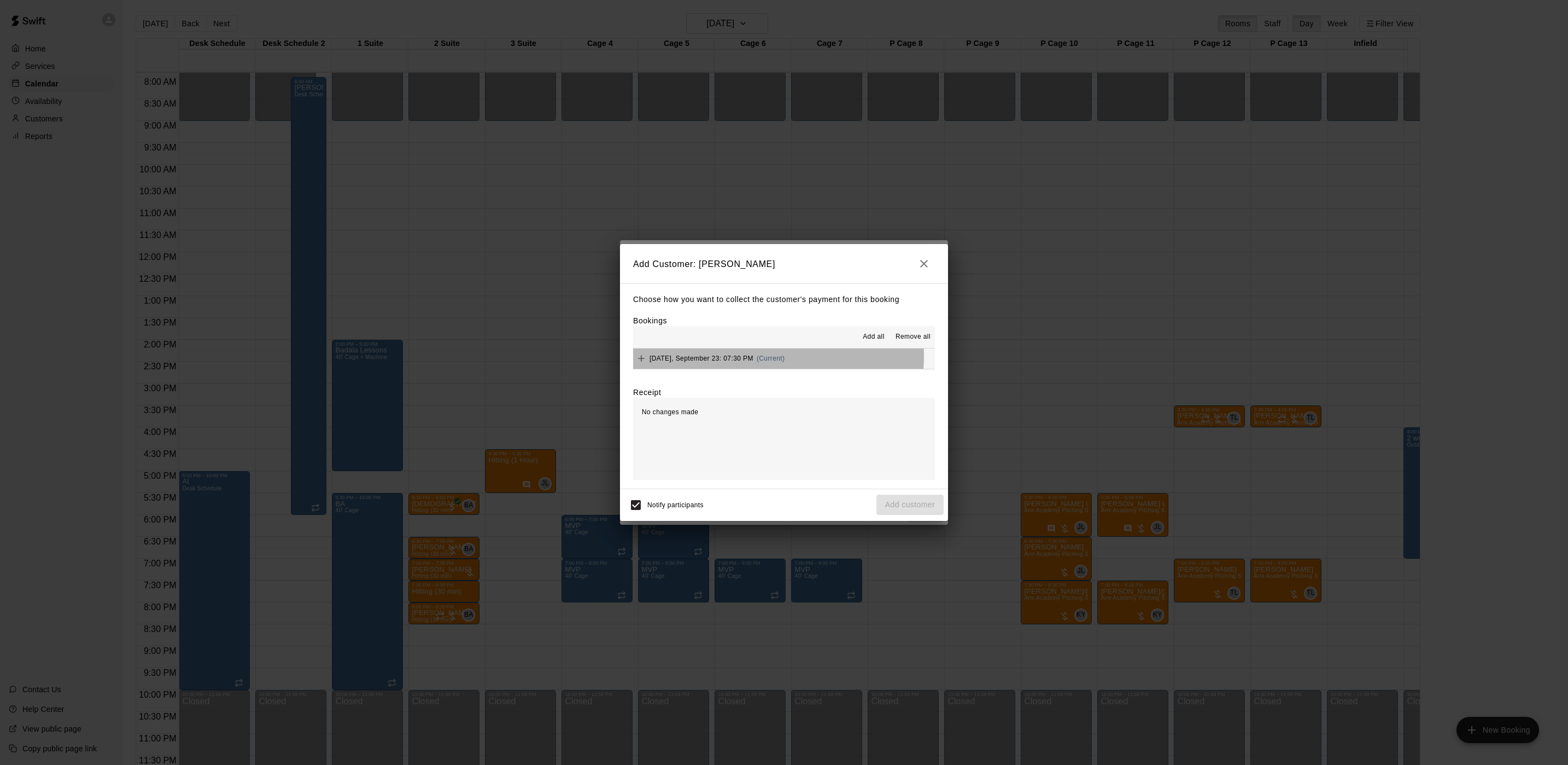
click at [754, 357] on span "Tuesday, September 23: 07:30 PM" at bounding box center [701, 358] width 104 height 8
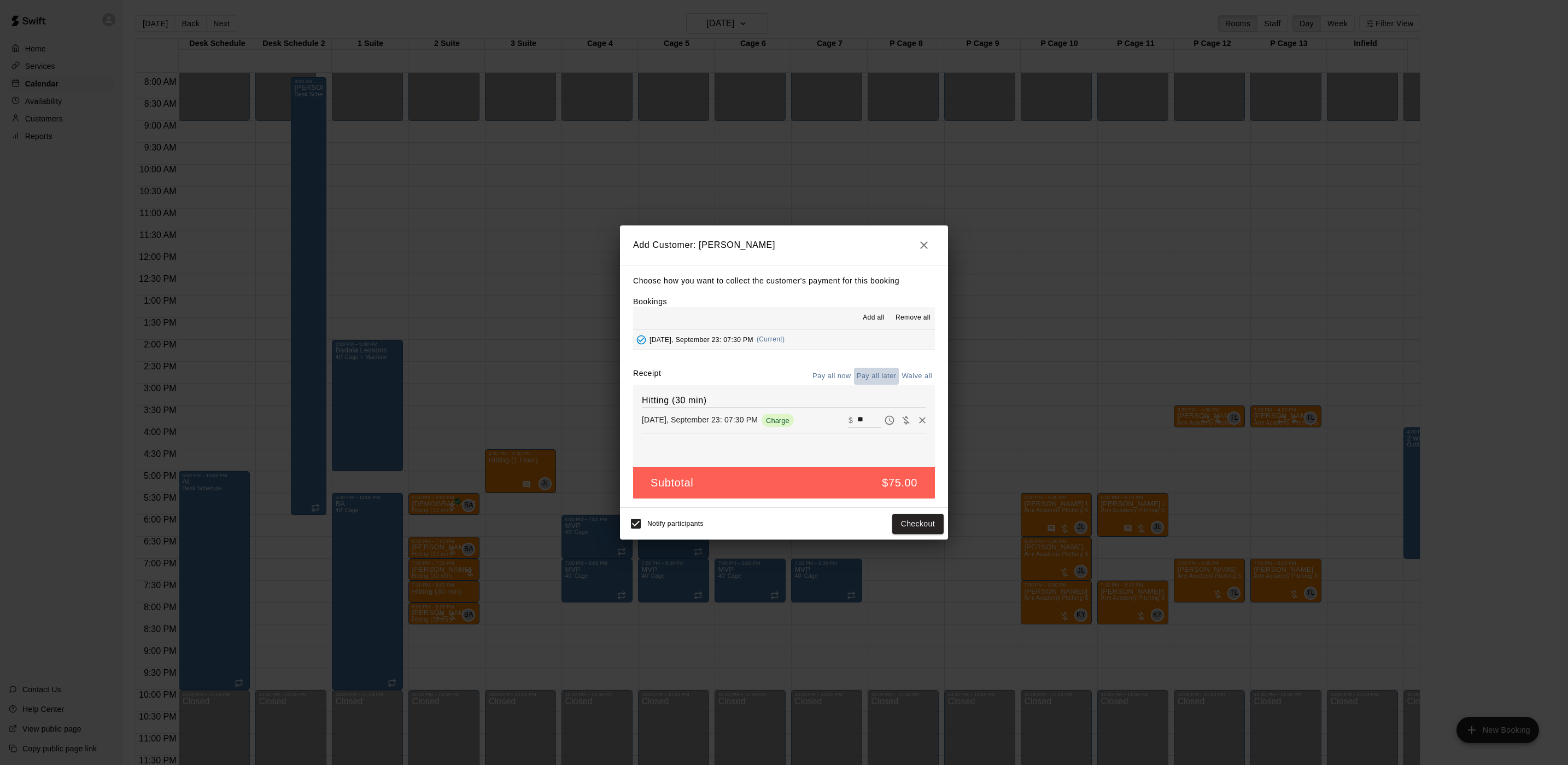
click at [889, 376] on button "Pay all later" at bounding box center [877, 376] width 46 height 17
click at [884, 529] on button "Add customer" at bounding box center [910, 523] width 67 height 20
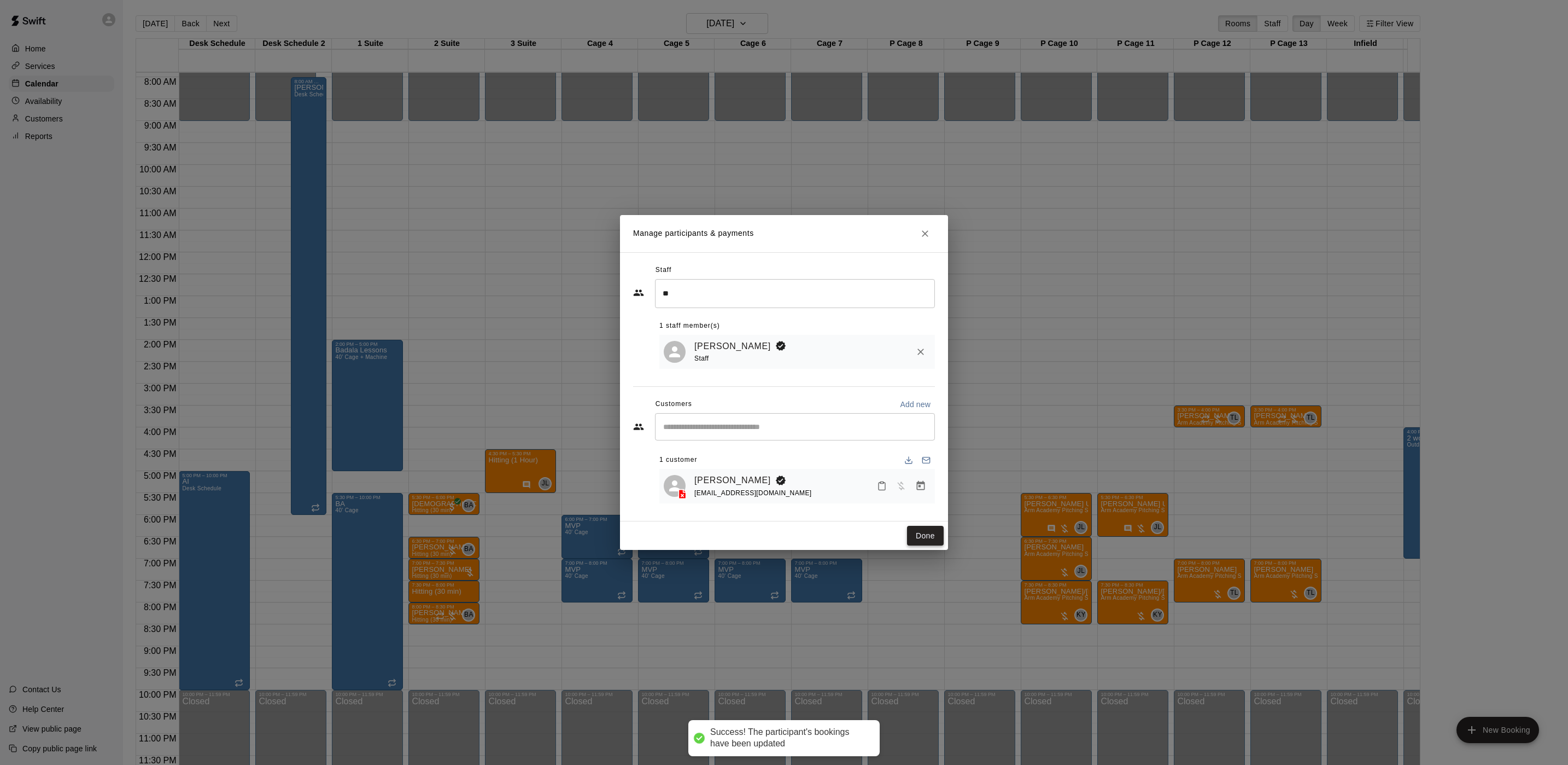
click at [930, 541] on button "Done" at bounding box center [925, 535] width 37 height 20
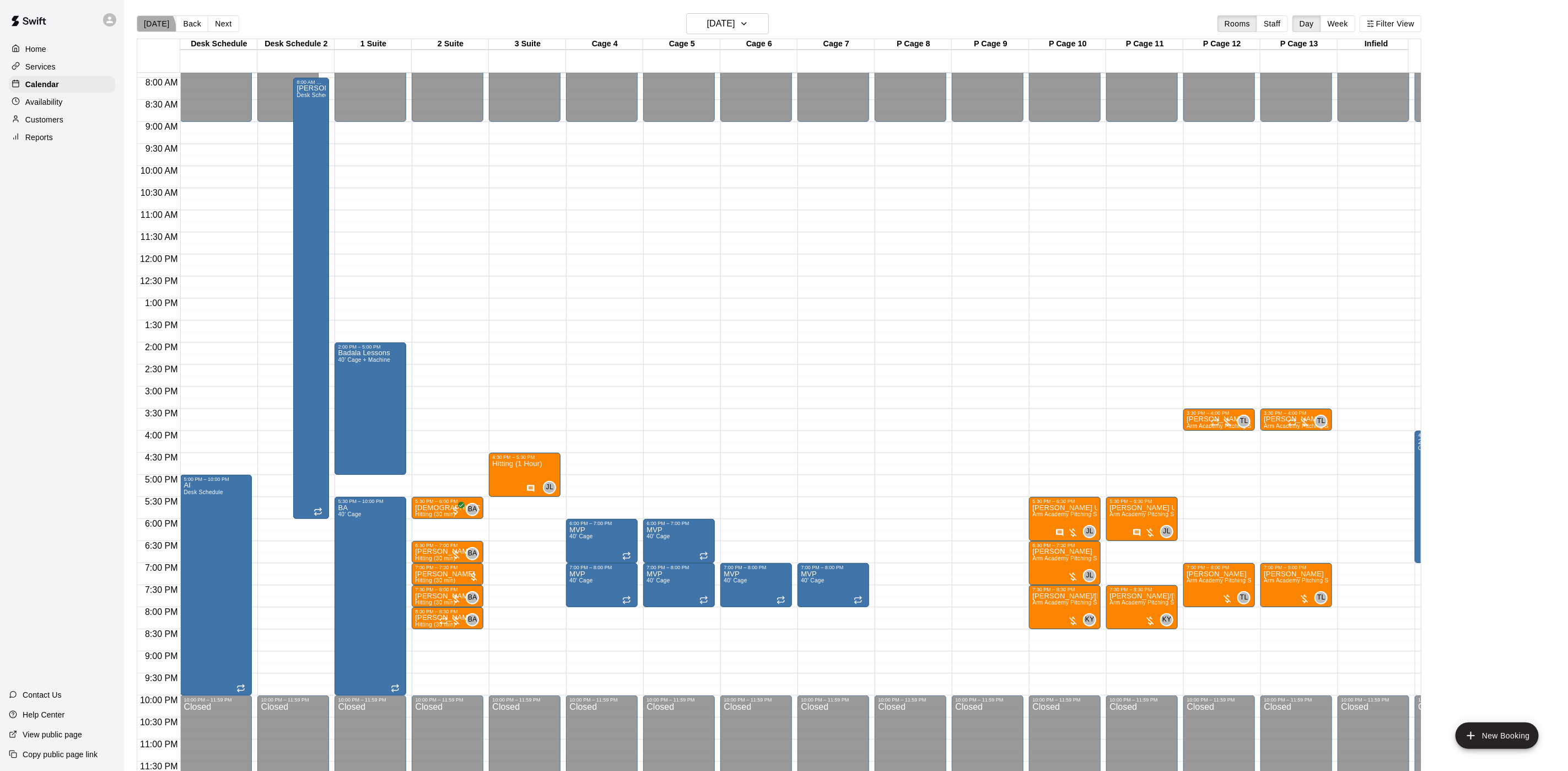
click at [144, 30] on button "[DATE]" at bounding box center [156, 23] width 40 height 17
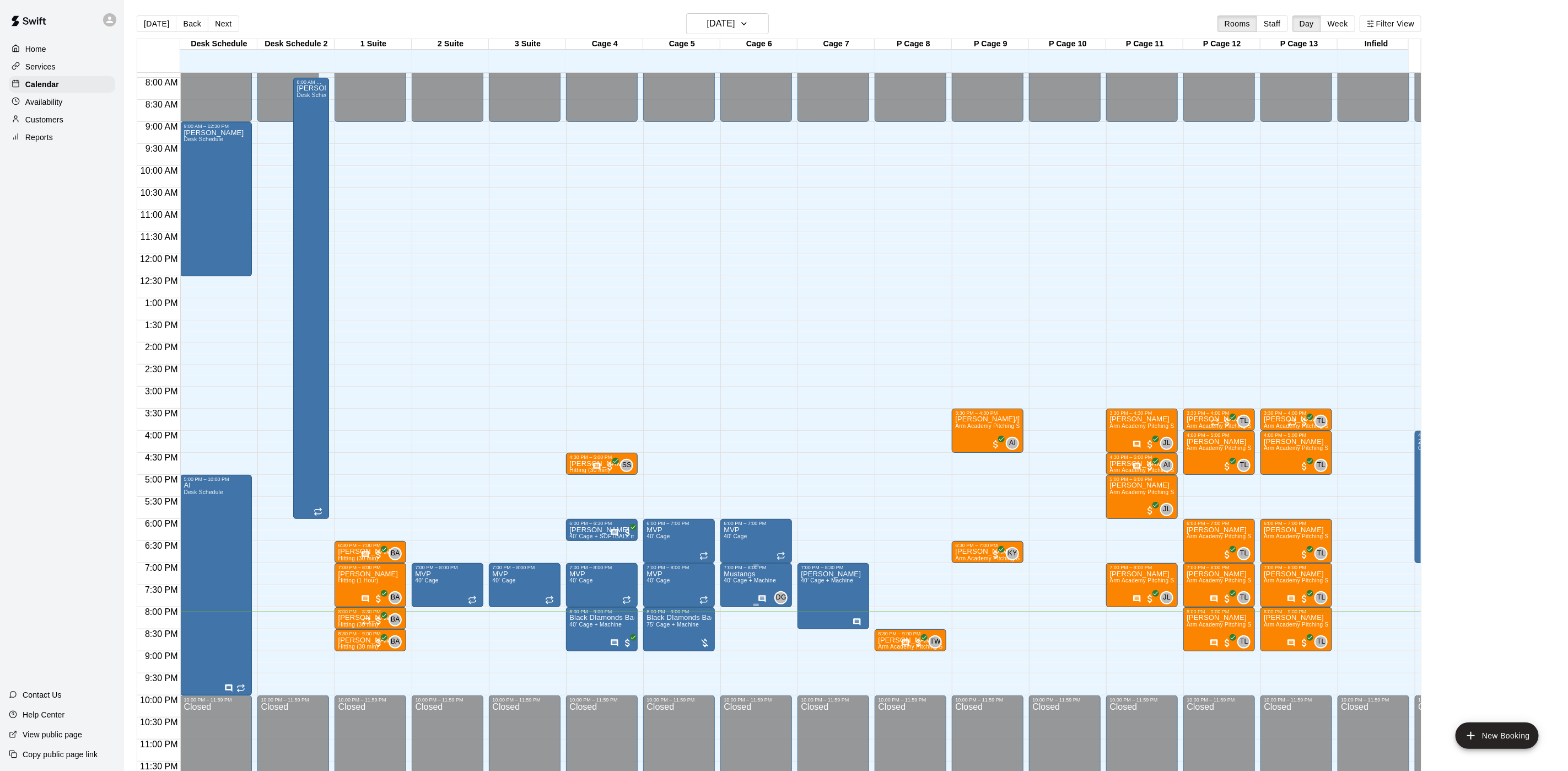
click at [751, 577] on span "40’ Cage + Machine" at bounding box center [749, 580] width 52 height 6
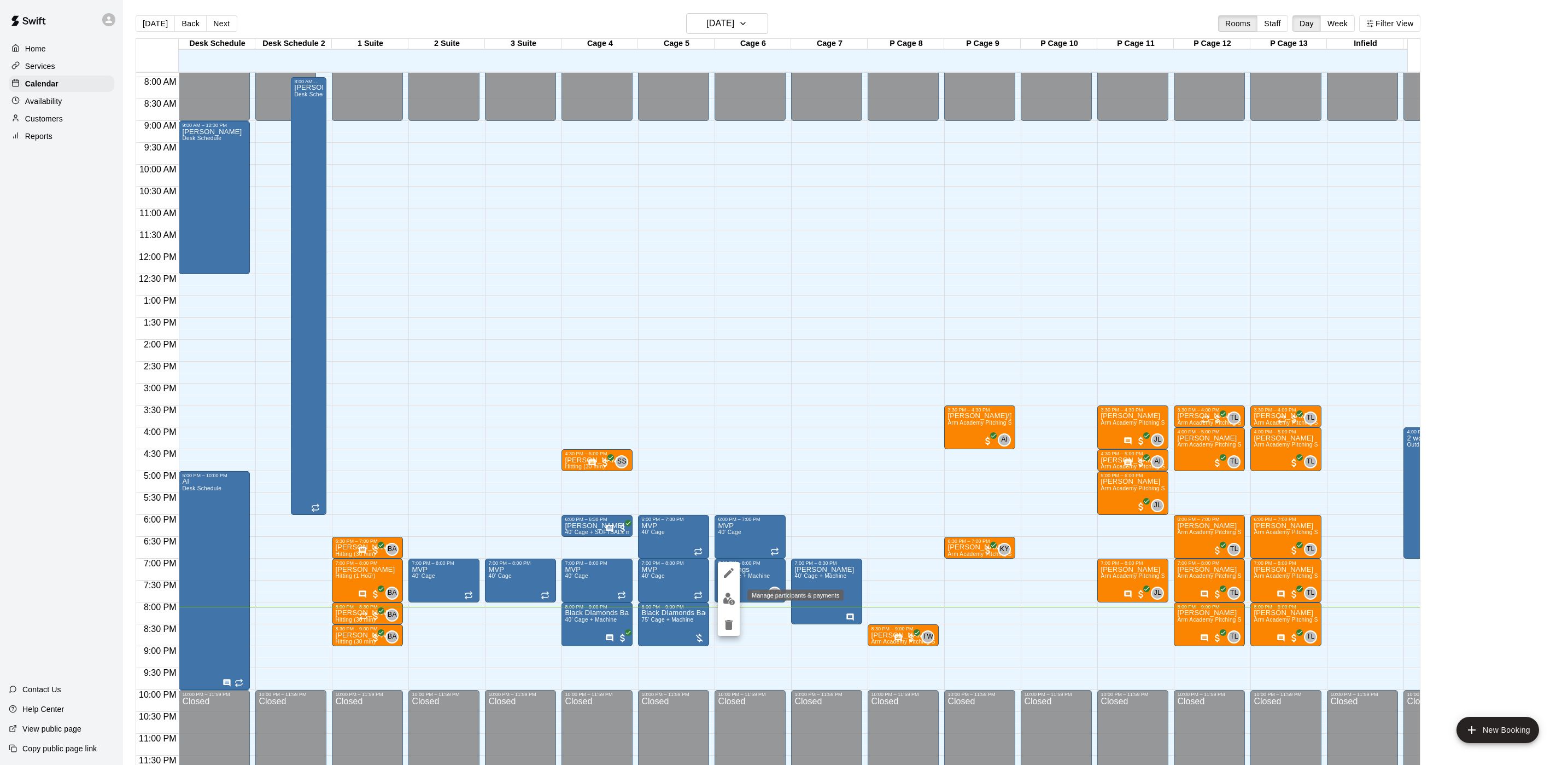
click at [727, 598] on img "edit" at bounding box center [729, 599] width 13 height 13
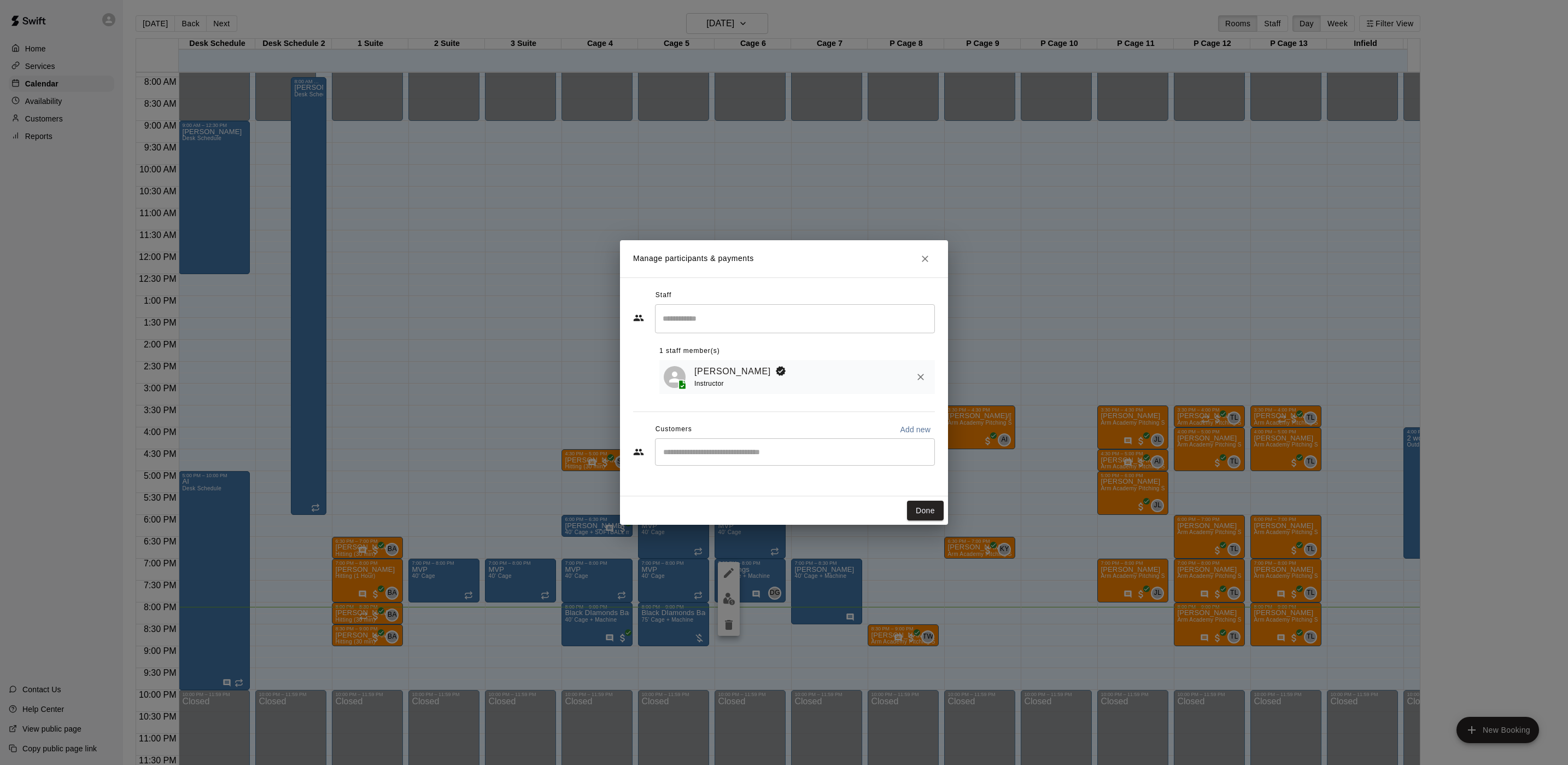
click at [716, 200] on div "Manage participants & payments Staff ​ 1 staff member(s) Danny Gomez Instructor…" at bounding box center [784, 382] width 1568 height 765
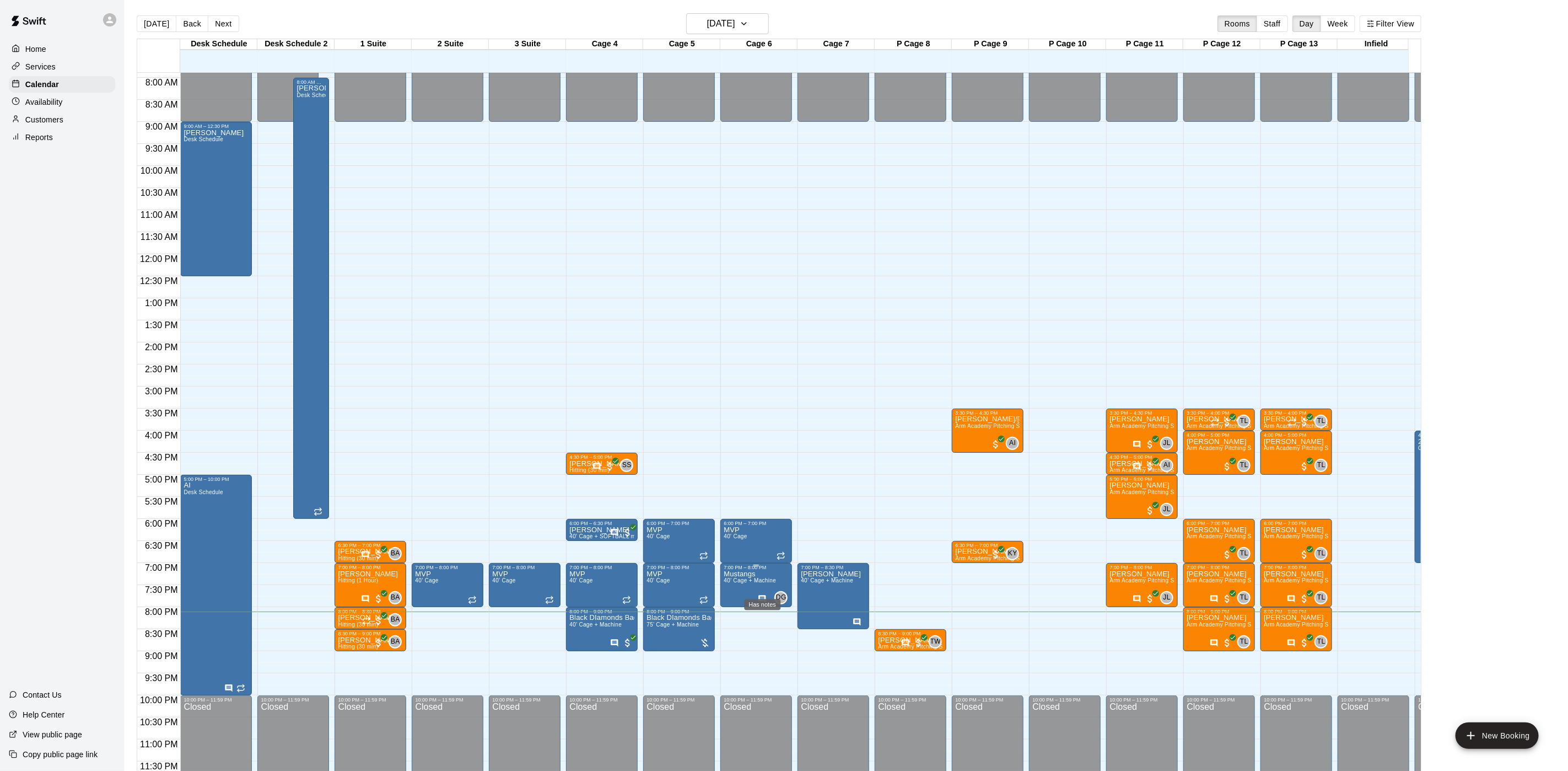
click at [766, 594] on icon "Has notes" at bounding box center [762, 599] width 9 height 9
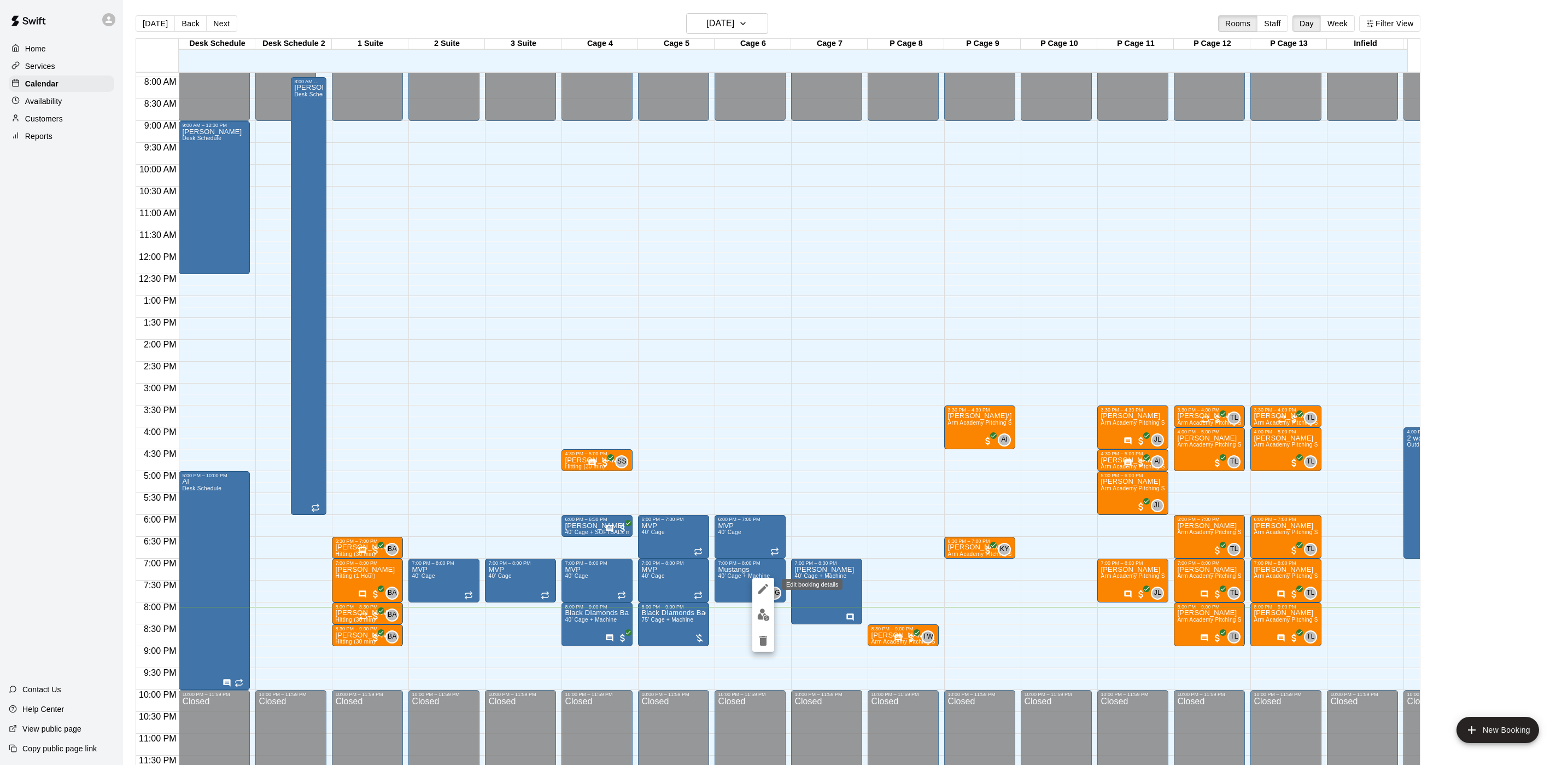
click at [758, 590] on icon "edit" at bounding box center [763, 589] width 13 height 13
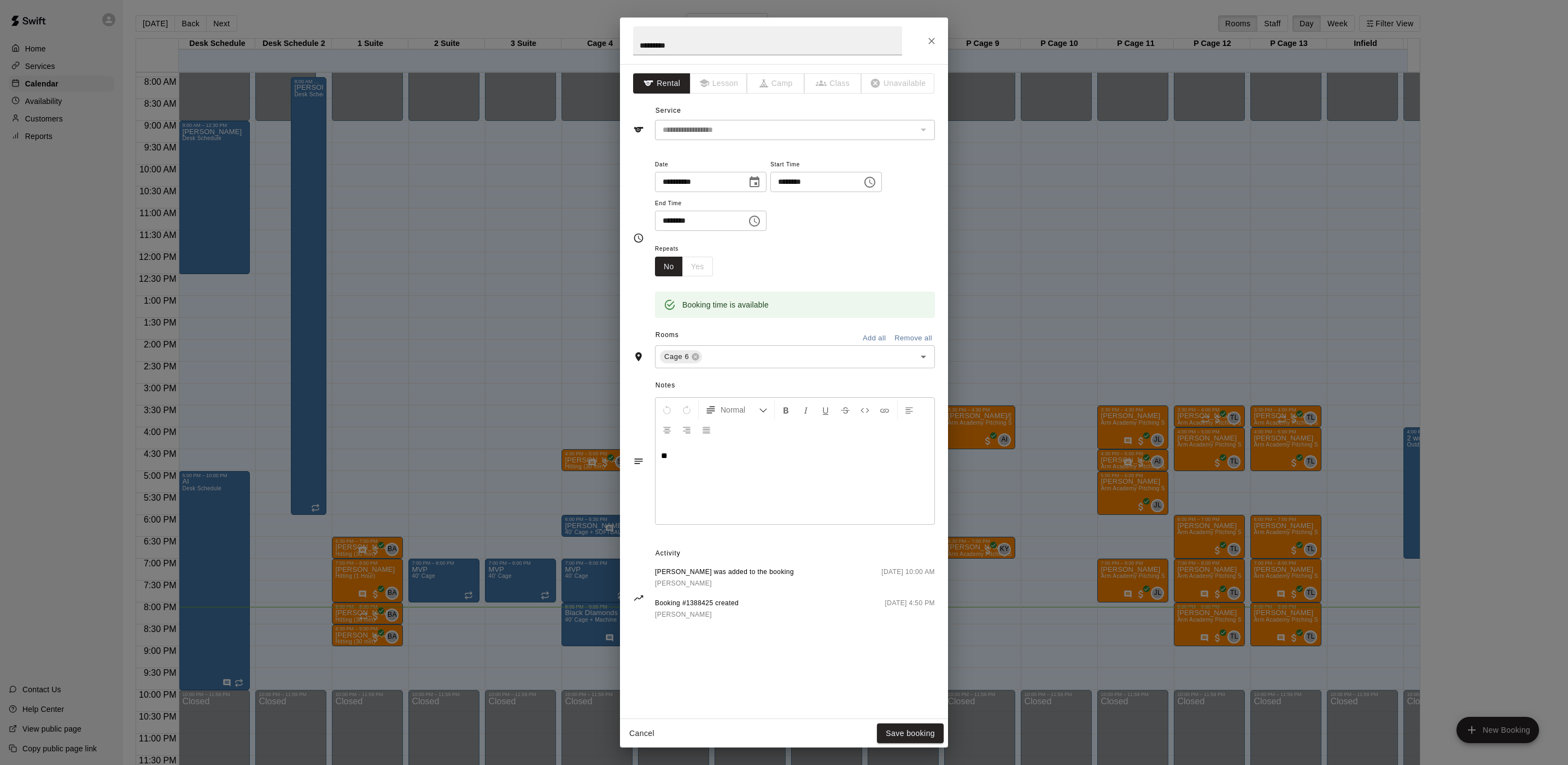
click at [555, 322] on div "**********" at bounding box center [784, 382] width 1568 height 765
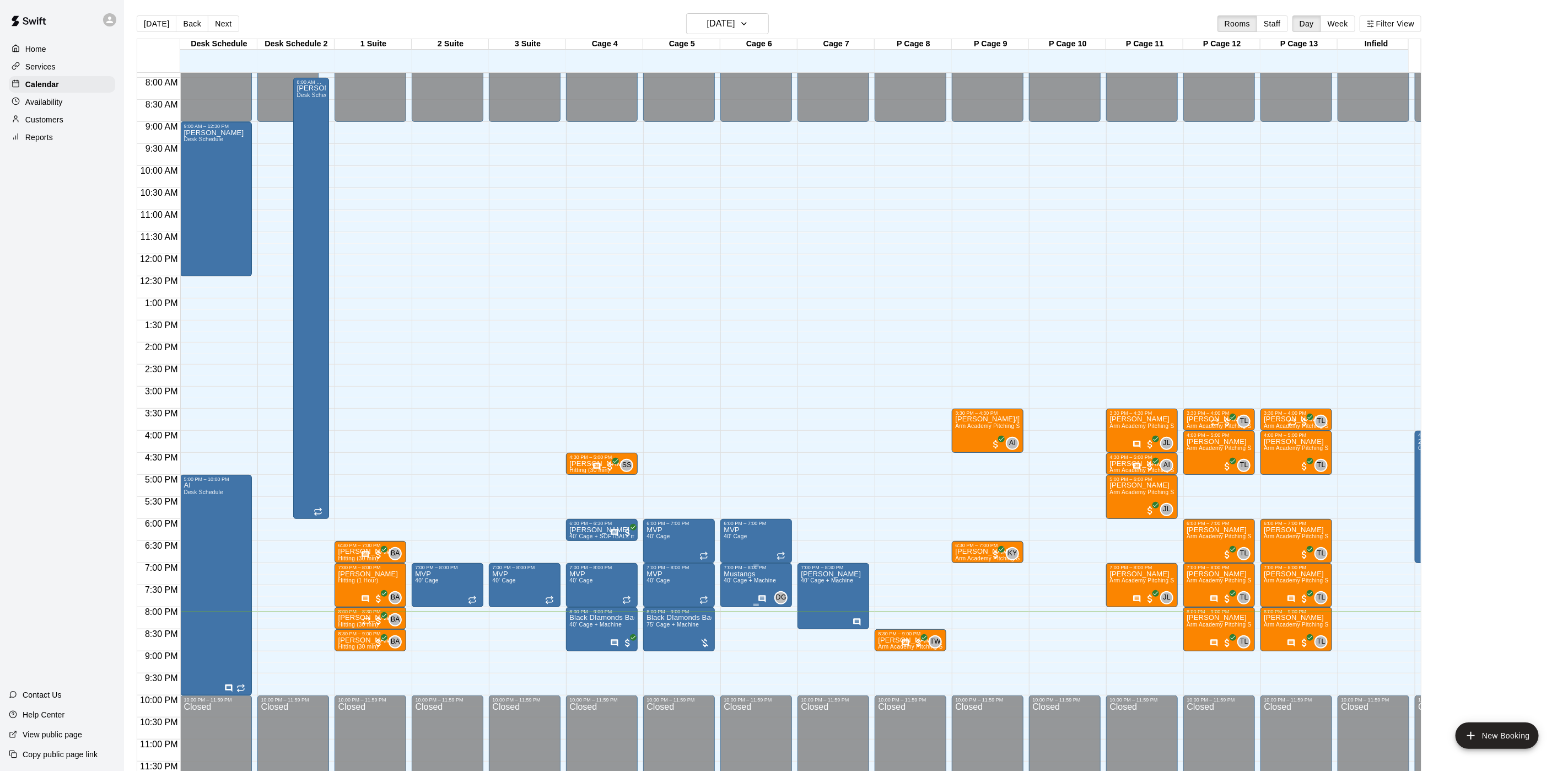
click at [747, 574] on p "Mustangs" at bounding box center [749, 574] width 52 height 0
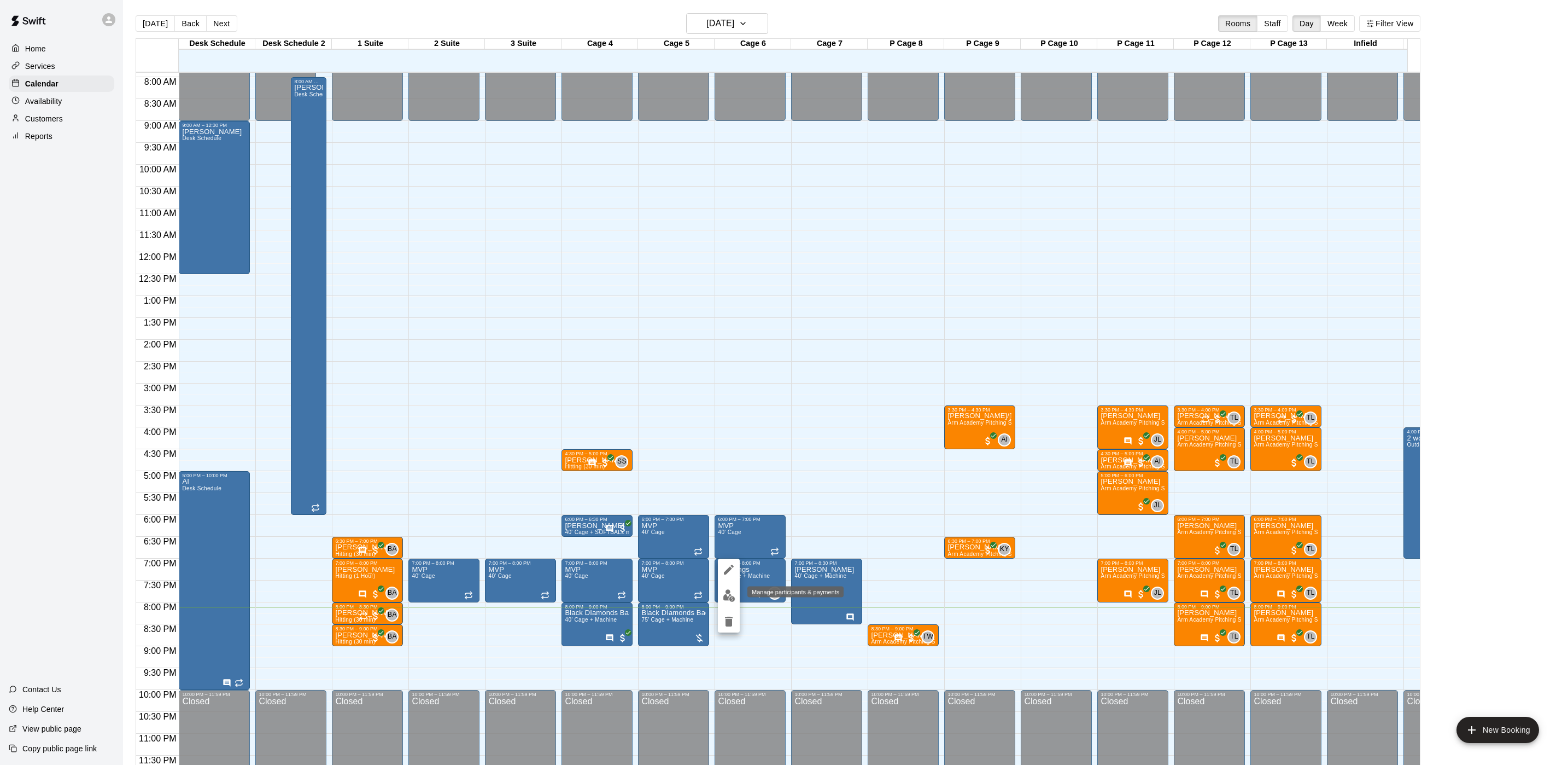
click at [726, 596] on img "edit" at bounding box center [729, 595] width 13 height 13
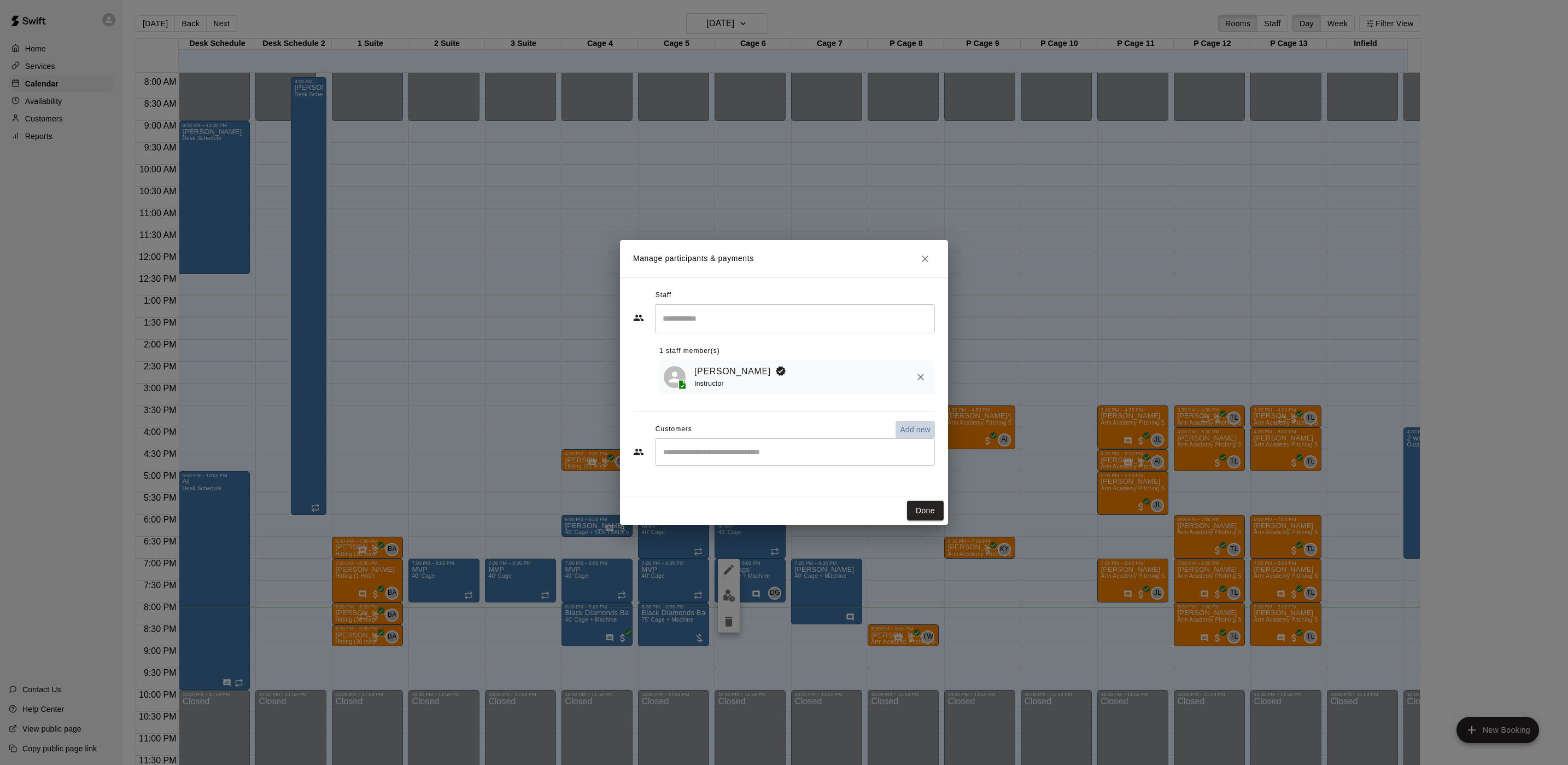
click at [910, 427] on p "Add new" at bounding box center [915, 429] width 30 height 11
select select "**"
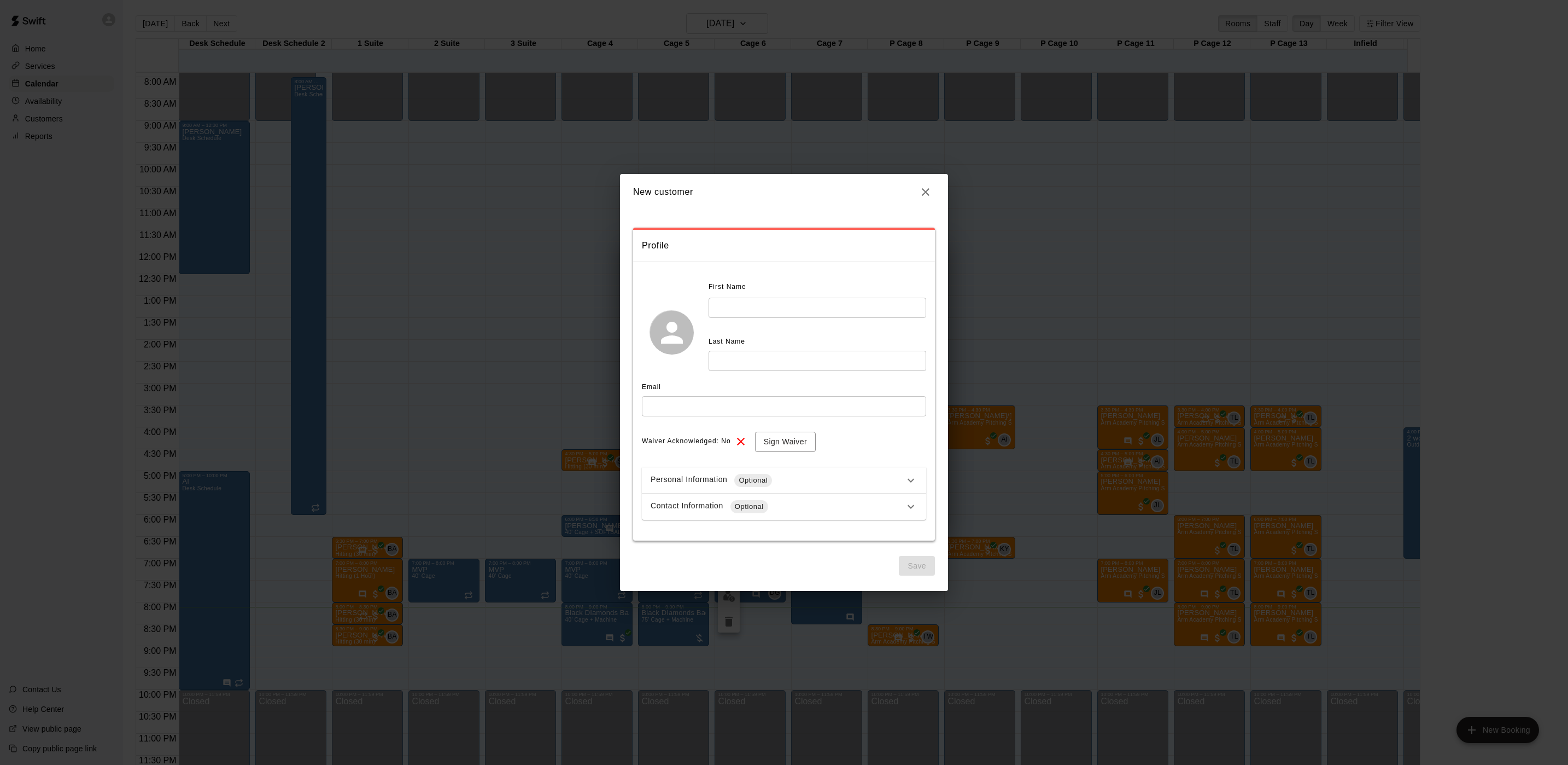
click at [776, 310] on input "text" at bounding box center [817, 308] width 217 height 20
type input "*****"
click at [774, 364] on input "text" at bounding box center [817, 361] width 217 height 20
type input "********"
click at [922, 189] on icon "button" at bounding box center [926, 192] width 13 height 13
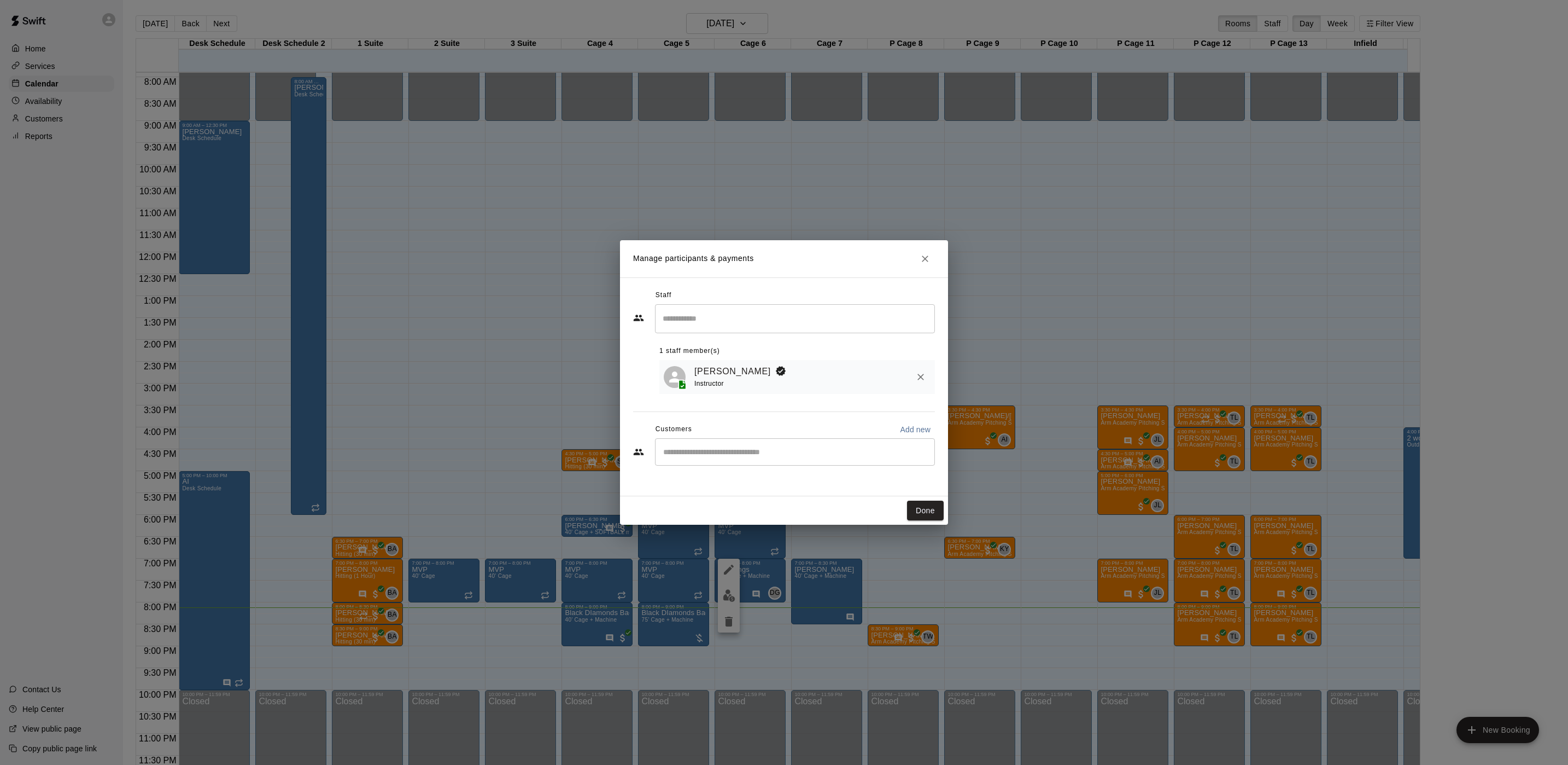
click at [774, 442] on div "​" at bounding box center [795, 451] width 280 height 27
type input "****"
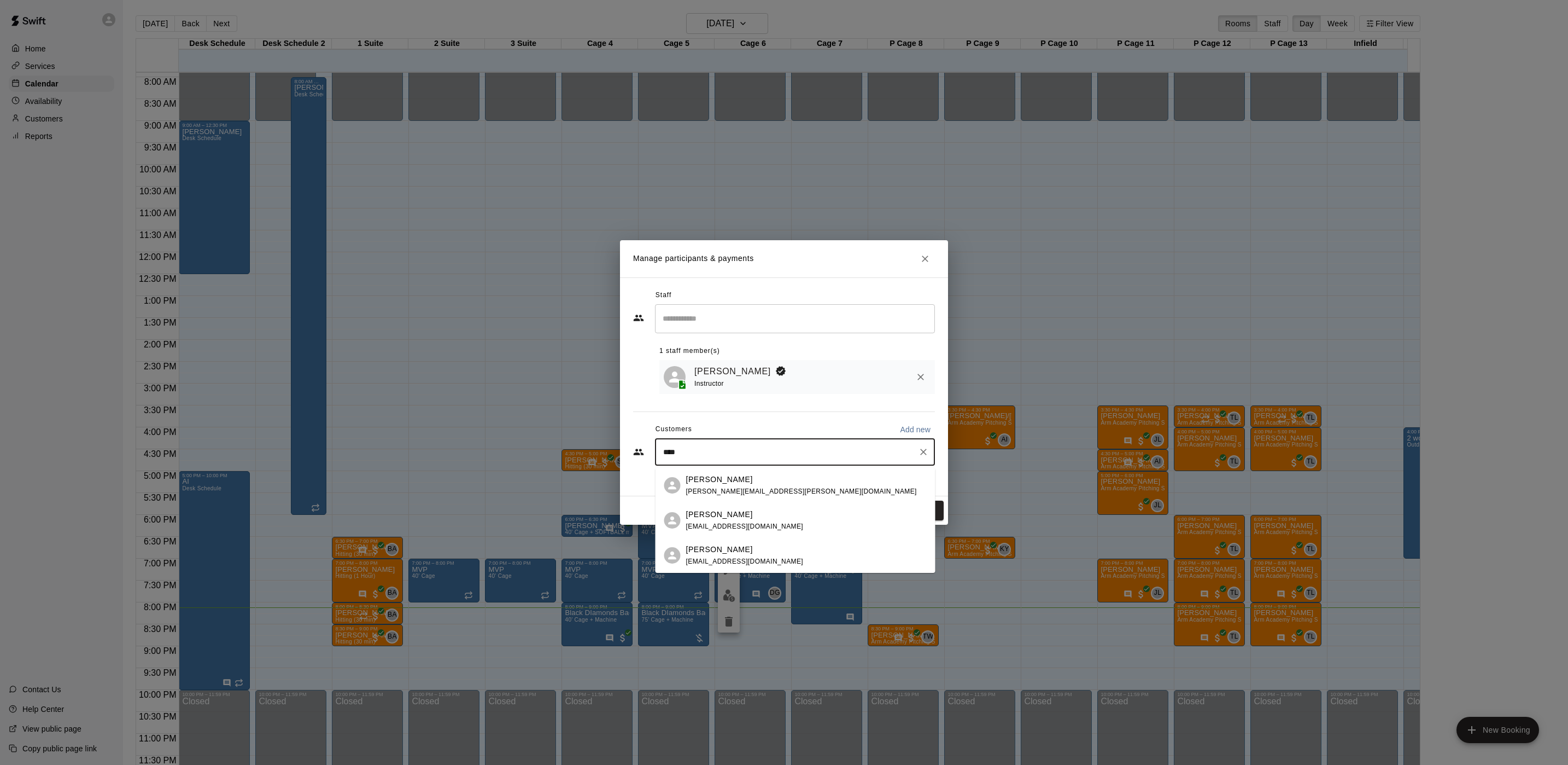
click at [774, 481] on div "Jared Ruggieri jared.ruggieri@yahoo.com" at bounding box center [806, 485] width 240 height 24
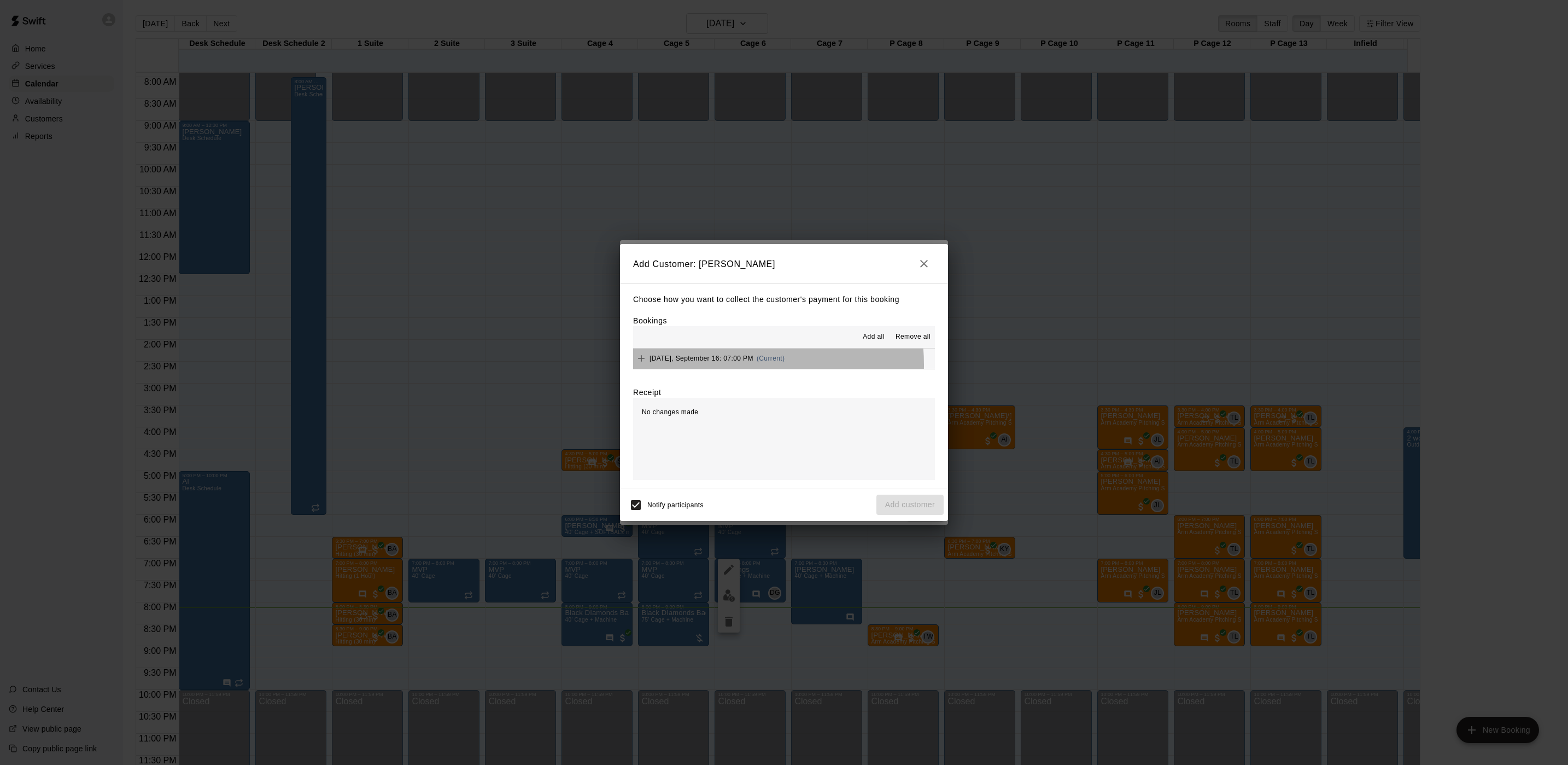
click at [729, 365] on div "[DATE], September 16: 07:00 PM (Current)" at bounding box center [709, 358] width 152 height 16
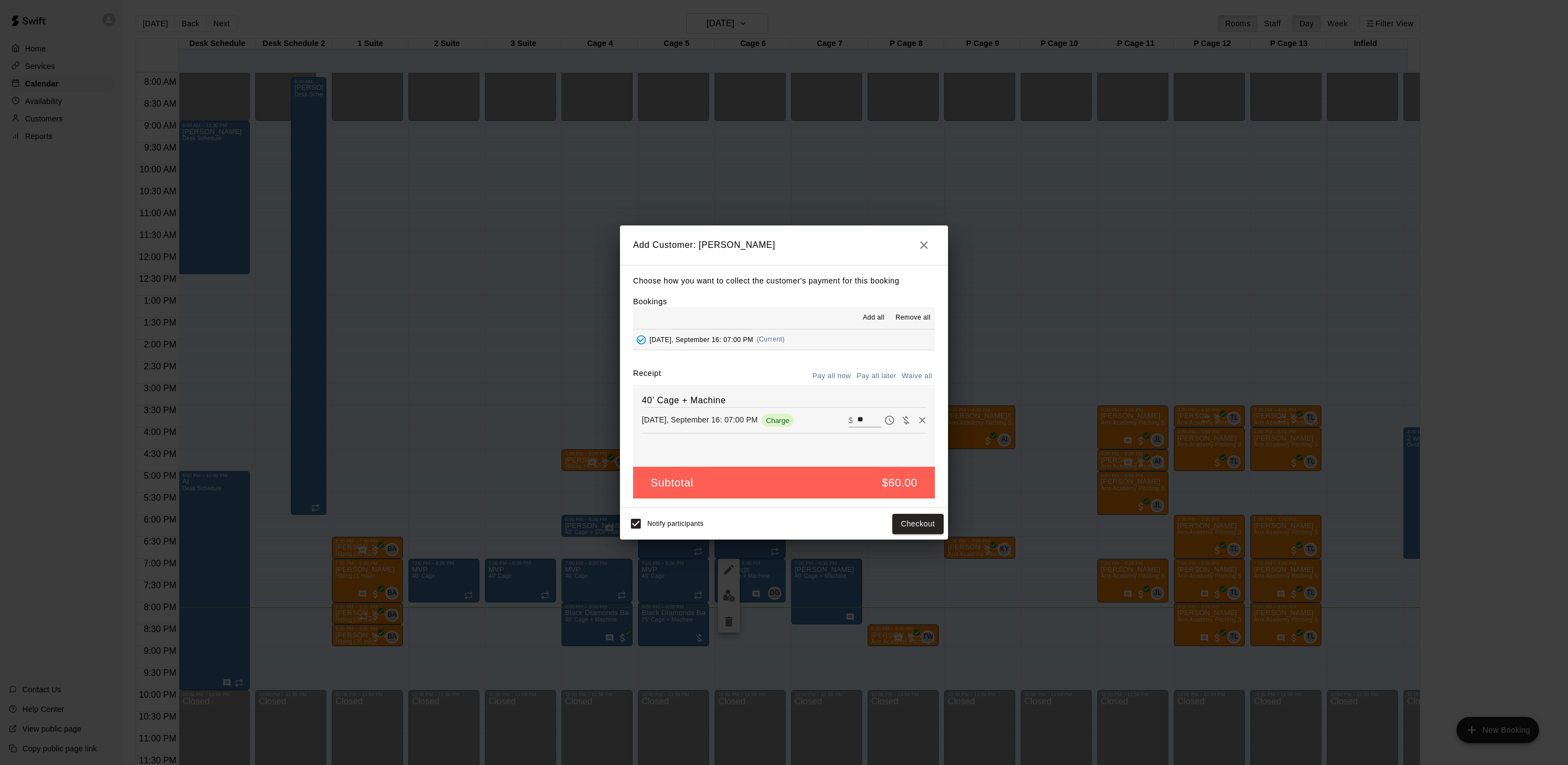
click at [857, 426] on input "**" at bounding box center [869, 420] width 24 height 14
click at [857, 425] on input "**" at bounding box center [869, 420] width 24 height 14
type input "**"
click at [912, 520] on button "Checkout" at bounding box center [918, 523] width 51 height 20
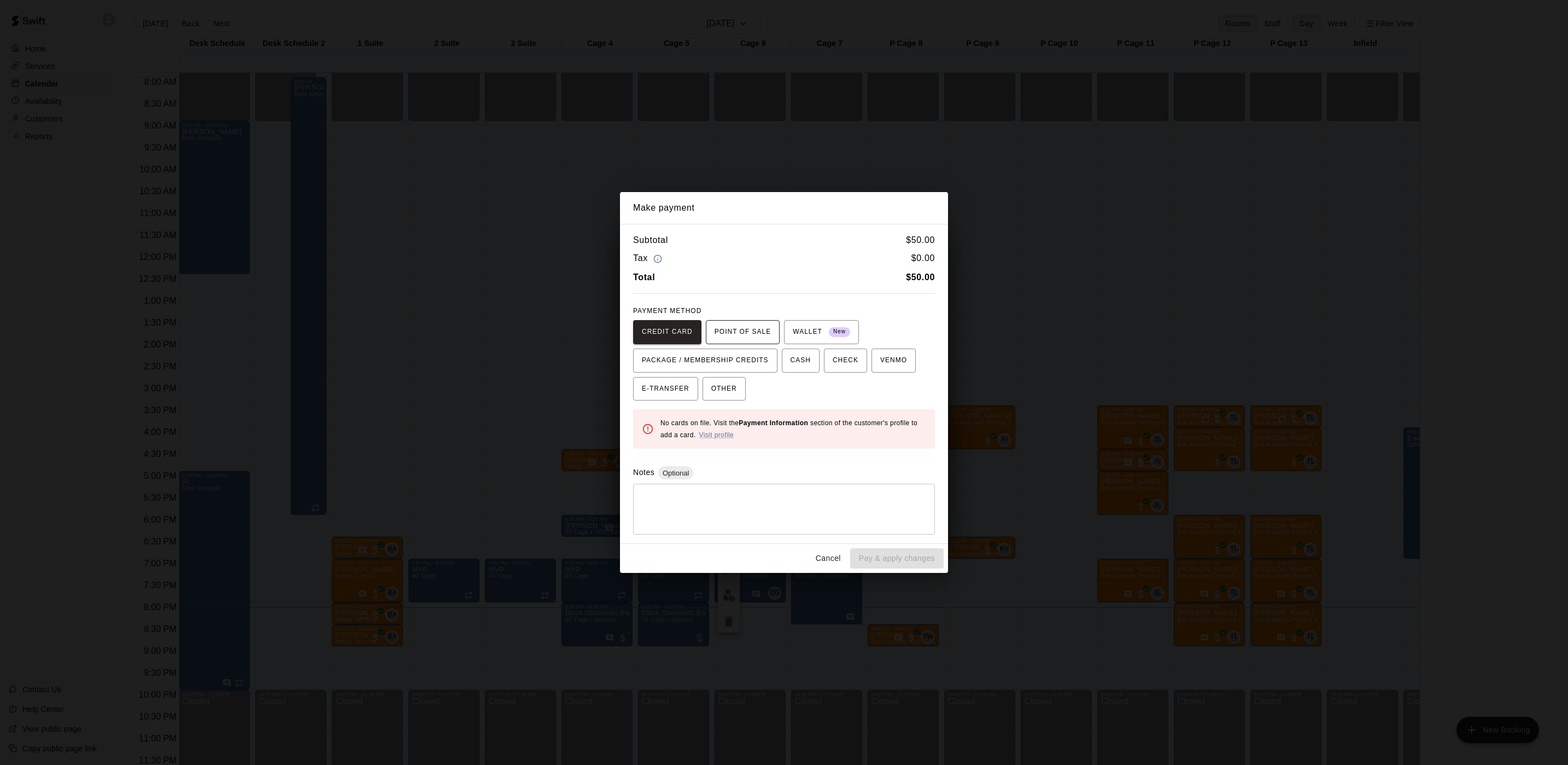
click at [723, 329] on span "POINT OF SALE" at bounding box center [743, 332] width 57 height 18
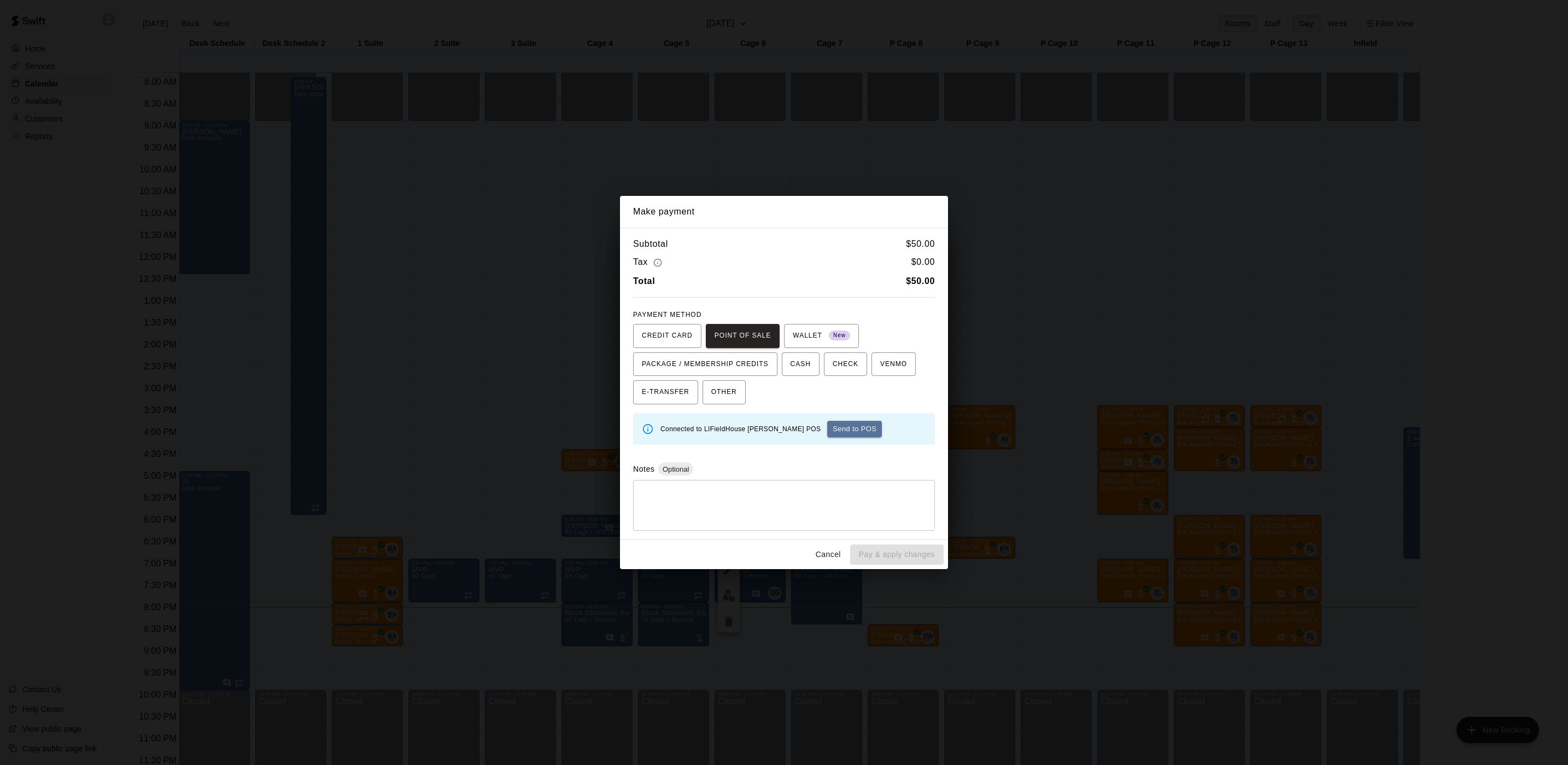
click at [827, 431] on button "Send to POS" at bounding box center [855, 429] width 55 height 16
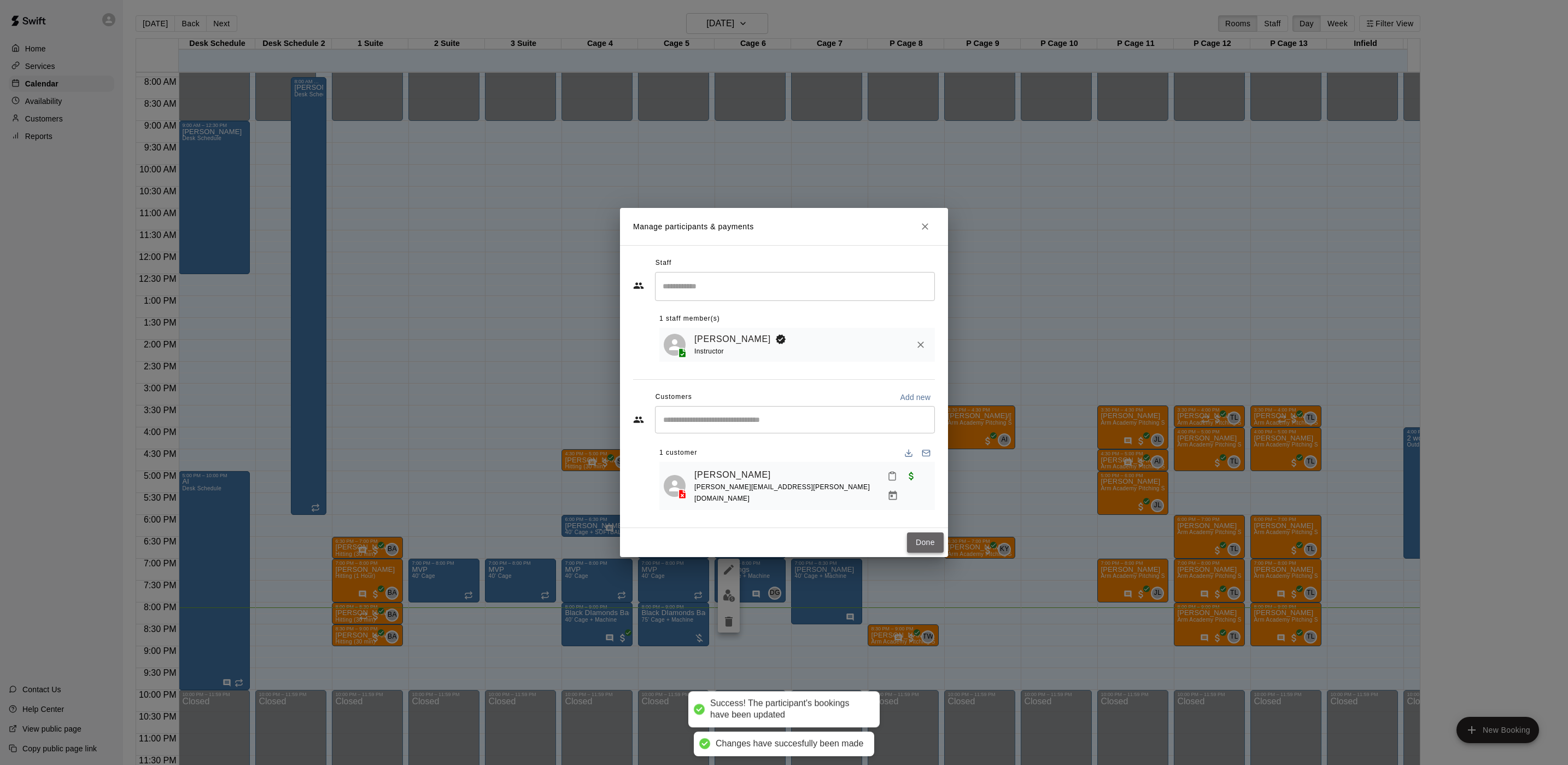
click at [937, 535] on button "Done" at bounding box center [925, 542] width 37 height 20
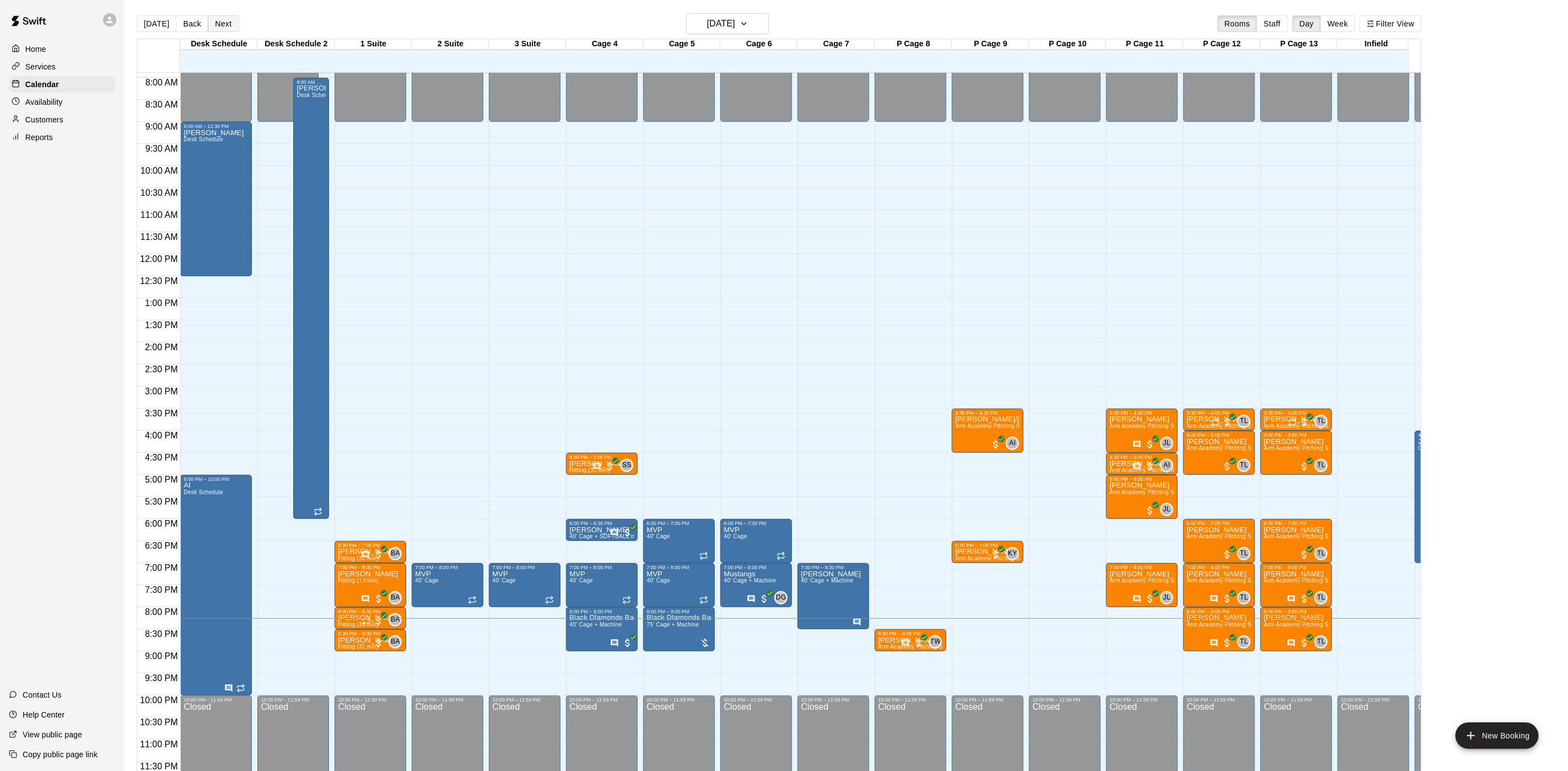
click at [230, 25] on button "Next" at bounding box center [223, 23] width 31 height 17
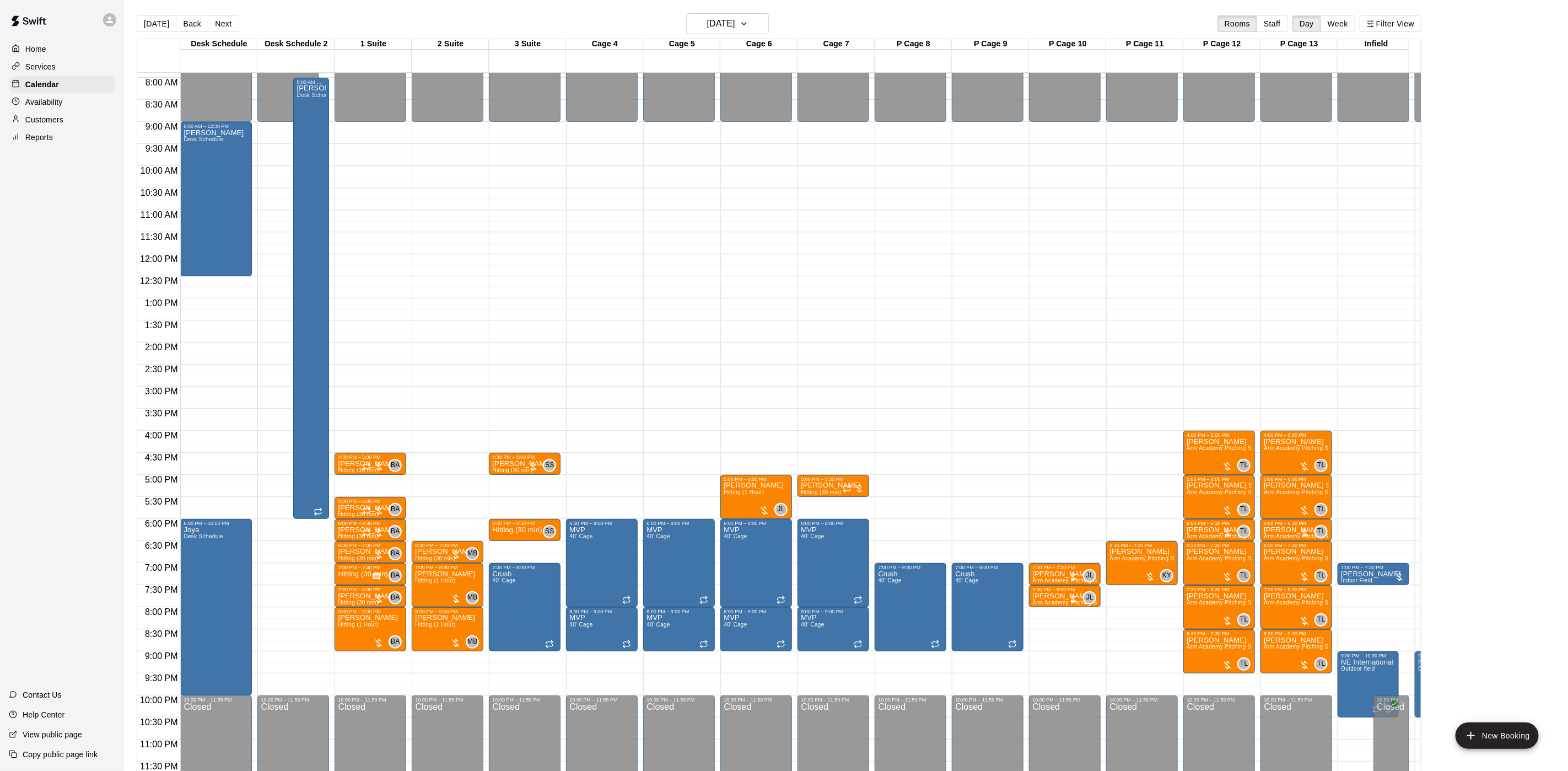
click at [208, 15] on button "Next" at bounding box center [223, 23] width 31 height 17
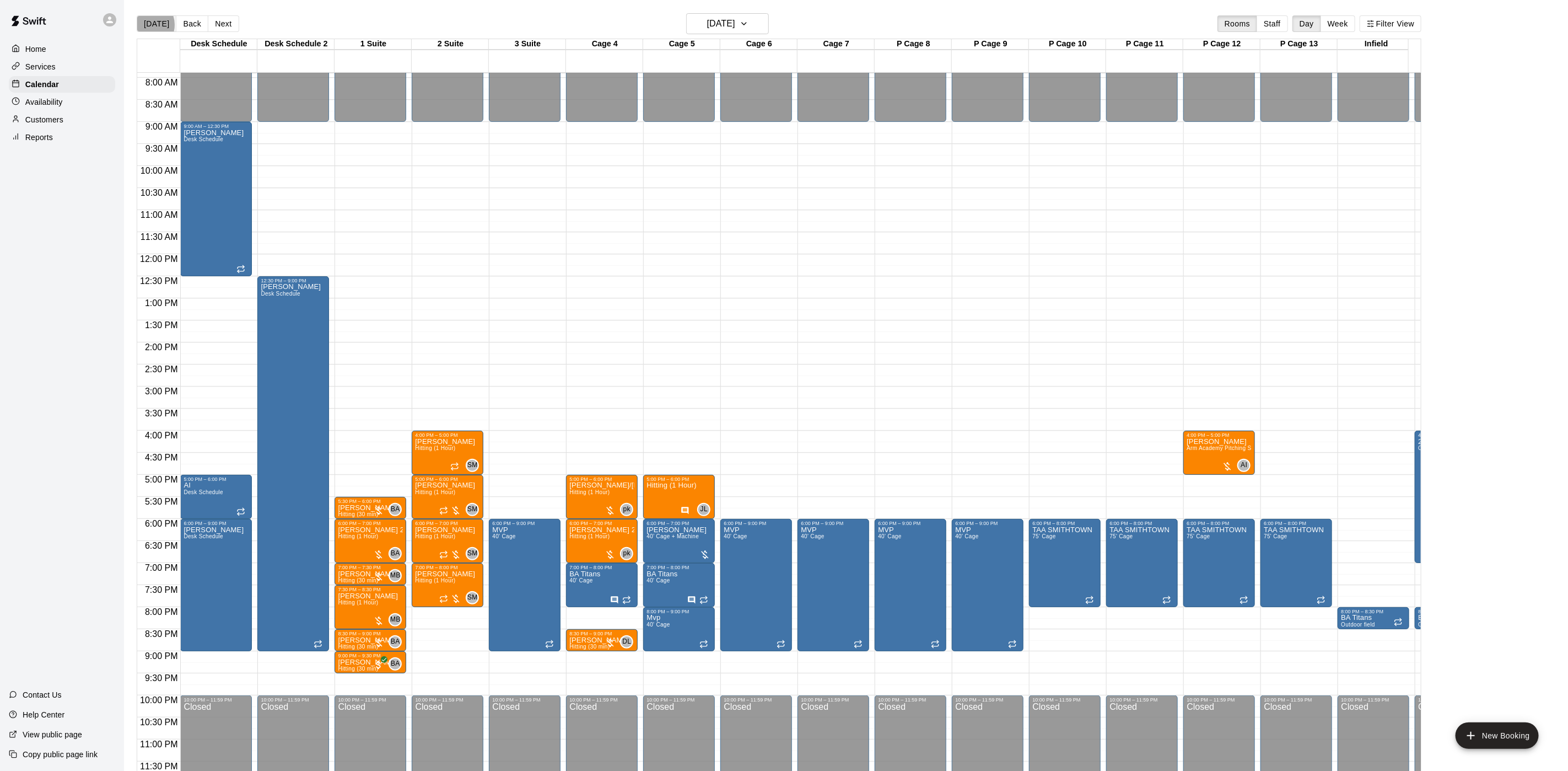
click at [146, 25] on button "[DATE]" at bounding box center [156, 23] width 40 height 17
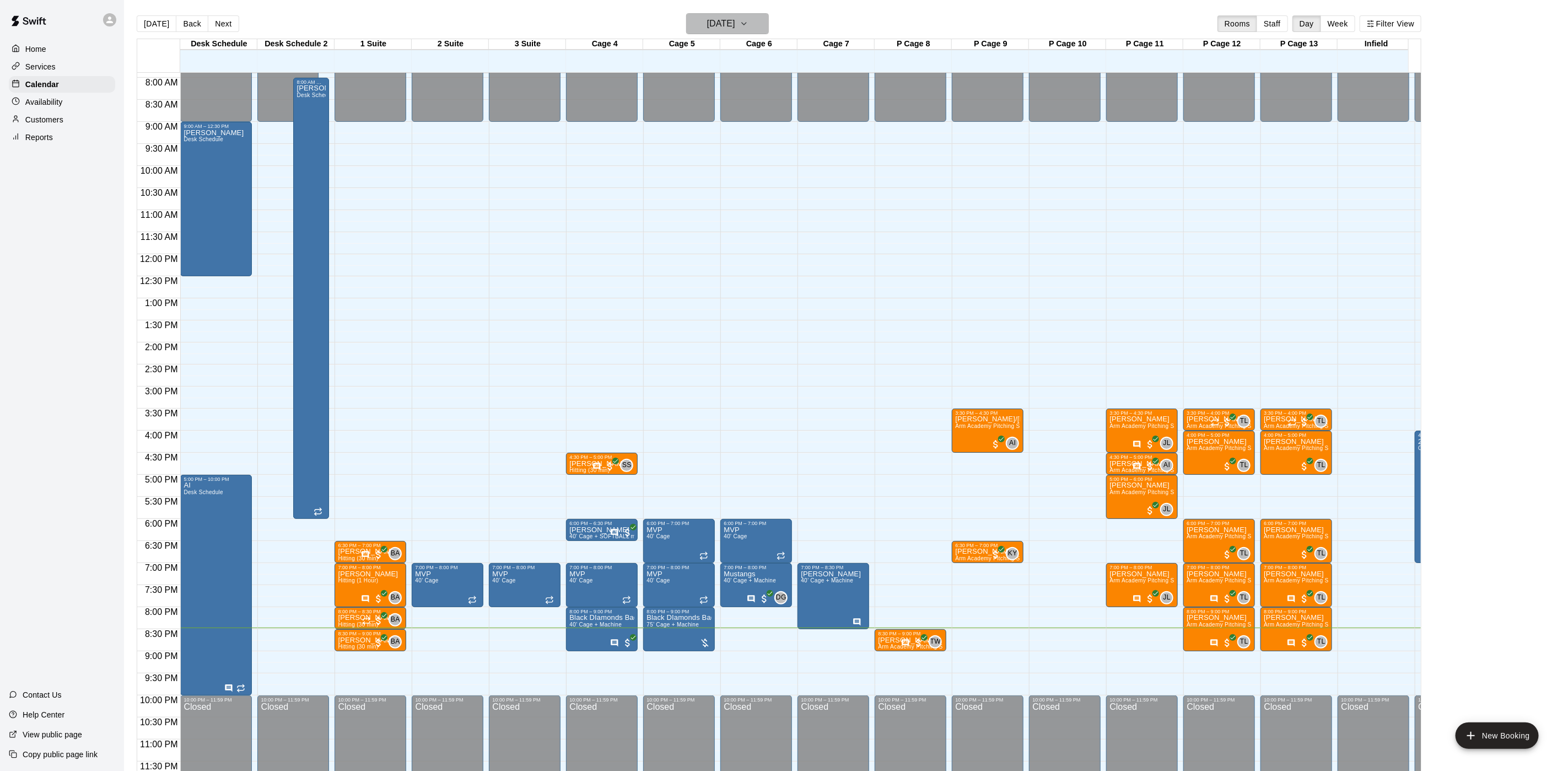
click at [735, 23] on h6 "[DATE]" at bounding box center [721, 23] width 28 height 15
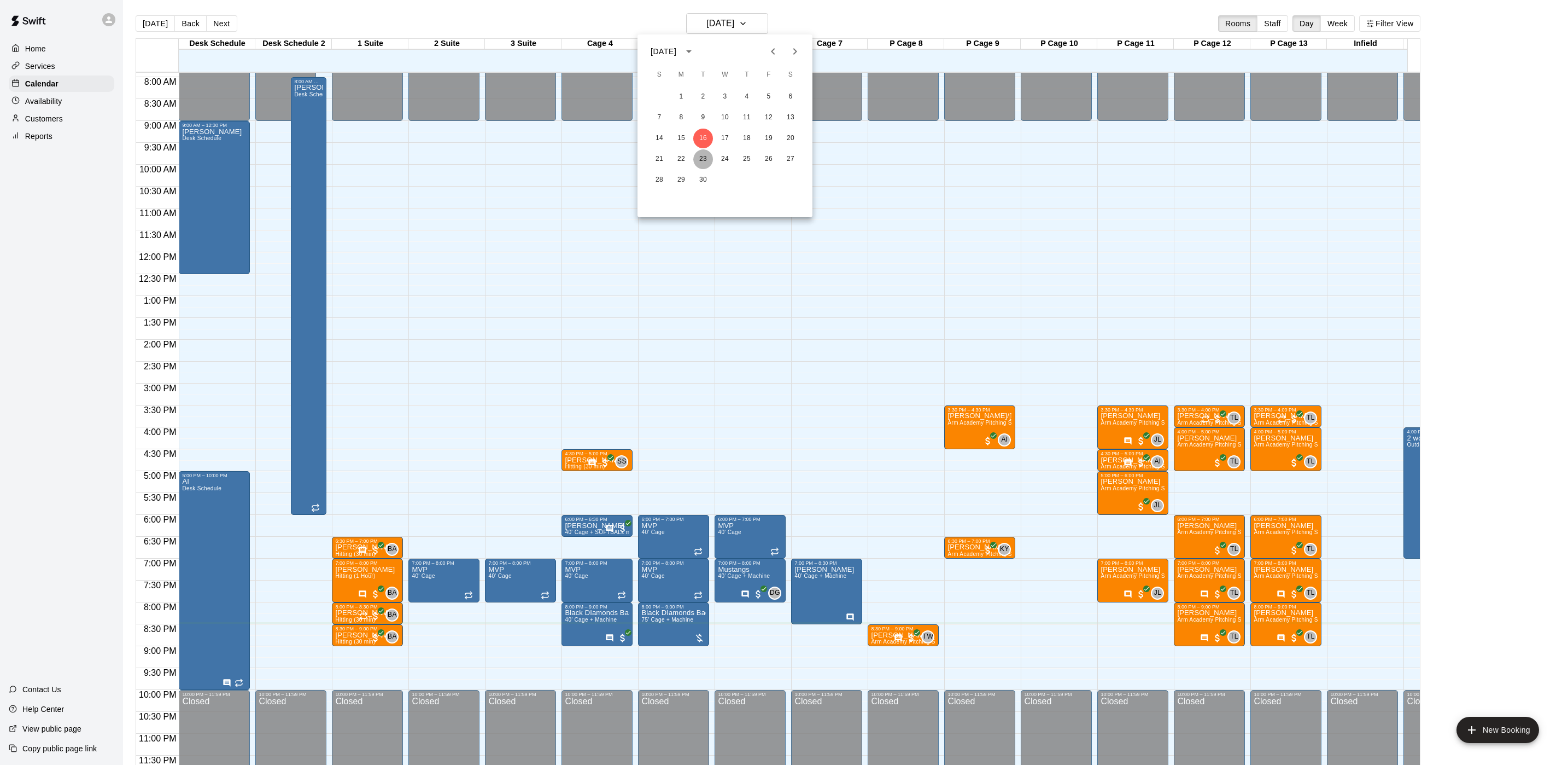
click at [704, 159] on button "23" at bounding box center [703, 159] width 19 height 19
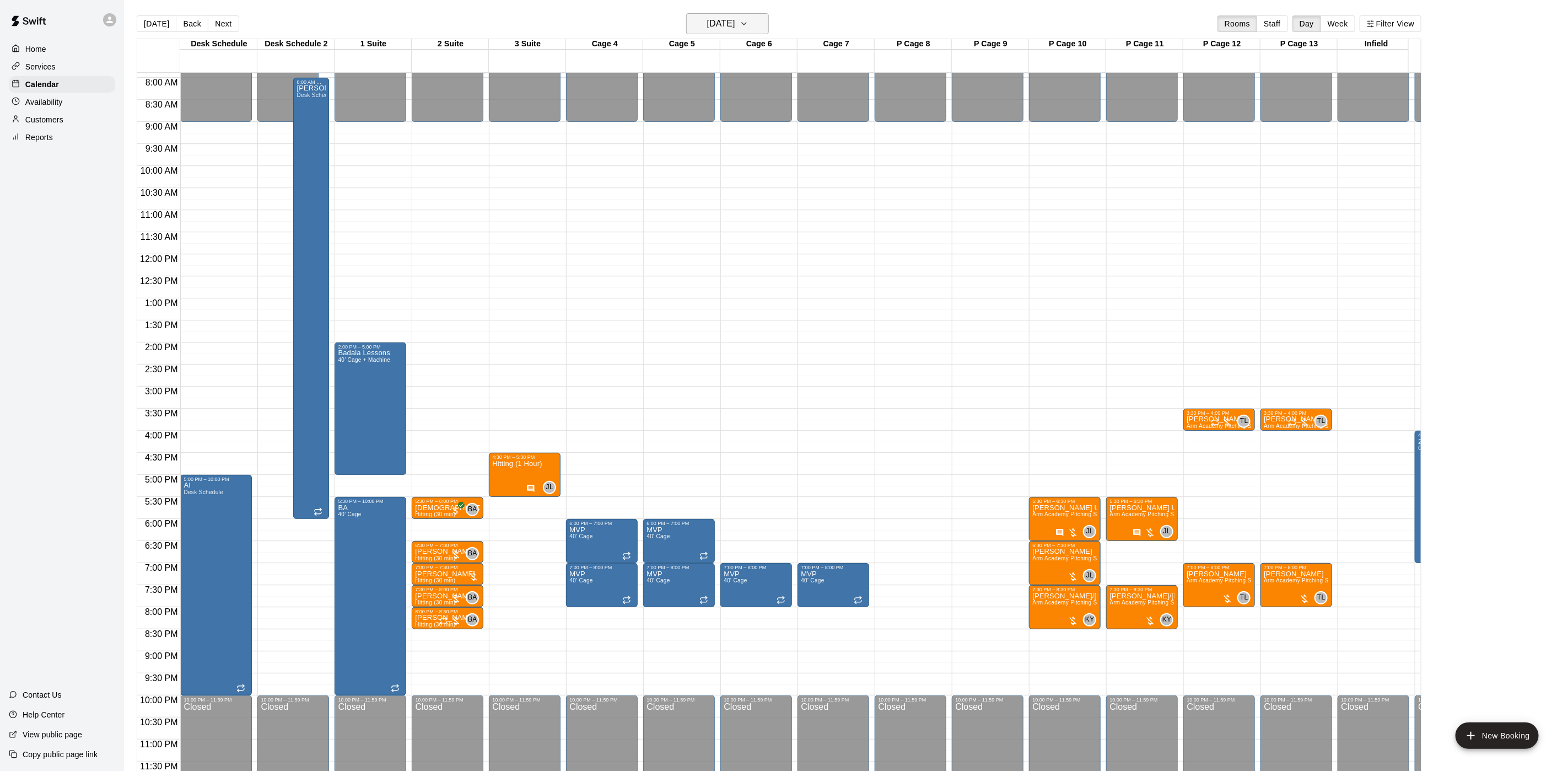
click at [730, 23] on h6 "[DATE]" at bounding box center [721, 23] width 28 height 15
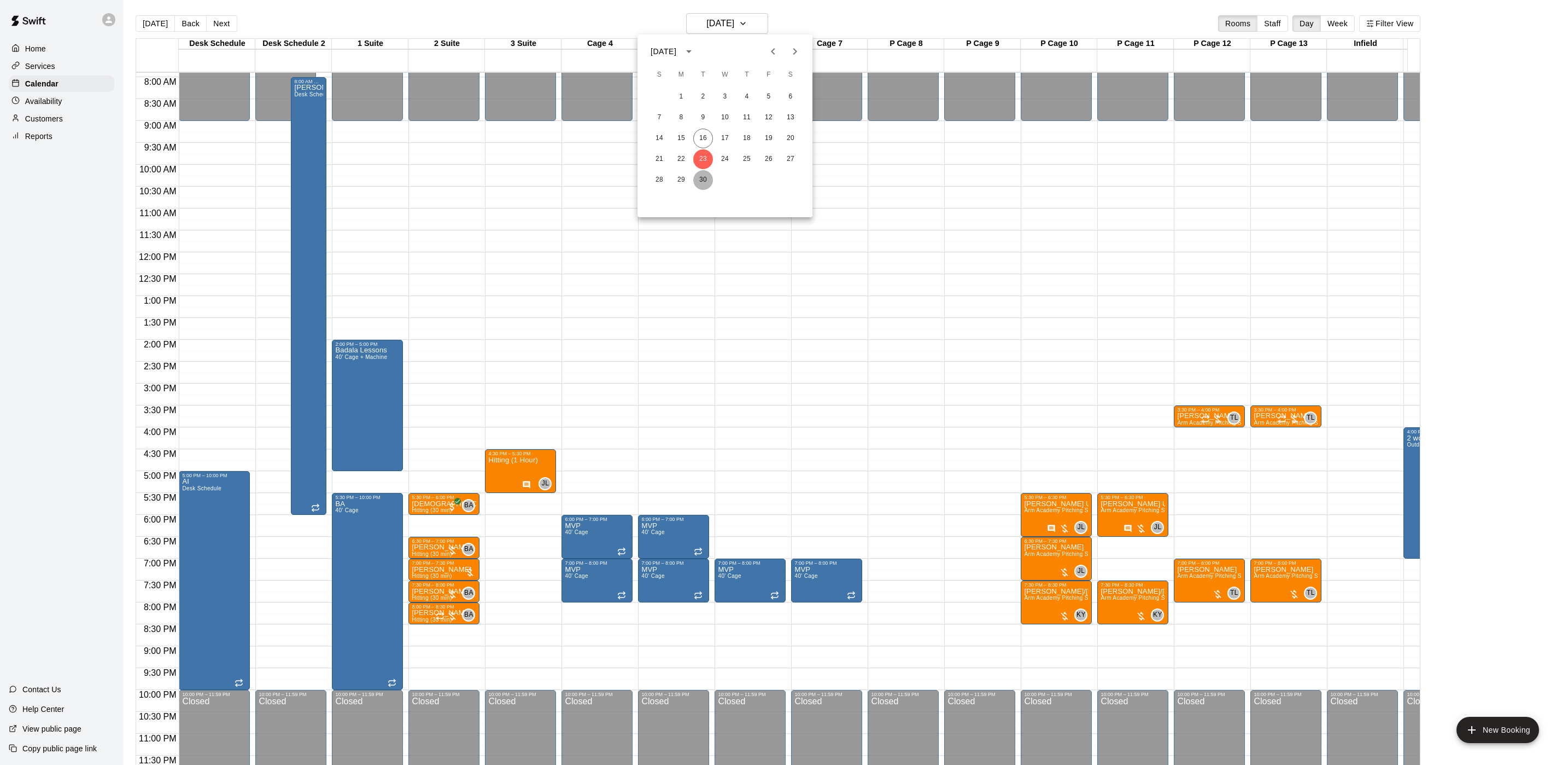
click at [699, 173] on button "30" at bounding box center [703, 180] width 19 height 19
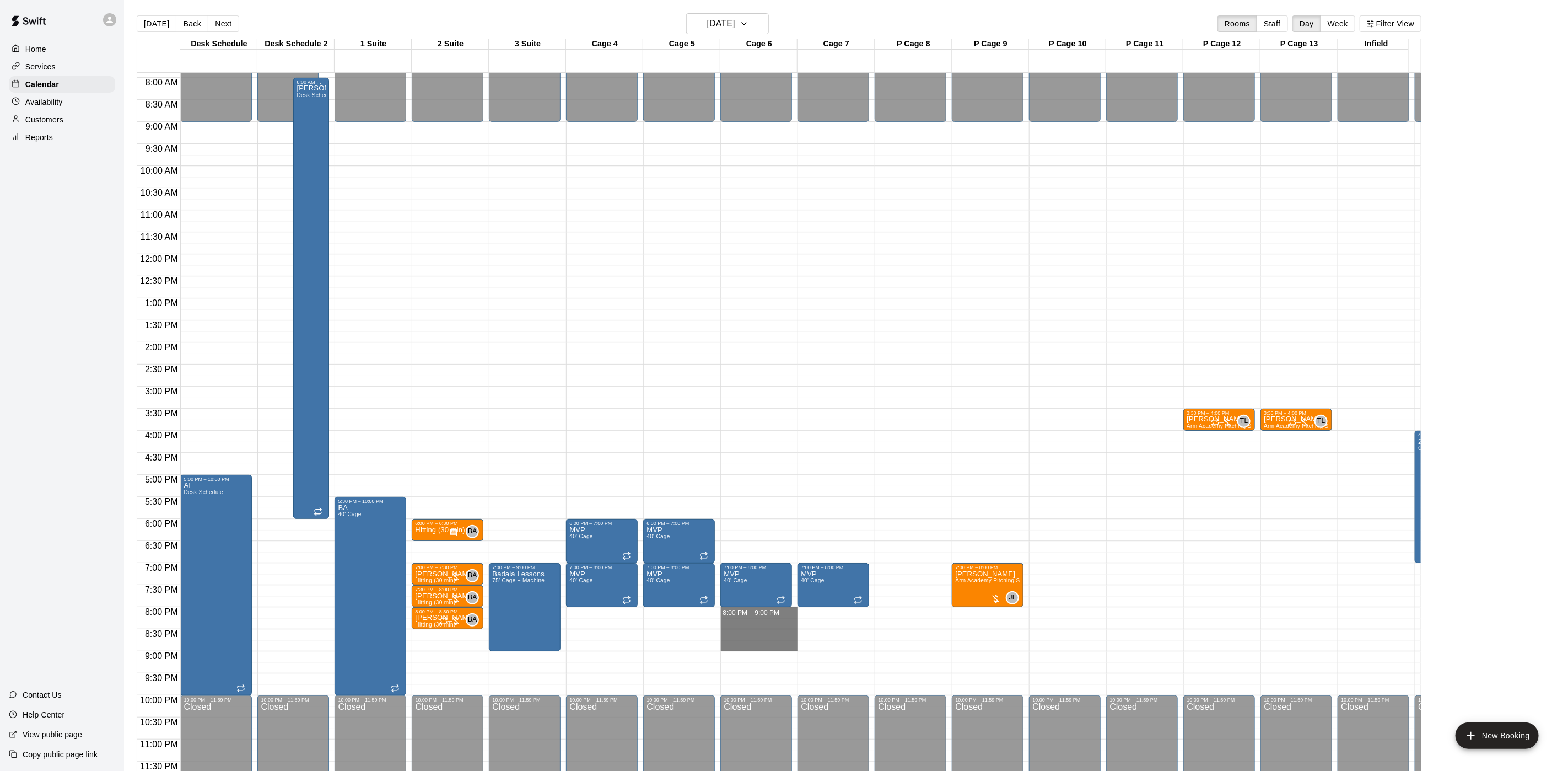
drag, startPoint x: 744, startPoint y: 597, endPoint x: 744, endPoint y: 634, distance: 37.0
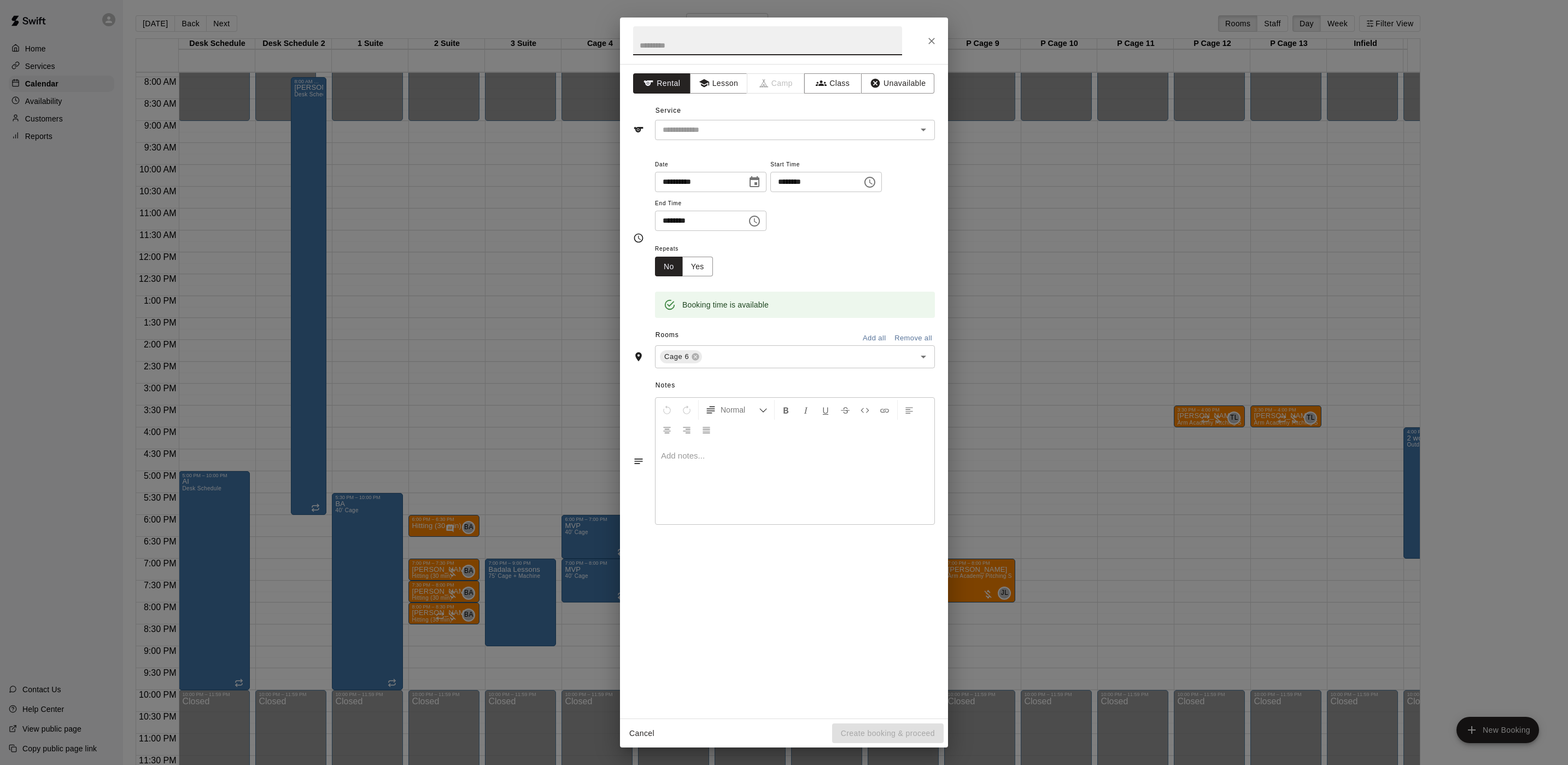
click at [935, 45] on icon "Close" at bounding box center [932, 41] width 11 height 11
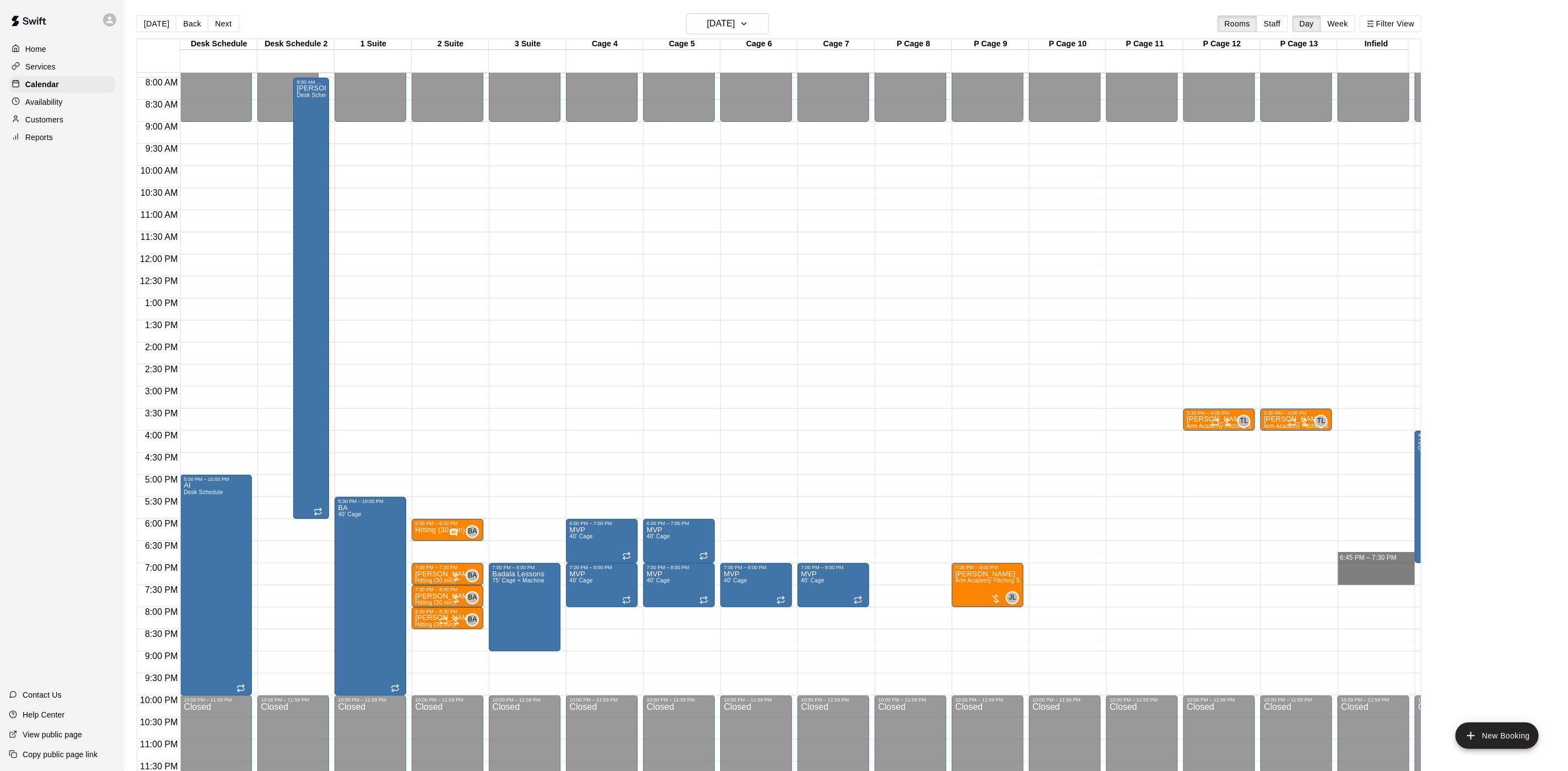
drag, startPoint x: 1362, startPoint y: 549, endPoint x: 1365, endPoint y: 566, distance: 17.3
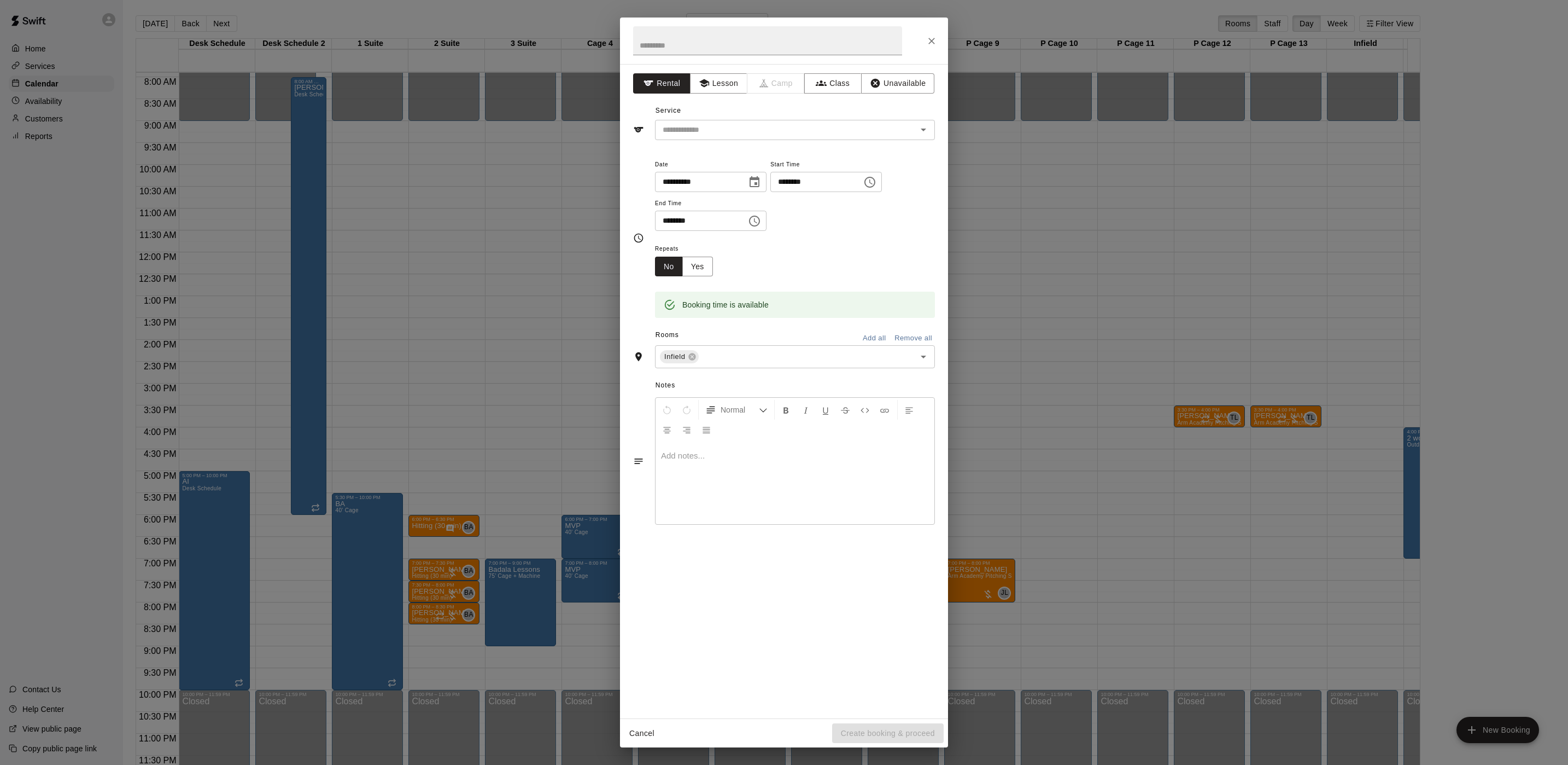
click at [922, 35] on div at bounding box center [784, 41] width 328 height 46
click at [932, 48] on button "Close" at bounding box center [931, 41] width 19 height 19
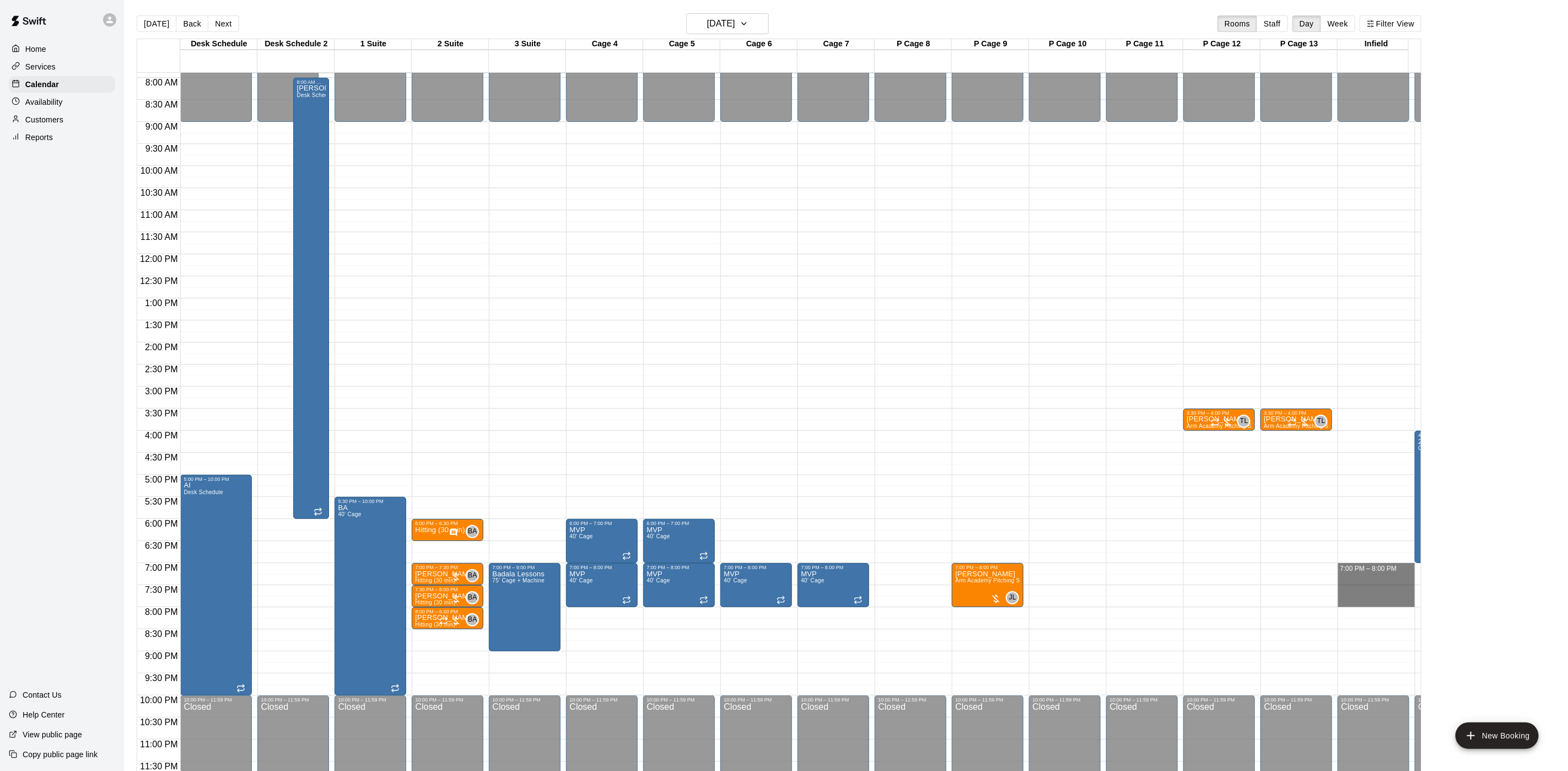
drag, startPoint x: 1384, startPoint y: 554, endPoint x: 1389, endPoint y: 593, distance: 39.3
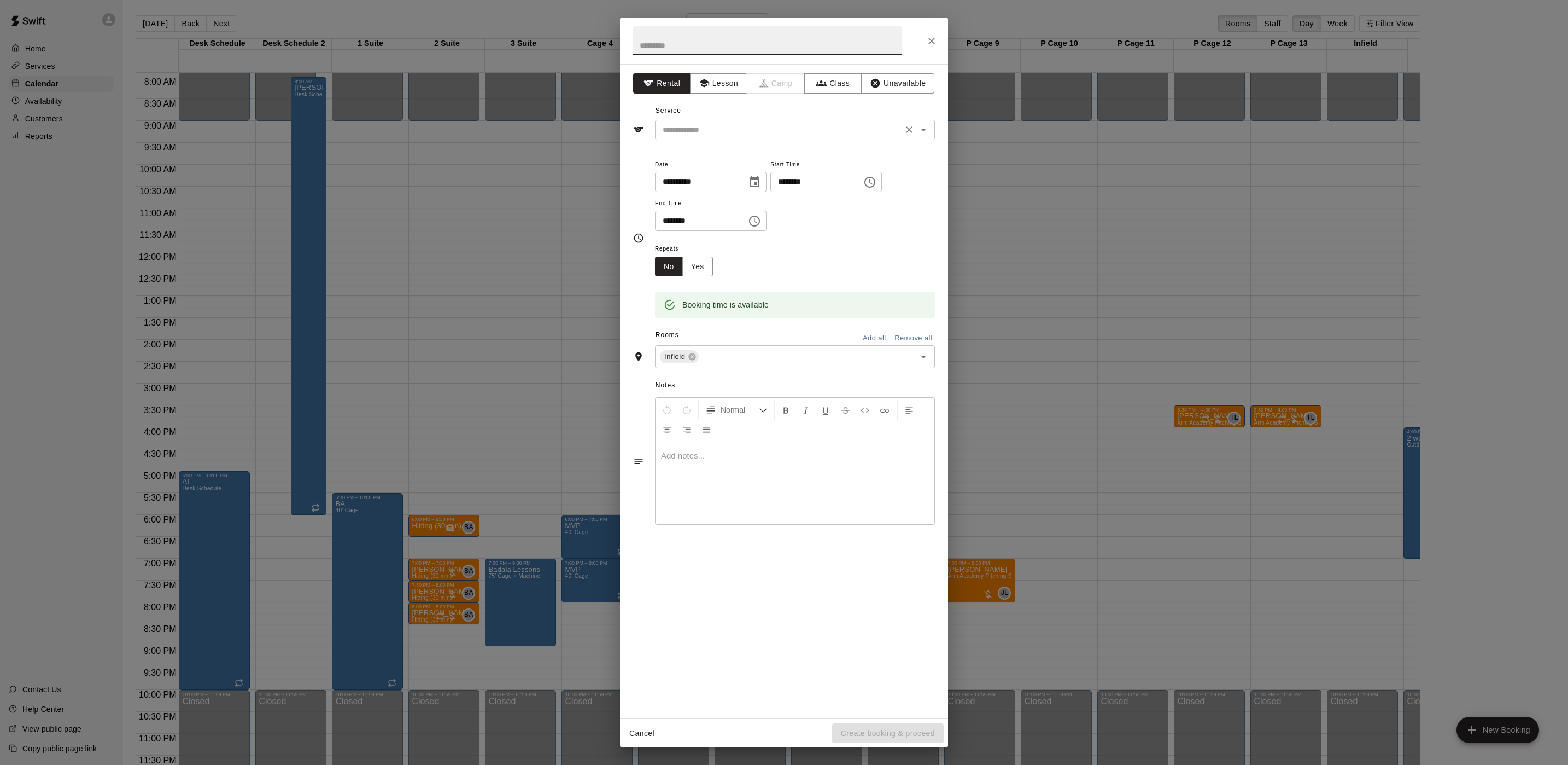
click at [721, 126] on input "text" at bounding box center [779, 130] width 241 height 13
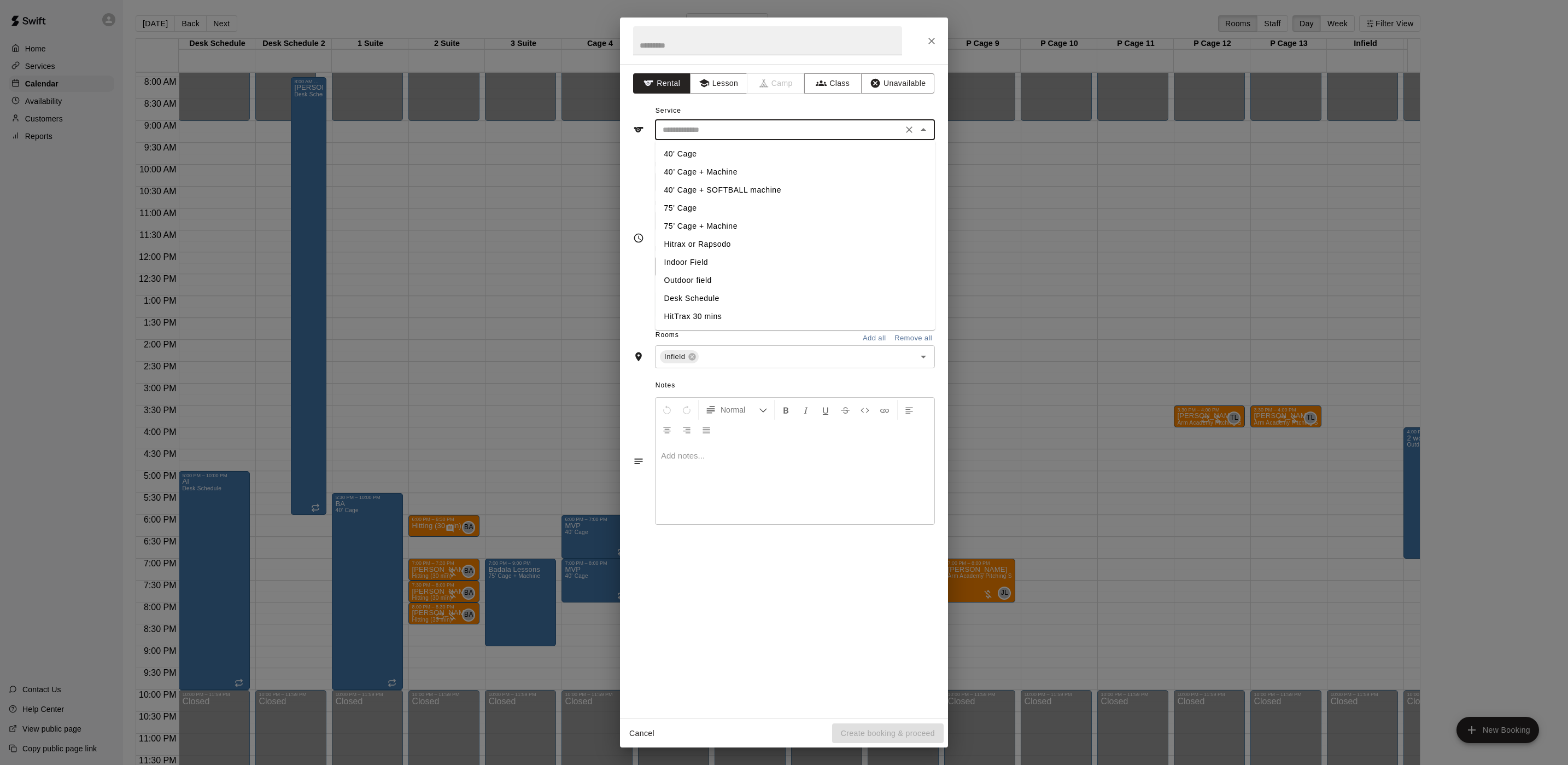
click at [690, 274] on li "Outdoor field" at bounding box center [796, 281] width 280 height 18
type input "**********"
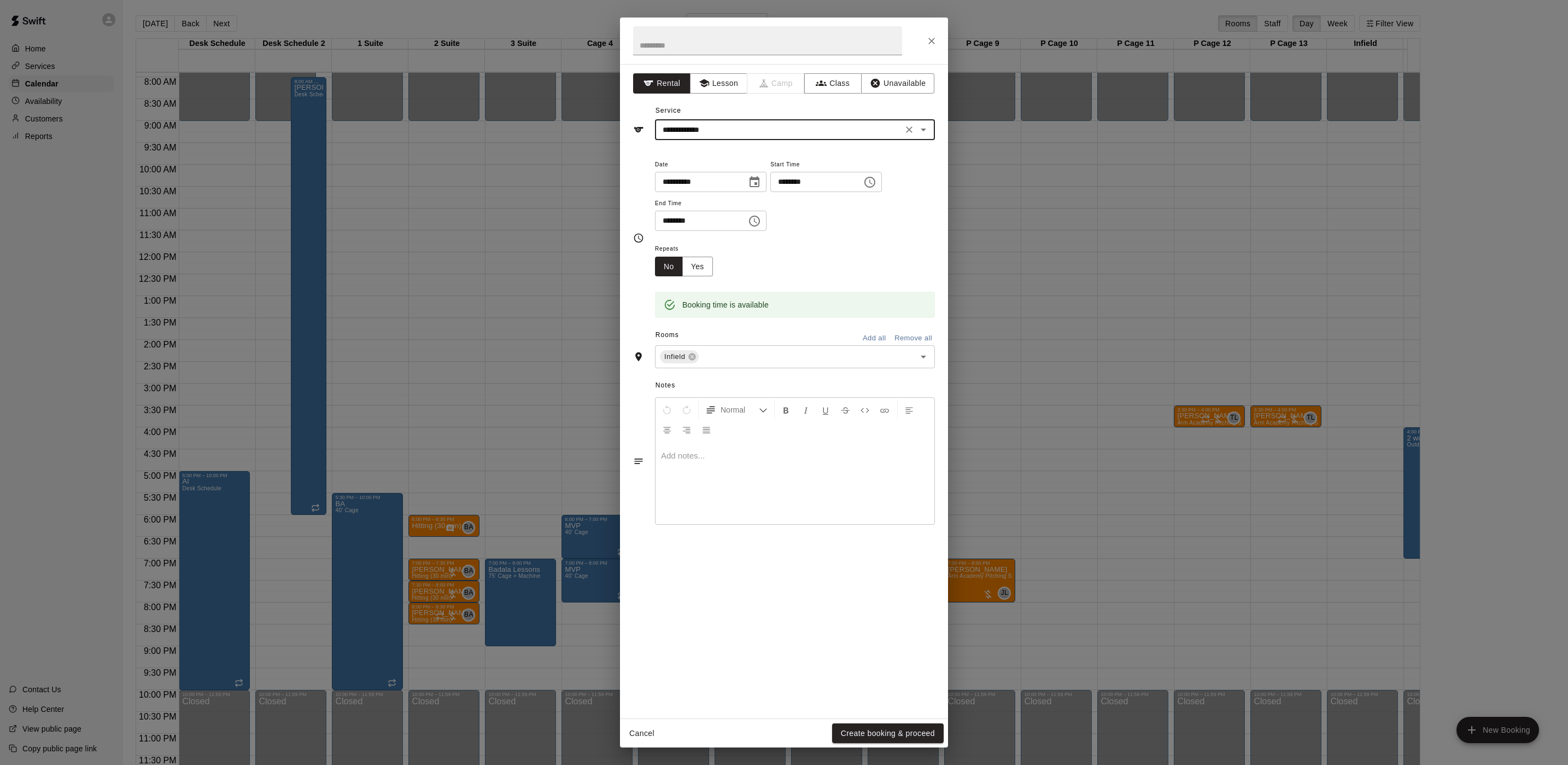
click at [934, 43] on icon "Close" at bounding box center [931, 41] width 7 height 7
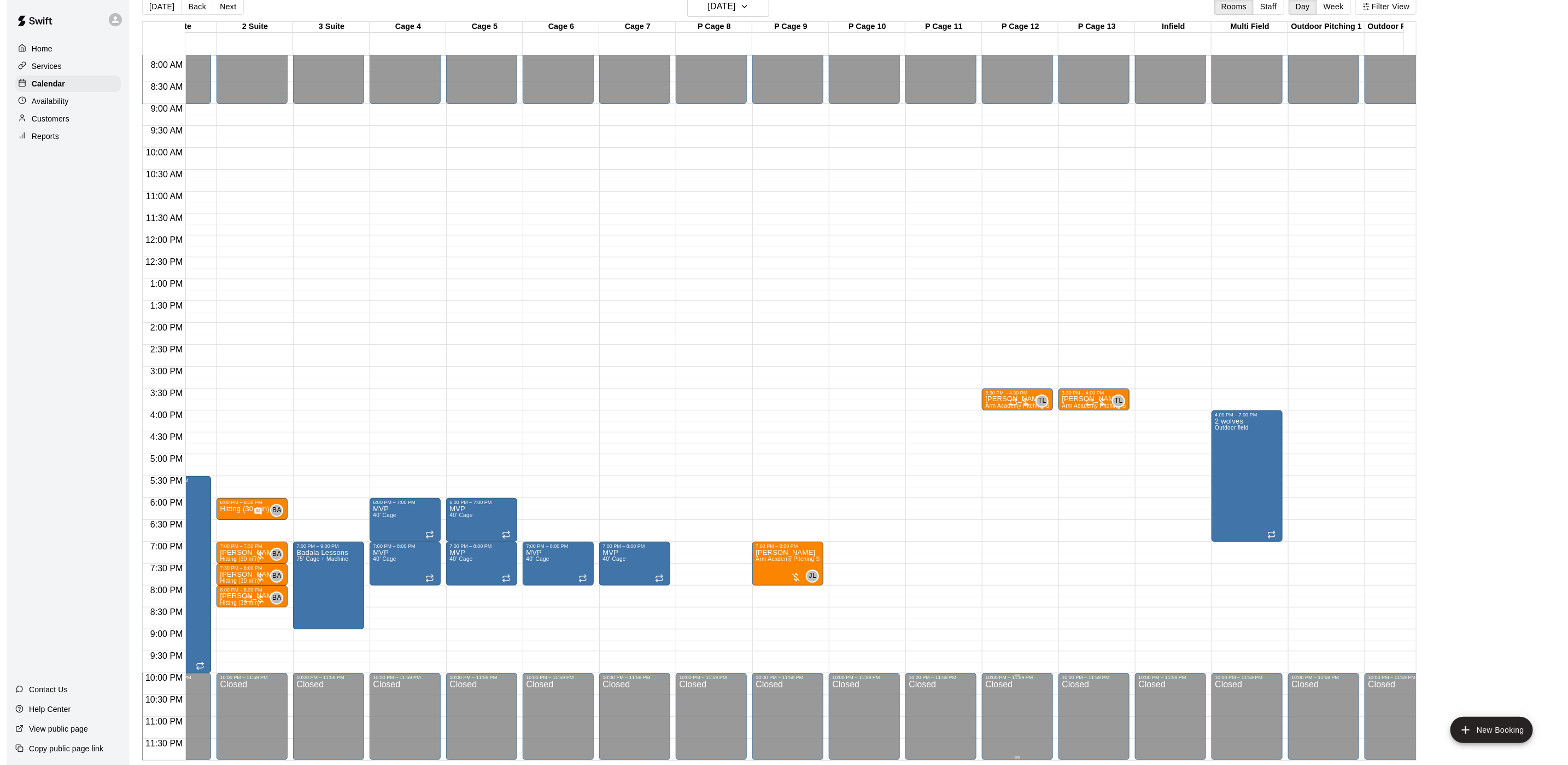
scroll to position [0, 200]
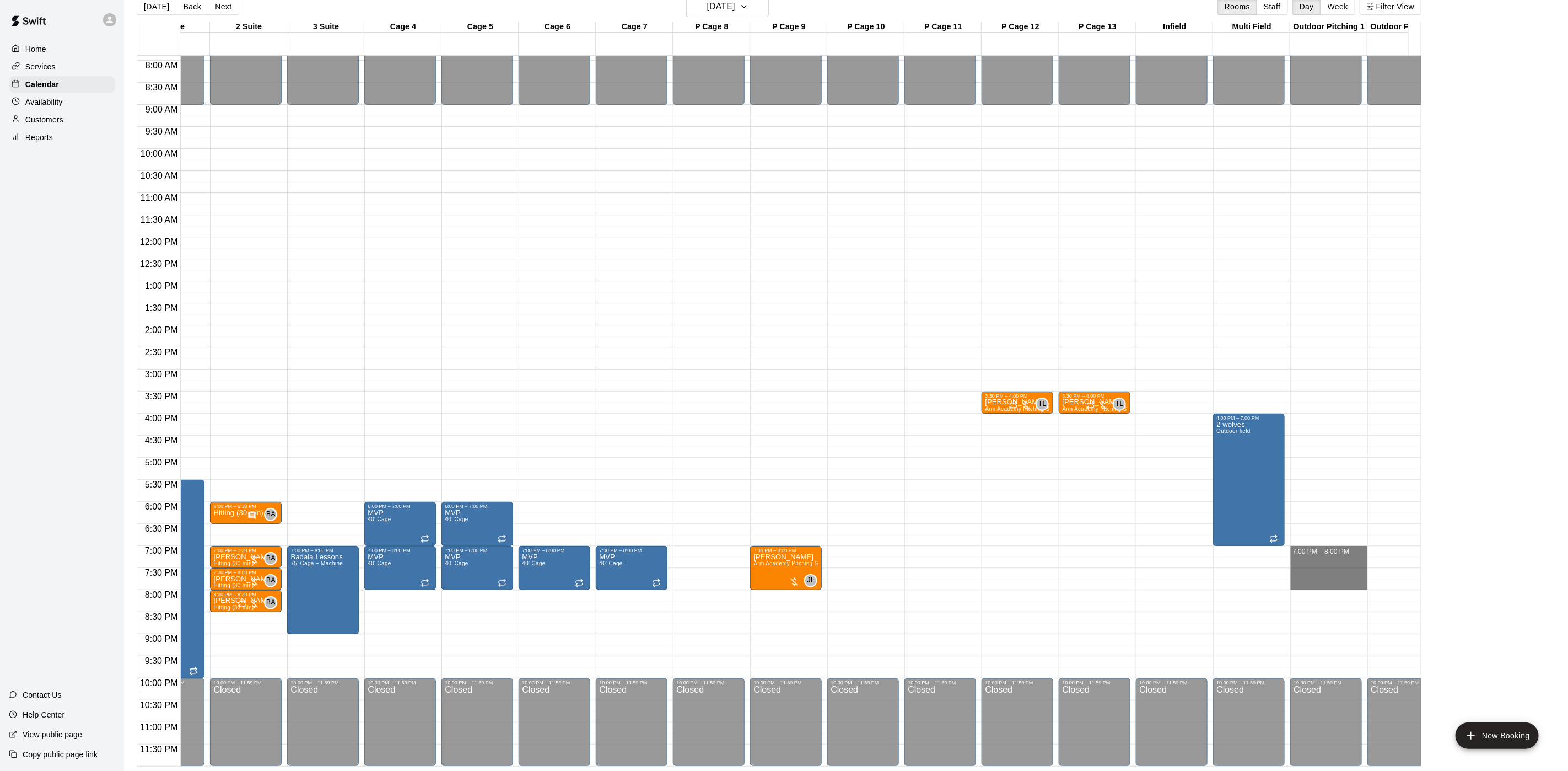
drag, startPoint x: 1325, startPoint y: 538, endPoint x: 1328, endPoint y: 572, distance: 34.1
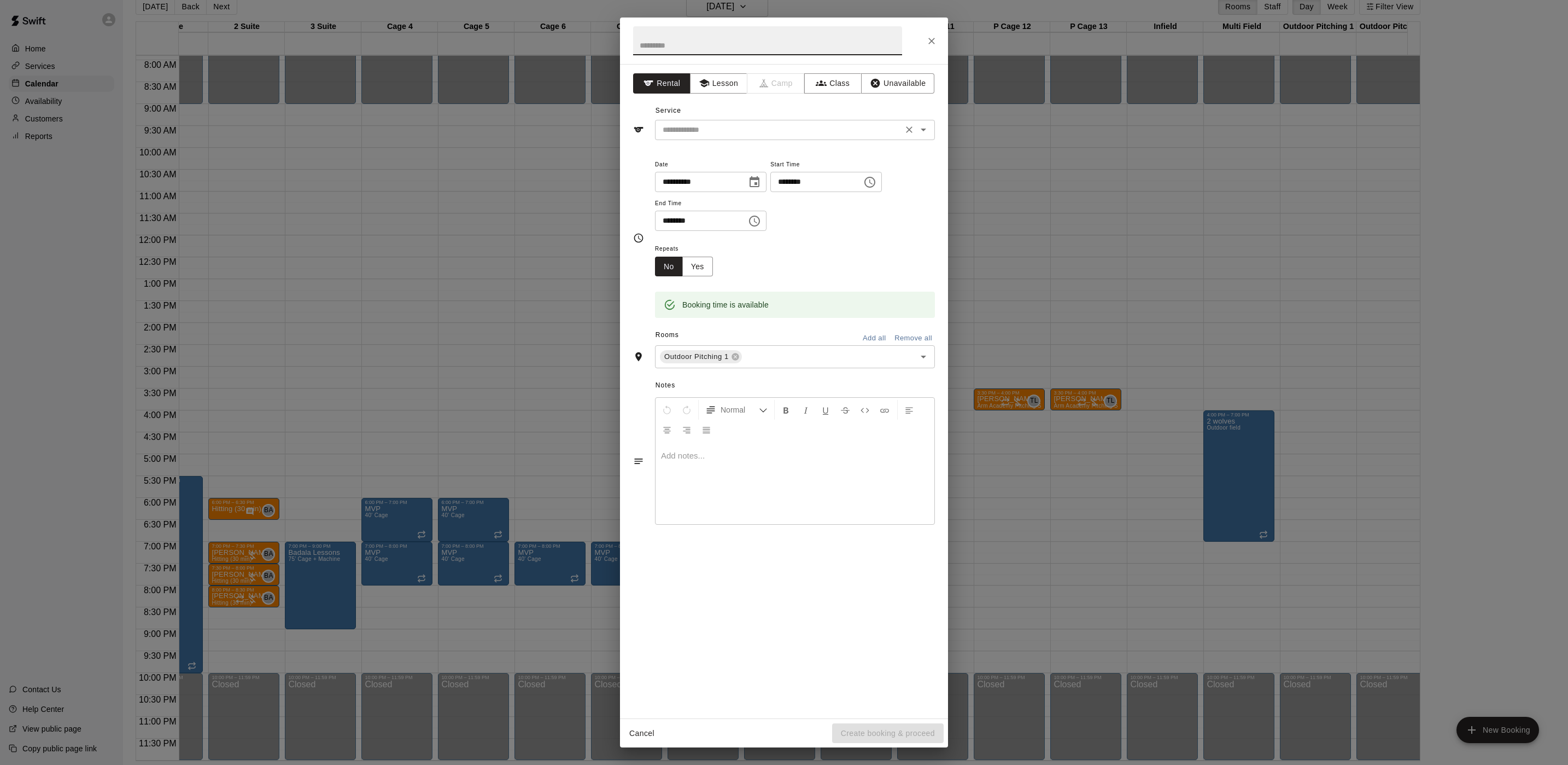
click at [720, 132] on input "text" at bounding box center [779, 130] width 241 height 13
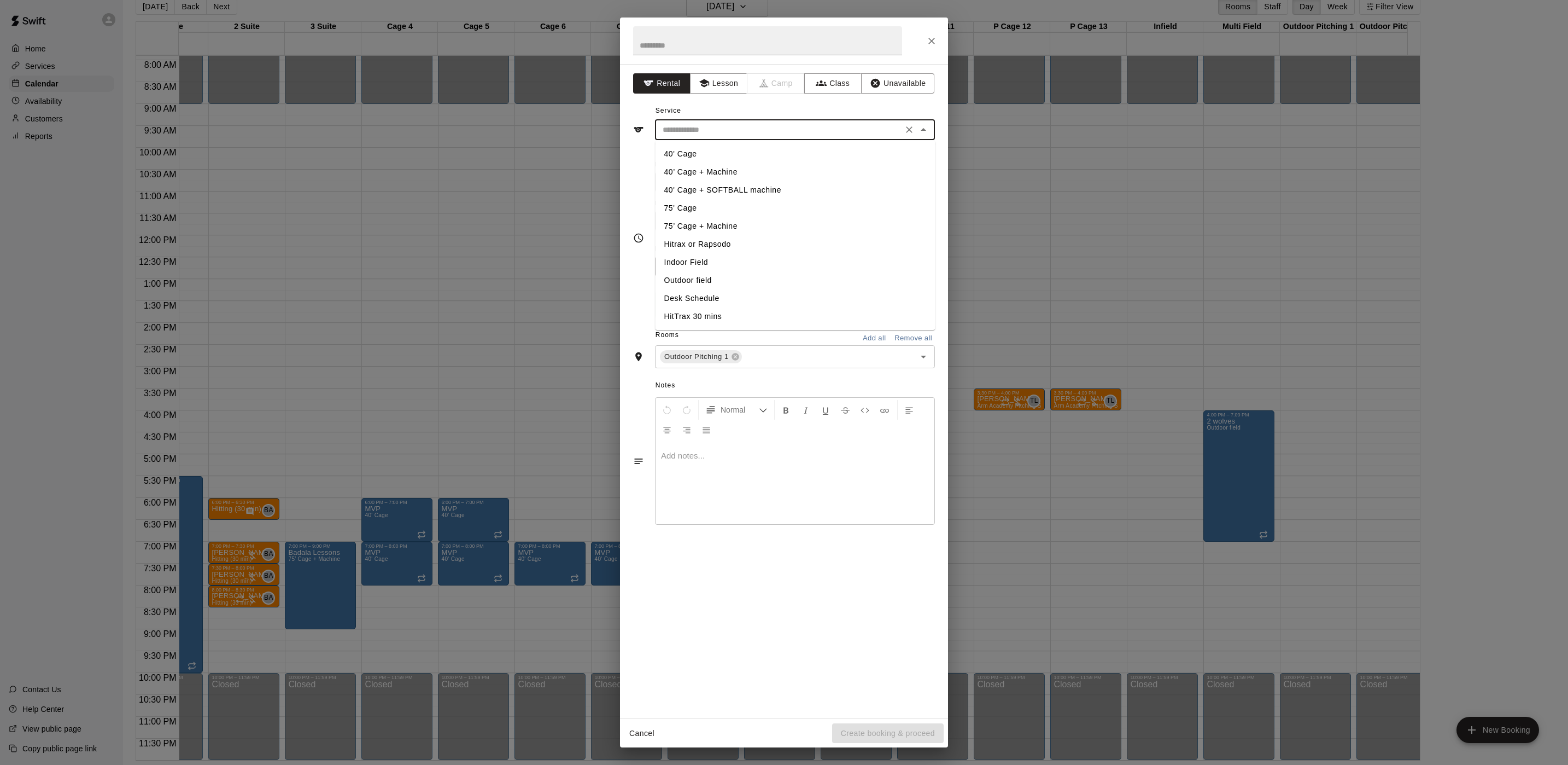
click at [704, 278] on li "Outdoor field" at bounding box center [796, 281] width 280 height 18
type input "**********"
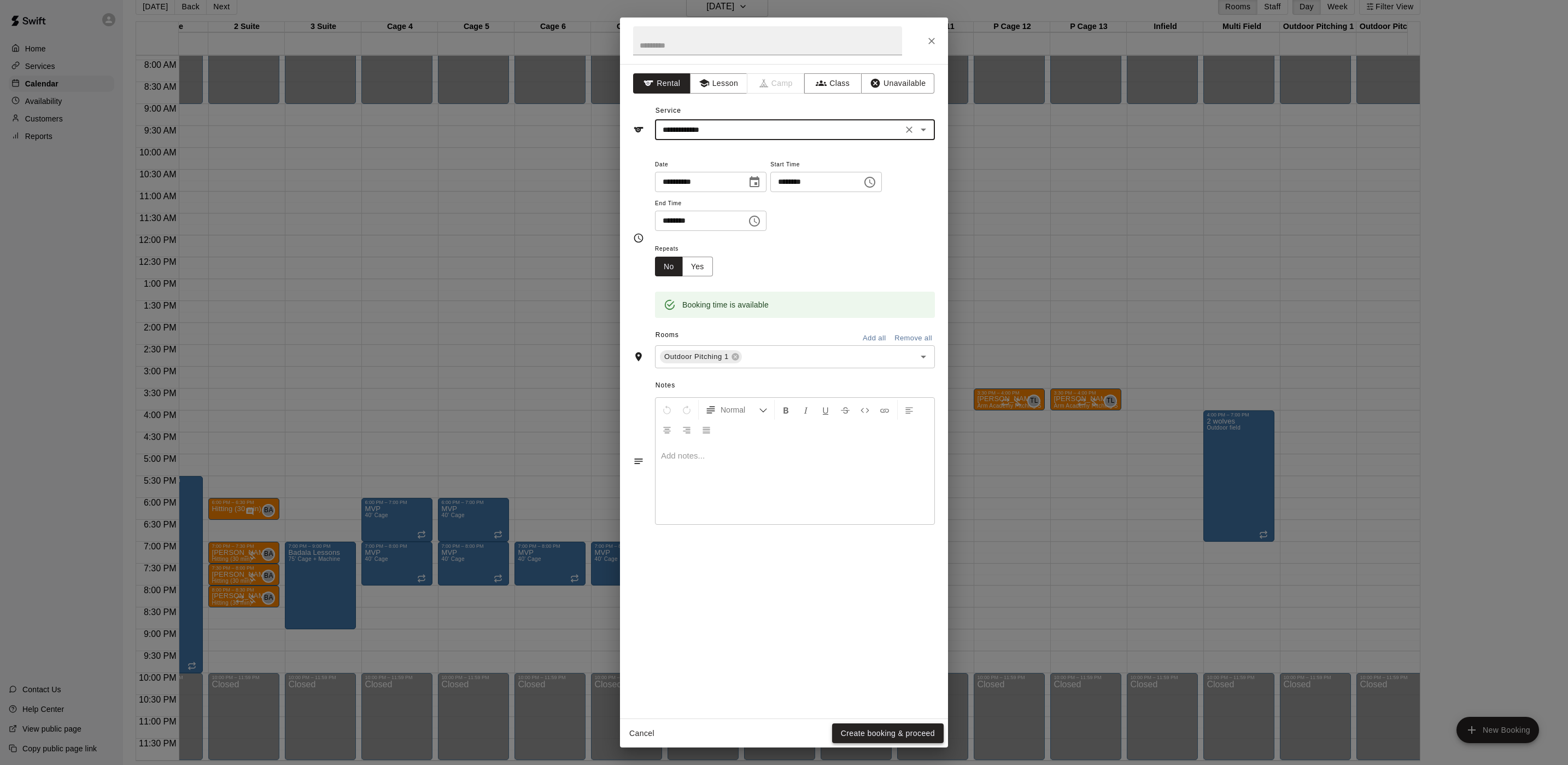
click at [880, 731] on button "Create booking & proceed" at bounding box center [887, 733] width 111 height 20
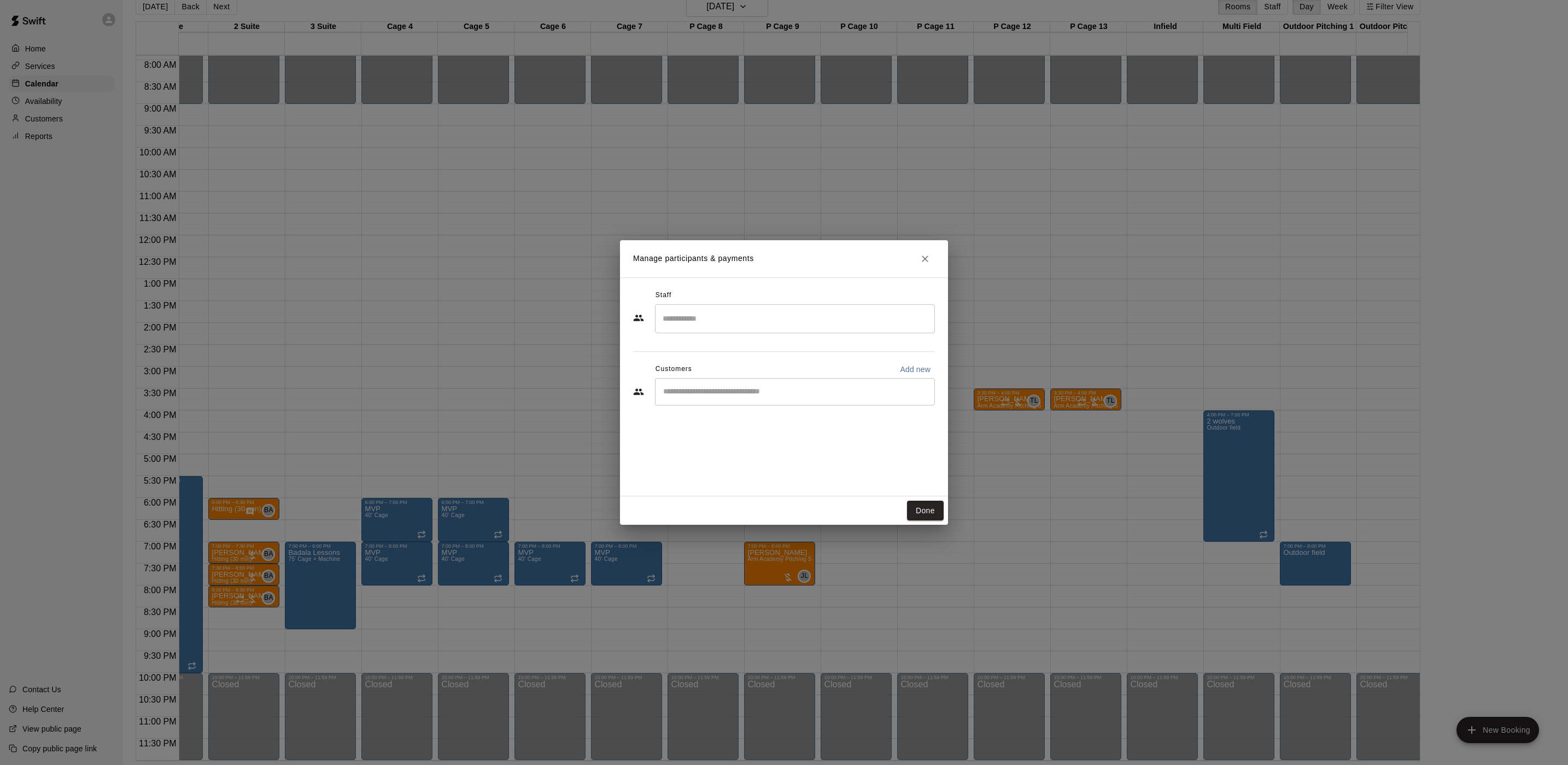
click at [726, 328] on input "Search staff" at bounding box center [795, 318] width 270 height 19
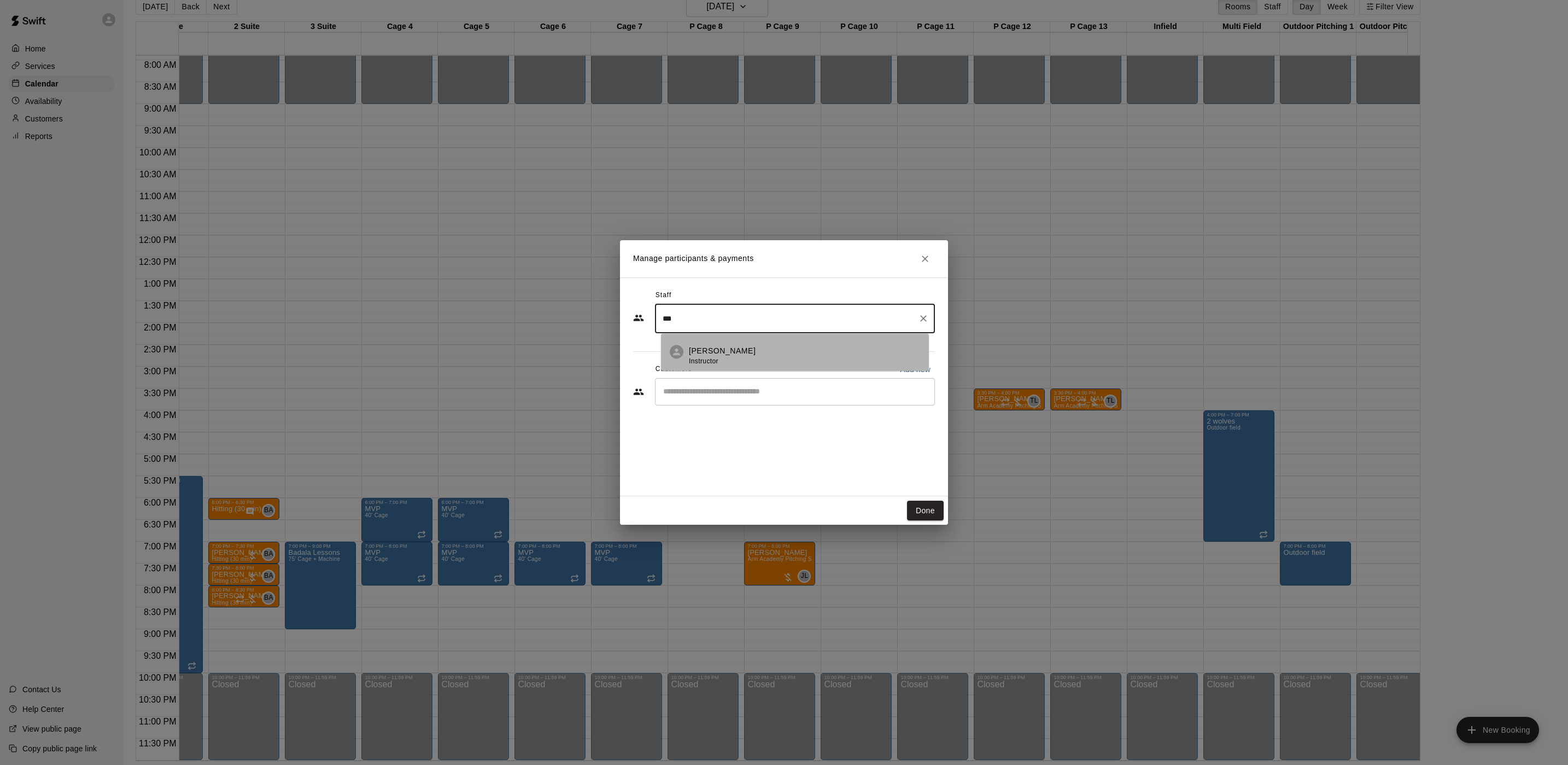
click at [753, 360] on div "Danny Gomez Instructor" at bounding box center [805, 356] width 231 height 21
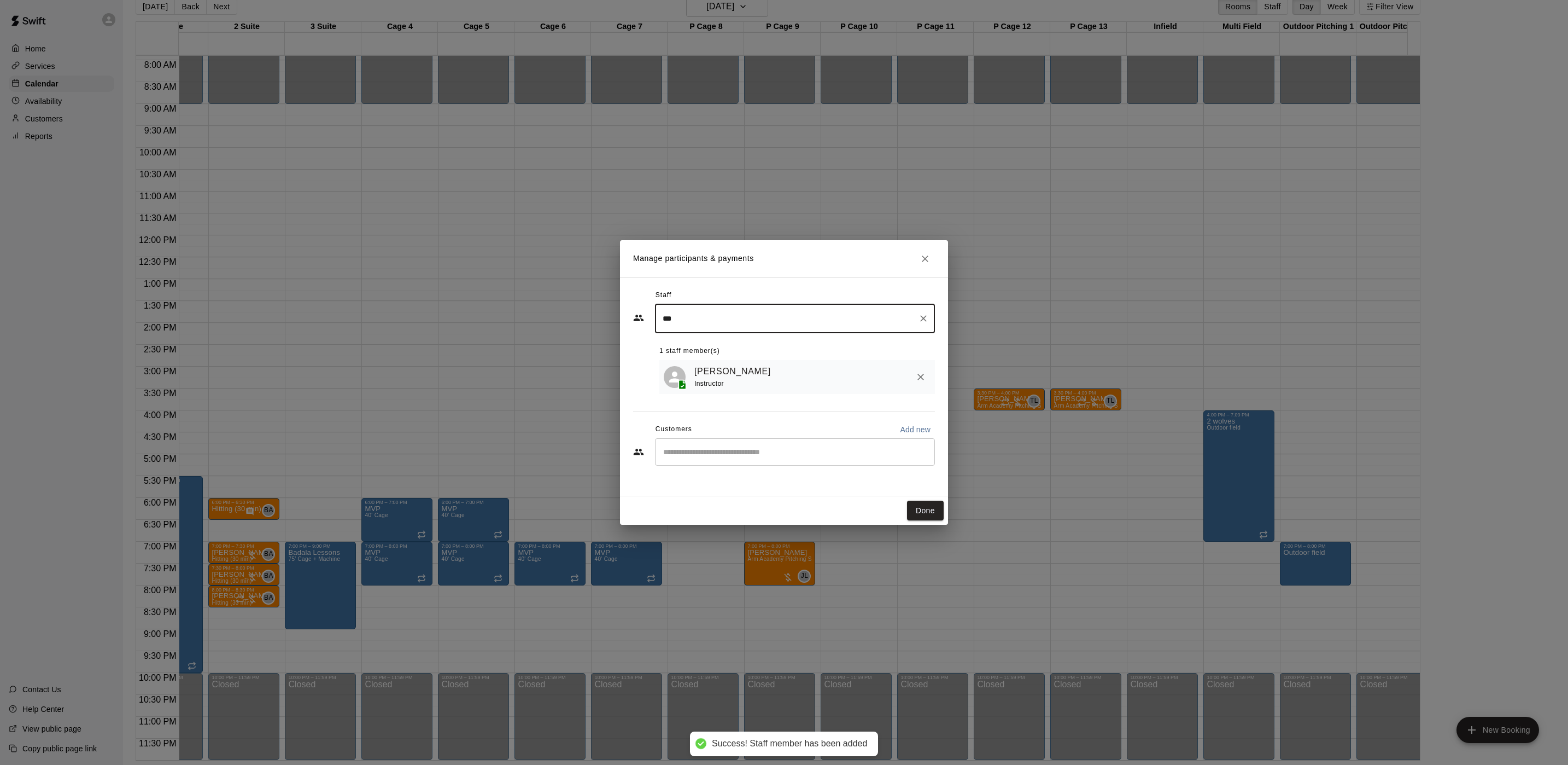
type input "***"
click at [727, 454] on input "Start typing to search customers..." at bounding box center [795, 452] width 270 height 11
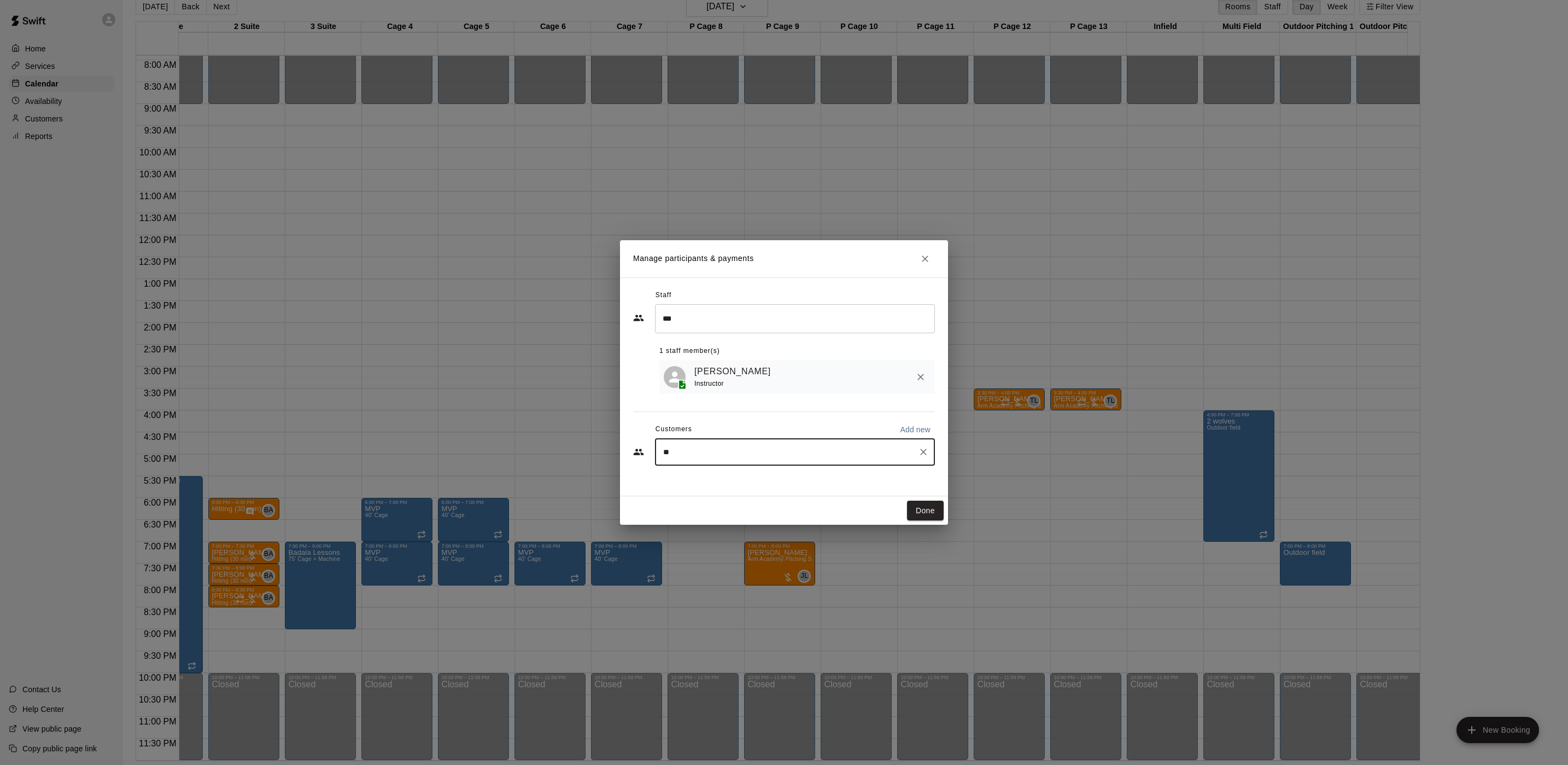
type input "*"
click at [936, 511] on button "Done" at bounding box center [925, 510] width 37 height 20
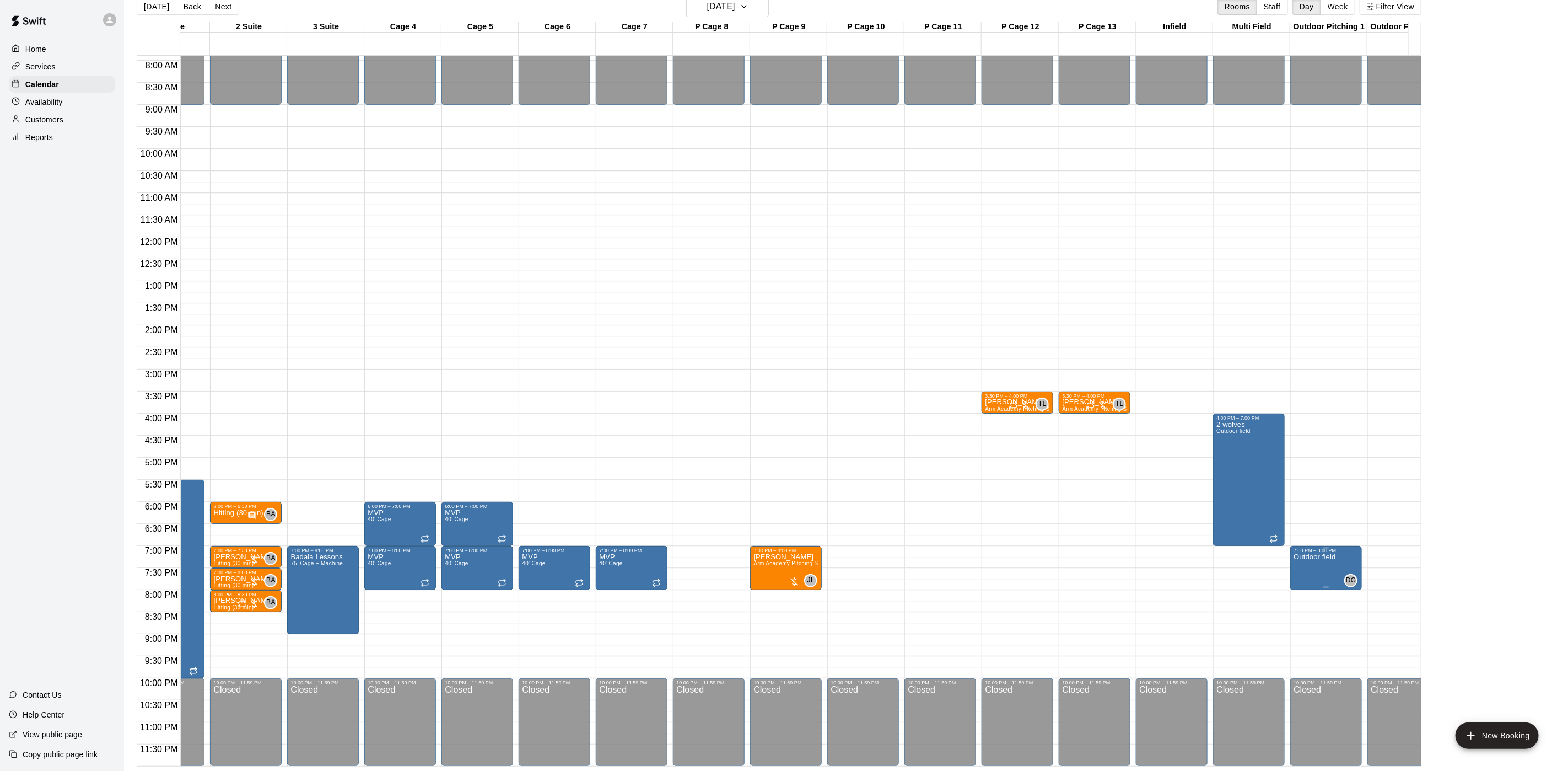
click at [1332, 557] on p "Outdoor field" at bounding box center [1315, 557] width 42 height 0
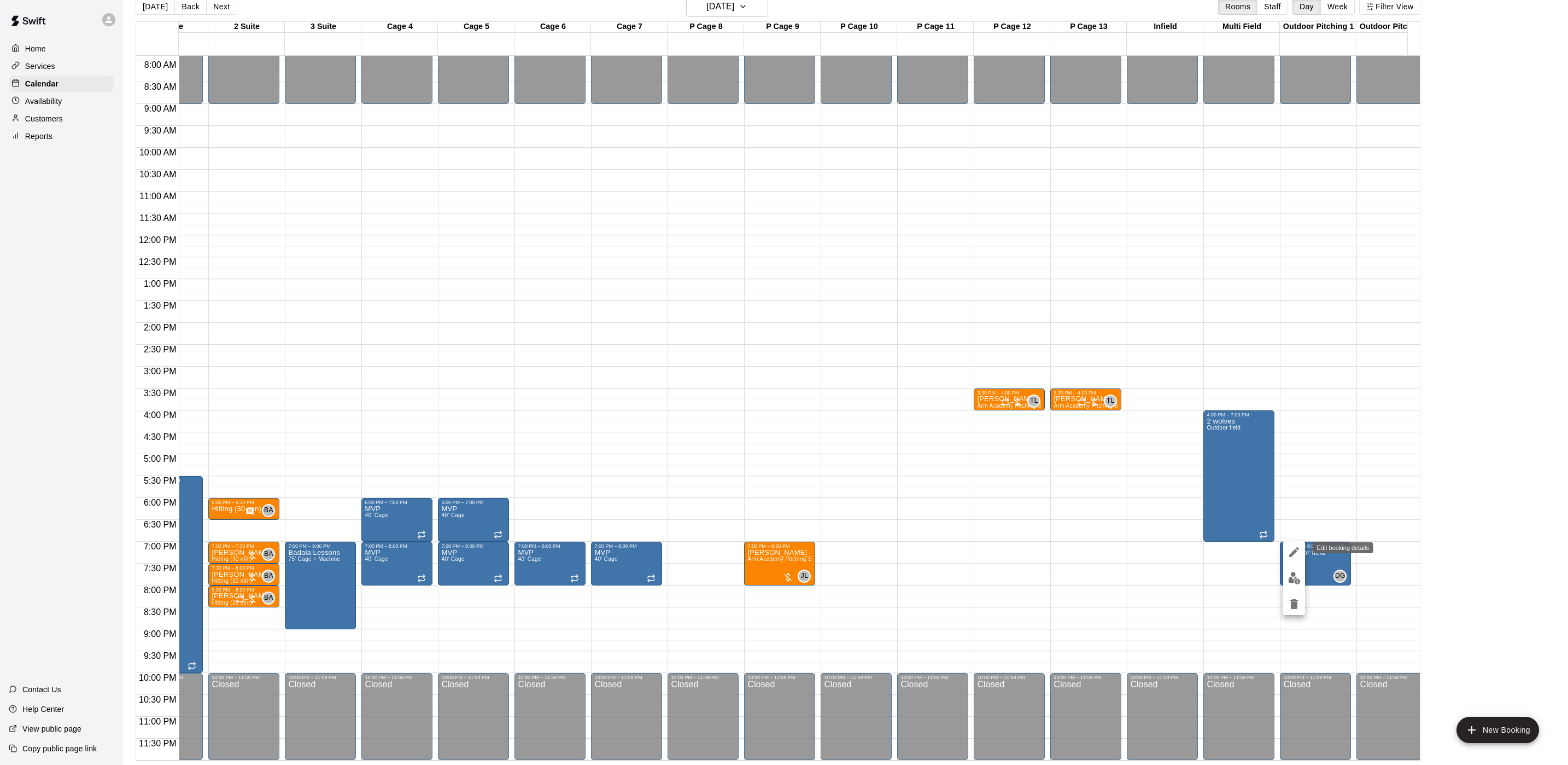
click at [1290, 551] on icon "edit" at bounding box center [1294, 552] width 13 height 13
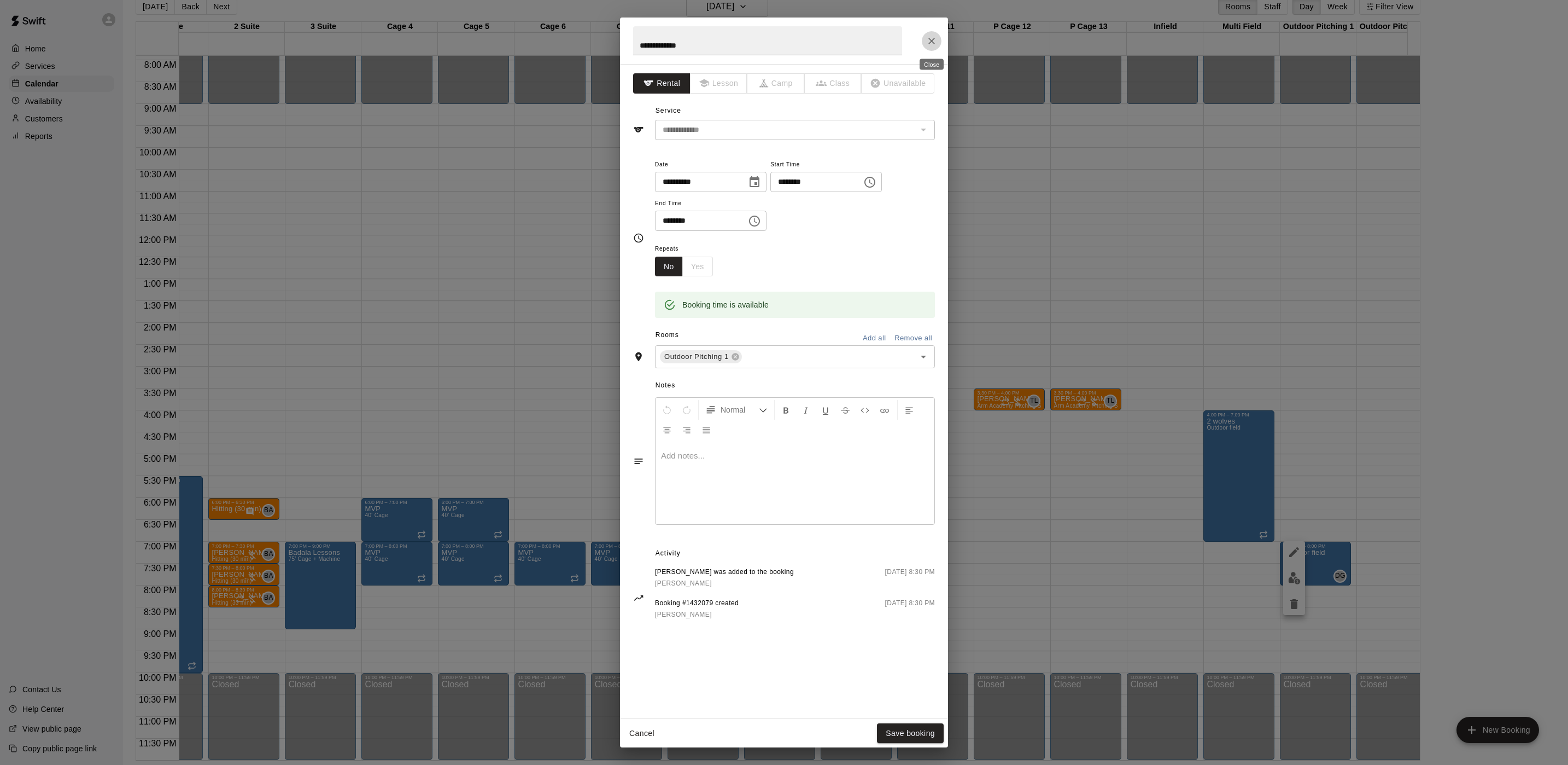
click at [928, 35] on button "Close" at bounding box center [931, 41] width 19 height 19
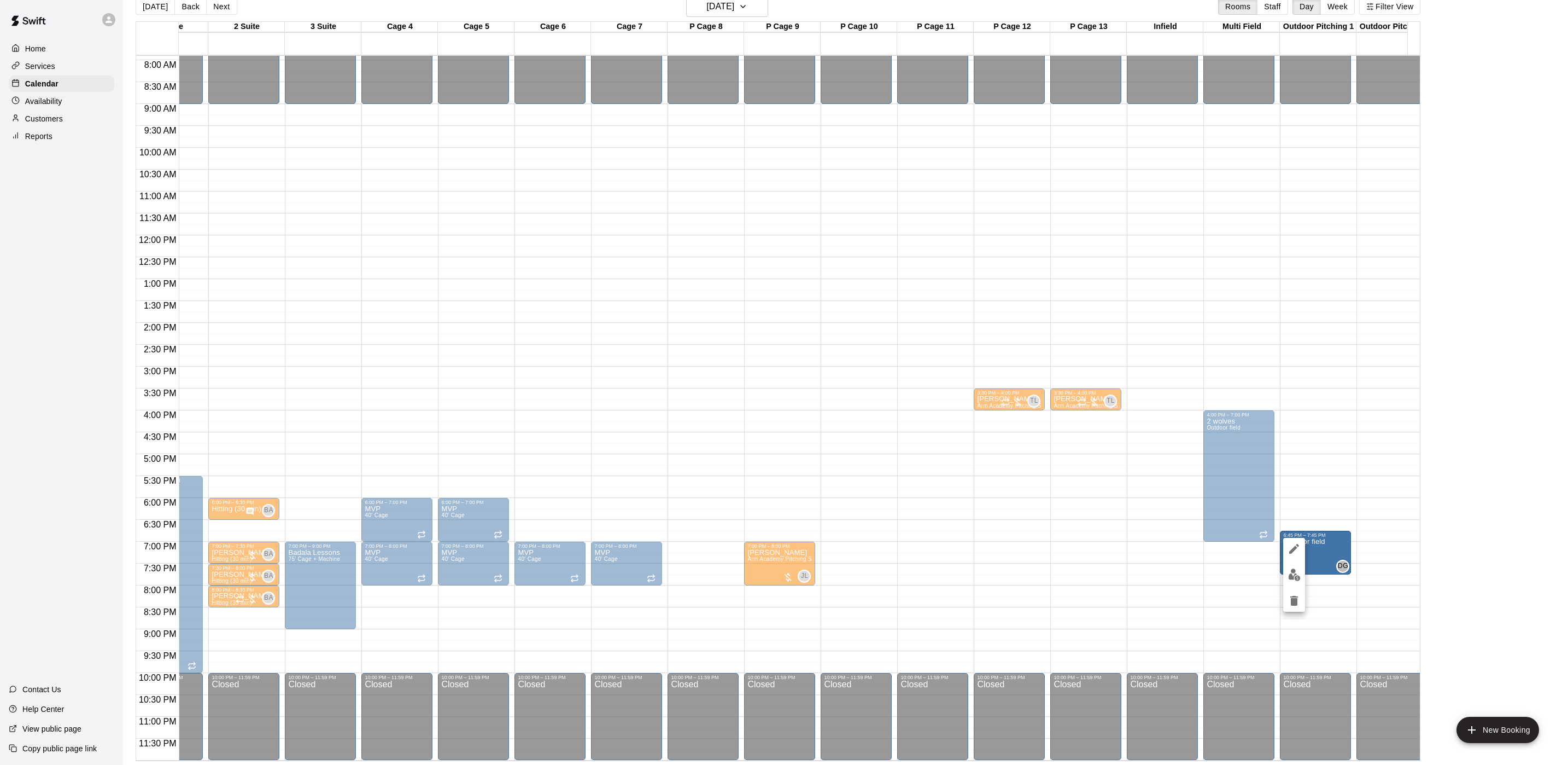
click at [1284, 532] on div at bounding box center [784, 382] width 1568 height 765
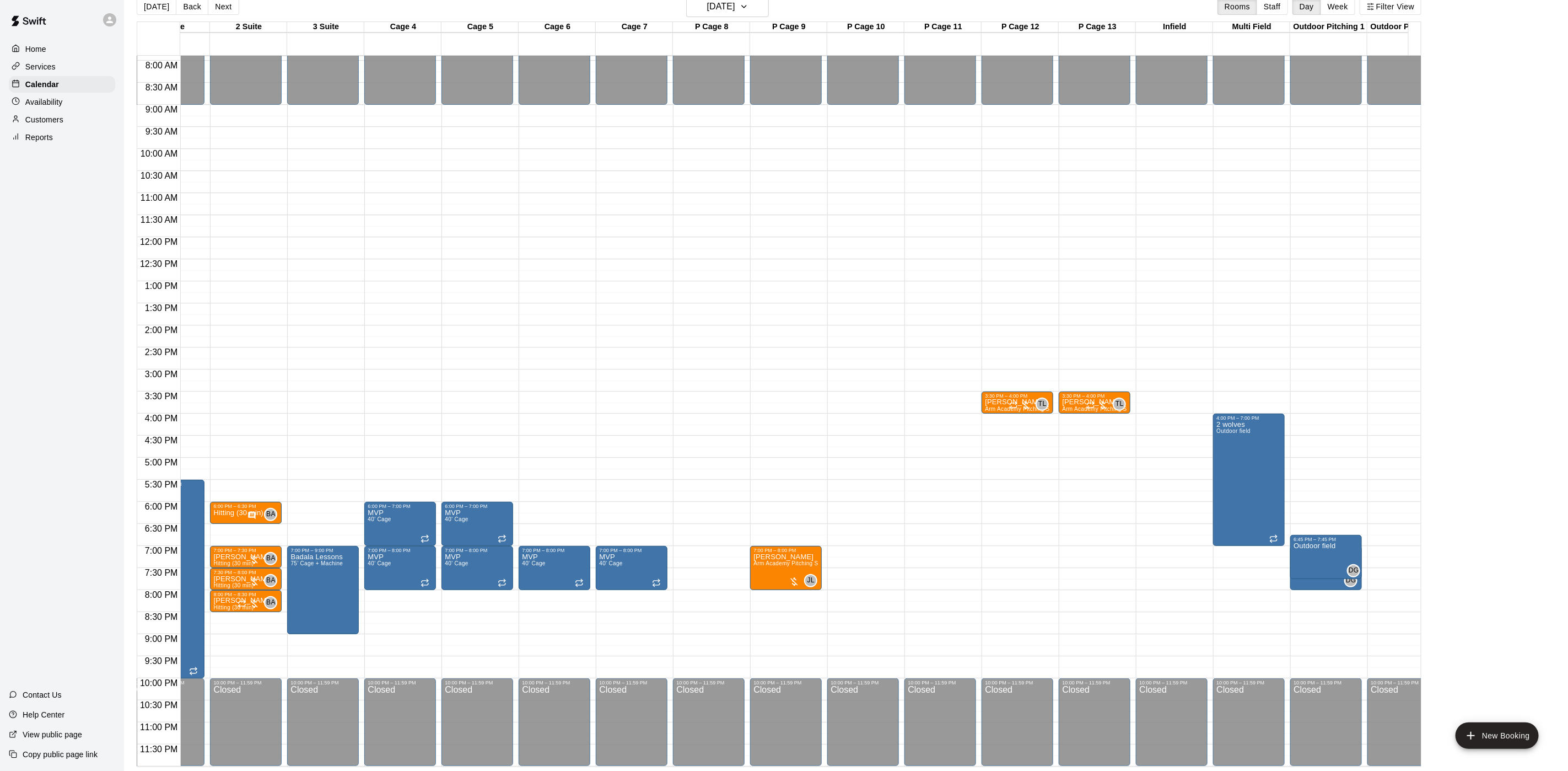
click at [1331, 587] on div at bounding box center [1326, 587] width 65 height 2
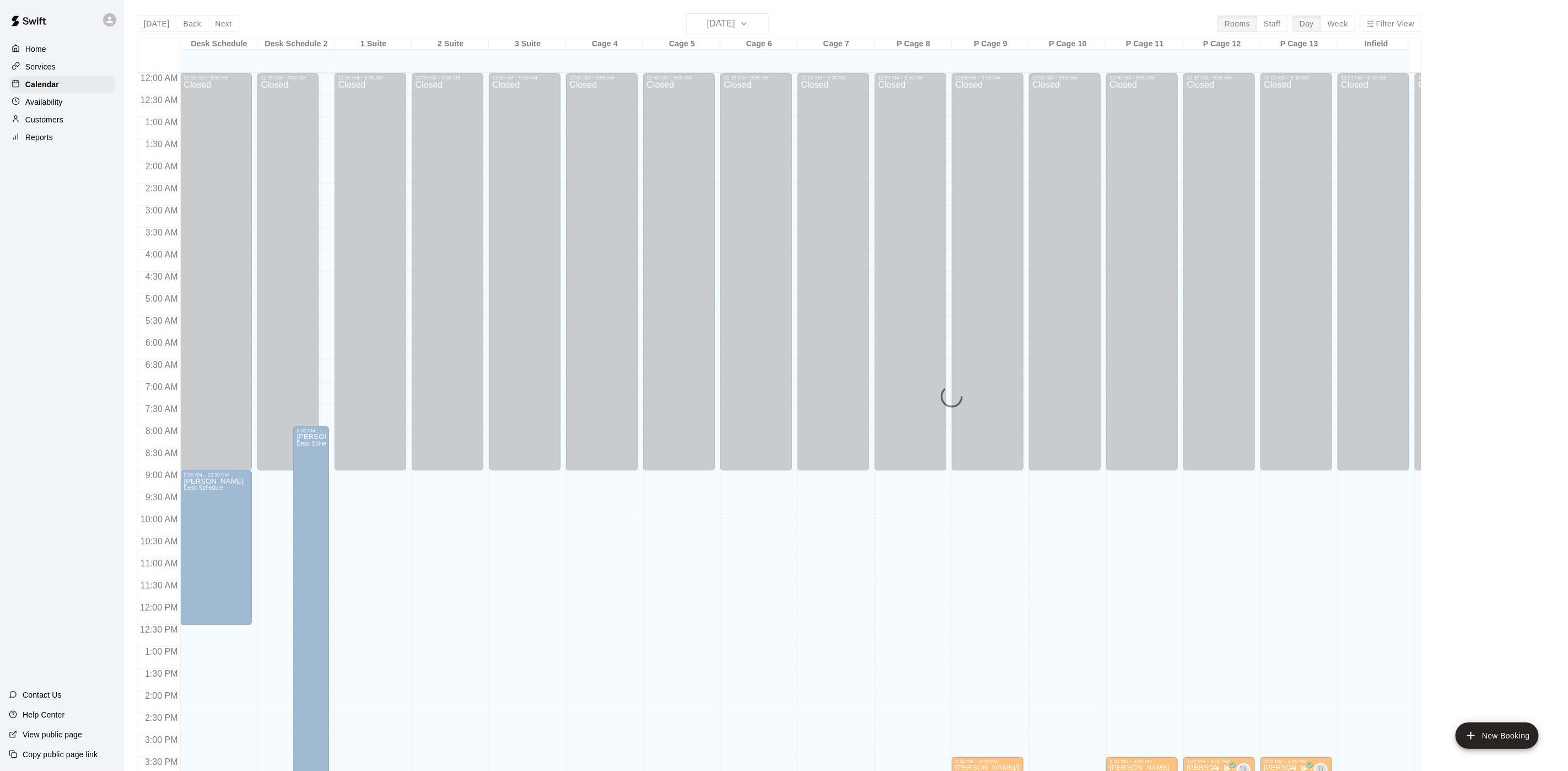
scroll to position [316, 0]
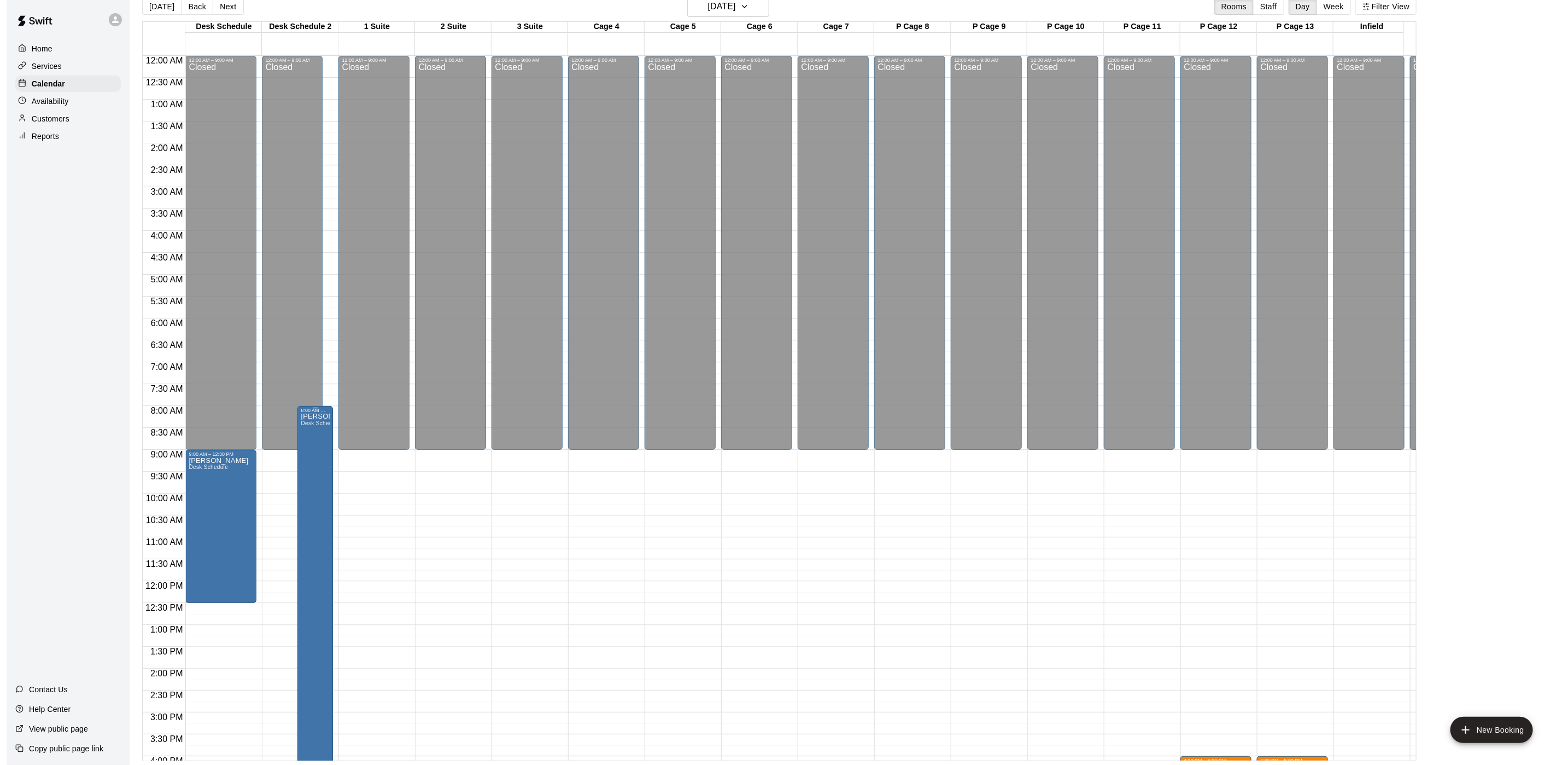
scroll to position [358, 36]
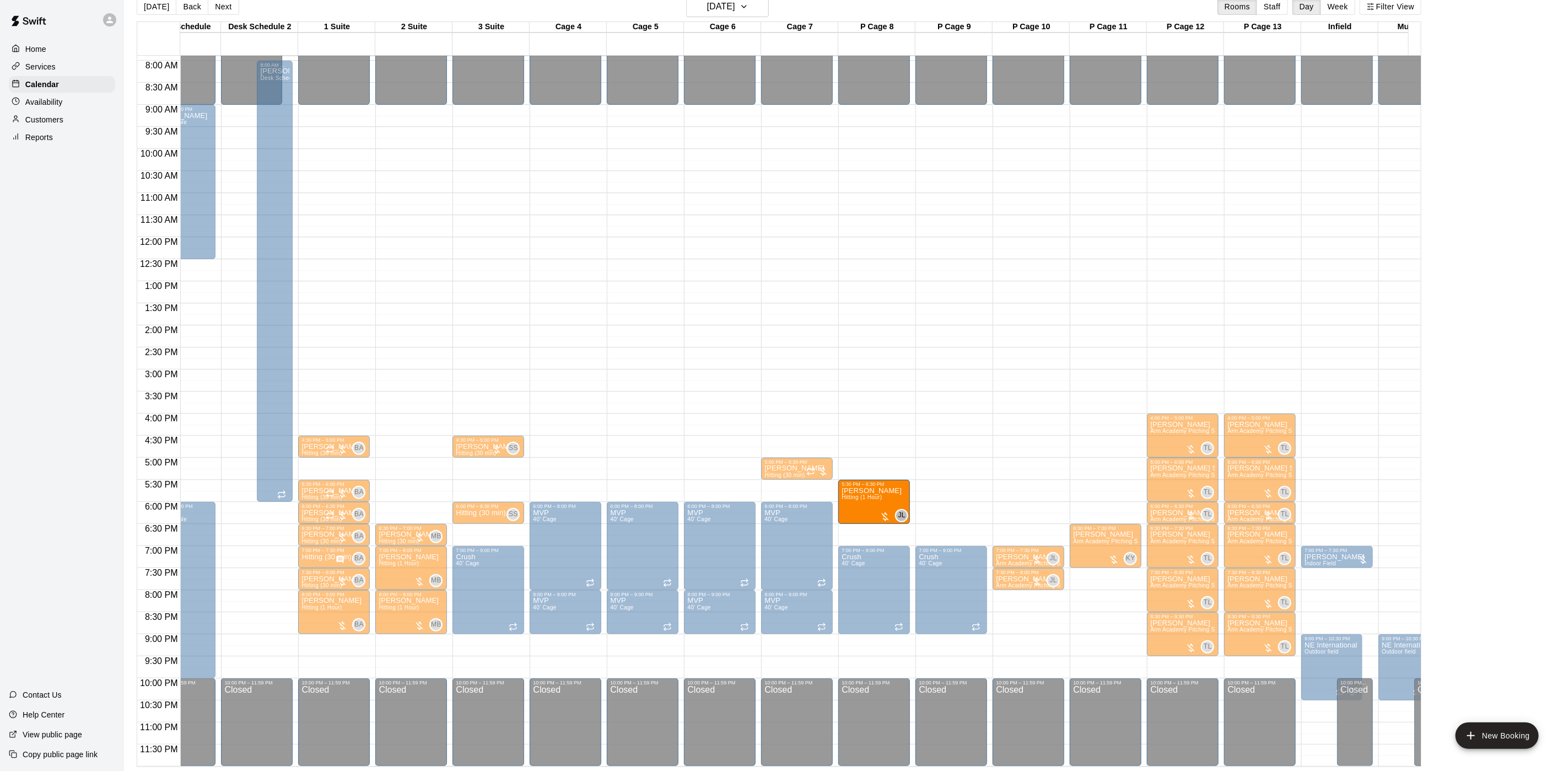
drag, startPoint x: 698, startPoint y: 465, endPoint x: 883, endPoint y: 496, distance: 187.6
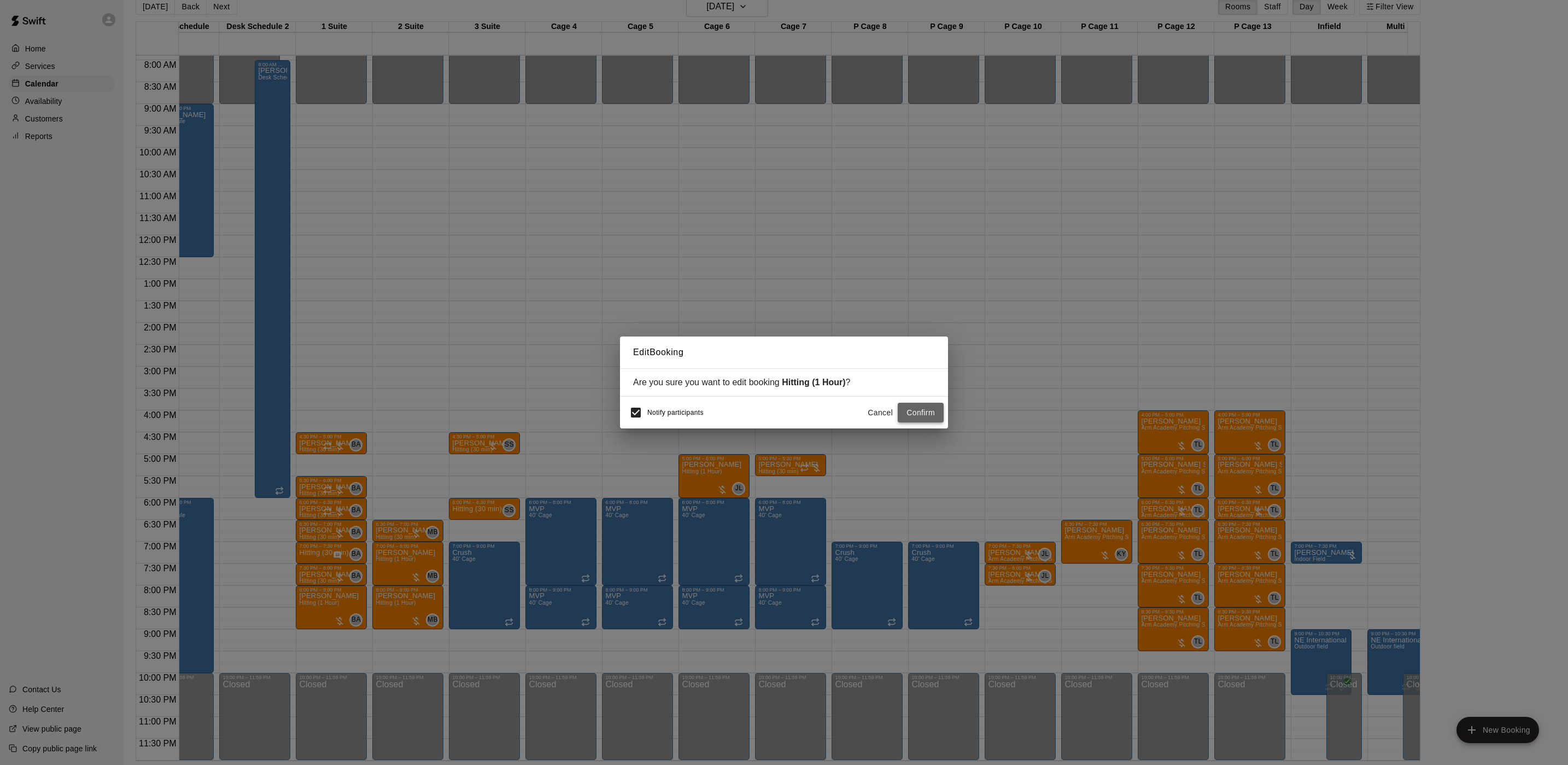
click at [911, 409] on button "Confirm" at bounding box center [920, 412] width 46 height 20
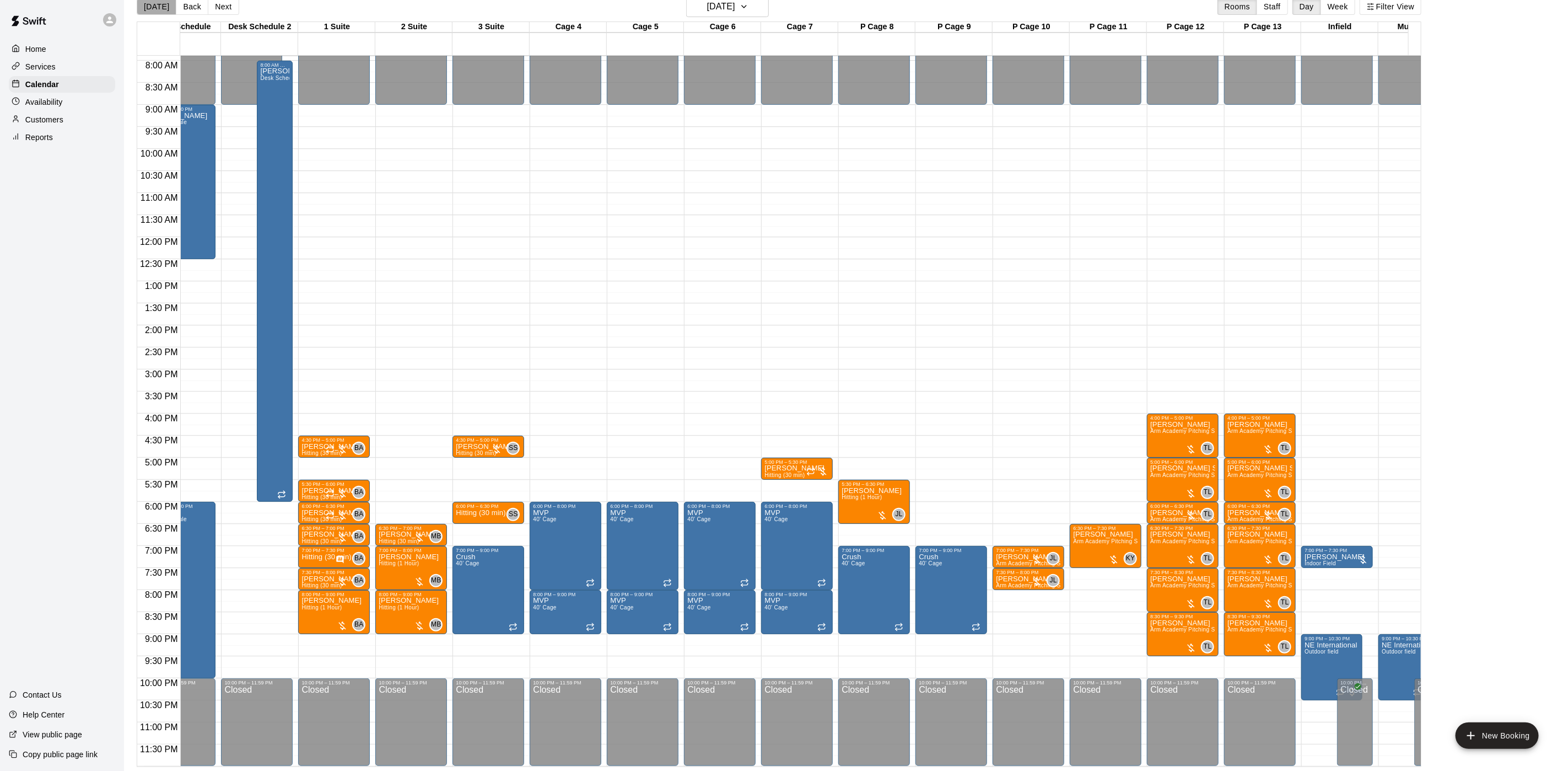
click at [160, 8] on button "[DATE]" at bounding box center [156, 6] width 40 height 17
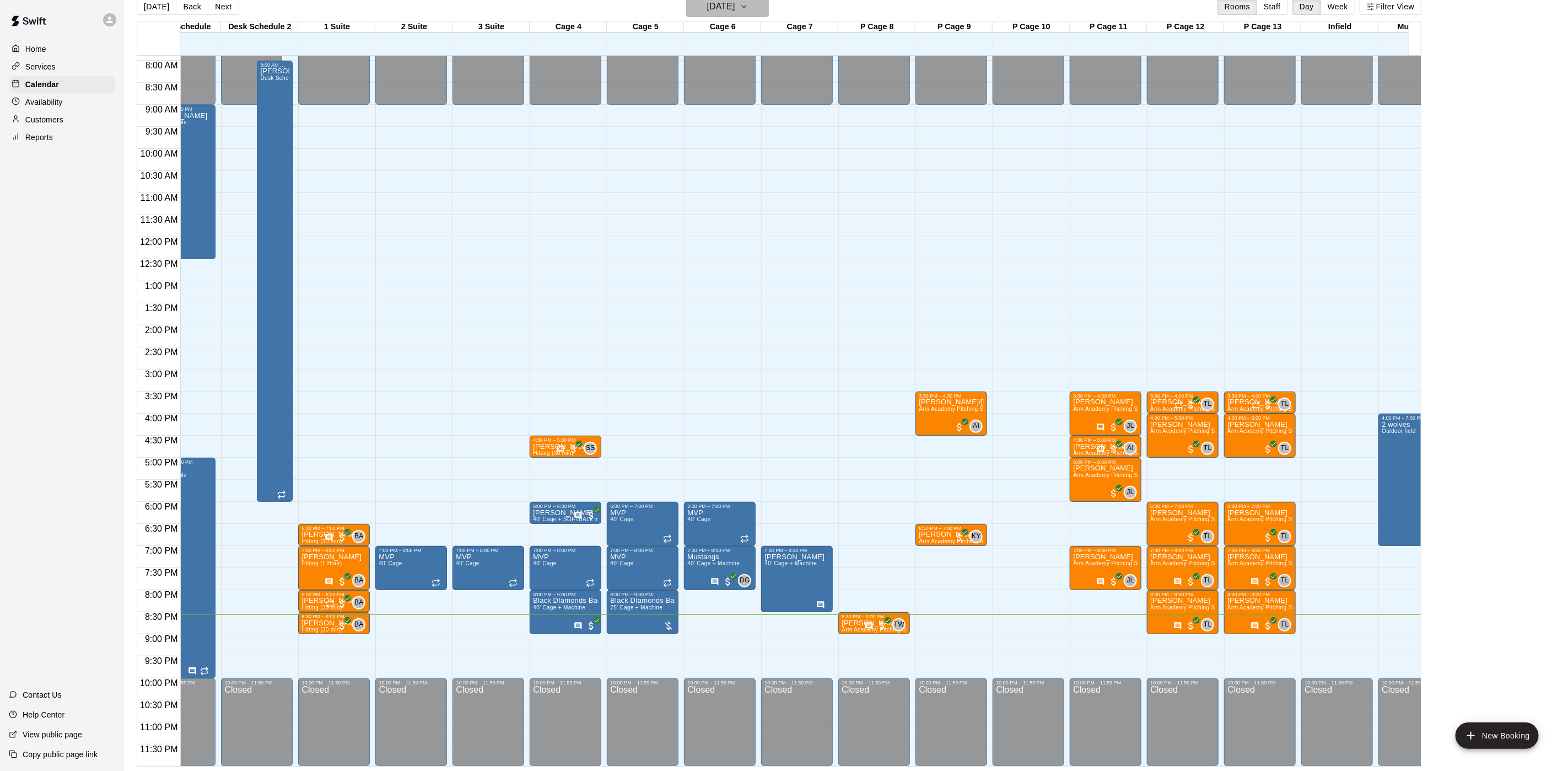
click at [726, 7] on h6 "[DATE]" at bounding box center [721, 6] width 28 height 15
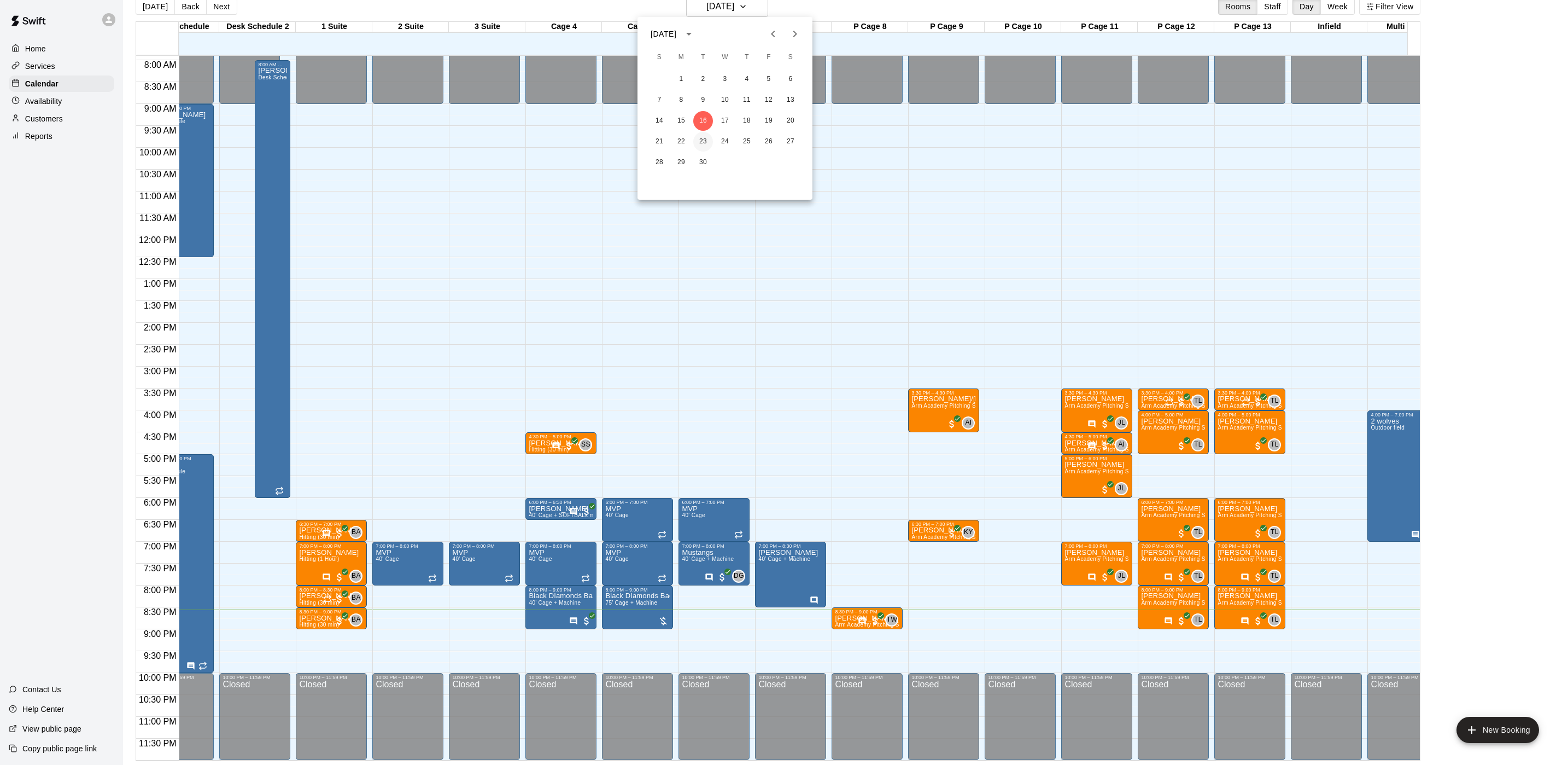
click at [696, 143] on button "23" at bounding box center [703, 141] width 19 height 19
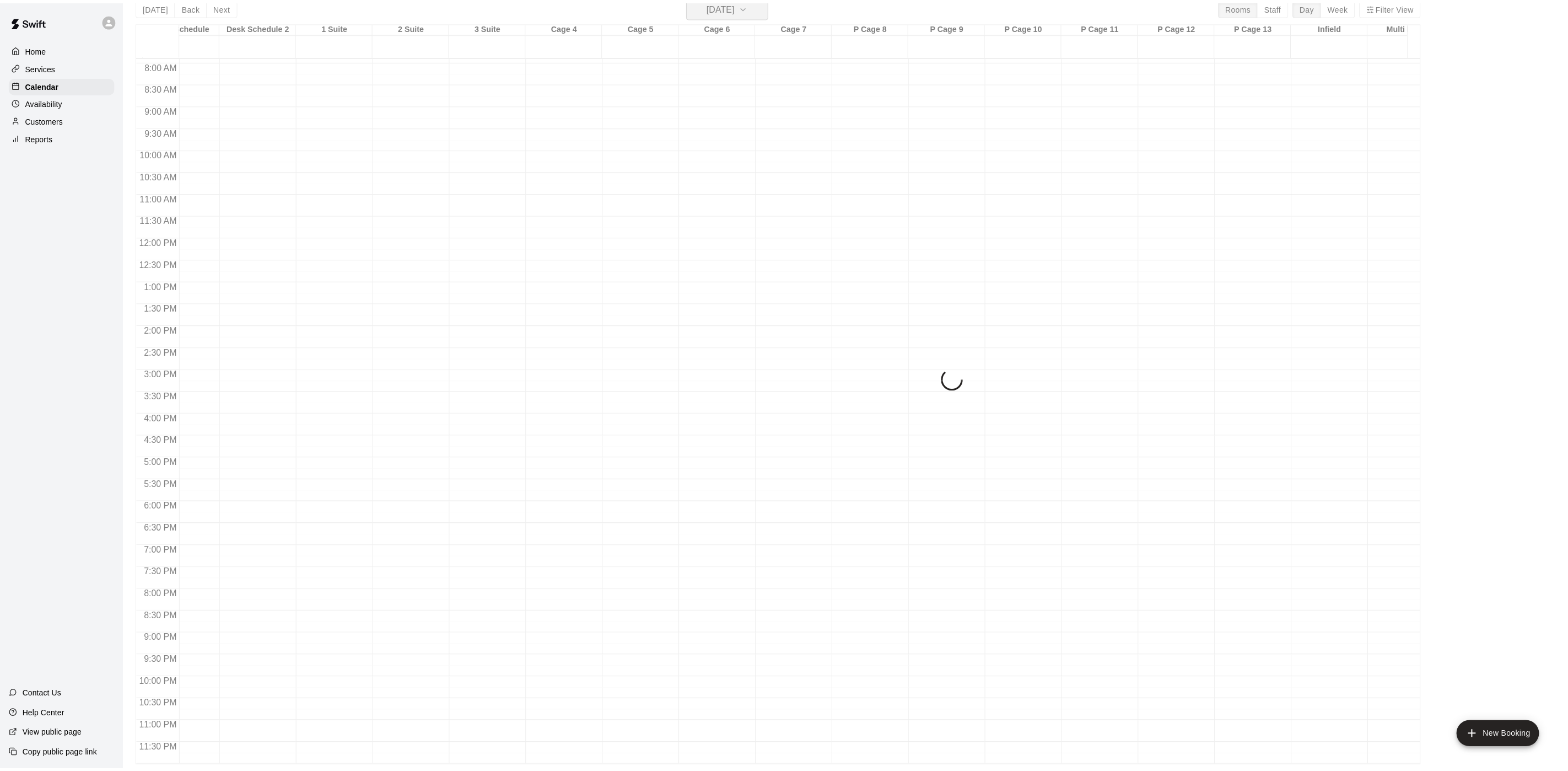
scroll to position [14, 0]
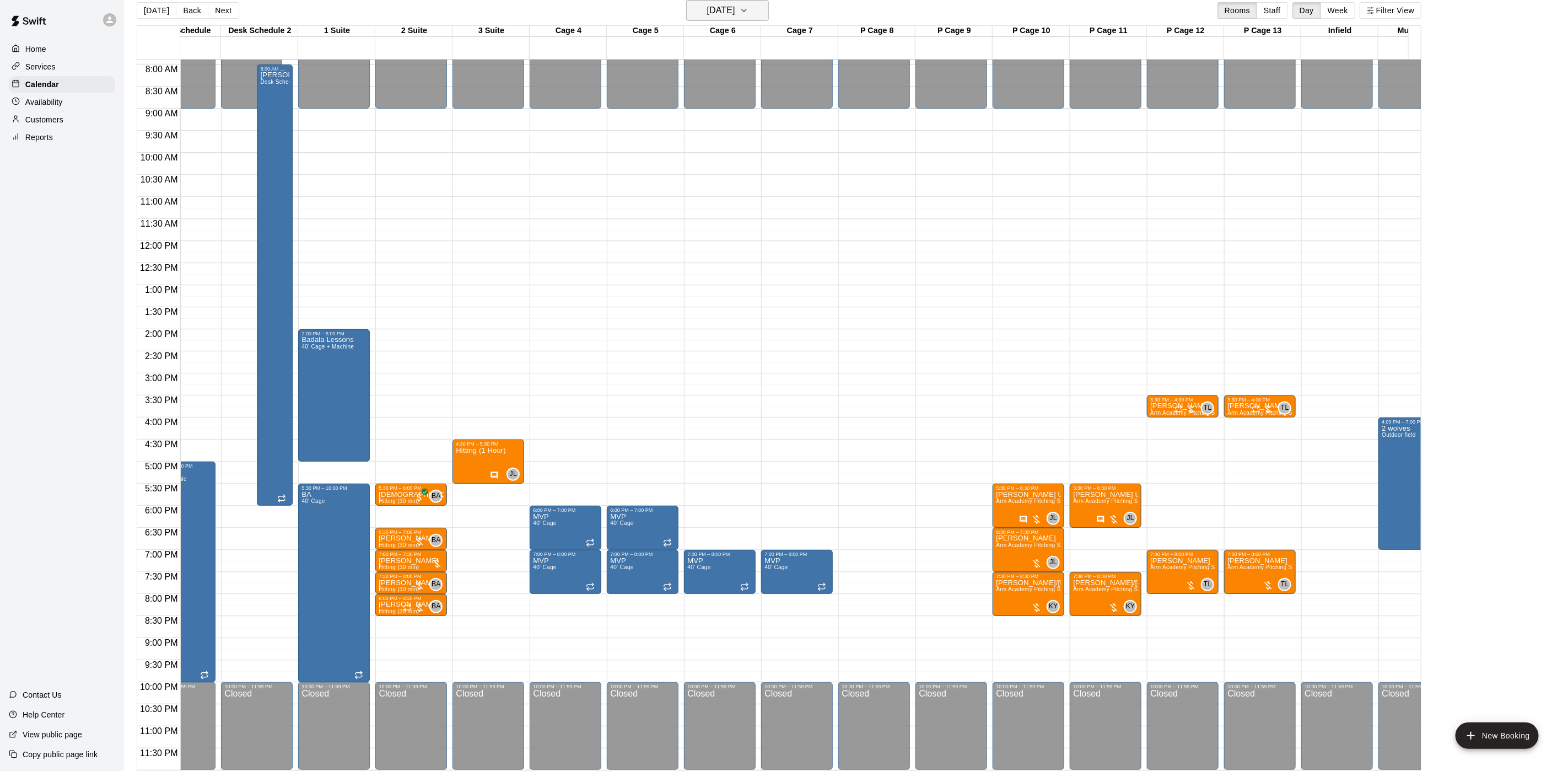
click at [713, 7] on h6 "[DATE]" at bounding box center [721, 10] width 28 height 15
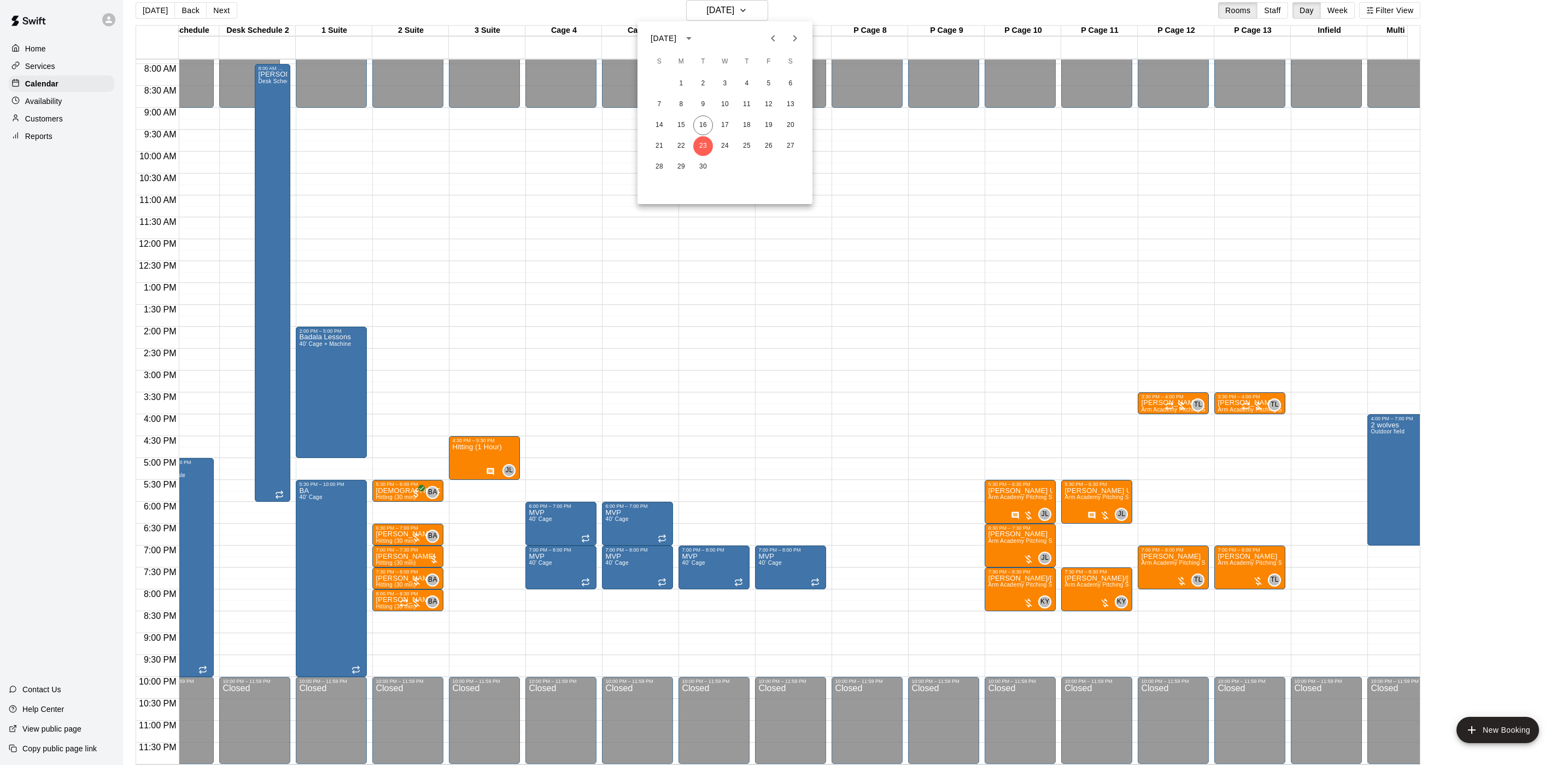
click at [702, 8] on div at bounding box center [784, 382] width 1568 height 765
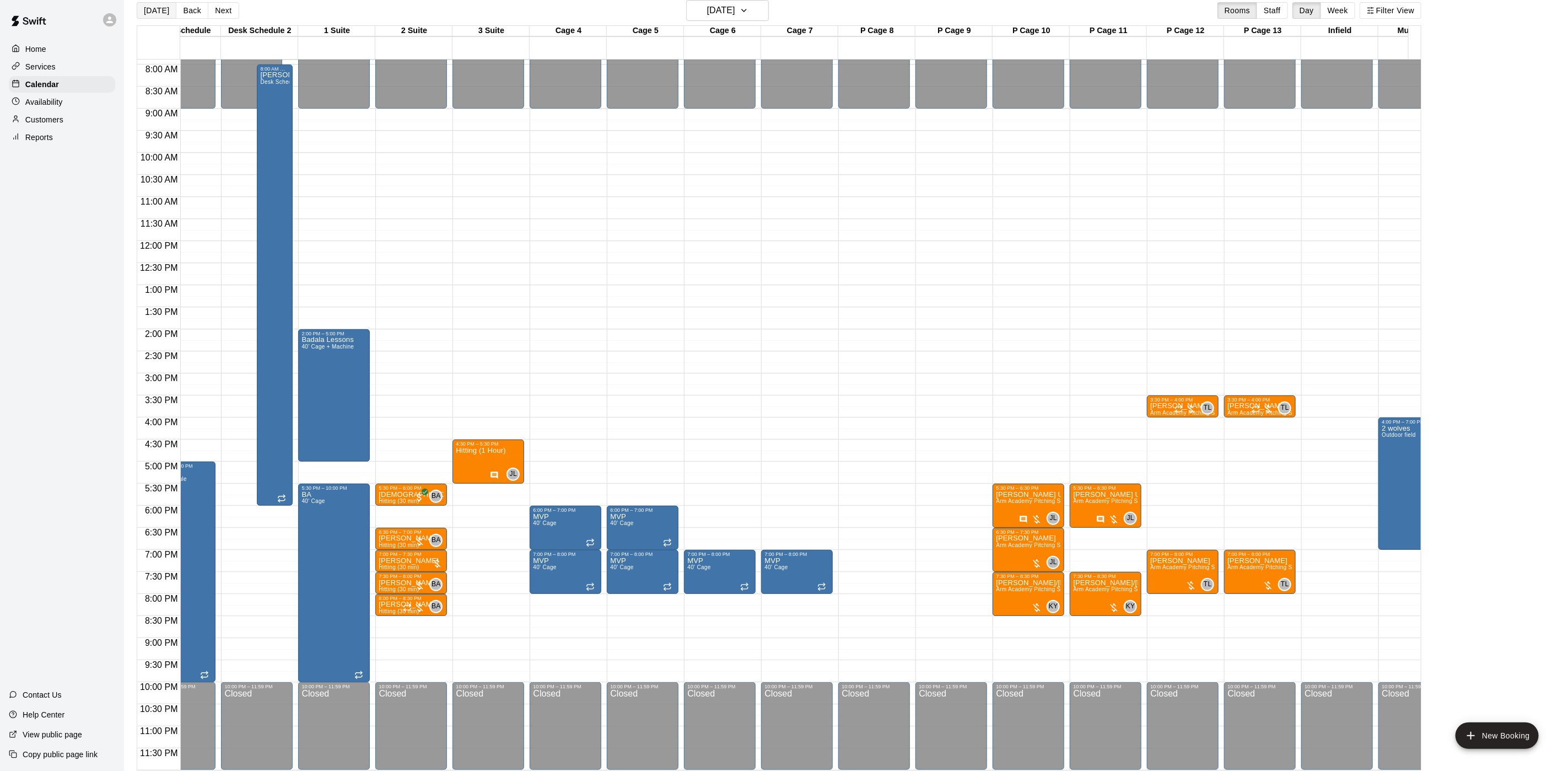
click at [155, 10] on button "[DATE]" at bounding box center [156, 10] width 40 height 17
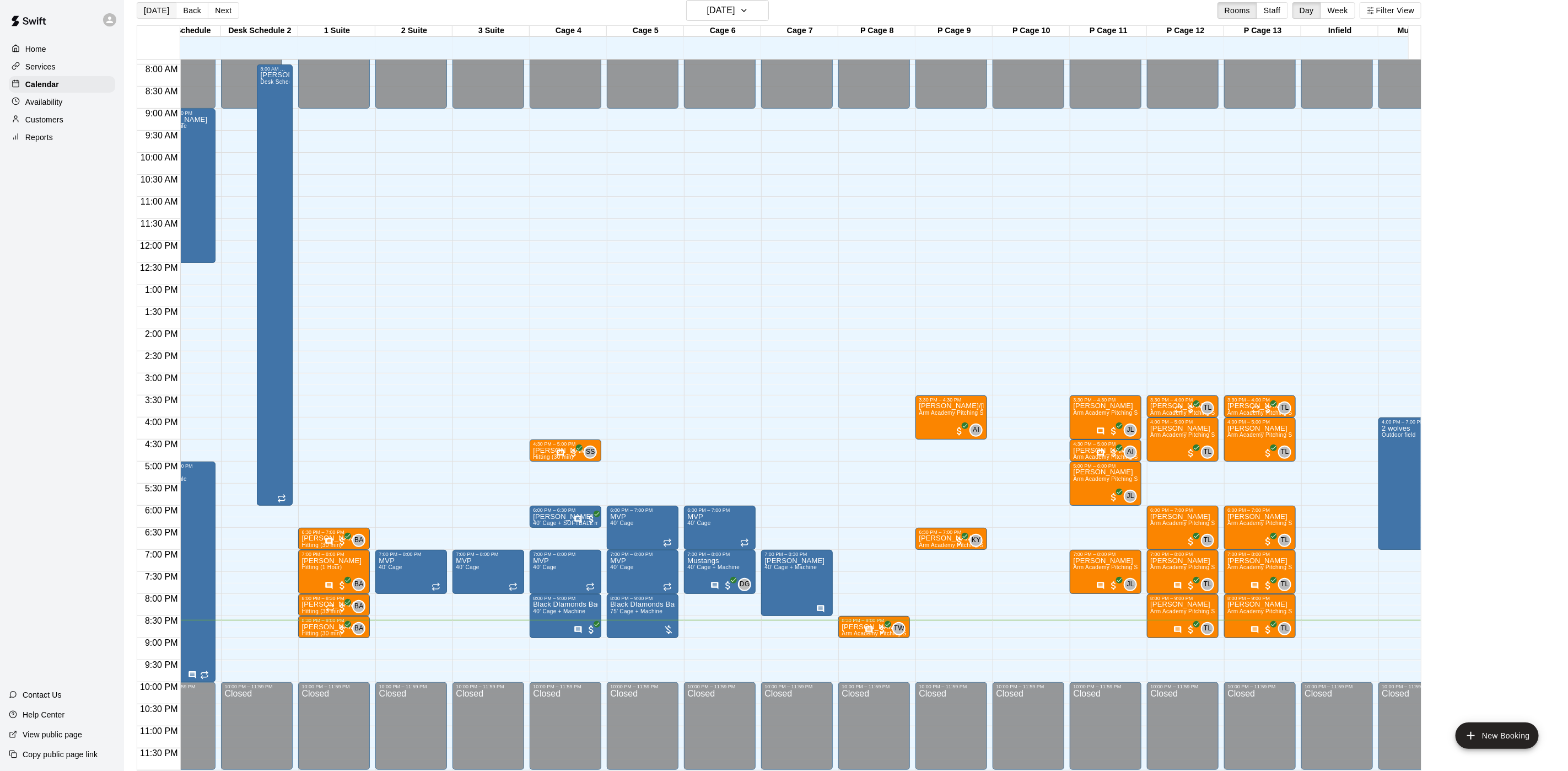
click at [154, 8] on button "[DATE]" at bounding box center [156, 10] width 40 height 17
click at [782, 564] on span "40’ Cage + Machine" at bounding box center [790, 567] width 52 height 6
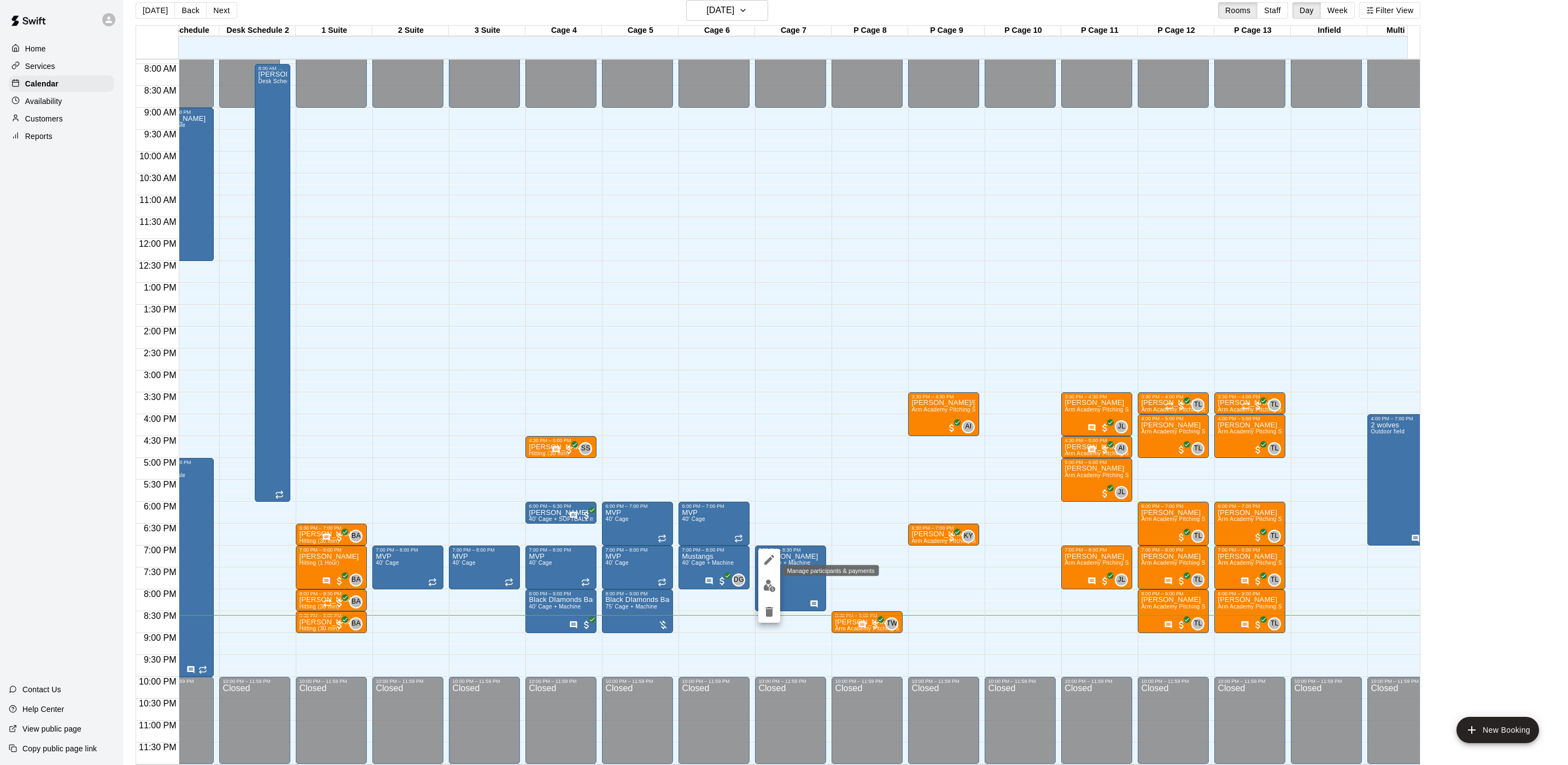
click at [768, 583] on img "edit" at bounding box center [769, 585] width 13 height 13
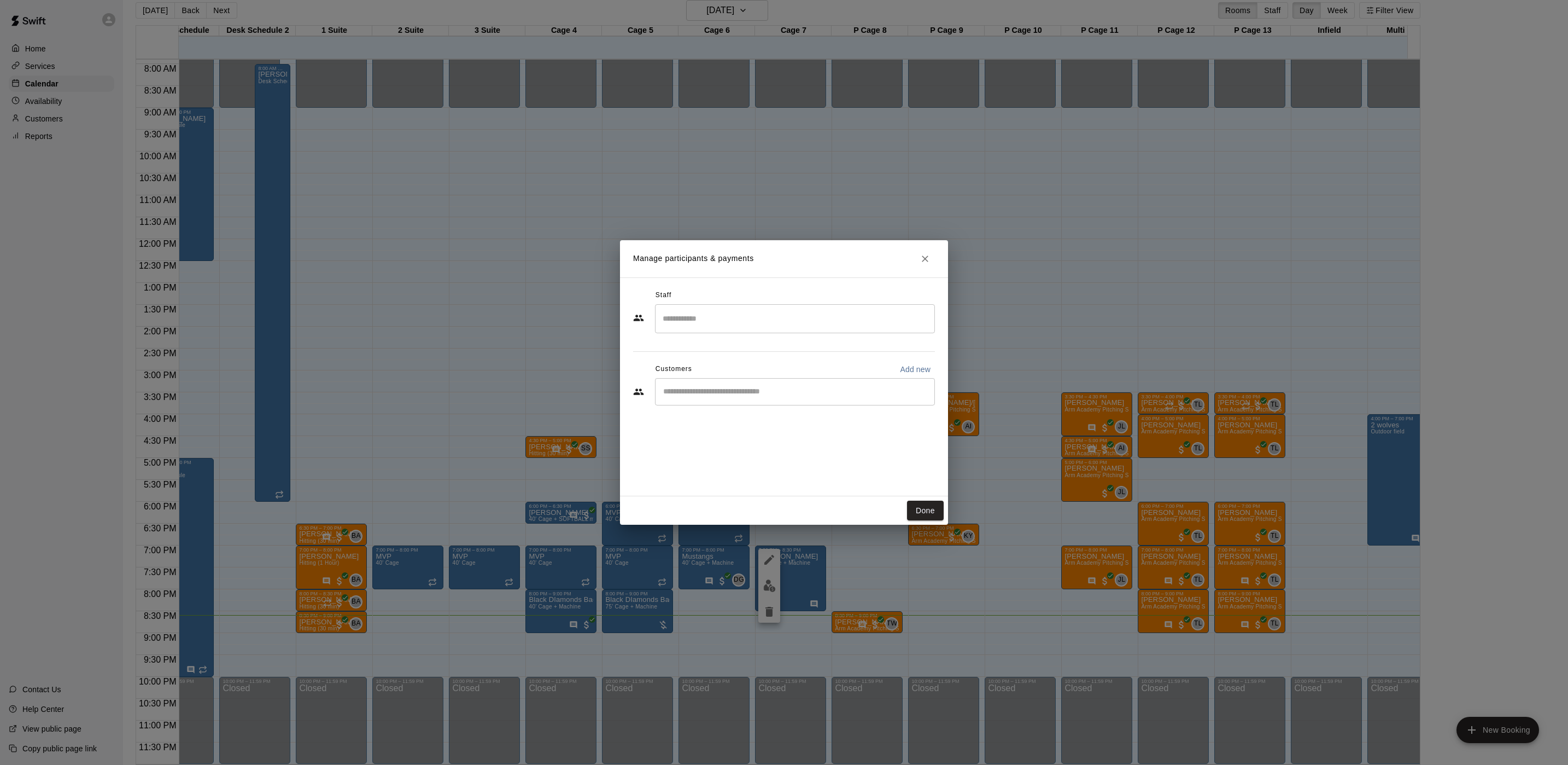
click at [868, 387] on input "Start typing to search customers..." at bounding box center [795, 392] width 270 height 11
type input "*"
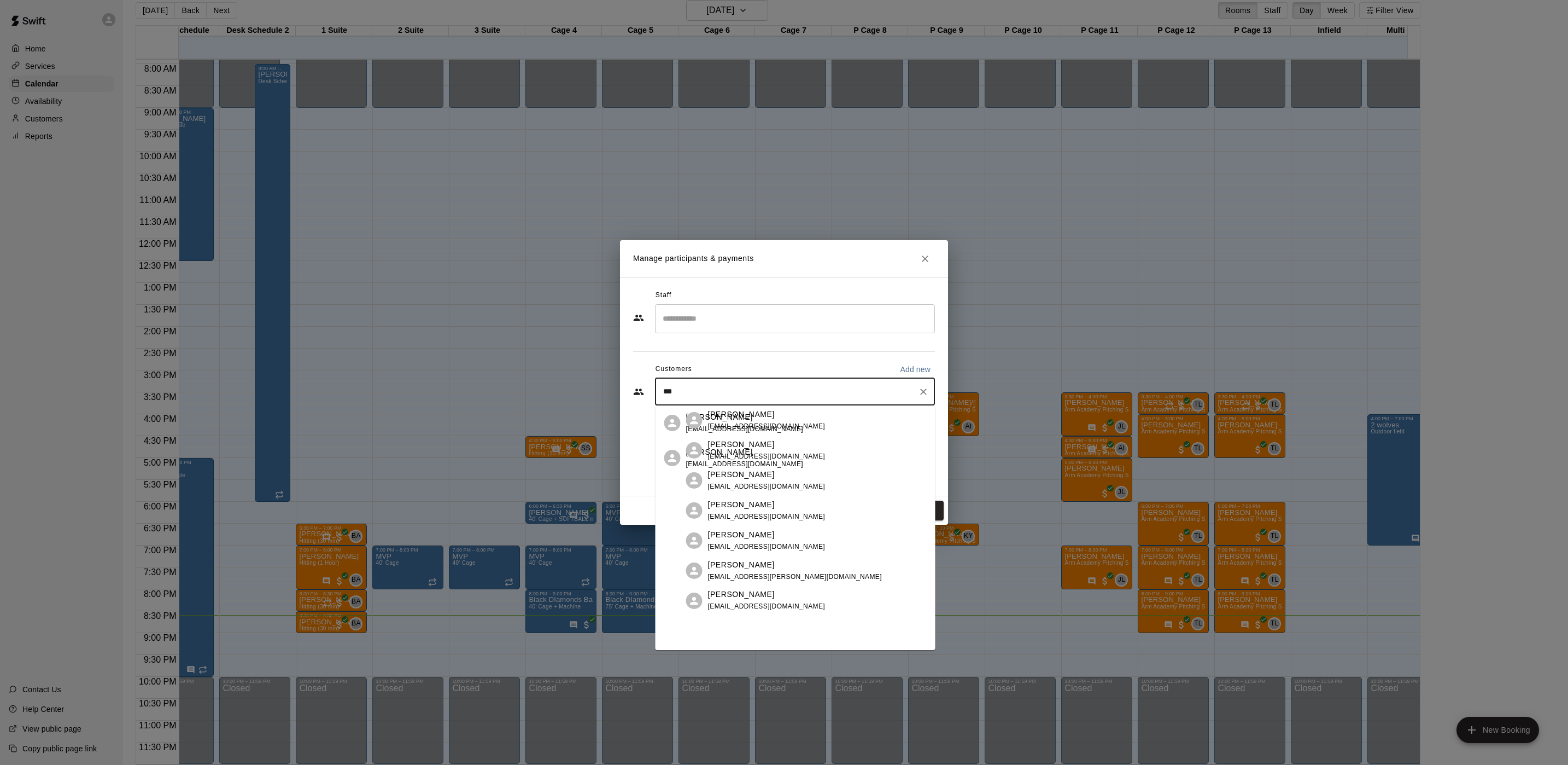
type input "****"
click at [723, 464] on span "[EMAIL_ADDRESS][DOMAIN_NAME]" at bounding box center [744, 464] width 117 height 8
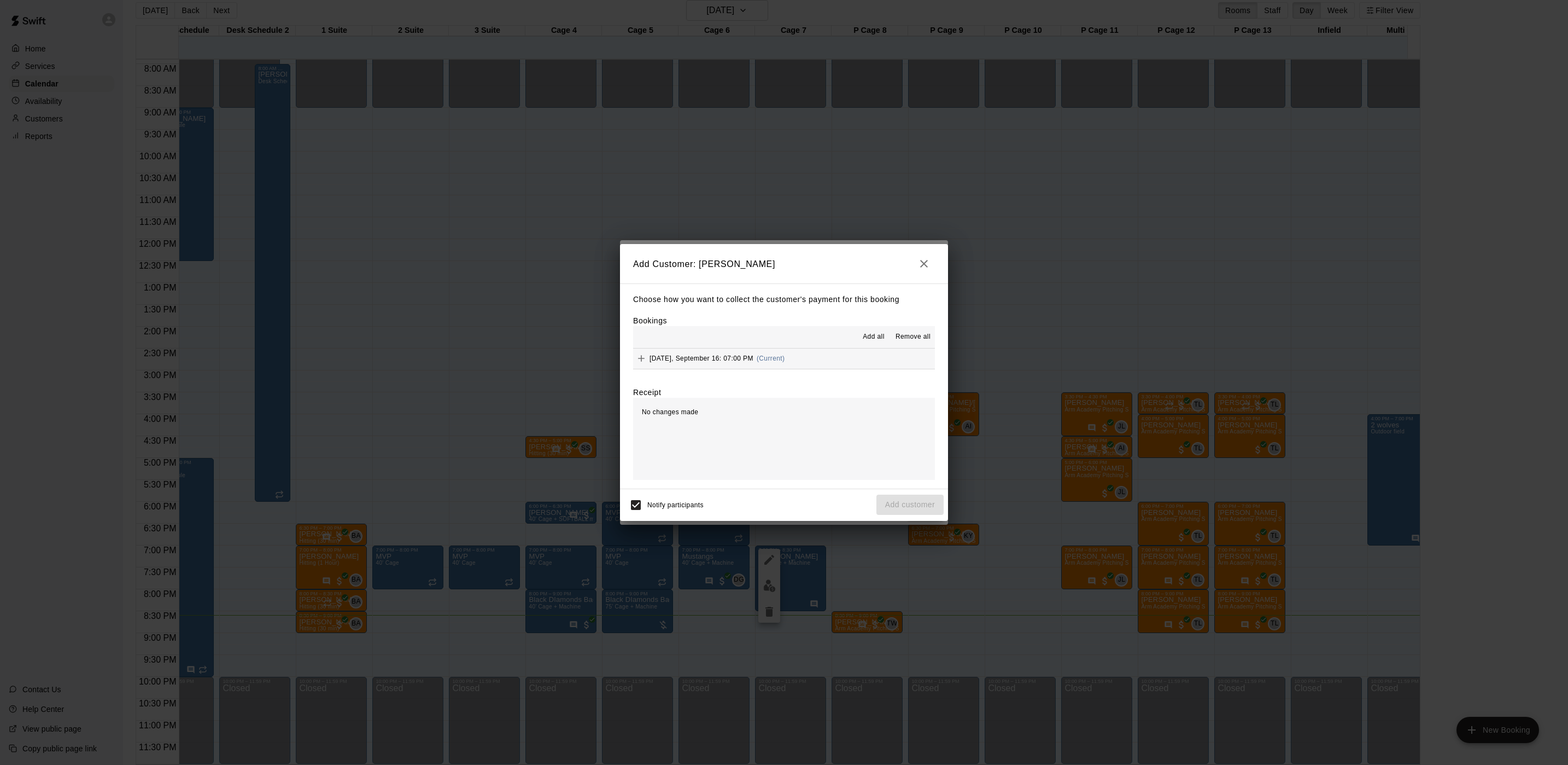
click at [752, 355] on span "[DATE], September 16: 07:00 PM" at bounding box center [701, 358] width 104 height 8
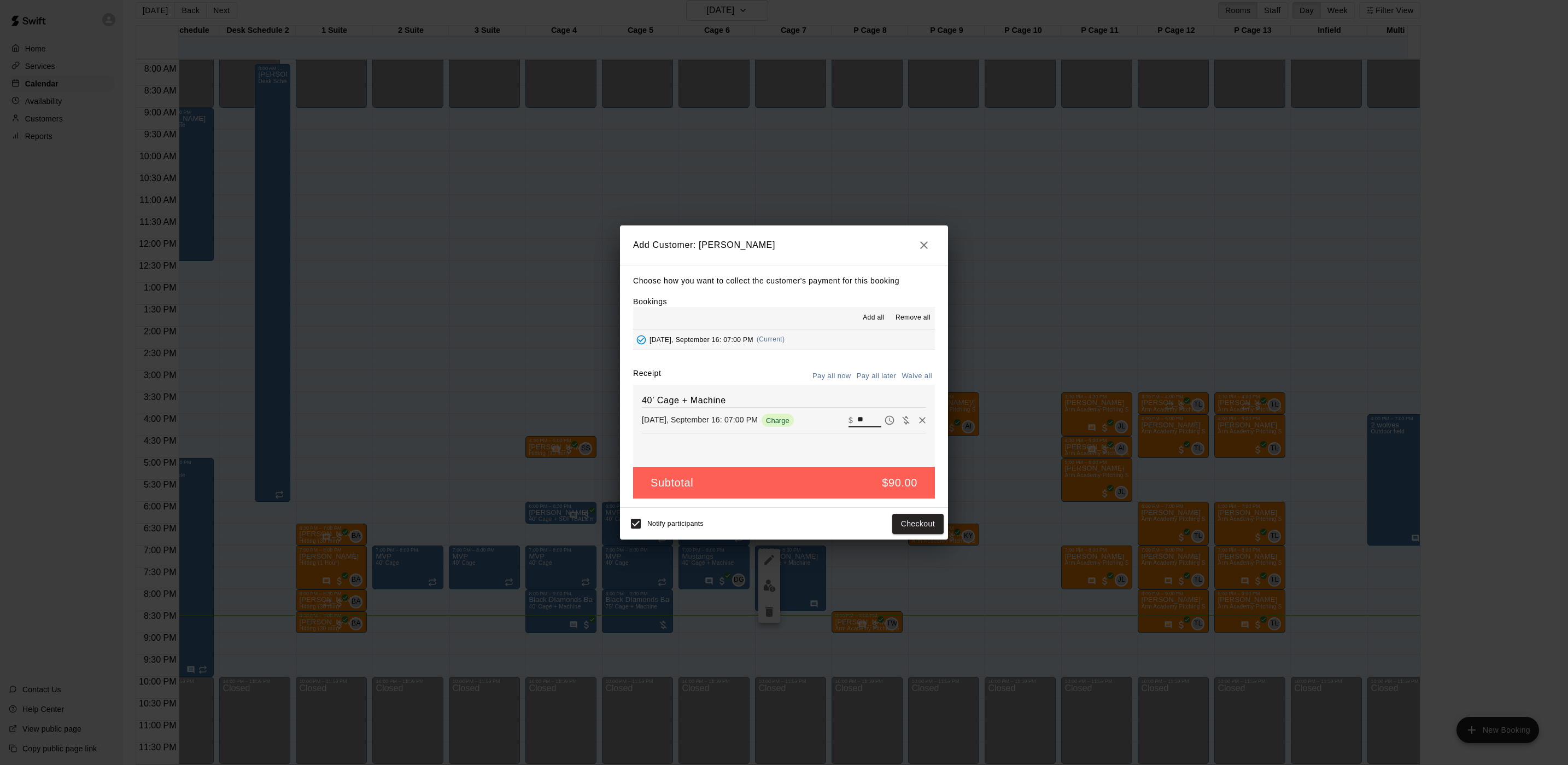
click at [857, 426] on input "**" at bounding box center [869, 420] width 24 height 14
type input "***"
click at [905, 520] on button "Checkout" at bounding box center [918, 523] width 51 height 20
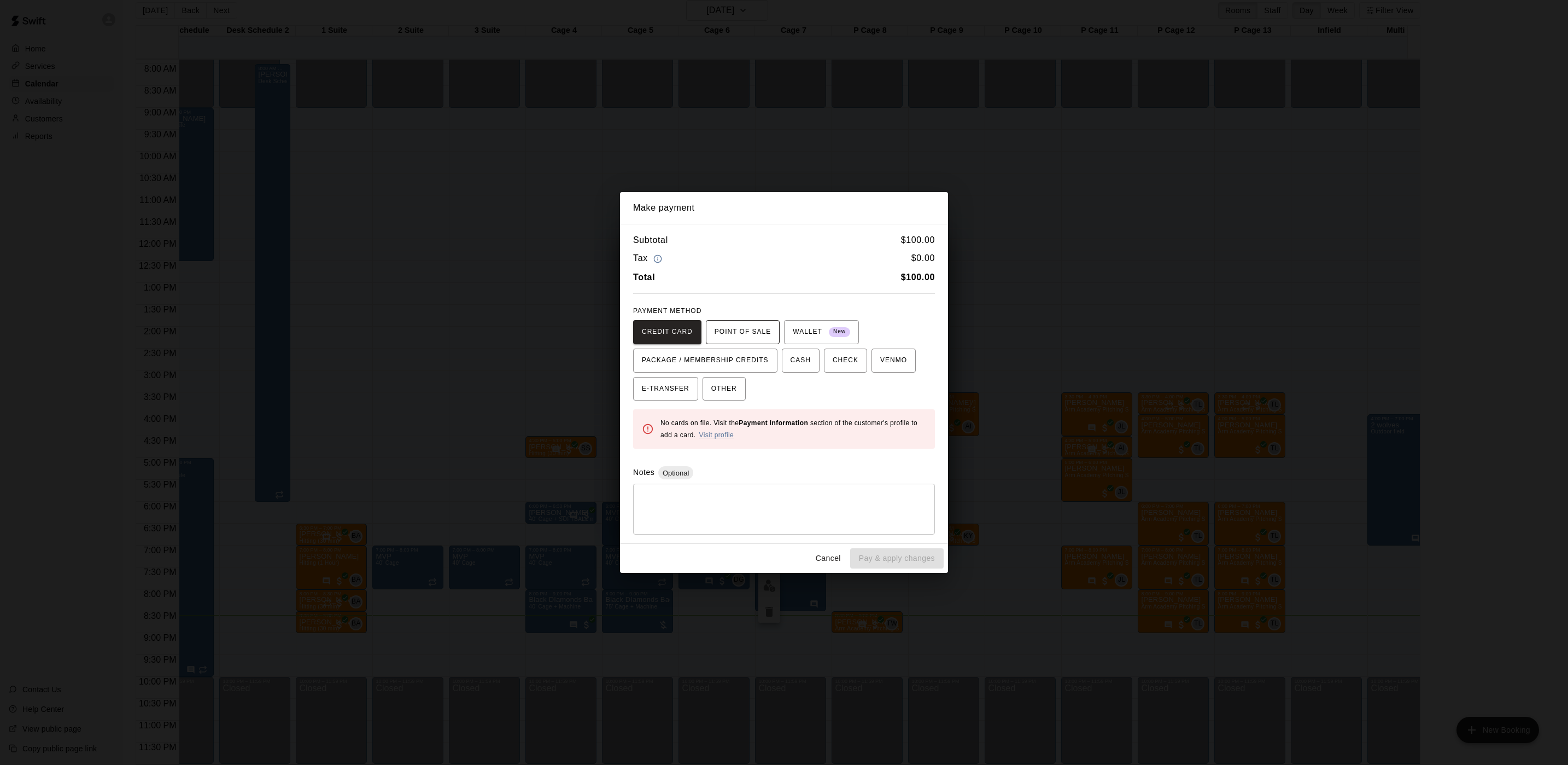
click at [740, 338] on span "POINT OF SALE" at bounding box center [743, 332] width 57 height 18
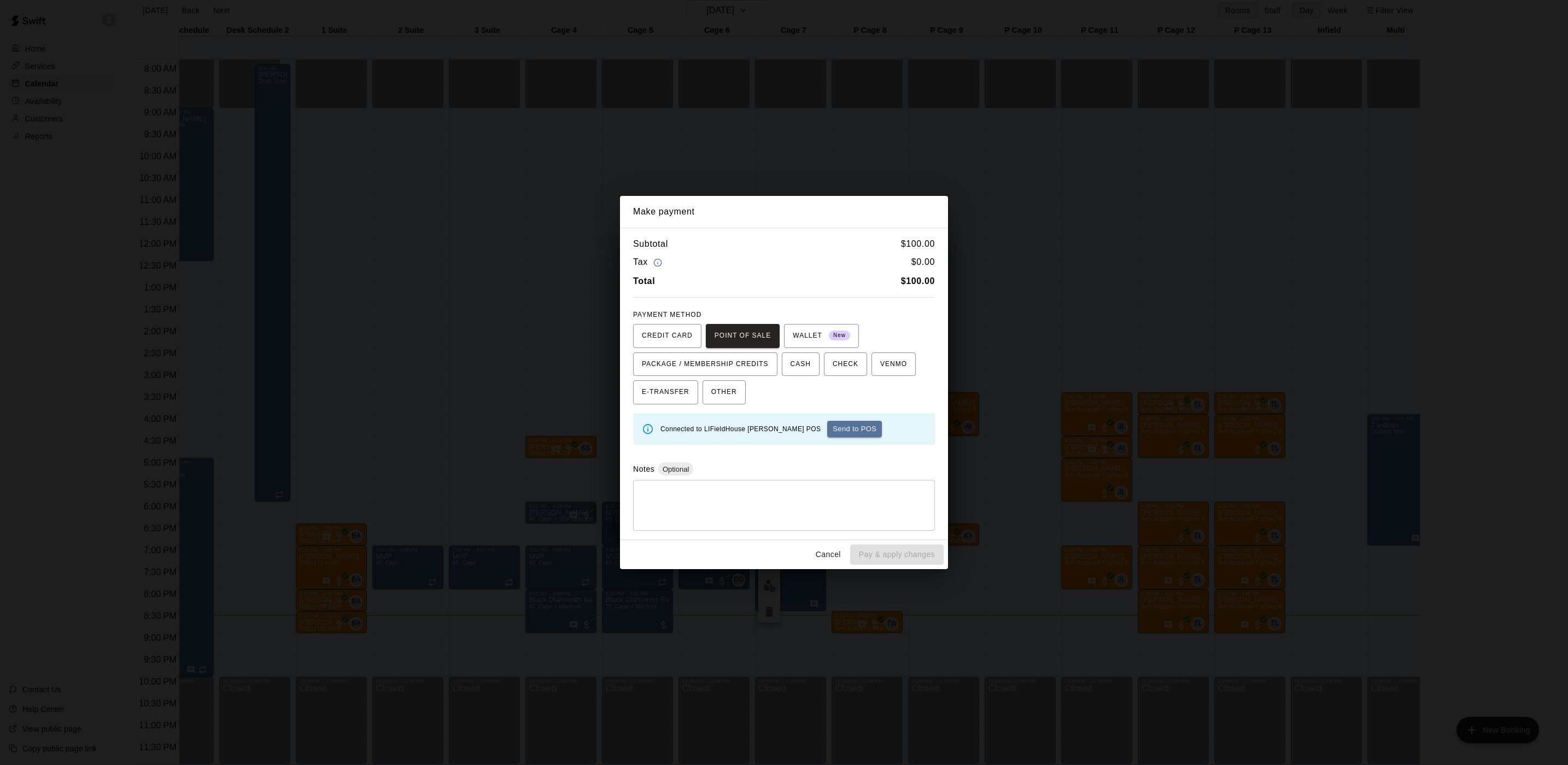
click at [827, 427] on button "Send to POS" at bounding box center [855, 429] width 55 height 16
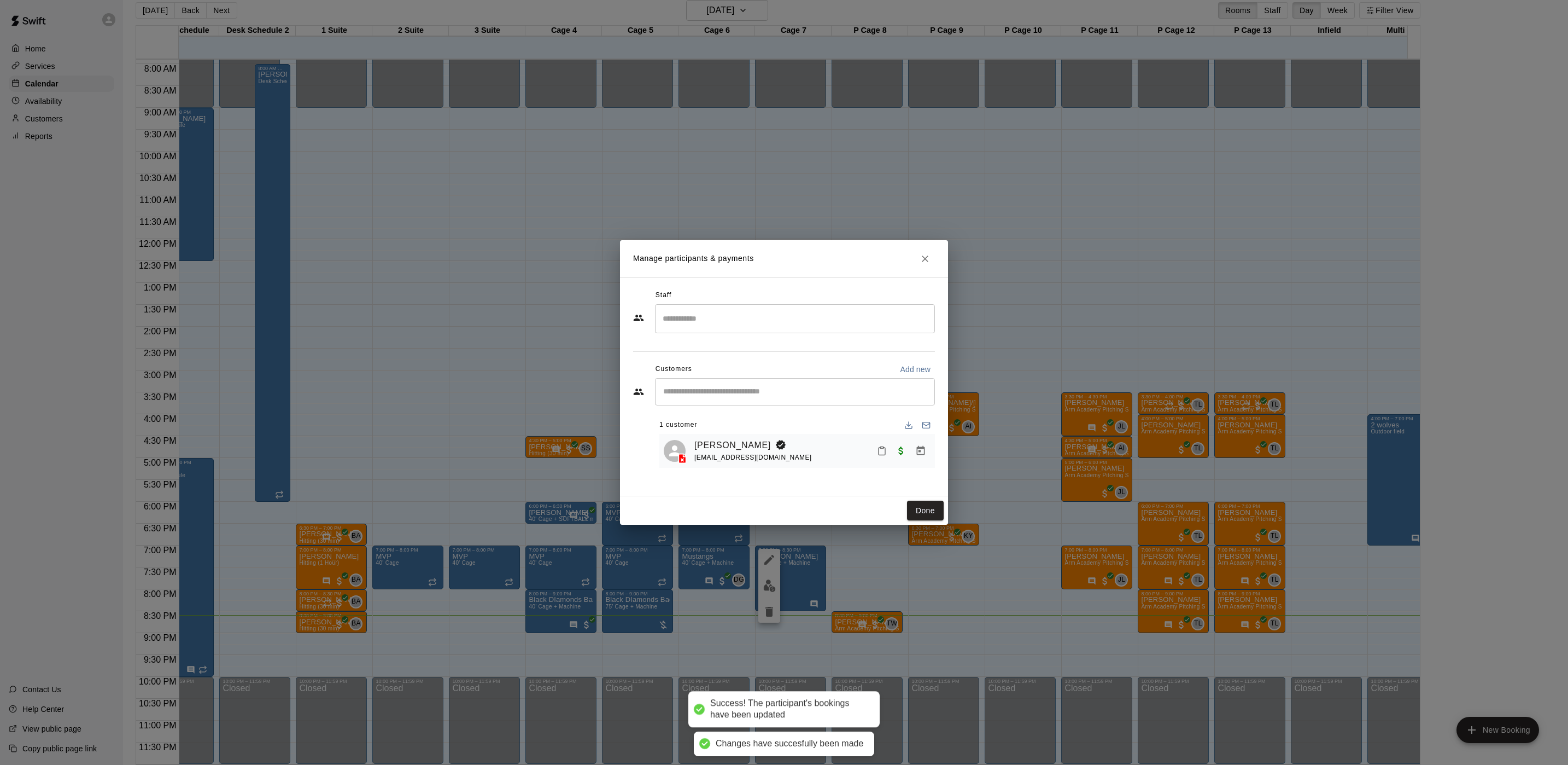
drag, startPoint x: 917, startPoint y: 509, endPoint x: 407, endPoint y: 114, distance: 645.1
click at [917, 511] on button "Done" at bounding box center [925, 510] width 37 height 20
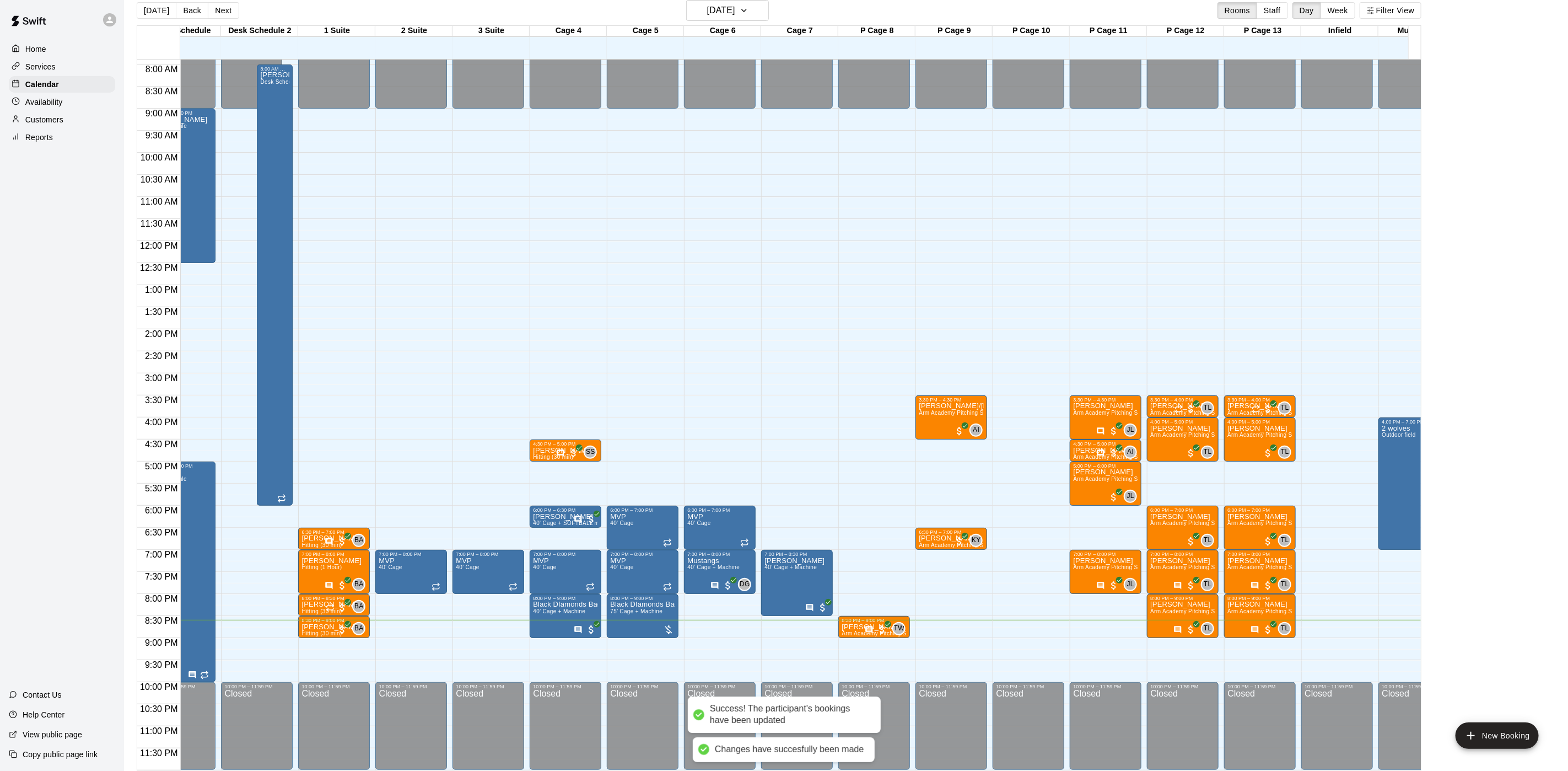
drag, startPoint x: 215, startPoint y: 8, endPoint x: 399, endPoint y: 211, distance: 274.0
click at [215, 9] on button "Next" at bounding box center [223, 10] width 31 height 17
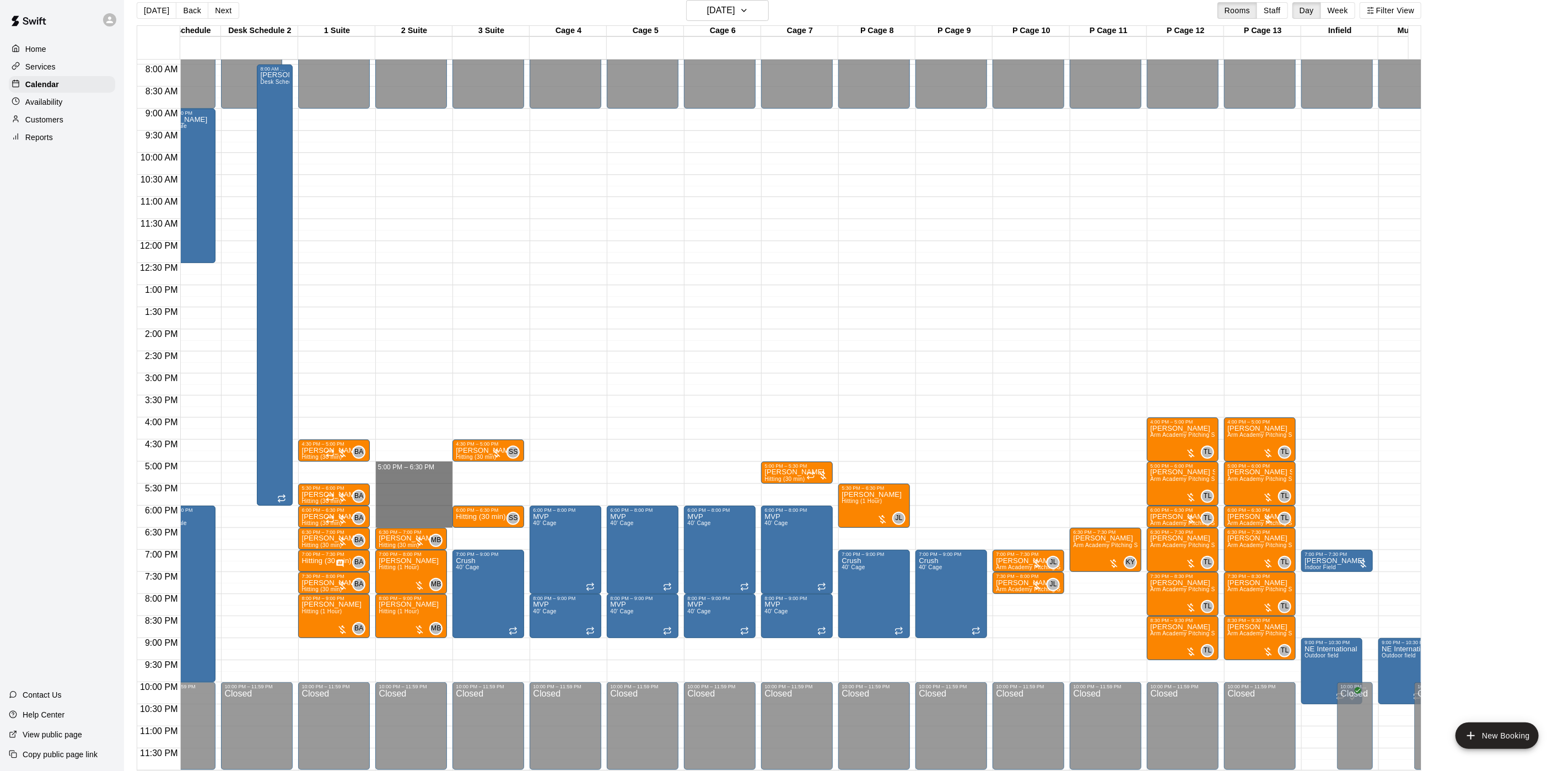
drag, startPoint x: 415, startPoint y: 451, endPoint x: 414, endPoint y: 506, distance: 55.0
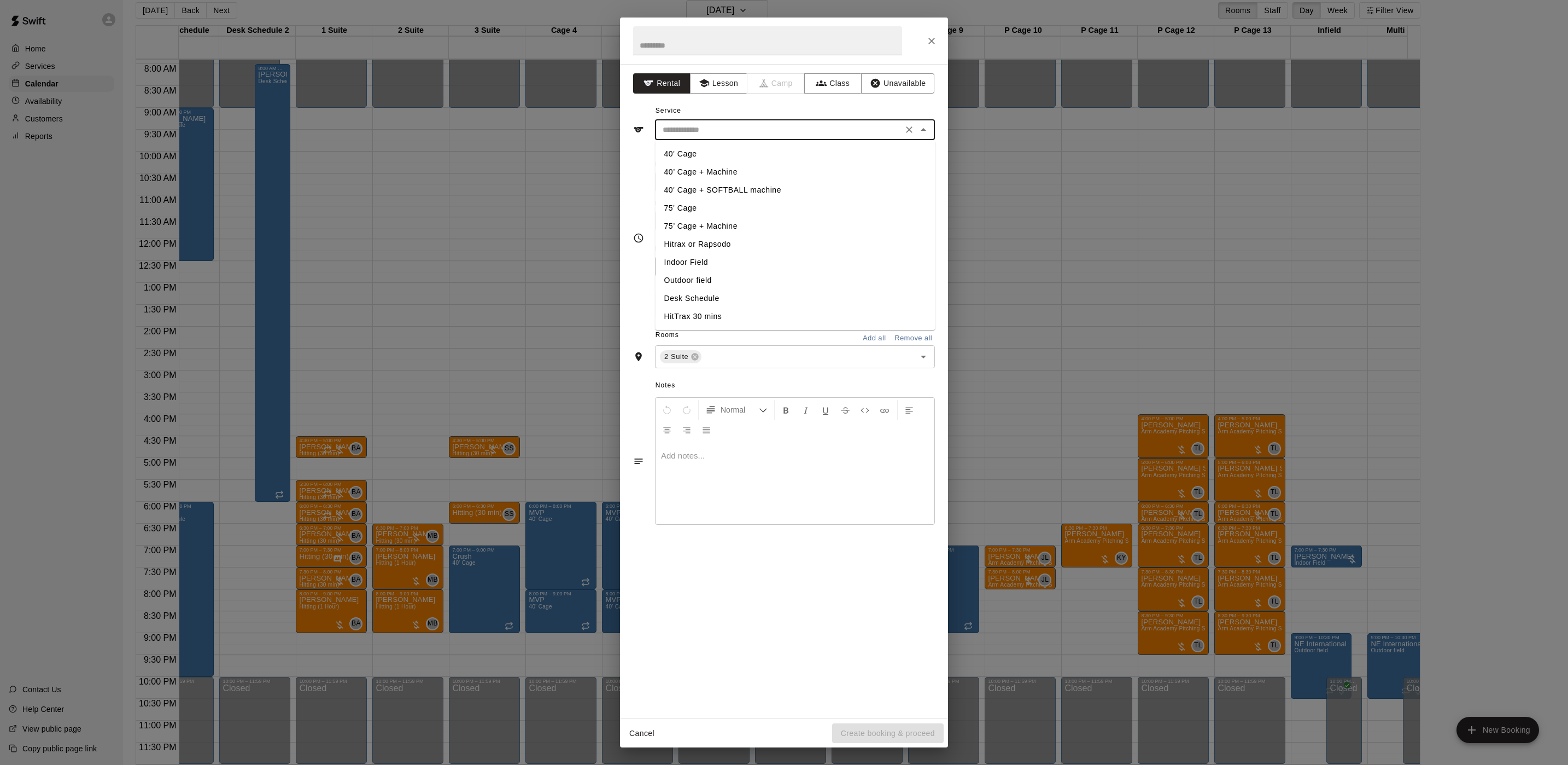
click at [681, 135] on input "text" at bounding box center [779, 130] width 241 height 13
click at [687, 169] on li "40’ Cage + Machine" at bounding box center [796, 172] width 280 height 18
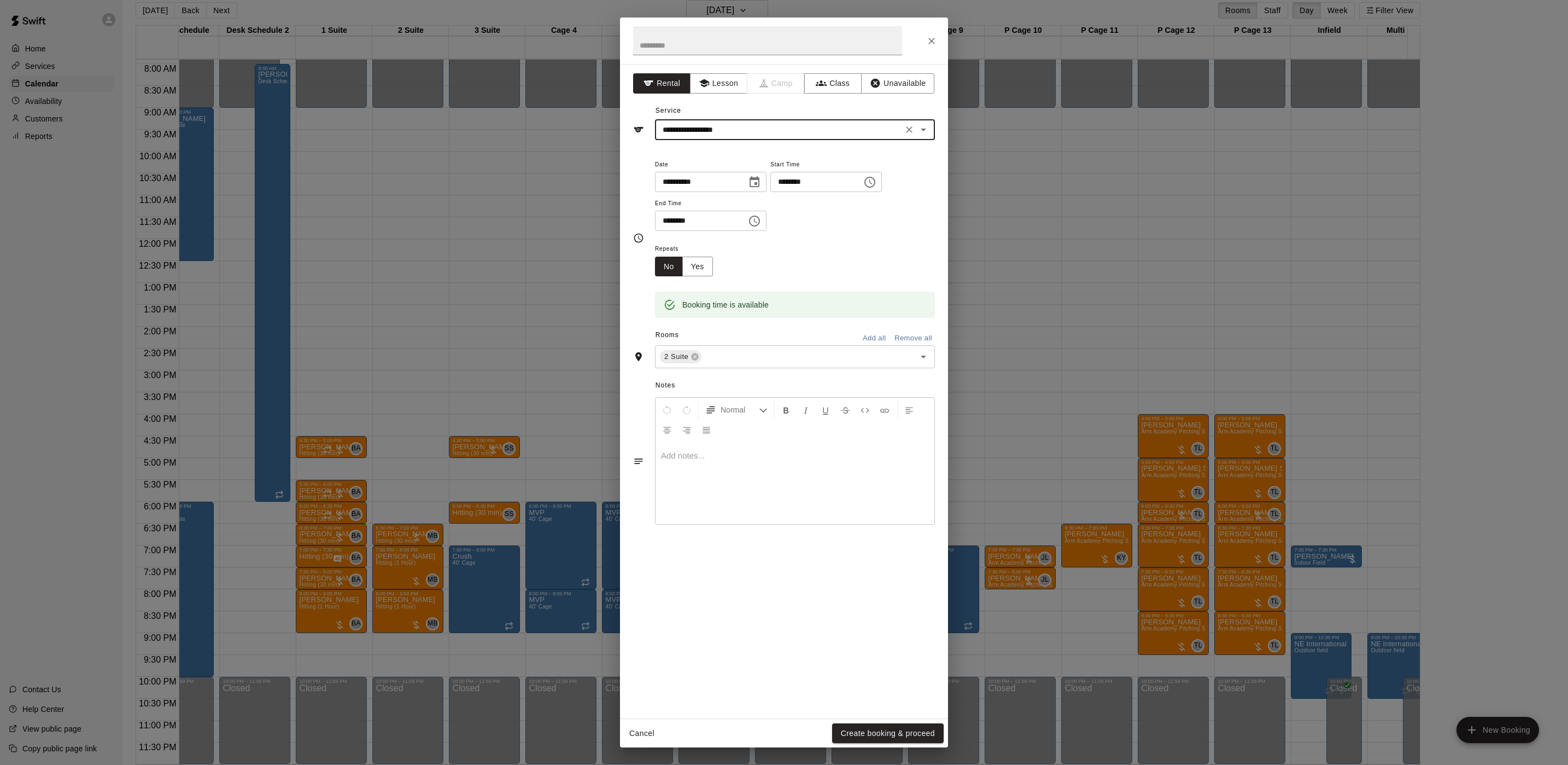
click at [919, 125] on icon "Open" at bounding box center [923, 130] width 13 height 13
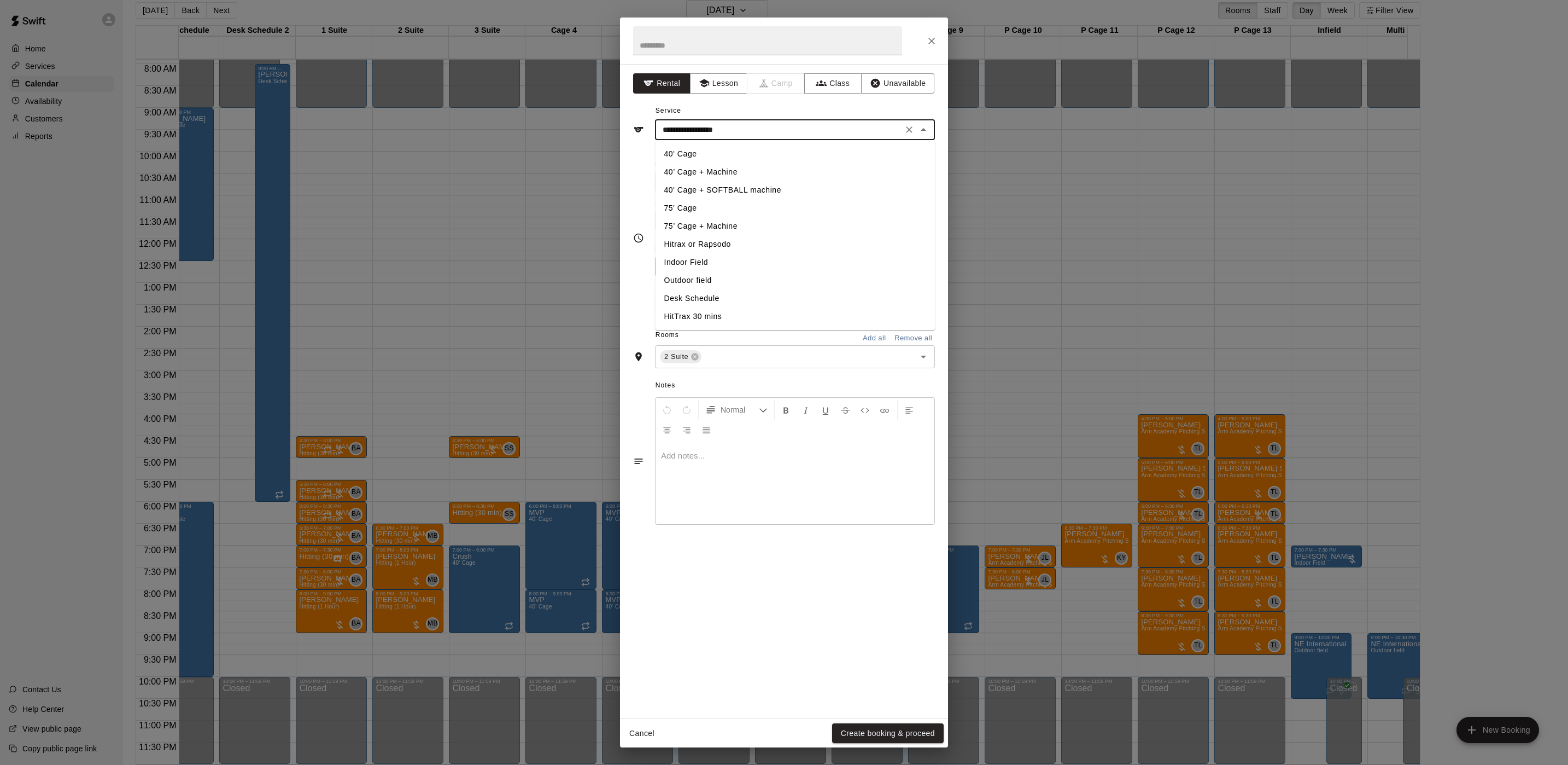
click at [720, 225] on li "75’ Cage + Machine" at bounding box center [796, 227] width 280 height 18
type input "**********"
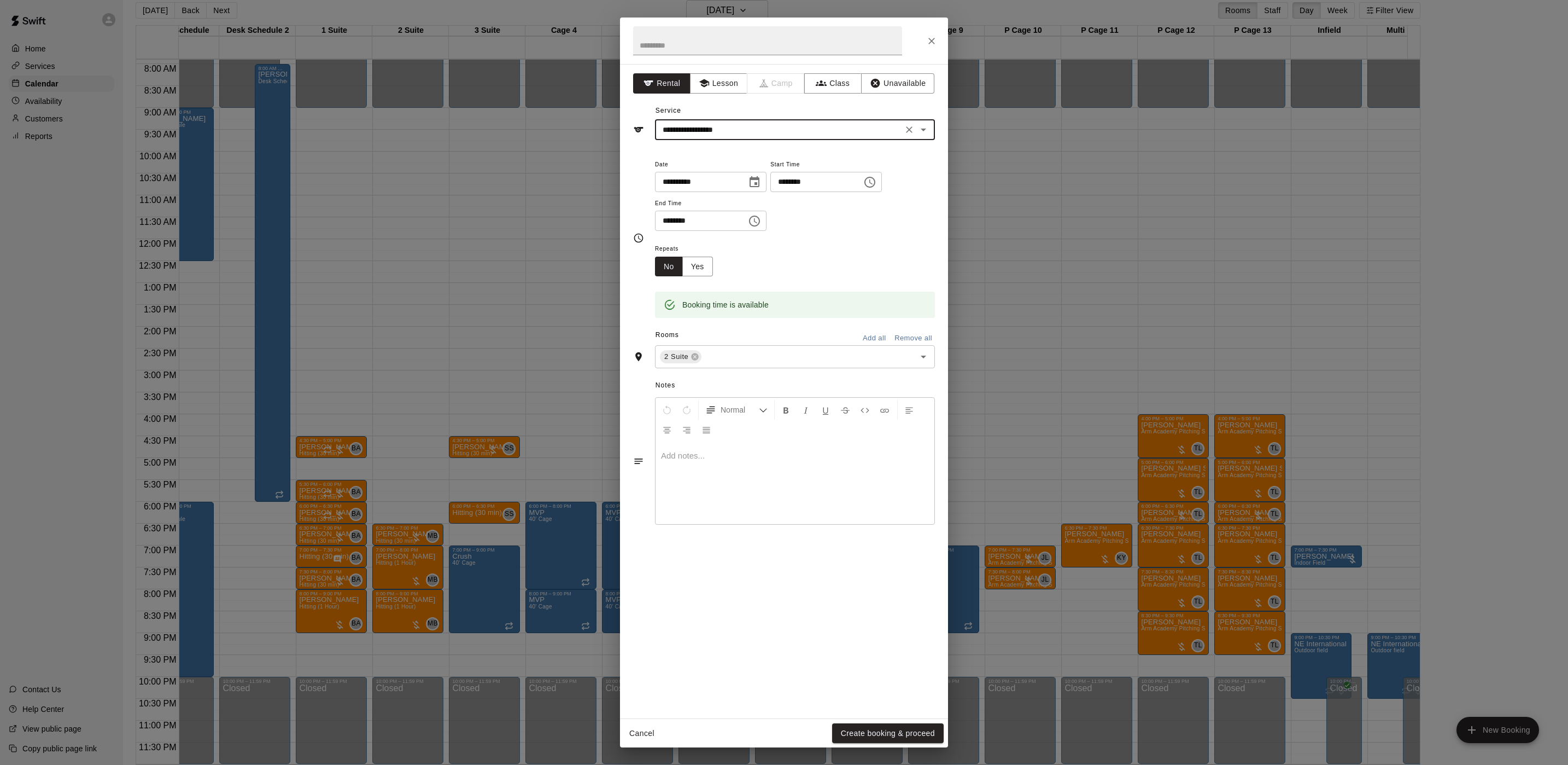
click at [877, 731] on button "Create booking & proceed" at bounding box center [887, 733] width 111 height 20
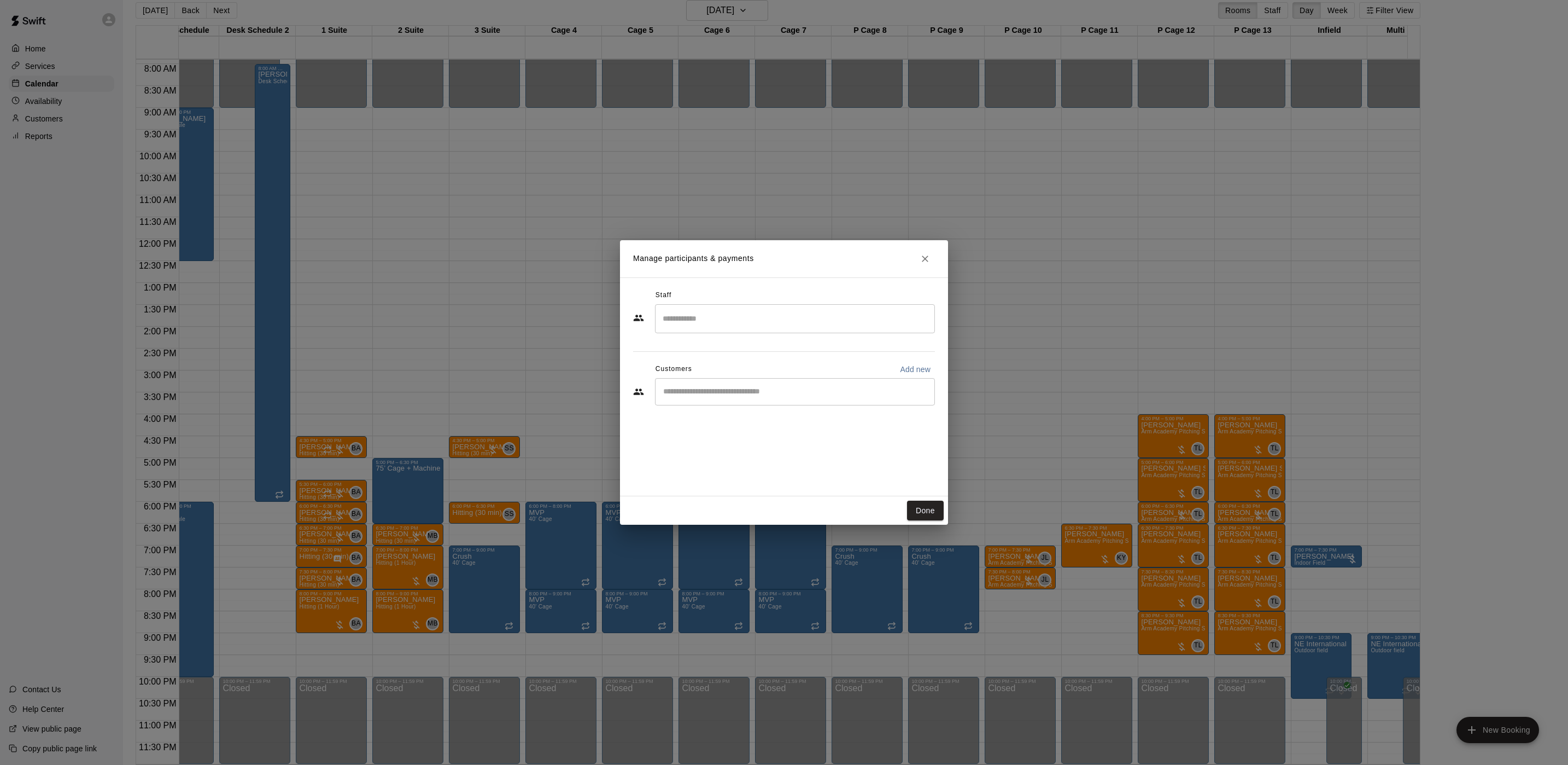
click at [730, 401] on div "​" at bounding box center [795, 392] width 280 height 27
type input "*****"
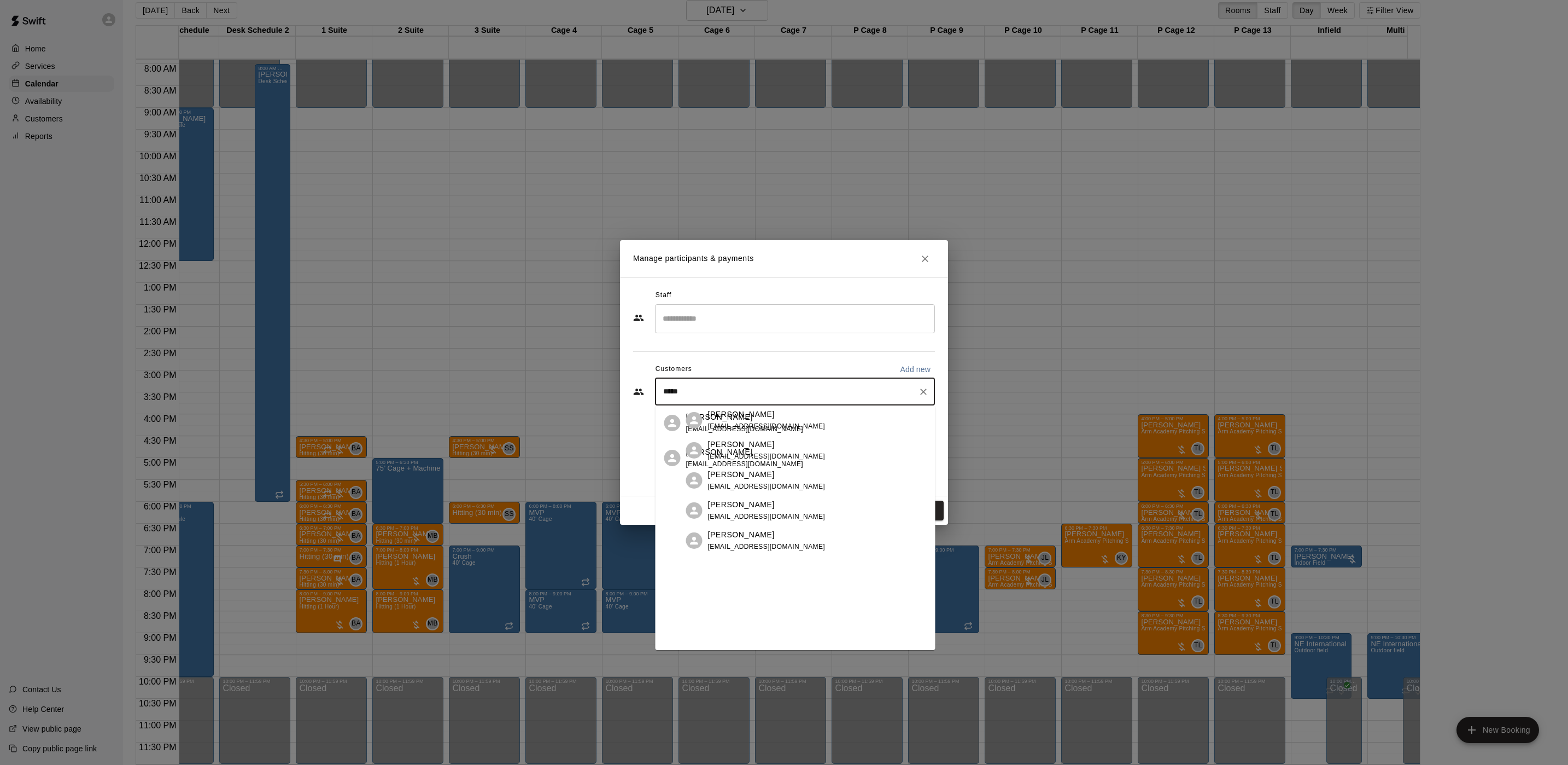
click at [730, 450] on p "[PERSON_NAME]" at bounding box center [741, 444] width 67 height 12
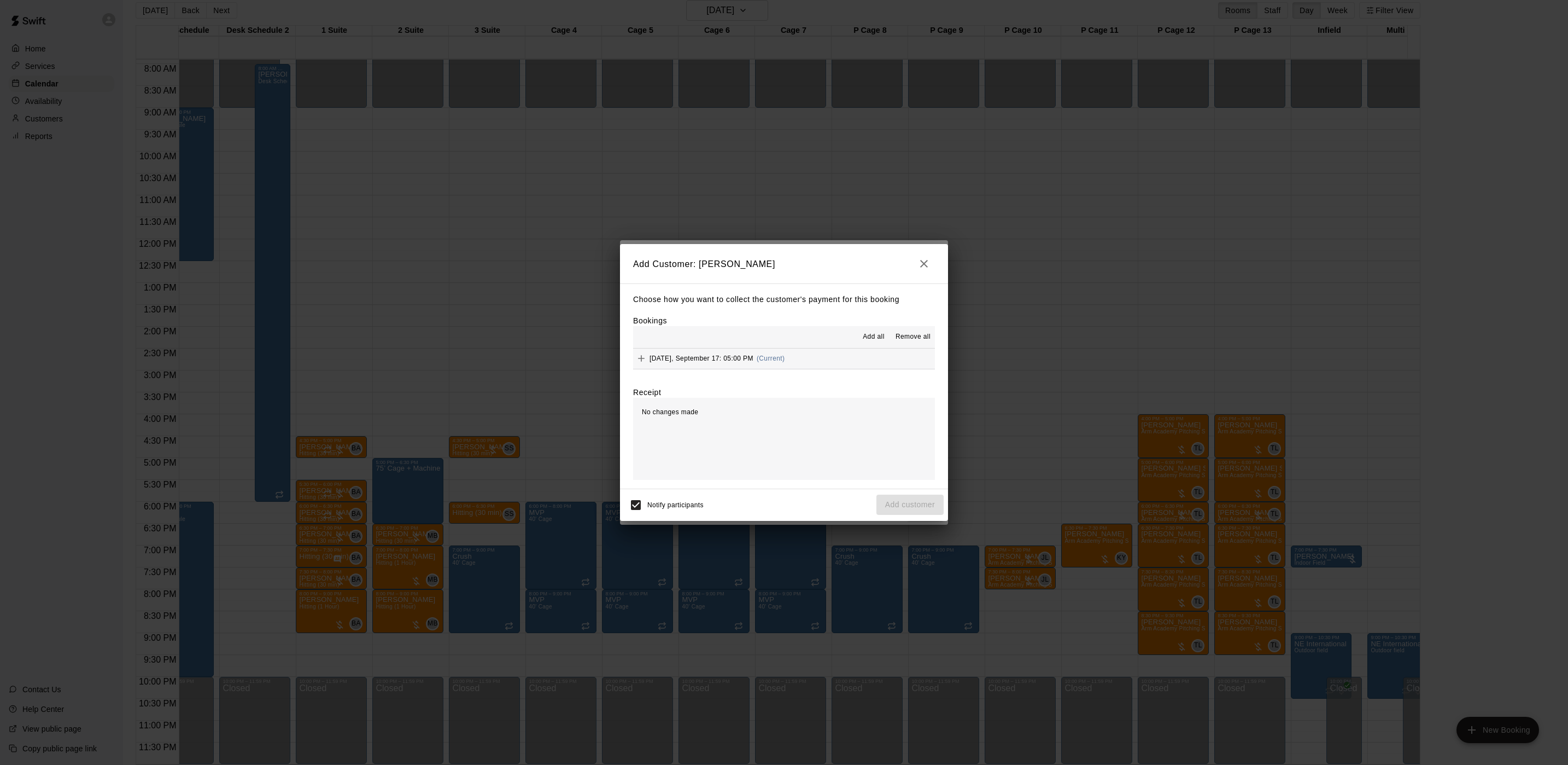
click at [766, 360] on div "[DATE], September 17: 05:00 PM (Current)" at bounding box center [709, 358] width 152 height 16
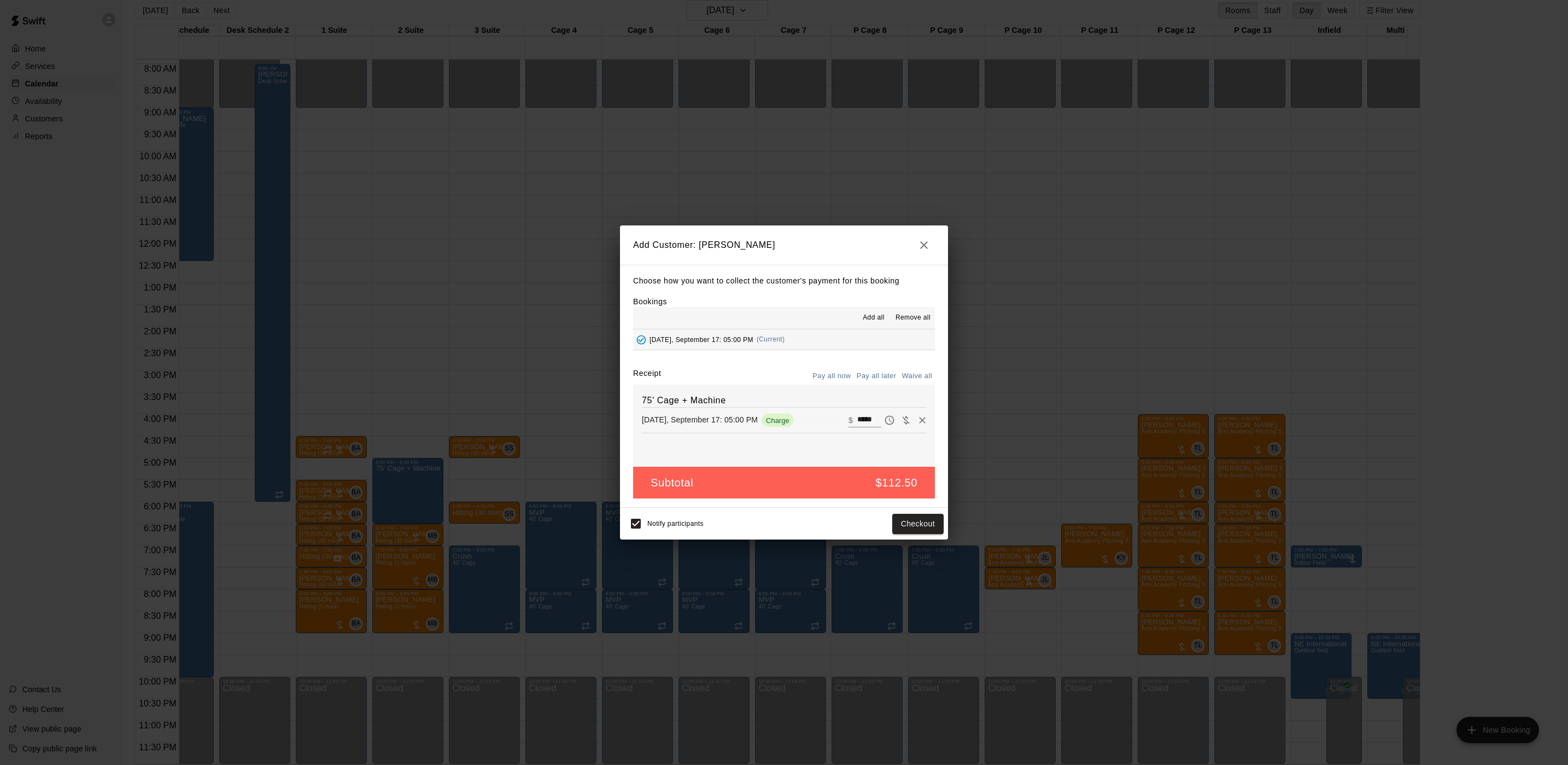
click at [862, 374] on button "Pay all later" at bounding box center [877, 376] width 46 height 17
click at [899, 526] on button "Add customer" at bounding box center [910, 523] width 67 height 20
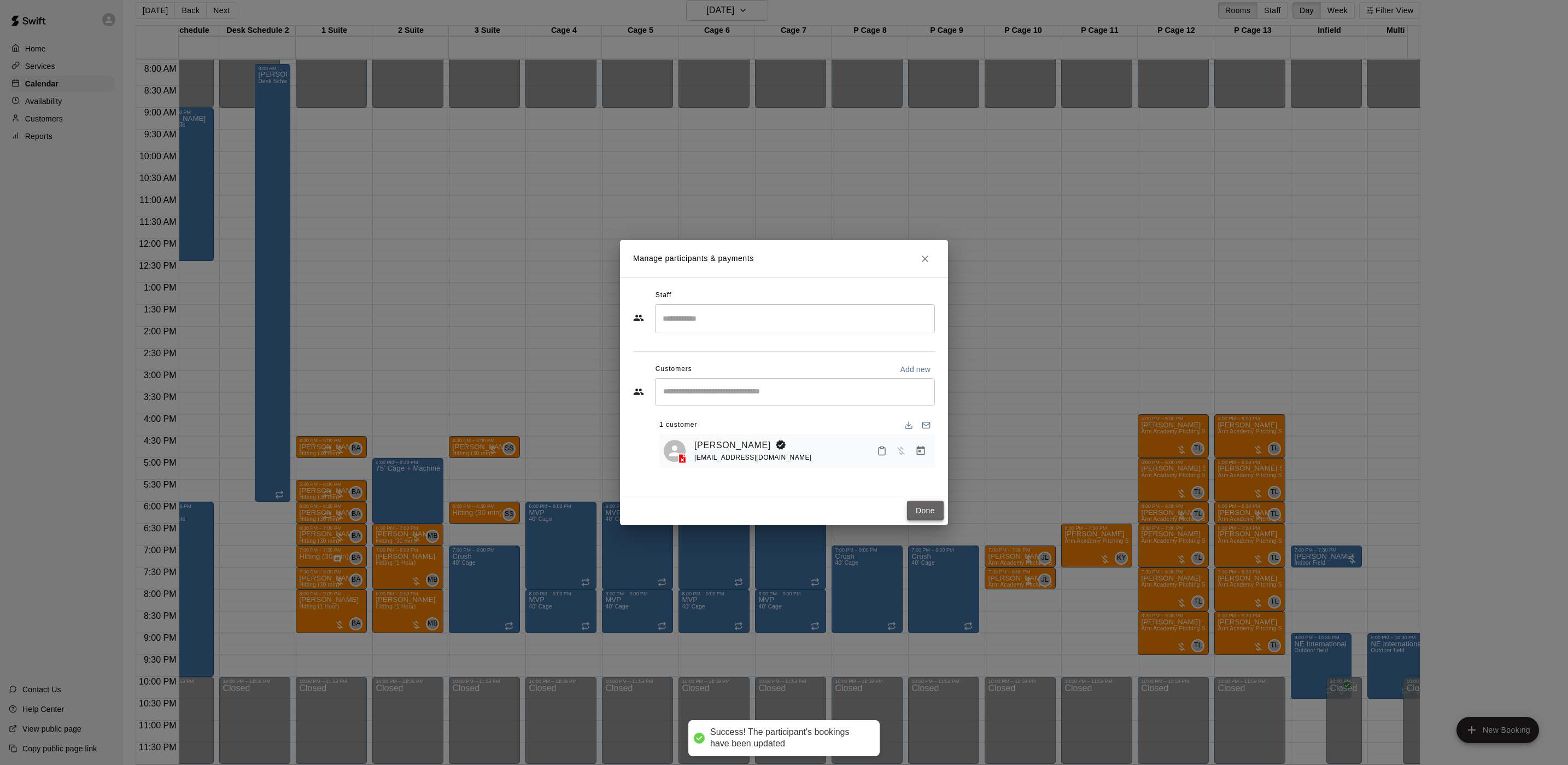
click at [915, 512] on button "Done" at bounding box center [925, 510] width 37 height 20
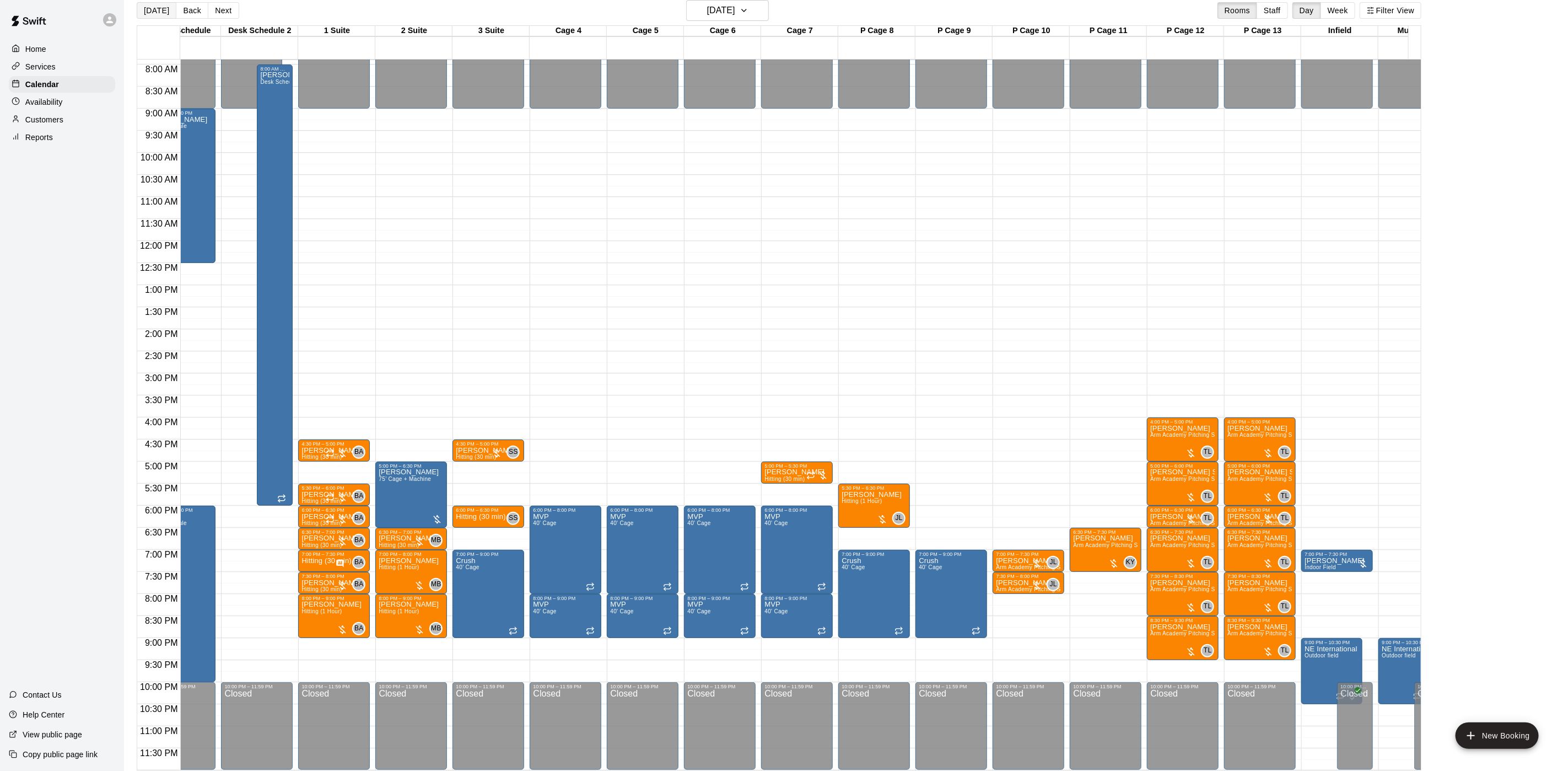
click at [153, 14] on button "[DATE]" at bounding box center [156, 10] width 40 height 17
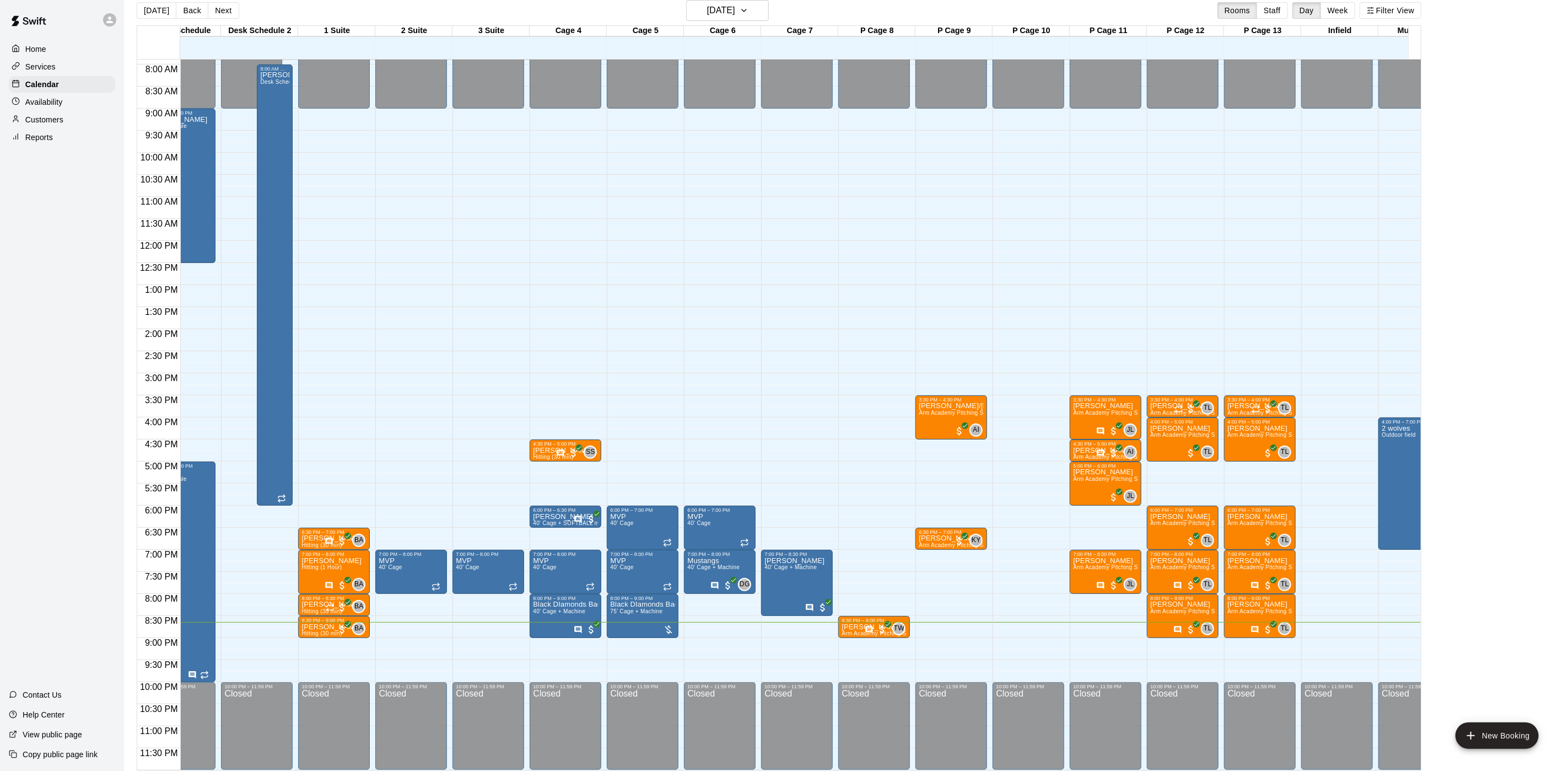
click at [45, 128] on div "Customers" at bounding box center [61, 119] width 106 height 17
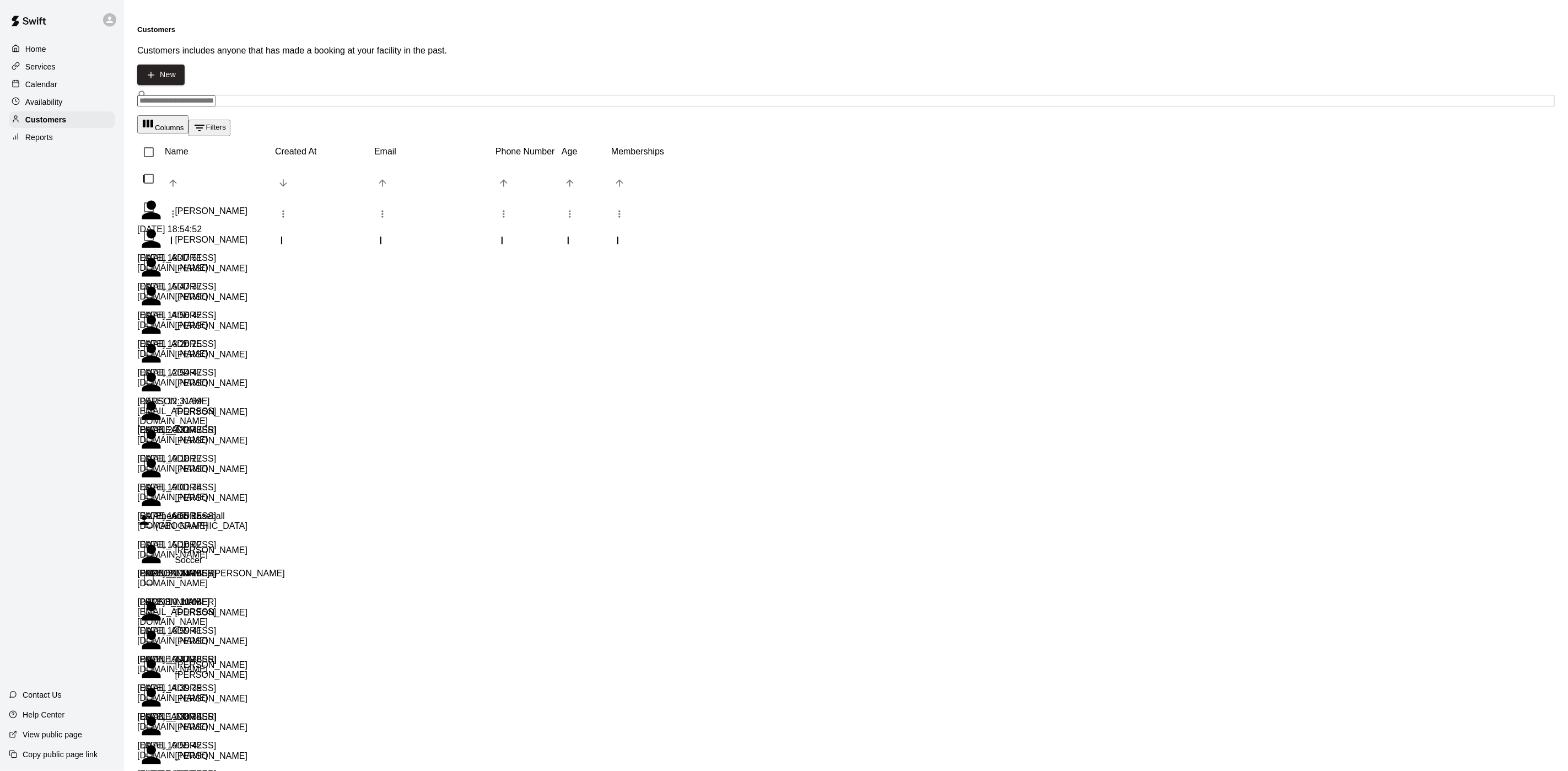
click at [215, 95] on input "Search customers by name or email" at bounding box center [177, 101] width 79 height 11
type input "*****"
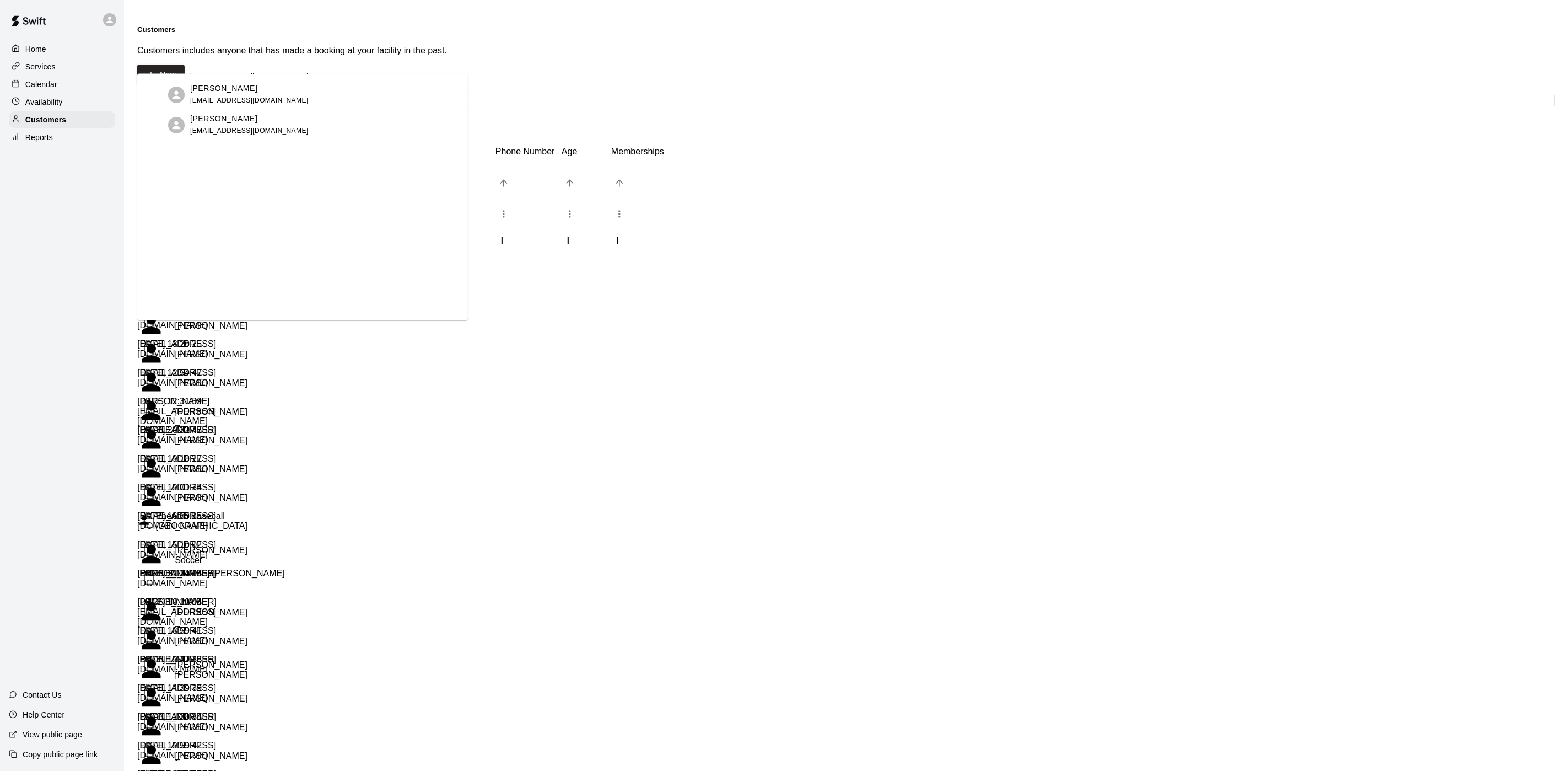
scroll to position [177, 0]
click at [203, 154] on p "[PERSON_NAME]" at bounding box center [224, 148] width 68 height 12
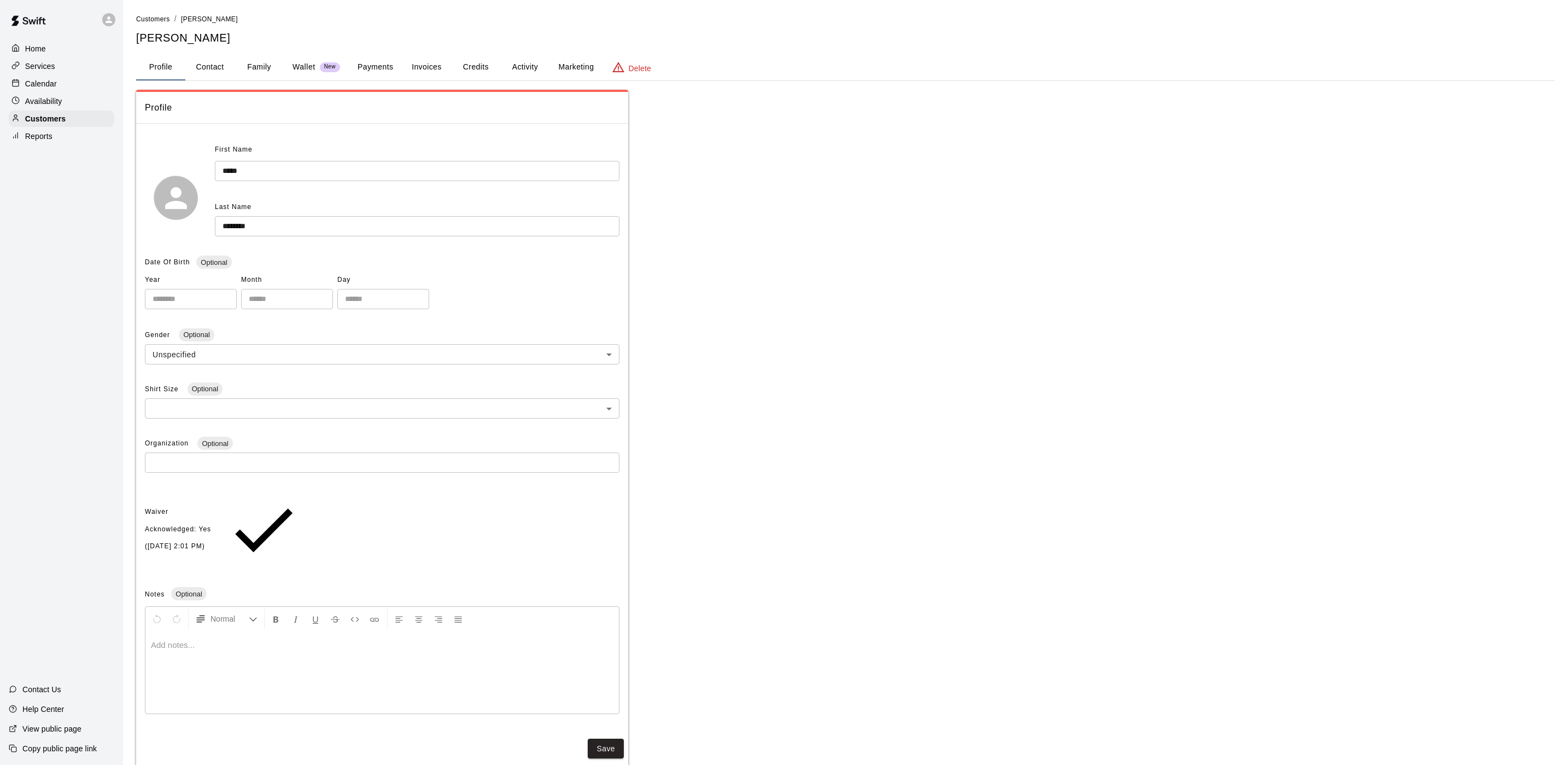
click at [389, 71] on button "Payments" at bounding box center [375, 67] width 53 height 26
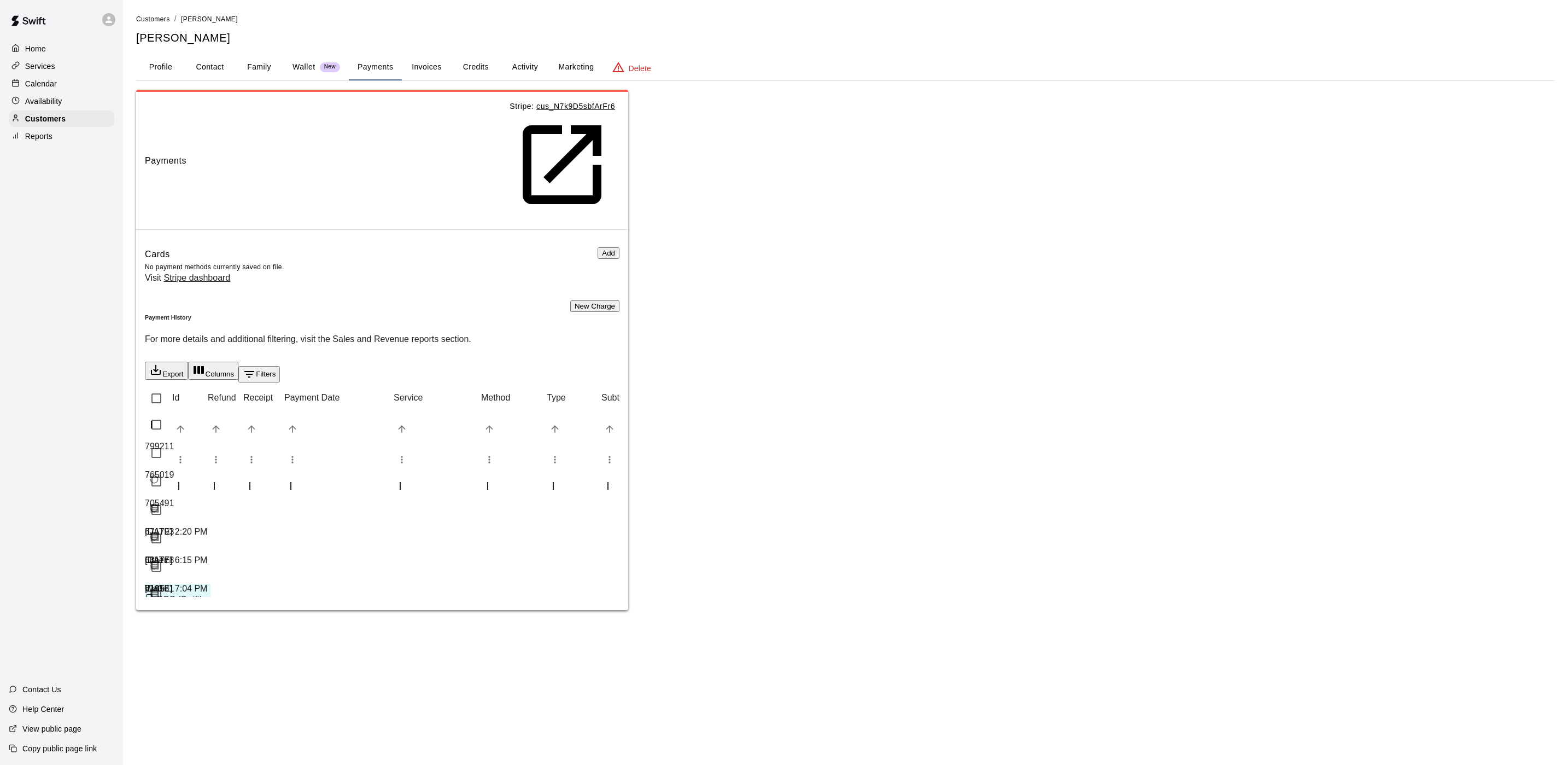
click at [597, 300] on button "New Charge" at bounding box center [595, 306] width 49 height 12
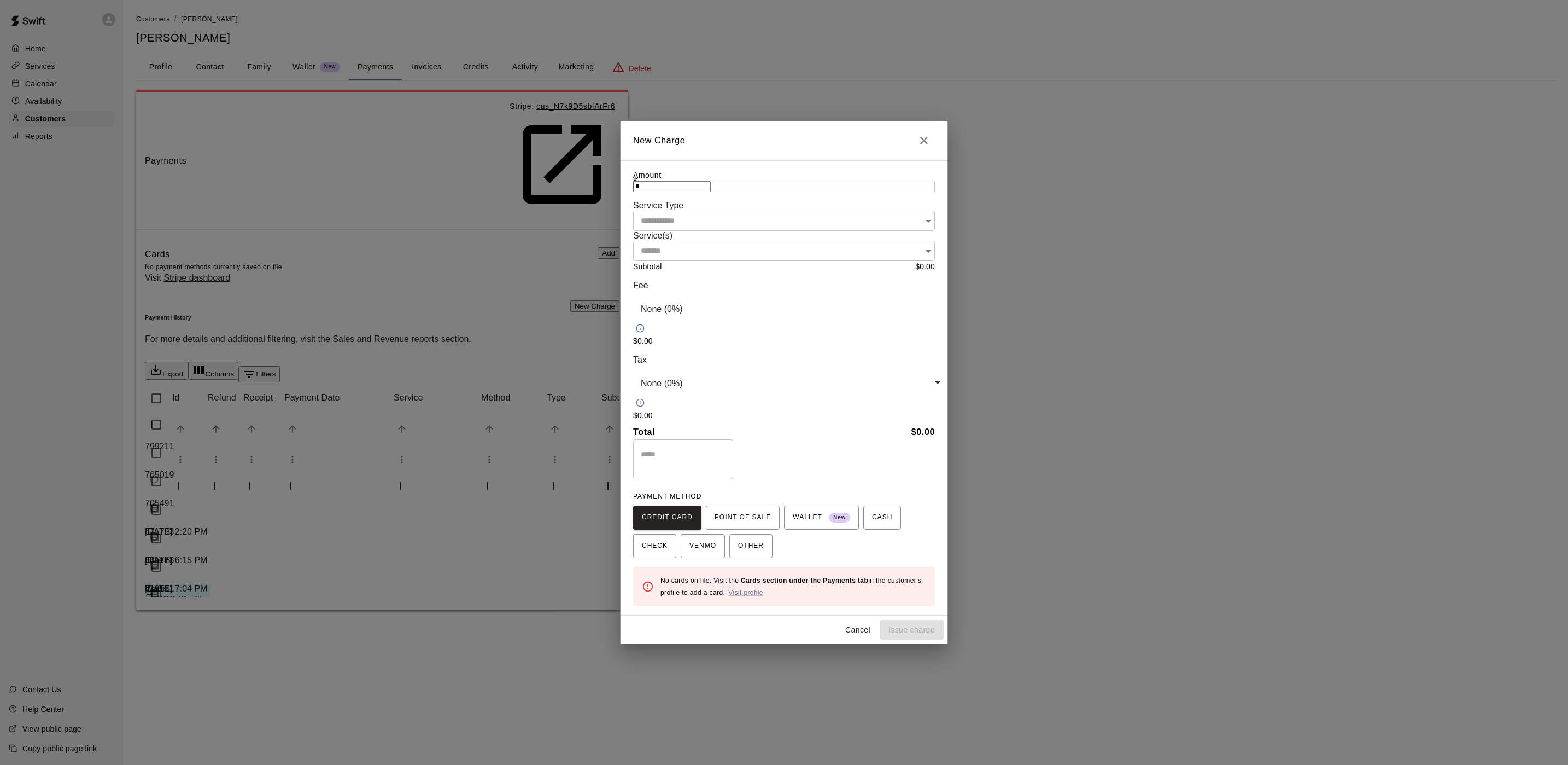
click at [658, 192] on input "*" at bounding box center [672, 186] width 78 height 11
click at [730, 509] on span "POINT OF SALE" at bounding box center [743, 517] width 57 height 18
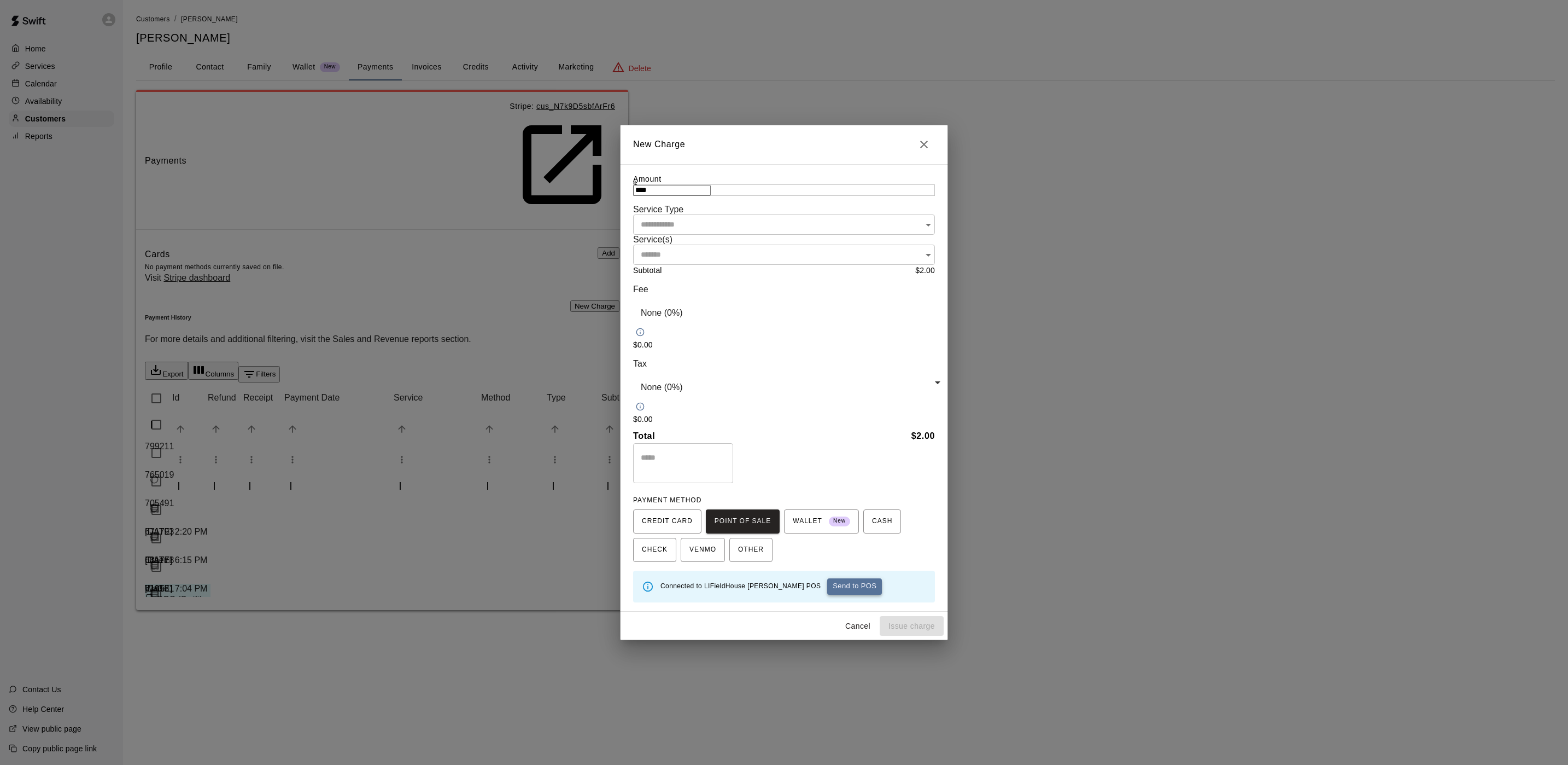
click at [827, 578] on button "Send to POS" at bounding box center [855, 586] width 55 height 16
type input "*"
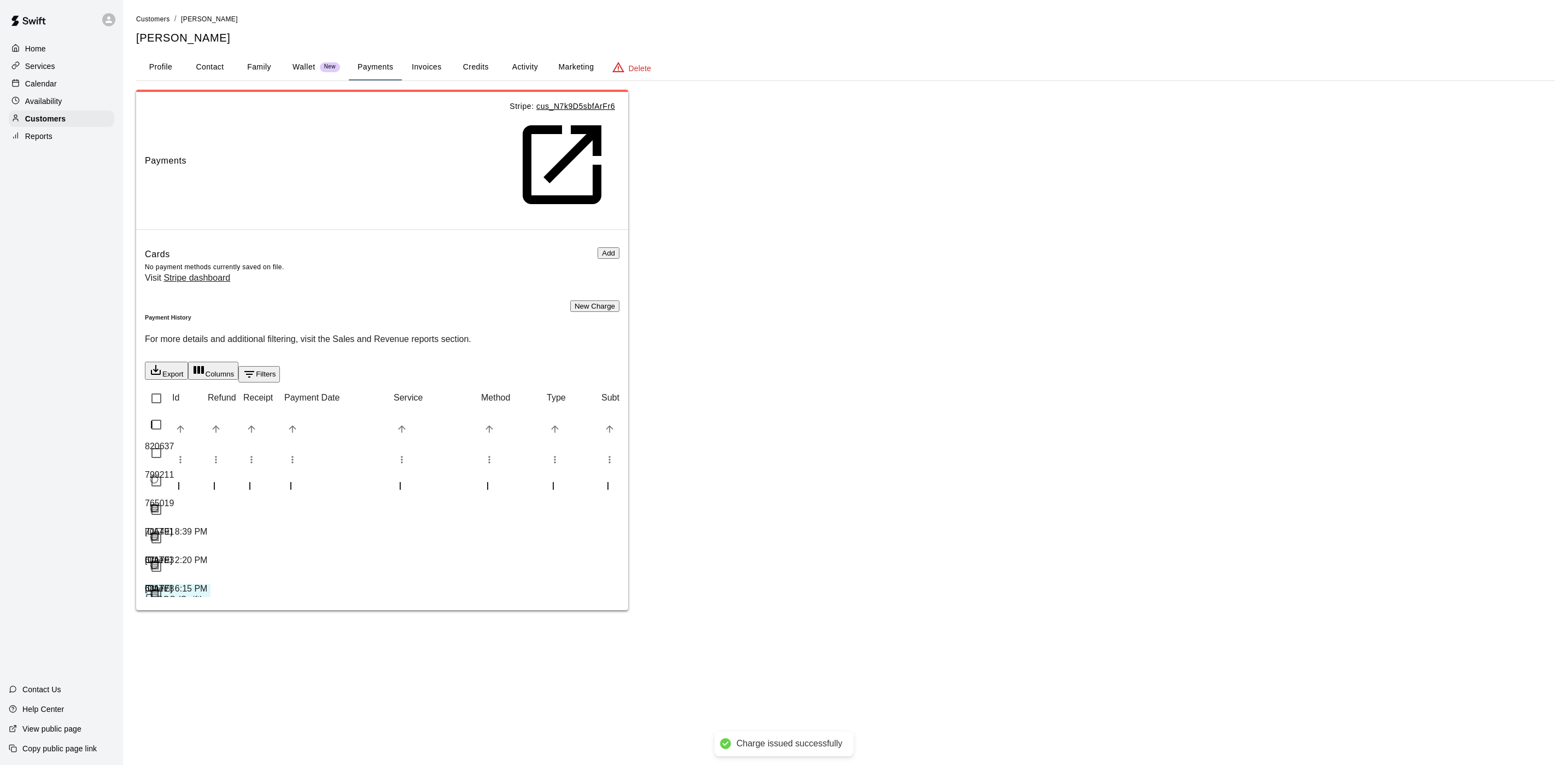
click at [69, 83] on div "Calendar" at bounding box center [61, 83] width 105 height 16
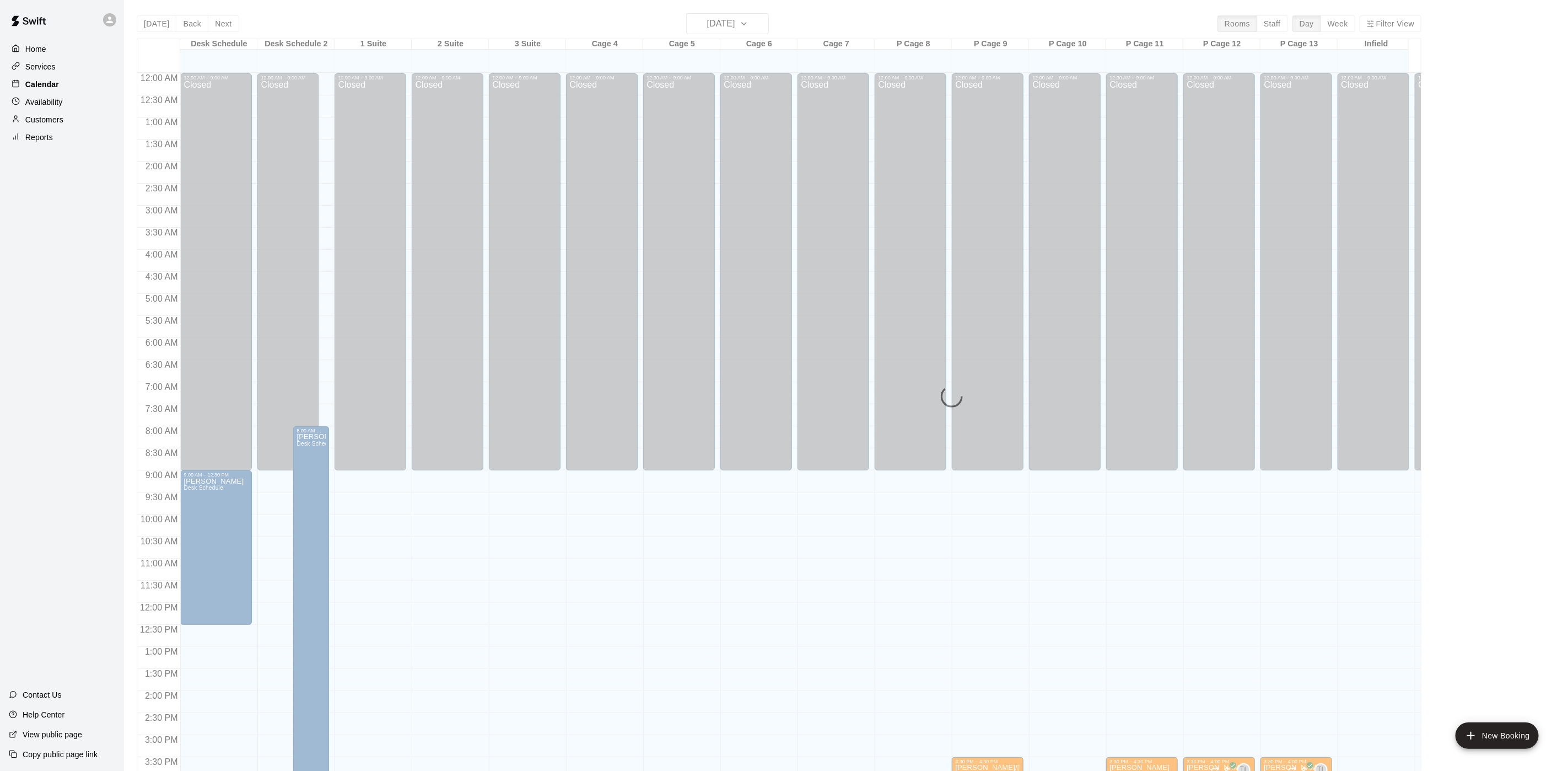
scroll to position [316, 0]
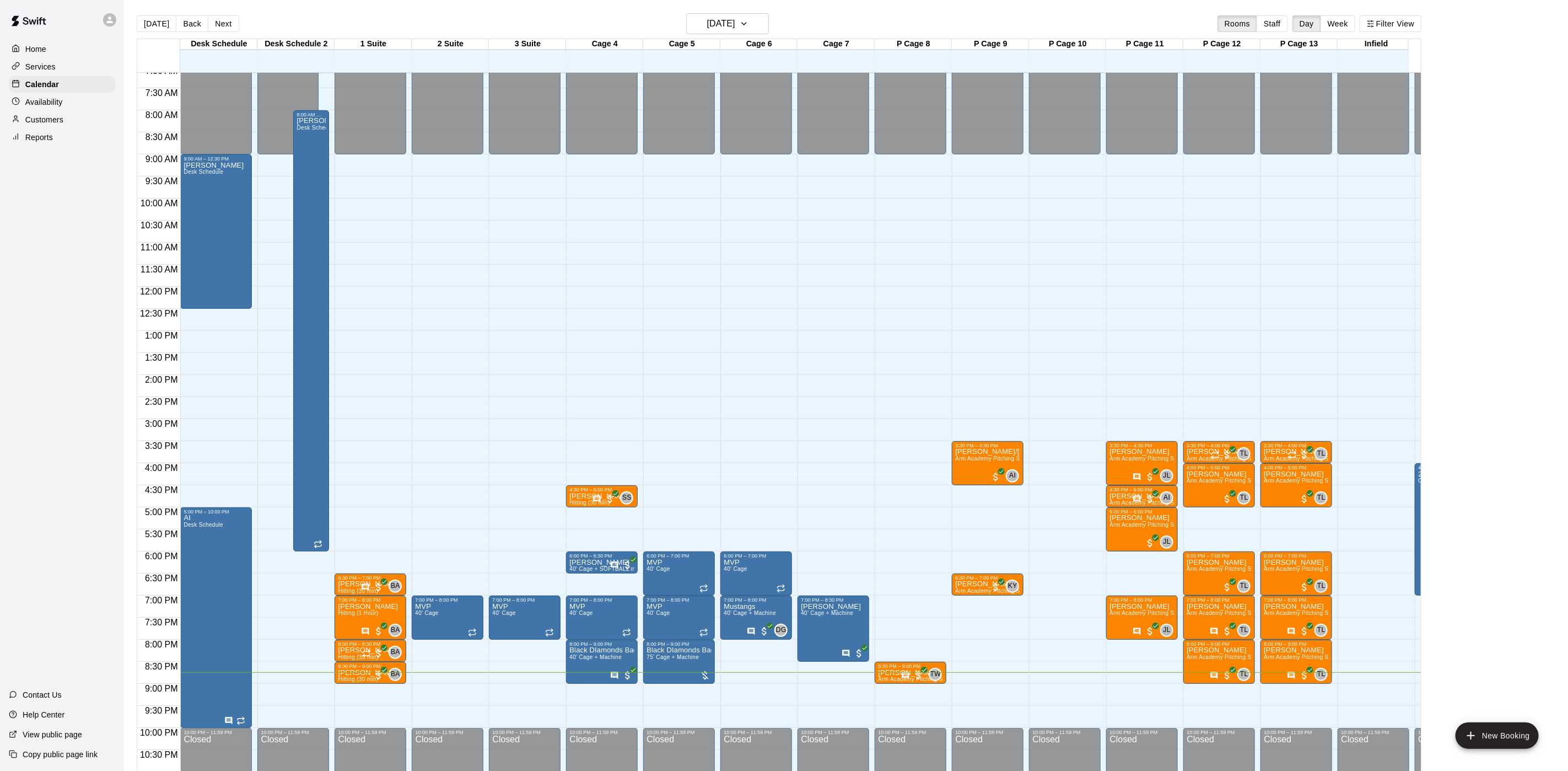
drag, startPoint x: 71, startPoint y: 83, endPoint x: 41, endPoint y: 470, distance: 388.2
click at [41, 470] on div "Home Services Calendar Availability Customers Reports Contact Us Help Center Vi…" at bounding box center [62, 385] width 124 height 771
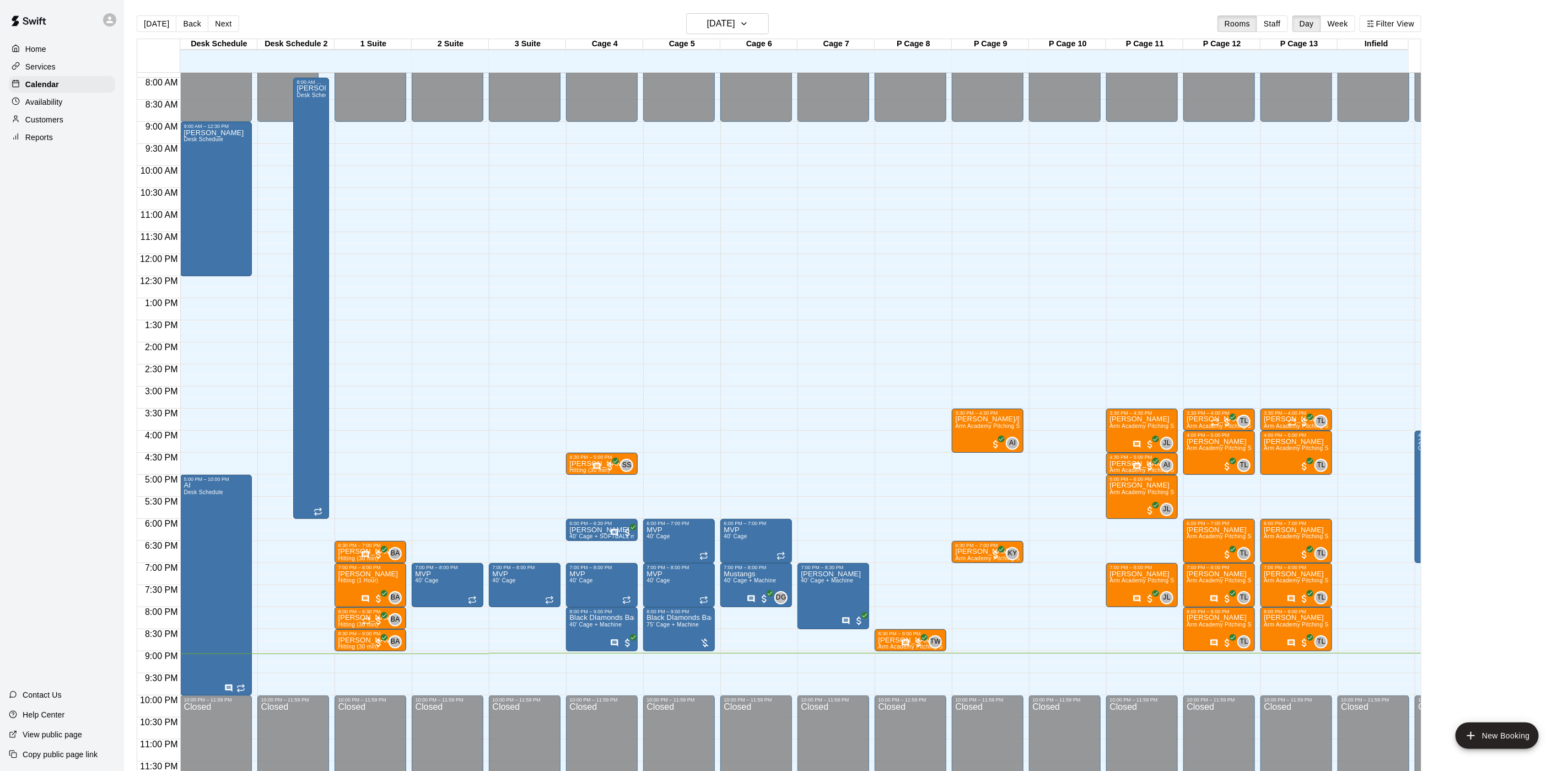
scroll to position [361, 0]
click at [769, 18] on button "[DATE]" at bounding box center [727, 24] width 83 height 21
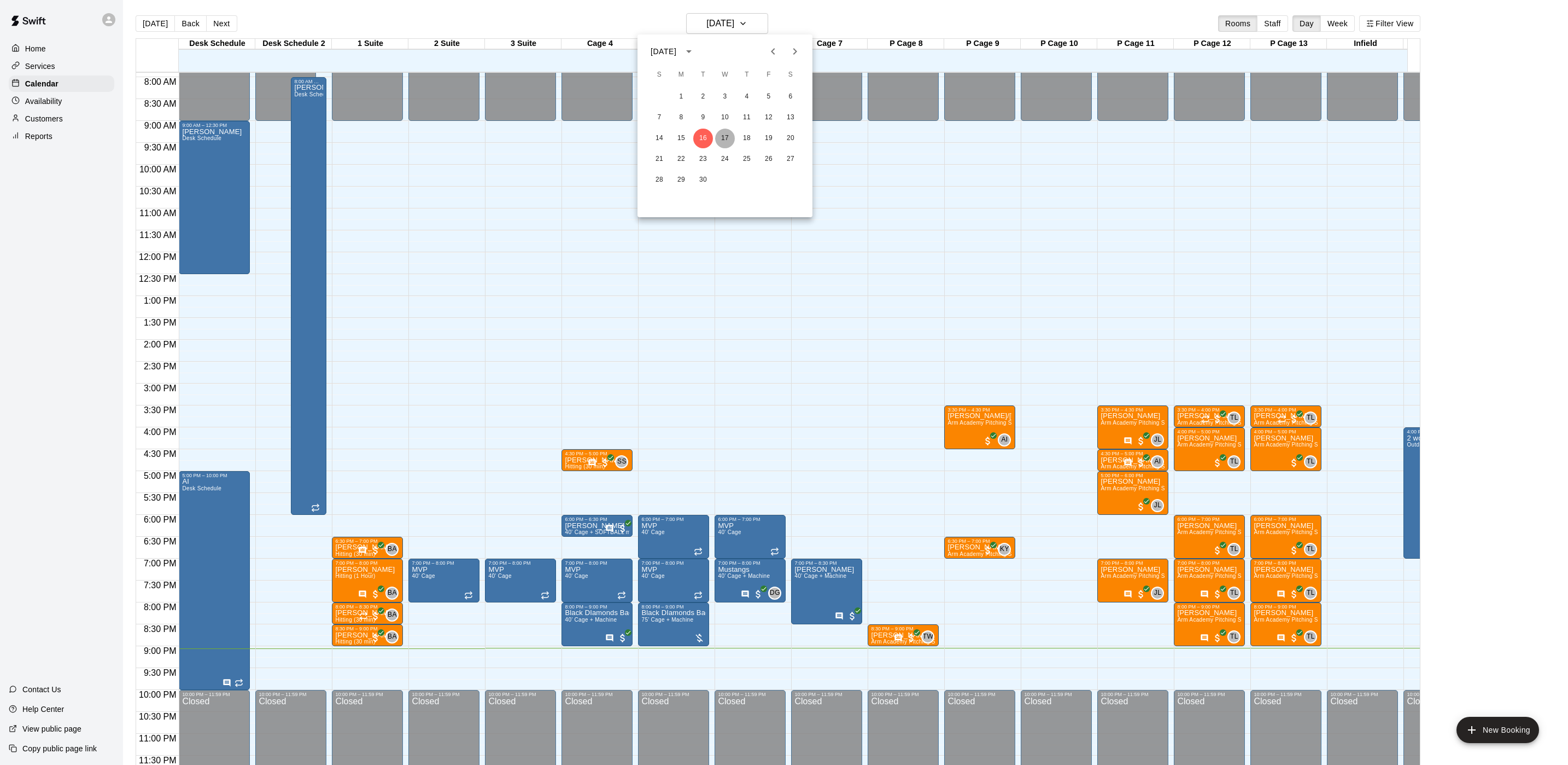
click at [721, 141] on button "17" at bounding box center [725, 138] width 19 height 19
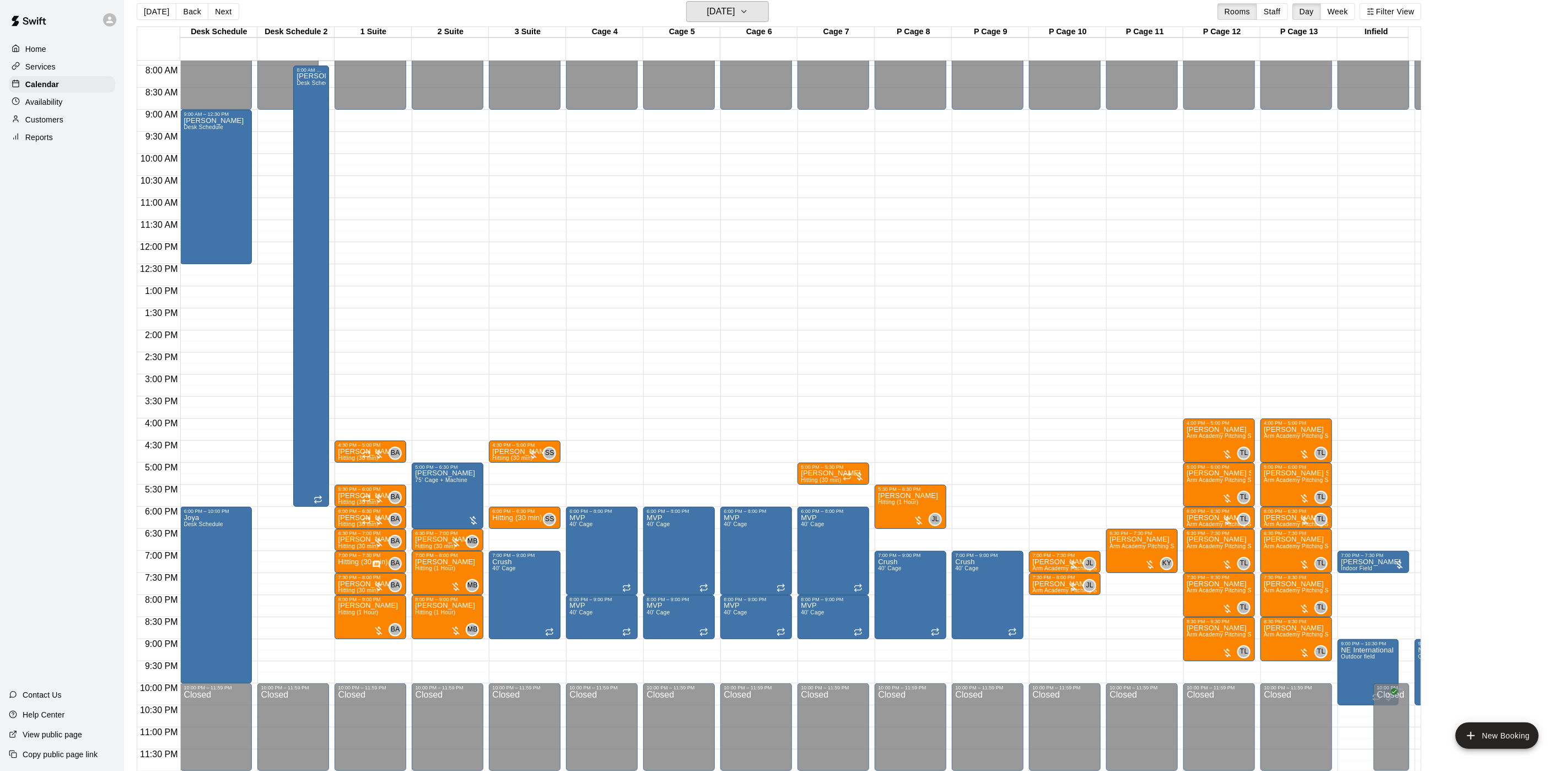
scroll to position [17, 0]
